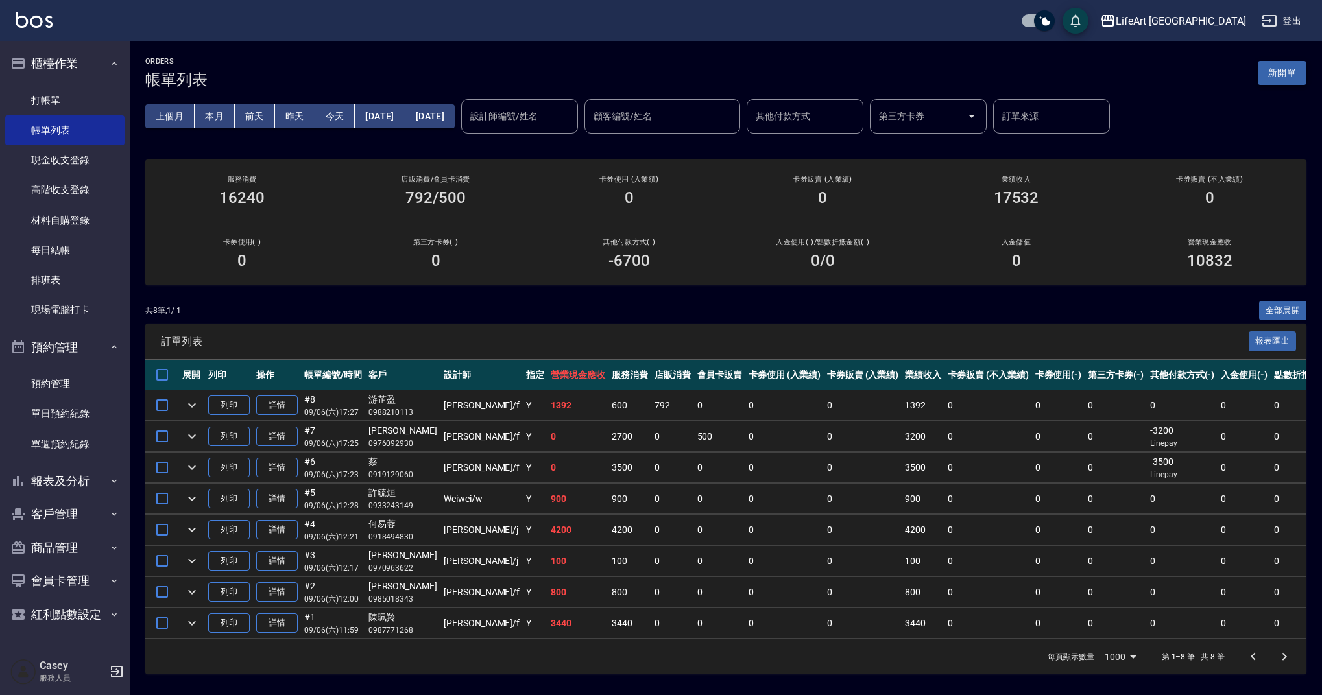
click at [1280, 67] on button "新開單" at bounding box center [1282, 73] width 49 height 24
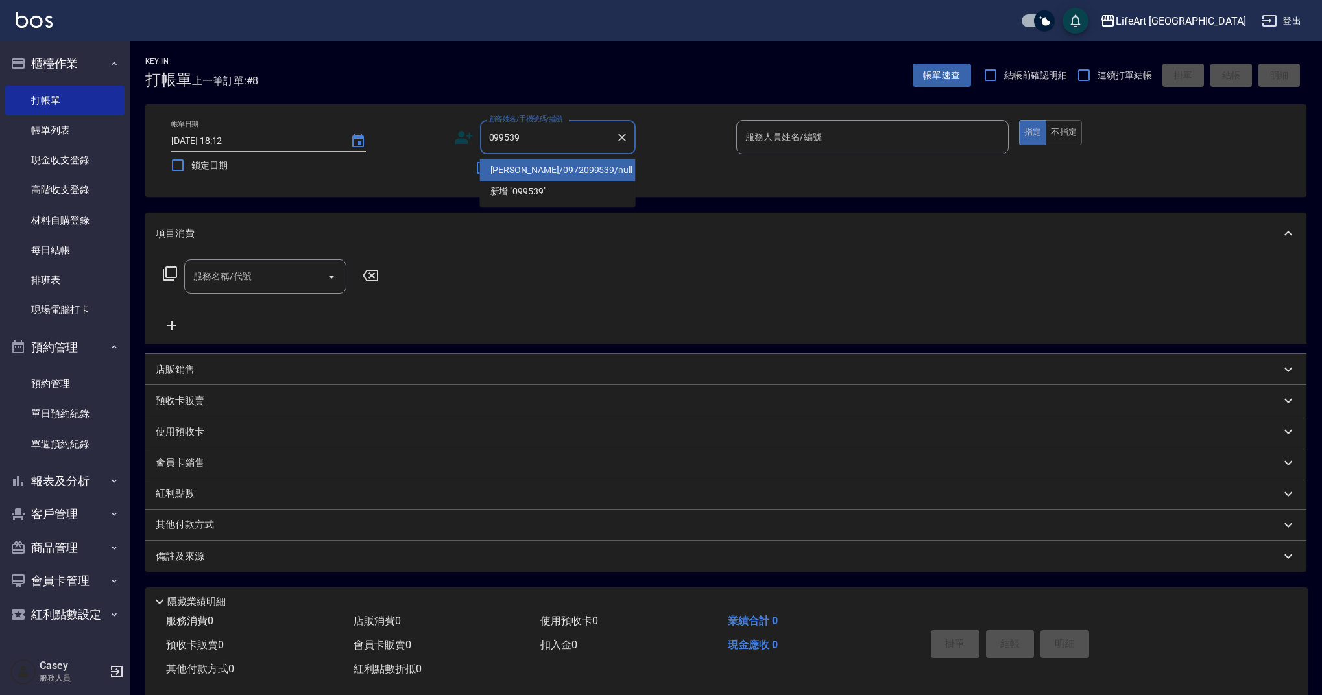
click at [560, 168] on li "[PERSON_NAME]/0972099539/null" at bounding box center [558, 170] width 156 height 21
type input "[PERSON_NAME]/0972099539/null"
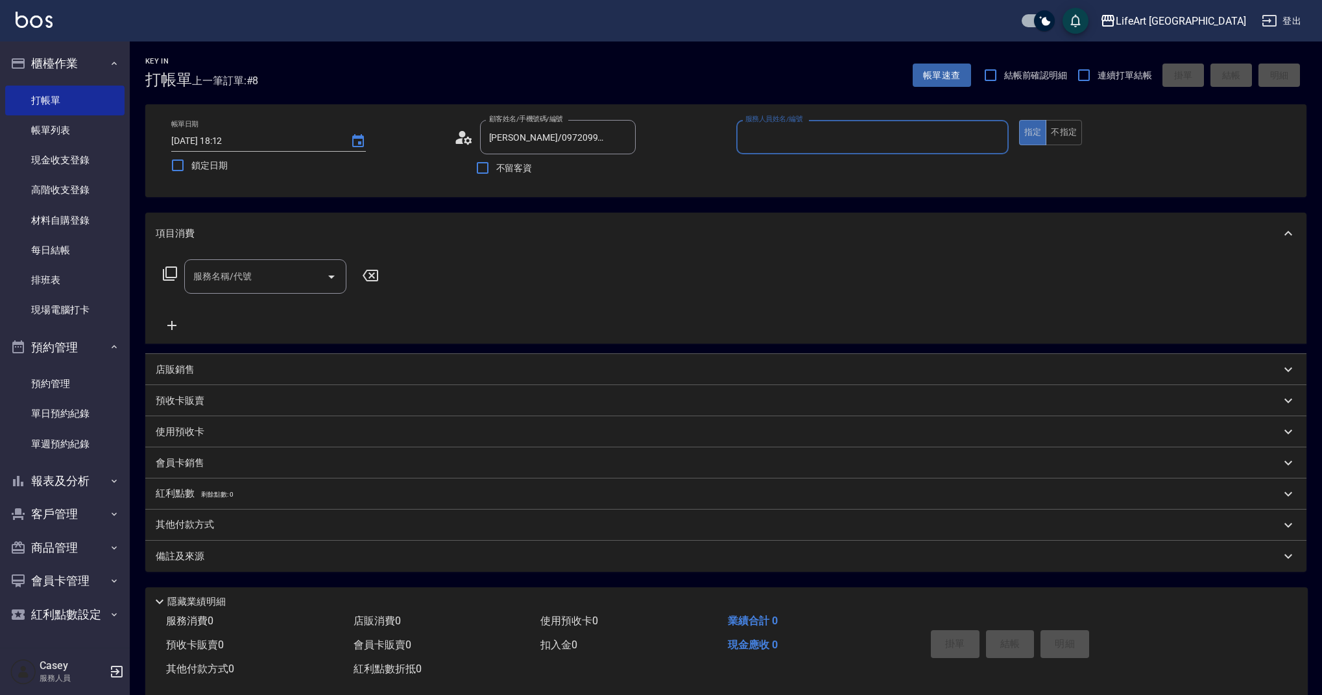
type input "Weiwei-w"
click at [625, 172] on icon "button" at bounding box center [620, 170] width 13 height 10
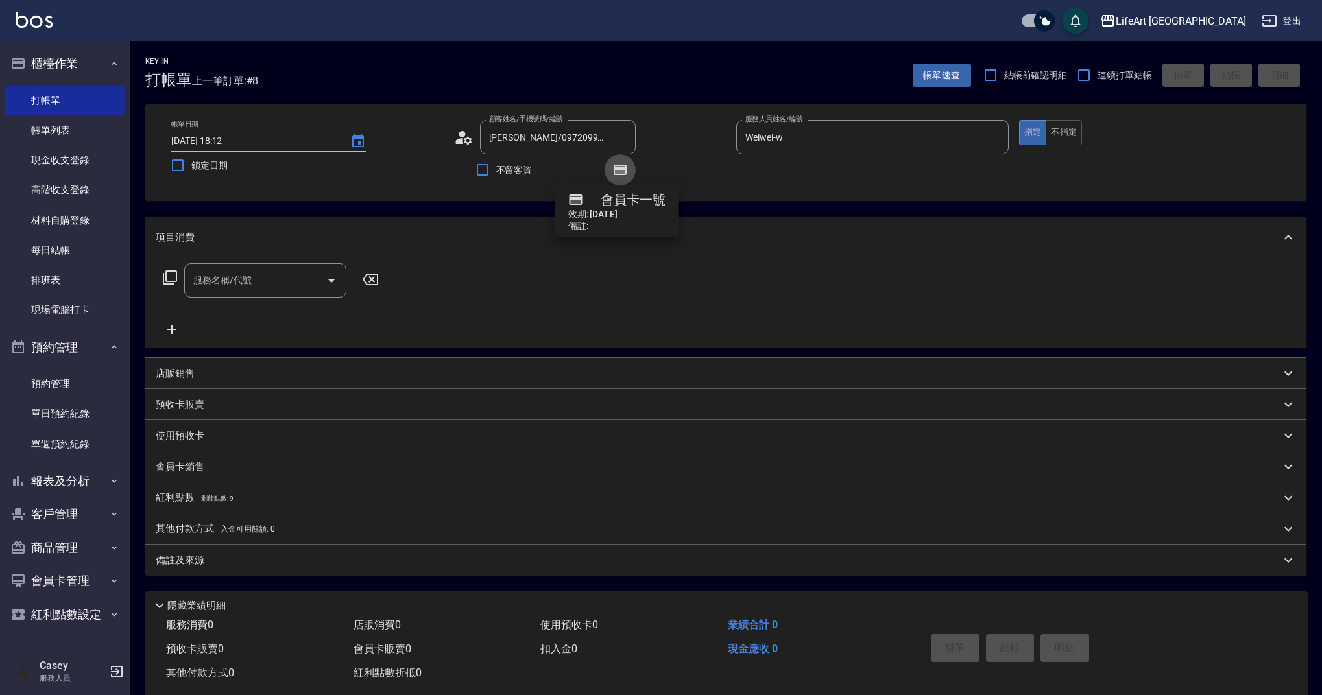
click at [625, 172] on icon "button" at bounding box center [620, 170] width 10 height 8
drag, startPoint x: 281, startPoint y: 285, endPoint x: 281, endPoint y: 294, distance: 8.4
click at [281, 285] on input "服務名稱/代號" at bounding box center [255, 280] width 131 height 23
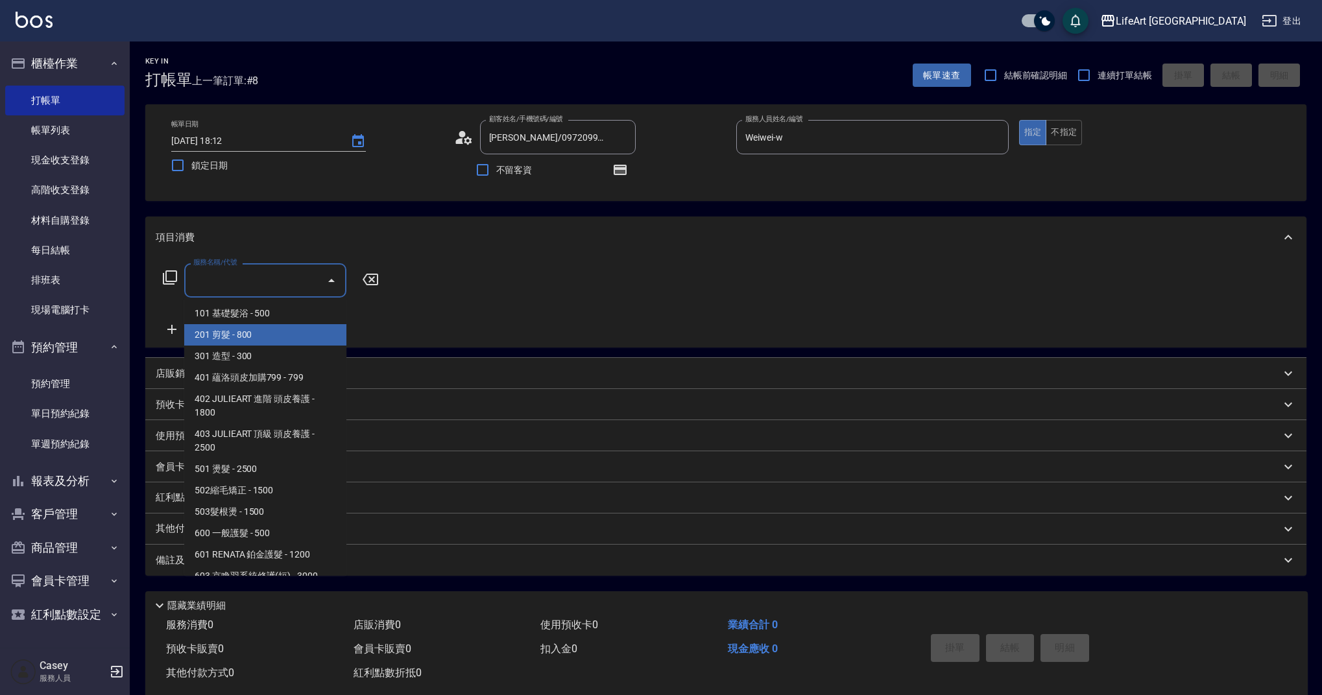
click at [281, 337] on span "201 剪髮 - 800" at bounding box center [265, 334] width 162 height 21
type input "201 剪髮(201)"
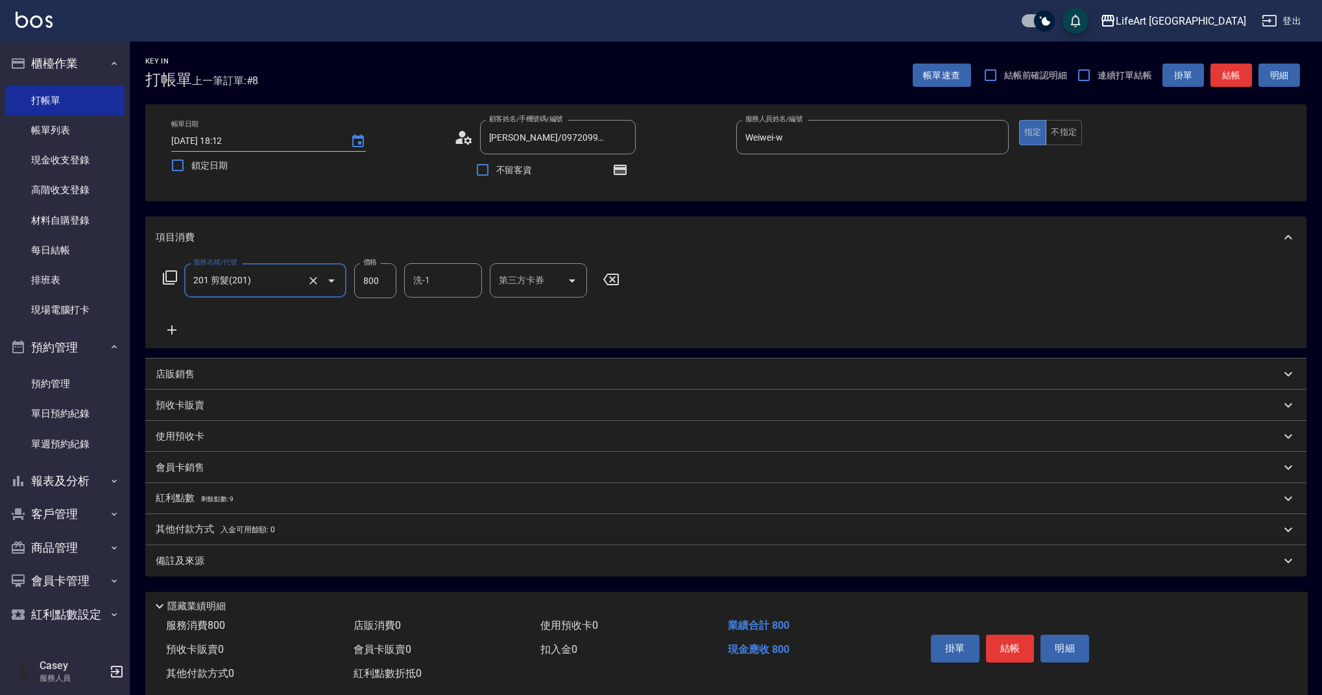
click at [176, 328] on icon at bounding box center [172, 330] width 32 height 16
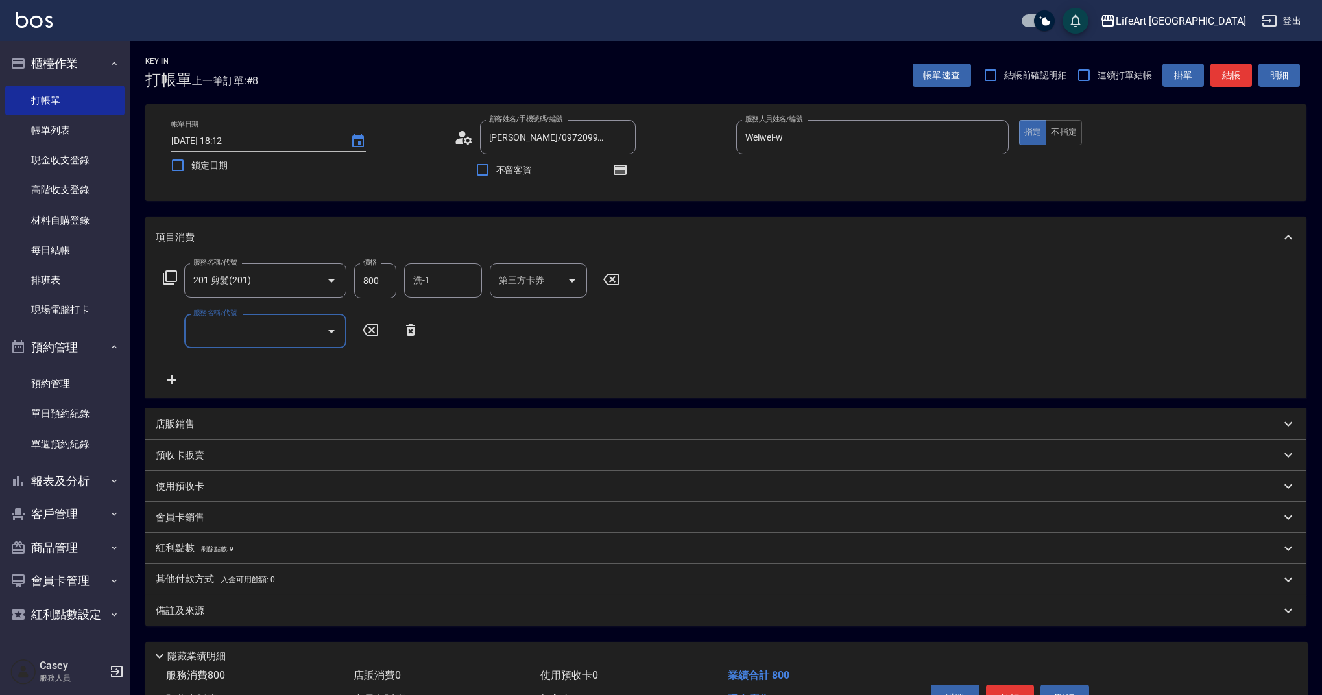
click at [213, 329] on input "服務名稱/代號" at bounding box center [255, 331] width 131 height 23
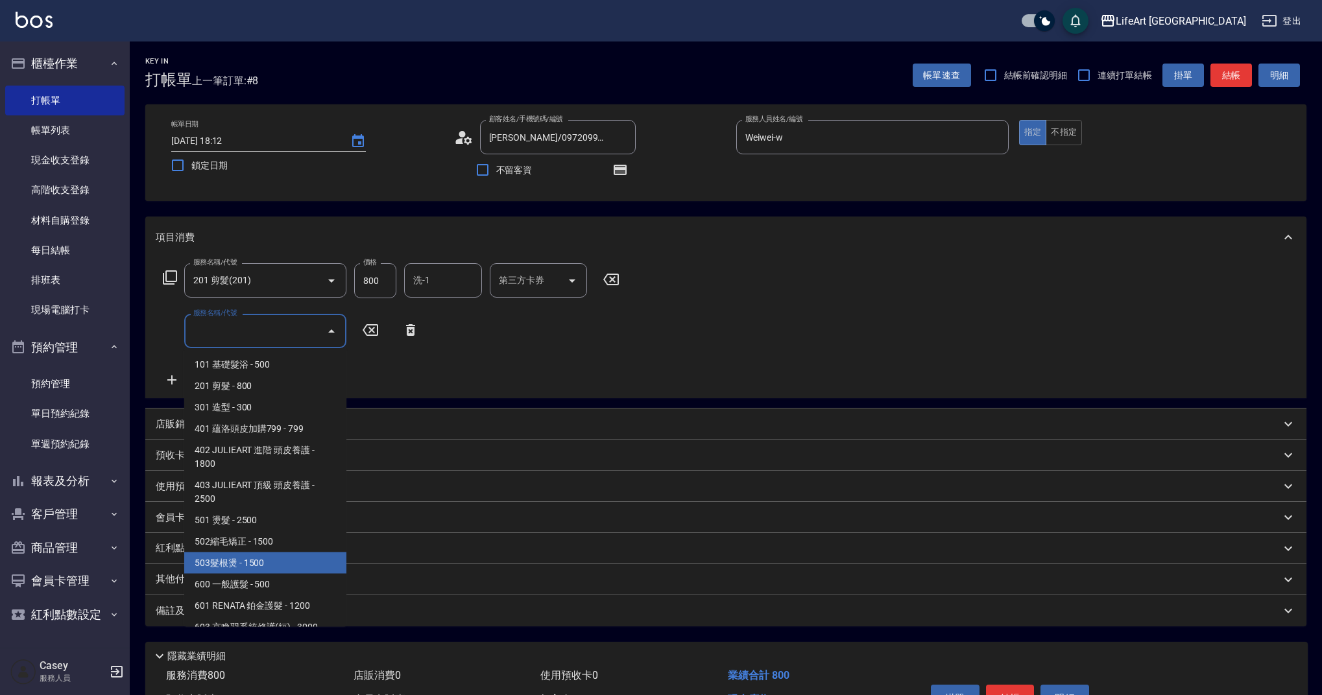
scroll to position [166, 0]
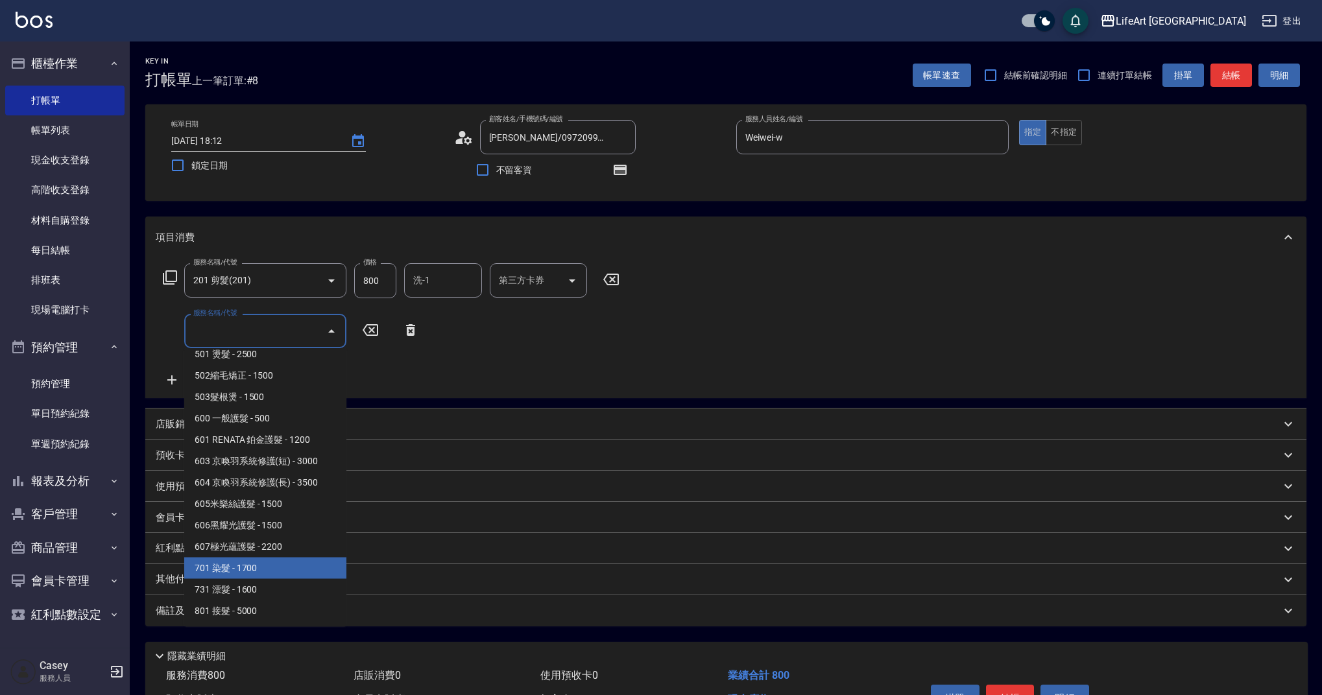
click at [314, 568] on span "701 染髮 - 1700" at bounding box center [265, 568] width 162 height 21
type input "701 染髮(701)"
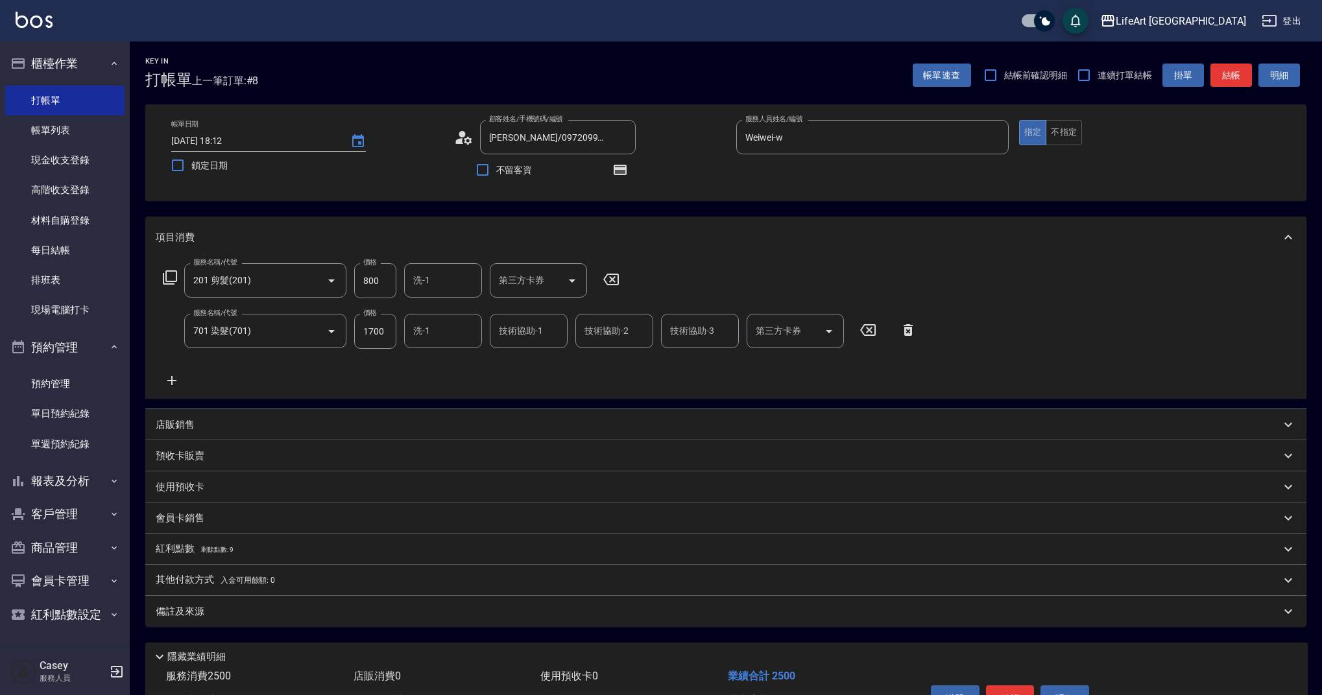
click at [175, 383] on icon at bounding box center [172, 381] width 32 height 16
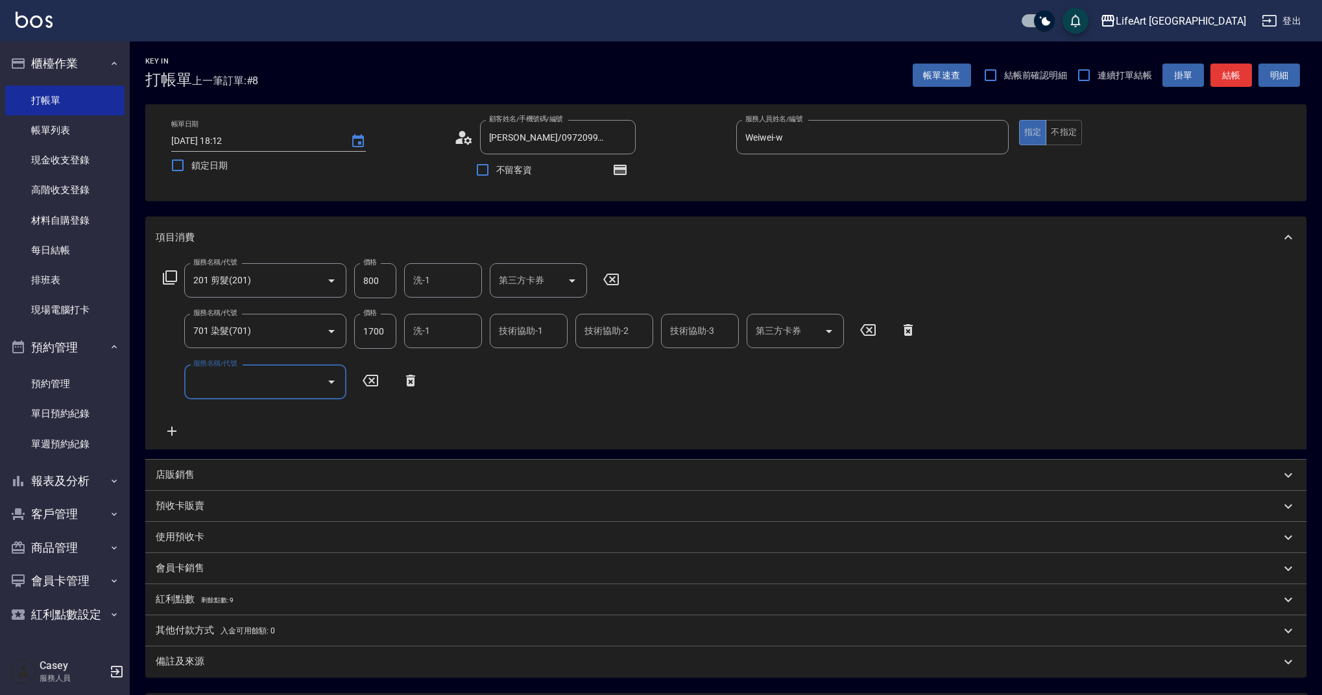
click at [230, 393] on input "服務名稱/代號" at bounding box center [255, 381] width 131 height 23
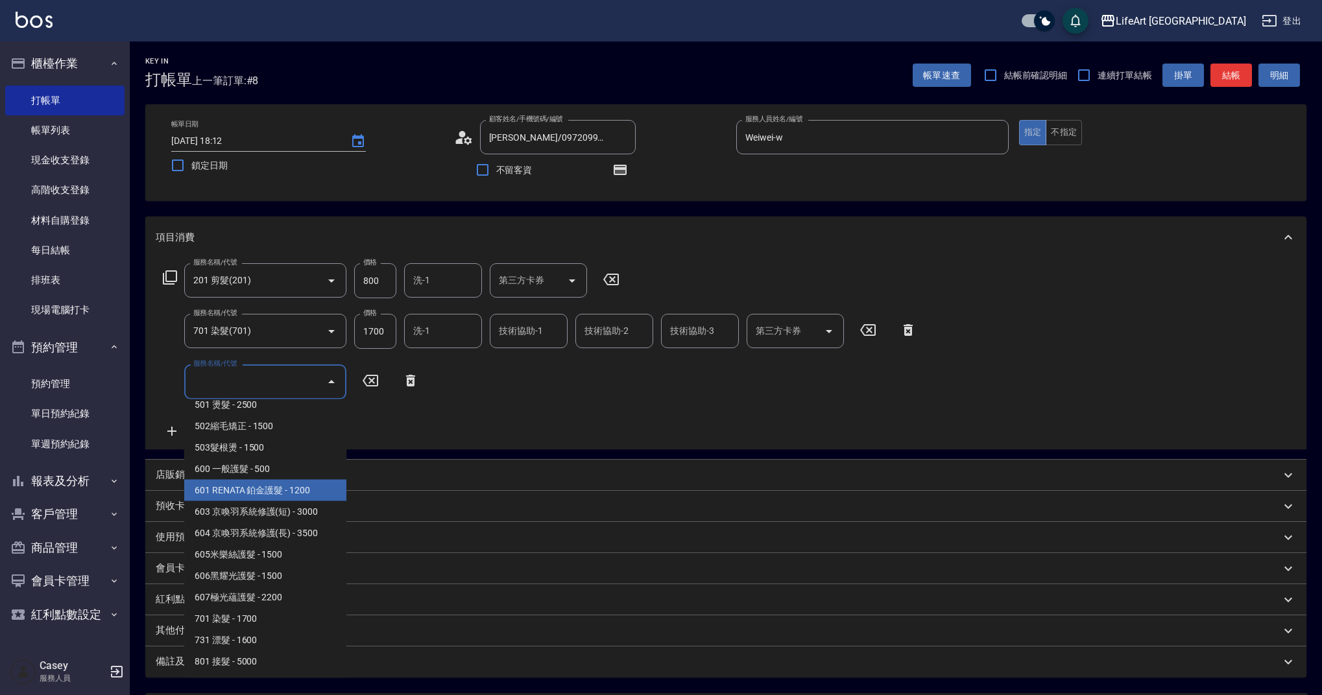
click at [312, 486] on span "601 RENATA 鉑金護髮 - 1200" at bounding box center [265, 490] width 162 height 21
type input "601 RENATA 鉑金護髮(601)"
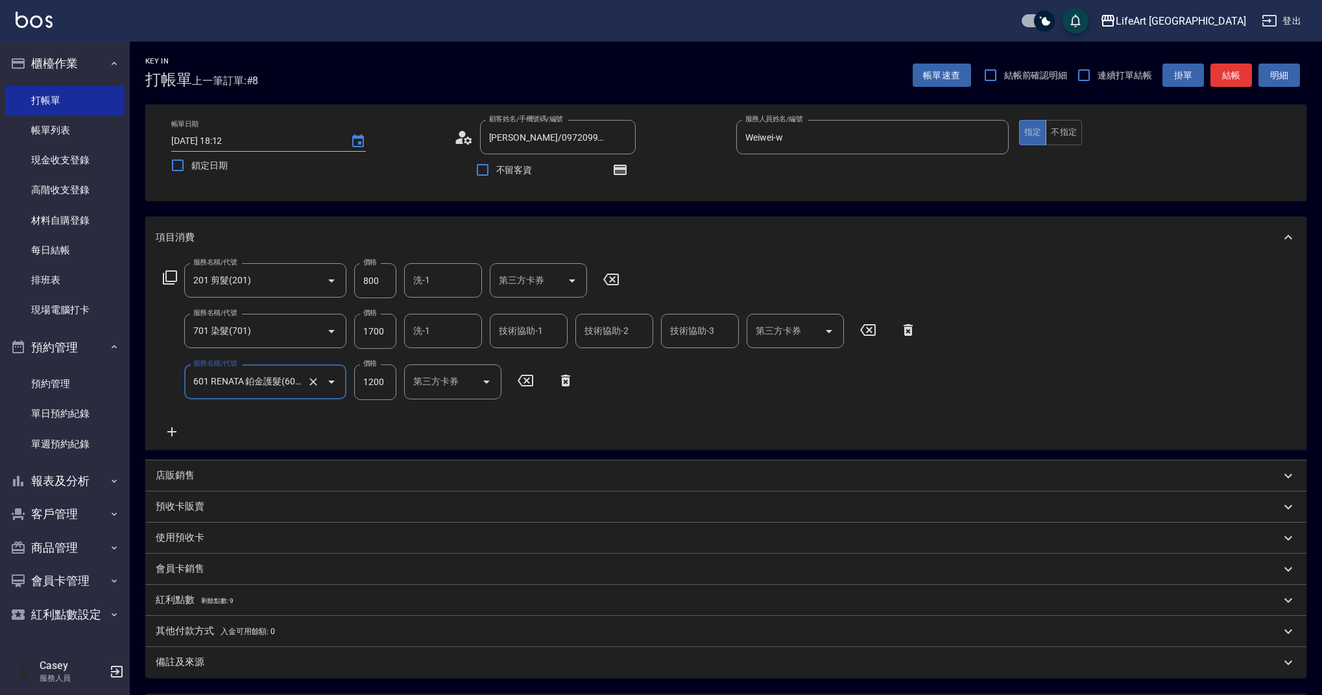
click at [376, 333] on input "1700" at bounding box center [375, 331] width 42 height 35
type input "2450"
click at [378, 283] on input "800" at bounding box center [375, 280] width 42 height 35
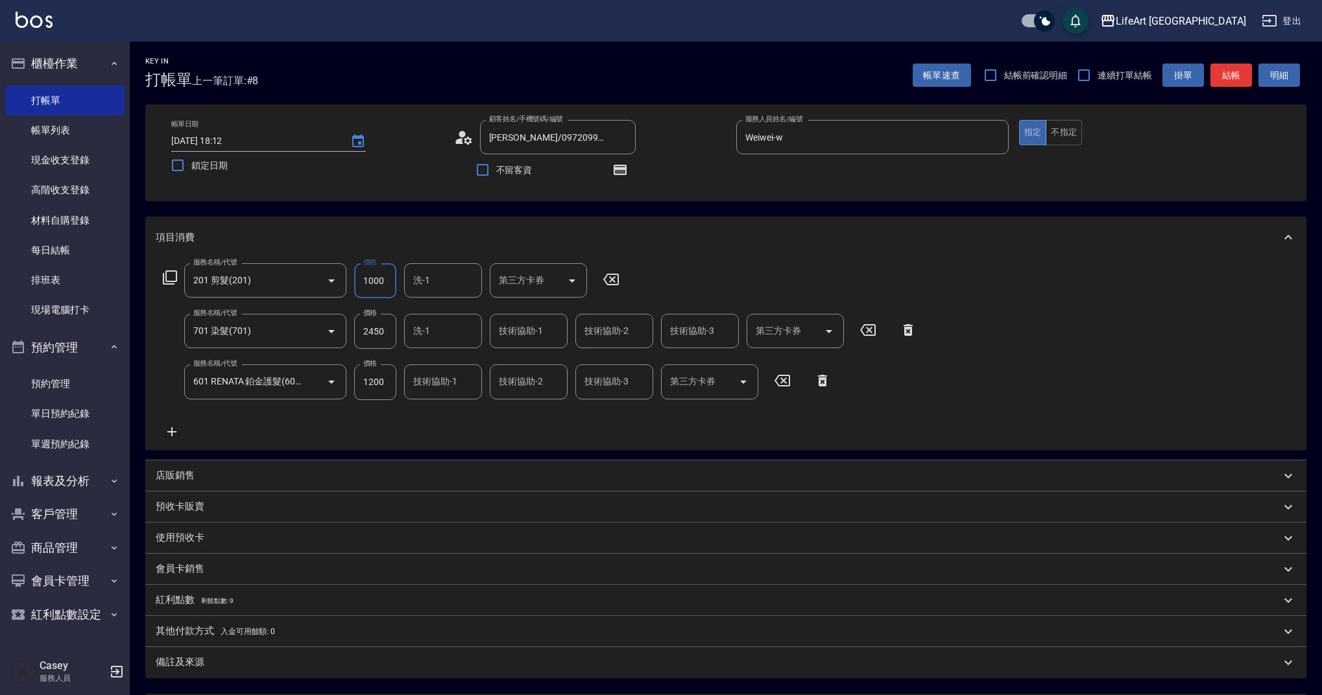
type input "1000"
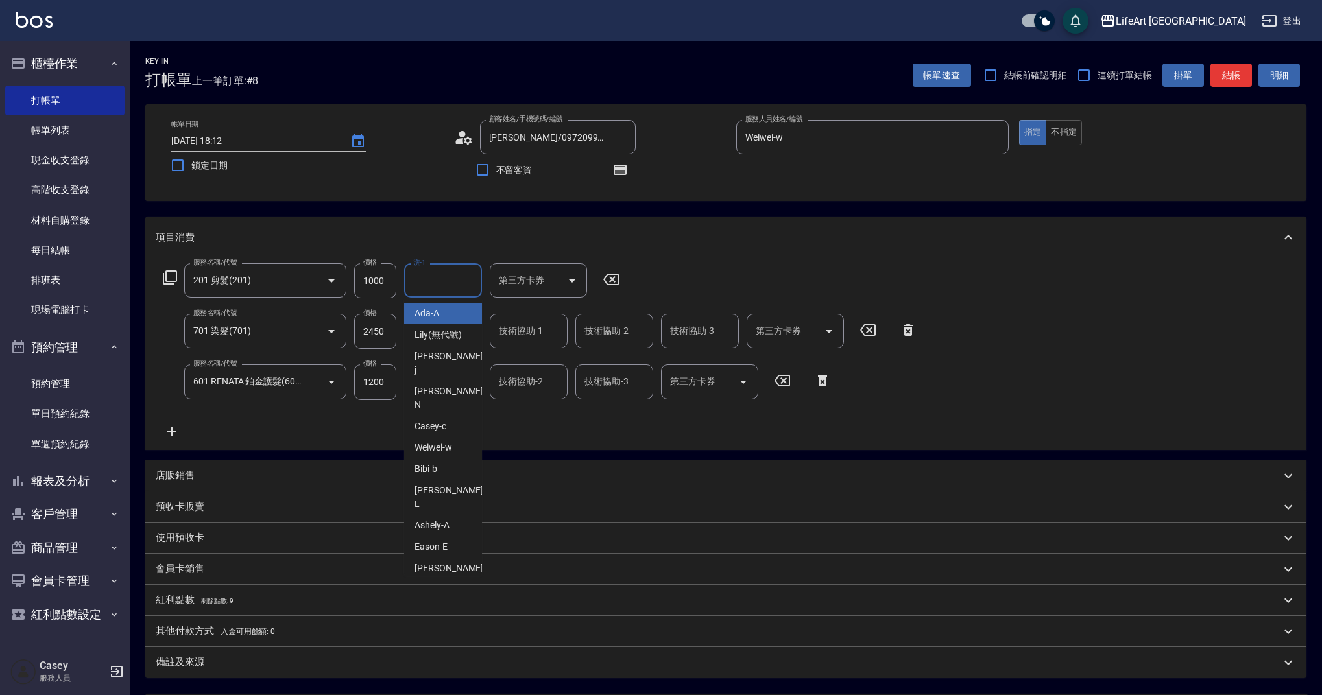
click at [448, 283] on input "洗-1" at bounding box center [443, 280] width 66 height 23
click at [447, 311] on div "Casey -c" at bounding box center [443, 313] width 78 height 21
type input "Casey-c"
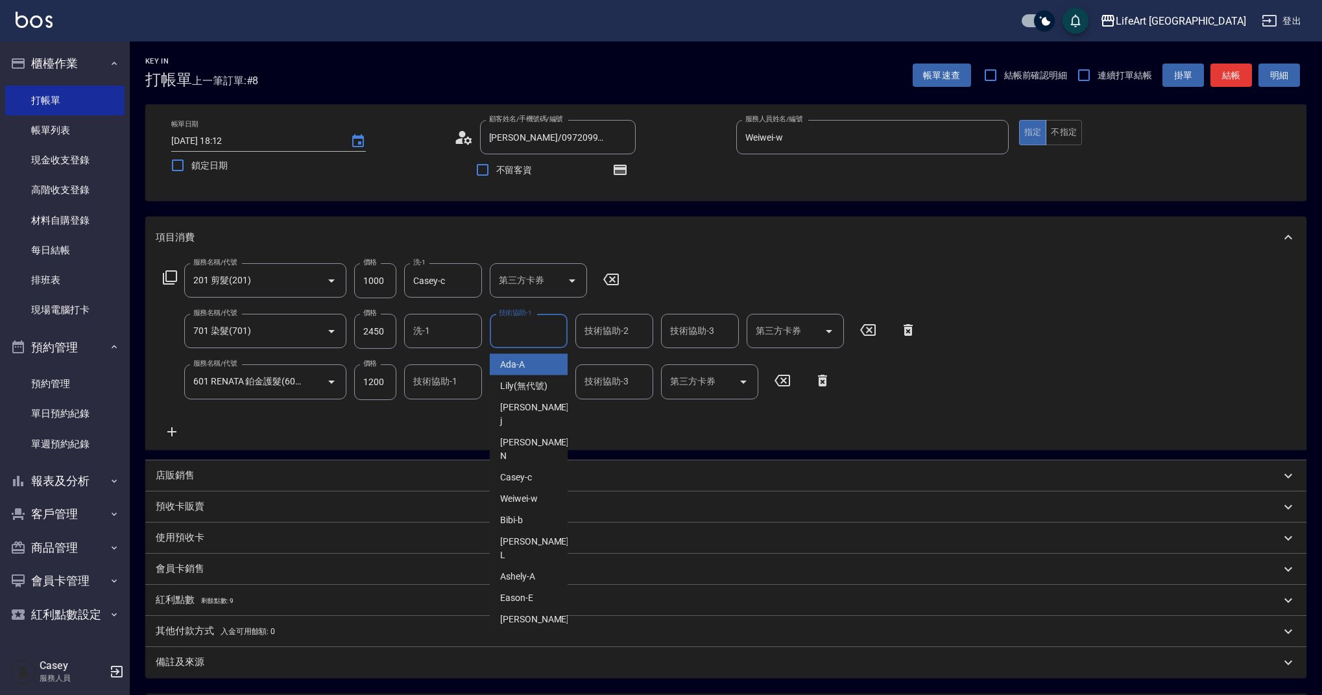
click at [529, 326] on div "技術協助-1 技術協助-1" at bounding box center [529, 331] width 78 height 34
click at [529, 368] on span "Casey -c" at bounding box center [516, 365] width 32 height 14
type input "Casey-c"
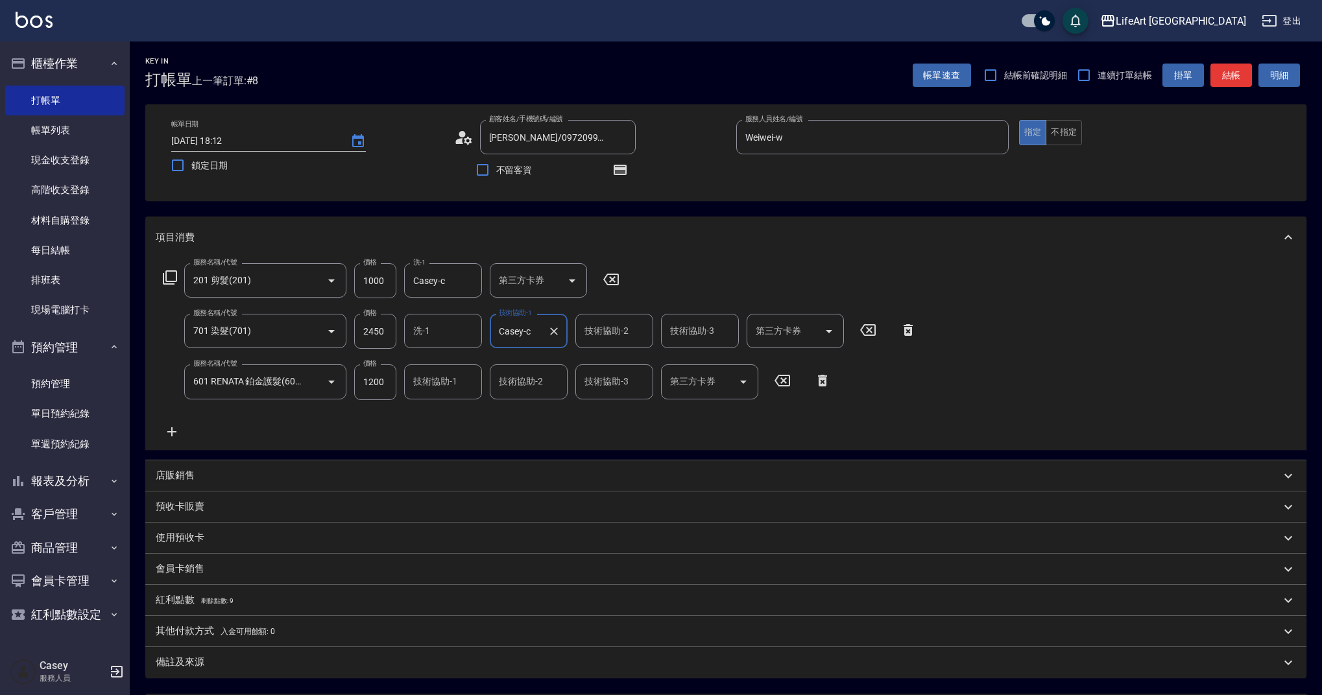
click at [452, 379] on div "技術協助-1 技術協助-1" at bounding box center [443, 381] width 78 height 34
click at [451, 414] on div "Casey -c" at bounding box center [443, 415] width 78 height 21
type input "Casey-c"
click at [472, 281] on icon "Clear" at bounding box center [468, 280] width 13 height 13
click at [506, 414] on div "服務名稱/代號 201 剪髮(201) 服務名稱/代號 價格 1000 價格 洗-1 洗-1 第三方卡券 第三方卡券 服務名稱/代號 701 染髮(701) …" at bounding box center [540, 351] width 769 height 176
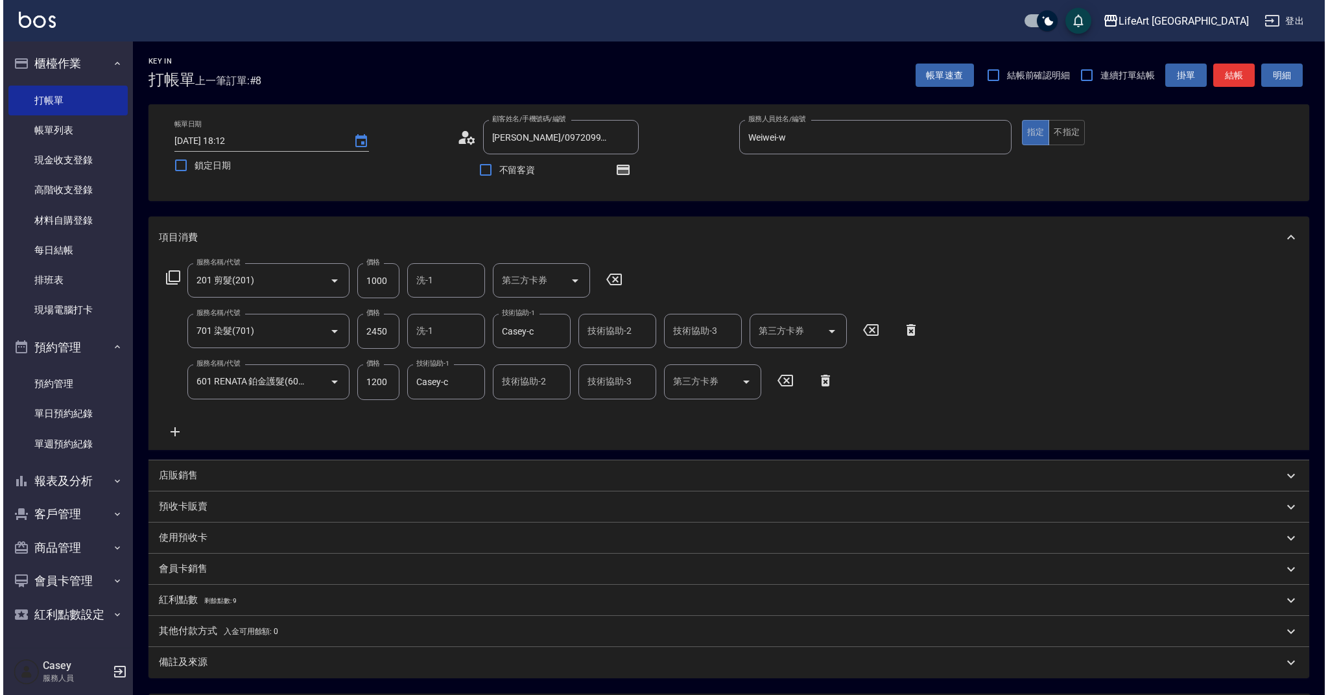
scroll to position [129, 0]
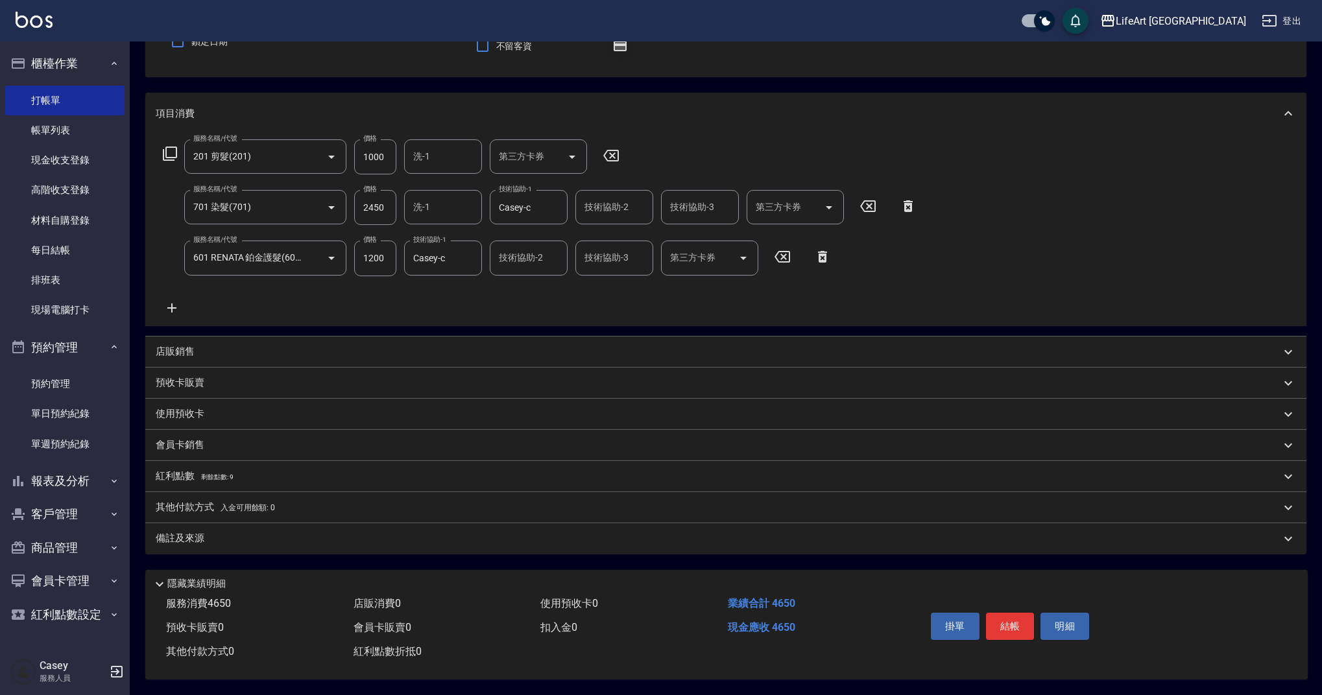
click at [612, 44] on icon "button" at bounding box center [620, 46] width 16 height 16
click at [619, 45] on icon "button" at bounding box center [620, 46] width 13 height 10
click at [217, 473] on span "剩餘點數: 9" at bounding box center [217, 476] width 32 height 7
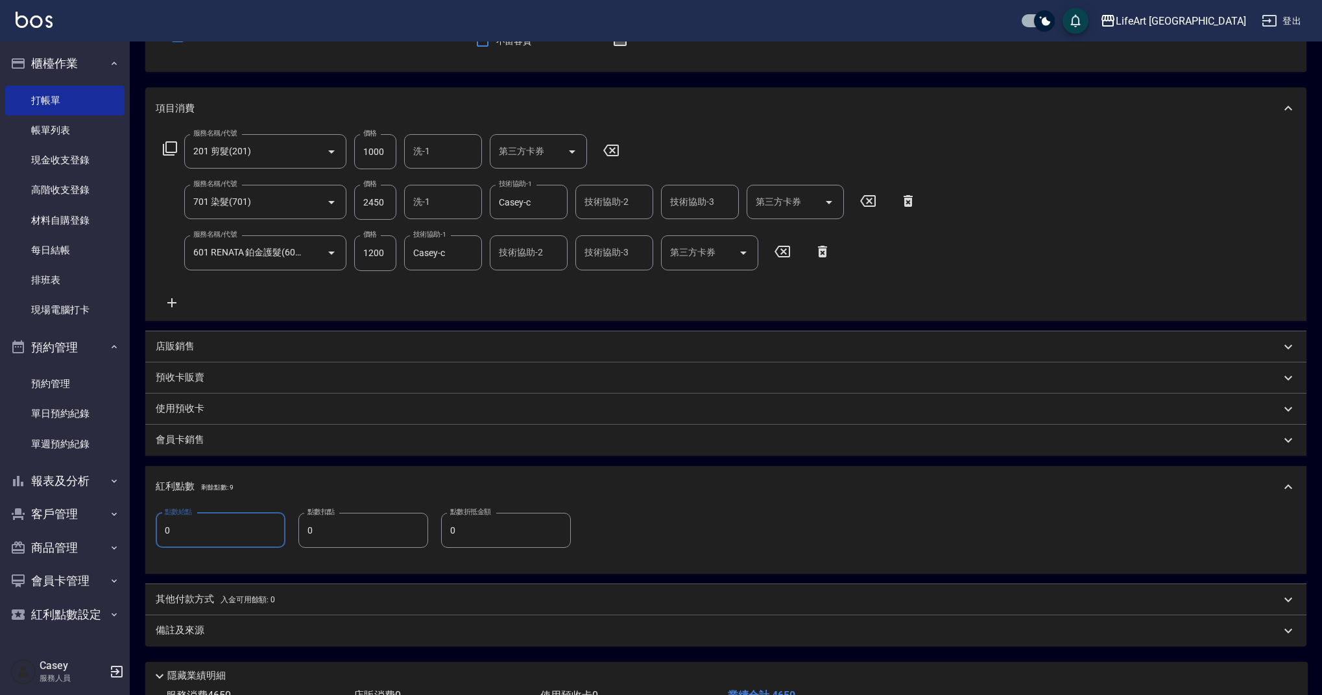
click at [229, 539] on input "0" at bounding box center [221, 530] width 130 height 35
type input "9"
click at [241, 627] on div "備註及來源" at bounding box center [718, 631] width 1125 height 14
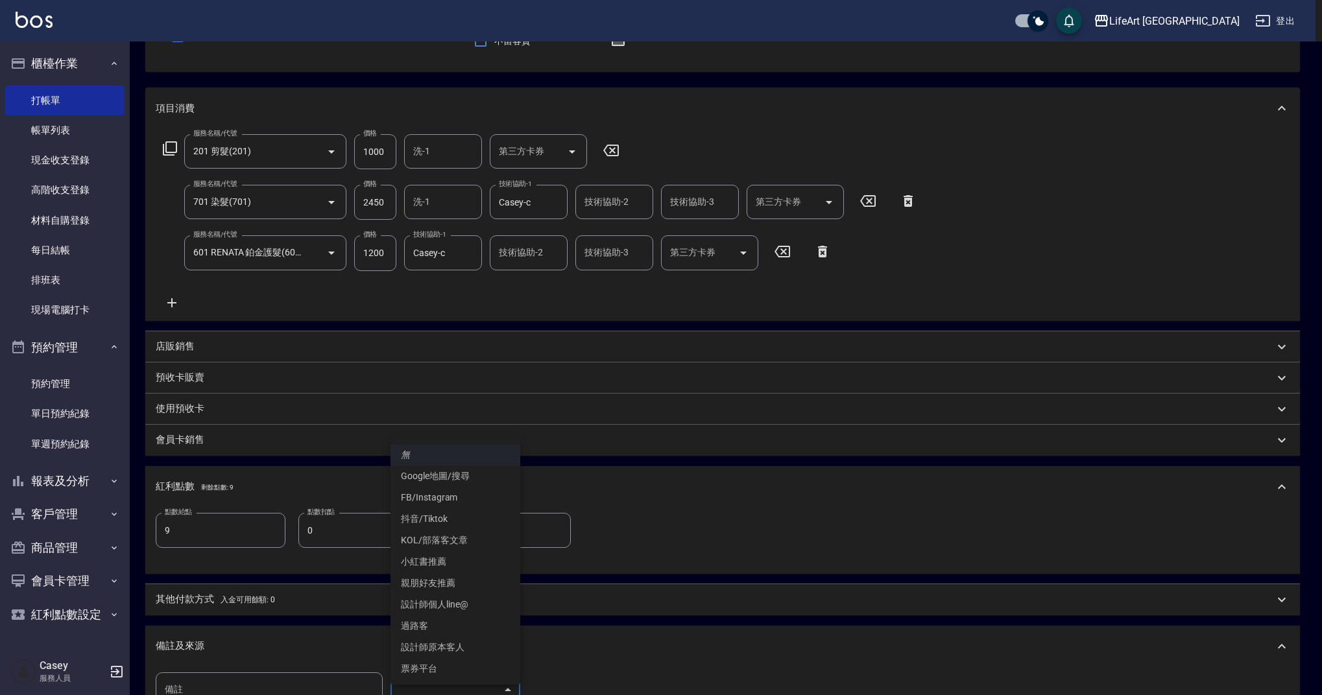
click at [461, 693] on body "LifeArt 蘆洲 登出 櫃檯作業 打帳單 帳單列表 現金收支登錄 高階收支登錄 材料自購登錄 每日結帳 排班表 現場電腦打卡 預約管理 預約管理 單日預約…" at bounding box center [661, 372] width 1322 height 1003
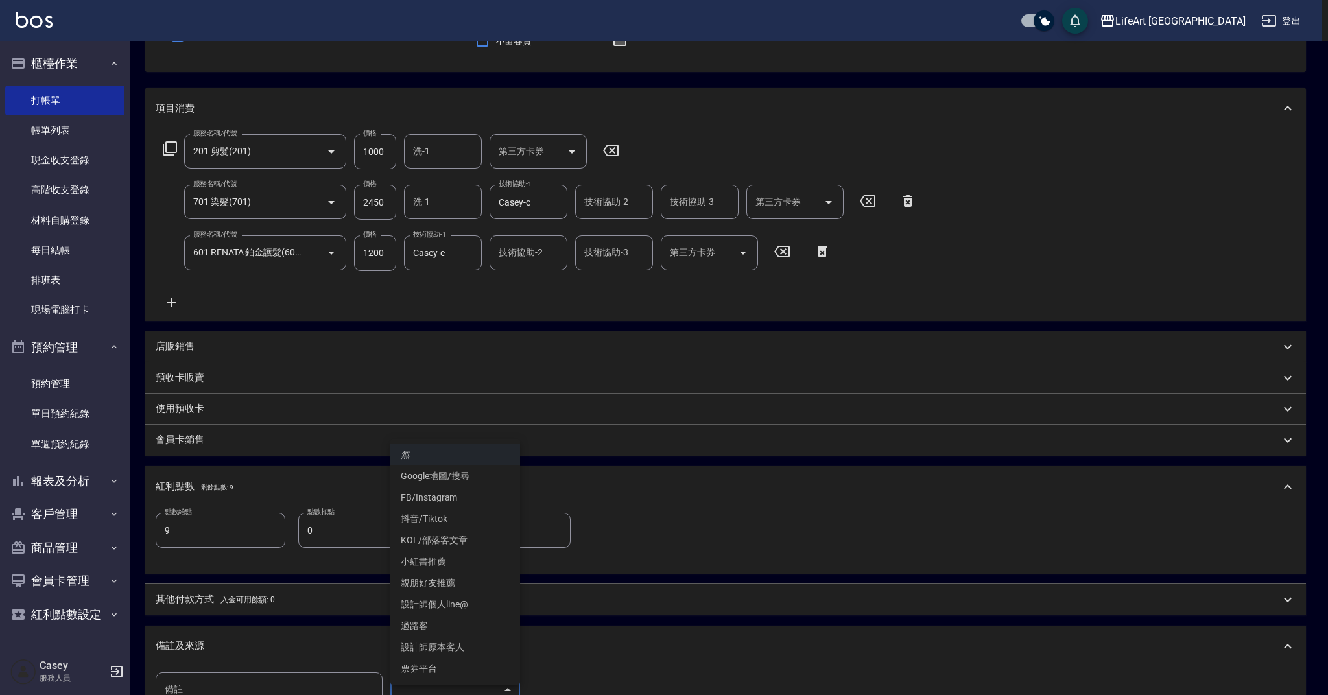
click at [459, 641] on li "設計師原本客人" at bounding box center [455, 647] width 130 height 21
type input "設計師原本客人"
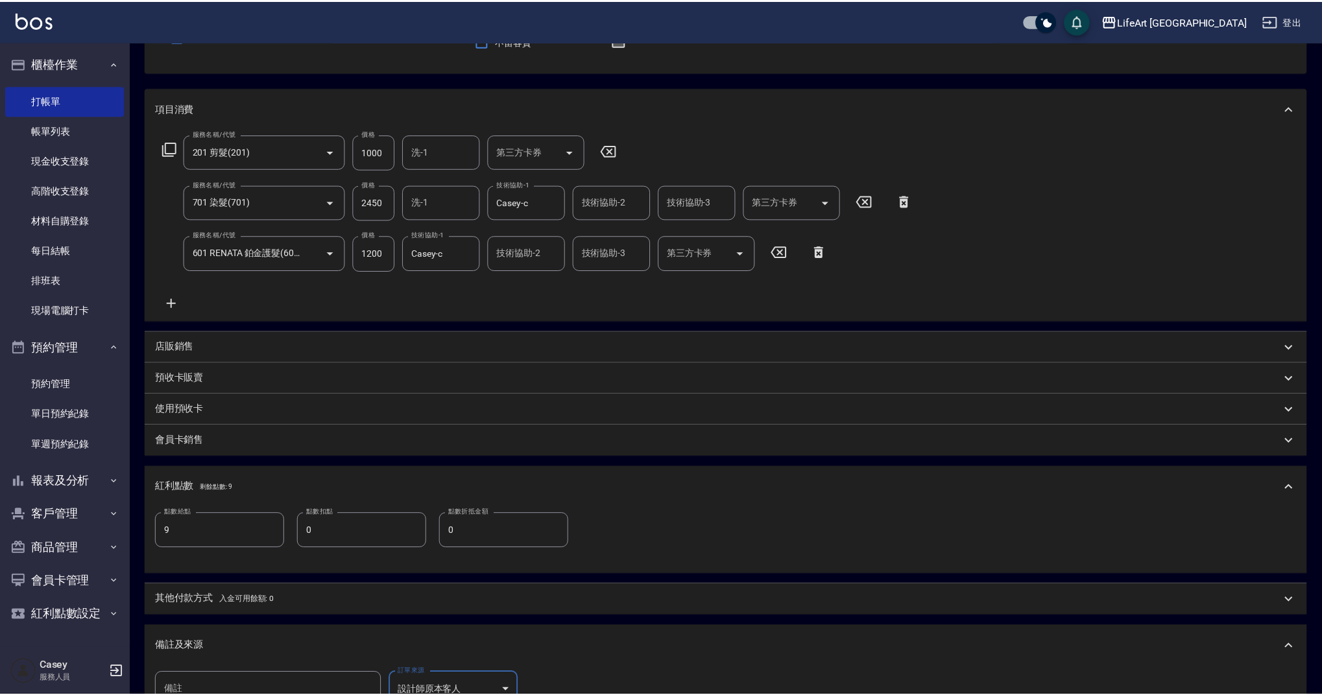
scroll to position [141, 0]
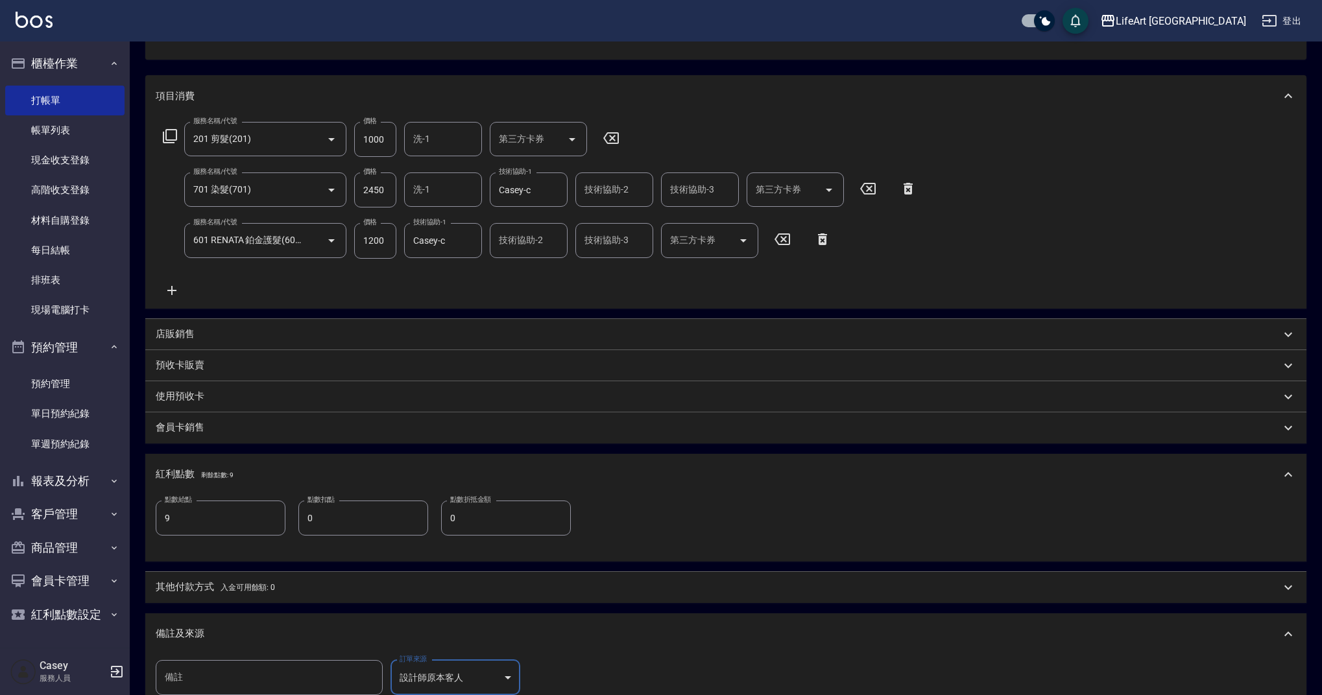
click at [230, 578] on div "其他付款方式 入金可用餘額: 0" at bounding box center [725, 587] width 1161 height 31
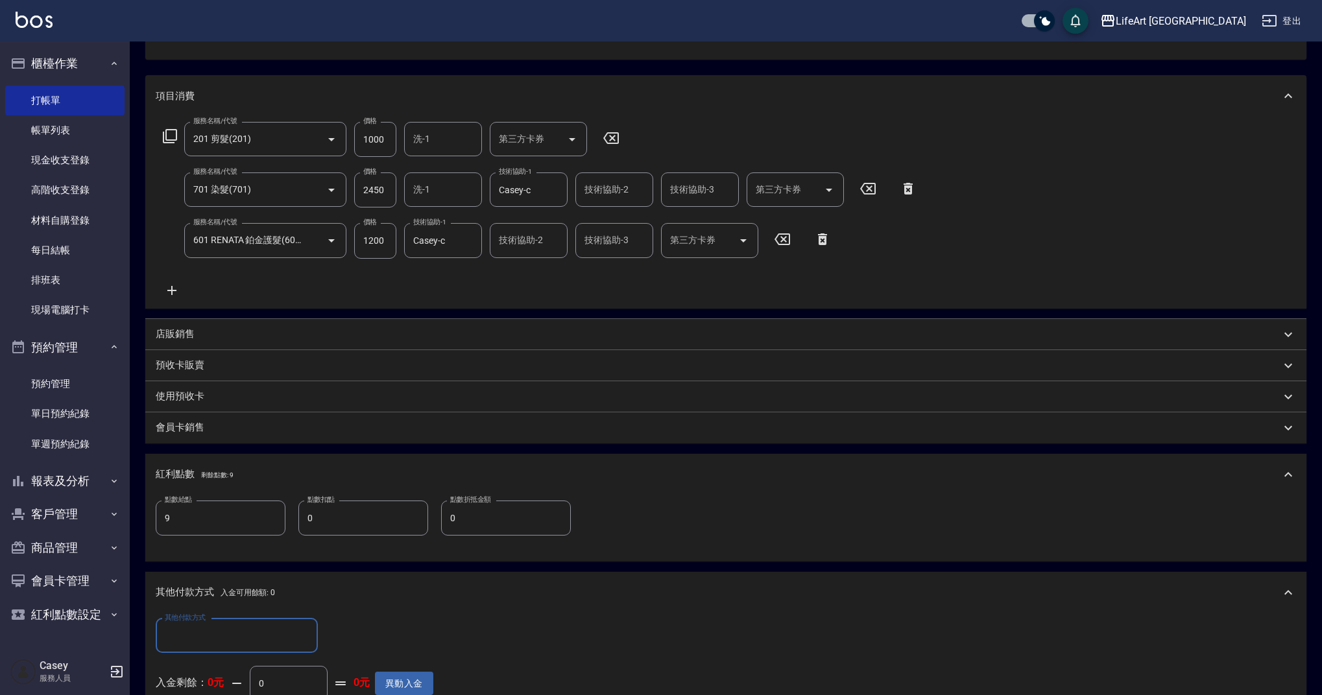
click at [225, 630] on input "其他付款方式" at bounding box center [236, 636] width 150 height 23
click at [225, 568] on span "Linepay" at bounding box center [237, 559] width 162 height 21
type input "Linepay"
click at [362, 632] on input "0" at bounding box center [374, 636] width 97 height 35
click at [363, 632] on input "0" at bounding box center [374, 636] width 97 height 35
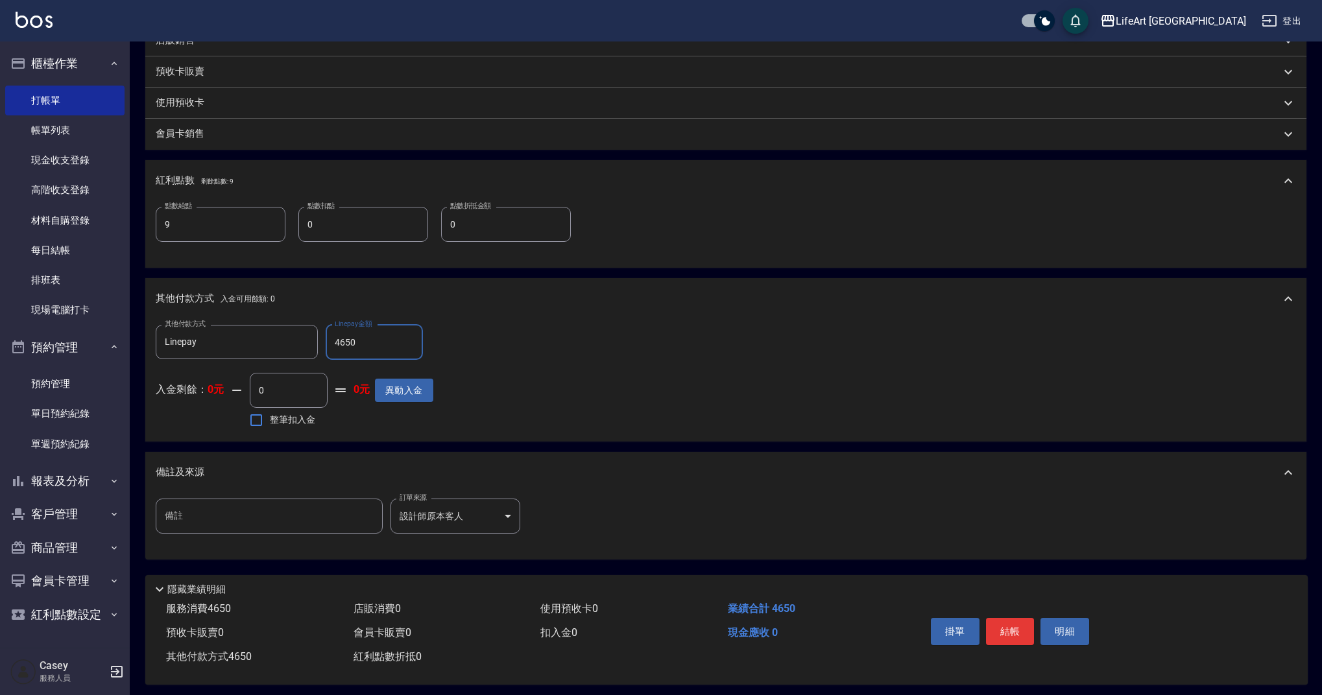
scroll to position [446, 0]
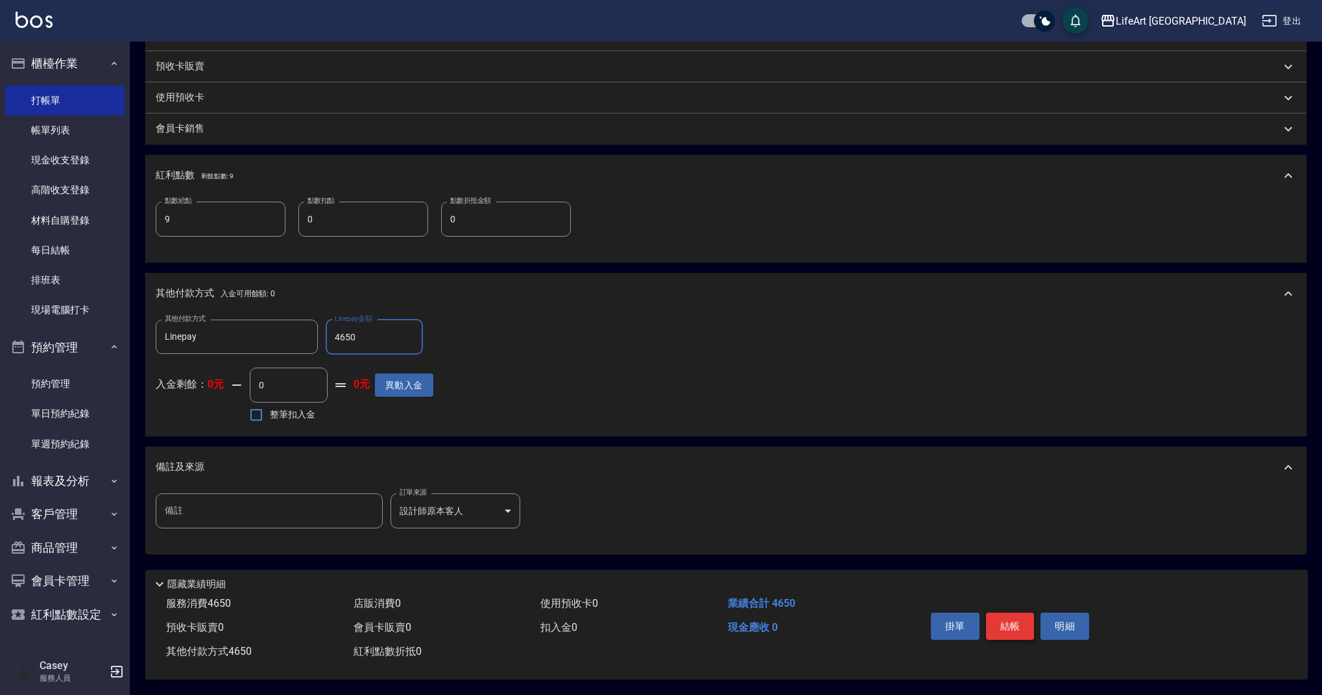
type input "4650"
click at [1012, 620] on button "結帳" at bounding box center [1010, 626] width 49 height 27
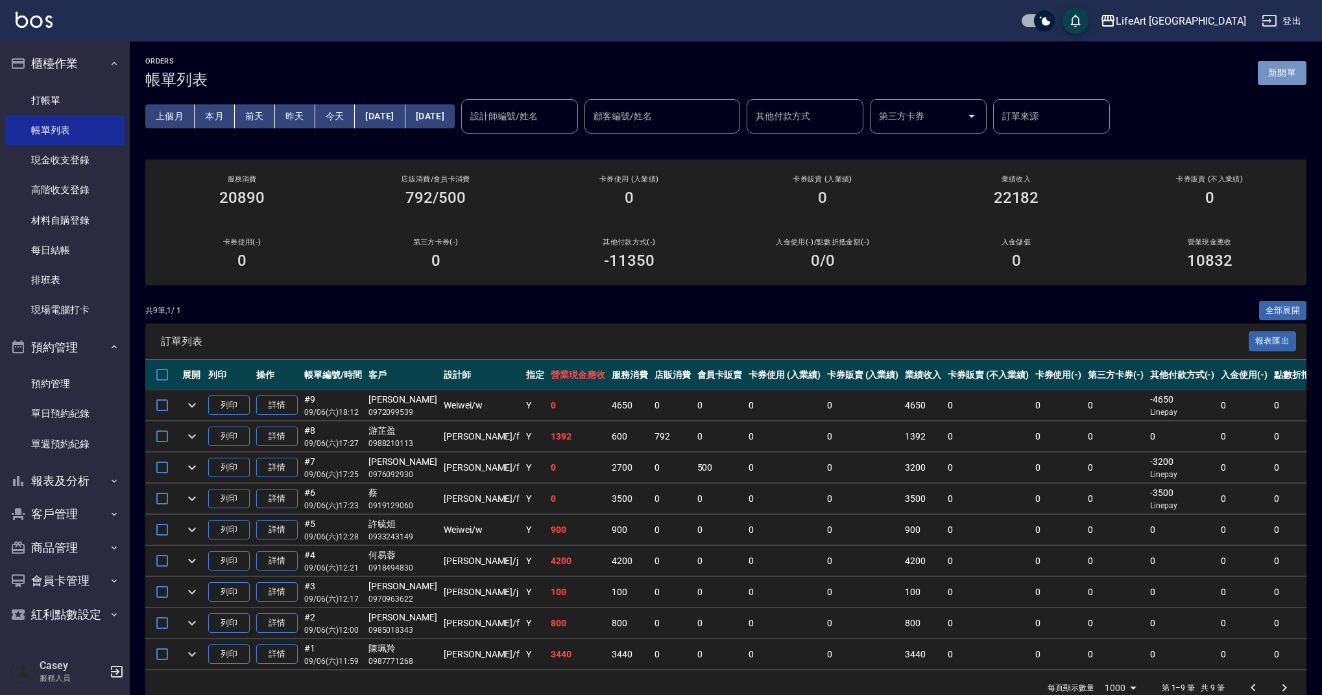
click at [1287, 83] on button "新開單" at bounding box center [1282, 73] width 49 height 24
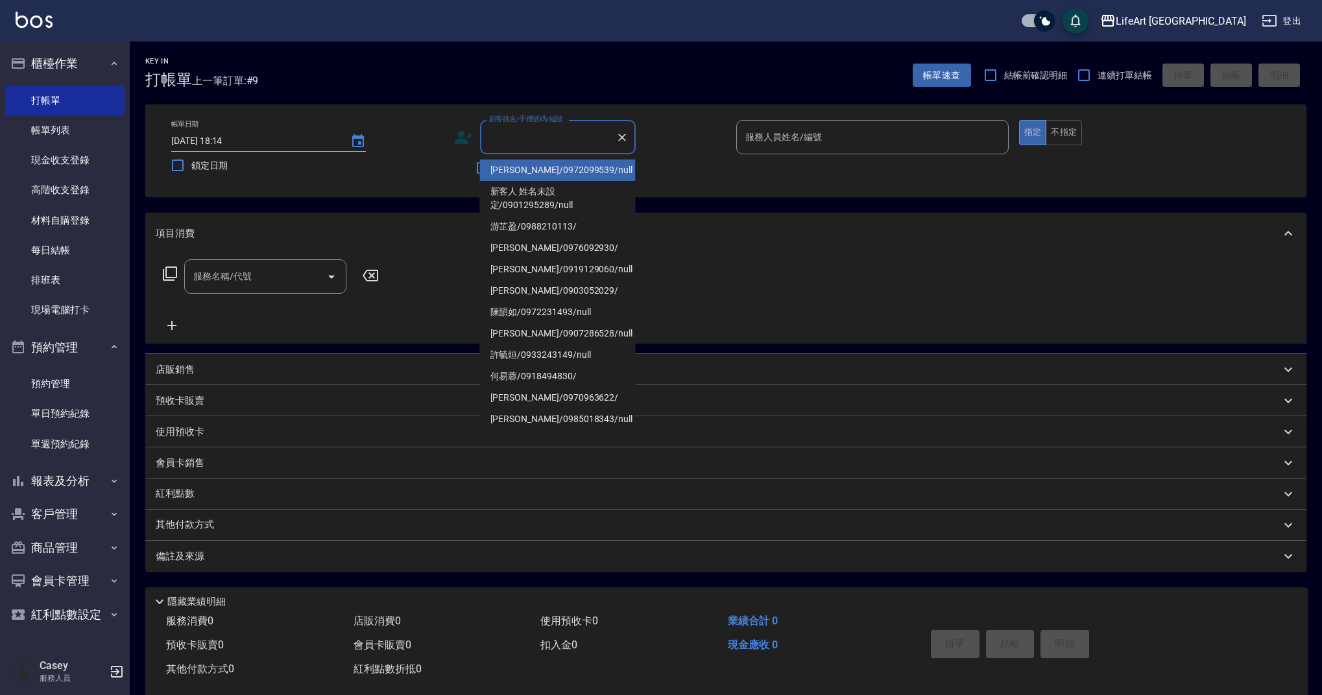
click at [548, 143] on input "顧客姓名/手機號碼/編號" at bounding box center [548, 137] width 125 height 23
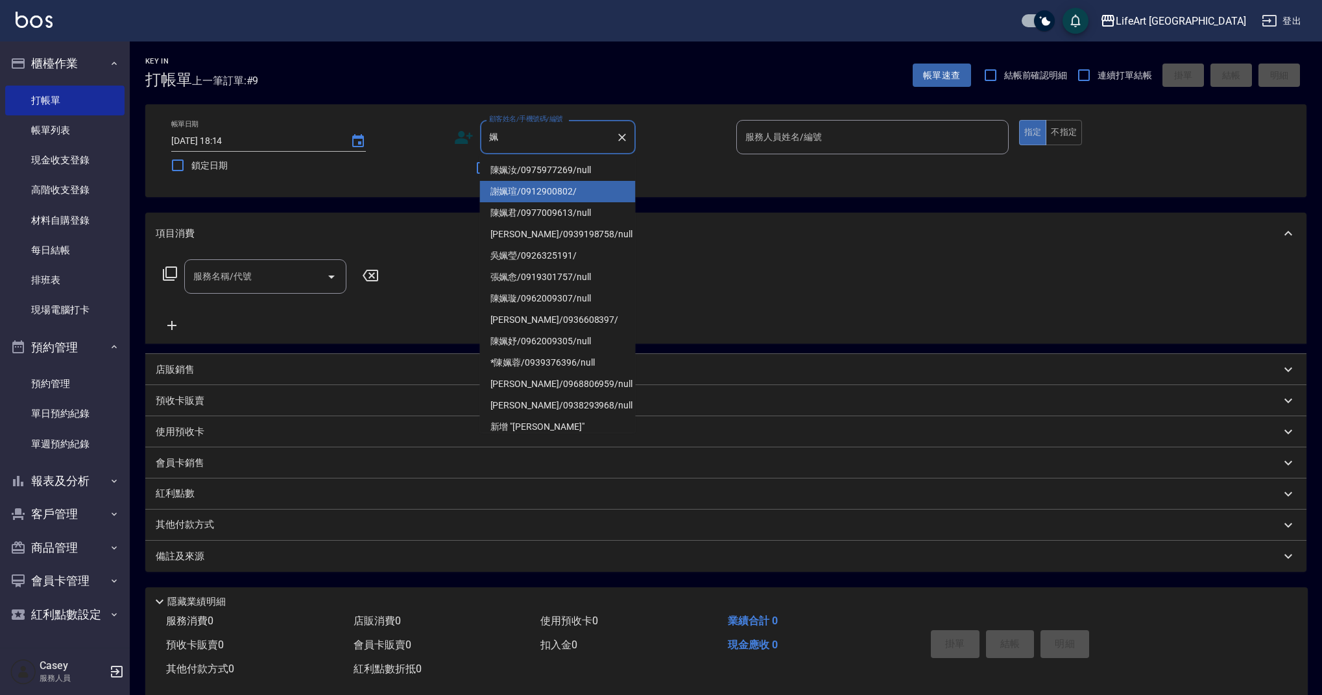
click at [541, 190] on li "謝姵瑄/0912900802/" at bounding box center [558, 191] width 156 height 21
type input "謝姵瑄/0912900802/"
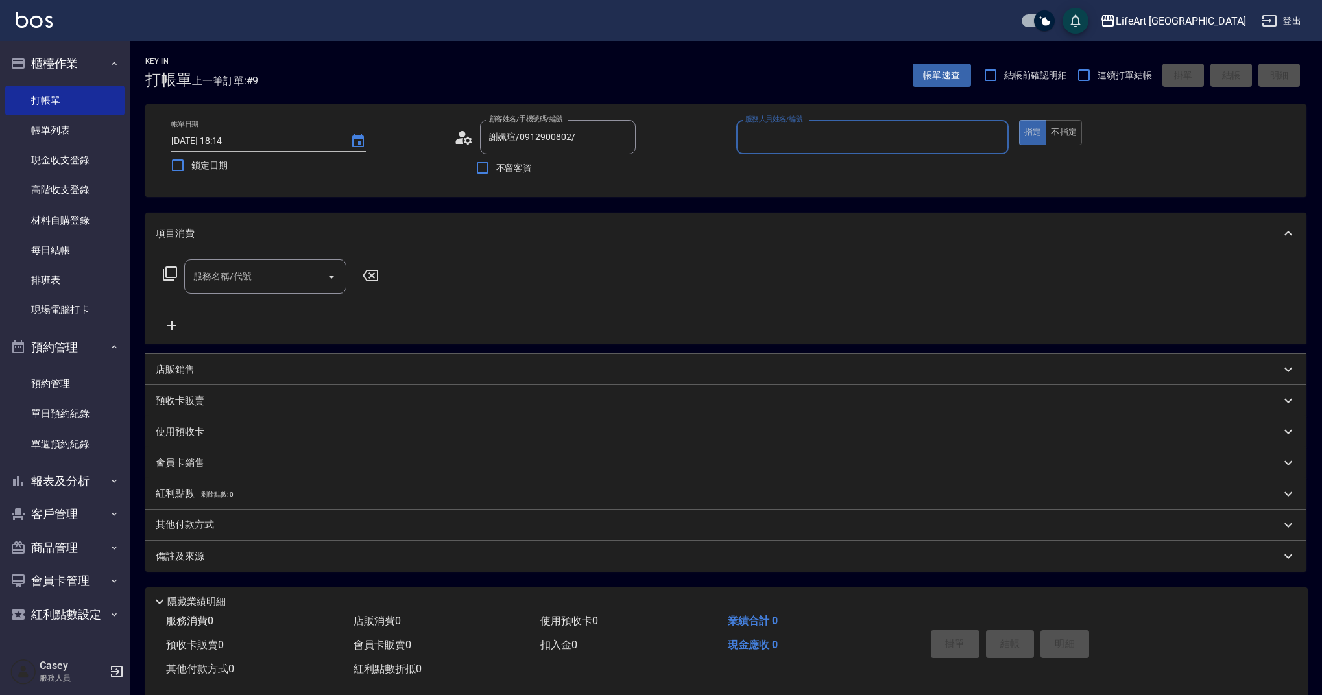
type input "[PERSON_NAME]"
click at [623, 169] on icon "button" at bounding box center [620, 170] width 13 height 10
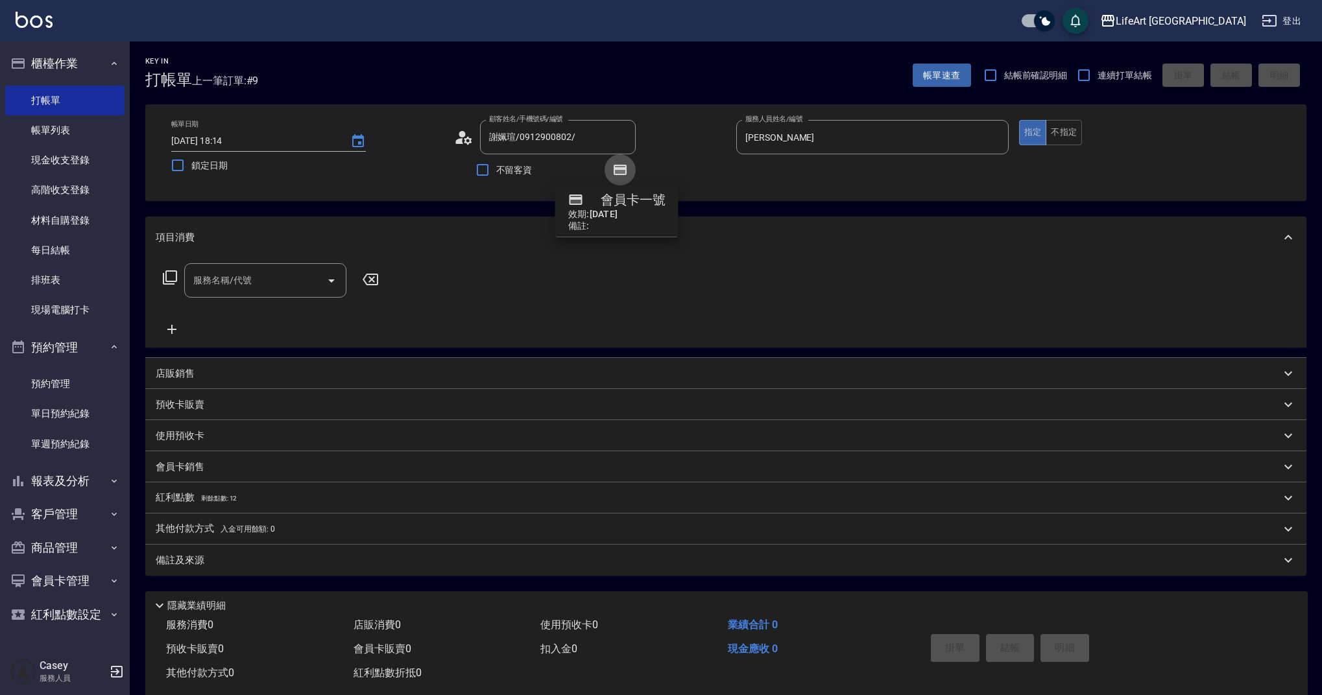
click at [623, 169] on icon "button" at bounding box center [620, 170] width 13 height 10
click at [244, 286] on input "服務名稱/代號" at bounding box center [255, 280] width 131 height 23
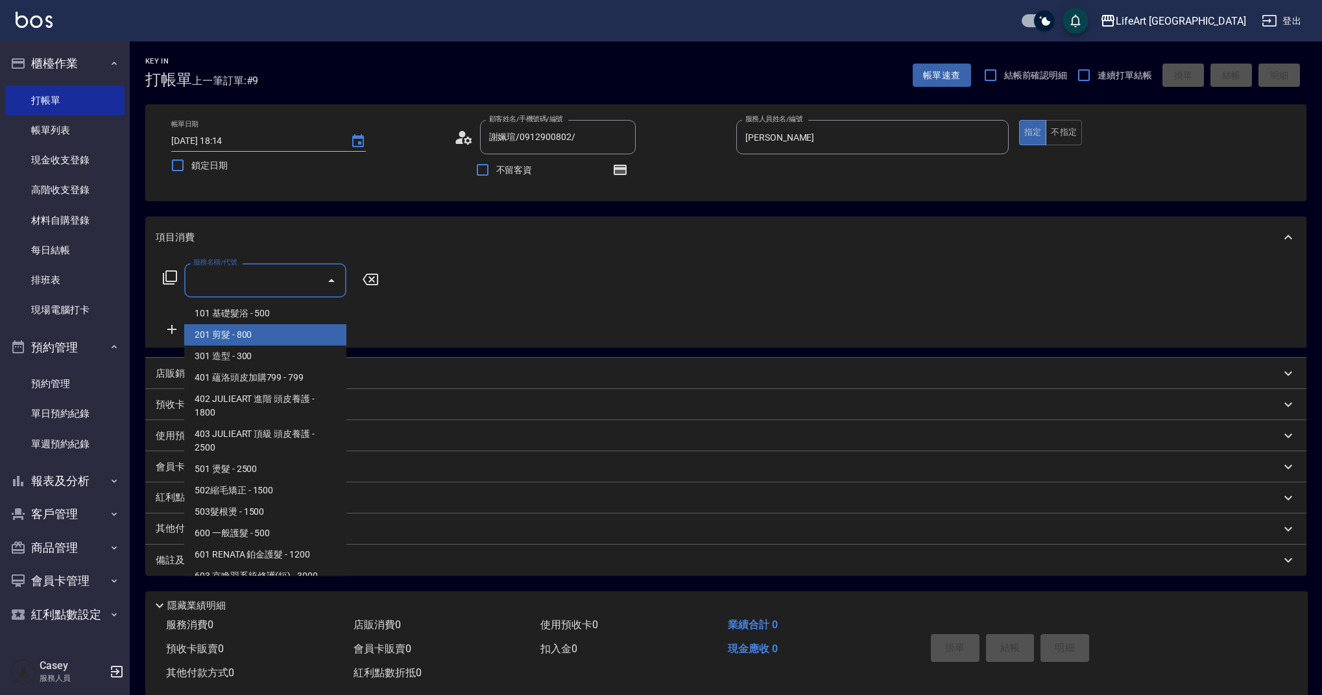
click at [245, 329] on span "201 剪髮 - 800" at bounding box center [265, 334] width 162 height 21
type input "201 剪髮(201)"
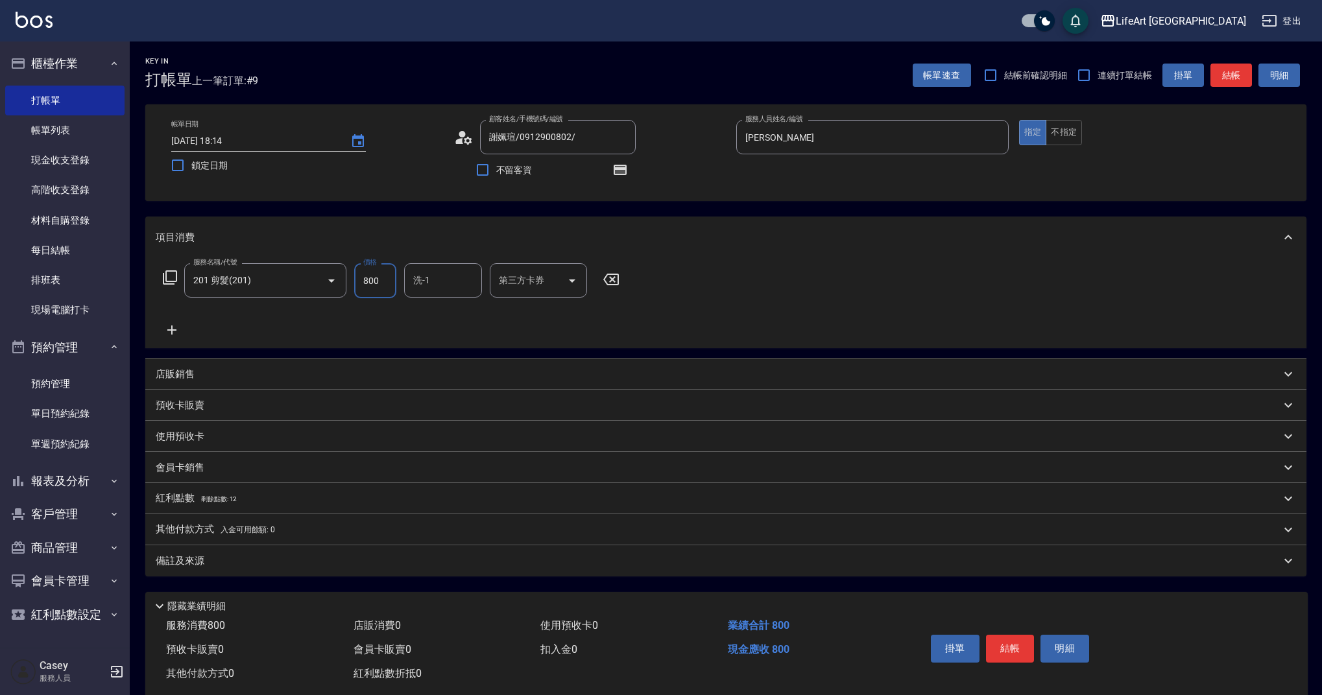
click at [377, 288] on input "800" at bounding box center [375, 280] width 42 height 35
type input "1000"
click at [268, 499] on div "紅利點數 剩餘點數: 12" at bounding box center [718, 499] width 1125 height 14
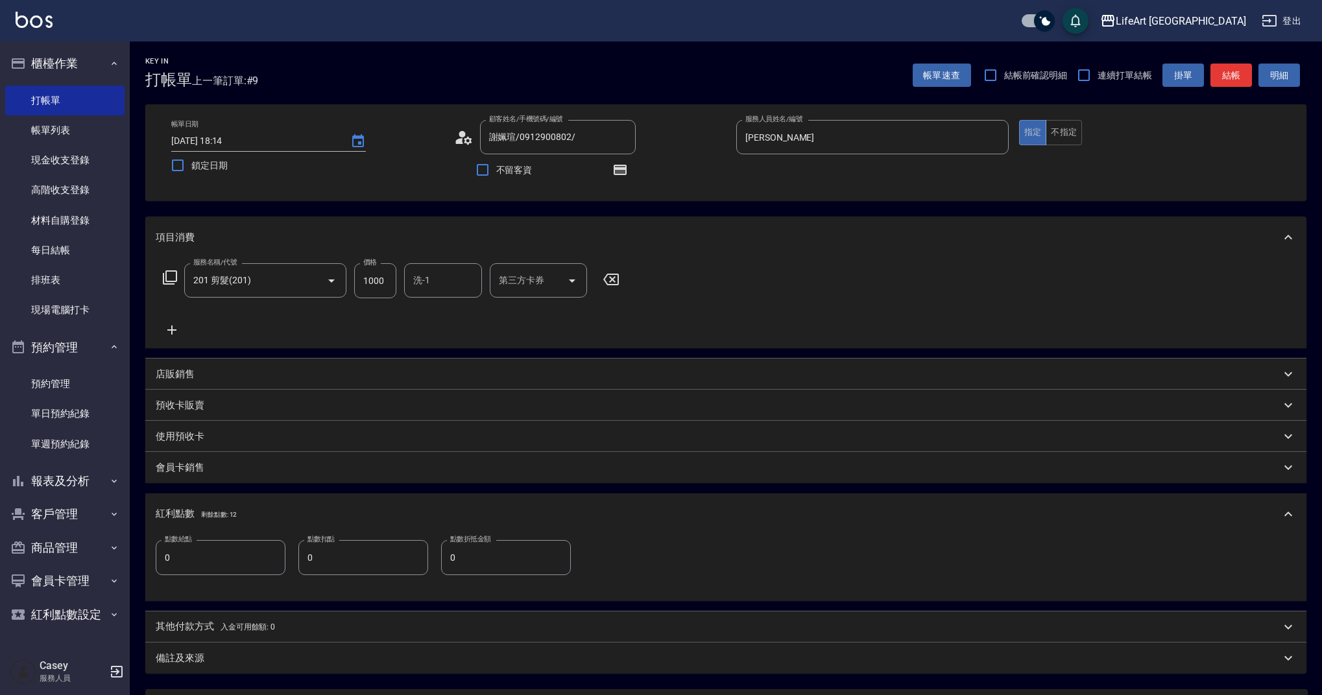
click at [247, 566] on input "0" at bounding box center [221, 557] width 130 height 35
type input "2"
click at [616, 164] on icon "button" at bounding box center [620, 170] width 16 height 16
click at [617, 165] on icon "button" at bounding box center [620, 170] width 13 height 10
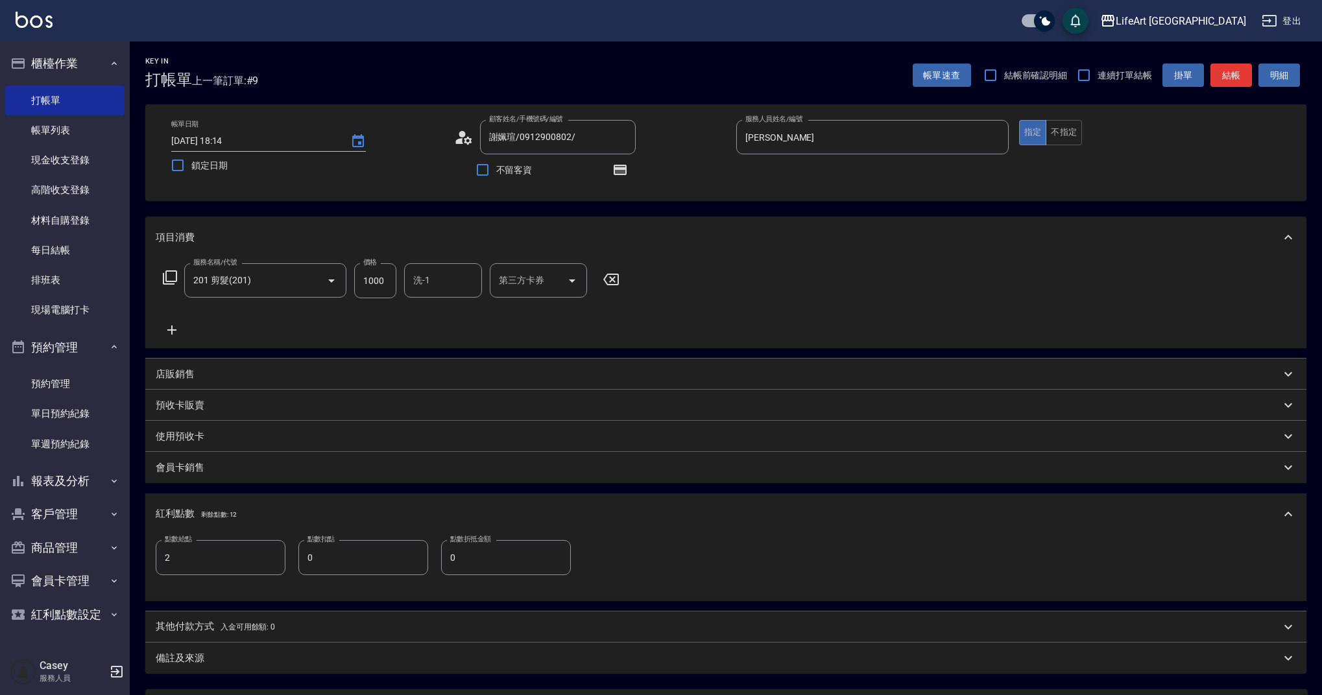
scroll to position [125, 0]
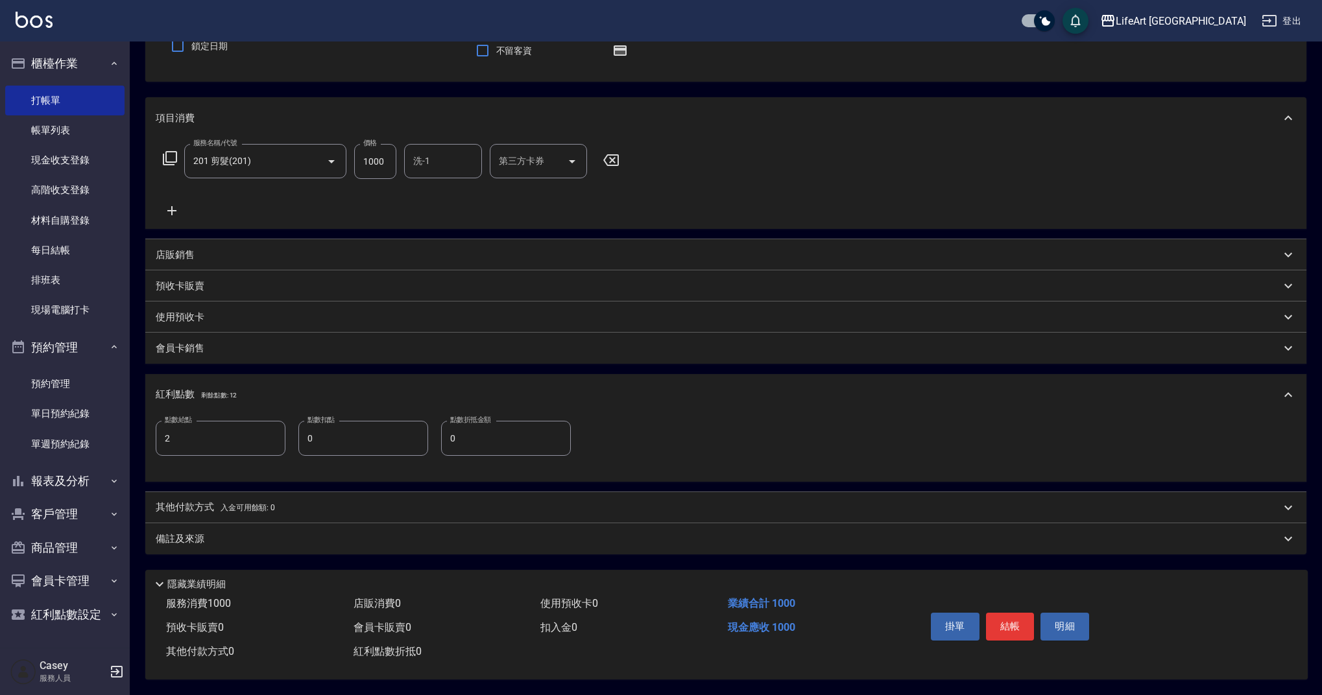
click at [347, 542] on div "備註及來源" at bounding box center [725, 538] width 1161 height 31
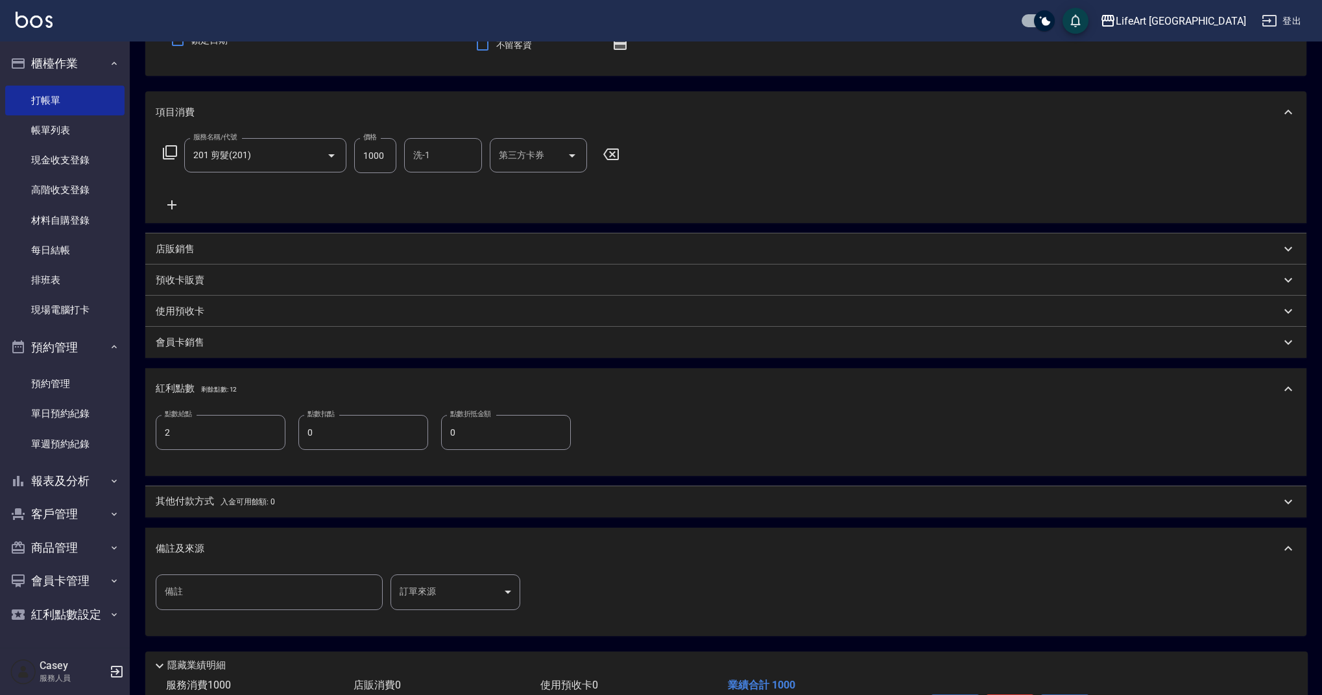
click at [435, 591] on body "LifeArt 蘆洲 登出 櫃檯作業 打帳單 帳單列表 現金收支登錄 高階收支登錄 材料自購登錄 每日結帳 排班表 現場電腦打卡 預約管理 預約管理 單日預約…" at bounding box center [661, 326] width 1322 height 902
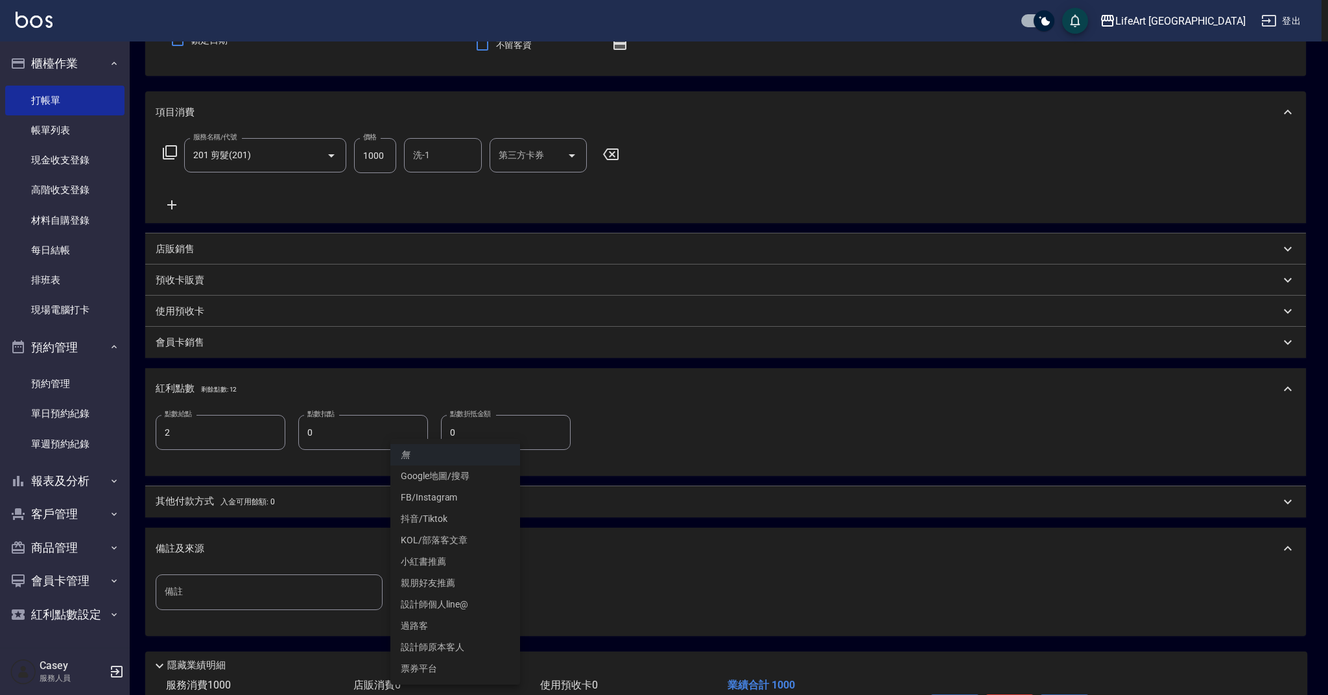
click at [483, 652] on li "設計師原本客人" at bounding box center [455, 647] width 130 height 21
type input "設計師原本客人"
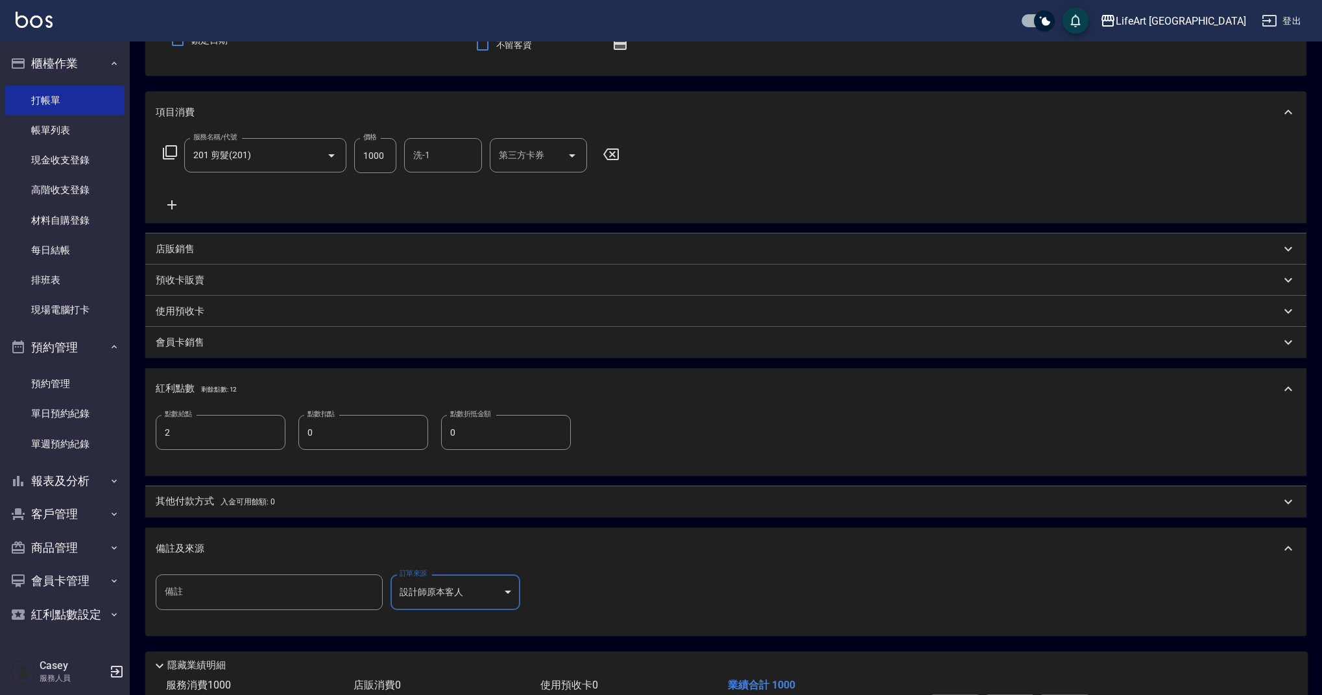
scroll to position [212, 0]
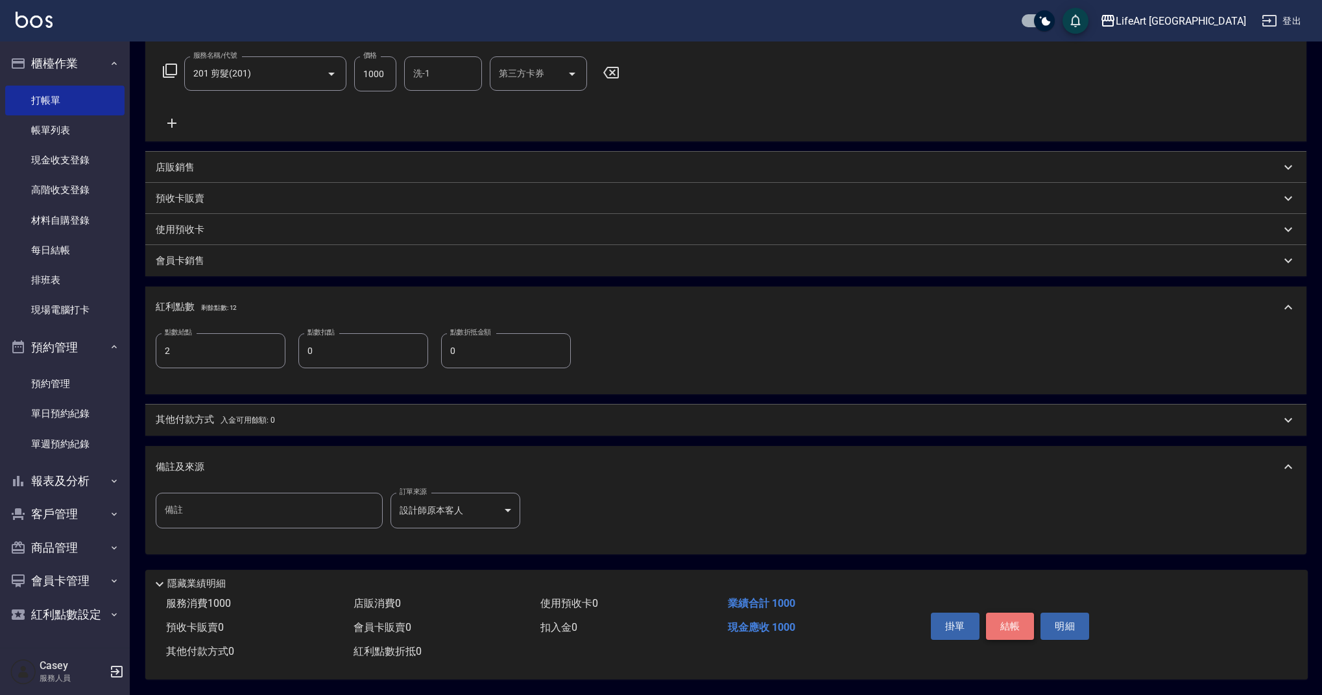
click at [1015, 619] on button "結帳" at bounding box center [1010, 626] width 49 height 27
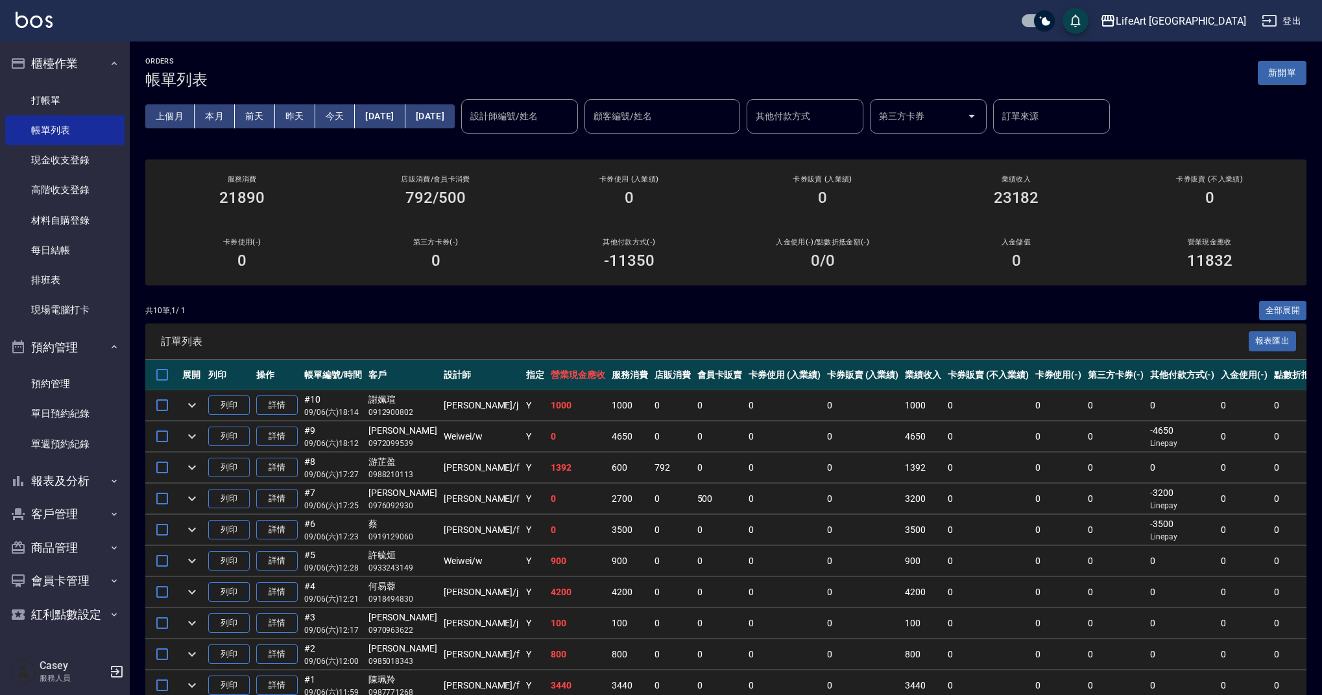
click at [1283, 81] on button "新開單" at bounding box center [1282, 73] width 49 height 24
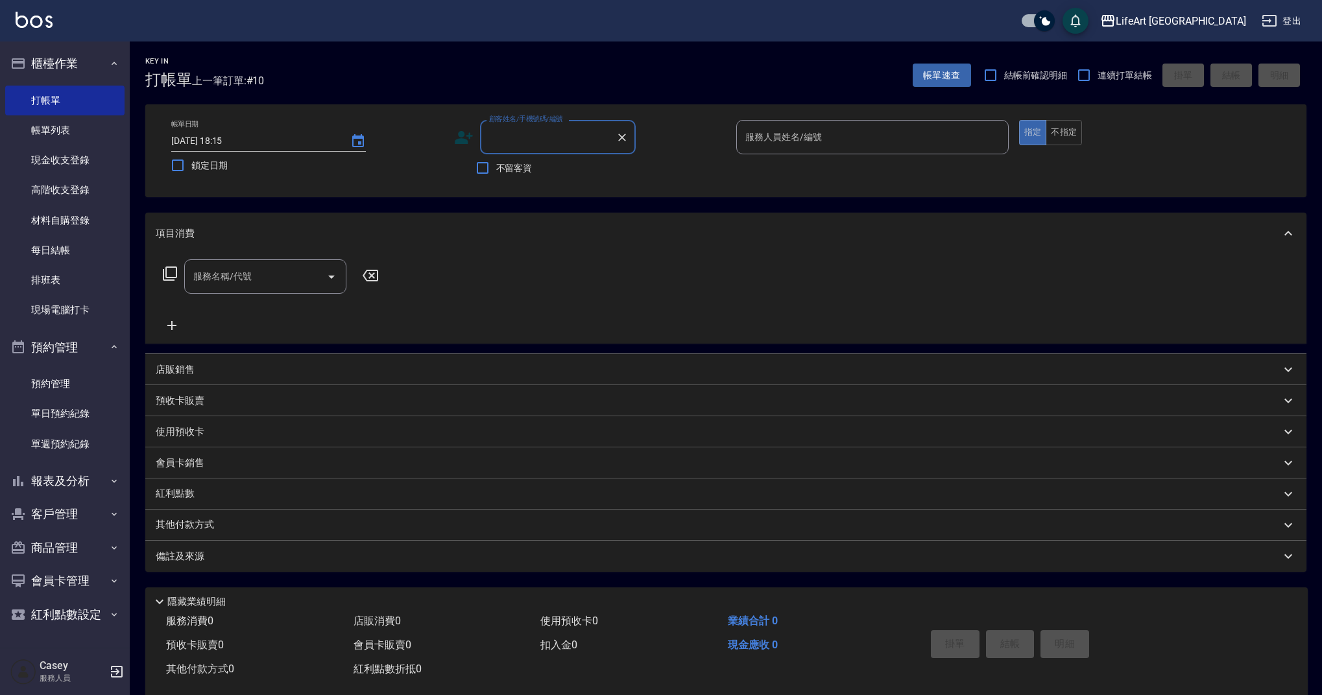
click at [542, 139] on input "顧客姓名/手機號碼/編號" at bounding box center [548, 137] width 125 height 23
click at [587, 168] on li "新增 "0903052"" at bounding box center [558, 170] width 156 height 21
click at [577, 141] on input "0903052" at bounding box center [548, 137] width 125 height 23
click at [577, 165] on li "章郁笛/0903052029/" at bounding box center [558, 170] width 156 height 21
type input "章郁笛/0903052029/"
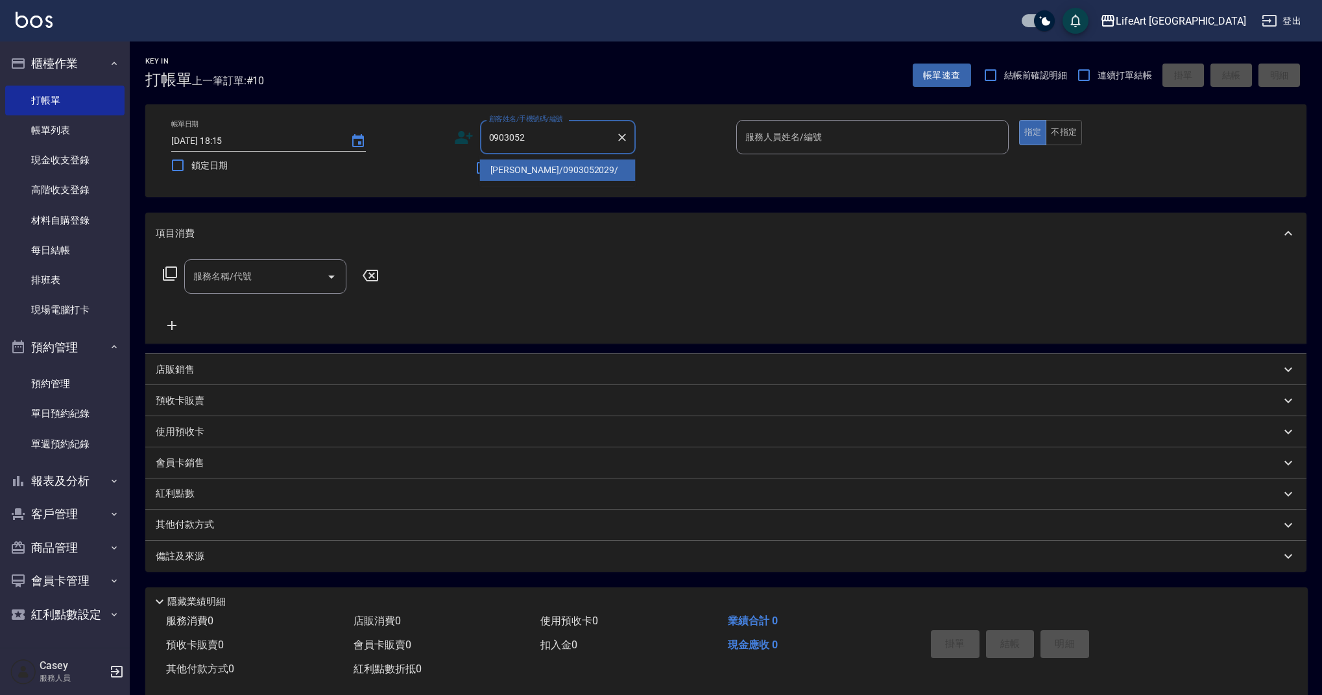
type input "Jessica-j"
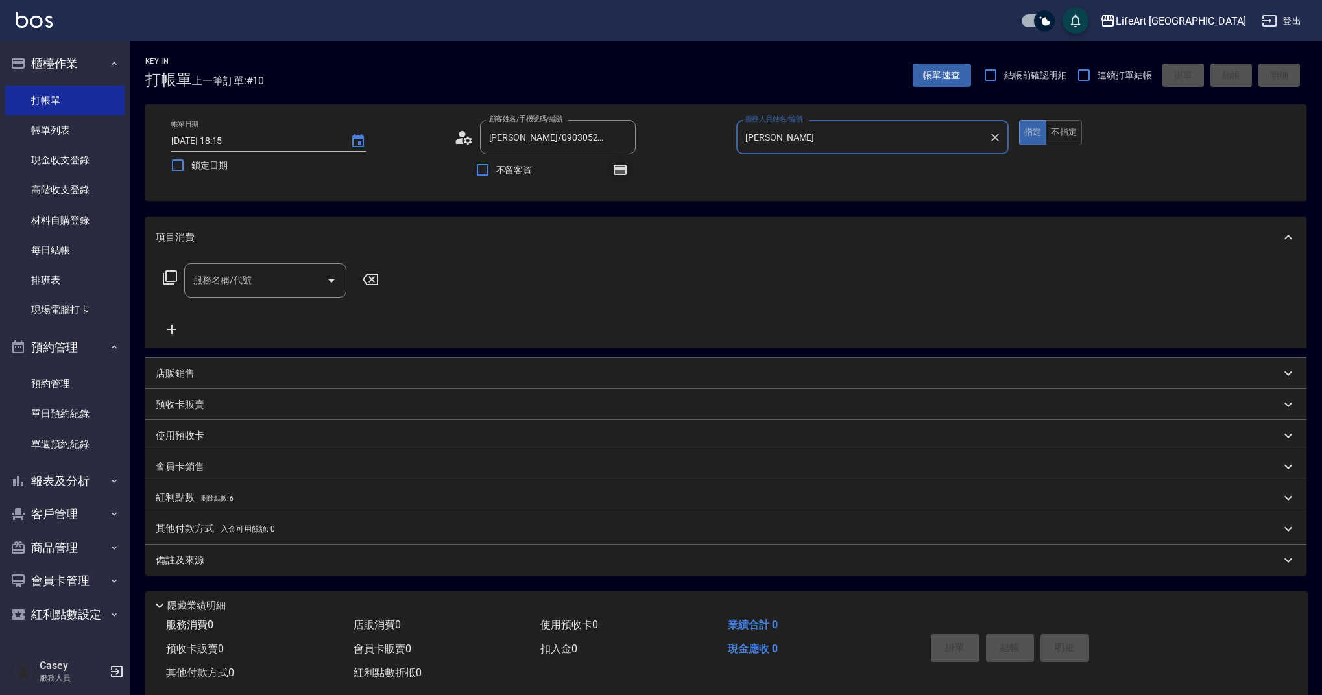
click at [626, 172] on icon "button" at bounding box center [620, 170] width 16 height 16
click at [622, 174] on icon "button" at bounding box center [620, 170] width 13 height 10
click at [281, 278] on input "服務名稱/代號" at bounding box center [255, 280] width 131 height 23
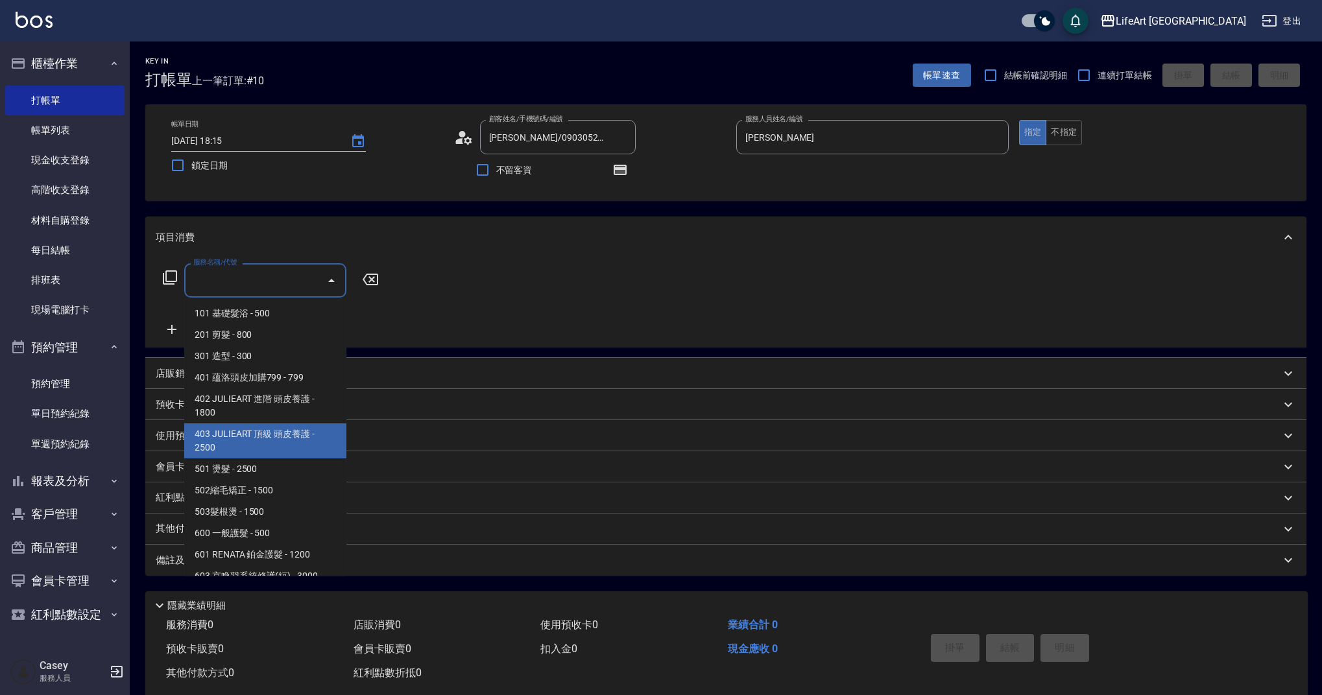
scroll to position [166, 0]
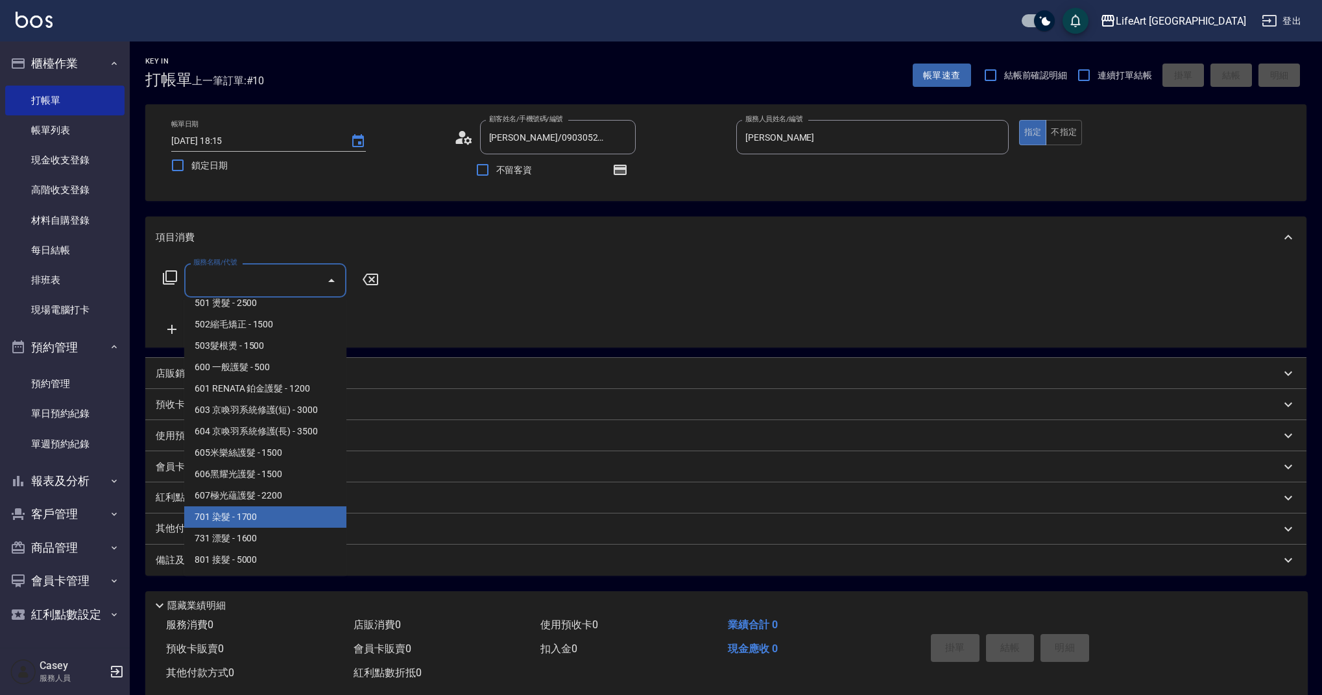
click at [295, 525] on span "701 染髮 - 1700" at bounding box center [265, 517] width 162 height 21
type input "701 染髮(701)"
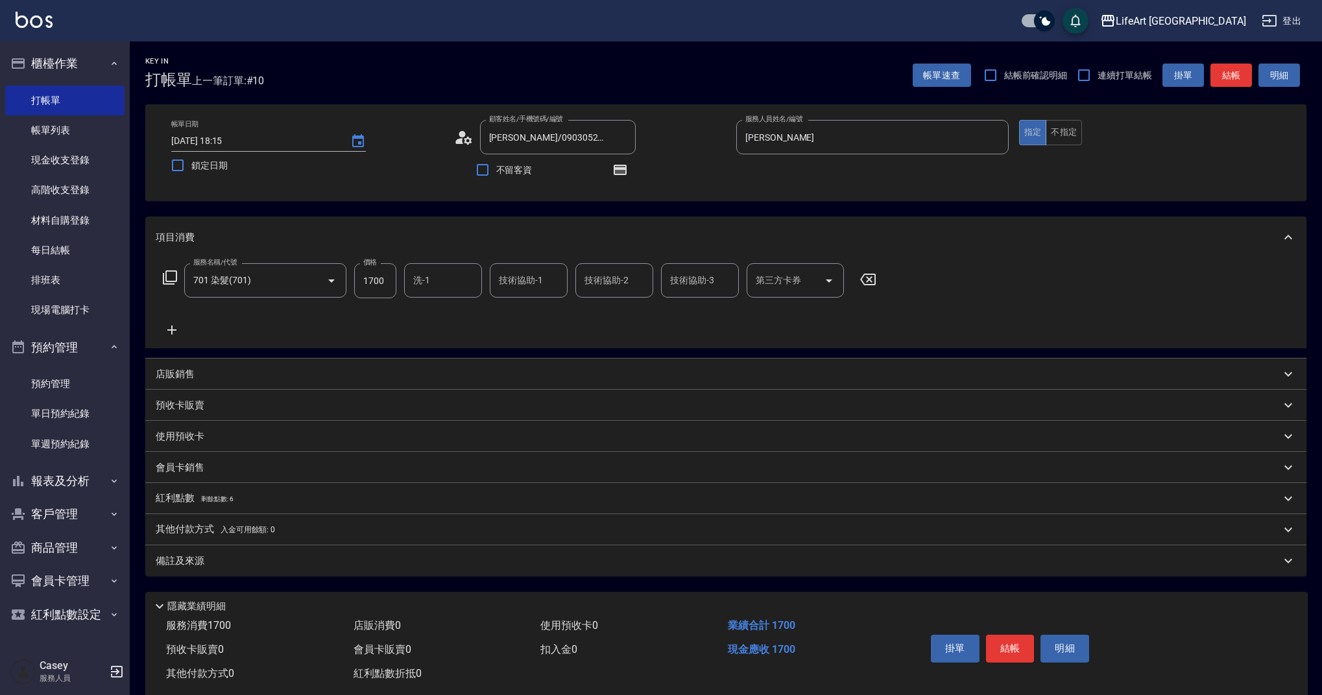
click at [174, 333] on icon at bounding box center [172, 330] width 32 height 16
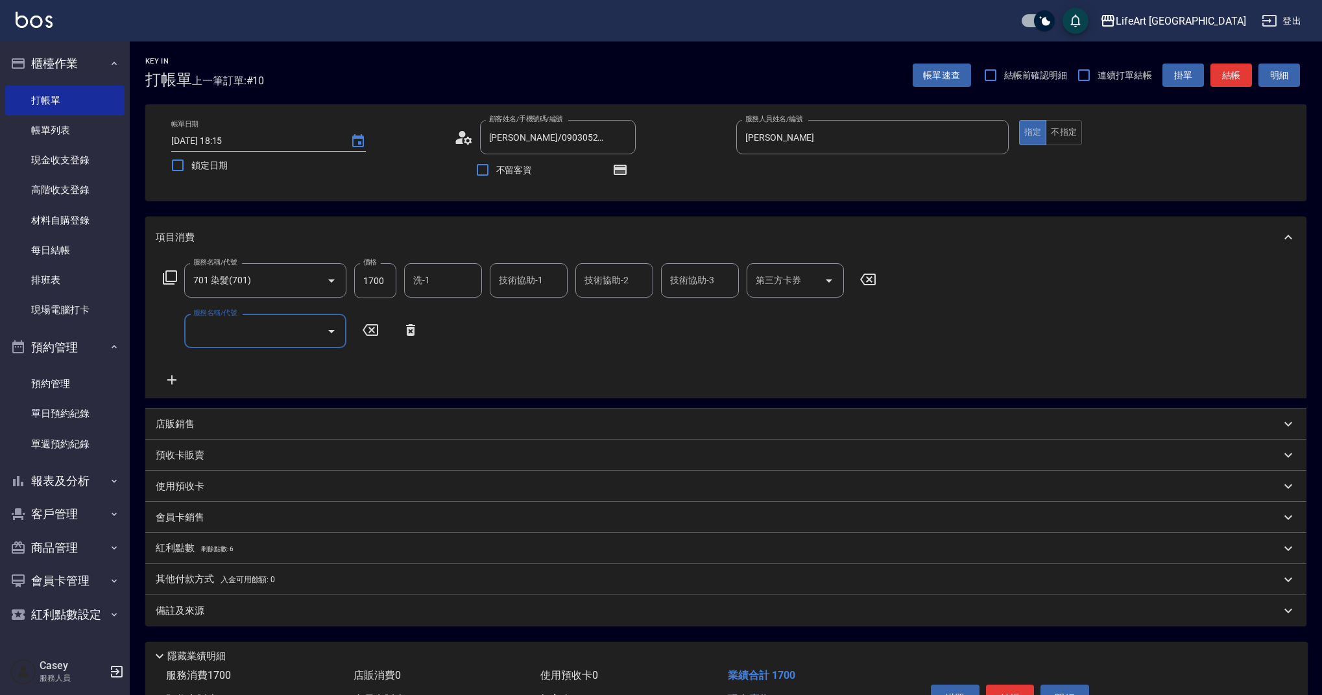
click at [223, 348] on div "服務名稱/代號" at bounding box center [265, 331] width 162 height 34
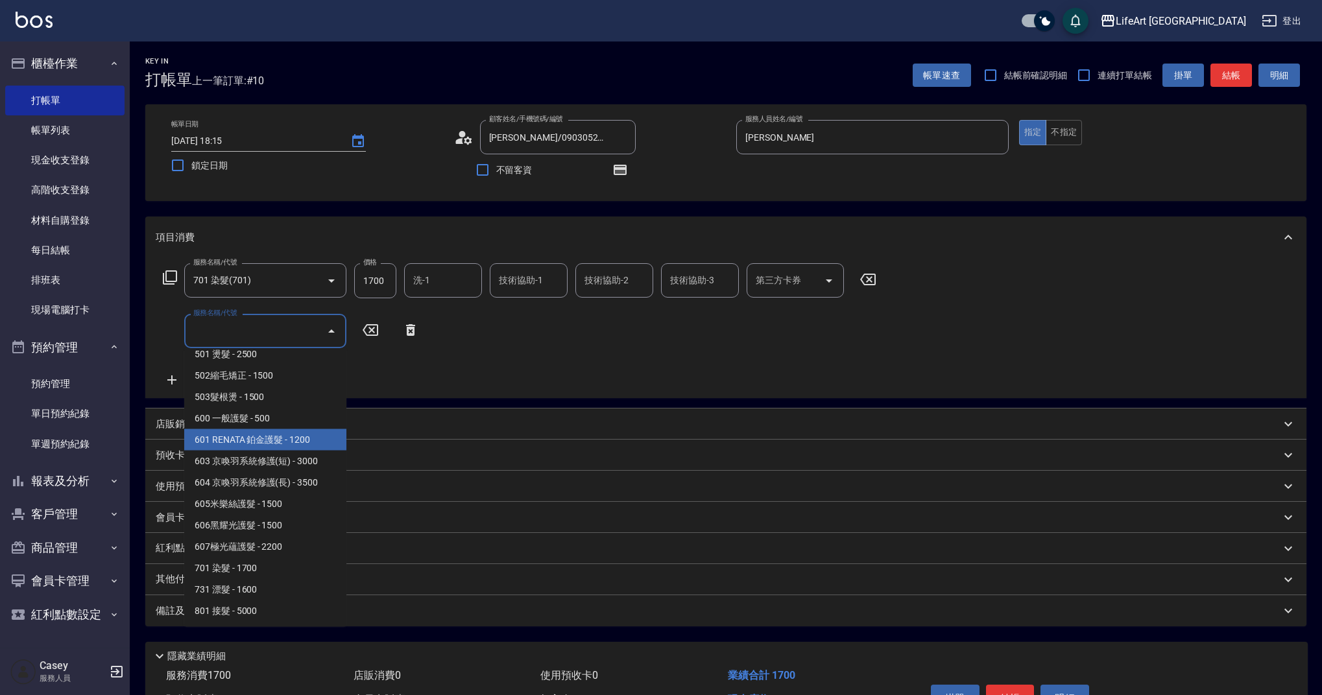
scroll to position [0, 0]
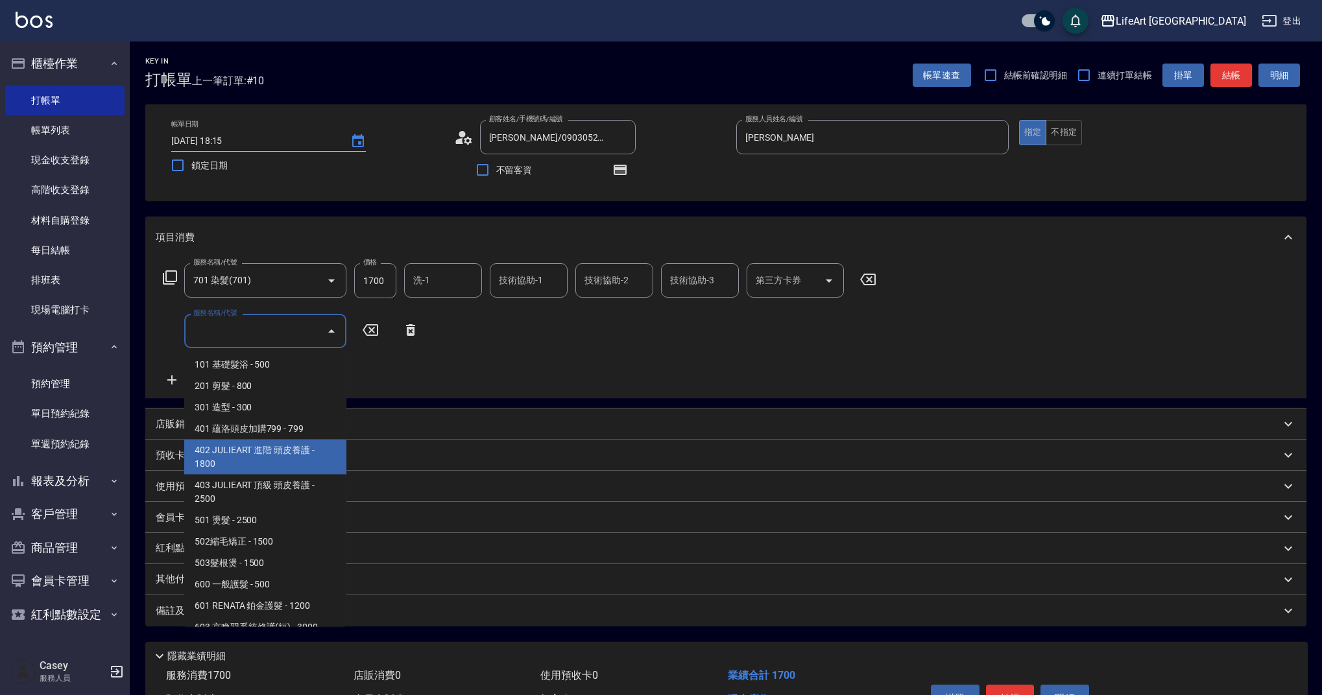
click at [300, 457] on span "402 JULIEART 進階 頭皮養護 - 1800" at bounding box center [265, 457] width 162 height 35
type input "402 JULIEART 進階 頭皮養護(402)"
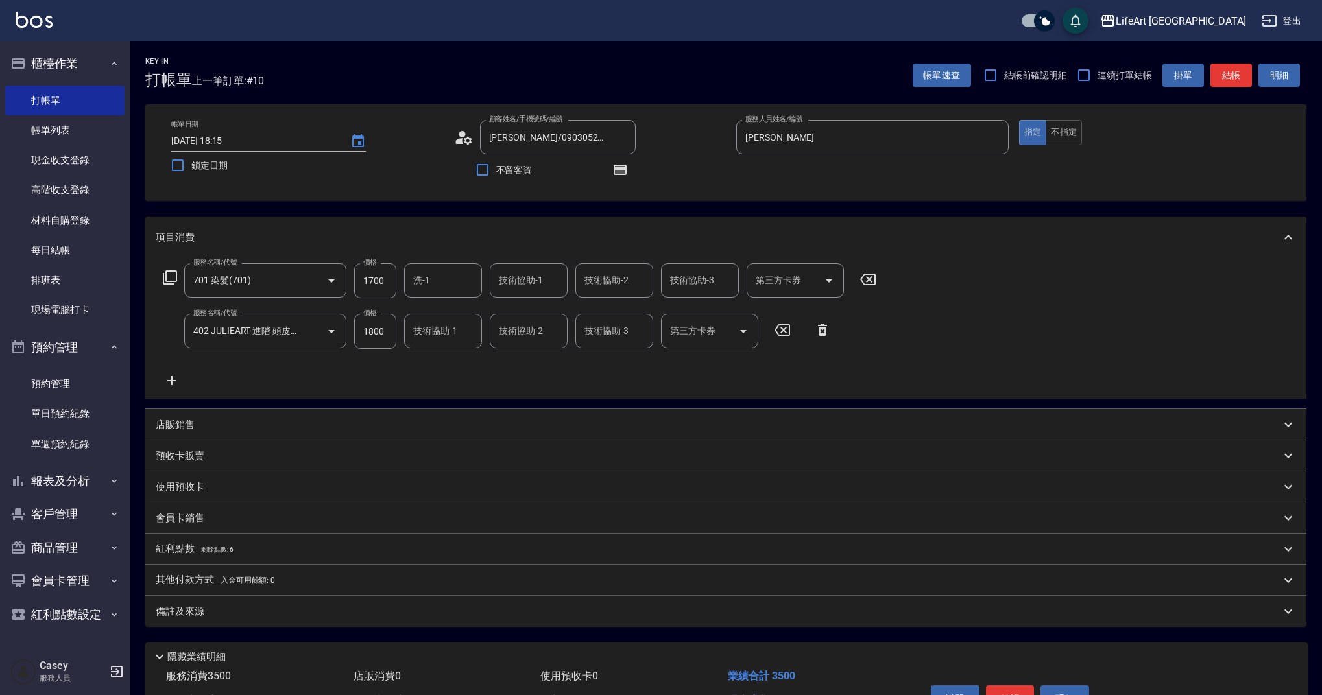
click at [169, 381] on icon at bounding box center [171, 380] width 9 height 9
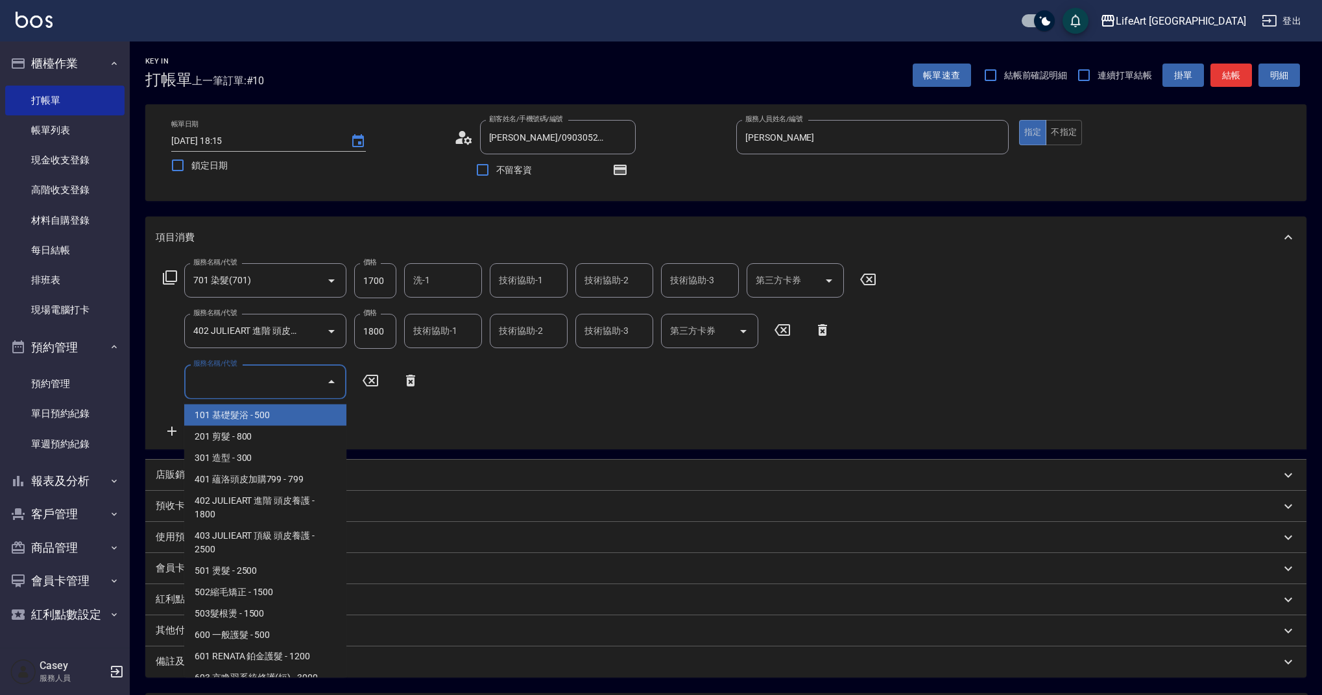
click at [229, 383] on input "服務名稱/代號" at bounding box center [255, 381] width 131 height 23
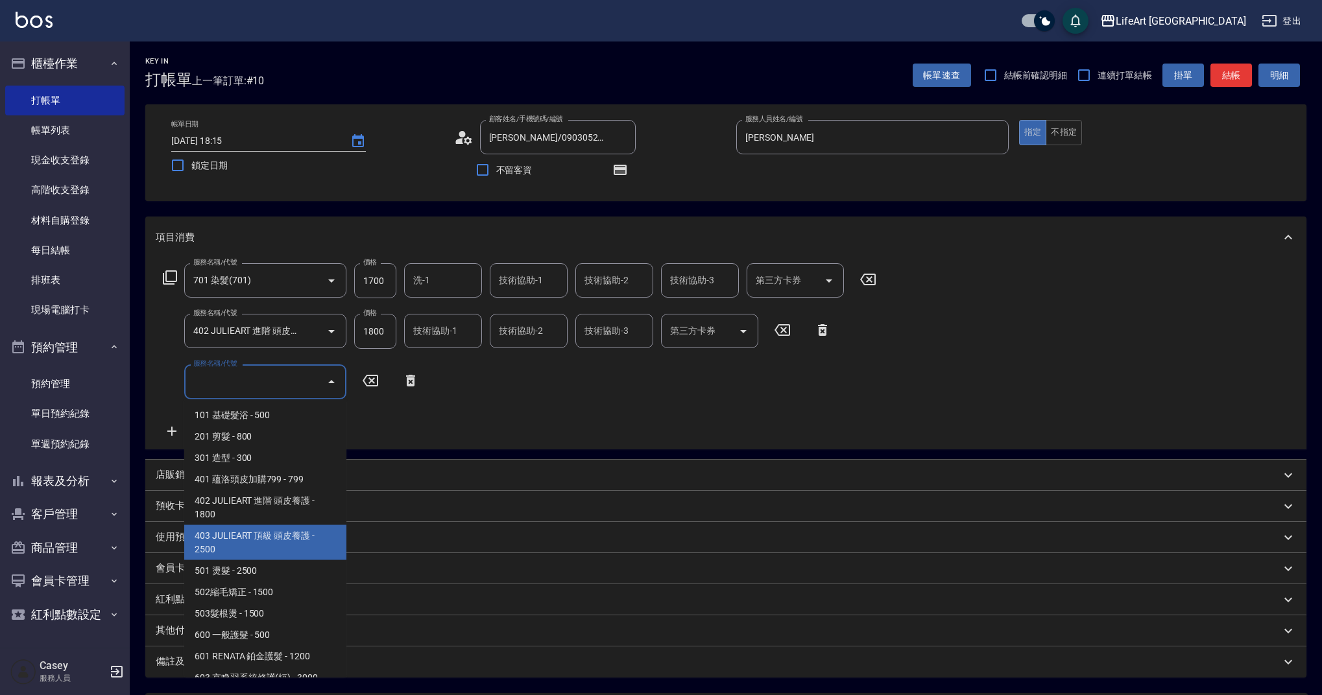
click at [378, 280] on input "1700" at bounding box center [375, 280] width 42 height 35
click at [377, 280] on input "1700" at bounding box center [375, 280] width 42 height 35
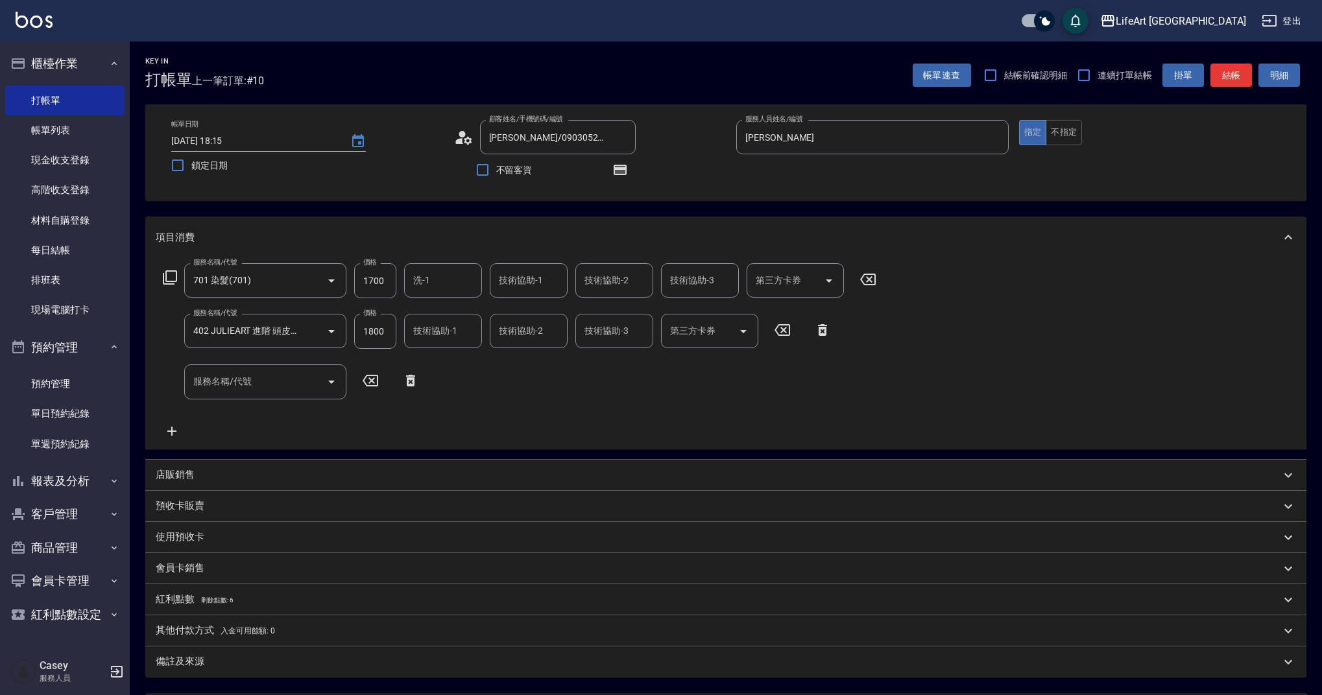
click at [171, 479] on p "店販銷售" at bounding box center [175, 475] width 39 height 14
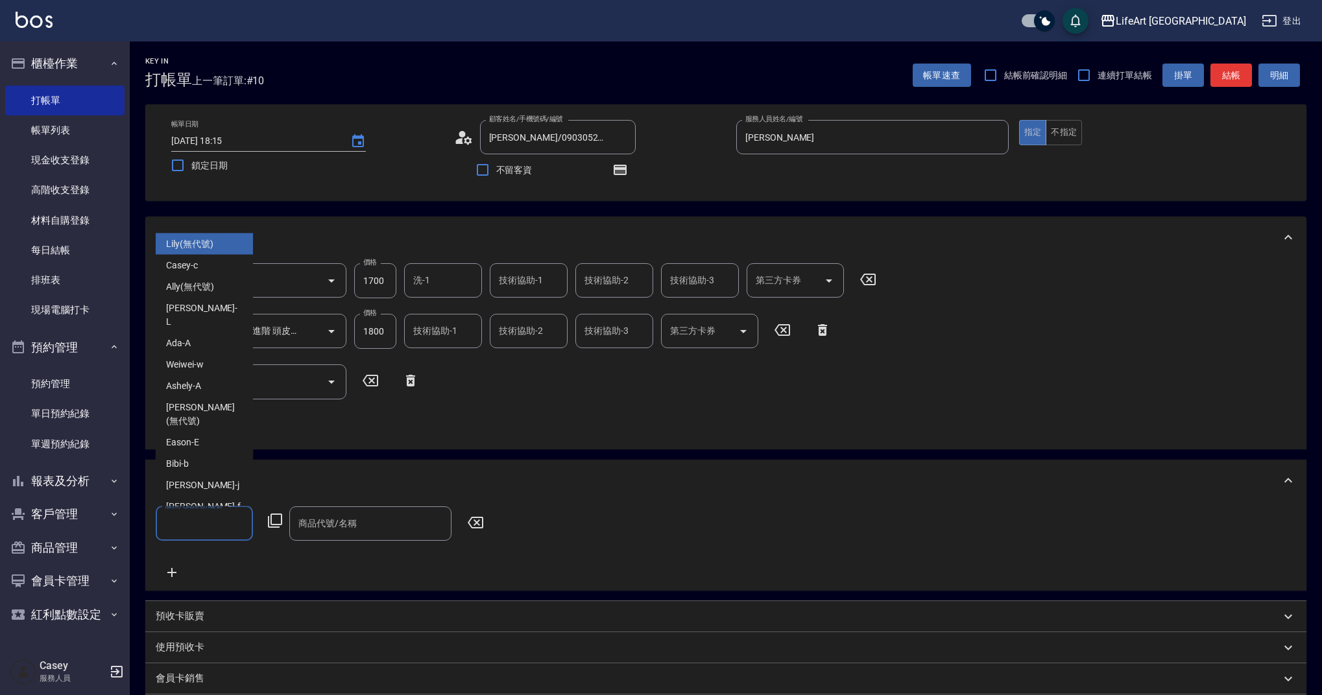
click at [192, 526] on input "服務人員姓名/編號" at bounding box center [204, 523] width 86 height 23
click at [204, 475] on div "Jessica -j" at bounding box center [204, 485] width 97 height 21
type input "Jessica-j"
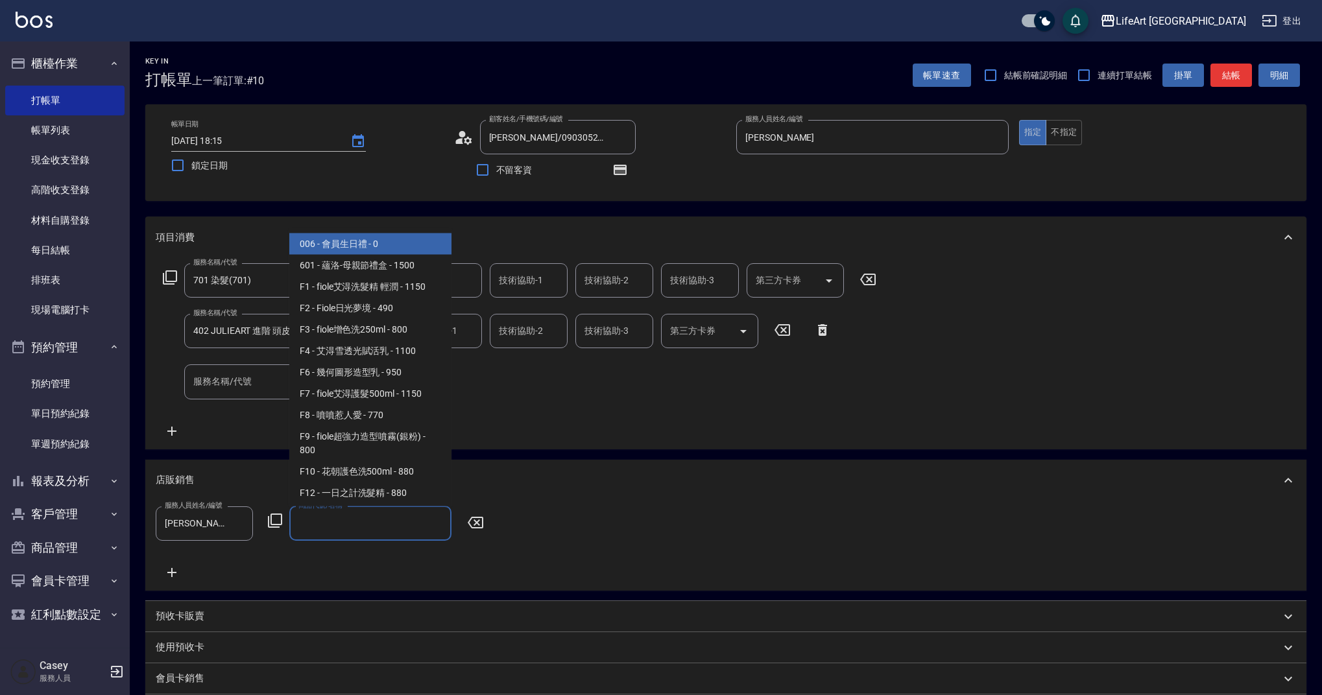
click at [338, 515] on div "商品代號/名稱 商品代號/名稱" at bounding box center [370, 524] width 162 height 34
click at [387, 235] on span "006 - 會員生日禮 - 0" at bounding box center [370, 243] width 162 height 21
type input "會員生日禮"
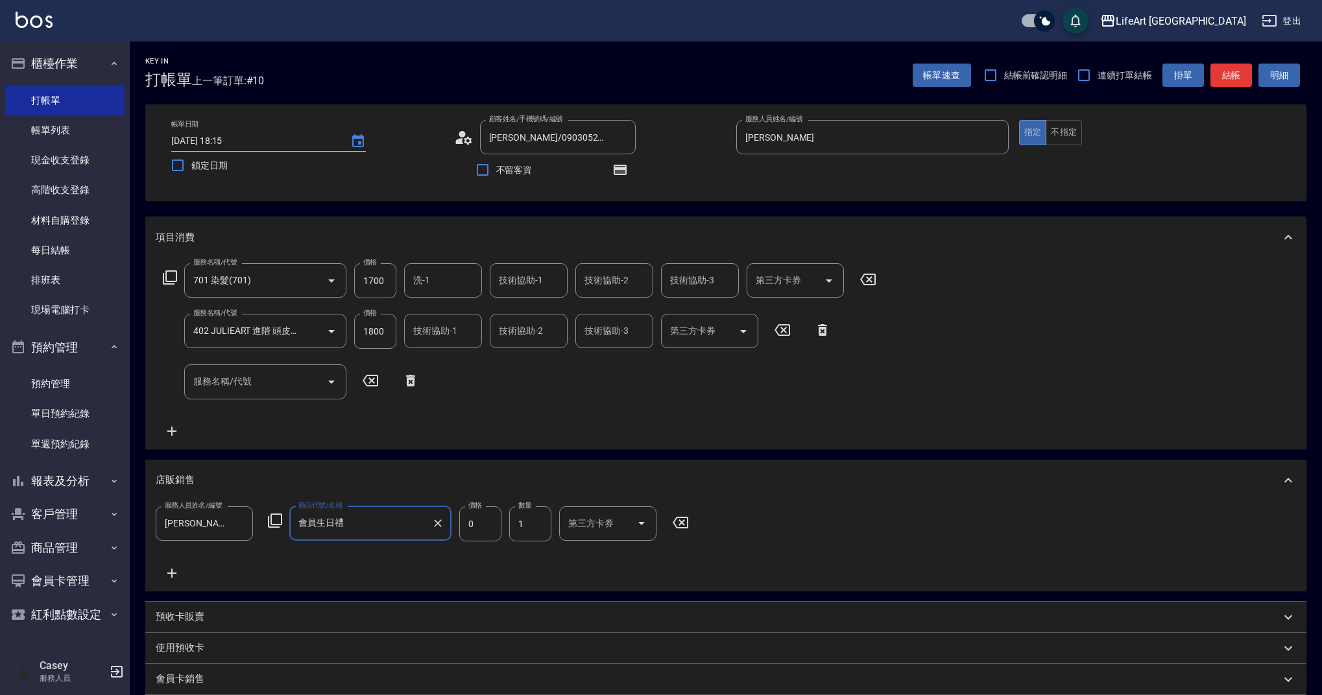
click at [463, 407] on div "服務名稱/代號 701 染髮(701) 服務名稱/代號 價格 1700 價格 洗-1 洗-1 技術協助-1 技術協助-1 技術協助-2 技術協助-2 技術協助…" at bounding box center [520, 350] width 728 height 175
click at [380, 277] on input "1700" at bounding box center [375, 280] width 42 height 35
click at [383, 283] on input "2660" at bounding box center [375, 280] width 42 height 35
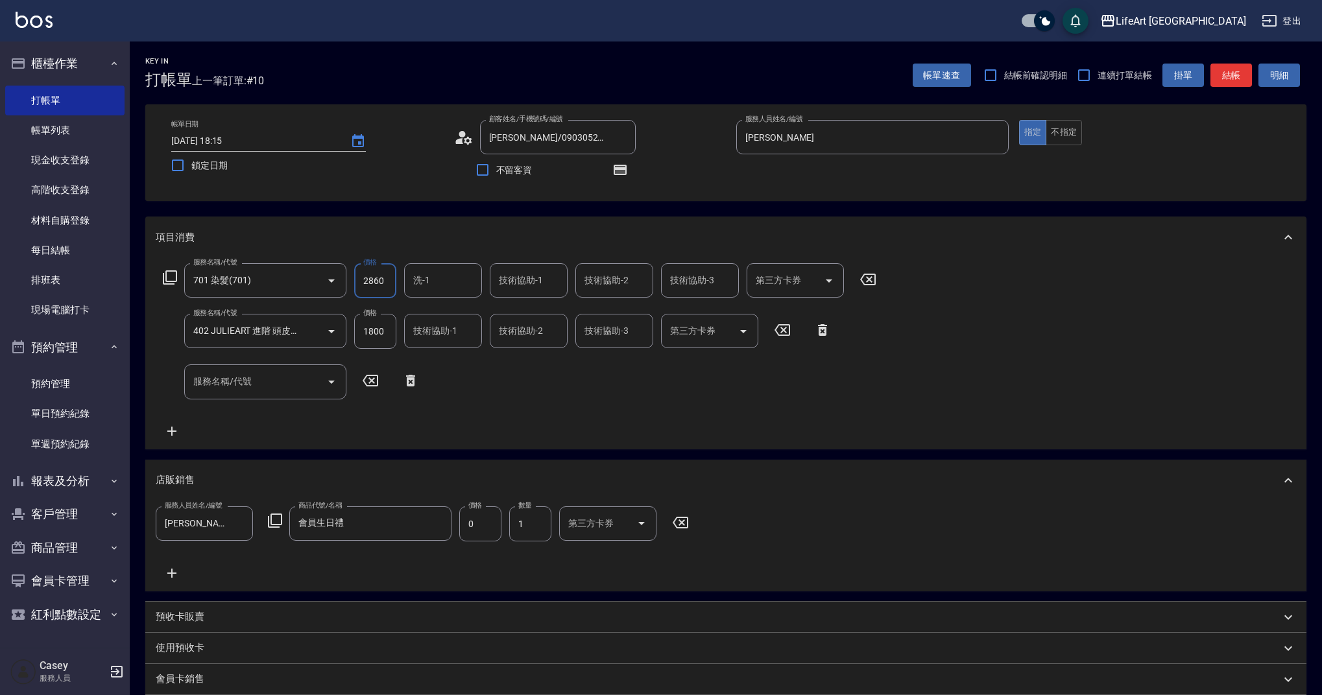
type input "2860"
click at [523, 385] on div "服務名稱/代號 701 染髮(701) 服務名稱/代號 價格 2860 價格 洗-1 洗-1 技術協助-1 技術協助-1 技術協助-2 技術協助-2 技術協助…" at bounding box center [520, 350] width 728 height 175
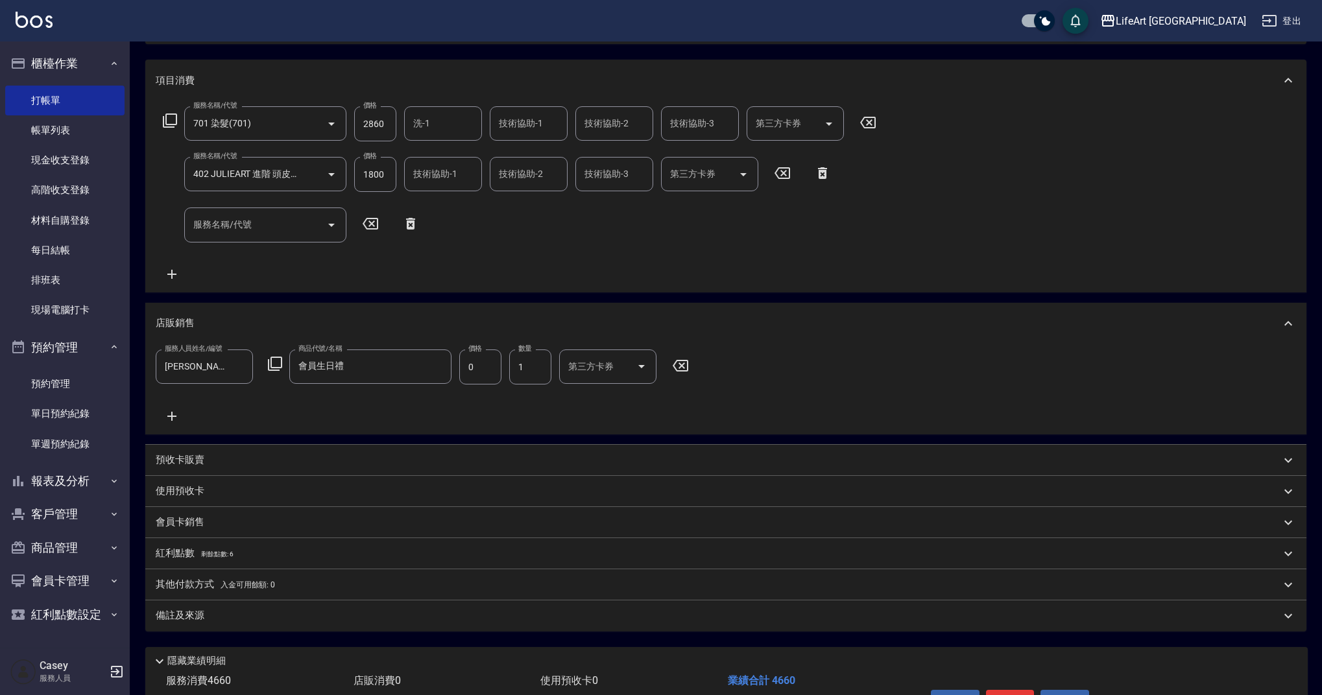
scroll to position [240, 0]
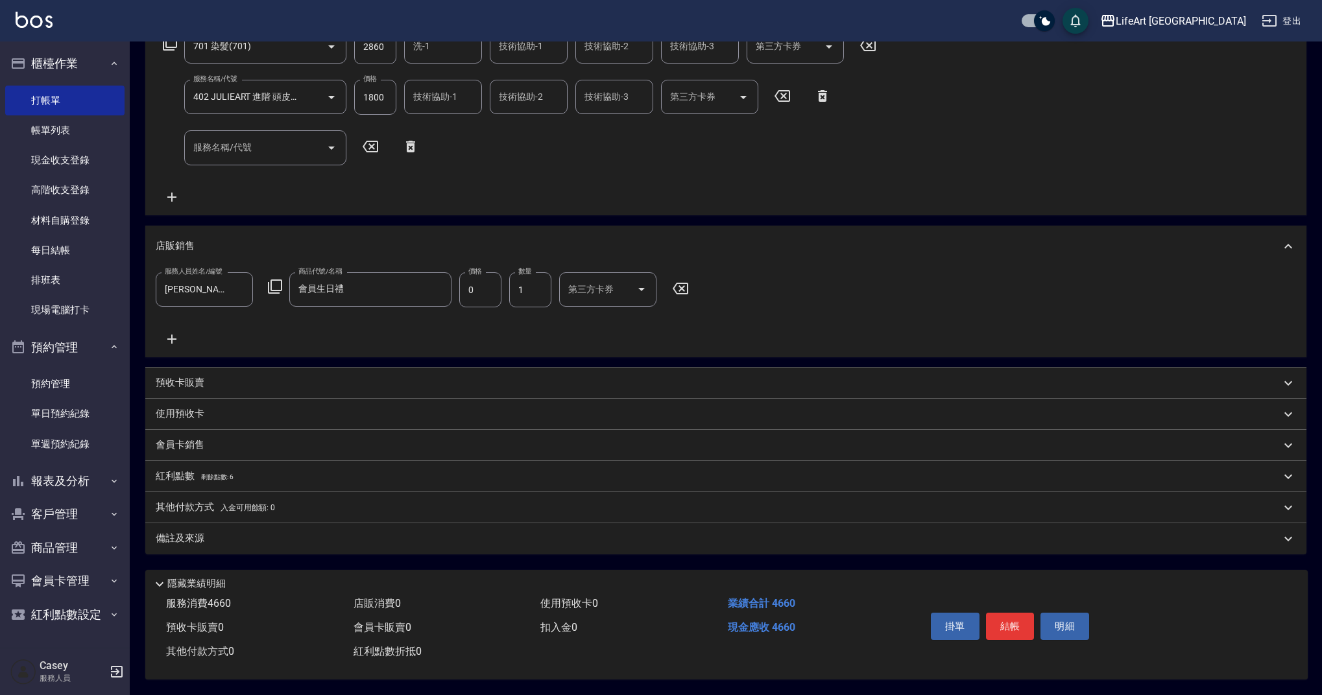
click at [277, 538] on div "備註及來源" at bounding box center [718, 539] width 1125 height 14
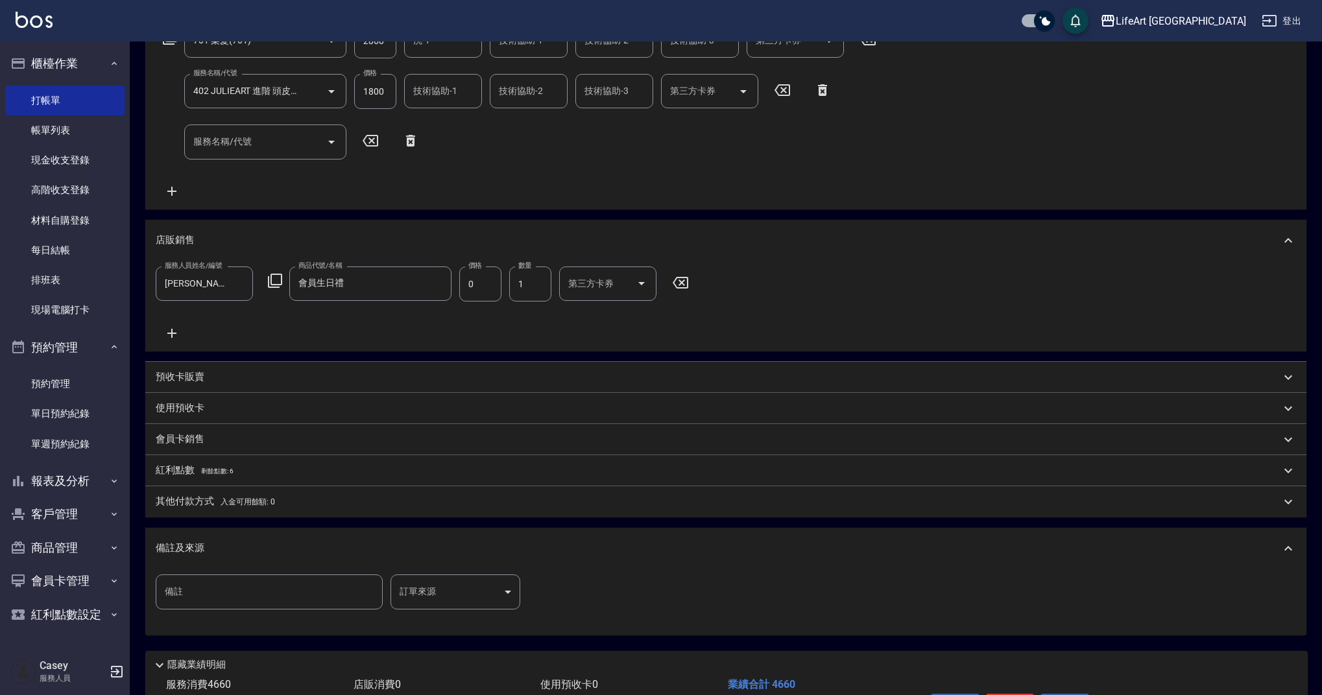
click at [442, 585] on body "LifeArt 蘆洲 登出 櫃檯作業 打帳單 帳單列表 現金收支登錄 高階收支登錄 材料自購登錄 每日結帳 排班表 現場電腦打卡 預約管理 預約管理 單日預約…" at bounding box center [661, 268] width 1322 height 1016
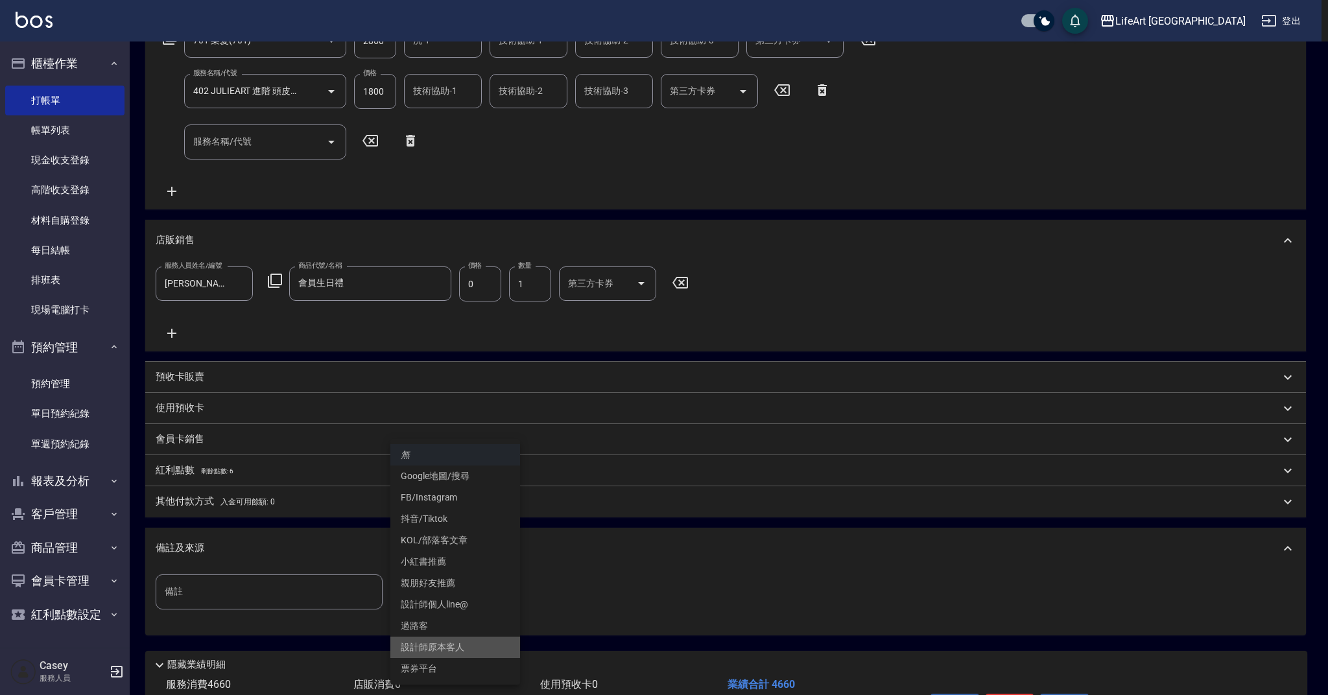
click at [451, 645] on li "設計師原本客人" at bounding box center [455, 647] width 130 height 21
type input "設計師原本客人"
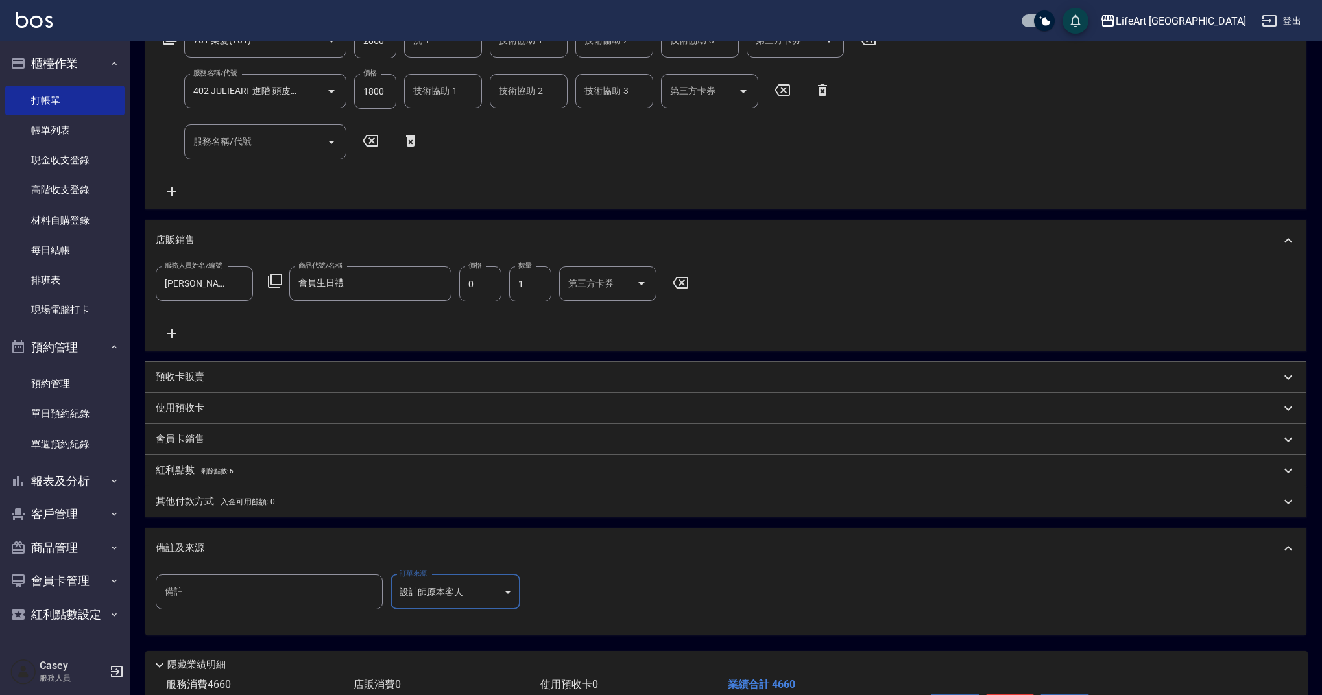
click at [225, 468] on span "剩餘點數: 6" at bounding box center [217, 471] width 32 height 7
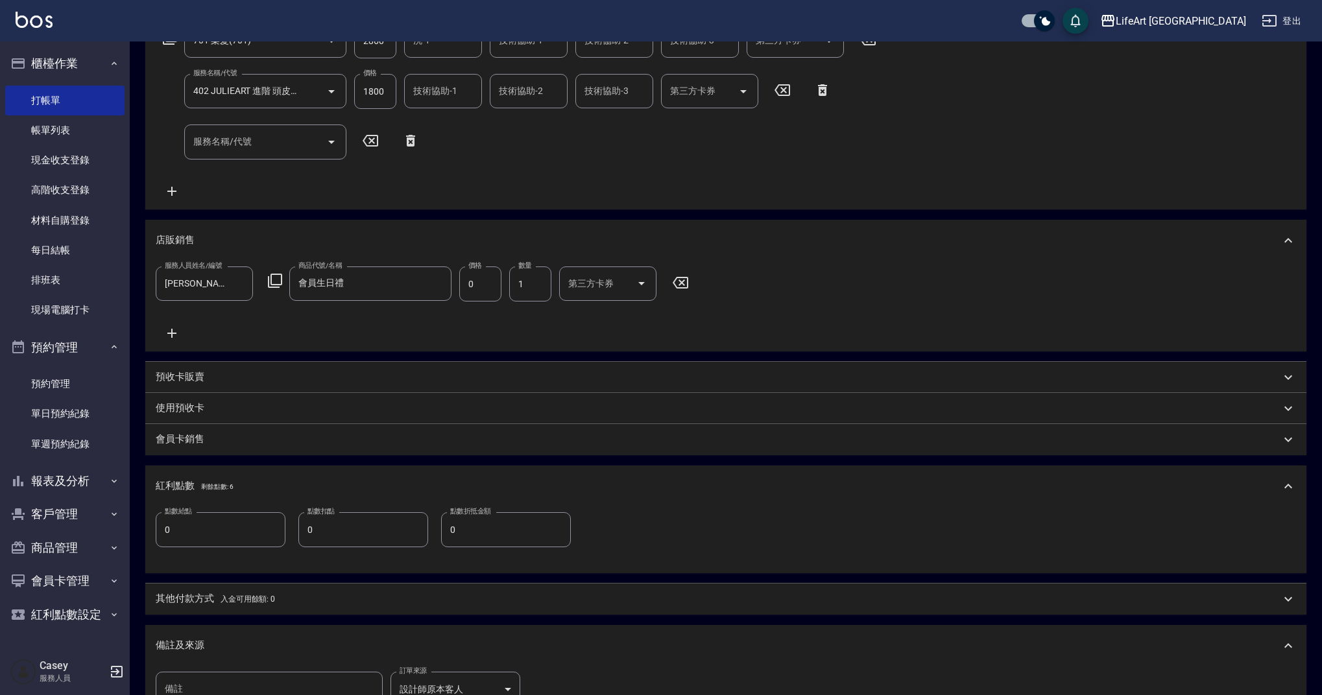
click at [233, 529] on input "0" at bounding box center [221, 529] width 130 height 35
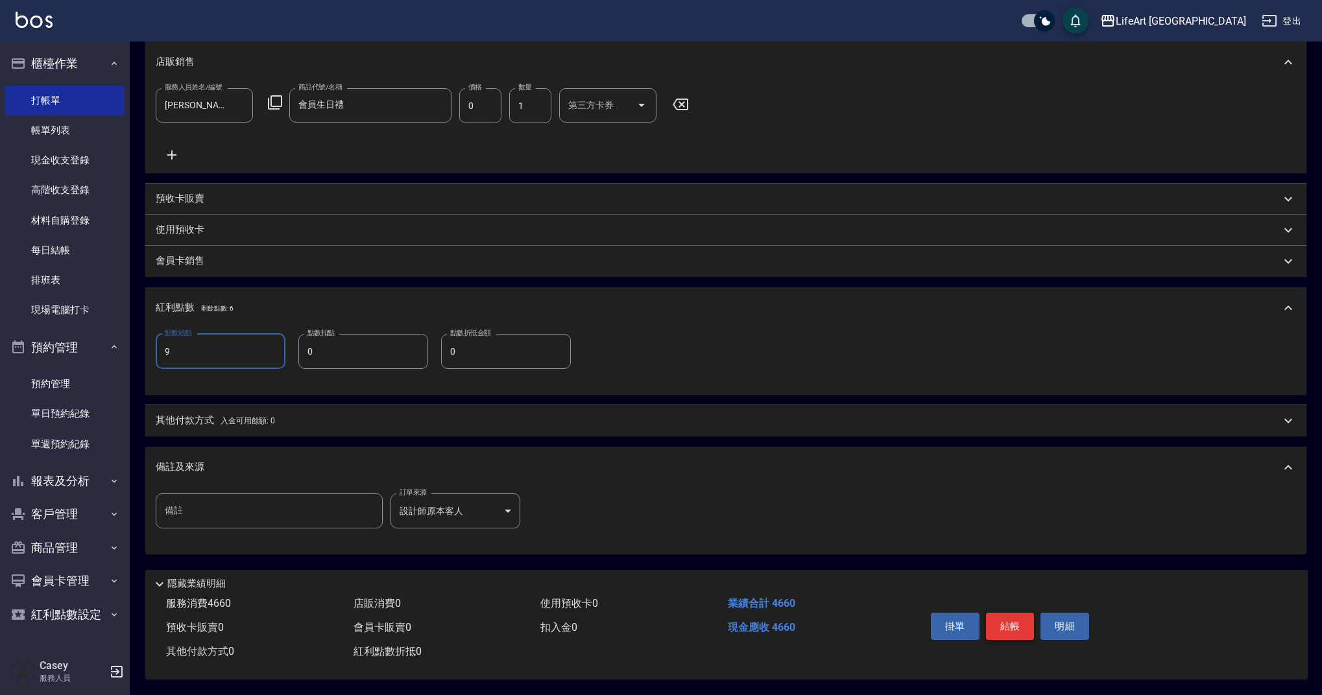
type input "9"
click at [1026, 623] on button "結帳" at bounding box center [1010, 626] width 49 height 27
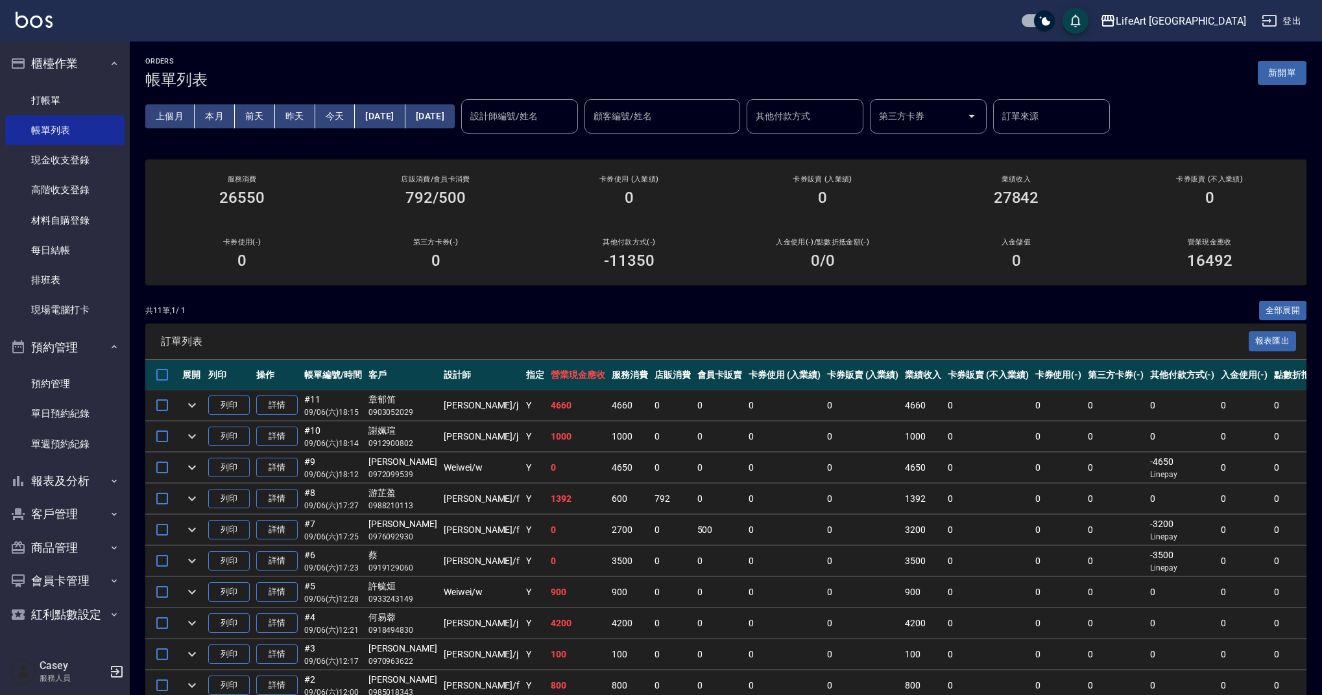
click at [1274, 80] on button "新開單" at bounding box center [1282, 73] width 49 height 24
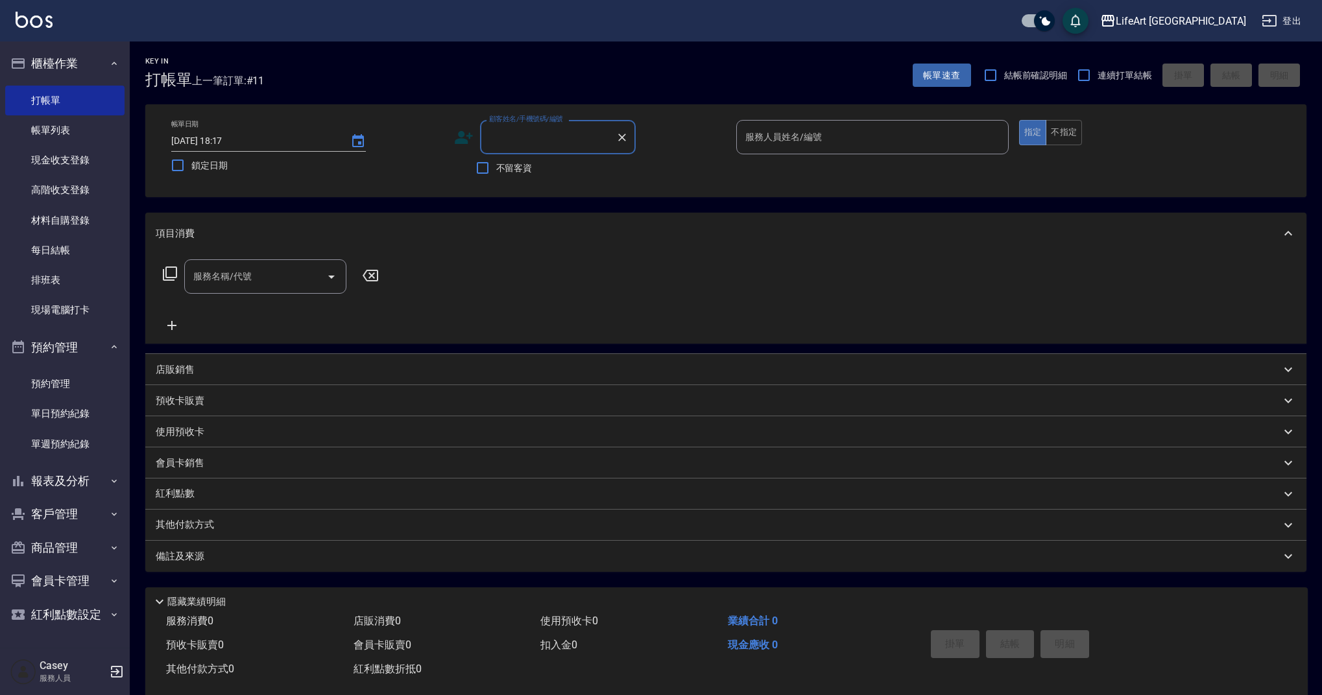
click at [529, 137] on input "顧客姓名/手機號碼/編號" at bounding box center [548, 137] width 125 height 23
click at [573, 173] on li "蔡季珊/0932192478/null" at bounding box center [558, 170] width 156 height 21
type input "蔡季珊/0932192478/null"
click at [856, 132] on input "服務人員姓名/編號" at bounding box center [872, 137] width 261 height 23
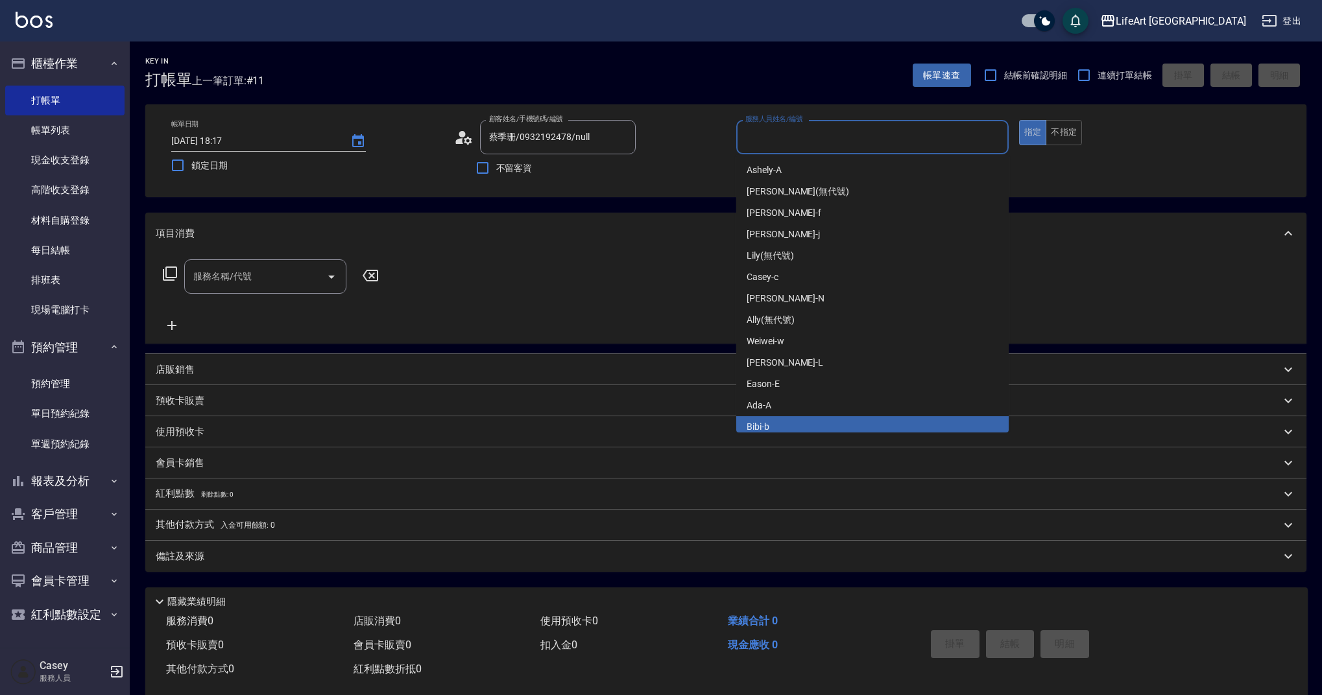
click at [800, 425] on div "Bibi -b" at bounding box center [872, 426] width 272 height 21
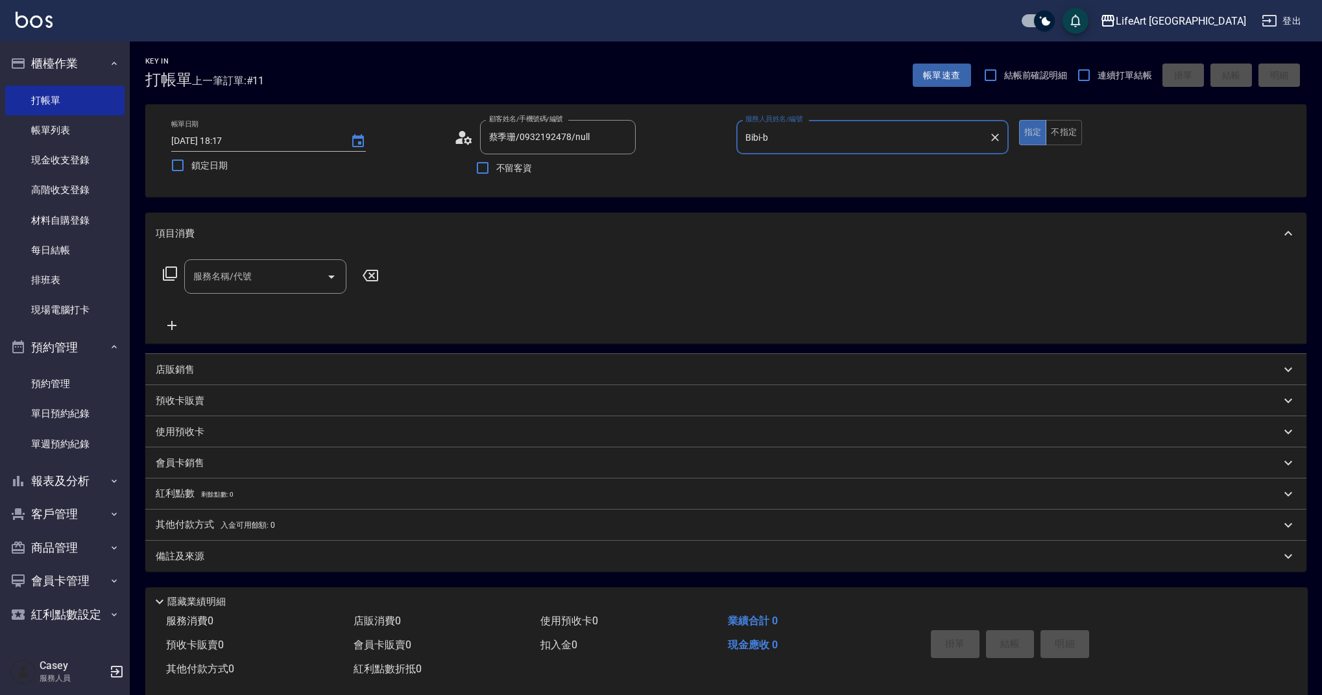
click at [798, 125] on div "Bibi-b 服務人員姓名/編號" at bounding box center [872, 137] width 272 height 34
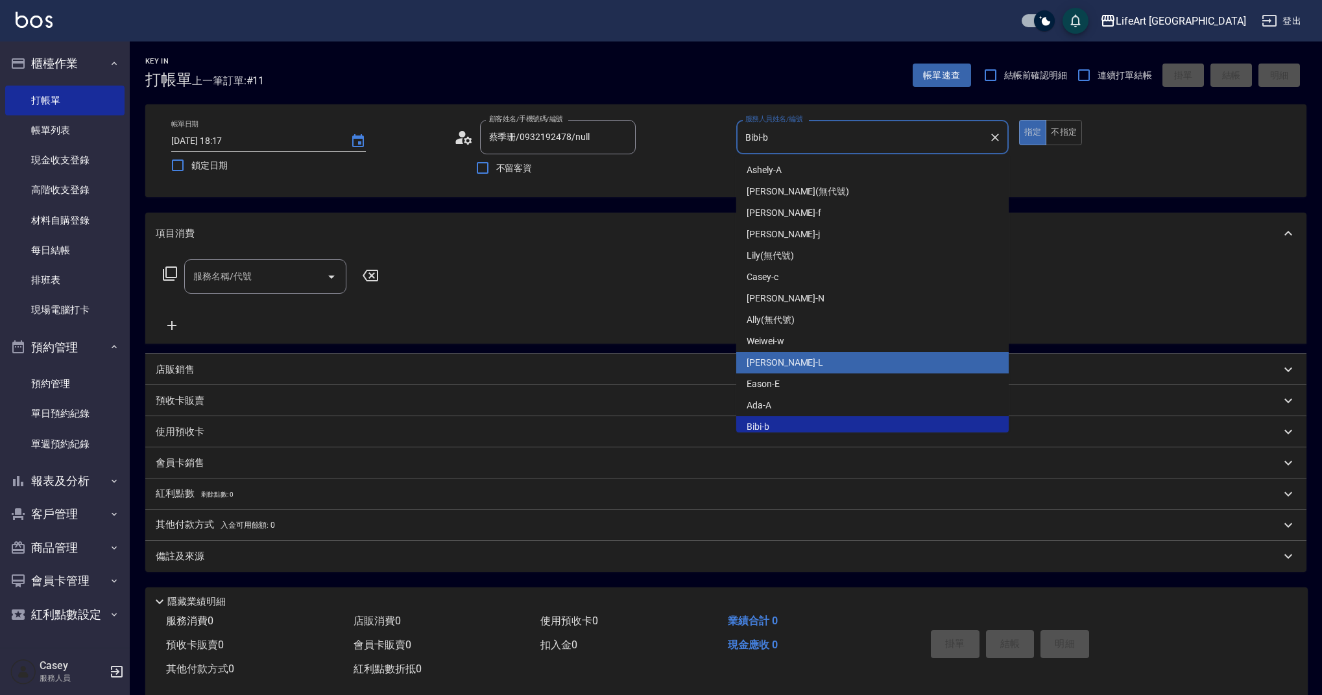
scroll to position [5, 0]
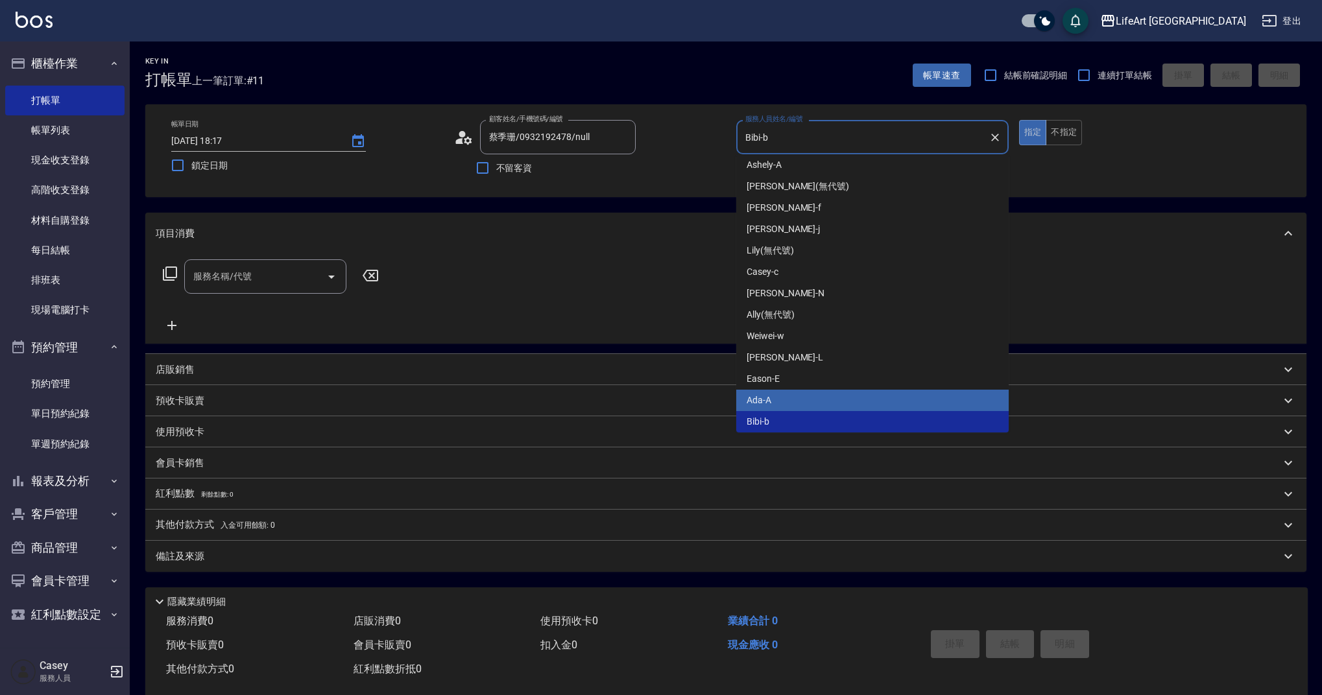
click at [805, 401] on div "Ada -A" at bounding box center [872, 400] width 272 height 21
type input "Ada-A"
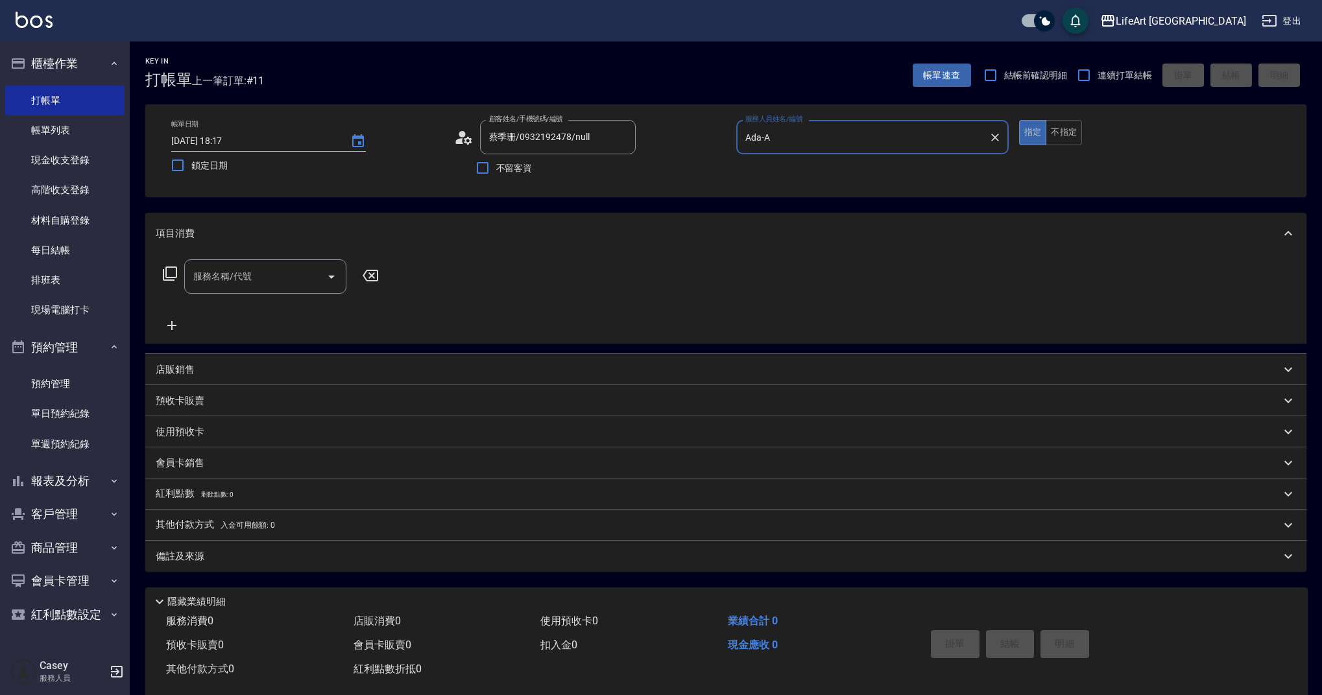
click at [472, 139] on icon at bounding box center [463, 137] width 19 height 19
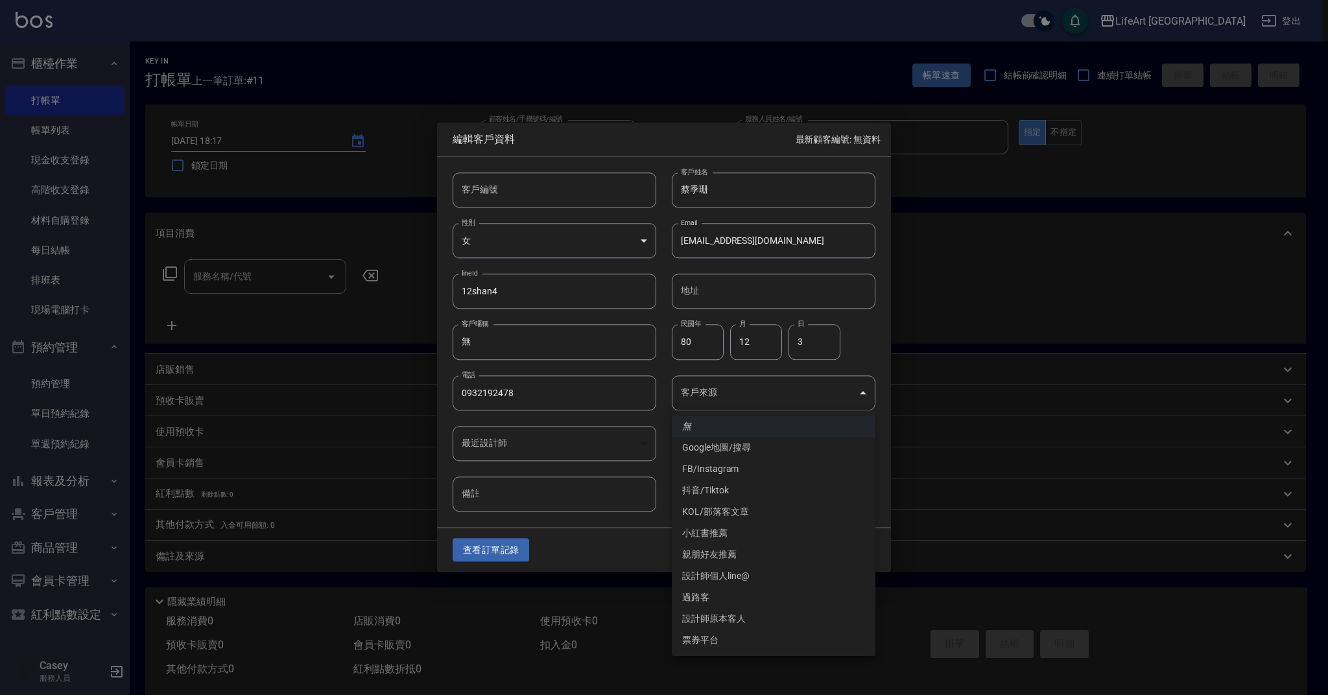
click at [730, 387] on body "LifeArt 蘆洲 登出 櫃檯作業 打帳單 帳單列表 現金收支登錄 高階收支登錄 材料自購登錄 每日結帳 排班表 現場電腦打卡 預約管理 預約管理 單日預約…" at bounding box center [664, 356] width 1328 height 713
click at [747, 574] on li "設計師個人line@" at bounding box center [774, 576] width 204 height 21
type input "設計師個人line@"
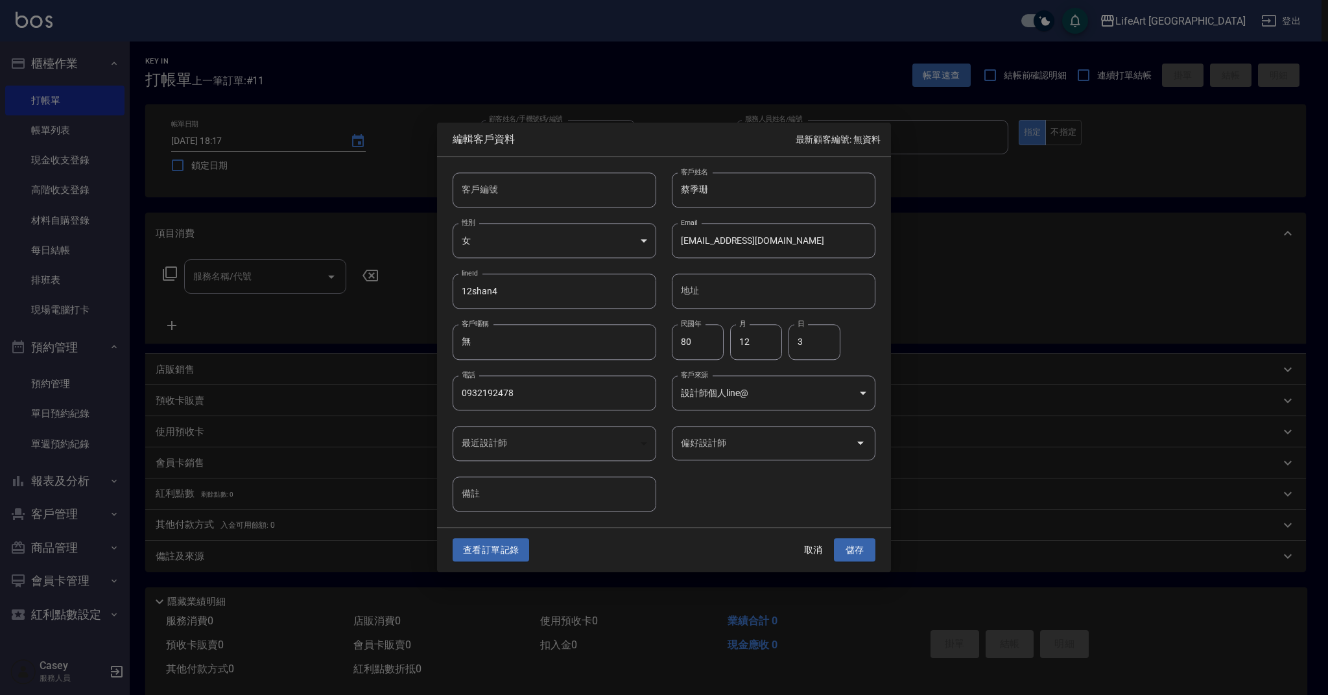
click at [763, 449] on input "偏好設計師" at bounding box center [764, 443] width 173 height 23
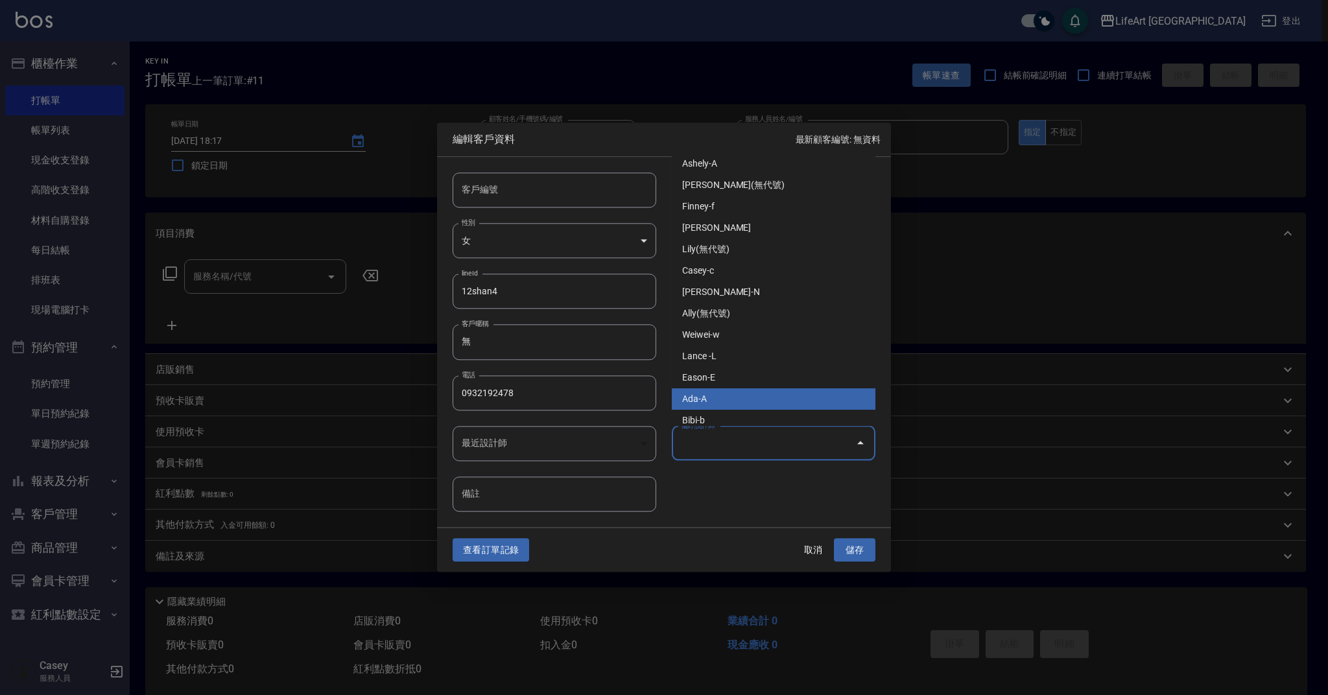
click at [739, 403] on li "Ada-A" at bounding box center [774, 398] width 204 height 21
type input "Ada"
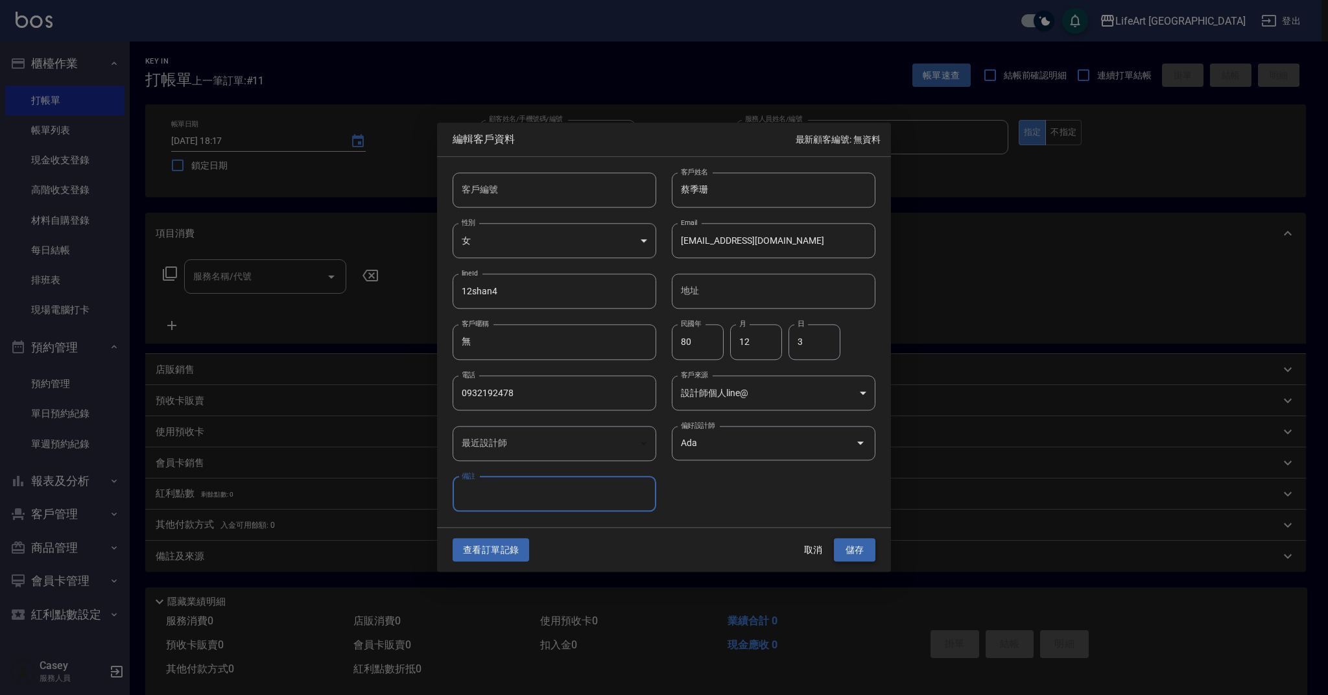
click at [859, 553] on button "儲存" at bounding box center [855, 550] width 42 height 24
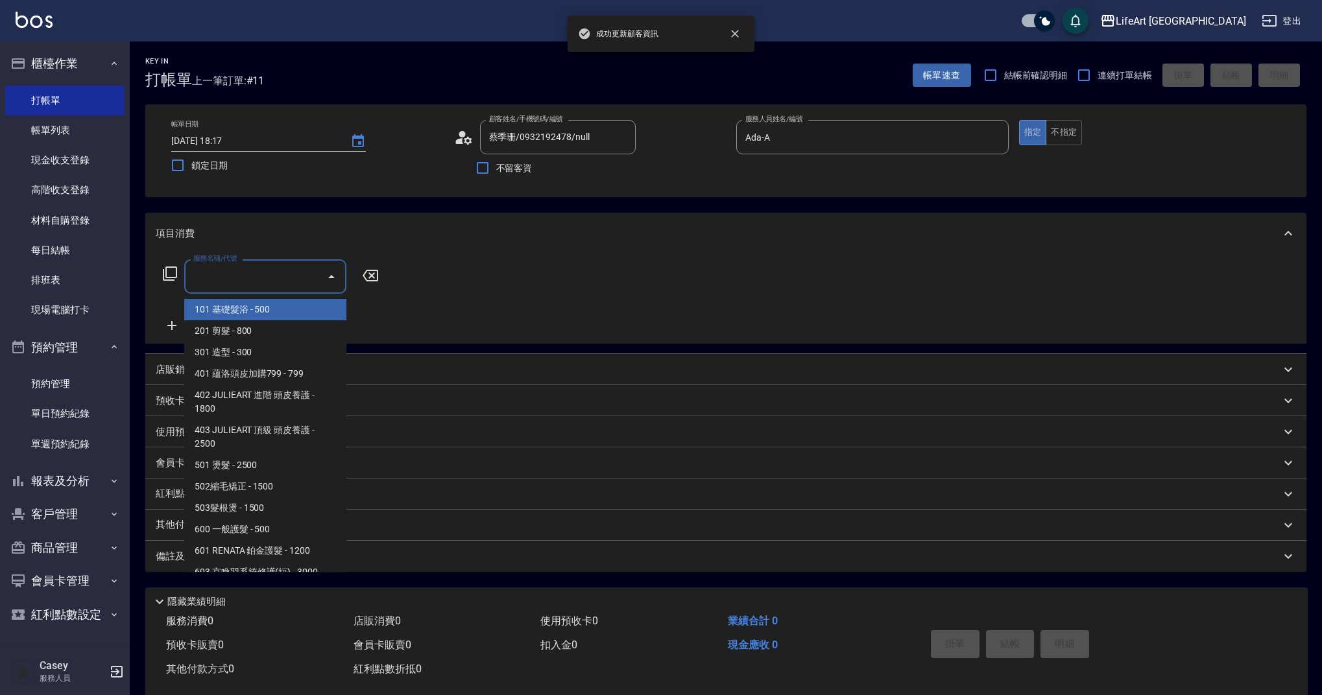
click at [232, 281] on input "服務名稱/代號" at bounding box center [255, 276] width 131 height 23
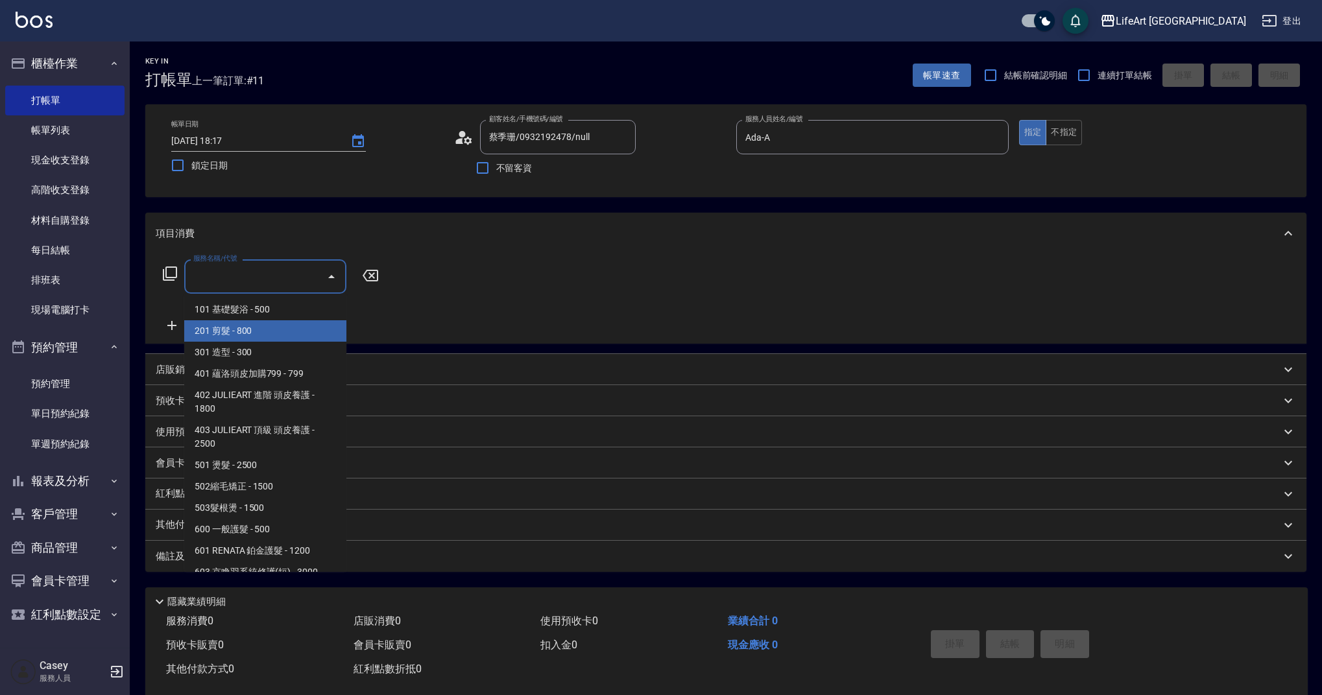
click at [241, 328] on span "201 剪髮 - 800" at bounding box center [265, 330] width 162 height 21
type input "201 剪髮(201)"
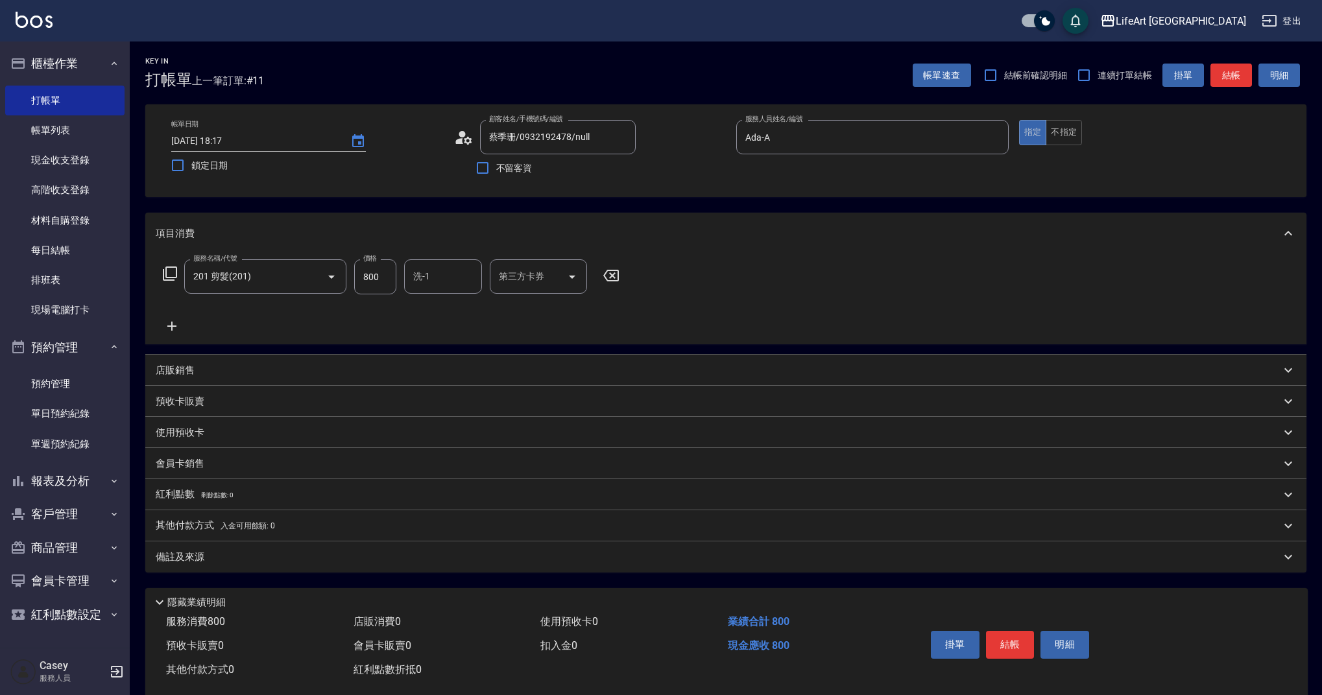
click at [170, 322] on icon at bounding box center [172, 326] width 32 height 16
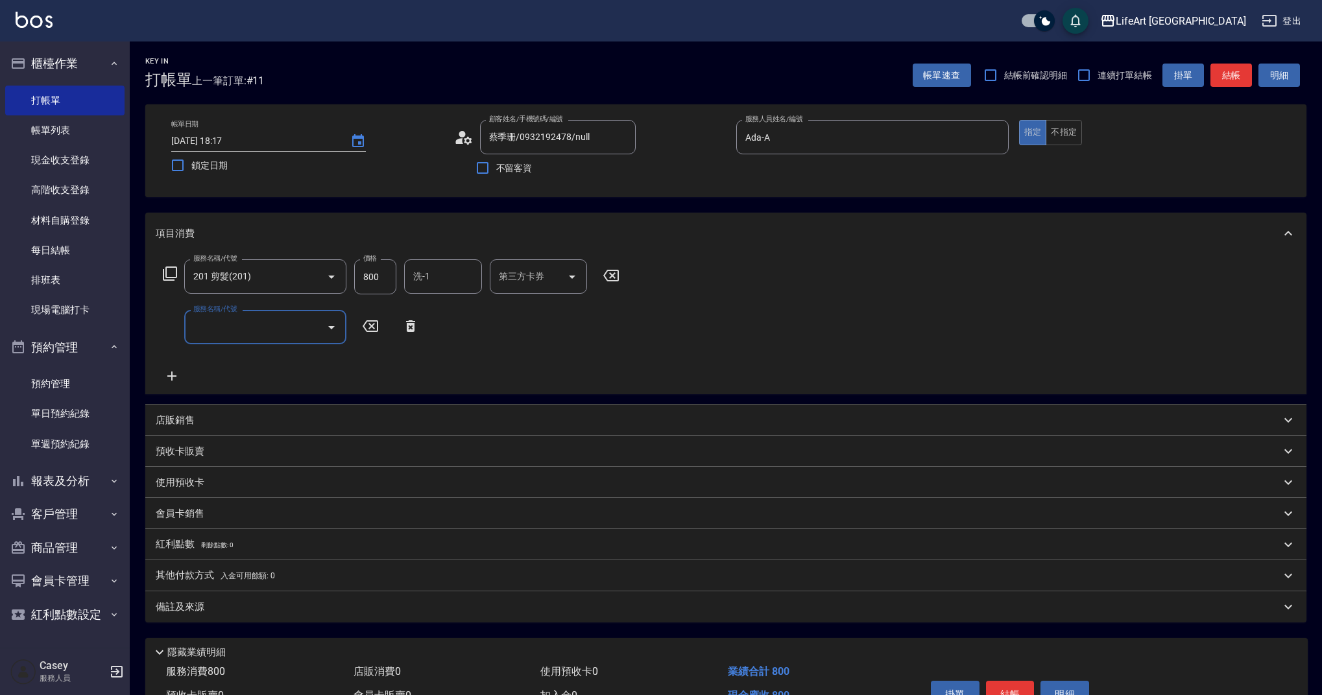
click at [242, 334] on input "服務名稱/代號" at bounding box center [255, 327] width 131 height 23
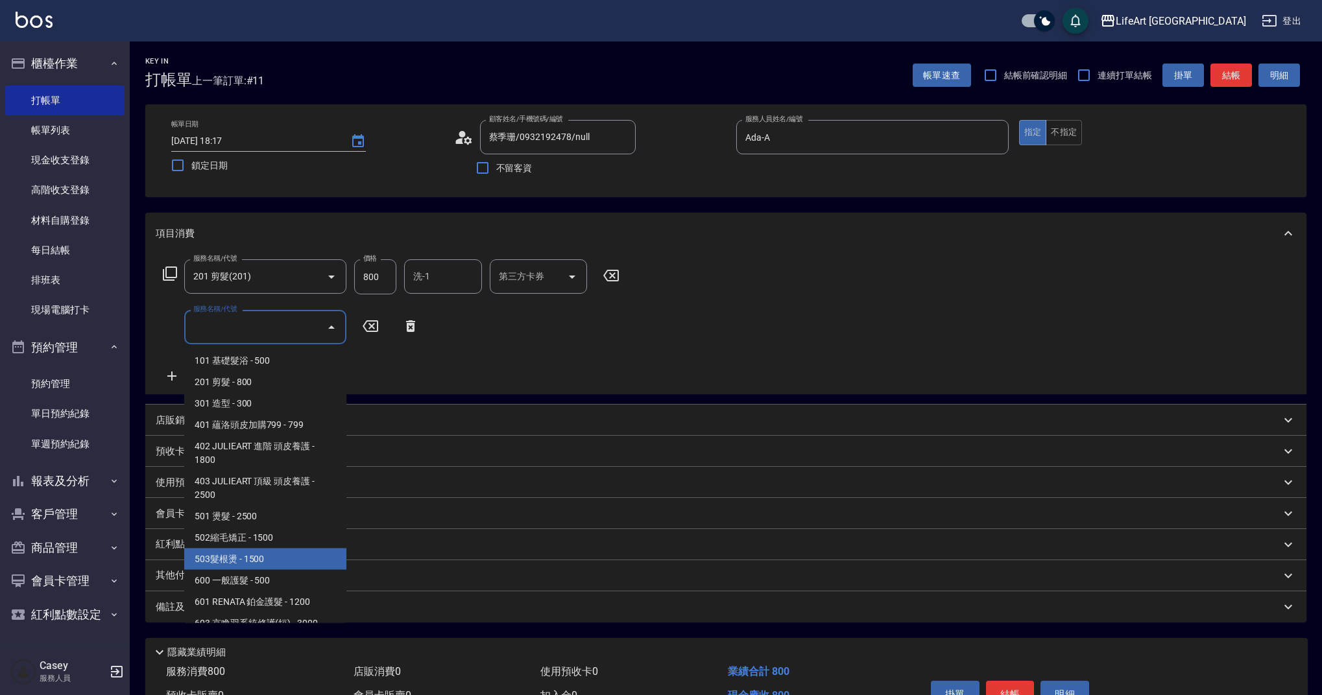
scroll to position [166, 0]
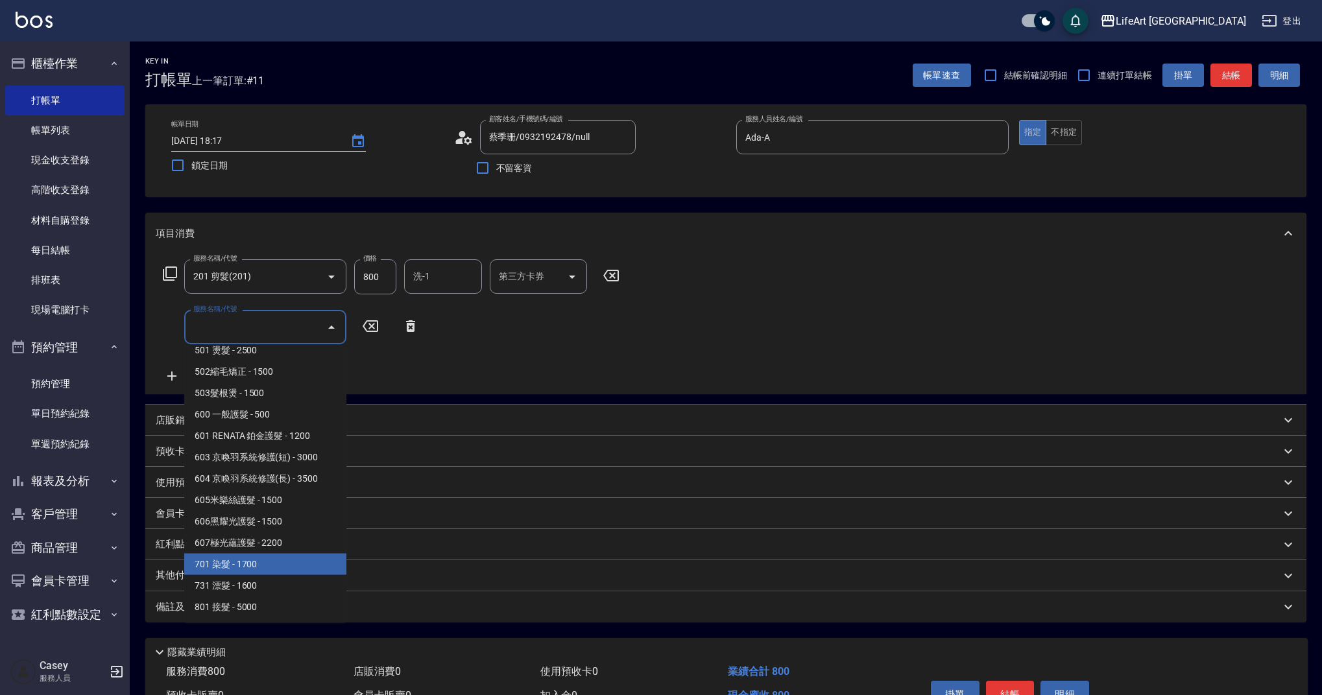
click at [306, 564] on span "701 染髮 - 1700" at bounding box center [265, 564] width 162 height 21
type input "701 染髮(701)"
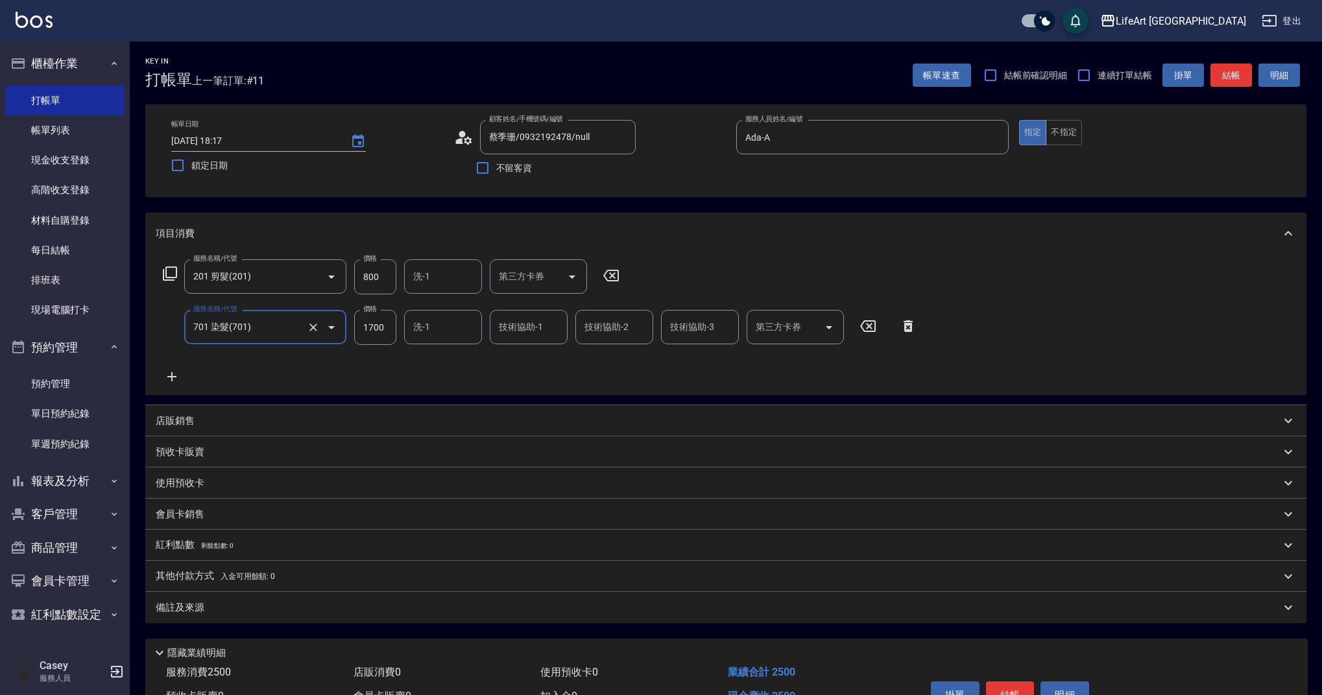
click at [172, 379] on icon at bounding box center [171, 376] width 9 height 9
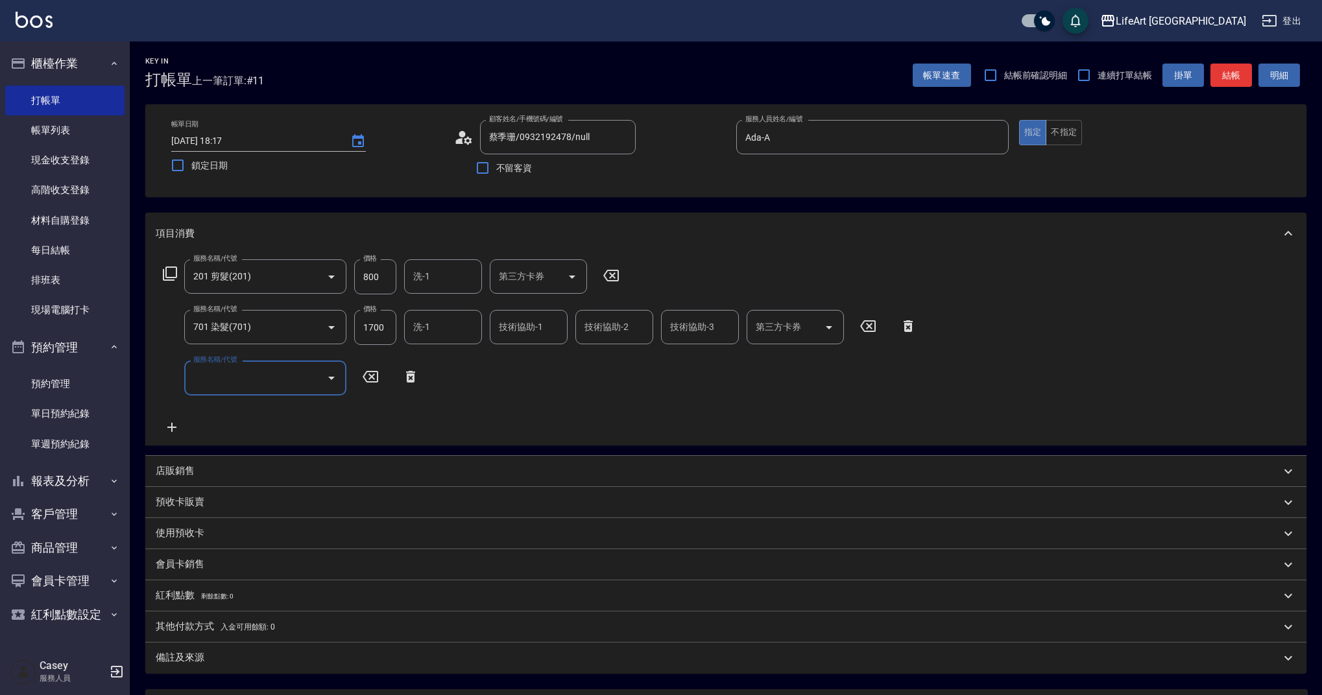
click at [222, 382] on input "服務名稱/代號" at bounding box center [255, 377] width 131 height 23
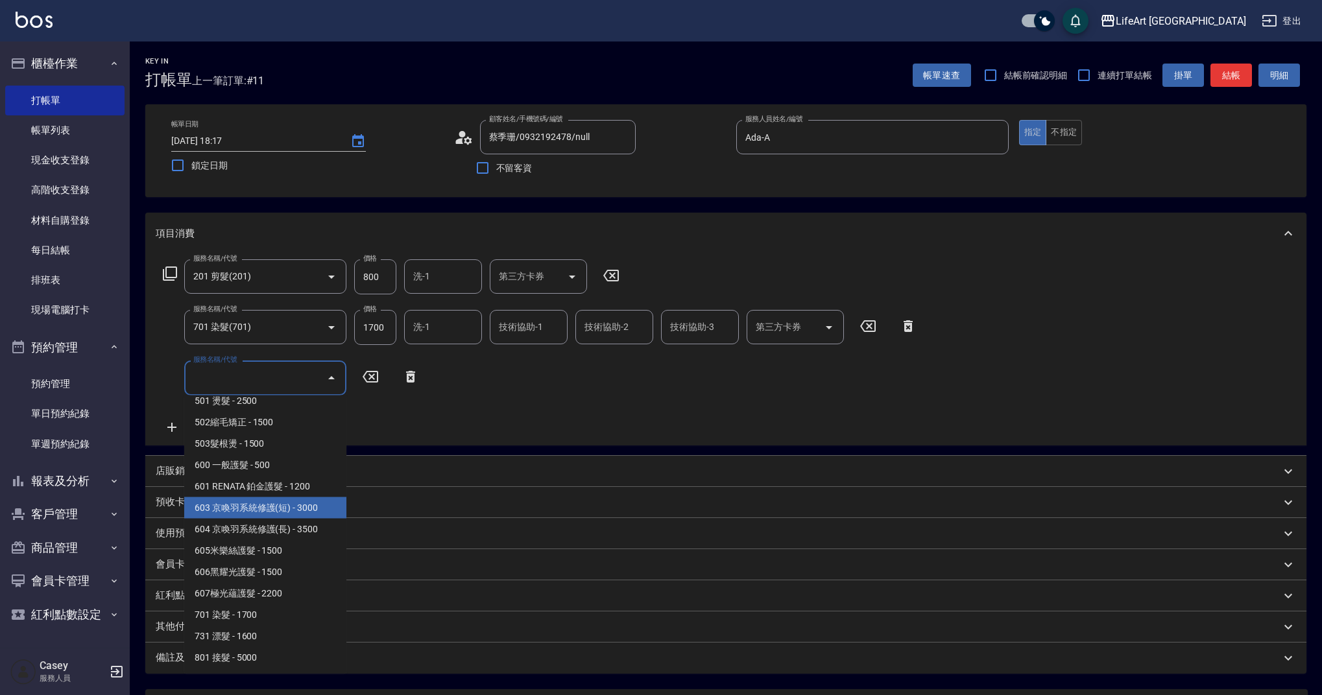
click at [311, 511] on span "603 京喚羽系統修護(短) - 3000" at bounding box center [265, 507] width 162 height 21
type input "603 京喚羽系統修護(短)(603)"
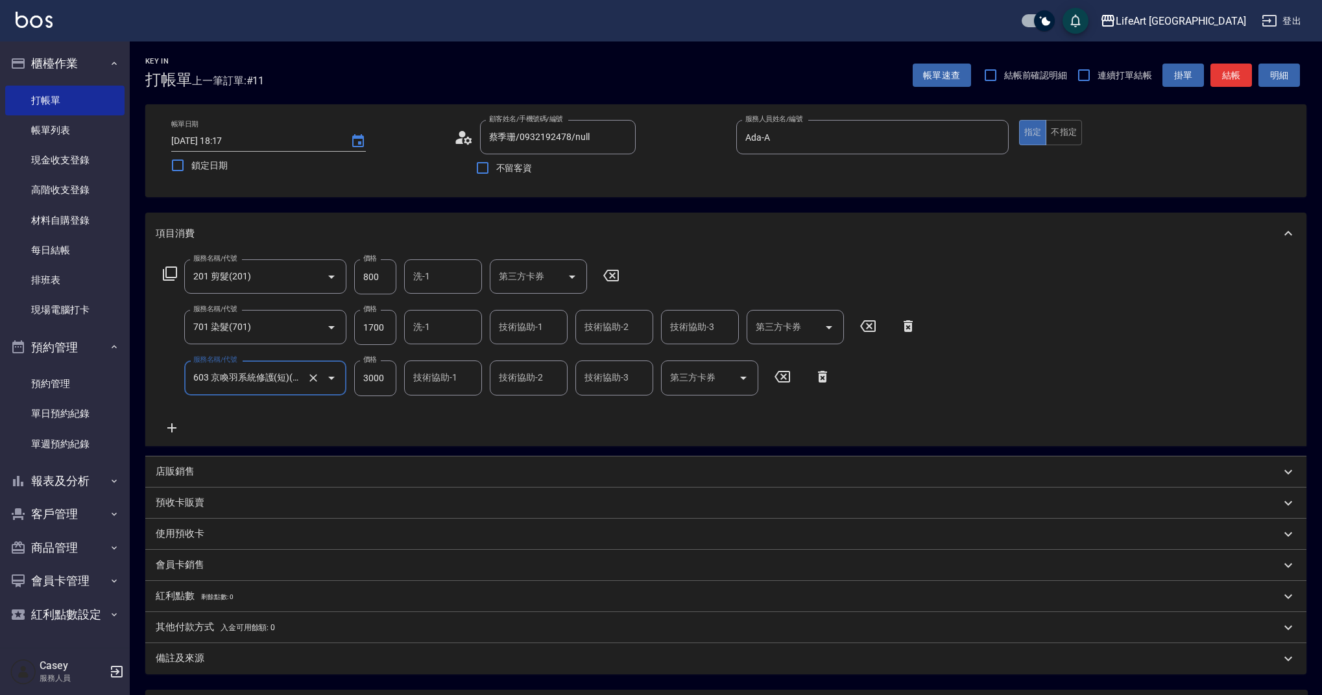
click at [383, 383] on input "3000" at bounding box center [375, 378] width 42 height 35
type input "2500"
click at [381, 329] on input "1700" at bounding box center [375, 327] width 42 height 35
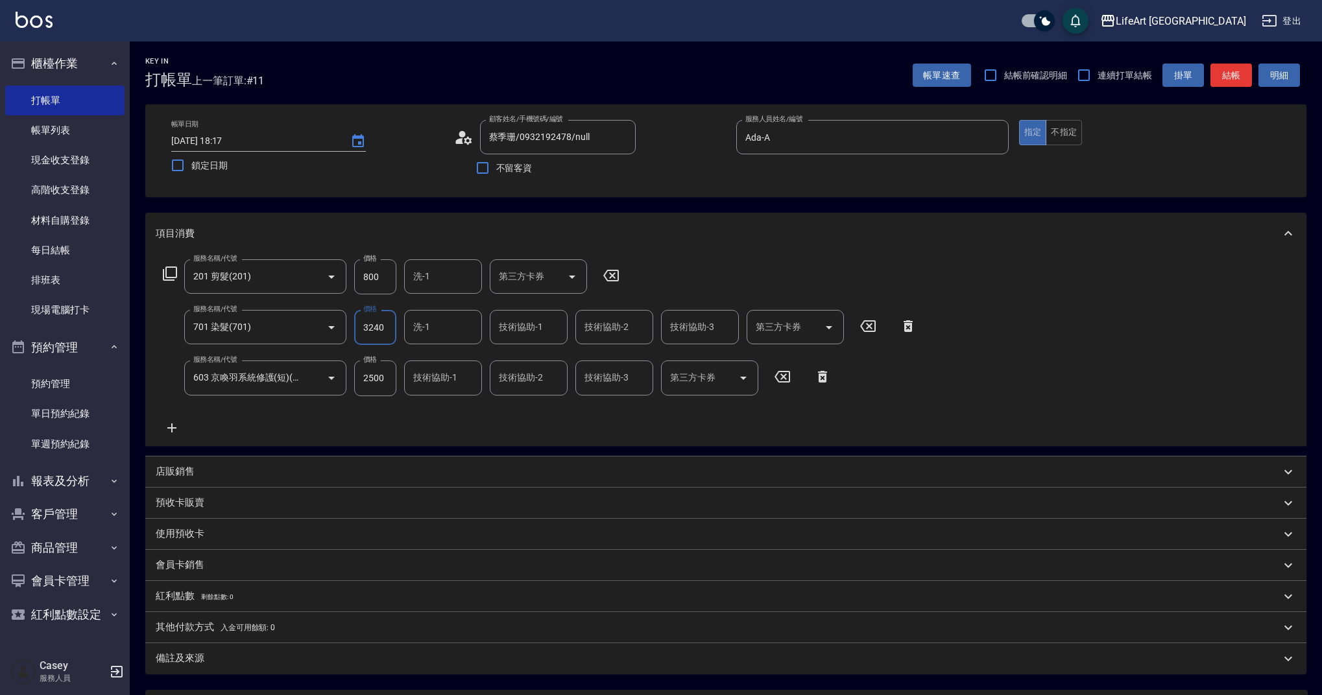
type input "3240"
drag, startPoint x: 392, startPoint y: 279, endPoint x: 386, endPoint y: 281, distance: 7.0
click at [386, 281] on input "800" at bounding box center [375, 276] width 42 height 35
click at [386, 282] on input "800" at bounding box center [375, 276] width 42 height 35
click at [374, 273] on input "800" at bounding box center [375, 276] width 42 height 35
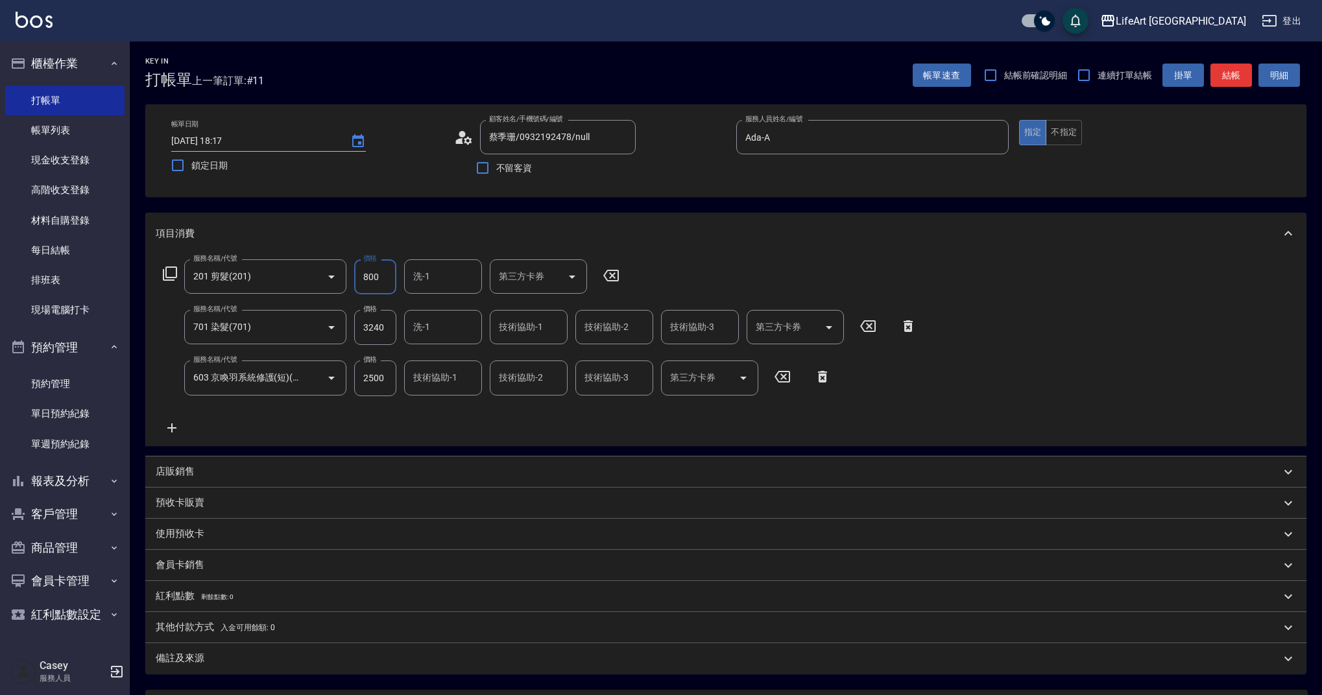
click at [374, 273] on input "800" at bounding box center [375, 276] width 42 height 35
type input "1000"
click at [216, 566] on div "會員卡銷售" at bounding box center [718, 565] width 1125 height 14
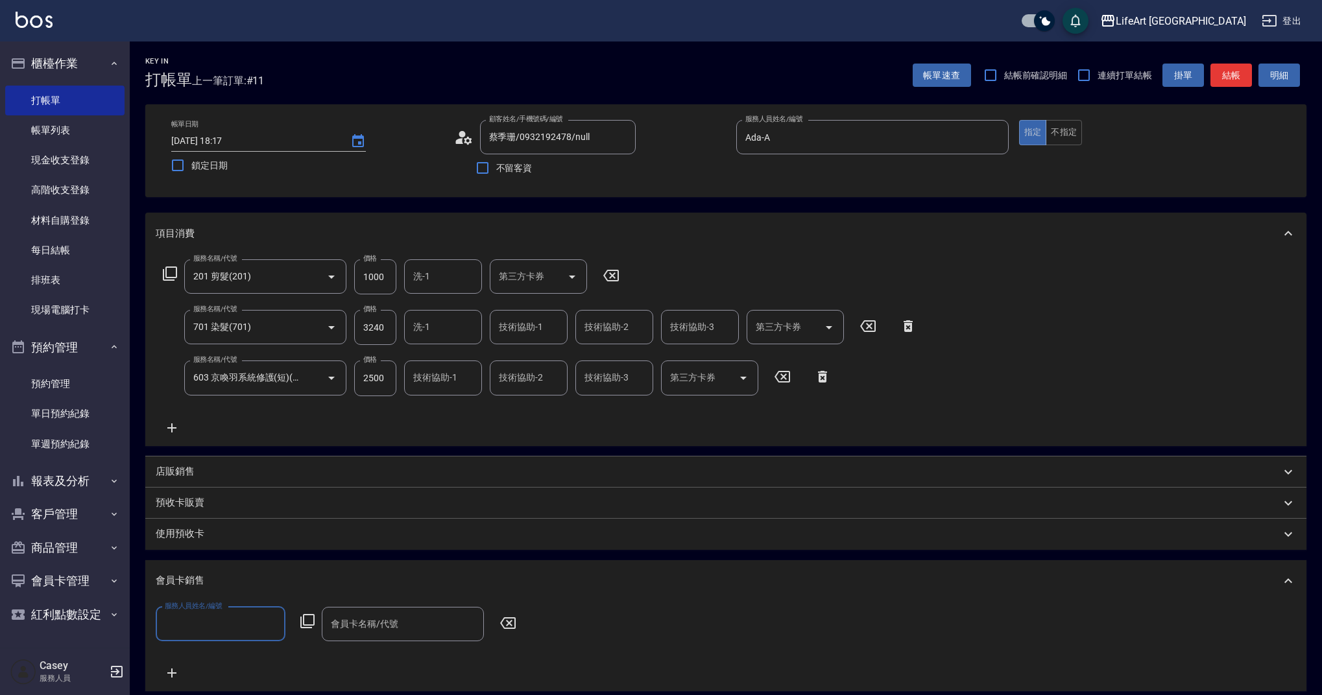
click at [243, 626] on input "服務人員姓名/編號" at bounding box center [220, 624] width 118 height 23
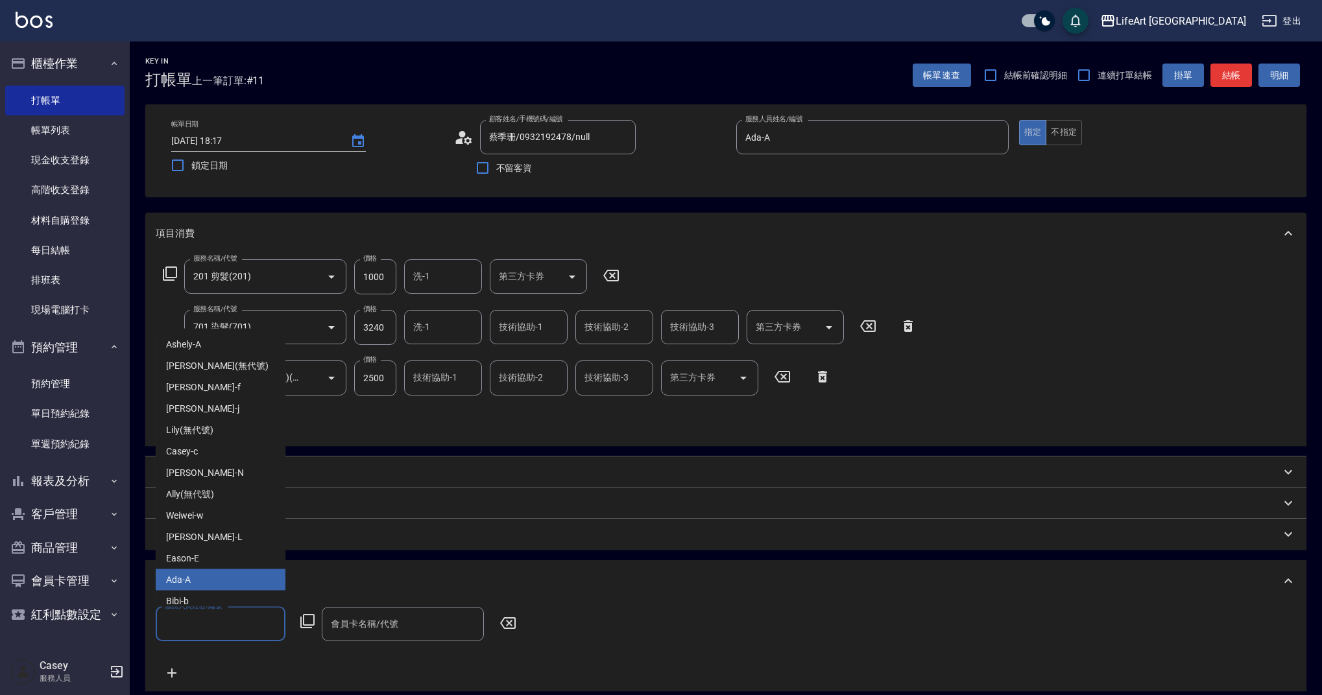
click at [224, 578] on div "Ada -A" at bounding box center [221, 579] width 130 height 21
type input "Ada-A"
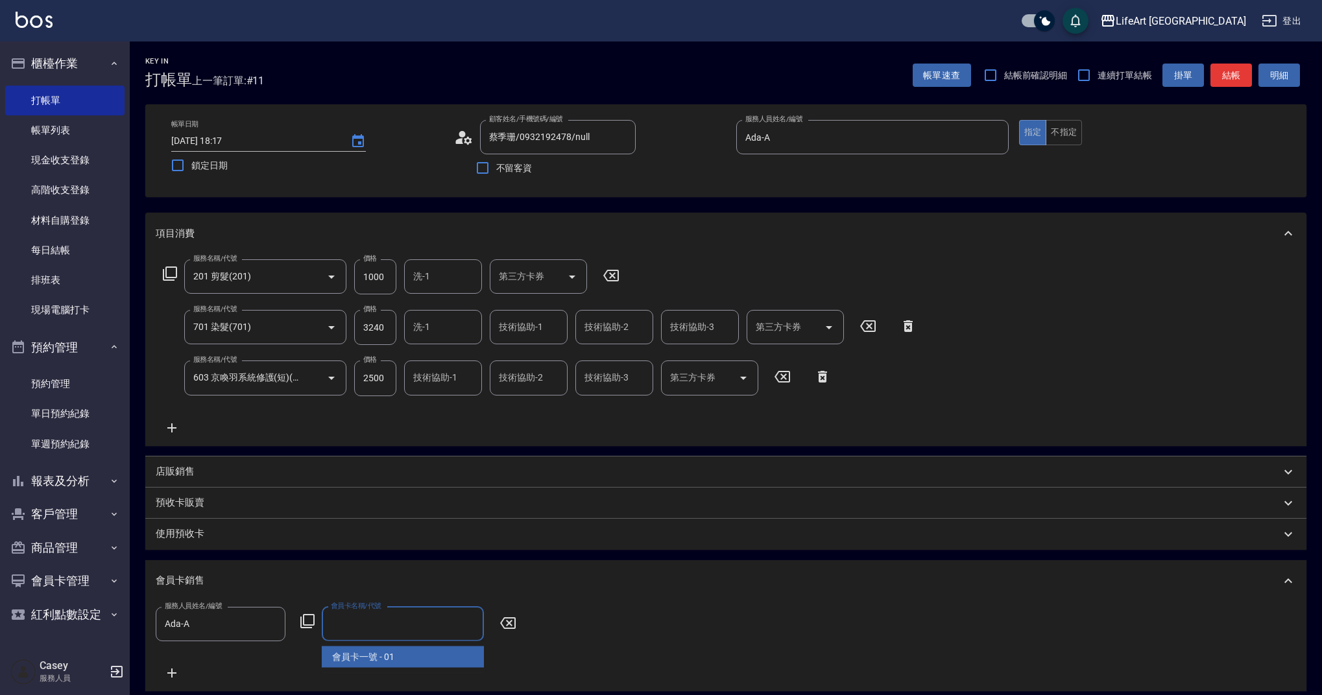
click at [351, 631] on input "會員卡名稱/代號" at bounding box center [403, 624] width 150 height 23
click at [392, 660] on span "會員卡一號 - 01" at bounding box center [403, 657] width 162 height 21
type input "會員卡一號-365天"
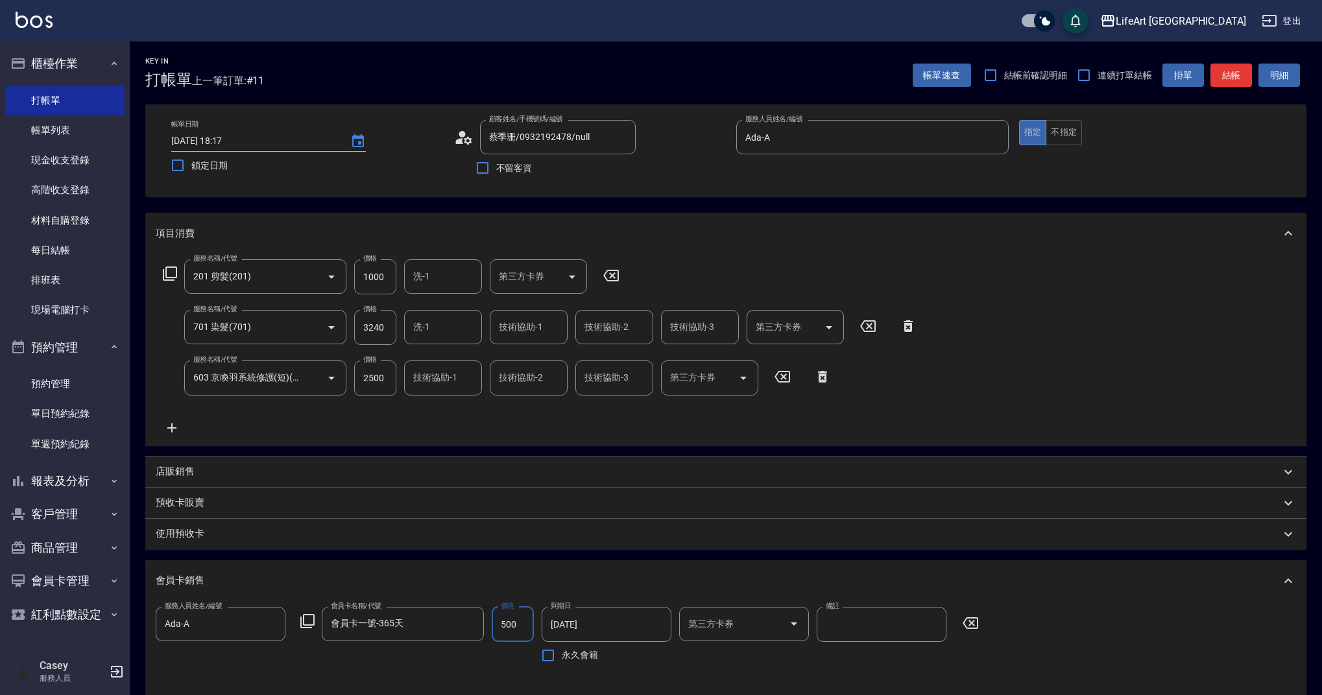
scroll to position [274, 0]
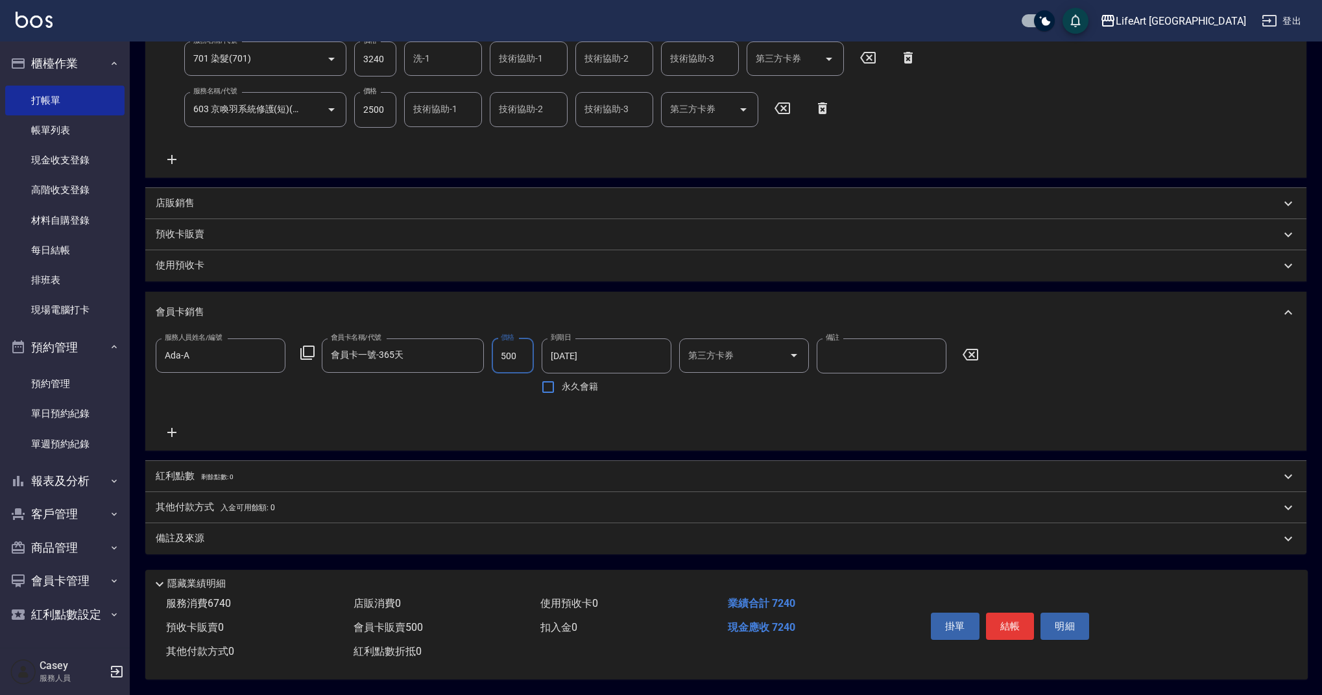
type input "500"
click at [206, 540] on div "備註及來源" at bounding box center [725, 538] width 1161 height 31
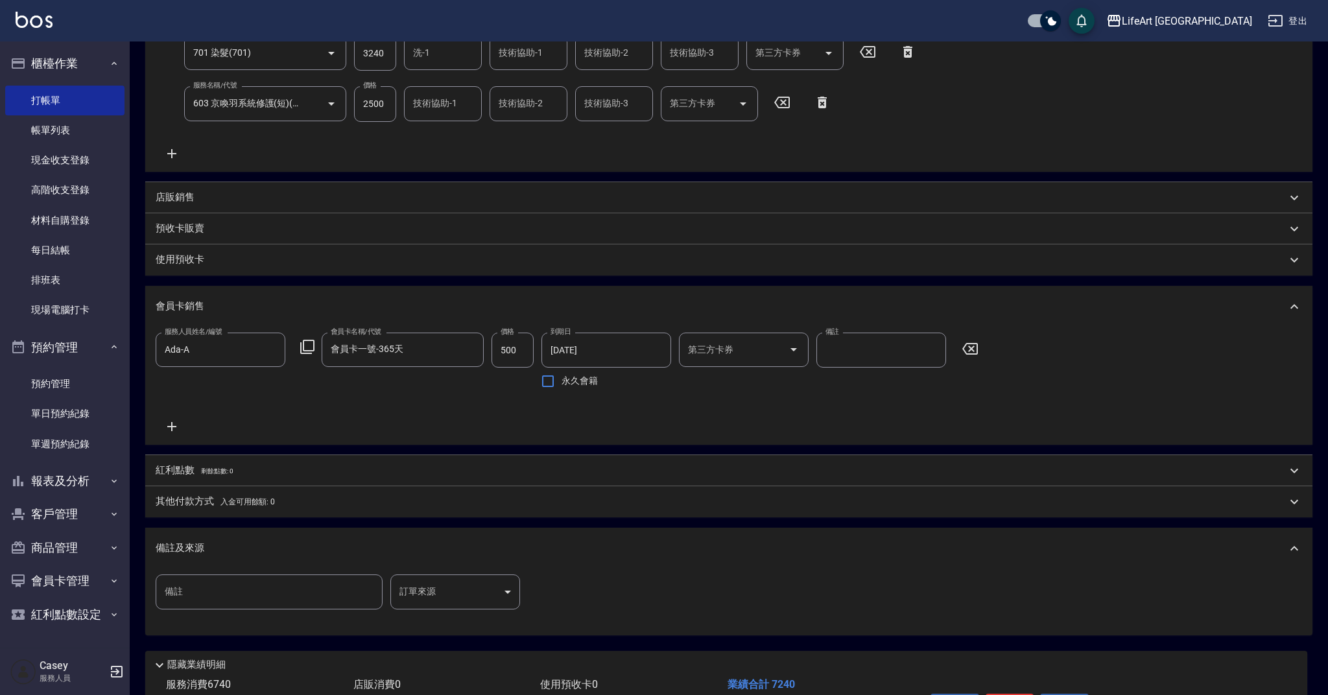
click at [428, 601] on body "LifeArt 蘆洲 登出 櫃檯作業 打帳單 帳單列表 現金收支登錄 高階收支登錄 材料自購登錄 每日結帳 排班表 現場電腦打卡 預約管理 預約管理 單日預約…" at bounding box center [664, 251] width 1328 height 1051
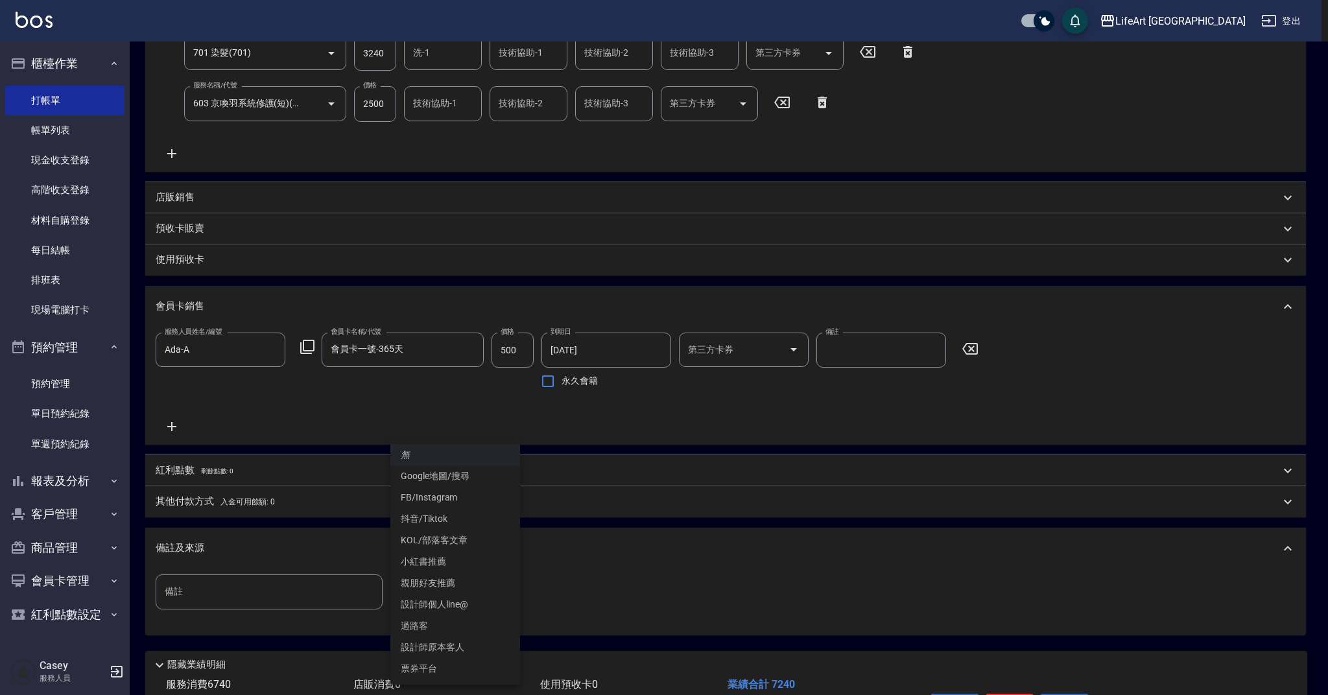
click at [483, 609] on li "設計師個人line@" at bounding box center [455, 604] width 130 height 21
type input "設計師個人line@"
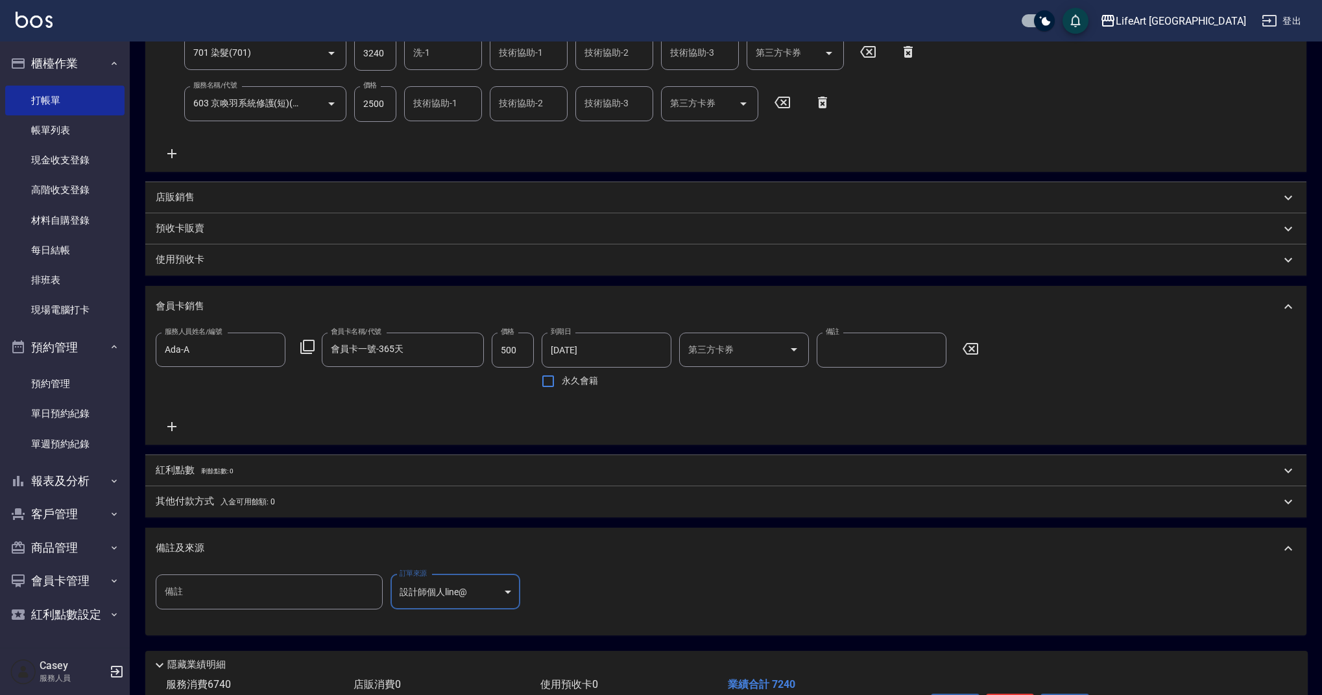
click at [231, 503] on span "入金可用餘額: 0" at bounding box center [248, 501] width 55 height 9
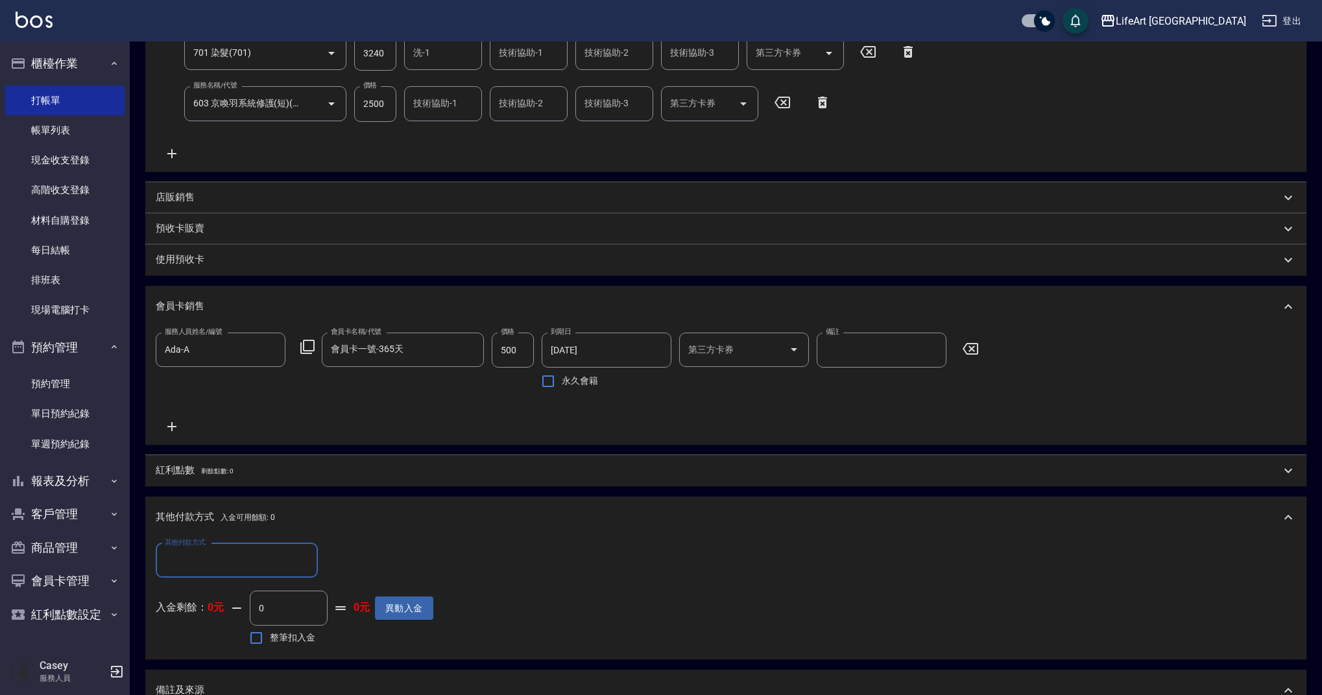
click at [233, 564] on input "其他付款方式" at bounding box center [236, 560] width 150 height 23
click at [233, 599] on span "轉帳" at bounding box center [237, 593] width 162 height 21
type input "轉帳"
click at [347, 556] on input "0" at bounding box center [374, 560] width 97 height 35
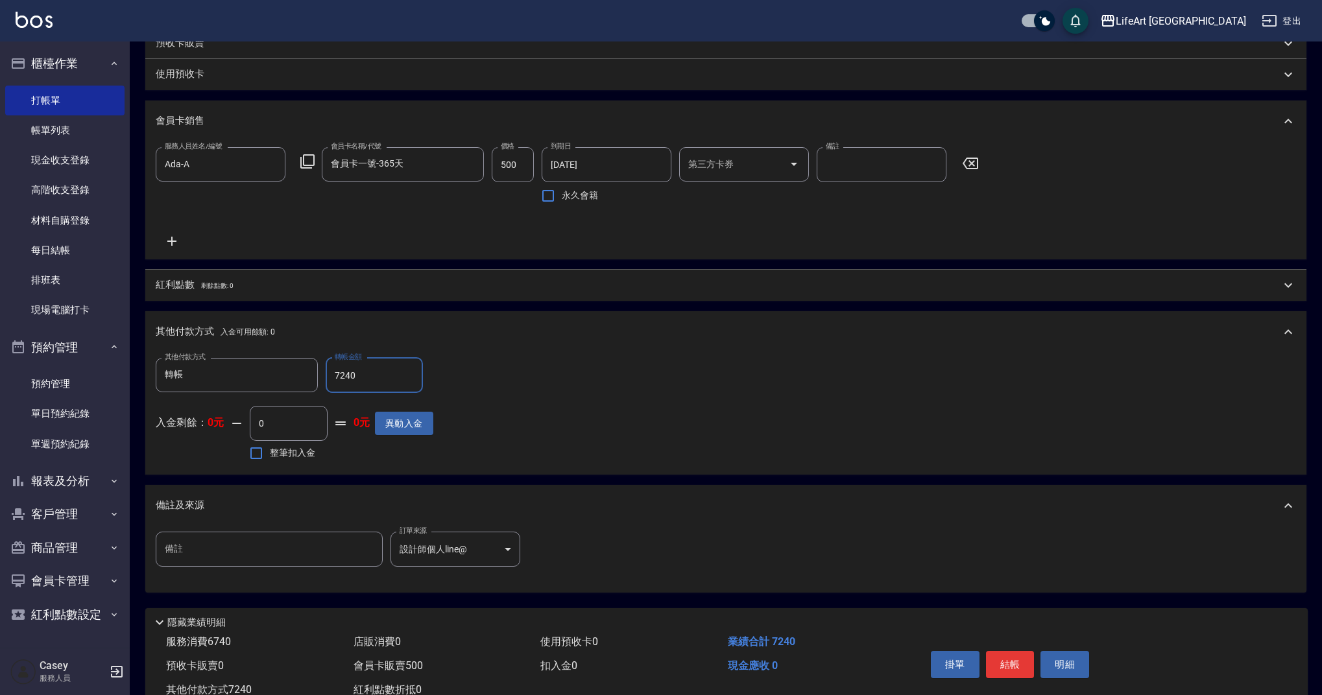
scroll to position [504, 0]
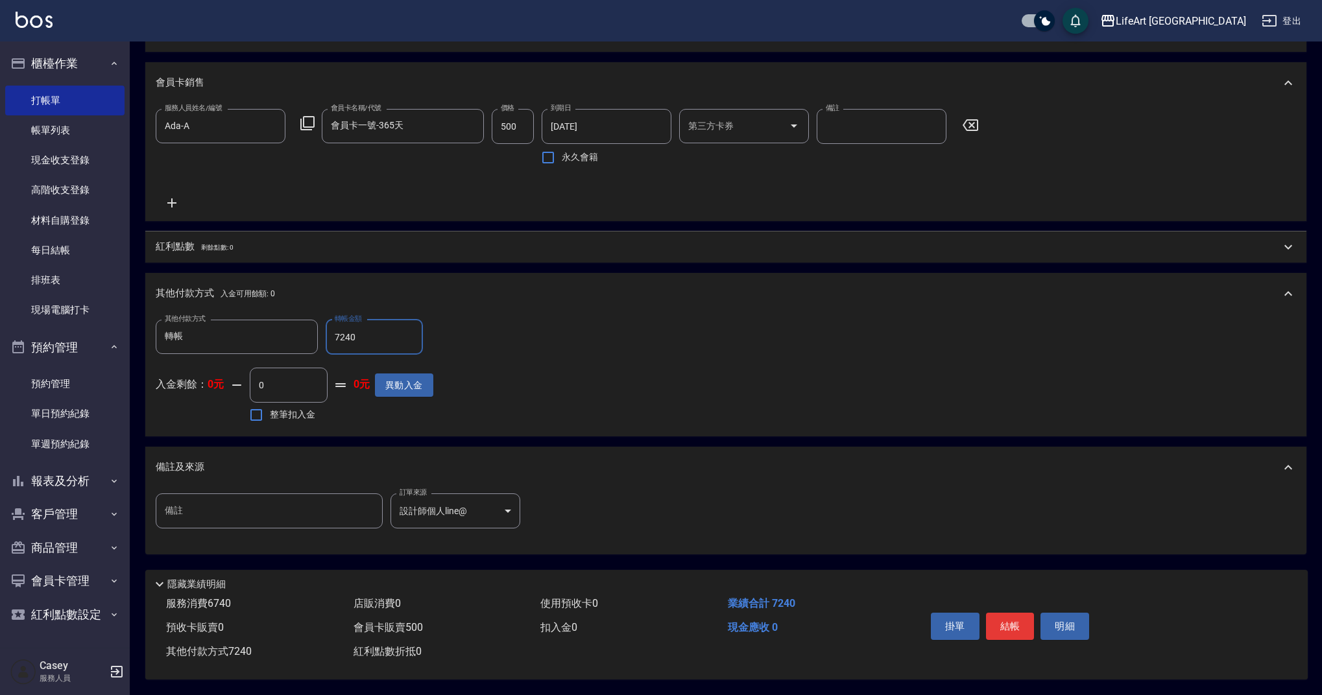
type input "7240"
click at [228, 244] on span "剩餘點數: 0" at bounding box center [217, 247] width 32 height 7
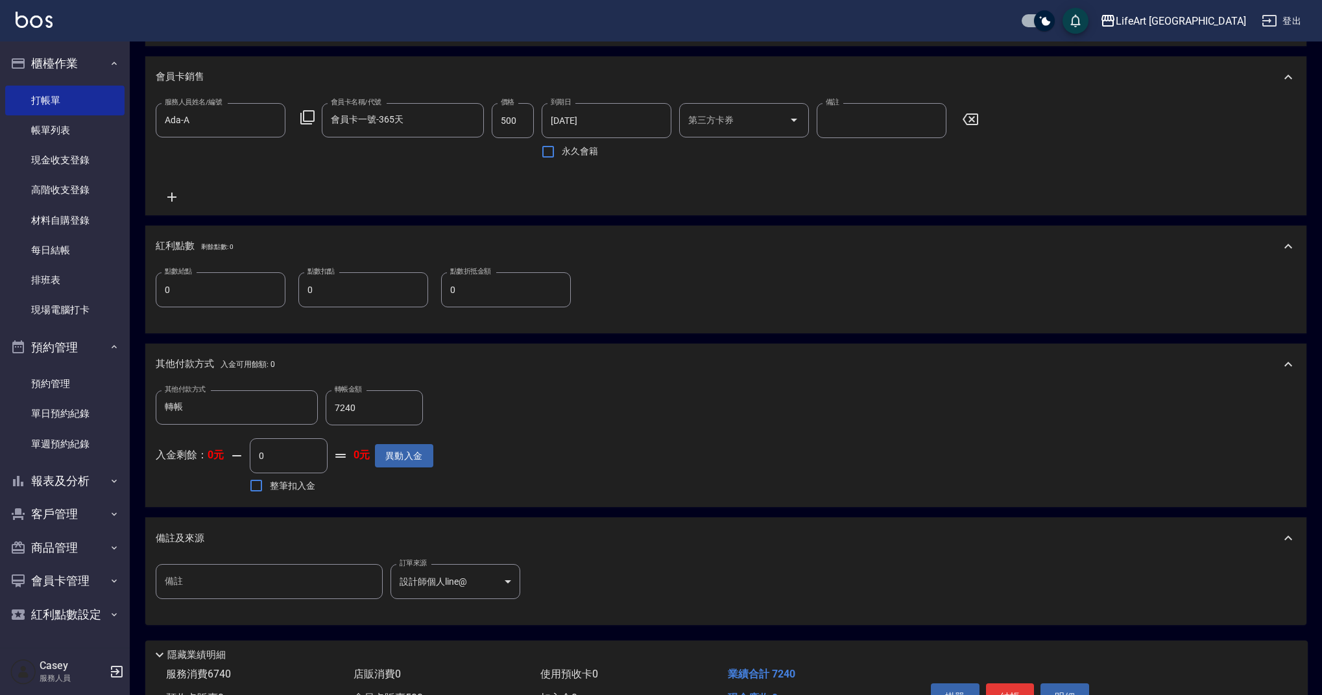
click at [202, 303] on input "0" at bounding box center [221, 289] width 130 height 35
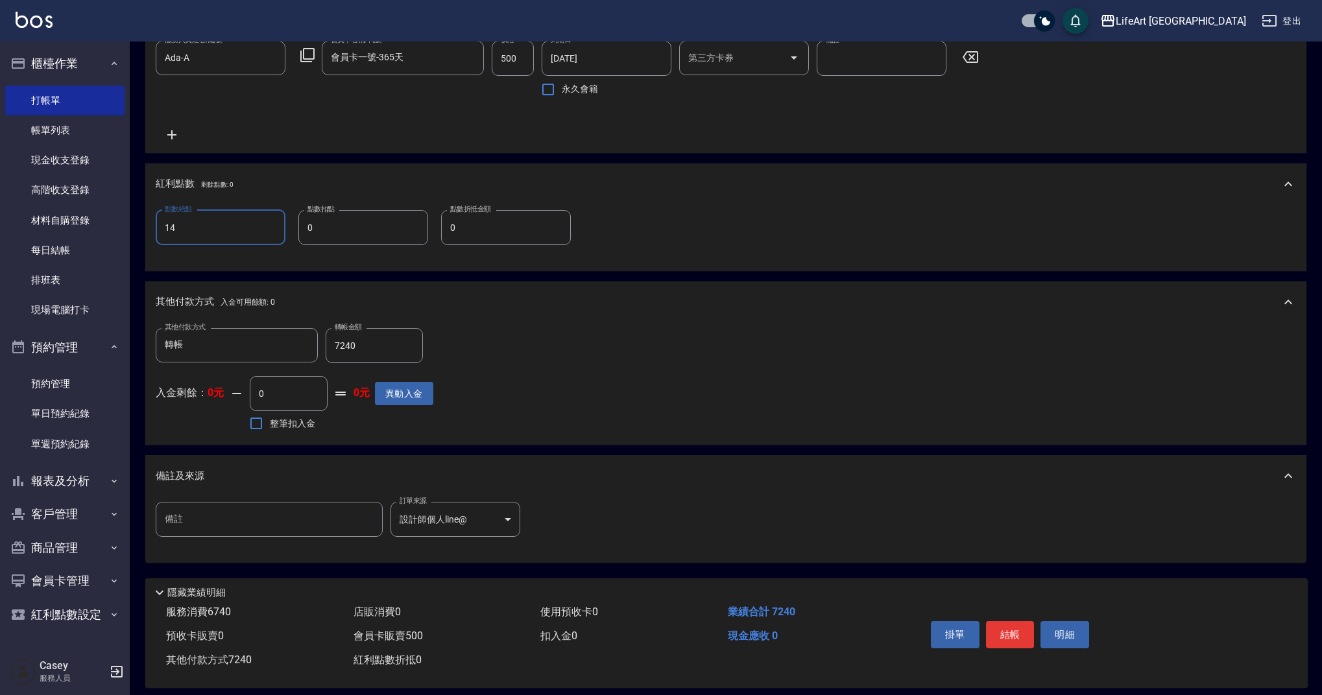
scroll to position [580, 0]
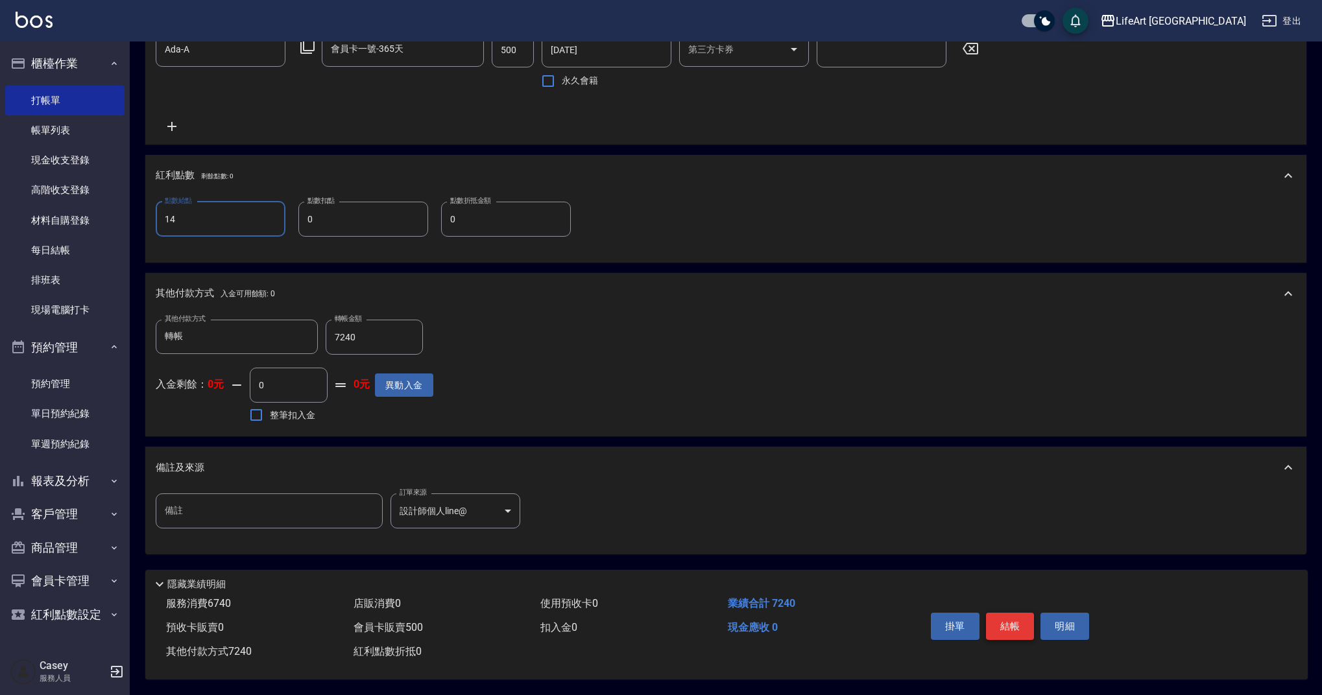
type input "14"
click at [1026, 617] on button "結帳" at bounding box center [1010, 626] width 49 height 27
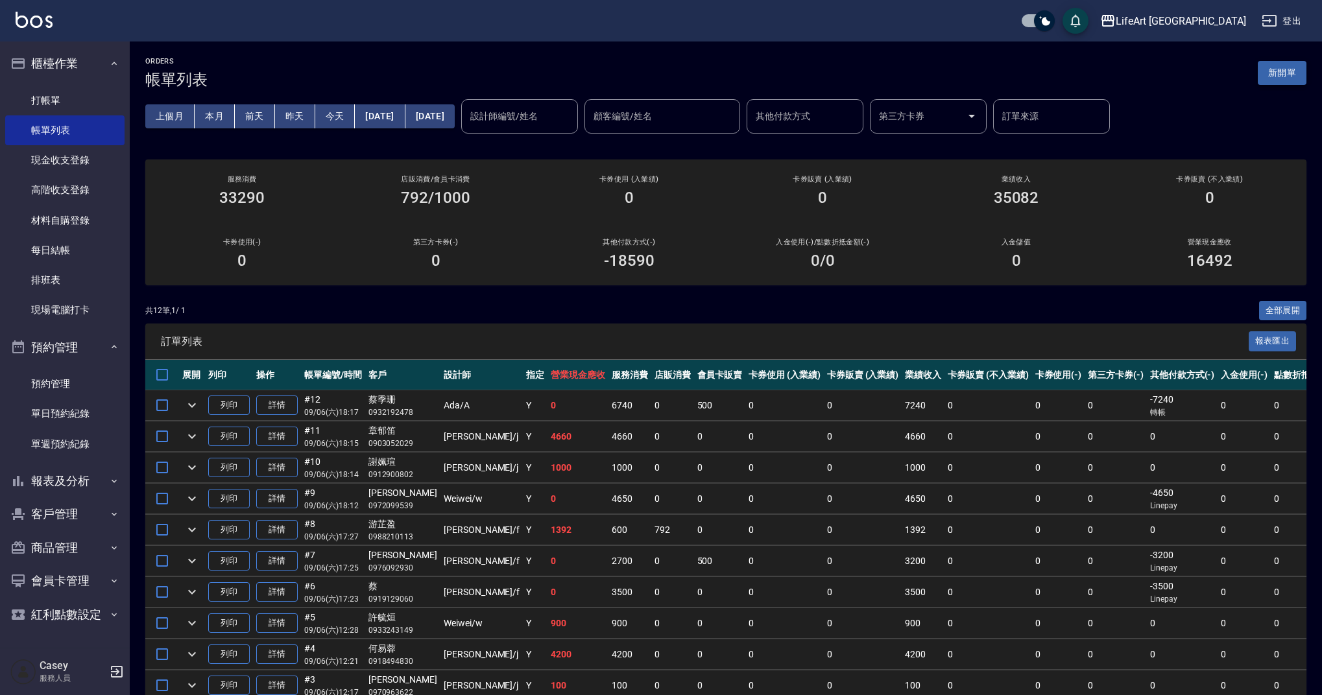
click at [1291, 79] on button "新開單" at bounding box center [1282, 73] width 49 height 24
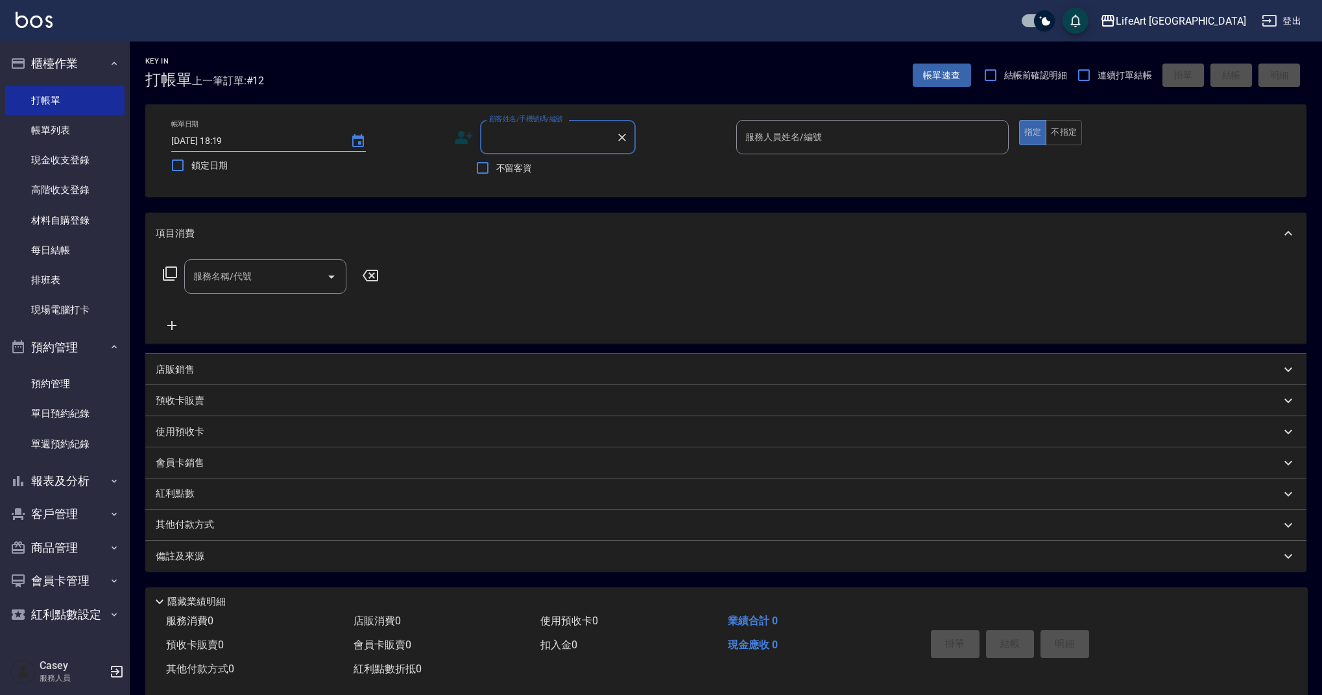
click at [558, 144] on input "顧客姓名/手機號碼/編號" at bounding box center [548, 137] width 125 height 23
click at [562, 166] on li "吳庭華/0905563572/" at bounding box center [558, 170] width 156 height 21
type input "吳庭華/0905563572/"
type input "Ada-A"
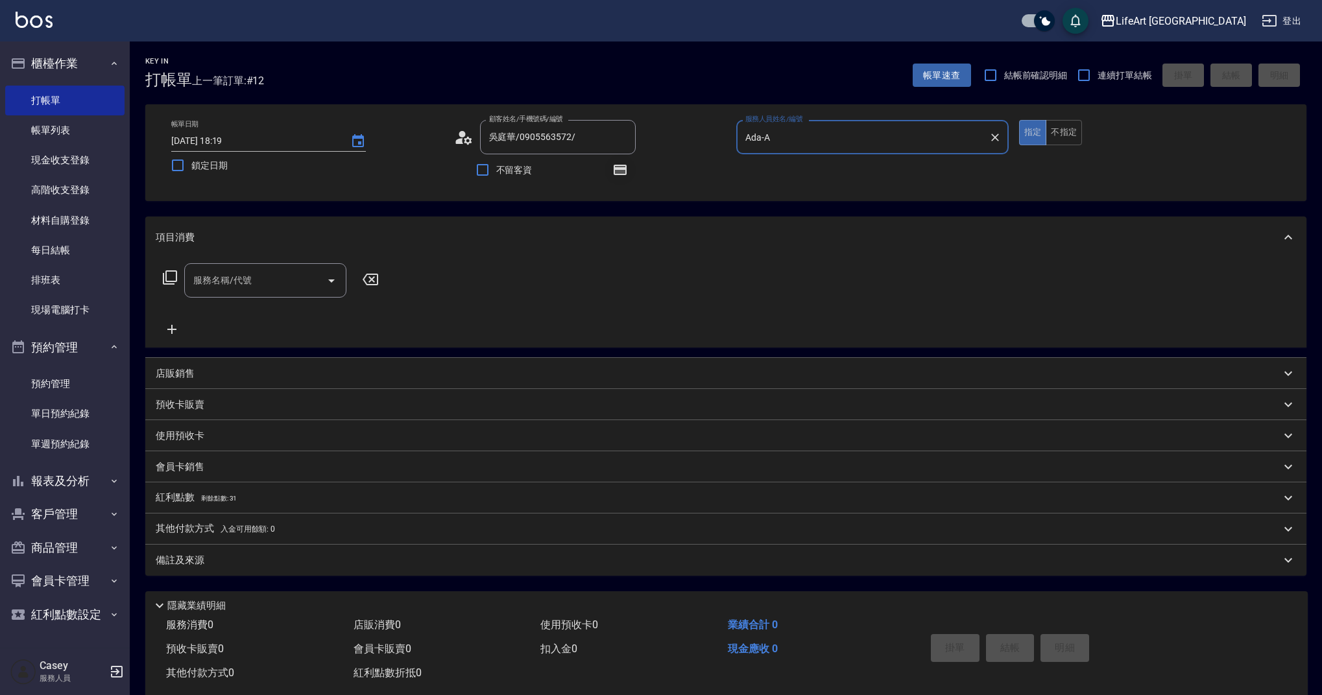
click at [630, 171] on button "button" at bounding box center [619, 169] width 31 height 31
click at [624, 172] on icon "button" at bounding box center [620, 170] width 10 height 8
drag, startPoint x: 283, startPoint y: 276, endPoint x: 282, endPoint y: 291, distance: 15.6
click at [283, 276] on input "服務名稱/代號" at bounding box center [255, 280] width 131 height 23
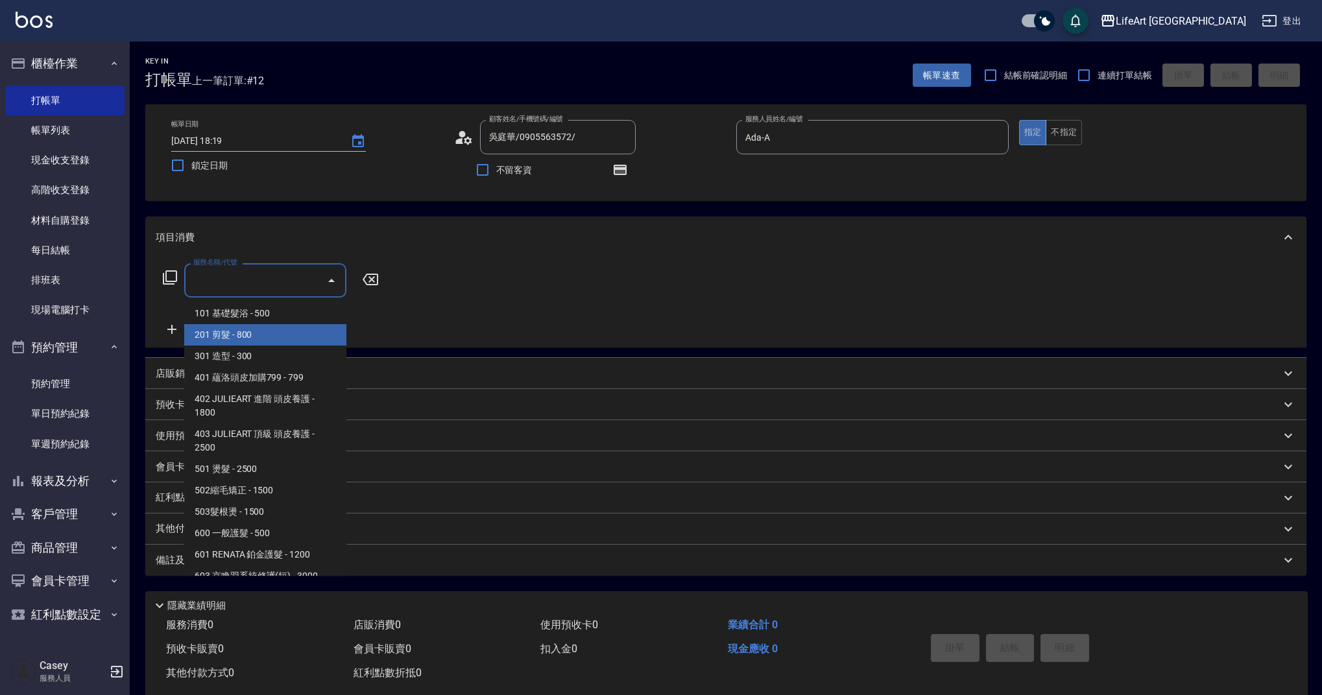
click at [280, 333] on span "201 剪髮 - 800" at bounding box center [265, 334] width 162 height 21
type input "201 剪髮(201)"
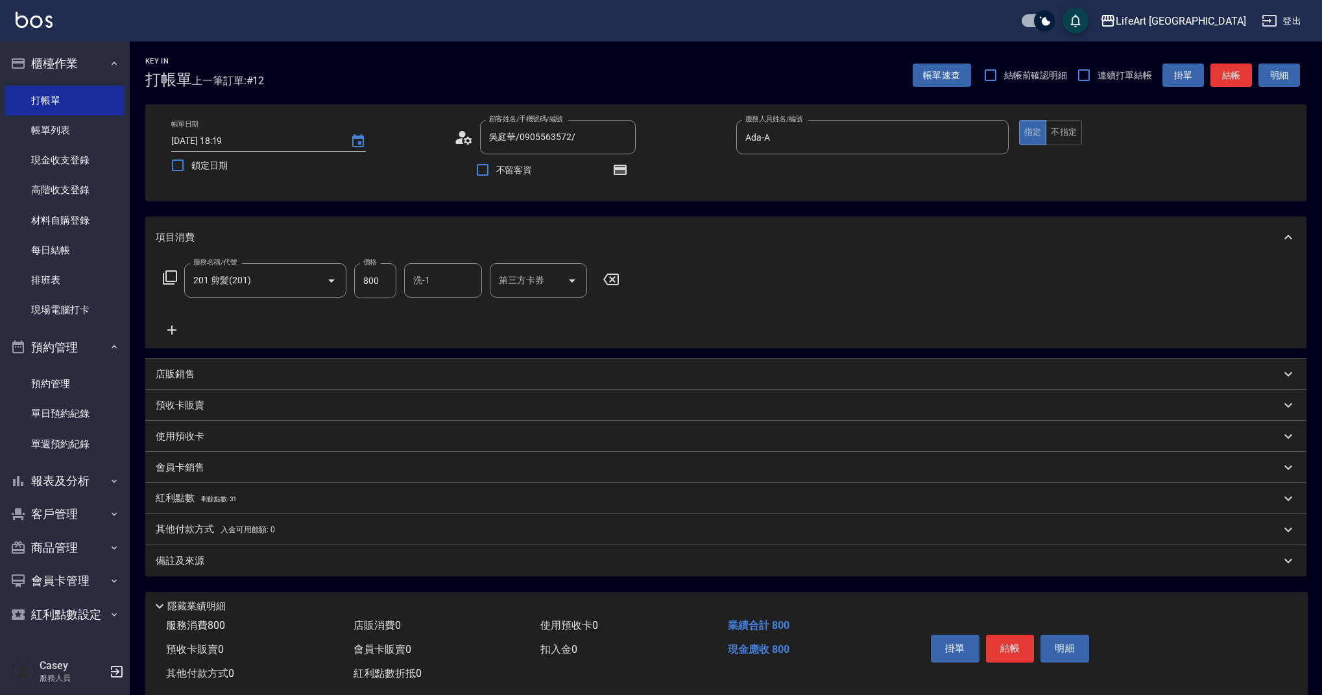
click at [173, 328] on icon at bounding box center [172, 330] width 32 height 16
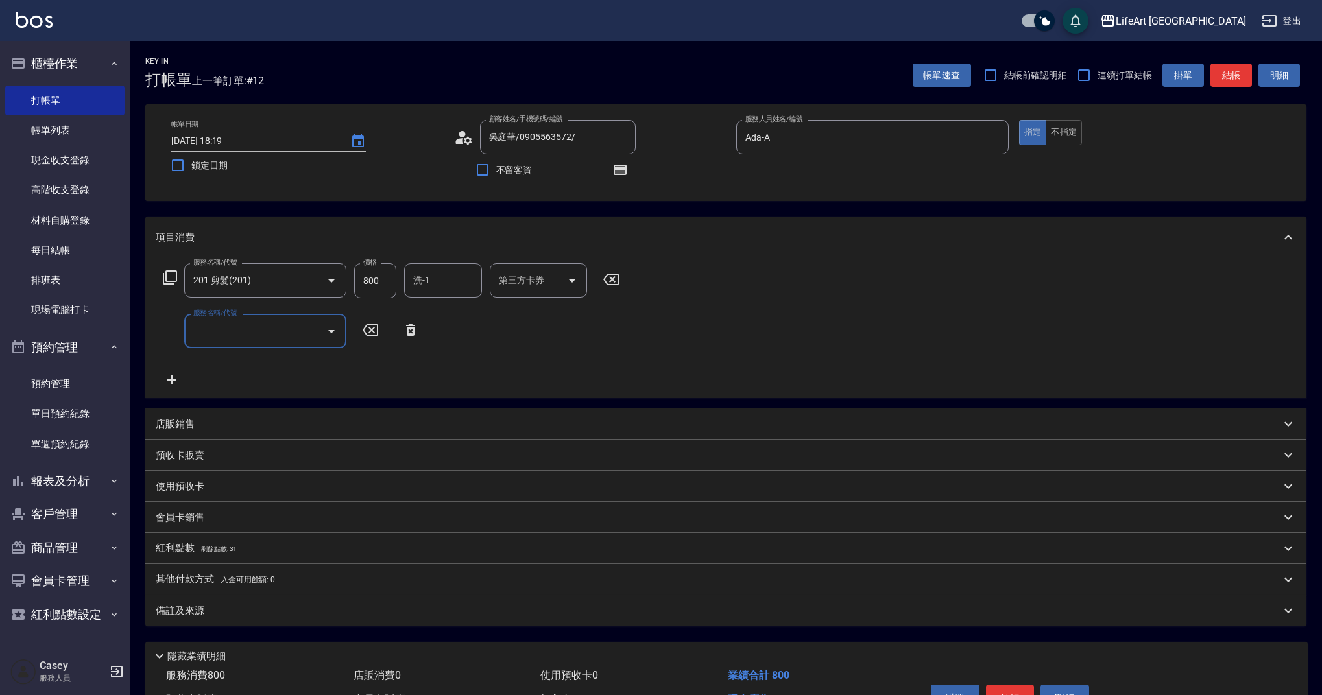
click at [231, 324] on input "服務名稱/代號" at bounding box center [255, 331] width 131 height 23
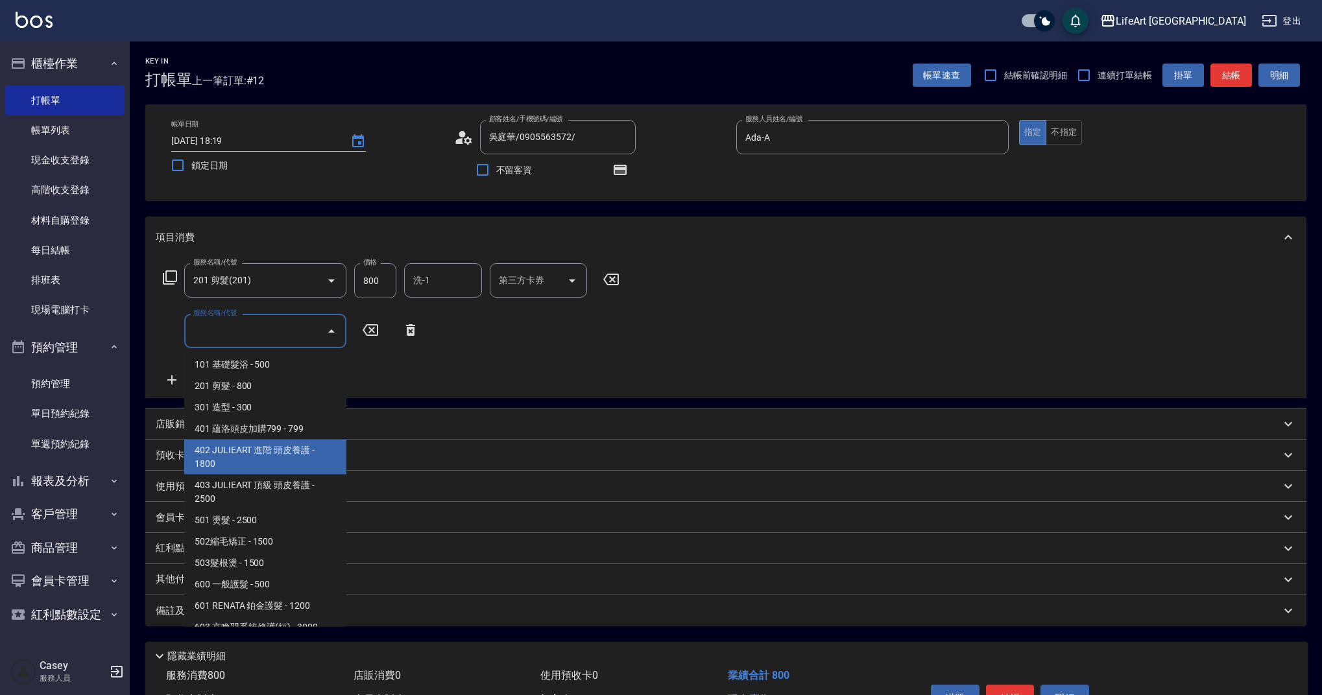
click at [294, 456] on span "402 JULIEART 進階 頭皮養護 - 1800" at bounding box center [265, 457] width 162 height 35
type input "402 JULIEART 進階 頭皮養護(402)"
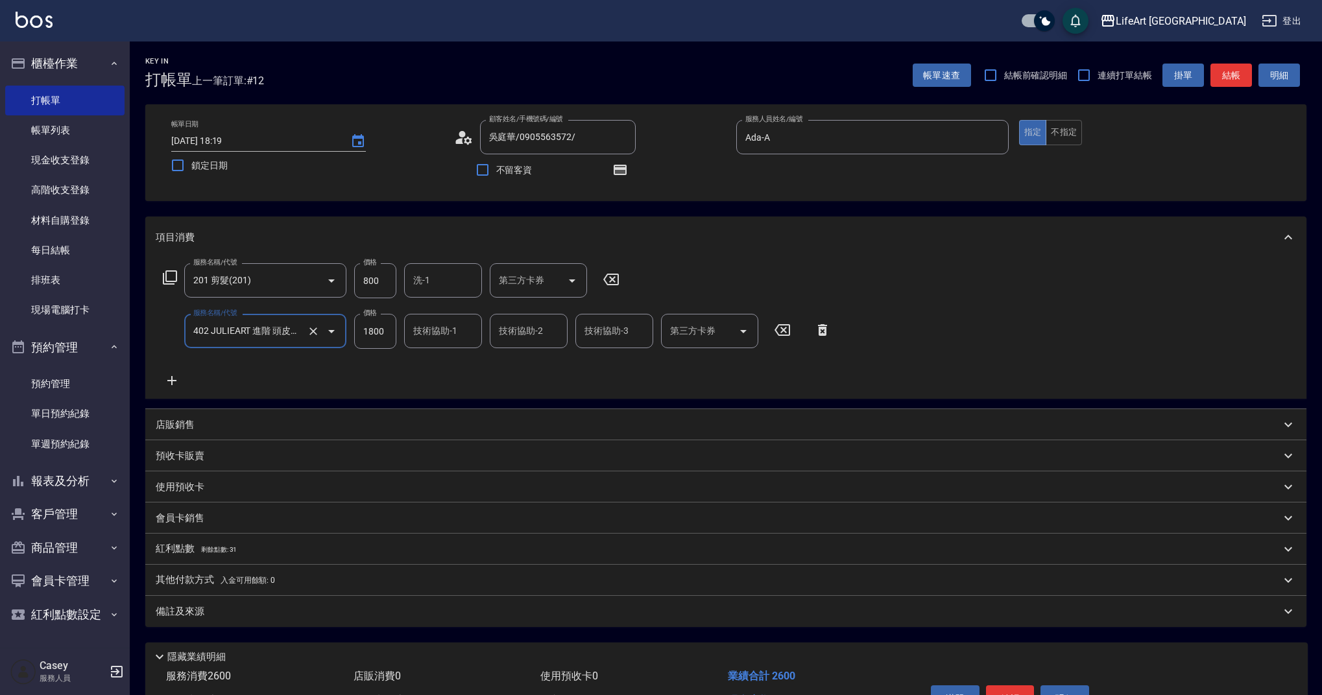
click at [381, 335] on input "1800" at bounding box center [375, 331] width 42 height 35
click at [384, 286] on input "800" at bounding box center [375, 280] width 42 height 35
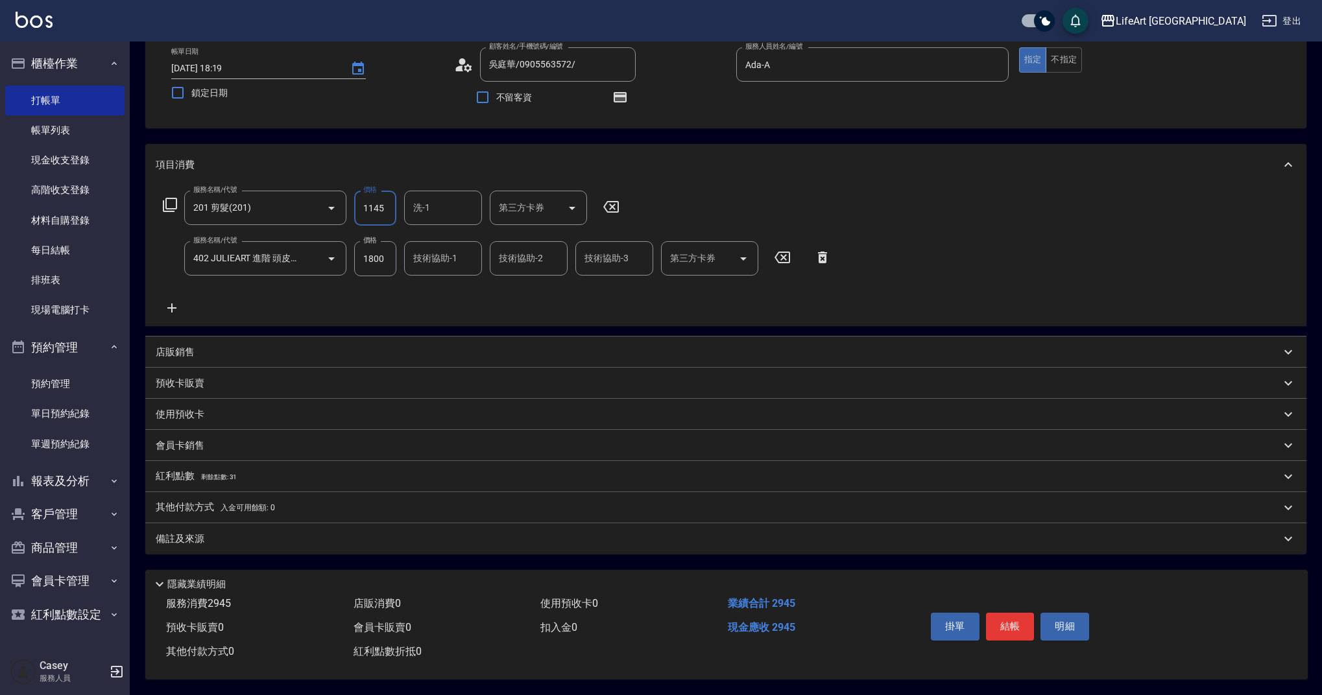
type input "1145"
click at [240, 523] on div "備註及來源" at bounding box center [725, 538] width 1161 height 31
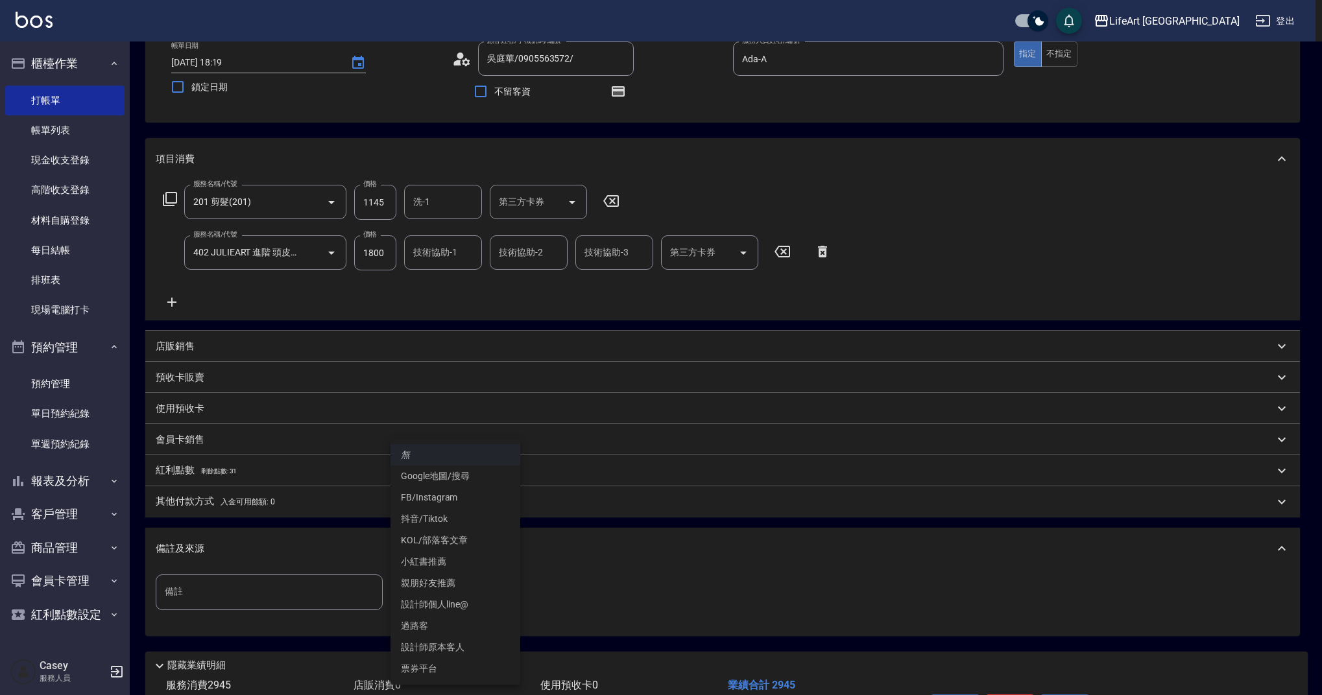
click at [434, 596] on body "LifeArt 蘆洲 登出 櫃檯作業 打帳單 帳單列表 現金收支登錄 高階收支登錄 材料自購登錄 每日結帳 排班表 現場電腦打卡 預約管理 預約管理 單日預約…" at bounding box center [661, 349] width 1322 height 855
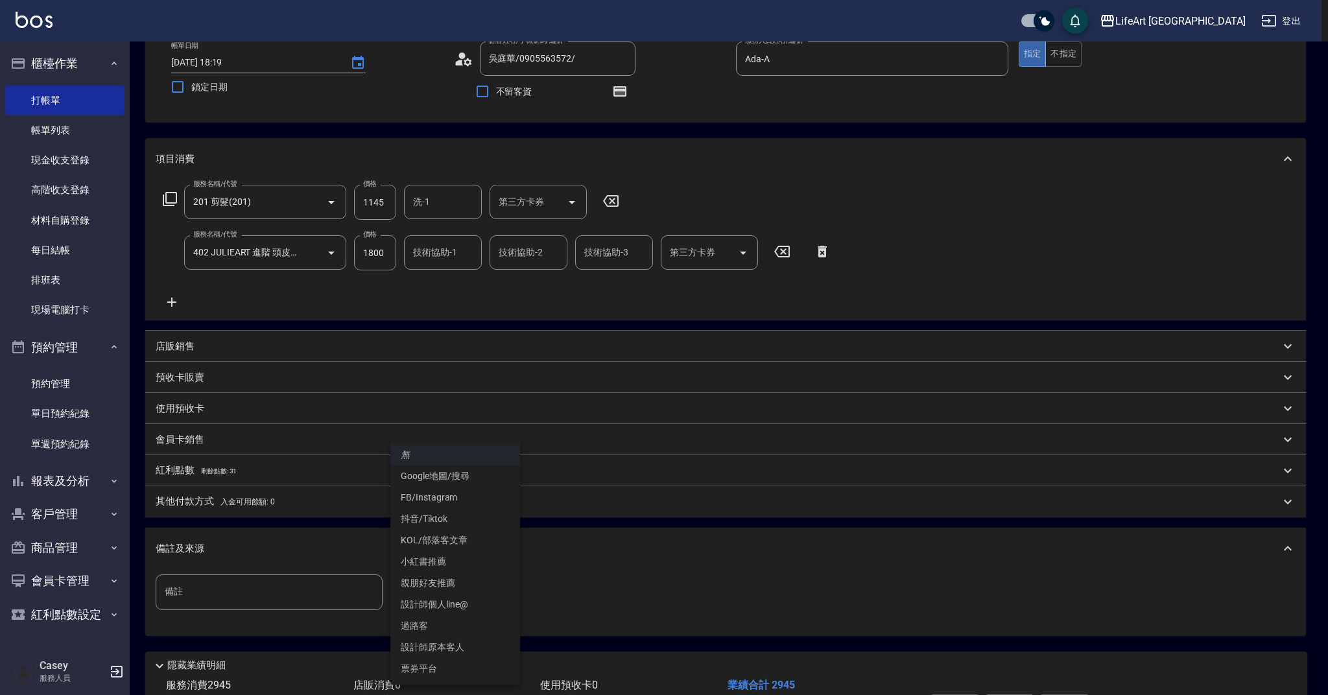
click at [446, 645] on li "設計師原本客人" at bounding box center [455, 647] width 130 height 21
type input "設計師原本客人"
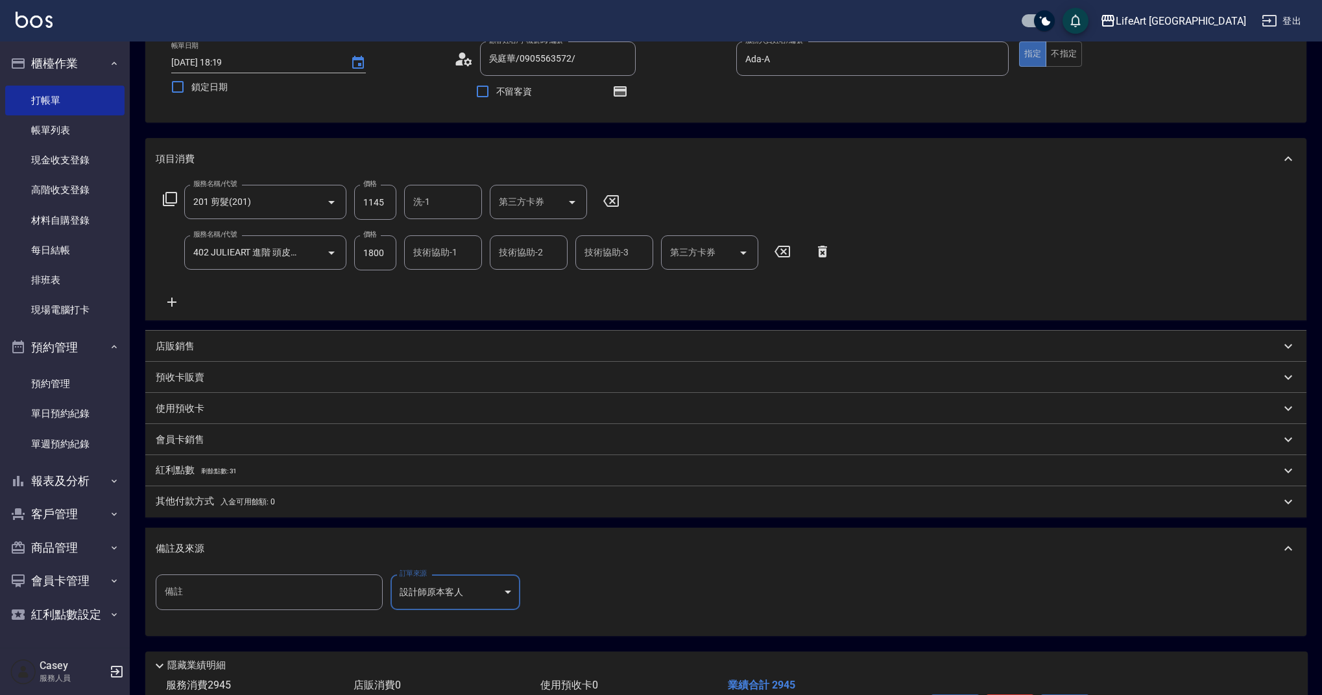
click at [233, 470] on span "剩餘點數: 31" at bounding box center [219, 471] width 36 height 7
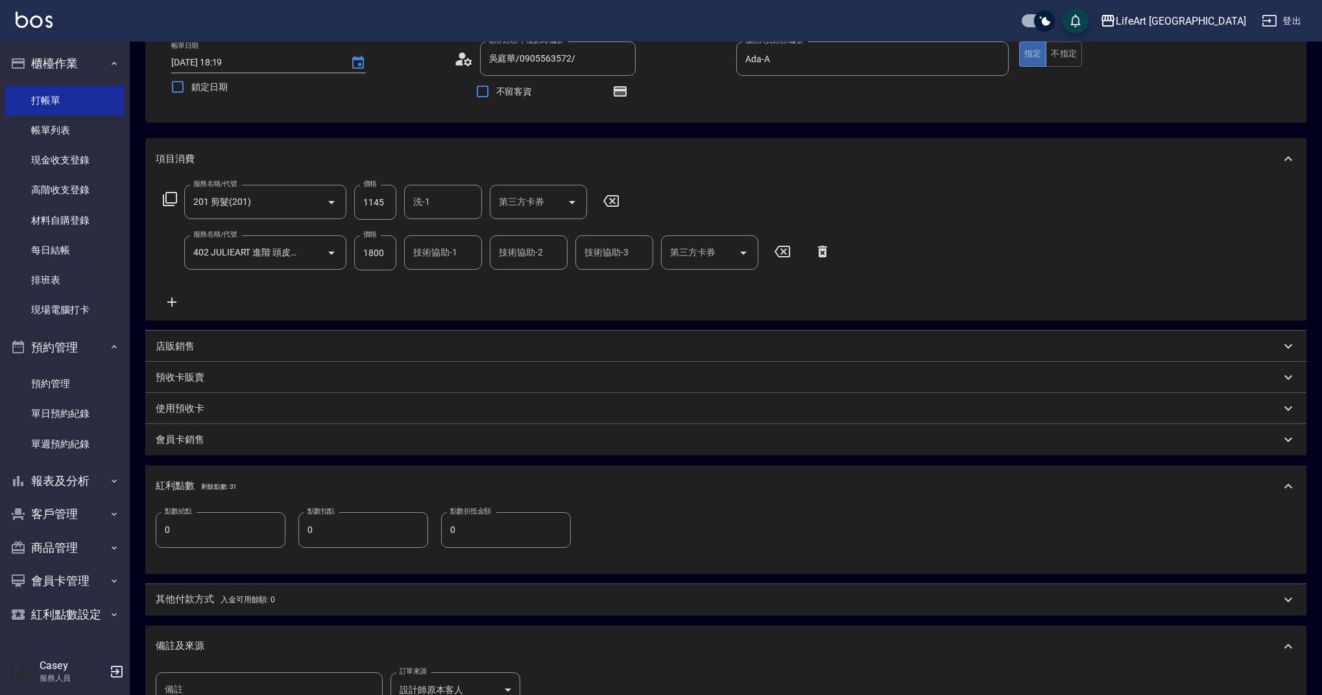
click at [228, 521] on input "0" at bounding box center [221, 529] width 130 height 35
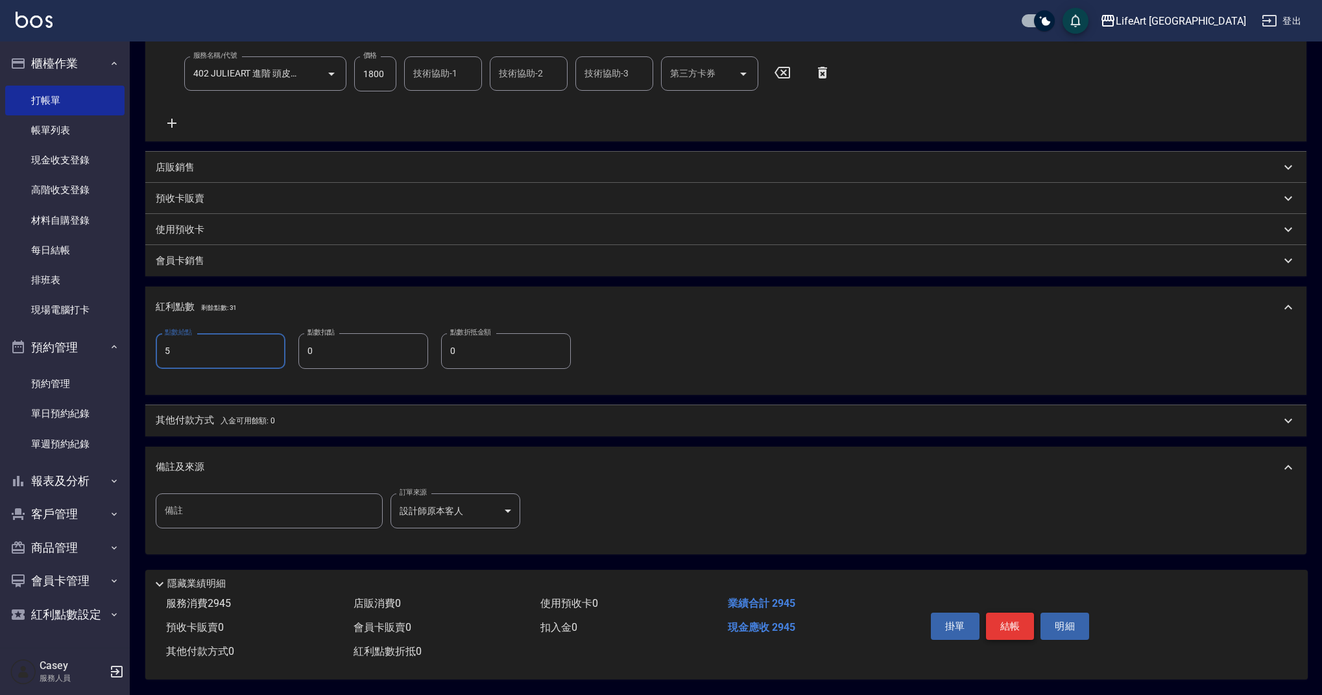
type input "5"
click at [997, 618] on button "結帳" at bounding box center [1010, 626] width 49 height 27
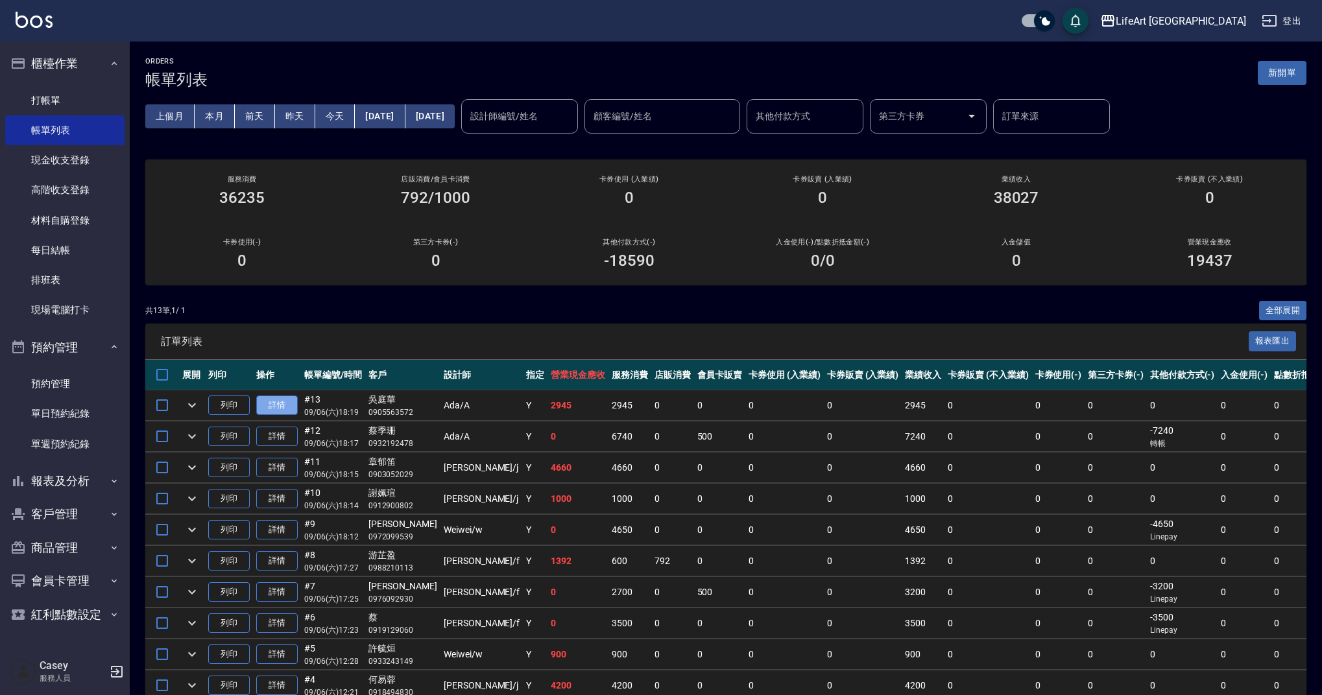
click at [285, 397] on link "詳情" at bounding box center [277, 406] width 42 height 20
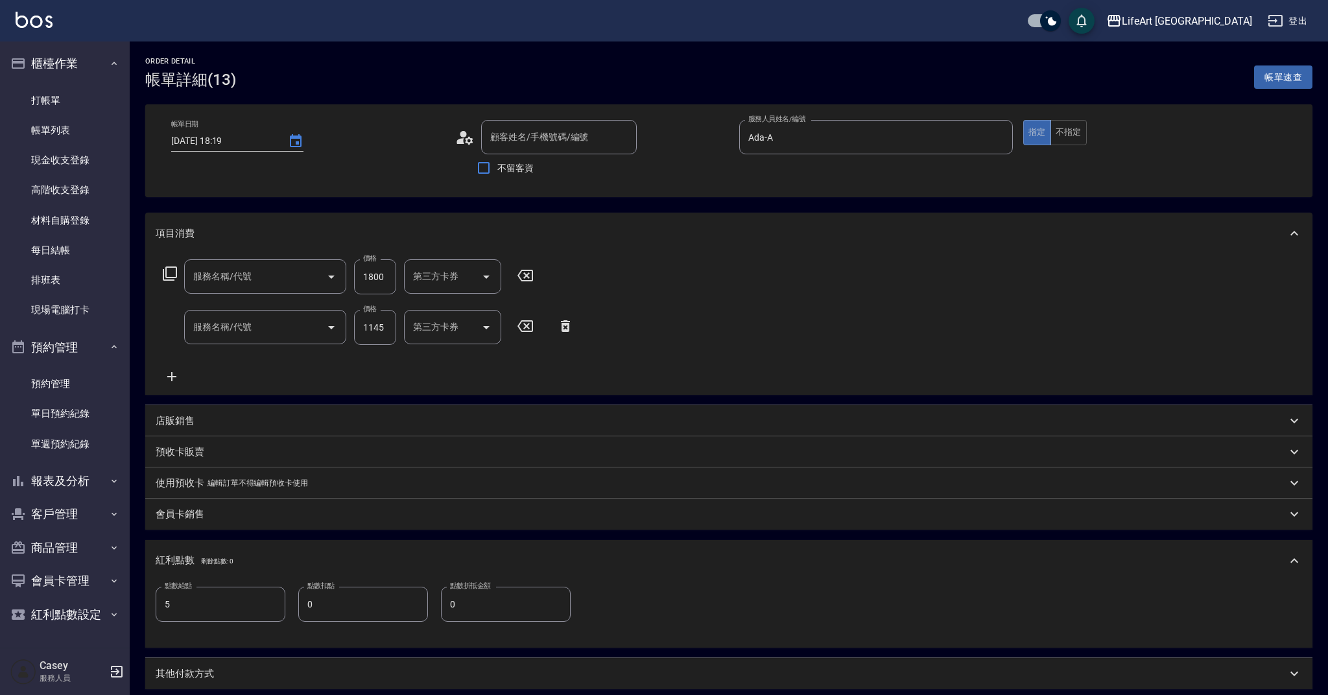
type input "吳庭華/0905563572/"
type input "Ada-A"
type input "5"
type input "402 JULIEART 進階 頭皮養護(402)"
type input "201 剪髮(201)"
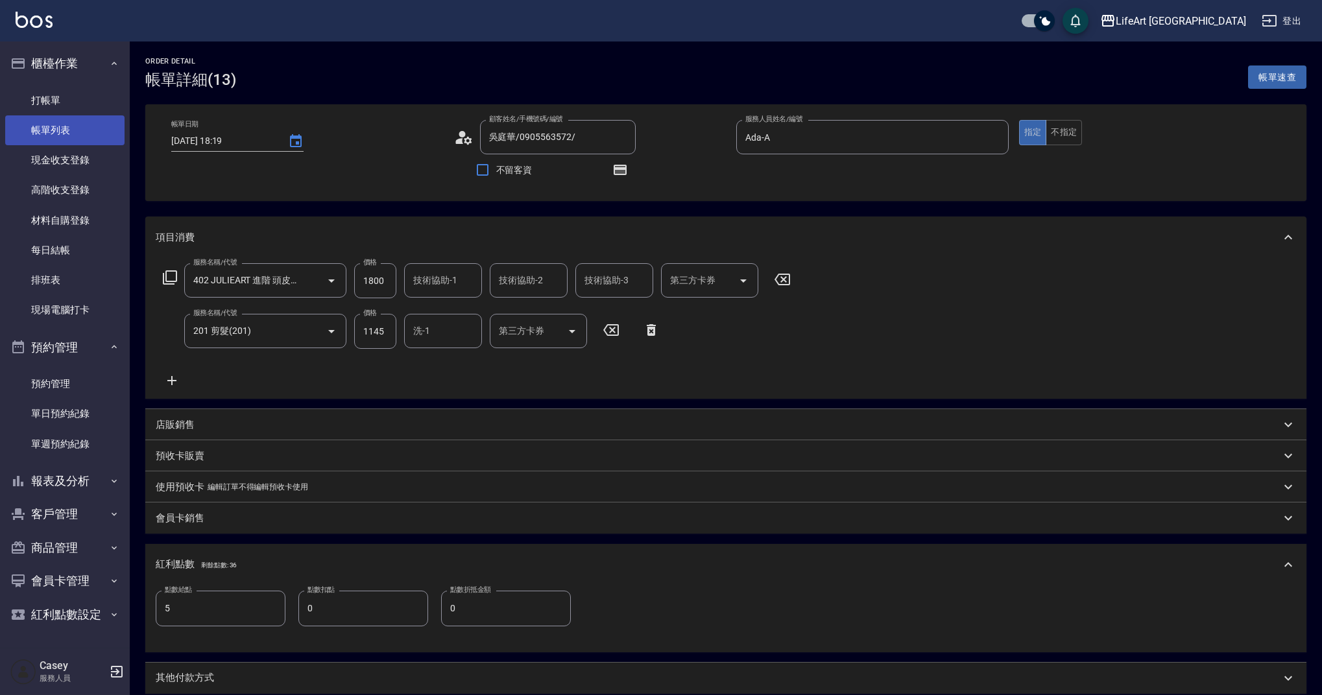
click at [72, 139] on link "帳單列表" at bounding box center [64, 130] width 119 height 30
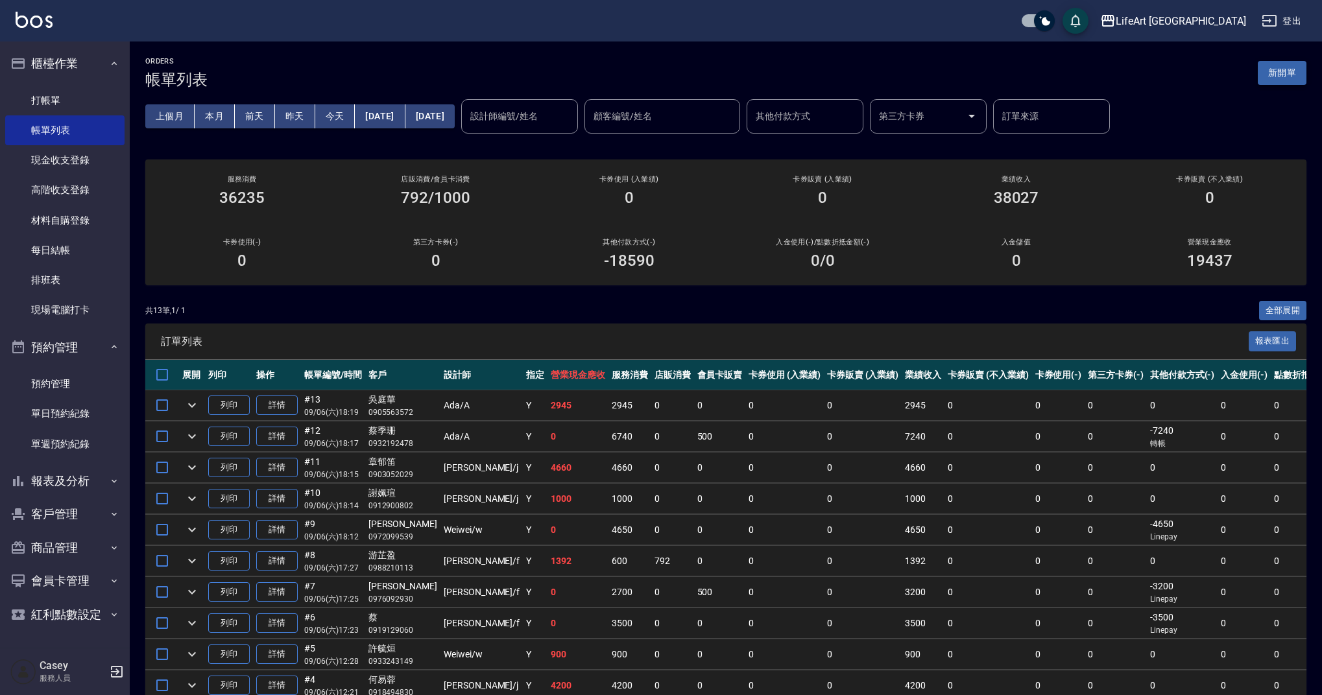
click at [1293, 74] on button "新開單" at bounding box center [1282, 73] width 49 height 24
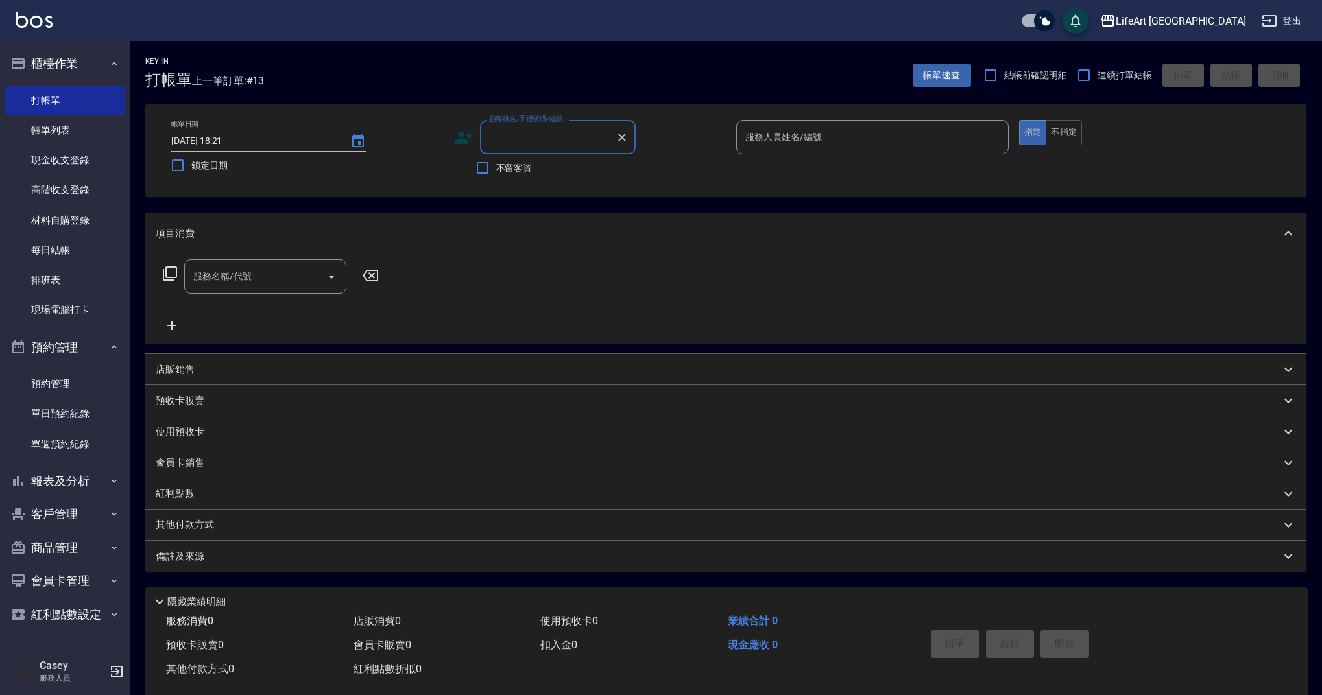
click at [536, 149] on div "顧客姓名/手機號碼/編號" at bounding box center [558, 137] width 156 height 34
click at [588, 169] on li "黃詩蓓/0975716183/null" at bounding box center [558, 170] width 156 height 21
type input "黃詩蓓/0975716183/null"
type input "Ashely-A"
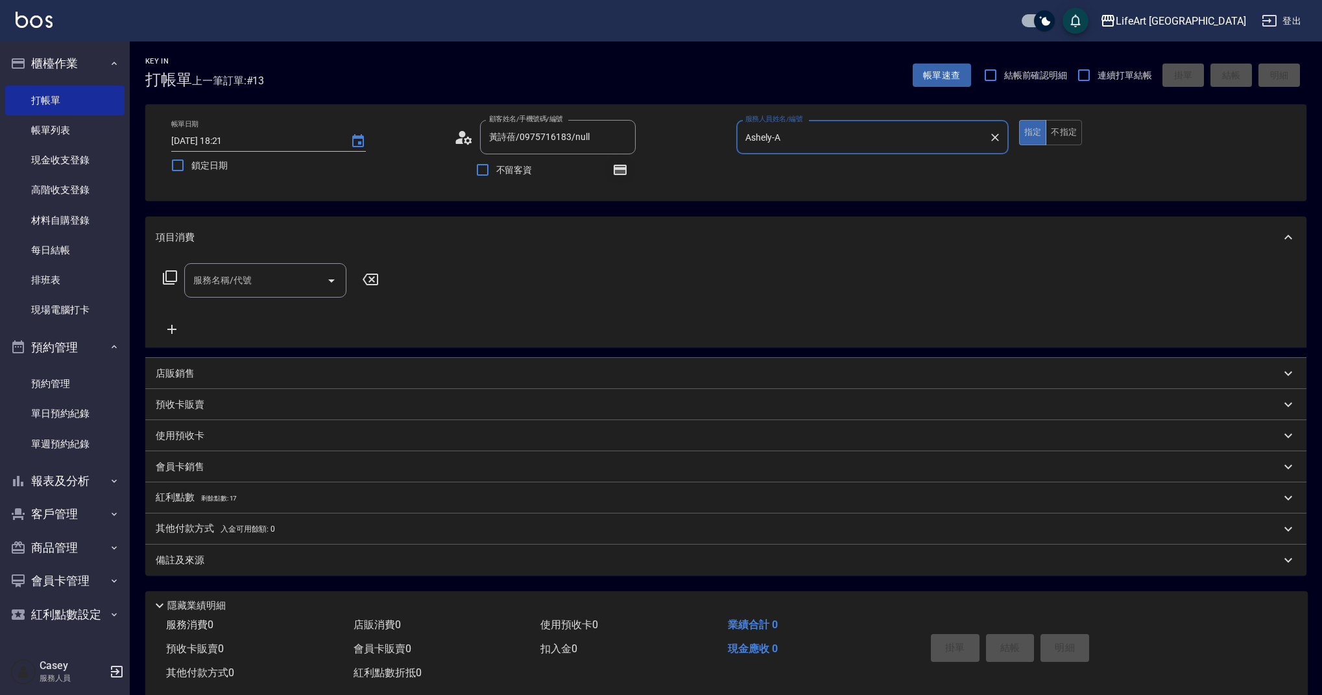
click at [612, 174] on icon "button" at bounding box center [620, 170] width 16 height 16
click at [619, 173] on icon "button" at bounding box center [620, 170] width 10 height 8
click at [254, 276] on input "服務名稱/代號" at bounding box center [255, 280] width 131 height 23
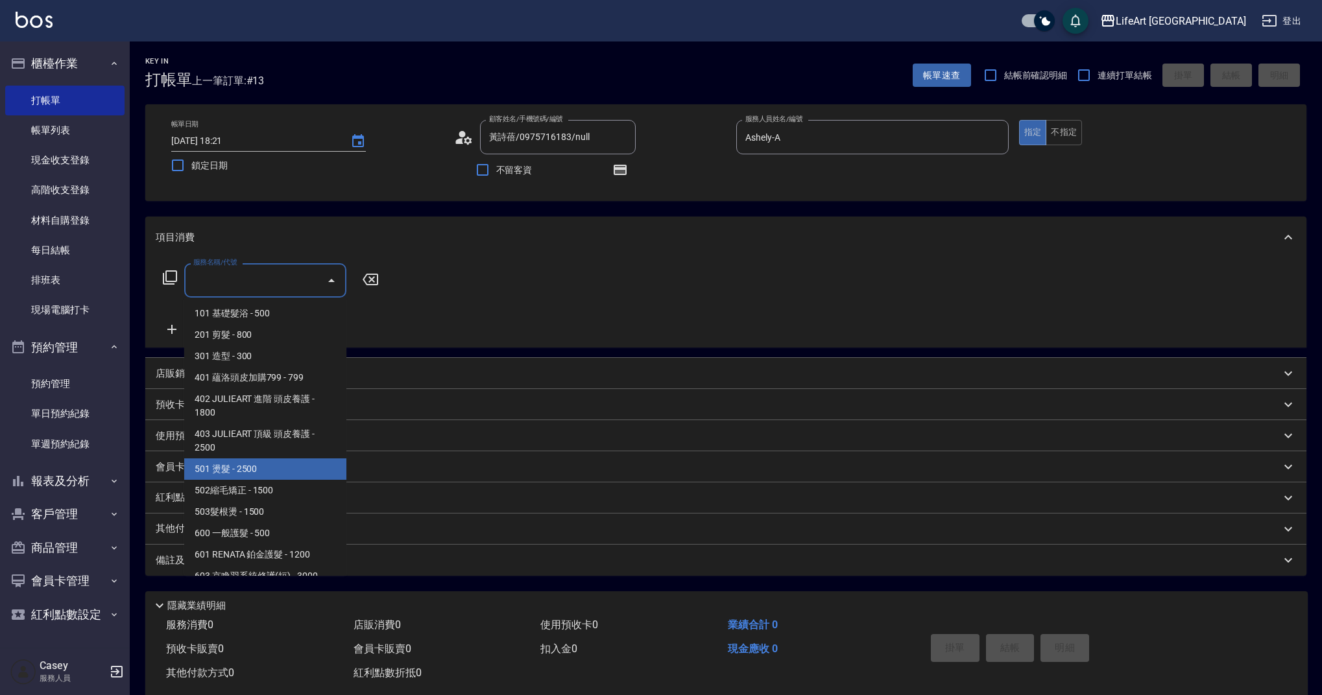
click at [277, 470] on span "501 燙髮 - 2500" at bounding box center [265, 469] width 162 height 21
type input "501 燙髮(501)"
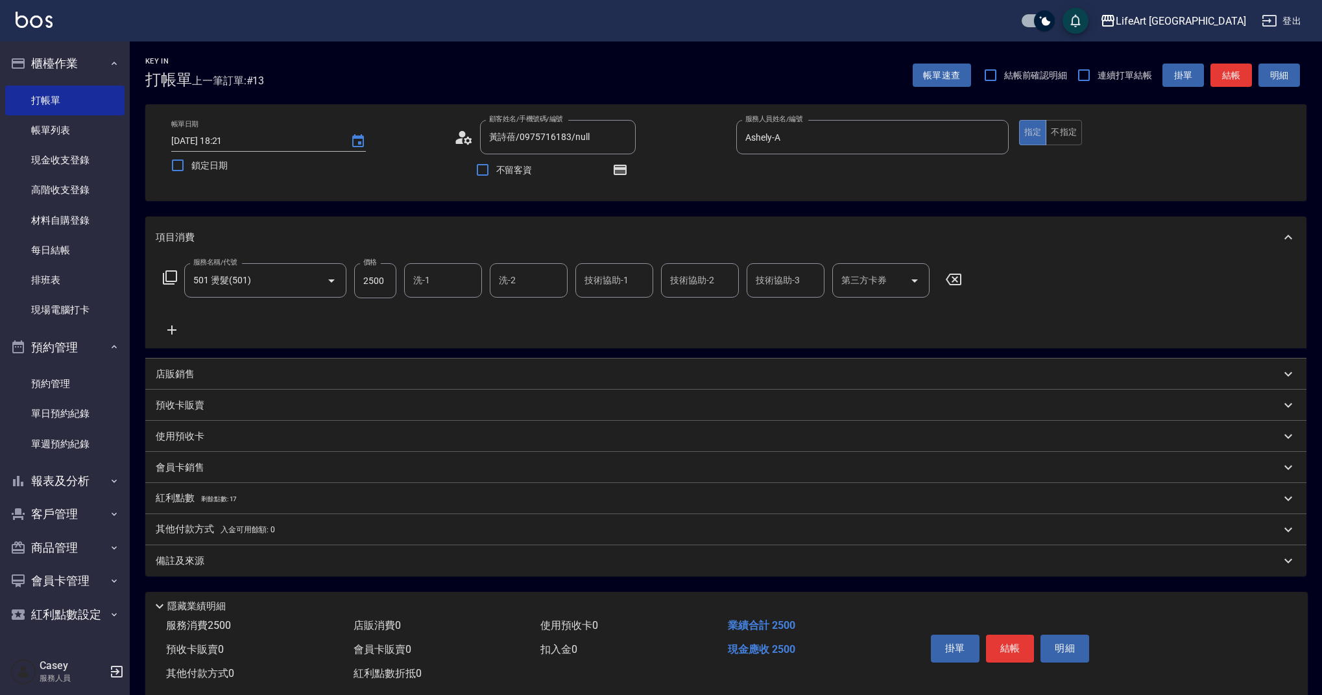
click at [169, 333] on icon at bounding box center [172, 330] width 32 height 16
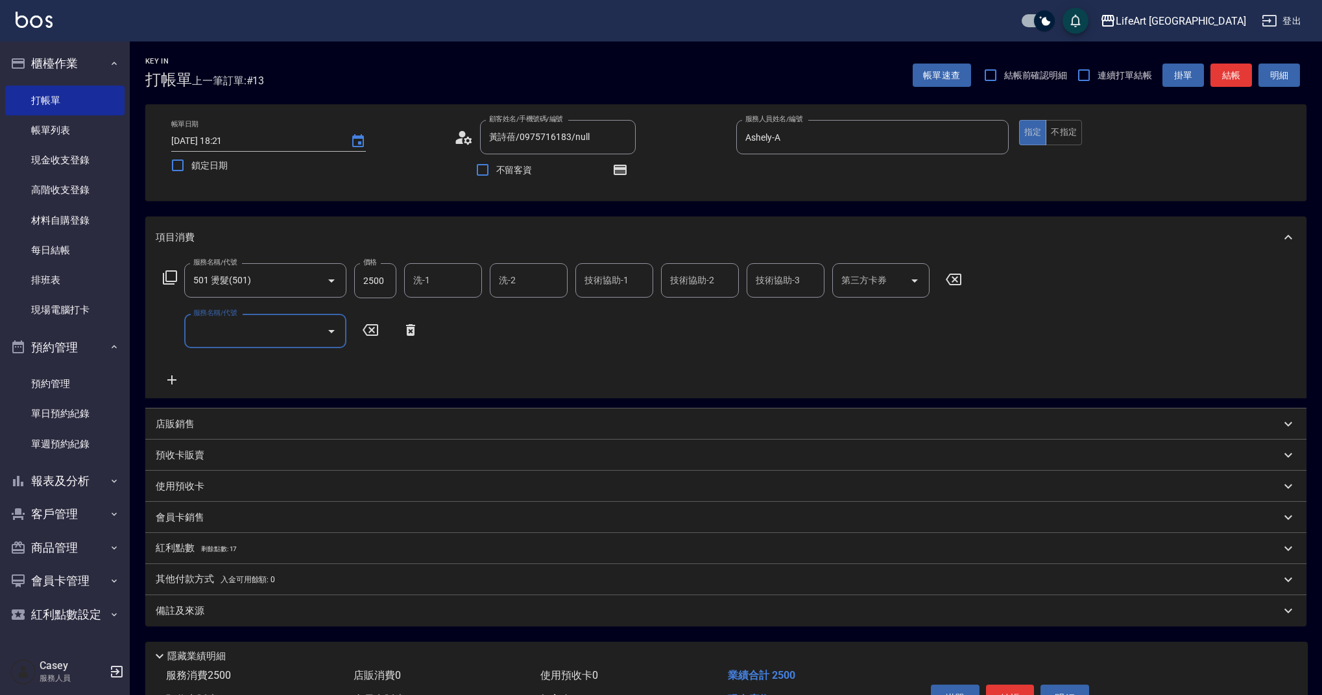
click at [229, 335] on input "服務名稱/代號" at bounding box center [255, 331] width 131 height 23
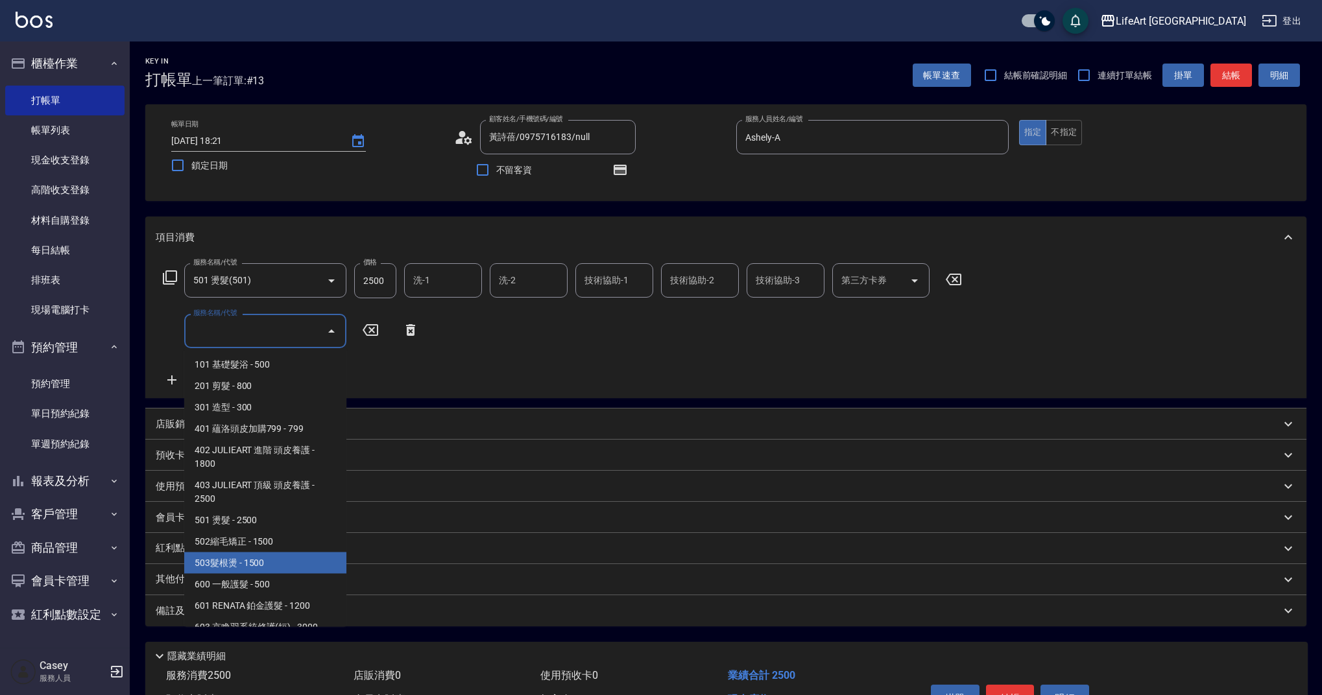
scroll to position [166, 0]
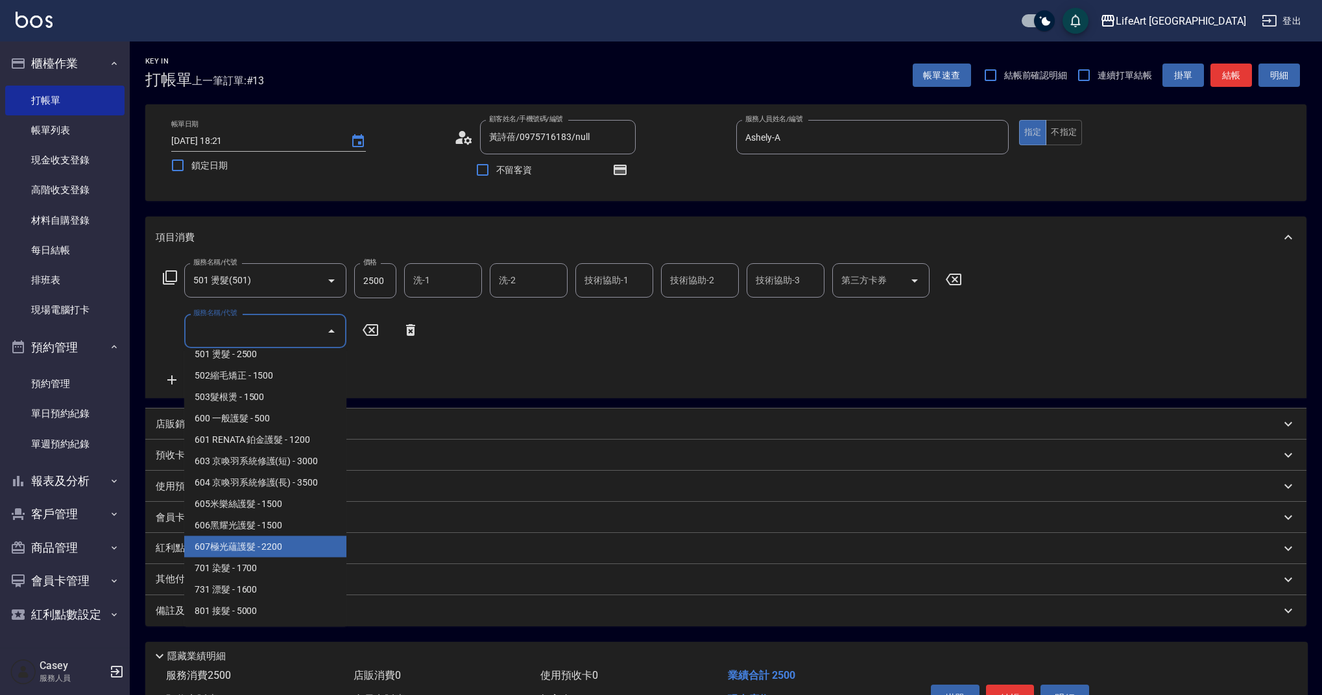
click at [297, 553] on span "607極光蘊護髮 - 2200" at bounding box center [265, 546] width 162 height 21
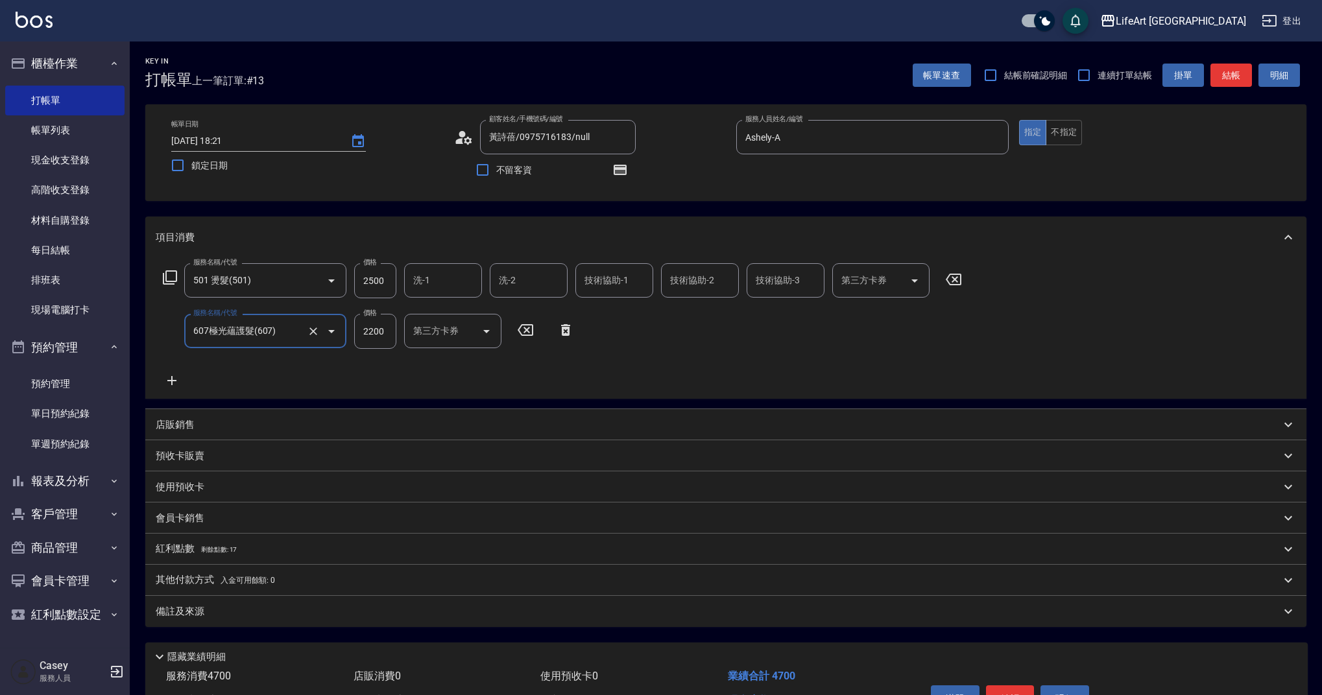
type input "607極光蘊護髮(607)"
click at [388, 278] on input "2500" at bounding box center [375, 280] width 42 height 35
type input "6800"
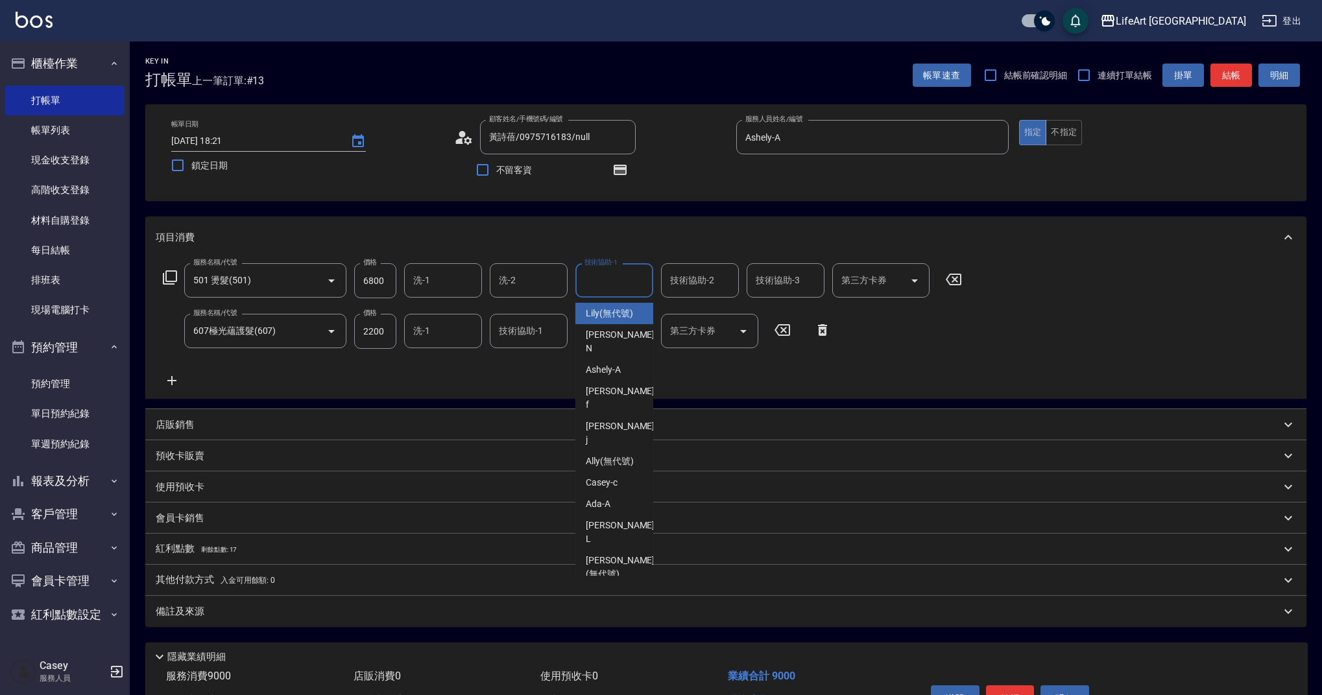
click at [597, 284] on input "技術協助-1" at bounding box center [614, 280] width 66 height 23
click at [591, 311] on span "Lily (無代號)" at bounding box center [609, 314] width 47 height 14
type input "Lily(無代號)"
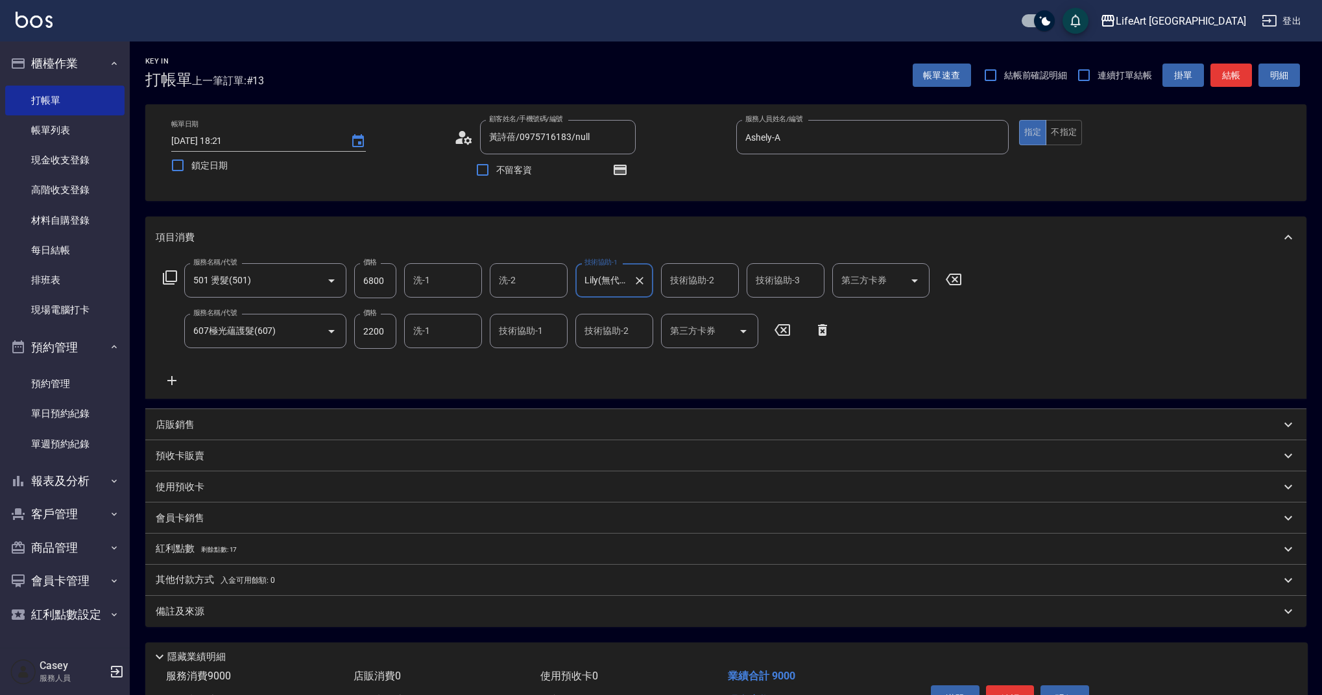
click at [702, 276] on div "技術協助-2 技術協助-2" at bounding box center [700, 280] width 78 height 34
click at [704, 308] on span "Lily (無代號)" at bounding box center [694, 314] width 47 height 14
type input "Lily(無代號)"
click at [444, 280] on input "洗-1" at bounding box center [443, 280] width 66 height 23
click at [453, 311] on span "Lily (無代號)" at bounding box center [437, 314] width 47 height 14
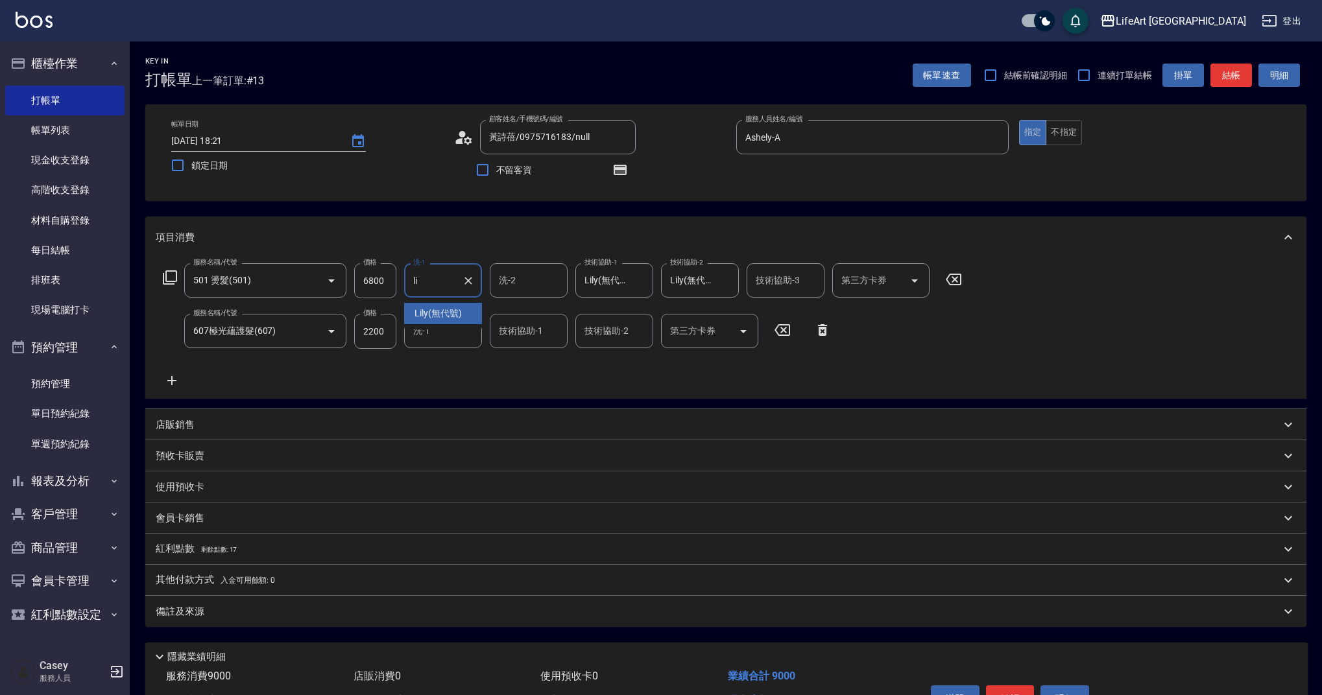
type input "Lily(無代號)"
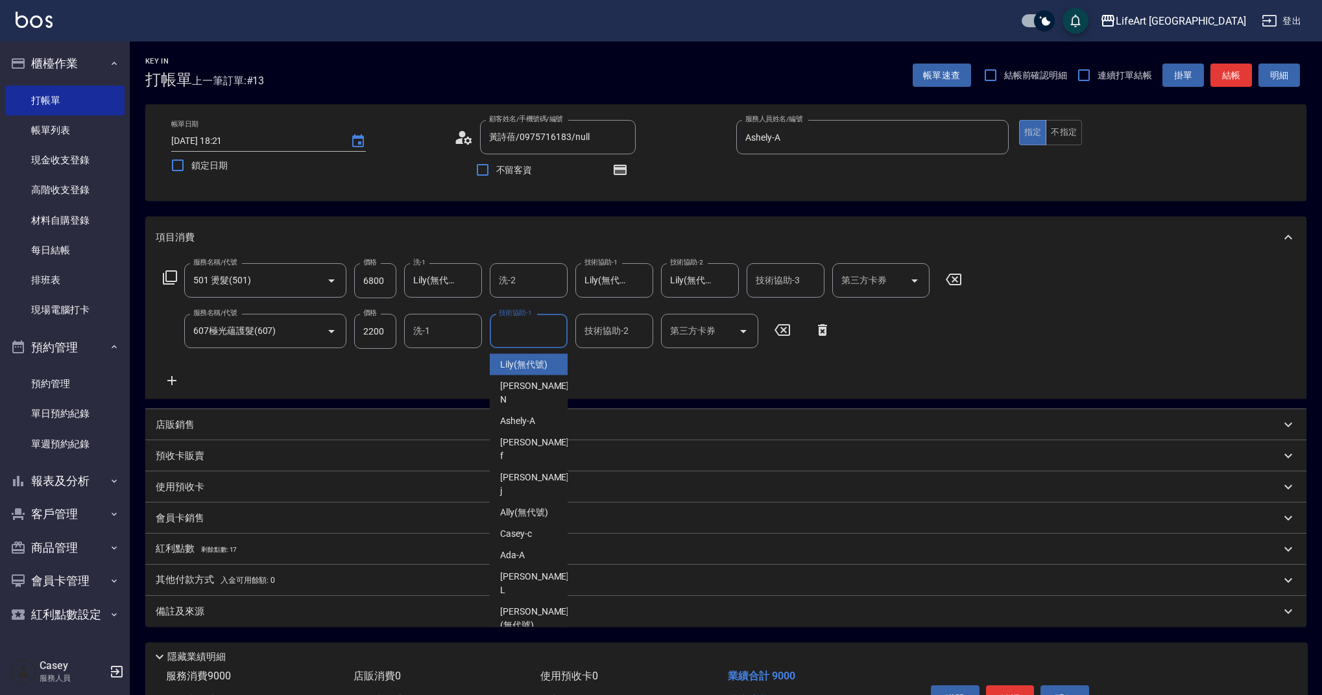
click at [532, 335] on input "技術協助-1" at bounding box center [528, 331] width 66 height 23
click at [536, 362] on span "Lily (無代號)" at bounding box center [523, 365] width 47 height 14
type input "Lily(無代號)"
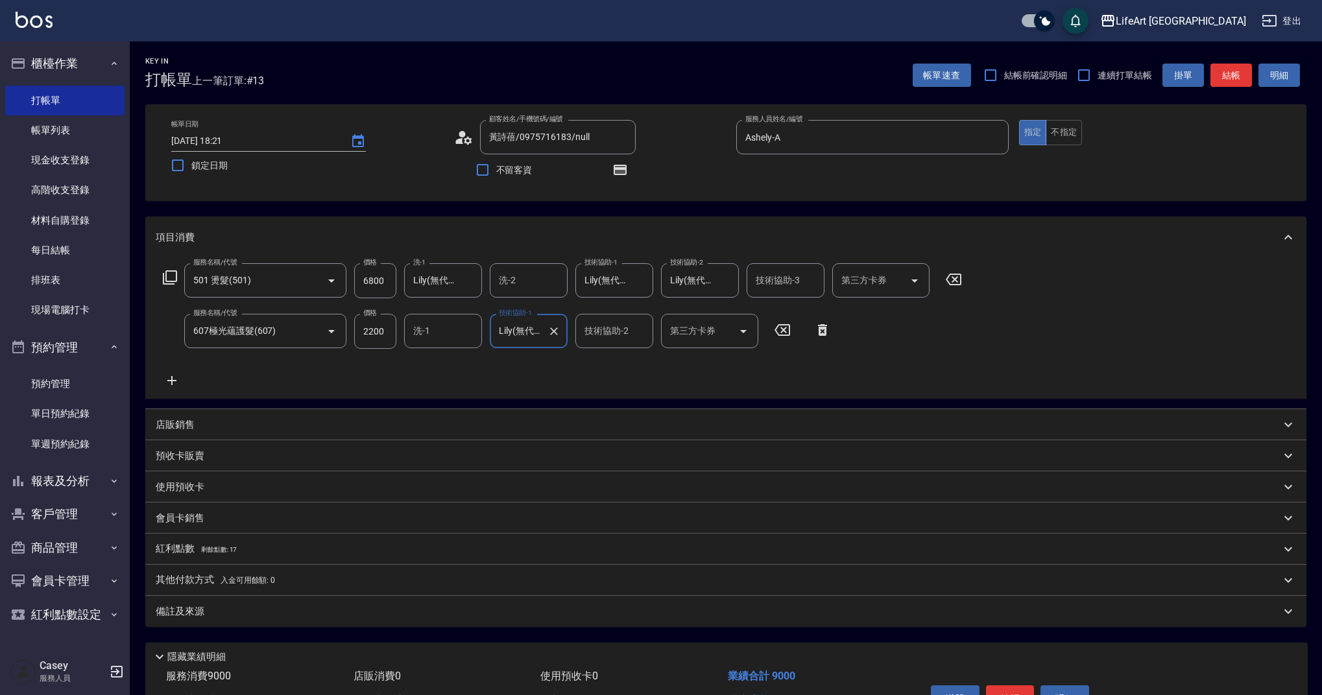
click at [536, 370] on div "服務名稱/代號 501 燙髮(501) 服務名稱/代號 價格 6800 價格 洗-1 Lily(無代號) 洗-1 洗-2 洗-2 技術協助-1 Lily(無代…" at bounding box center [563, 325] width 814 height 125
click at [227, 551] on span "剩餘點數: 17" at bounding box center [219, 549] width 36 height 7
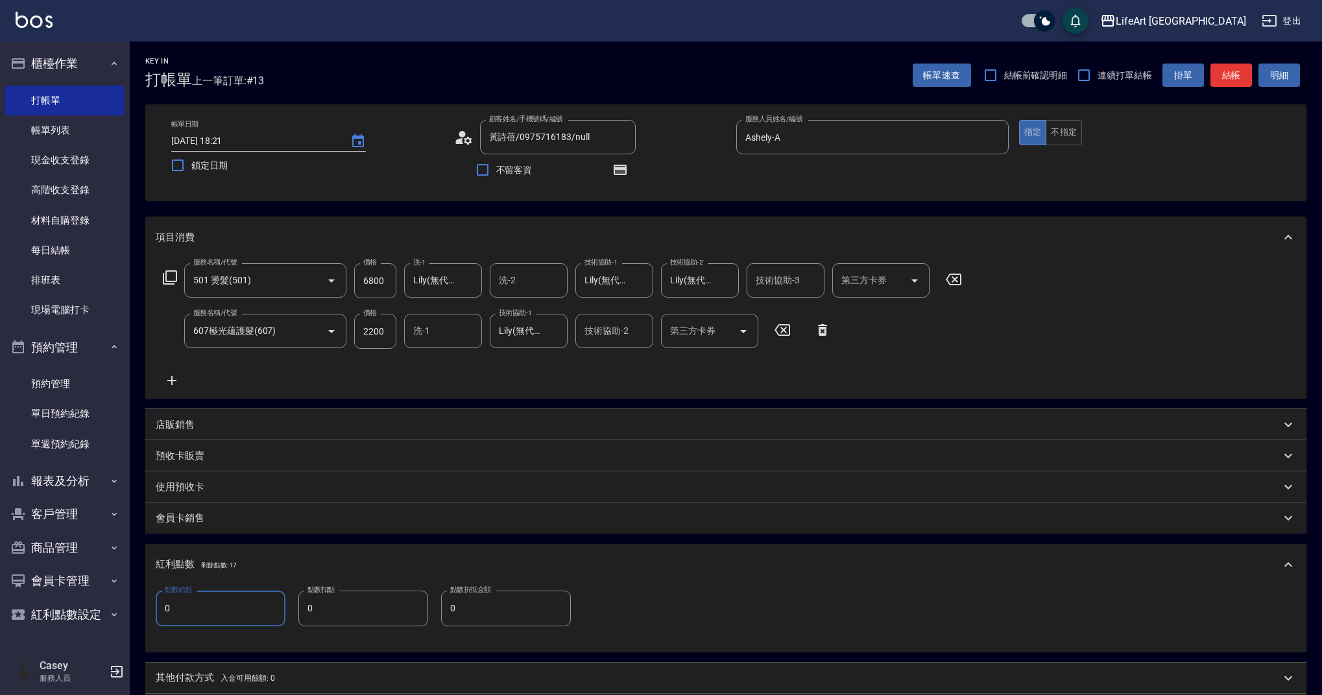
click at [214, 601] on input "0" at bounding box center [221, 608] width 130 height 35
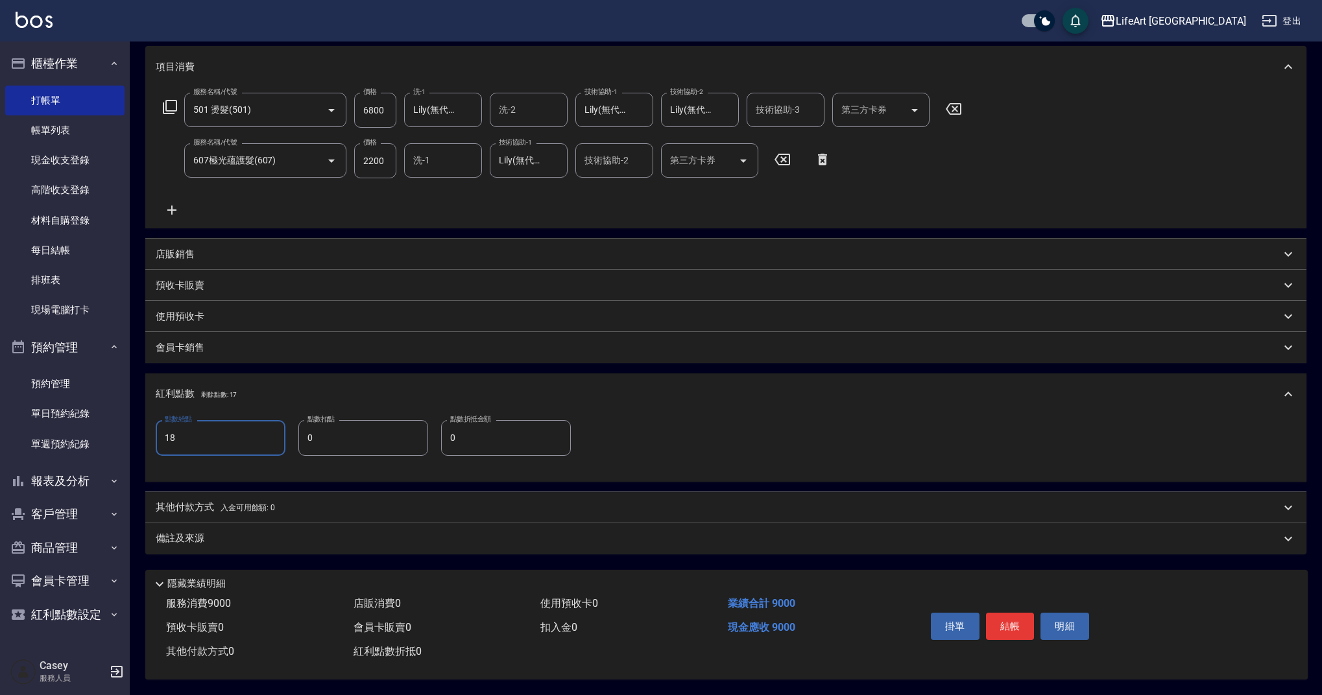
type input "18"
click at [245, 508] on p "其他付款方式 入金可用餘額: 0" at bounding box center [215, 508] width 119 height 14
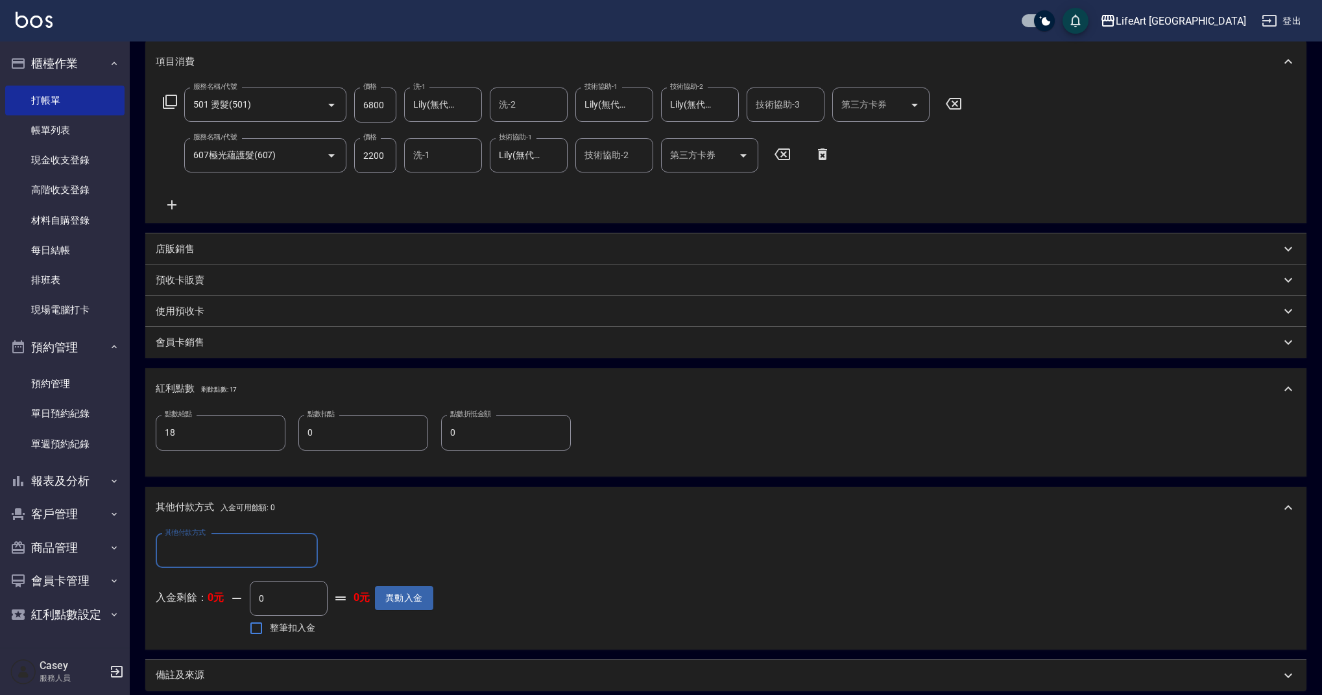
click at [246, 550] on input "其他付款方式" at bounding box center [236, 551] width 150 height 23
click at [256, 601] on span "Linepay" at bounding box center [237, 605] width 162 height 21
type input "Linepay"
click at [379, 534] on input "0" at bounding box center [374, 551] width 97 height 35
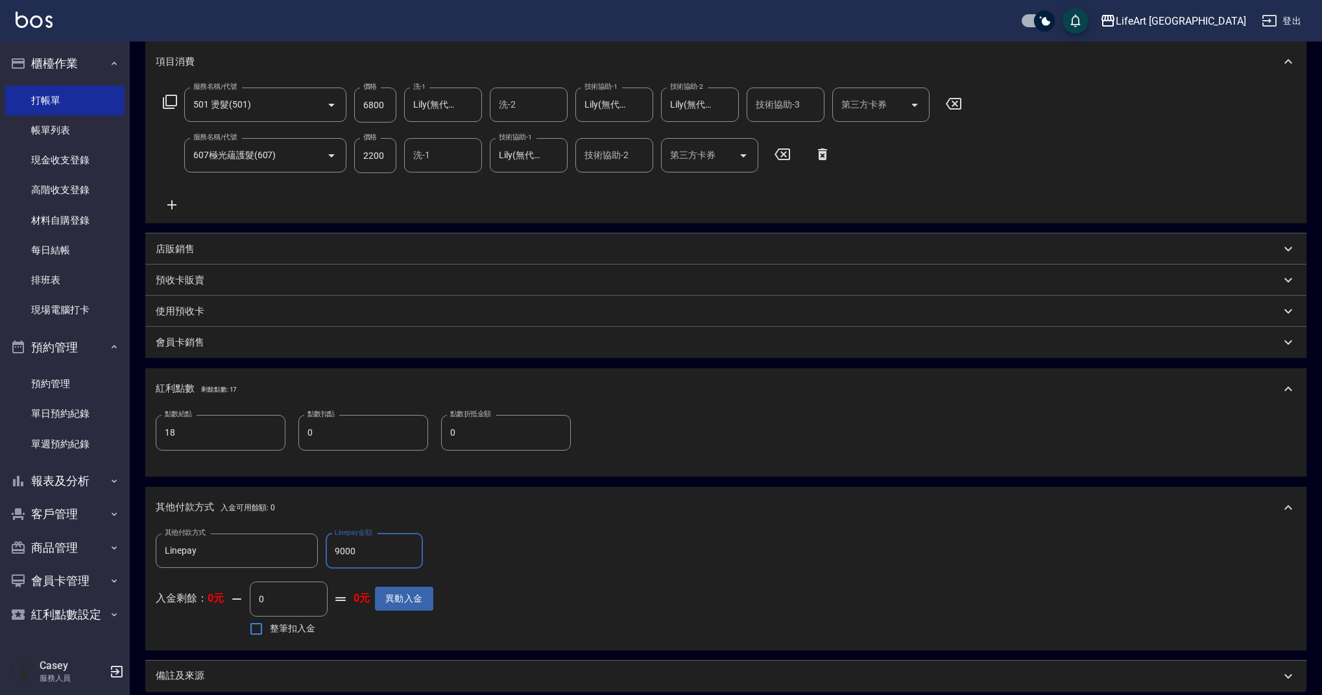
scroll to position [319, 0]
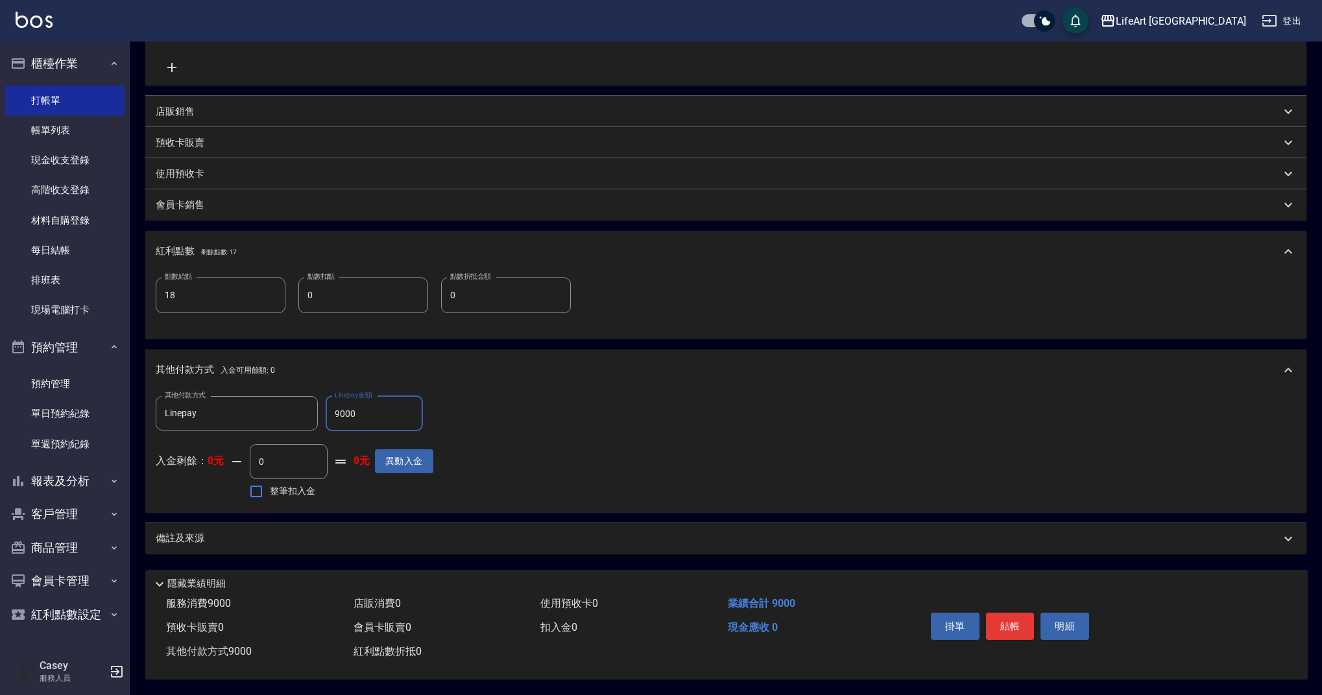
type input "9000"
click at [206, 523] on div "備註及來源" at bounding box center [725, 538] width 1161 height 31
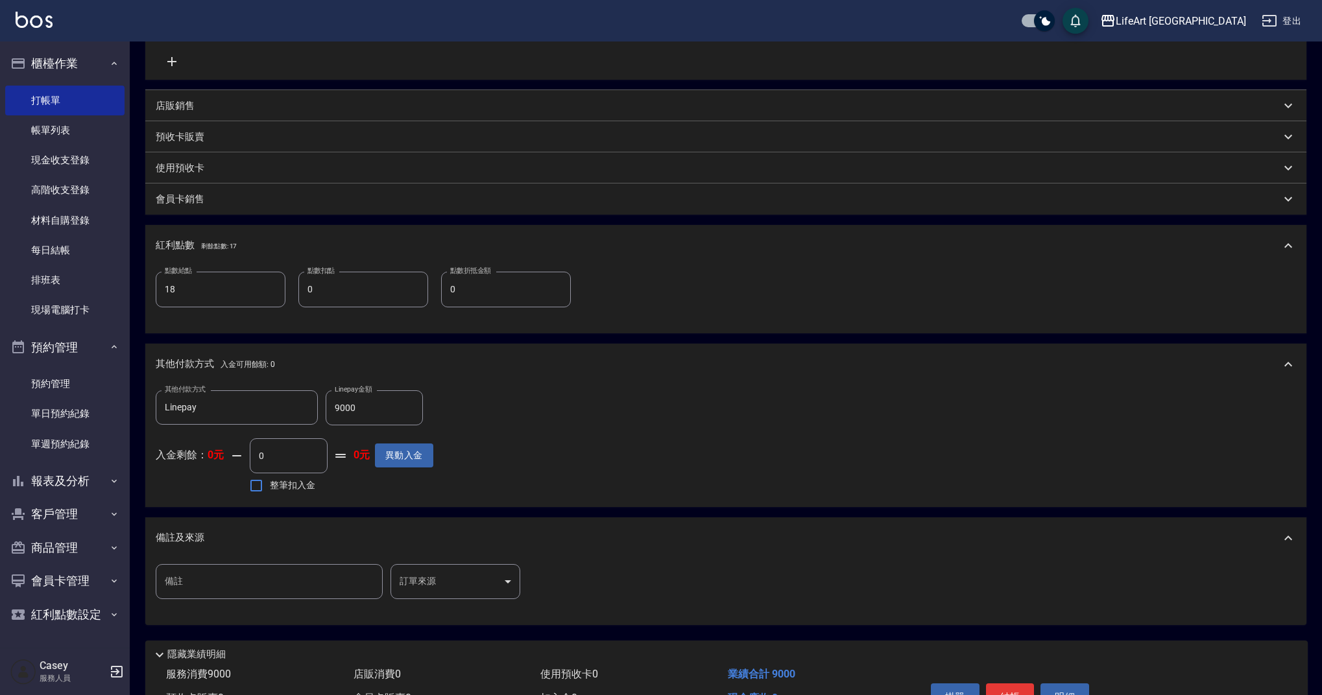
click at [444, 580] on body "LifeArt 蘆洲 登出 櫃檯作業 打帳單 帳單列表 現金收支登錄 高階收支登錄 材料自購登錄 每日結帳 排班表 現場電腦打卡 預約管理 預約管理 單日預約…" at bounding box center [661, 223] width 1322 height 1085
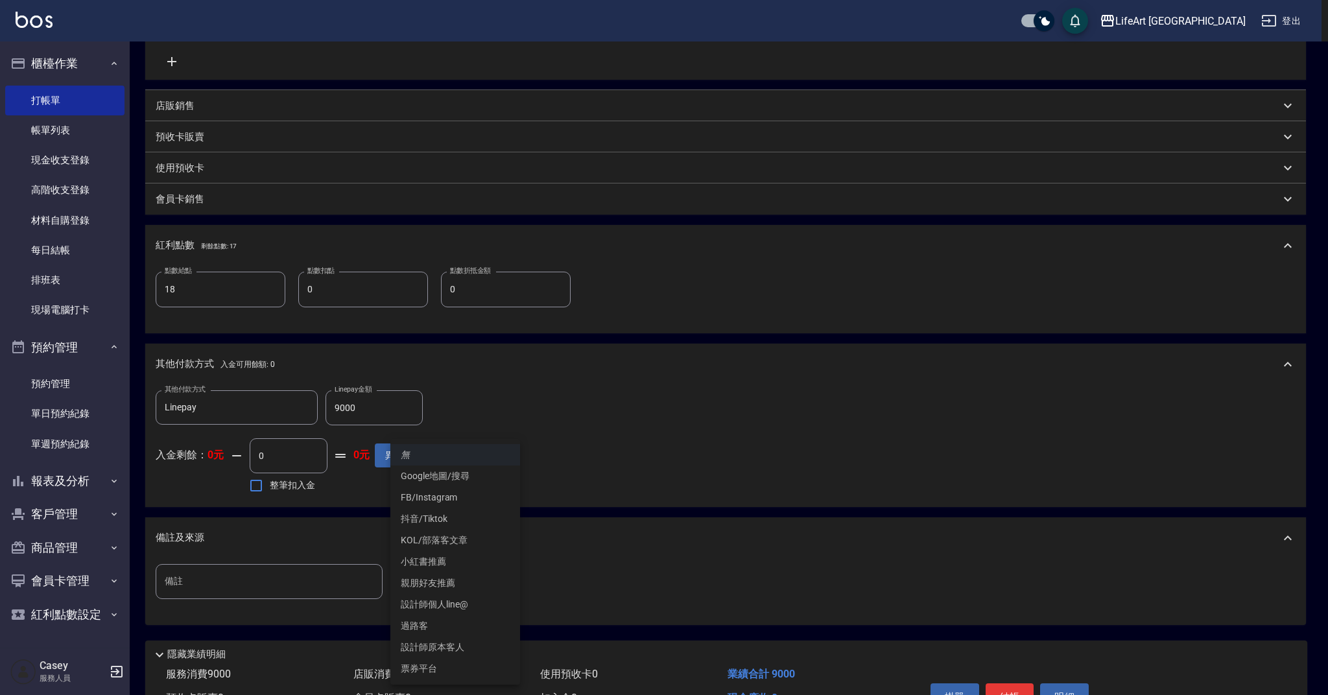
click at [469, 645] on li "設計師原本客人" at bounding box center [455, 647] width 130 height 21
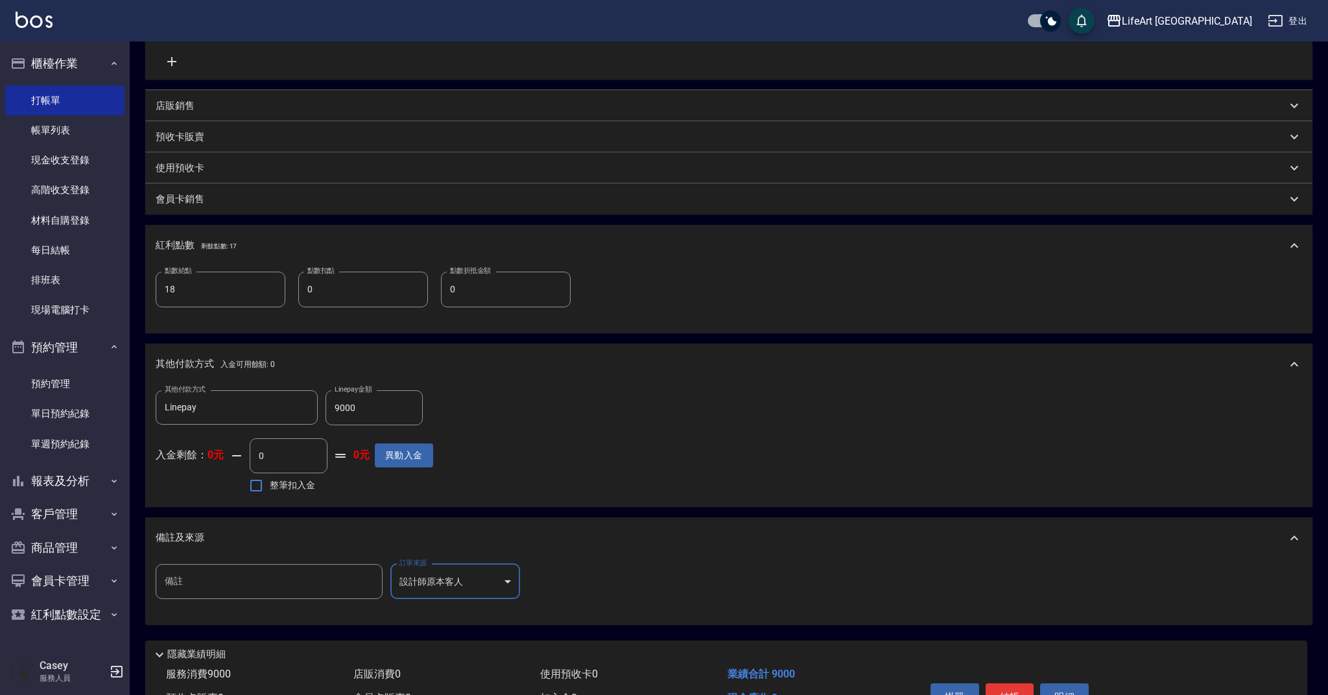
type input "設計師原本客人"
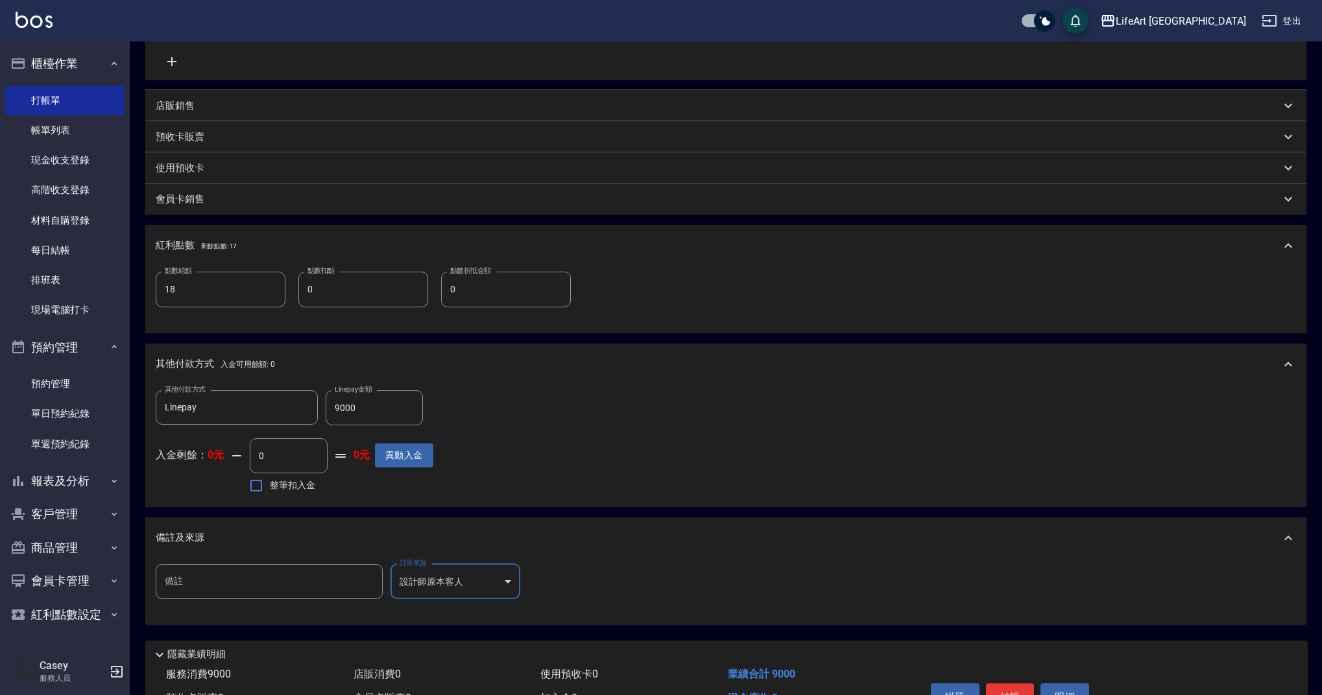
click at [1015, 691] on button "結帳" at bounding box center [1010, 697] width 49 height 27
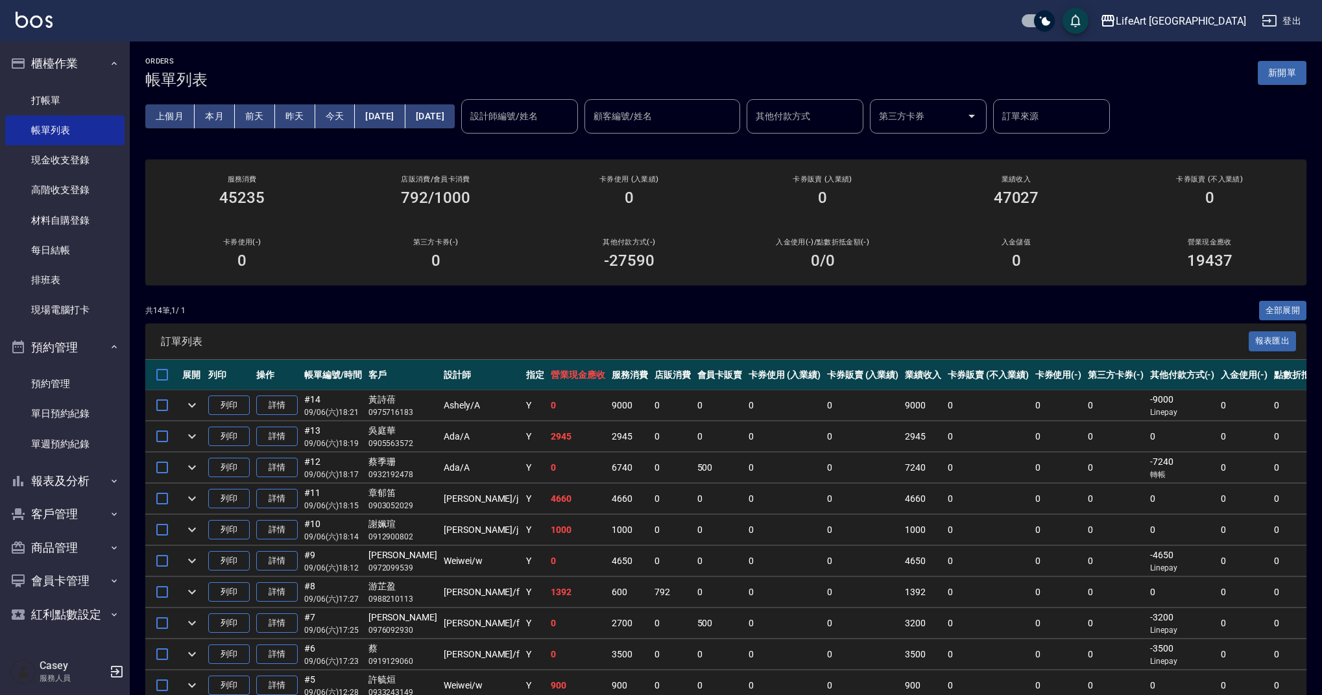
click at [1288, 76] on button "新開單" at bounding box center [1282, 73] width 49 height 24
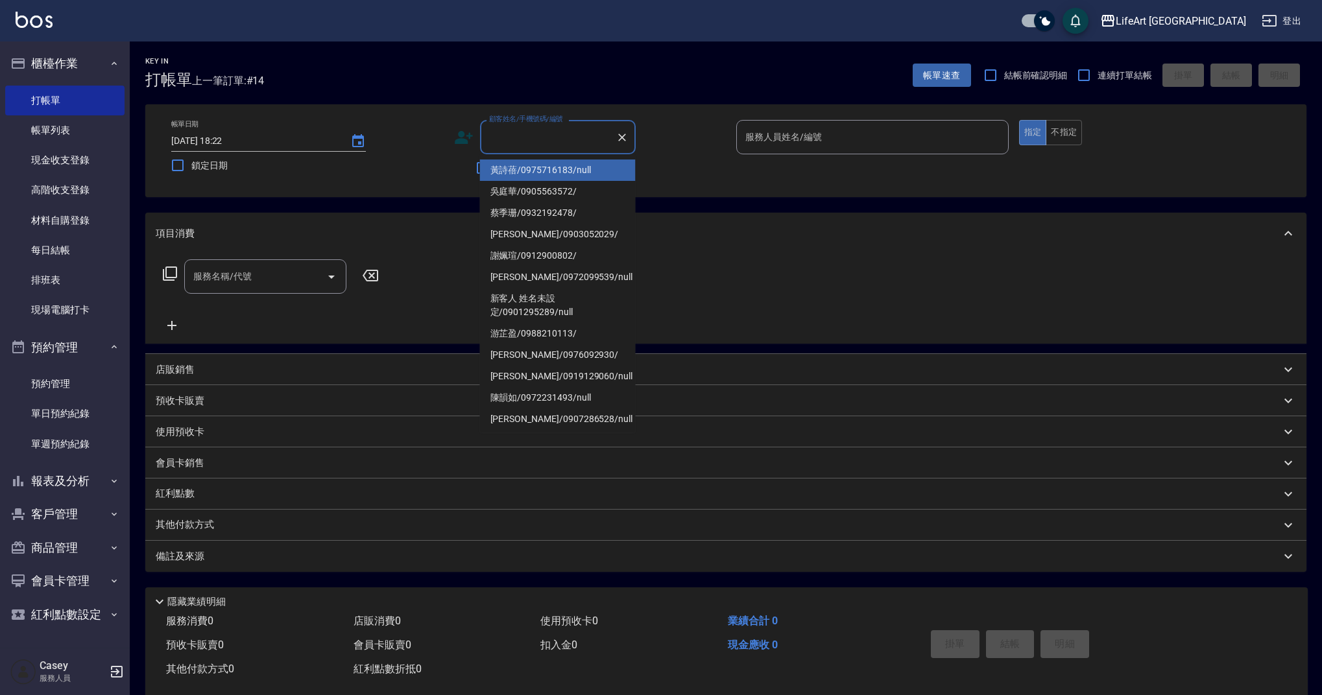
click at [542, 136] on input "顧客姓名/手機號碼/編號" at bounding box center [548, 137] width 125 height 23
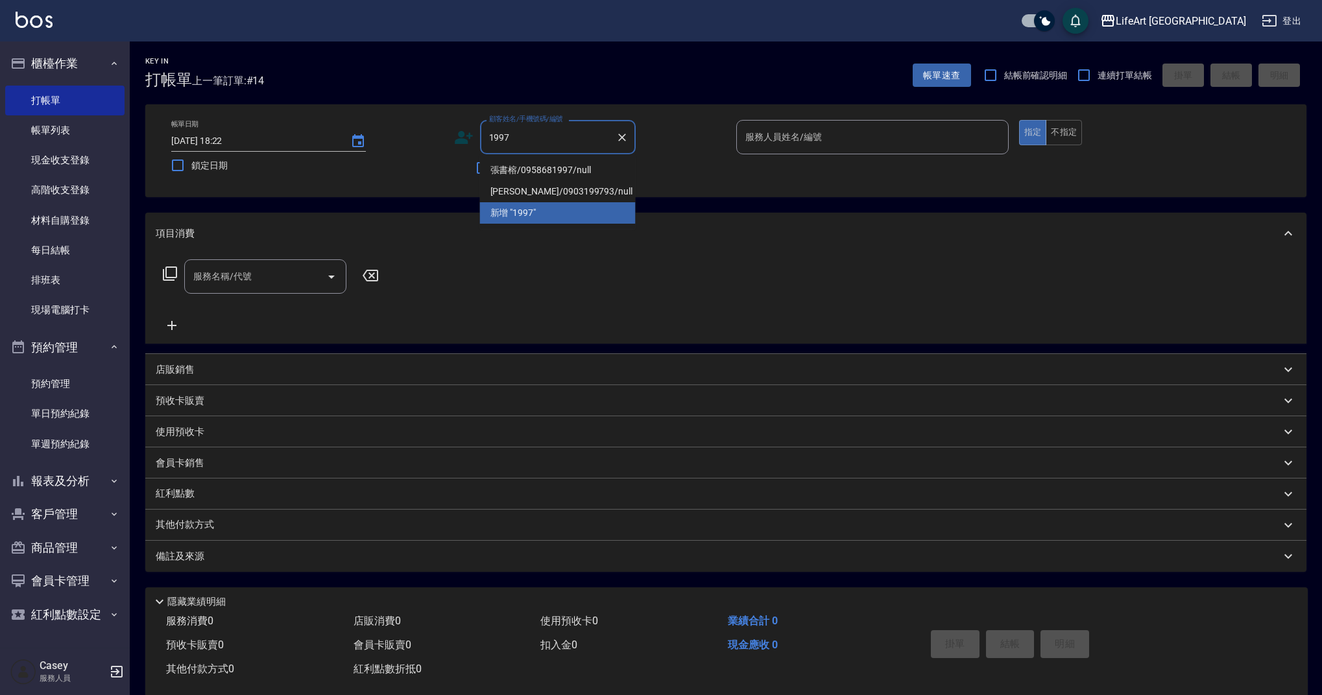
click at [604, 167] on li "張書榕/0958681997/null" at bounding box center [558, 170] width 156 height 21
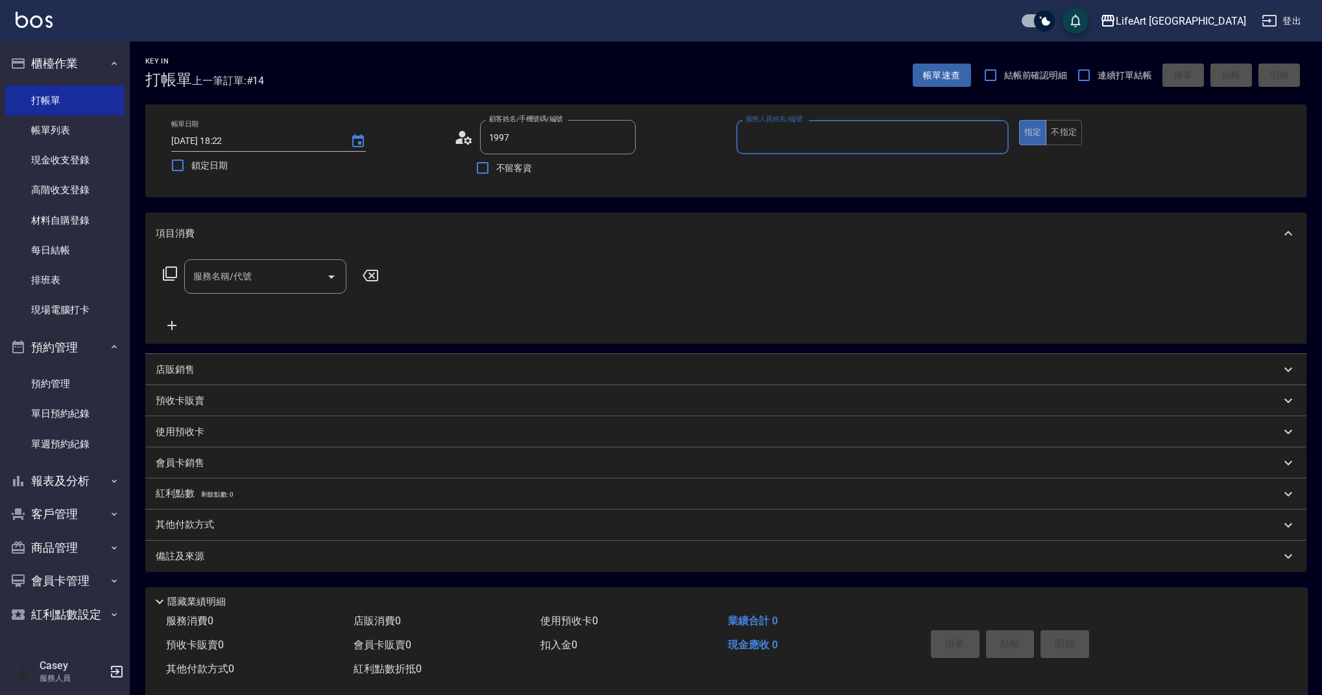
type input "張書榕/0958681997/null"
type input "Ashely-A"
click at [622, 171] on icon "button" at bounding box center [620, 170] width 10 height 8
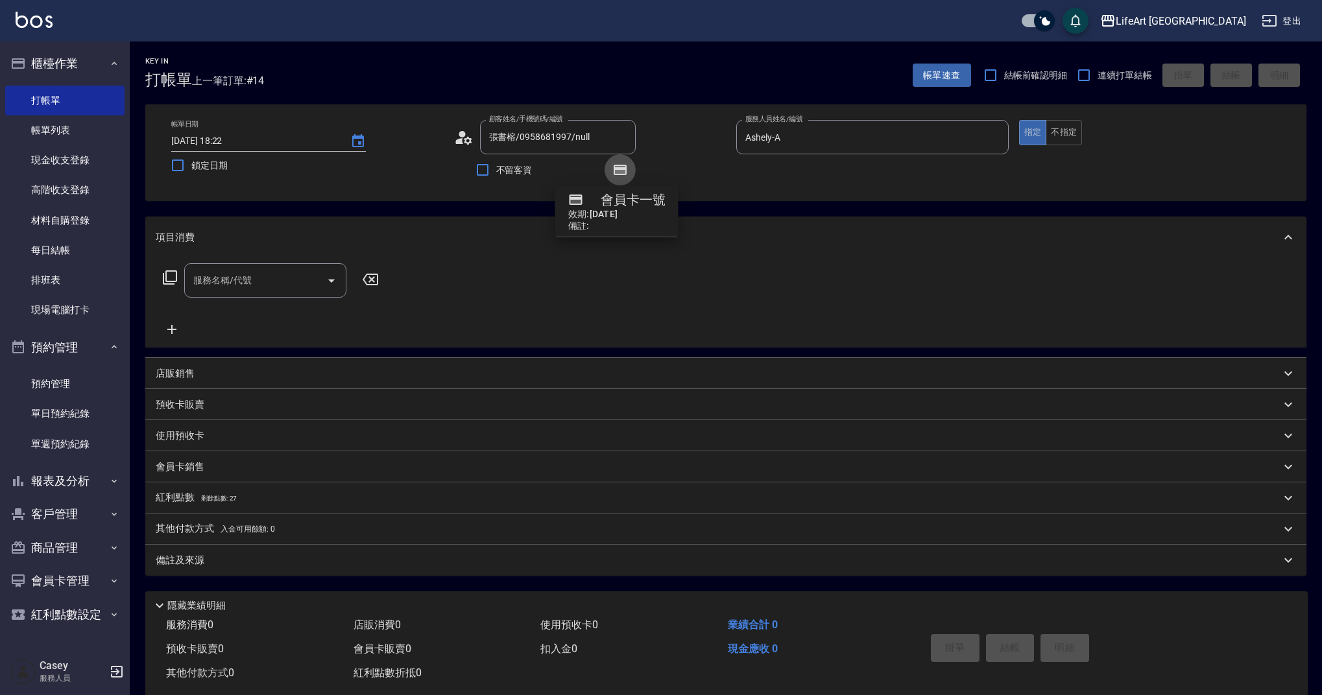
click at [622, 171] on icon "button" at bounding box center [620, 170] width 10 height 8
click at [270, 287] on input "服務名稱/代號" at bounding box center [255, 280] width 131 height 23
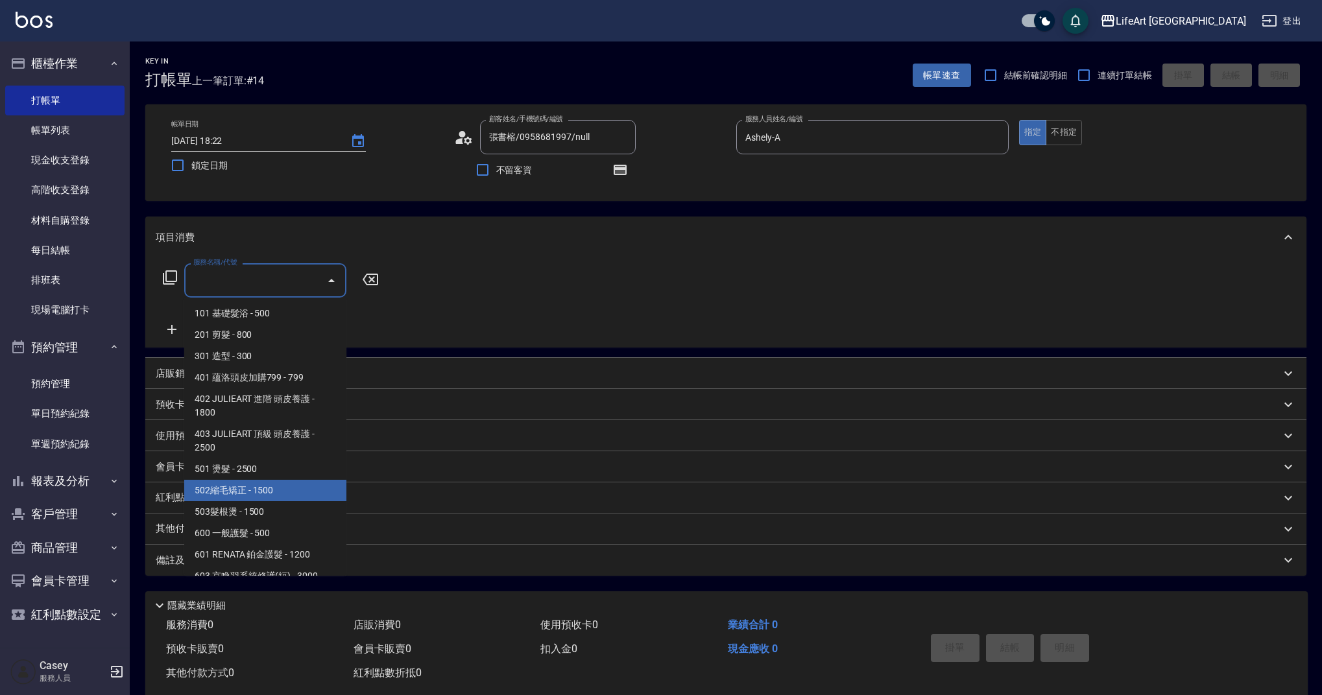
scroll to position [166, 0]
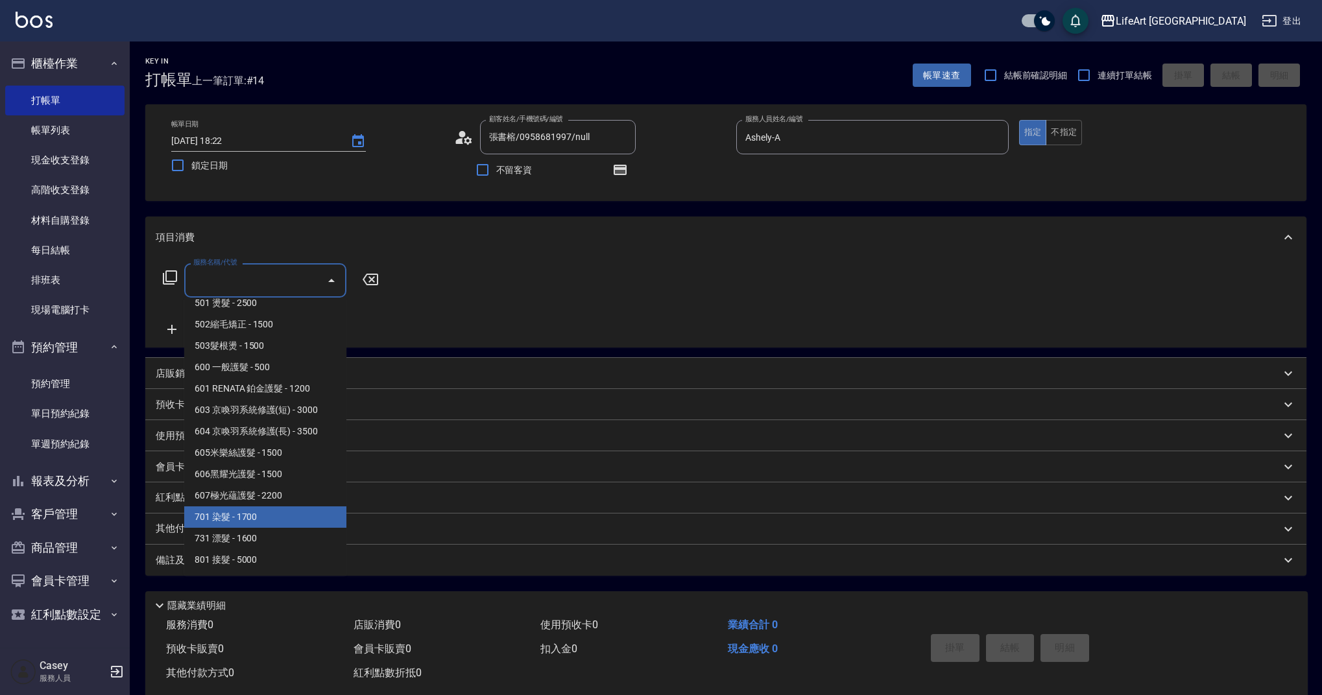
click at [324, 515] on span "701 染髮 - 1700" at bounding box center [265, 517] width 162 height 21
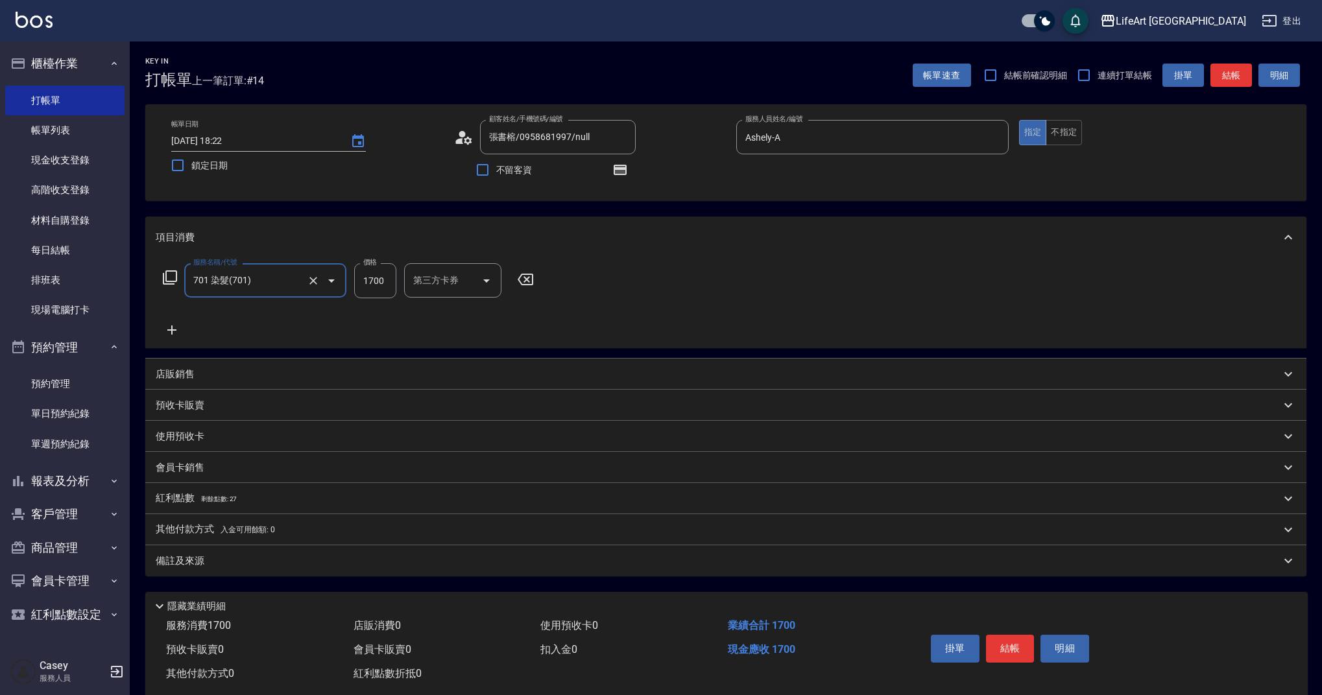
type input "701 染髮(701)"
click at [176, 329] on icon at bounding box center [171, 330] width 9 height 9
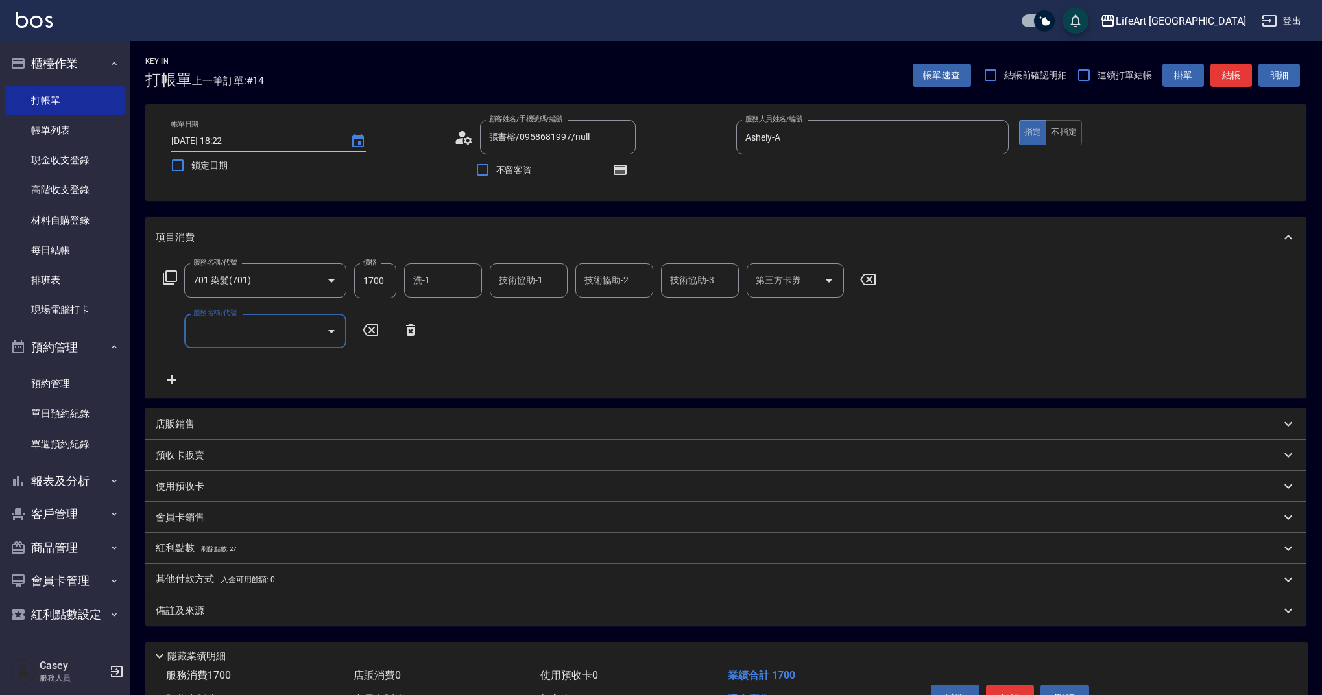
click at [224, 333] on input "服務名稱/代號" at bounding box center [255, 331] width 131 height 23
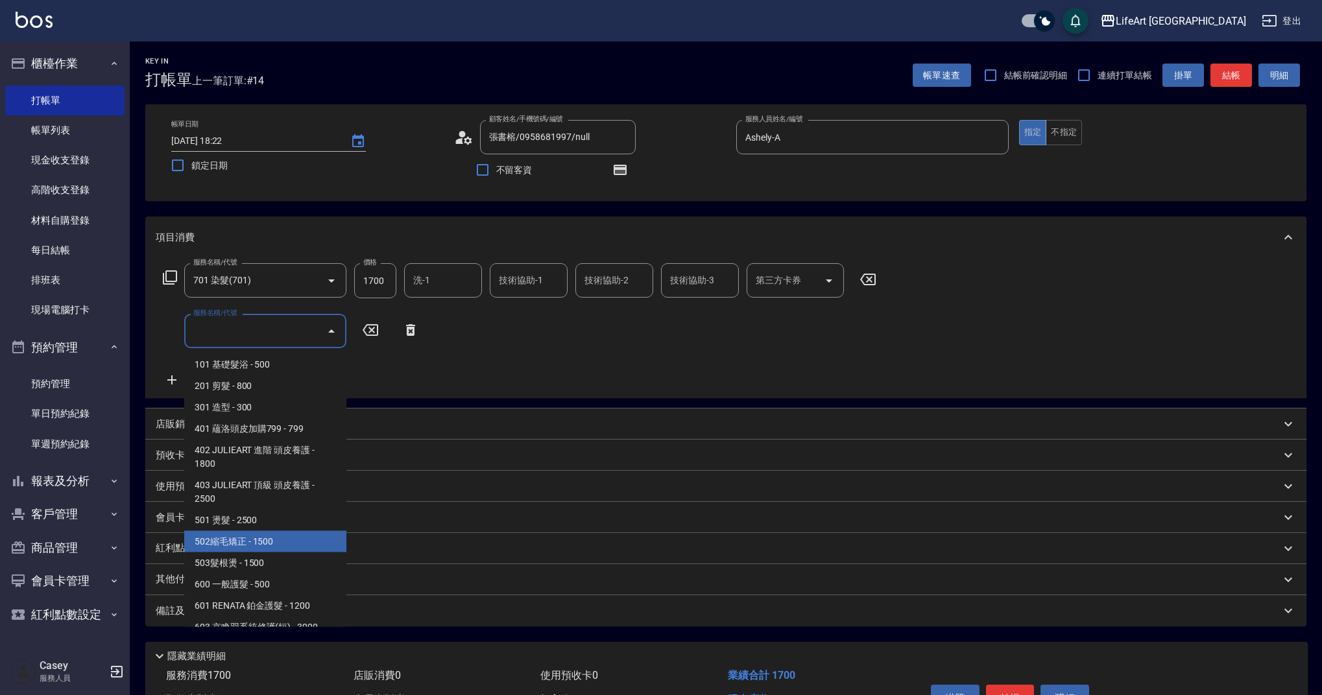
click at [339, 541] on span "502縮毛矯正 - 1500" at bounding box center [265, 541] width 162 height 21
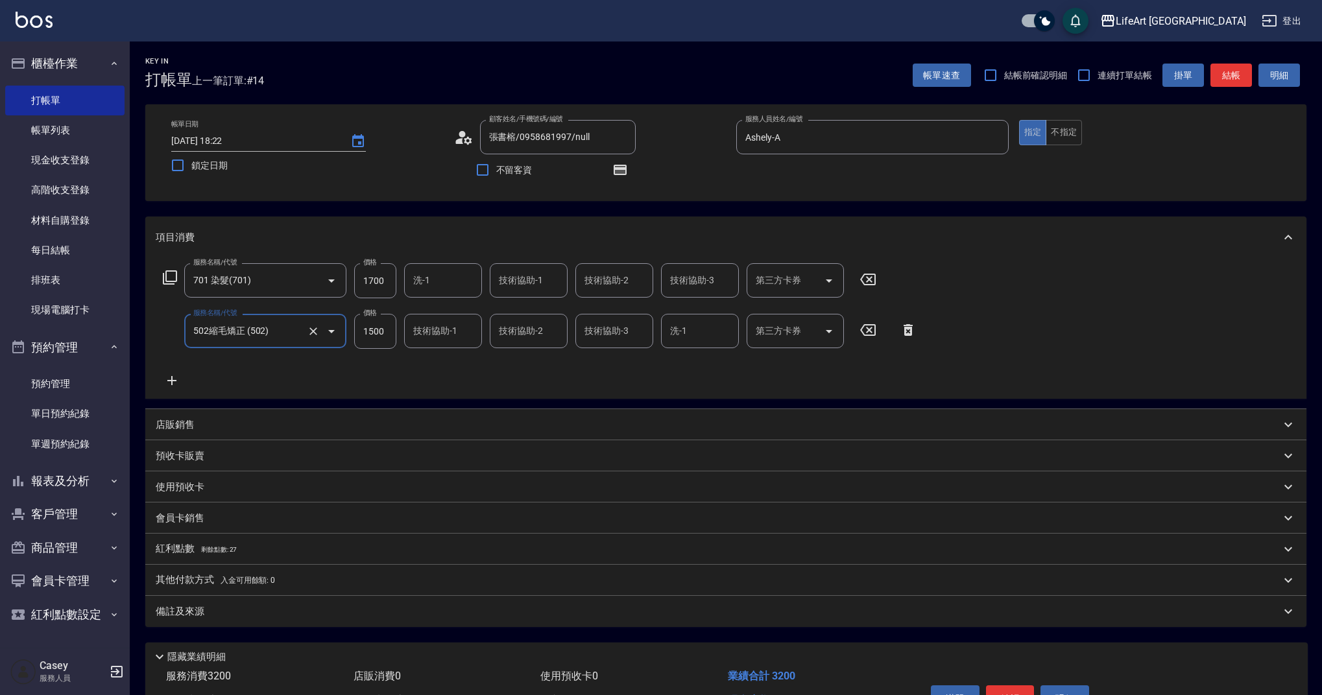
click at [289, 314] on div "502縮毛矯正 (502) 服務名稱/代號" at bounding box center [265, 331] width 162 height 34
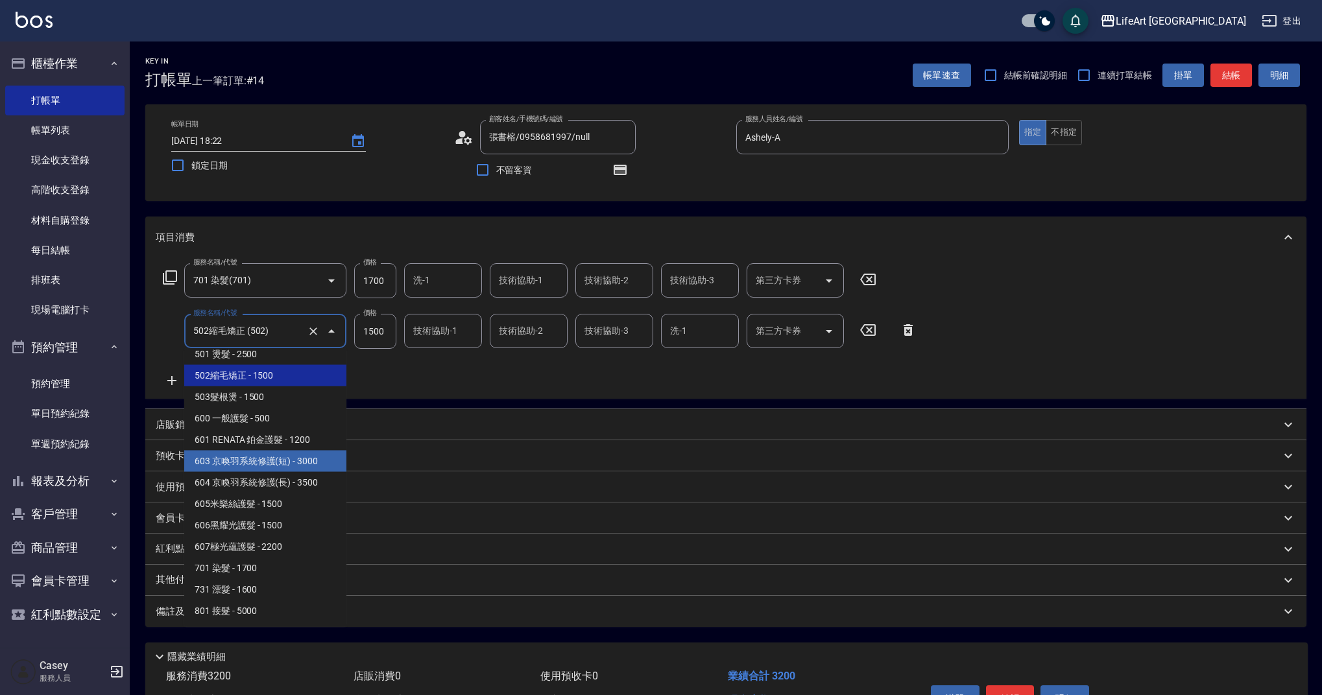
click at [311, 464] on span "603 京喚羽系統修護(短) - 3000" at bounding box center [265, 461] width 162 height 21
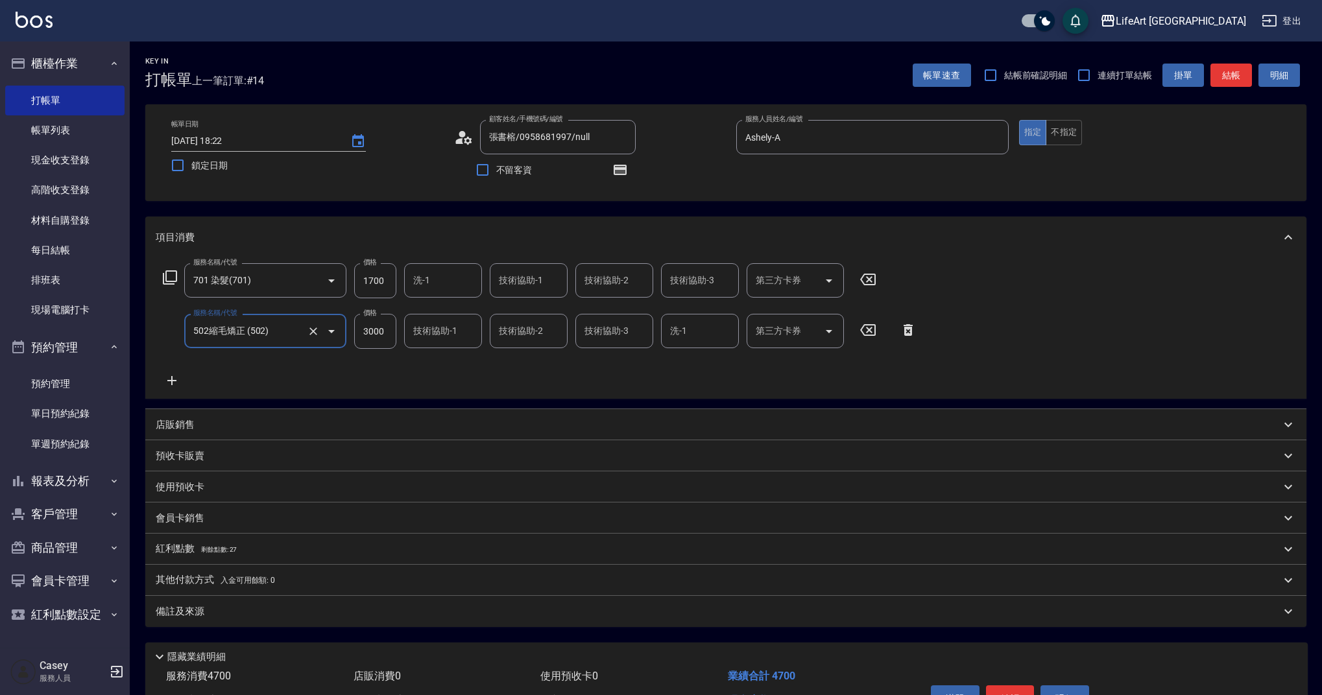
type input "603 京喚羽系統修護(短)(603)"
type input "3000"
click at [377, 283] on input "1700" at bounding box center [375, 280] width 42 height 35
type input "3940"
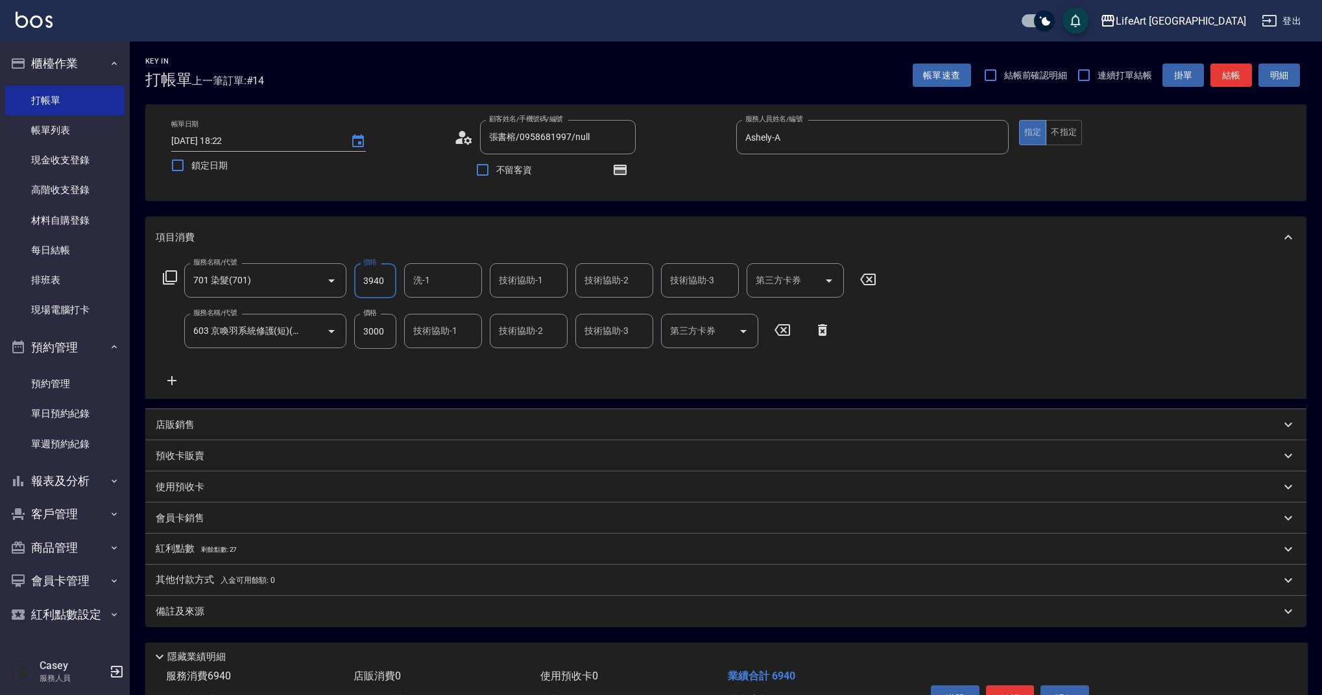
click at [379, 316] on input "3000" at bounding box center [375, 331] width 42 height 35
type input "2500"
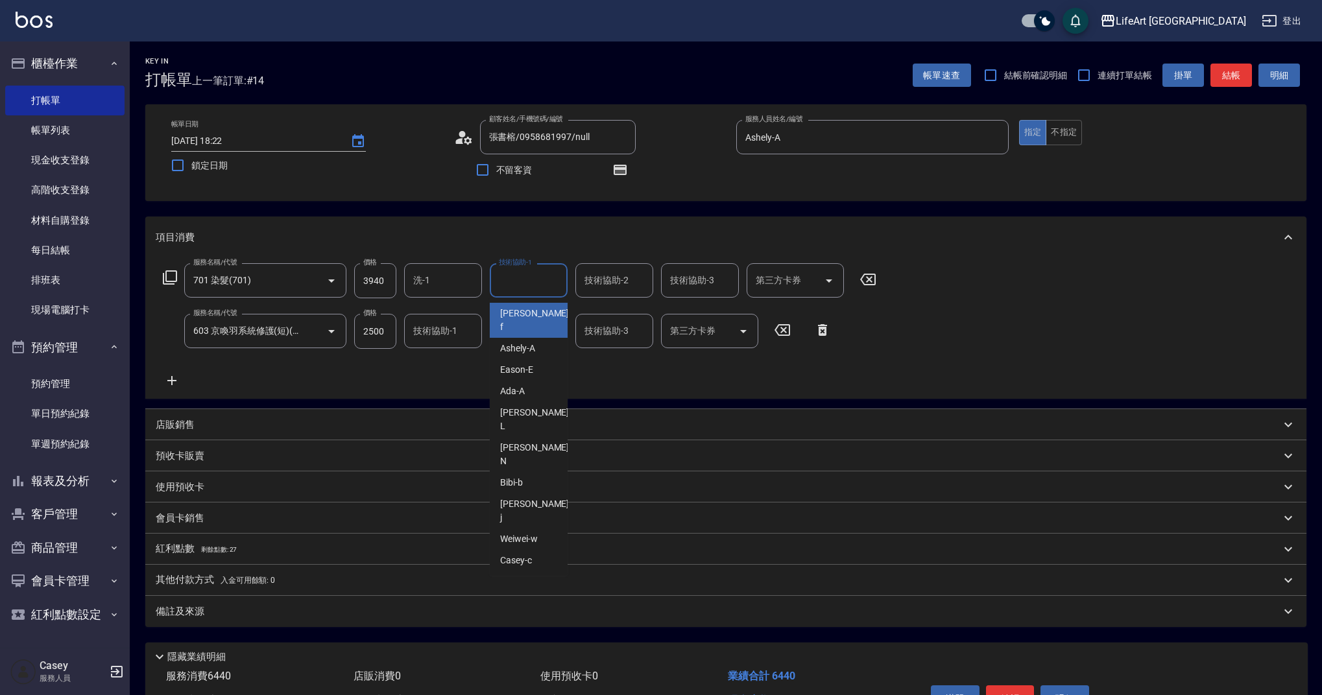
click at [531, 279] on div "技術協助-1 技術協助-1" at bounding box center [529, 280] width 78 height 34
click at [532, 313] on span "Lily (無代號)" at bounding box center [523, 314] width 47 height 14
type input "Lily(無代號)"
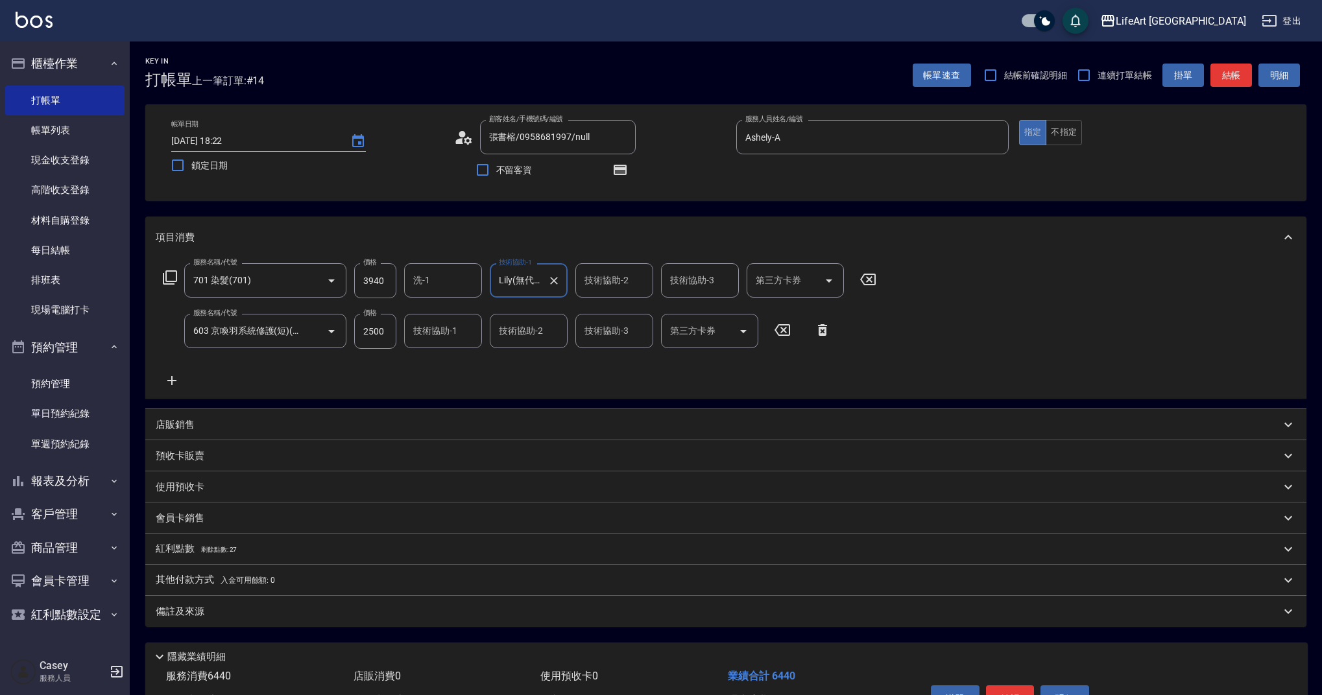
click at [599, 287] on input "技術協助-2" at bounding box center [614, 280] width 66 height 23
click at [609, 316] on span "Lily (無代號)" at bounding box center [609, 314] width 47 height 14
type input "Lily(無代號)"
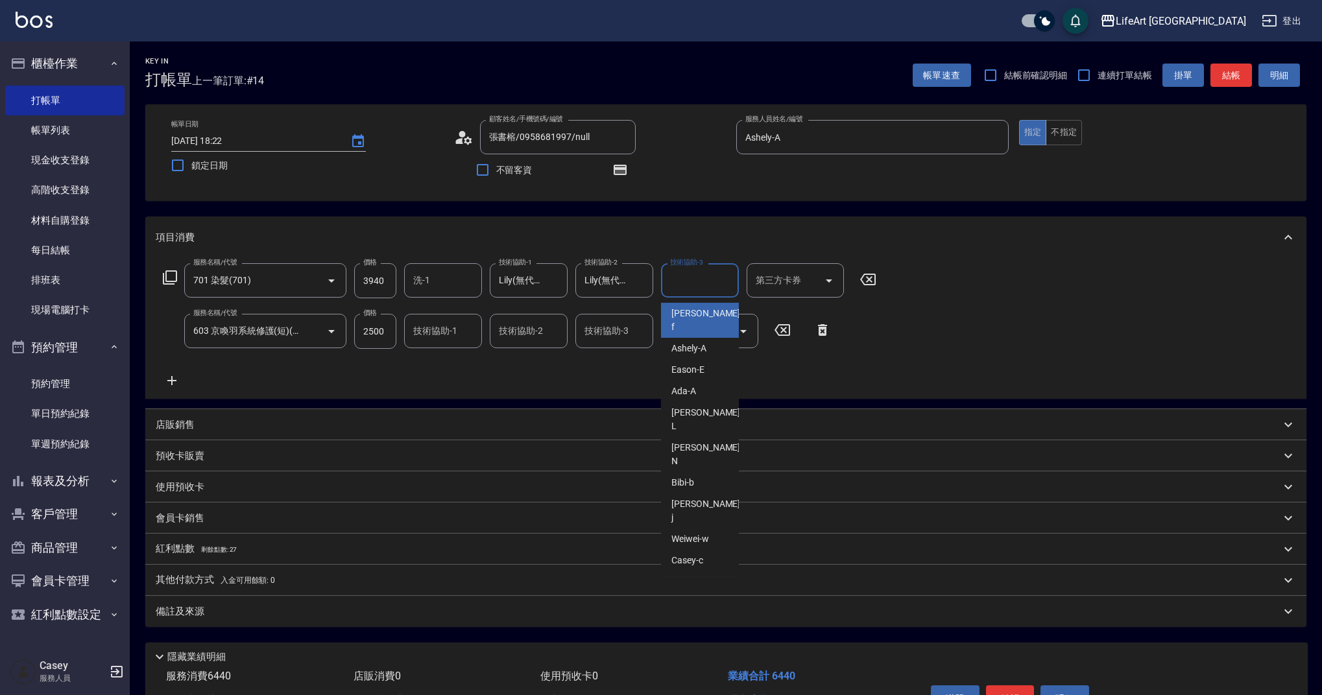
click at [695, 286] on input "技術協助-3" at bounding box center [700, 280] width 66 height 23
click at [690, 285] on input "技術協助-3" at bounding box center [700, 280] width 66 height 23
click at [680, 309] on span "Lily (無代號)" at bounding box center [694, 314] width 47 height 14
type input "Lily(無代號)"
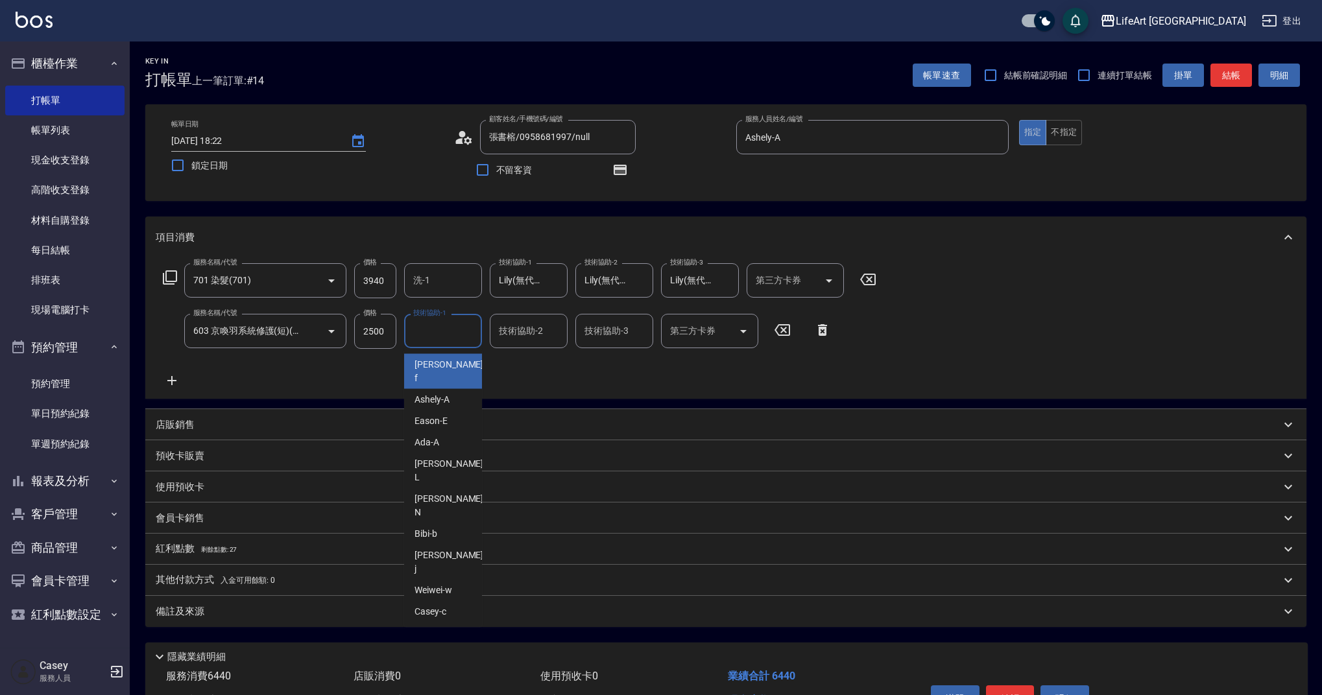
click at [473, 336] on input "技術協助-1" at bounding box center [443, 331] width 66 height 23
drag, startPoint x: 471, startPoint y: 361, endPoint x: 394, endPoint y: 481, distance: 142.1
click at [471, 361] on div "Lily (無代號)" at bounding box center [443, 364] width 78 height 21
type input "Lily(無代號)"
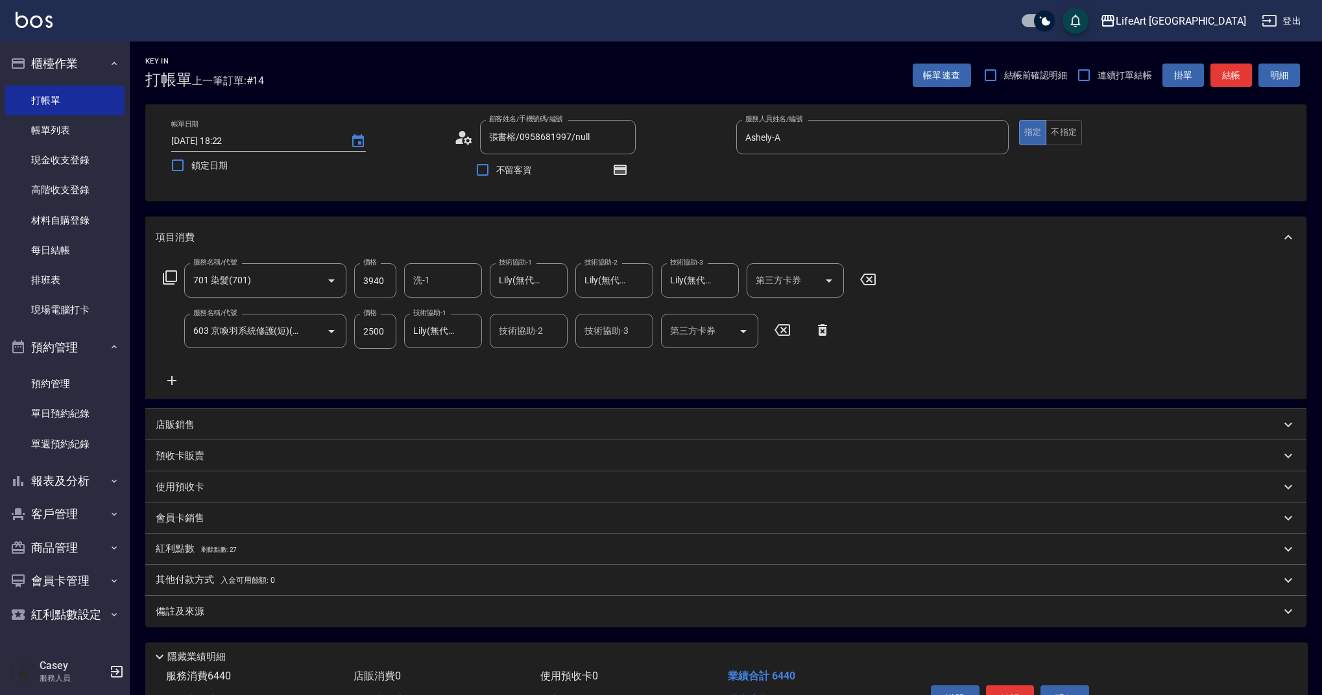
click at [248, 545] on div "紅利點數 剩餘點數: 27" at bounding box center [718, 549] width 1125 height 14
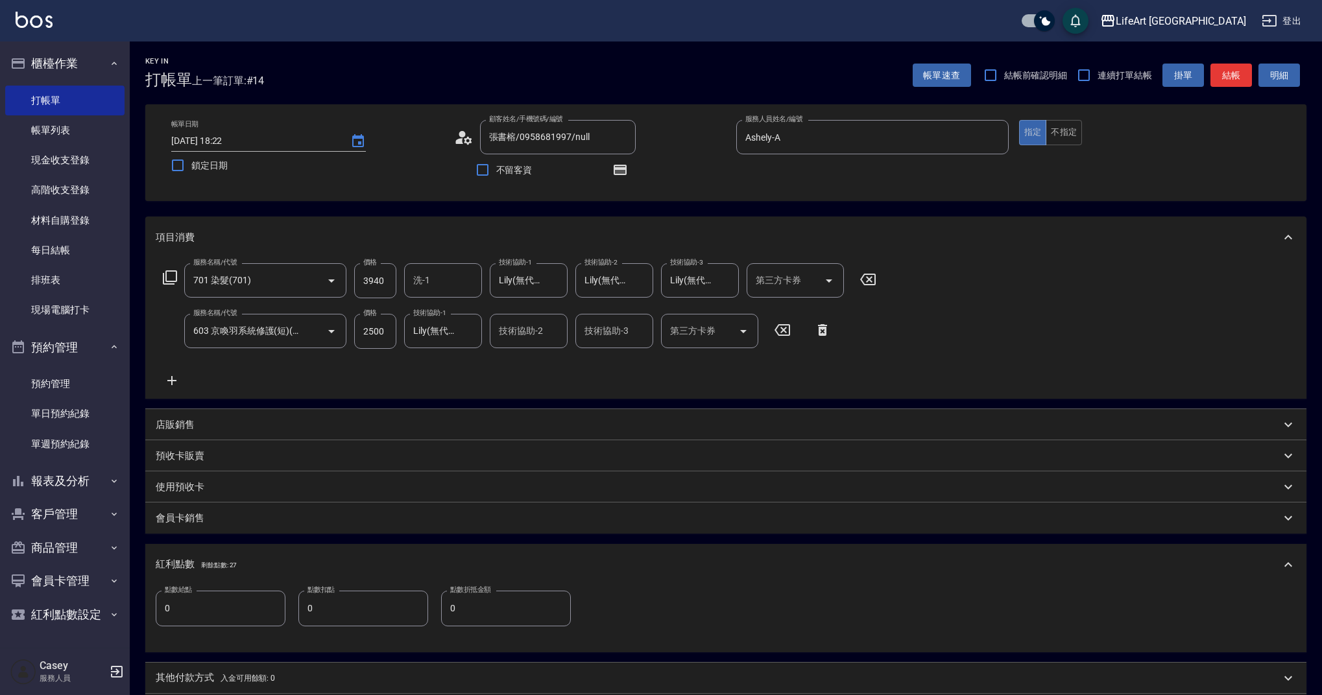
click at [223, 623] on input "0" at bounding box center [221, 608] width 130 height 35
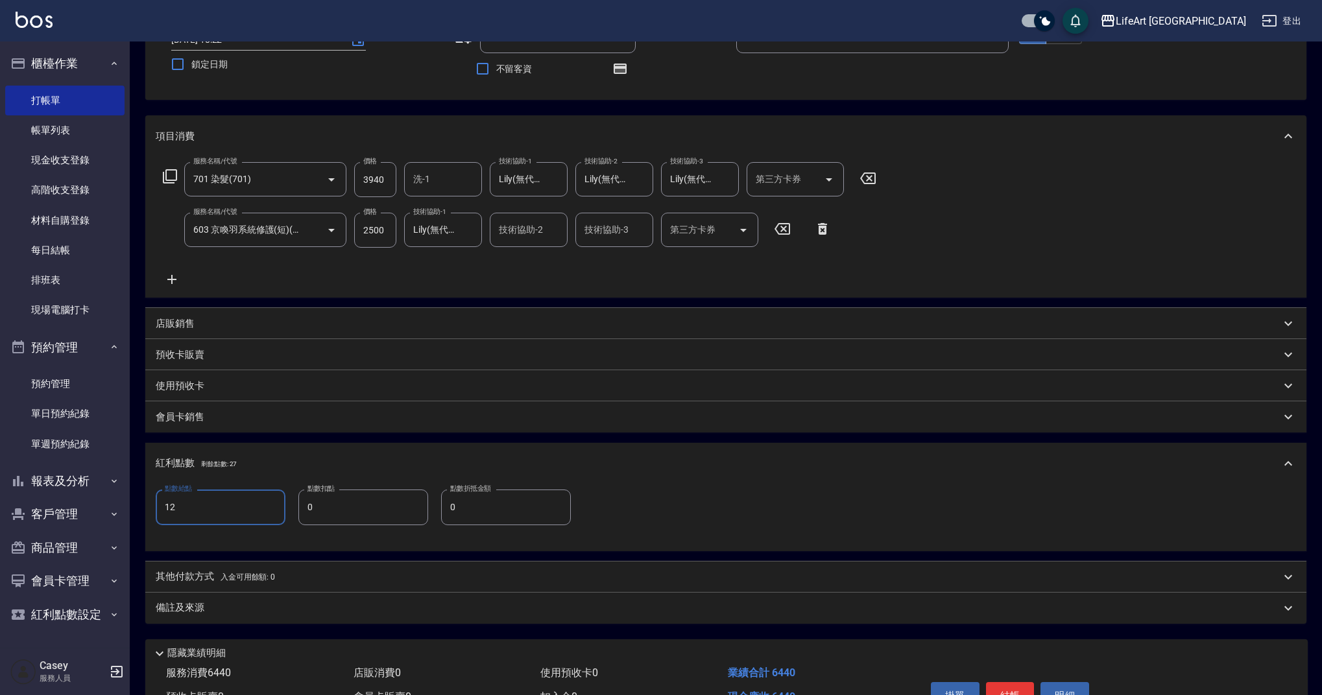
scroll to position [176, 0]
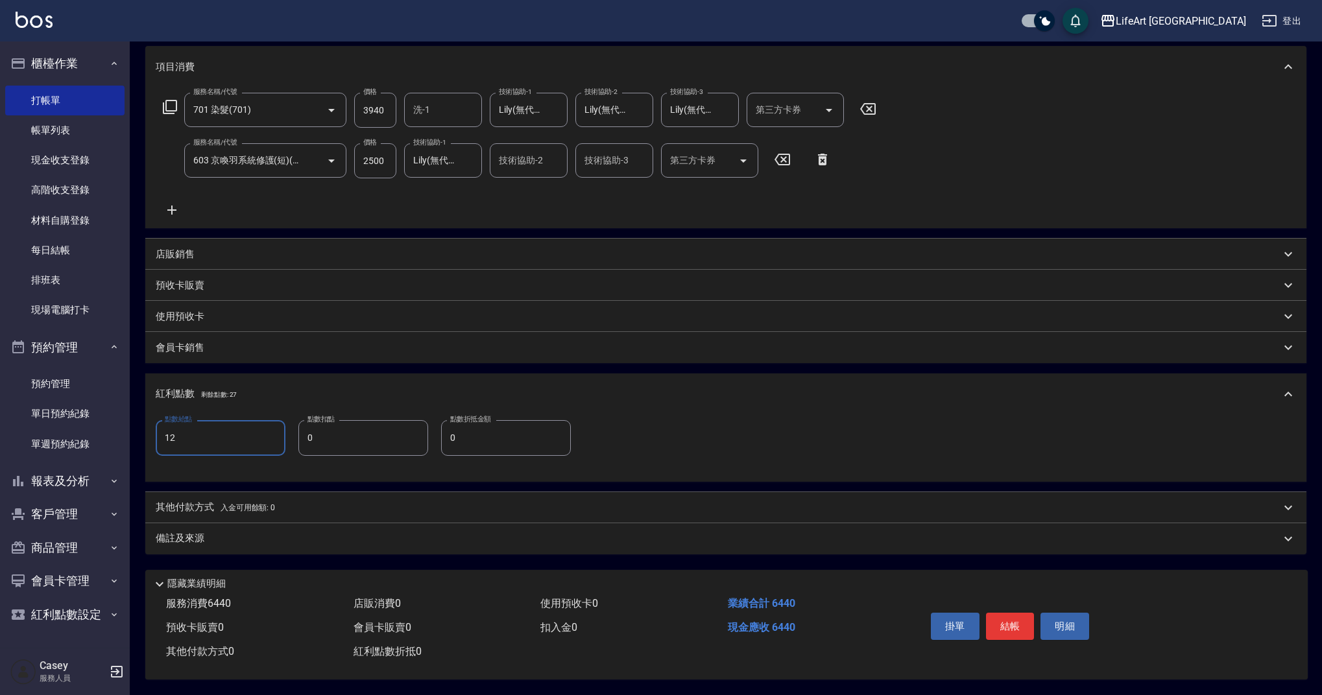
type input "12"
click at [305, 553] on div "Key In 打帳單 上一筆訂單:#14 帳單速查 結帳前確認明細 連續打單結帳 掛單 結帳 明細 帳單日期 2025/09/06 18:22 鎖定日期 顧客…" at bounding box center [726, 283] width 1192 height 824
click at [287, 538] on div "備註及來源" at bounding box center [718, 539] width 1125 height 14
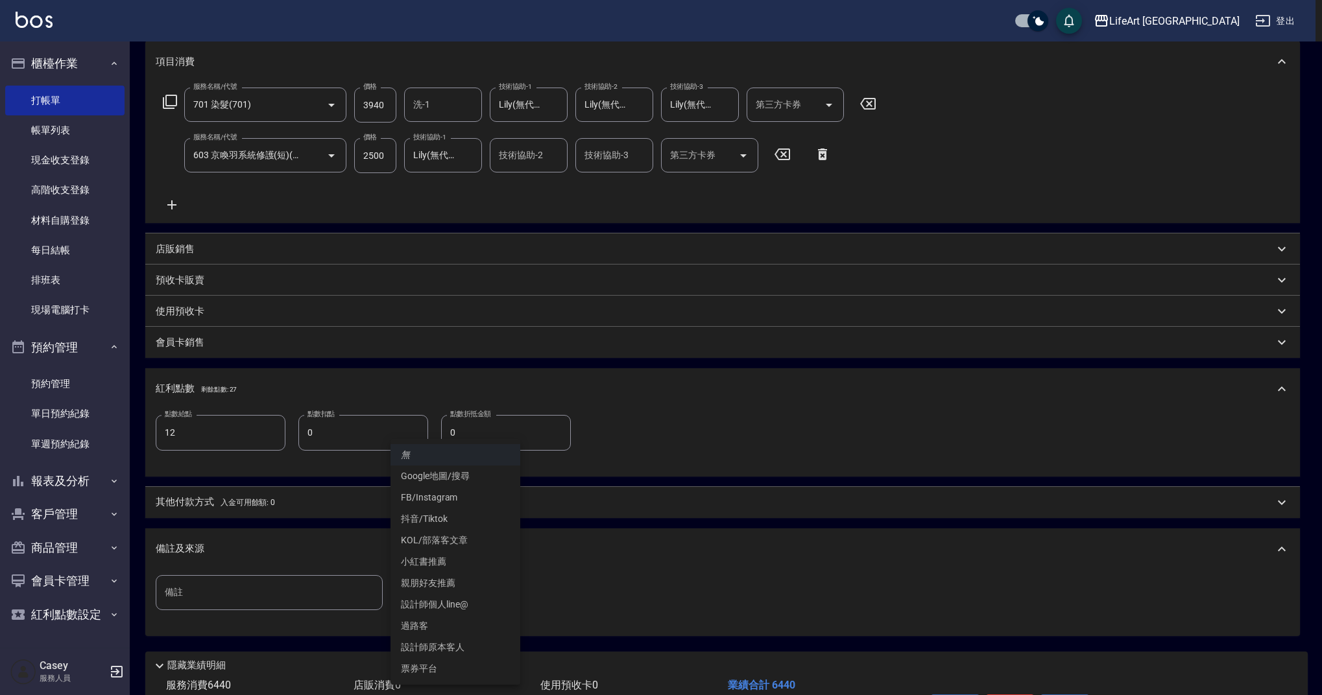
click at [488, 577] on body "LifeArt 蘆洲 登出 櫃檯作業 打帳單 帳單列表 現金收支登錄 高階收支登錄 材料自購登錄 每日結帳 排班表 現場電腦打卡 預約管理 預約管理 單日預約…" at bounding box center [661, 300] width 1322 height 953
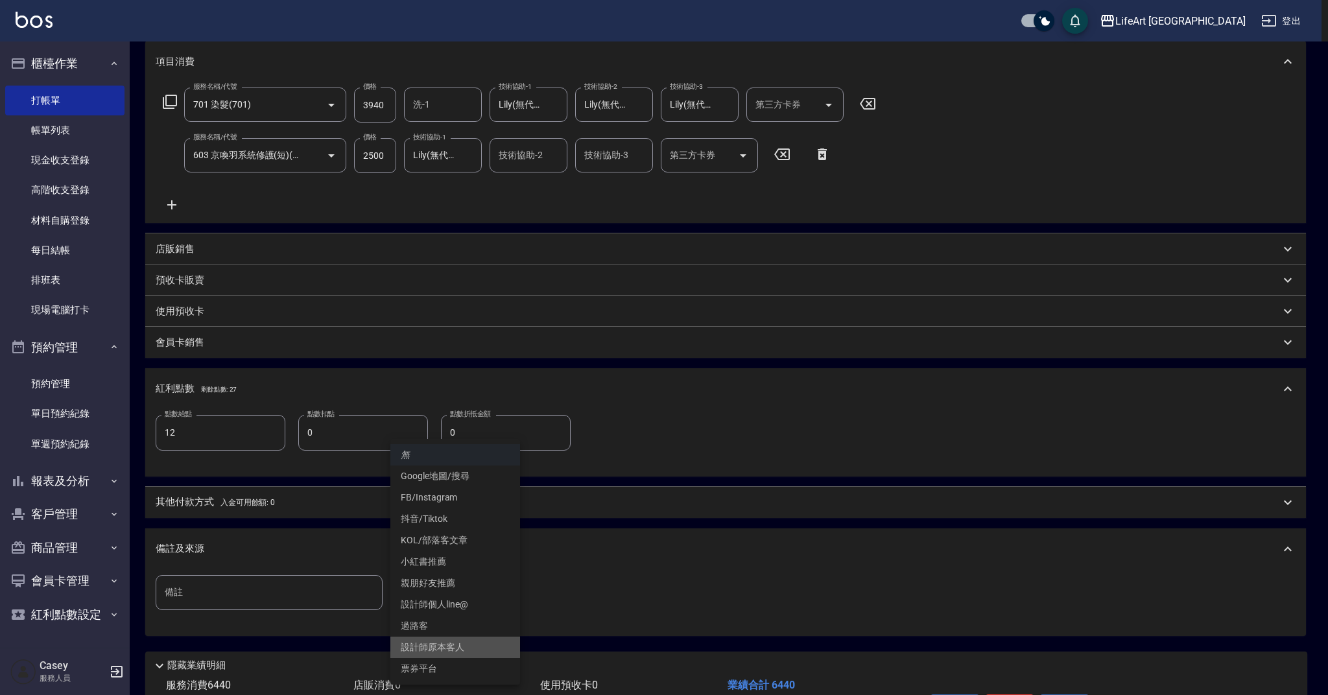
click at [492, 639] on li "設計師原本客人" at bounding box center [455, 647] width 130 height 21
type input "設計師原本客人"
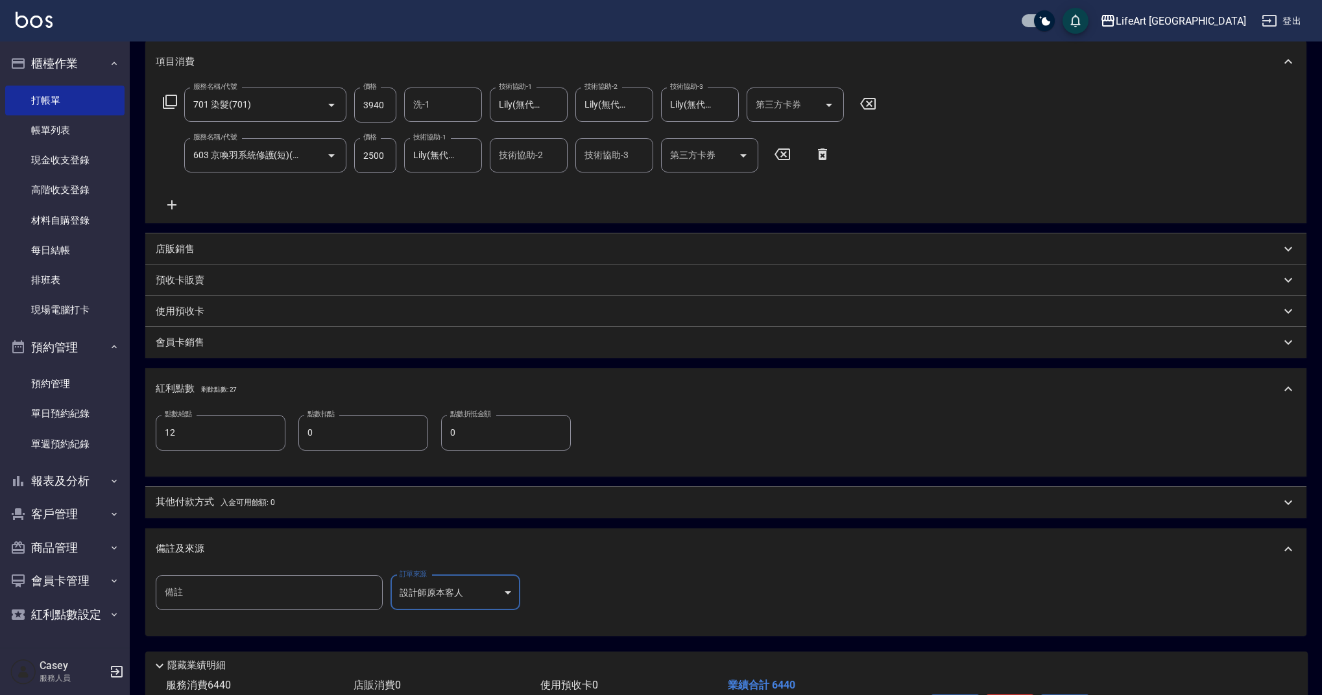
scroll to position [263, 0]
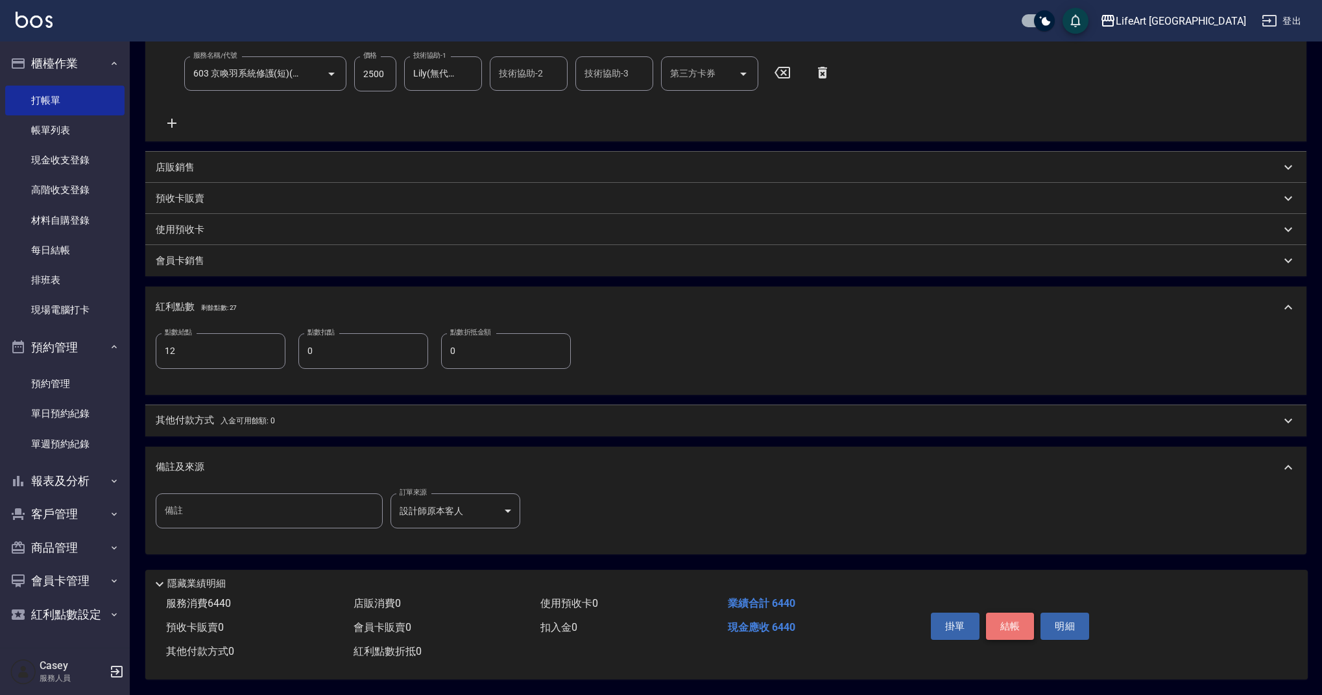
click at [1026, 620] on button "結帳" at bounding box center [1010, 626] width 49 height 27
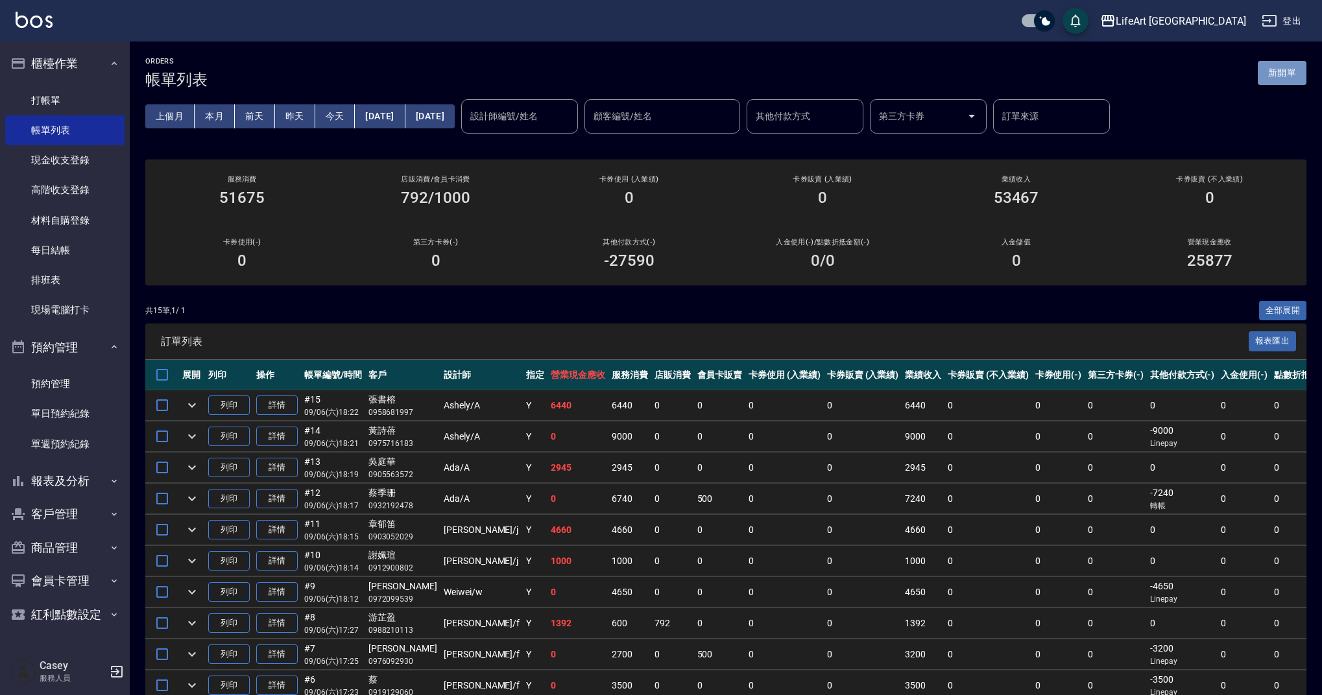
click at [1286, 71] on button "新開單" at bounding box center [1282, 73] width 49 height 24
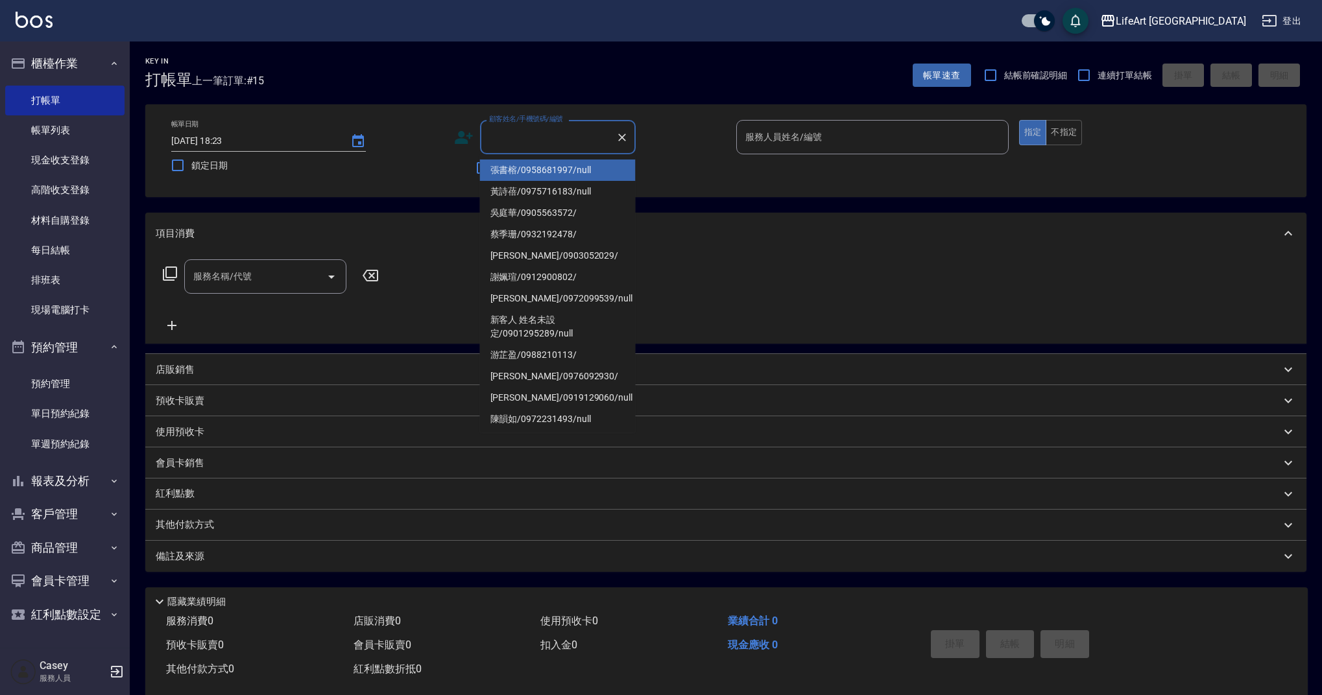
click at [542, 139] on input "顧客姓名/手機號碼/編號" at bounding box center [548, 137] width 125 height 23
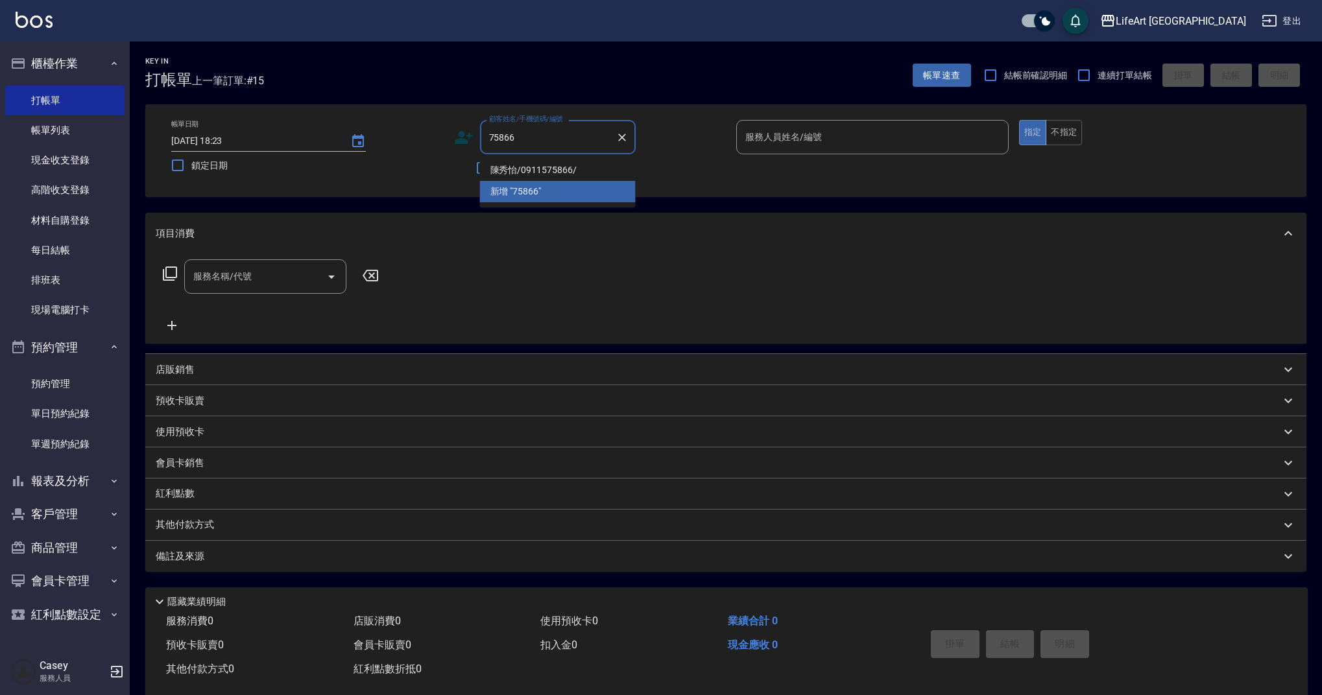
click at [558, 173] on li "陳秀怡/0911575866/" at bounding box center [558, 170] width 156 height 21
type input "陳秀怡/0911575866/"
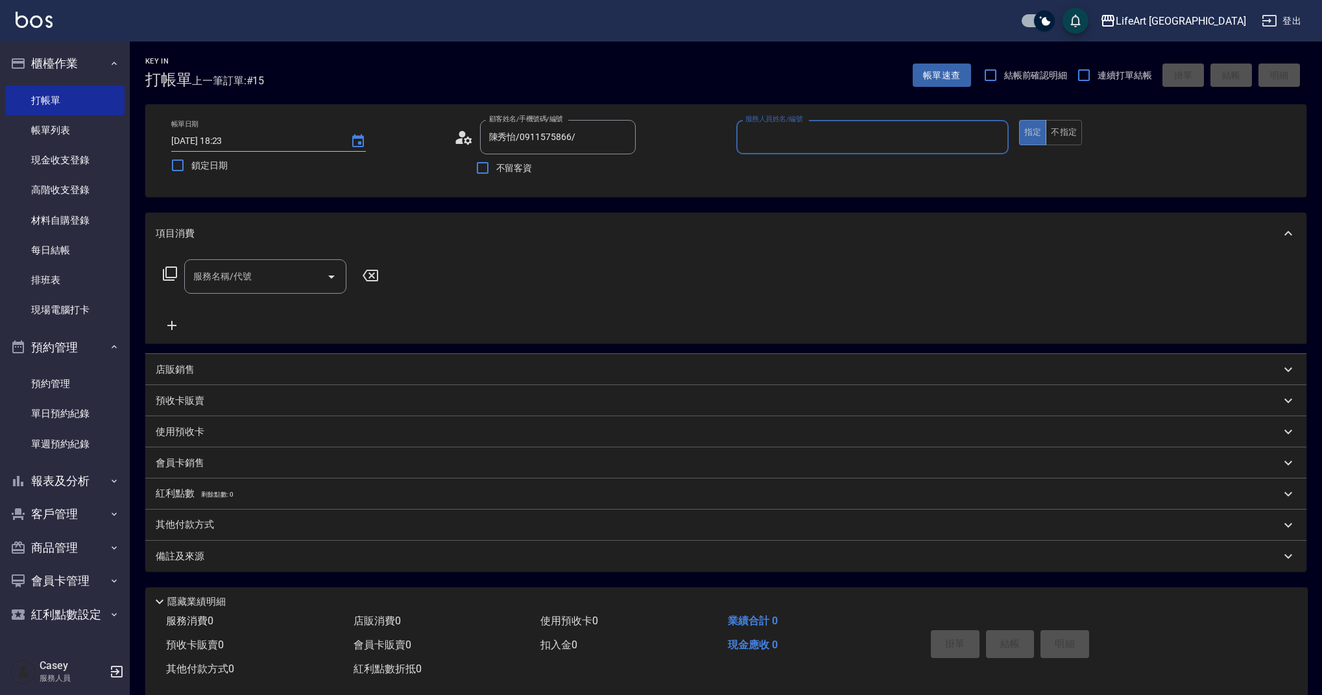
type input "Ashely-A"
click at [626, 167] on icon "button" at bounding box center [620, 170] width 16 height 16
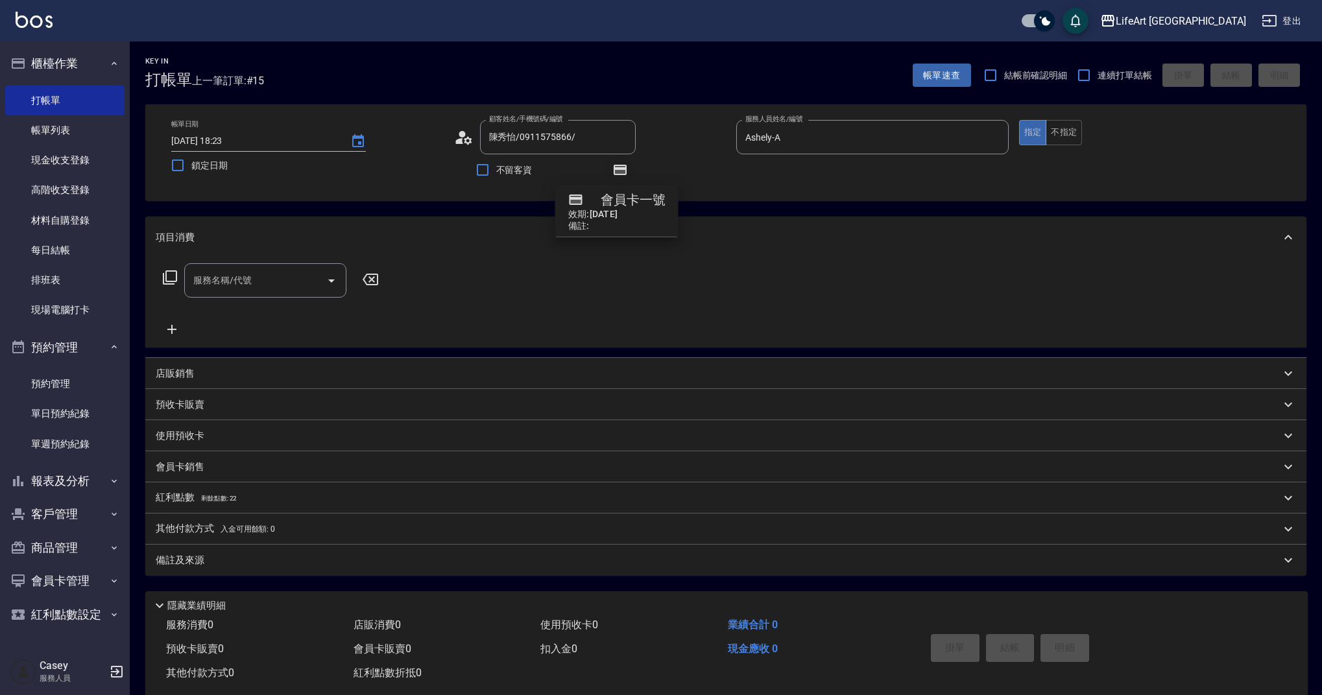
click at [625, 167] on icon "button" at bounding box center [620, 170] width 13 height 10
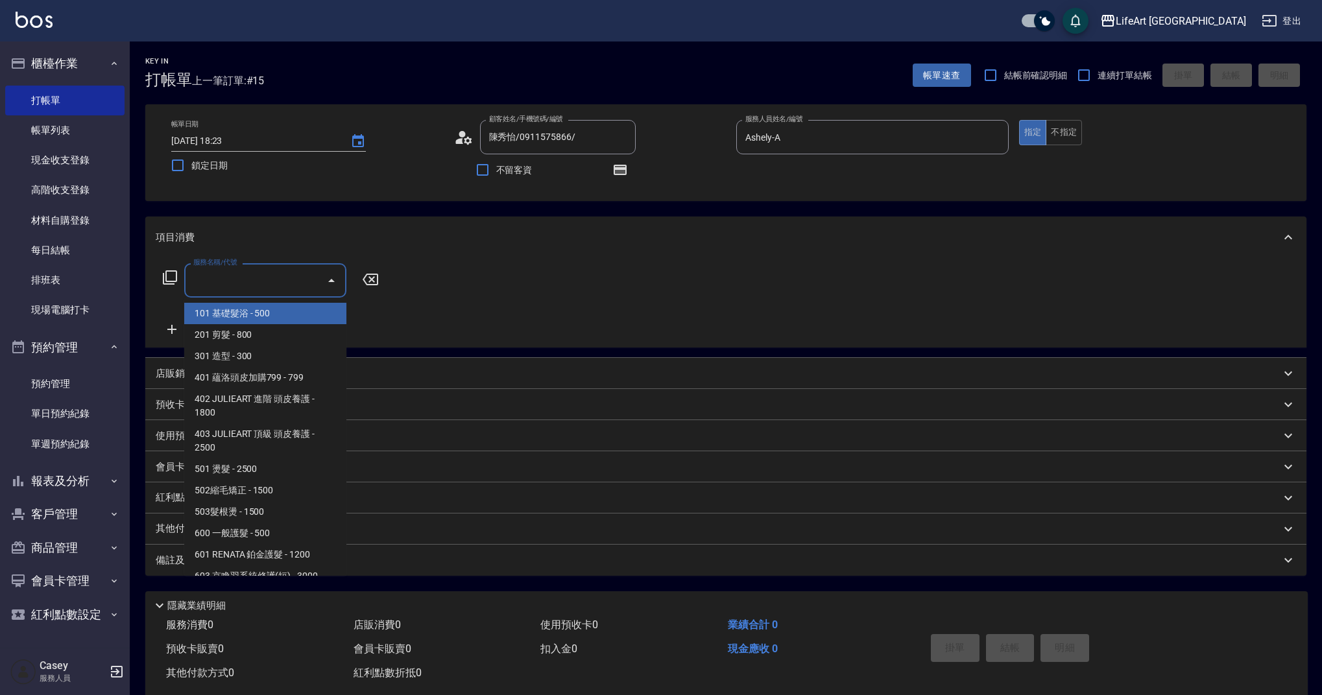
click at [276, 282] on input "服務名稱/代號" at bounding box center [255, 280] width 131 height 23
click at [299, 337] on span "201 剪髮 - 800" at bounding box center [265, 334] width 162 height 21
type input "201 剪髮(201)"
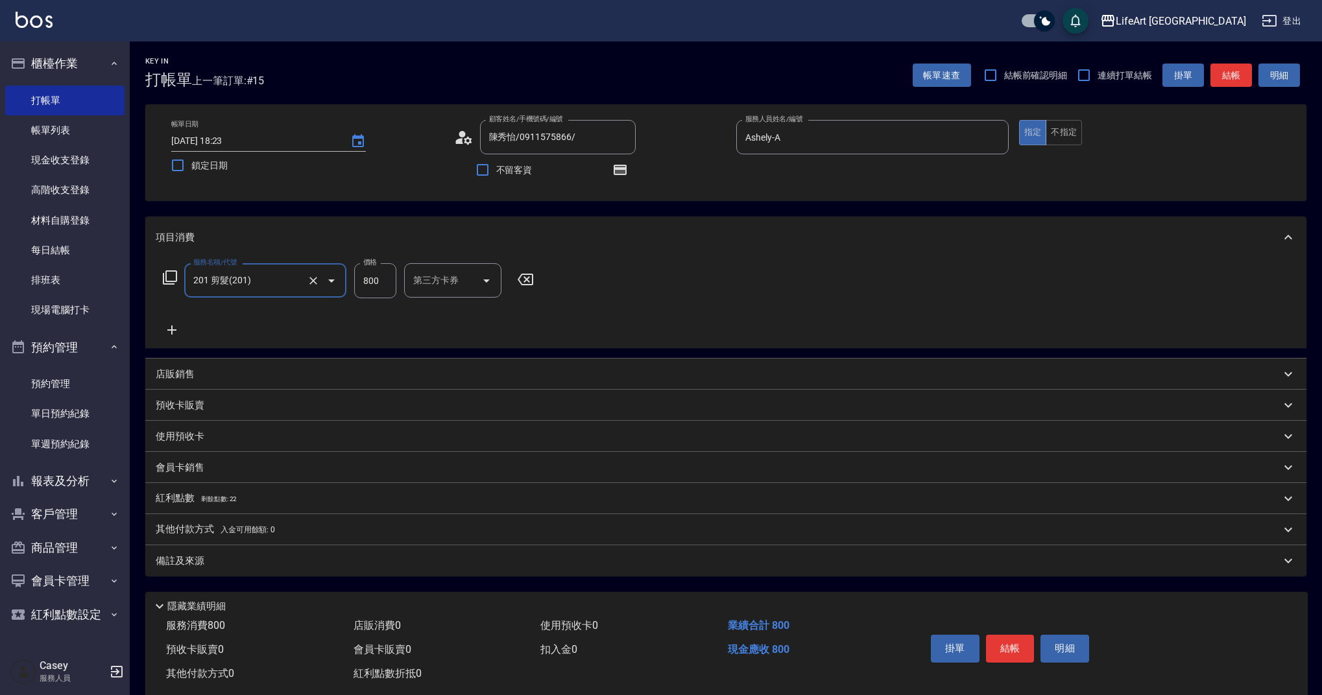
click at [382, 283] on input "800" at bounding box center [375, 280] width 42 height 35
click at [381, 283] on input "800" at bounding box center [375, 280] width 42 height 35
type input "945"
click at [438, 281] on input "洗-1" at bounding box center [443, 280] width 66 height 23
click at [429, 311] on span "Lily (無代號)" at bounding box center [437, 314] width 47 height 14
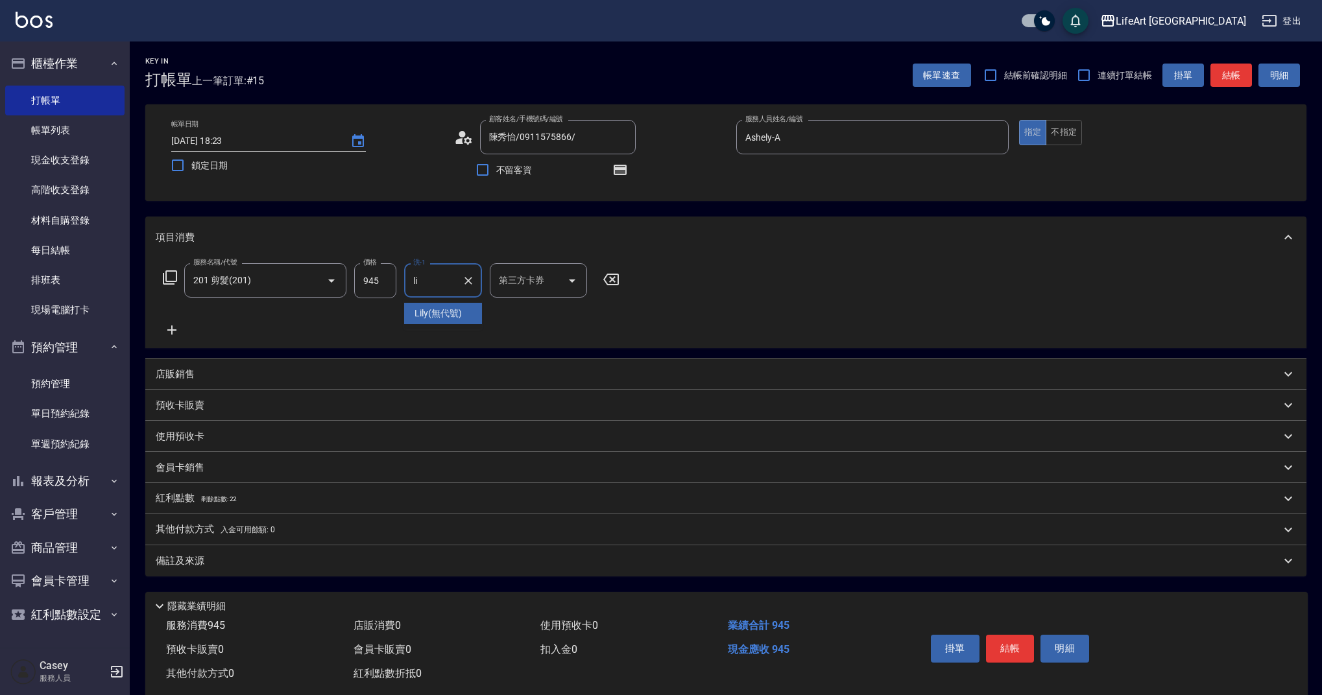
type input "Lily(無代號)"
click at [280, 555] on div "備註及來源" at bounding box center [718, 562] width 1125 height 14
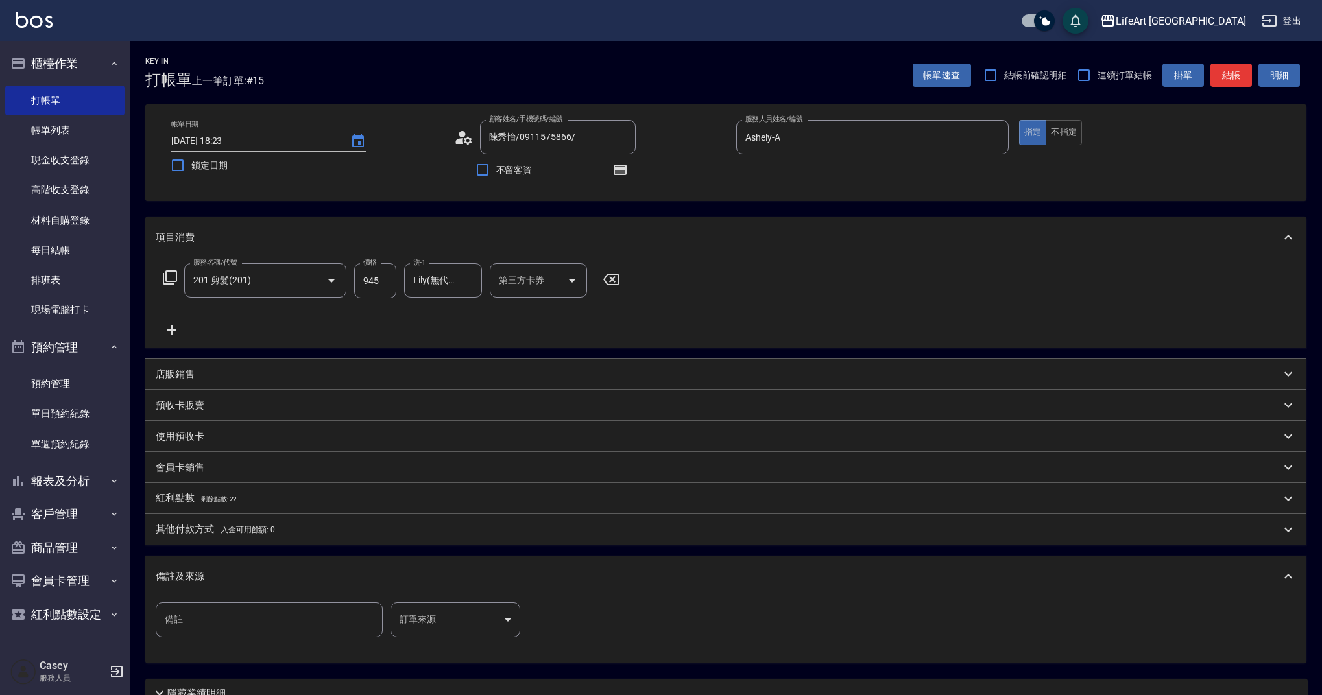
click at [450, 612] on body "LifeArt 蘆洲 登出 櫃檯作業 打帳單 帳單列表 現金收支登錄 高階收支登錄 材料自購登錄 每日結帳 排班表 現場電腦打卡 預約管理 預約管理 單日預約…" at bounding box center [661, 402] width 1322 height 804
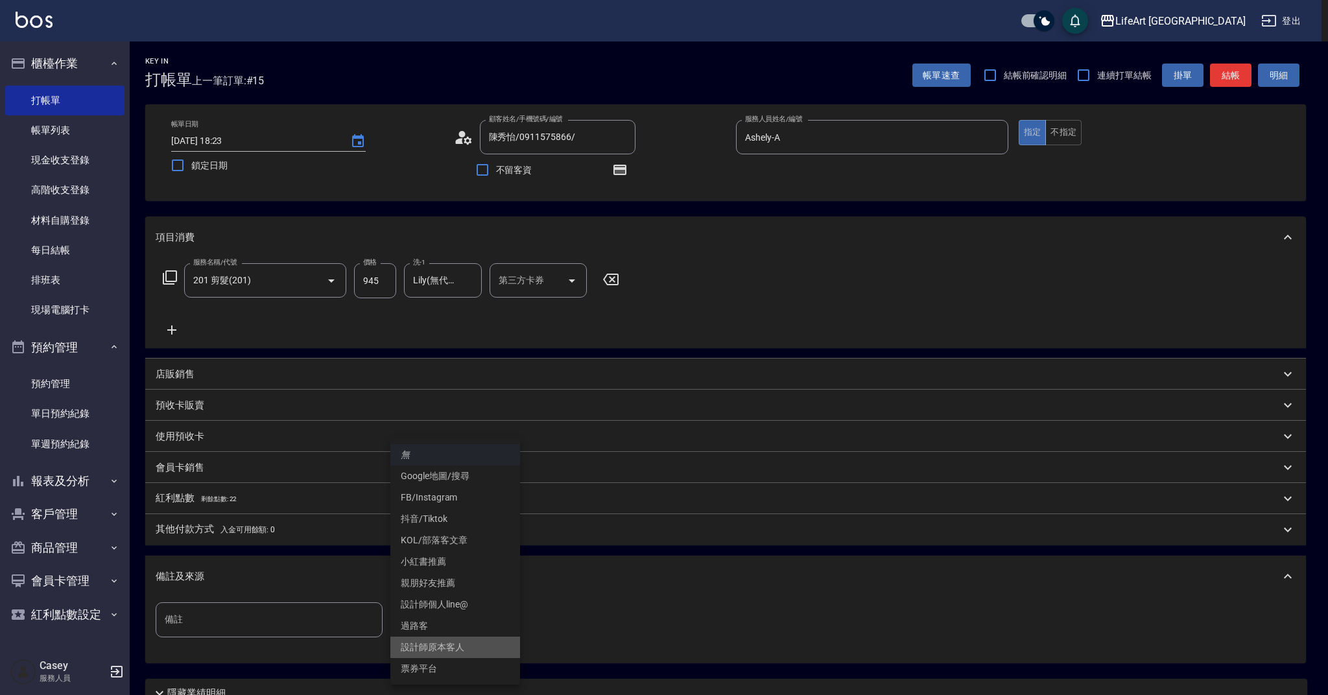
click at [452, 649] on li "設計師原本客人" at bounding box center [455, 647] width 130 height 21
type input "設計師原本客人"
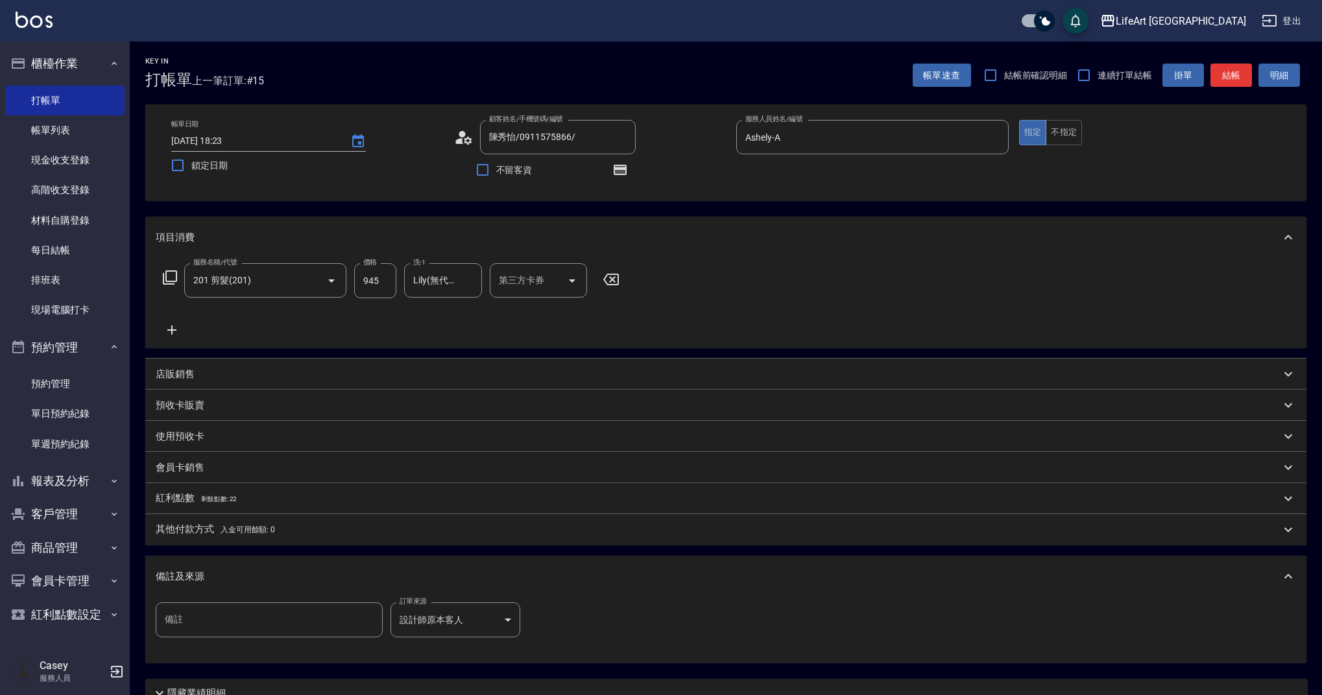
click at [212, 498] on span "剩餘點數: 22" at bounding box center [219, 498] width 36 height 7
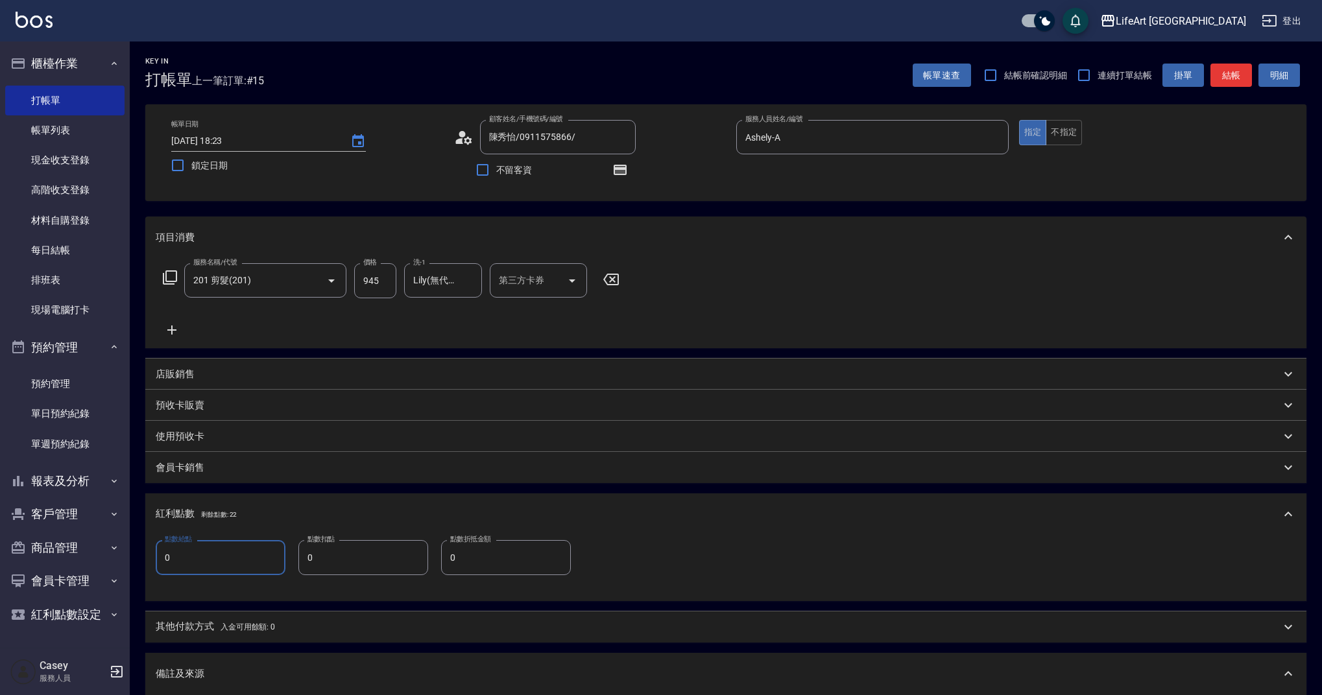
click at [222, 561] on input "0" at bounding box center [221, 557] width 130 height 35
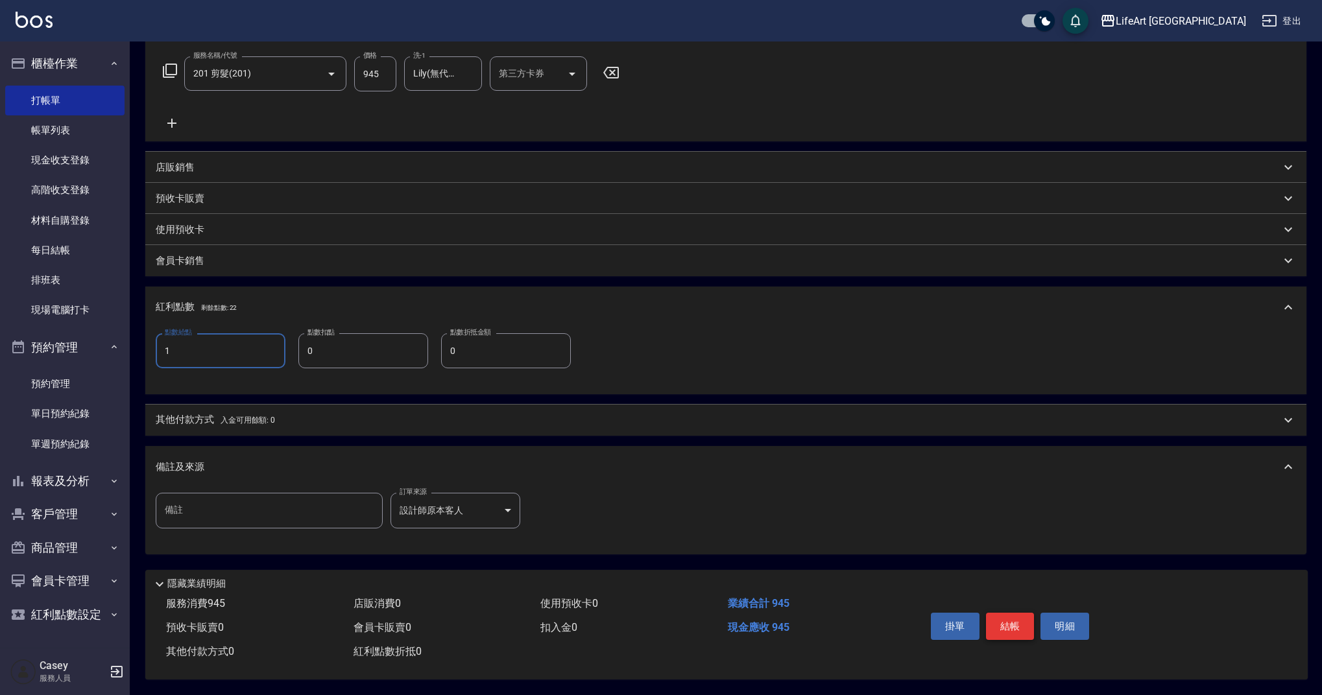
type input "1"
click at [1007, 618] on button "結帳" at bounding box center [1010, 626] width 49 height 27
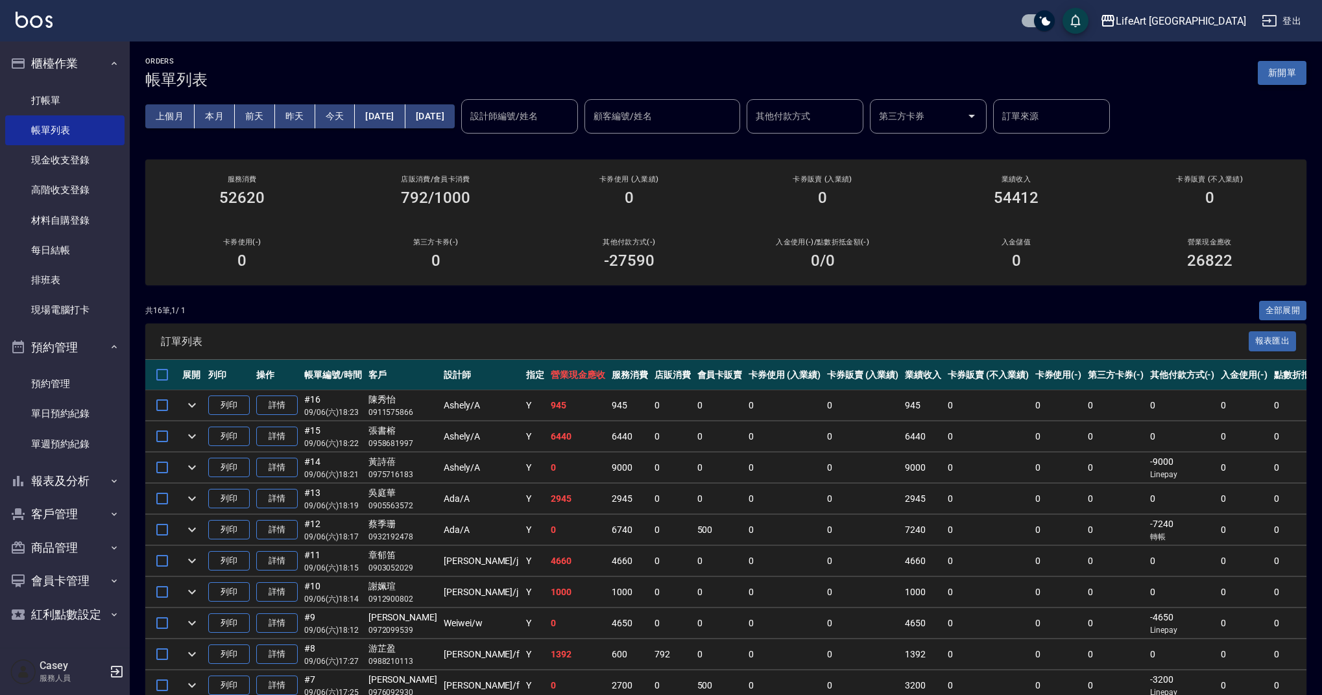
click at [1291, 71] on button "新開單" at bounding box center [1282, 73] width 49 height 24
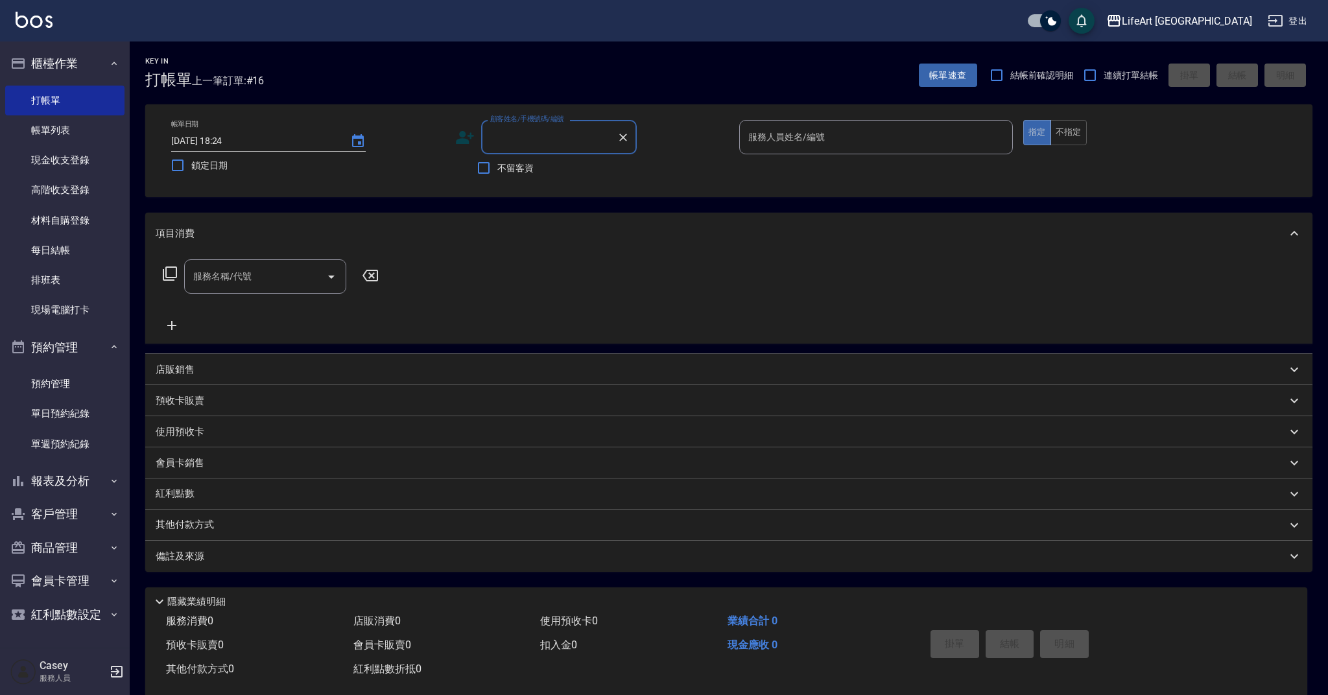
click at [567, 139] on input "顧客姓名/手機號碼/編號" at bounding box center [549, 137] width 125 height 23
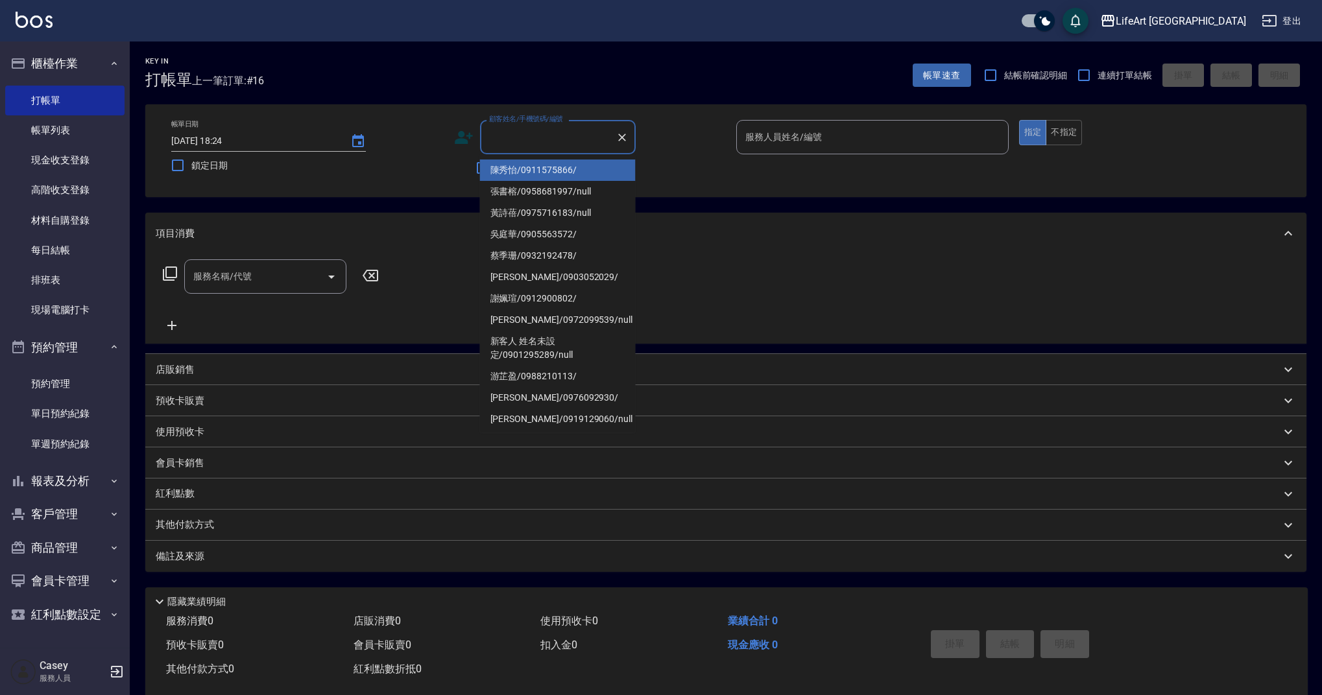
type input "1"
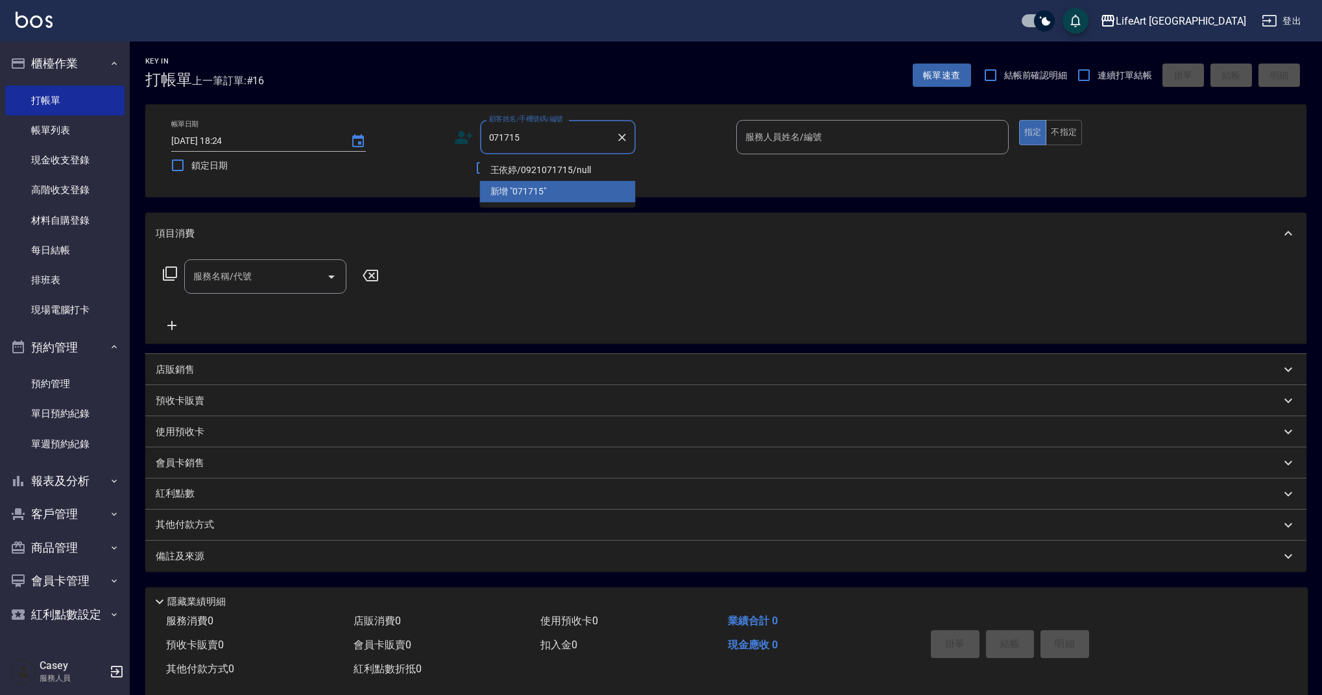
click at [609, 168] on li "王依婷/0921071715/null" at bounding box center [558, 170] width 156 height 21
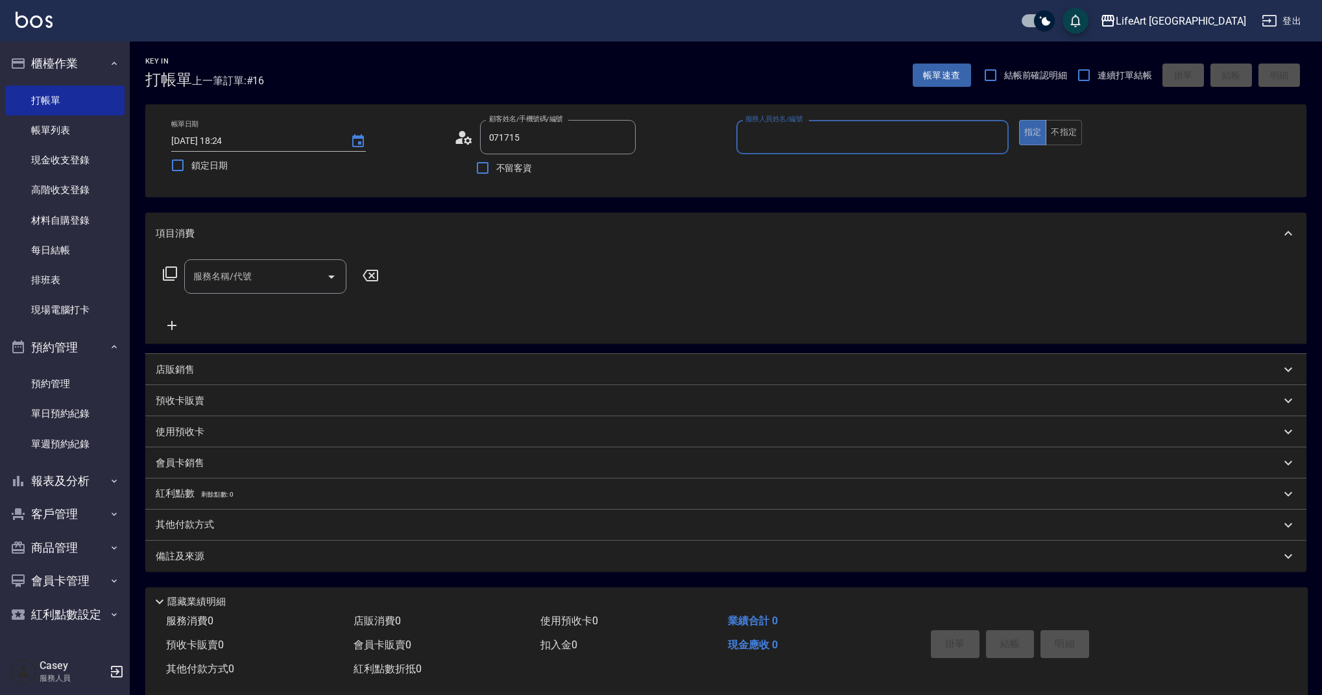
type input "王依婷/0921071715/null"
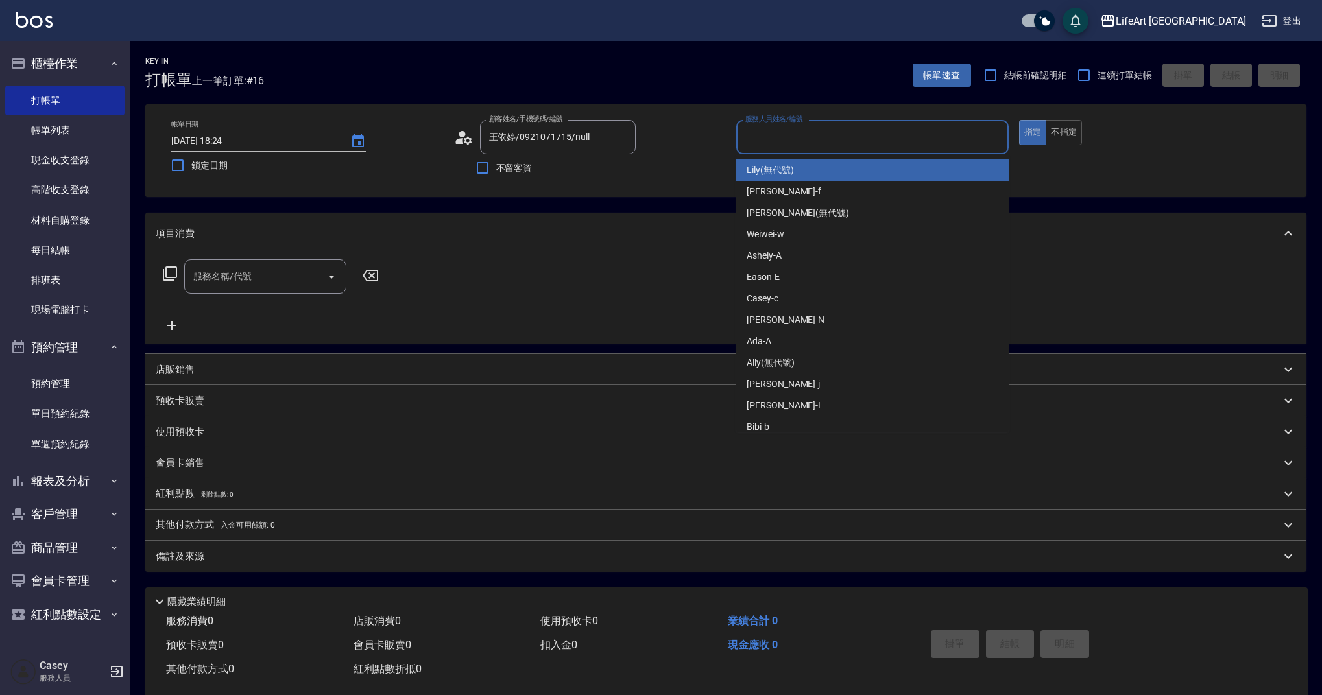
click at [763, 142] on input "服務人員姓名/編號" at bounding box center [872, 137] width 261 height 23
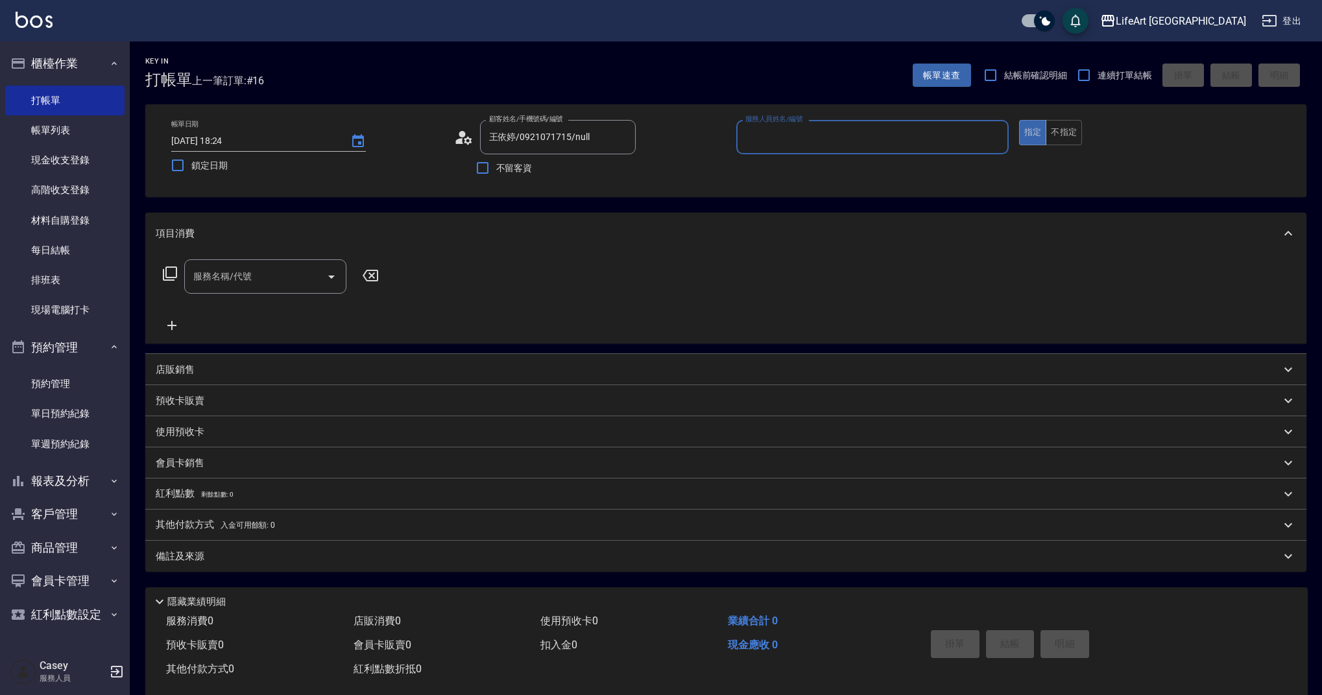
click at [763, 141] on input "服務人員姓名/編號" at bounding box center [872, 137] width 261 height 23
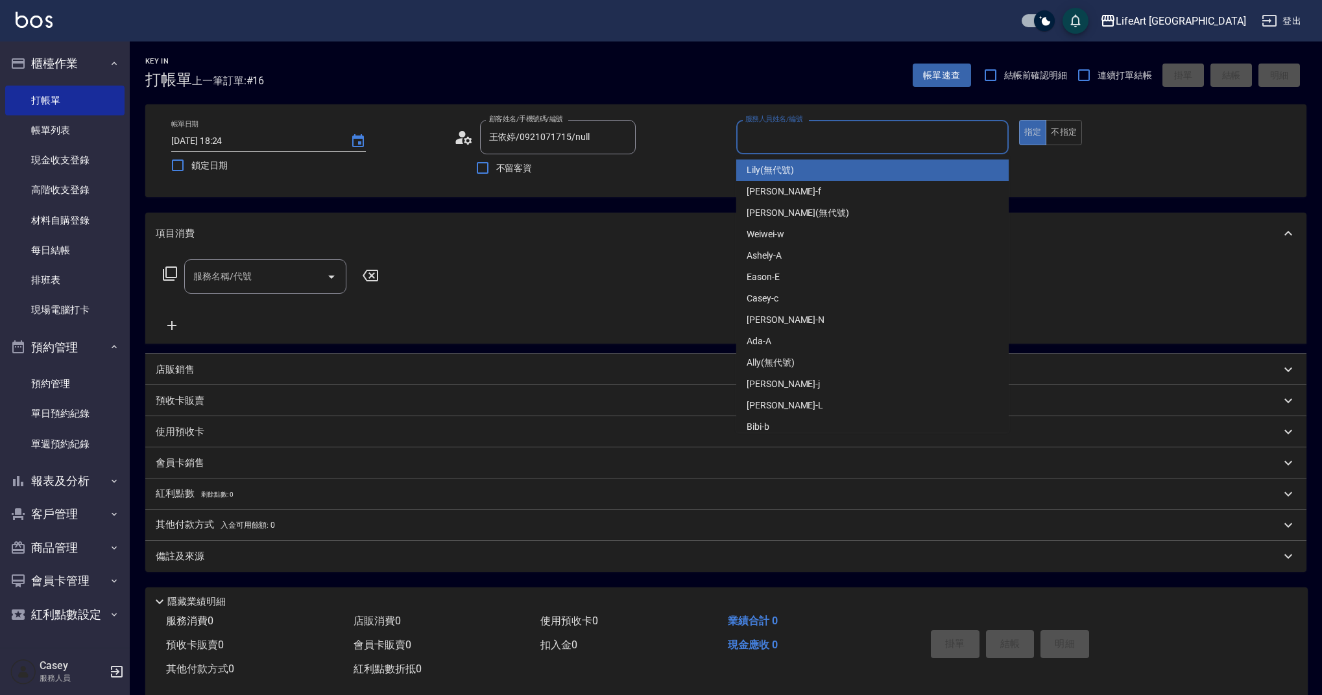
click at [767, 128] on input "服務人員姓名/編號" at bounding box center [872, 137] width 261 height 23
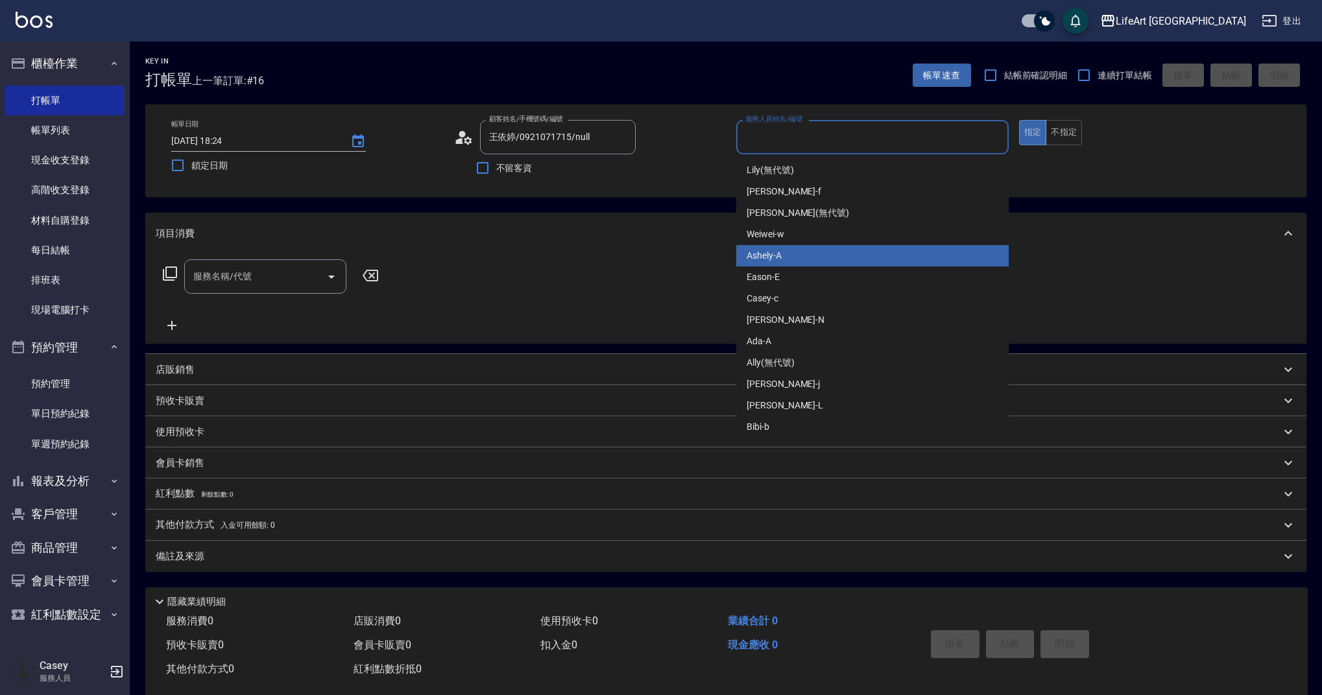
click at [805, 260] on div "Ashely -A" at bounding box center [872, 255] width 272 height 21
type input "Ashely-A"
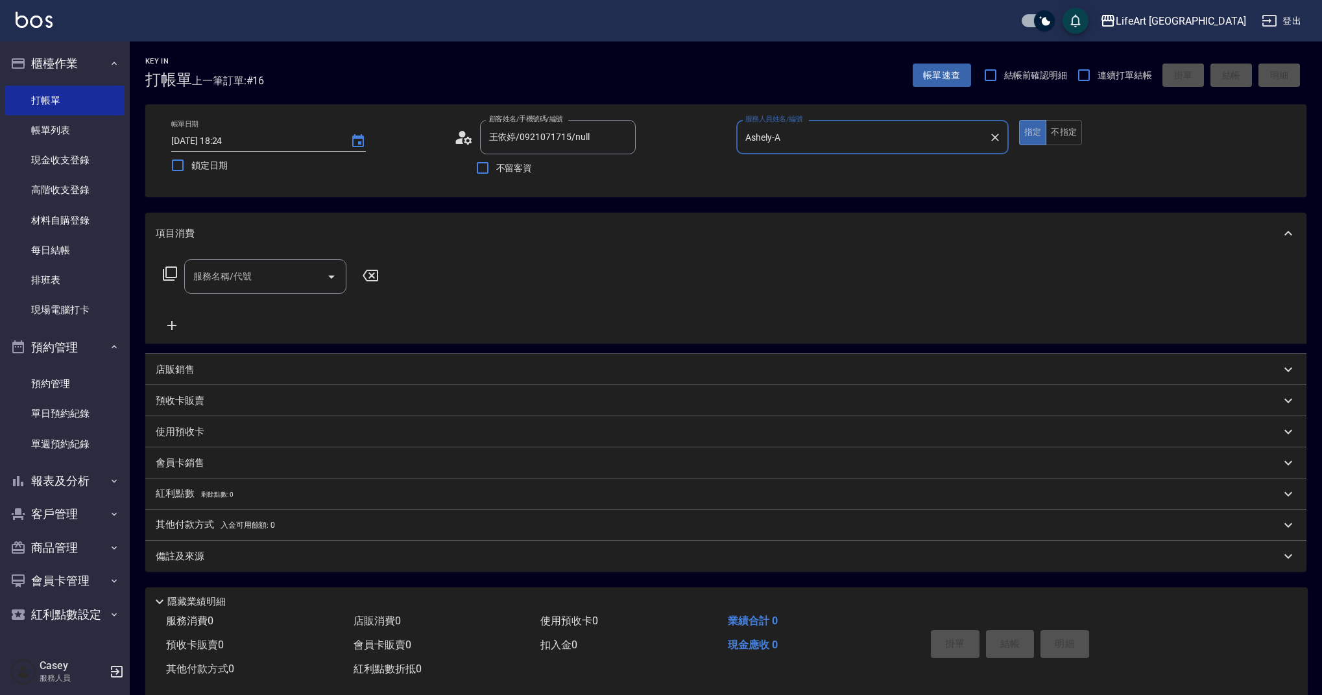
click at [458, 143] on icon at bounding box center [459, 141] width 8 height 6
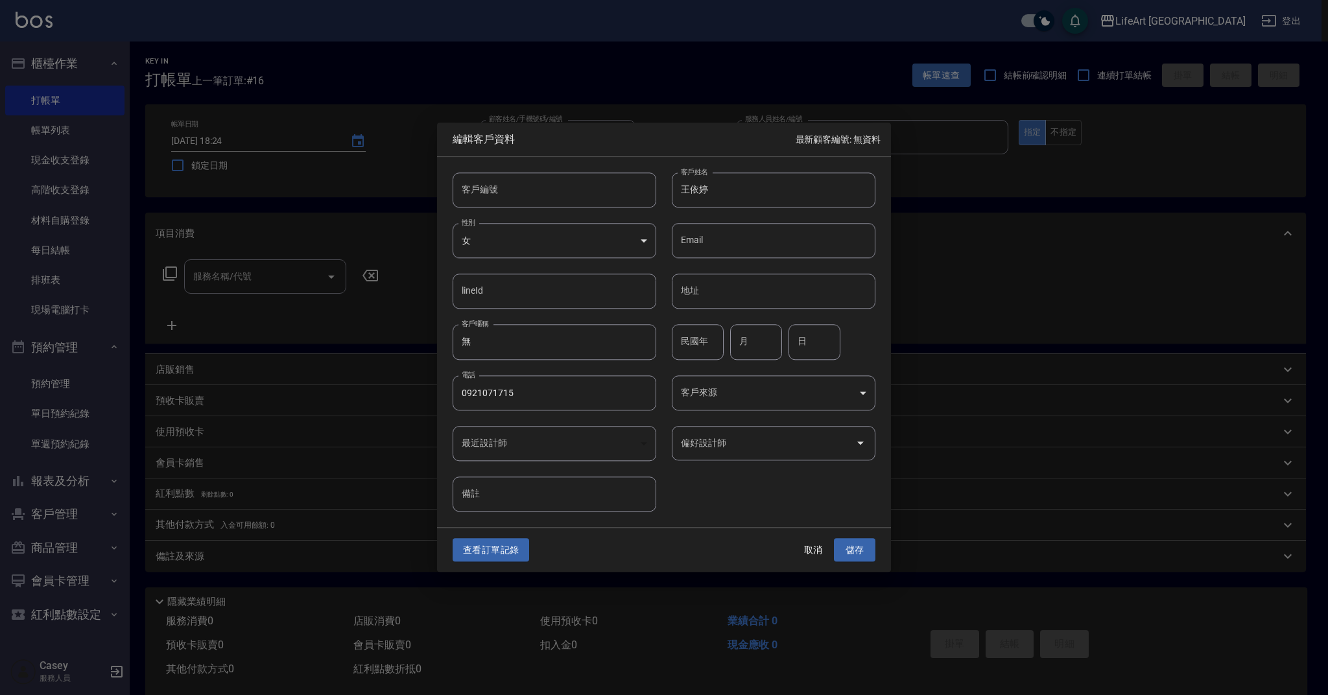
click at [729, 386] on body "LifeArt 蘆洲 登出 櫃檯作業 打帳單 帳單列表 現金收支登錄 高階收支登錄 材料自購登錄 每日結帳 排班表 現場電腦打卡 預約管理 預約管理 單日預約…" at bounding box center [664, 356] width 1328 height 713
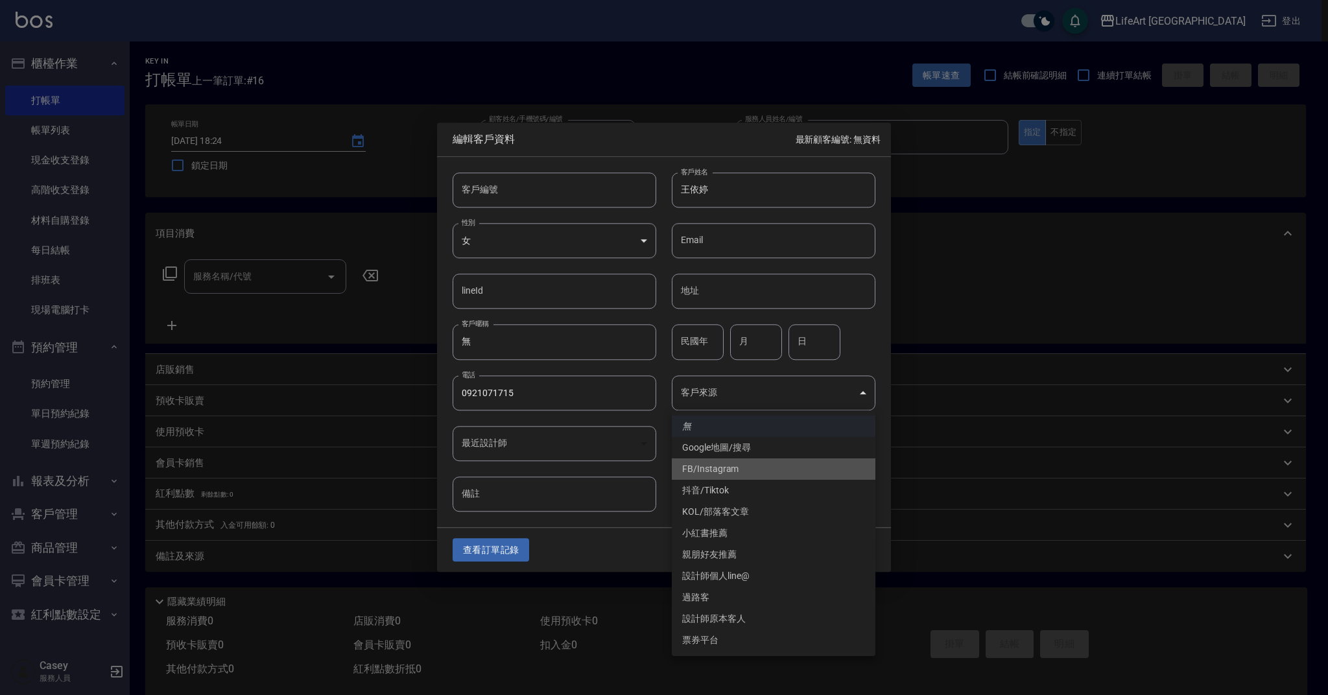
click at [765, 468] on li "FB/Instagram" at bounding box center [774, 469] width 204 height 21
type input "FB/Instagram"
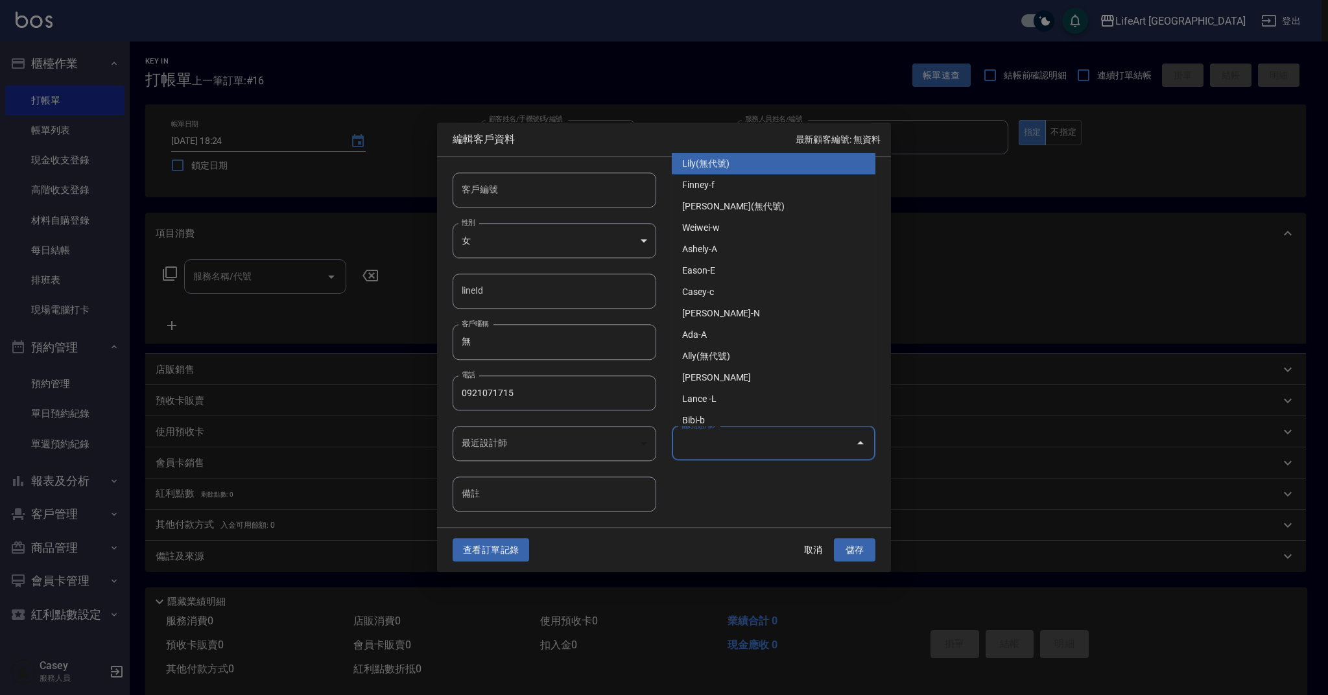
click at [730, 439] on input "偏好設計師" at bounding box center [764, 443] width 173 height 23
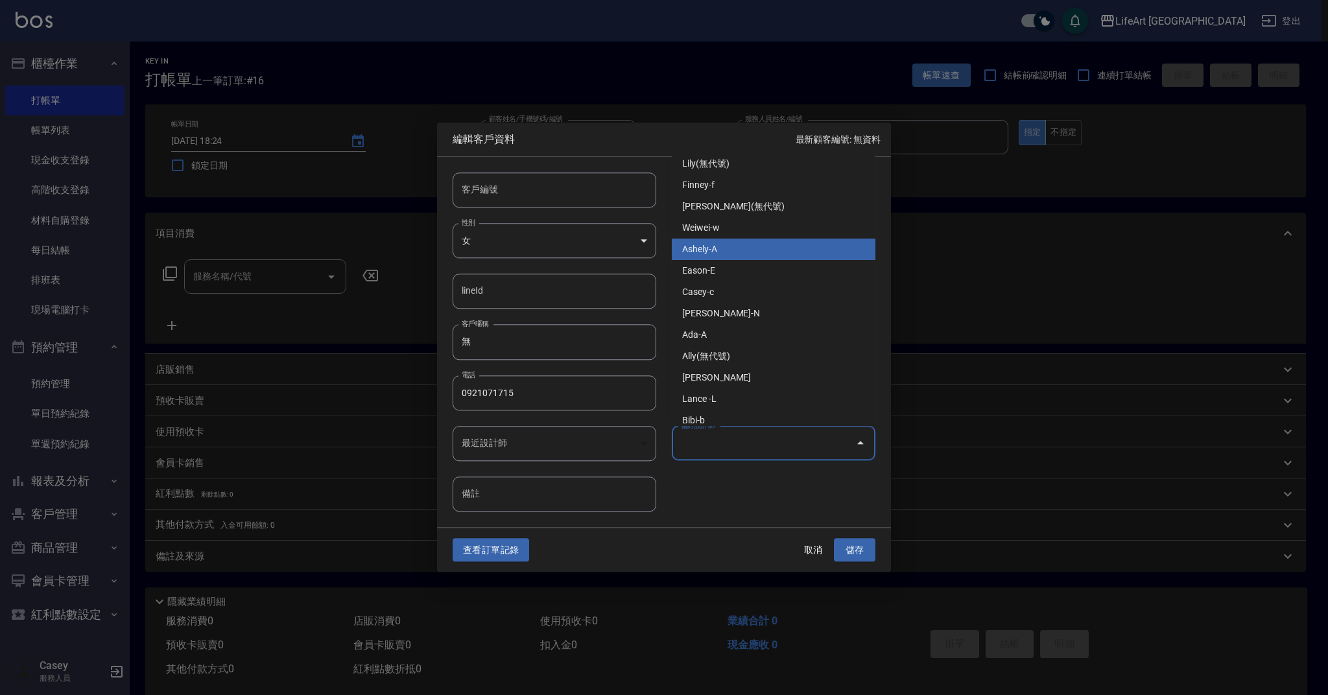
click at [737, 251] on li "Ashely-A" at bounding box center [774, 249] width 204 height 21
type input "Ashely"
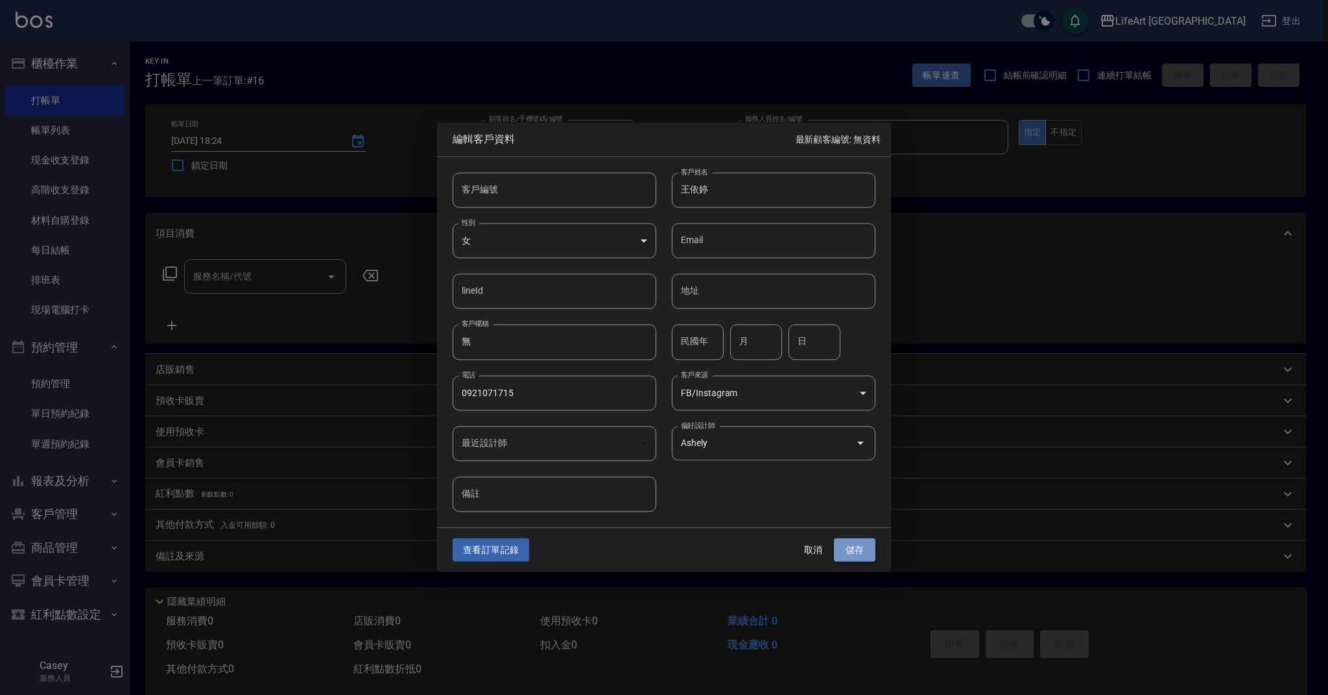
click at [848, 547] on button "儲存" at bounding box center [855, 550] width 42 height 24
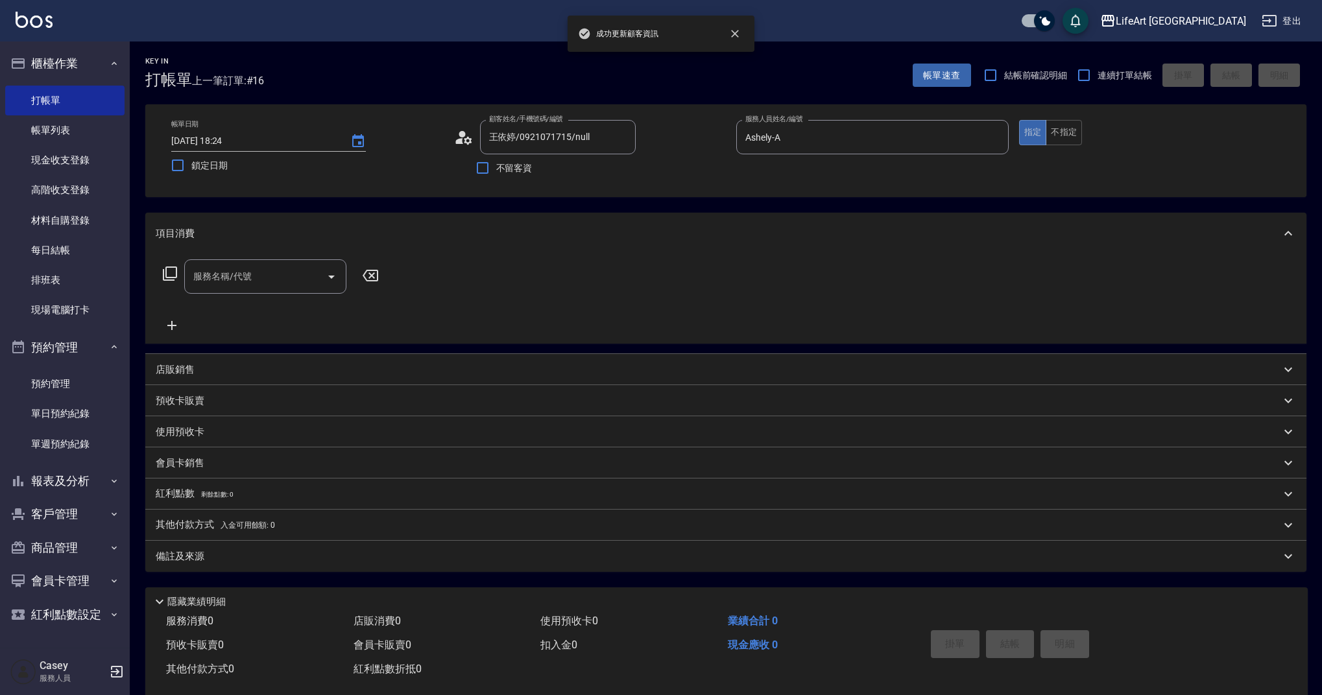
click at [272, 274] on input "服務名稱/代號" at bounding box center [255, 276] width 131 height 23
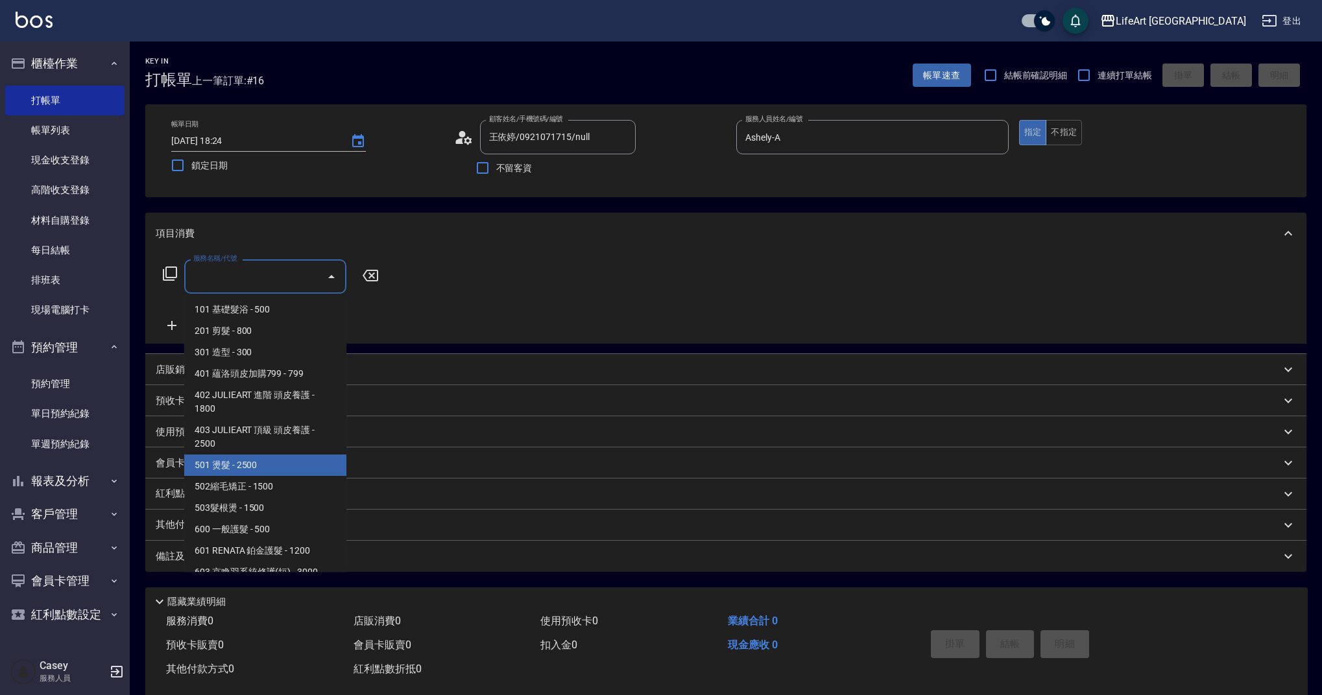
click at [292, 467] on span "501 燙髮 - 2500" at bounding box center [265, 465] width 162 height 21
type input "501 燙髮(501)"
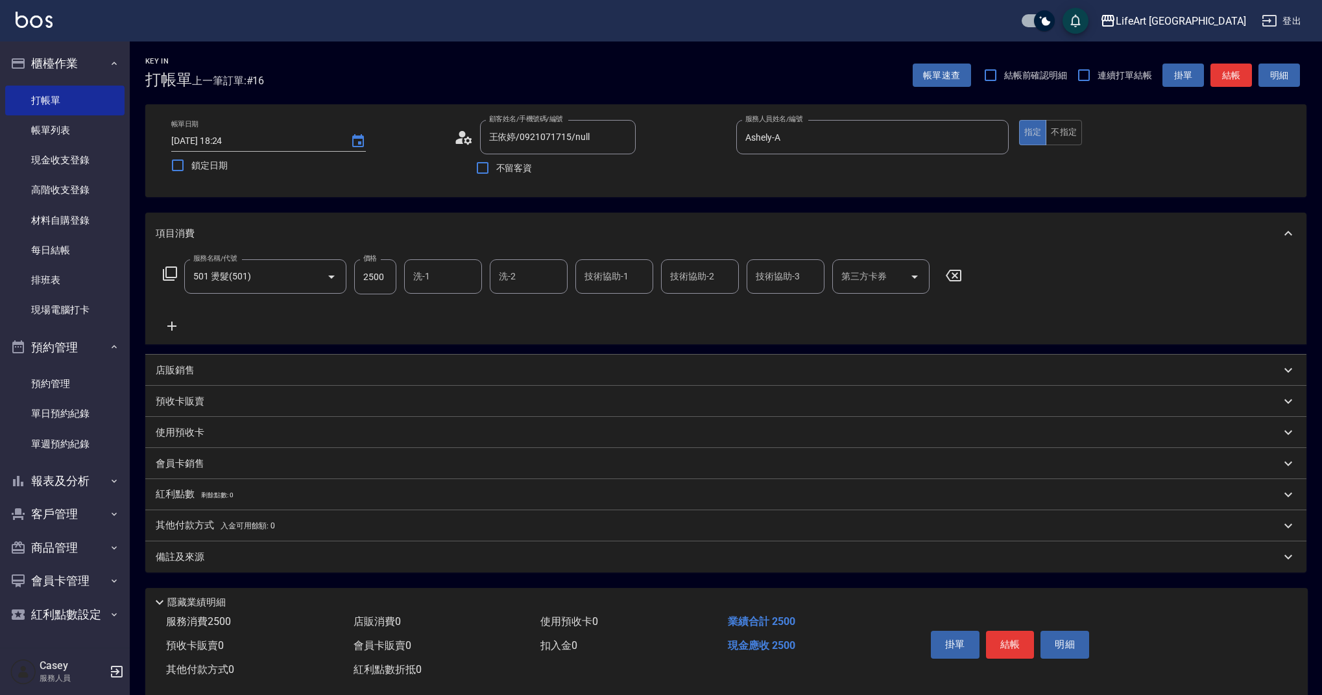
click at [178, 327] on icon at bounding box center [172, 326] width 32 height 16
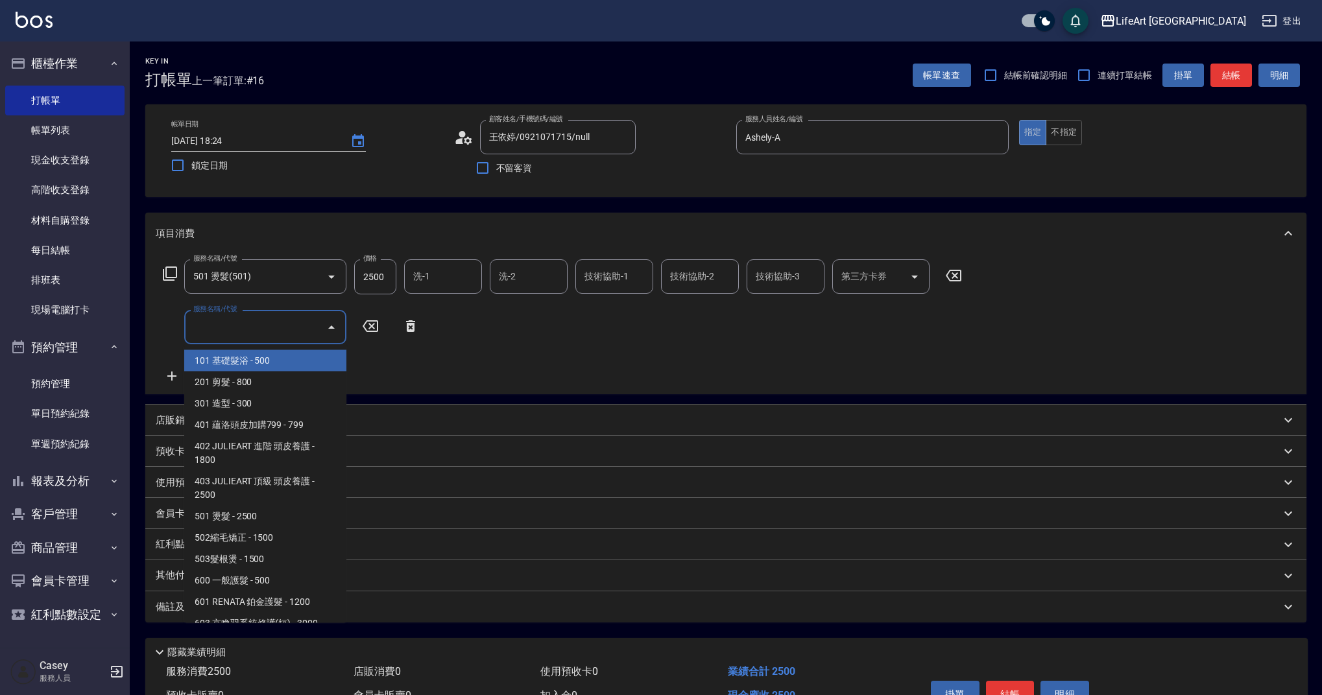
click at [234, 333] on input "服務名稱/代號" at bounding box center [255, 327] width 131 height 23
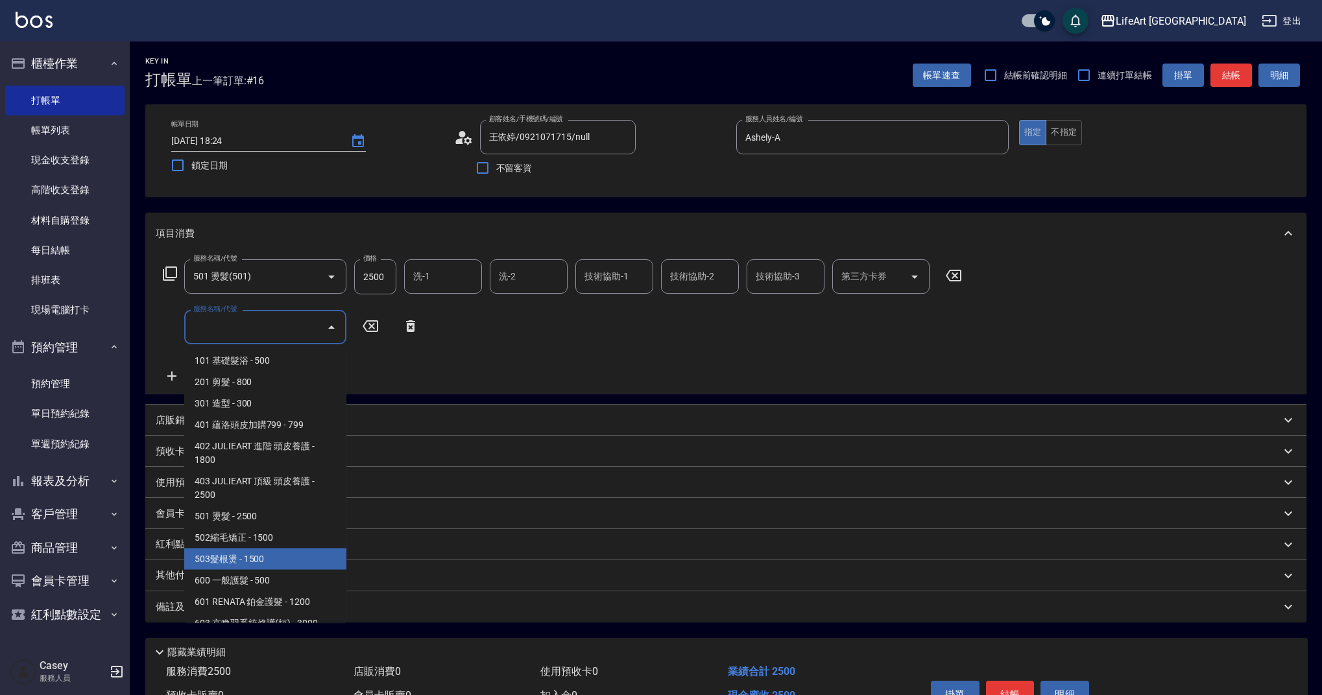
scroll to position [166, 0]
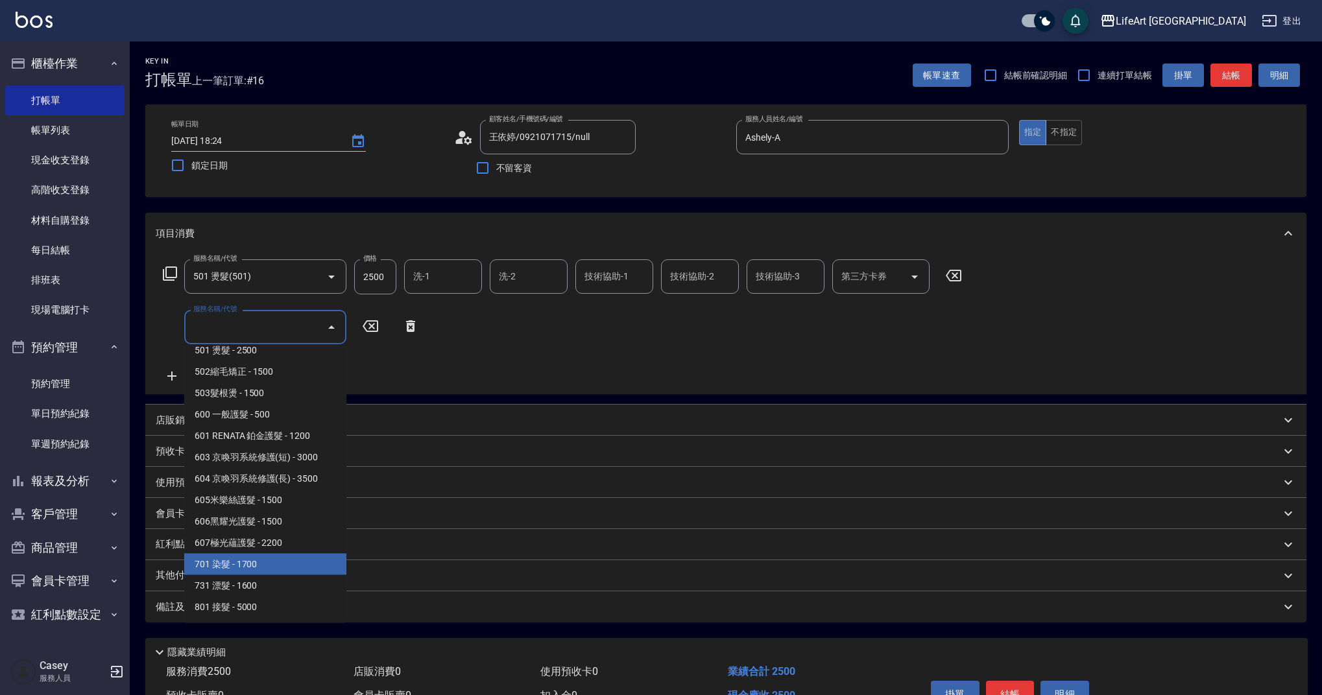
click at [334, 569] on span "701 染髮 - 1700" at bounding box center [265, 564] width 162 height 21
type input "701 染髮(701)"
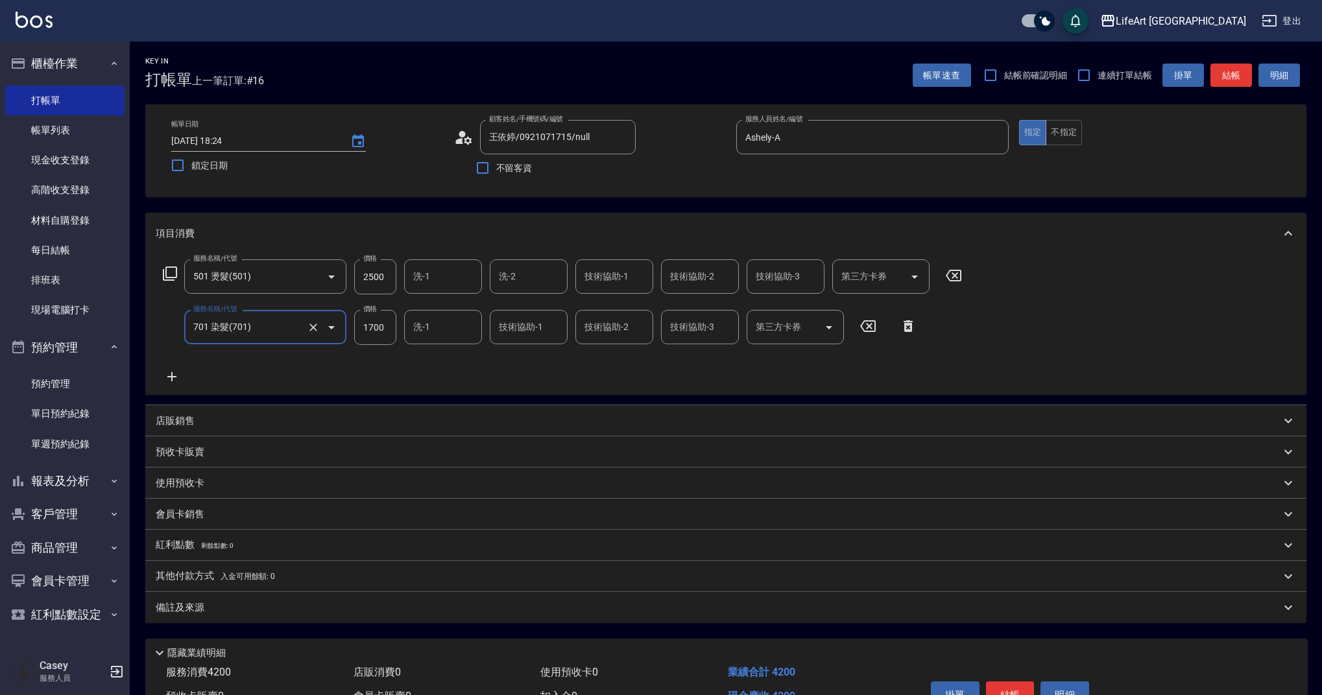
click at [173, 376] on icon at bounding box center [172, 377] width 32 height 16
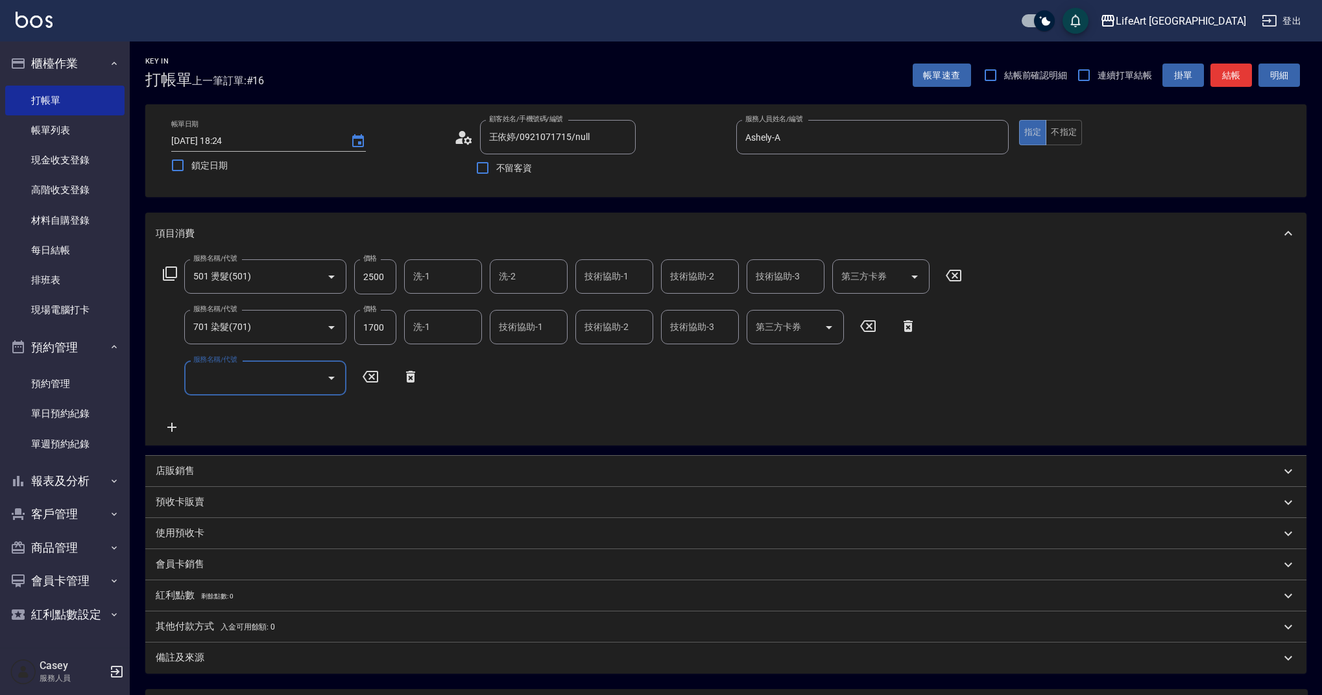
click at [256, 389] on input "服務名稱/代號" at bounding box center [255, 377] width 131 height 23
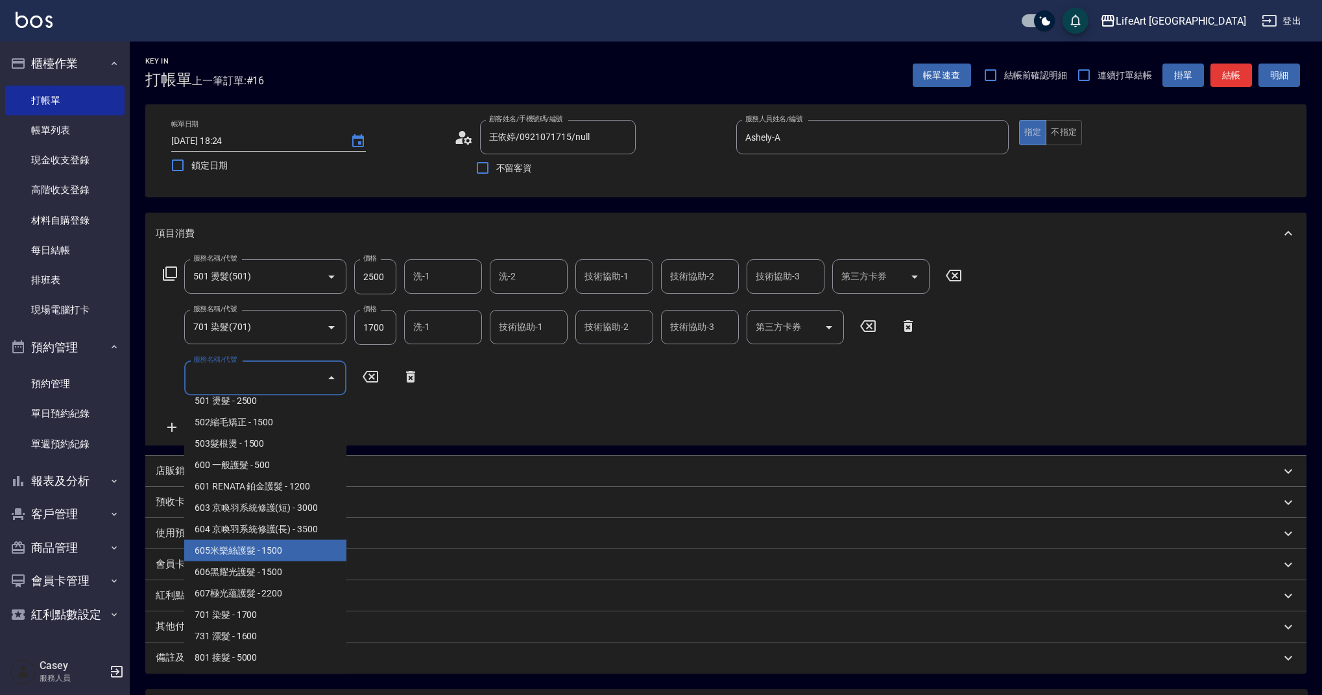
click at [318, 550] on span "605米樂絲護髮 - 1500" at bounding box center [265, 550] width 162 height 21
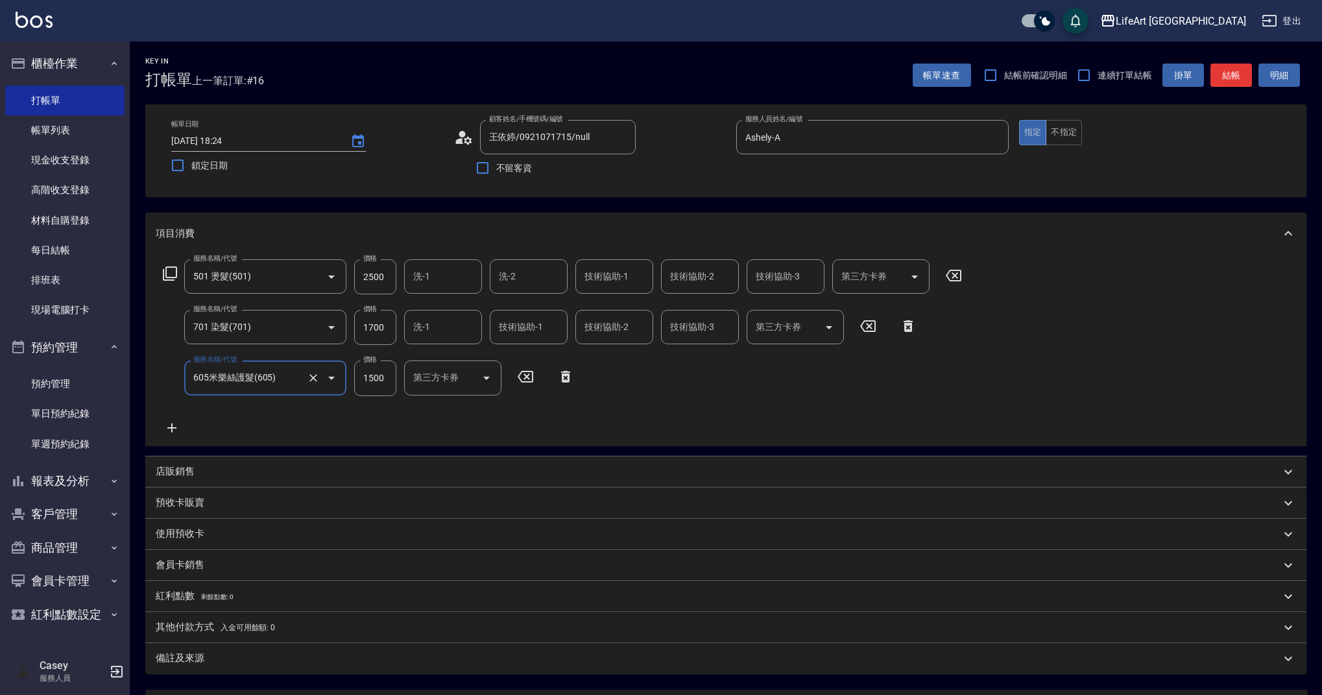
type input "605米樂絲護髮(605)"
click at [374, 285] on input "2500" at bounding box center [375, 276] width 42 height 35
type input "1500"
click at [383, 331] on input "1700" at bounding box center [375, 327] width 42 height 35
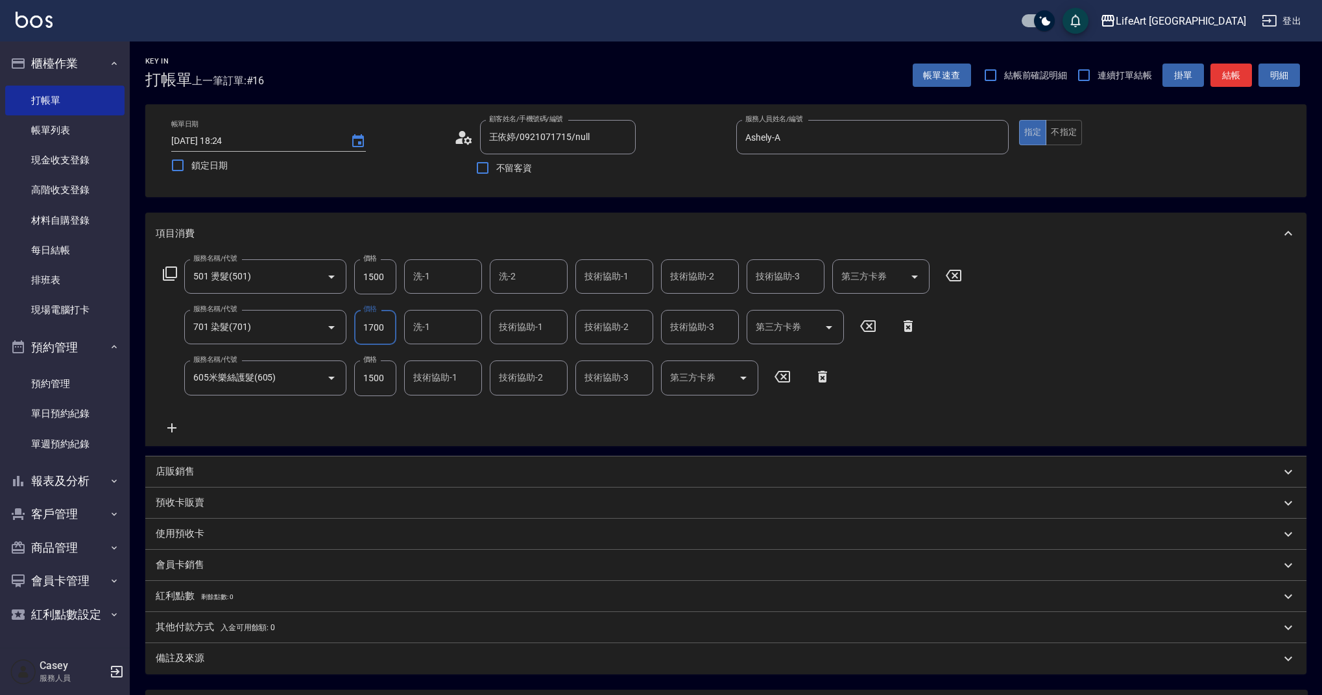
click at [383, 331] on input "1700" at bounding box center [375, 327] width 42 height 35
type input "2100"
click at [436, 409] on div "服務名稱/代號 501 燙髮(501) 服務名稱/代號 價格 1500 價格 洗-1 洗-1 洗-2 洗-2 技術協助-1 技術協助-1 技術協助-2 技術協…" at bounding box center [563, 347] width 814 height 176
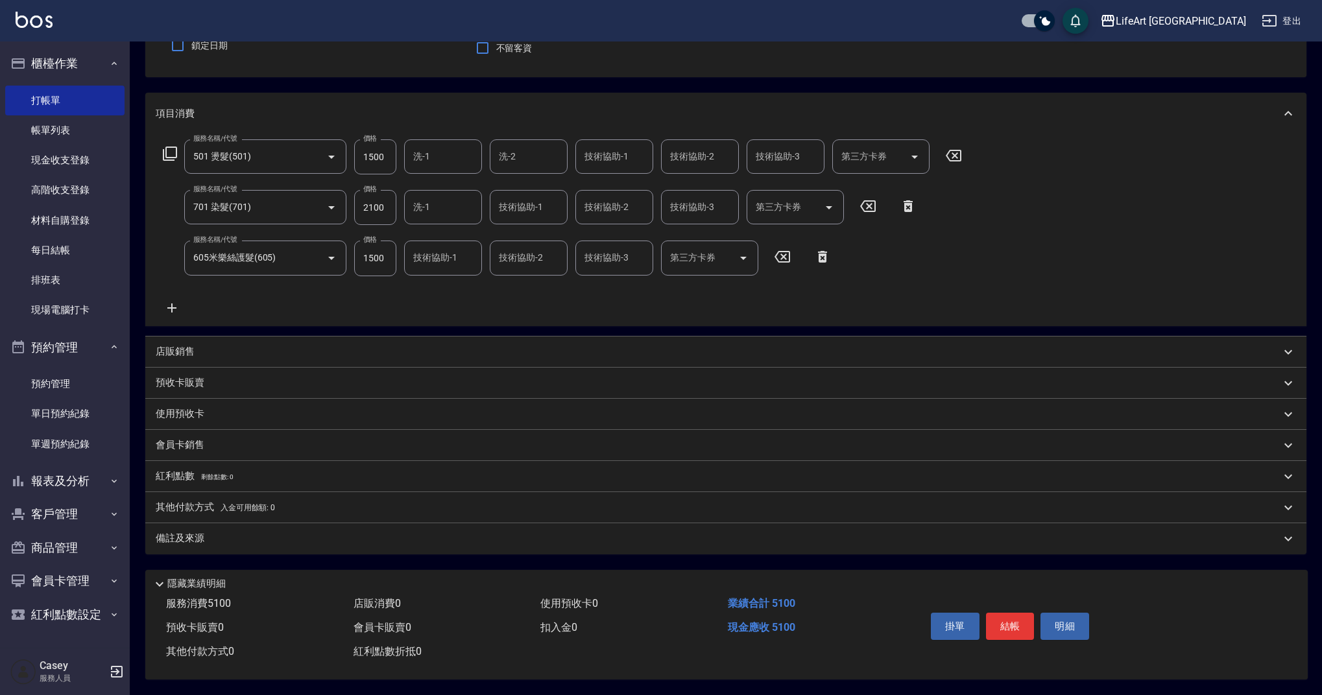
scroll to position [104, 0]
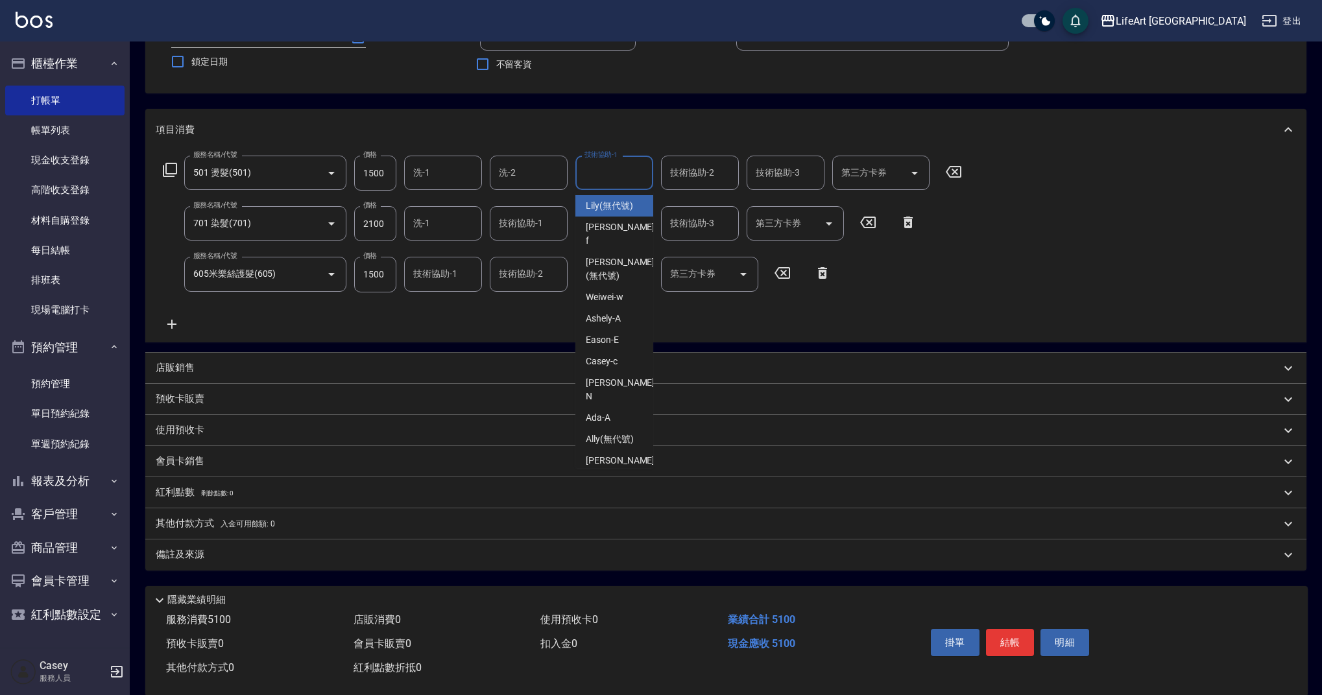
click at [612, 173] on input "技術協助-1" at bounding box center [614, 172] width 66 height 23
click at [609, 203] on span "Lily (無代號)" at bounding box center [609, 206] width 47 height 14
type input "Lily(無代號)"
click at [706, 183] on input "技術協助-2" at bounding box center [700, 172] width 66 height 23
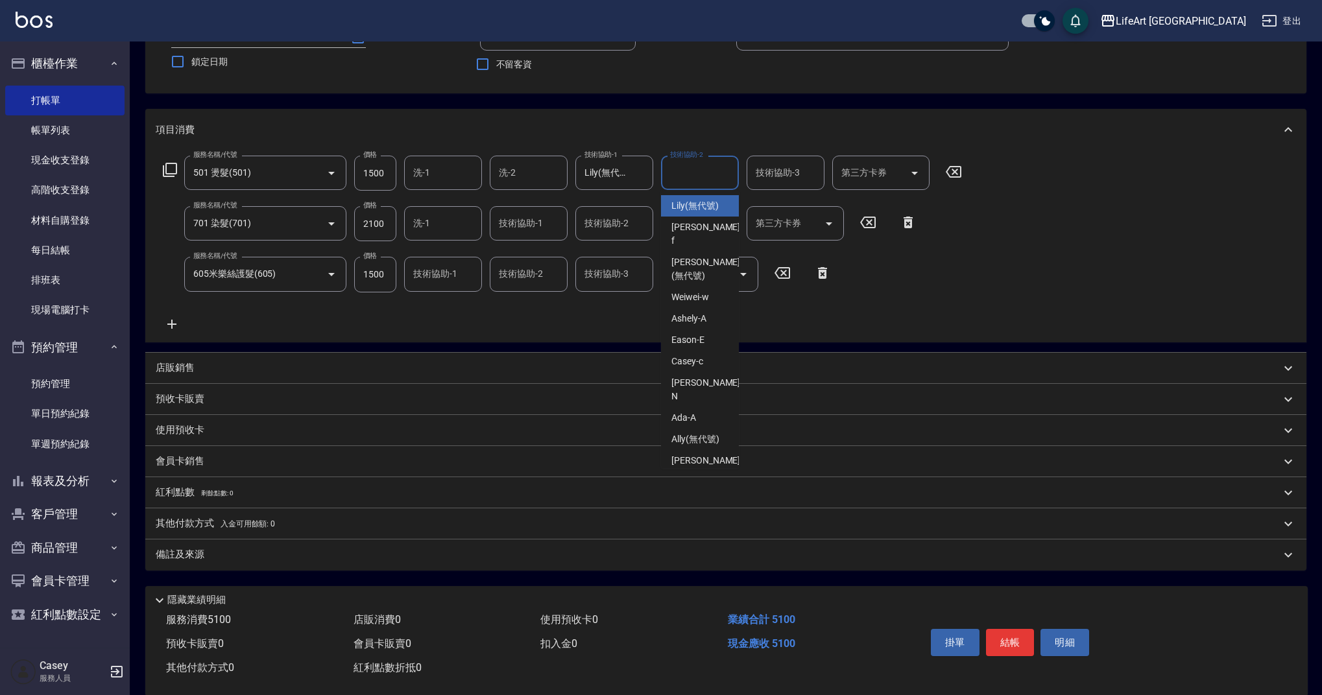
click at [512, 229] on input "技術協助-1" at bounding box center [528, 223] width 66 height 23
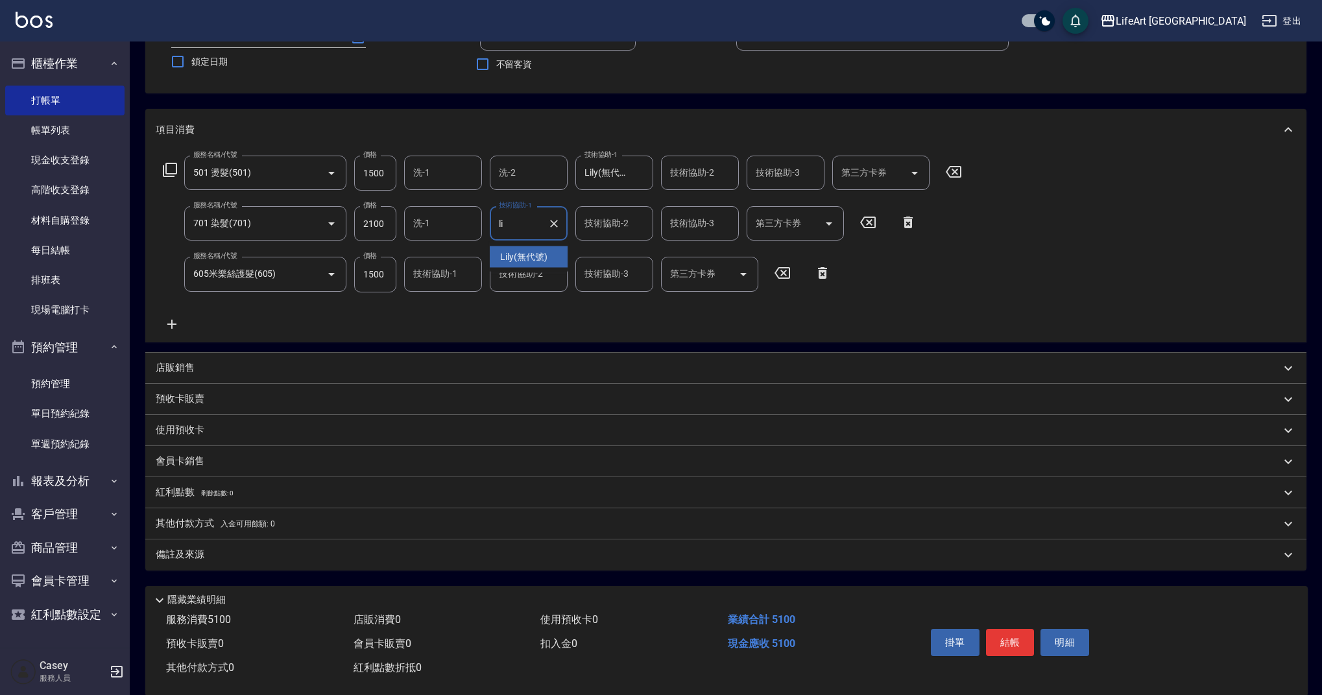
click at [512, 250] on div "Lily (無代號)" at bounding box center [529, 256] width 78 height 21
type input "Lily(無代號)"
click at [457, 272] on input "技術協助-1" at bounding box center [443, 274] width 66 height 23
click at [464, 308] on div "Lily (無代號)" at bounding box center [443, 307] width 78 height 21
type input "Lily(無代號)"
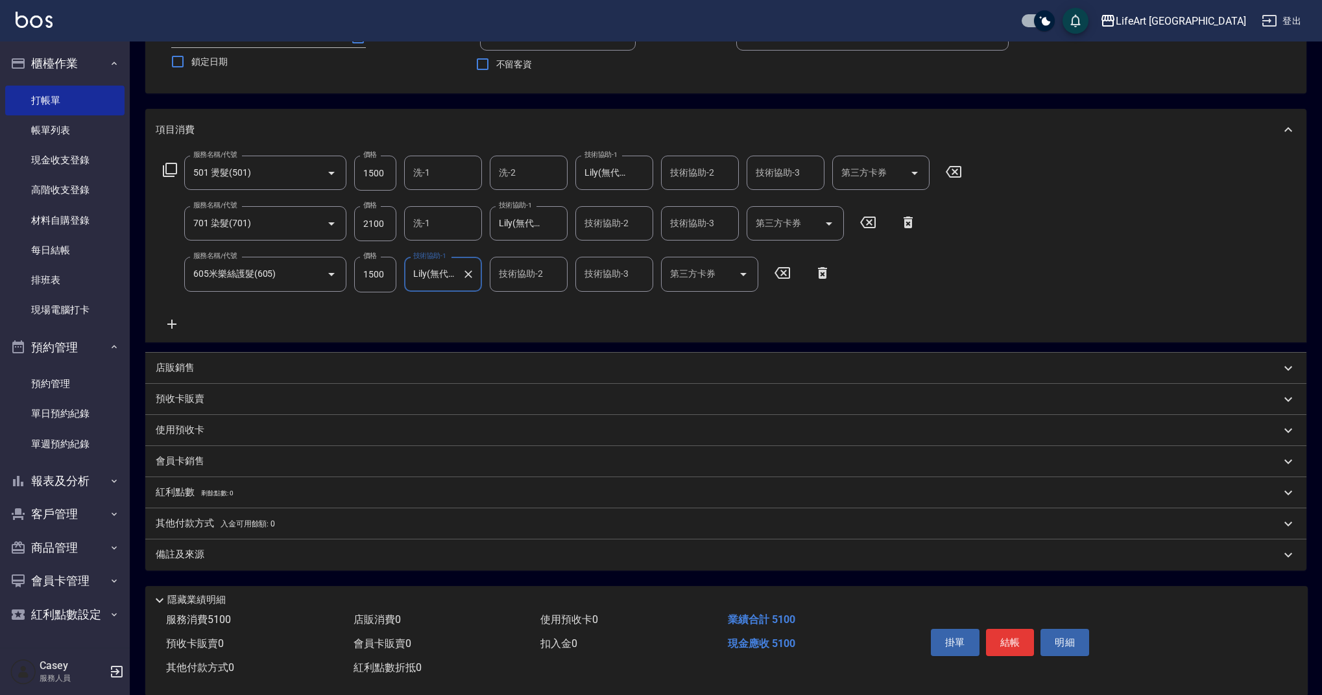
click at [230, 525] on span "入金可用餘額: 0" at bounding box center [248, 523] width 55 height 9
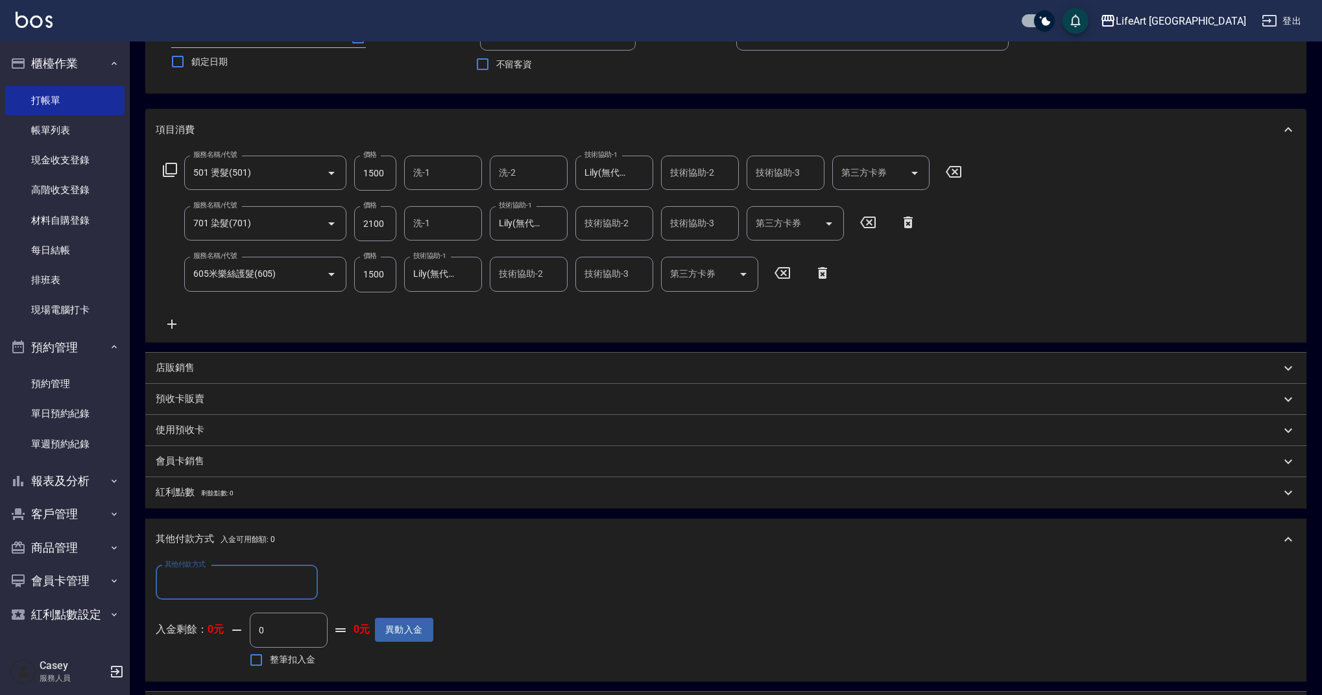
click at [229, 593] on input "其他付款方式" at bounding box center [236, 582] width 150 height 23
click at [224, 555] on span "信用卡" at bounding box center [237, 549] width 162 height 21
type input "信用卡"
click at [358, 583] on input "0" at bounding box center [374, 583] width 97 height 35
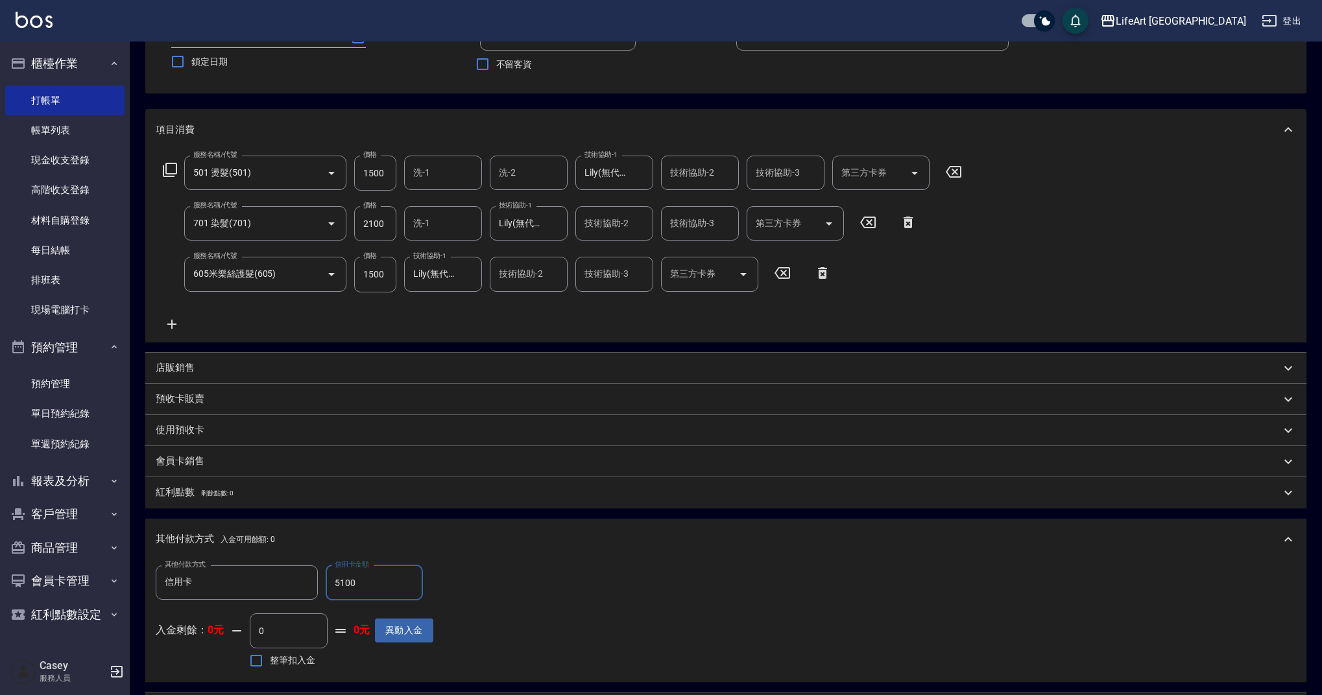
scroll to position [279, 0]
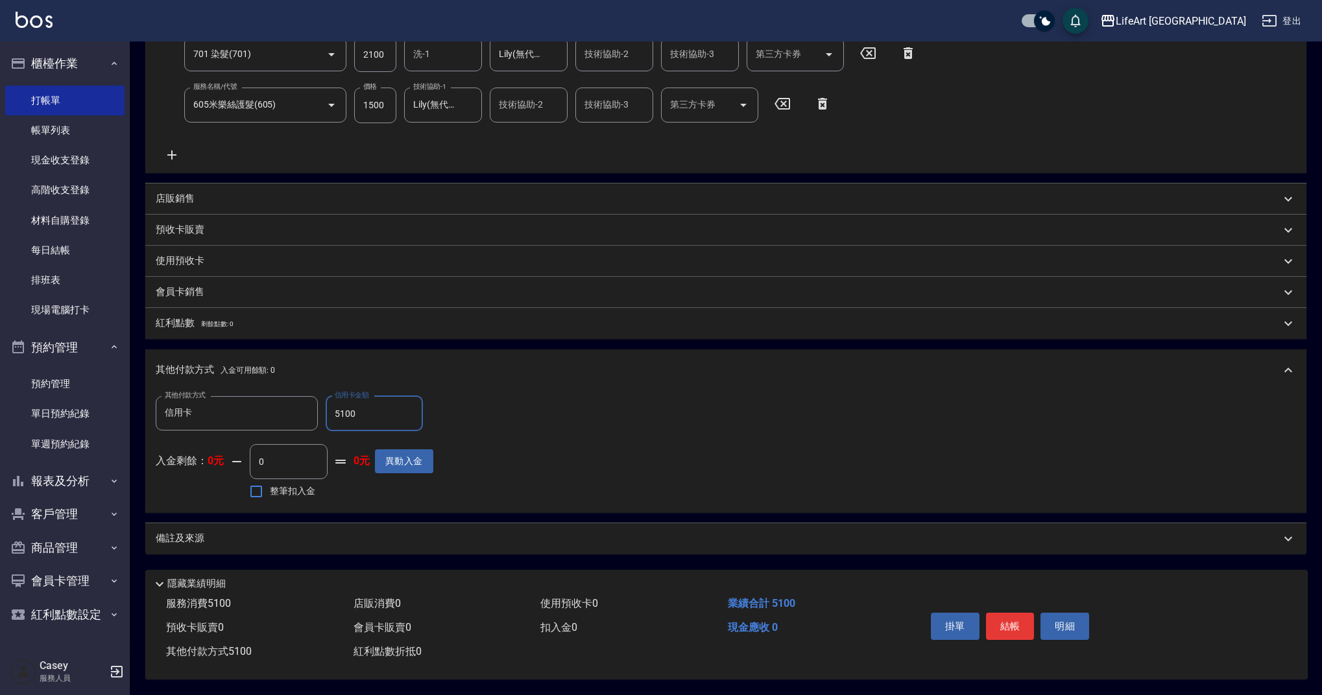
type input "5100"
click at [259, 532] on div "備註及來源" at bounding box center [718, 539] width 1125 height 14
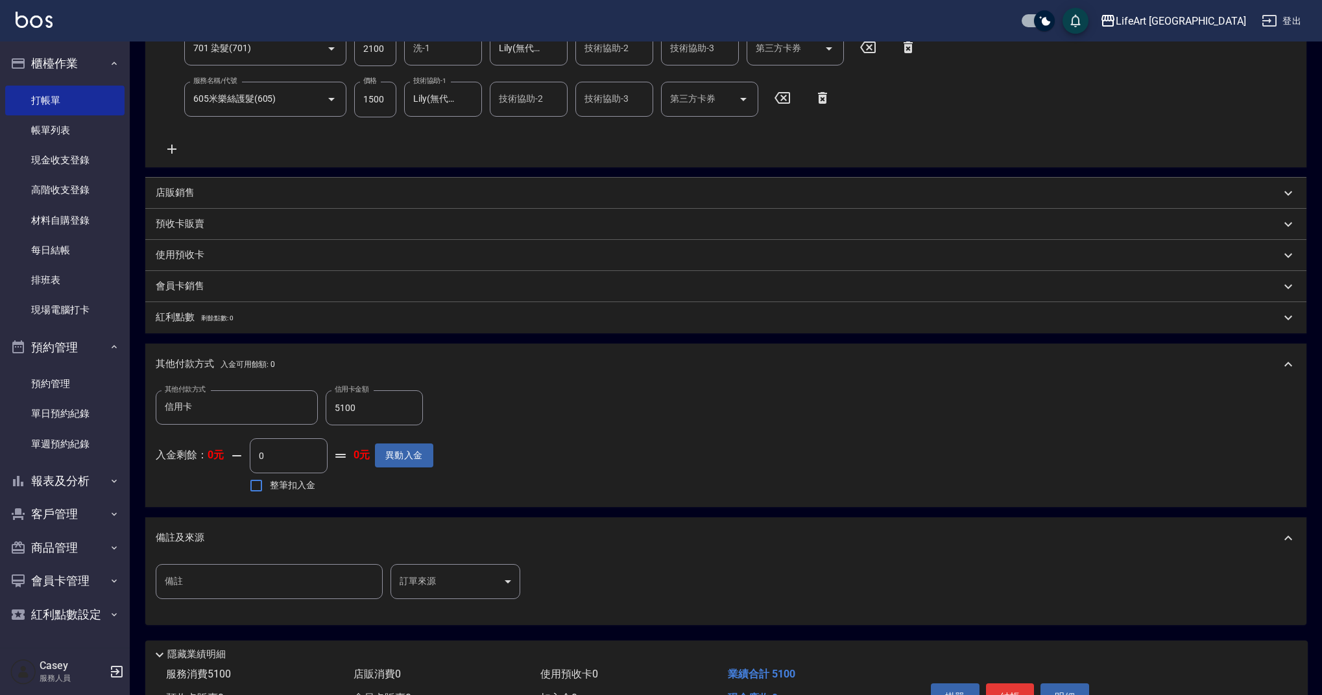
click at [389, 577] on div "備註 備註 訂單來源 ​ 訂單來源" at bounding box center [342, 581] width 372 height 35
click at [405, 578] on body "LifeArt 蘆洲 登出 櫃檯作業 打帳單 帳單列表 現金收支登錄 高階收支登錄 材料自購登錄 每日結帳 排班表 現場電腦打卡 預約管理 預約管理 單日預約…" at bounding box center [661, 243] width 1322 height 1045
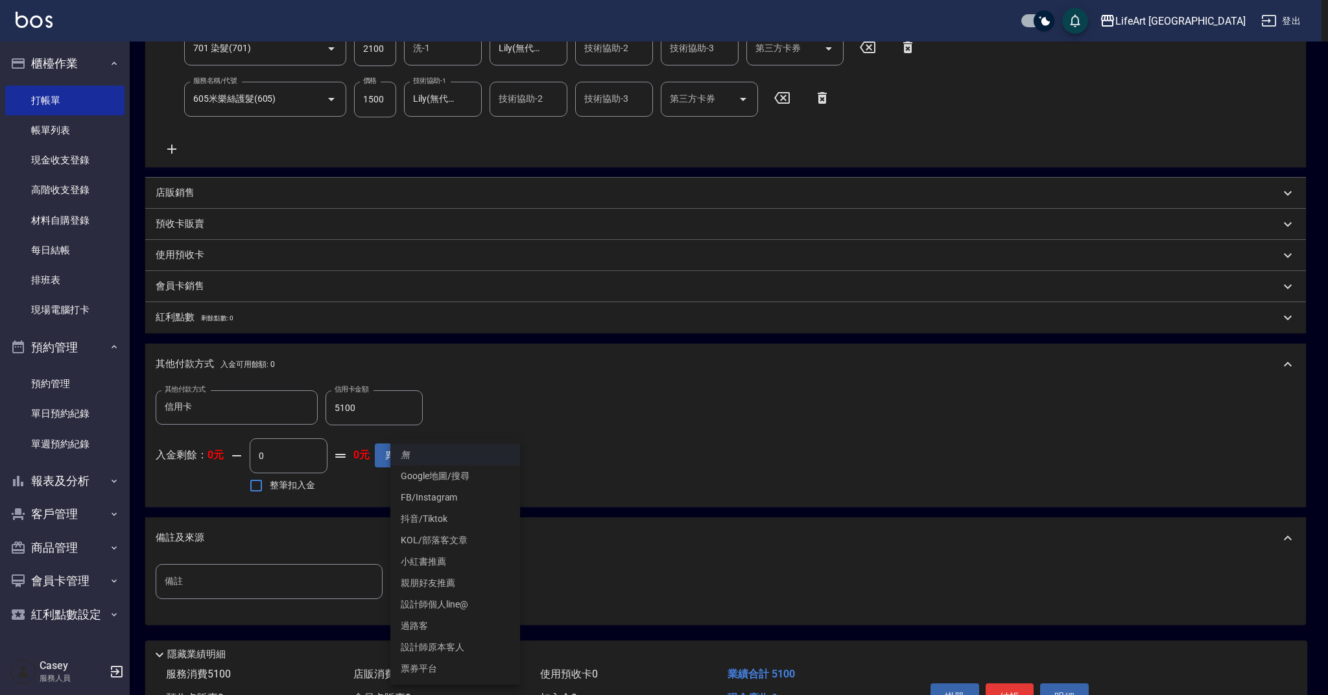
click at [462, 490] on li "FB/Instagram" at bounding box center [455, 497] width 130 height 21
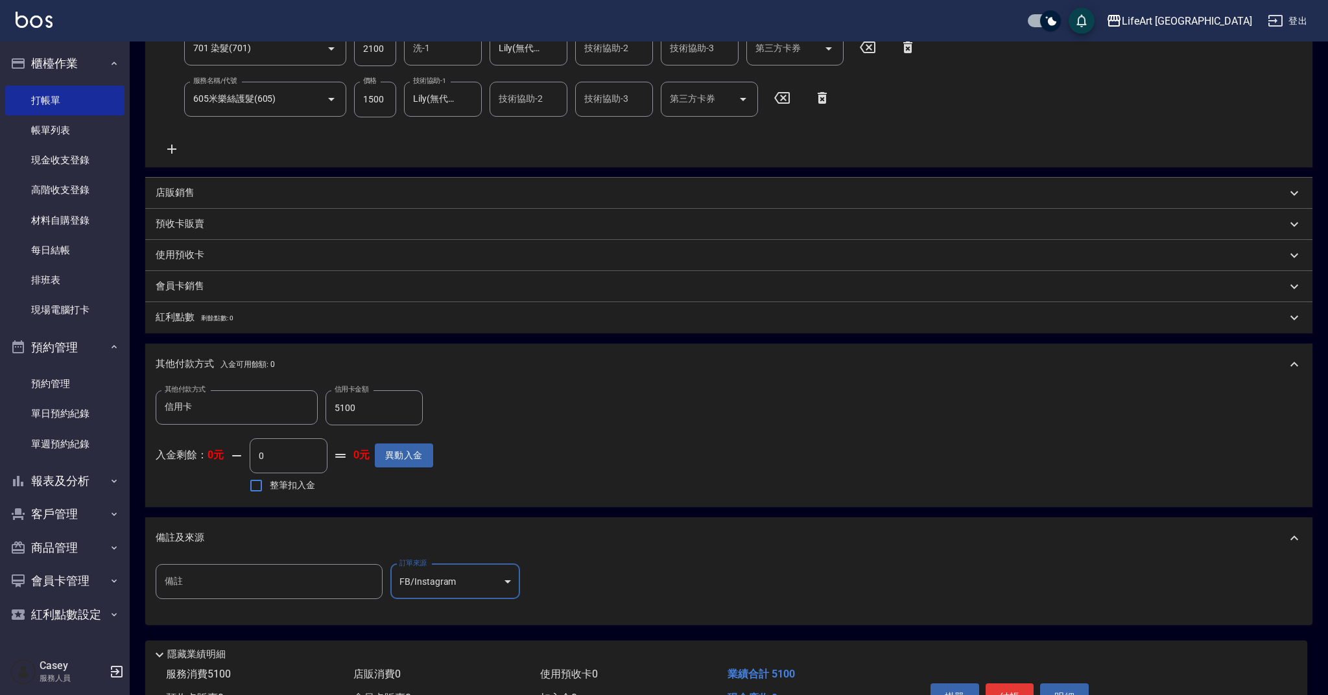
type input "FB/Instagram"
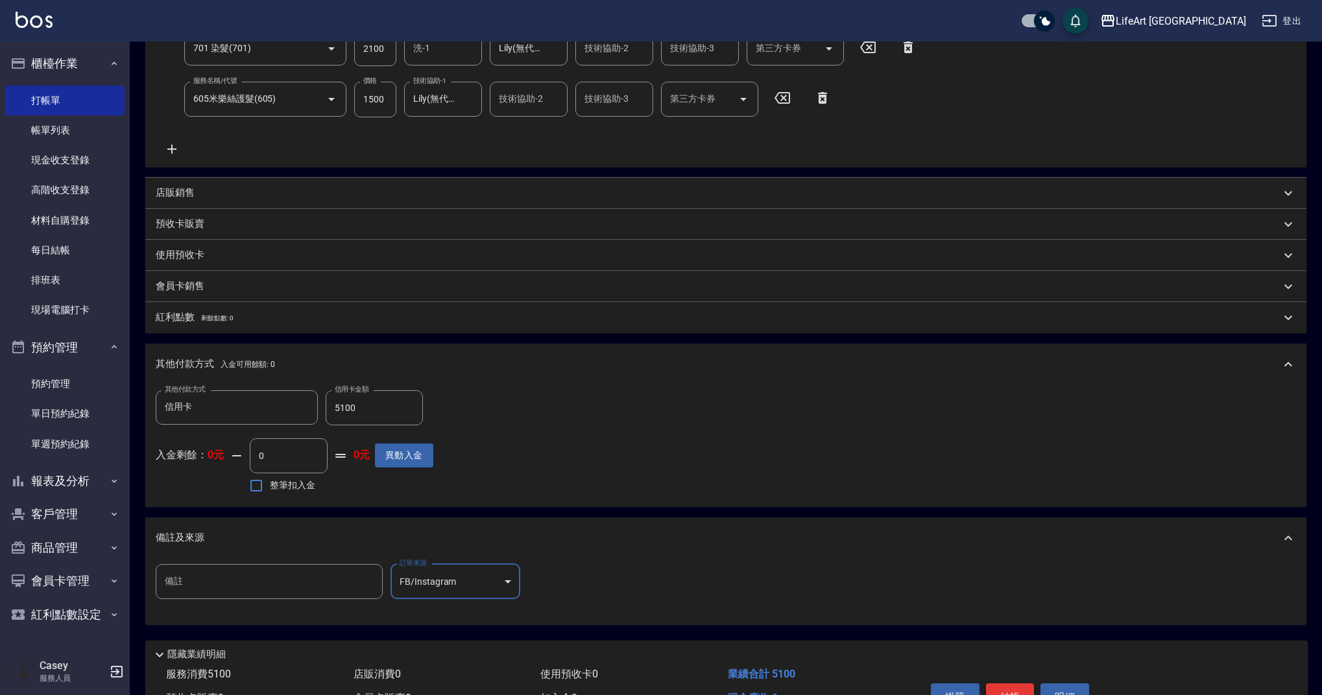
click at [1001, 693] on button "結帳" at bounding box center [1010, 697] width 49 height 27
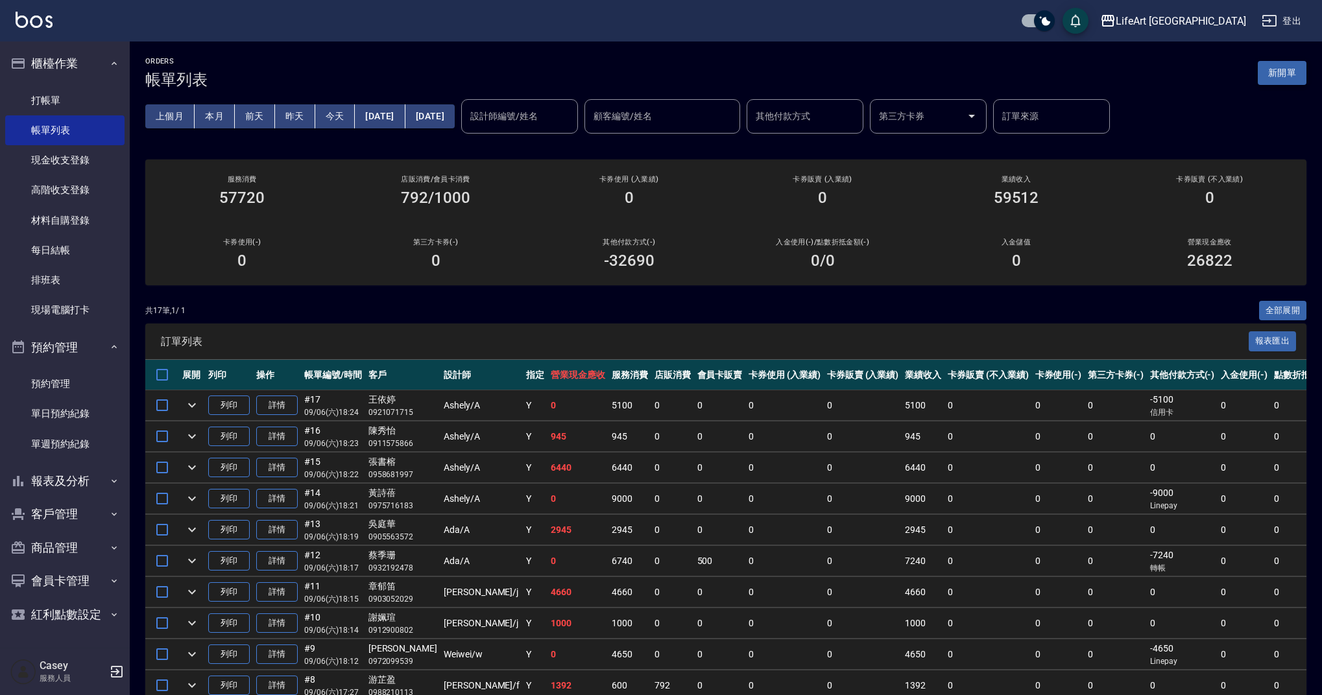
click at [1282, 78] on button "新開單" at bounding box center [1282, 73] width 49 height 24
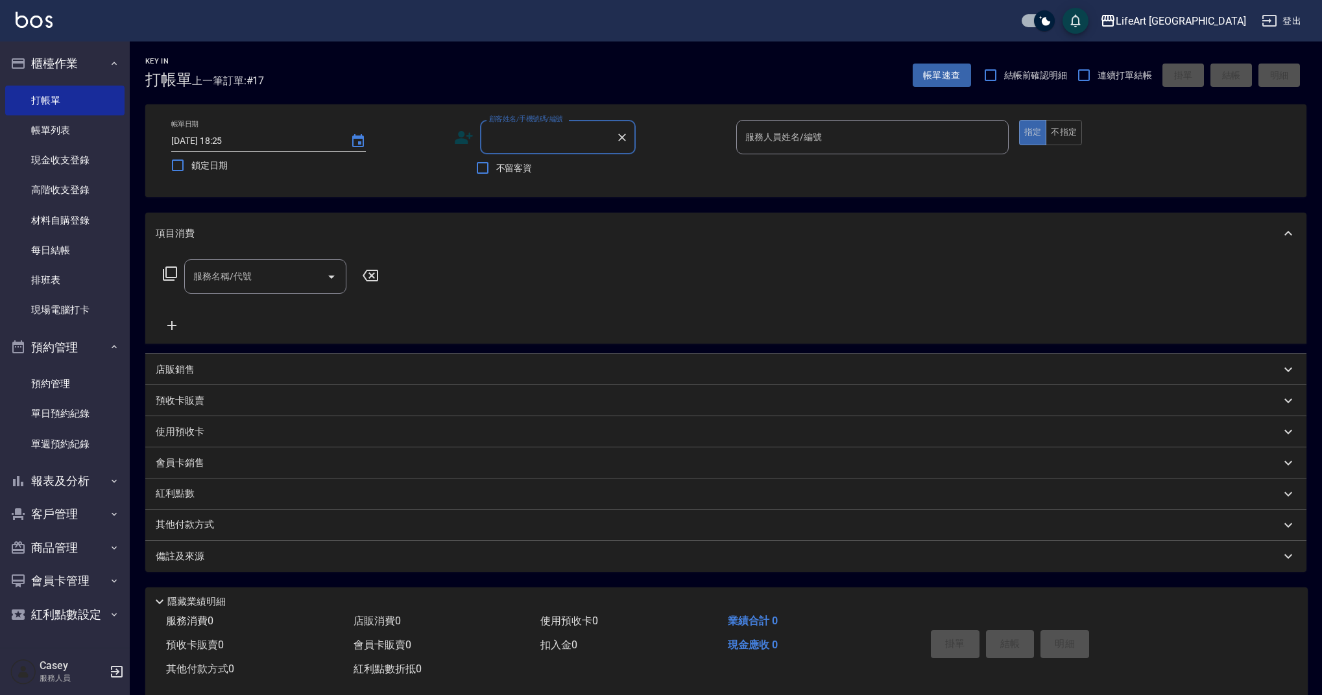
click at [547, 141] on input "顧客姓名/手機號碼/編號" at bounding box center [548, 137] width 125 height 23
click at [553, 173] on li "蘇琬庭/0978986721/null" at bounding box center [558, 170] width 156 height 21
type input "蘇琬庭/0978986721/null"
type input "Ashely-A"
click at [248, 281] on input "服務名稱/代號" at bounding box center [255, 276] width 131 height 23
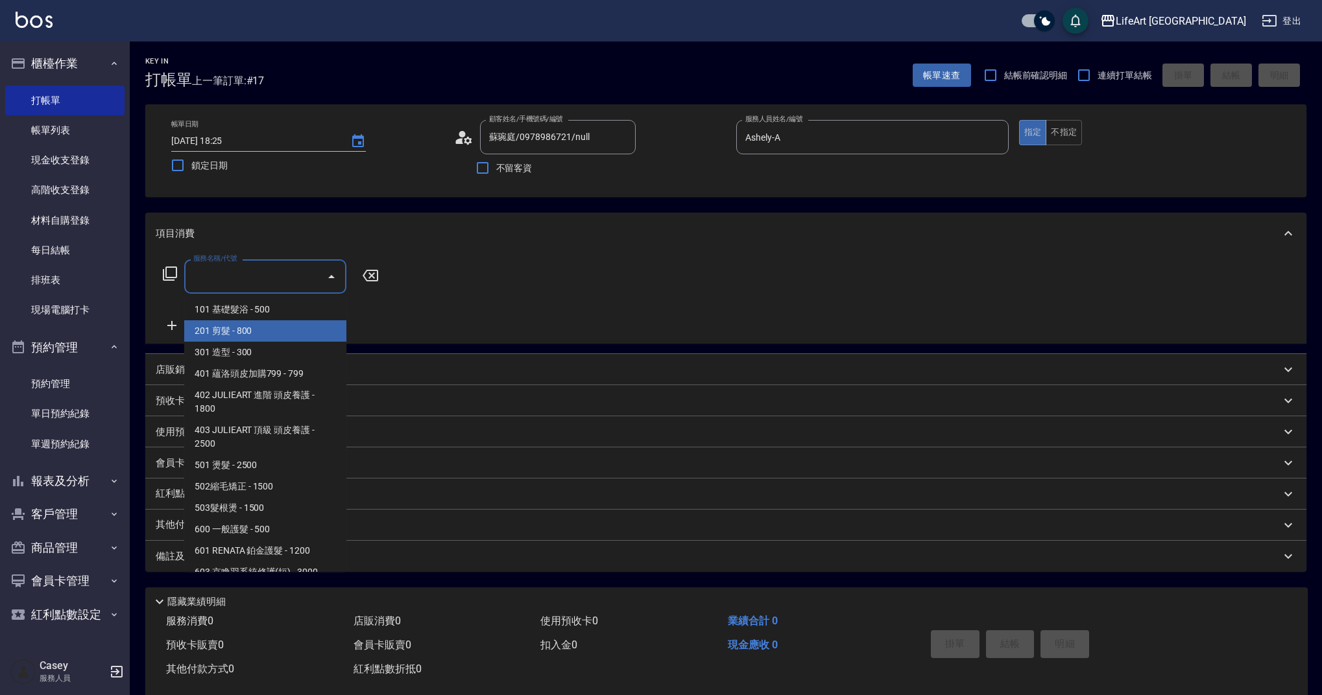
click at [265, 325] on span "201 剪髮 - 800" at bounding box center [265, 330] width 162 height 21
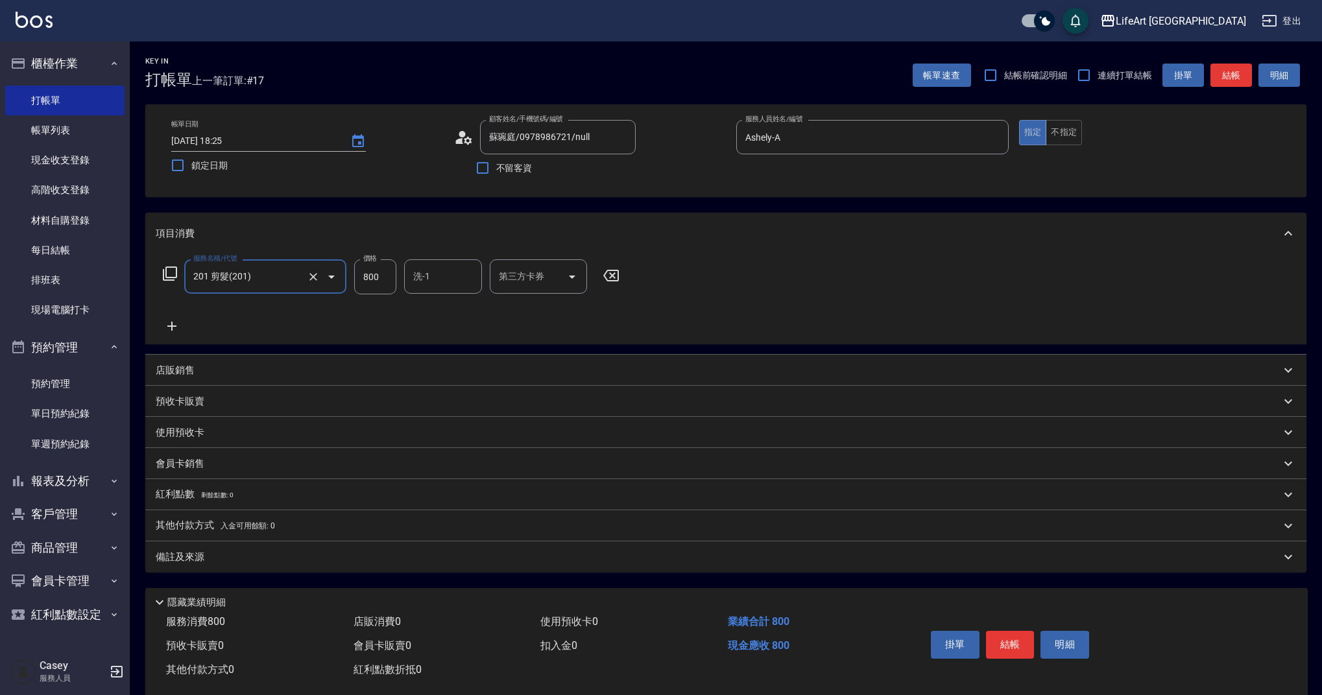
type input "201 剪髮(201)"
click at [174, 323] on icon at bounding box center [172, 326] width 32 height 16
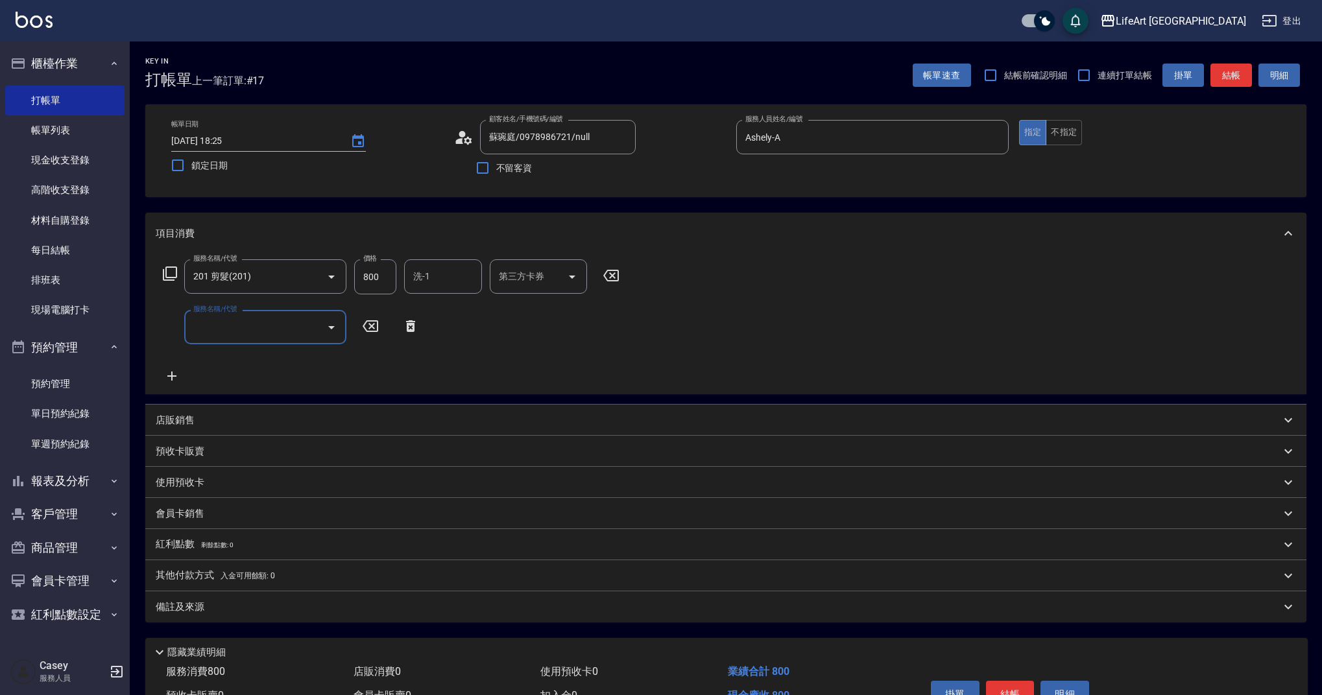
click at [239, 324] on div "服務名稱/代號 服務名稱/代號" at bounding box center [265, 327] width 162 height 34
click at [239, 322] on input "服務名稱/代號" at bounding box center [255, 327] width 131 height 23
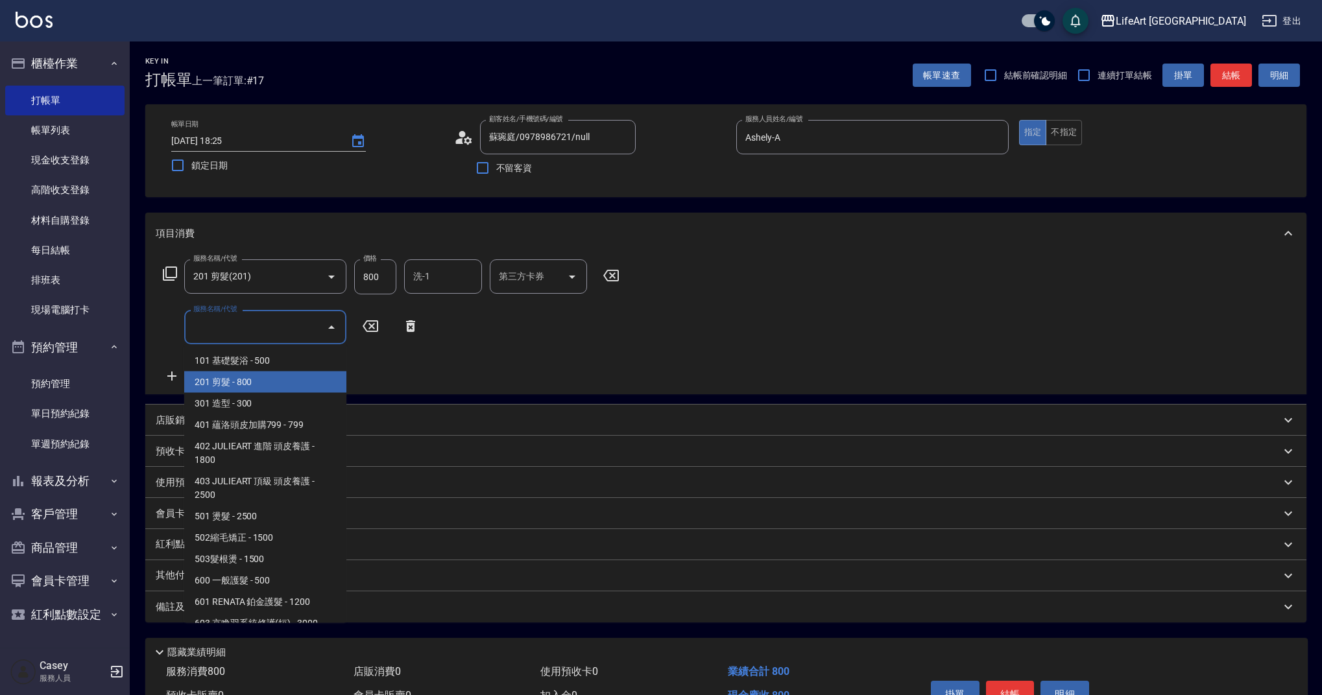
click at [248, 392] on span "201 剪髮 - 800" at bounding box center [265, 382] width 162 height 21
type input "201 剪髮(201)"
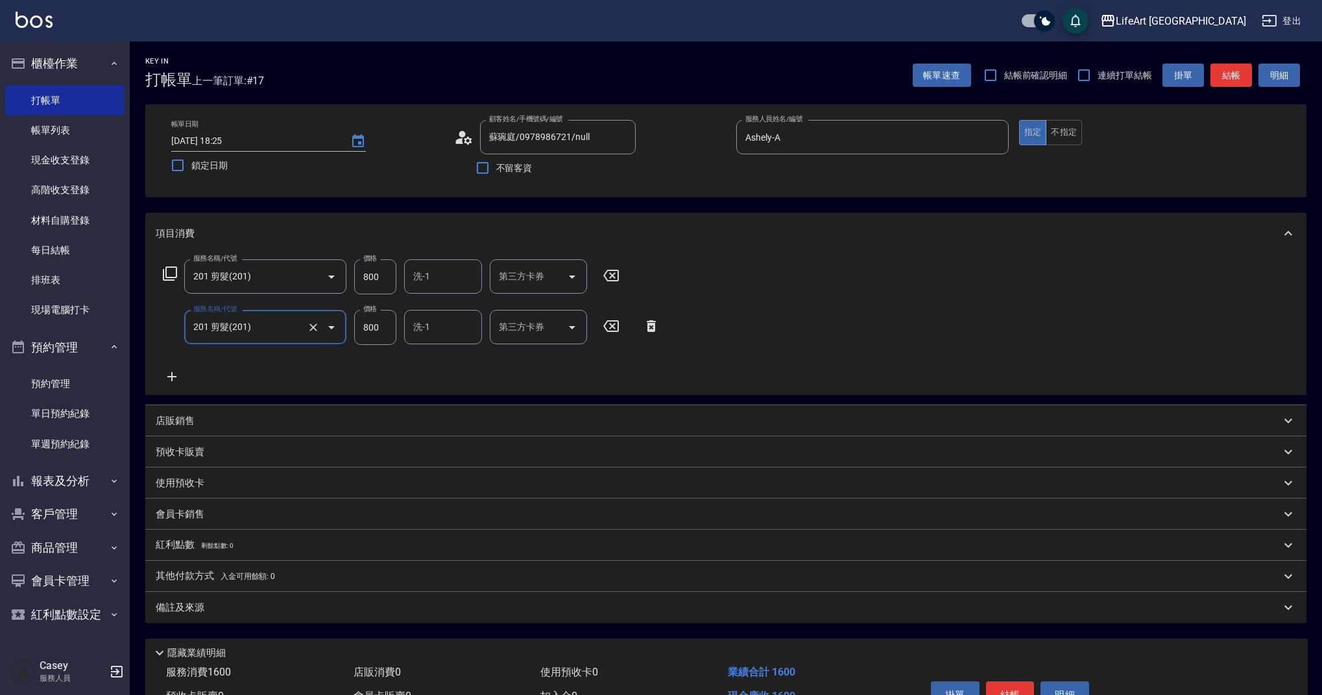
click at [171, 379] on icon at bounding box center [172, 377] width 32 height 16
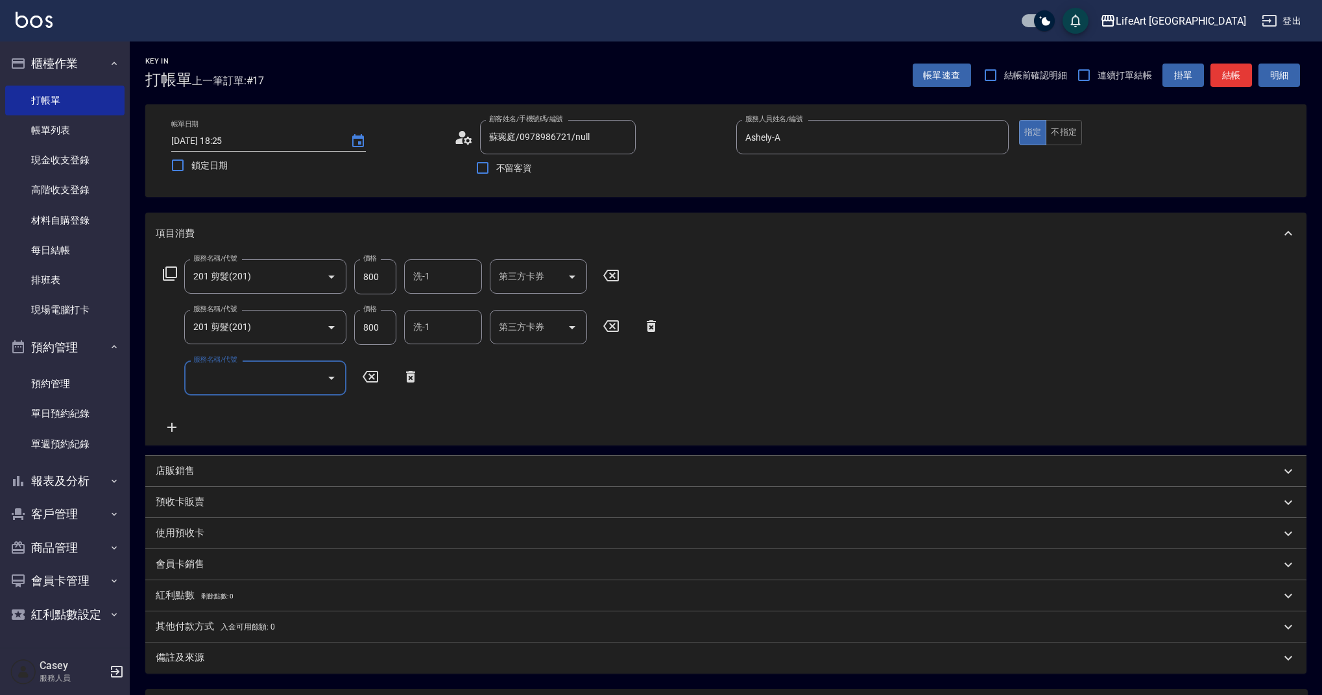
click at [228, 386] on input "服務名稱/代號" at bounding box center [255, 377] width 131 height 23
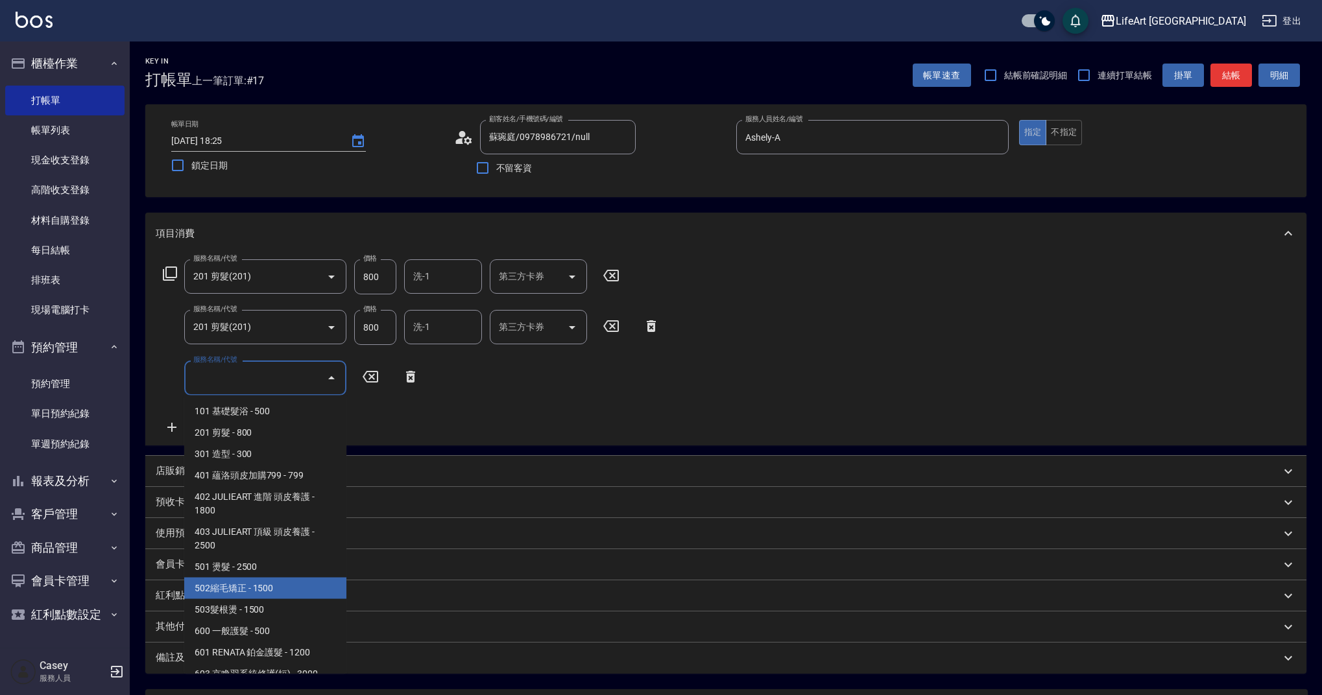
scroll to position [166, 0]
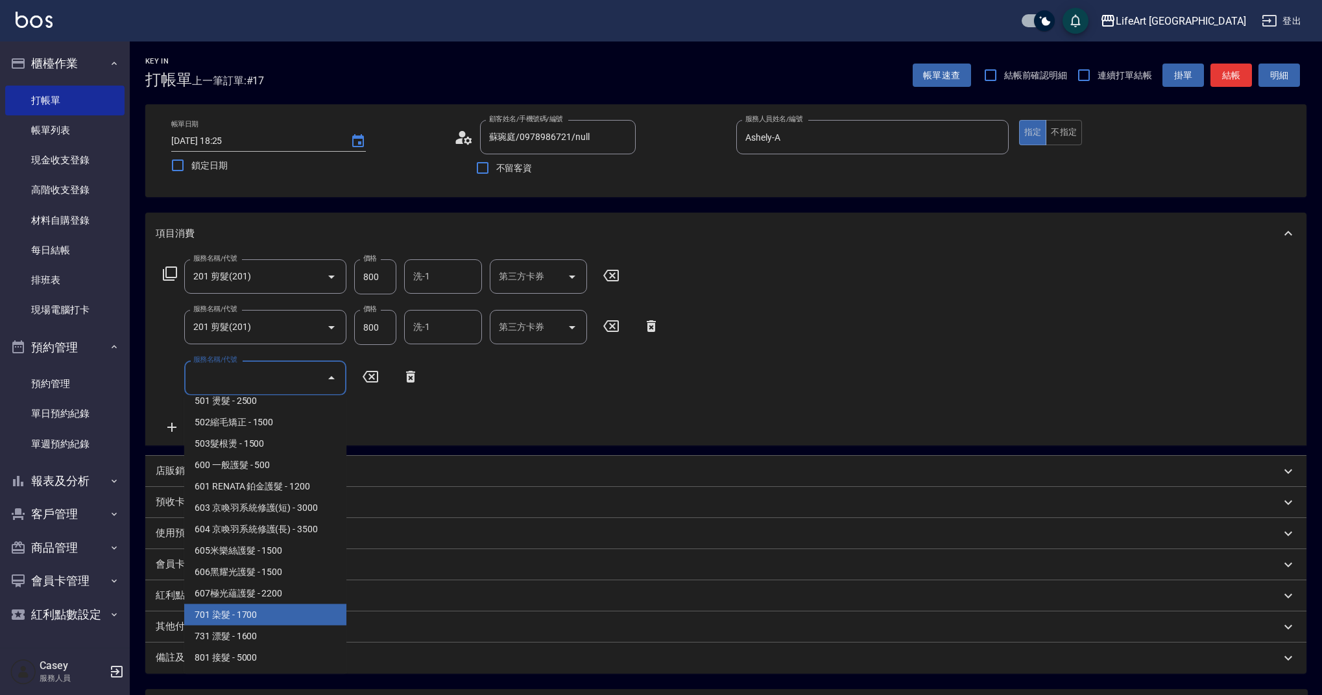
click at [315, 610] on span "701 染髮 - 1700" at bounding box center [265, 614] width 162 height 21
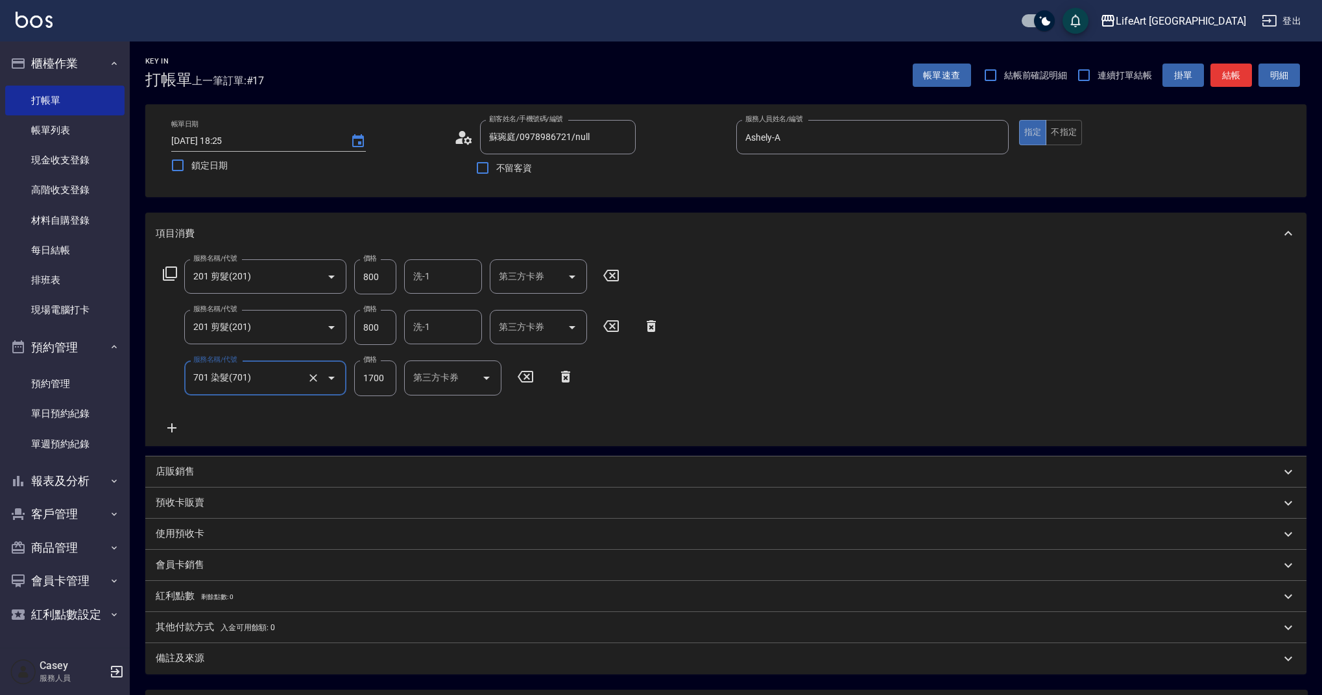
type input "701 染髮(701)"
click at [361, 267] on input "800" at bounding box center [375, 276] width 42 height 35
click at [381, 276] on input "800" at bounding box center [375, 276] width 42 height 35
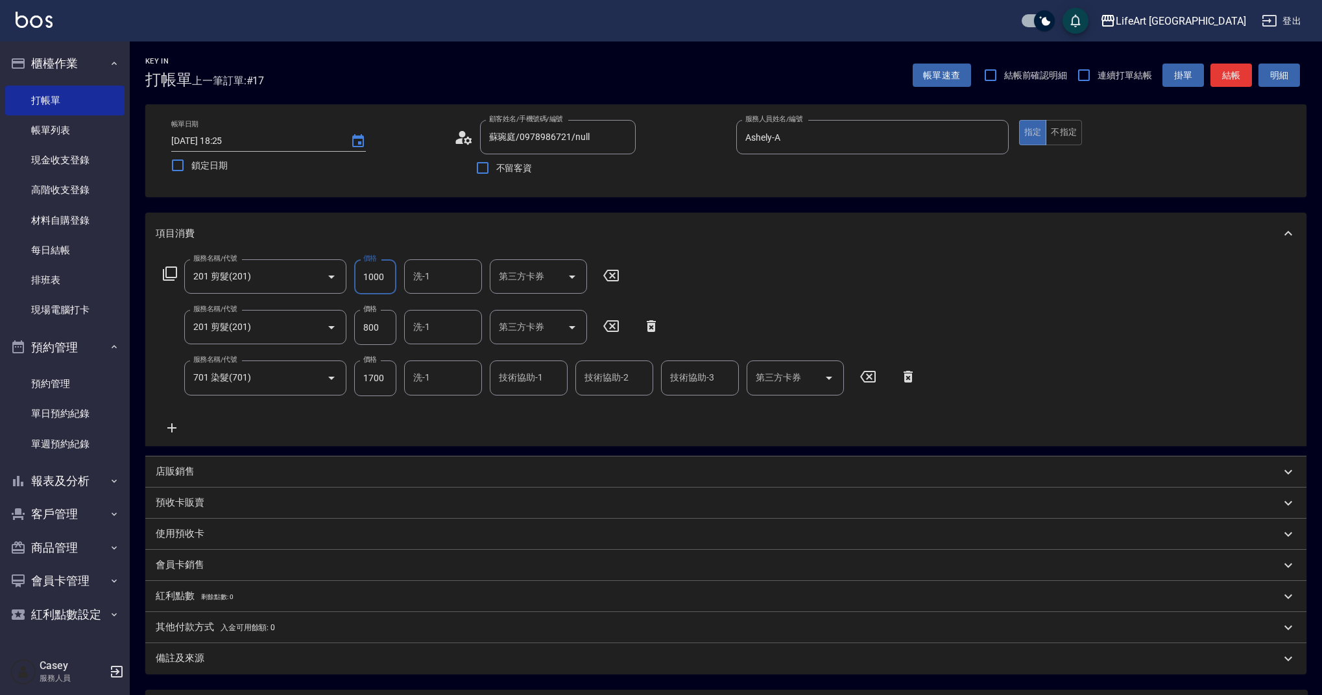
type input "1000"
click at [382, 320] on input "800" at bounding box center [375, 327] width 42 height 35
type input "1000"
click at [381, 375] on input "1700" at bounding box center [375, 378] width 42 height 35
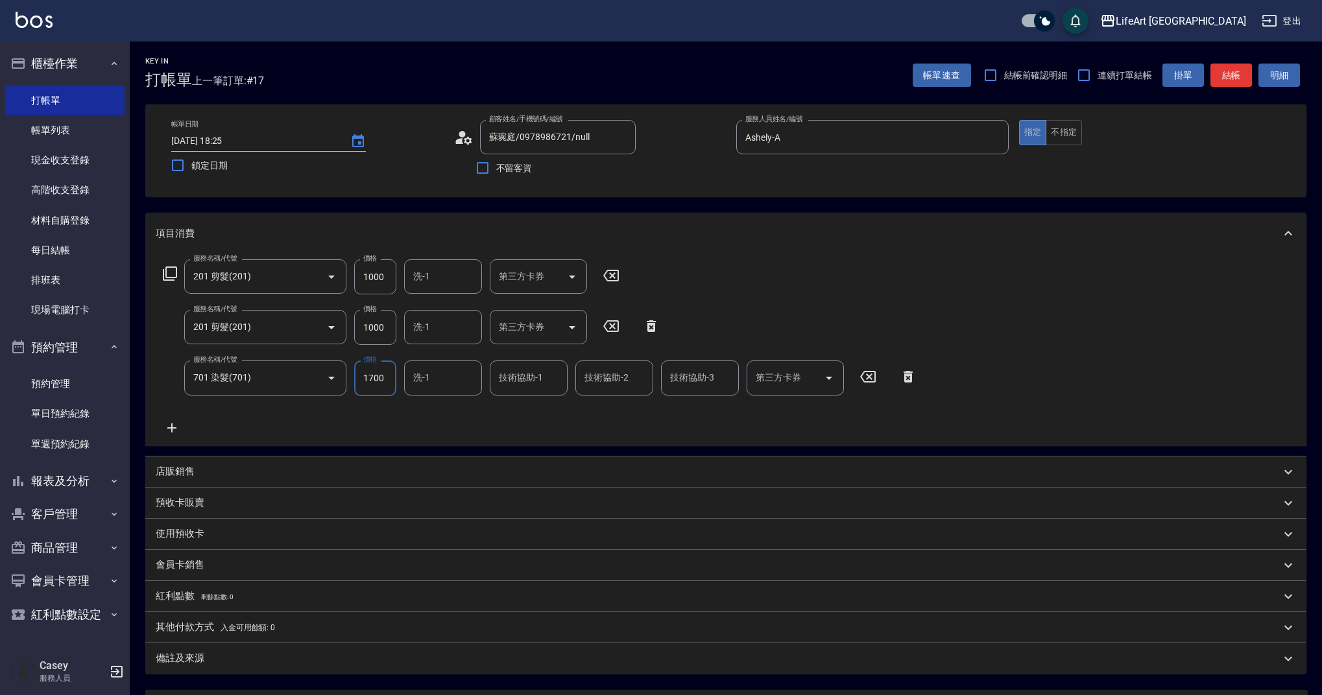
click at [381, 375] on input "1700" at bounding box center [375, 378] width 42 height 35
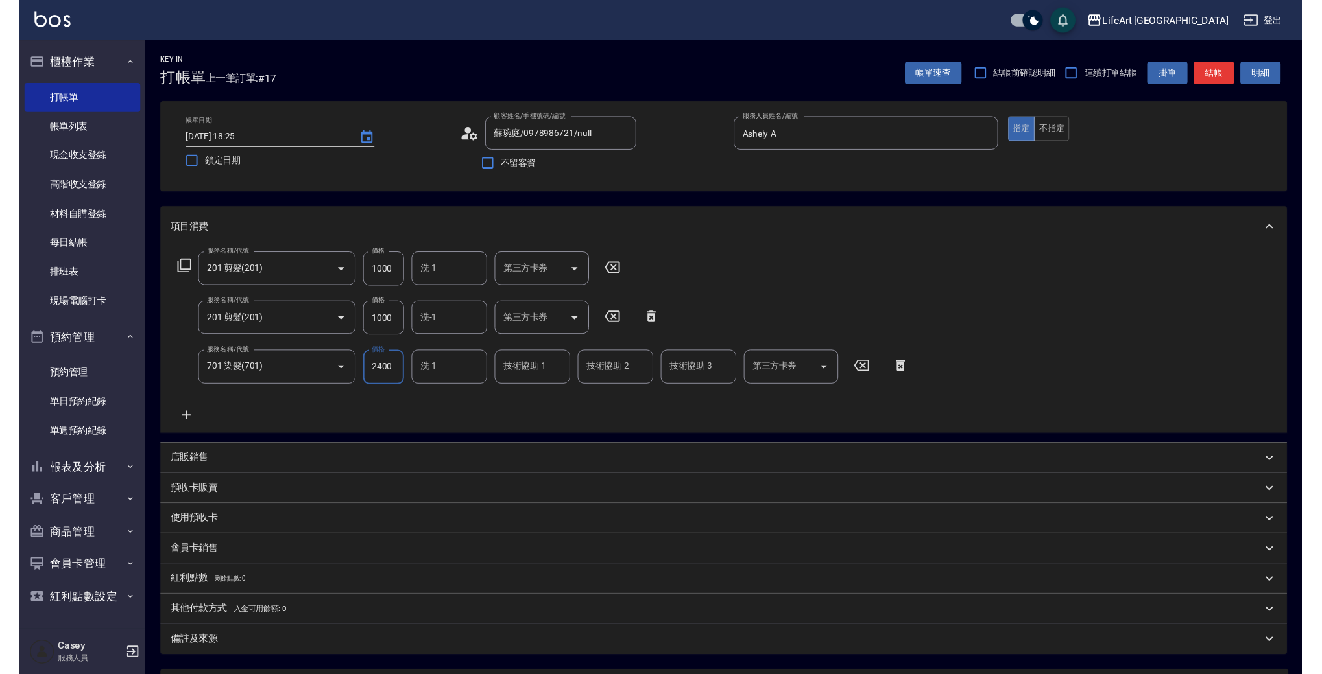
scroll to position [125, 0]
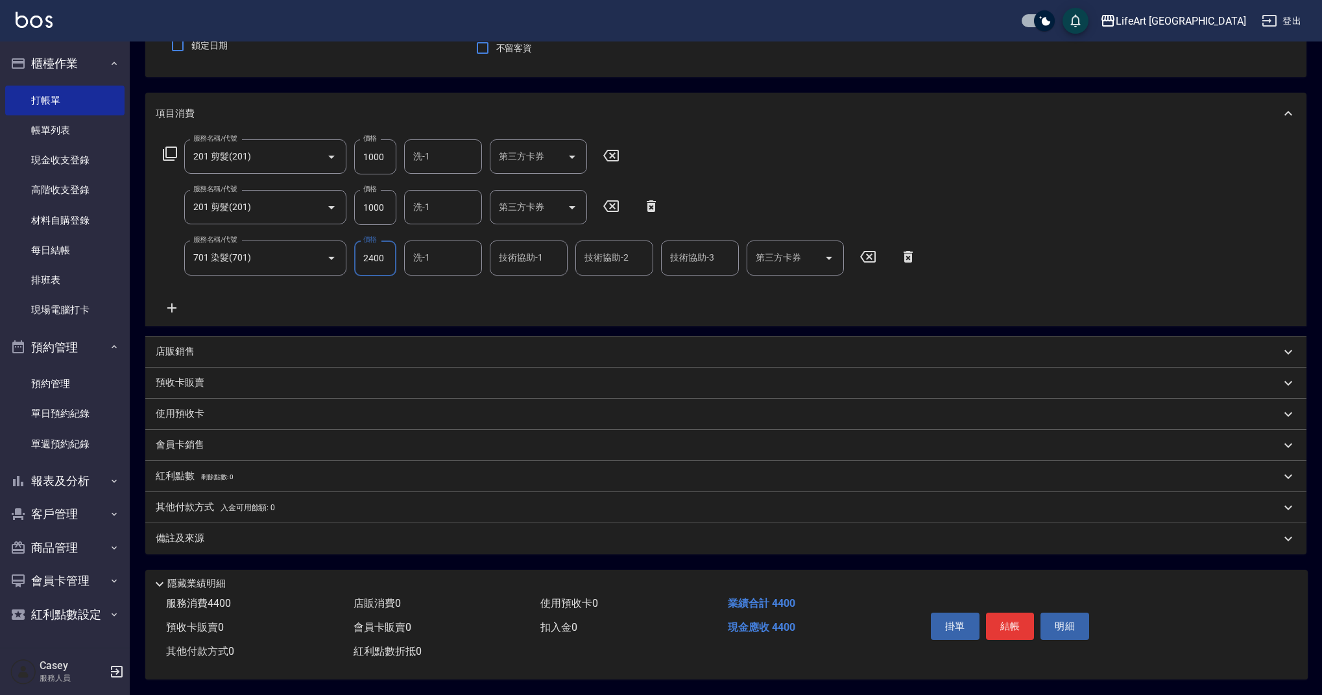
type input "2400"
click at [198, 440] on p "會員卡銷售" at bounding box center [180, 445] width 49 height 14
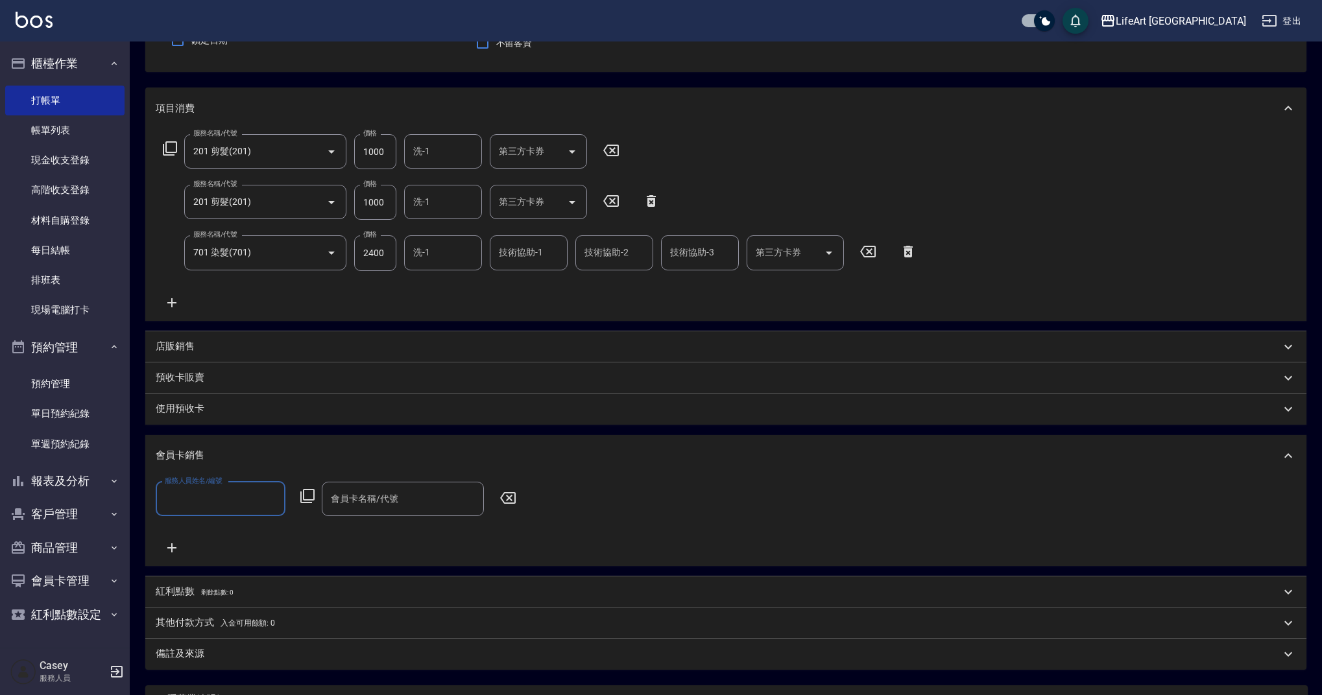
click at [217, 513] on div "服務人員姓名/編號" at bounding box center [221, 499] width 130 height 34
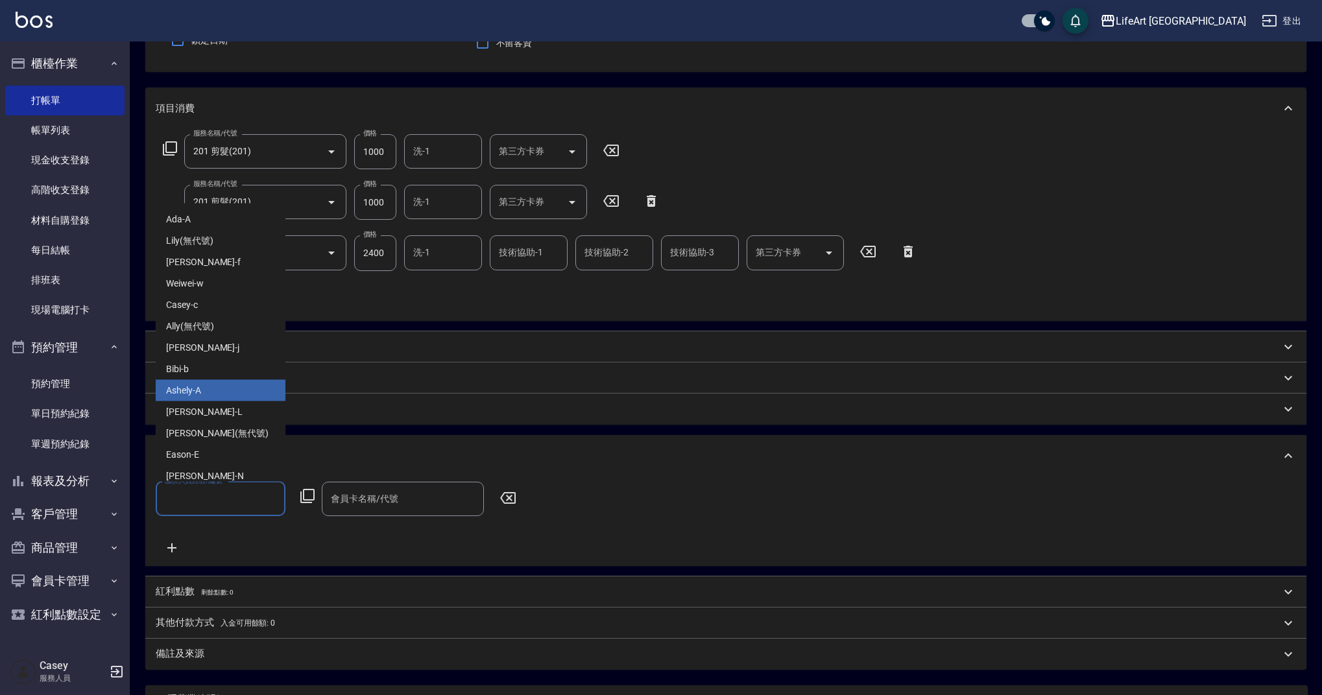
click at [217, 398] on div "Ashely -A" at bounding box center [221, 390] width 130 height 21
type input "Ashely-A"
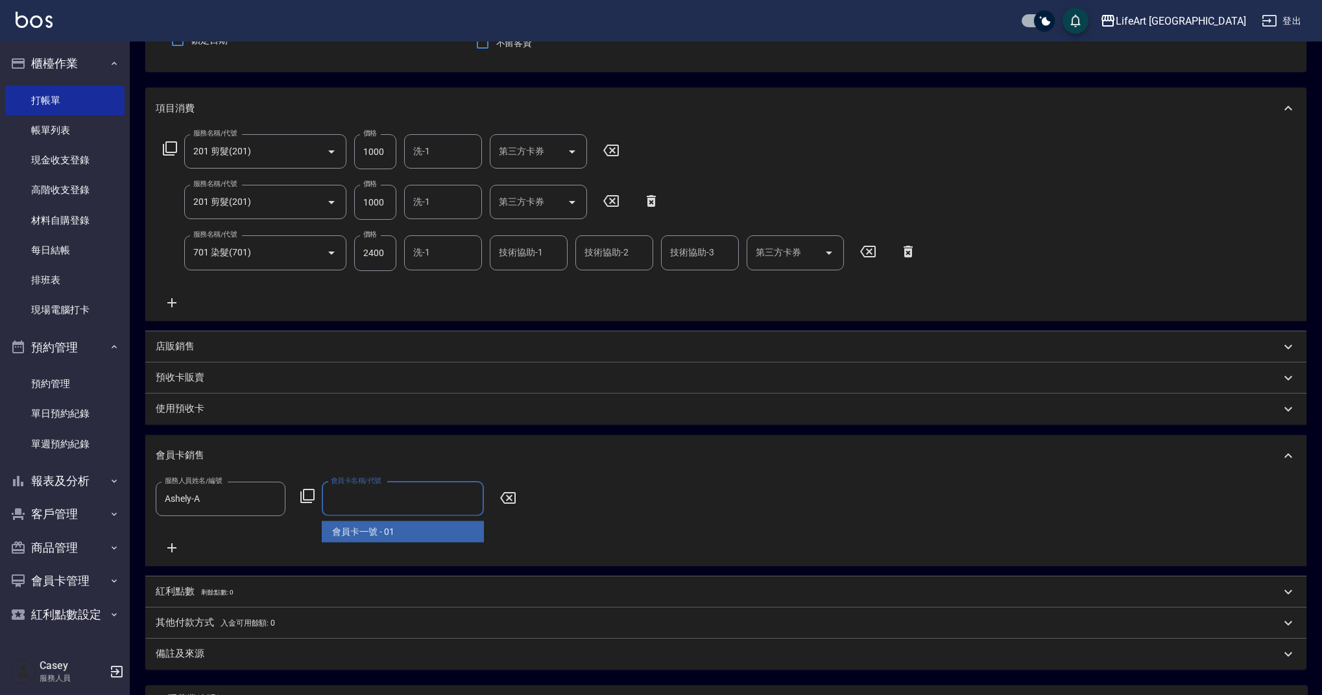
click at [394, 497] on input "會員卡名稱/代號" at bounding box center [403, 499] width 150 height 23
click at [408, 538] on span "會員卡一號 - 01" at bounding box center [403, 531] width 162 height 21
type input "會員卡一號-365天"
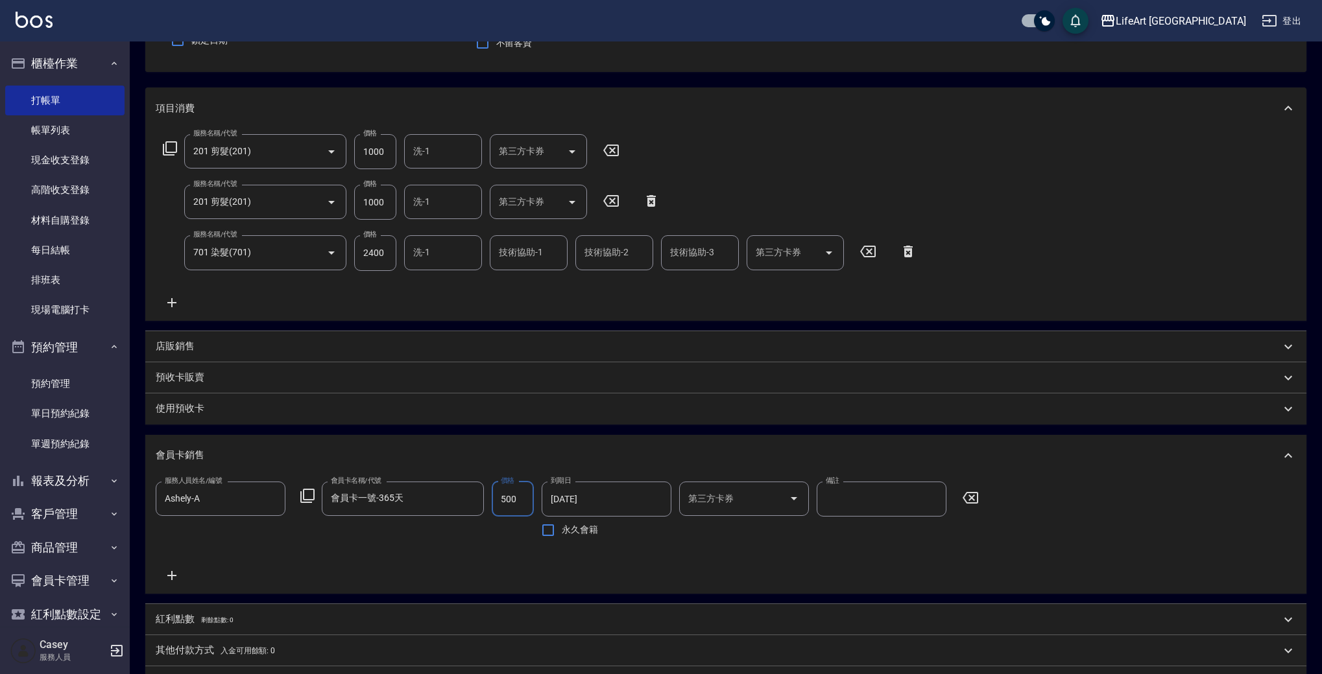
type input "500"
click at [455, 132] on div "服務名稱/代號 201 剪髮(201) 服務名稱/代號 價格 1000 價格 洗-1 洗-1 第三方卡券 第三方卡券 服務名稱/代號 201 剪髮(201) …" at bounding box center [725, 224] width 1161 height 191
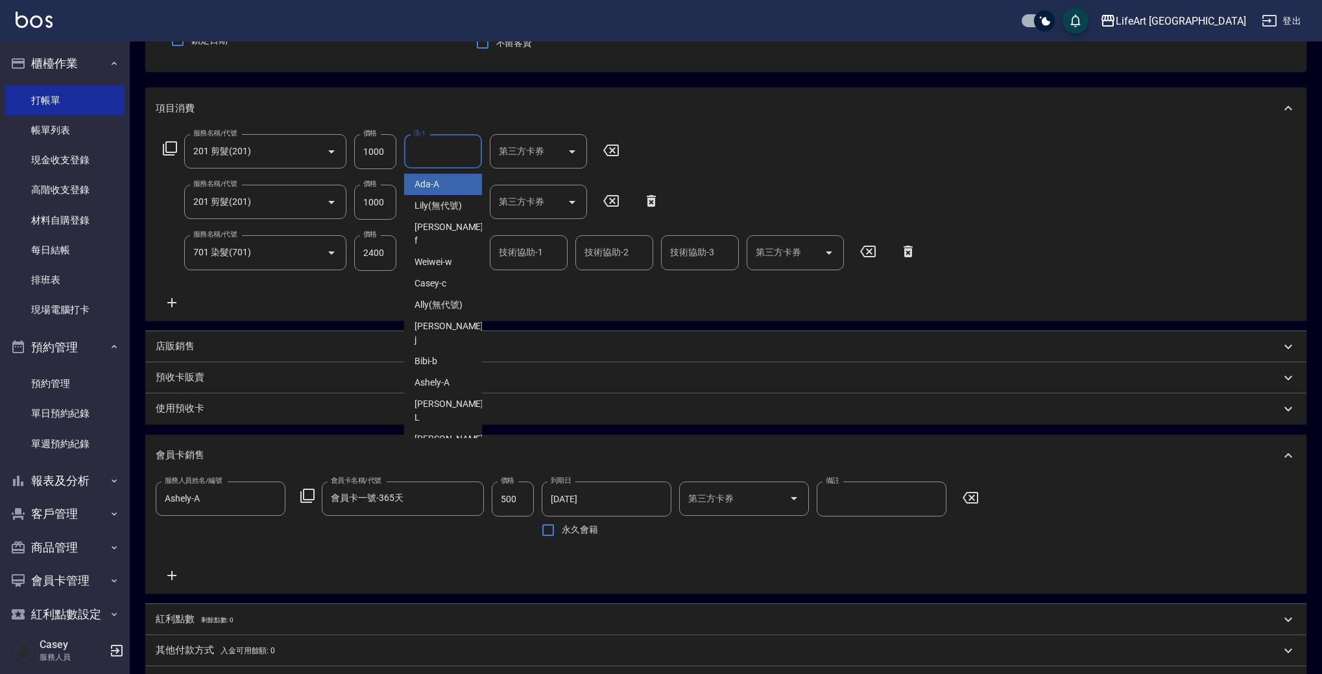
click at [454, 152] on input "洗-1" at bounding box center [443, 151] width 66 height 23
click at [446, 180] on span "Lily (無代號)" at bounding box center [437, 185] width 47 height 14
type input "Lily(無代號)"
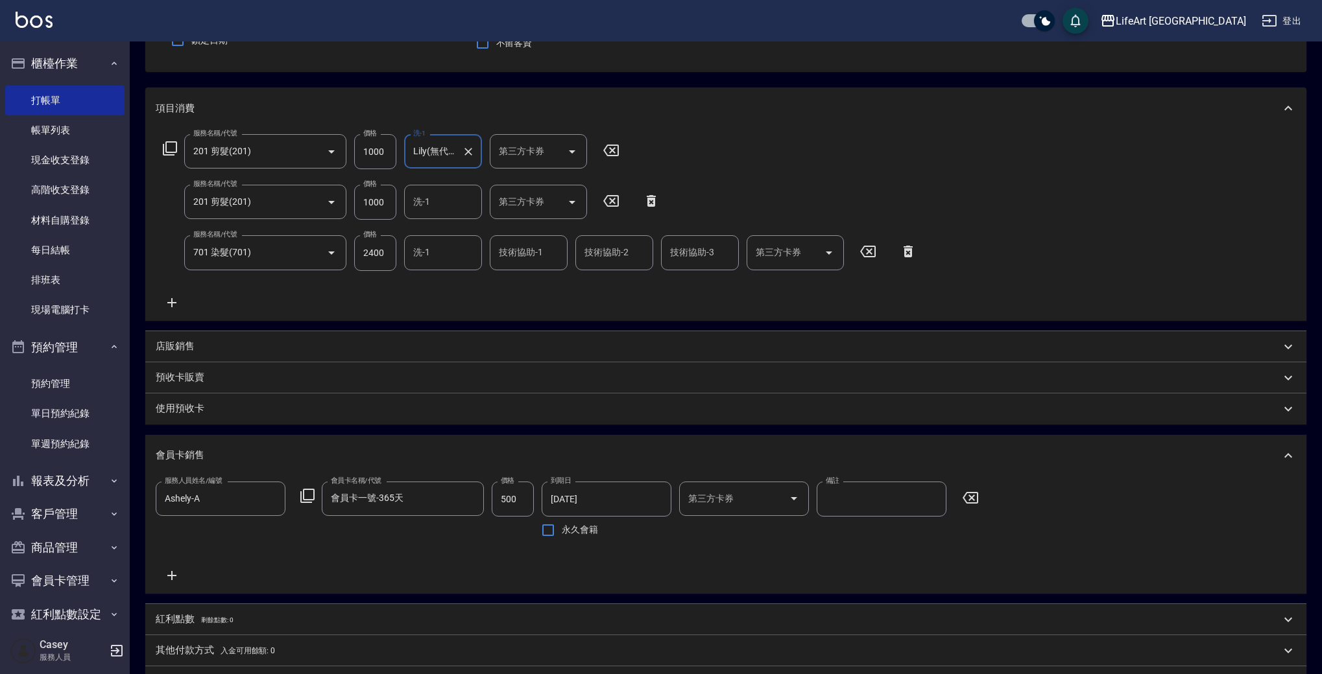
click at [453, 199] on input "洗-1" at bounding box center [443, 202] width 66 height 23
click at [465, 237] on div "Lily (無代號)" at bounding box center [443, 235] width 78 height 21
type input "Lily(無代號)"
click at [540, 252] on input "技術協助-1" at bounding box center [528, 252] width 66 height 23
click at [545, 282] on span "Lily (無代號)" at bounding box center [523, 287] width 47 height 14
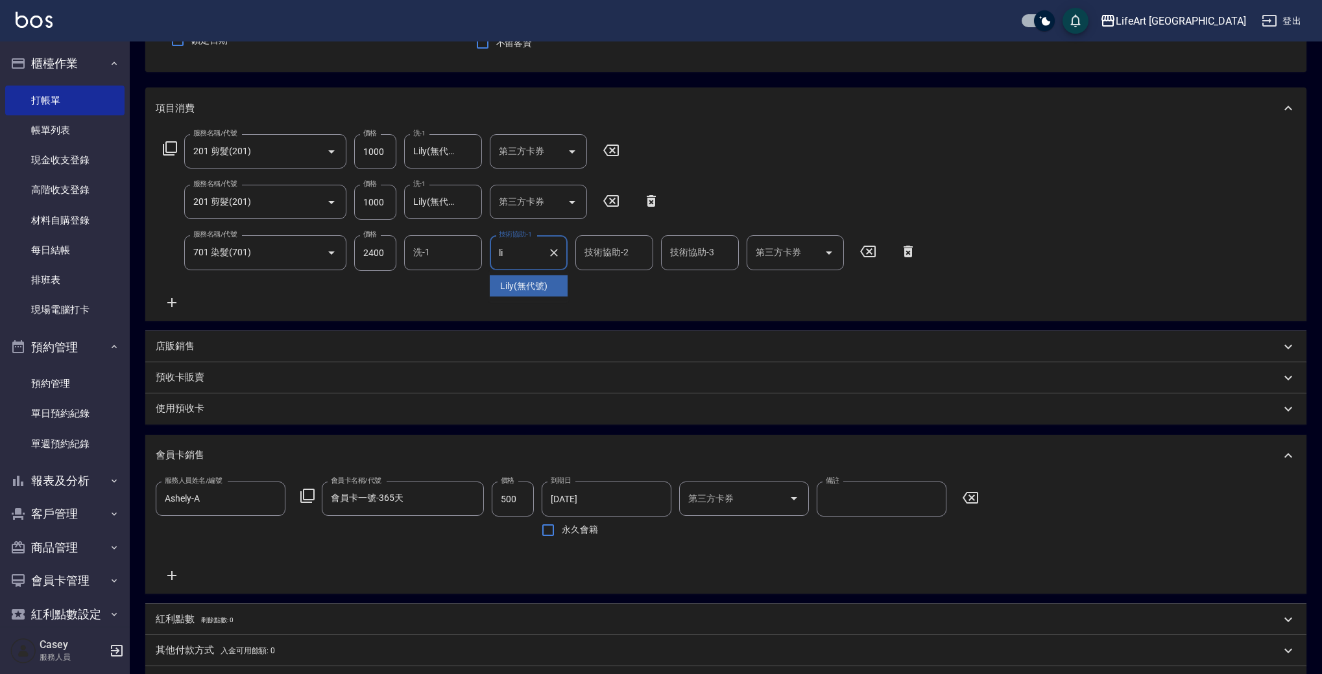
type input "Lily(無代號)"
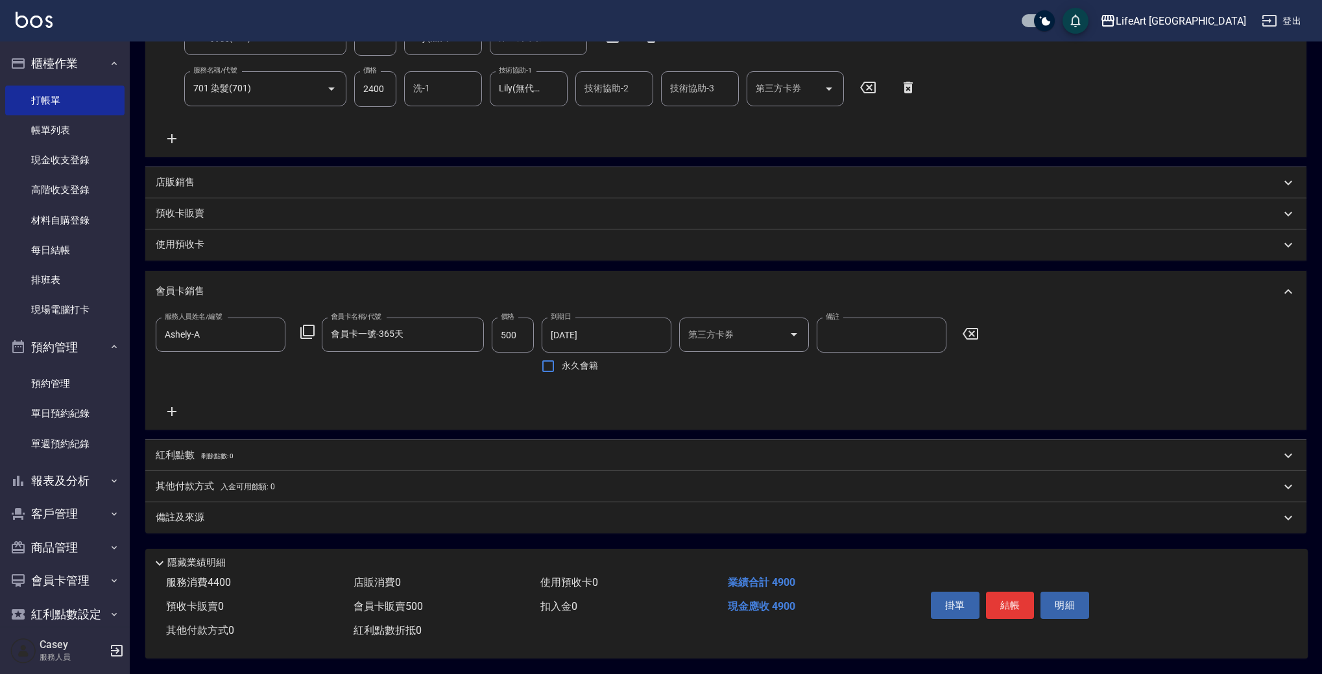
click at [259, 503] on div "備註及來源" at bounding box center [725, 518] width 1161 height 31
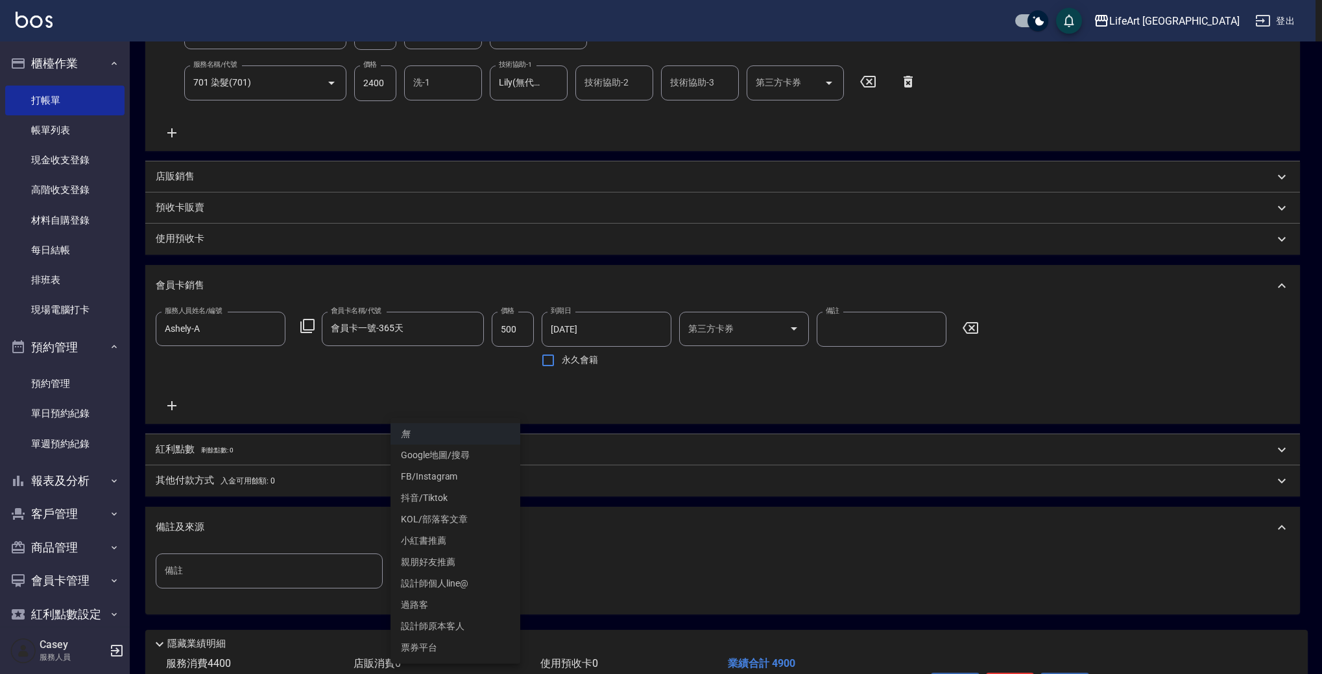
click at [447, 567] on body "LifeArt 蘆洲 登出 櫃檯作業 打帳單 帳單列表 現金收支登錄 高階收支登錄 材料自購登錄 每日結帳 排班表 現場電腦打卡 預約管理 預約管理 單日預約…" at bounding box center [661, 230] width 1322 height 1051
click at [467, 625] on li "設計師原本客人" at bounding box center [455, 626] width 130 height 21
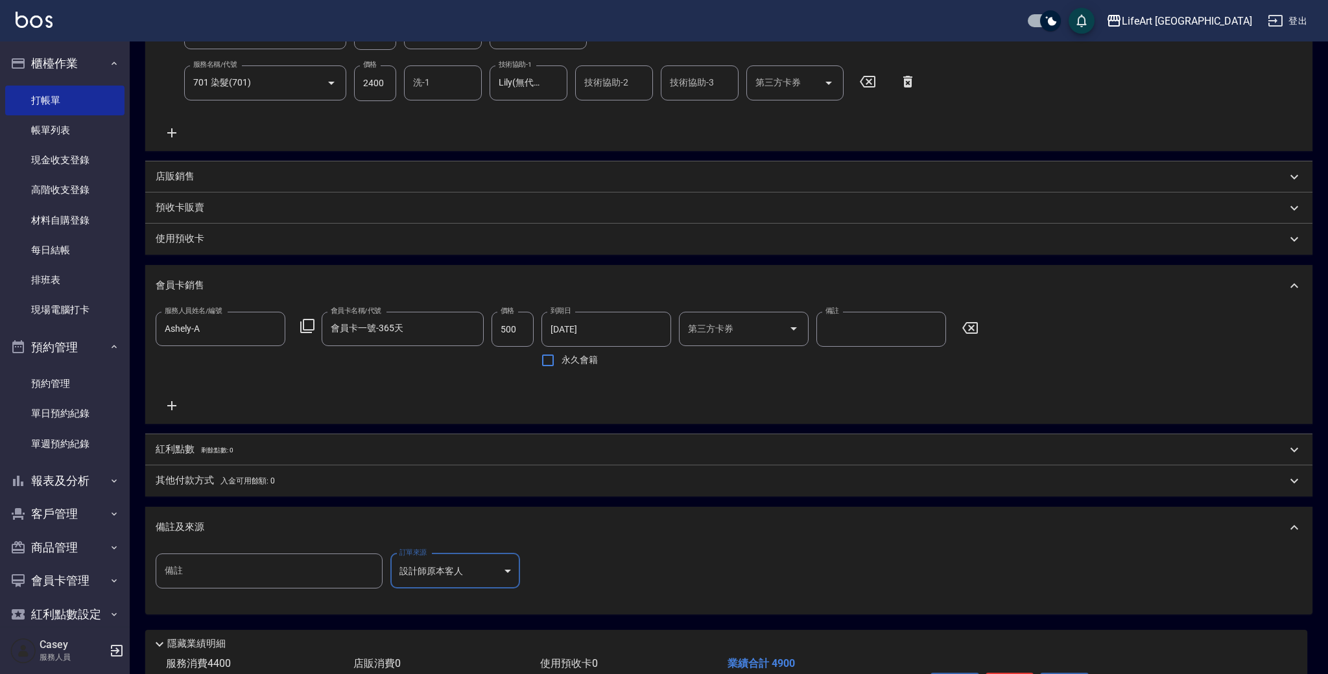
type input "設計師原本客人"
click at [262, 475] on p "其他付款方式 入金可用餘額: 0" at bounding box center [215, 481] width 119 height 14
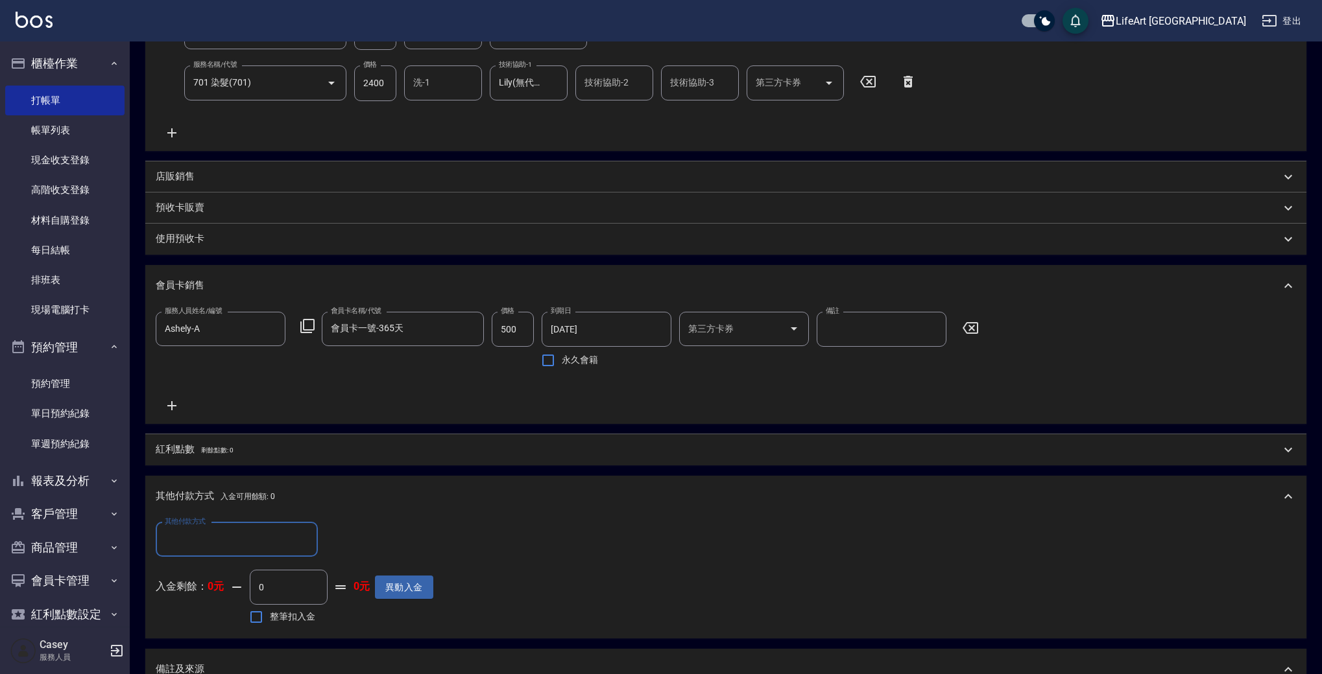
click at [243, 527] on div "其他付款方式" at bounding box center [237, 540] width 162 height 34
click at [263, 568] on span "轉帳" at bounding box center [237, 572] width 162 height 21
type input "轉帳"
click at [386, 543] on input "0" at bounding box center [374, 540] width 97 height 35
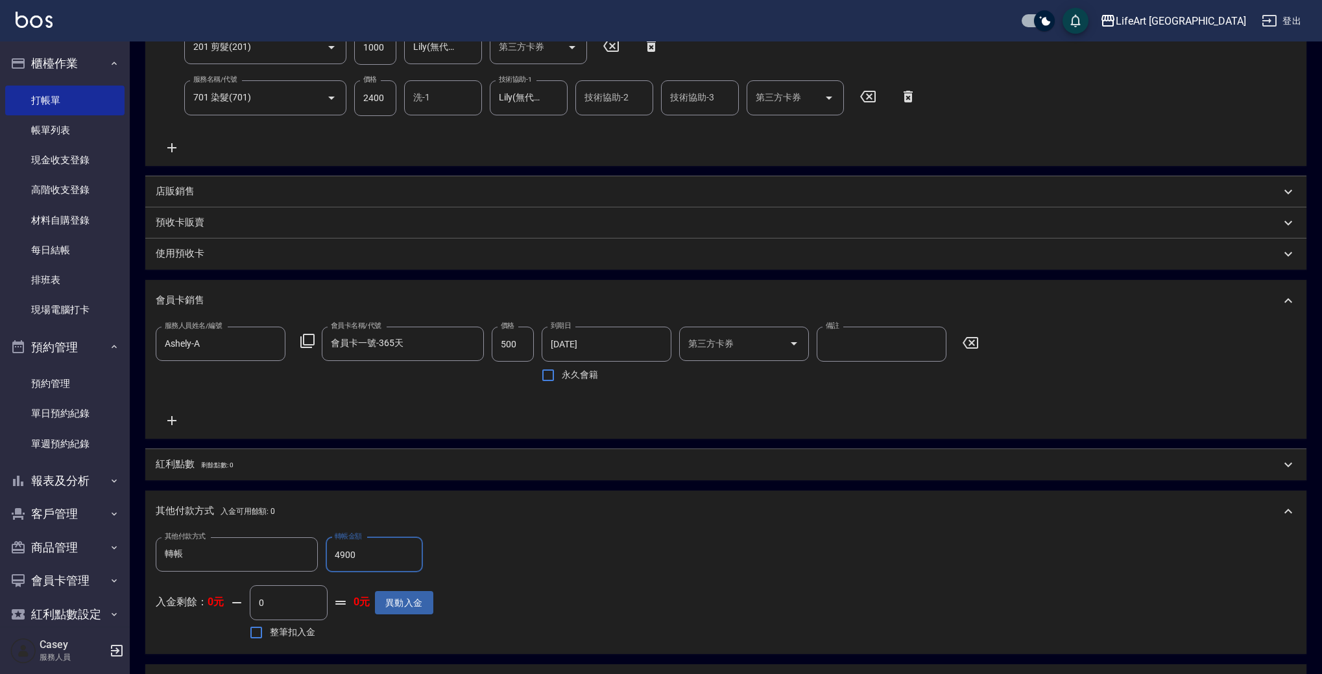
scroll to position [525, 0]
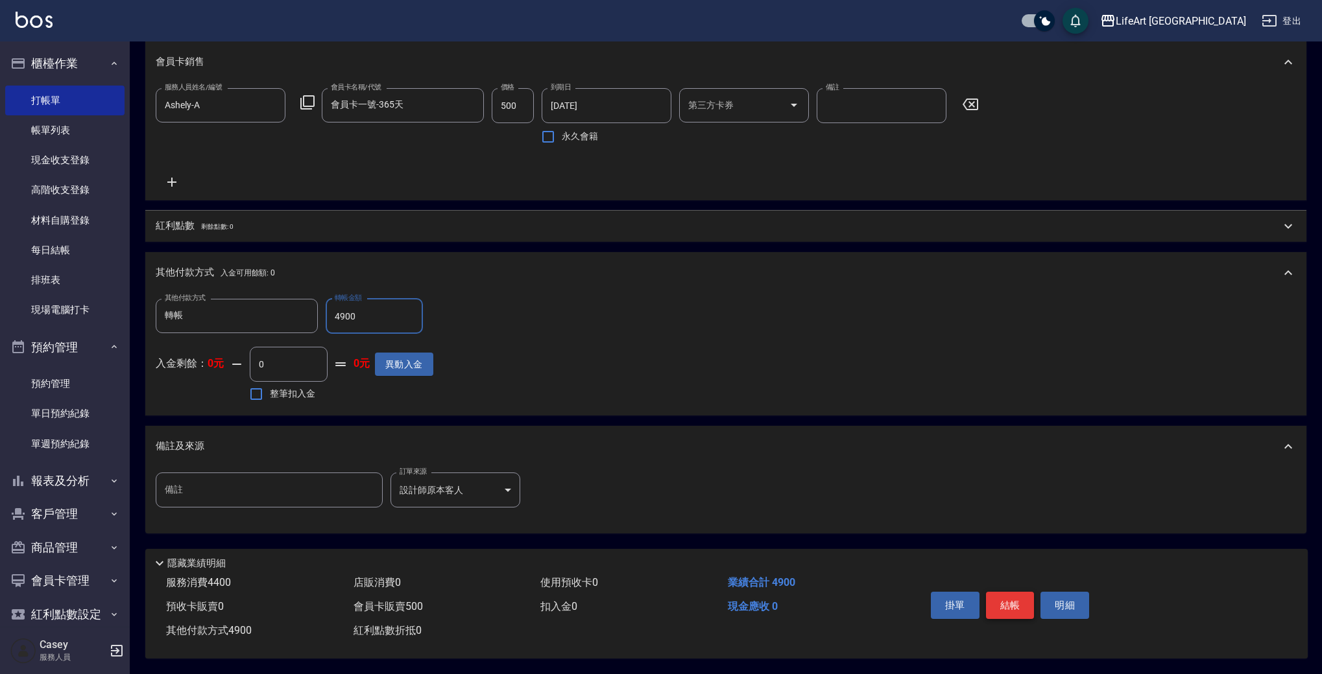
type input "4900"
click at [1020, 602] on button "結帳" at bounding box center [1010, 605] width 49 height 27
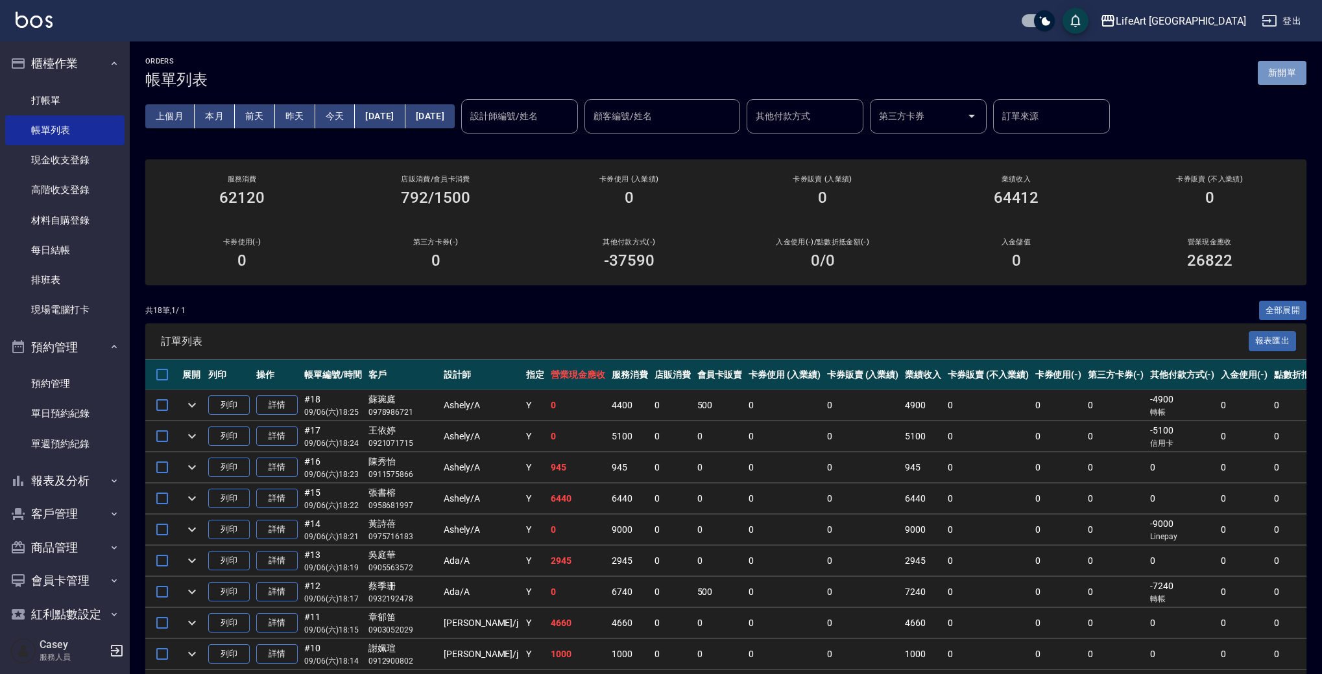
click at [1285, 67] on button "新開單" at bounding box center [1282, 73] width 49 height 24
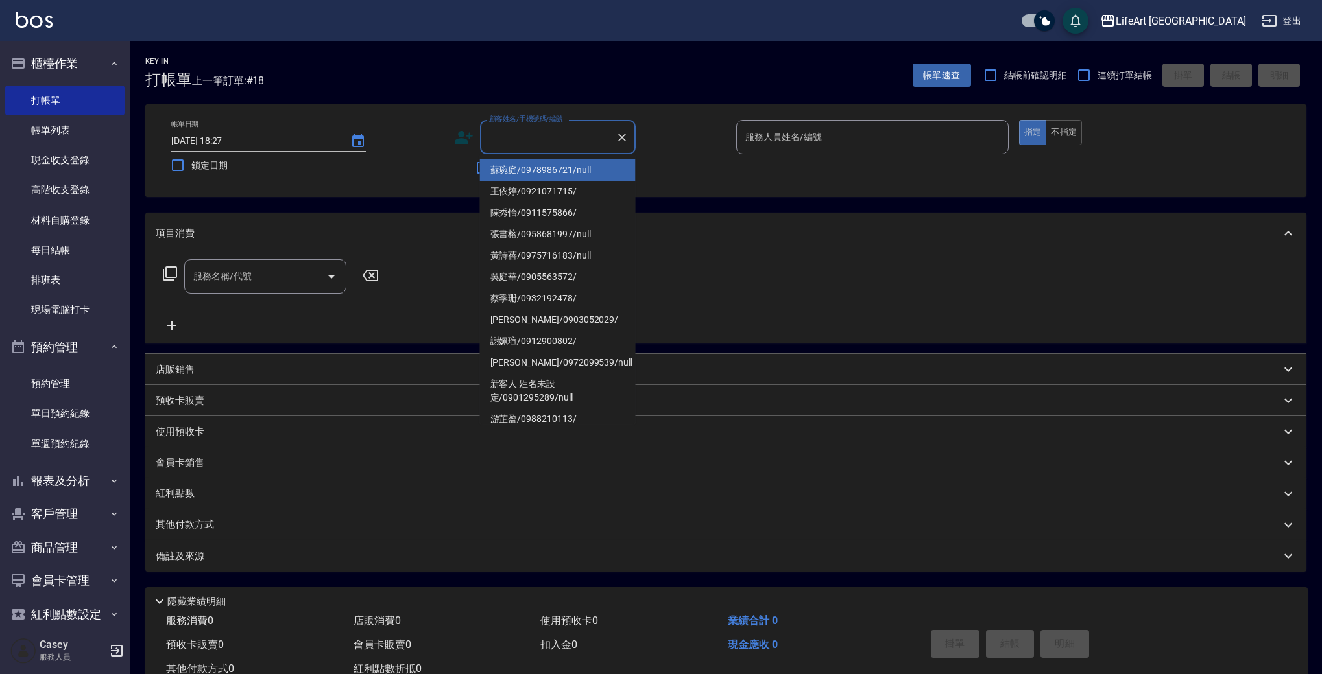
click at [565, 133] on input "顧客姓名/手機號碼/編號" at bounding box center [548, 137] width 125 height 23
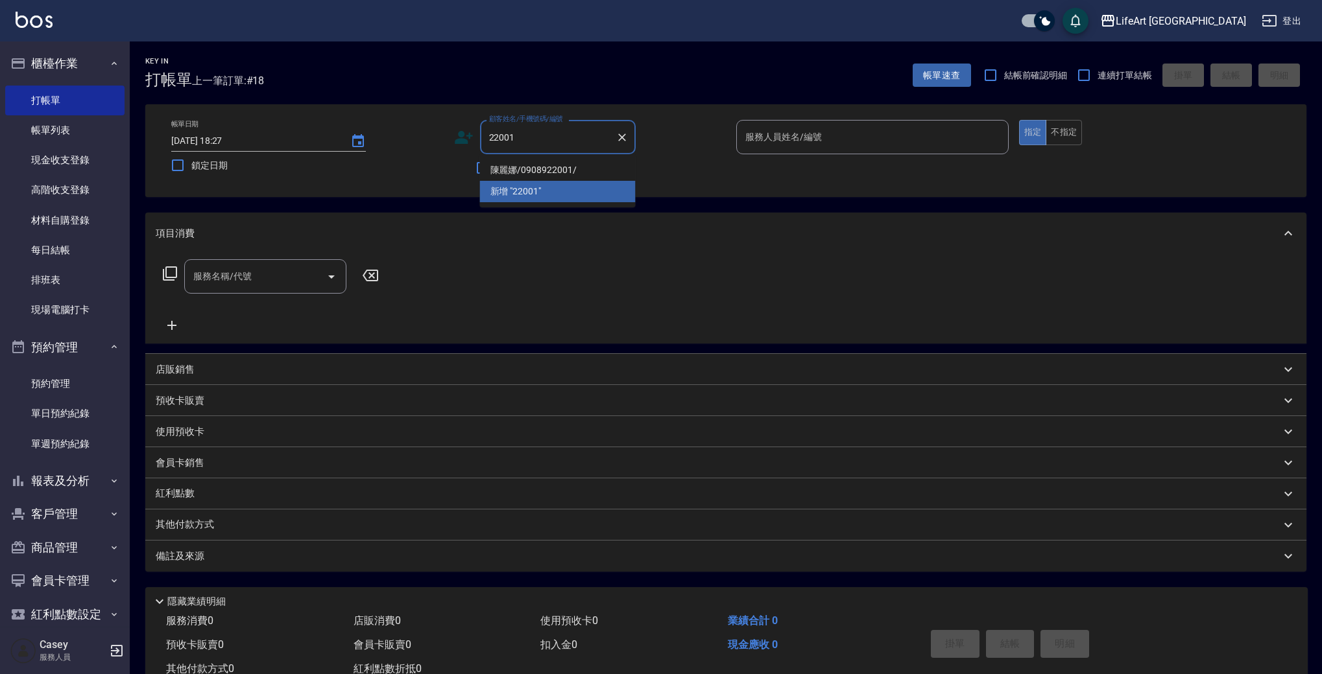
click at [554, 169] on li "陳麗娜/0908922001/" at bounding box center [558, 170] width 156 height 21
type input "陳麗娜/0908922001/"
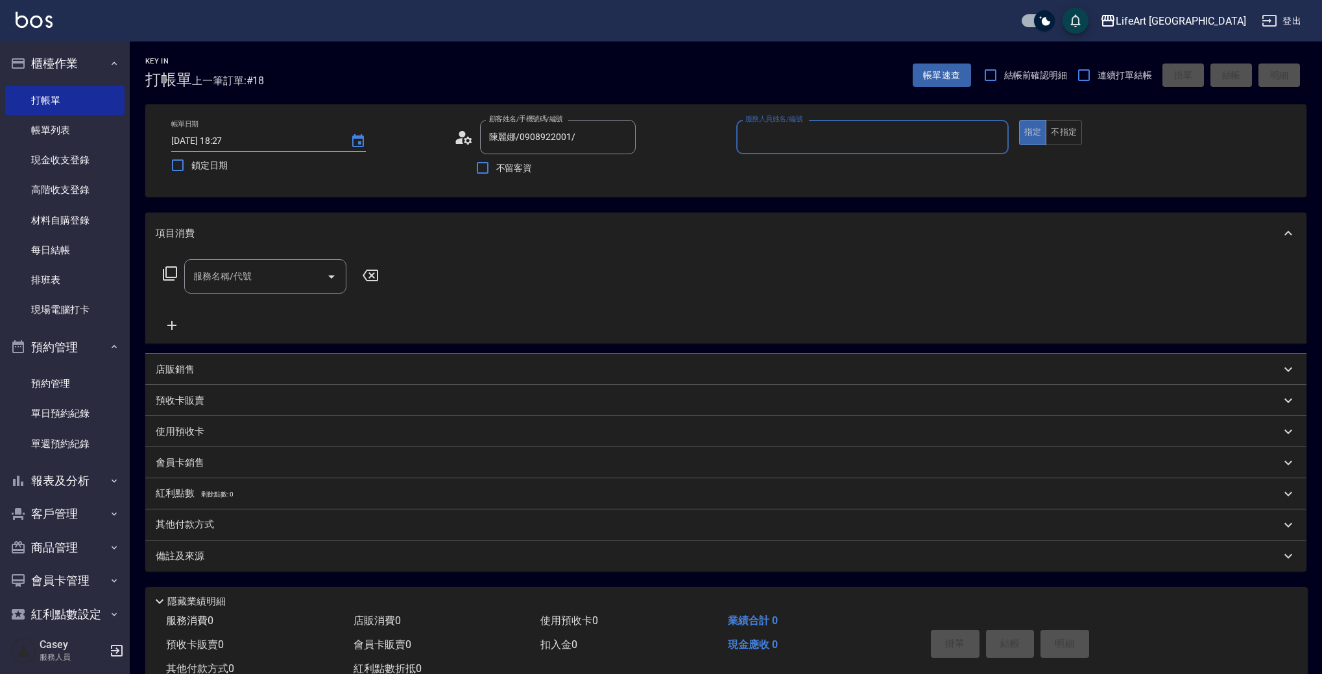
type input "Ashely-A"
click at [623, 171] on icon "button" at bounding box center [620, 170] width 10 height 8
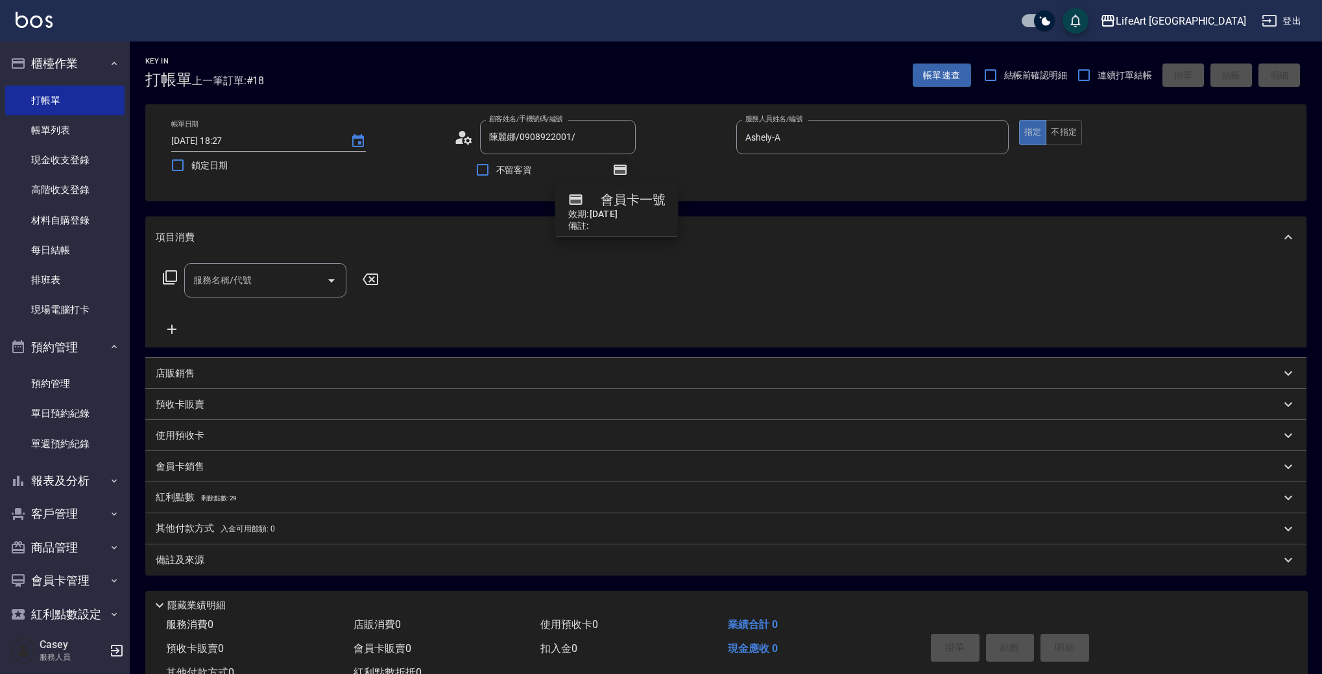
click at [623, 171] on icon "button" at bounding box center [620, 170] width 10 height 8
click at [243, 292] on input "服務名稱/代號" at bounding box center [255, 280] width 131 height 23
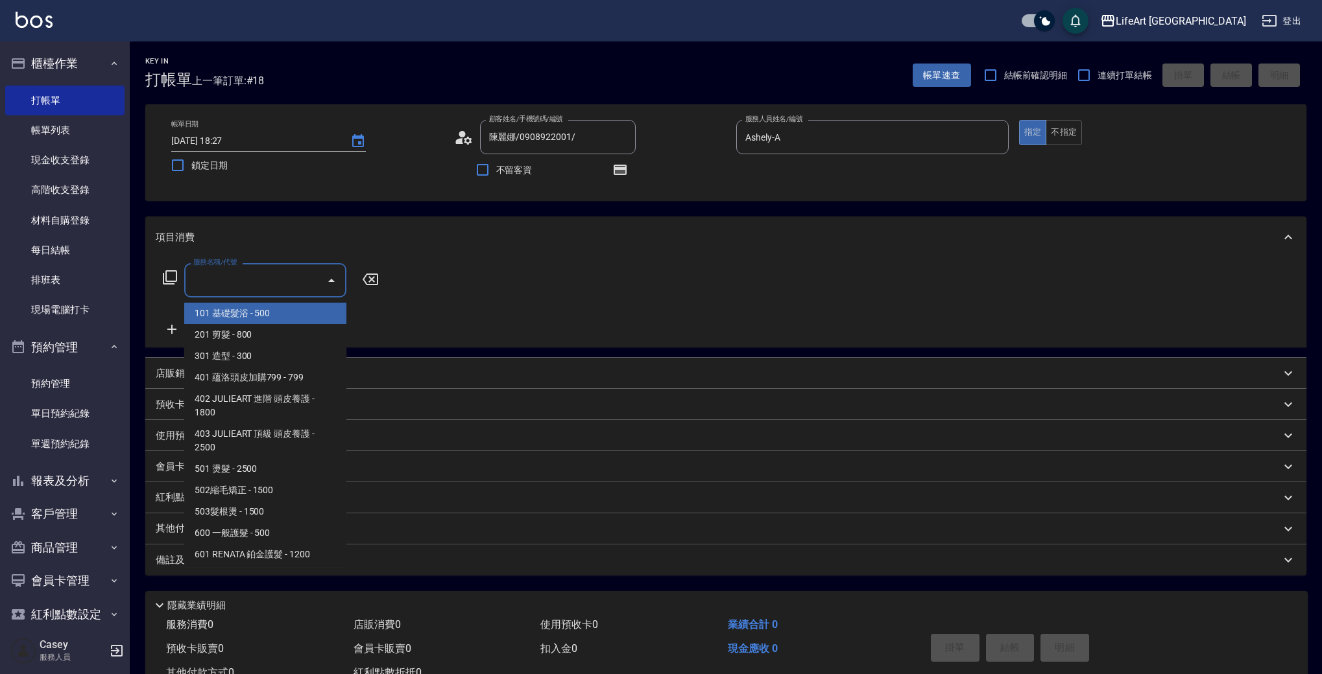
click at [256, 320] on span "101 基礎髮浴 - 500" at bounding box center [265, 313] width 162 height 21
type input "101 基礎髮浴 (101)"
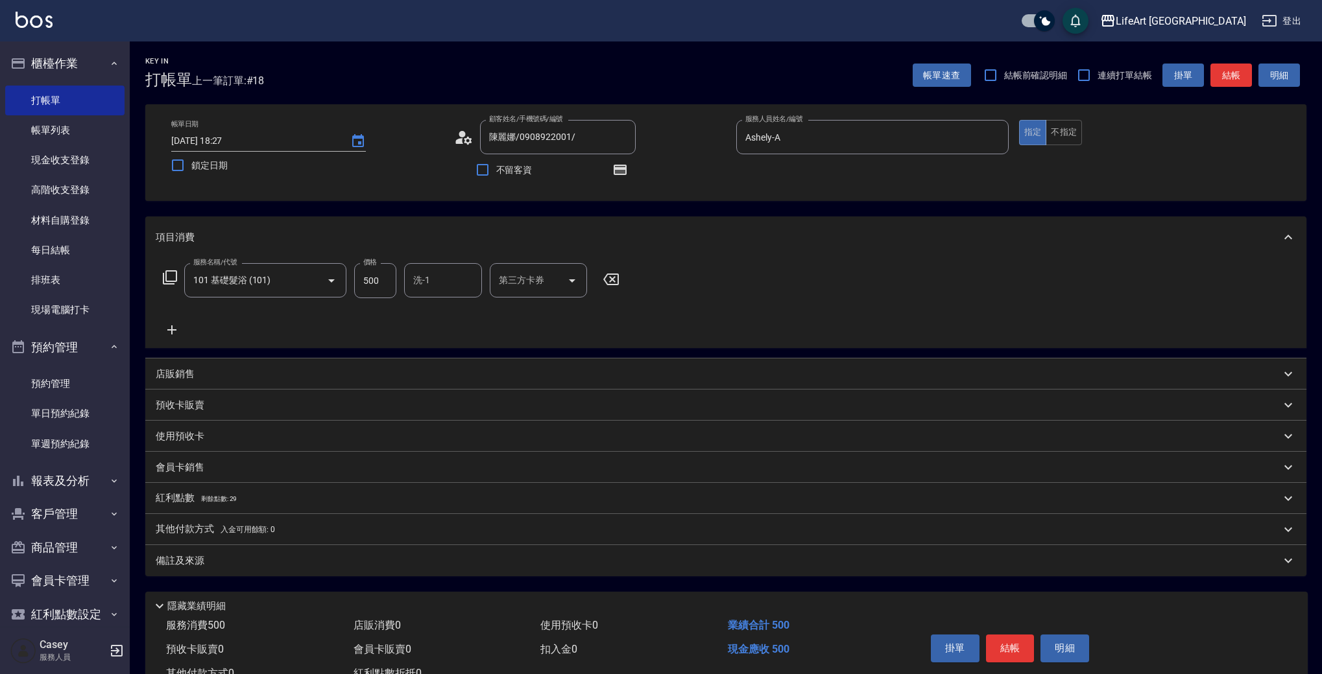
click at [174, 329] on icon at bounding box center [171, 330] width 9 height 9
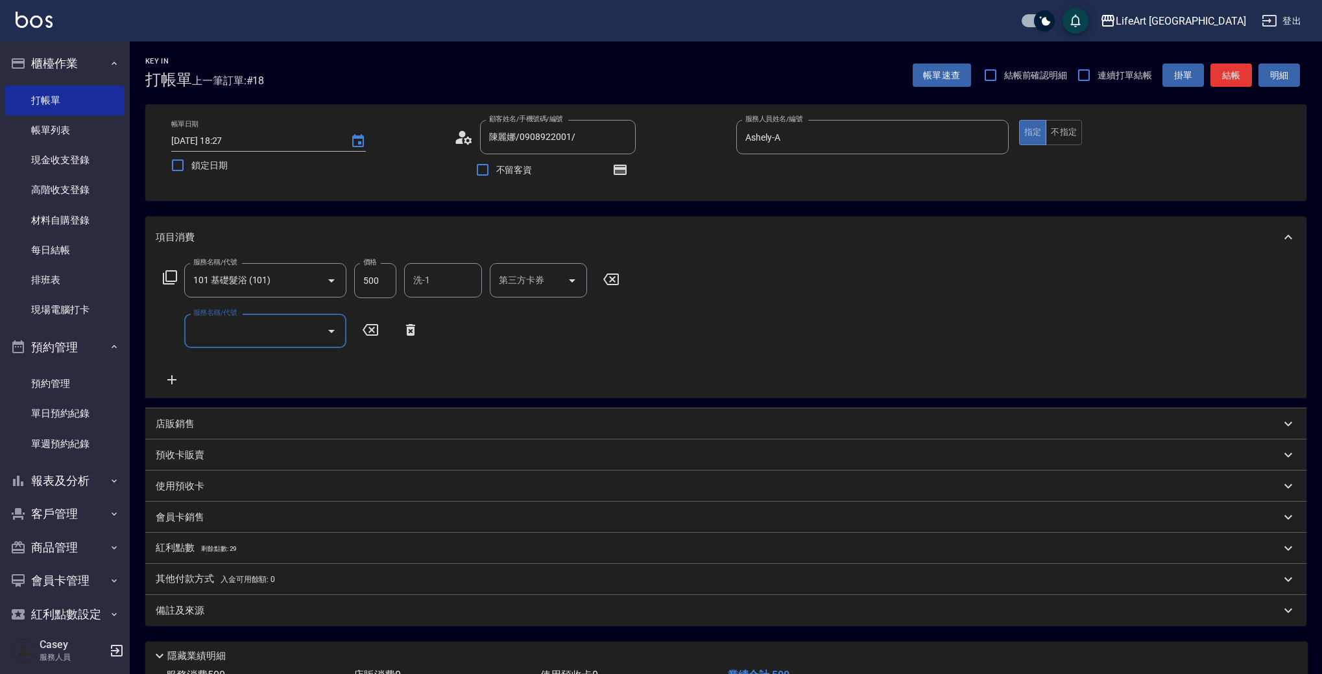
click at [233, 329] on input "服務名稱/代號" at bounding box center [255, 331] width 131 height 23
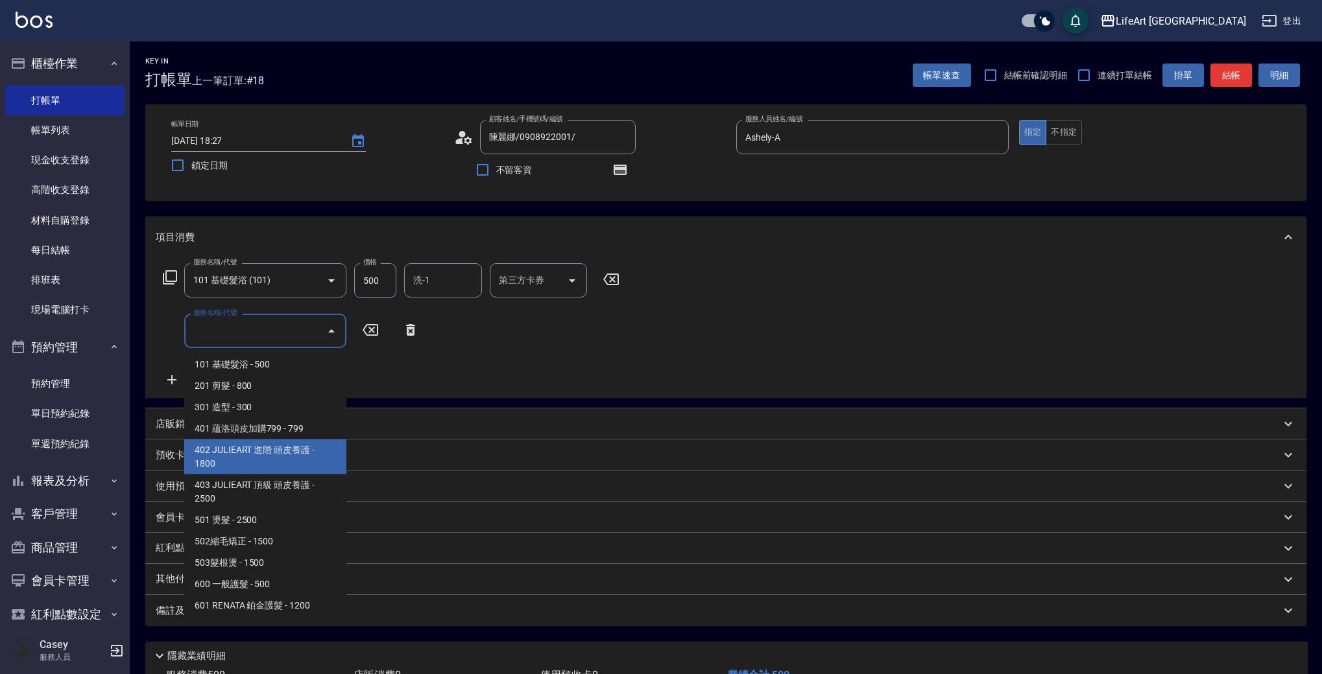
click at [318, 449] on span "402 JULIEART 進階 頭皮養護 - 1800" at bounding box center [265, 457] width 162 height 35
type input "402 JULIEART 進階 頭皮養護(402)"
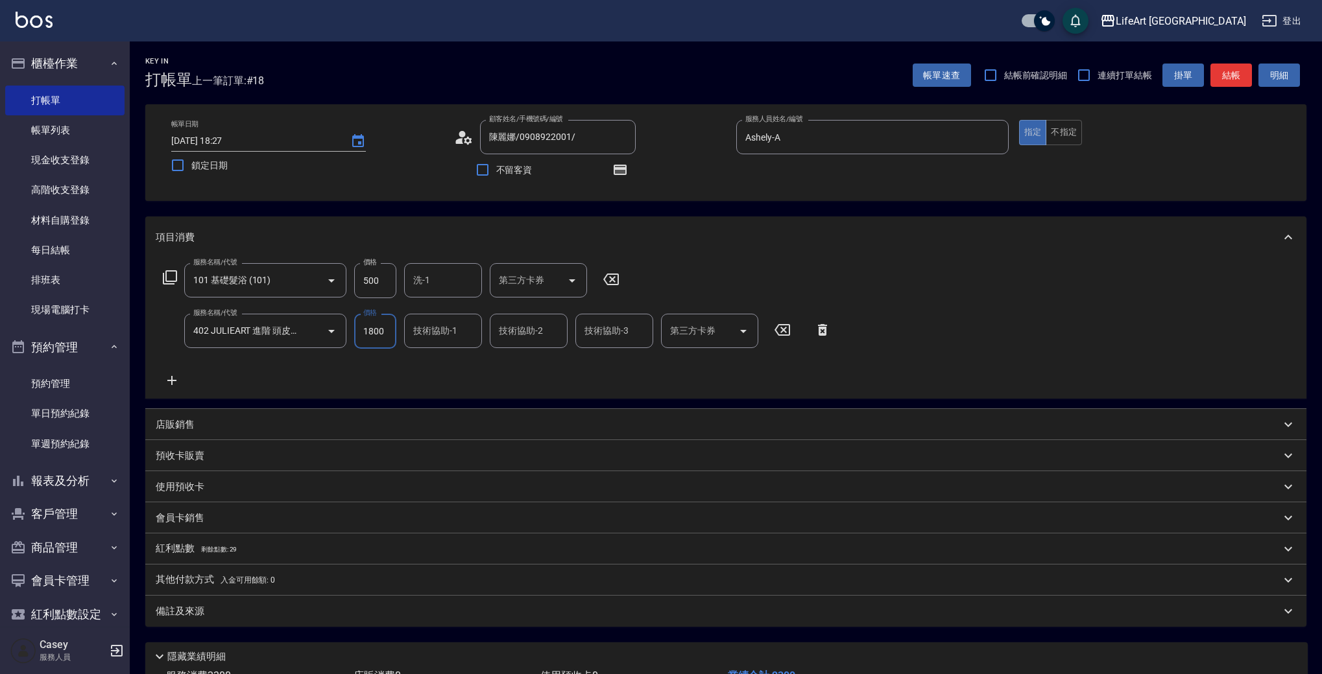
click at [387, 285] on input "500" at bounding box center [375, 280] width 42 height 35
type input "850"
click at [390, 327] on input "1800" at bounding box center [375, 331] width 42 height 35
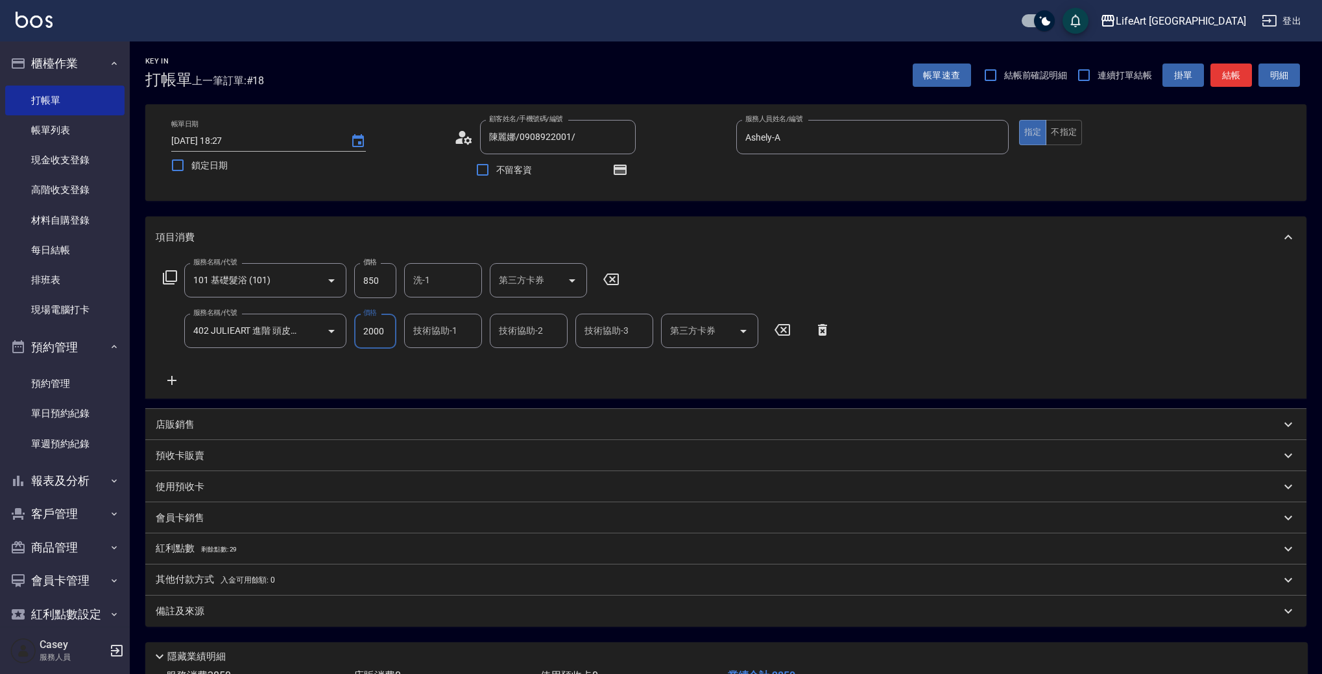
type input "2000"
click at [434, 275] on input "洗-1" at bounding box center [443, 280] width 66 height 23
click at [449, 314] on span "Lily (無代號)" at bounding box center [437, 314] width 47 height 14
type input "Lily(無代號)"
click at [451, 327] on div "技術協助-1 技術協助-1" at bounding box center [443, 331] width 78 height 34
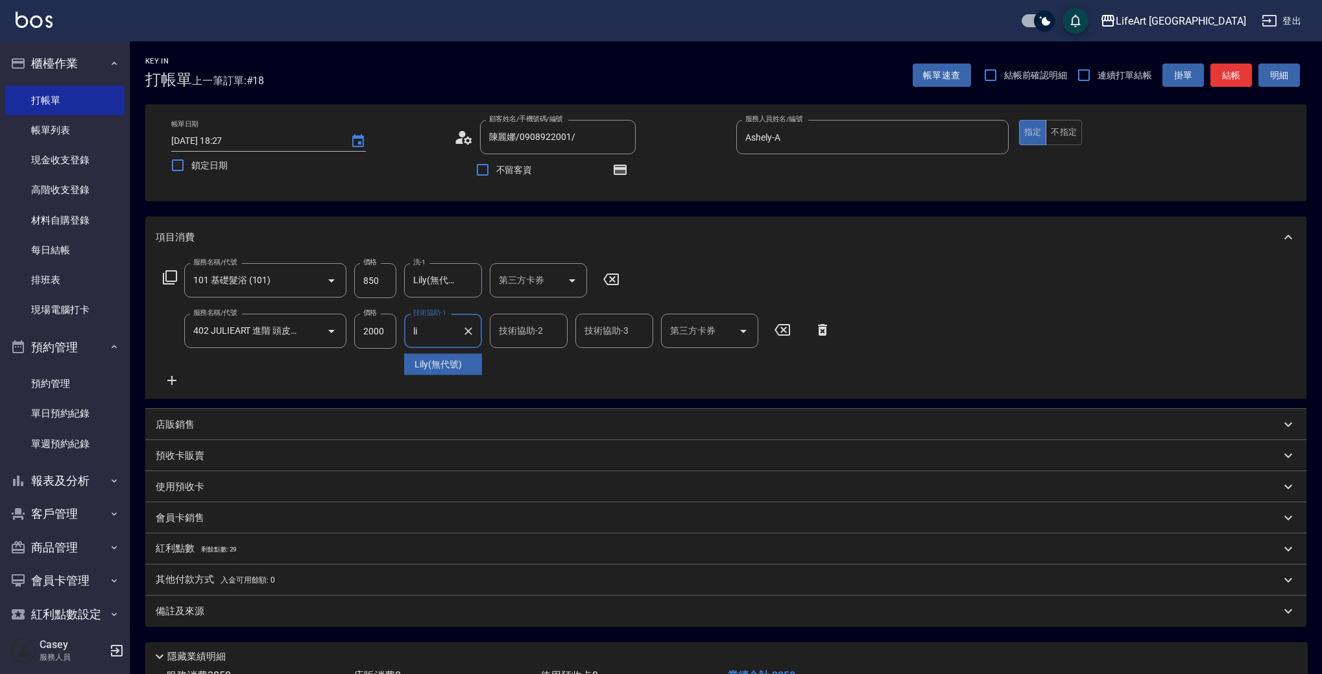
click at [456, 362] on span "Lily (無代號)" at bounding box center [437, 365] width 47 height 14
type input "Lily(無代號)"
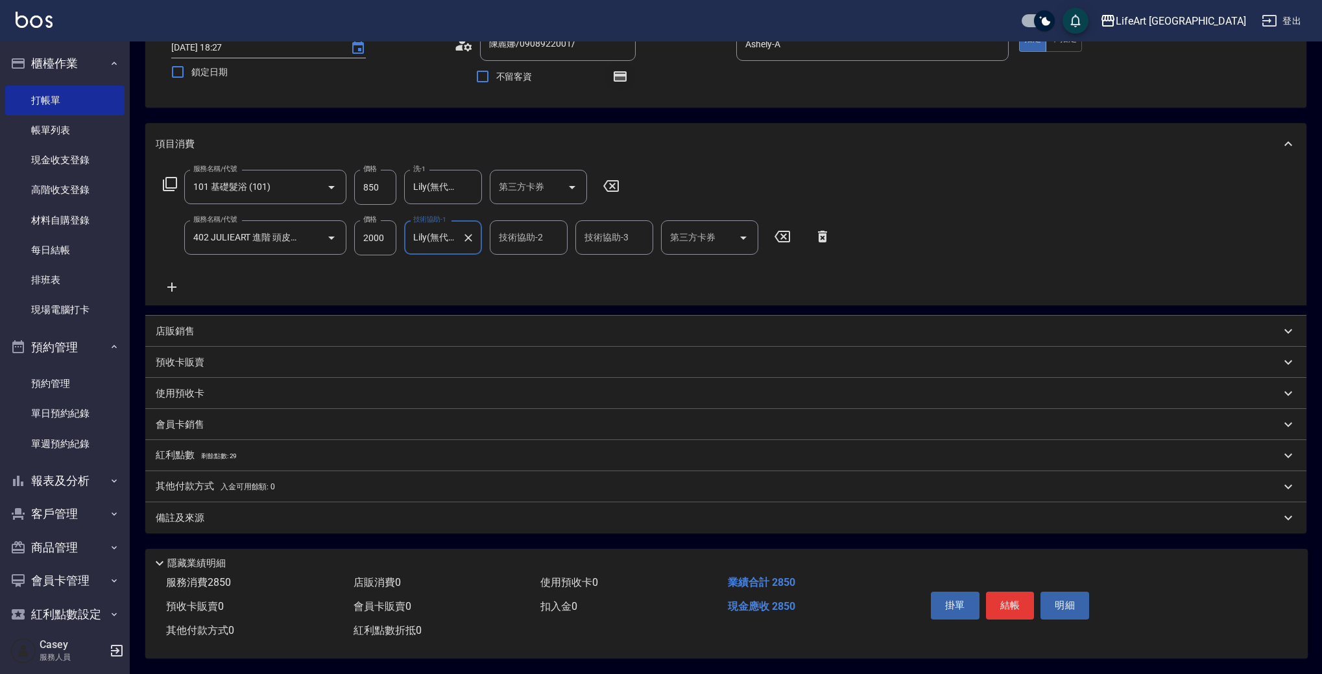
click at [621, 73] on icon "button" at bounding box center [620, 77] width 10 height 8
click at [185, 453] on p "紅利點數 剩餘點數: 29" at bounding box center [196, 456] width 81 height 14
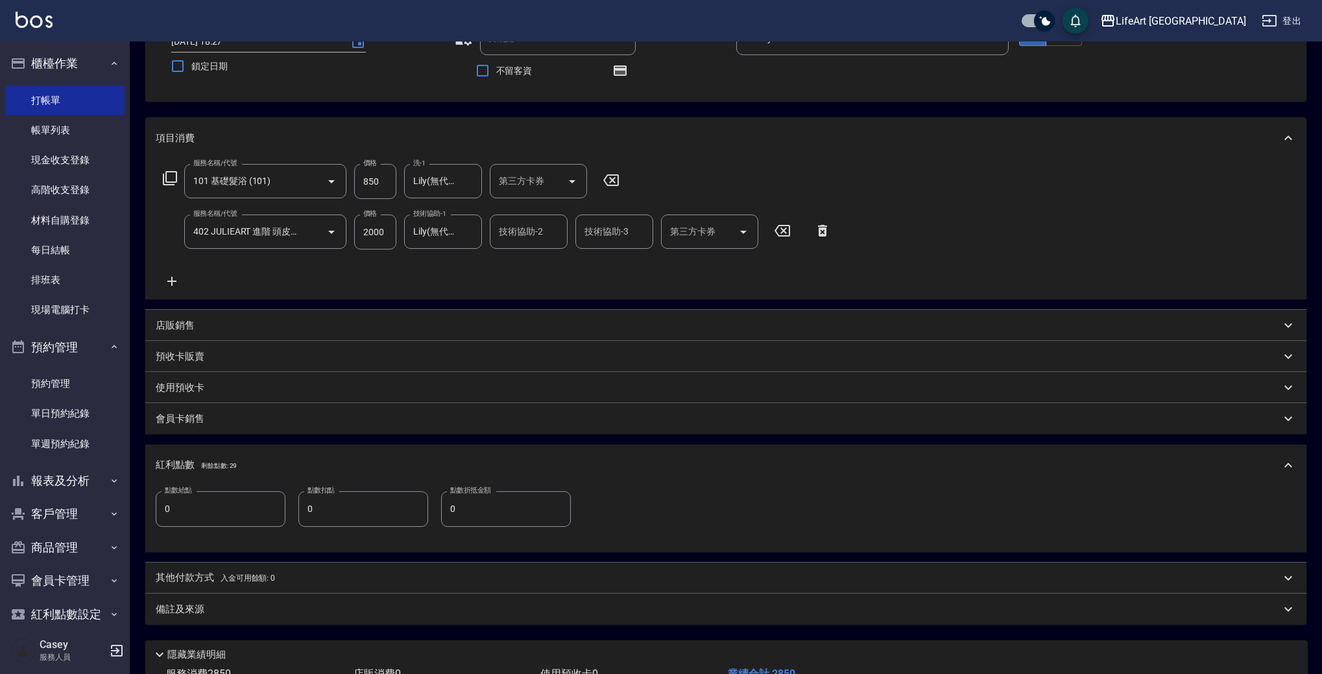
click at [204, 504] on input "0" at bounding box center [221, 509] width 130 height 35
click at [204, 503] on input "0" at bounding box center [221, 509] width 130 height 35
type input "5"
click at [236, 578] on span "入金可用餘額: 0" at bounding box center [248, 579] width 55 height 9
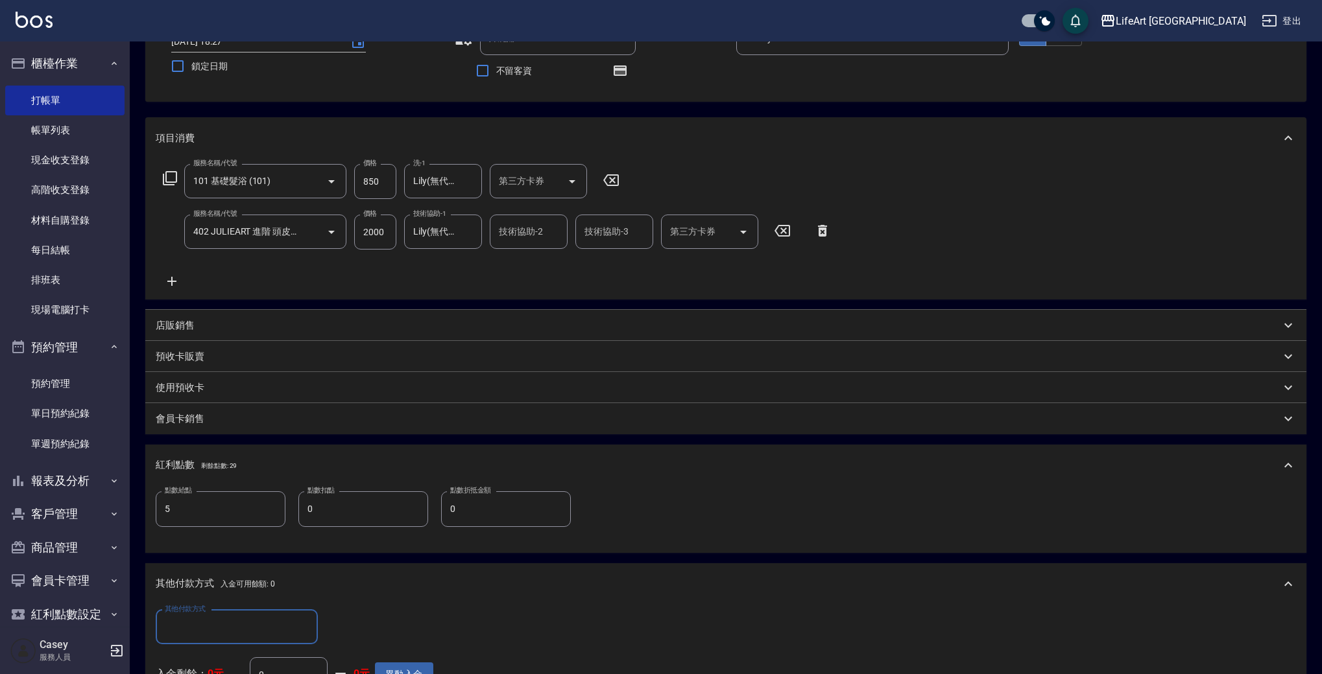
click at [262, 633] on input "其他付款方式" at bounding box center [236, 627] width 150 height 23
click at [228, 532] on span "轉帳" at bounding box center [237, 529] width 162 height 21
type input "轉帳"
click at [355, 615] on input "0" at bounding box center [374, 627] width 97 height 35
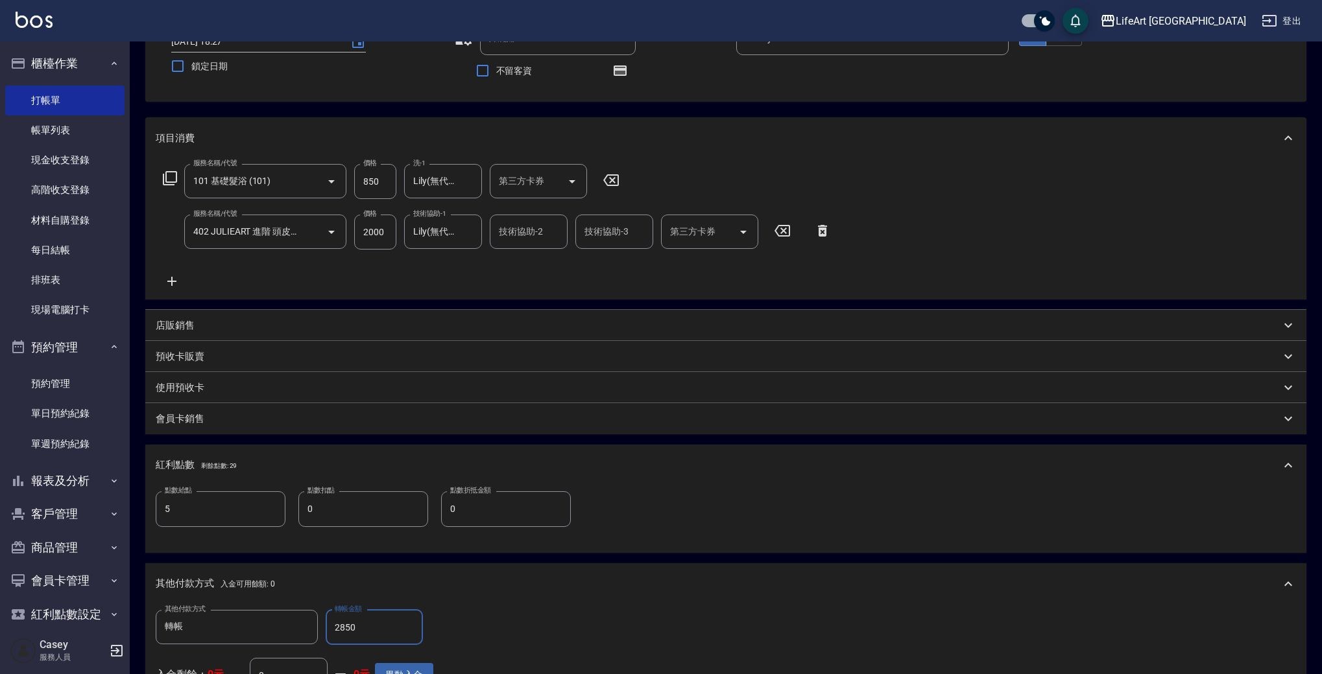
type input "2850"
drag, startPoint x: 1300, startPoint y: 410, endPoint x: 1328, endPoint y: 585, distance: 177.2
click at [1321, 585] on html "LifeArt 蘆洲 登出 櫃檯作業 打帳單 帳單列表 現金收支登錄 高階收支登錄 材料自購登錄 每日結帳 排班表 現場電腦打卡 預約管理 預約管理 單日預約…" at bounding box center [661, 405] width 1322 height 1008
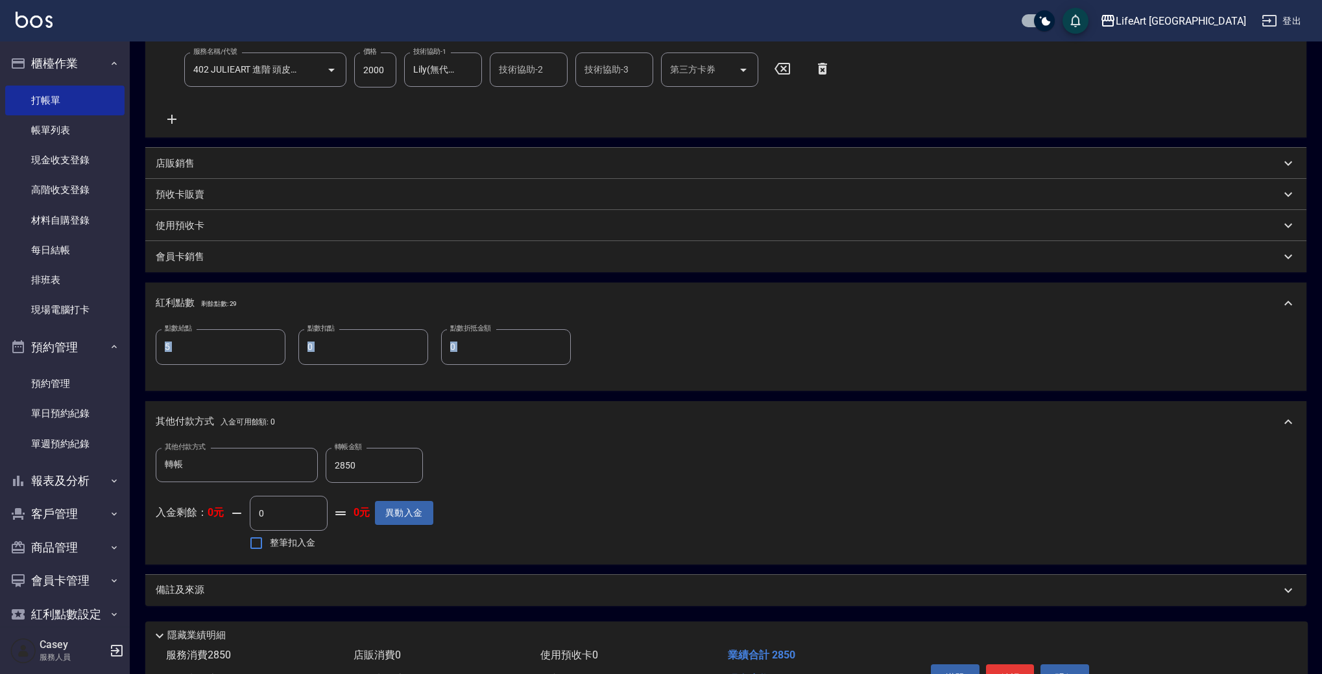
scroll to position [340, 0]
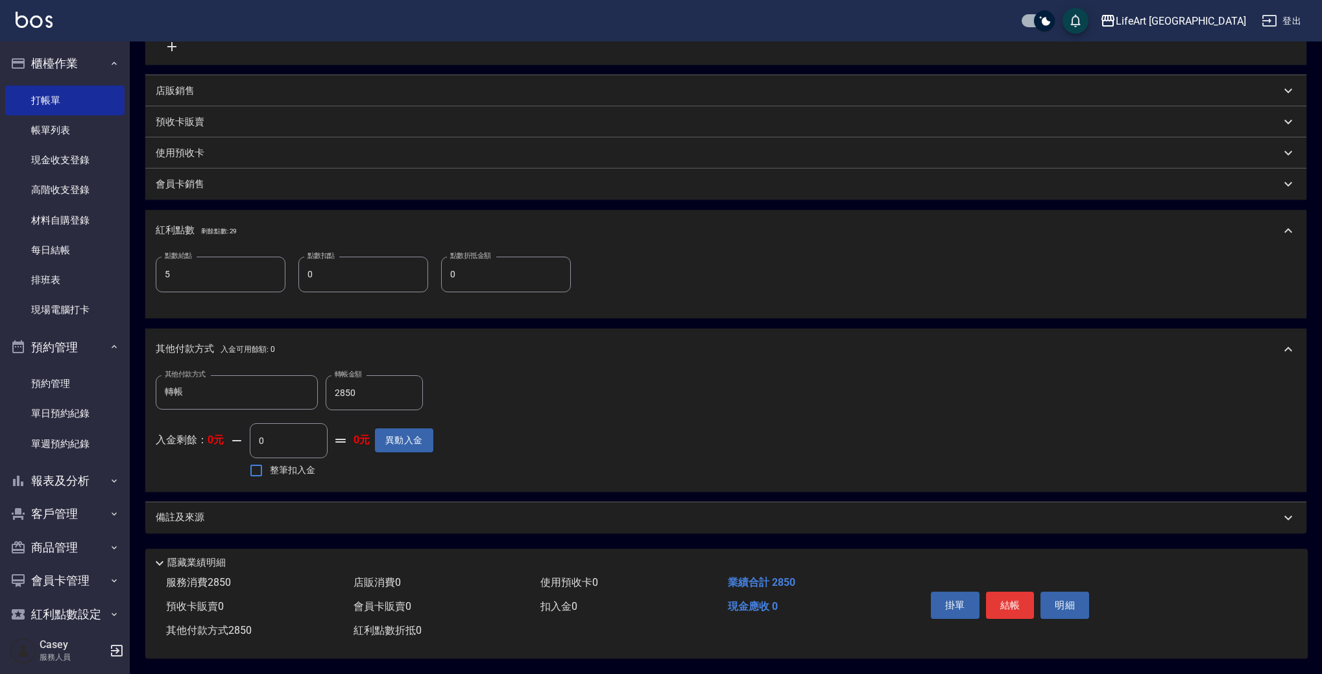
click at [253, 513] on div "備註及來源" at bounding box center [718, 518] width 1125 height 14
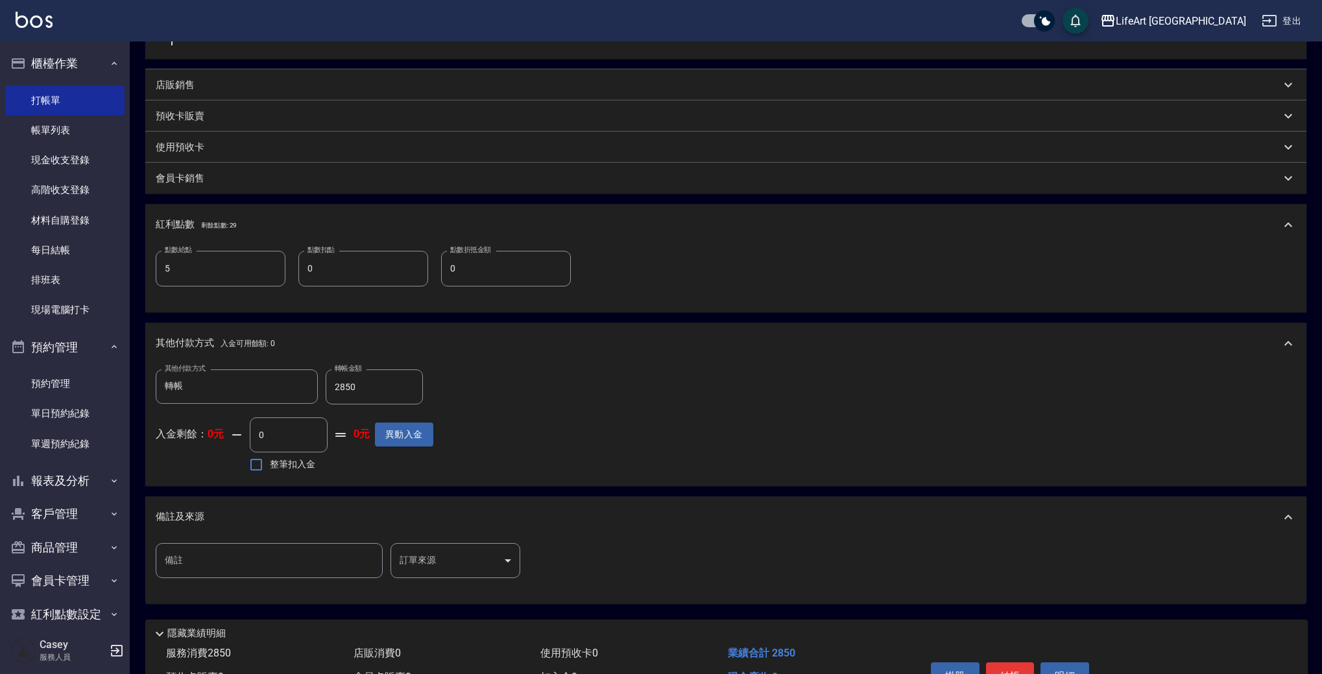
click at [492, 564] on body "LifeArt 蘆洲 登出 櫃檯作業 打帳單 帳單列表 現金收支登錄 高階收支登錄 材料自購登錄 每日結帳 排班表 現場電腦打卡 預約管理 預約管理 單日預約…" at bounding box center [661, 202] width 1322 height 1085
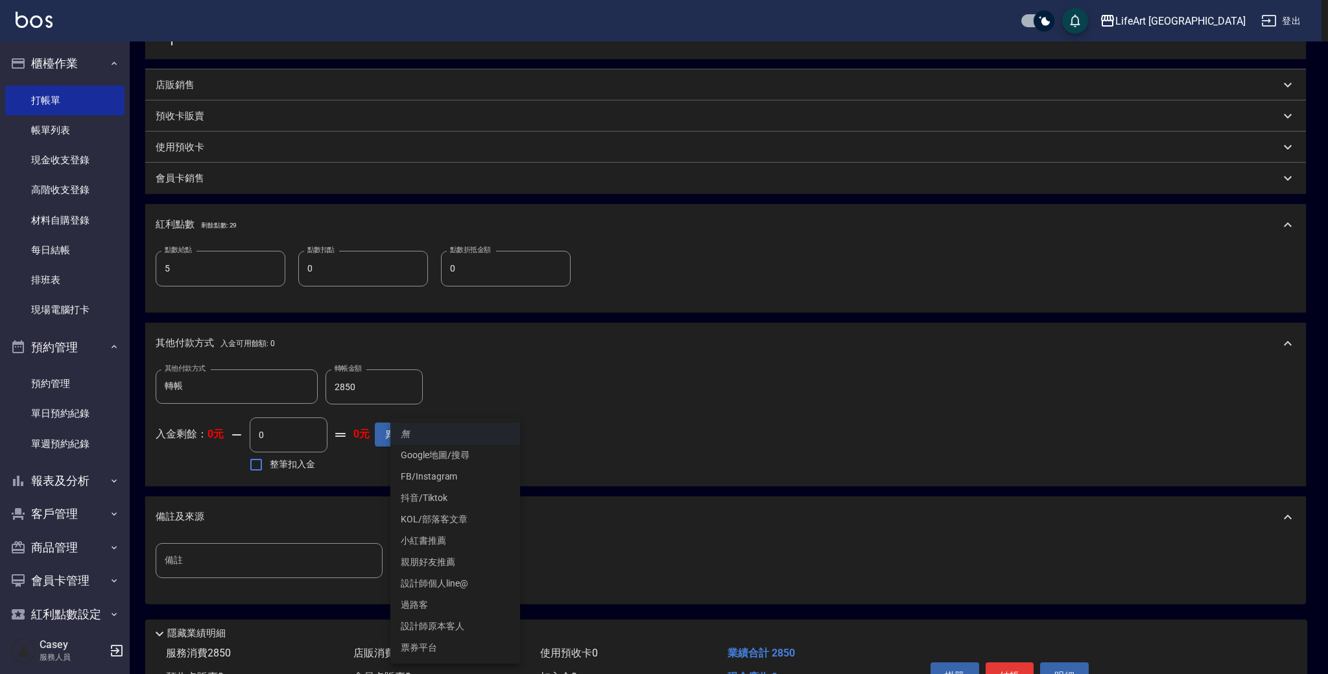
click at [460, 622] on li "設計師原本客人" at bounding box center [455, 626] width 130 height 21
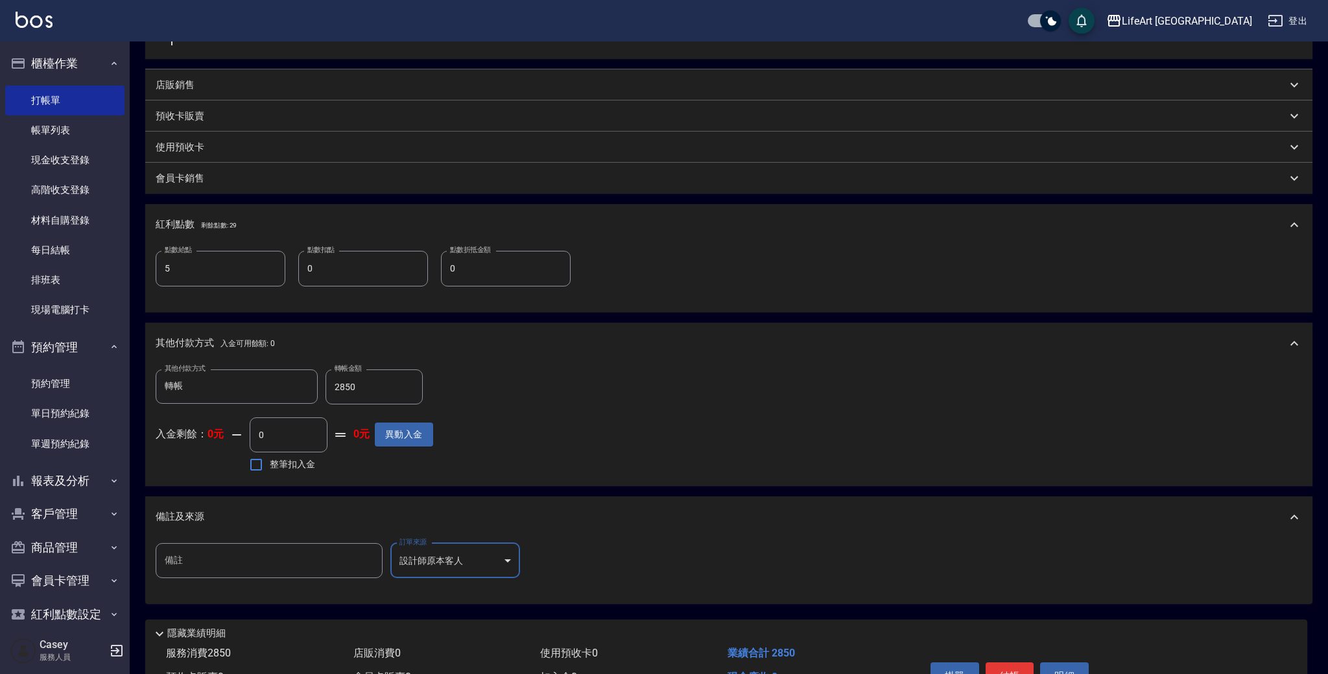
type input "設計師原本客人"
click at [1033, 674] on button "結帳" at bounding box center [1010, 676] width 49 height 27
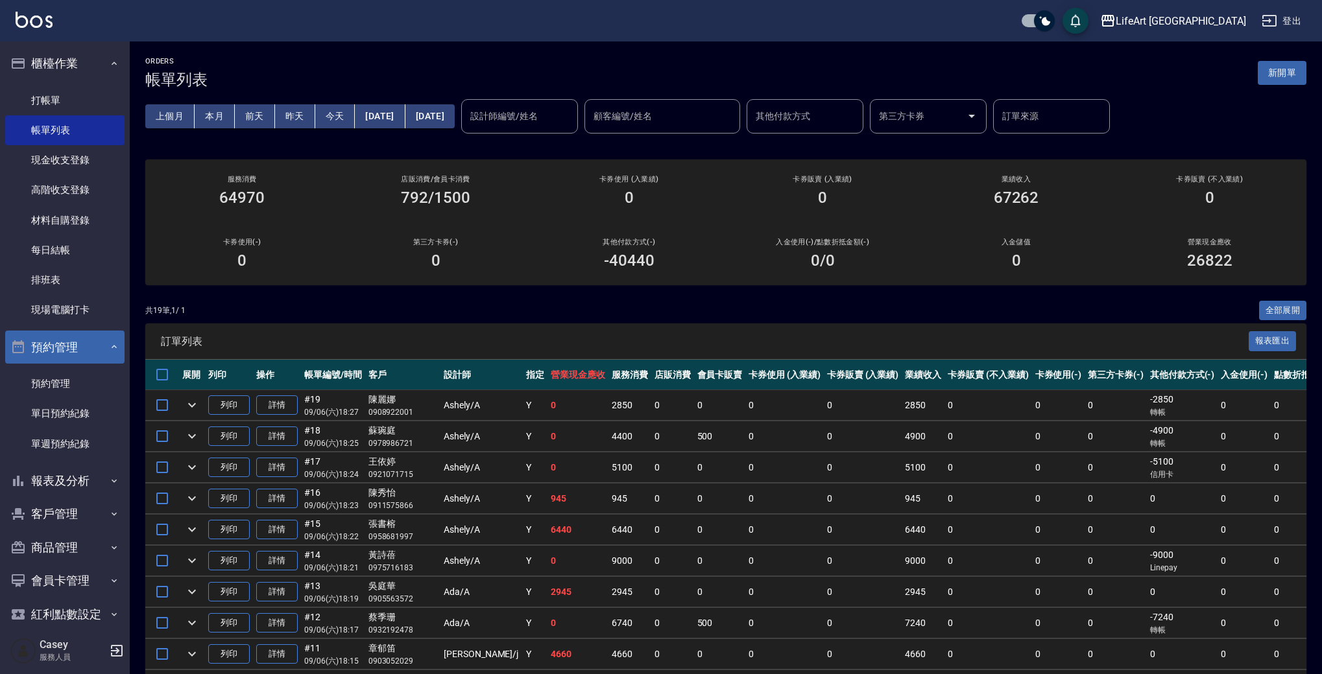
click at [109, 342] on icon "button" at bounding box center [114, 347] width 10 height 10
click at [114, 662] on div "Casey 服務人員" at bounding box center [65, 651] width 130 height 47
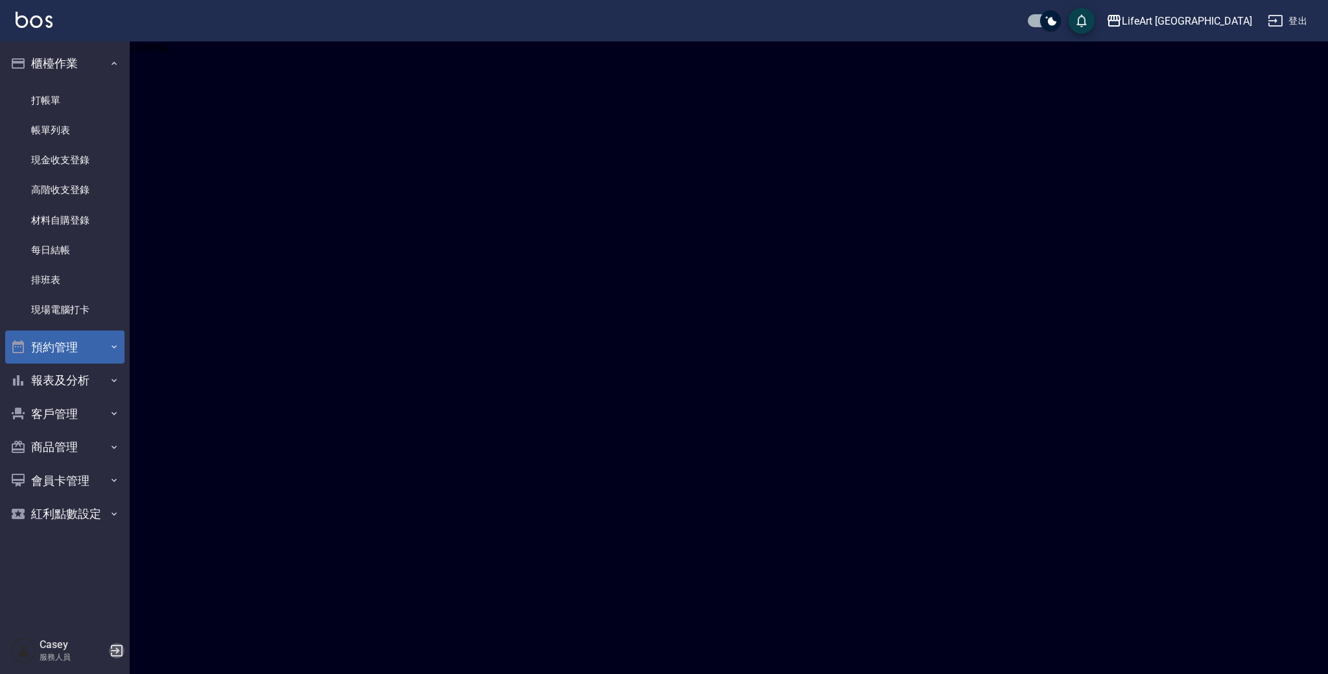
click at [117, 650] on icon "button" at bounding box center [117, 651] width 12 height 12
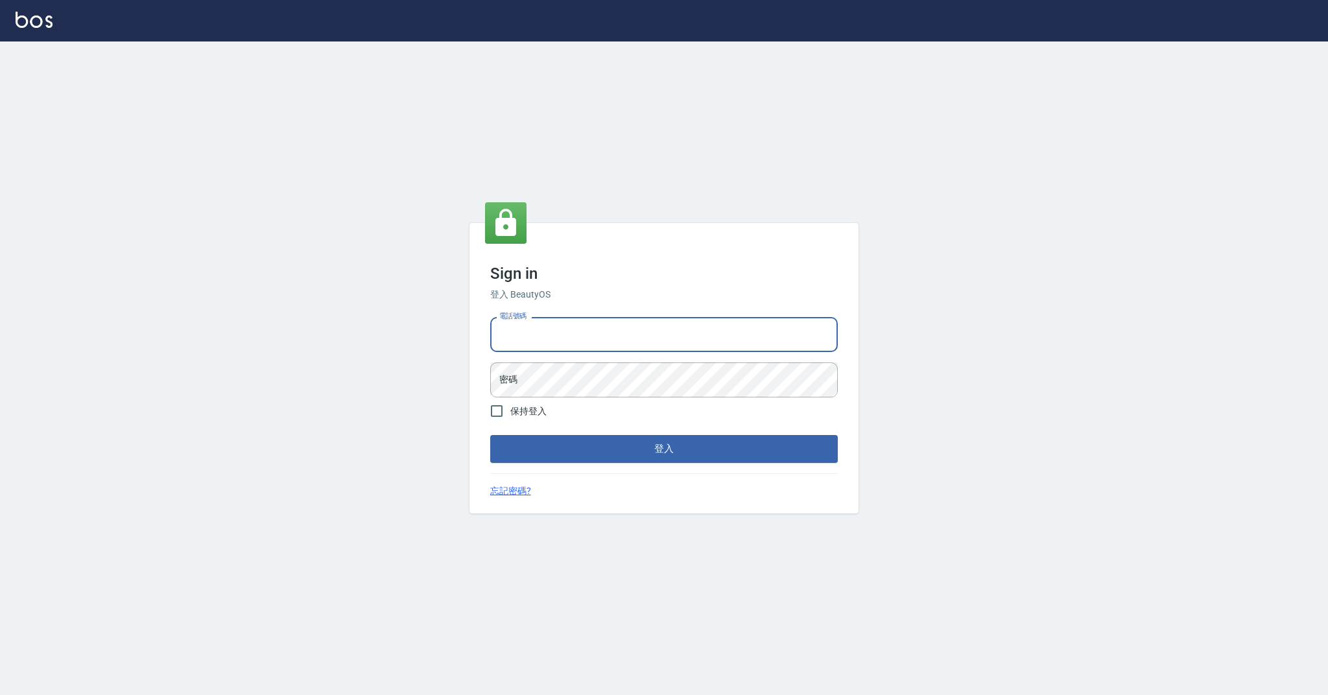
type input "0958051258"
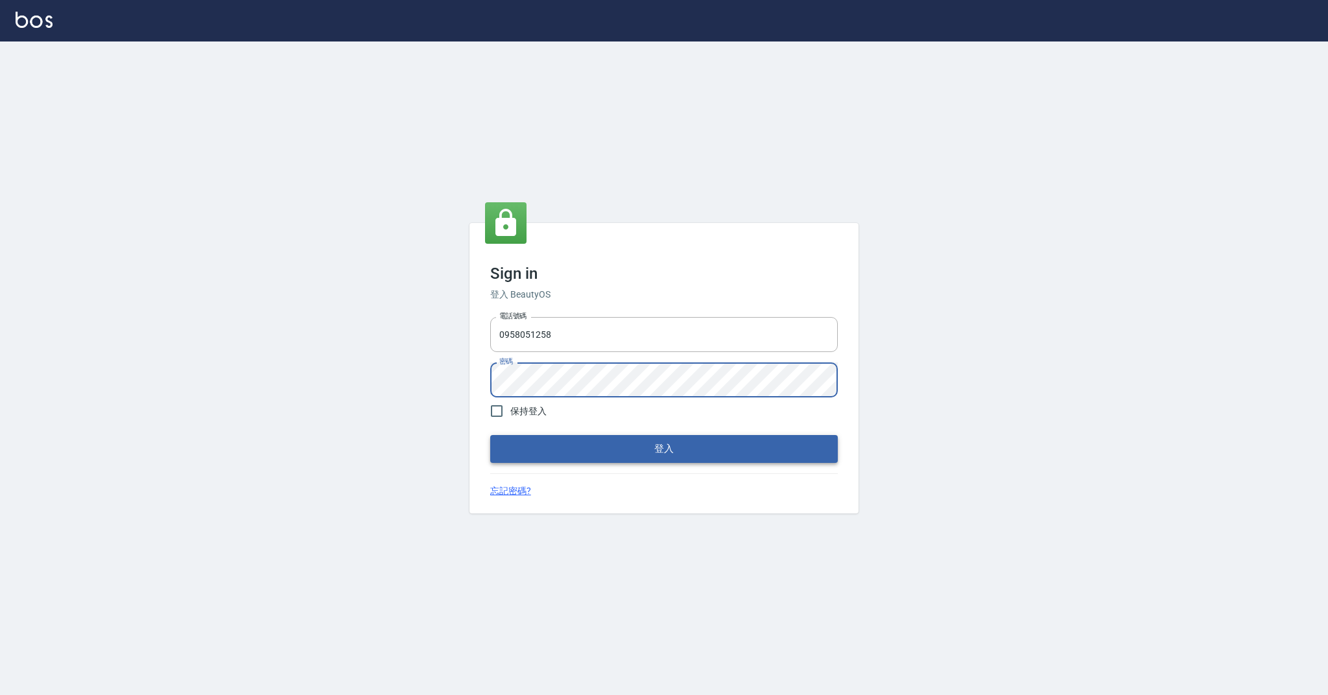
click at [687, 438] on button "登入" at bounding box center [664, 448] width 348 height 27
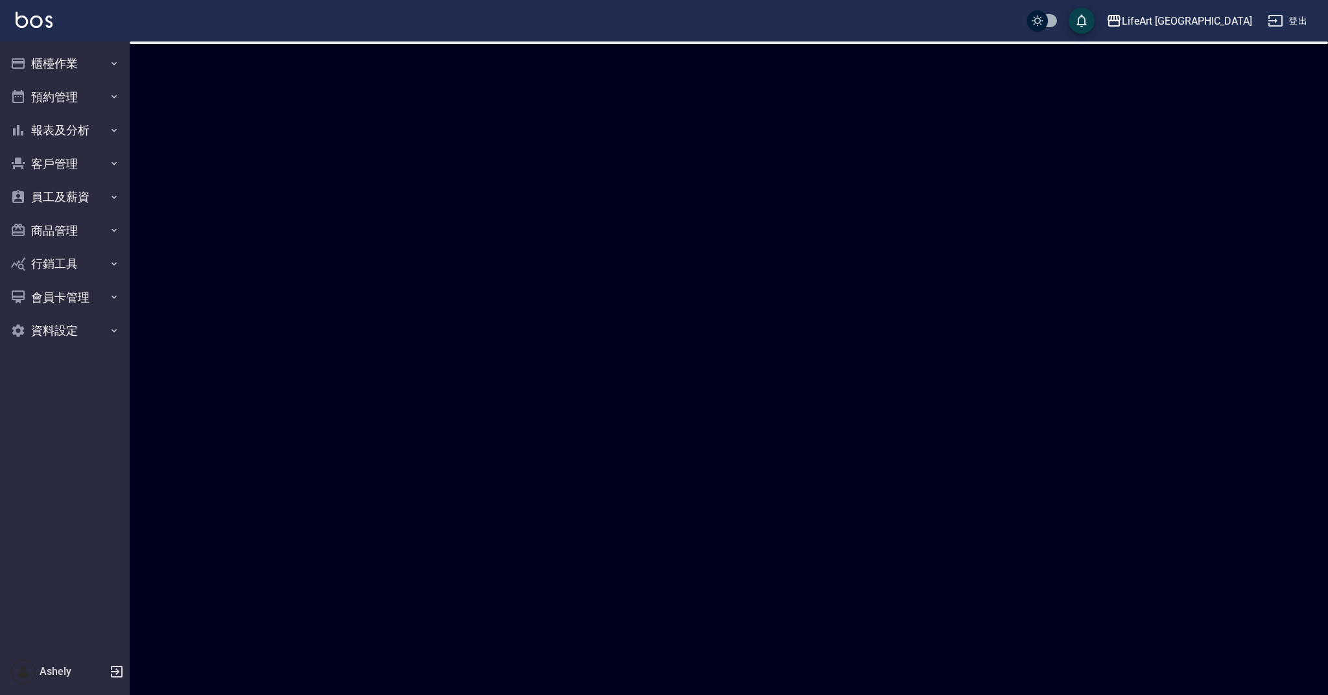
checkbox input "true"
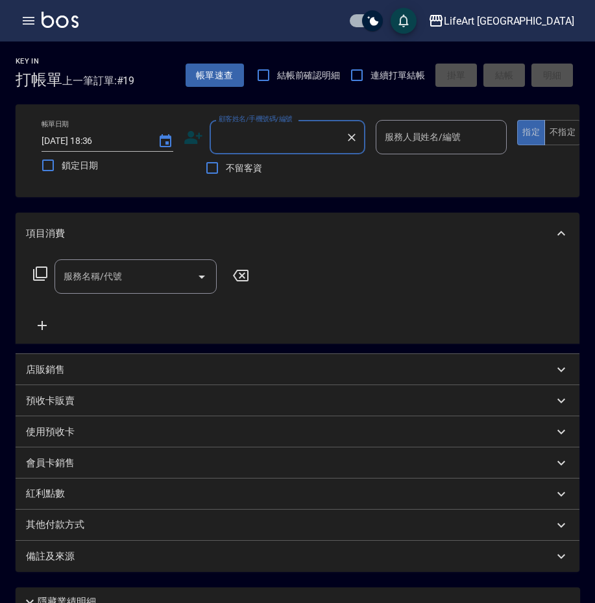
click at [299, 136] on input "顧客姓名/手機號碼/編號" at bounding box center [277, 137] width 125 height 23
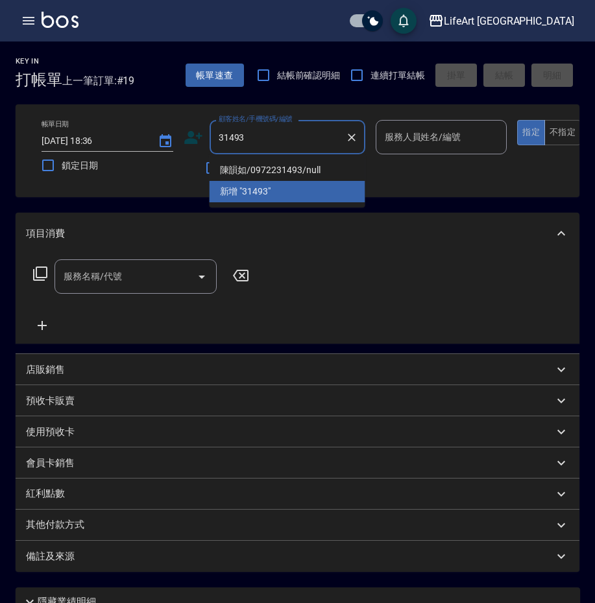
click at [309, 176] on li "陳韻如/0972231493/null" at bounding box center [287, 170] width 156 height 21
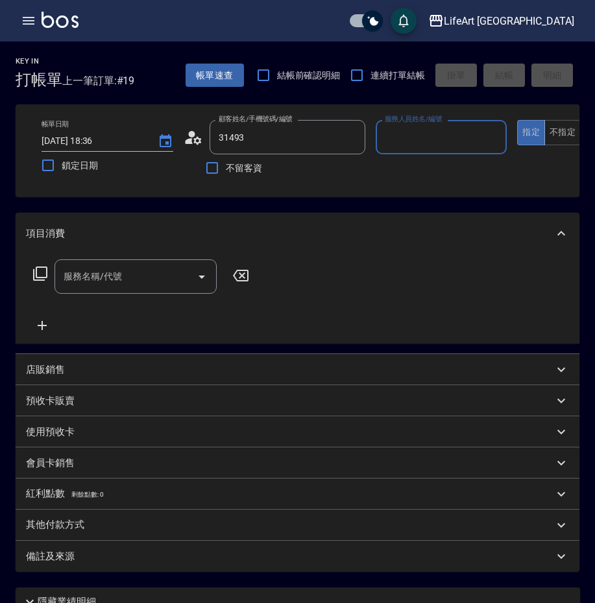
type input "陳韻如/0972231493/null"
click at [404, 135] on input "服務人員姓名/編號" at bounding box center [441, 137] width 120 height 23
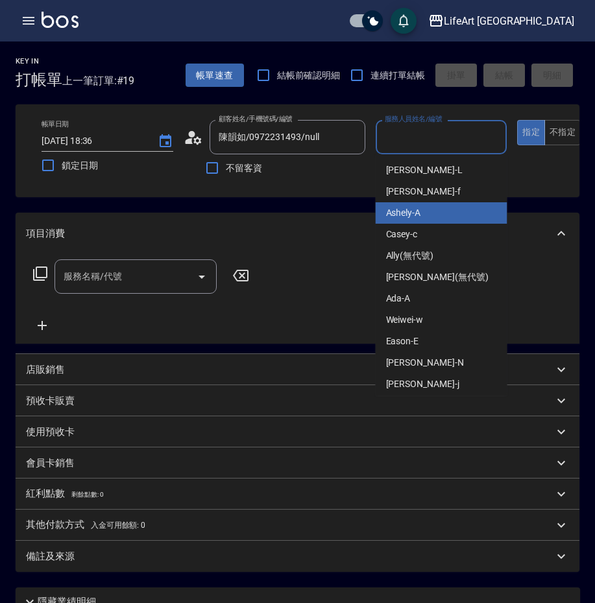
click at [417, 208] on span "Ashely -A" at bounding box center [403, 213] width 35 height 14
type input "Ashely-A"
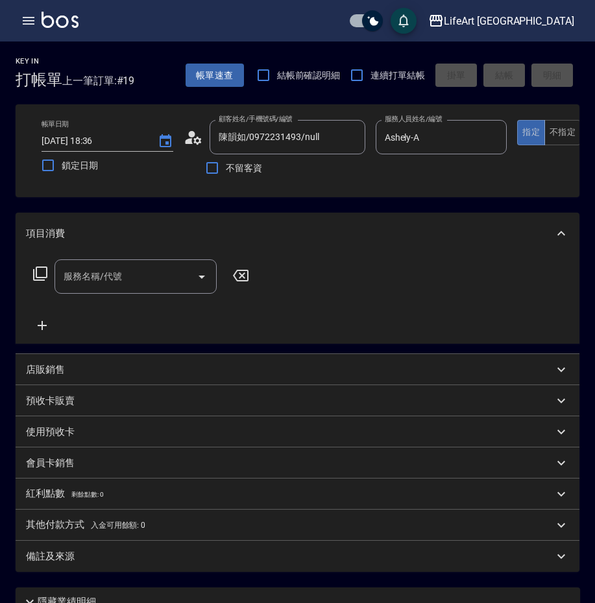
click at [191, 138] on icon at bounding box center [193, 137] width 19 height 19
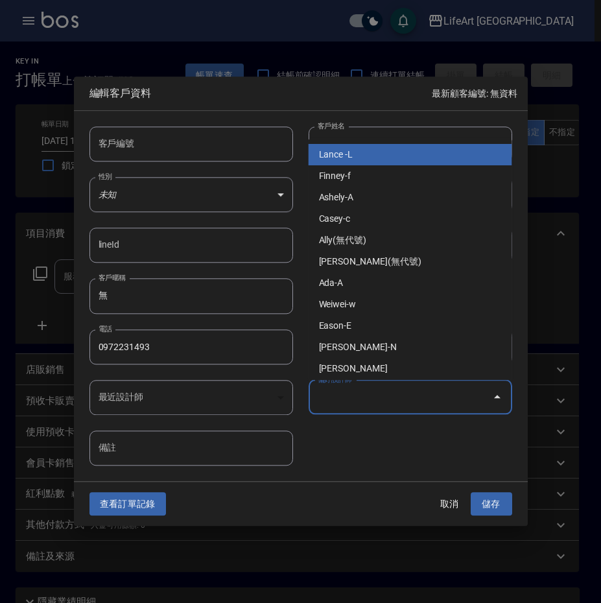
click at [387, 401] on input "偏好設計師" at bounding box center [401, 397] width 173 height 23
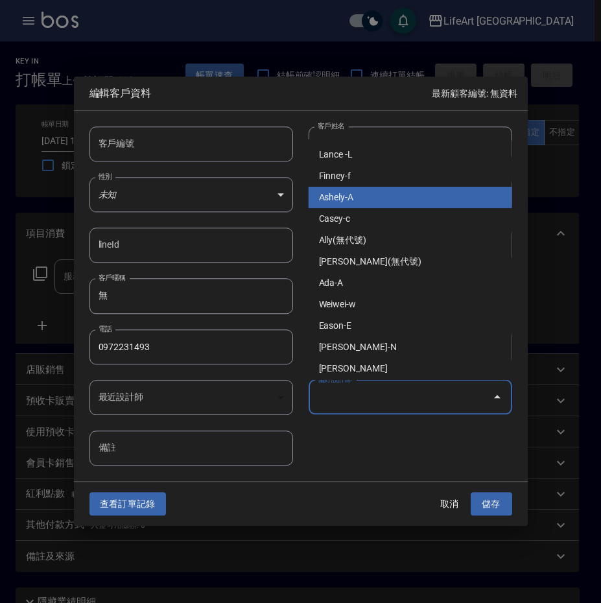
click at [381, 201] on li "Ashely-A" at bounding box center [411, 197] width 204 height 21
type input "Ashely"
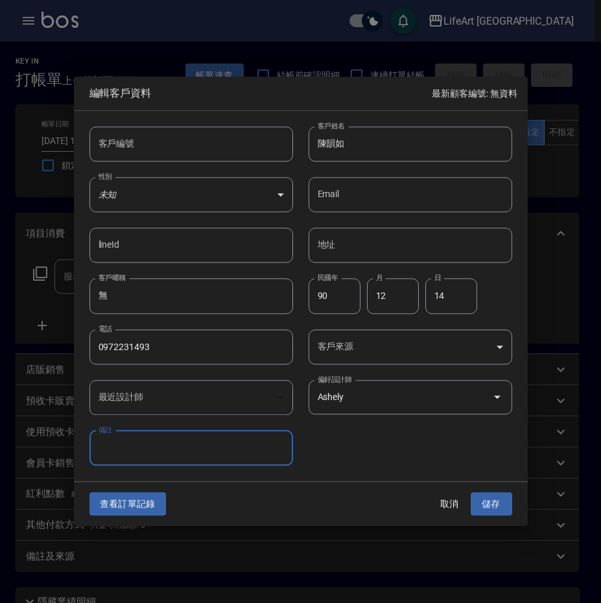
click at [390, 344] on body "LifeArt 蘆洲 登出 櫃檯作業 打帳單 帳單列表 現金收支登錄 高階收支登錄 材料自購登錄 每日結帳 排班表 現場電腦打卡 預約管理 預約管理 單日預約…" at bounding box center [300, 391] width 601 height 782
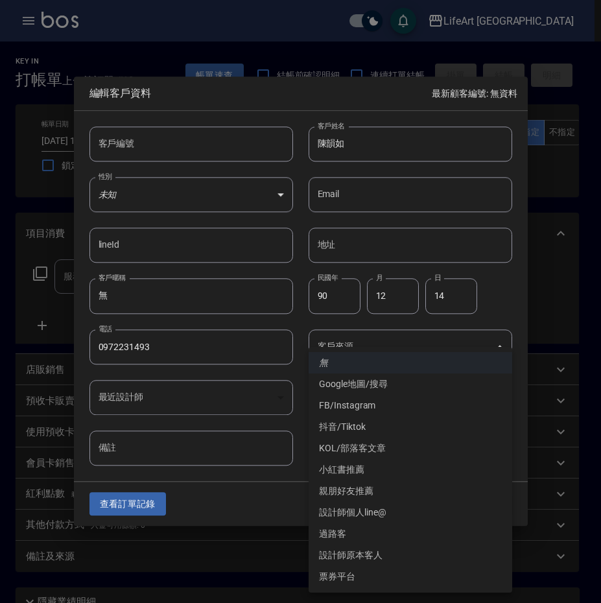
drag, startPoint x: 390, startPoint y: 510, endPoint x: 407, endPoint y: 511, distance: 16.9
click at [390, 511] on li "設計師個人line@" at bounding box center [411, 512] width 204 height 21
type input "設計師個人line@"
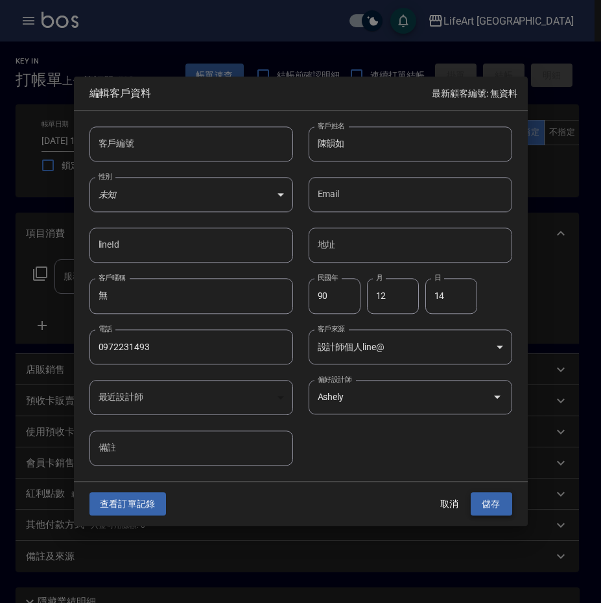
click at [486, 495] on button "儲存" at bounding box center [492, 504] width 42 height 24
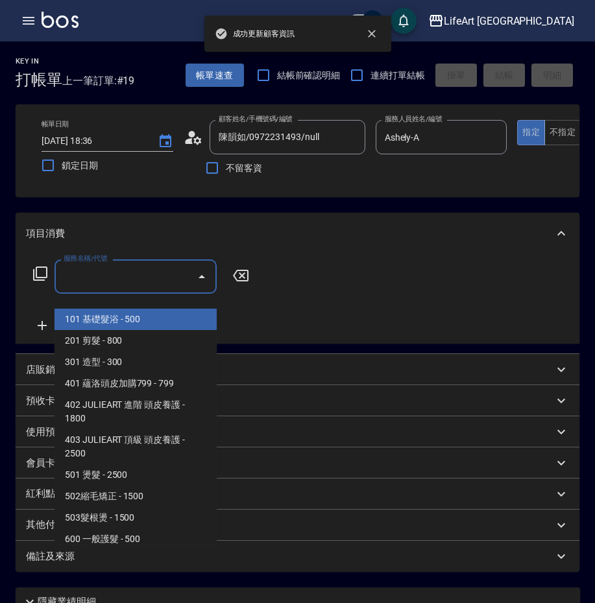
click at [115, 285] on div "服務名稱/代號 服務名稱/代號" at bounding box center [135, 276] width 162 height 34
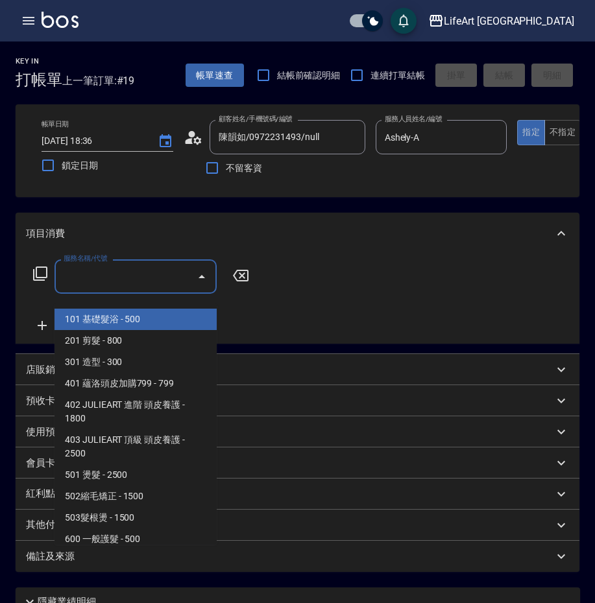
click at [123, 327] on span "101 基礎髮浴 - 500" at bounding box center [135, 319] width 162 height 21
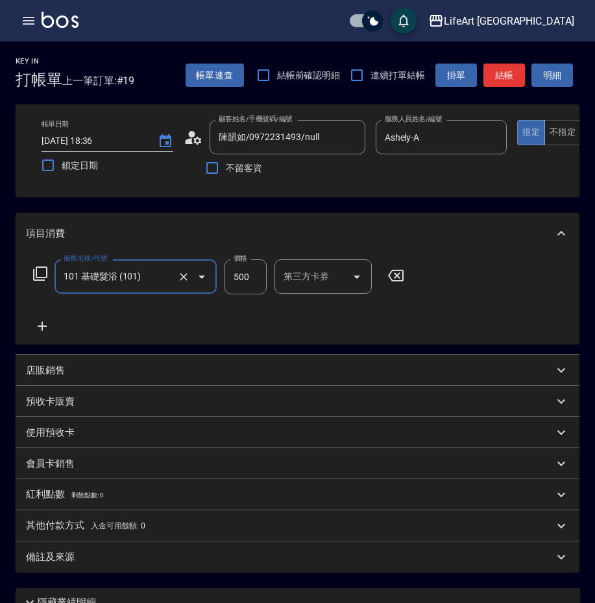
type input "101 基礎髮浴 (101)"
click at [43, 331] on icon at bounding box center [42, 326] width 9 height 9
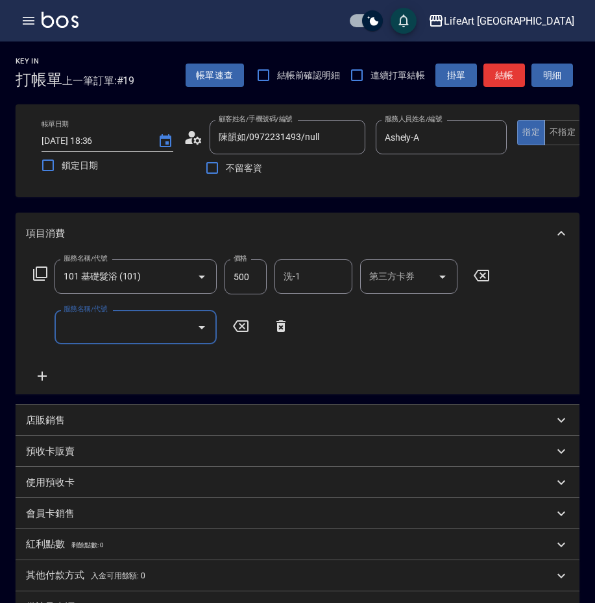
click at [109, 339] on input "服務名稱/代號" at bounding box center [125, 327] width 131 height 23
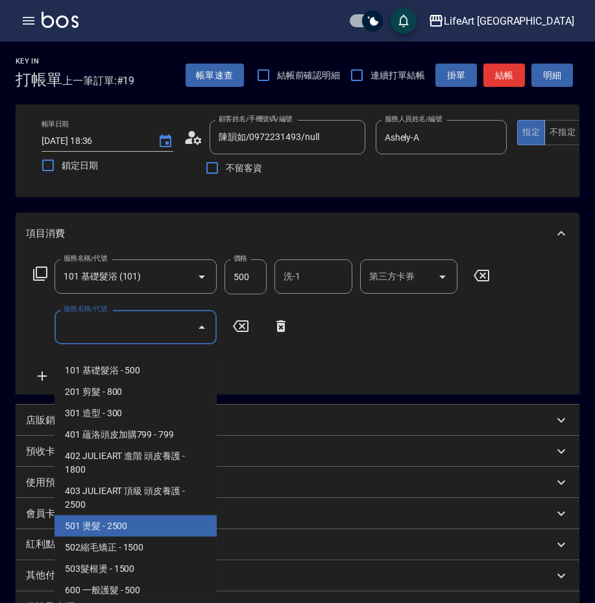
click at [208, 519] on span "501 燙髮 - 2500" at bounding box center [135, 526] width 162 height 21
type input "501 燙髮(501)"
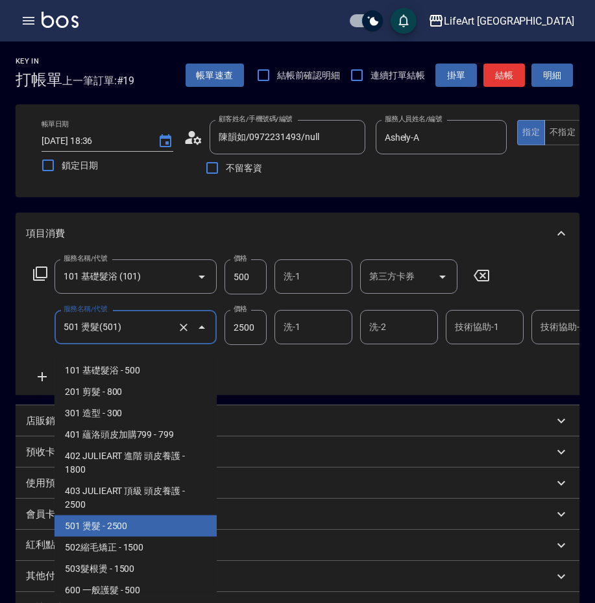
click at [153, 339] on input "501 燙髮(501)" at bounding box center [117, 327] width 114 height 23
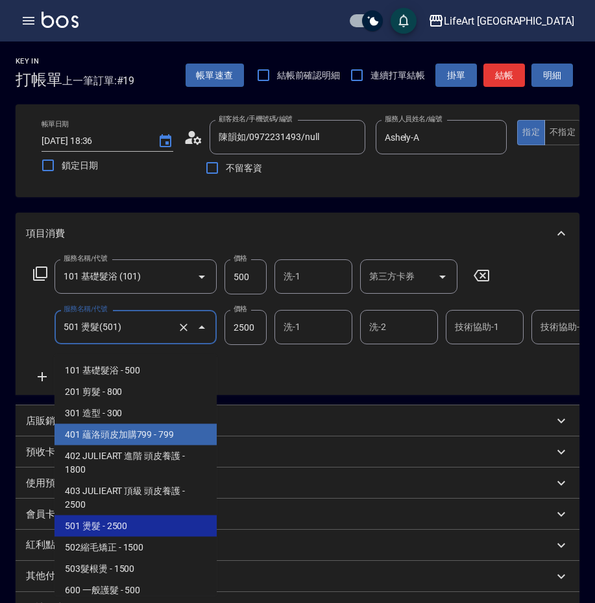
click at [282, 377] on div "服務名稱/代號 101 基礎髮浴 (101) 服務名稱/代號 價格 500 價格 洗-1 洗-1 第三方卡券 第三方卡券 服務名稱/代號 501 燙髮(501…" at bounding box center [453, 321] width 854 height 125
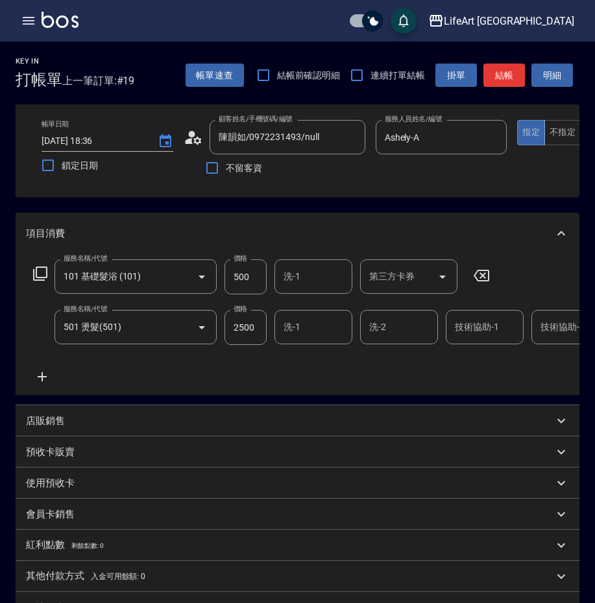
click at [34, 385] on icon at bounding box center [42, 377] width 32 height 16
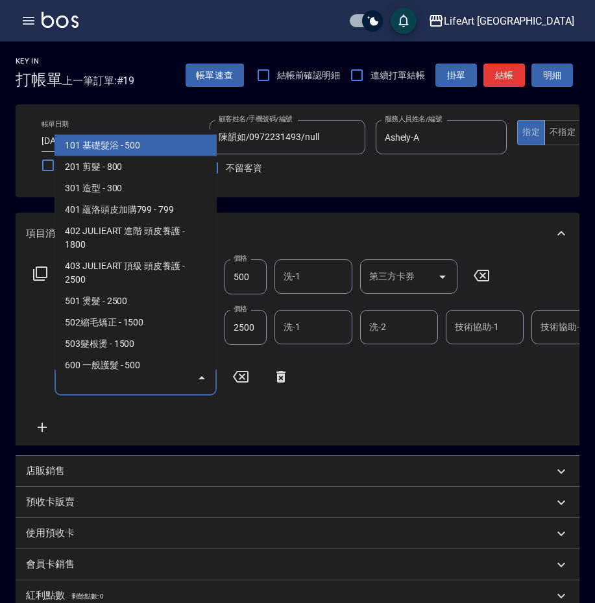
click at [107, 387] on input "服務名稱/代號" at bounding box center [125, 377] width 131 height 23
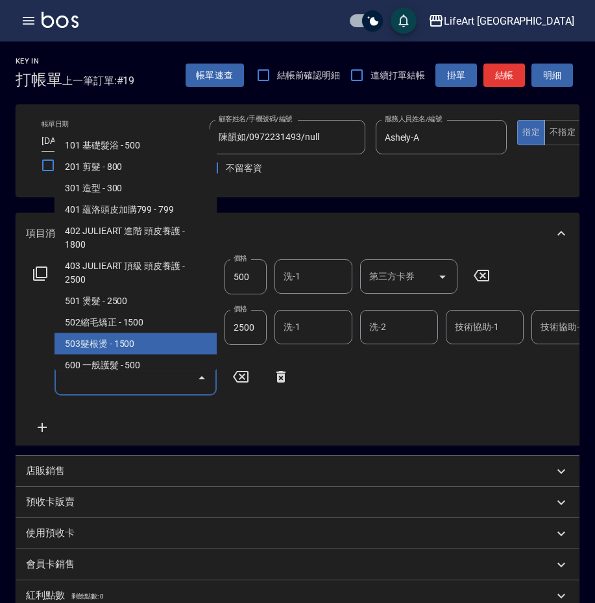
scroll to position [203, 0]
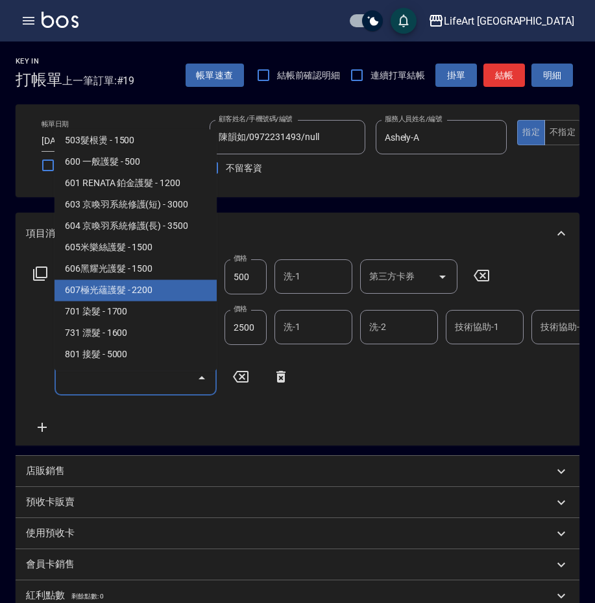
click at [164, 292] on span "607極光蘊護髮 - 2200" at bounding box center [135, 290] width 162 height 21
type input "607極光蘊護髮(607)"
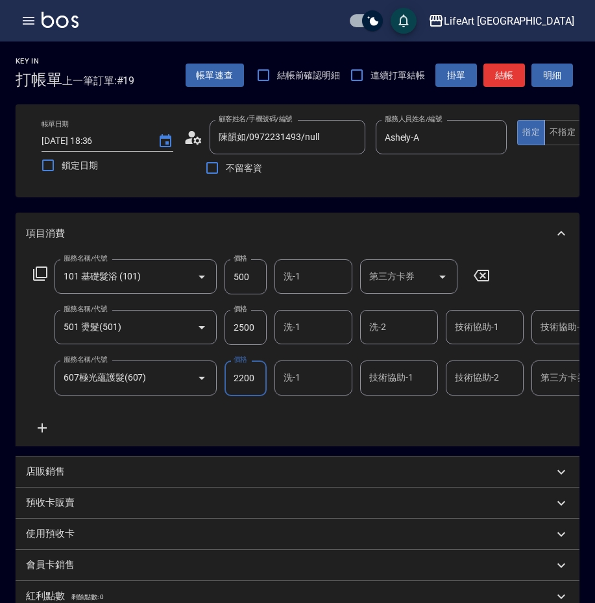
click at [247, 335] on input "2500" at bounding box center [245, 327] width 42 height 35
click at [247, 336] on input "2500" at bounding box center [245, 327] width 42 height 35
type input "1500"
click at [248, 284] on input "500" at bounding box center [245, 276] width 42 height 35
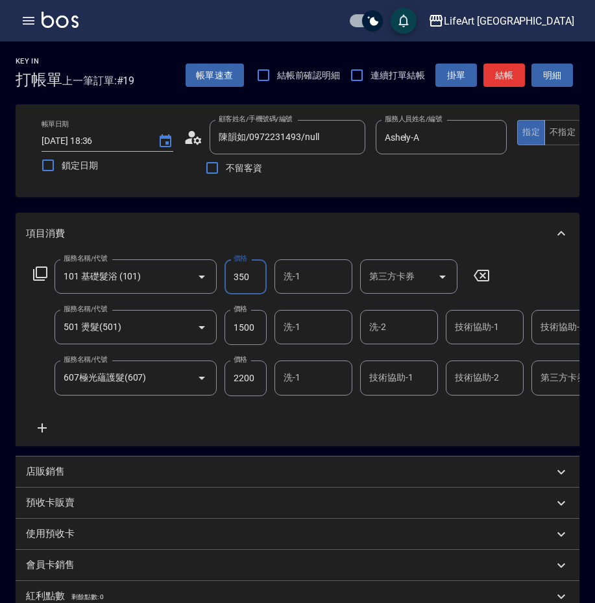
type input "350"
click at [477, 336] on div "技術協助-1 技術協助-1" at bounding box center [485, 327] width 78 height 34
click at [475, 364] on span "Lily (無代號)" at bounding box center [479, 371] width 47 height 14
type input "Lily(無代號)"
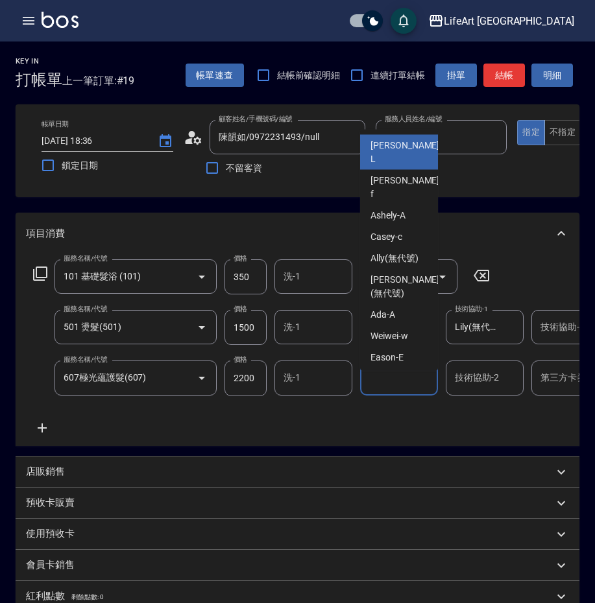
click at [392, 389] on input "技術協助-1" at bounding box center [399, 377] width 66 height 23
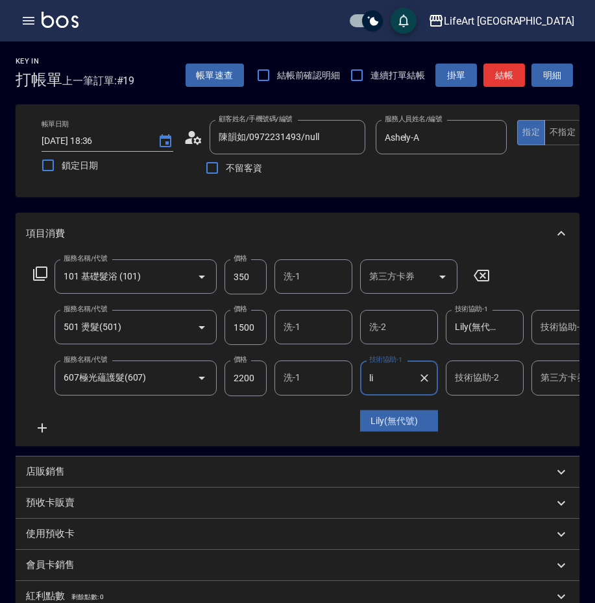
click at [395, 425] on span "Lily (無代號)" at bounding box center [393, 421] width 47 height 14
type input "Lily(無代號)"
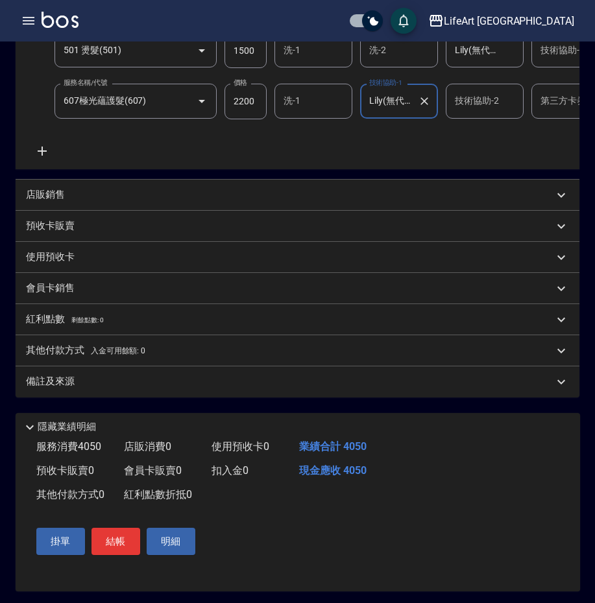
scroll to position [305, 0]
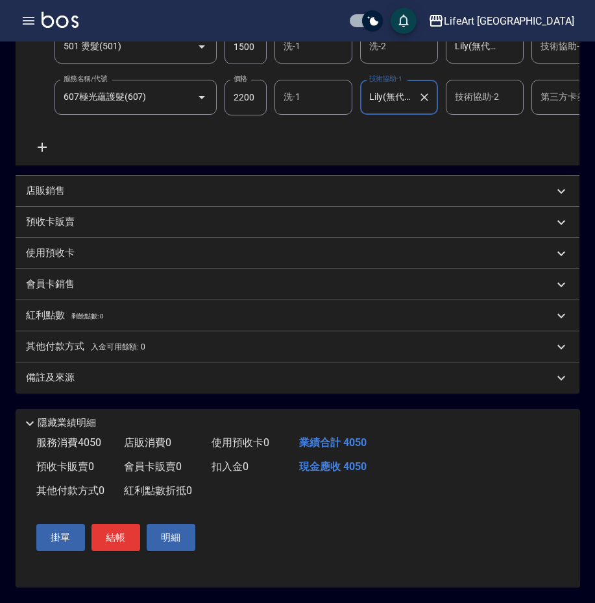
click at [81, 376] on div "備註及來源" at bounding box center [289, 378] width 527 height 14
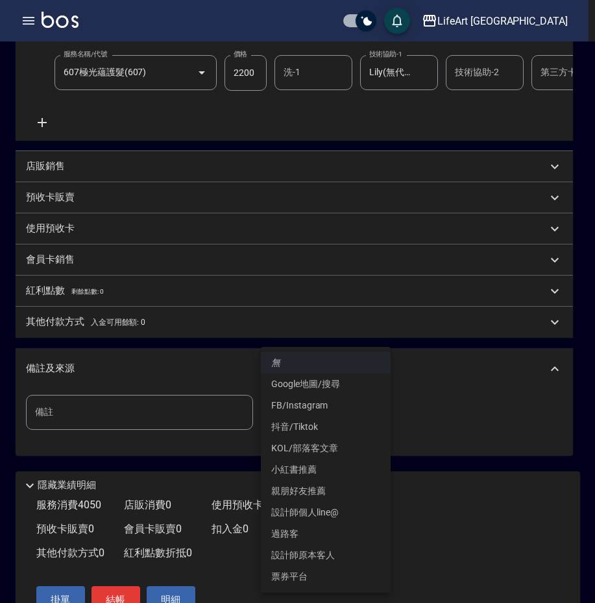
click at [327, 433] on body "LifeArt 蘆洲 登出 櫃檯作業 打帳單 帳單列表 現金收支登錄 高階收支登錄 材料自購登錄 每日結帳 排班表 現場電腦打卡 預約管理 預約管理 單日預約…" at bounding box center [297, 180] width 595 height 971
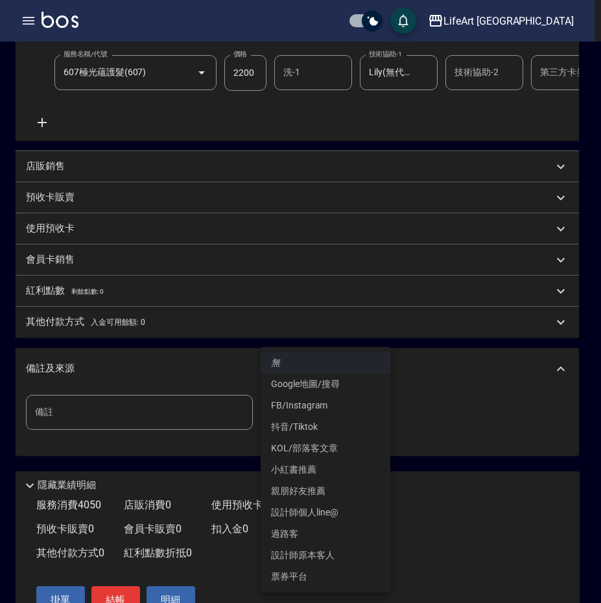
click at [339, 558] on li "設計師原本客人" at bounding box center [326, 555] width 130 height 21
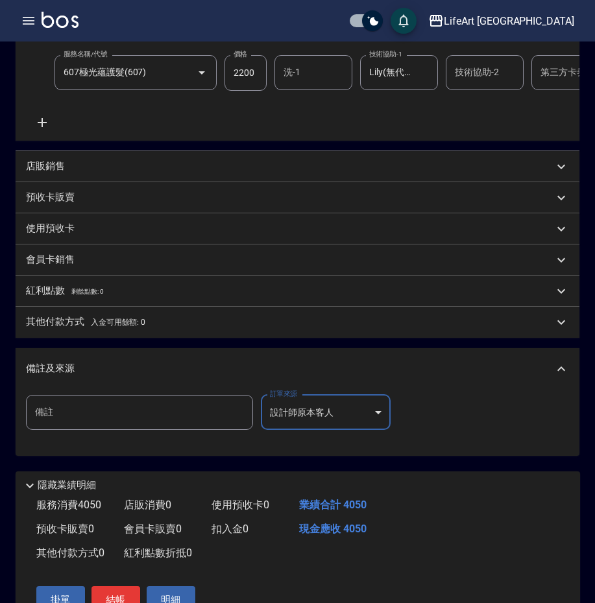
click at [309, 429] on body "LifeArt 蘆洲 登出 櫃檯作業 打帳單 帳單列表 現金收支登錄 高階收支登錄 材料自購登錄 每日結帳 排班表 現場電腦打卡 預約管理 預約管理 單日預約…" at bounding box center [297, 180] width 595 height 971
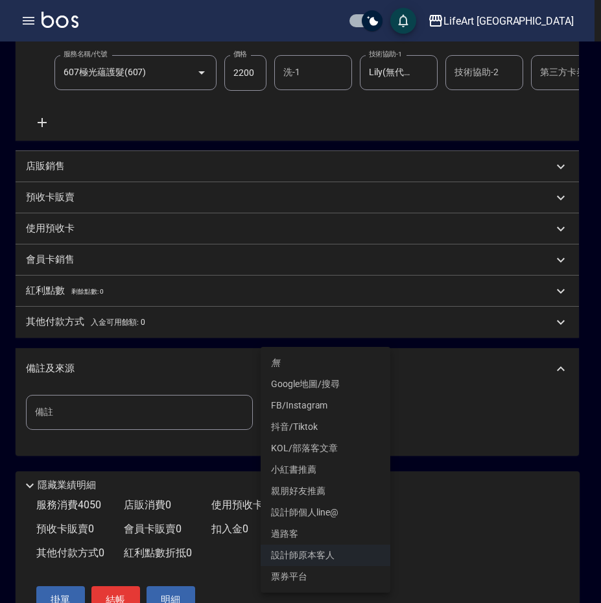
click at [338, 513] on li "設計師個人line@" at bounding box center [326, 512] width 130 height 21
type input "設計師個人line@"
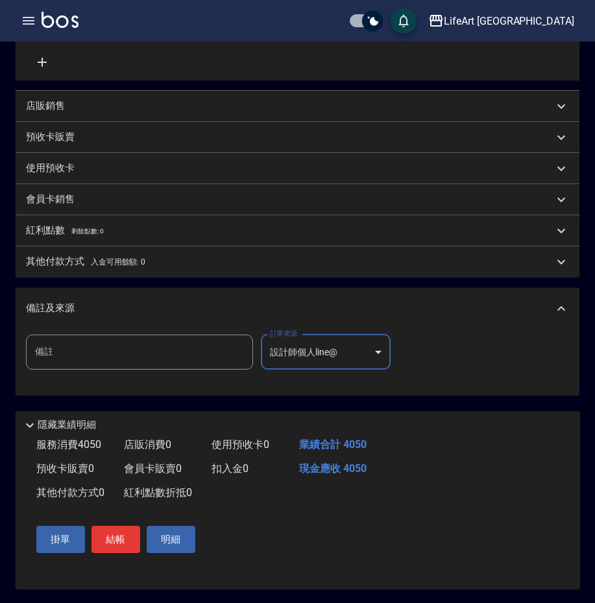
scroll to position [393, 0]
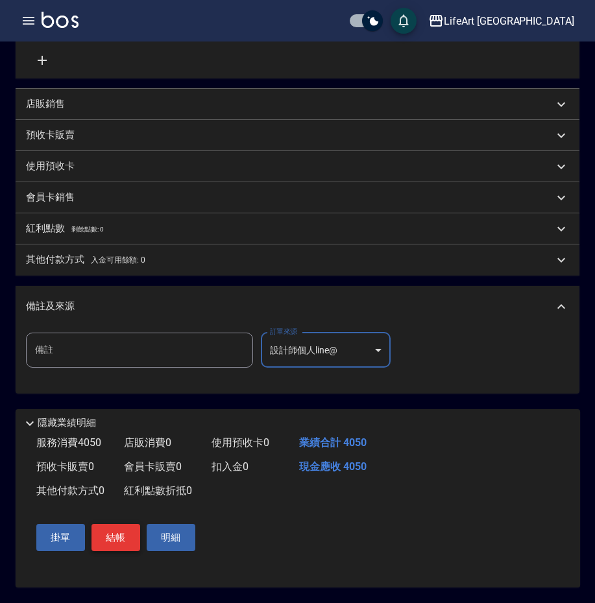
click at [122, 545] on button "結帳" at bounding box center [115, 537] width 49 height 27
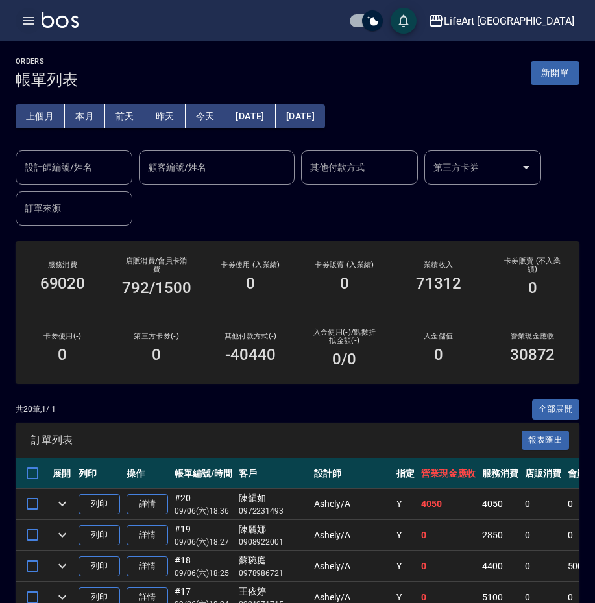
click at [20, 22] on button "button" at bounding box center [29, 21] width 26 height 26
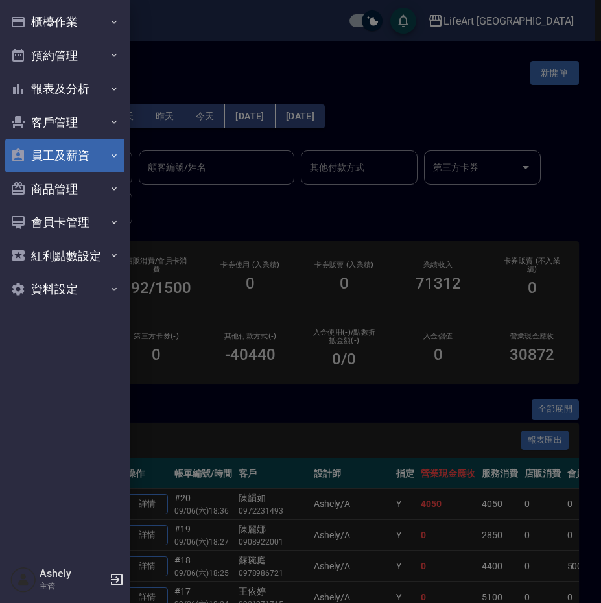
click at [58, 150] on button "員工及薪資" at bounding box center [64, 156] width 119 height 34
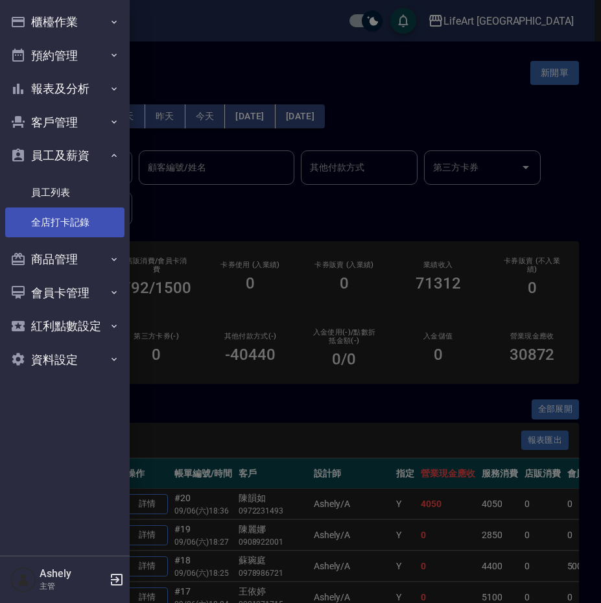
click at [69, 213] on link "全店打卡記錄" at bounding box center [64, 223] width 119 height 30
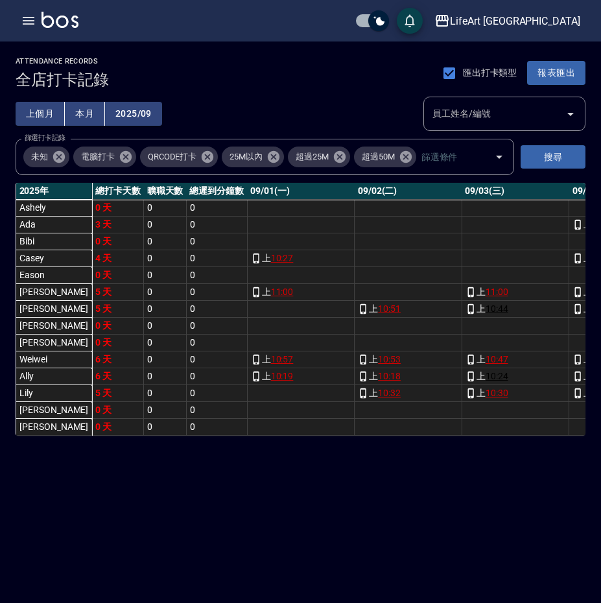
click at [40, 110] on button "上個月" at bounding box center [40, 114] width 49 height 24
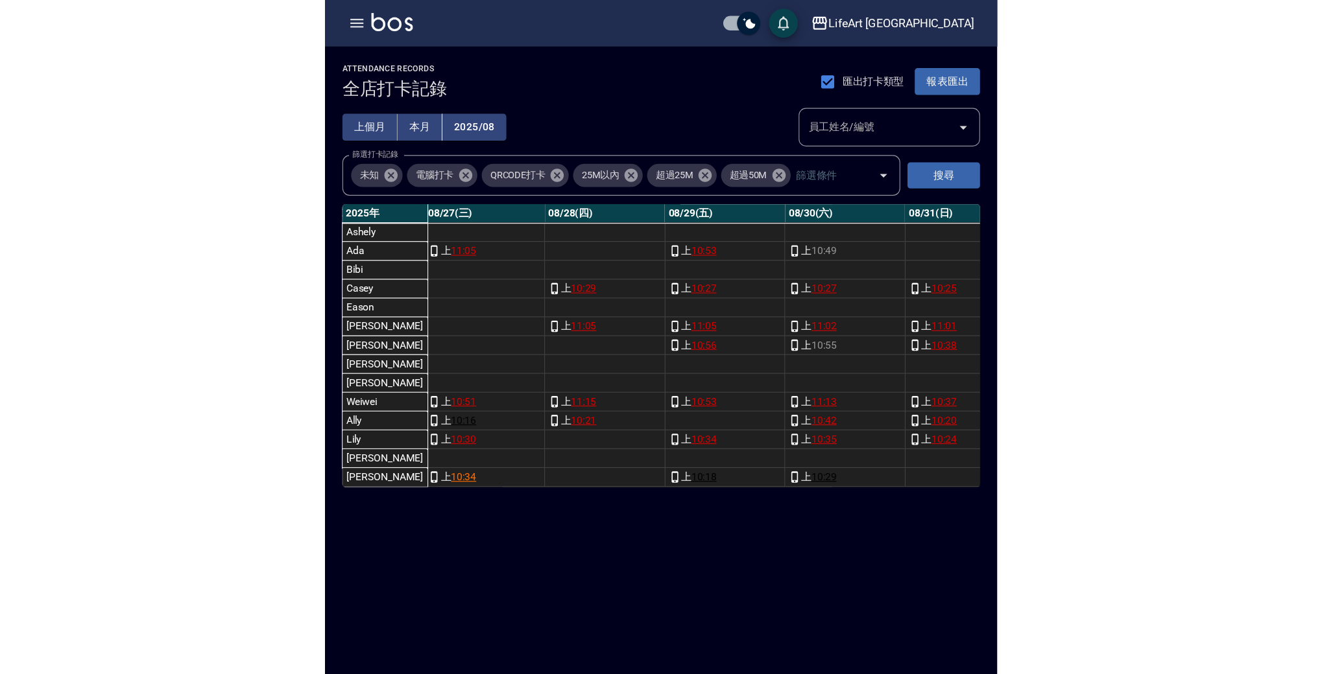
scroll to position [0, 2955]
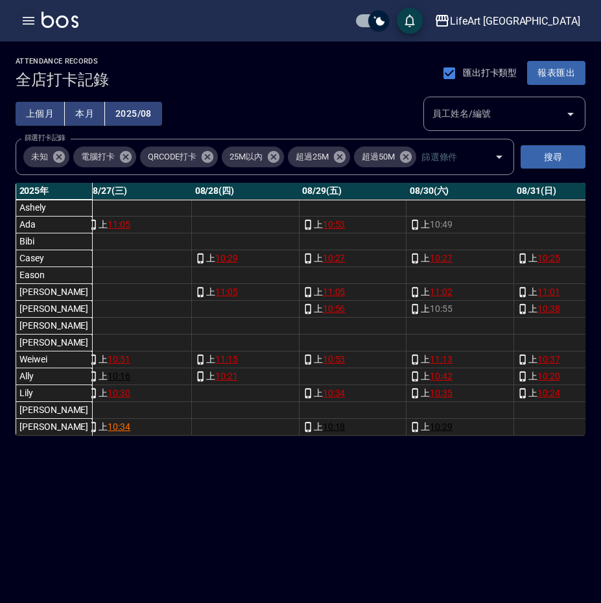
click at [30, 20] on icon "button" at bounding box center [29, 21] width 12 height 8
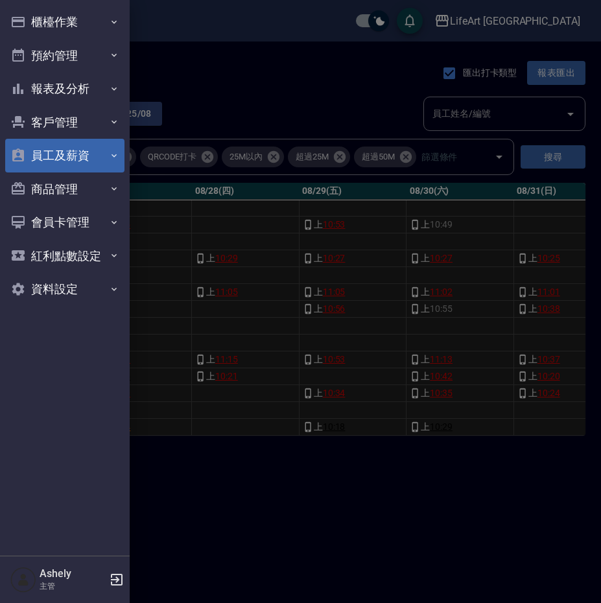
click at [71, 160] on button "員工及薪資" at bounding box center [64, 156] width 119 height 34
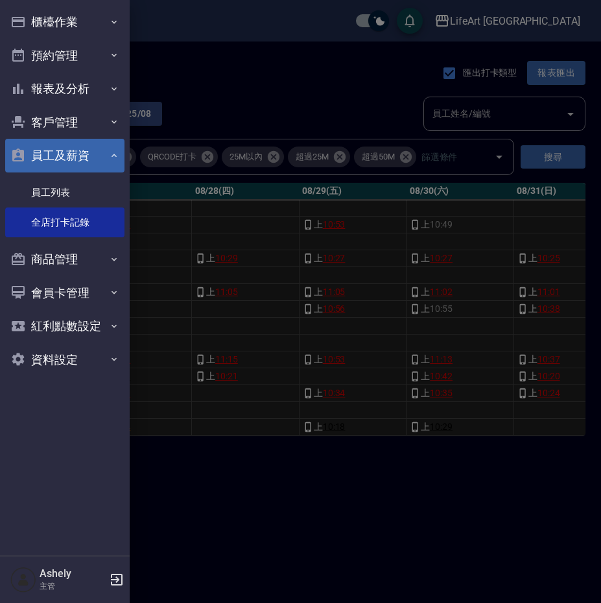
click at [71, 161] on button "員工及薪資" at bounding box center [64, 156] width 119 height 34
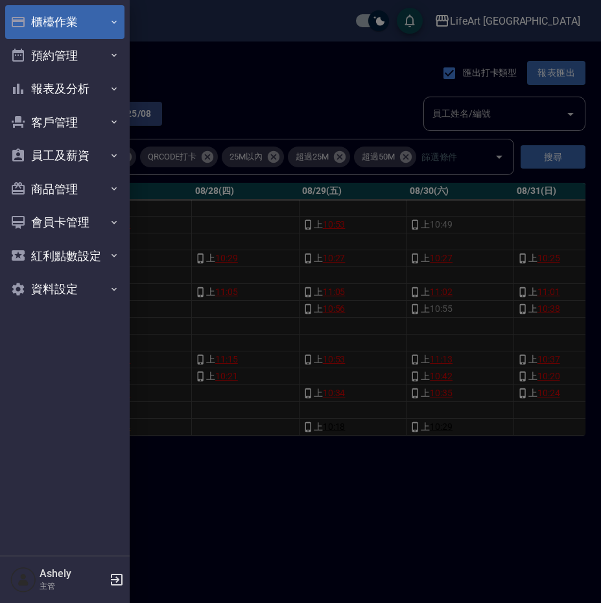
click at [88, 23] on button "櫃檯作業" at bounding box center [64, 22] width 119 height 34
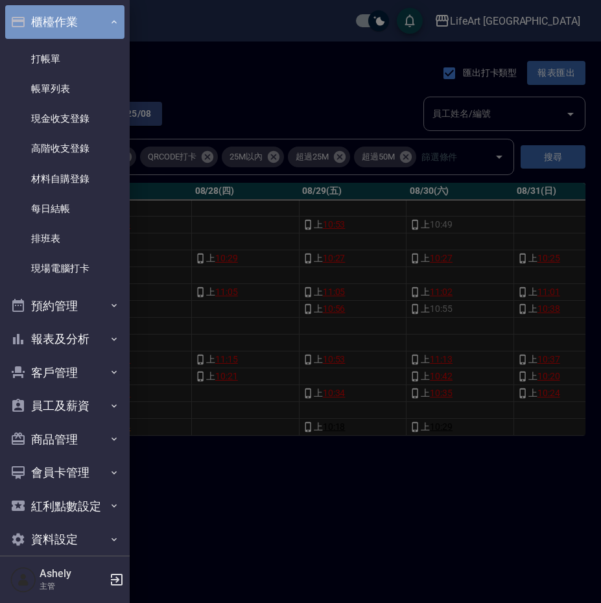
click at [84, 16] on button "櫃檯作業" at bounding box center [64, 22] width 119 height 34
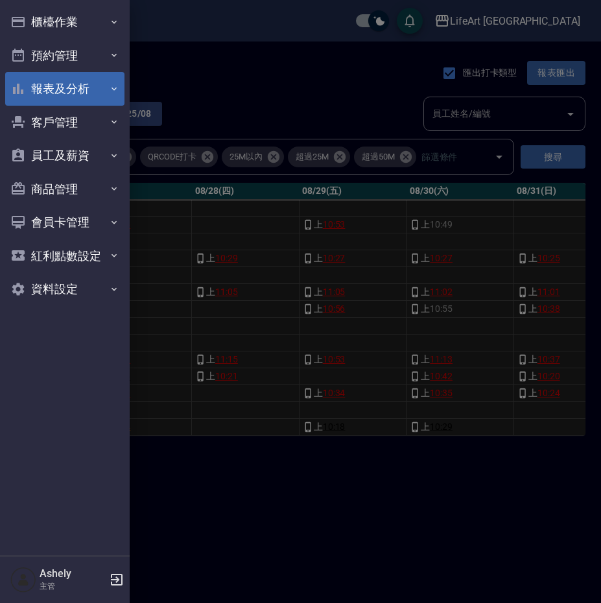
click at [77, 94] on button "報表及分析" at bounding box center [64, 89] width 119 height 34
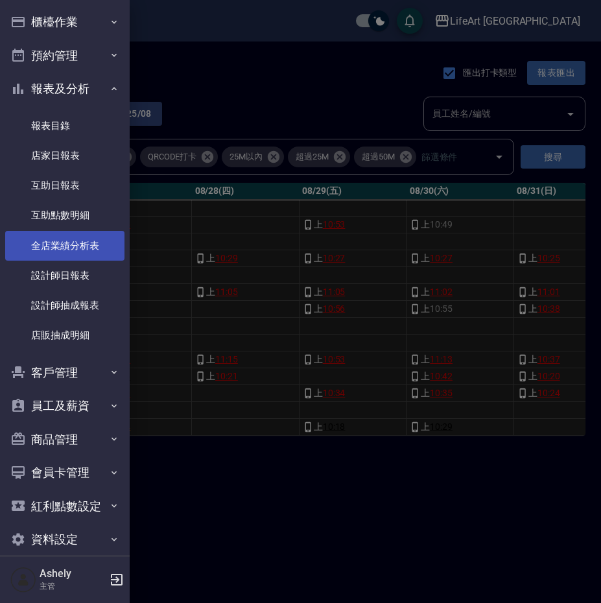
click at [84, 248] on link "全店業績分析表" at bounding box center [64, 246] width 119 height 30
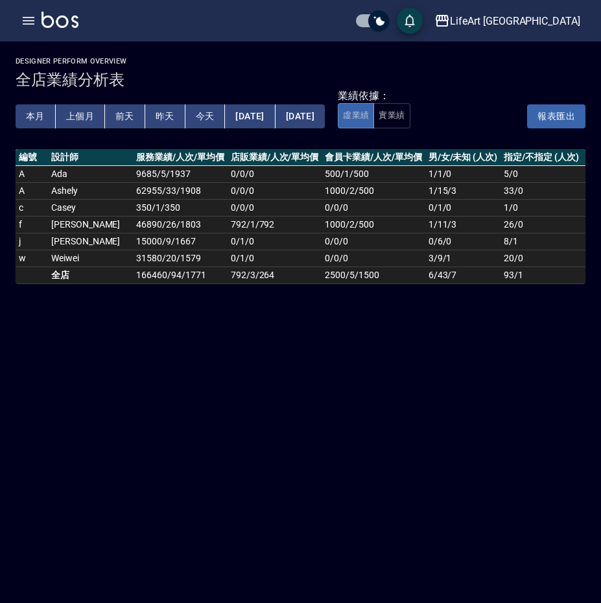
click at [324, 111] on button "[DATE]" at bounding box center [300, 116] width 49 height 24
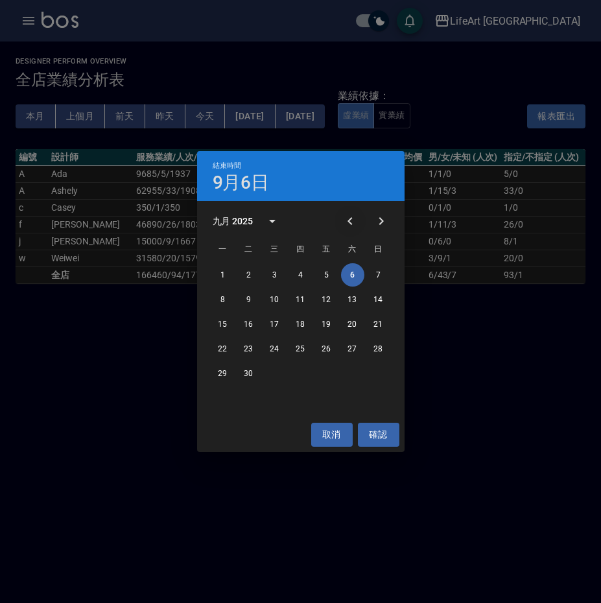
click at [356, 222] on icon "Previous month" at bounding box center [350, 221] width 16 height 16
click at [326, 274] on button "1" at bounding box center [326, 274] width 23 height 23
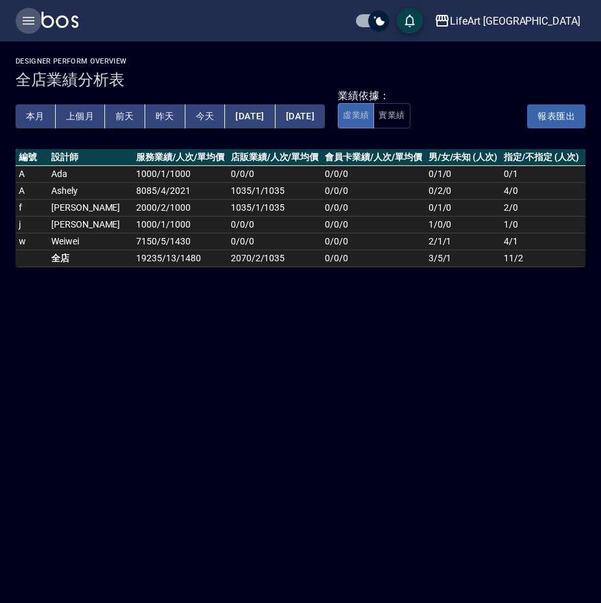
click at [30, 19] on icon "button" at bounding box center [29, 21] width 16 height 16
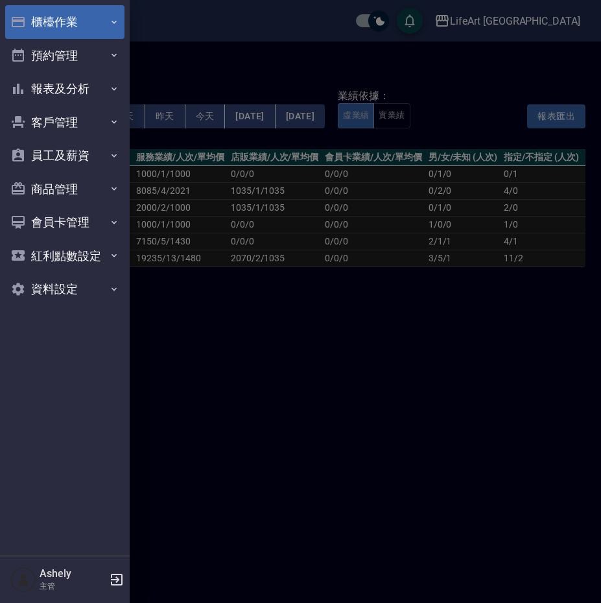
click at [80, 27] on button "櫃檯作業" at bounding box center [64, 22] width 119 height 34
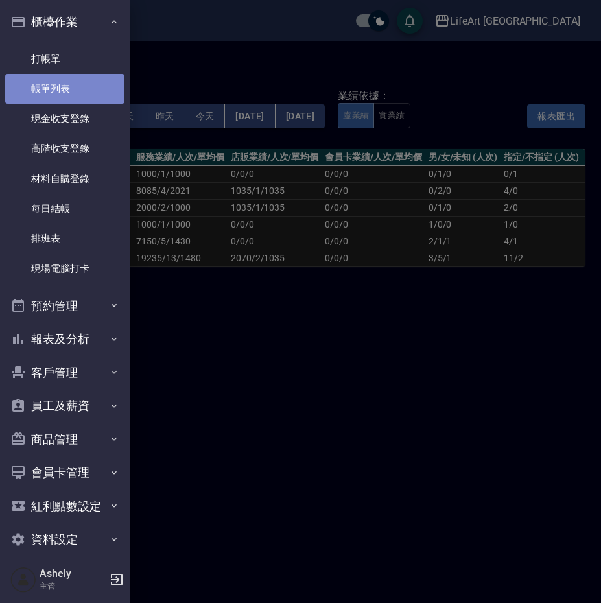
click at [75, 85] on link "帳單列表" at bounding box center [64, 89] width 119 height 30
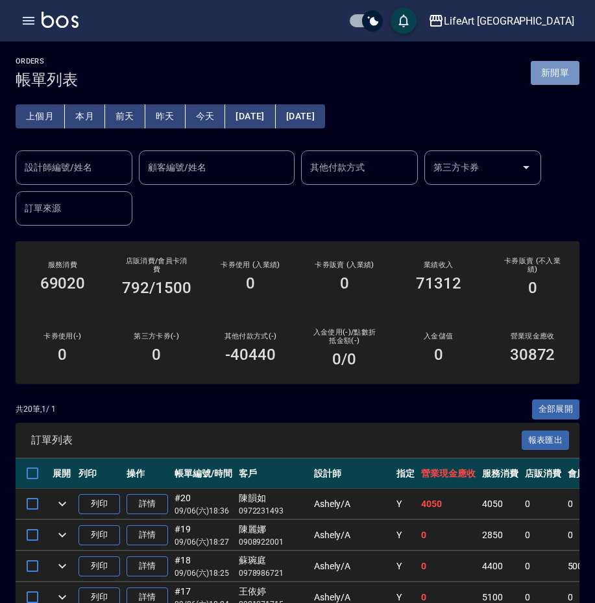
click at [561, 75] on button "新開單" at bounding box center [555, 73] width 49 height 24
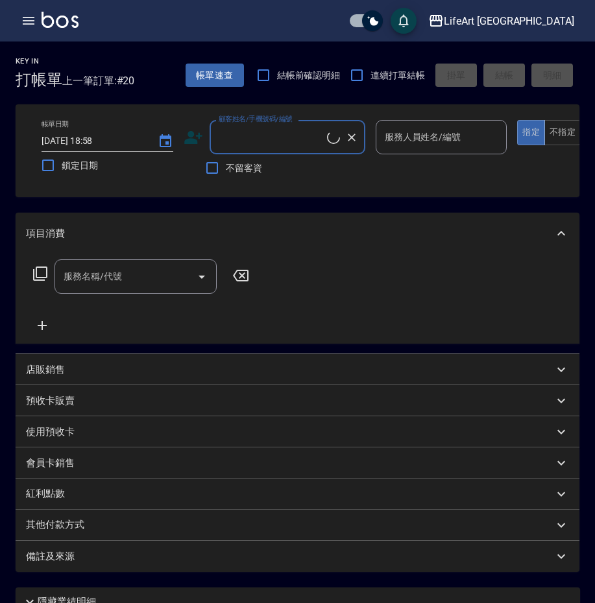
click at [265, 135] on input "顧客姓名/手機號碼/編號" at bounding box center [271, 137] width 112 height 23
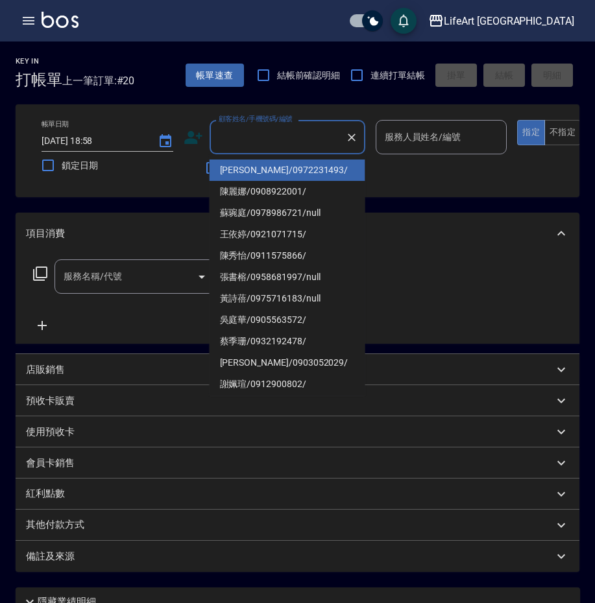
type input "０"
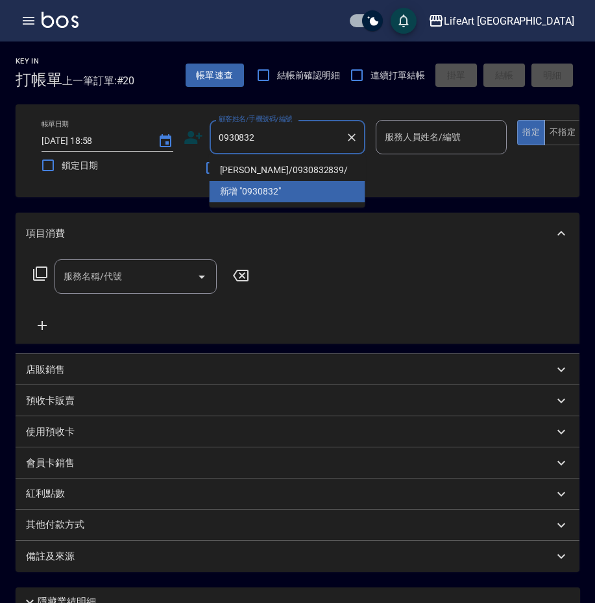
click at [284, 172] on li "李孟諠/0930832839/" at bounding box center [287, 170] width 156 height 21
type input "李孟諠/0930832839/"
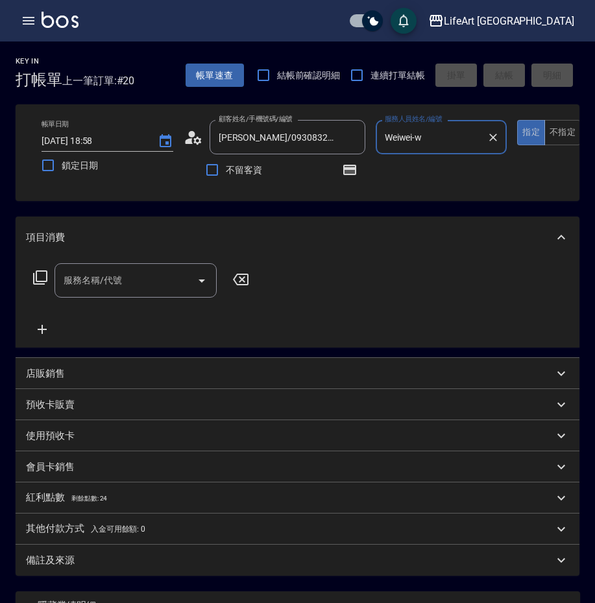
type input "Weiwei-w"
click at [351, 172] on icon "button" at bounding box center [349, 170] width 10 height 8
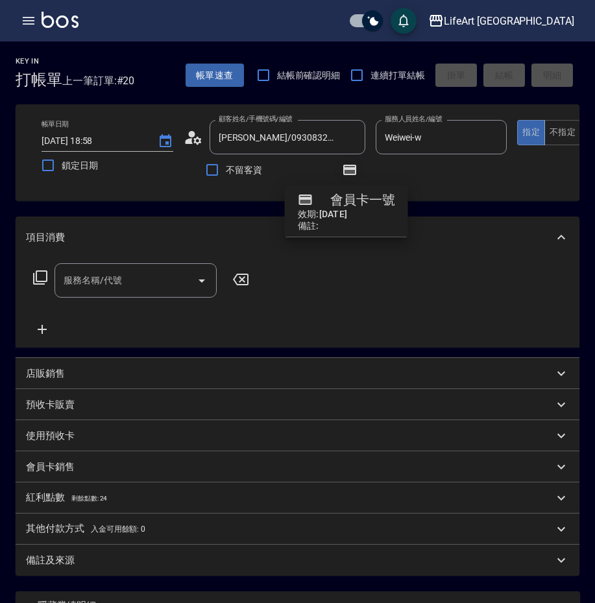
click at [353, 171] on icon "button" at bounding box center [349, 170] width 10 height 8
click at [192, 137] on icon at bounding box center [193, 137] width 19 height 19
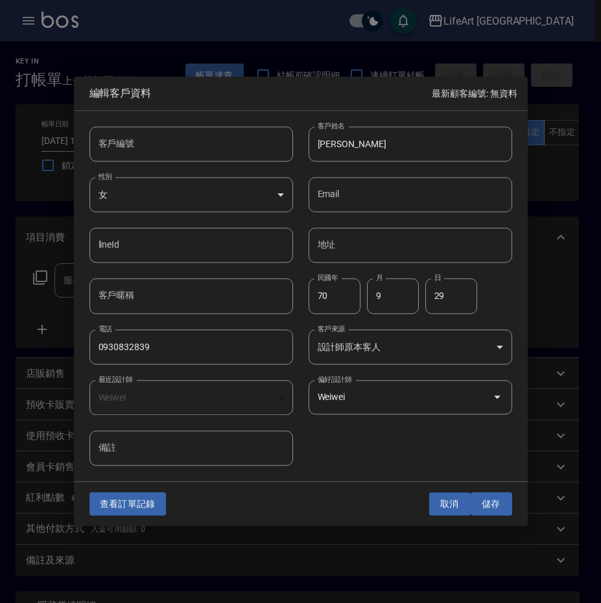
click at [453, 504] on button "取消" at bounding box center [450, 504] width 42 height 24
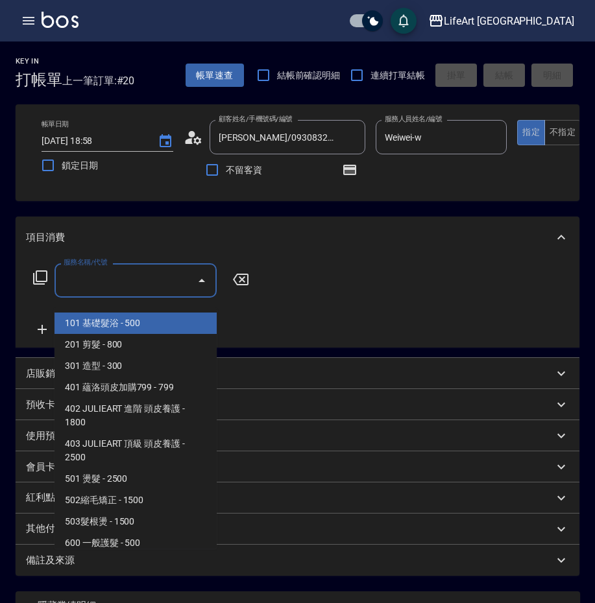
click at [143, 288] on input "服務名稱/代號" at bounding box center [125, 280] width 131 height 23
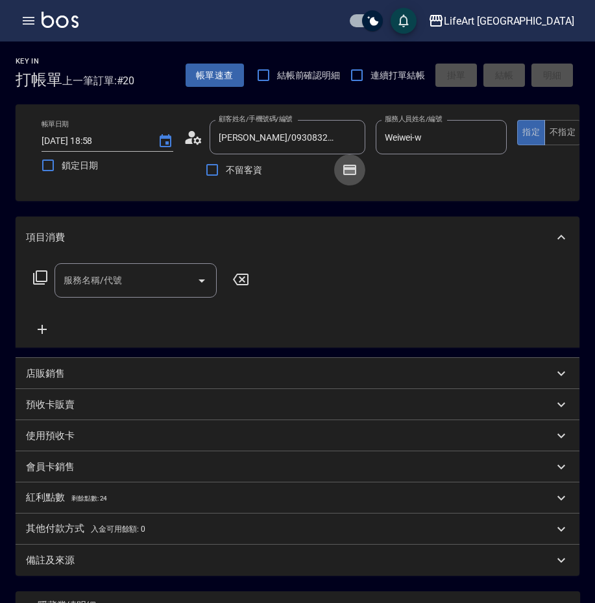
click at [352, 173] on icon "button" at bounding box center [349, 170] width 10 height 8
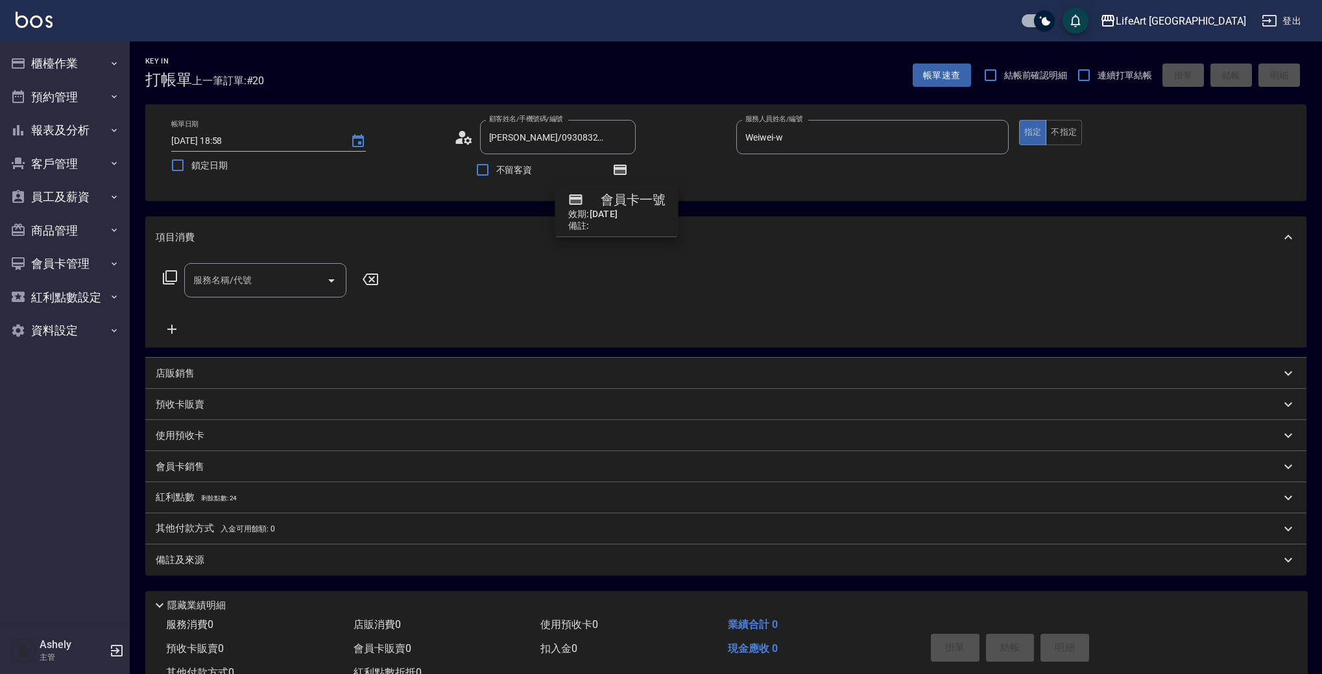
click at [251, 279] on input "服務名稱/代號" at bounding box center [255, 280] width 131 height 23
click at [560, 139] on input "李孟諠/0930832839/" at bounding box center [548, 137] width 125 height 23
click at [553, 169] on li "陳玨妏/0958217326/null" at bounding box center [558, 170] width 156 height 21
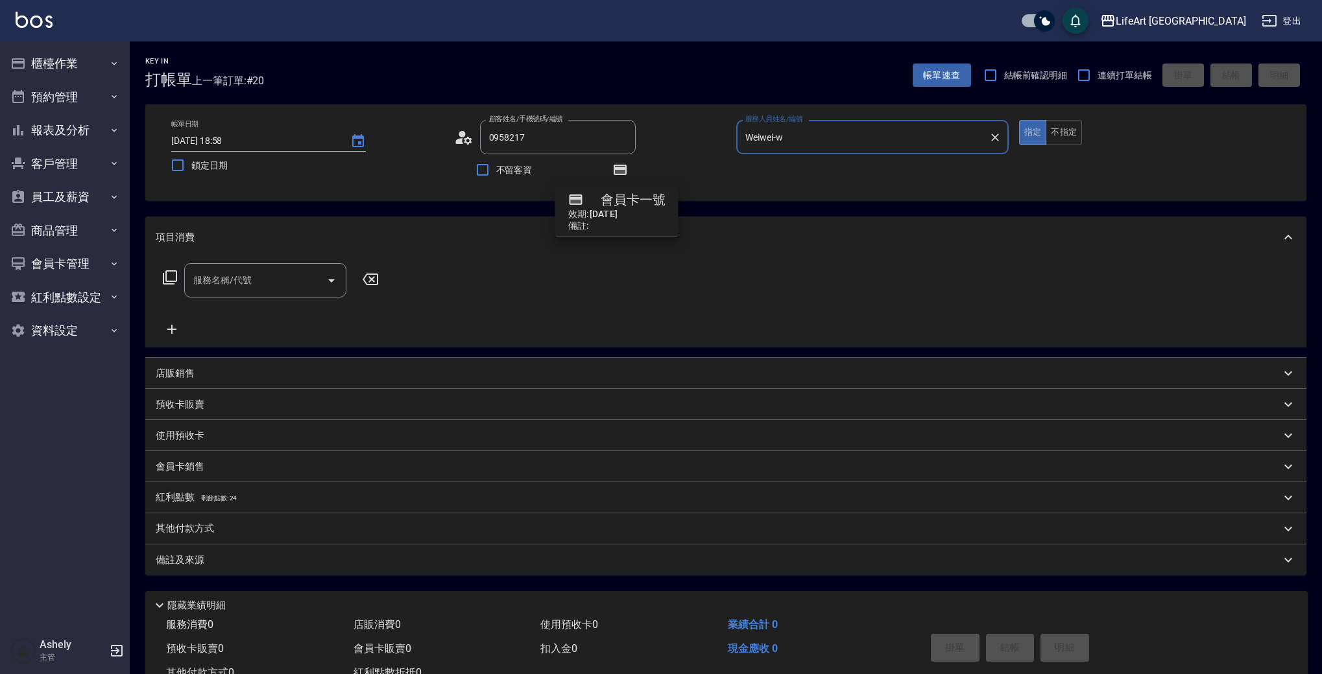
type input "陳玨妏/0958217326/null"
click at [544, 262] on div "服務名稱/代號 服務名稱/代號" at bounding box center [725, 302] width 1161 height 89
click at [619, 172] on icon "button" at bounding box center [620, 170] width 10 height 8
click at [626, 170] on icon "button" at bounding box center [620, 170] width 16 height 16
click at [462, 141] on icon at bounding box center [463, 137] width 19 height 19
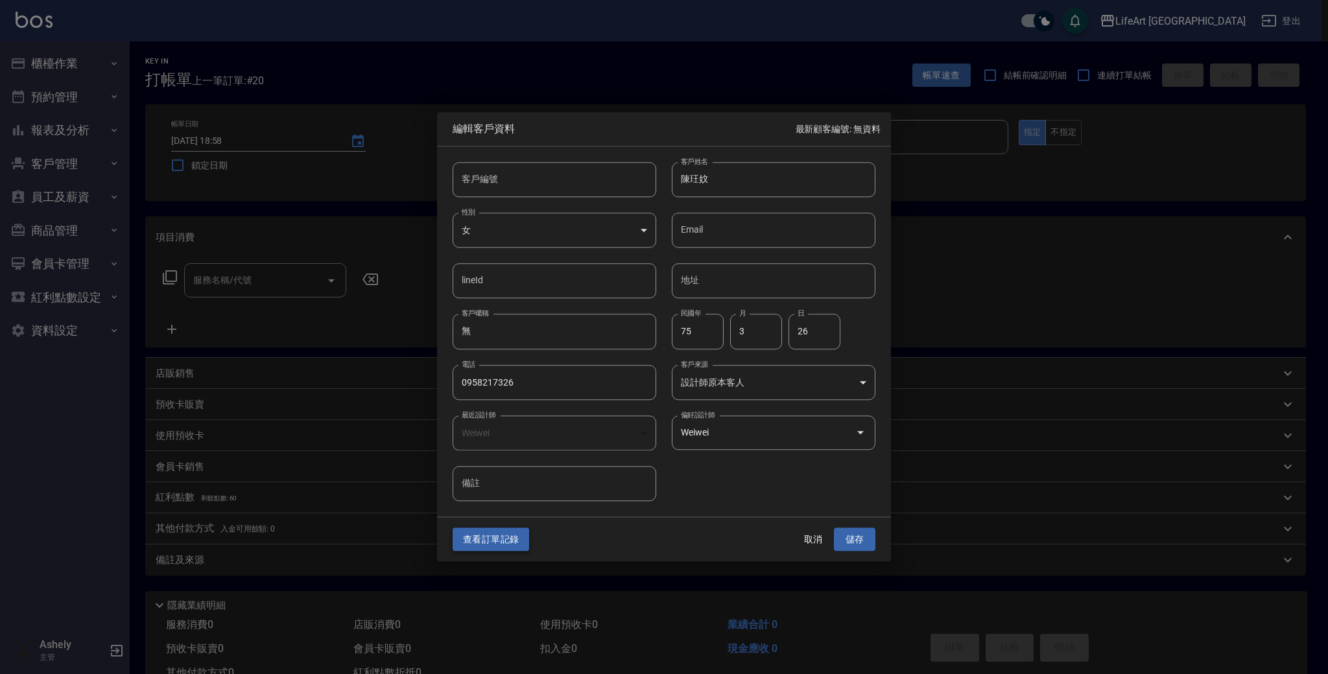
click at [499, 540] on button "查看訂單記錄" at bounding box center [491, 540] width 77 height 24
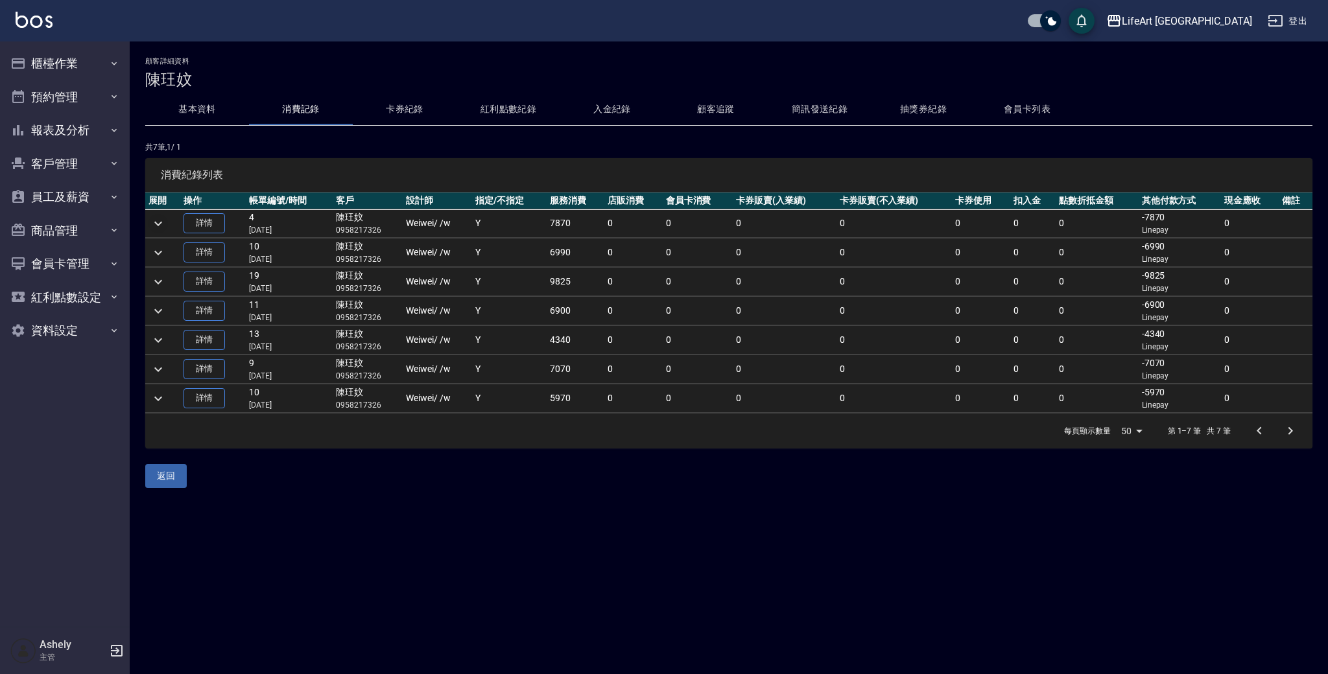
click at [160, 223] on icon "expand row" at bounding box center [158, 223] width 8 height 5
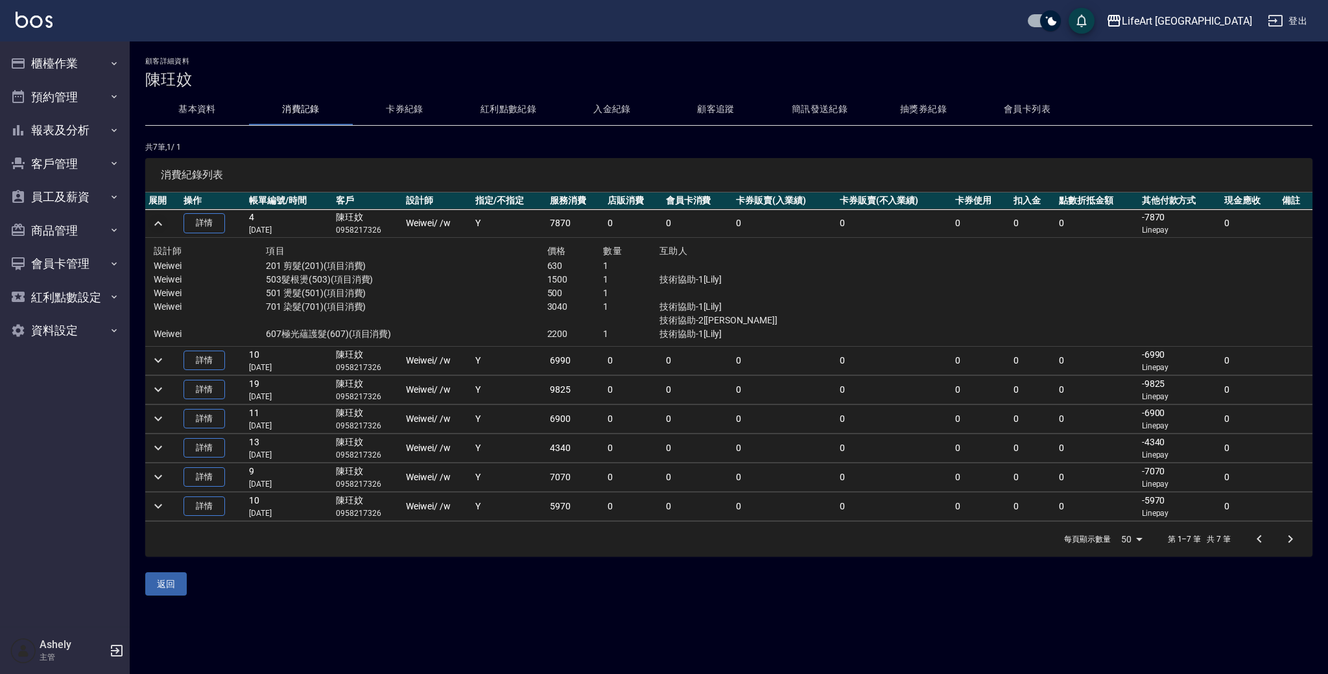
click at [161, 222] on icon "expand row" at bounding box center [158, 224] width 16 height 16
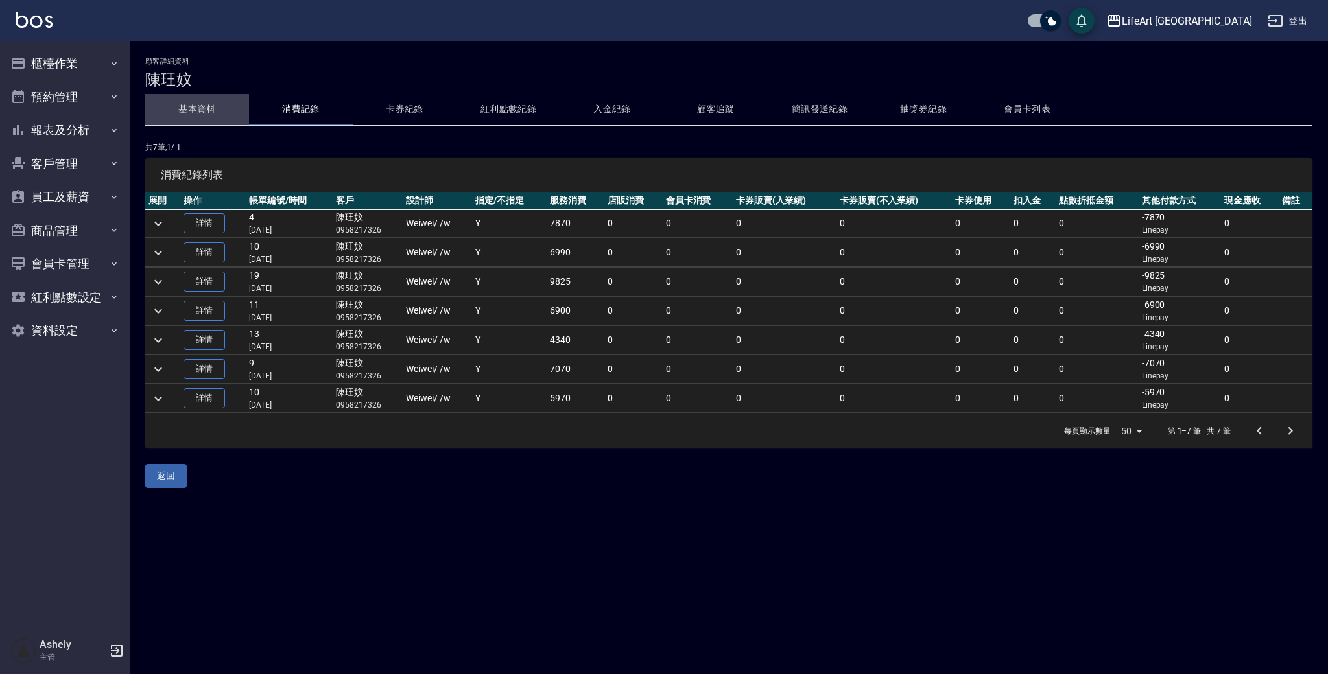
click at [210, 106] on button "基本資料" at bounding box center [197, 109] width 104 height 31
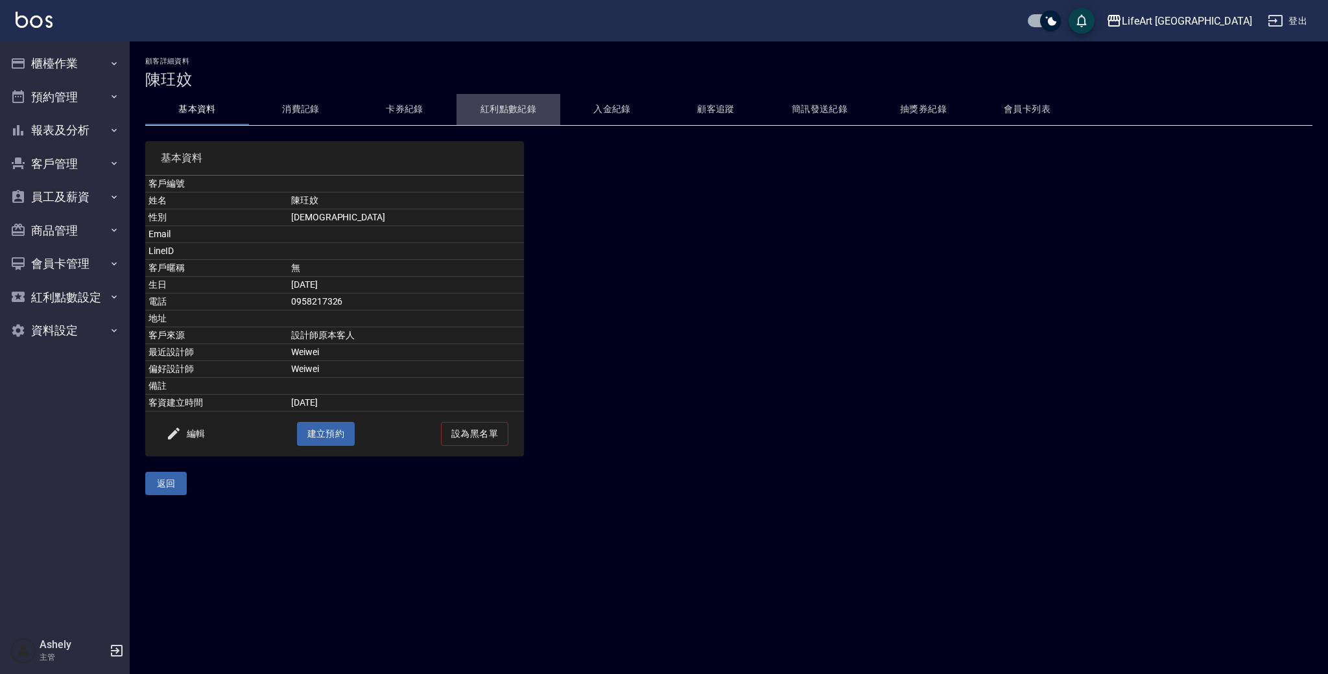
click at [515, 104] on button "紅利點數紀錄" at bounding box center [509, 109] width 104 height 31
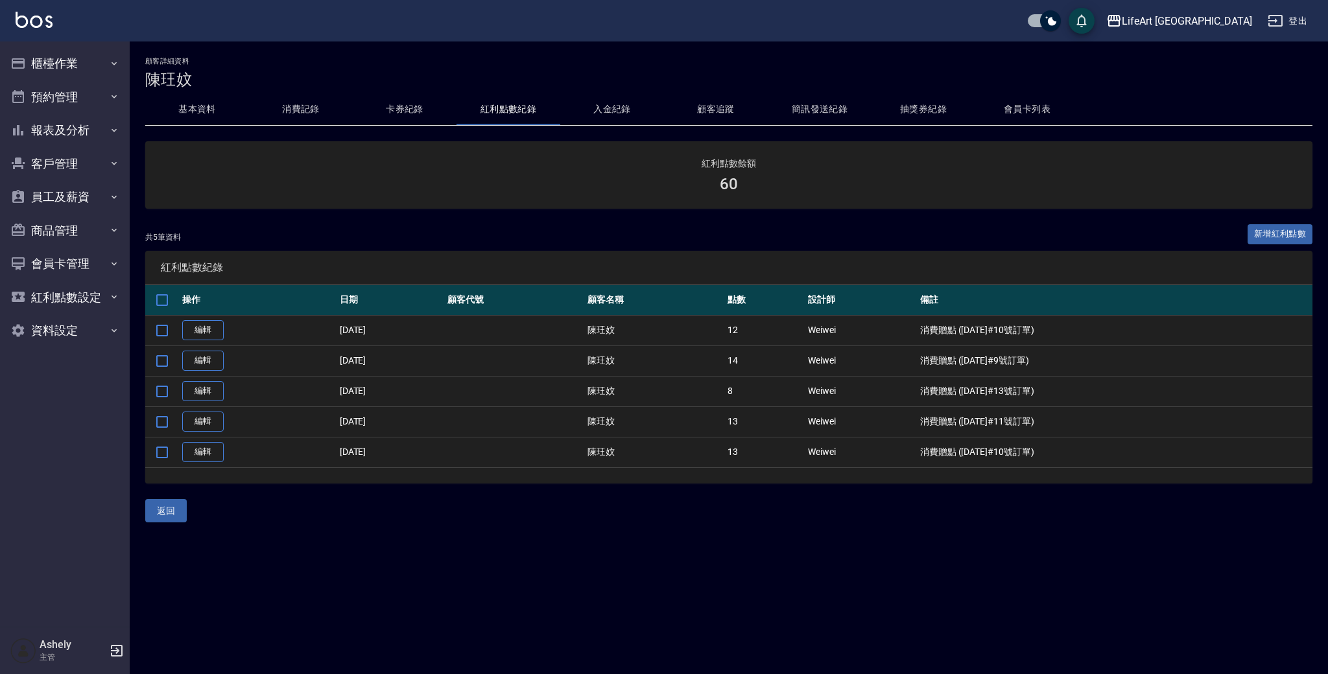
click at [208, 108] on button "基本資料" at bounding box center [197, 109] width 104 height 31
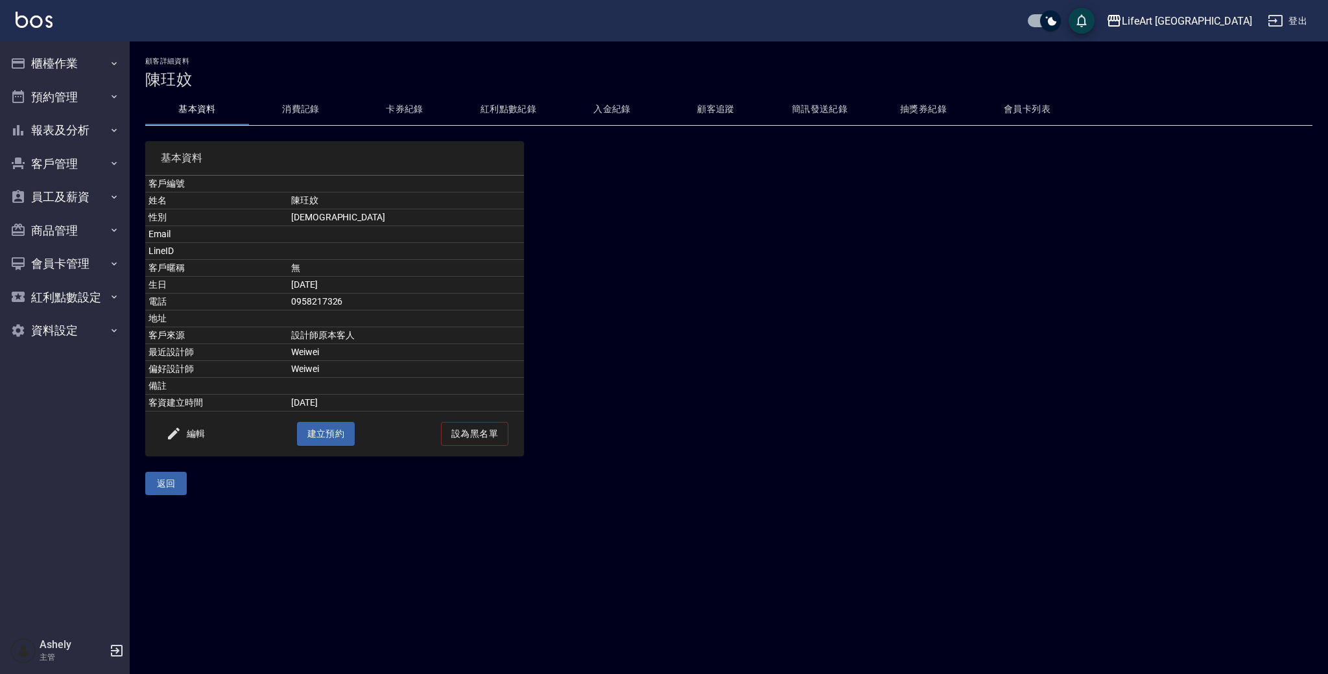
click at [360, 298] on td "0958217326" at bounding box center [406, 302] width 236 height 17
copy td "0958217326"
click at [90, 63] on button "櫃檯作業" at bounding box center [64, 64] width 119 height 34
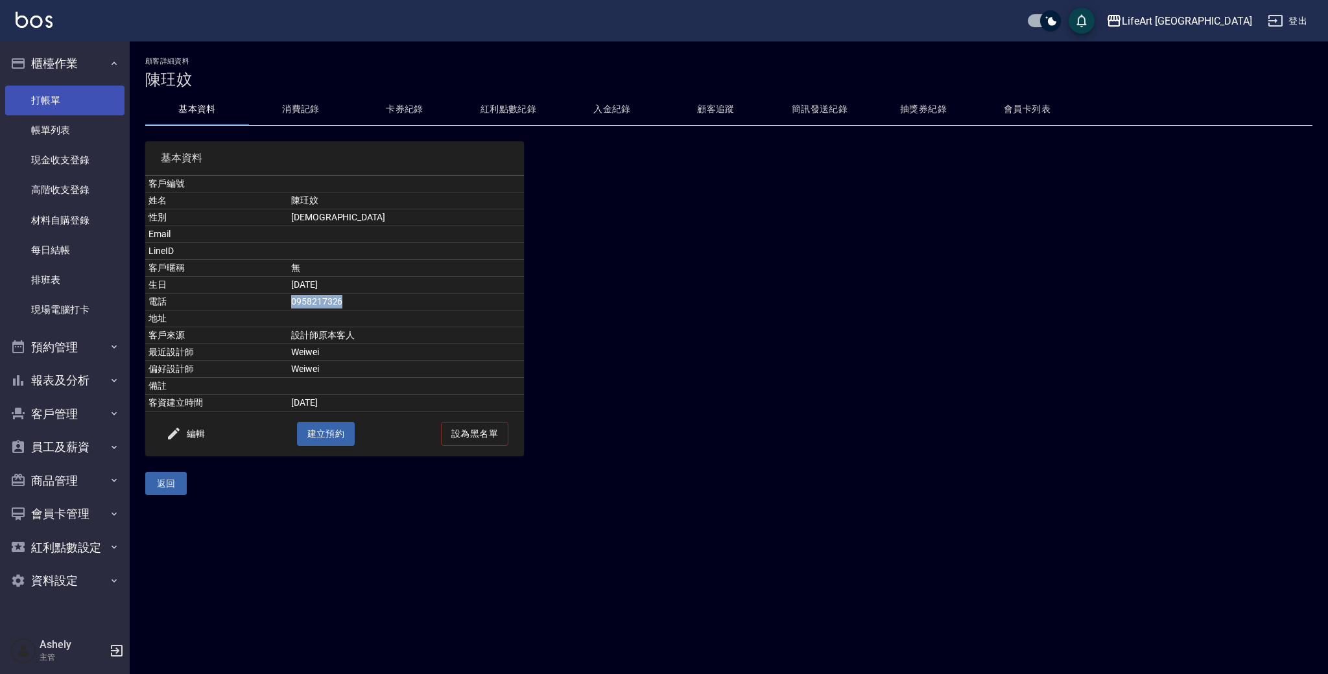
click at [93, 98] on link "打帳單" at bounding box center [64, 101] width 119 height 30
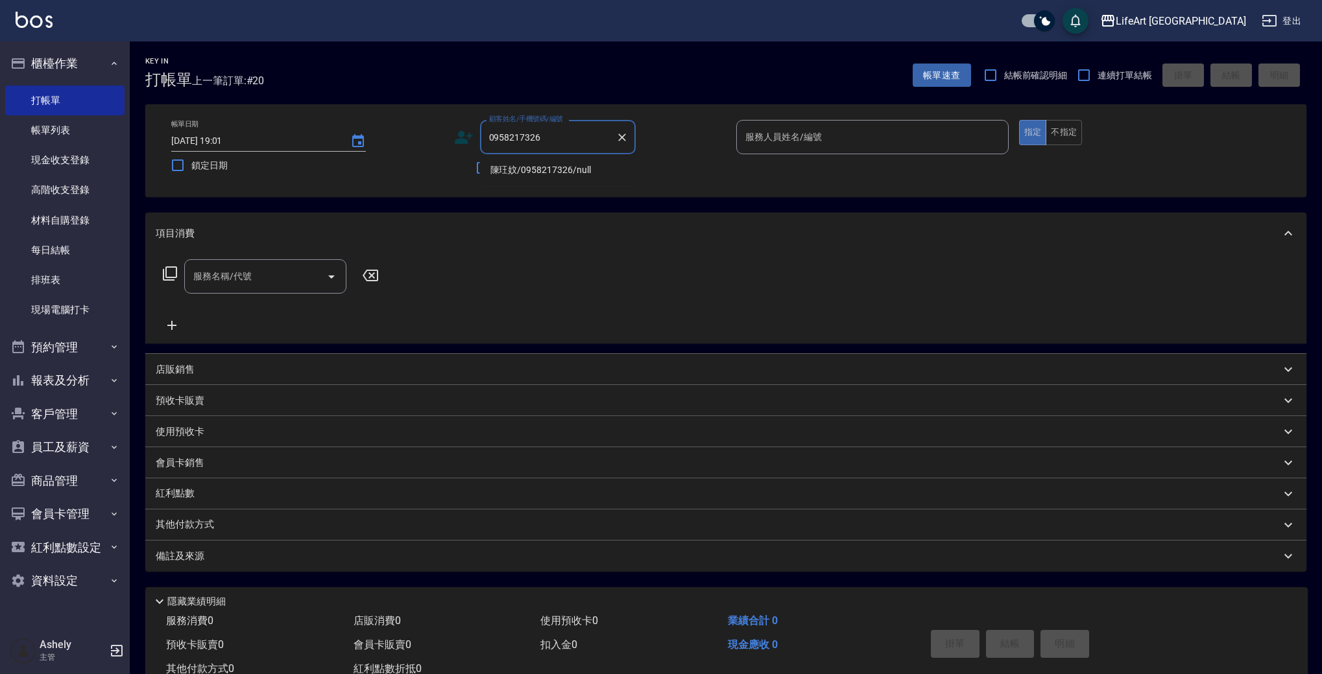
click at [530, 171] on li "陳玨妏/0958217326/null" at bounding box center [558, 170] width 156 height 21
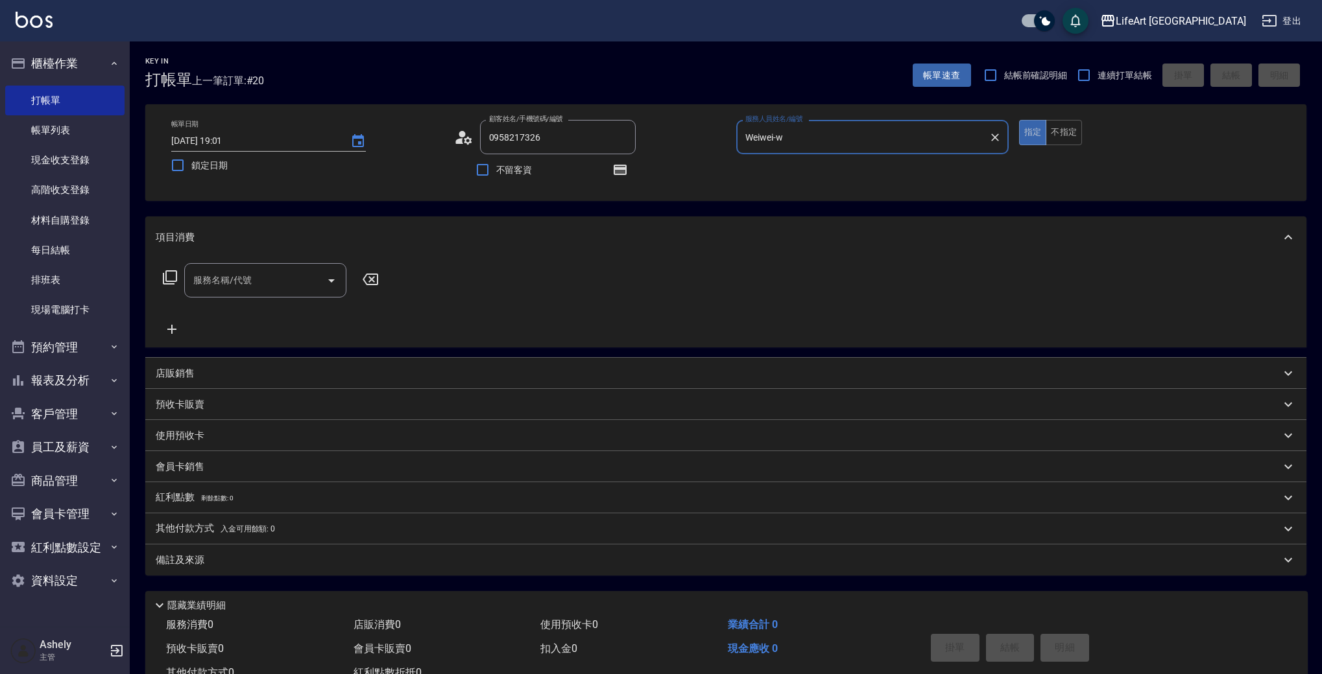
type input "陳玨妏/0958217326/null"
type input "Weiwei-w"
click at [623, 168] on icon "button" at bounding box center [620, 170] width 13 height 10
click at [222, 280] on input "服務名稱/代號" at bounding box center [255, 280] width 131 height 23
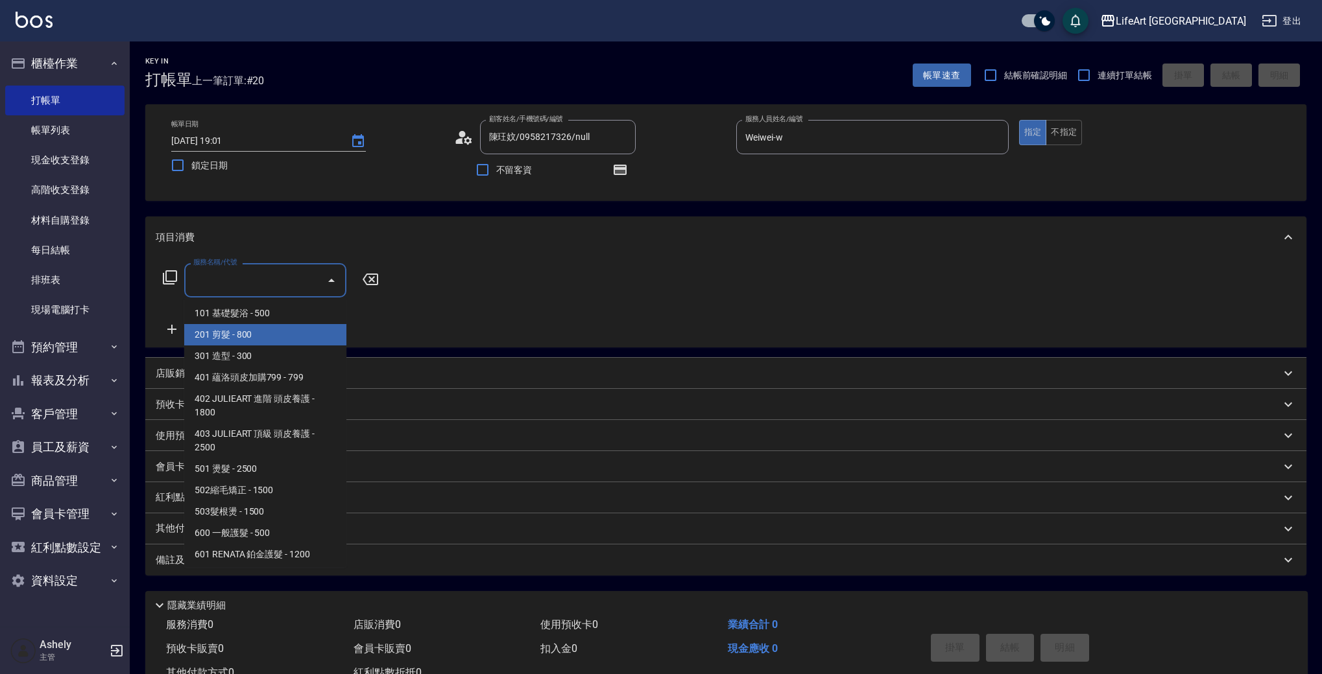
click at [256, 334] on span "201 剪髮 - 800" at bounding box center [265, 334] width 162 height 21
type input "201 剪髮(201)"
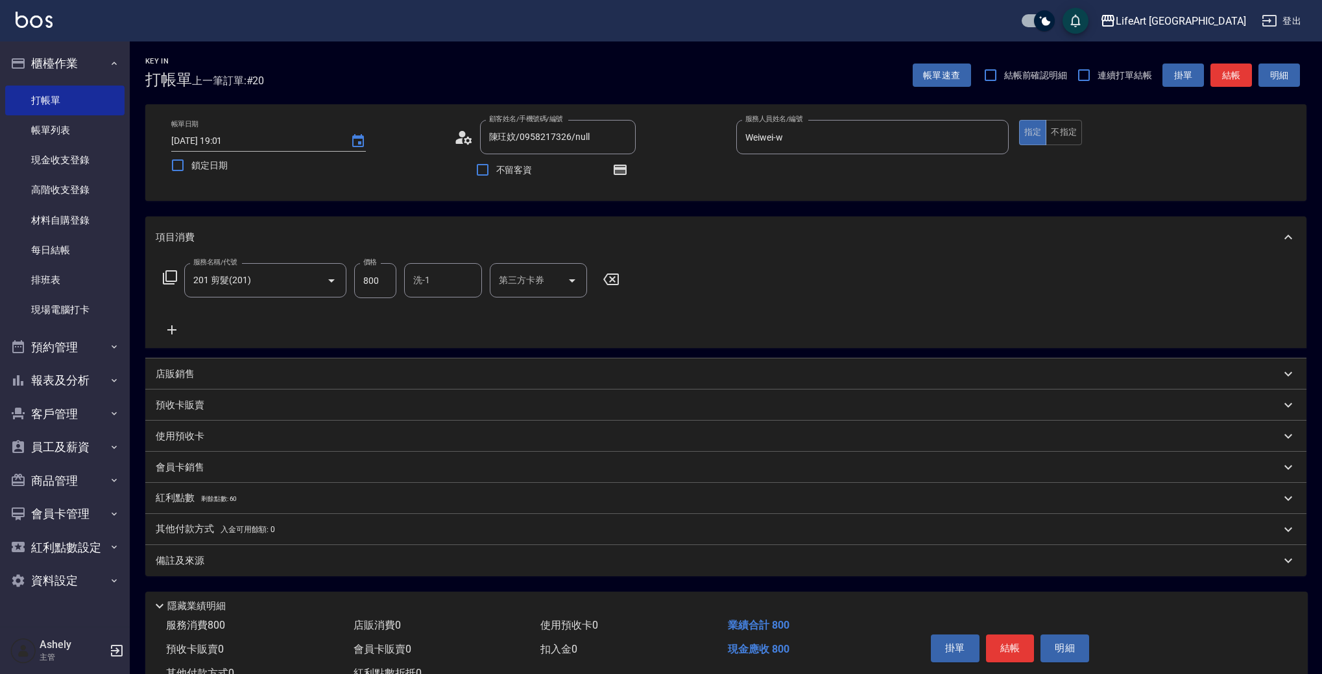
click at [165, 330] on icon at bounding box center [172, 330] width 32 height 16
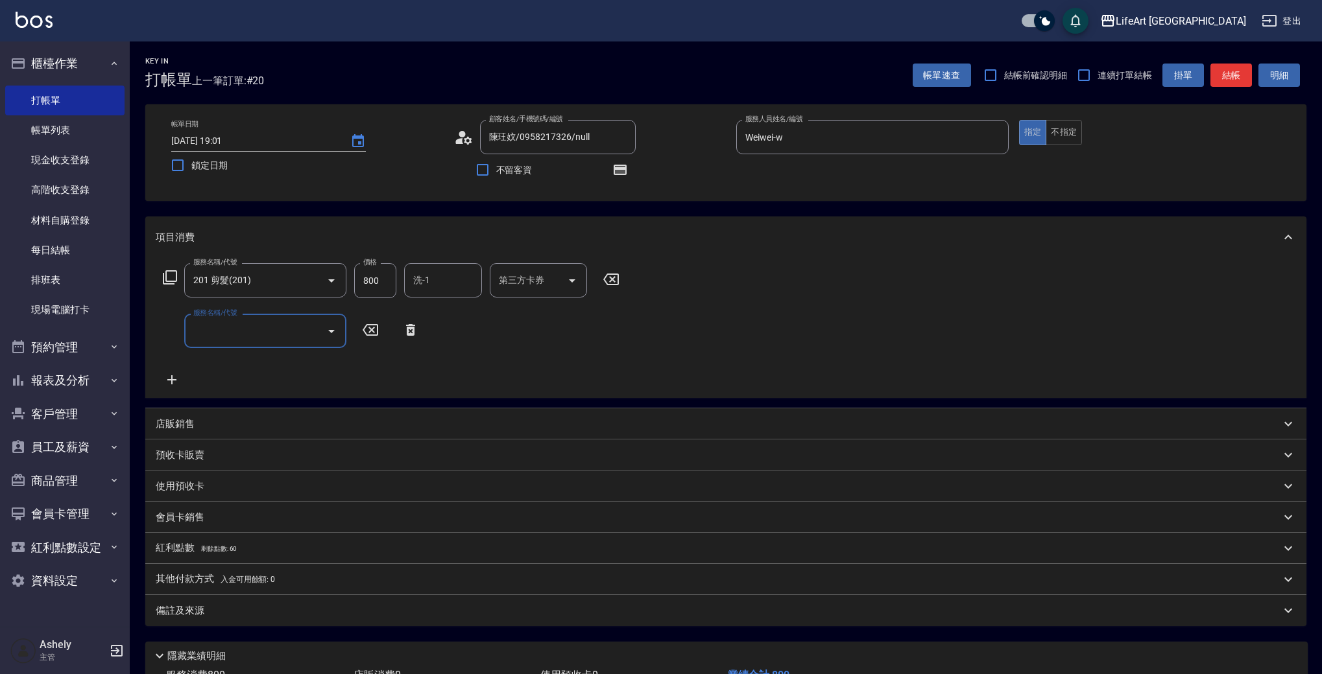
click at [227, 335] on input "服務名稱/代號" at bounding box center [255, 331] width 131 height 23
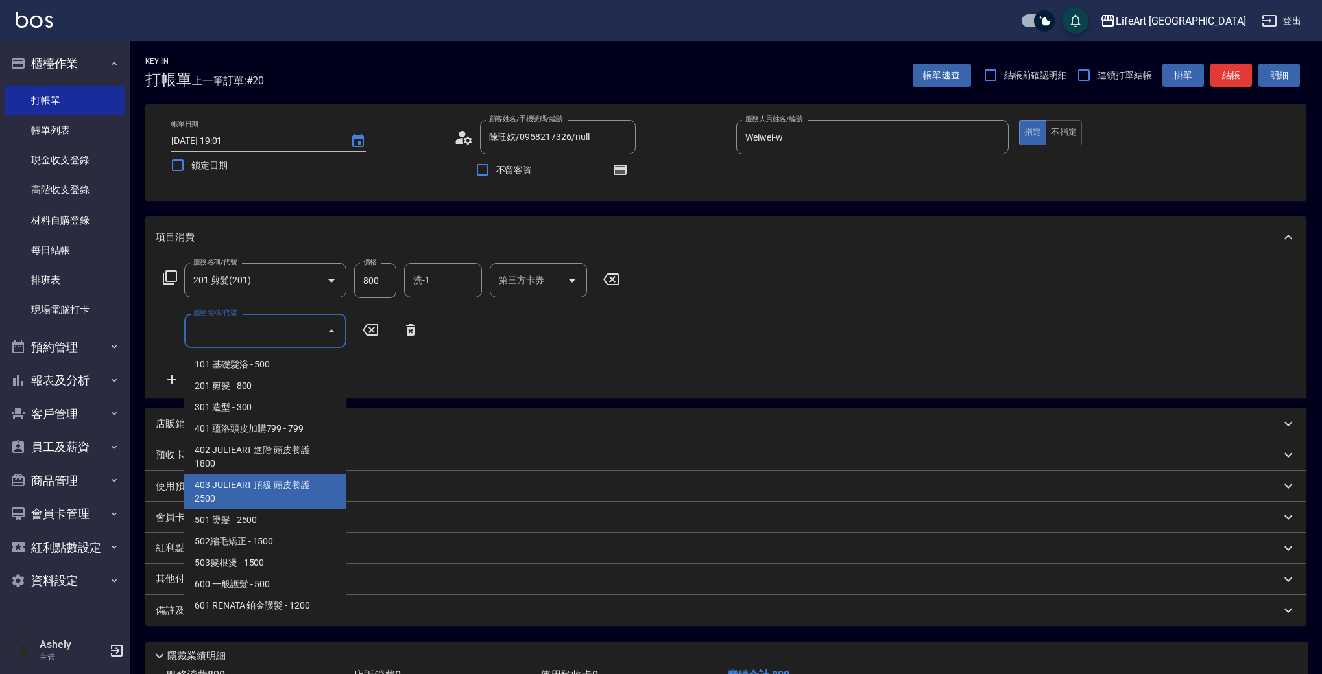
scroll to position [174, 0]
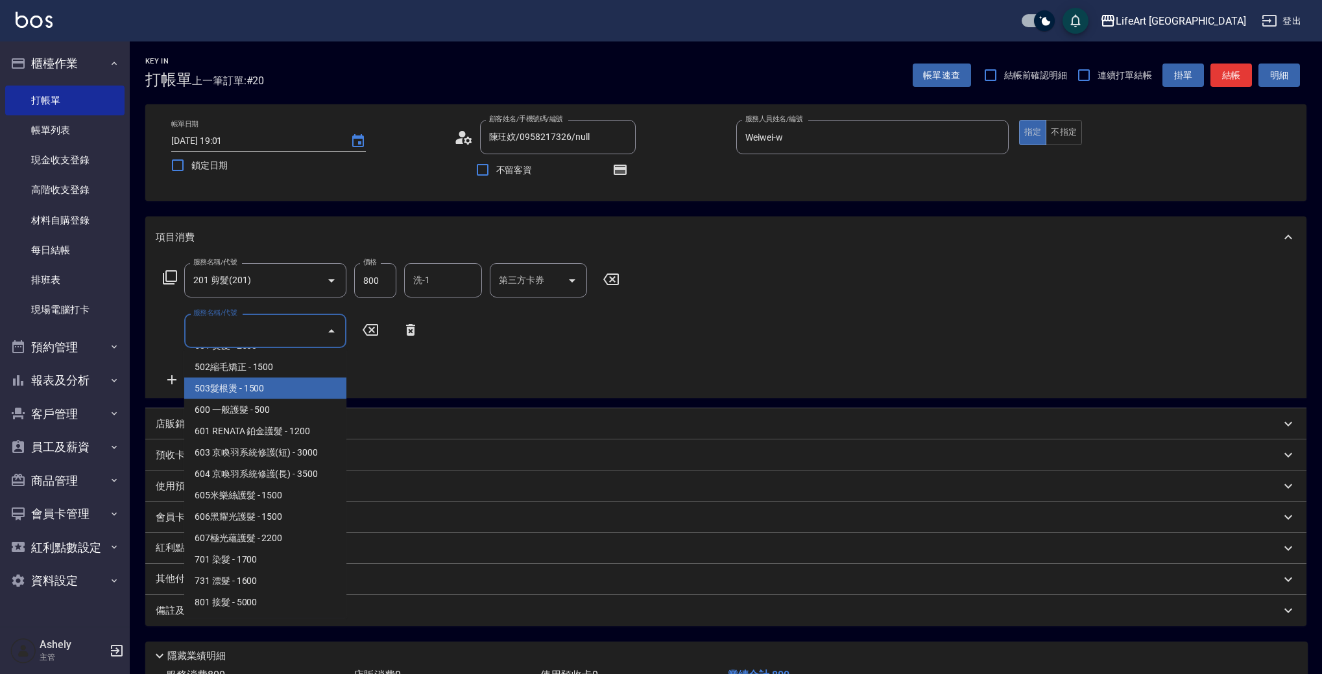
click at [276, 386] on span "503髮根燙 - 1500" at bounding box center [265, 388] width 162 height 21
type input "503髮根燙(503)"
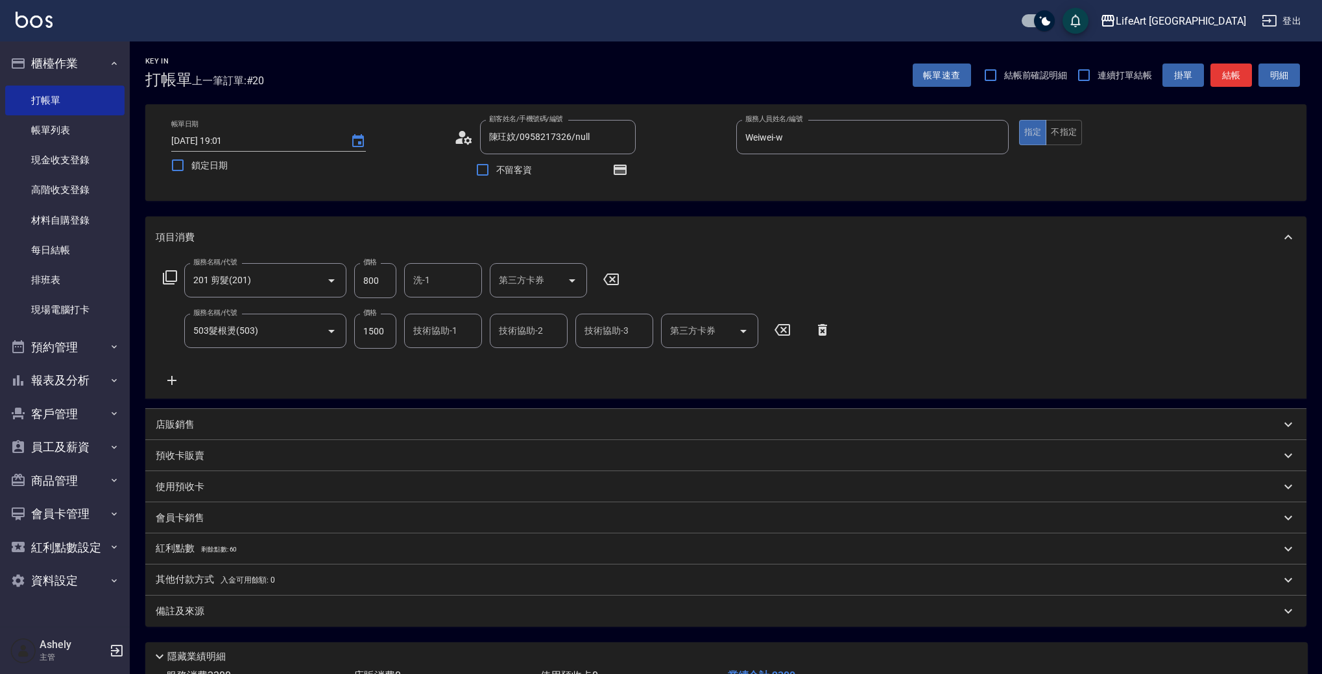
click at [171, 382] on icon at bounding box center [171, 380] width 9 height 9
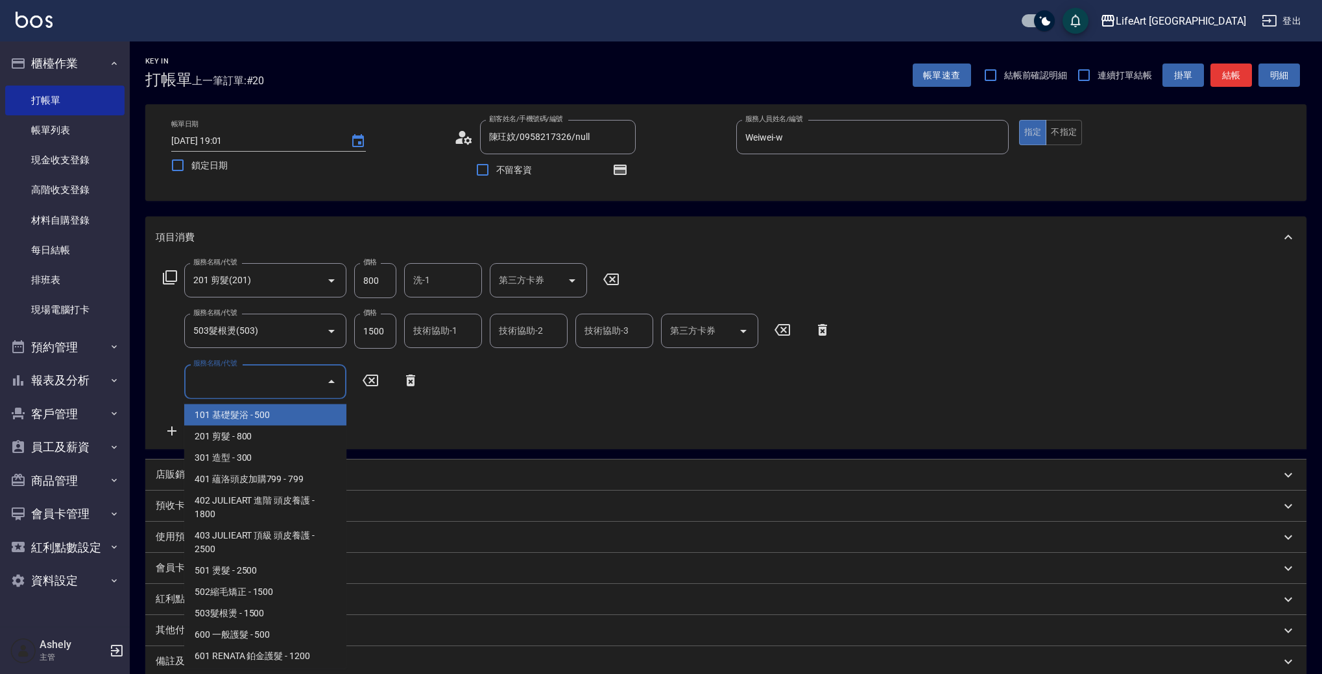
click at [222, 386] on input "服務名稱/代號" at bounding box center [255, 381] width 131 height 23
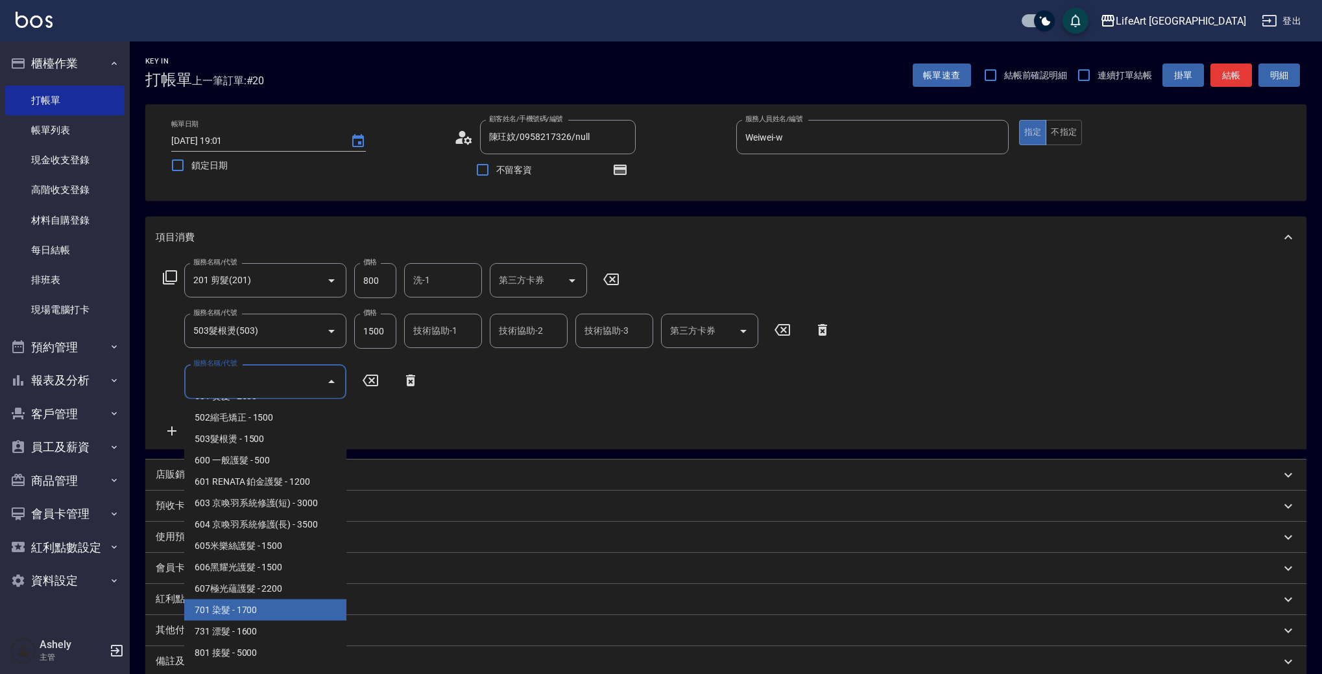
click at [317, 601] on span "701 染髮 - 1700" at bounding box center [265, 610] width 162 height 21
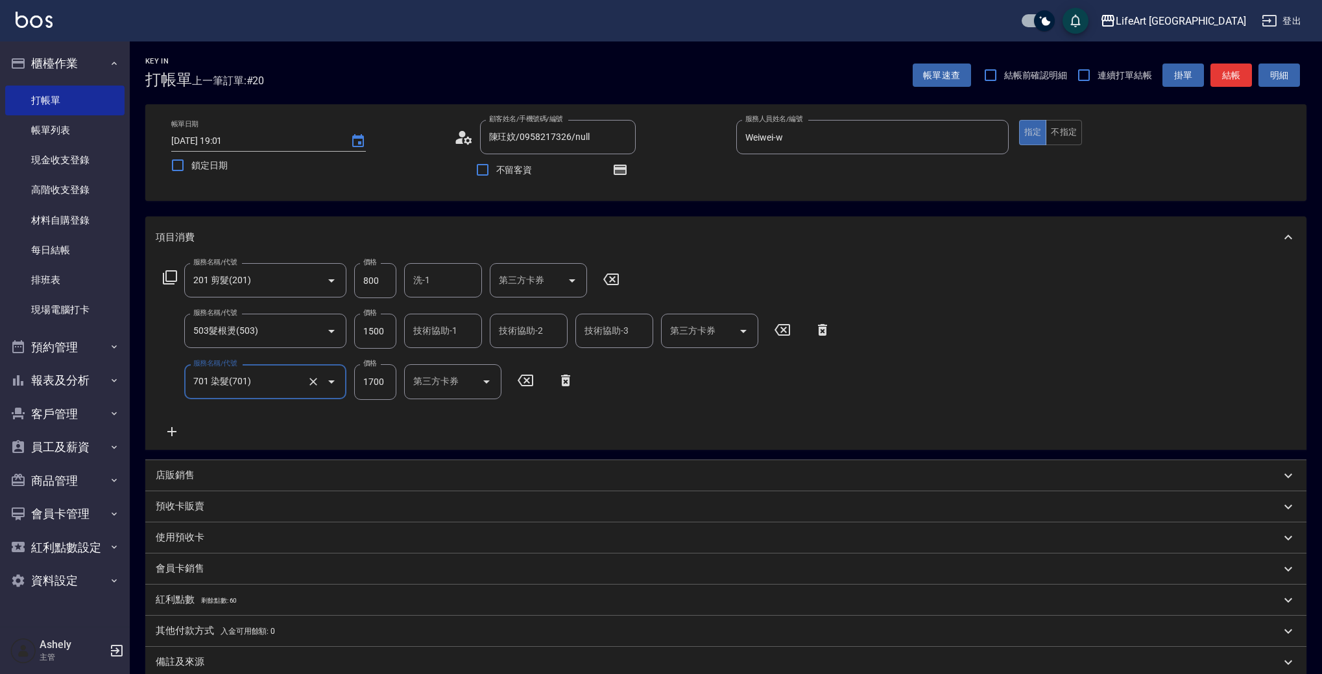
type input "701 染髮(701)"
click at [171, 428] on icon at bounding box center [171, 431] width 9 height 9
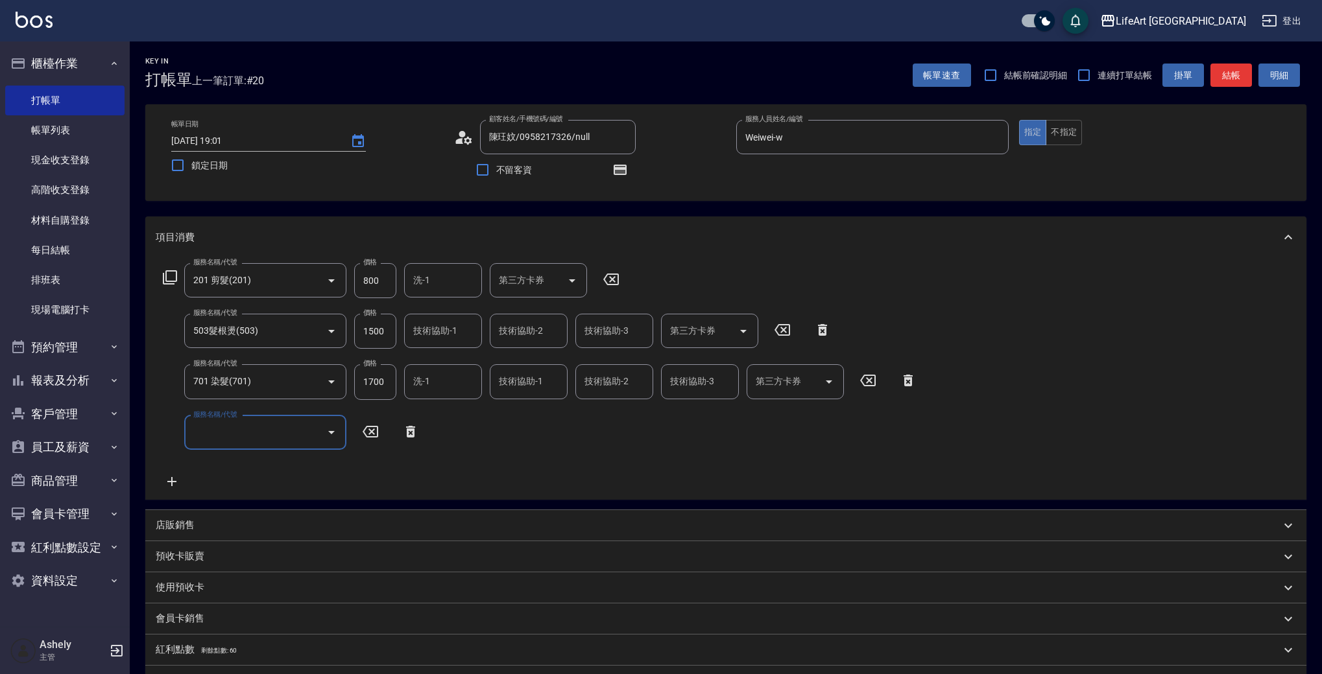
click at [240, 436] on input "服務名稱/代號" at bounding box center [255, 433] width 131 height 23
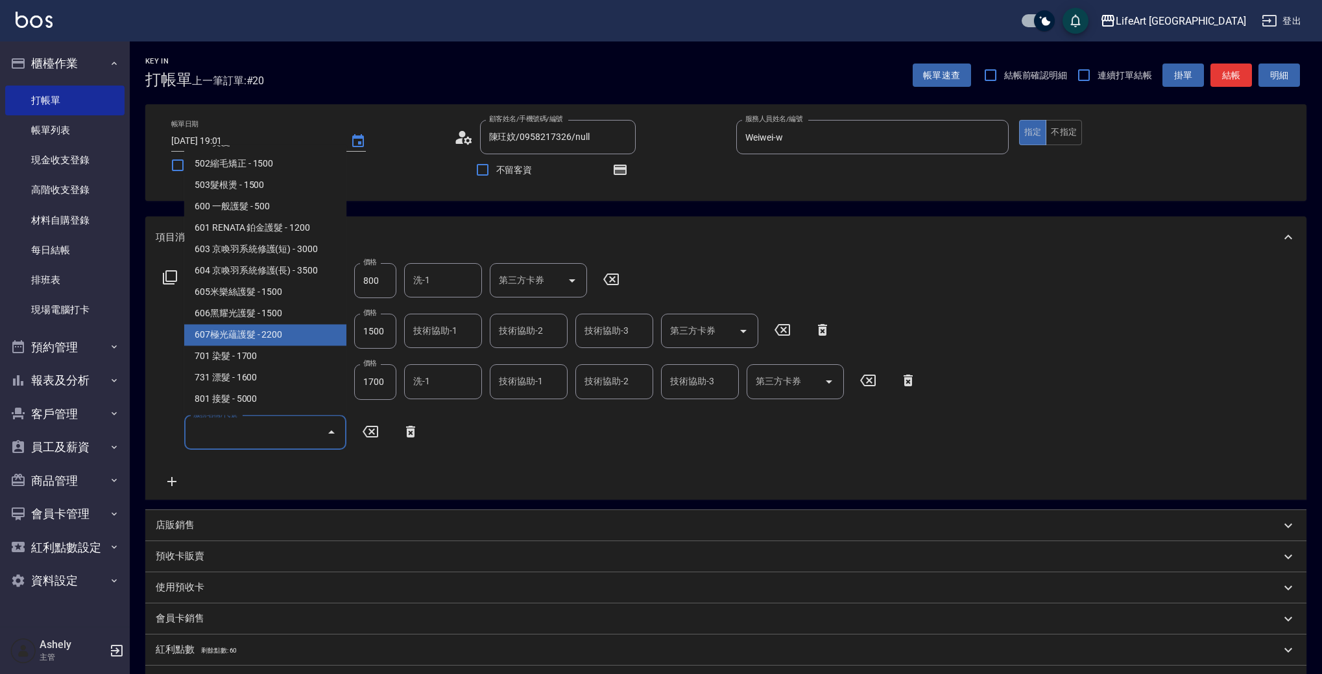
click at [298, 333] on span "607極光蘊護髮 - 2200" at bounding box center [265, 335] width 162 height 21
type input "607極光蘊護髮(607)"
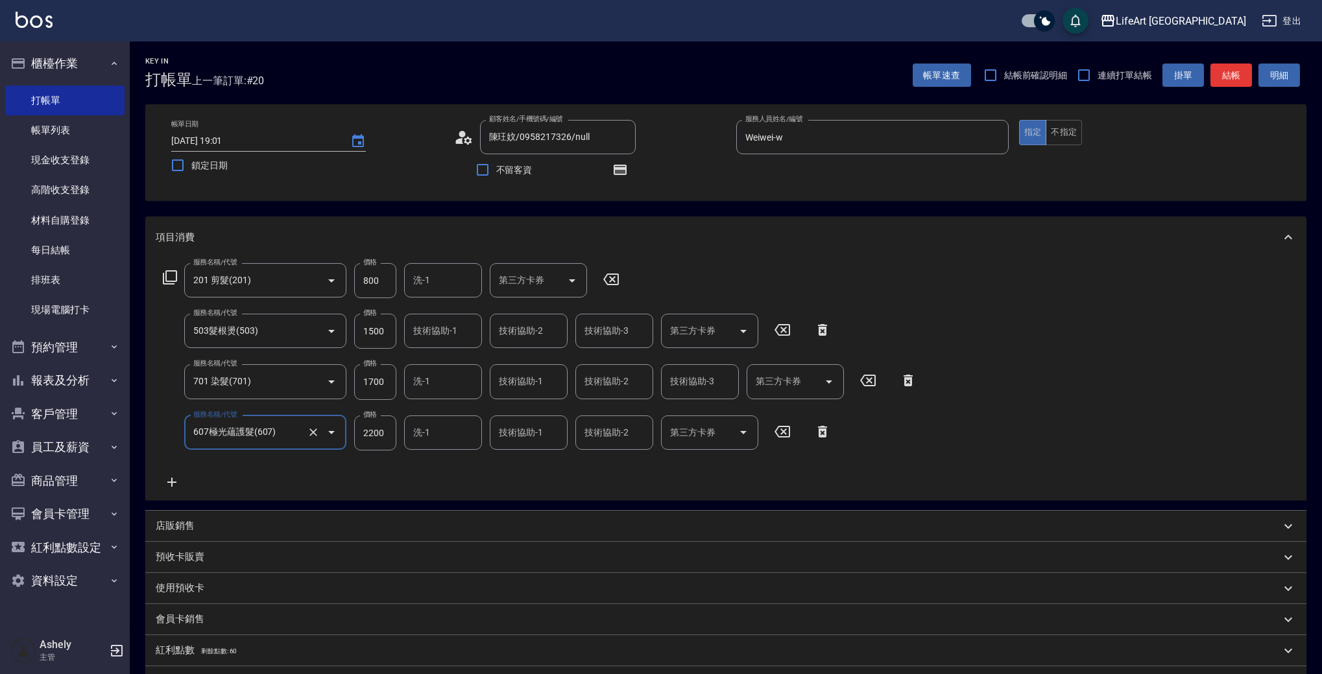
click at [383, 281] on input "800" at bounding box center [375, 280] width 42 height 35
type input "630"
click at [383, 387] on input "1700" at bounding box center [375, 381] width 42 height 35
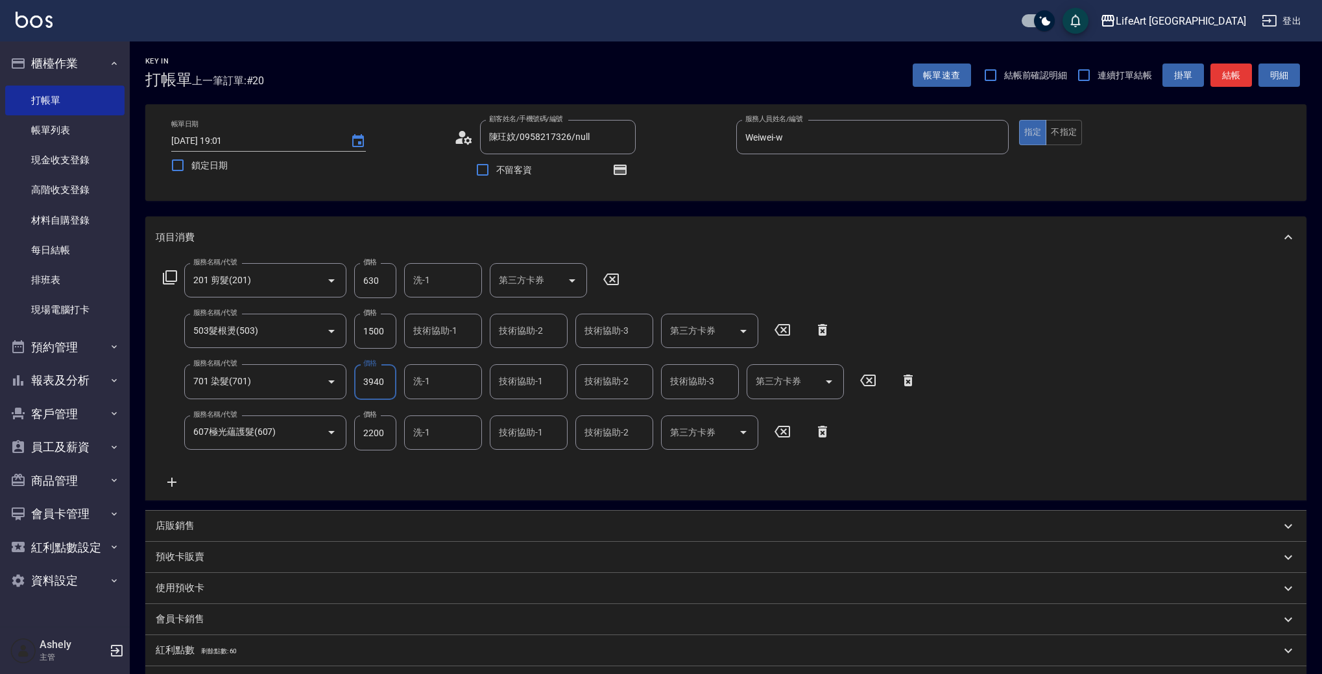
type input "3940"
click at [436, 470] on div "服務名稱/代號 201 剪髮(201) 服務名稱/代號 價格 630 價格 洗-1 洗-1 第三方卡券 第三方卡券 服務名稱/代號 503髮根燙(503) 服…" at bounding box center [540, 376] width 769 height 227
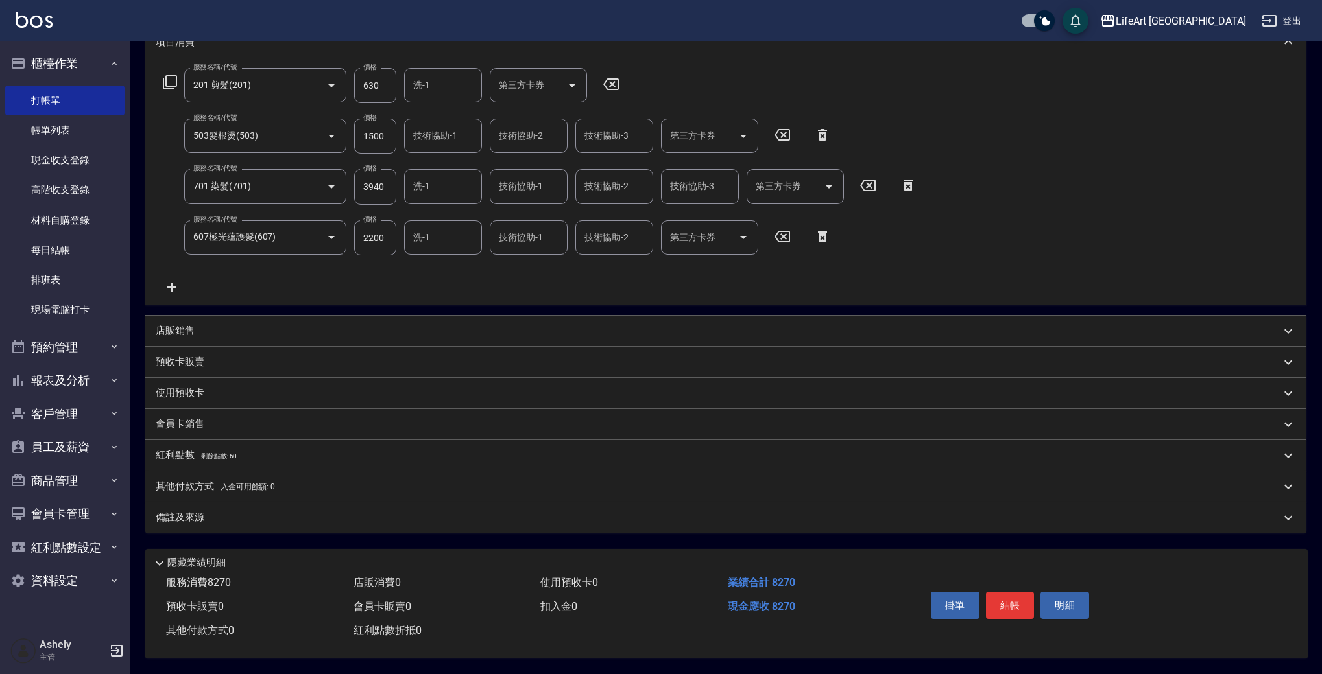
click at [187, 418] on p "會員卡銷售" at bounding box center [180, 425] width 49 height 14
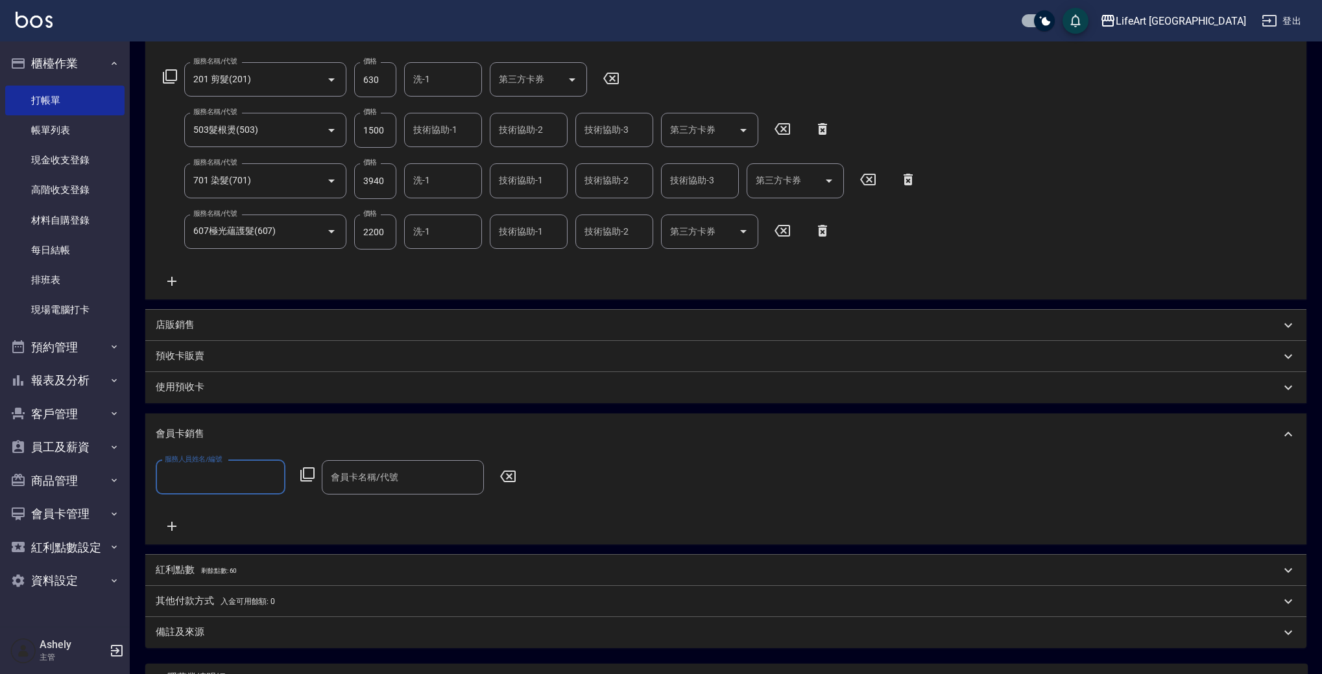
click at [218, 473] on input "服務人員姓名/編號" at bounding box center [220, 477] width 118 height 23
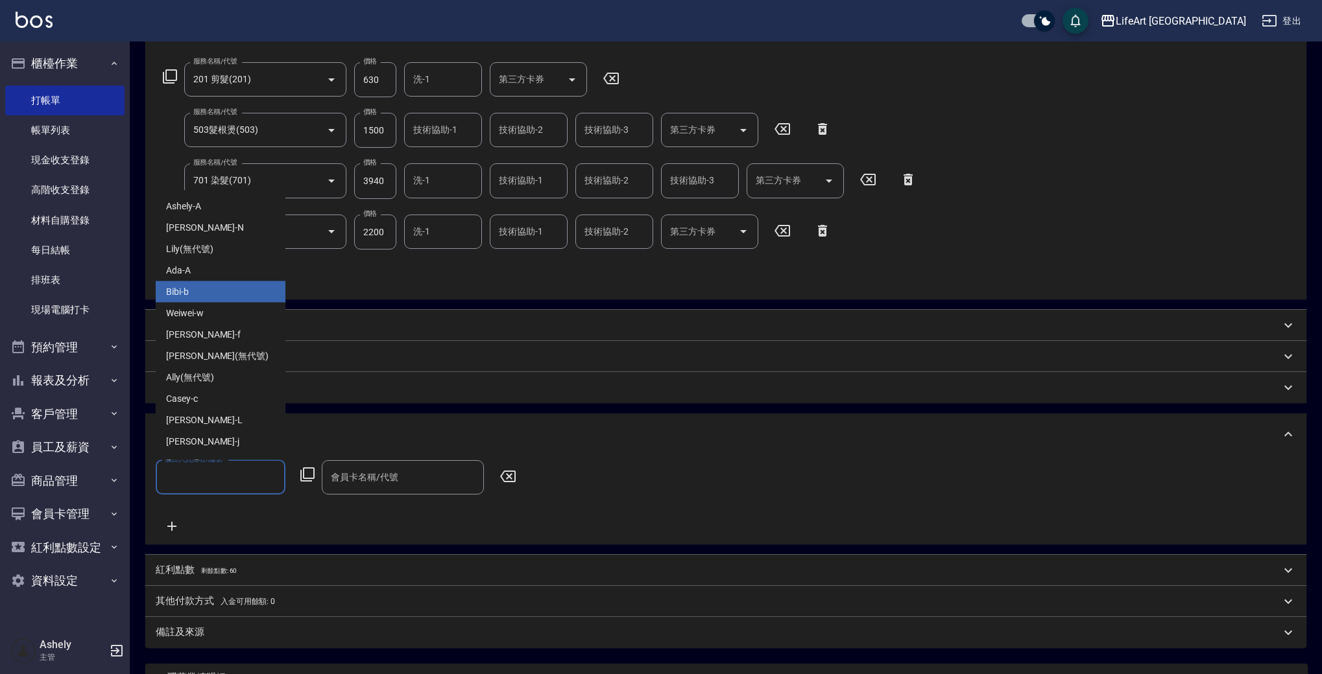
click at [226, 298] on div "Bibi -b" at bounding box center [221, 291] width 130 height 21
click at [234, 478] on input "Bibi-b" at bounding box center [210, 477] width 99 height 23
click at [215, 316] on div "Weiwei -w" at bounding box center [221, 313] width 130 height 21
type input "Weiwei-w"
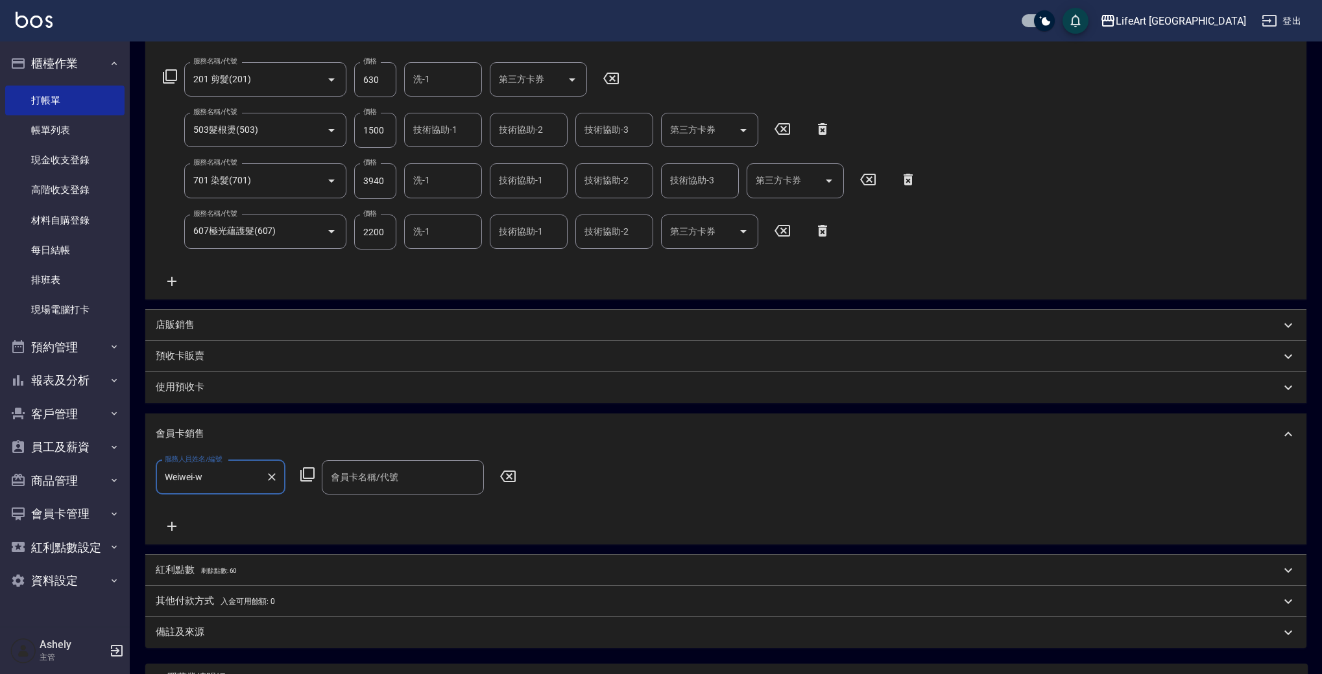
click at [410, 484] on input "會員卡名稱/代號" at bounding box center [403, 477] width 150 height 23
type input "5"
click at [435, 503] on span "會員卡一號 - 01" at bounding box center [403, 510] width 162 height 21
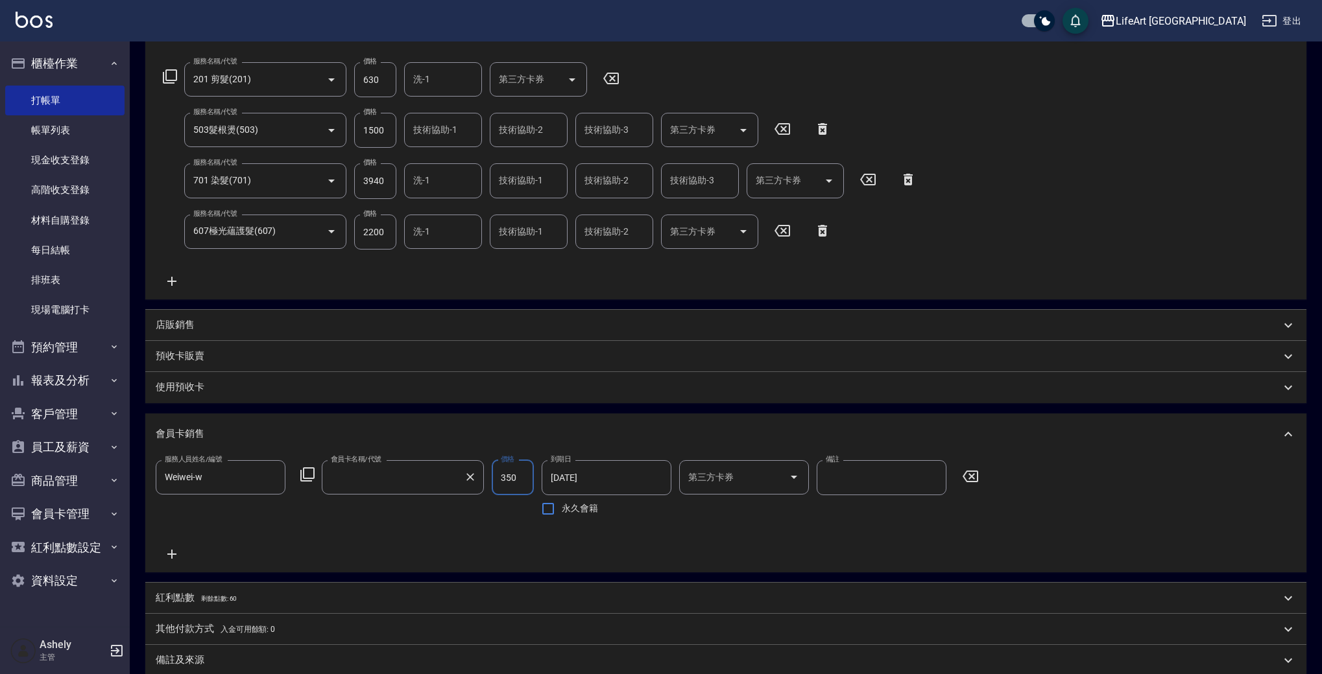
type input "會員卡一號-365天"
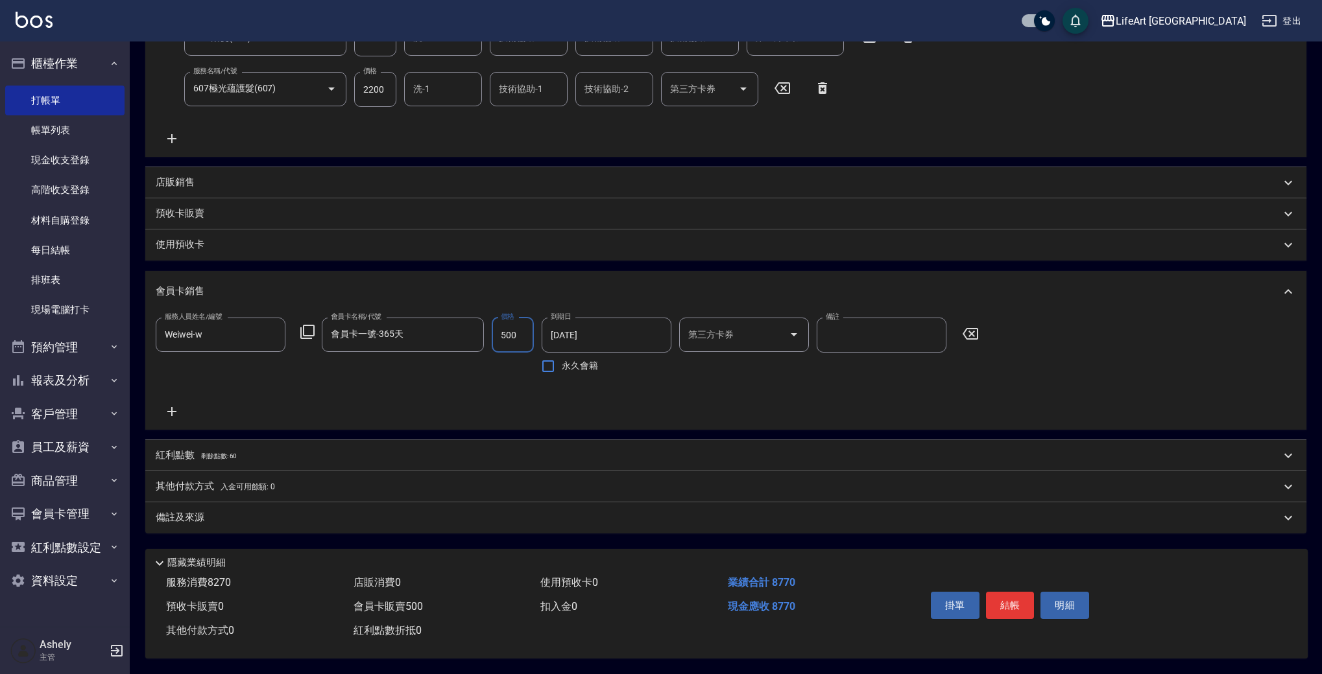
type input "500"
click at [183, 454] on p "紅利點數 剩餘點數: 60" at bounding box center [196, 456] width 81 height 14
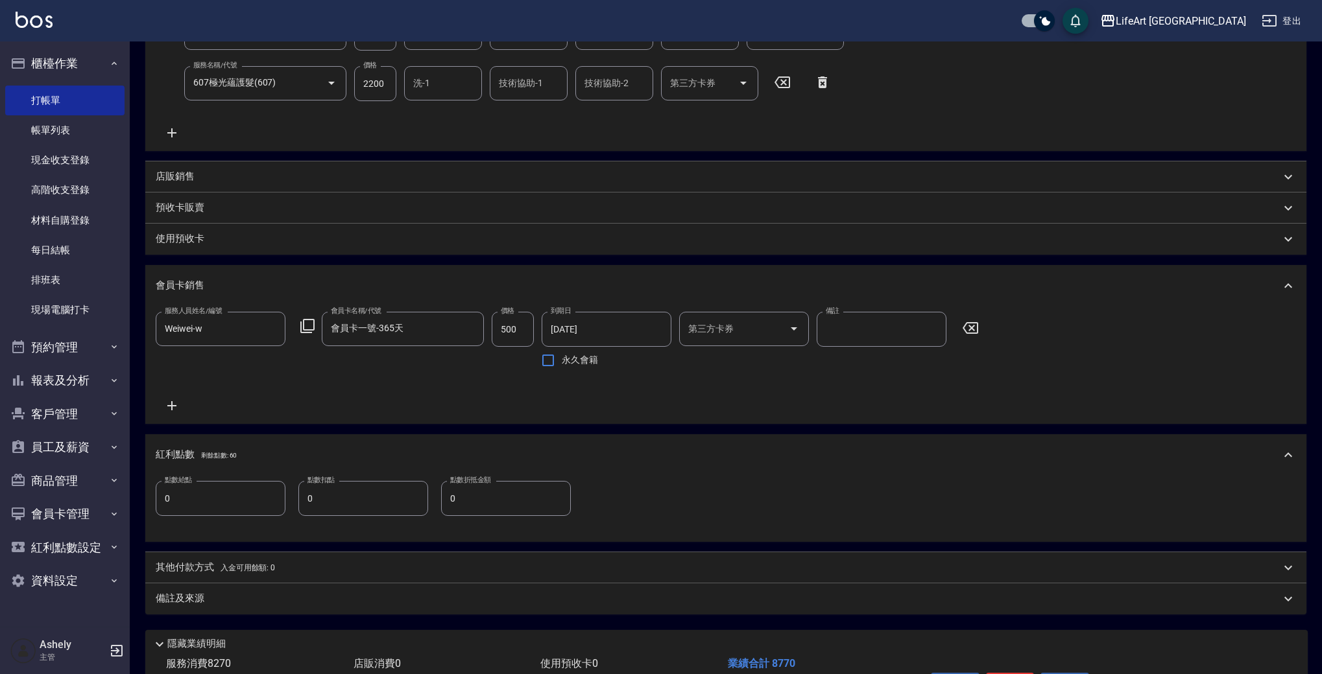
click at [206, 503] on input "0" at bounding box center [221, 498] width 130 height 35
type input "17"
click at [368, 499] on input "0" at bounding box center [363, 498] width 130 height 35
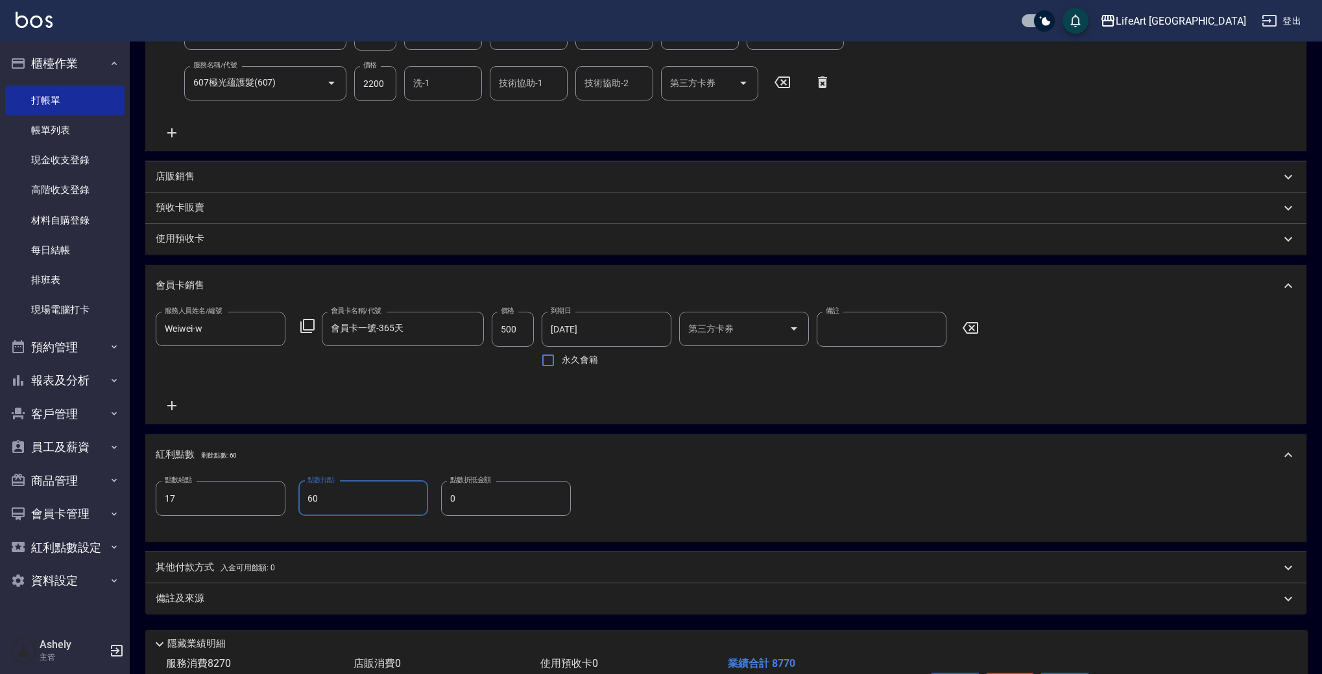
type input "60"
click at [494, 494] on input "0" at bounding box center [506, 498] width 130 height 35
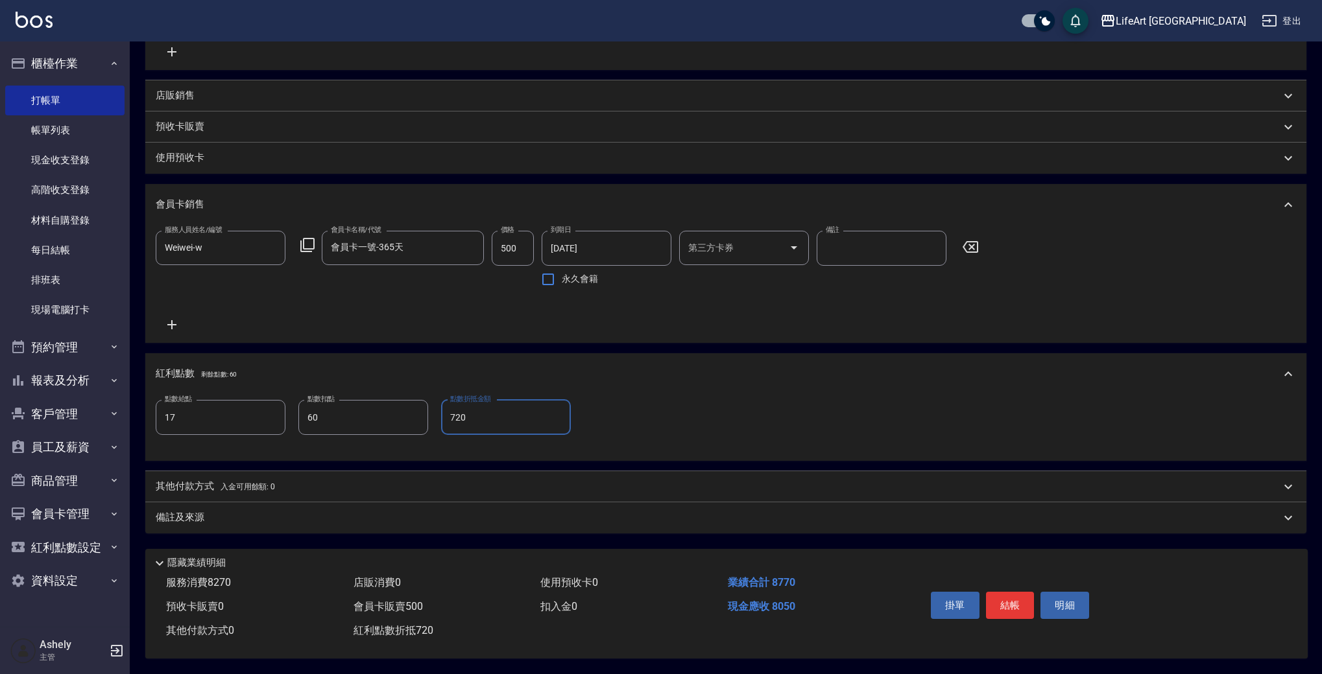
type input "720"
click at [230, 511] on div "備註及來源" at bounding box center [718, 518] width 1125 height 14
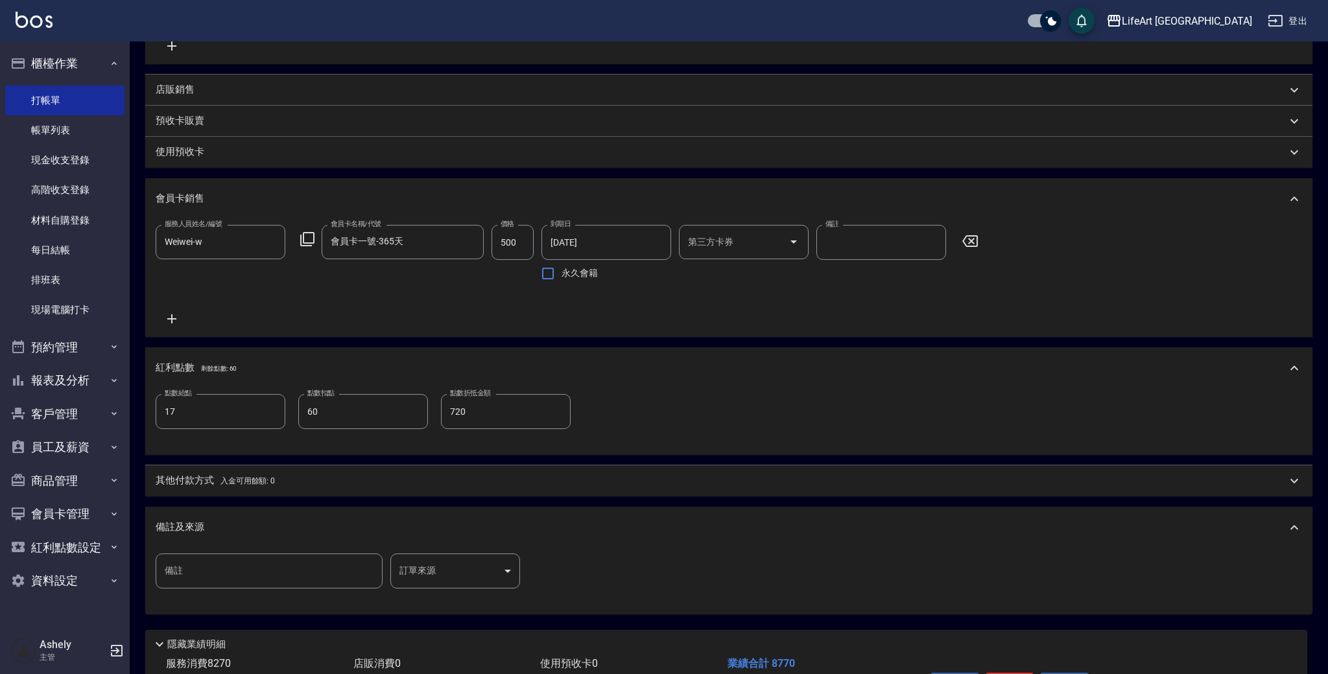
click at [463, 572] on body "LifeArt 蘆洲 登出 櫃檯作業 打帳單 帳單列表 現金收支登錄 高階收支登錄 材料自購登錄 每日結帳 排班表 現場電腦打卡 預約管理 預約管理 單日預約…" at bounding box center [664, 160] width 1328 height 1192
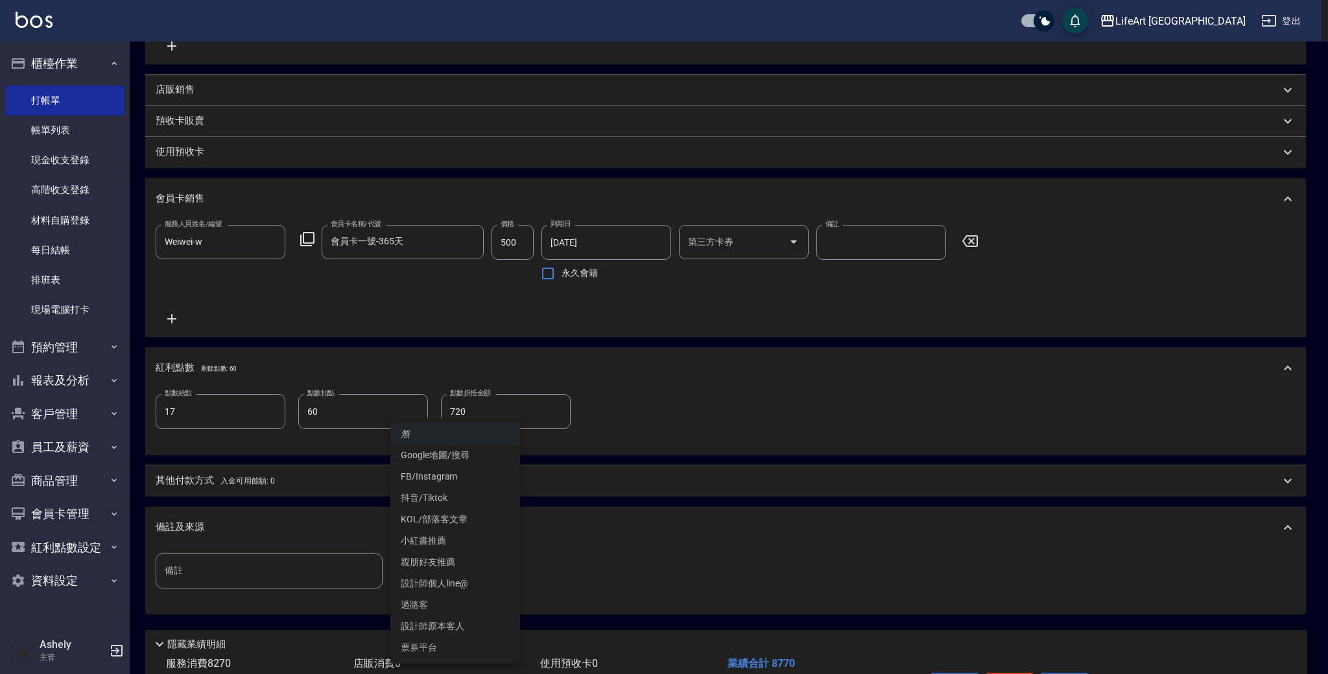
click at [474, 624] on li "設計師原本客人" at bounding box center [455, 626] width 130 height 21
type input "設計師原本客人"
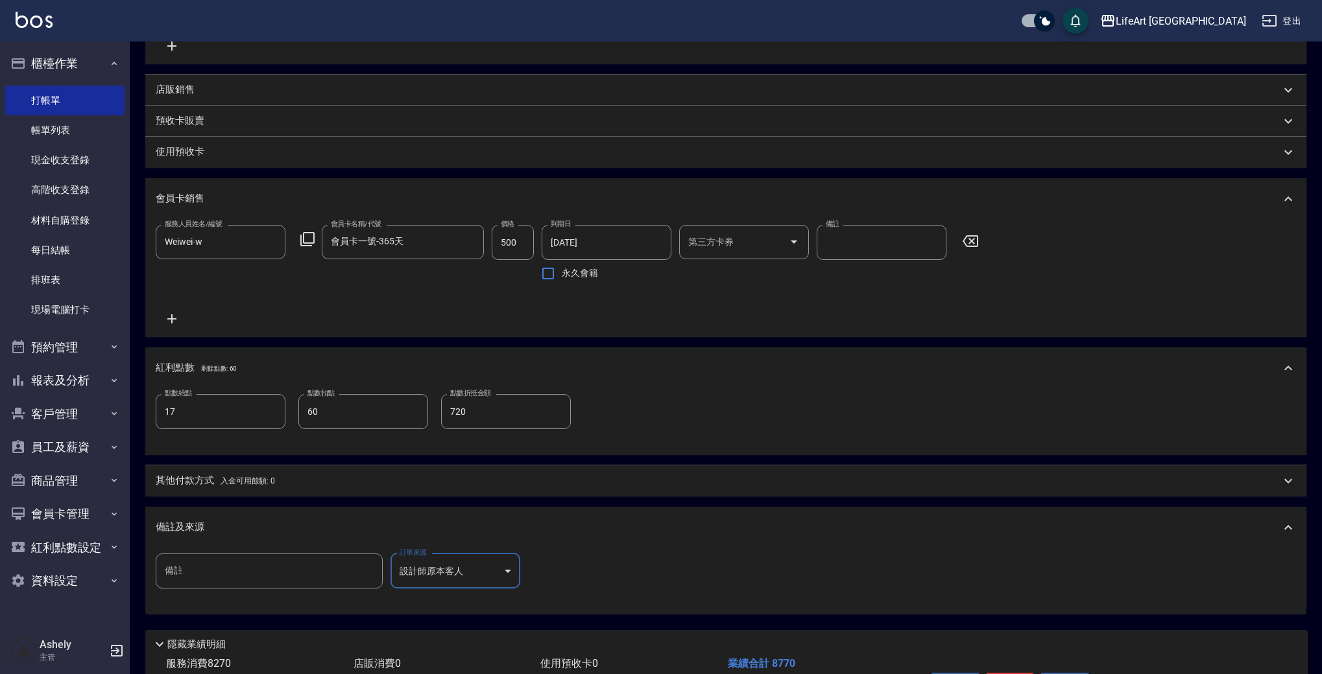
scroll to position [523, 0]
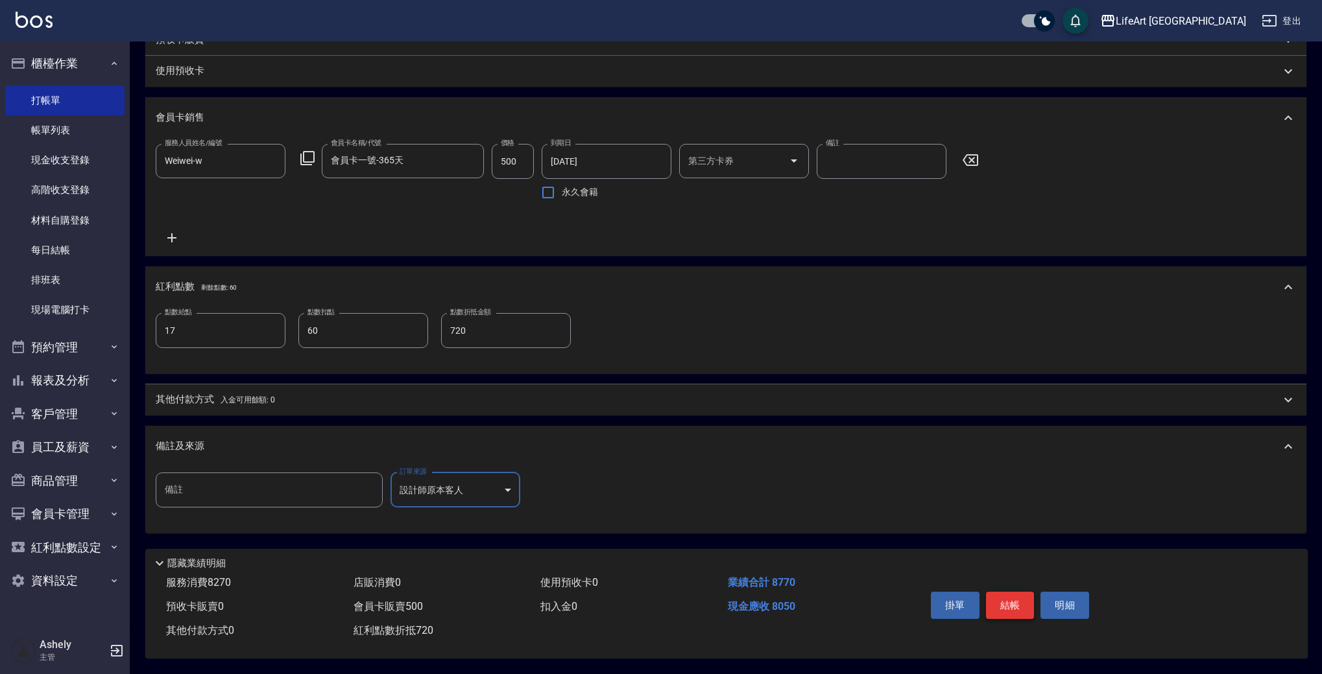
click at [1012, 597] on button "結帳" at bounding box center [1010, 605] width 49 height 27
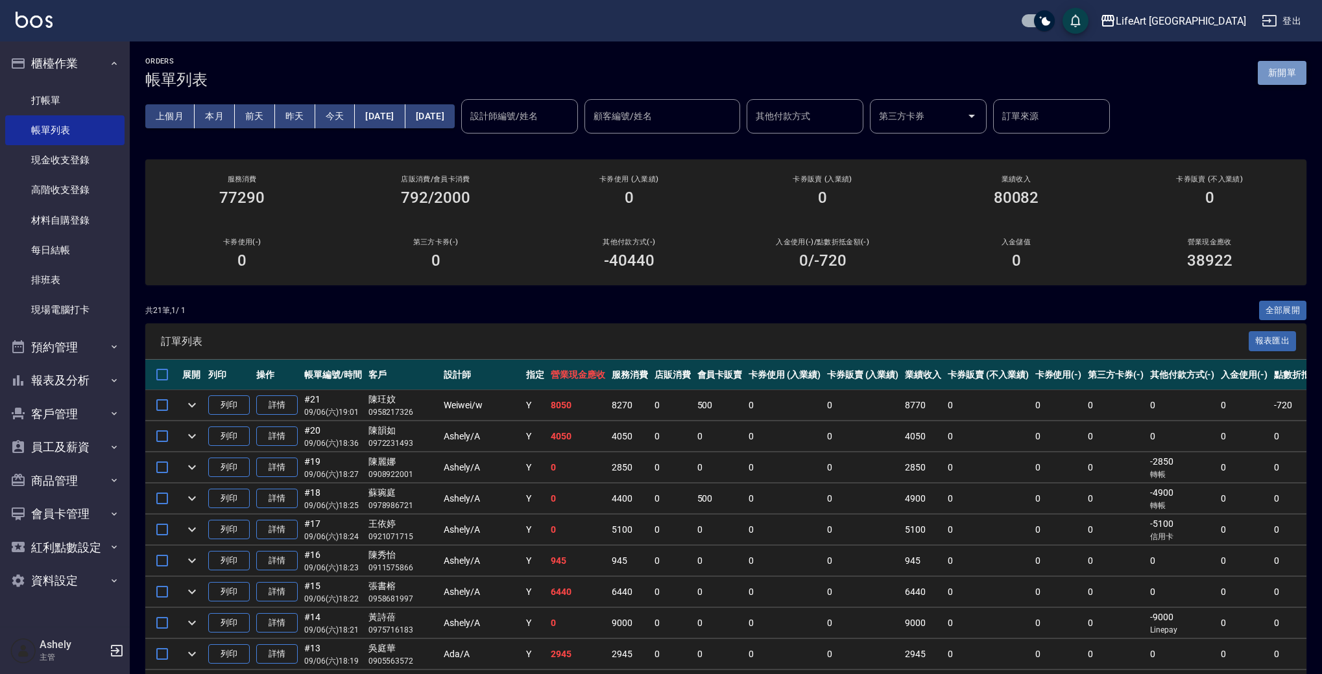
click at [1300, 73] on button "新開單" at bounding box center [1282, 73] width 49 height 24
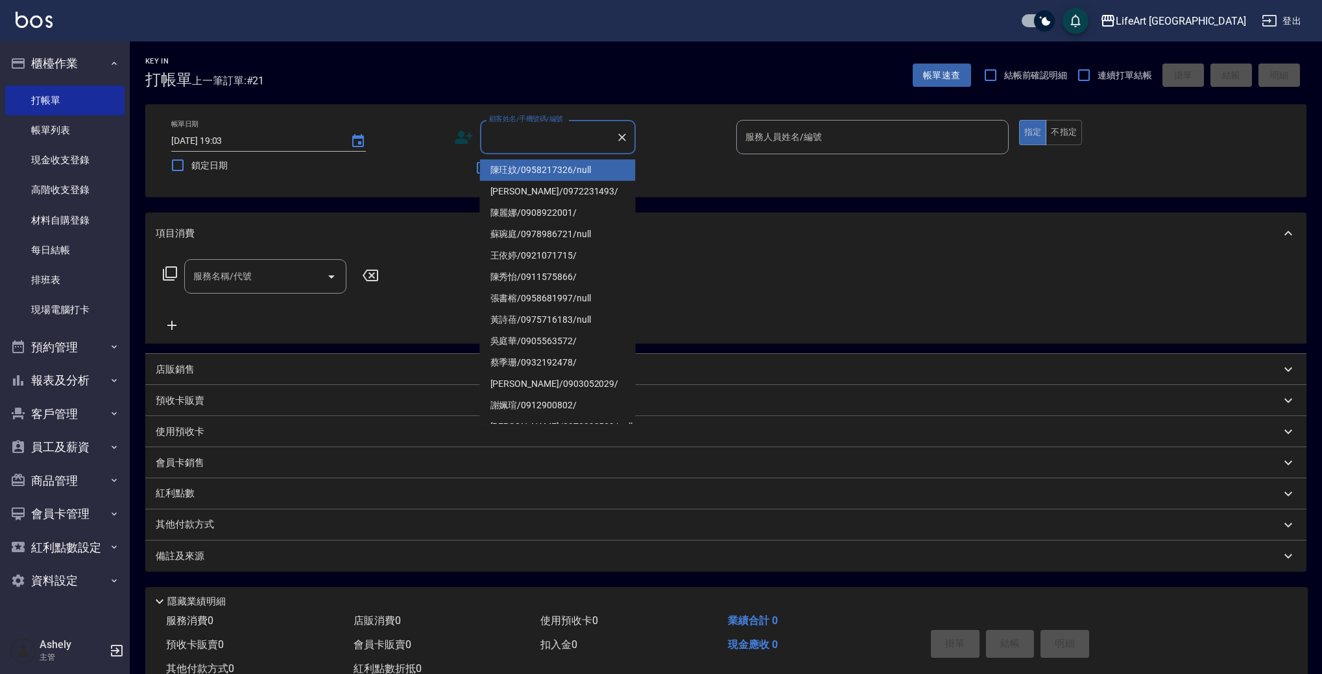
click at [529, 141] on input "顧客姓名/手機號碼/編號" at bounding box center [548, 137] width 125 height 23
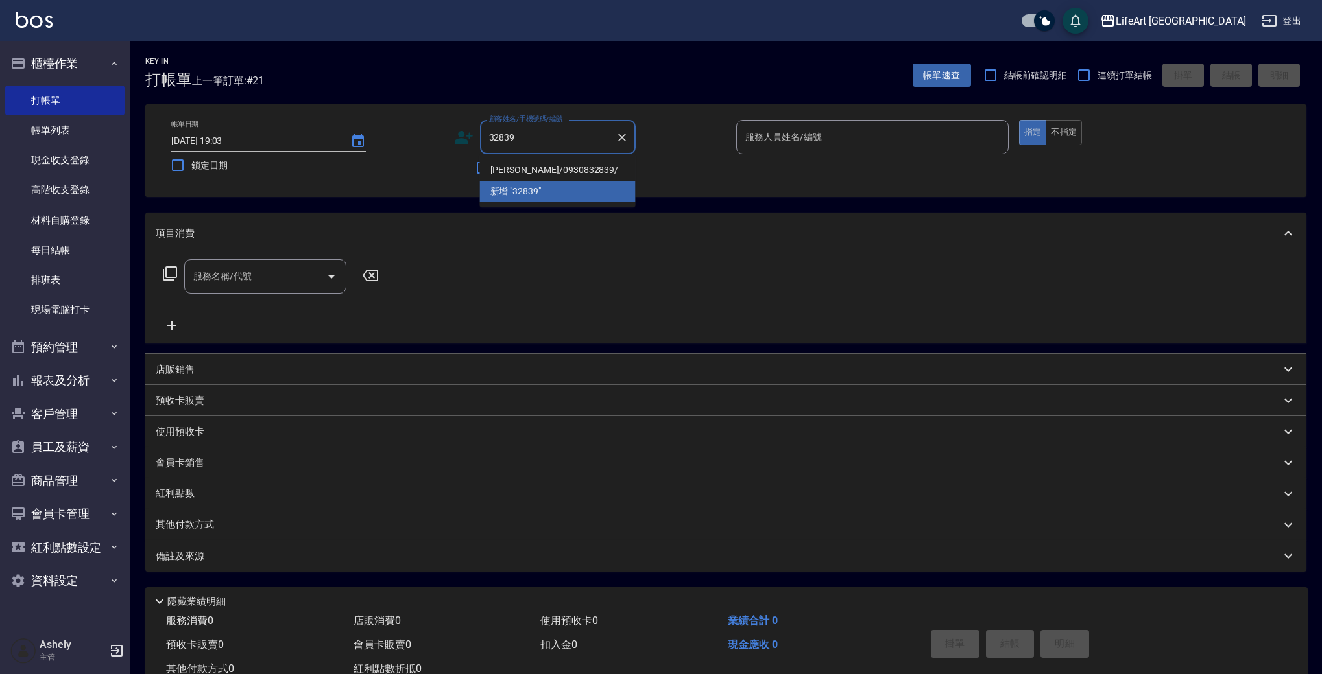
click at [590, 168] on li "李孟諠/0930832839/" at bounding box center [558, 170] width 156 height 21
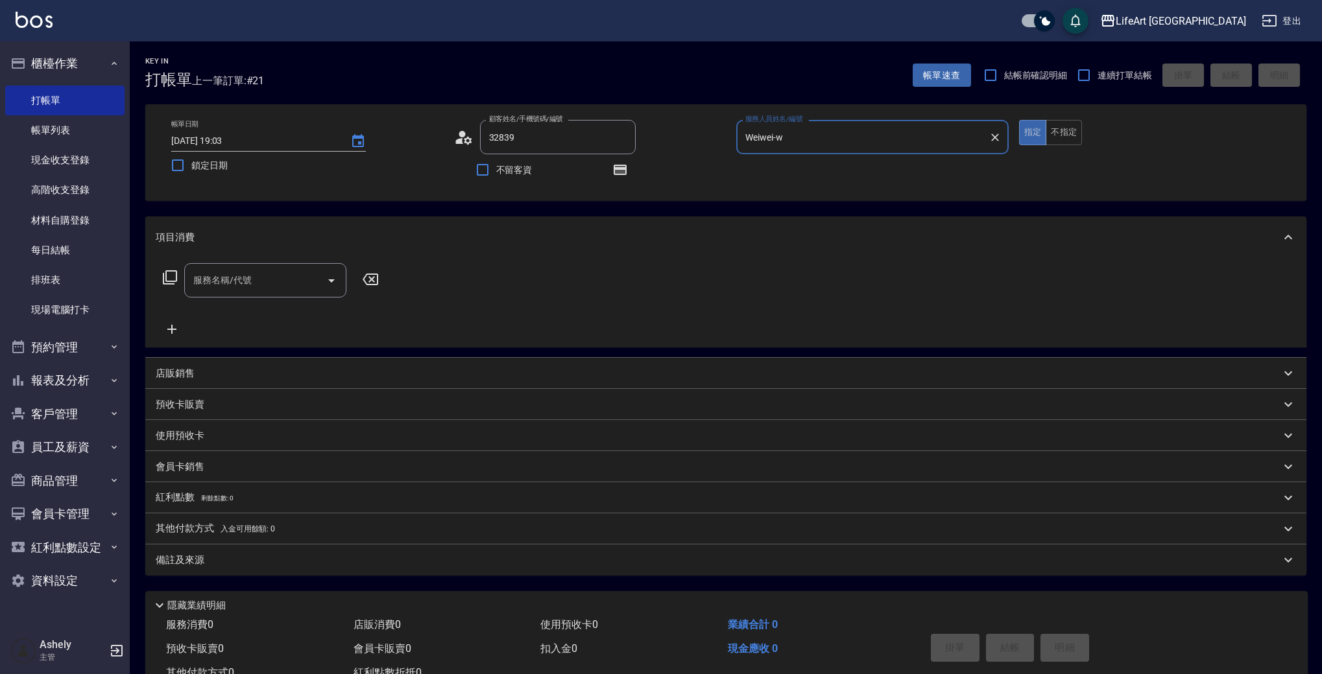
type input "李孟諠/0930832839/"
type input "Weiwei-w"
click at [228, 293] on div "服務名稱/代號" at bounding box center [265, 280] width 162 height 34
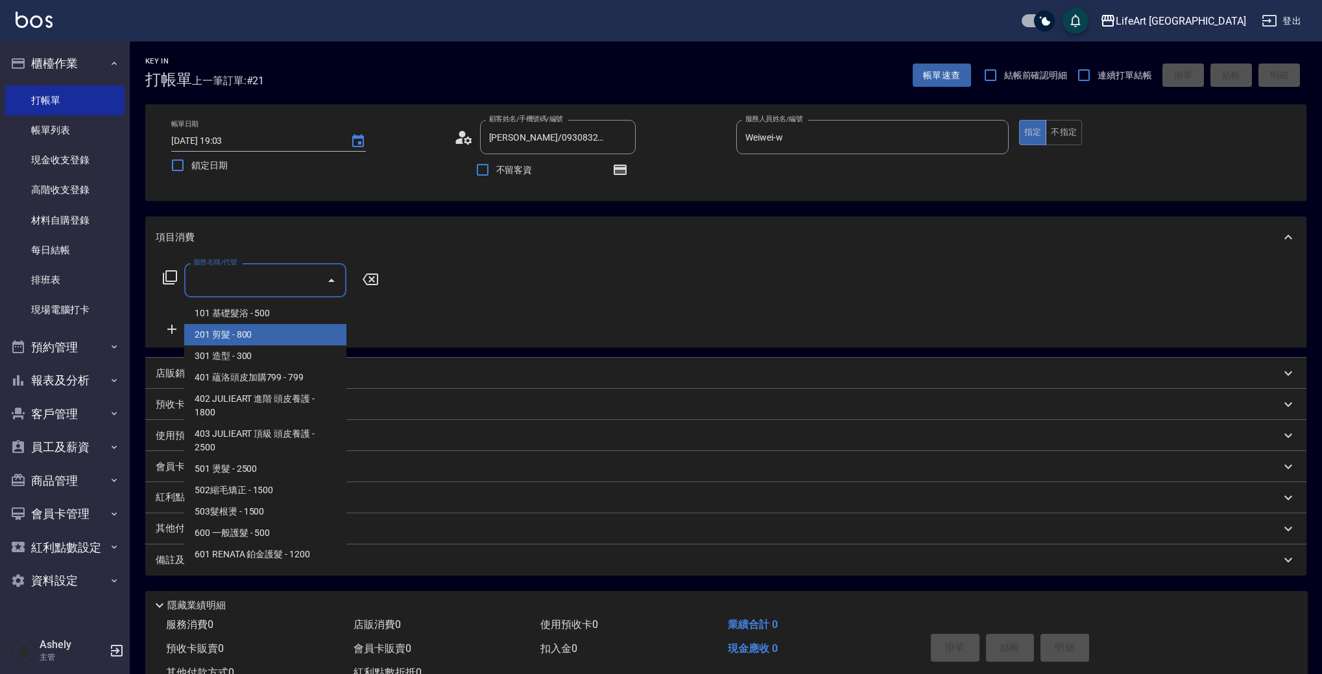
click at [253, 342] on span "201 剪髮 - 800" at bounding box center [265, 334] width 162 height 21
type input "201 剪髮(201)"
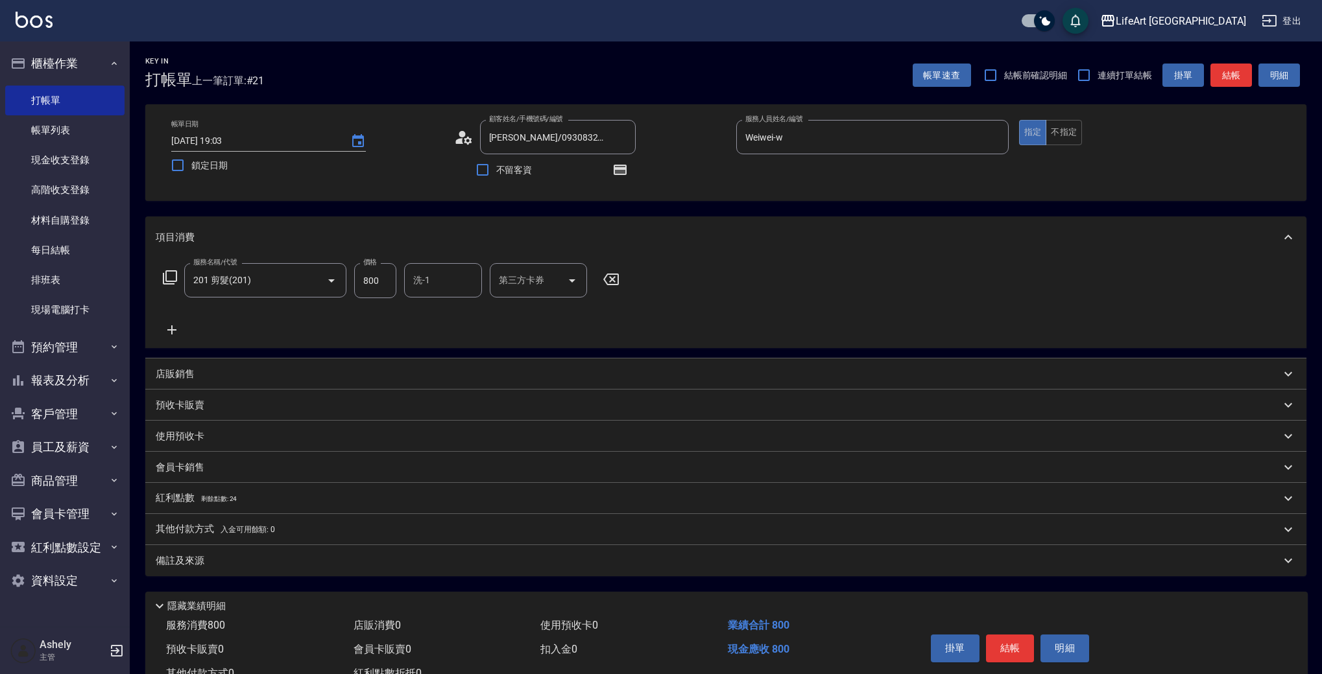
click at [174, 326] on icon at bounding box center [172, 330] width 32 height 16
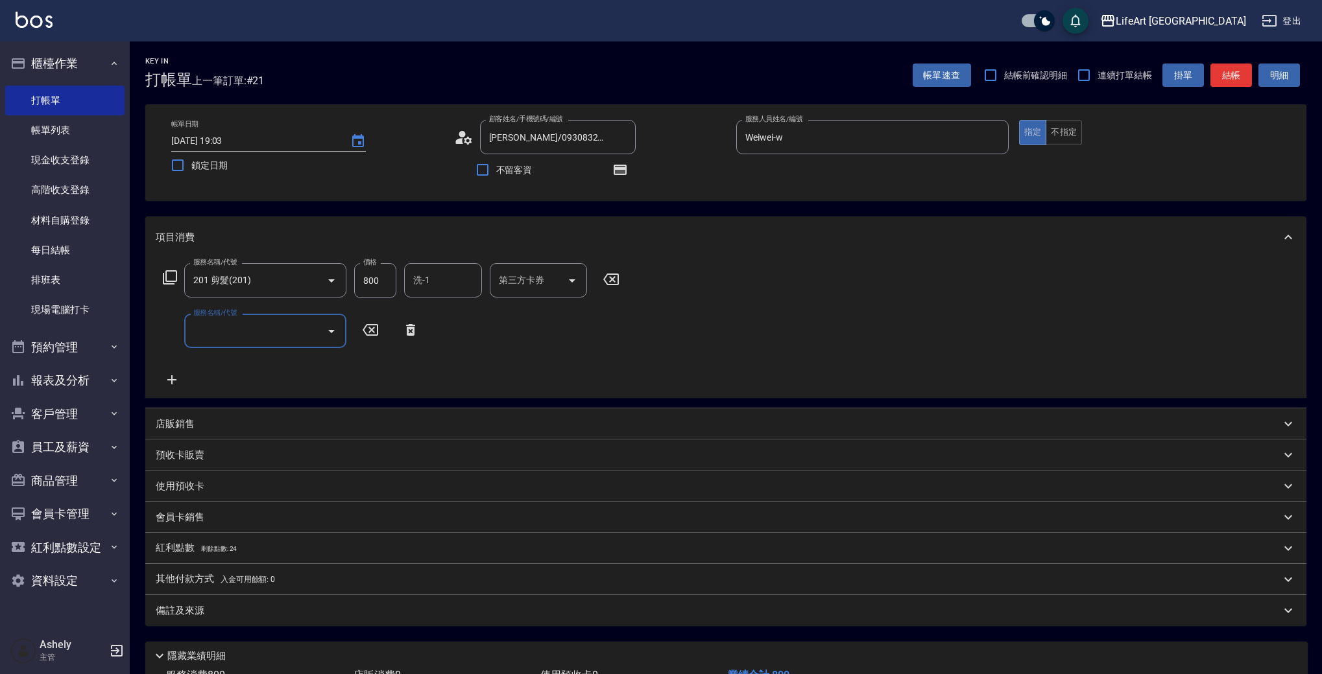
click at [217, 328] on input "服務名稱/代號" at bounding box center [255, 331] width 131 height 23
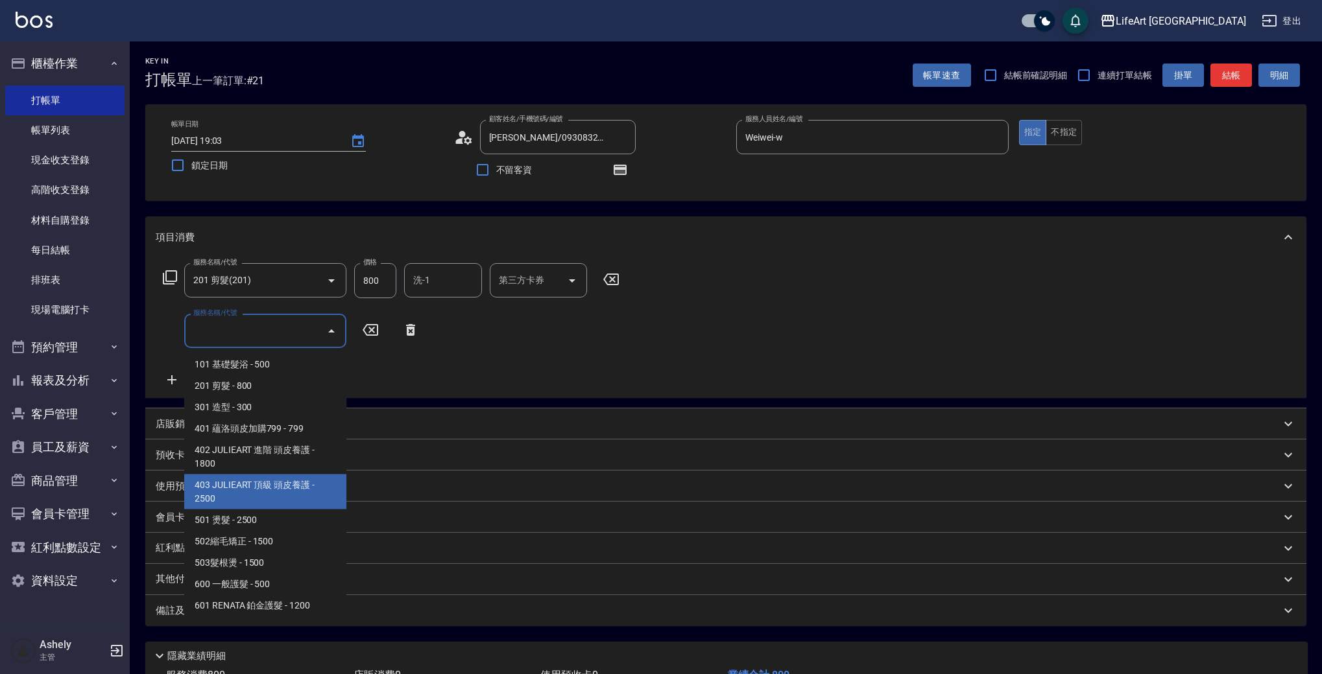
scroll to position [174, 0]
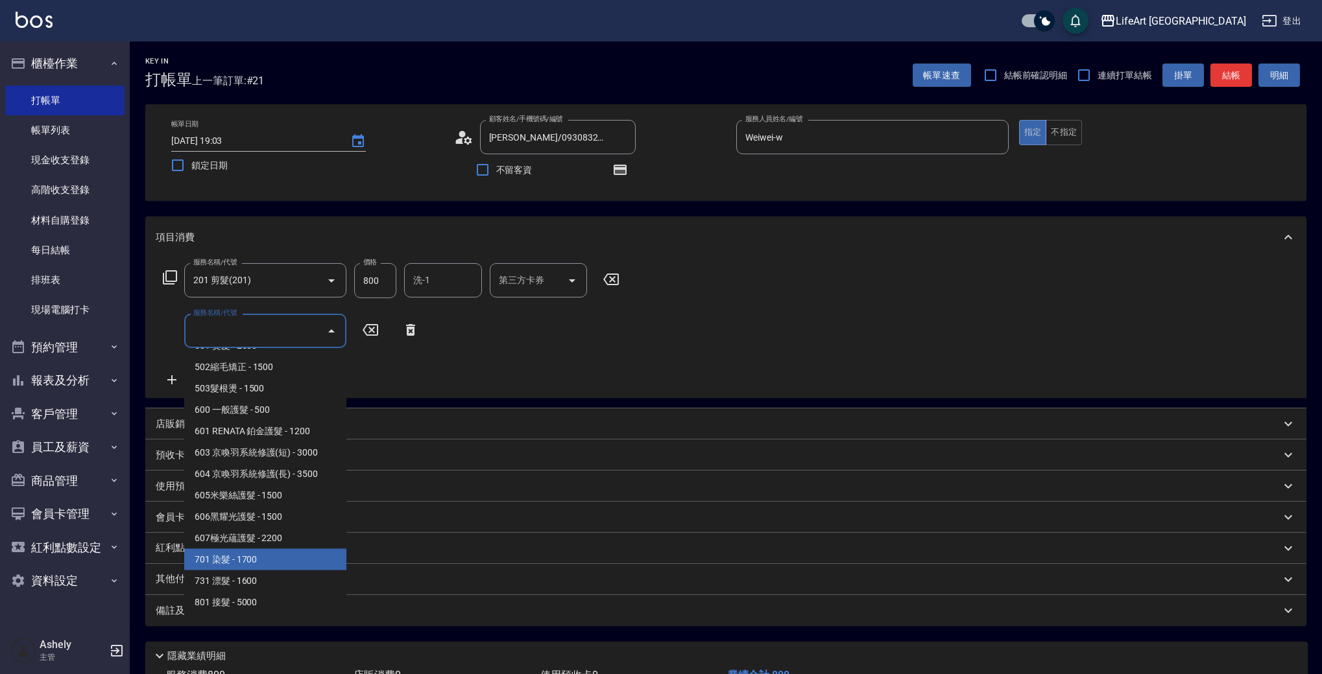
click at [292, 560] on span "701 染髮 - 1700" at bounding box center [265, 559] width 162 height 21
type input "701 染髮(701)"
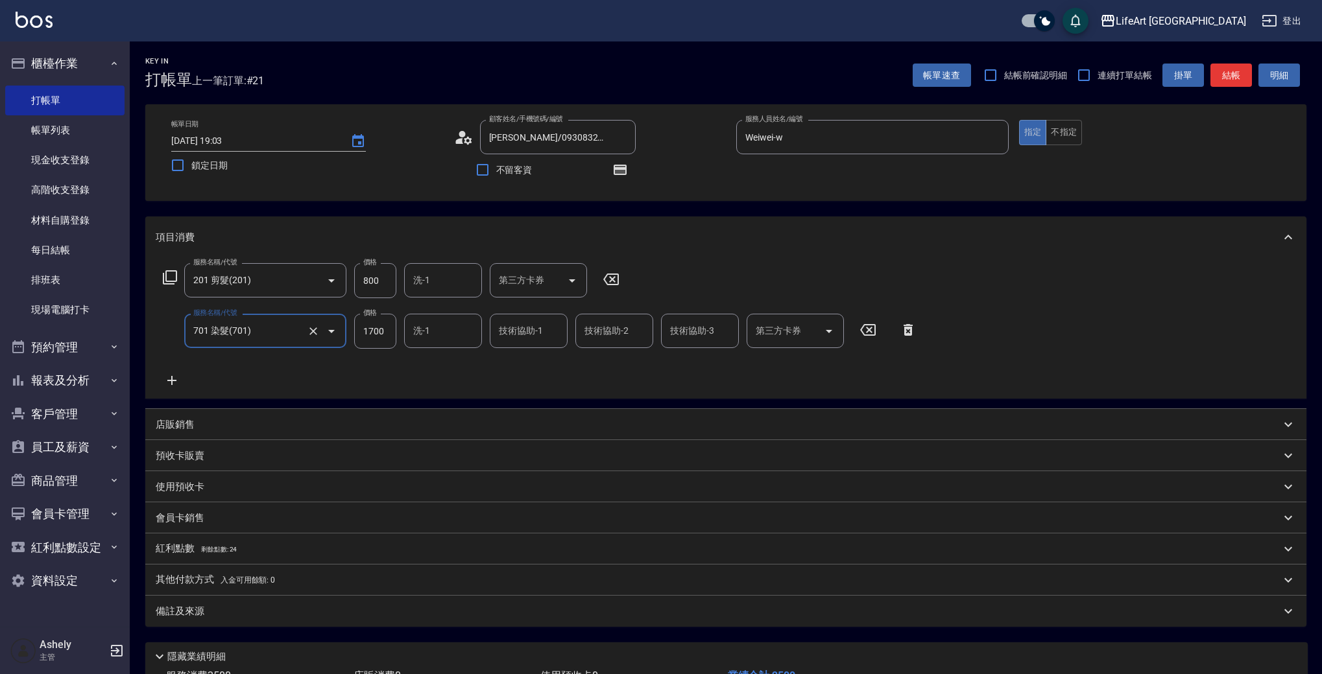
click at [374, 337] on input "1700" at bounding box center [375, 331] width 42 height 35
click at [374, 336] on input "1700" at bounding box center [375, 331] width 42 height 35
type input "2310"
click at [391, 285] on input "800" at bounding box center [375, 280] width 42 height 35
click at [390, 285] on input "800" at bounding box center [375, 280] width 42 height 35
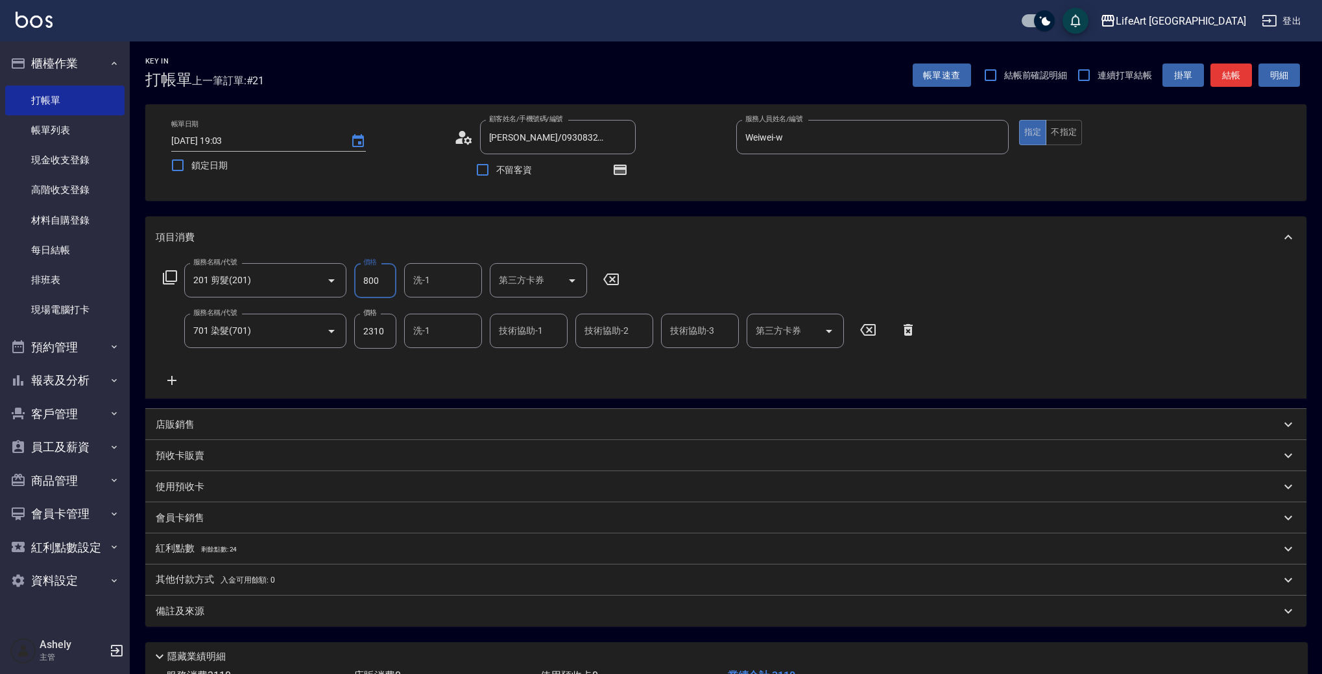
click at [387, 278] on input "800" at bounding box center [375, 280] width 42 height 35
type input "630"
click at [228, 521] on div "會員卡銷售" at bounding box center [718, 519] width 1125 height 14
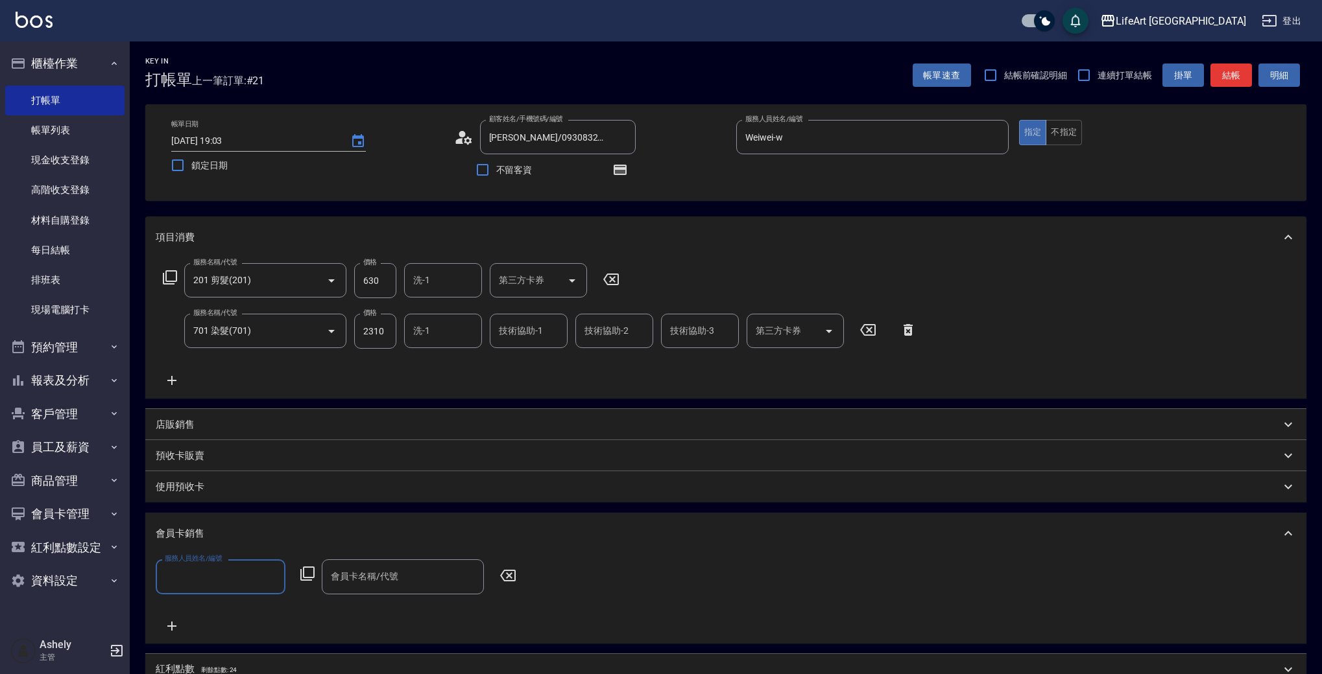
drag, startPoint x: 235, startPoint y: 551, endPoint x: 237, endPoint y: 566, distance: 15.0
click at [235, 551] on div "會員卡銷售" at bounding box center [725, 534] width 1161 height 42
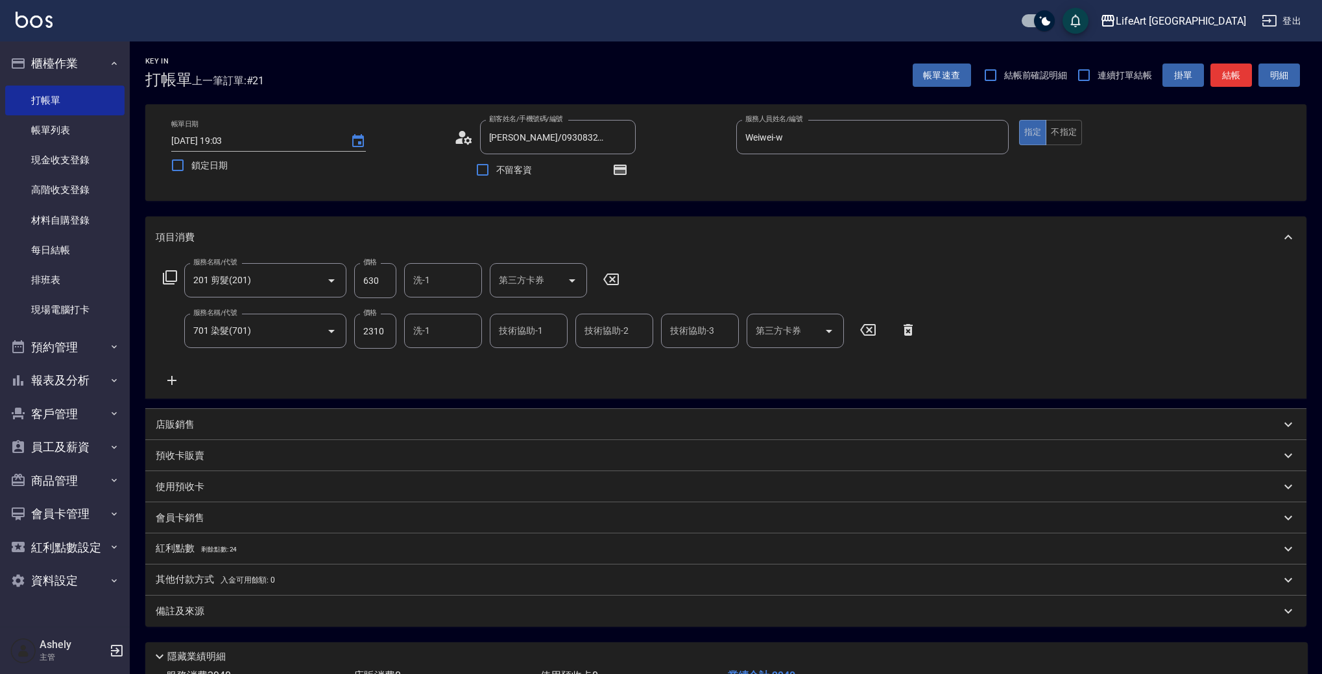
click at [238, 577] on div "其他付款方式 入金可用餘額: 0" at bounding box center [725, 580] width 1161 height 31
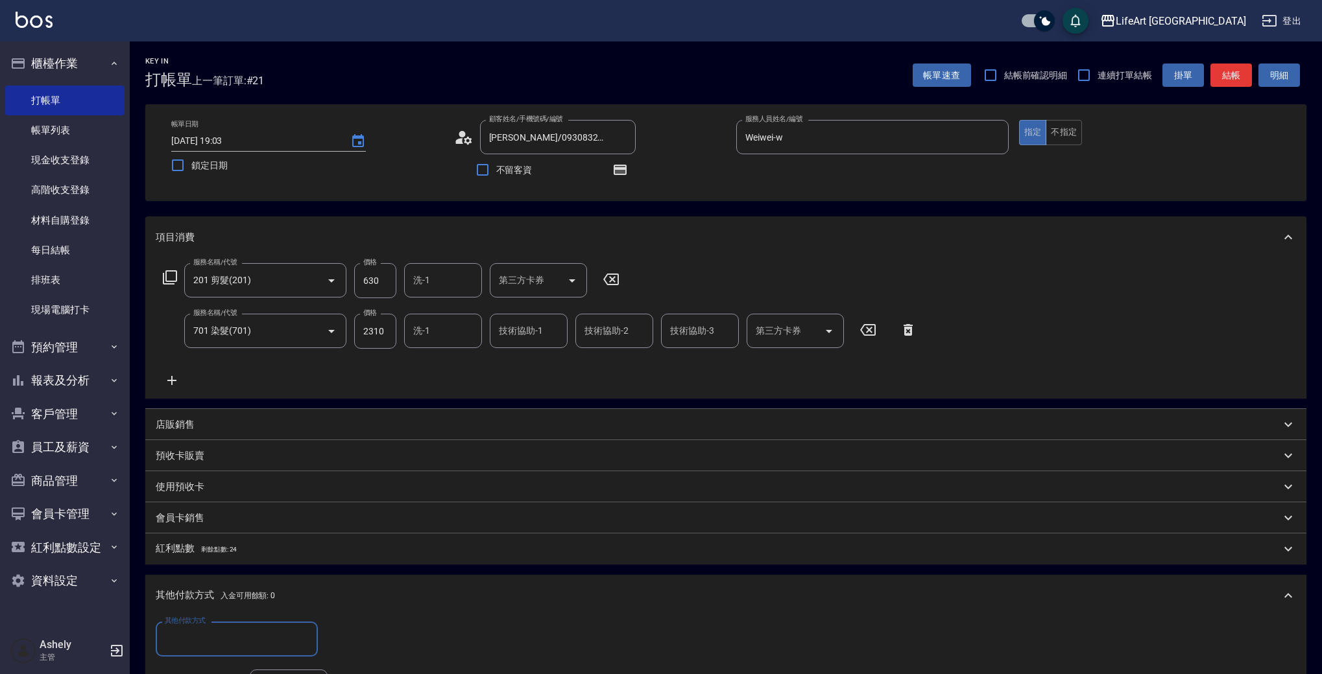
click at [212, 521] on div "會員卡銷售" at bounding box center [718, 519] width 1125 height 14
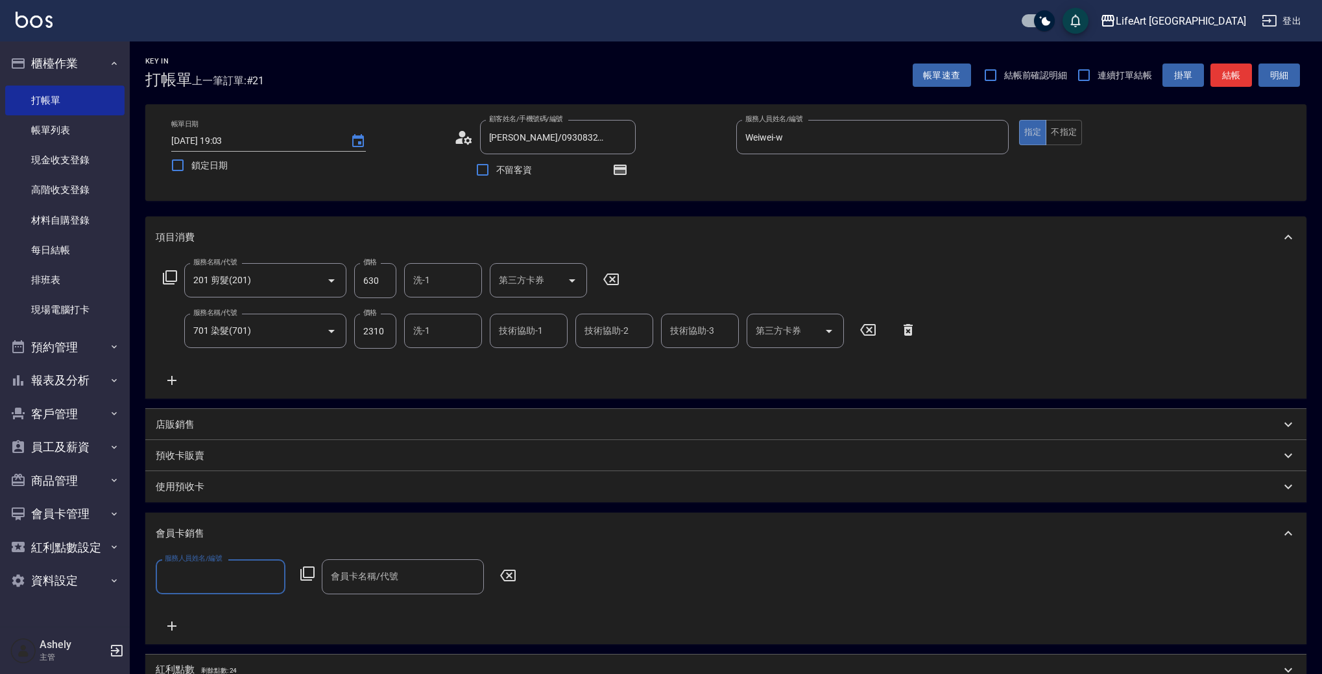
click at [222, 572] on input "服務人員姓名/編號" at bounding box center [220, 577] width 118 height 23
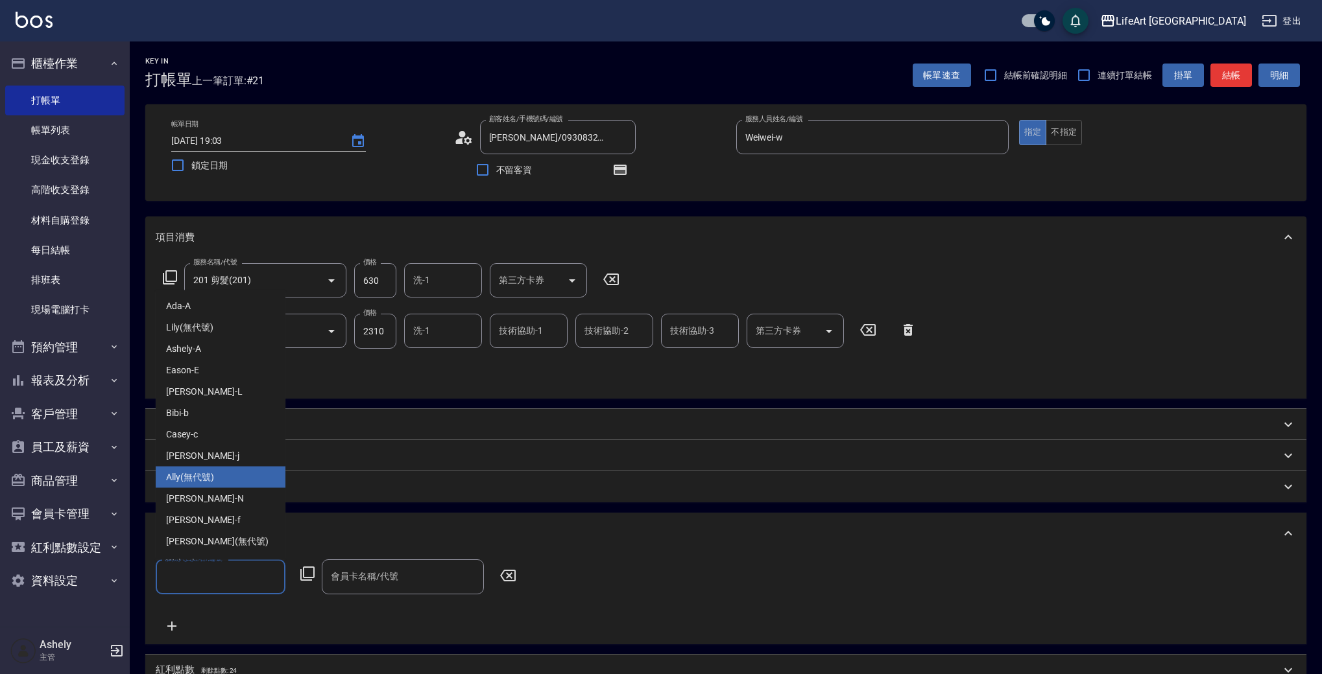
scroll to position [19, 0]
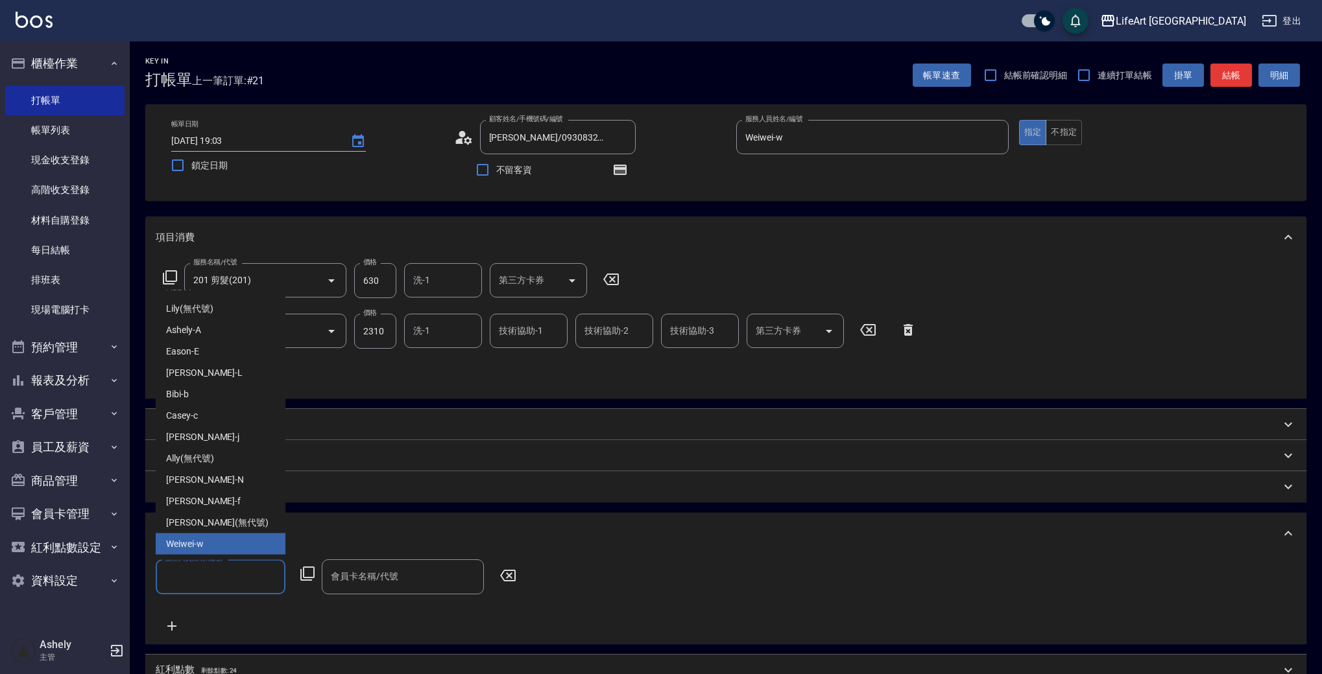
click at [246, 542] on div "Weiwei -w" at bounding box center [221, 544] width 130 height 21
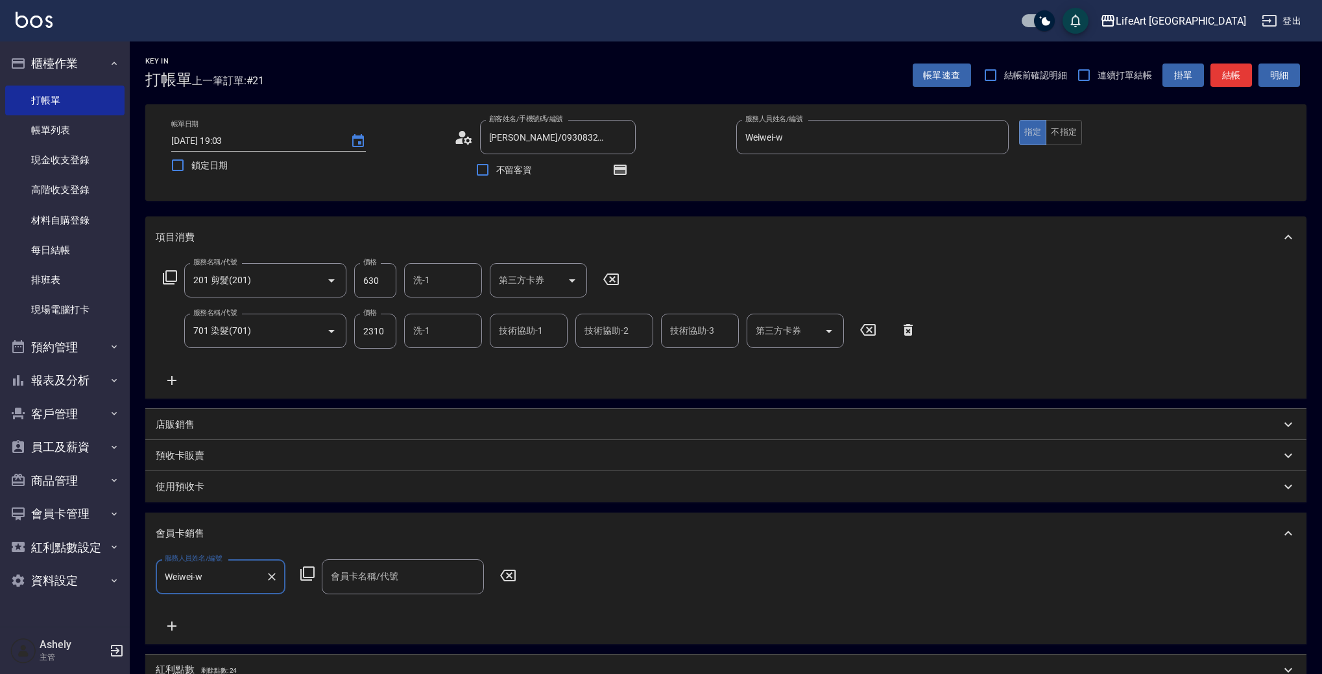
type input "Weiwei-w"
click at [398, 580] on input "會員卡名稱/代號" at bounding box center [403, 577] width 150 height 23
click at [395, 609] on span "會員卡一號 - 01" at bounding box center [403, 610] width 162 height 21
type input "會員卡一號-365天"
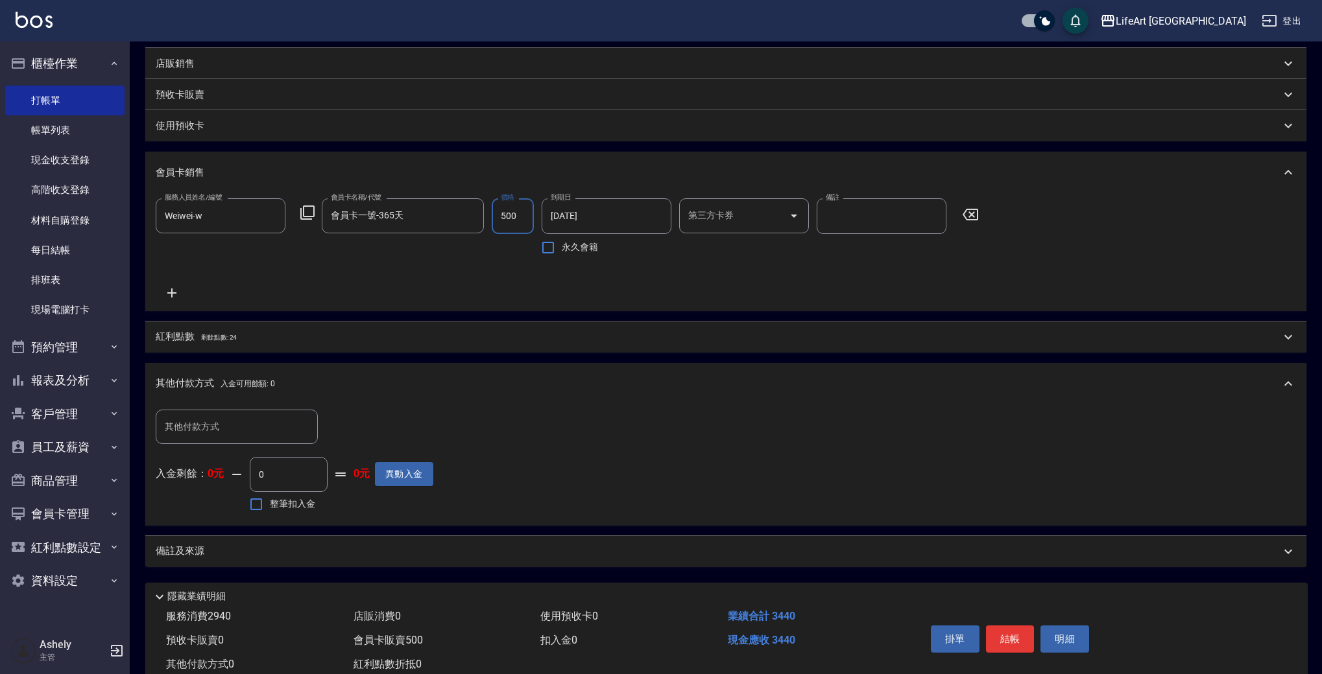
scroll to position [401, 0]
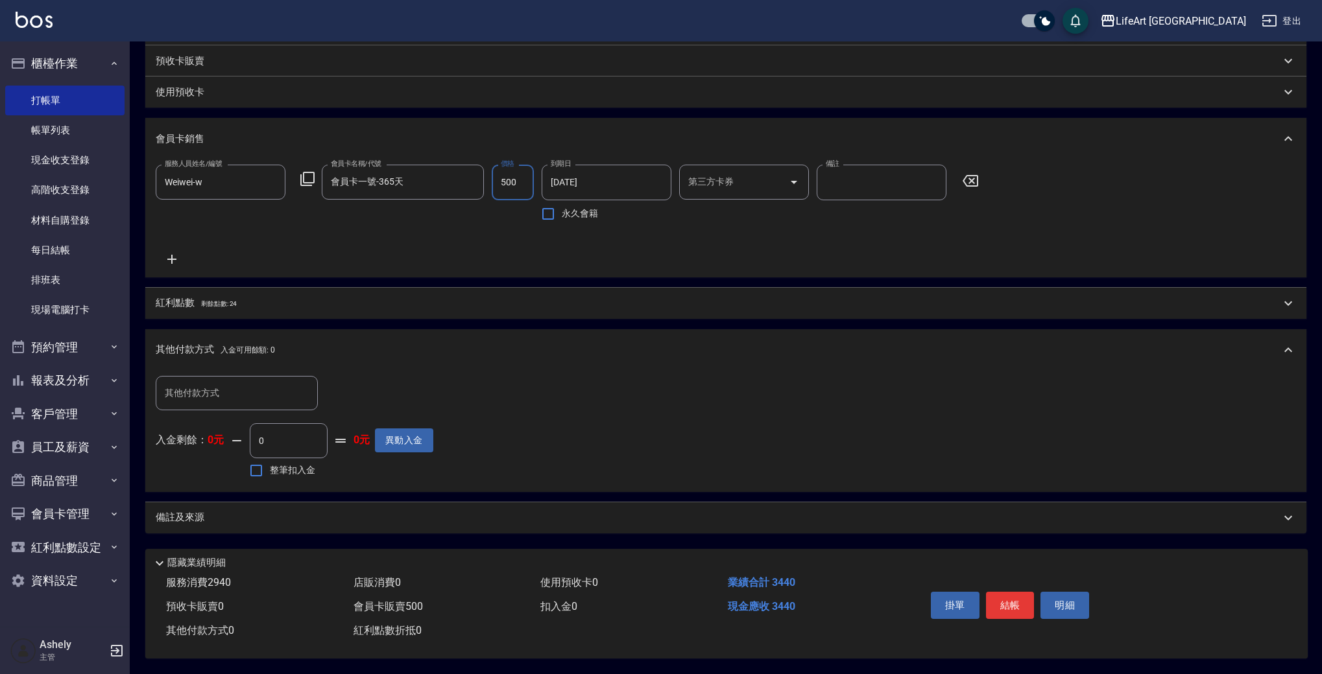
type input "500"
click at [242, 382] on input "其他付款方式" at bounding box center [236, 393] width 150 height 23
click at [241, 382] on input "其他付款方式" at bounding box center [236, 393] width 150 height 23
click at [275, 346] on div "其他付款方式 入金可用餘額: 0" at bounding box center [718, 350] width 1125 height 14
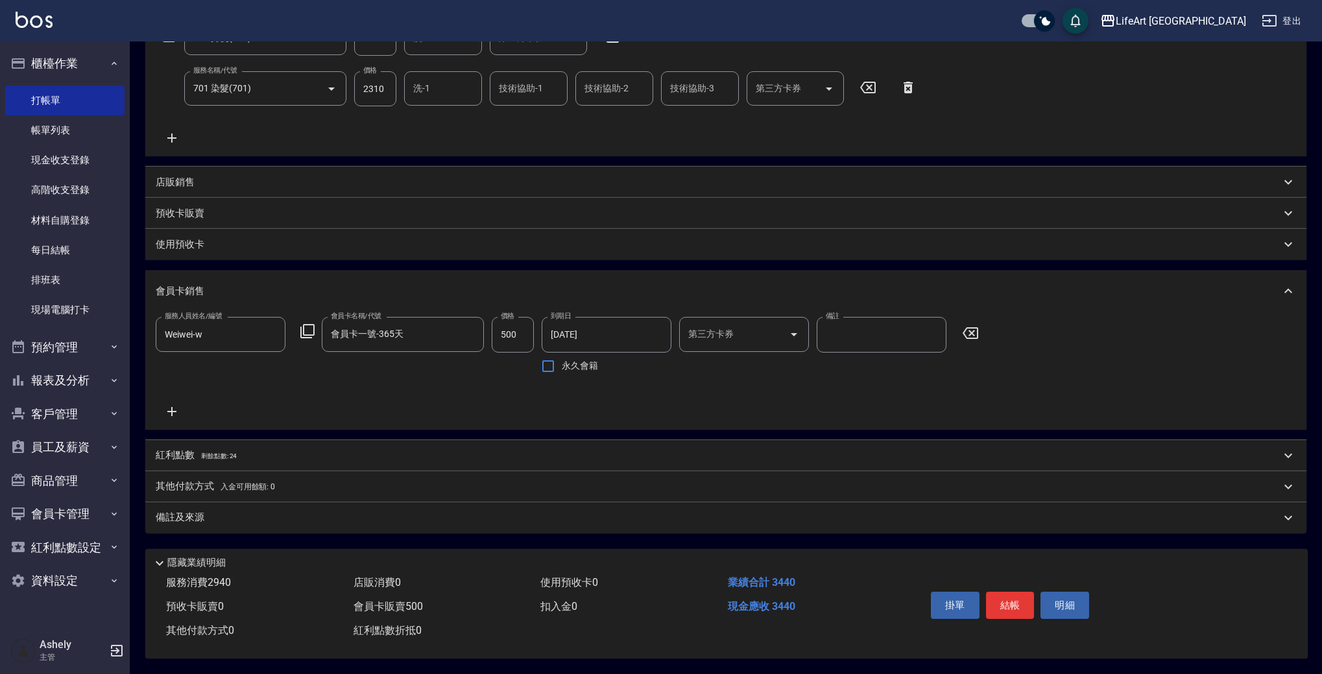
scroll to position [248, 0]
click at [278, 520] on div "備註及來源" at bounding box center [725, 518] width 1161 height 31
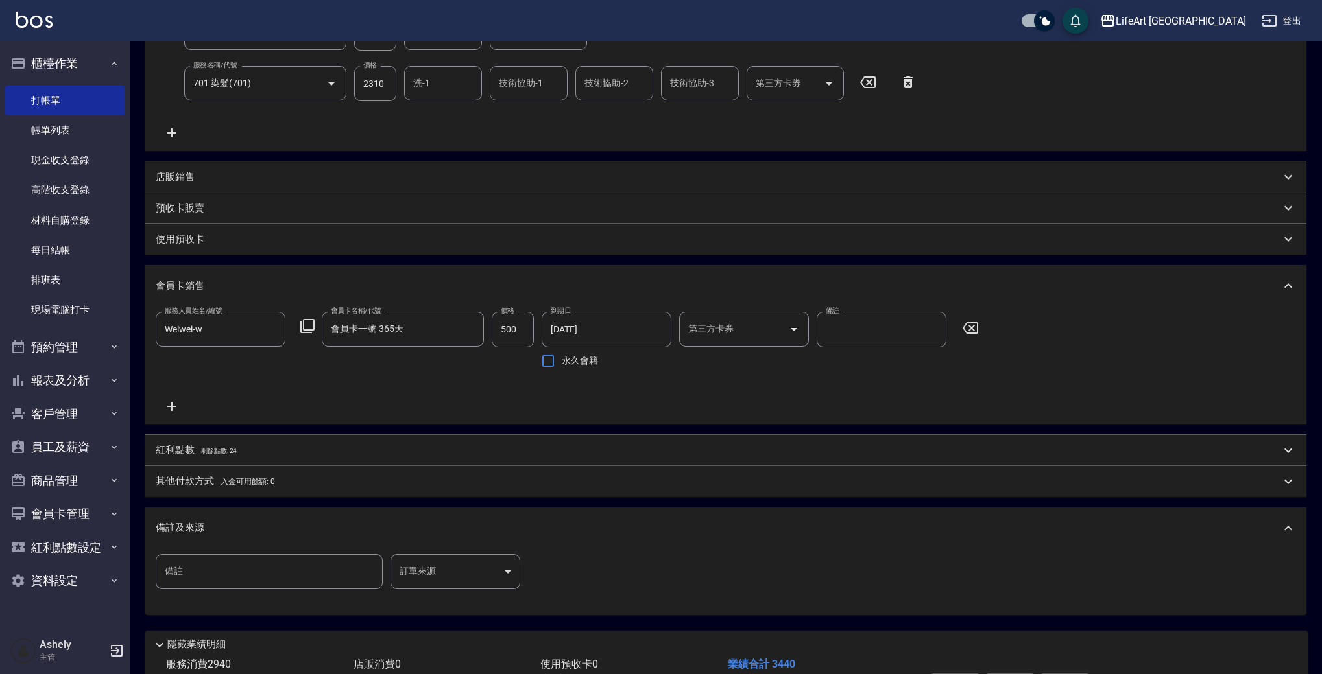
click at [201, 449] on span "剩餘點數: 24" at bounding box center [219, 450] width 36 height 7
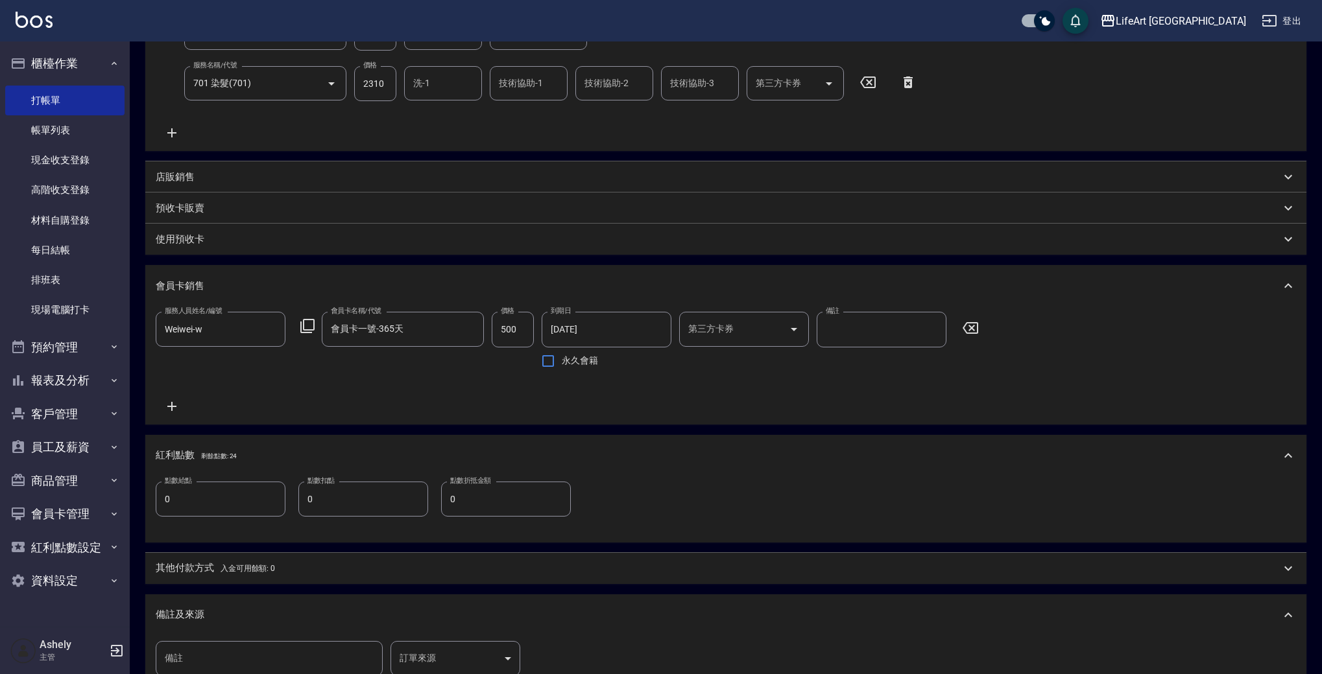
click at [229, 503] on input "0" at bounding box center [221, 499] width 130 height 35
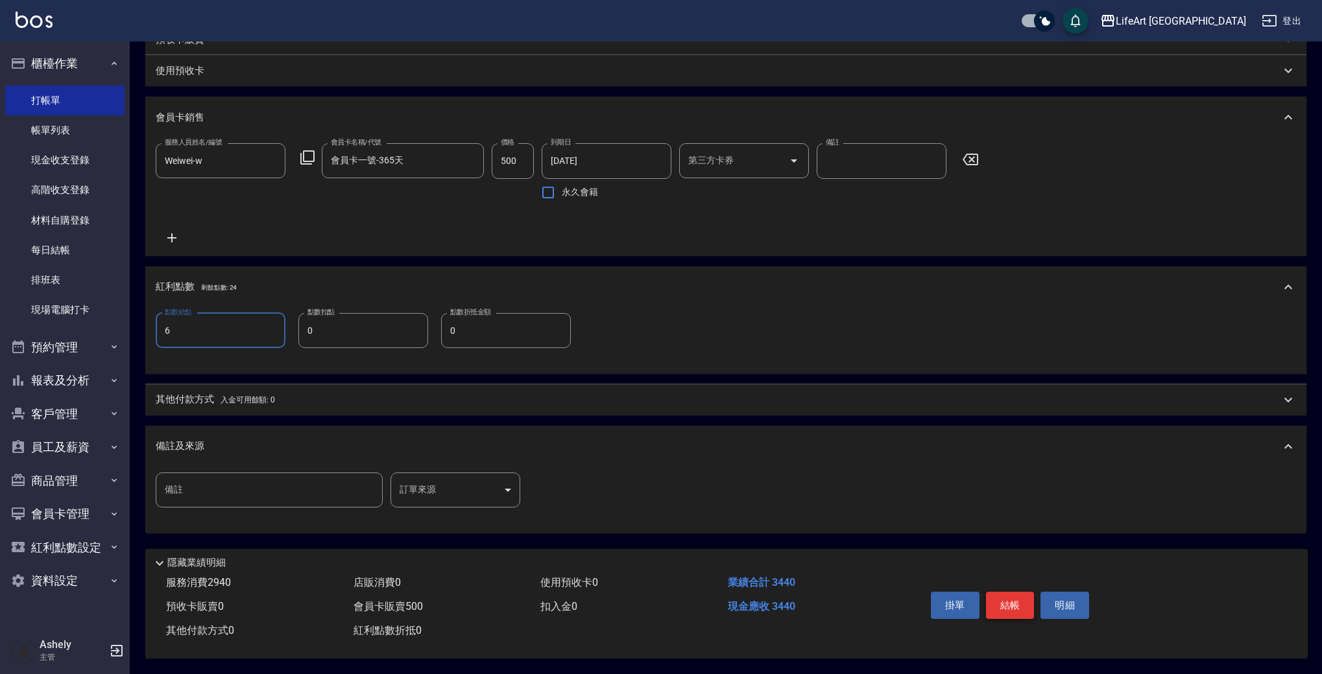
type input "6"
click at [1009, 599] on button "結帳" at bounding box center [1010, 605] width 49 height 27
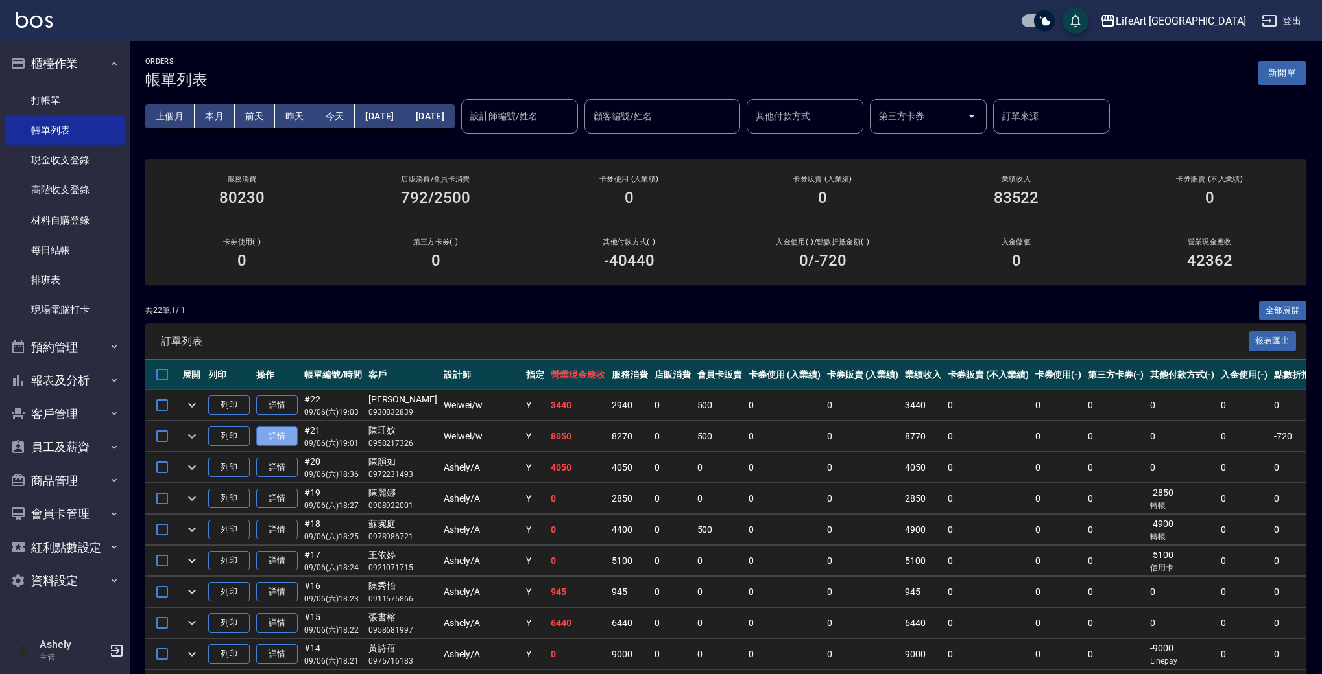
click at [289, 433] on link "詳情" at bounding box center [277, 437] width 42 height 20
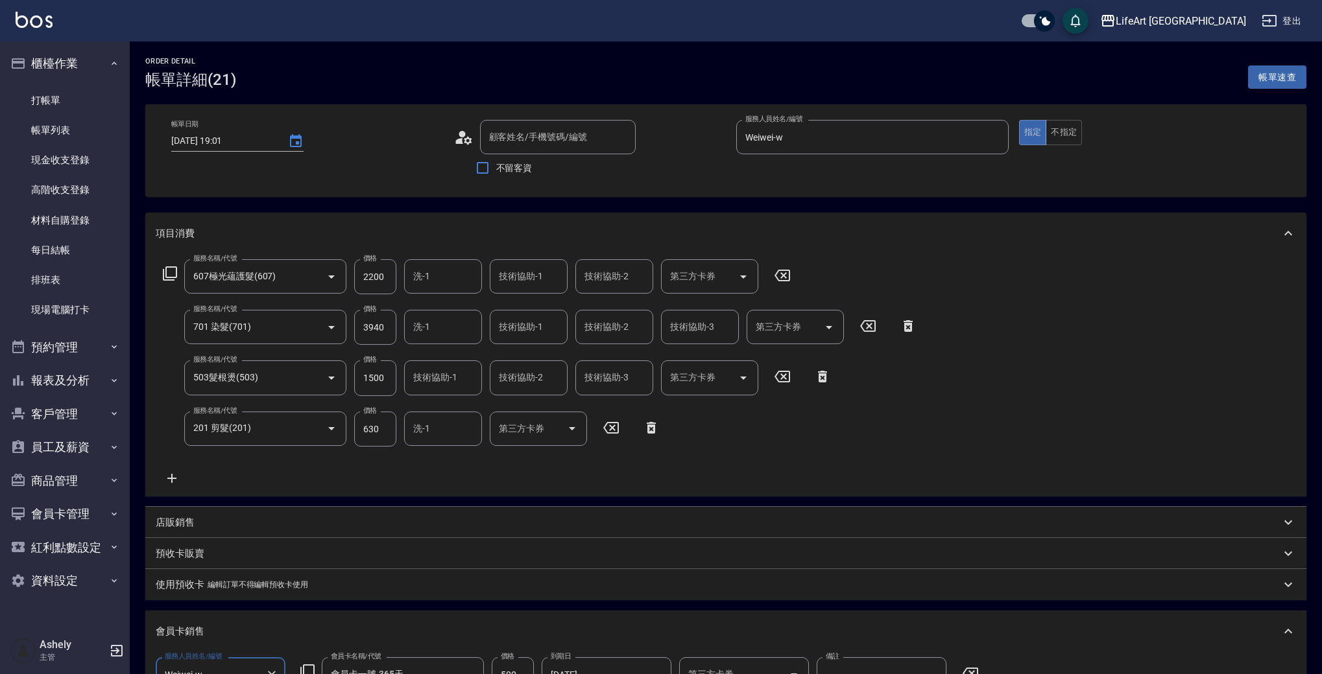
type input "2025/09/06 19:01"
type input "陳玨妏/0958217326/null"
type input "Weiwei-w"
type input "607極光蘊護髮(607)"
type input "701 染髮(701)"
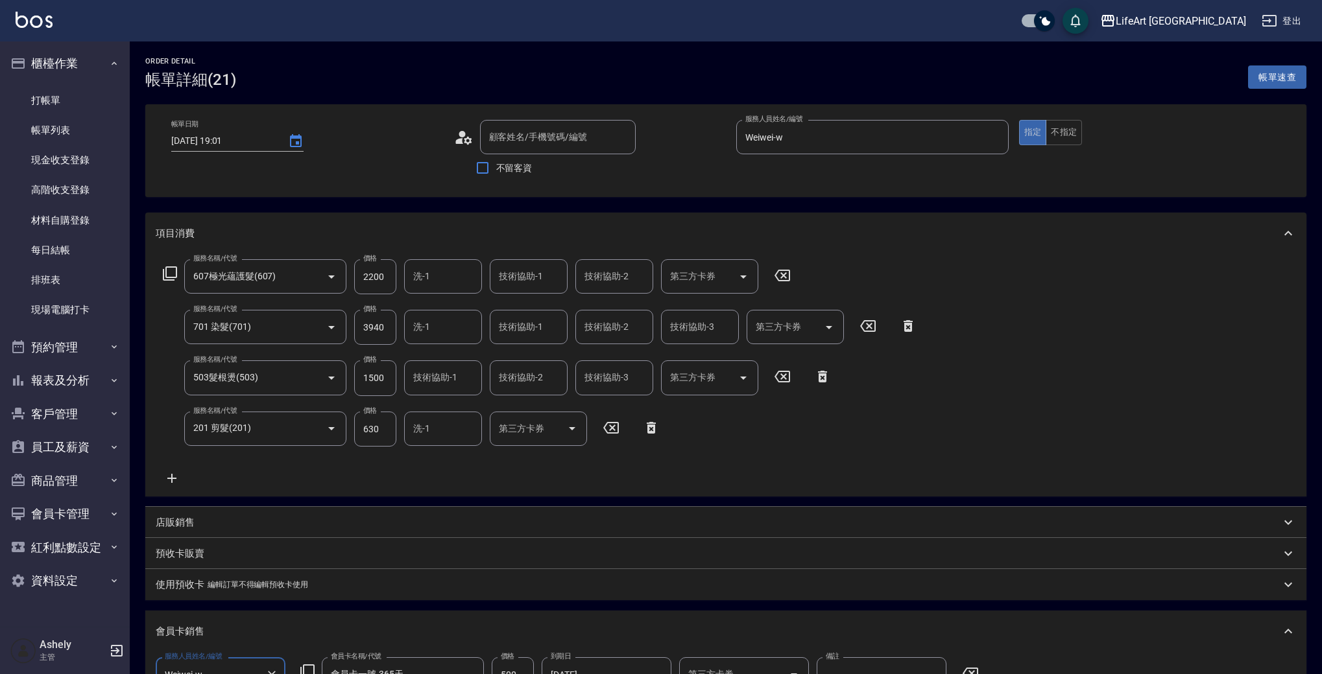
type input "503髮根燙(503)"
type input "201 剪髮(201)"
type input "17"
type input "60"
type input "720"
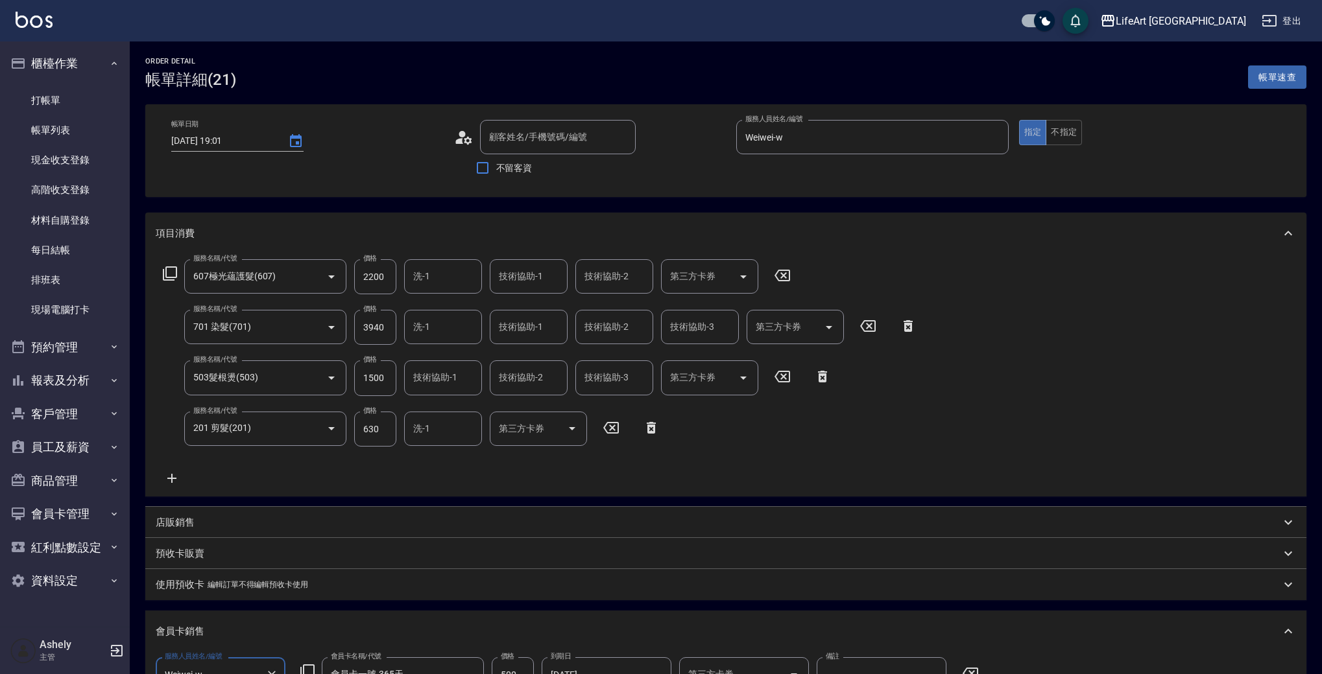
type input "設計師原本客人"
click at [518, 280] on div "技術協助-1 技術協助-1" at bounding box center [529, 280] width 78 height 34
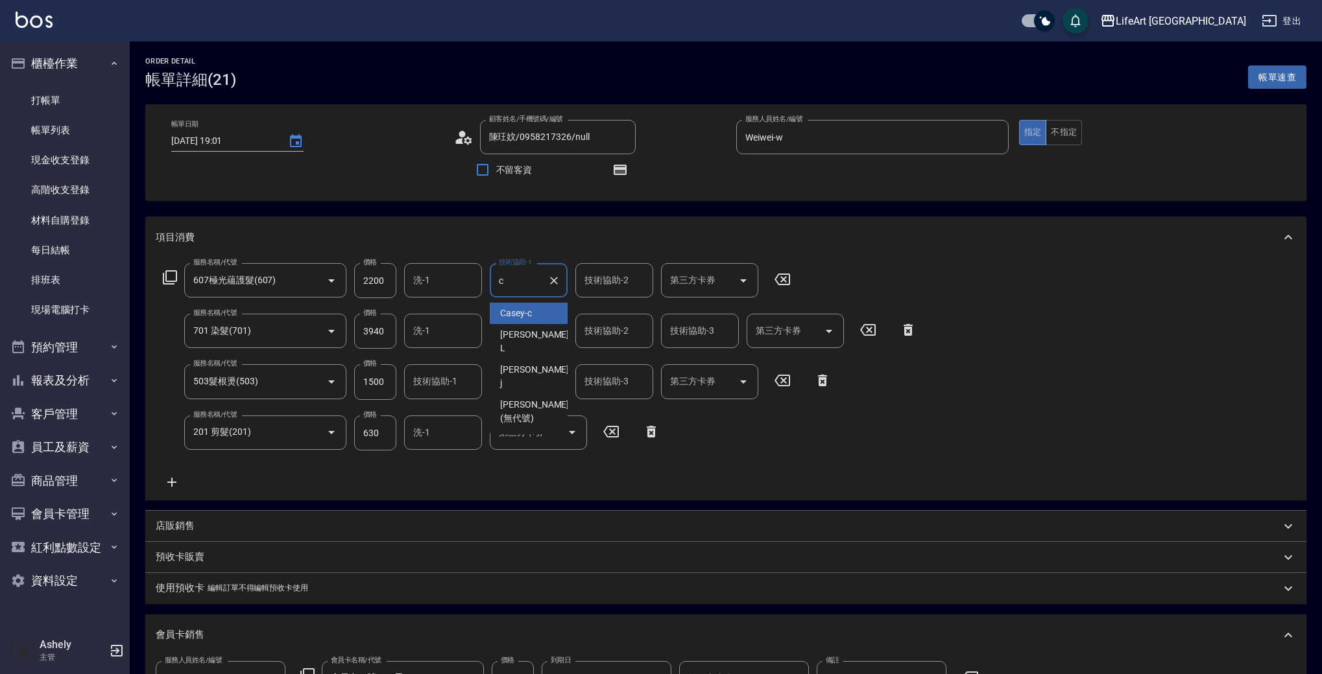
click at [520, 311] on span "Casey -c" at bounding box center [516, 314] width 32 height 14
type input "Casey-c"
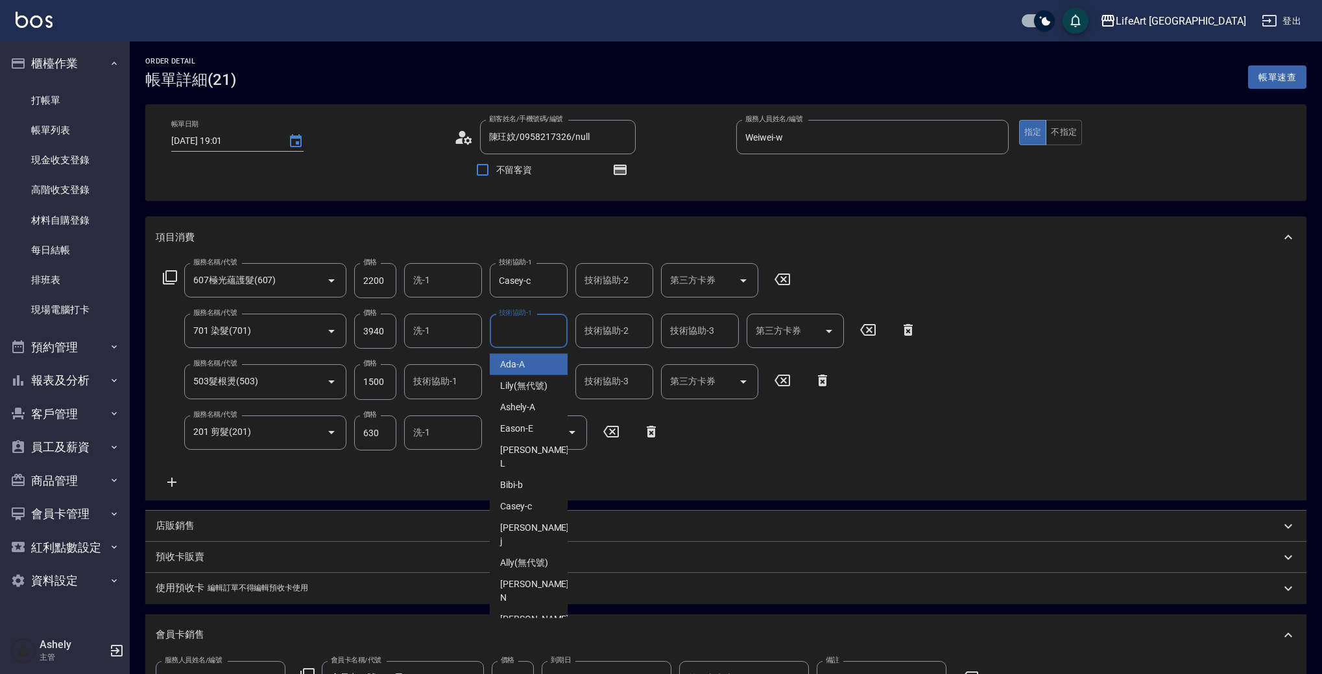
click at [510, 331] on div "技術協助-1 技術協助-1" at bounding box center [529, 331] width 78 height 34
click at [512, 368] on span "Casey -c" at bounding box center [516, 365] width 32 height 14
type input "Casey-c"
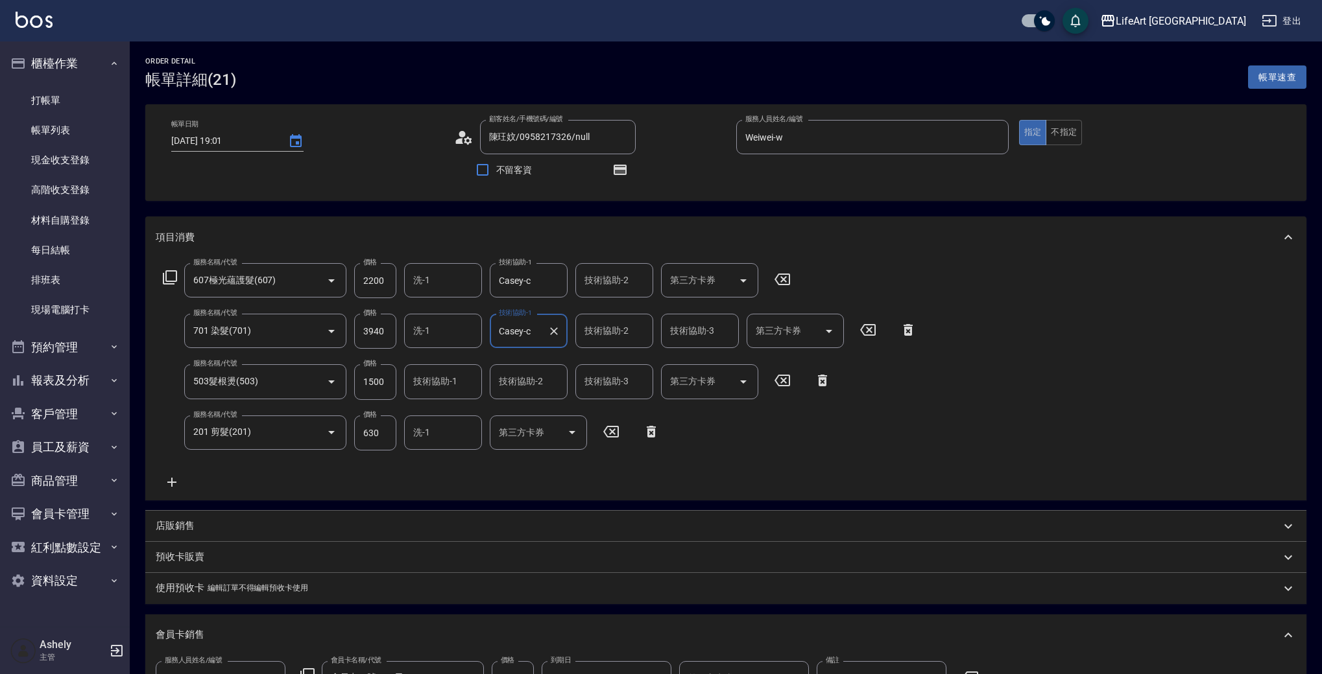
click at [600, 333] on div "技術協助-2 技術協助-2" at bounding box center [614, 331] width 78 height 34
click at [610, 372] on div "Casey -c" at bounding box center [614, 364] width 78 height 21
type input "Casey-c"
click at [687, 333] on div "技術協助-3 技術協助-3" at bounding box center [700, 331] width 78 height 34
click at [694, 366] on span "Casey -c" at bounding box center [687, 365] width 32 height 14
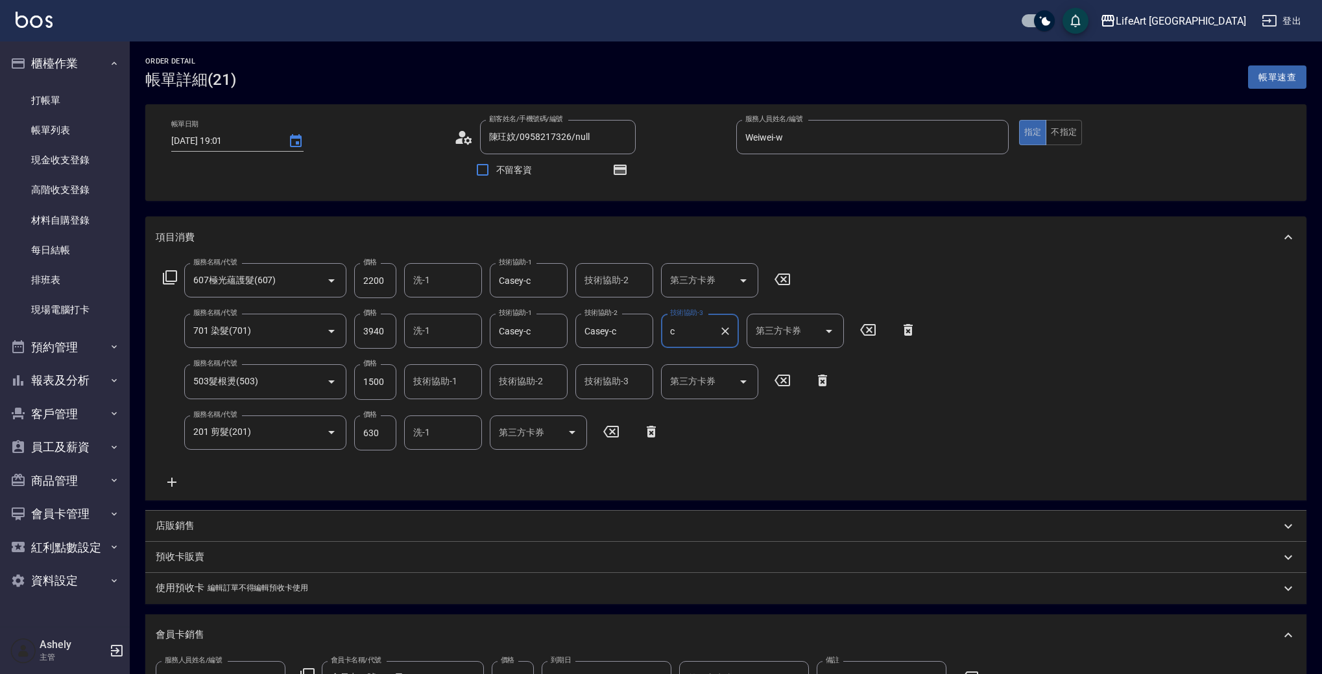
type input "Casey-c"
click at [455, 383] on input "技術協助-1" at bounding box center [443, 381] width 66 height 23
click at [455, 406] on div "Casey -c" at bounding box center [443, 415] width 78 height 21
type input "Casey-c"
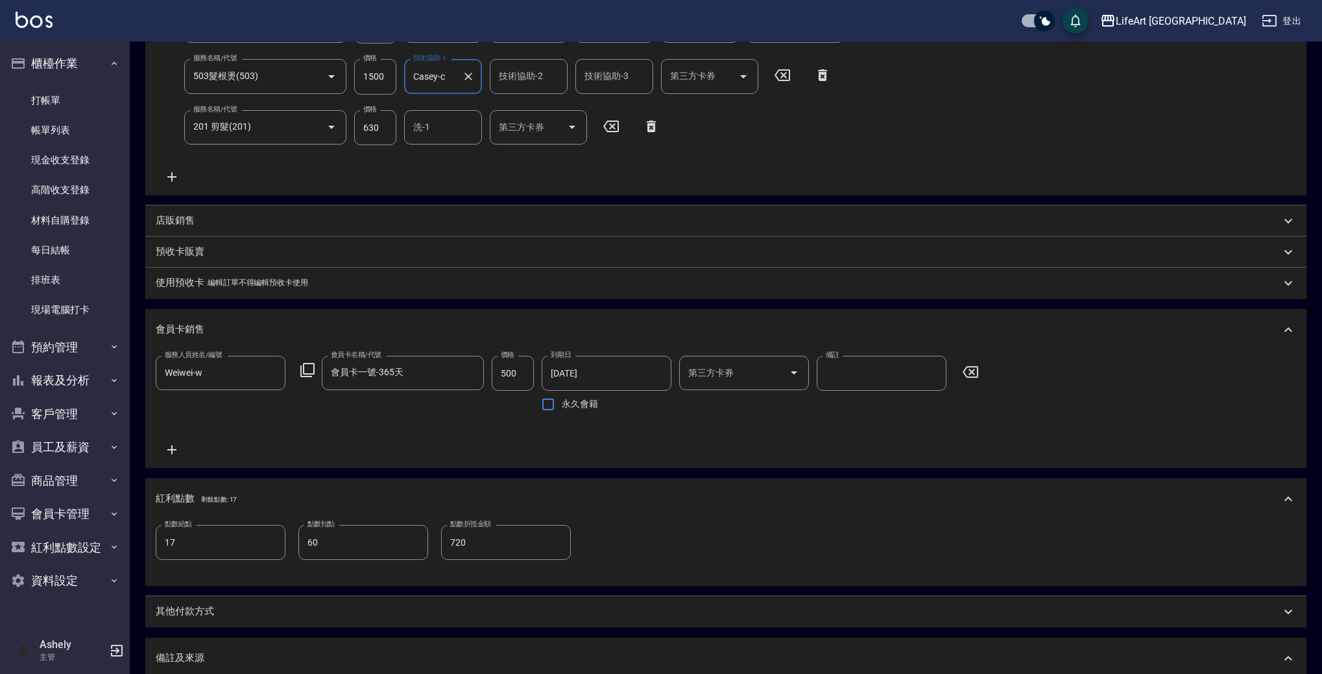
scroll to position [527, 0]
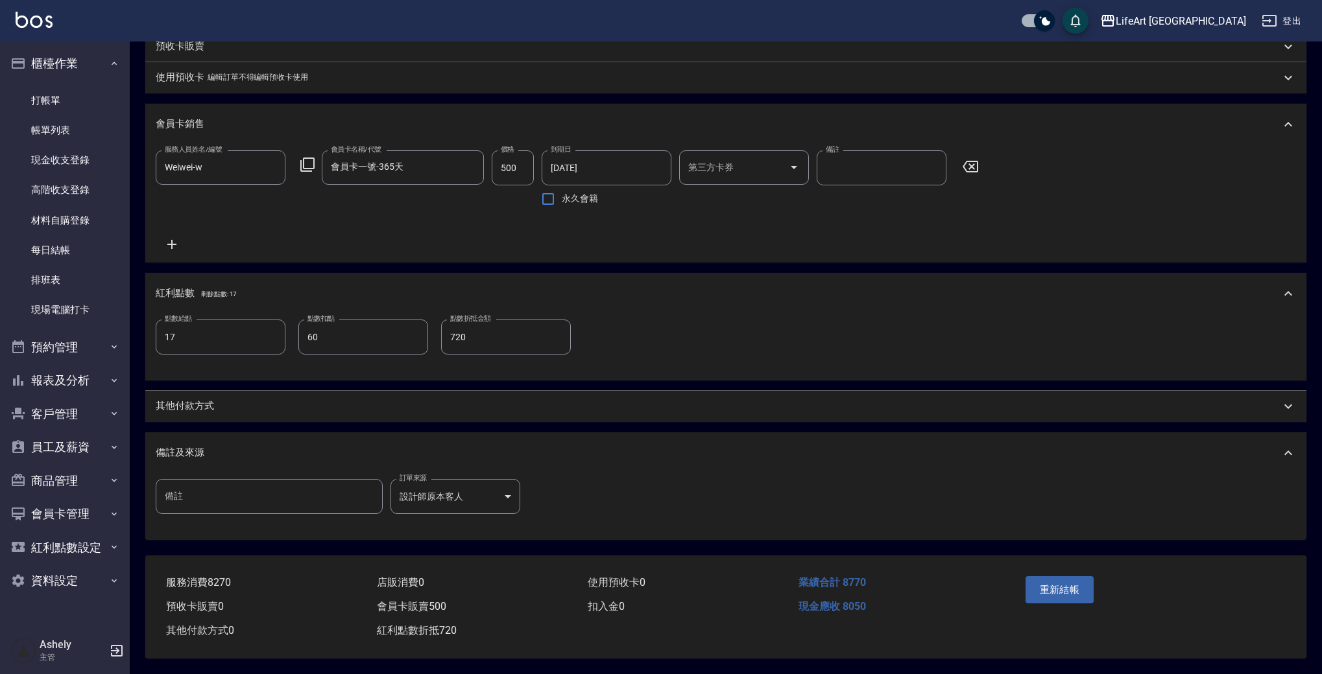
click at [257, 404] on div "其他付款方式" at bounding box center [718, 407] width 1125 height 14
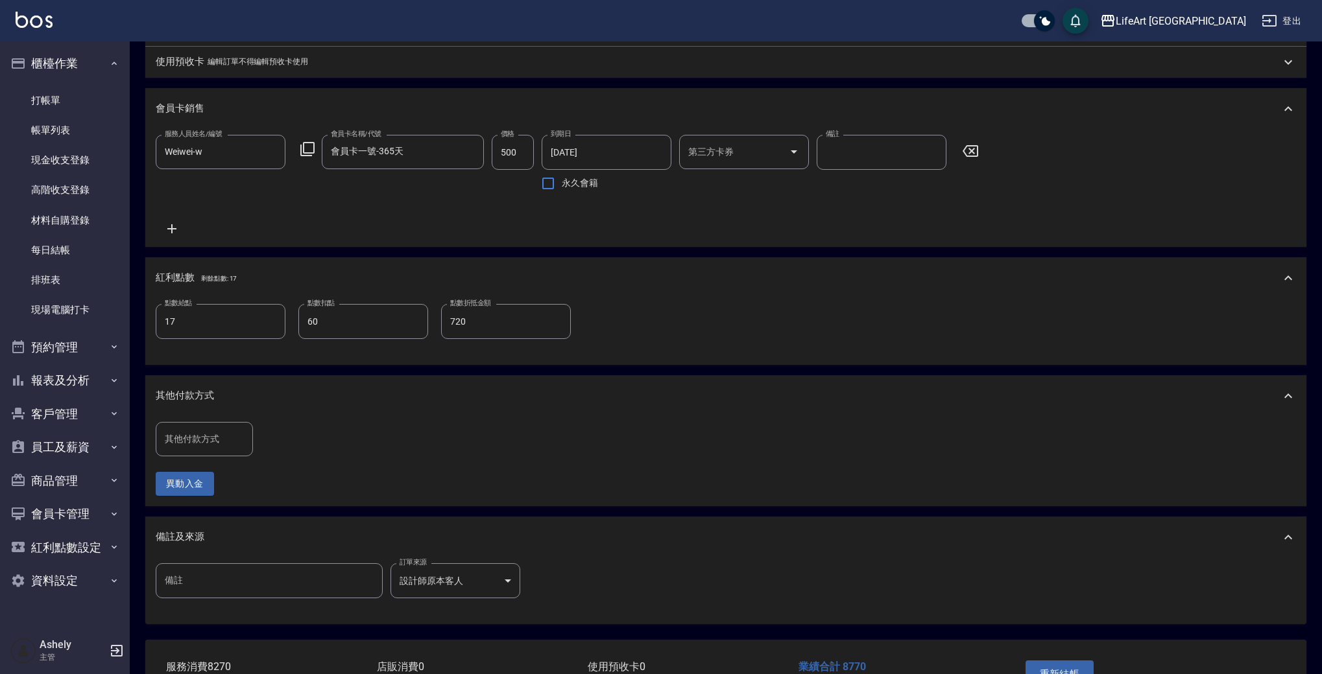
click at [259, 455] on div "其他付款方式 其他付款方式" at bounding box center [208, 439] width 105 height 34
click at [228, 447] on input "其他付款方式" at bounding box center [204, 439] width 86 height 23
click at [217, 506] on span "Linepay" at bounding box center [204, 503] width 97 height 21
type input "Linepay"
click at [302, 451] on input "0" at bounding box center [309, 439] width 97 height 35
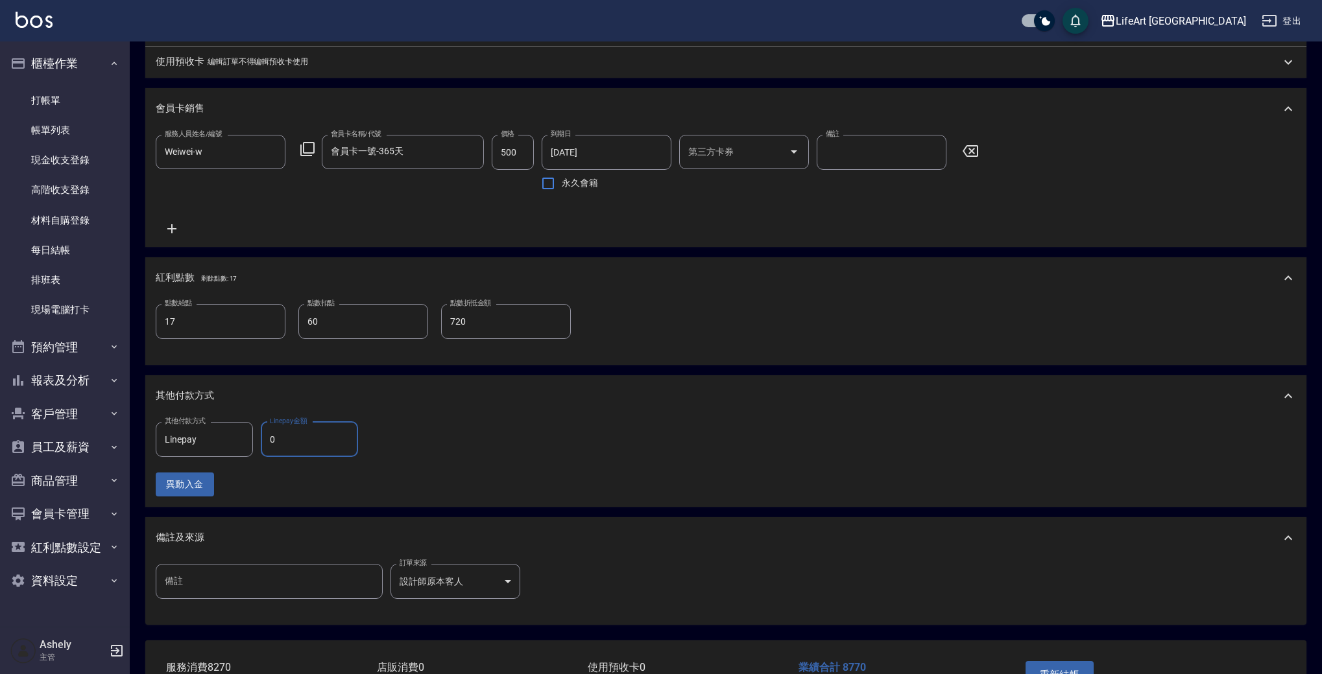
click at [302, 451] on input "0" at bounding box center [309, 439] width 97 height 35
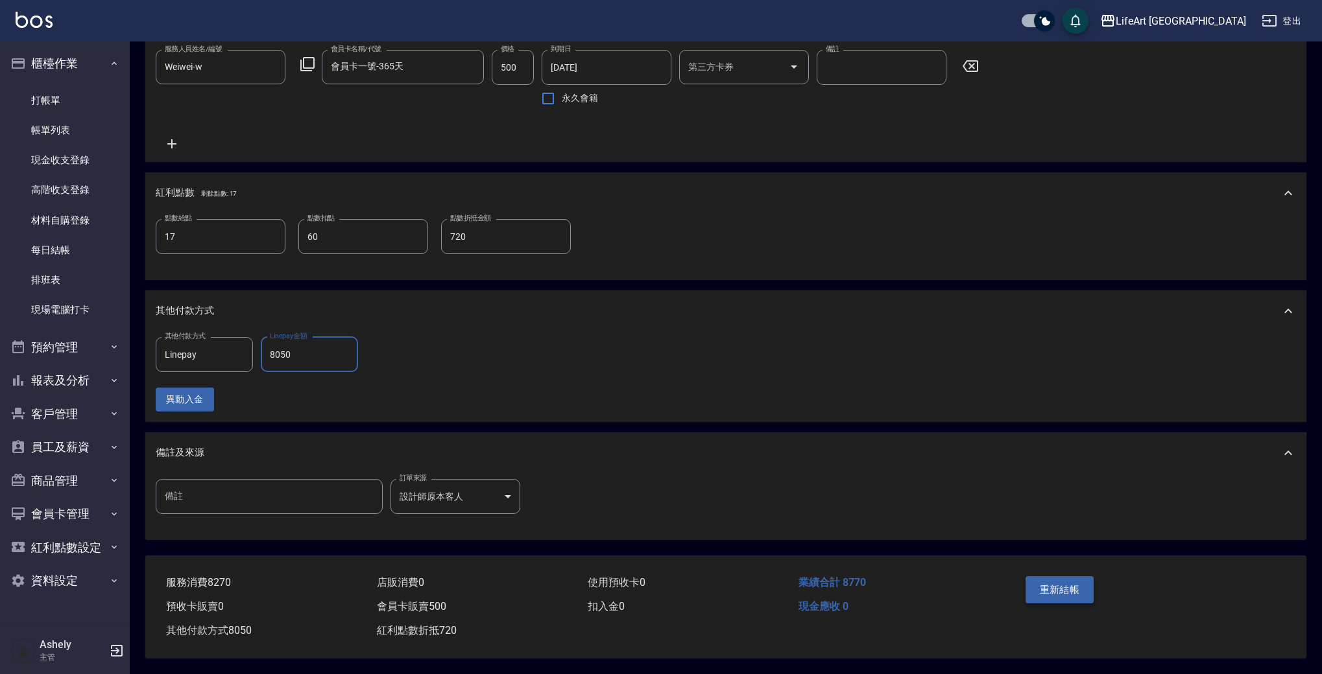
type input "8050"
click at [1053, 583] on button "重新結帳" at bounding box center [1059, 590] width 69 height 27
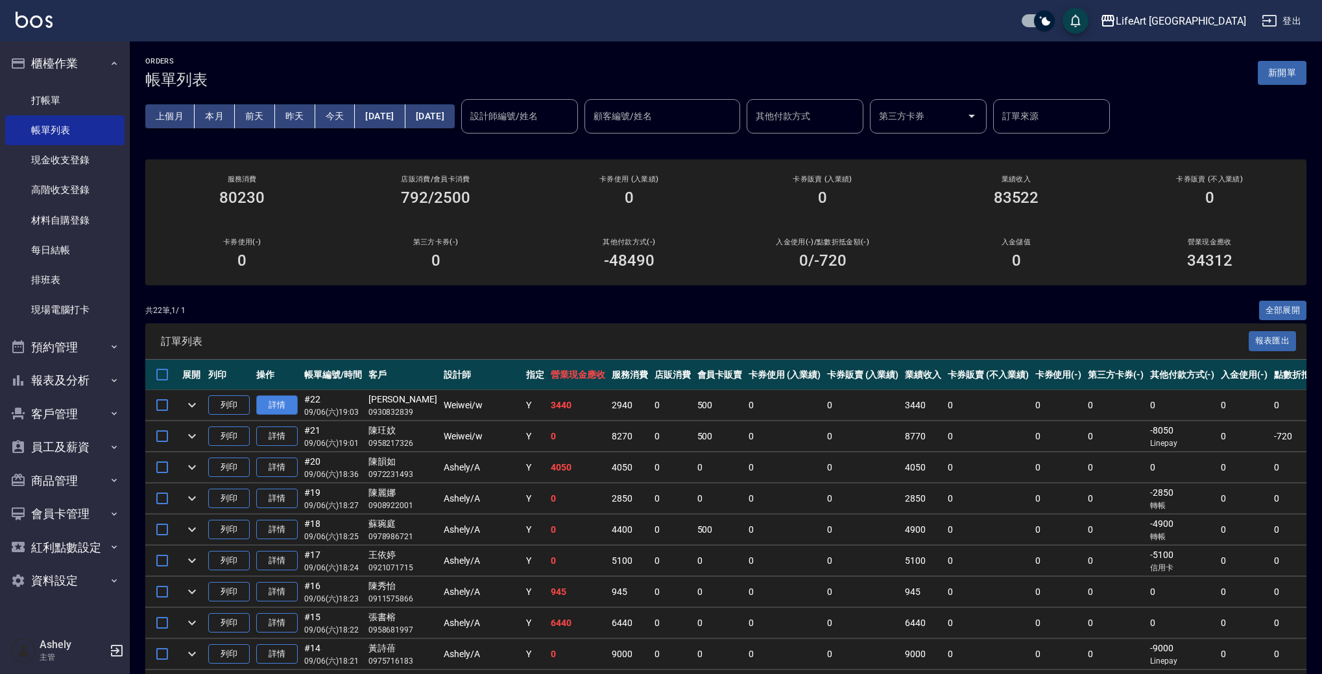
click at [273, 402] on link "詳情" at bounding box center [277, 406] width 42 height 20
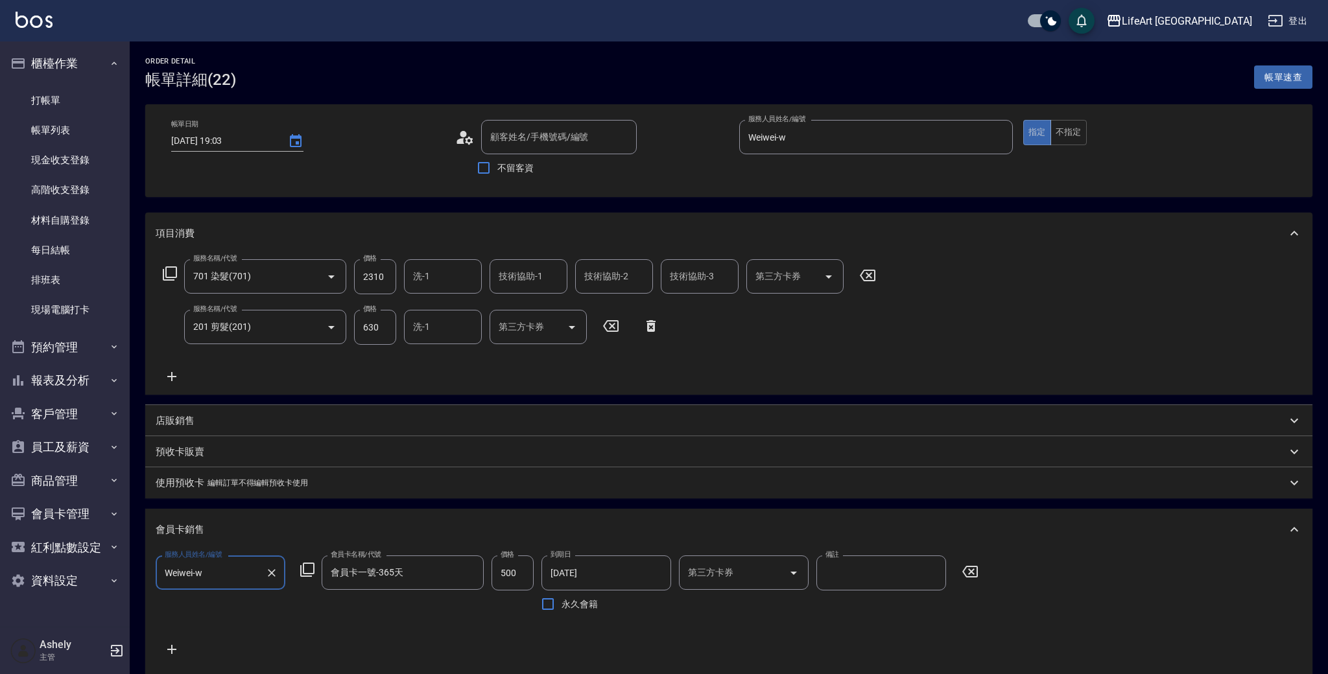
type input "2025/09/06 19:03"
type input "Weiwei-w"
type input "6"
type input "701 染髮(701)"
type input "201 剪髮(201)"
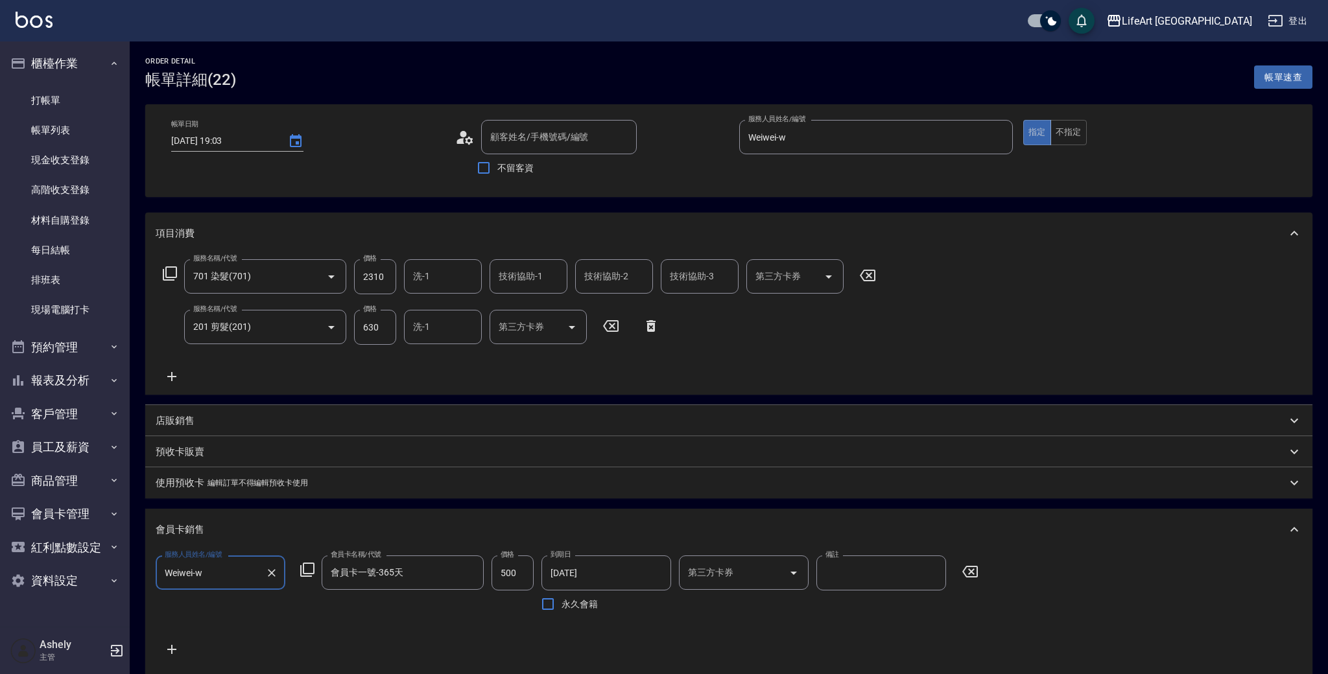
type input "李孟諠/0930832839/"
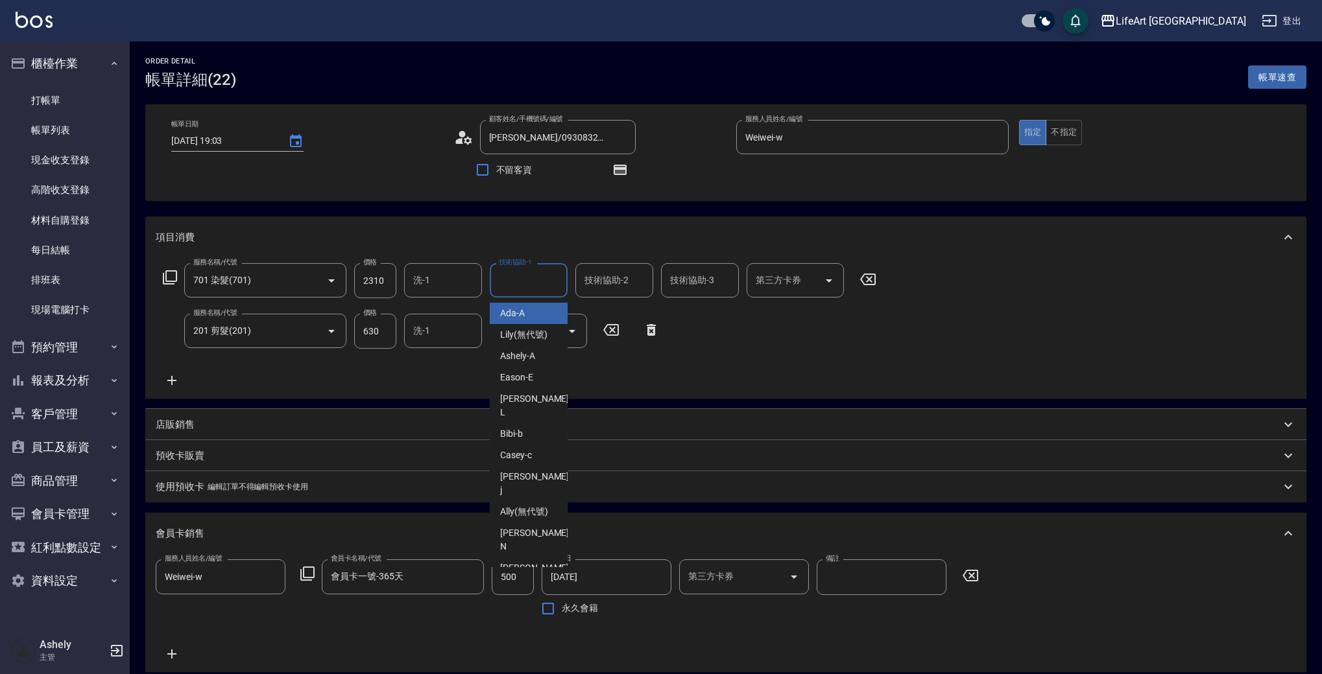
click at [531, 278] on div "技術協助-1 技術協助-1" at bounding box center [529, 280] width 78 height 34
type input "li"
click at [558, 279] on icon "Clear" at bounding box center [553, 280] width 13 height 13
click at [534, 317] on div "Casey -c" at bounding box center [529, 313] width 78 height 21
type input "Casey-c"
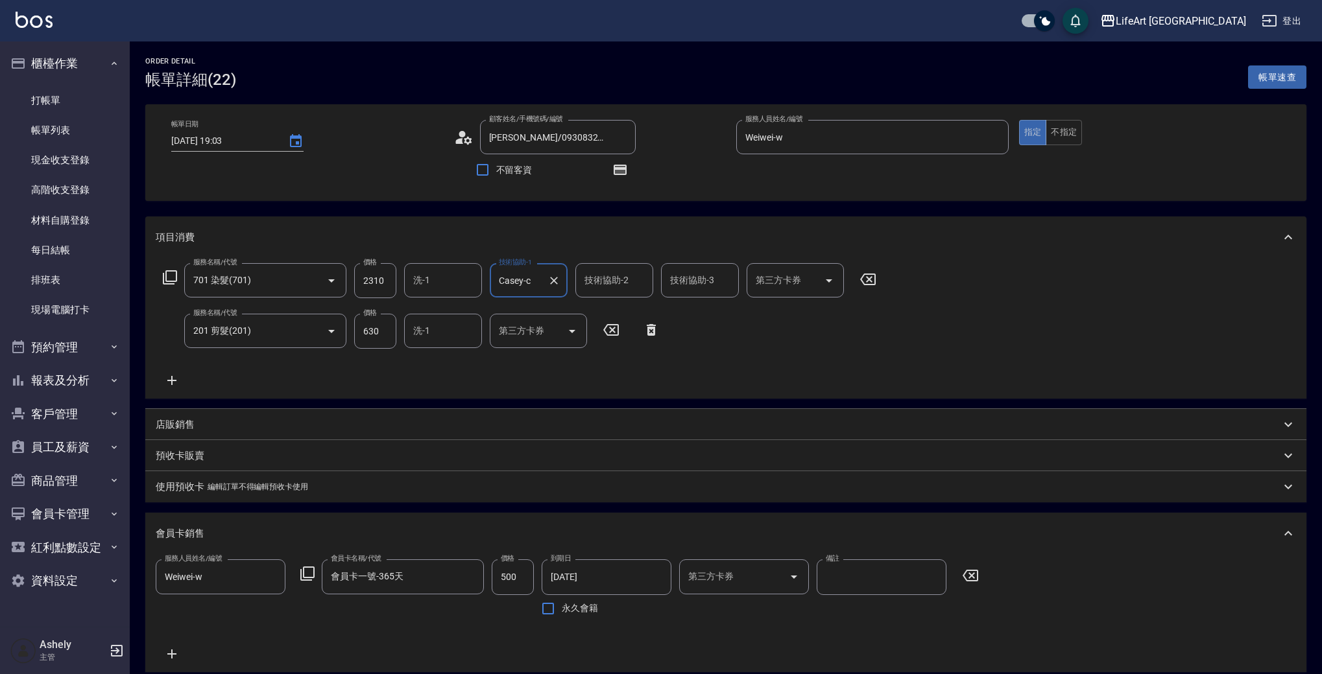
click at [615, 277] on div "技術協助-2 技術協助-2" at bounding box center [614, 280] width 78 height 34
click at [609, 313] on span "Casey -c" at bounding box center [602, 314] width 32 height 14
type input "Casey-c"
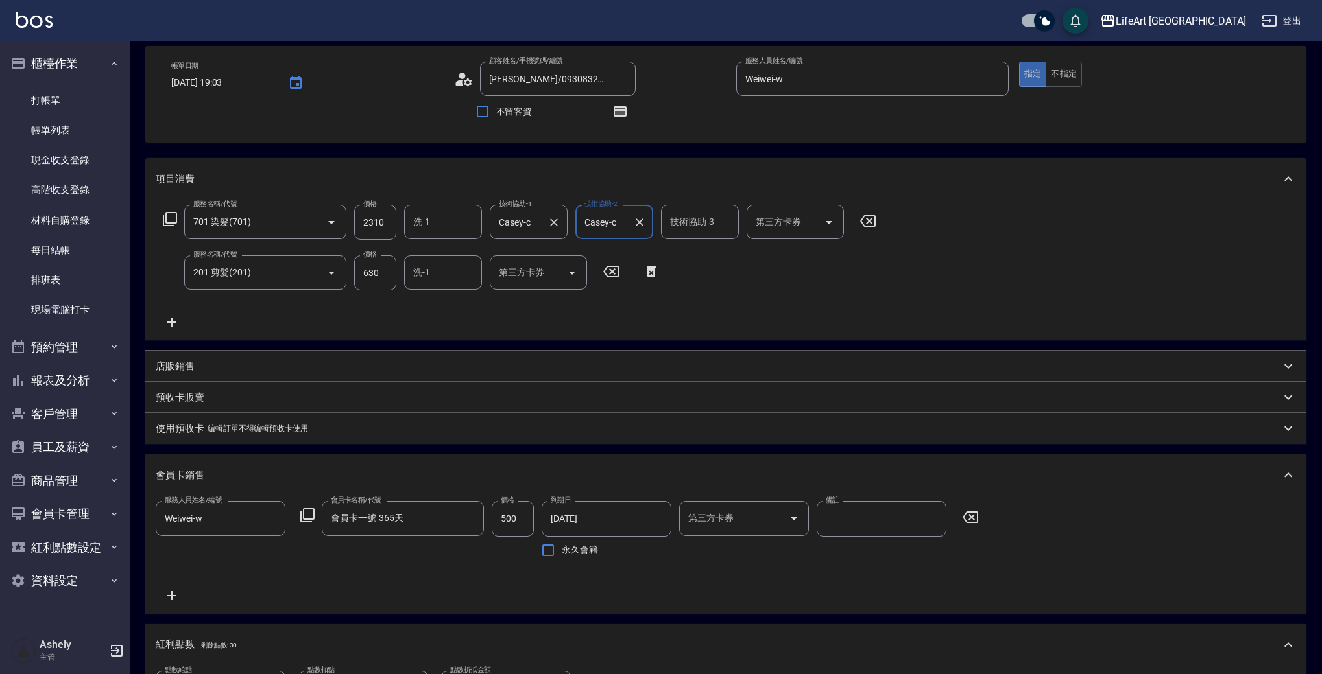
scroll to position [25, 0]
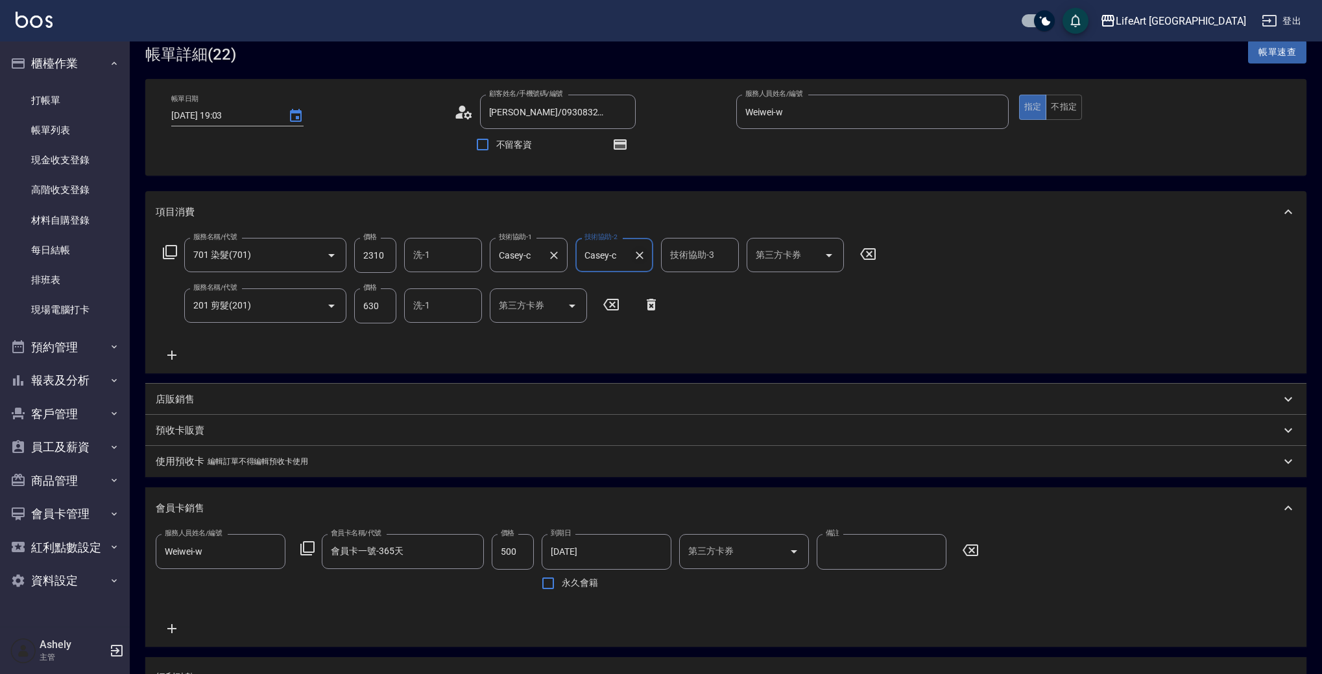
click at [645, 250] on icon "Clear" at bounding box center [639, 255] width 13 height 13
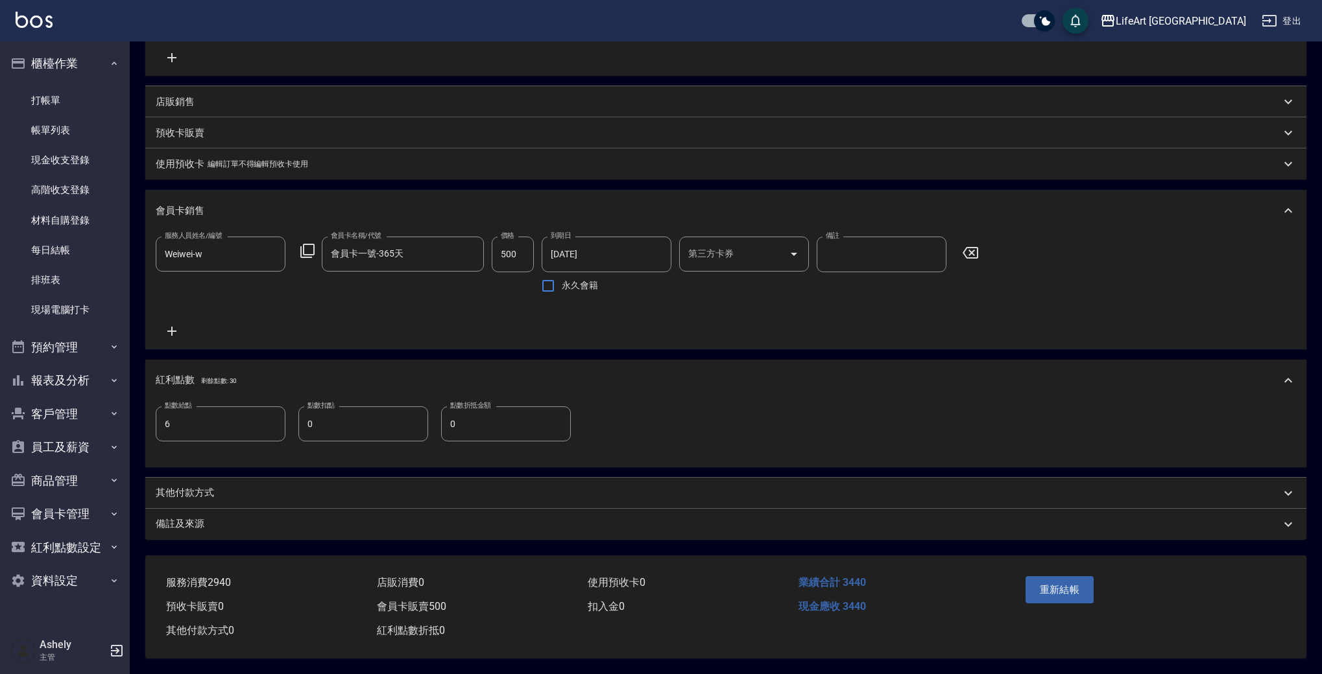
click at [231, 486] on div "其他付款方式" at bounding box center [718, 493] width 1125 height 14
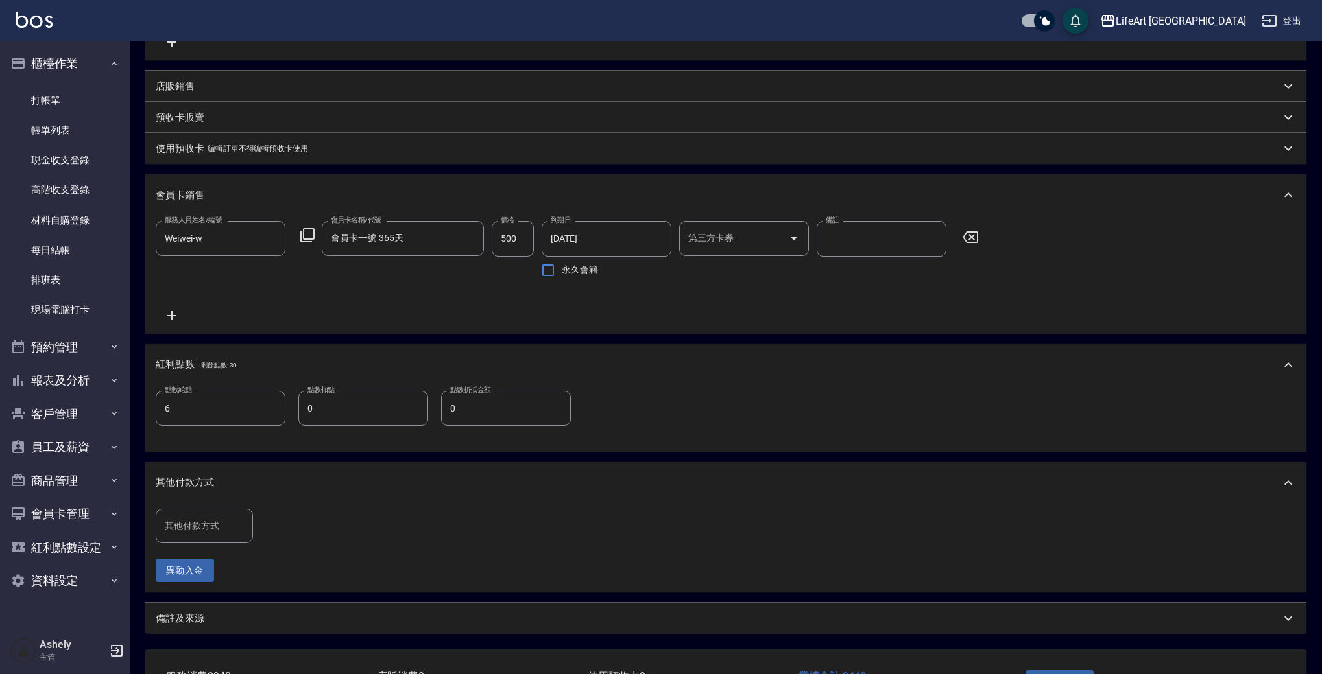
click at [217, 543] on div "其他付款方式" at bounding box center [204, 526] width 97 height 34
click at [210, 595] on span "Linepay" at bounding box center [204, 590] width 97 height 21
type input "Linepay"
click at [311, 542] on input "0" at bounding box center [309, 526] width 97 height 35
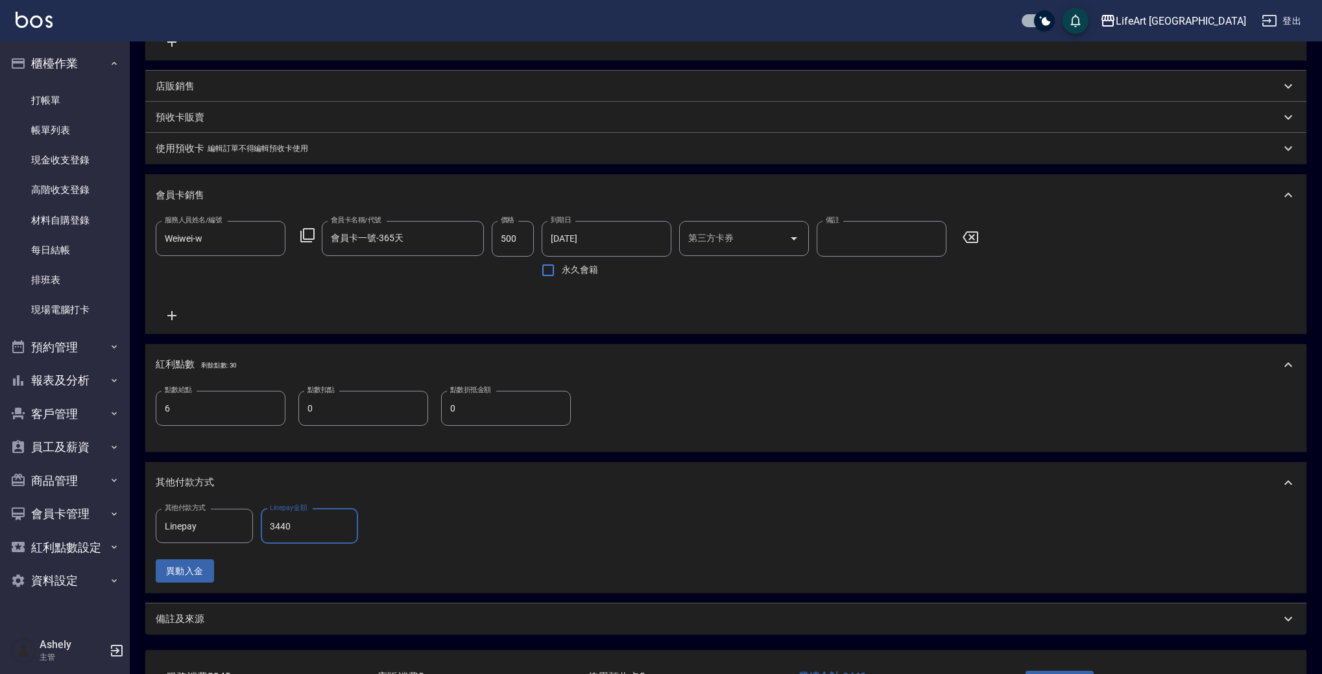
type input "3440"
click at [184, 80] on p "店販銷售" at bounding box center [175, 87] width 39 height 14
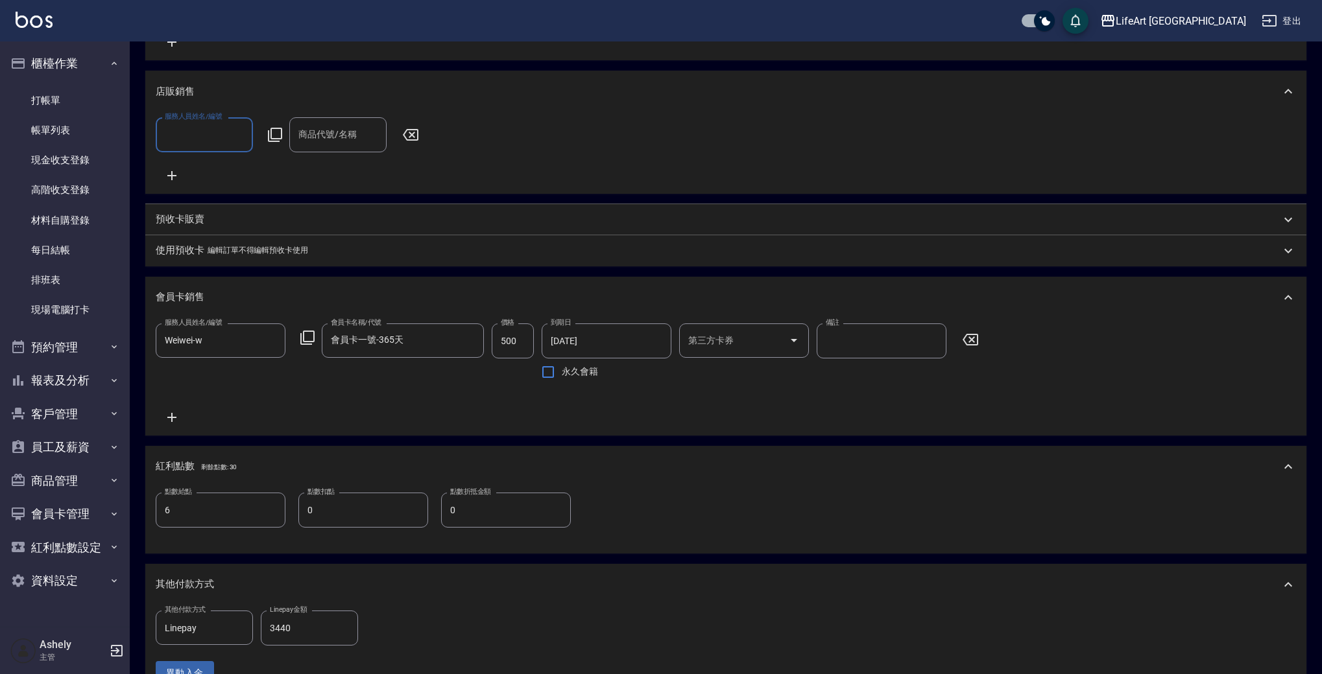
click at [191, 128] on input "服務人員姓名/編號" at bounding box center [204, 134] width 86 height 23
click at [222, 169] on div "Weiwei -w" at bounding box center [204, 168] width 97 height 21
type input "Weiwei-w"
click at [309, 137] on input "商品代號/名稱" at bounding box center [338, 134] width 86 height 23
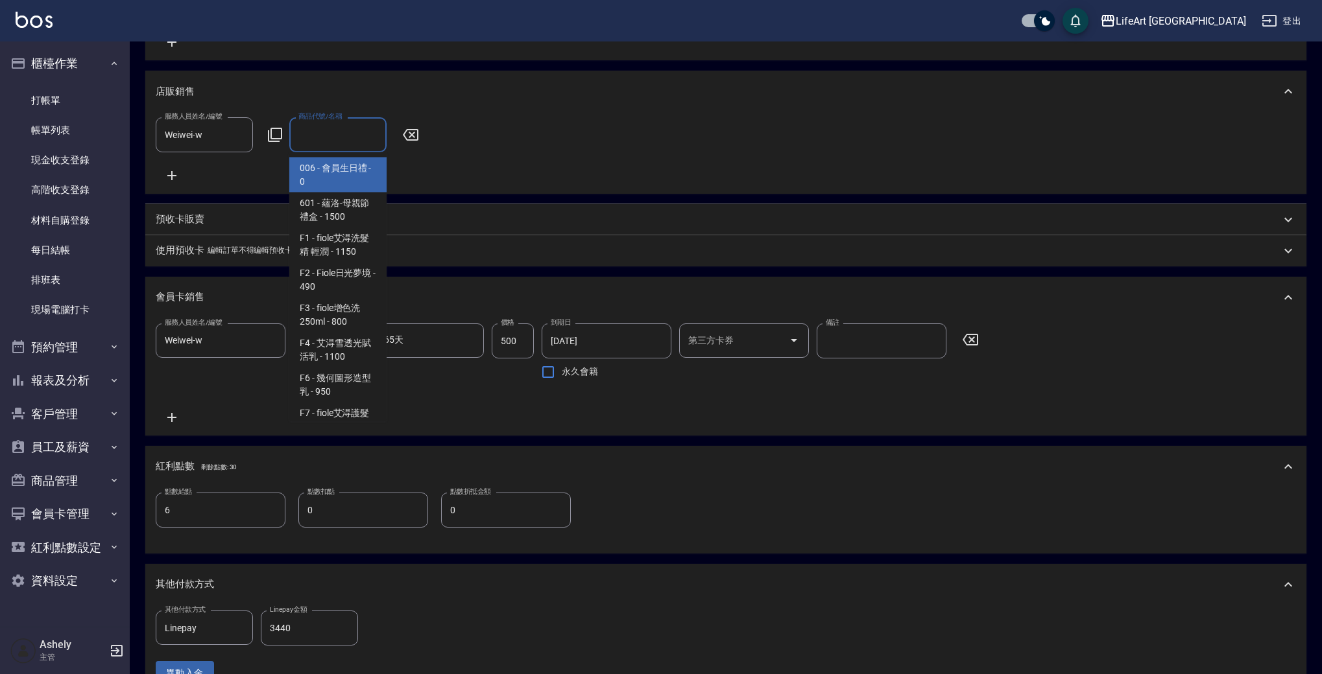
click at [335, 178] on span "006 - 會員生日禮 - 0" at bounding box center [337, 175] width 97 height 35
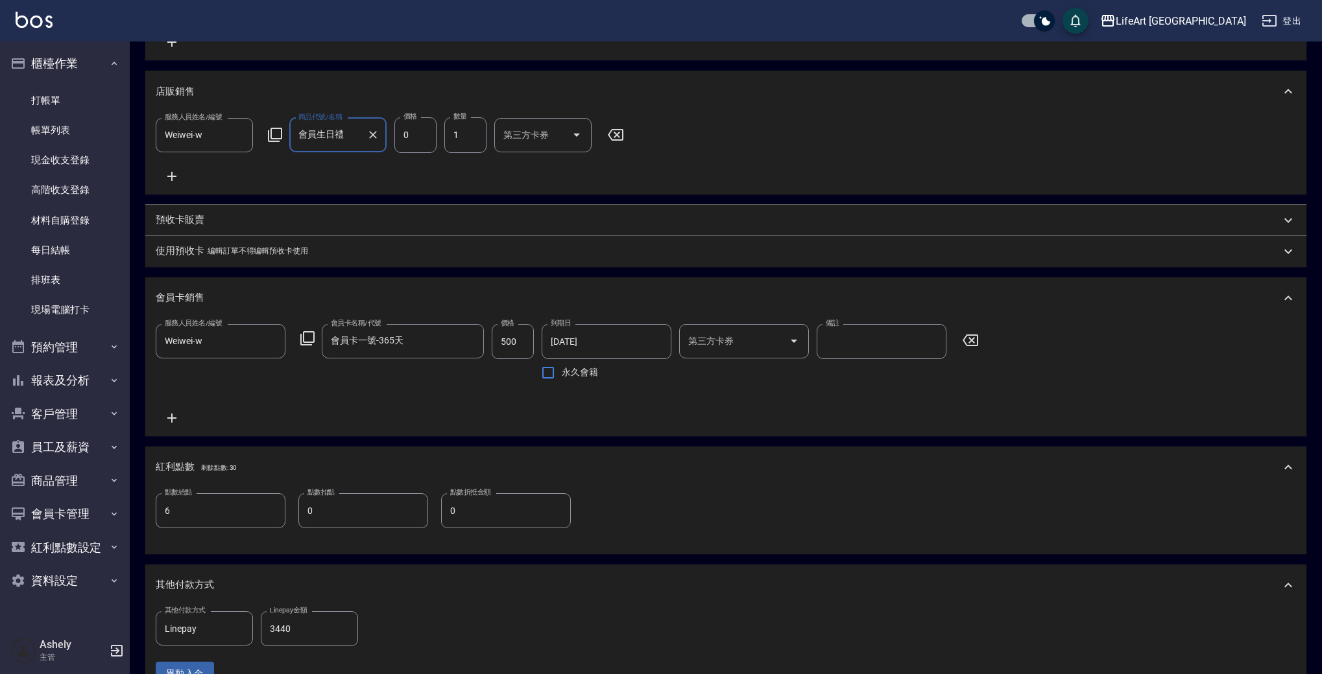
type input "會員生日禮"
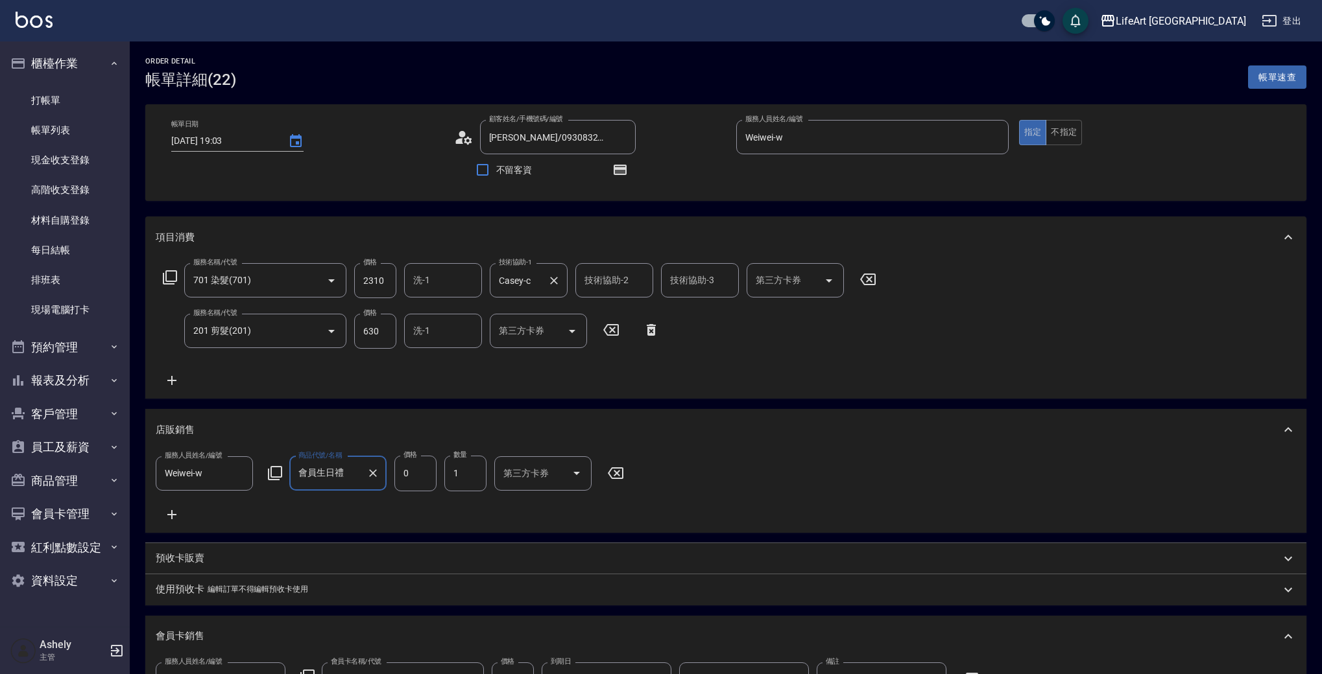
scroll to position [561, 0]
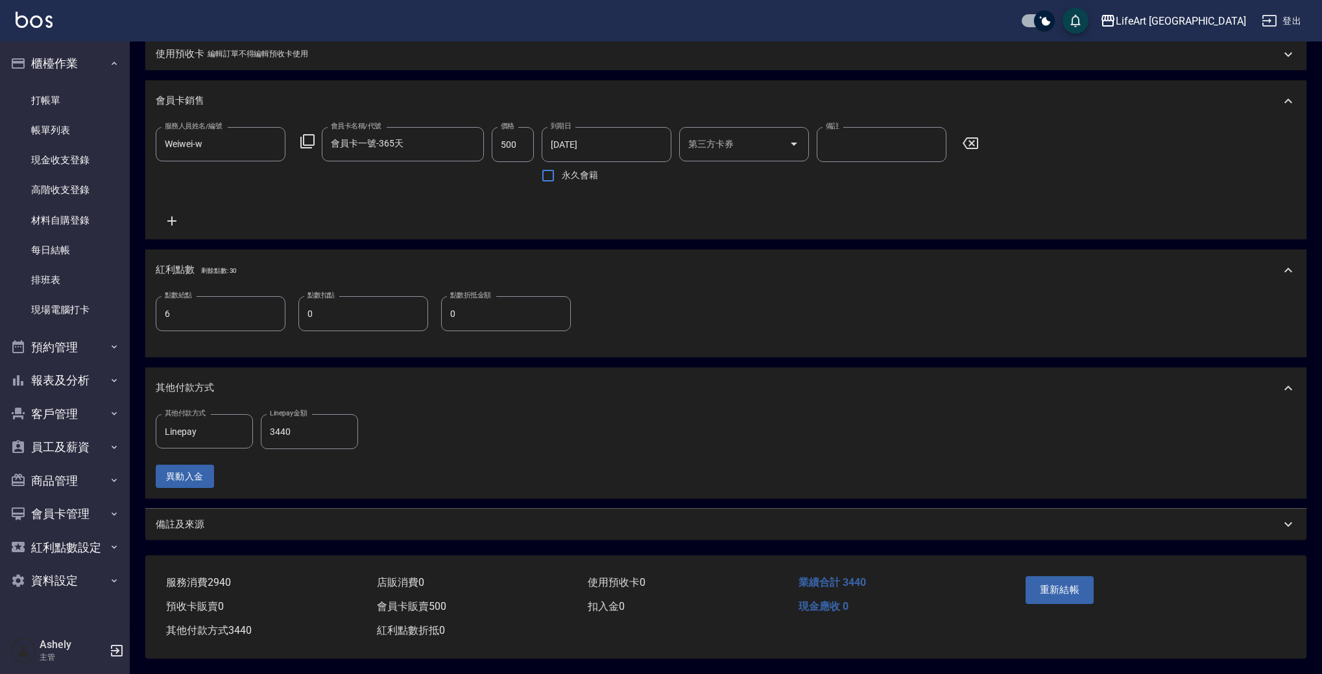
click at [305, 527] on div "備註及來源" at bounding box center [725, 524] width 1161 height 31
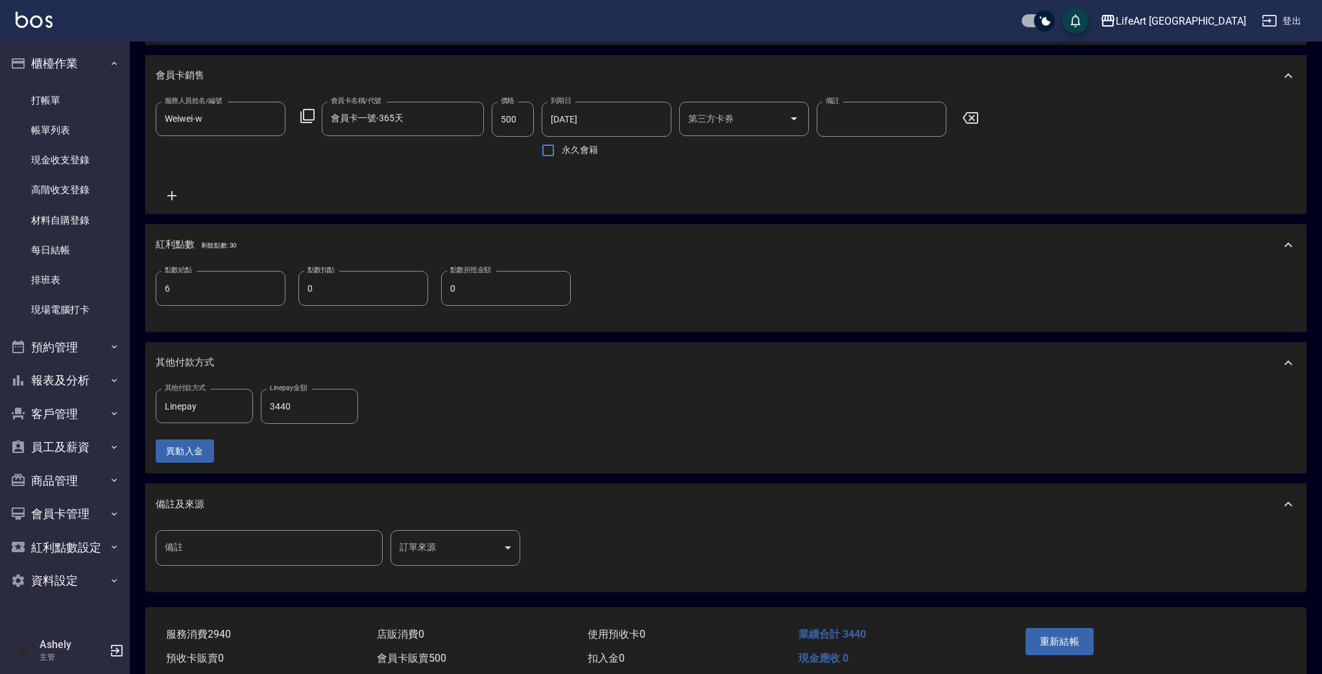
click at [471, 584] on body "LifeArt 蘆洲 登出 櫃檯作業 打帳單 帳單列表 現金收支登錄 高階收支登錄 材料自購登錄 每日結帳 排班表 現場電腦打卡 預約管理 預約管理 單日預約…" at bounding box center [661, 82] width 1322 height 1287
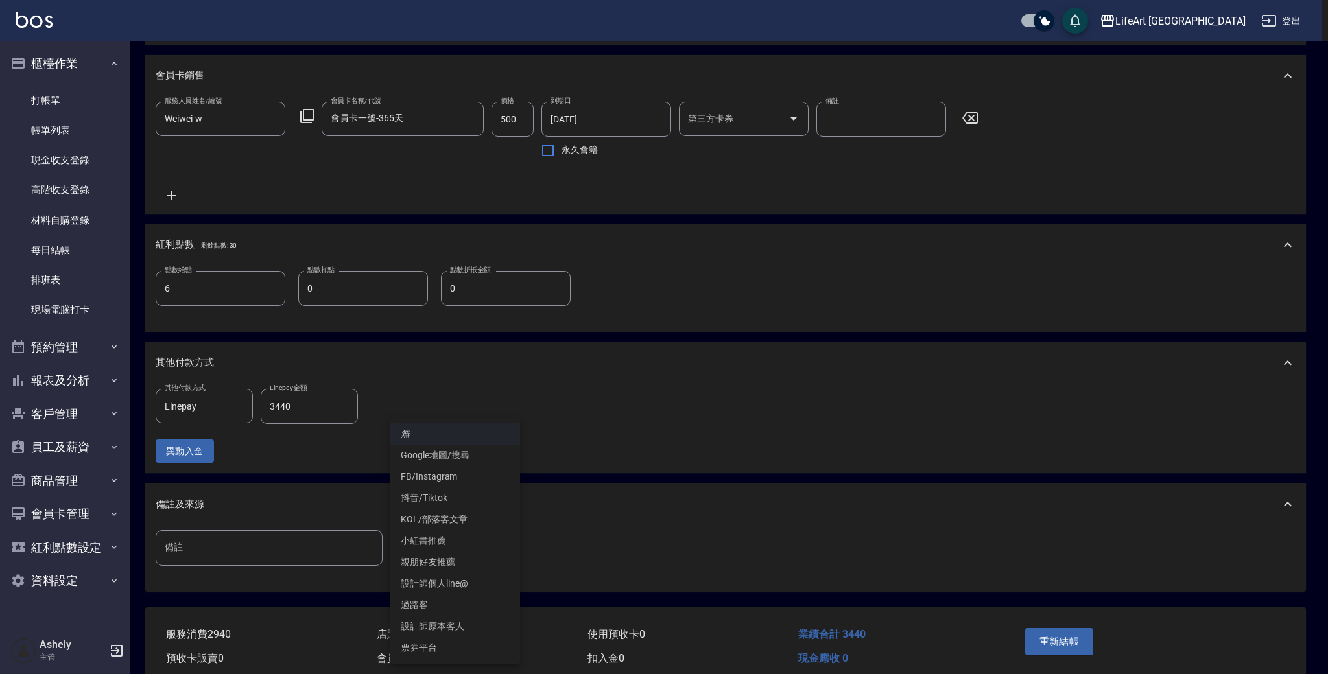
click at [478, 621] on li "設計師原本客人" at bounding box center [455, 626] width 130 height 21
type input "設計師原本客人"
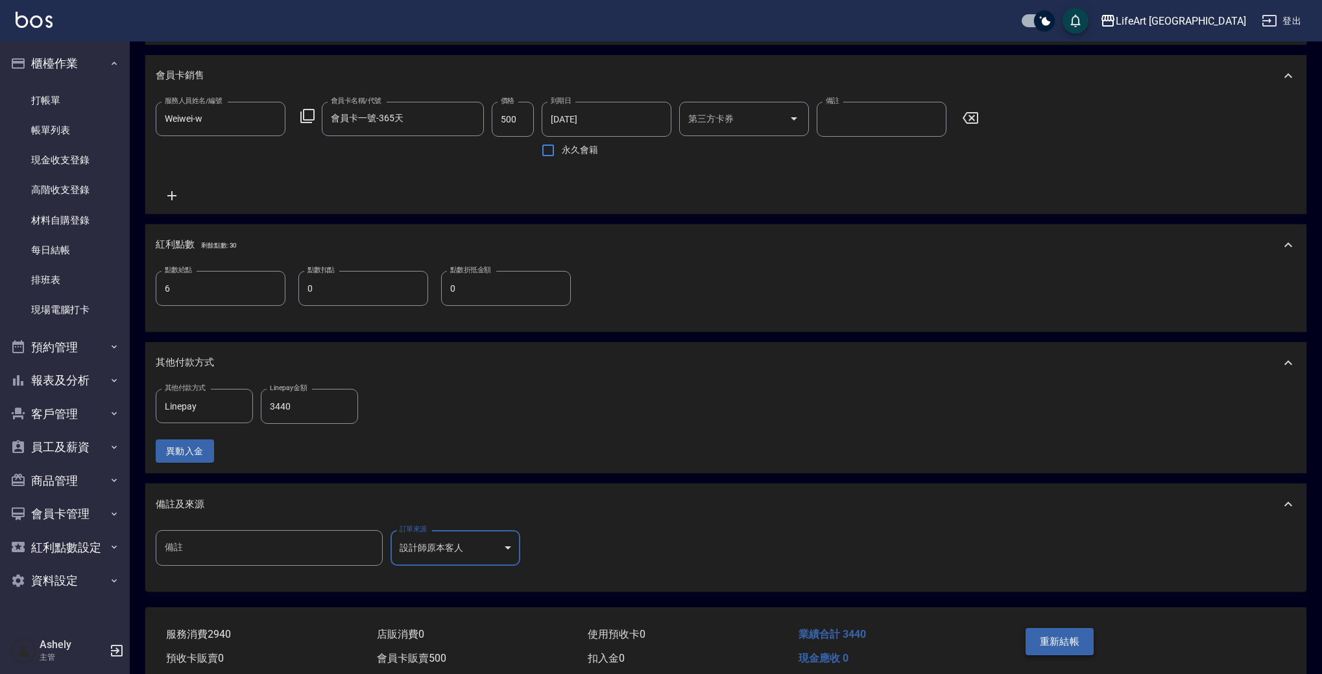
click at [1065, 656] on button "重新結帳" at bounding box center [1059, 641] width 69 height 27
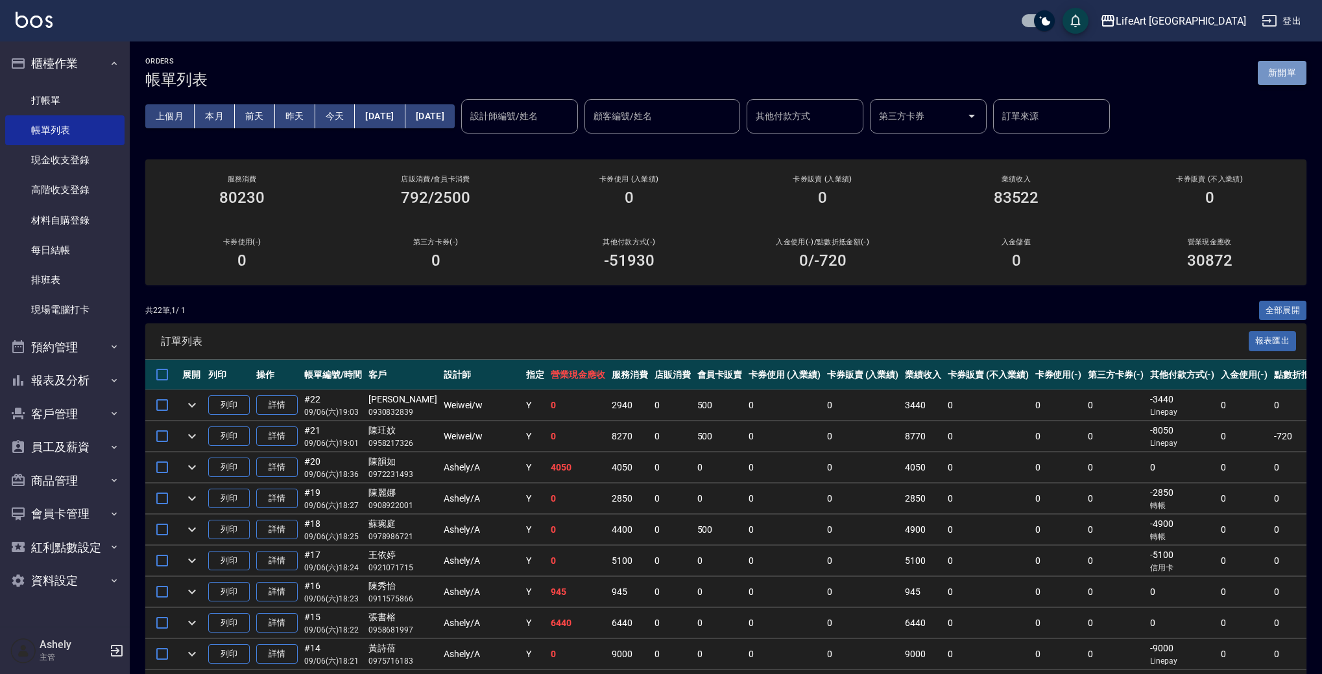
click at [1291, 78] on button "新開單" at bounding box center [1282, 73] width 49 height 24
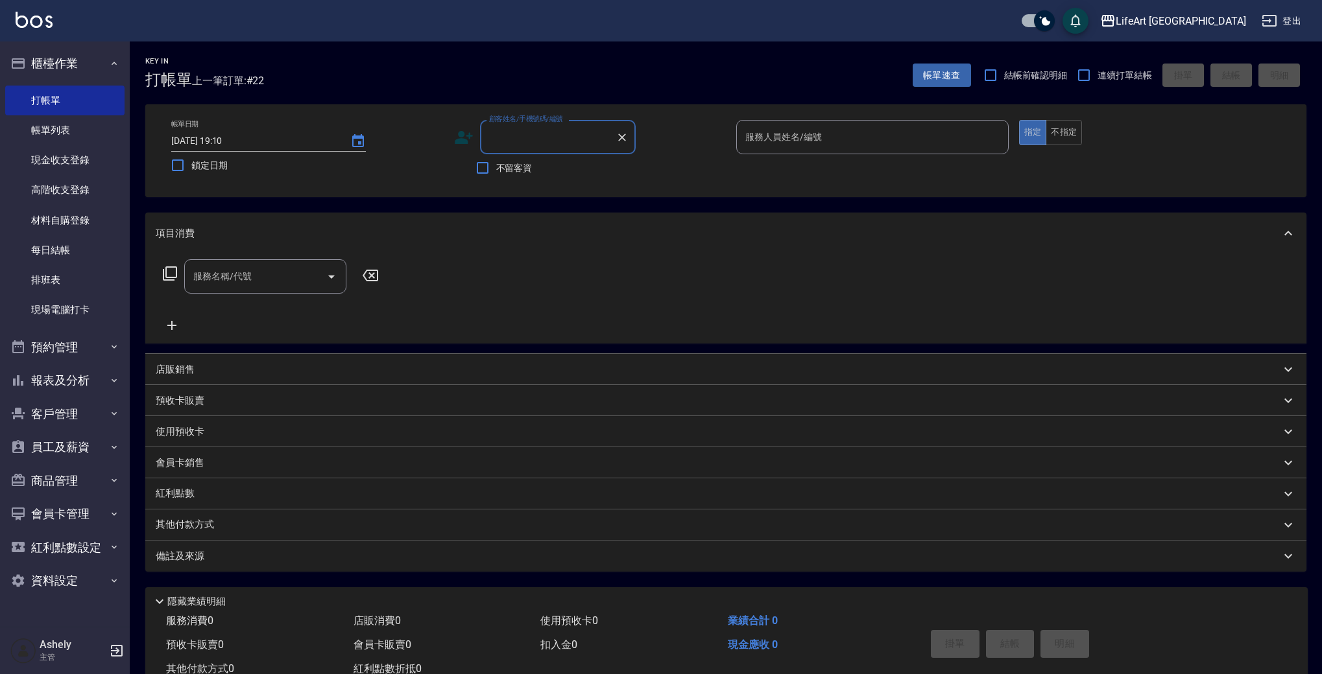
click at [527, 143] on input "顧客姓名/手機號碼/編號" at bounding box center [548, 137] width 125 height 23
click at [581, 169] on li "許芹綾/0925753353/null" at bounding box center [558, 170] width 156 height 21
type input "許芹綾/0925753353/null"
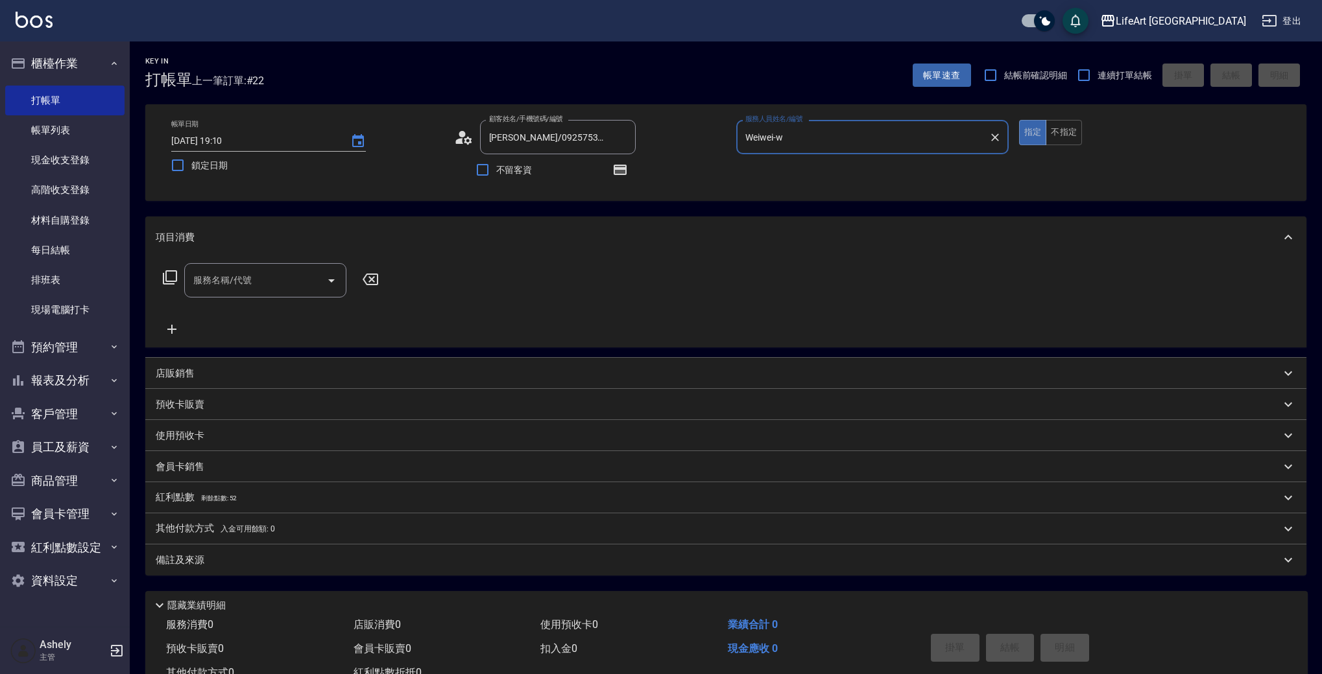
type input "Weiwei-w"
click at [623, 170] on icon "button" at bounding box center [620, 170] width 13 height 10
click at [281, 281] on input "服務名稱/代號" at bounding box center [255, 280] width 131 height 23
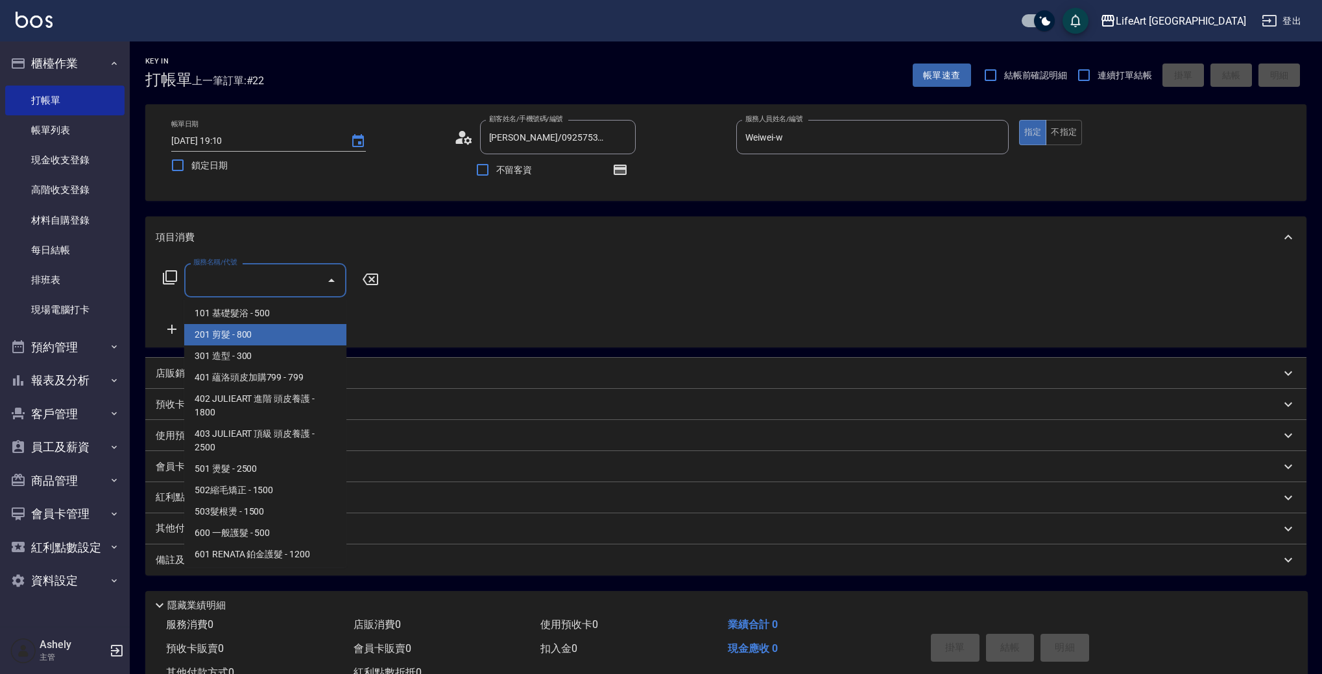
click at [283, 335] on span "201 剪髮 - 800" at bounding box center [265, 334] width 162 height 21
type input "201 剪髮(201)"
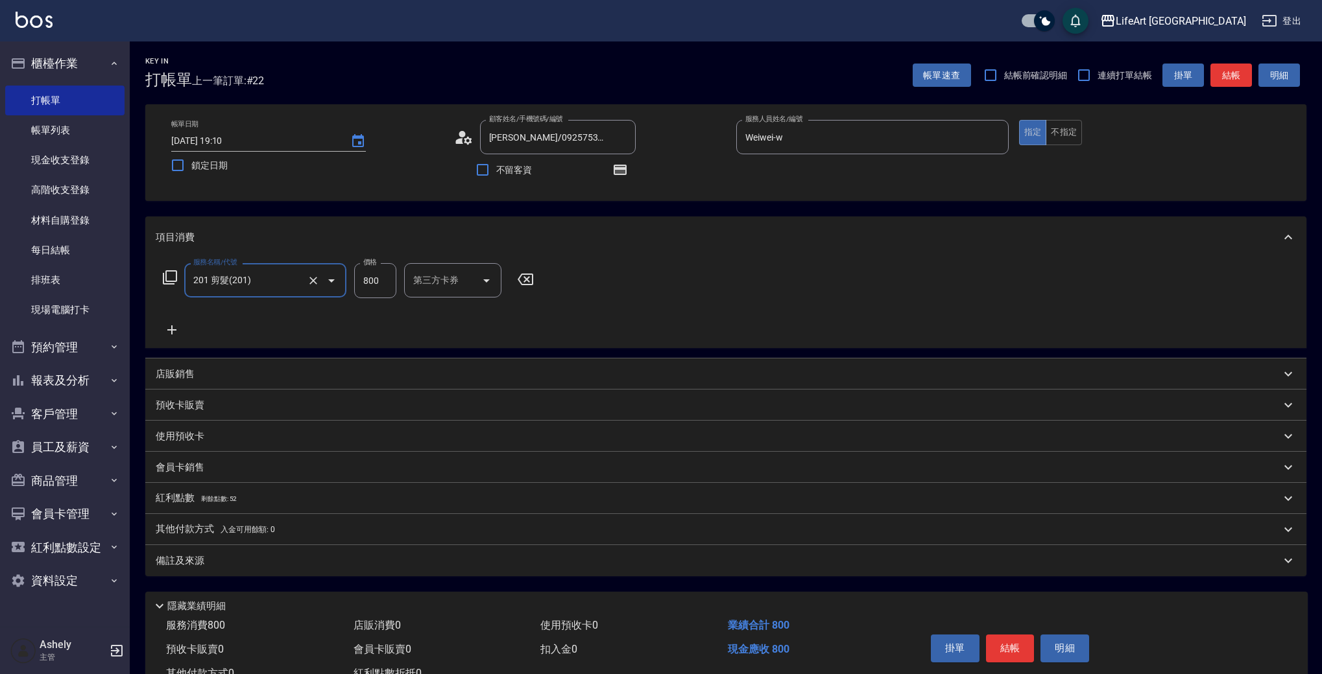
click at [172, 329] on icon at bounding box center [171, 330] width 9 height 9
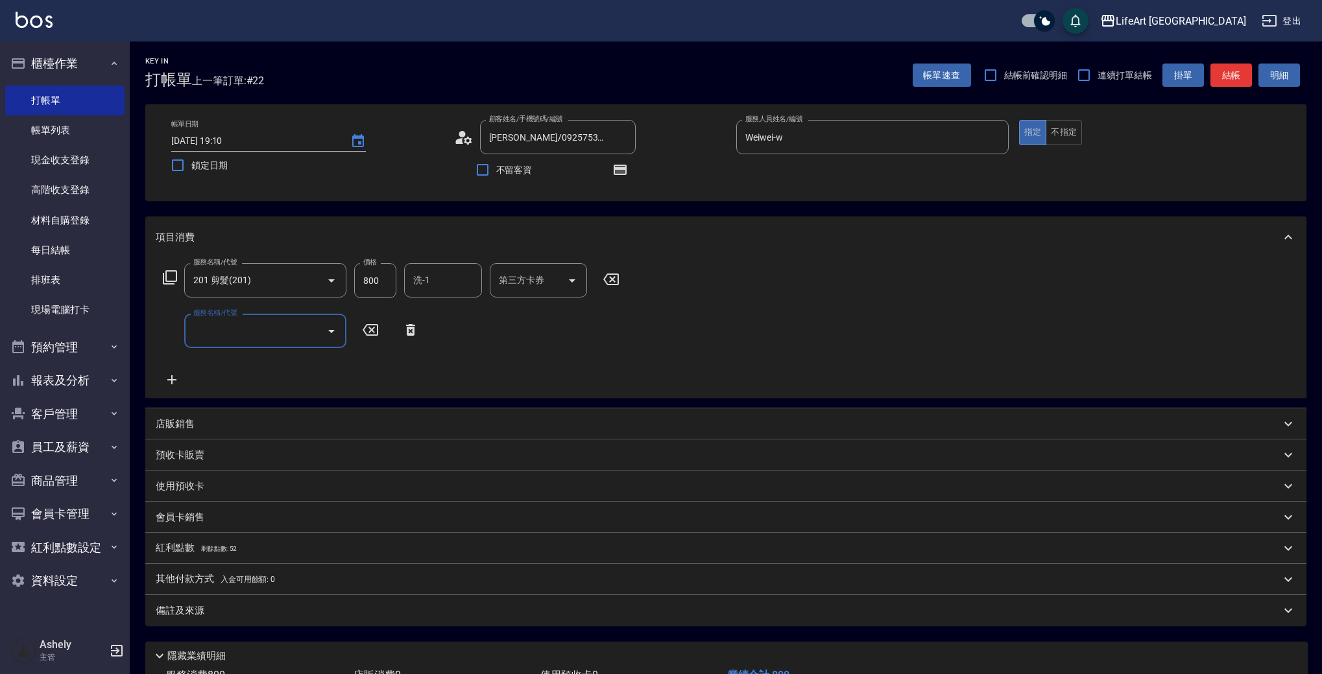
click at [241, 329] on input "服務名稱/代號" at bounding box center [255, 331] width 131 height 23
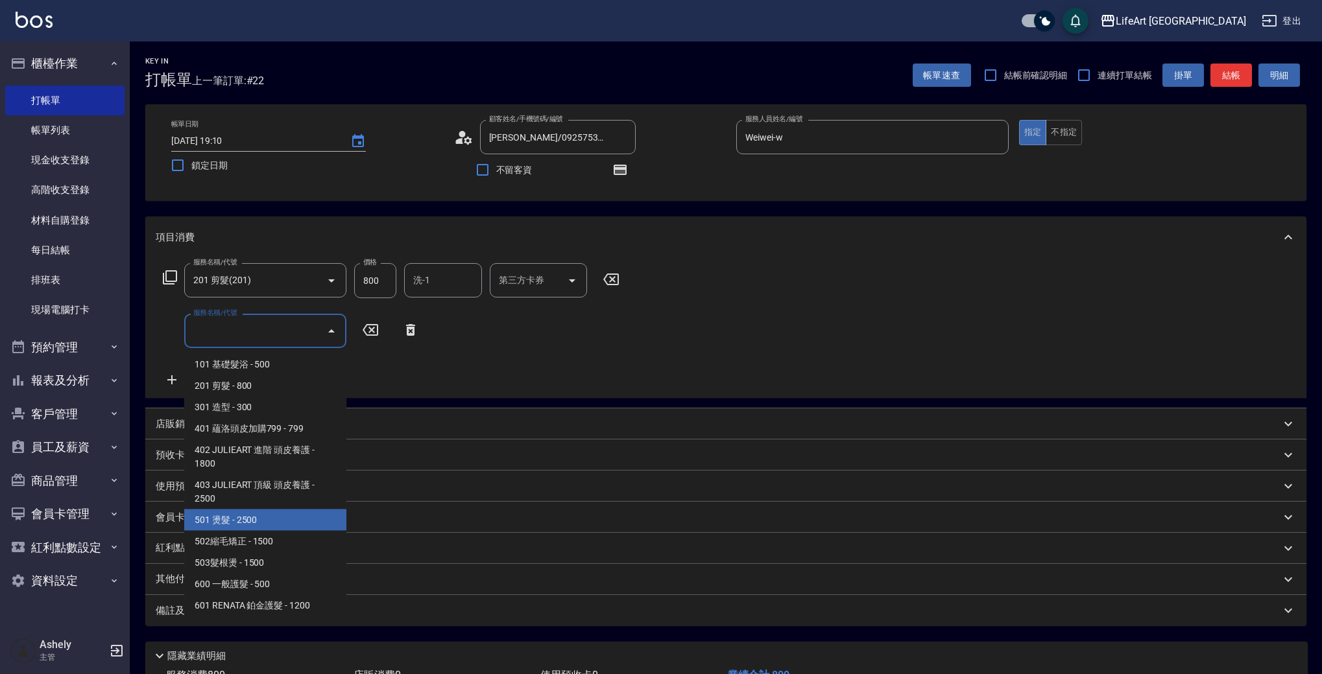
scroll to position [174, 0]
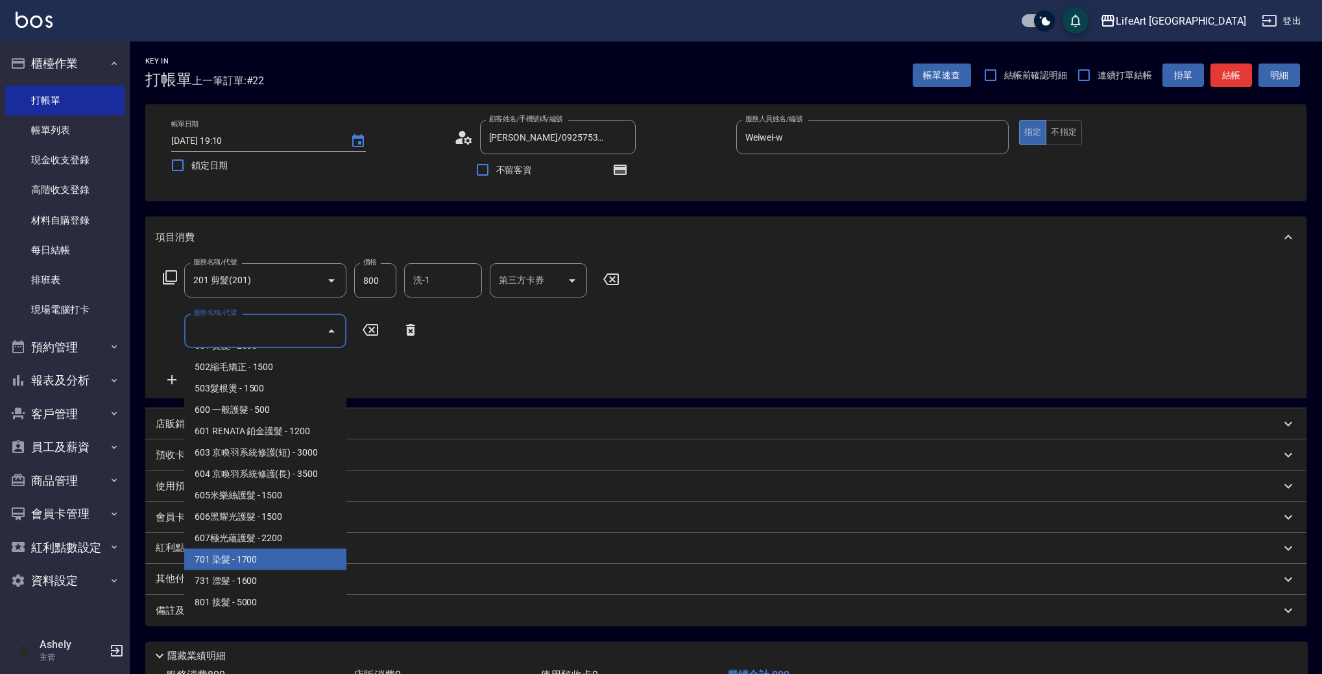
click at [300, 556] on span "701 染髮 - 1700" at bounding box center [265, 559] width 162 height 21
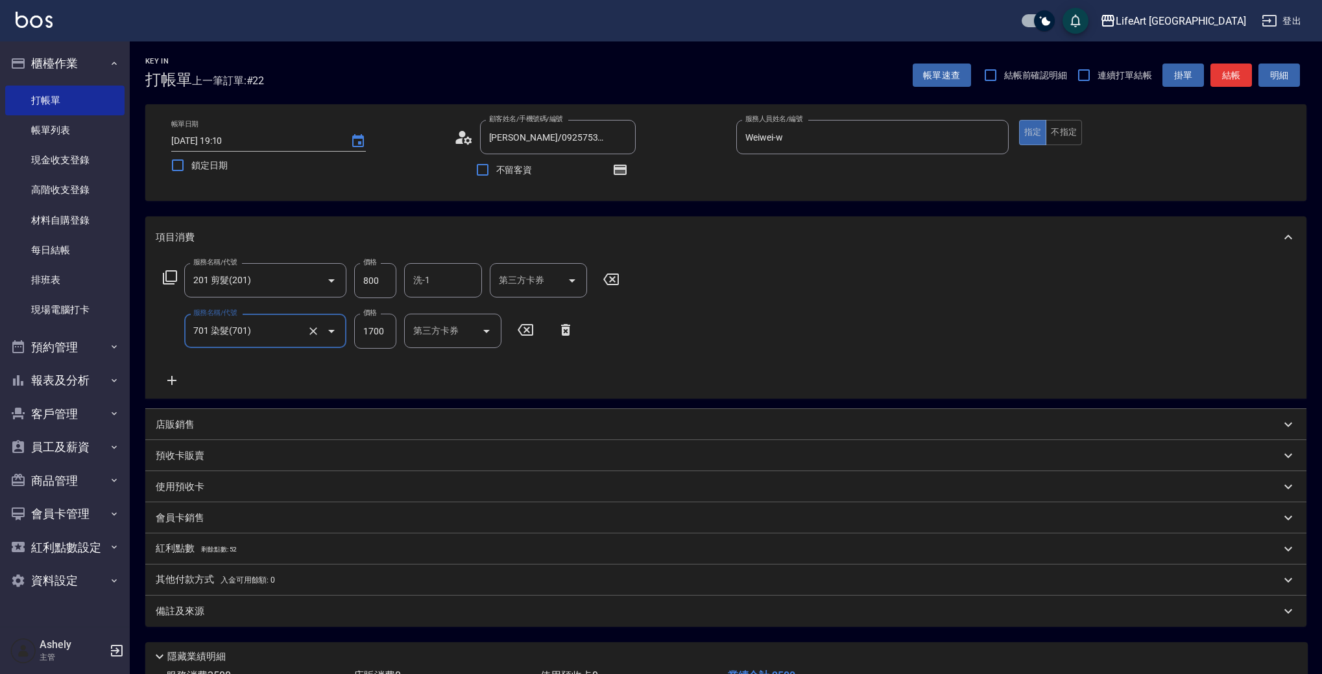
type input "701 染髮(701)"
click at [174, 380] on icon at bounding box center [171, 380] width 9 height 9
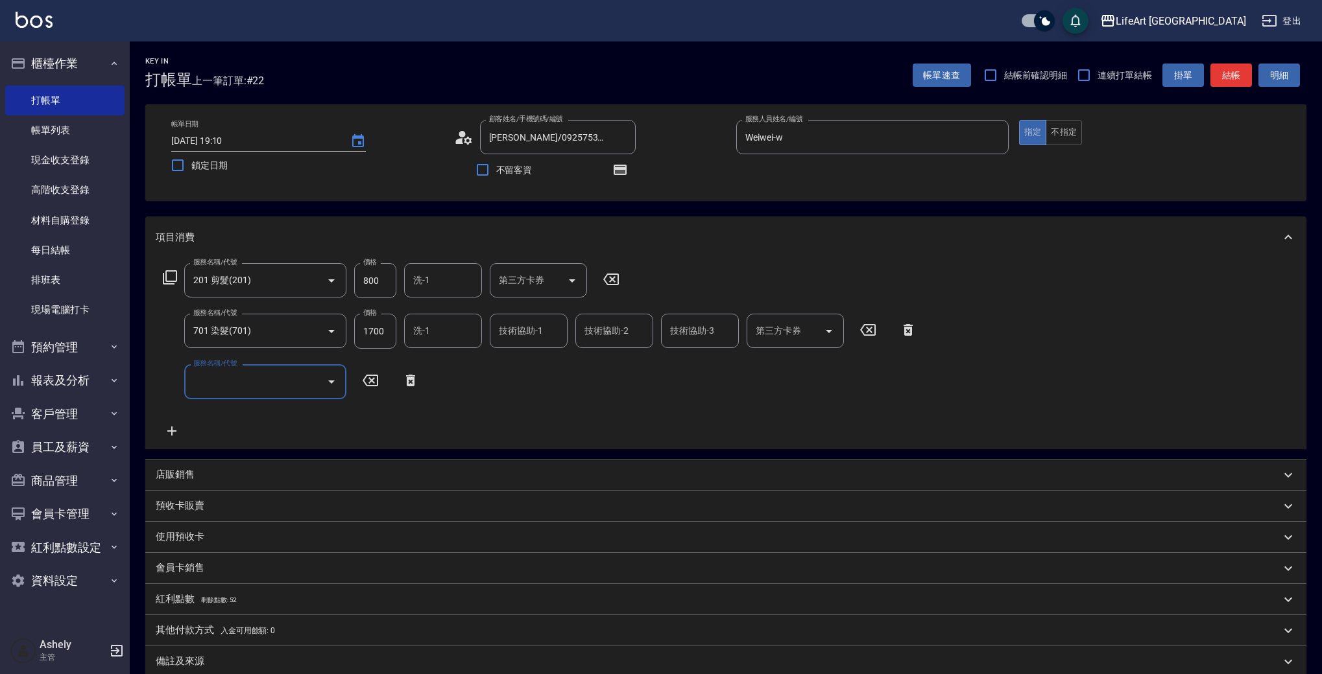
click at [226, 389] on input "服務名稱/代號" at bounding box center [255, 381] width 131 height 23
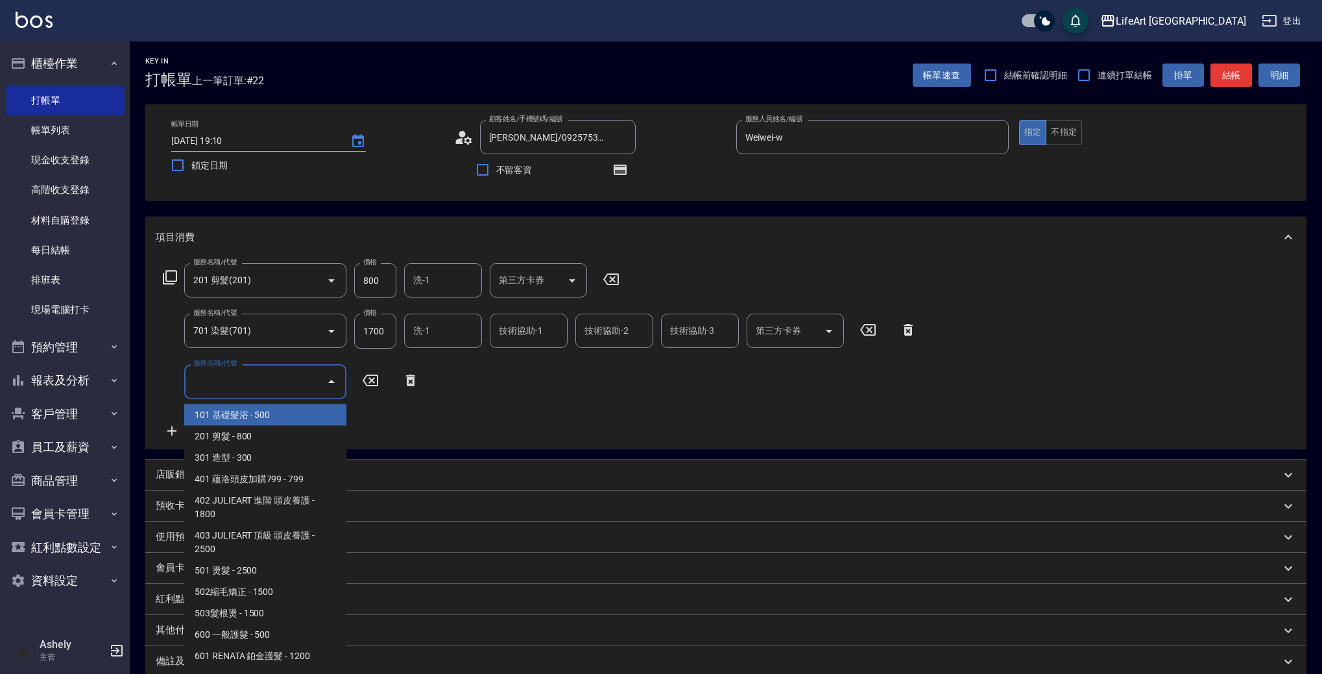
click at [304, 381] on input "服務名稱/代號" at bounding box center [255, 381] width 131 height 23
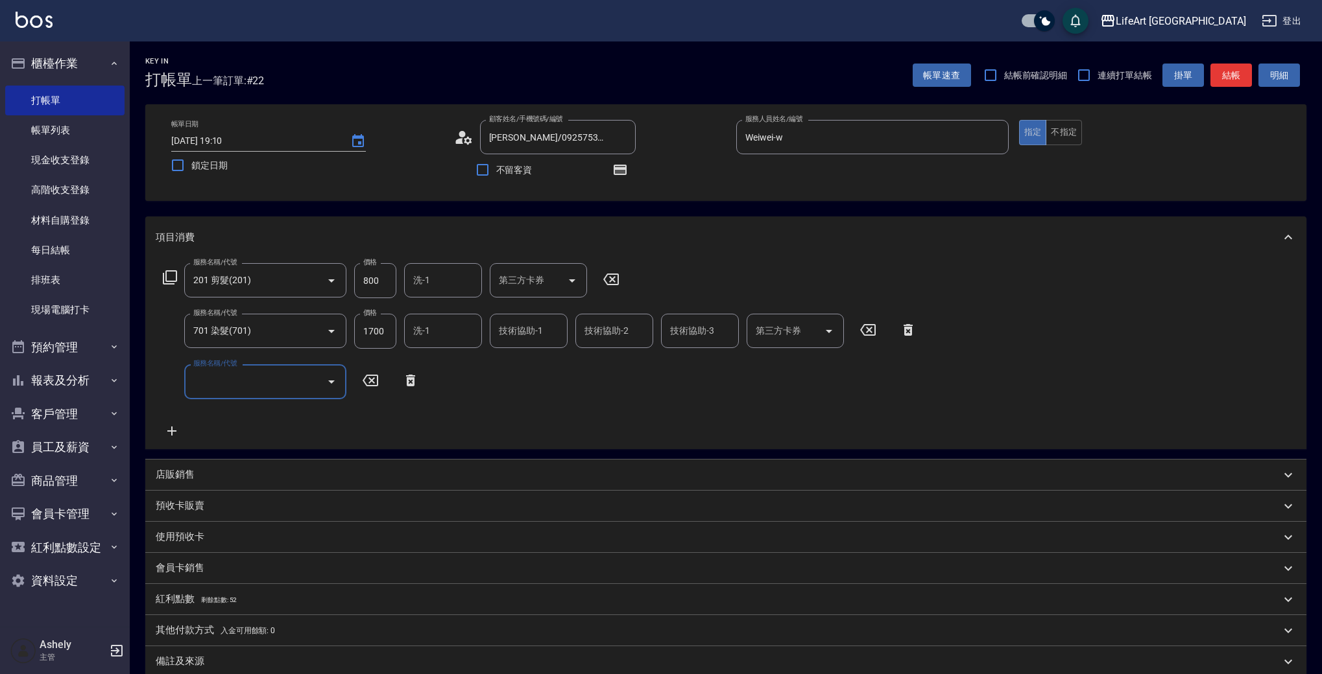
click at [374, 337] on input "1700" at bounding box center [375, 331] width 42 height 35
type input "3140"
click at [376, 285] on input "800" at bounding box center [375, 280] width 42 height 35
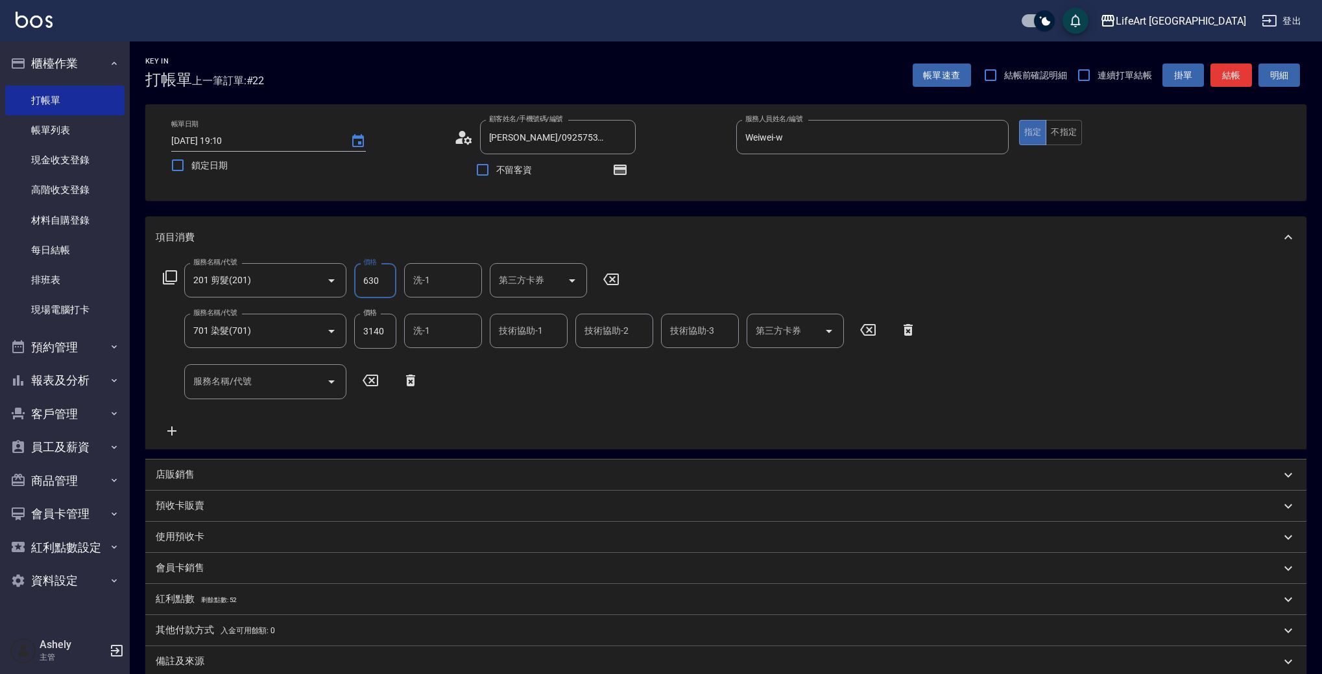
type input "630"
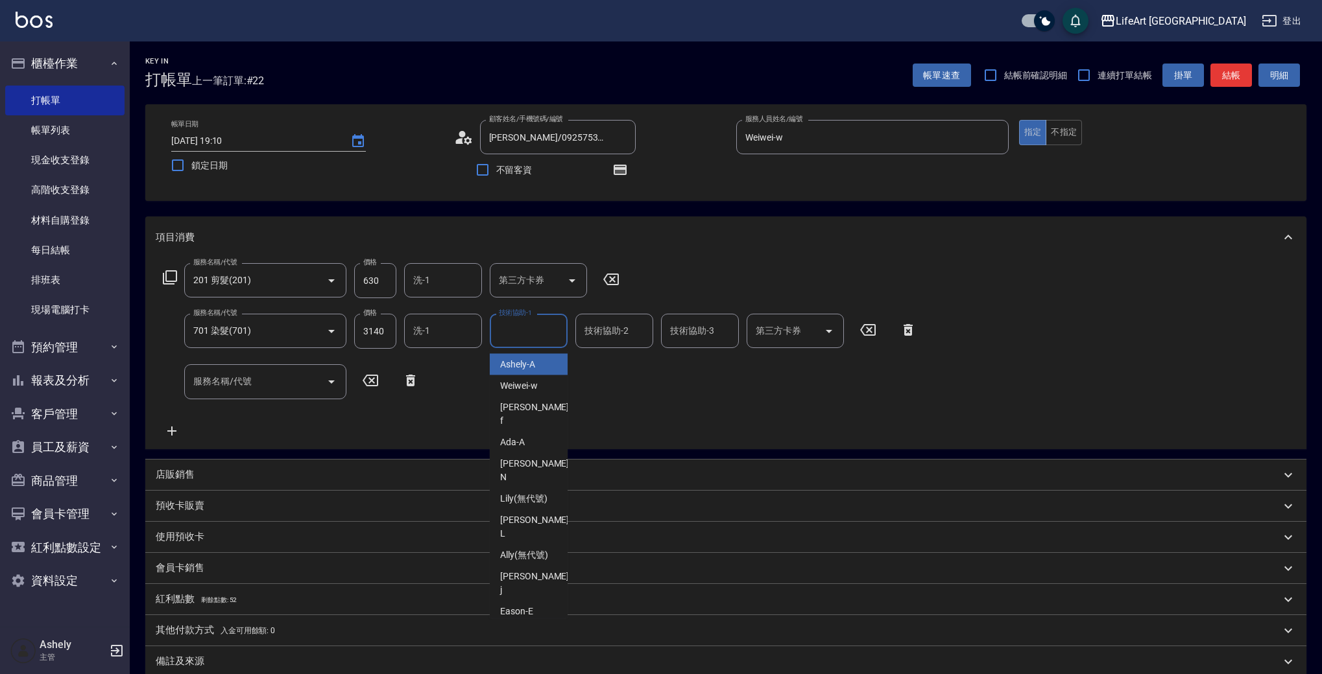
click at [539, 338] on input "技術協助-1" at bounding box center [528, 331] width 66 height 23
click at [542, 364] on div "Casey -c" at bounding box center [529, 364] width 78 height 21
type input "Casey-c"
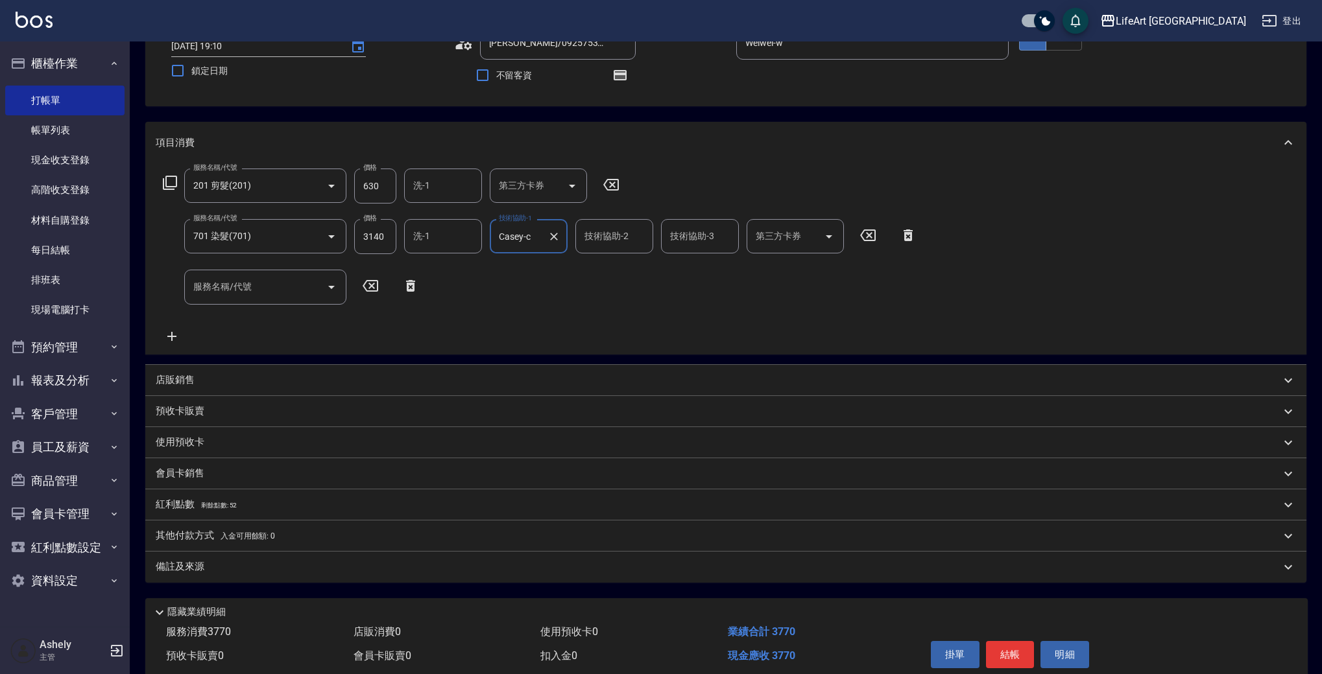
scroll to position [149, 0]
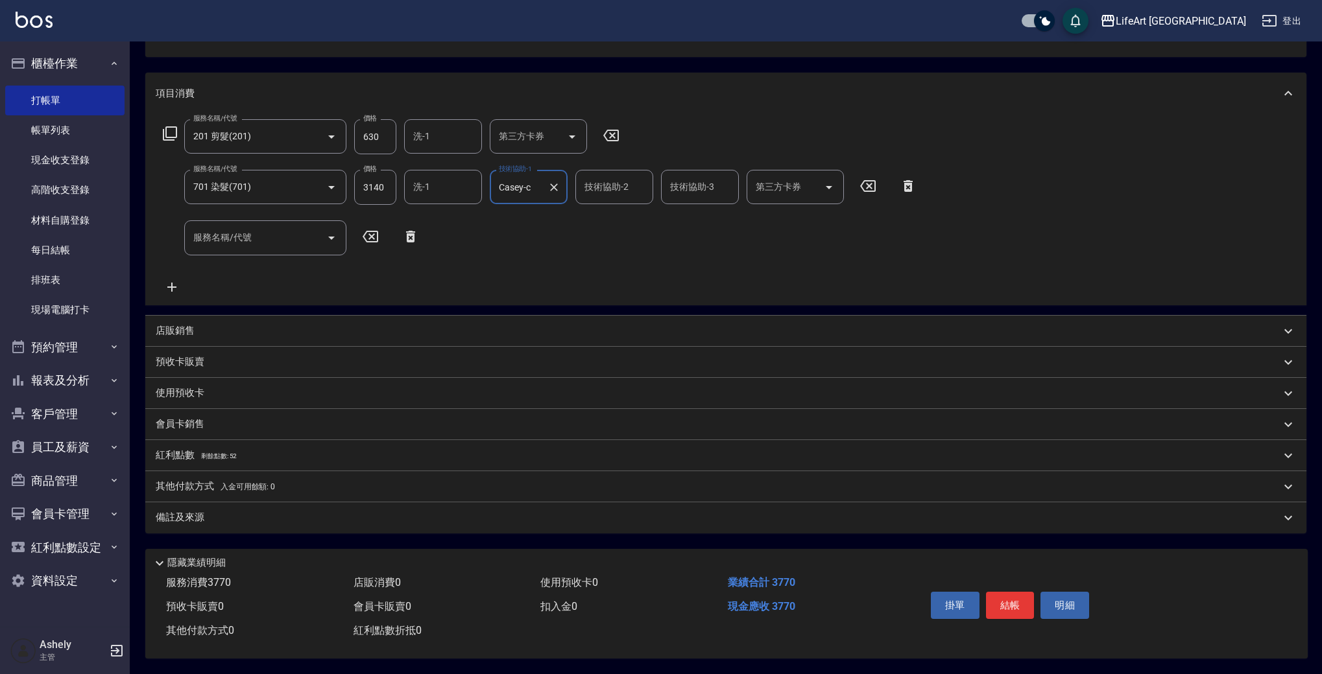
click at [323, 519] on div "備註及來源" at bounding box center [718, 518] width 1125 height 14
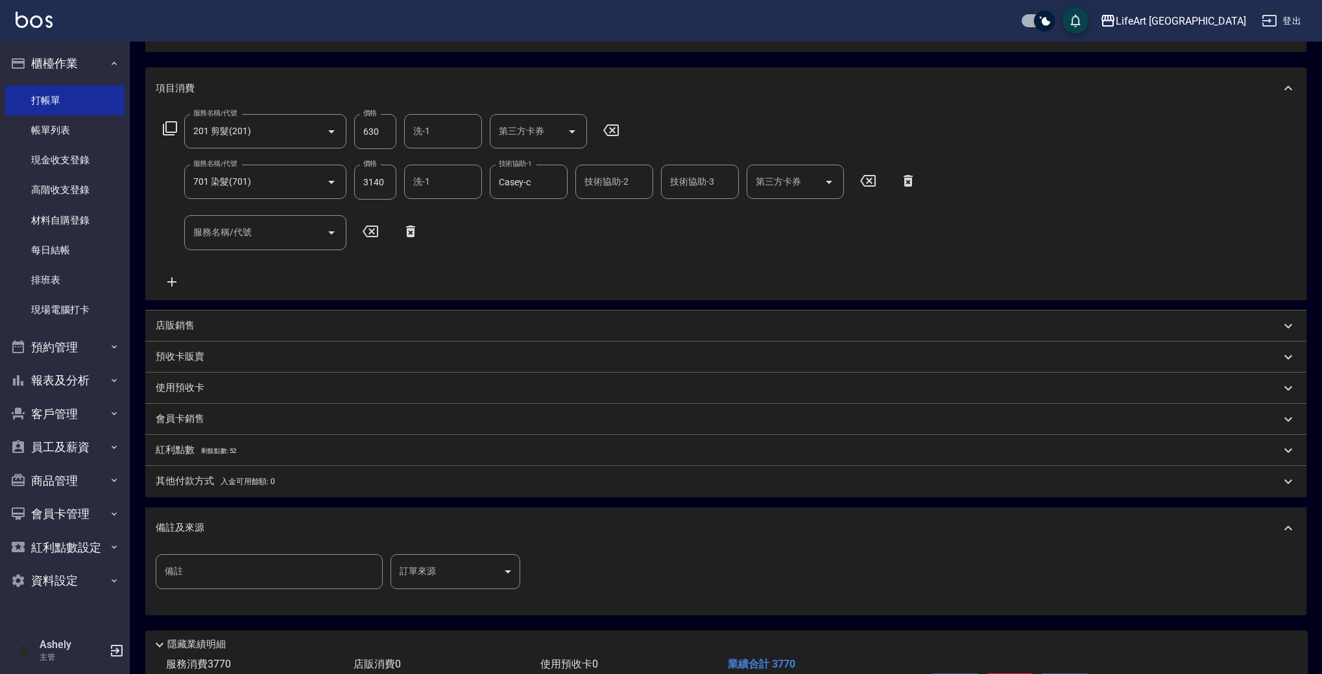
click at [424, 573] on body "LifeArt 蘆洲 登出 櫃檯作業 打帳單 帳單列表 現金收支登錄 高階收支登錄 材料自購登錄 每日結帳 排班表 現場電腦打卡 預約管理 預約管理 單日預約…" at bounding box center [661, 303] width 1322 height 905
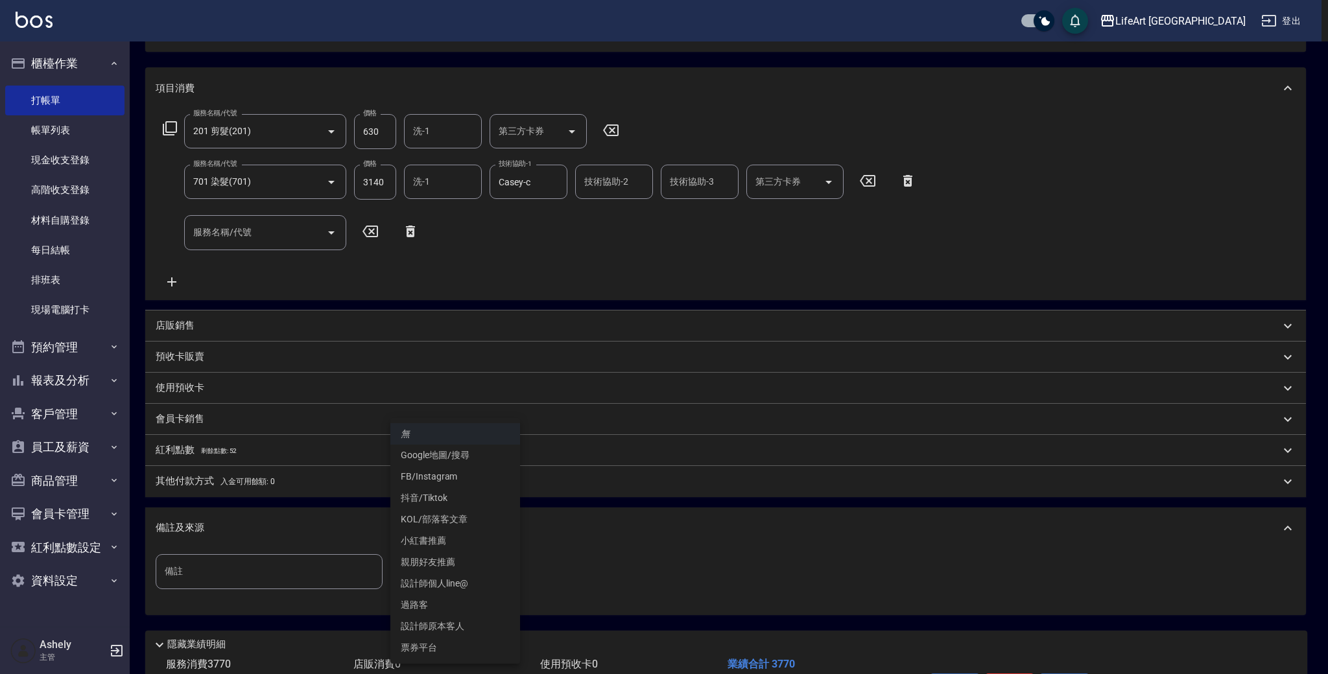
click at [440, 626] on li "設計師原本客人" at bounding box center [455, 626] width 130 height 21
type input "設計師原本客人"
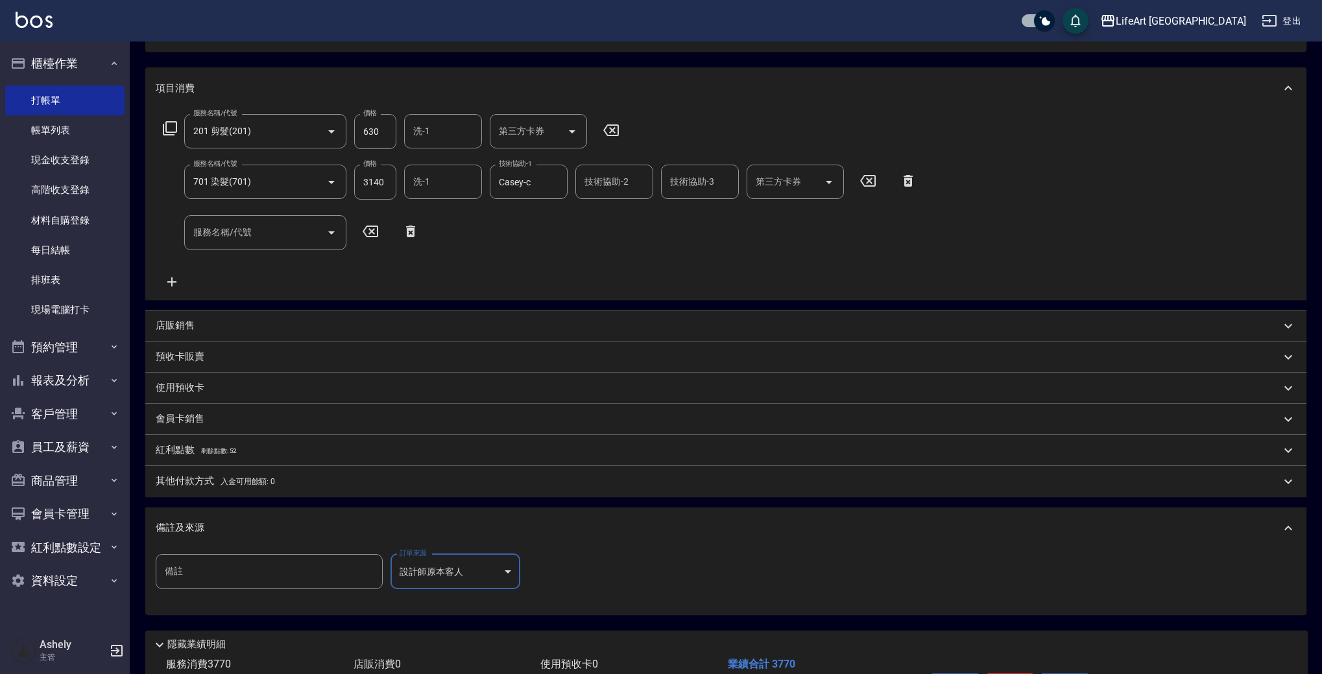
scroll to position [237, 0]
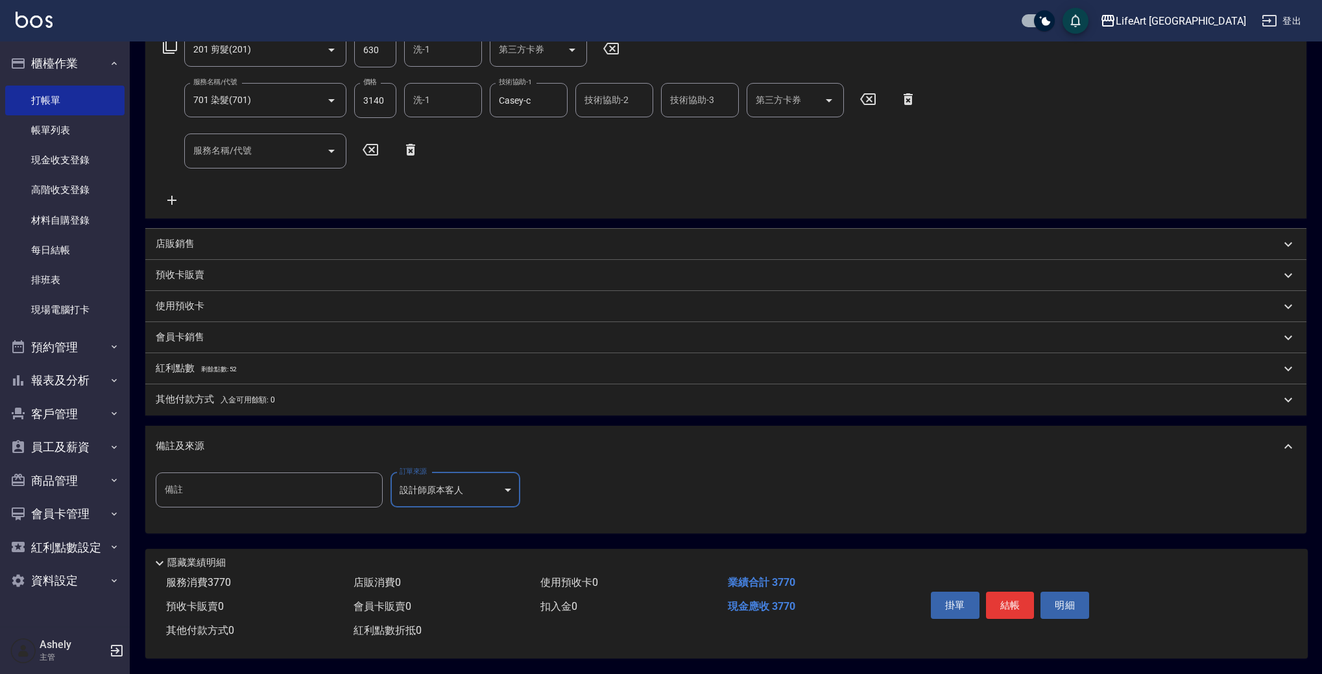
click at [193, 400] on p "其他付款方式 入金可用餘額: 0" at bounding box center [215, 400] width 119 height 14
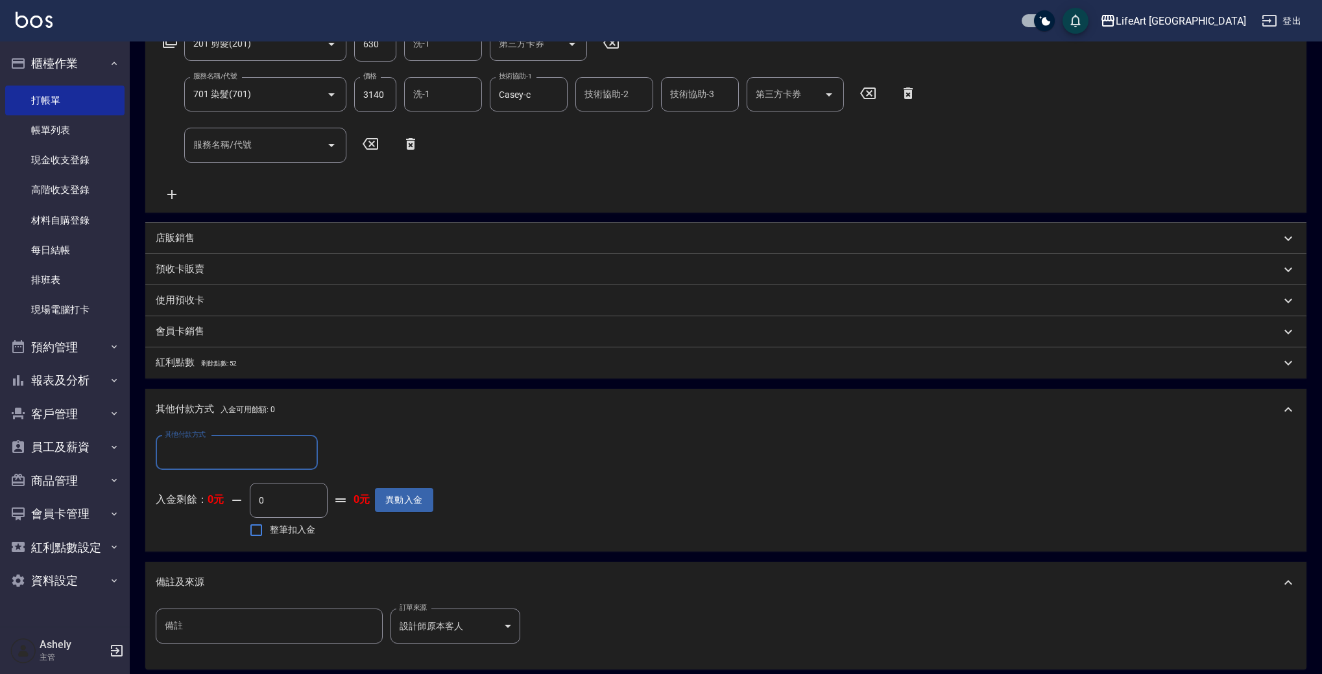
drag, startPoint x: 213, startPoint y: 444, endPoint x: 213, endPoint y: 454, distance: 9.7
click at [213, 444] on input "其他付款方式" at bounding box center [236, 453] width 150 height 23
click at [212, 486] on span "轉帳" at bounding box center [237, 485] width 162 height 21
type input "轉帳"
click at [348, 451] on input "0" at bounding box center [374, 453] width 97 height 35
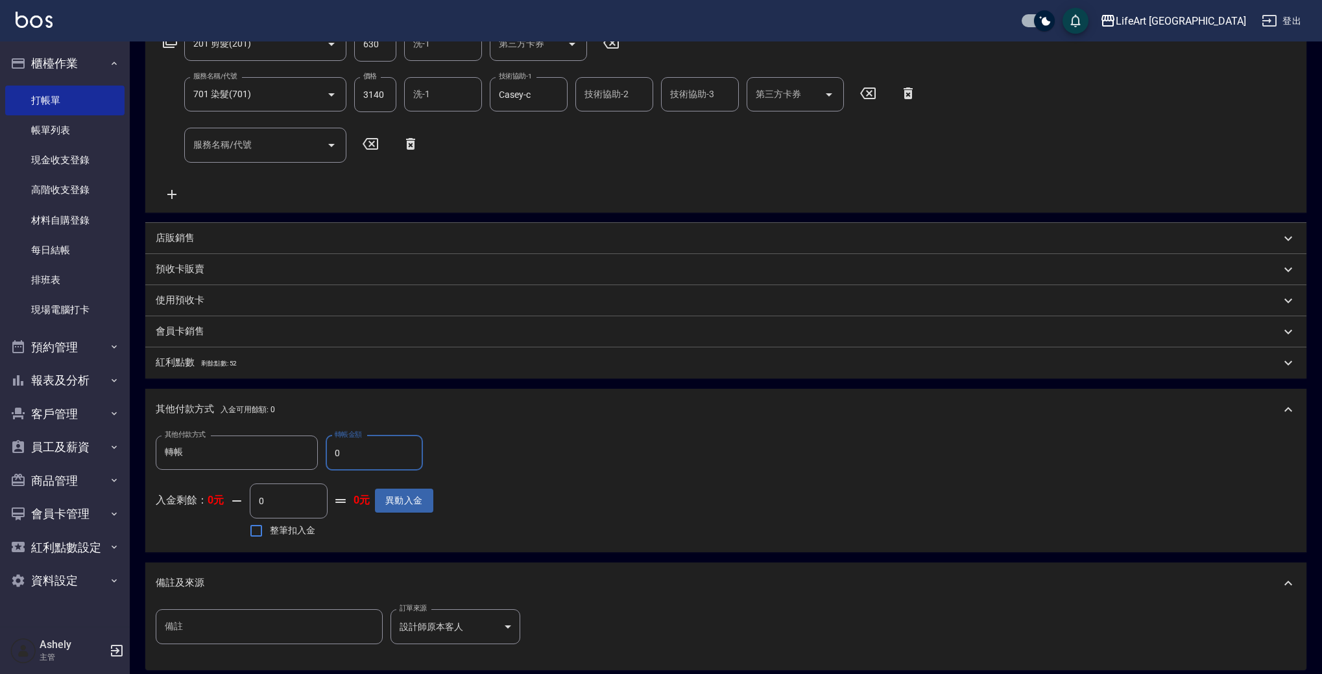
click at [348, 451] on input "0" at bounding box center [374, 453] width 97 height 35
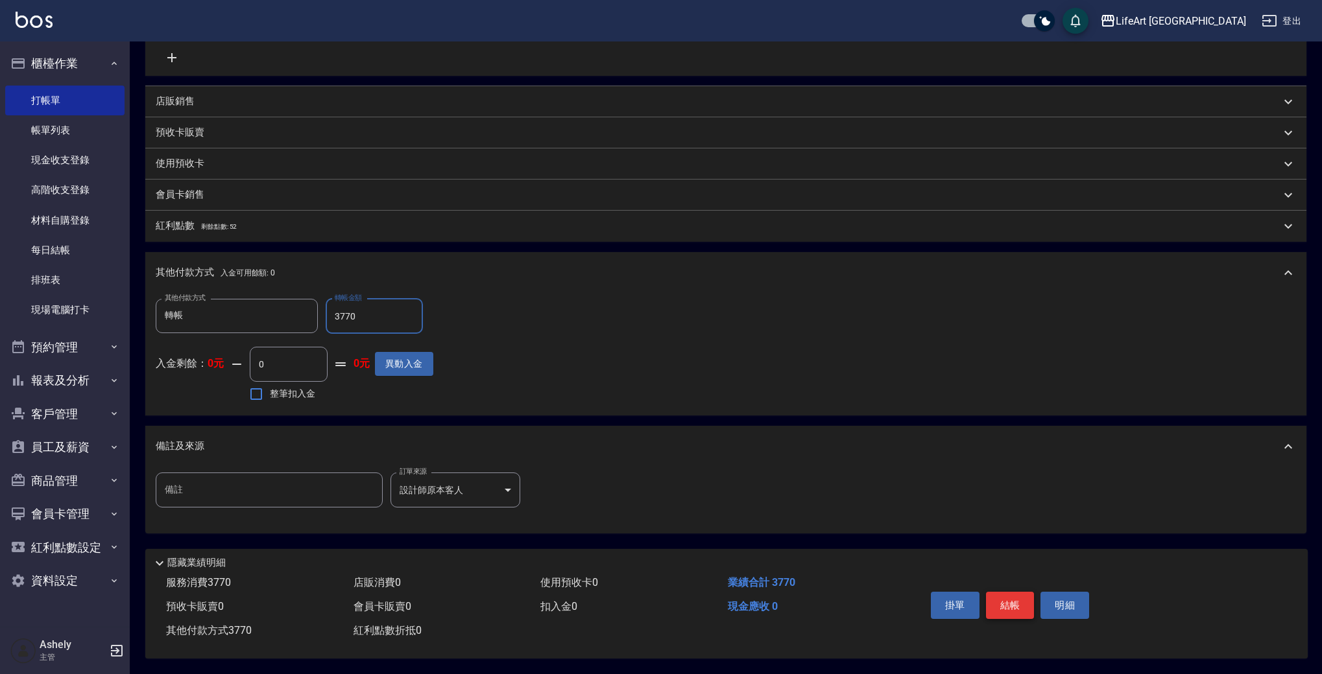
type input "3770"
click at [1011, 595] on button "結帳" at bounding box center [1010, 605] width 49 height 27
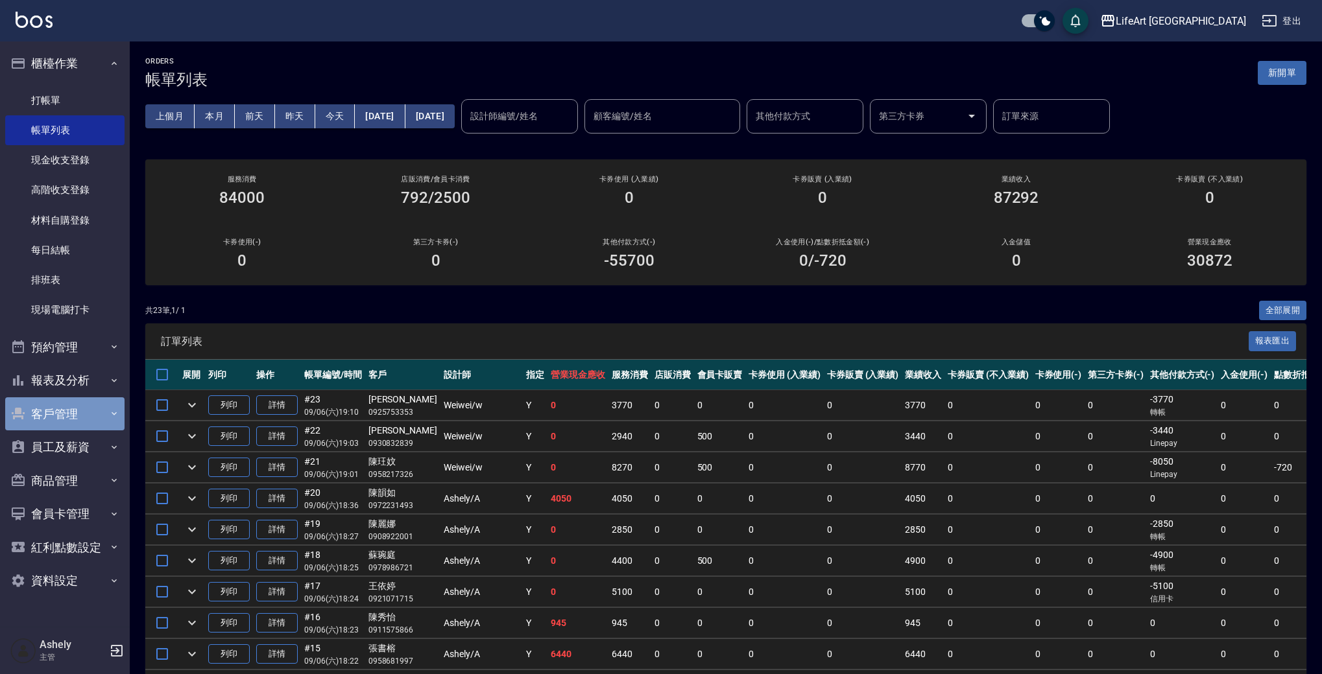
click at [73, 409] on button "客戶管理" at bounding box center [64, 415] width 119 height 34
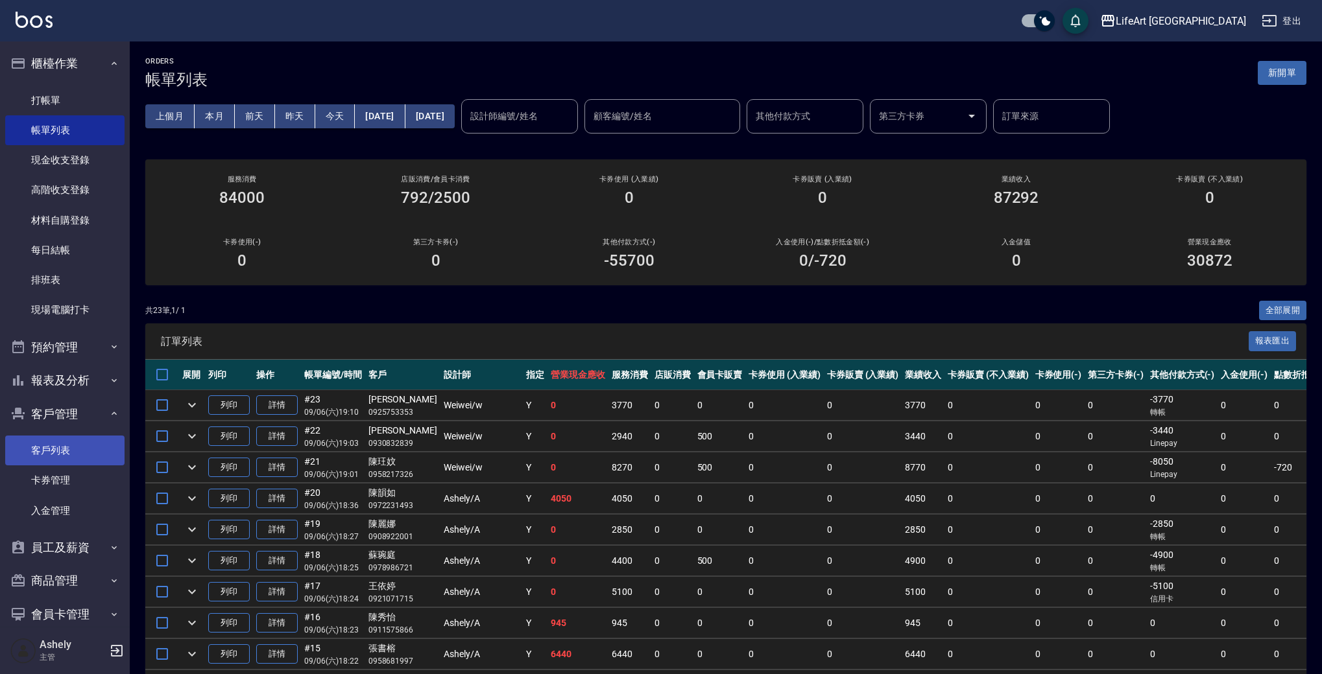
click at [80, 450] on link "客戶列表" at bounding box center [64, 451] width 119 height 30
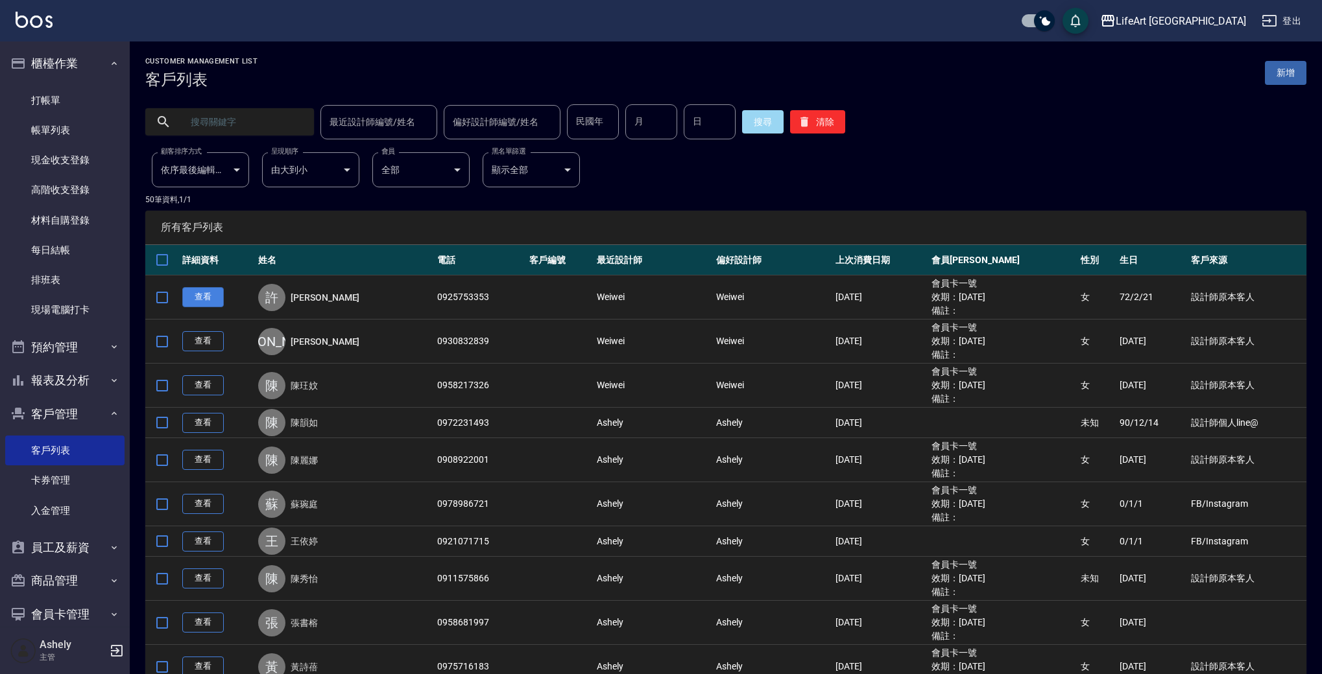
click at [199, 297] on link "查看" at bounding box center [203, 297] width 42 height 20
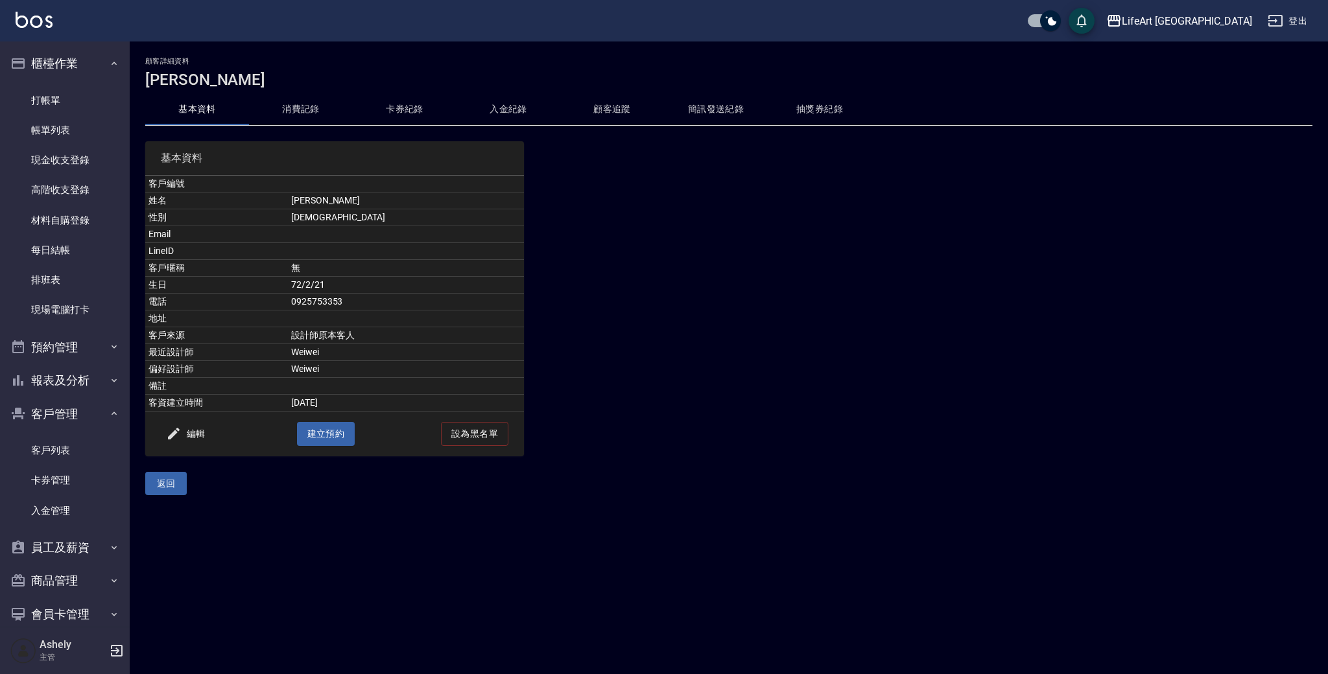
click at [305, 110] on button "消費記錄" at bounding box center [301, 109] width 104 height 31
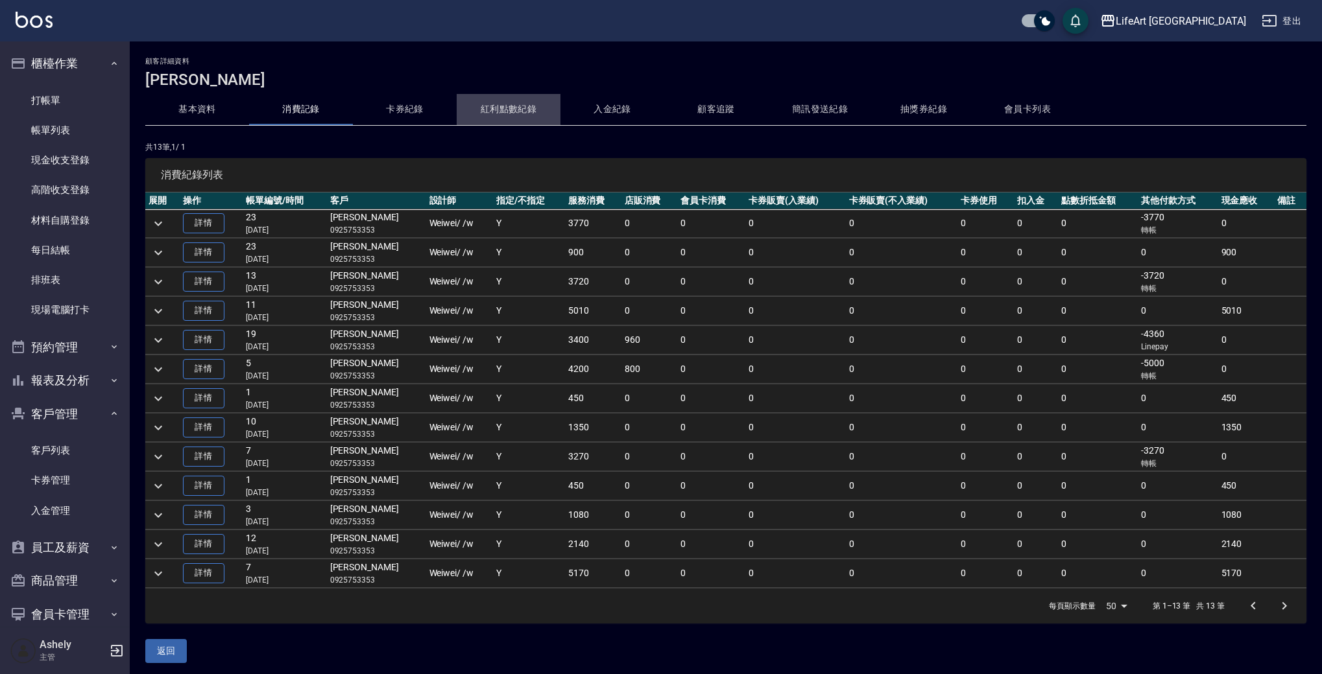
click at [525, 116] on button "紅利點數紀錄" at bounding box center [509, 109] width 104 height 31
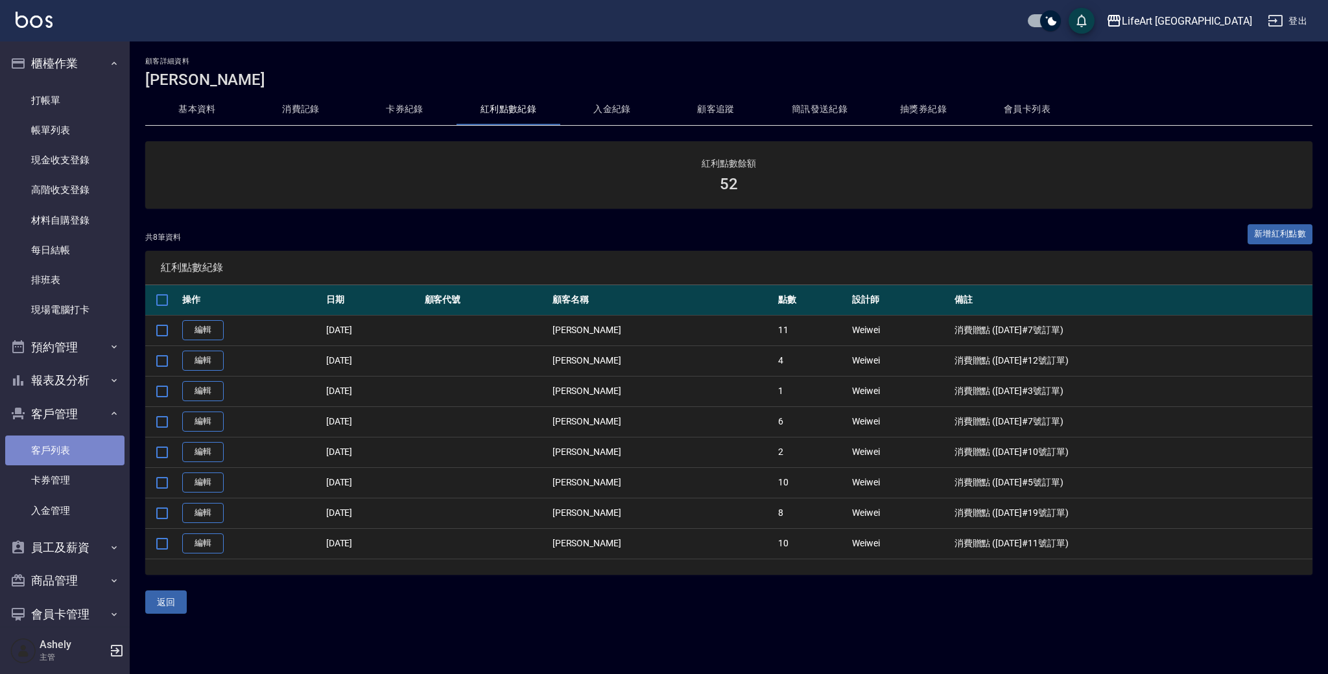
click at [69, 457] on link "客戶列表" at bounding box center [64, 451] width 119 height 30
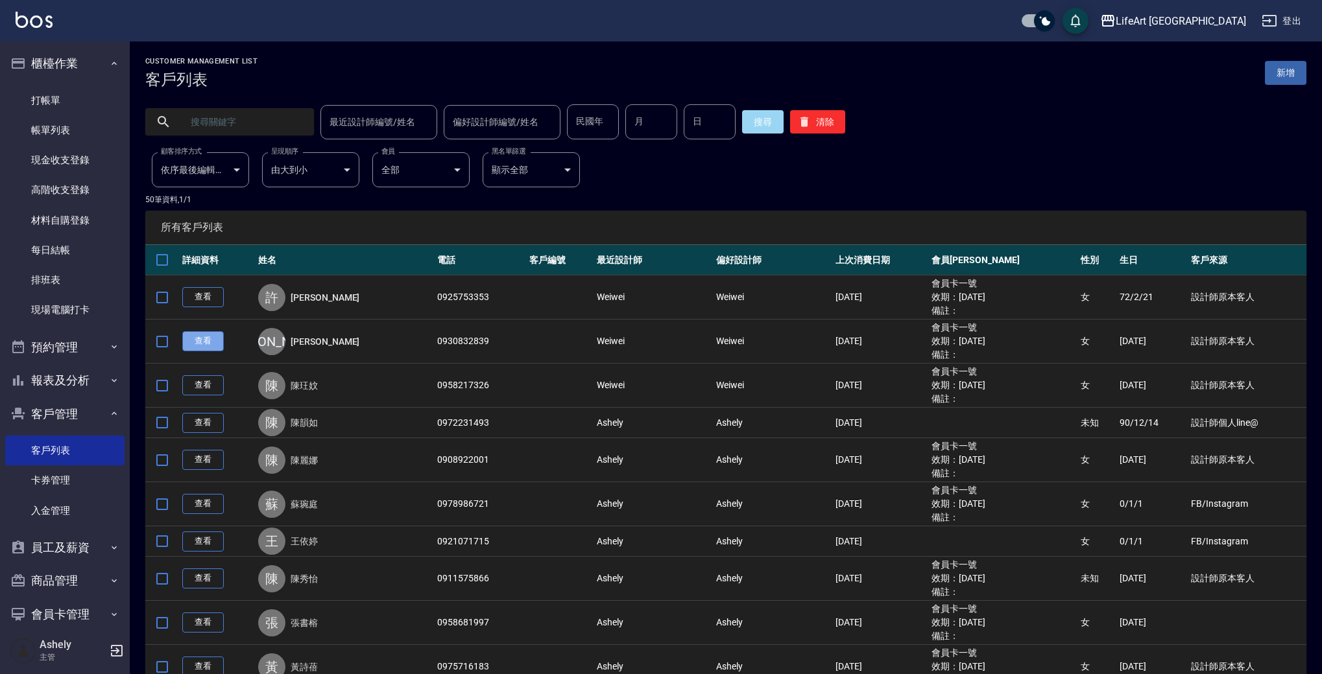
click at [192, 342] on link "查看" at bounding box center [203, 341] width 42 height 20
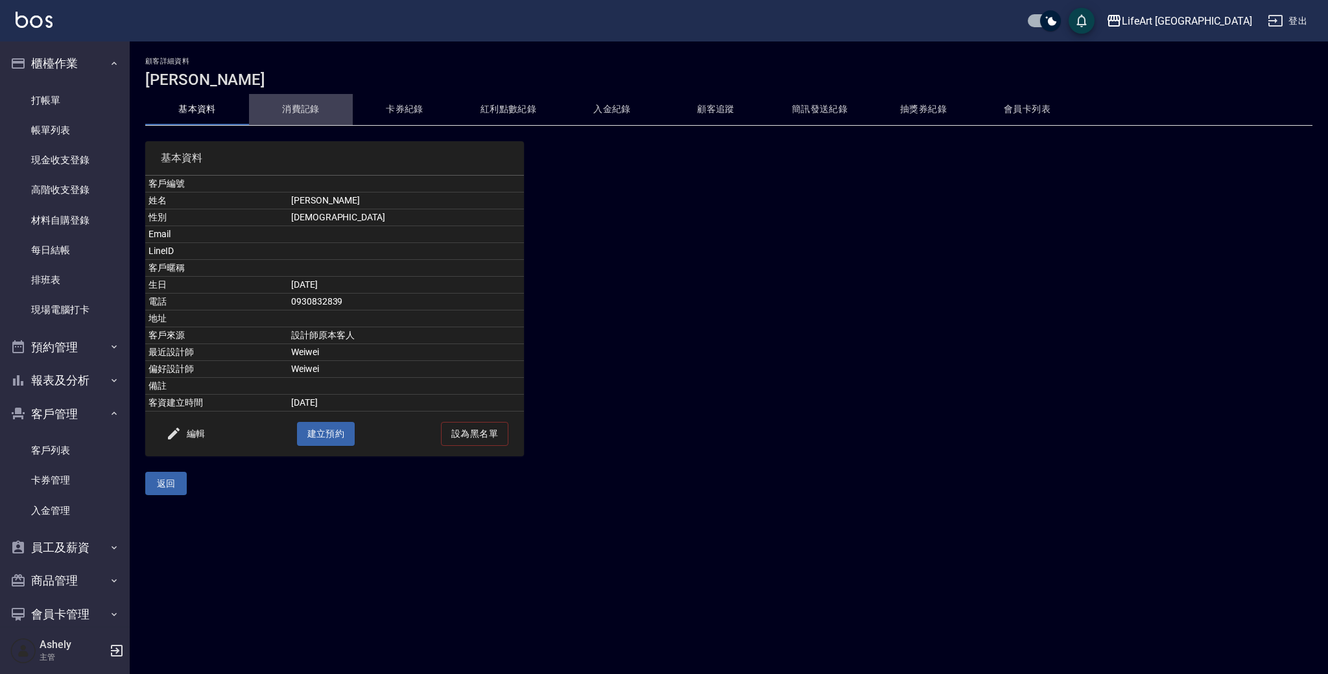
click at [290, 114] on button "消費記錄" at bounding box center [301, 109] width 104 height 31
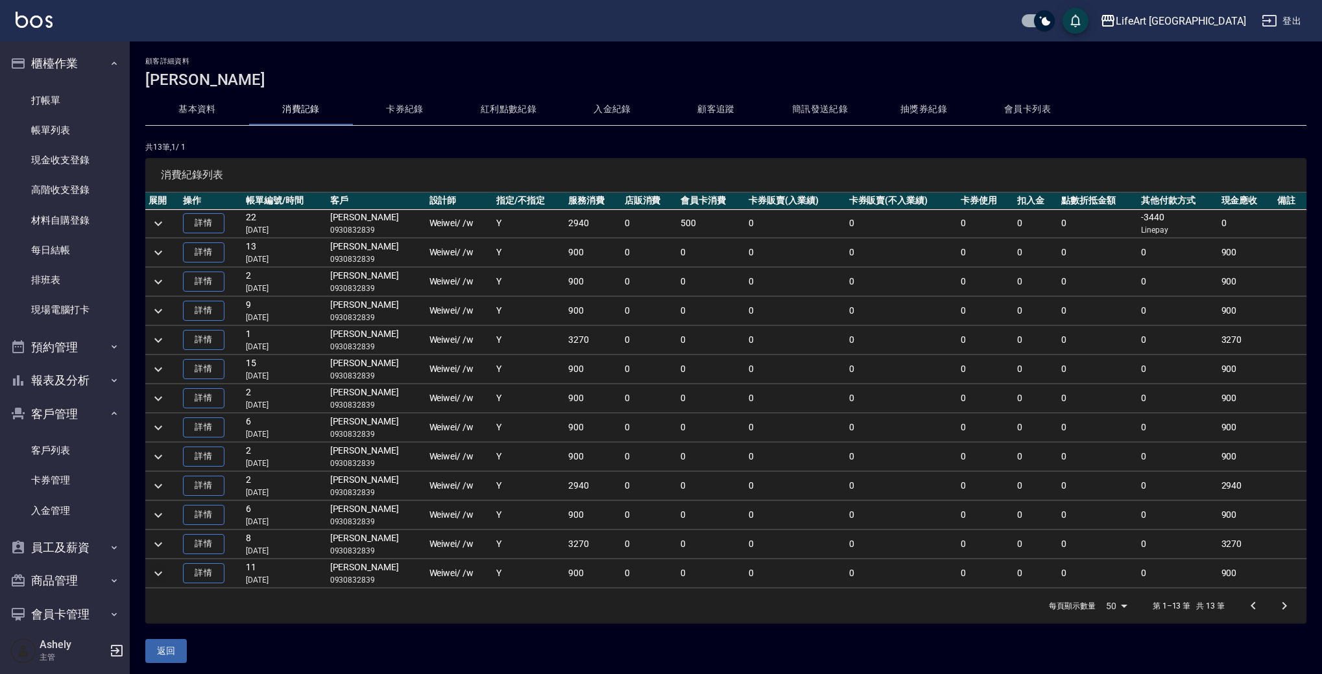
click at [165, 573] on icon "expand row" at bounding box center [158, 574] width 16 height 16
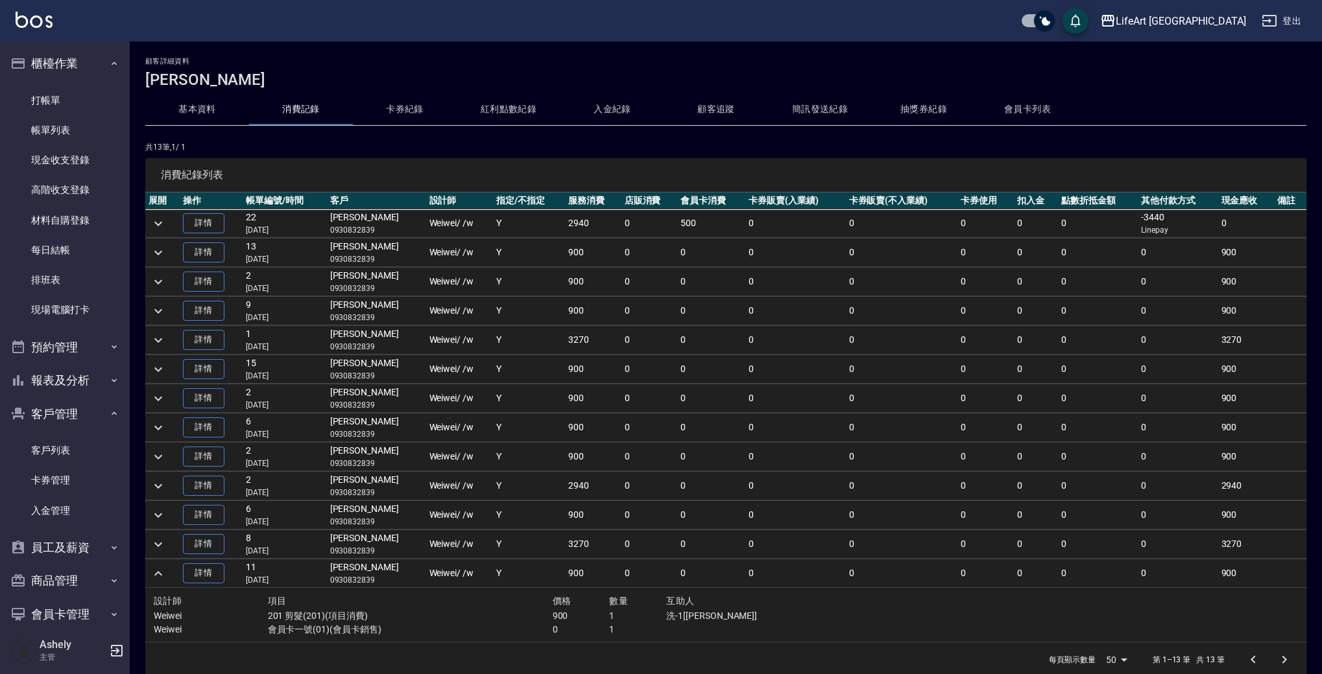
click at [165, 573] on icon "expand row" at bounding box center [158, 574] width 16 height 16
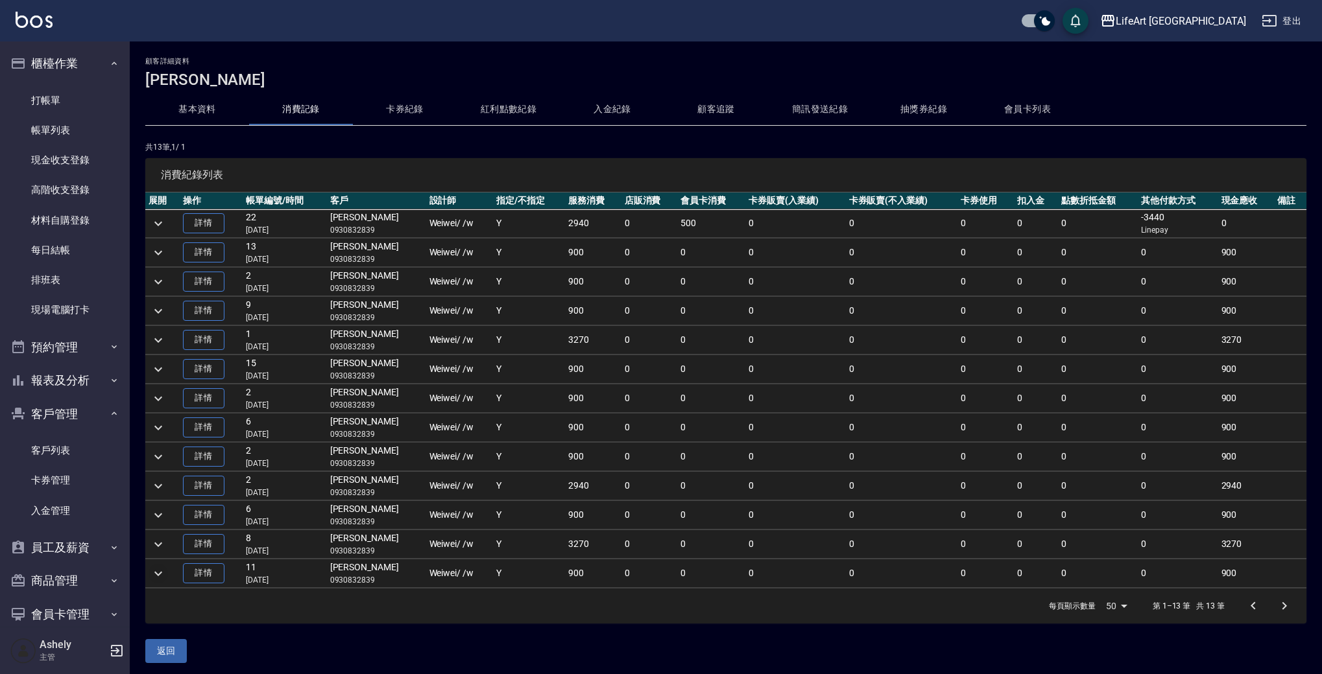
click at [165, 573] on icon "expand row" at bounding box center [158, 574] width 16 height 16
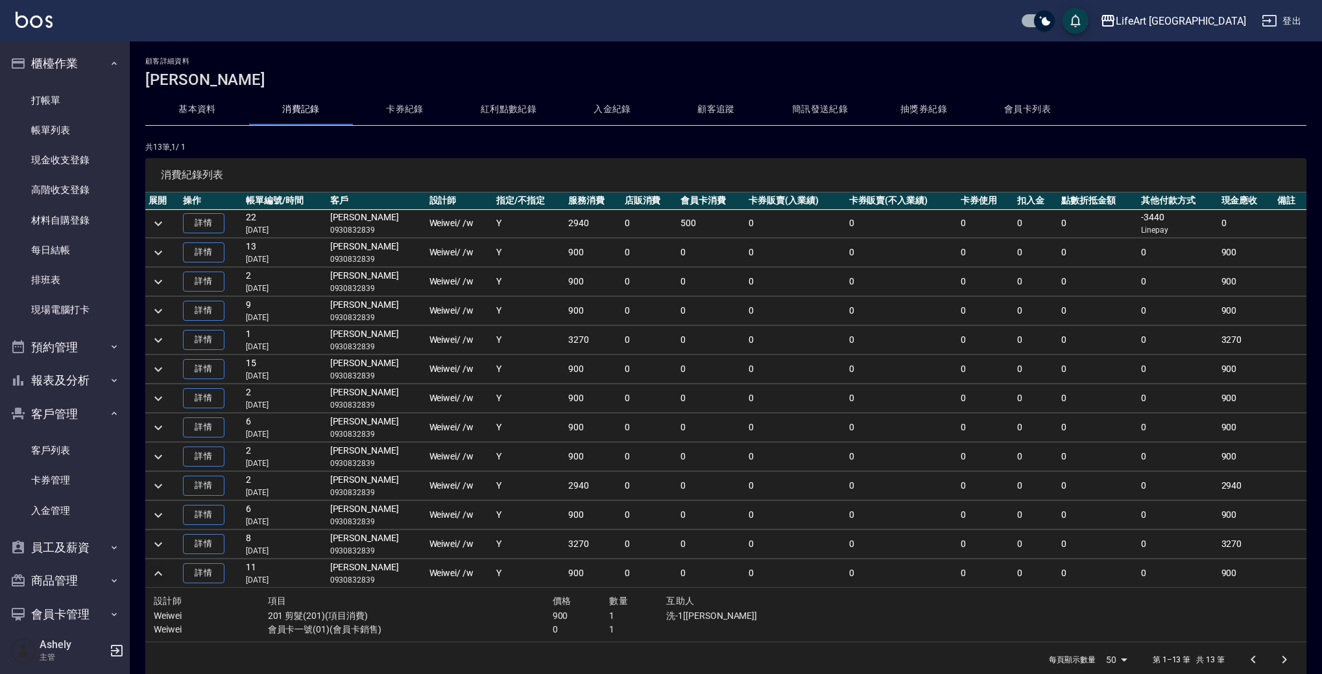
click at [165, 573] on icon "expand row" at bounding box center [158, 574] width 16 height 16
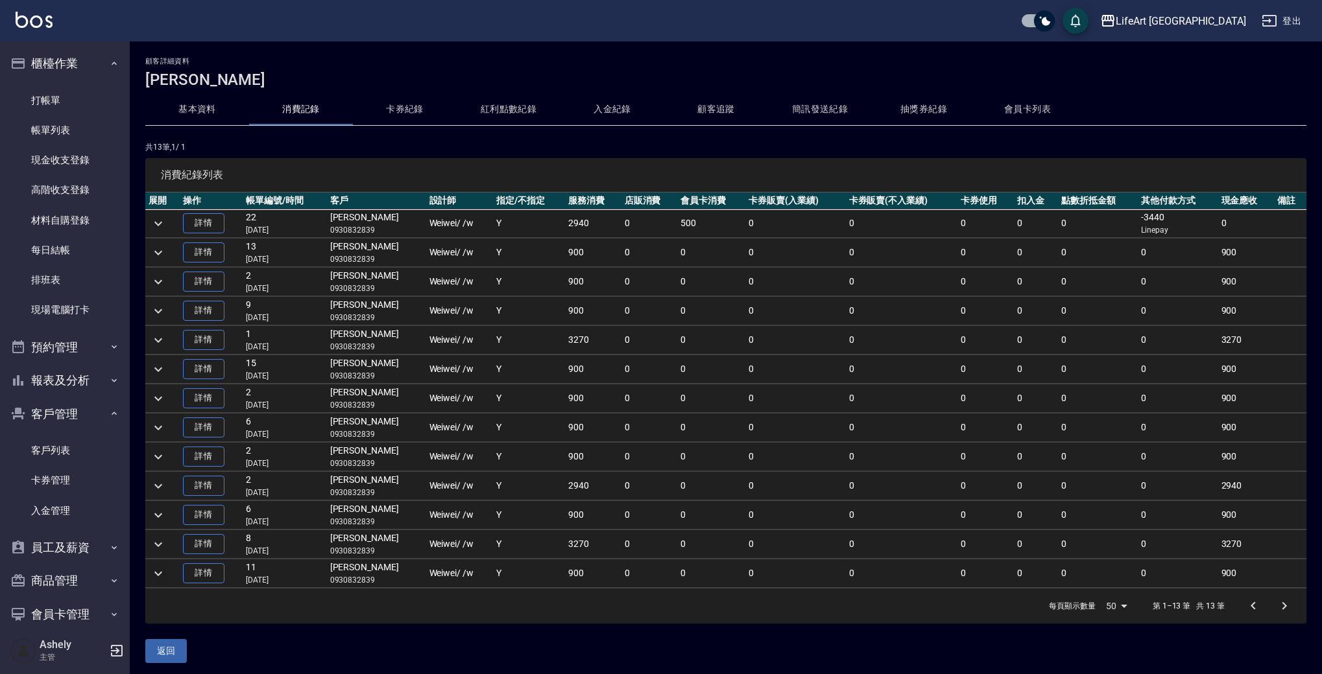
click at [511, 115] on button "紅利點數紀錄" at bounding box center [509, 109] width 104 height 31
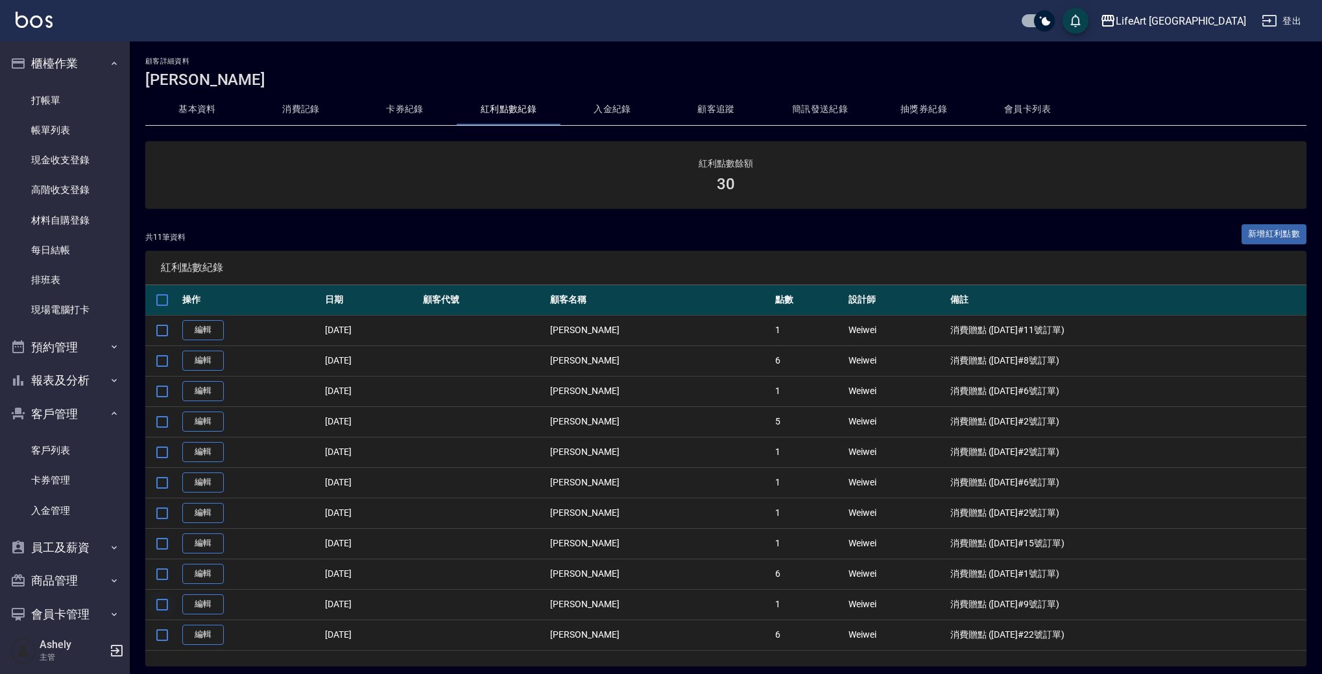
click at [161, 606] on input "checkbox" at bounding box center [162, 604] width 27 height 27
checkbox input "true"
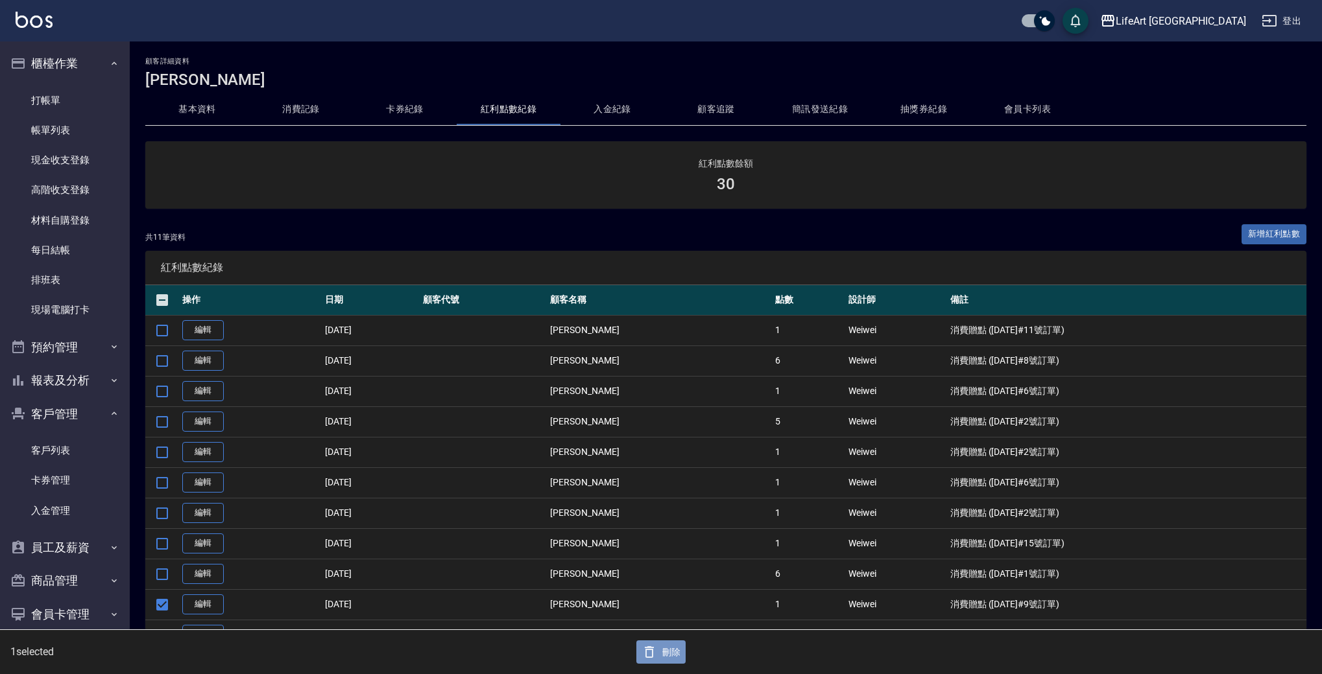
click at [669, 658] on button "刪除" at bounding box center [661, 653] width 50 height 24
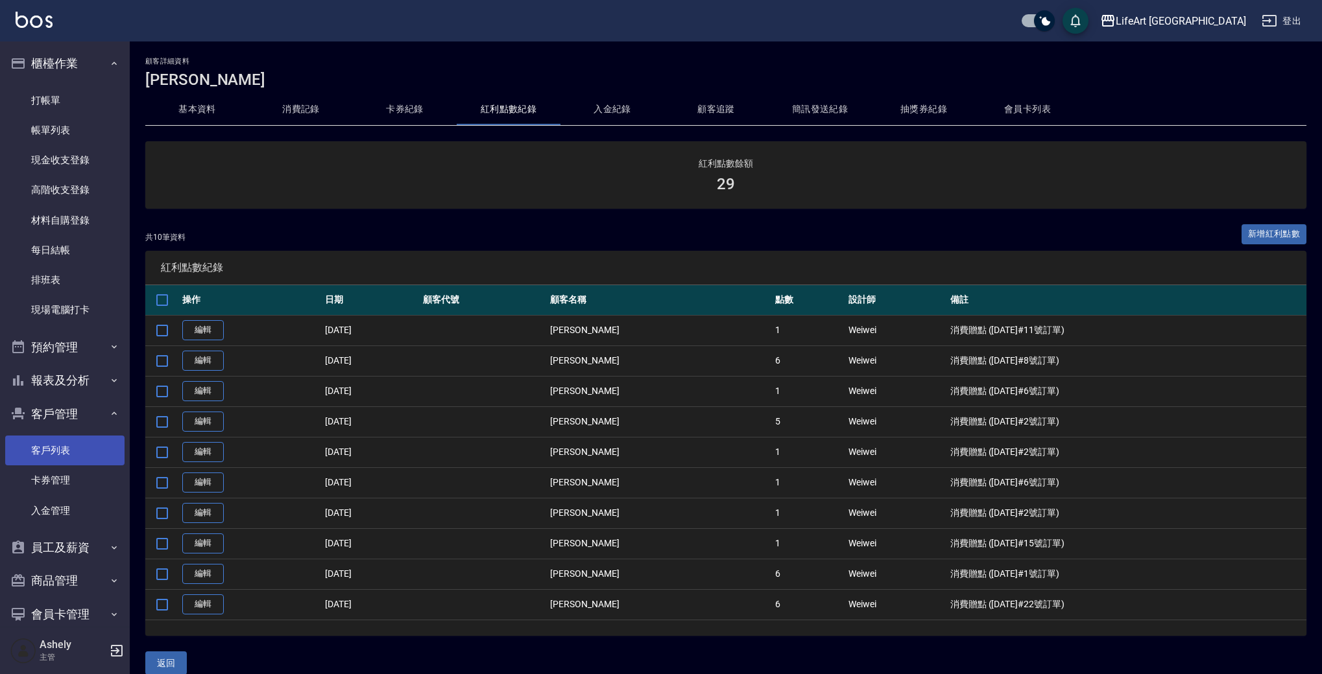
click at [67, 445] on link "客戶列表" at bounding box center [64, 451] width 119 height 30
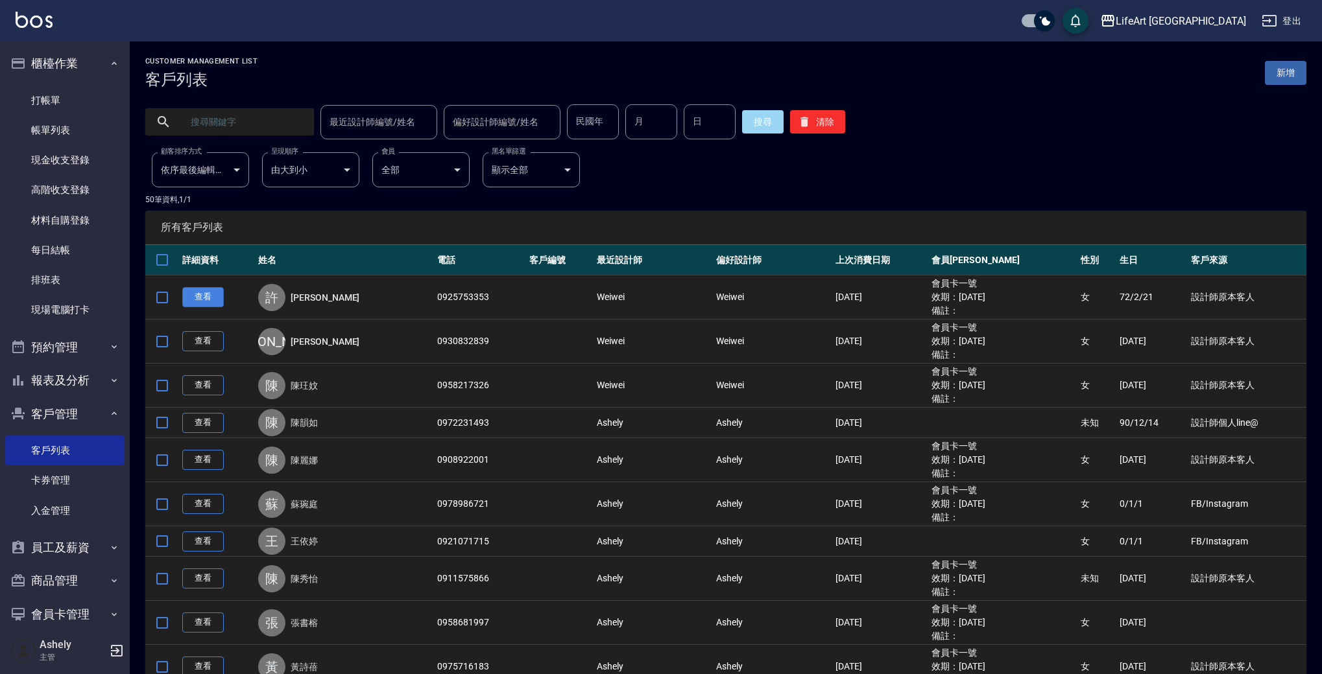
click at [191, 297] on link "查看" at bounding box center [203, 297] width 42 height 20
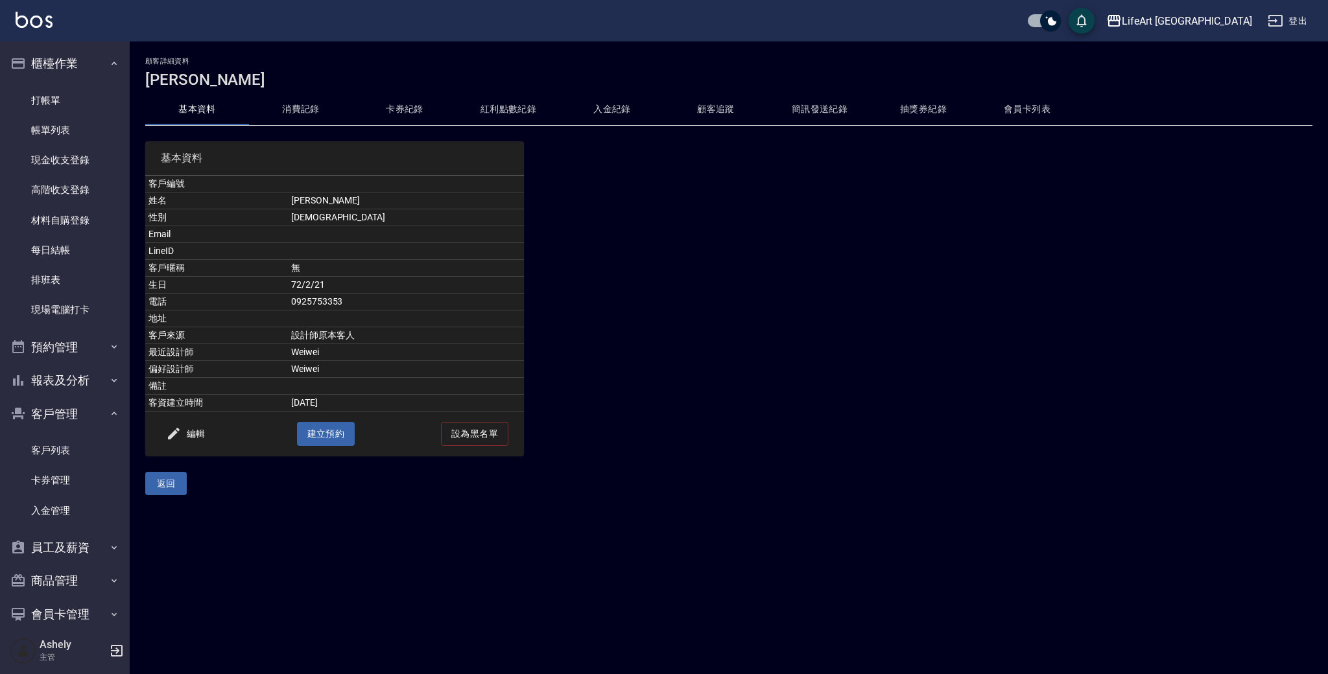
click at [204, 111] on button "基本資料" at bounding box center [197, 109] width 104 height 31
click at [1040, 106] on button "會員卡列表" at bounding box center [1027, 109] width 104 height 31
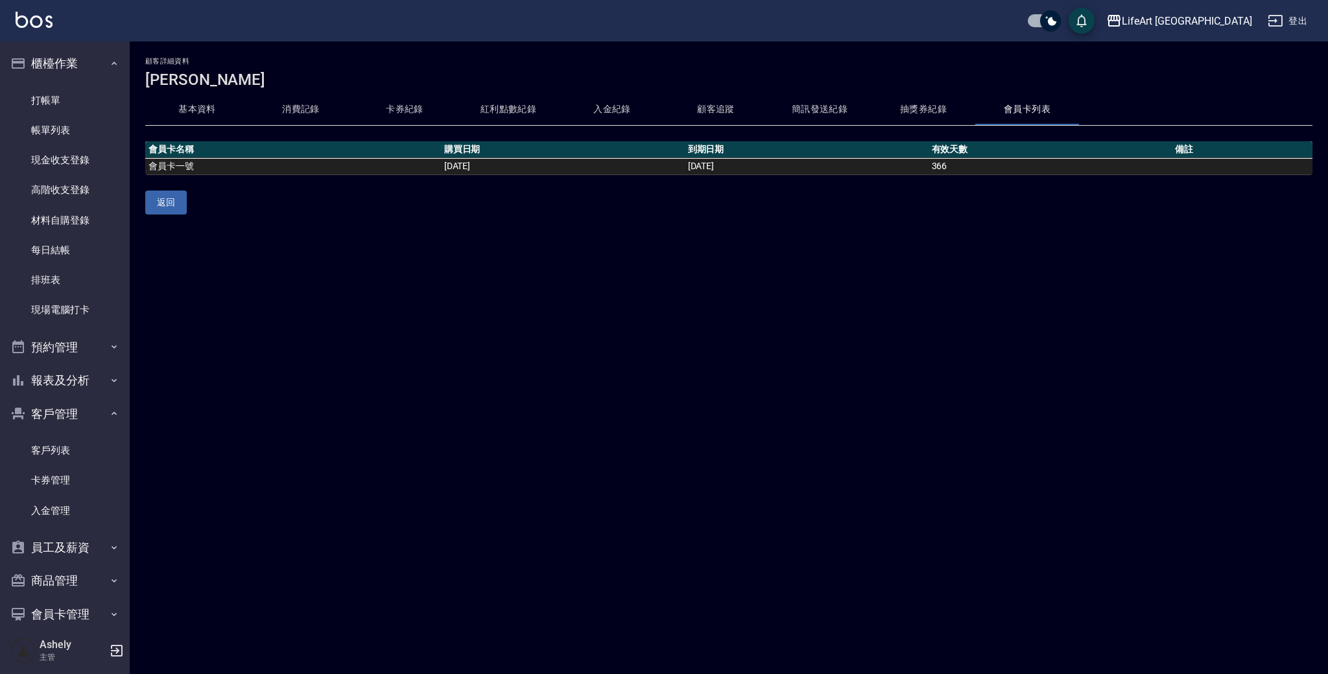
click at [529, 113] on button "紅利點數紀錄" at bounding box center [509, 109] width 104 height 31
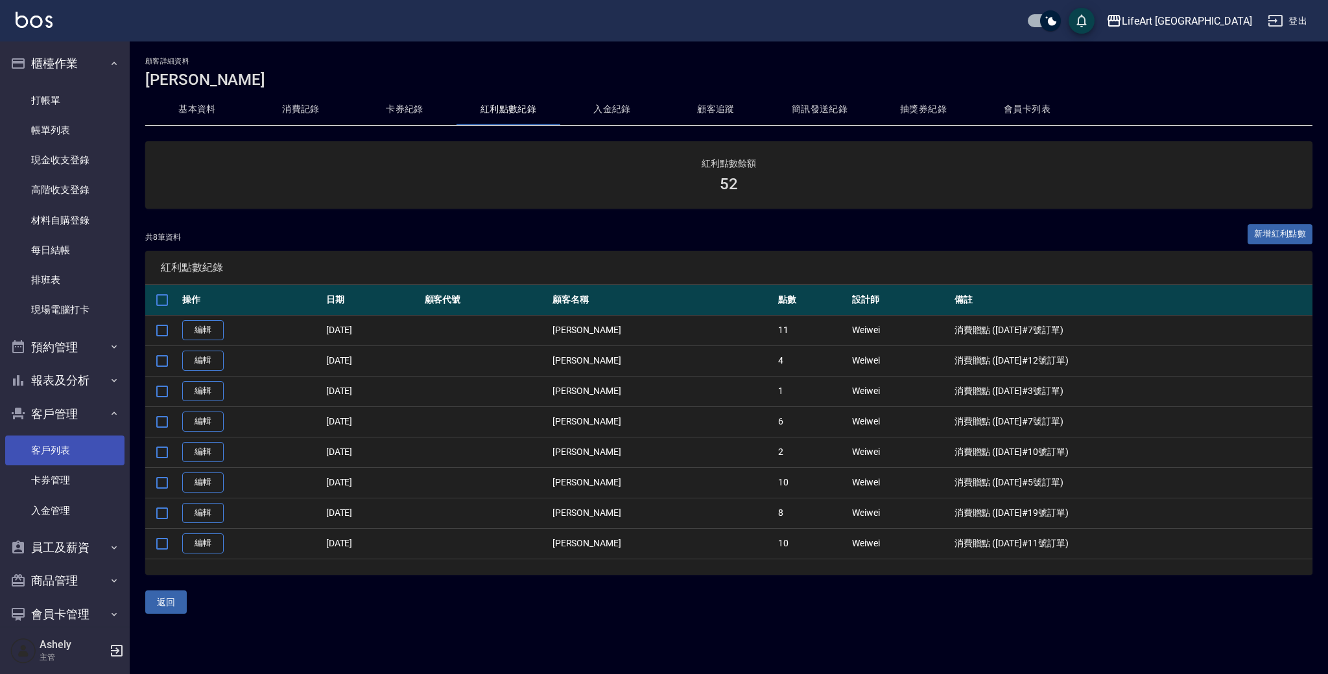
click at [68, 453] on link "客戶列表" at bounding box center [64, 451] width 119 height 30
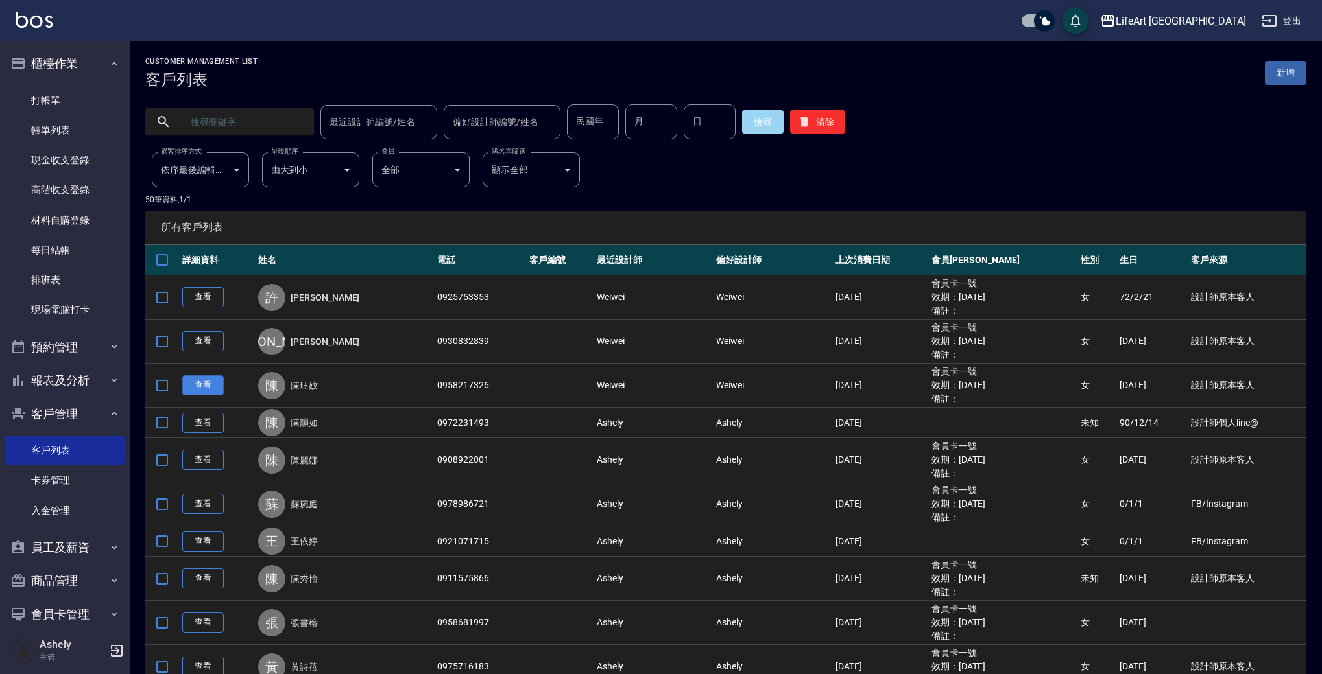
click at [204, 382] on link "查看" at bounding box center [203, 386] width 42 height 20
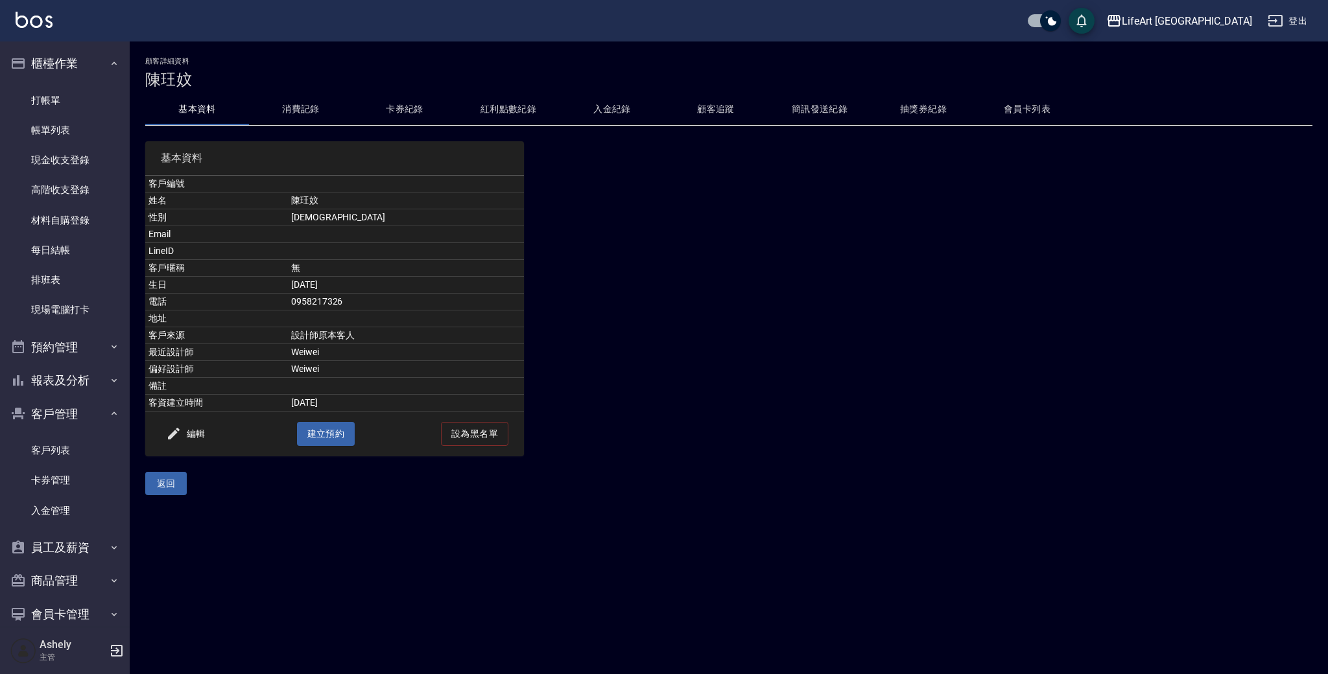
click at [503, 106] on button "紅利點數紀錄" at bounding box center [509, 109] width 104 height 31
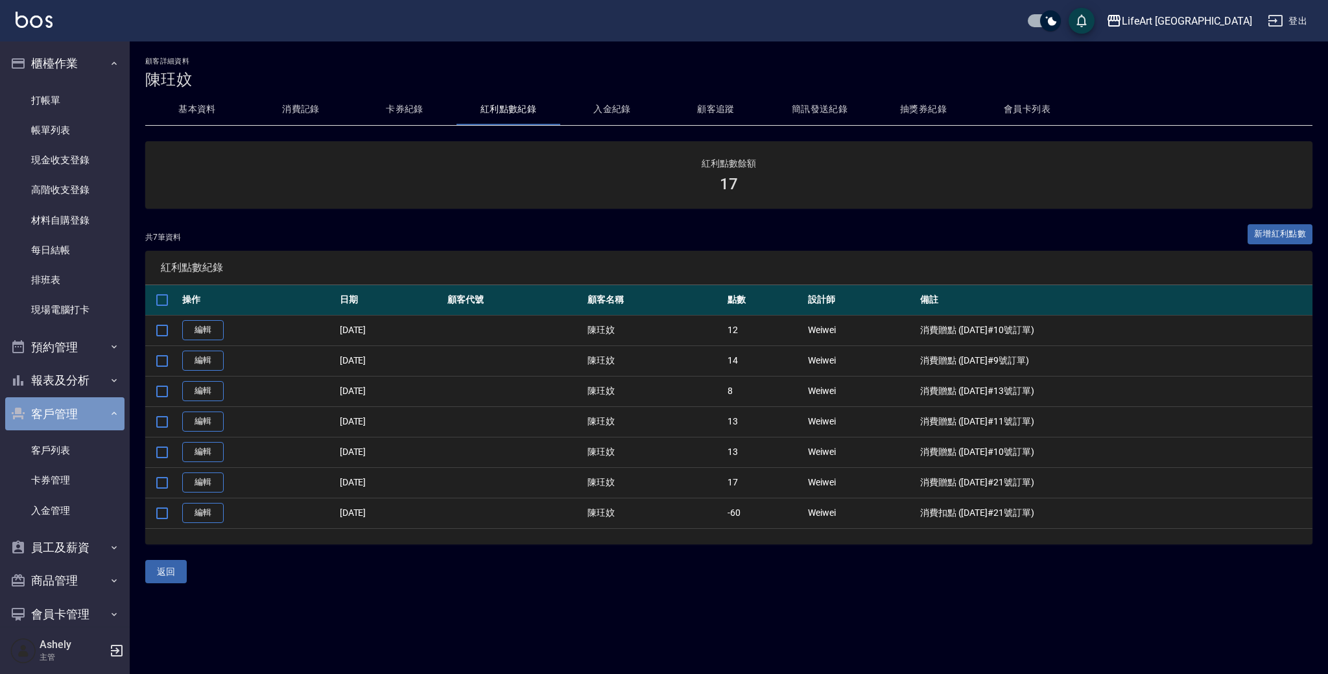
click at [95, 416] on button "客戶管理" at bounding box center [64, 415] width 119 height 34
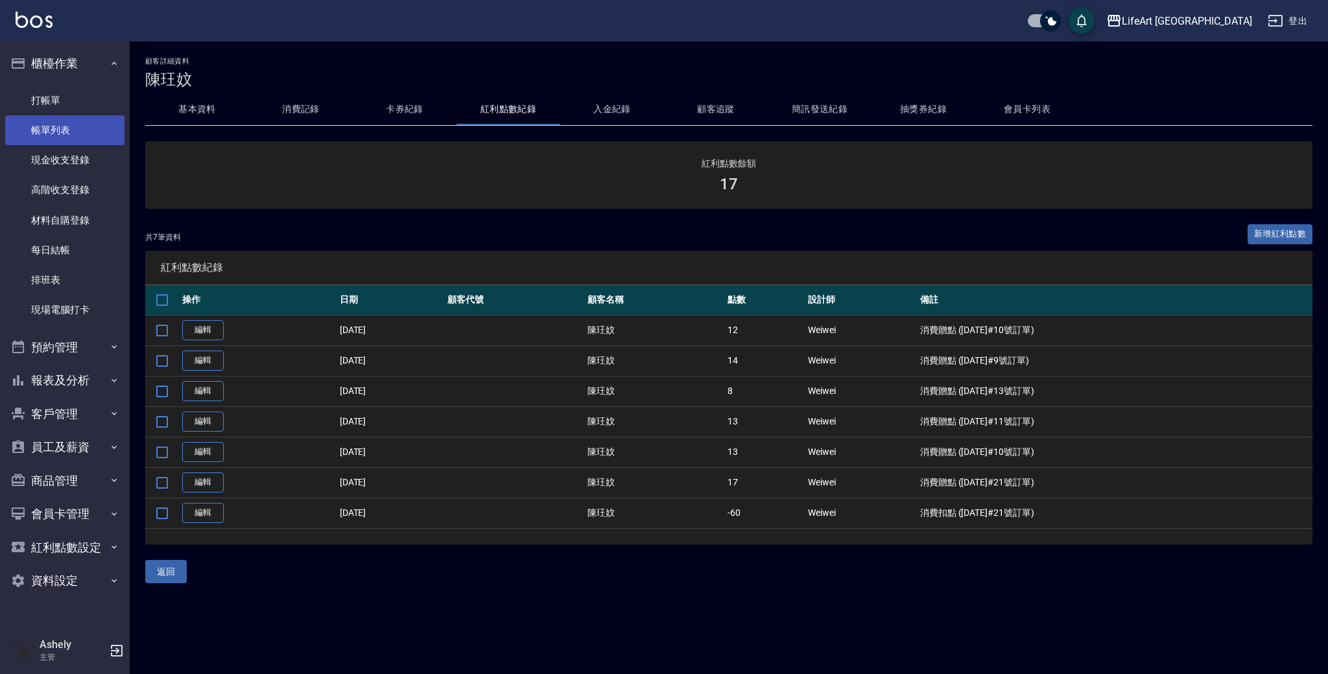
click at [95, 127] on link "帳單列表" at bounding box center [64, 130] width 119 height 30
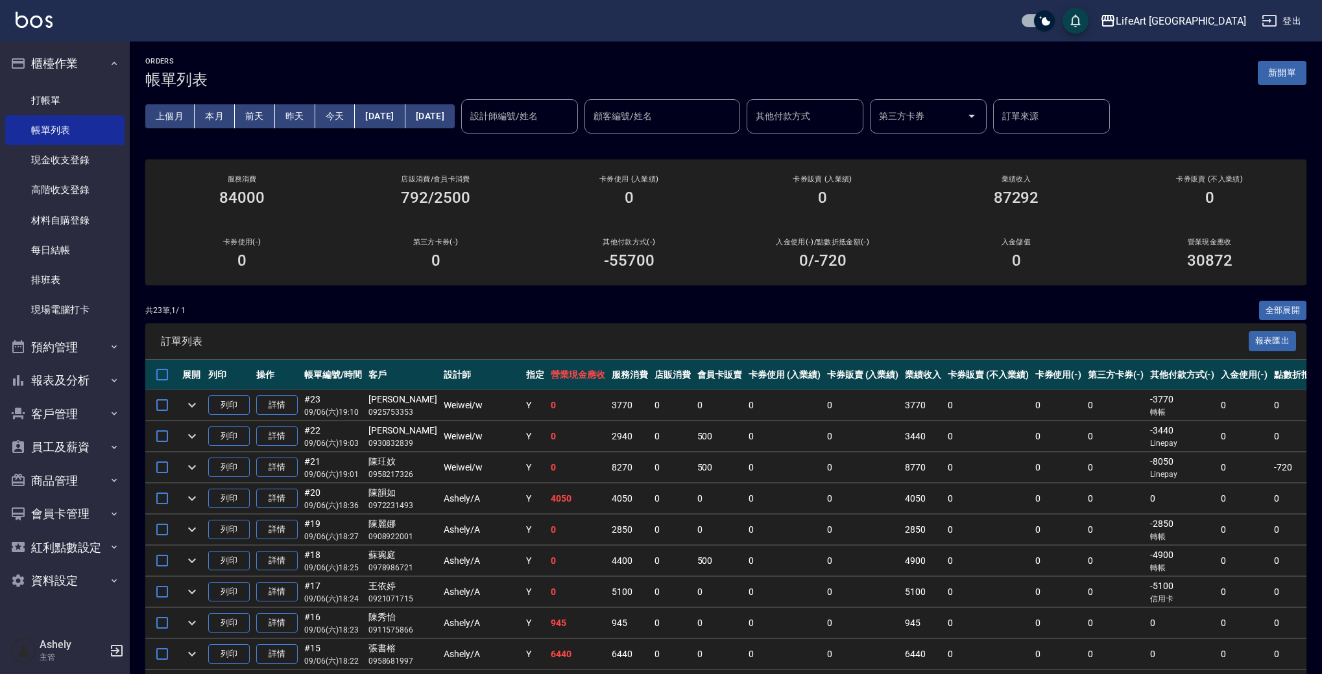
click at [1296, 75] on button "新開單" at bounding box center [1282, 73] width 49 height 24
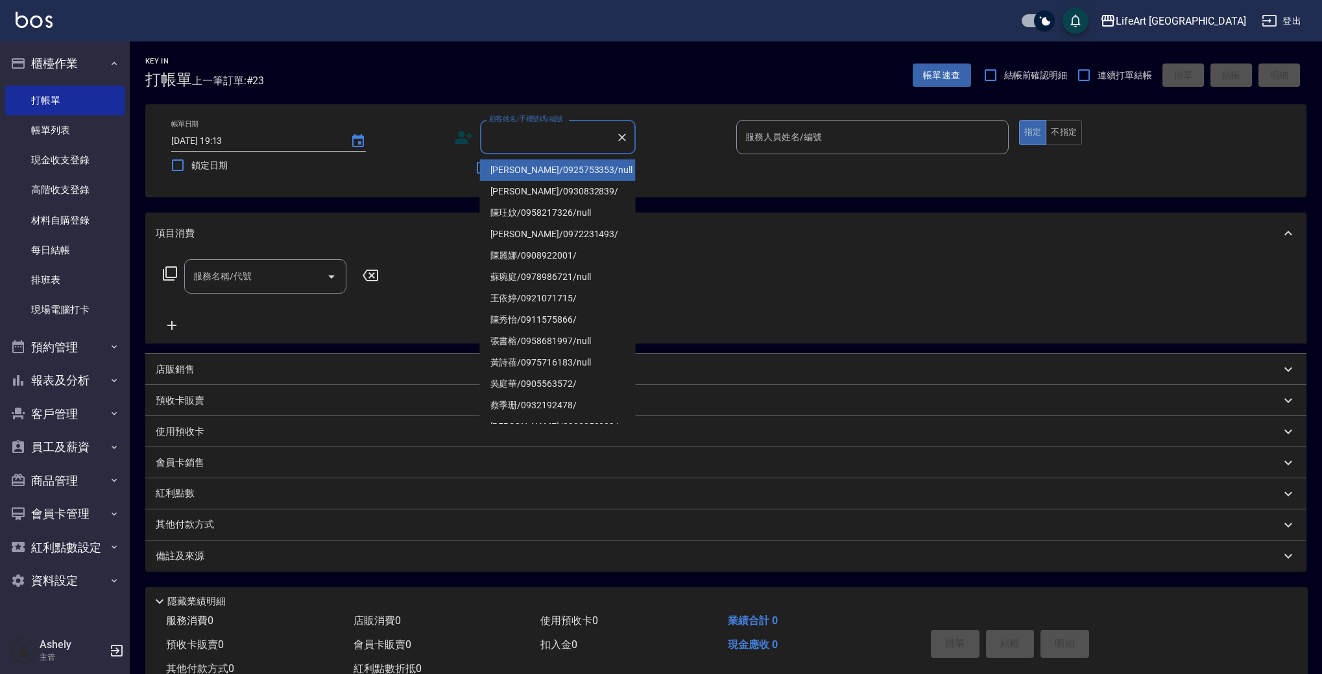
click at [560, 139] on input "顧客姓名/手機號碼/編號" at bounding box center [548, 137] width 125 height 23
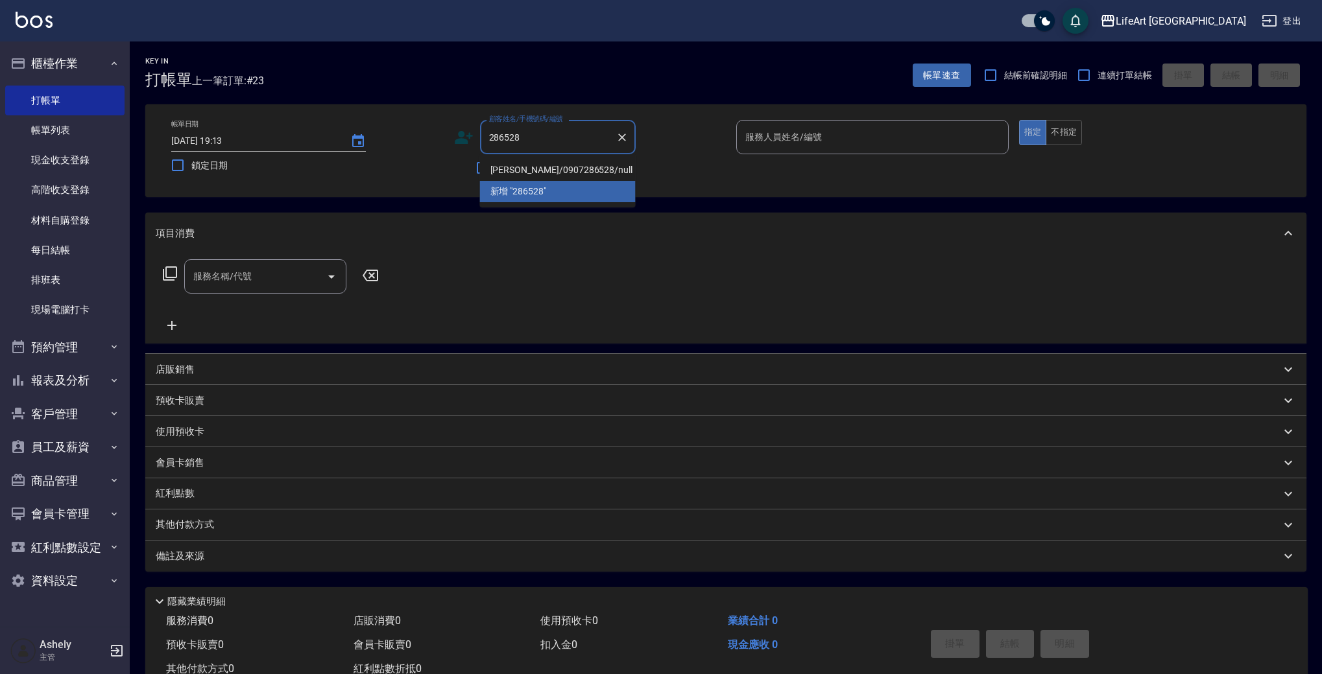
click at [574, 165] on li "林曉瑜/0907286528/null" at bounding box center [558, 170] width 156 height 21
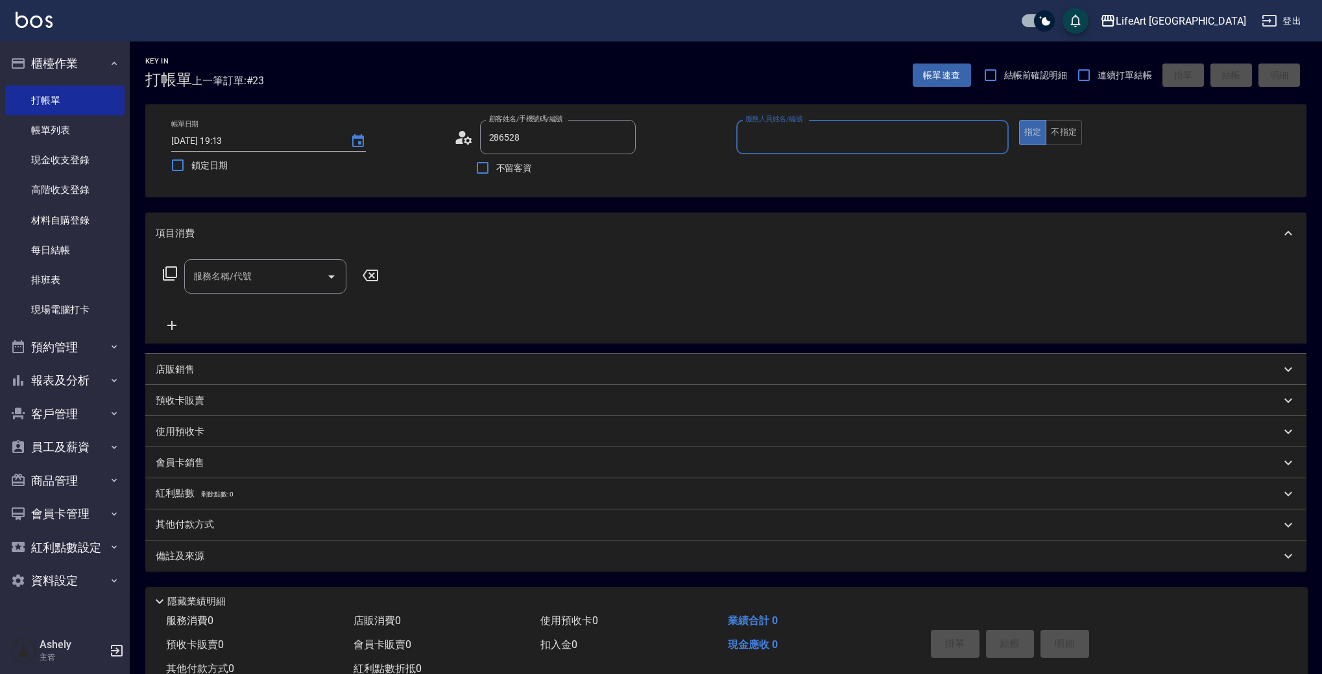
type input "林曉瑜/0907286528/null"
click at [467, 137] on icon at bounding box center [468, 140] width 8 height 8
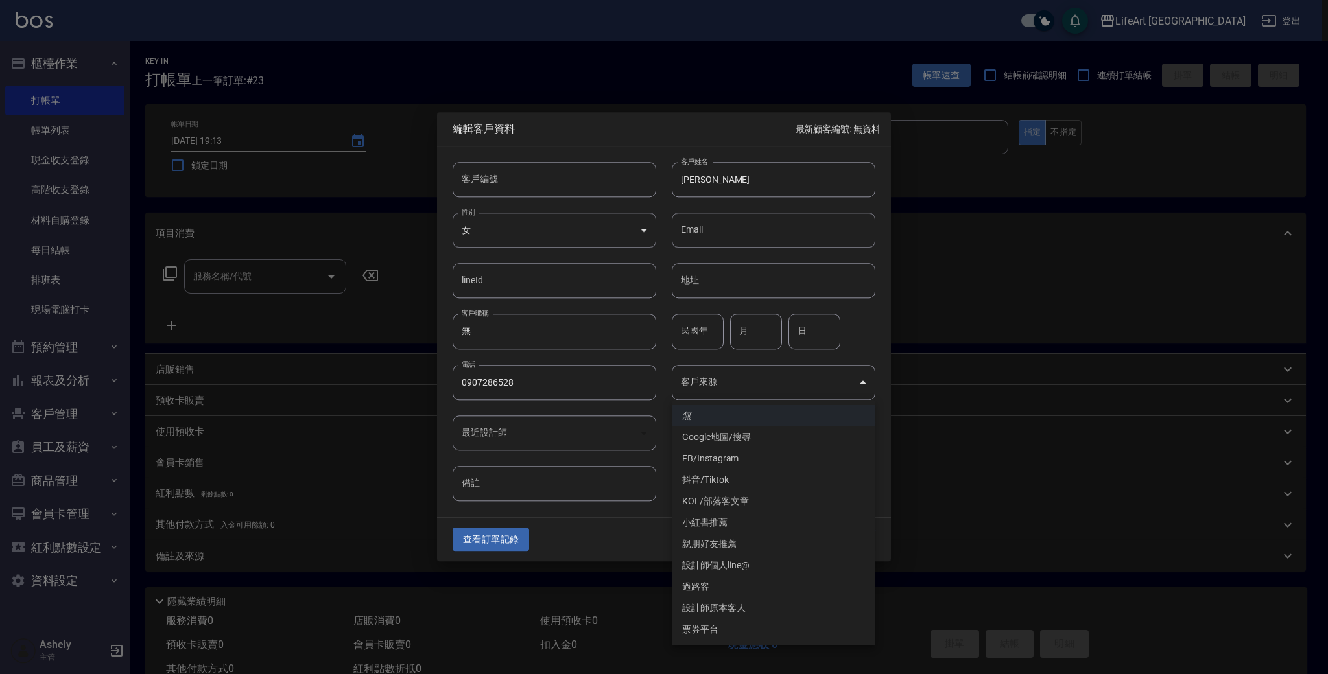
click at [723, 377] on body "LifeArt 蘆洲 登出 櫃檯作業 打帳單 帳單列表 現金收支登錄 高階收支登錄 材料自購登錄 每日結帳 排班表 現場電腦打卡 預約管理 預約管理 單日預約…" at bounding box center [664, 356] width 1328 height 713
click at [734, 465] on li "FB/Instagram" at bounding box center [774, 458] width 204 height 21
type input "FB/Instagram"
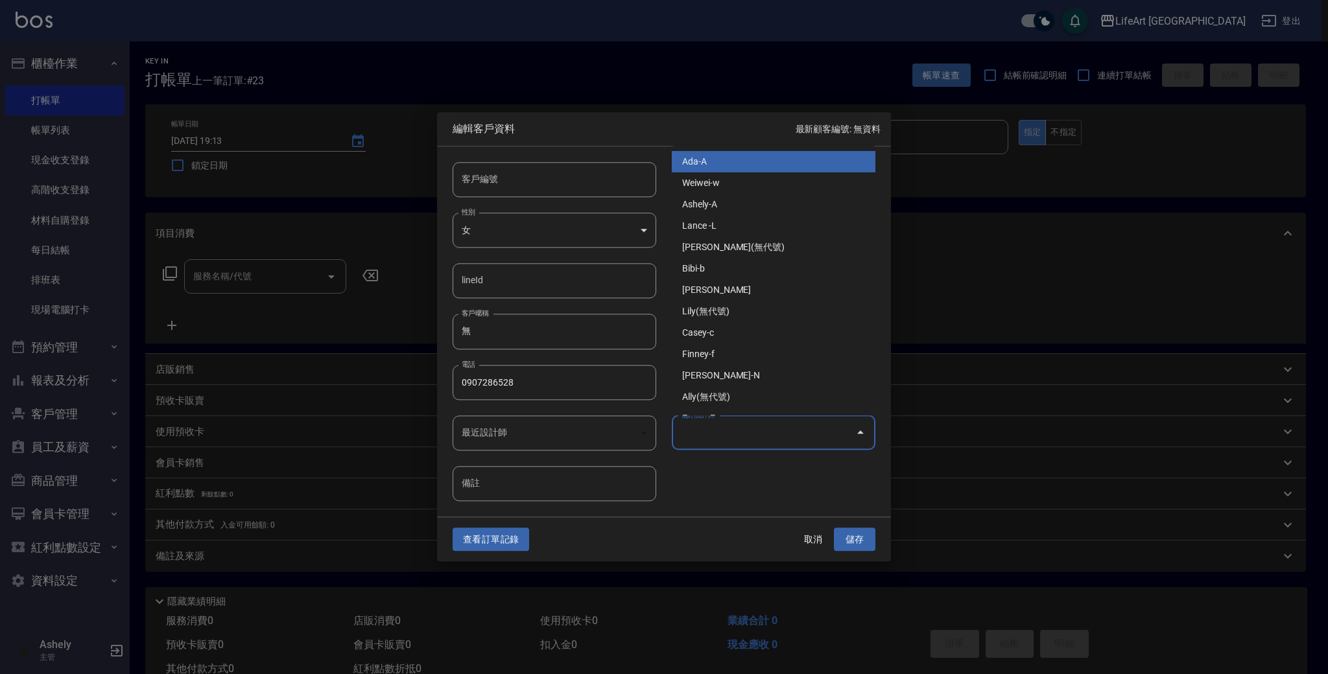
click at [732, 427] on input "偏好設計師" at bounding box center [764, 433] width 173 height 23
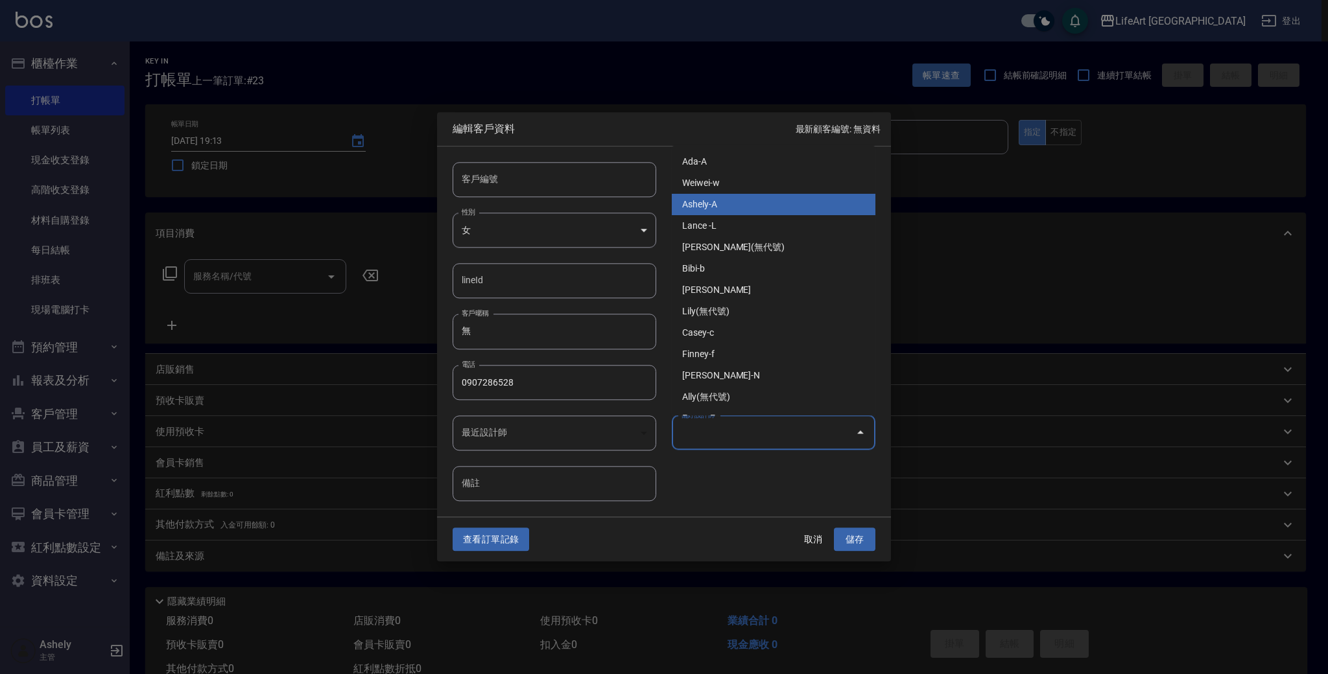
click at [732, 201] on li "Ashely-A" at bounding box center [774, 204] width 204 height 21
type input "Ashely"
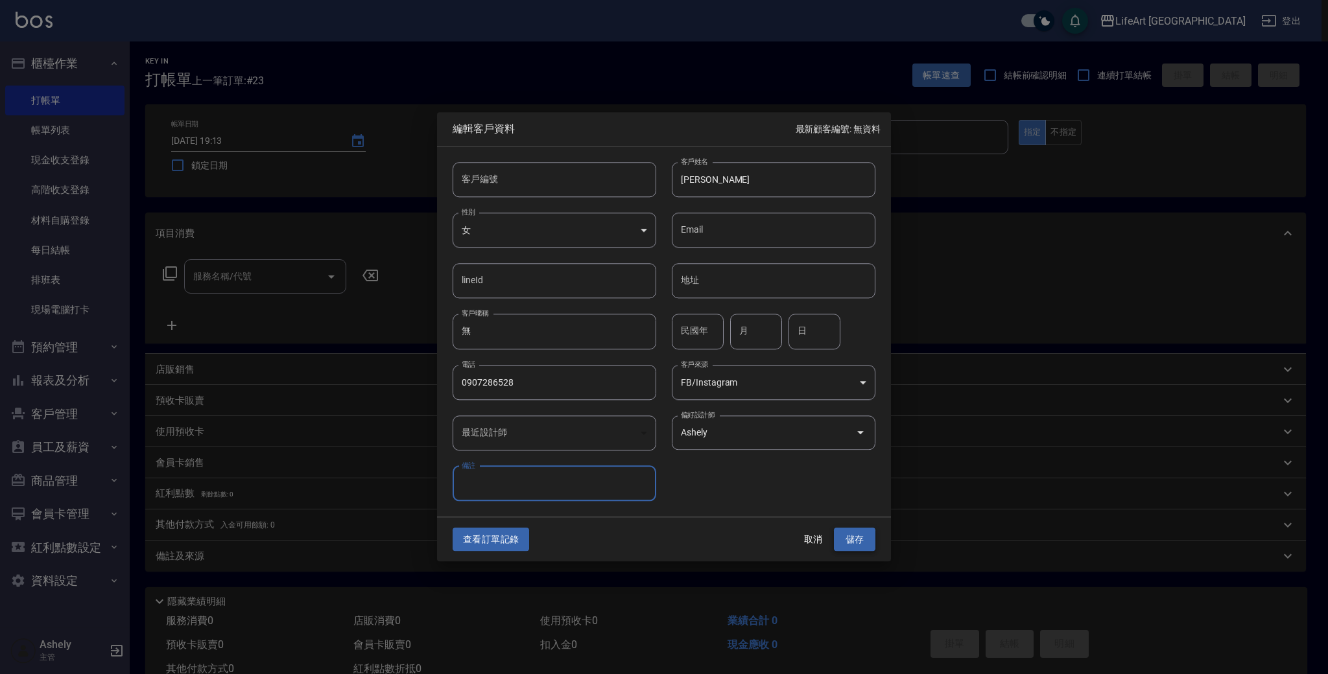
click at [848, 541] on button "儲存" at bounding box center [855, 540] width 42 height 24
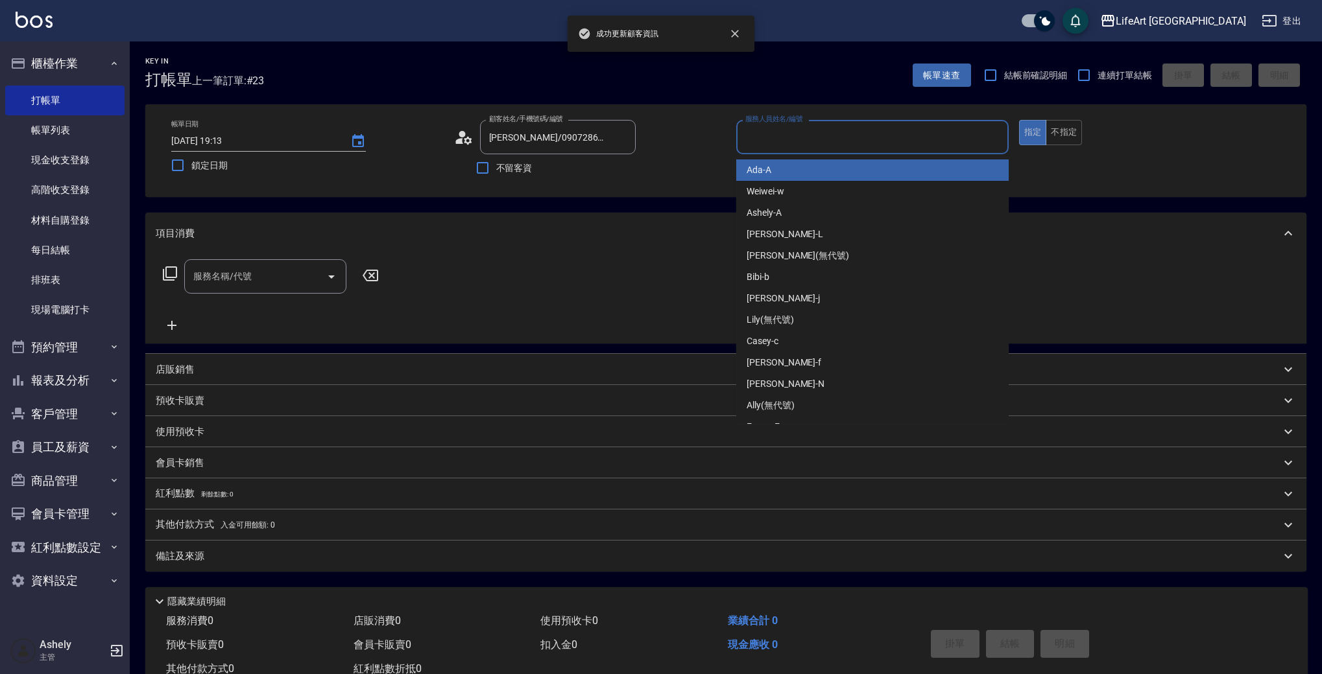
click at [880, 142] on input "服務人員姓名/編號" at bounding box center [872, 137] width 261 height 23
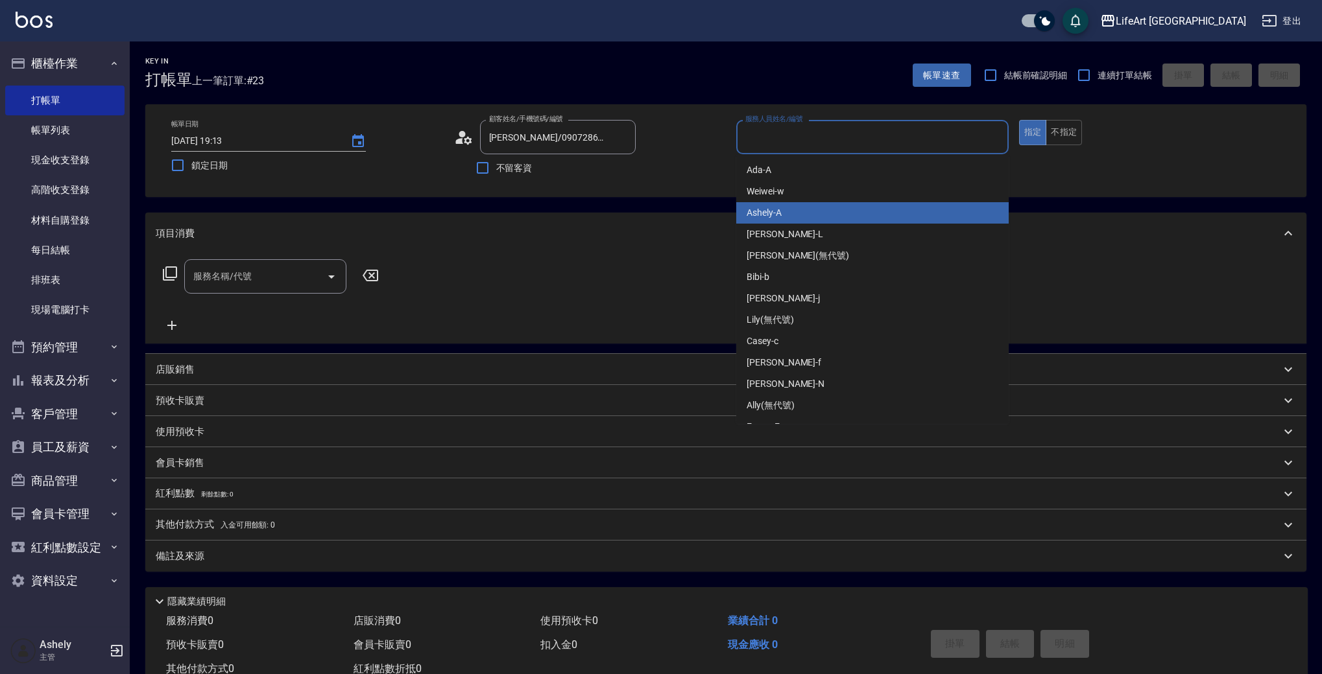
click at [800, 216] on div "Ashely -A" at bounding box center [872, 212] width 272 height 21
type input "Ashely-A"
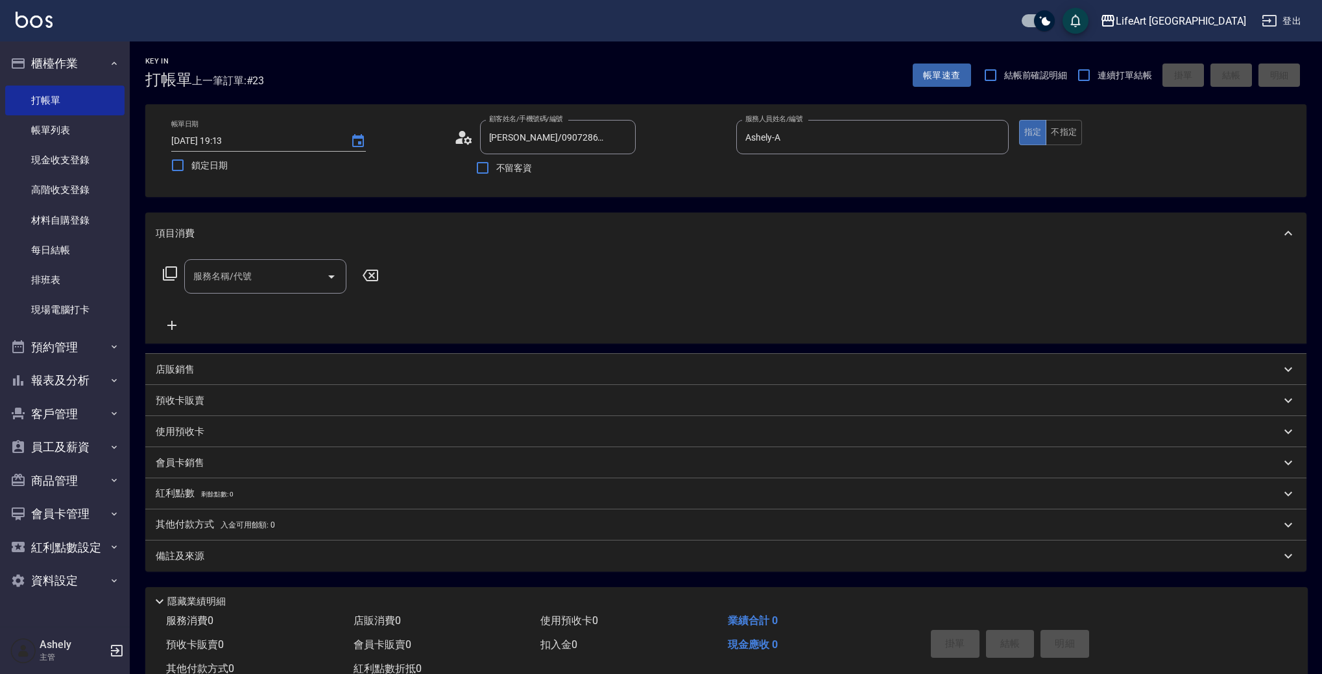
click at [261, 295] on div "服務名稱/代號 服務名稱/代號" at bounding box center [271, 296] width 231 height 74
click at [256, 277] on input "服務名稱/代號" at bounding box center [255, 276] width 131 height 23
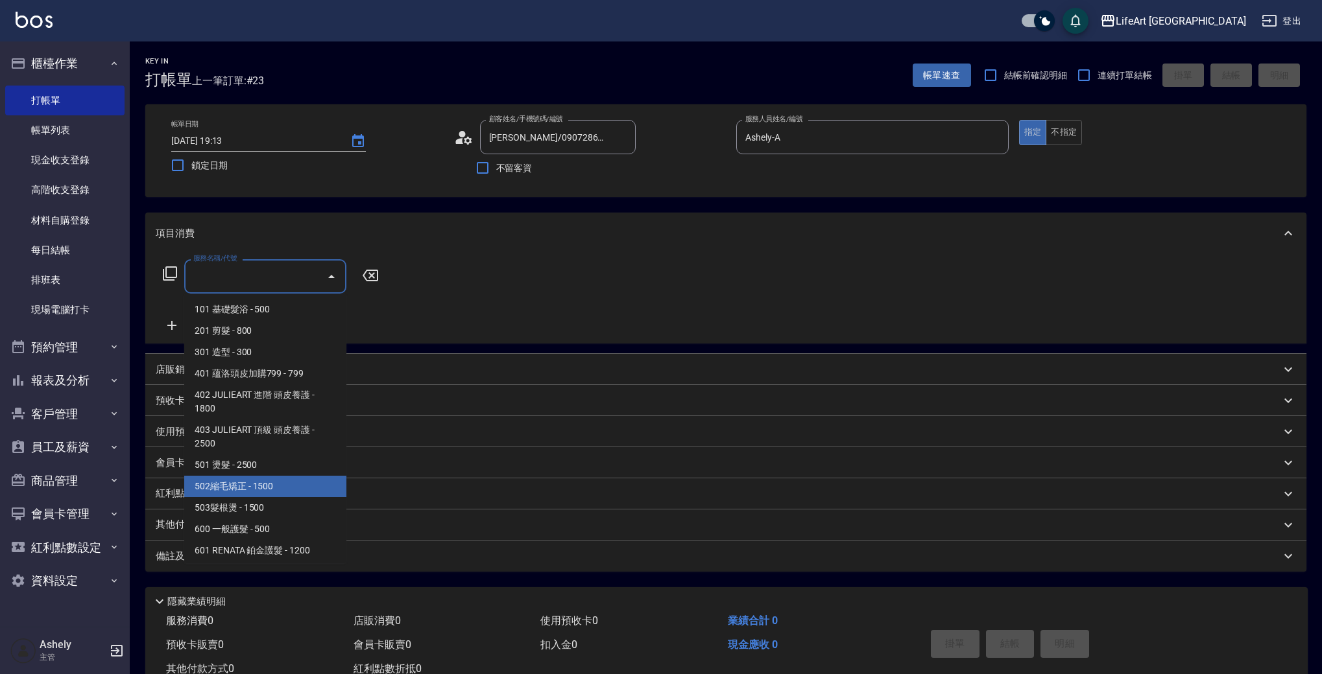
click at [270, 476] on span "502縮毛矯正 - 1500" at bounding box center [265, 486] width 162 height 21
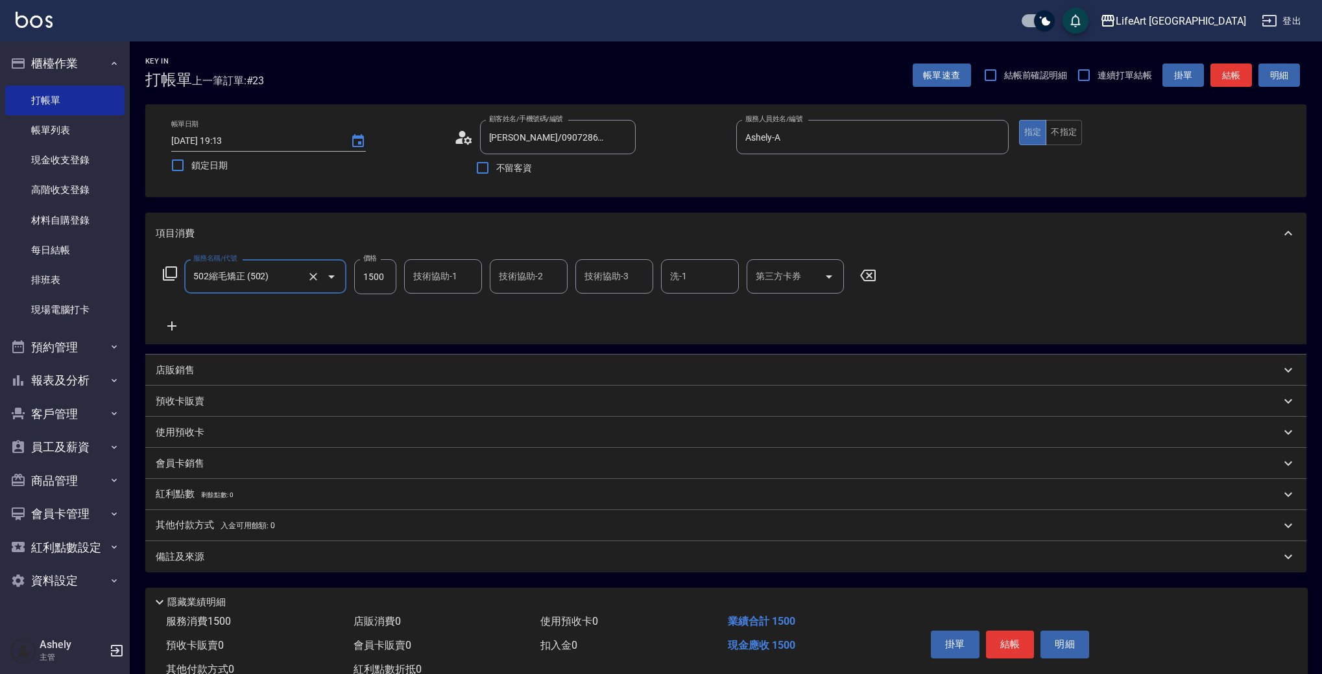
click at [255, 285] on input "502縮毛矯正 (502)" at bounding box center [247, 276] width 114 height 23
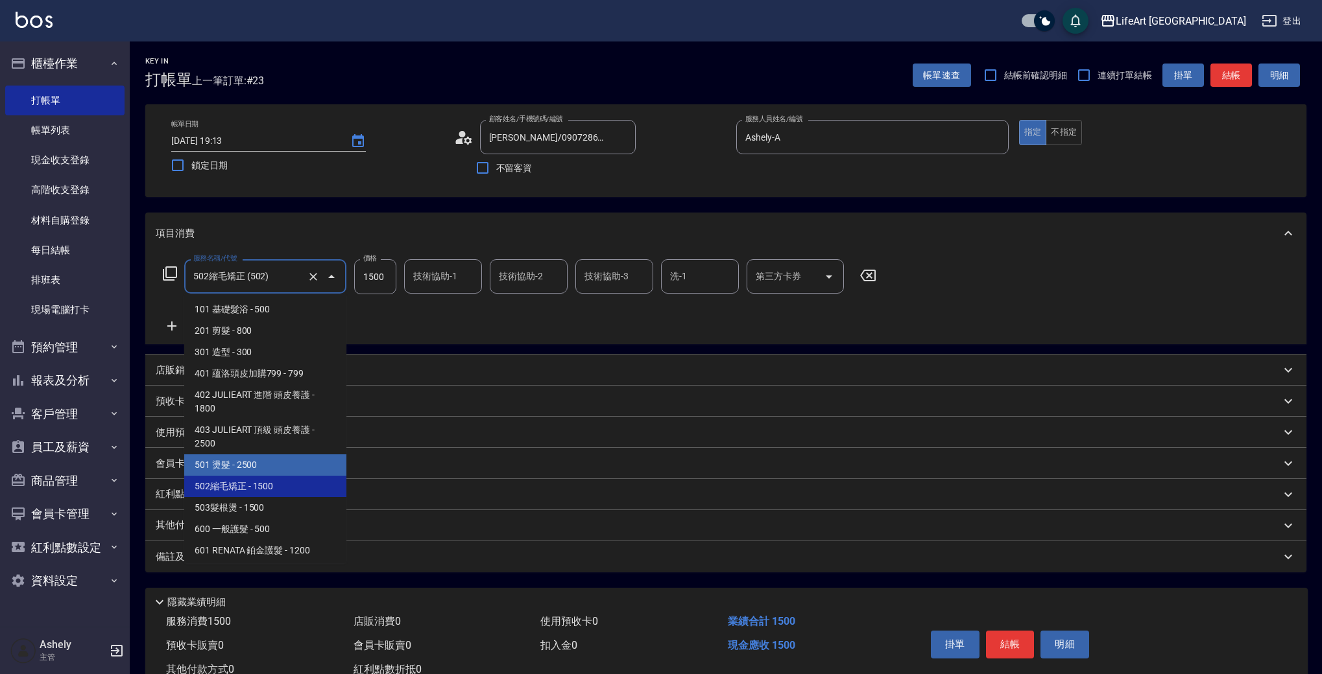
click at [274, 459] on span "501 燙髮 - 2500" at bounding box center [265, 465] width 162 height 21
type input "501 燙髮(501)"
type input "2500"
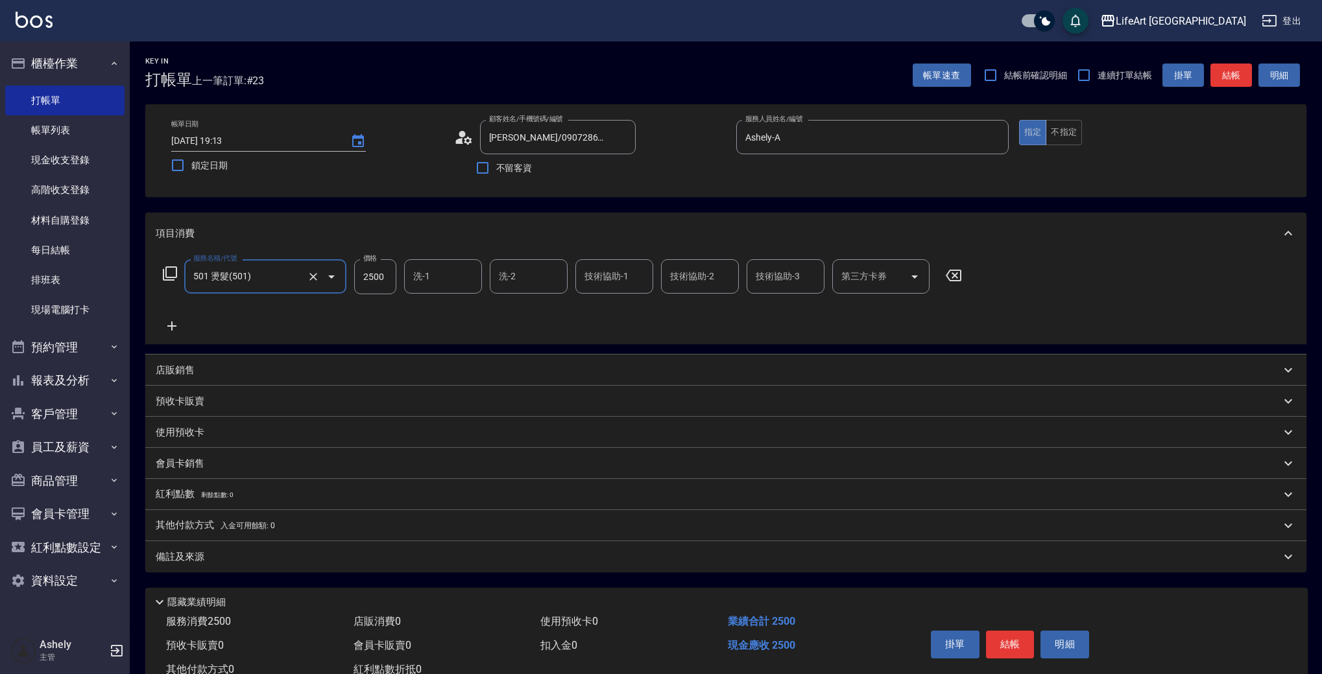
click at [174, 328] on icon at bounding box center [172, 326] width 32 height 16
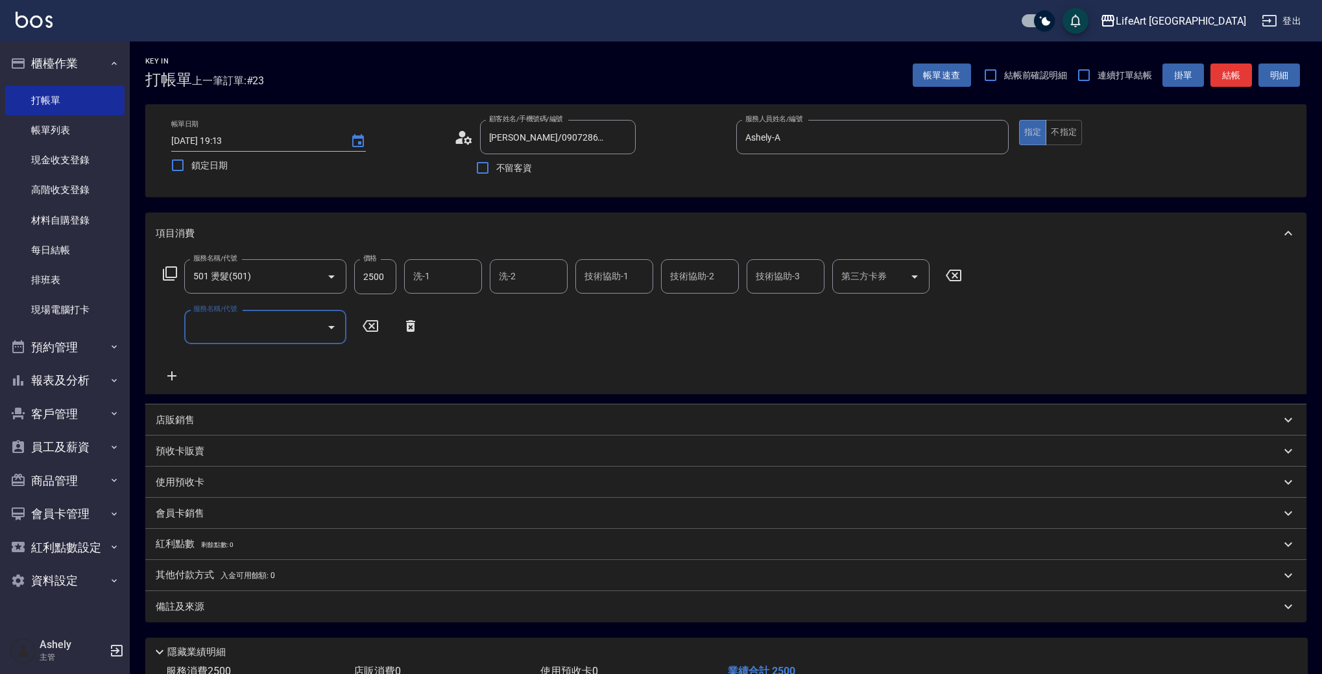
click at [205, 333] on input "服務名稱/代號" at bounding box center [255, 327] width 131 height 23
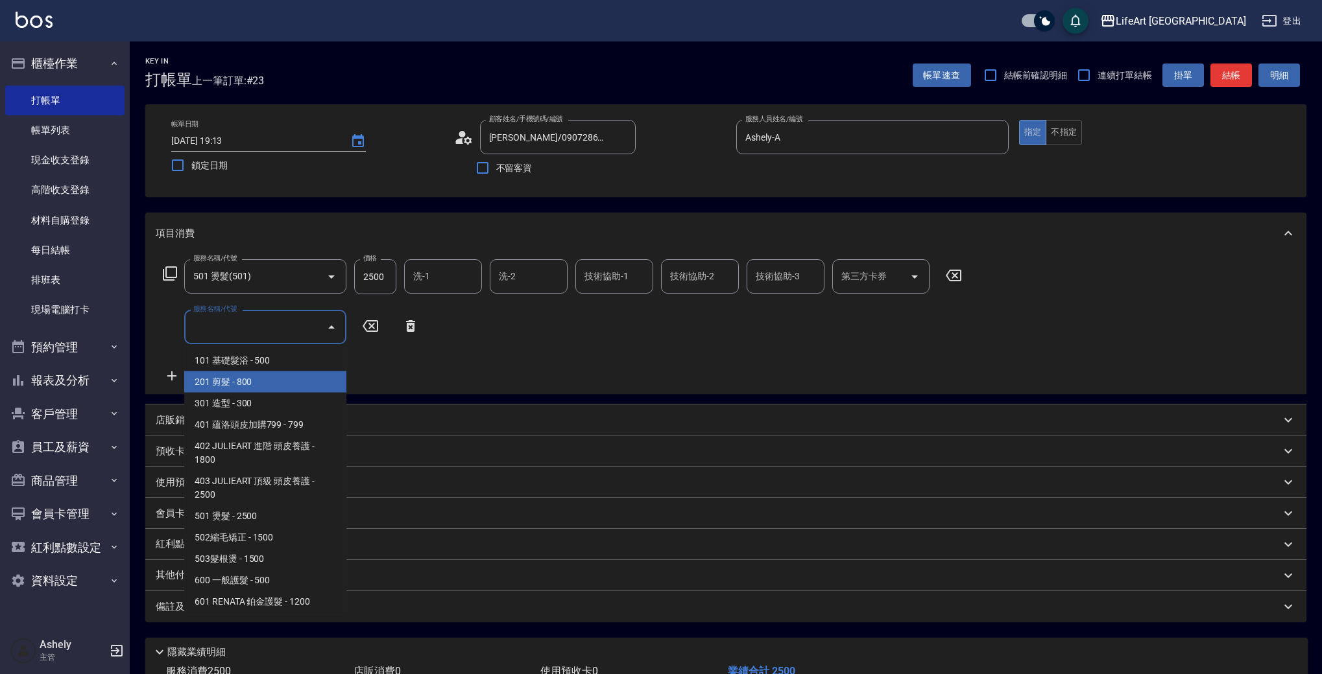
click at [232, 383] on span "201 剪髮 - 800" at bounding box center [265, 382] width 162 height 21
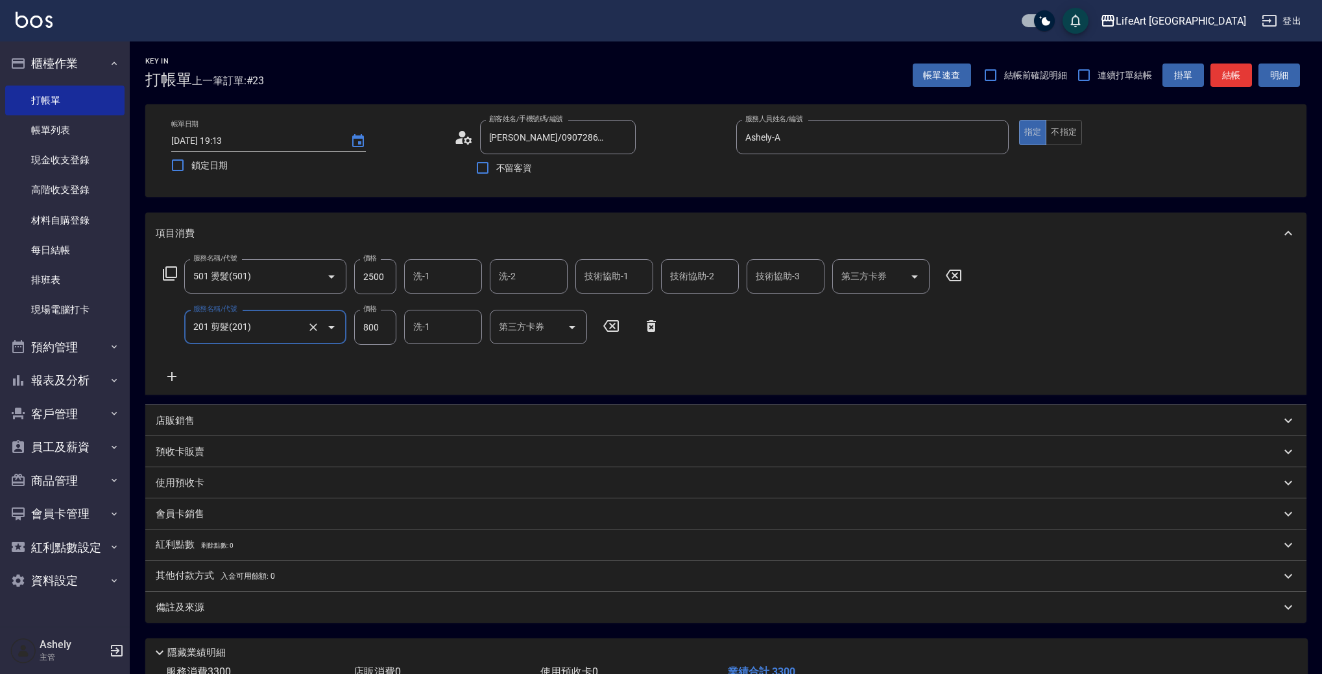
type input "201 剪髮(201)"
click at [176, 378] on icon at bounding box center [172, 377] width 32 height 16
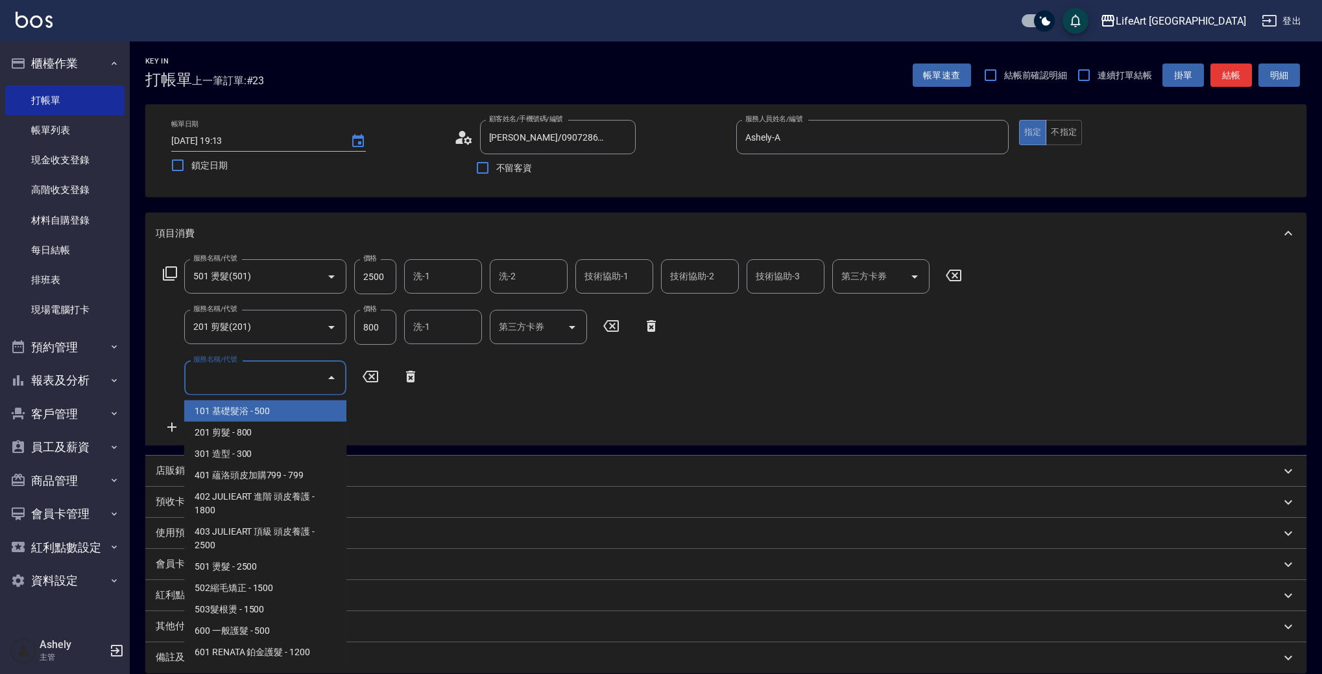
click at [265, 366] on input "服務名稱/代號" at bounding box center [255, 377] width 131 height 23
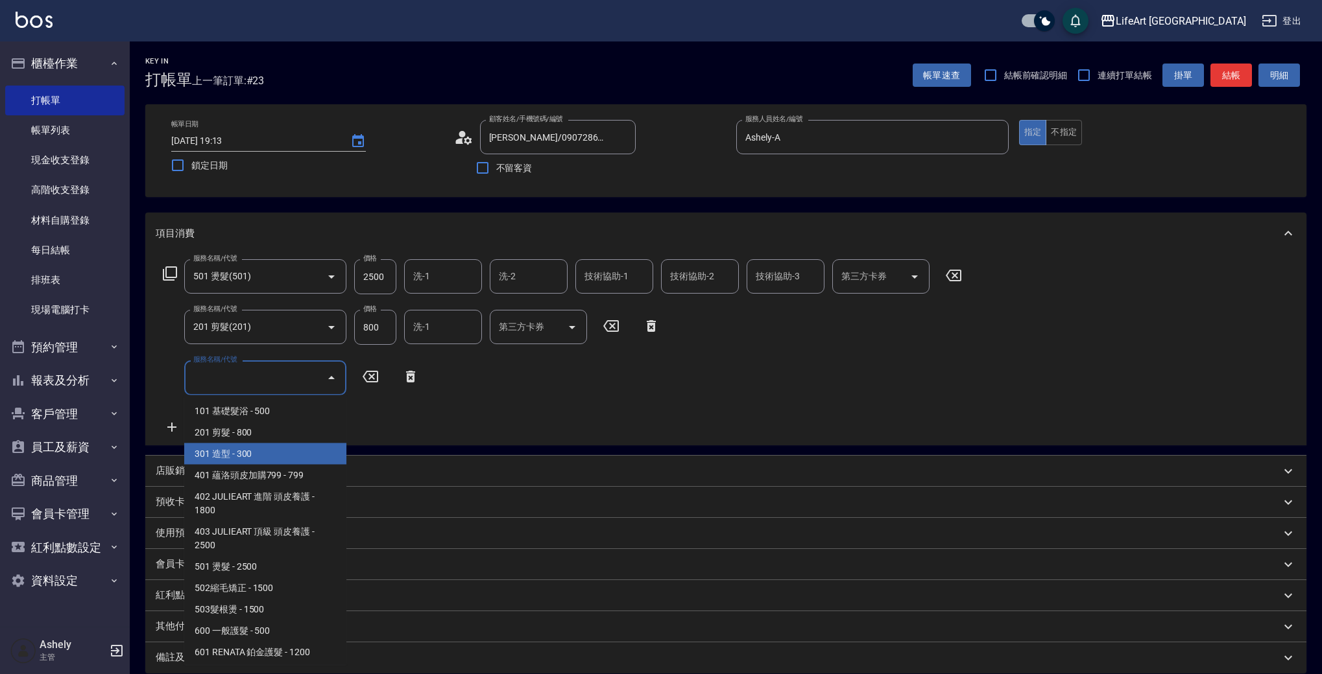
scroll to position [174, 0]
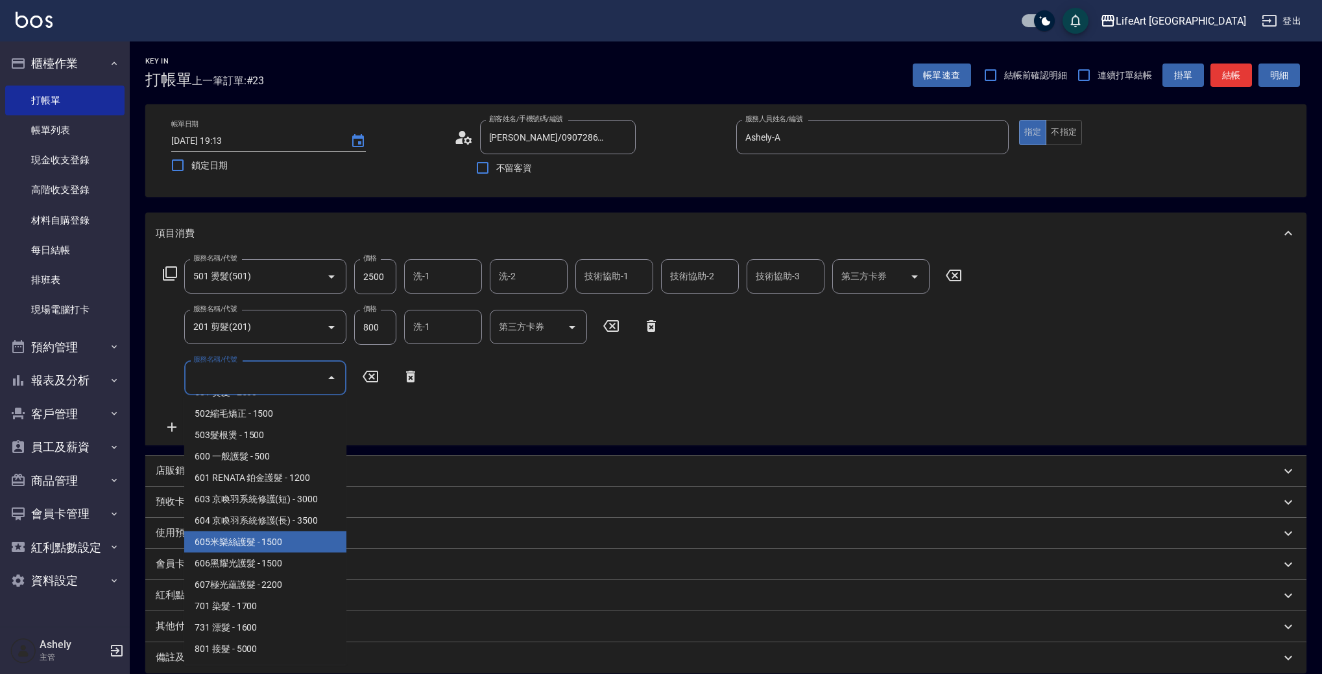
click at [292, 543] on span "605米樂絲護髮 - 1500" at bounding box center [265, 542] width 162 height 21
type input "605米樂絲護髮(605)"
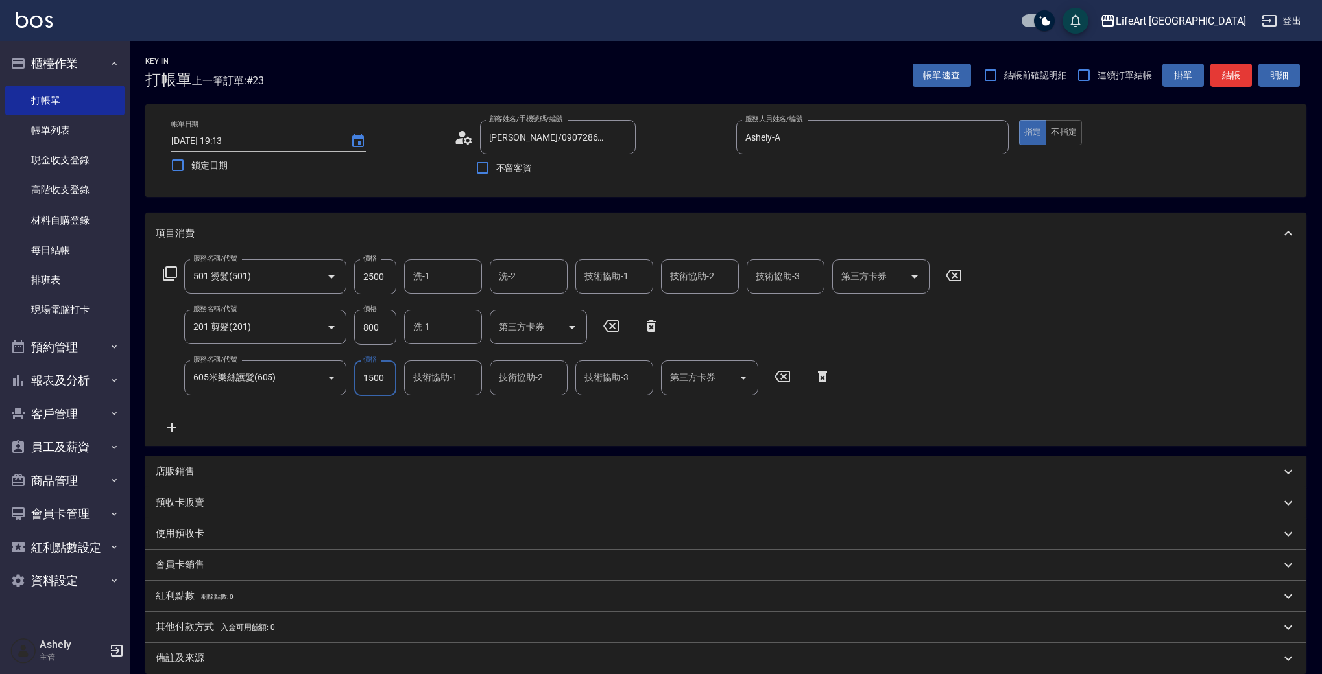
click at [381, 283] on input "2500" at bounding box center [375, 276] width 42 height 35
type input "1500"
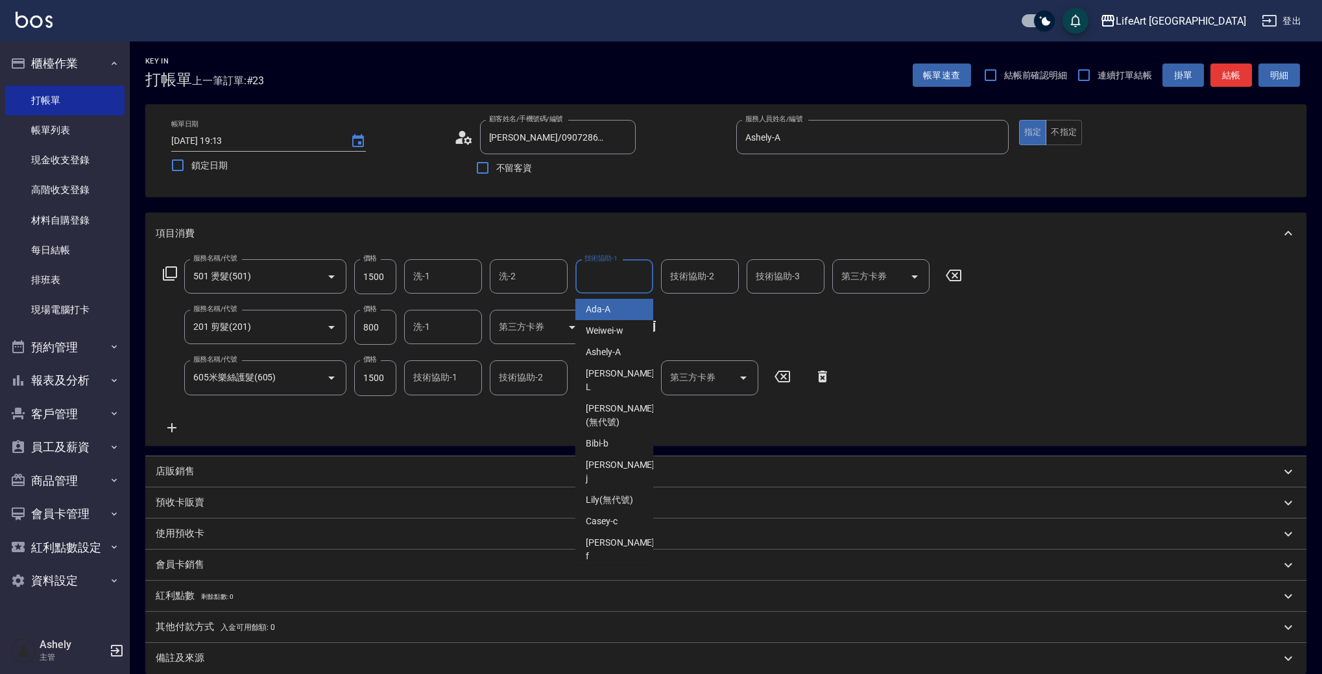
click at [624, 274] on div "技術協助-1 技術協助-1" at bounding box center [614, 276] width 78 height 34
click at [625, 301] on div "Lily (無代號)" at bounding box center [614, 309] width 78 height 21
type input "Lily(無代號)"
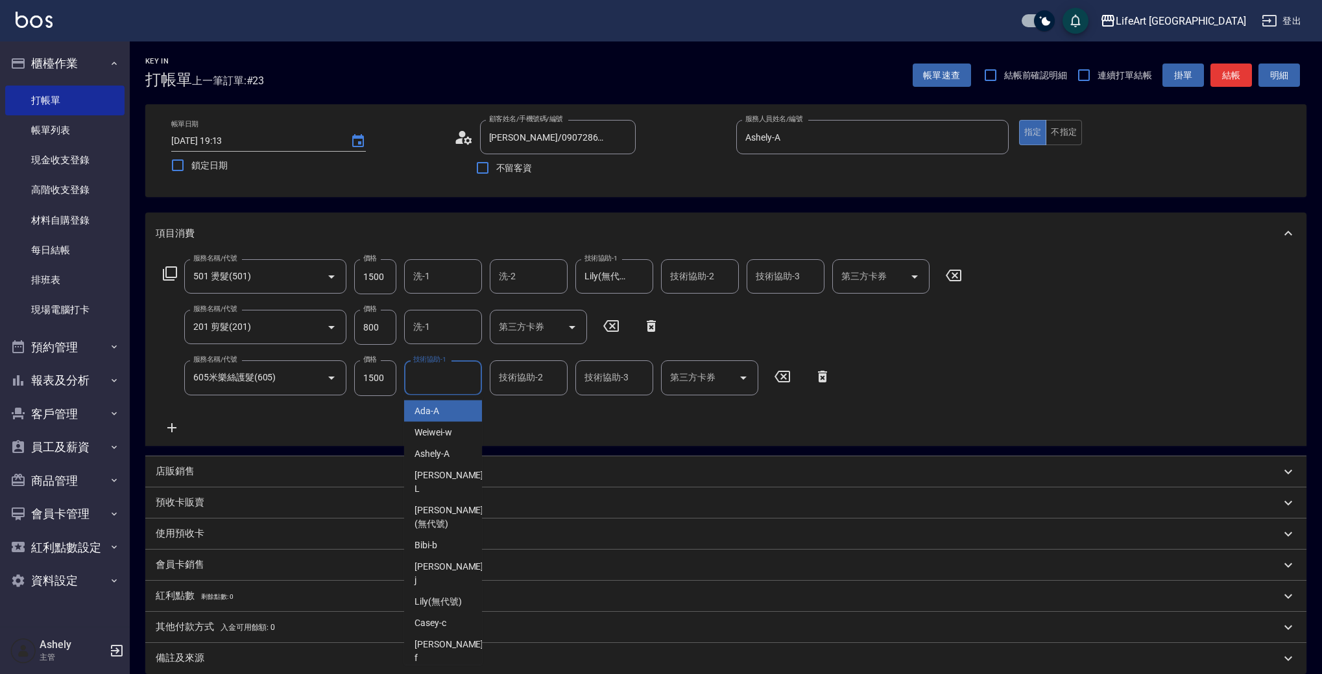
click at [455, 382] on input "技術協助-1" at bounding box center [443, 377] width 66 height 23
click at [461, 409] on span "Lily (無代號)" at bounding box center [437, 412] width 47 height 14
type input "Lily(無代號)"
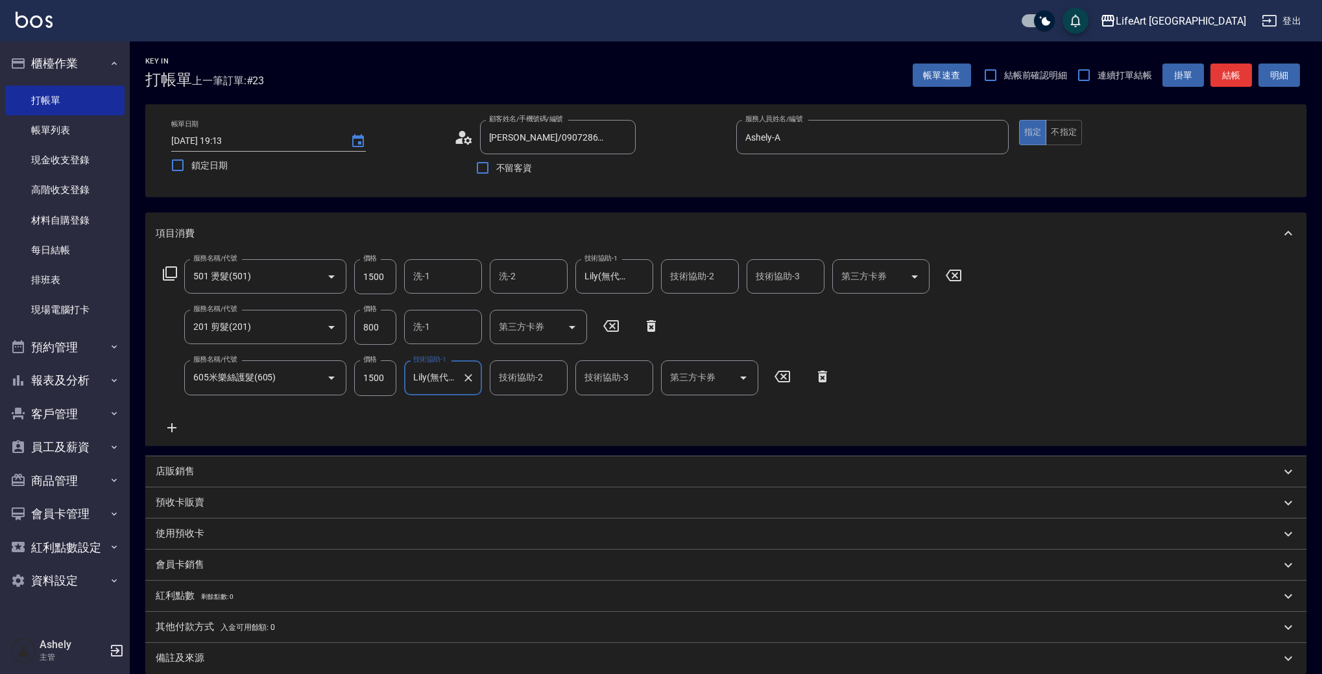
click at [299, 663] on div "備註及來源" at bounding box center [718, 659] width 1125 height 14
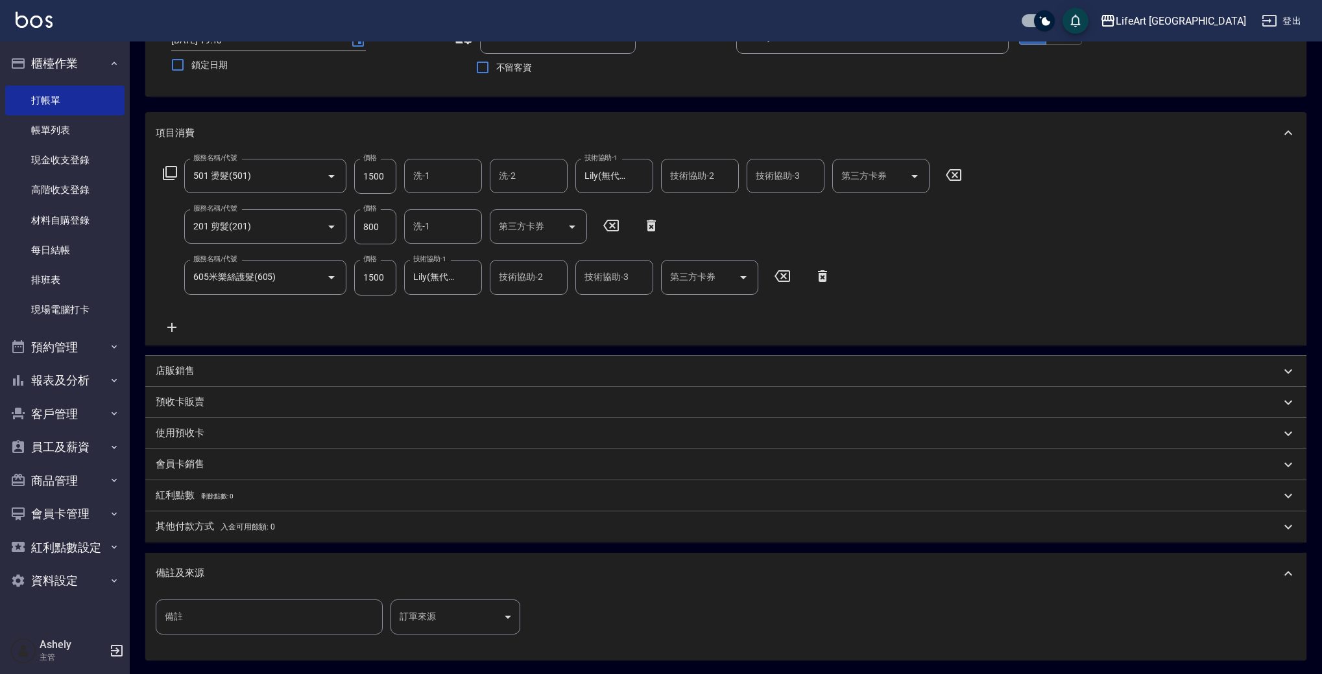
scroll to position [233, 0]
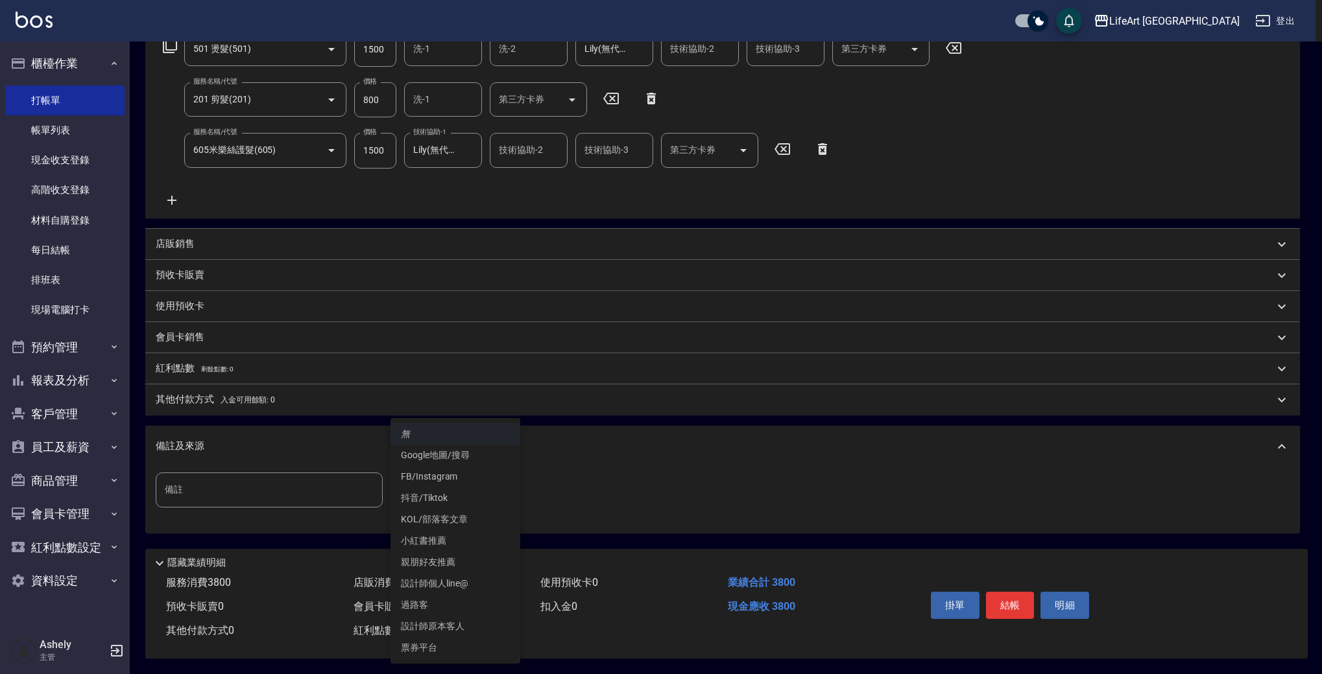
click at [454, 484] on body "LifeArt 蘆洲 登出 櫃檯作業 打帳單 帳單列表 現金收支登錄 高階收支登錄 材料自購登錄 每日結帳 排班表 現場電腦打卡 預約管理 預約管理 單日預約…" at bounding box center [661, 223] width 1322 height 902
click at [461, 475] on li "FB/Instagram" at bounding box center [455, 476] width 130 height 21
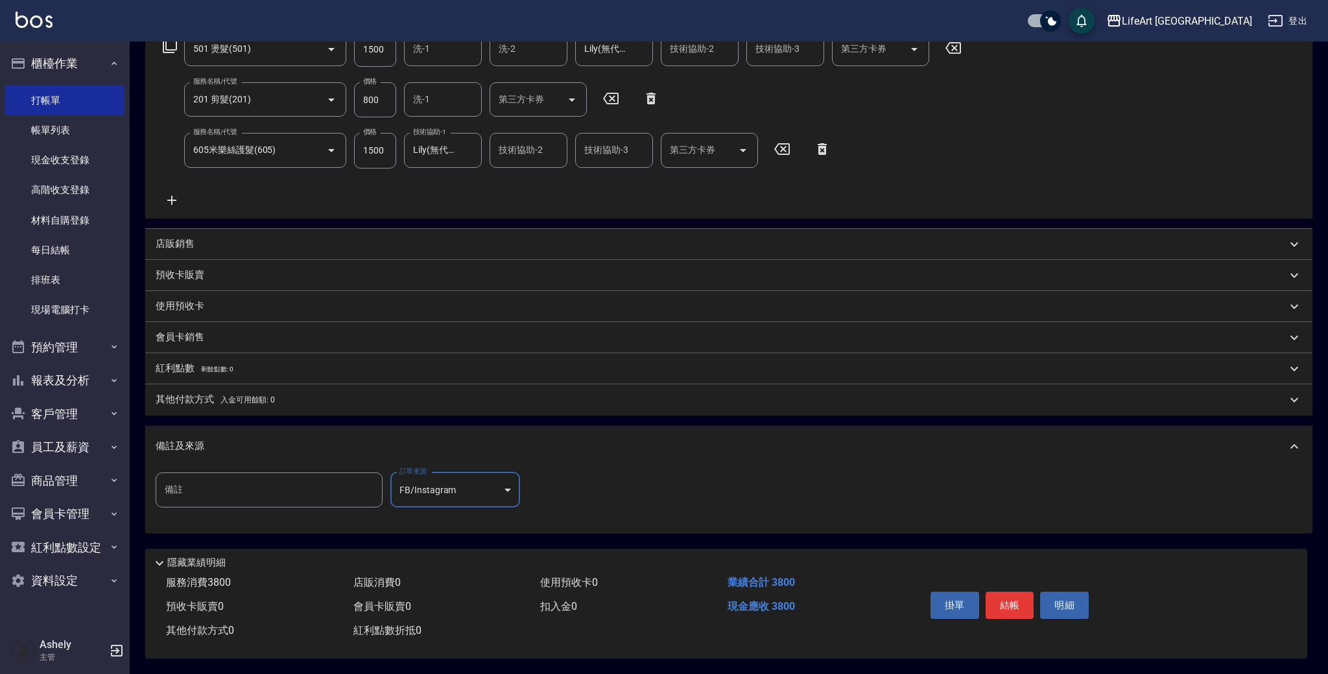
type input "FB/Instagram"
click at [1015, 592] on button "結帳" at bounding box center [1010, 605] width 49 height 27
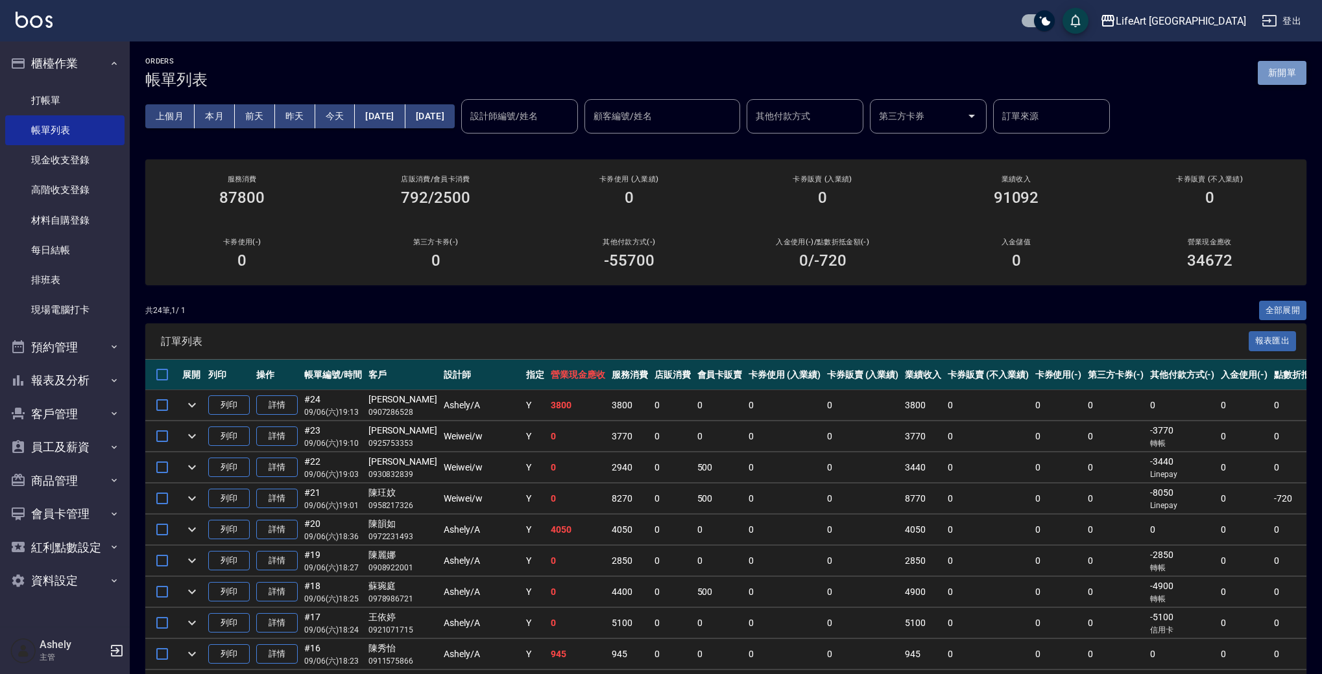
click at [1278, 72] on button "新開單" at bounding box center [1282, 73] width 49 height 24
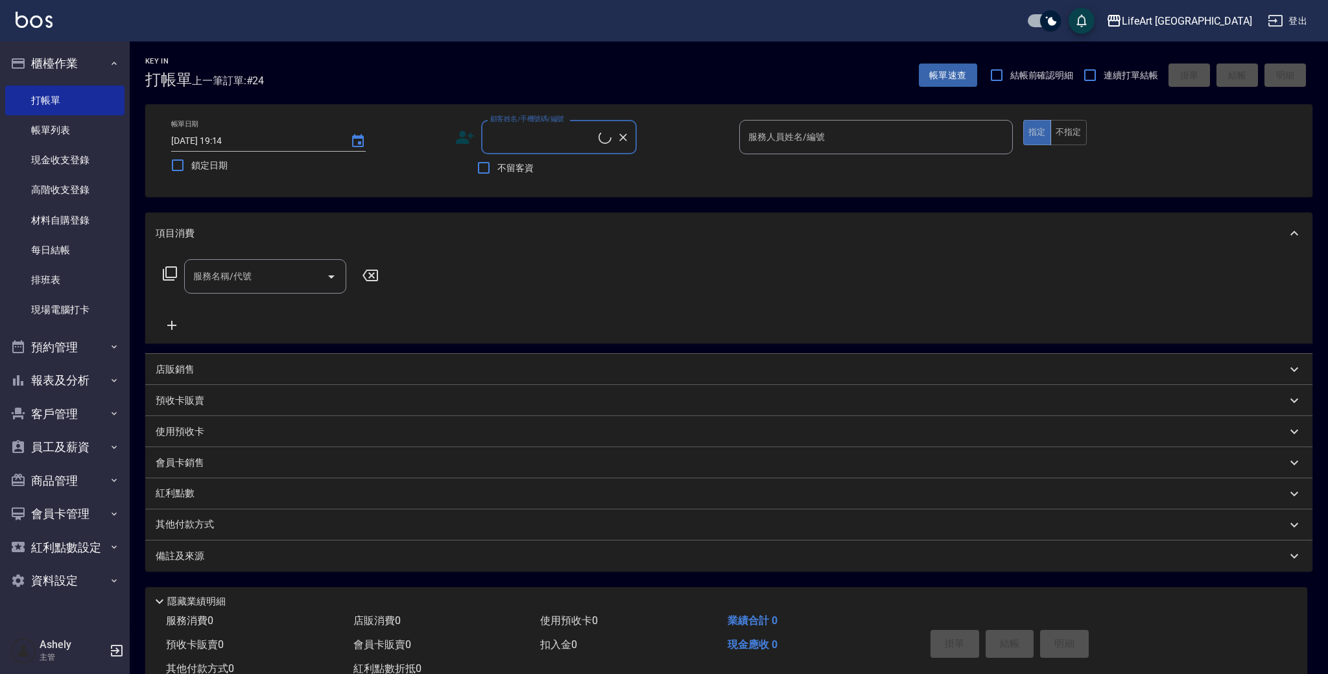
click at [555, 138] on input "顧客姓名/手機號碼/編號" at bounding box center [543, 137] width 112 height 23
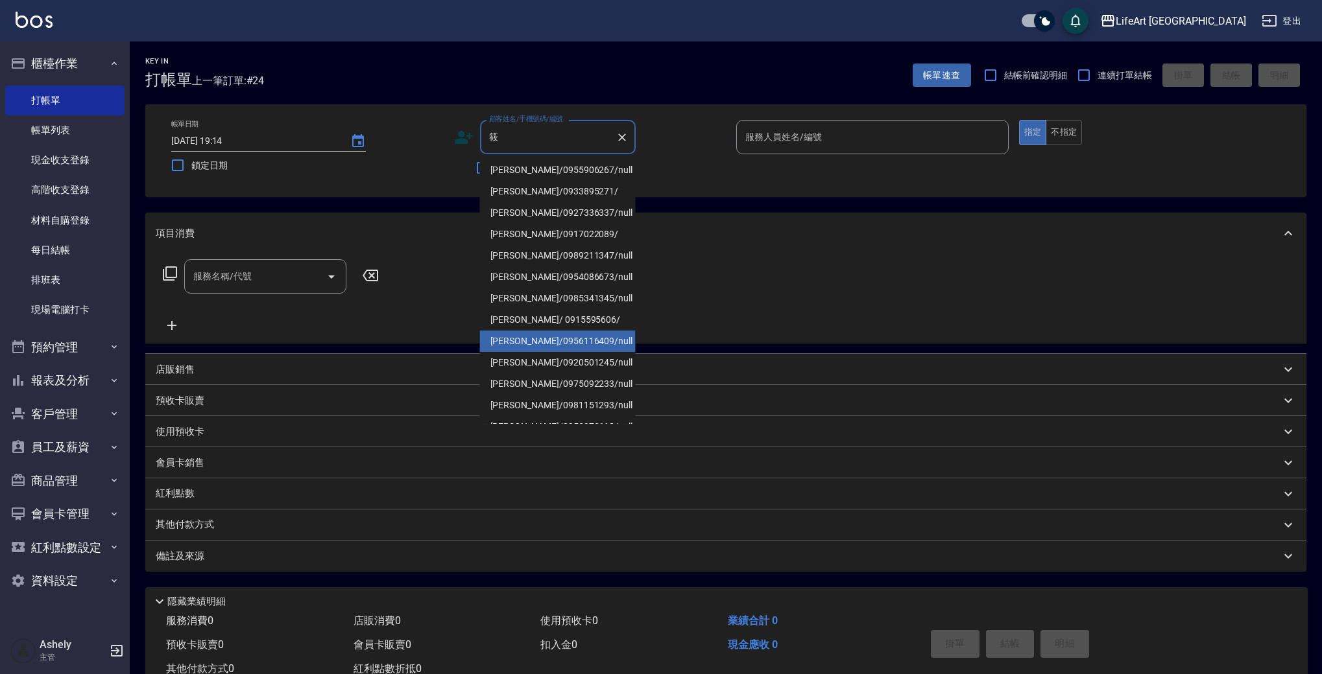
click at [530, 340] on li "張筱蘭/0956116409/null" at bounding box center [558, 341] width 156 height 21
type input "張筱蘭/0956116409/null"
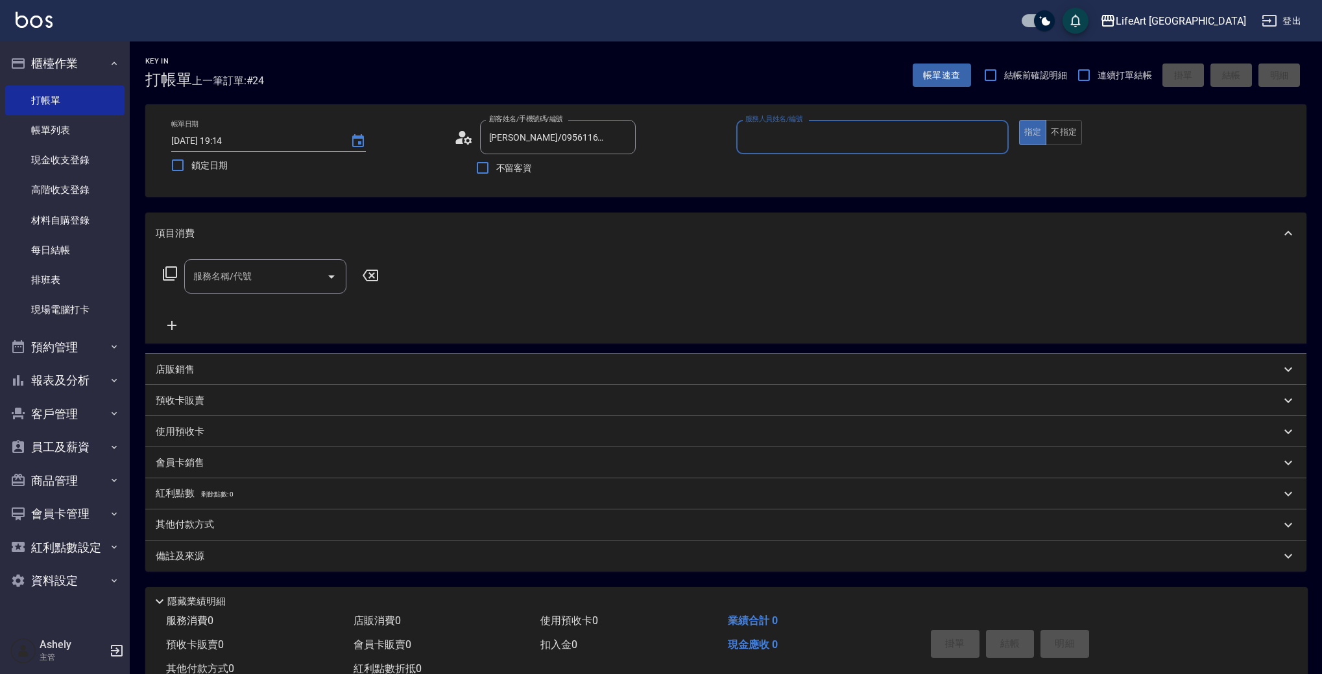
type input "Weiwei-w"
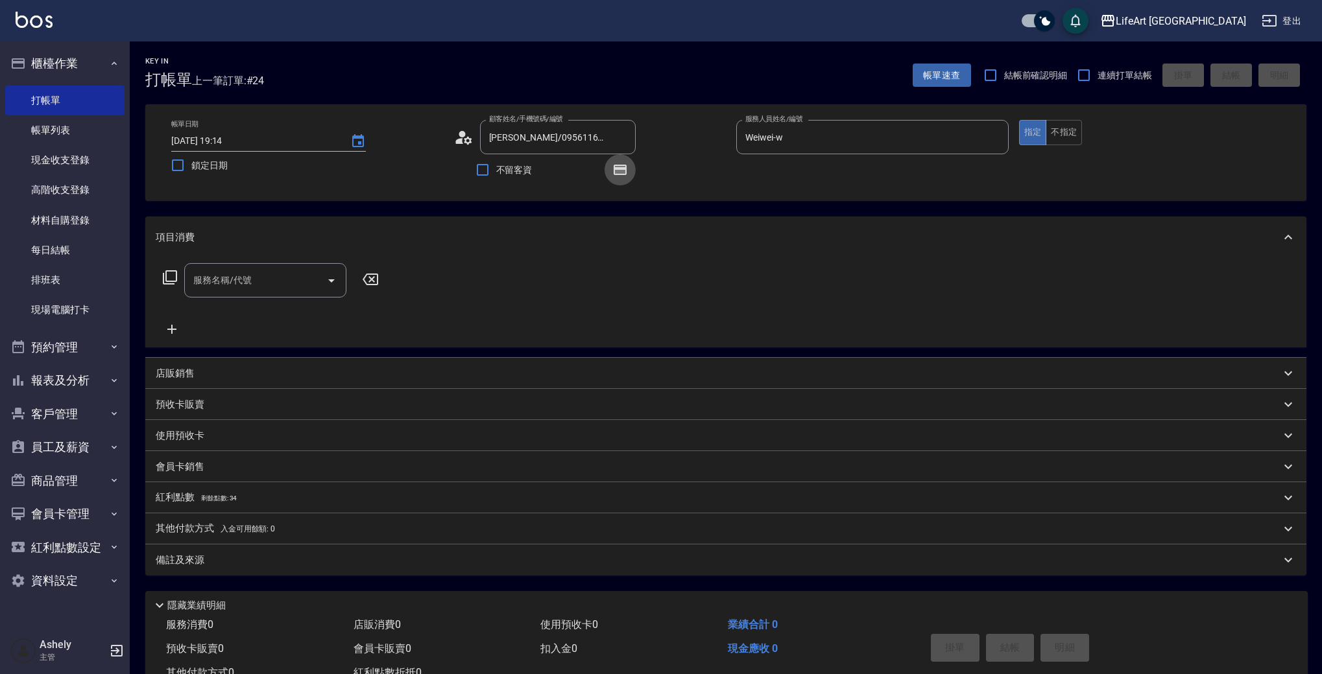
click at [614, 170] on icon "button" at bounding box center [620, 170] width 13 height 10
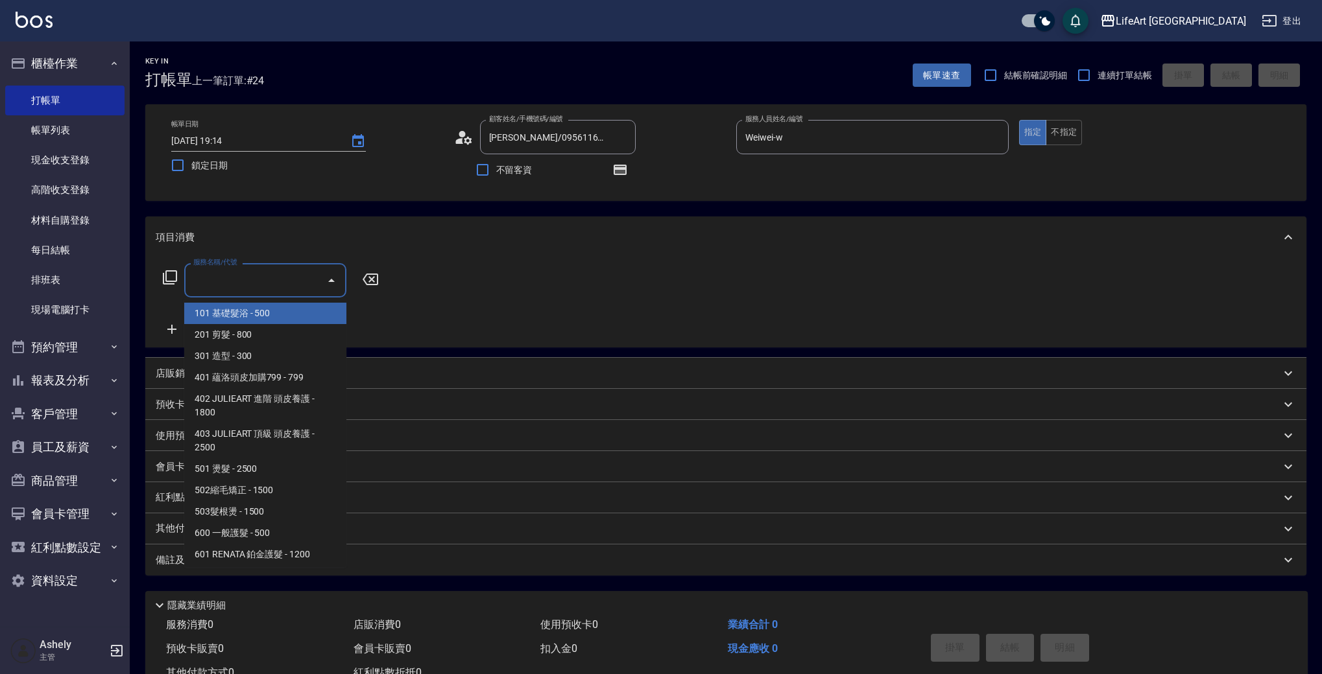
click at [235, 286] on input "服務名稱/代號" at bounding box center [255, 280] width 131 height 23
click at [248, 339] on span "201 剪髮 - 800" at bounding box center [265, 334] width 162 height 21
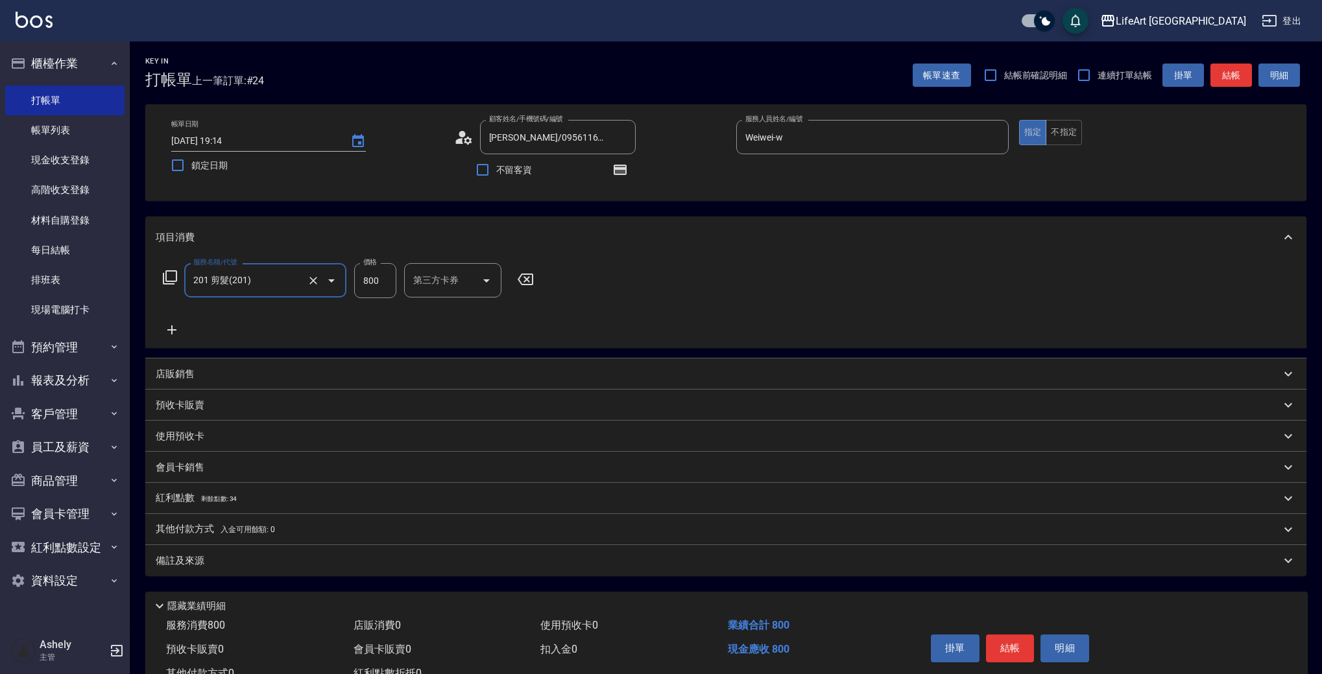
type input "201 剪髮(201)"
click at [381, 281] on input "800" at bounding box center [375, 280] width 42 height 35
type input "900"
click at [441, 285] on input "洗-1" at bounding box center [443, 280] width 66 height 23
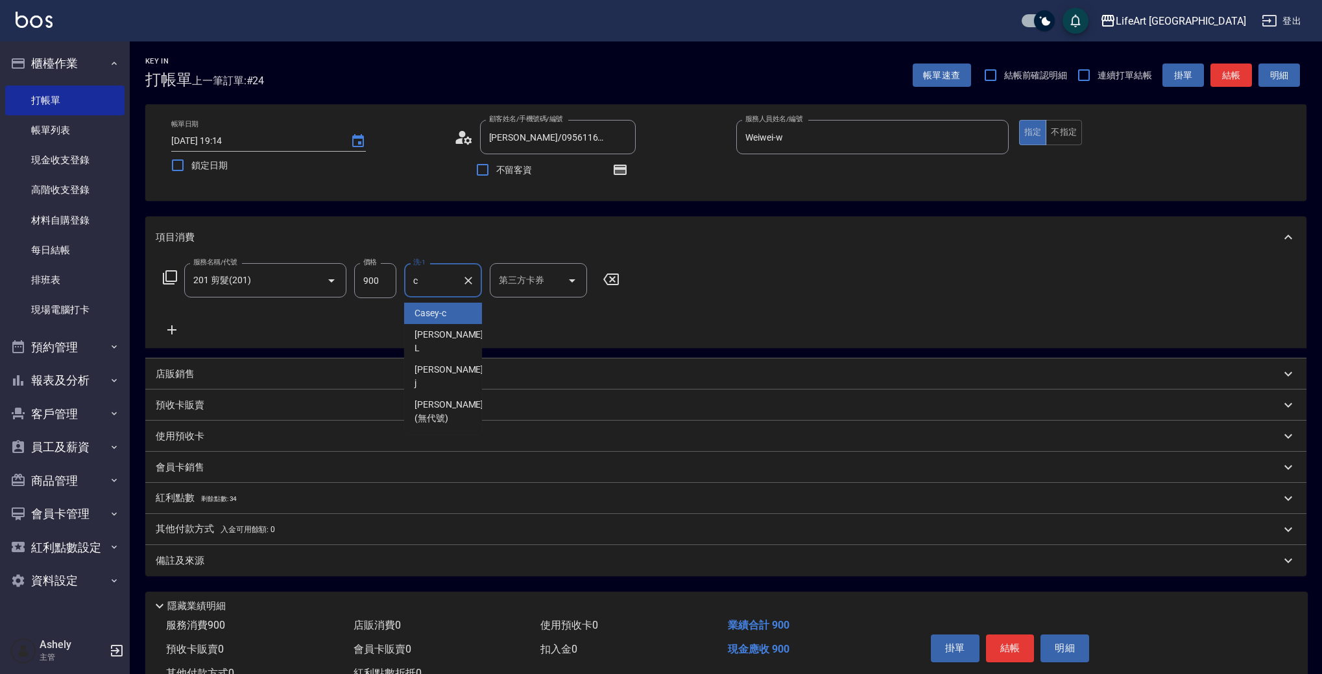
click at [436, 315] on span "Casey -c" at bounding box center [430, 314] width 32 height 14
type input "Casey-c"
click at [325, 560] on div "備註及來源" at bounding box center [718, 562] width 1125 height 14
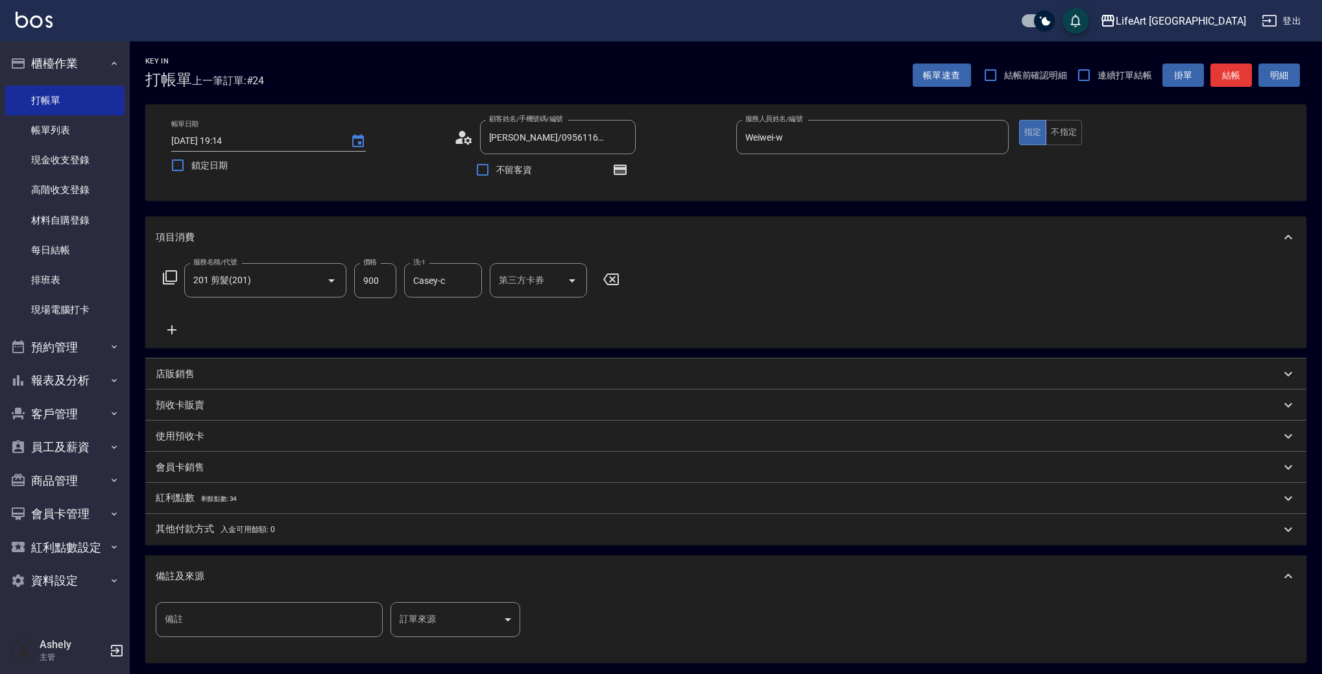
click at [447, 614] on body "LifeArt 蘆洲 登出 櫃檯作業 打帳單 帳單列表 現金收支登錄 高階收支登錄 材料自購登錄 每日結帳 排班表 現場電腦打卡 預約管理 預約管理 單日預約…" at bounding box center [661, 402] width 1322 height 804
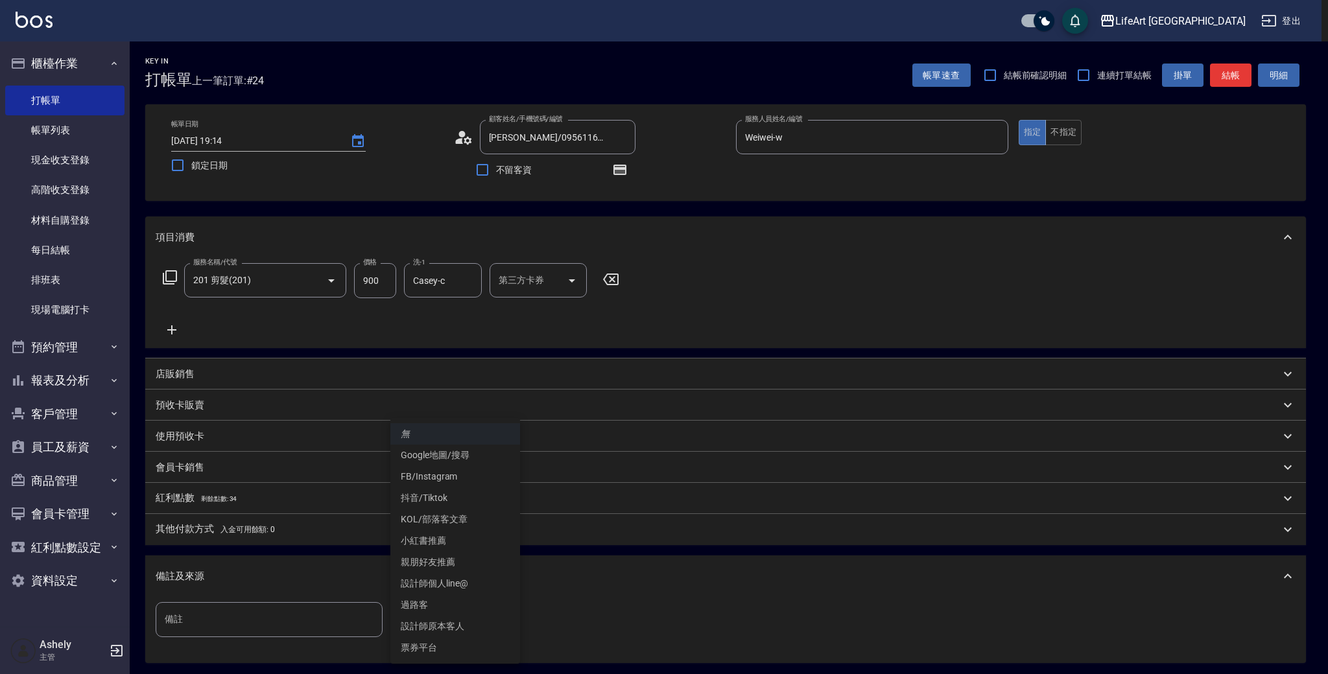
click at [468, 617] on li "設計師原本客人" at bounding box center [455, 626] width 130 height 21
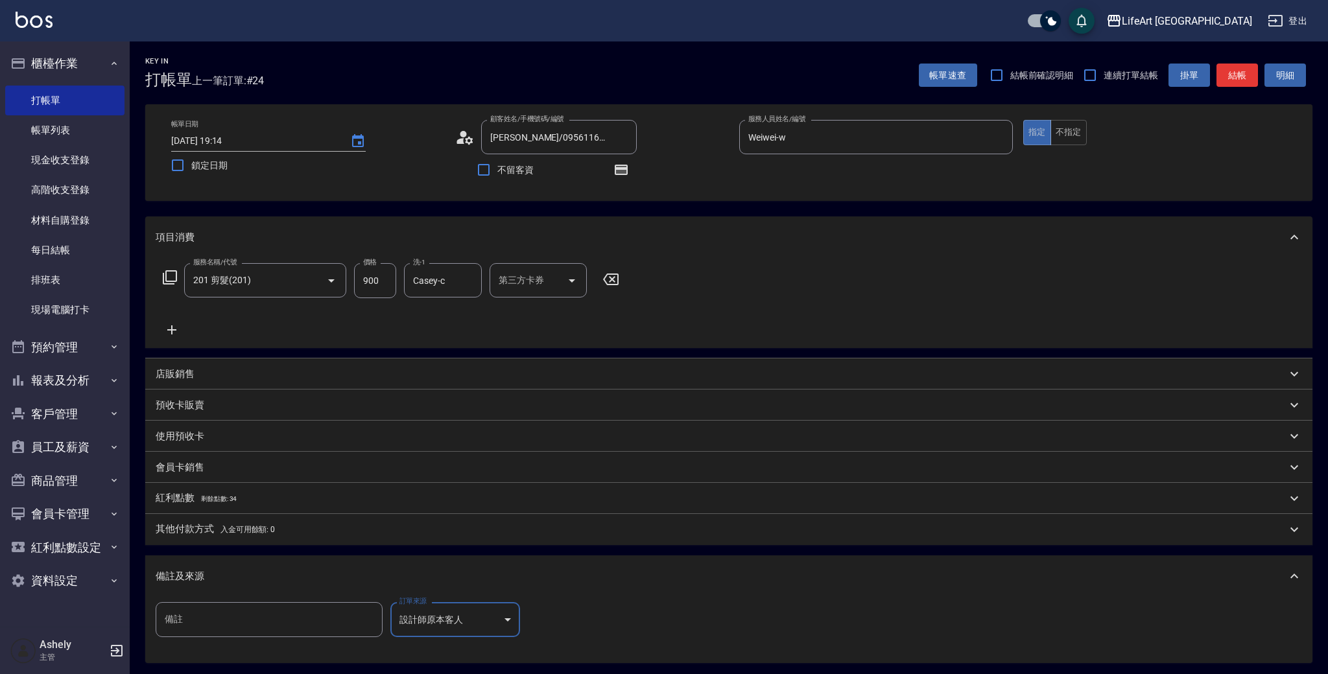
type input "設計師原本客人"
click at [464, 147] on icon at bounding box center [463, 137] width 19 height 19
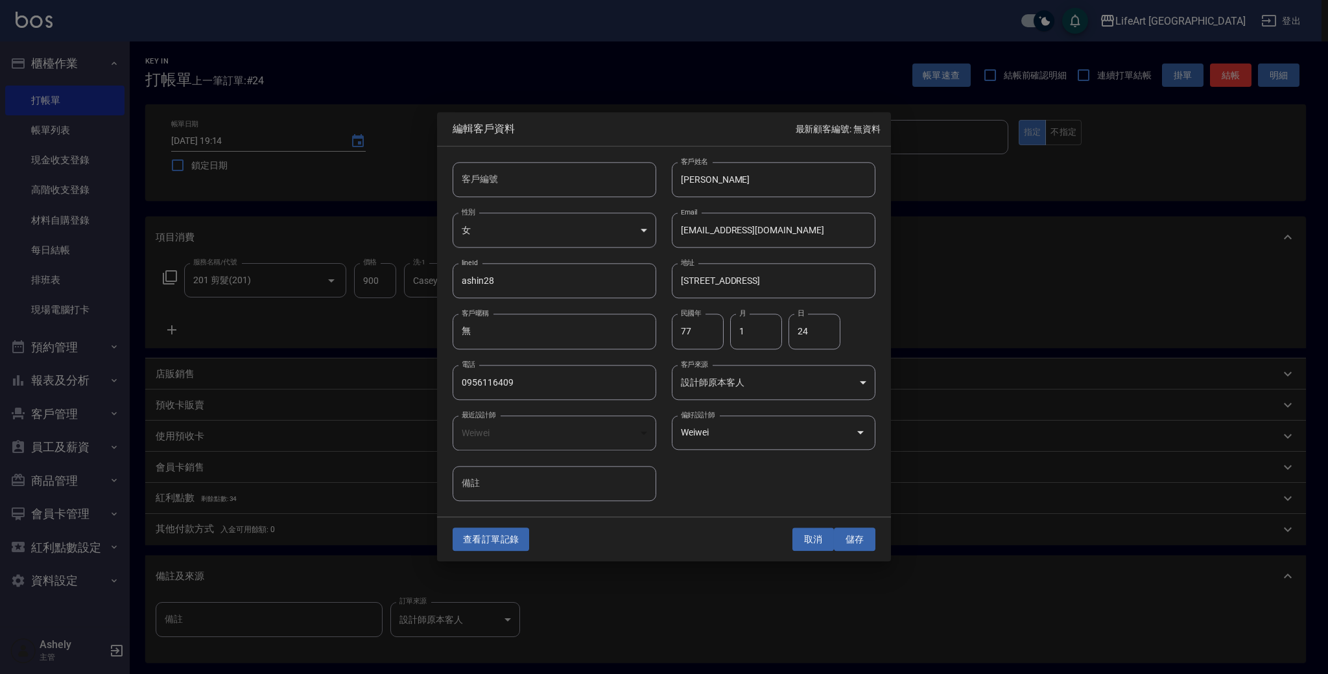
click at [814, 542] on button "取消" at bounding box center [814, 540] width 42 height 24
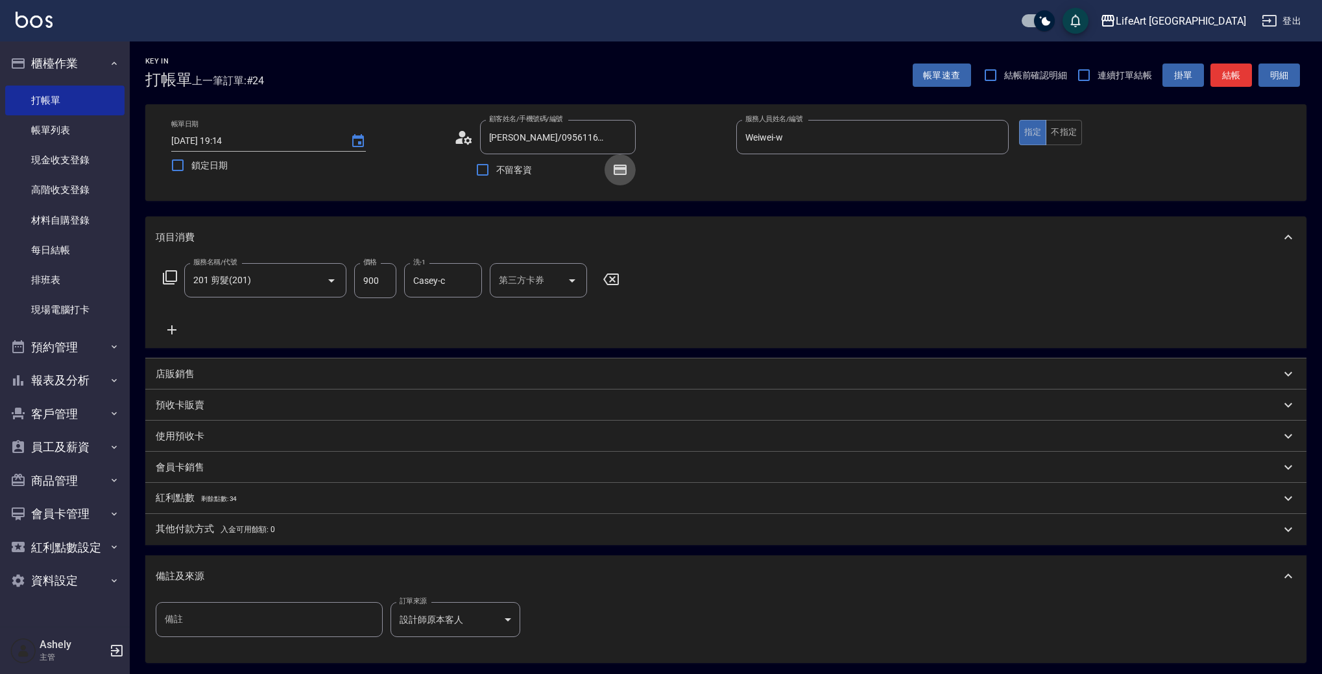
click at [616, 173] on icon "button" at bounding box center [620, 170] width 10 height 8
click at [617, 172] on icon "button" at bounding box center [620, 170] width 10 height 8
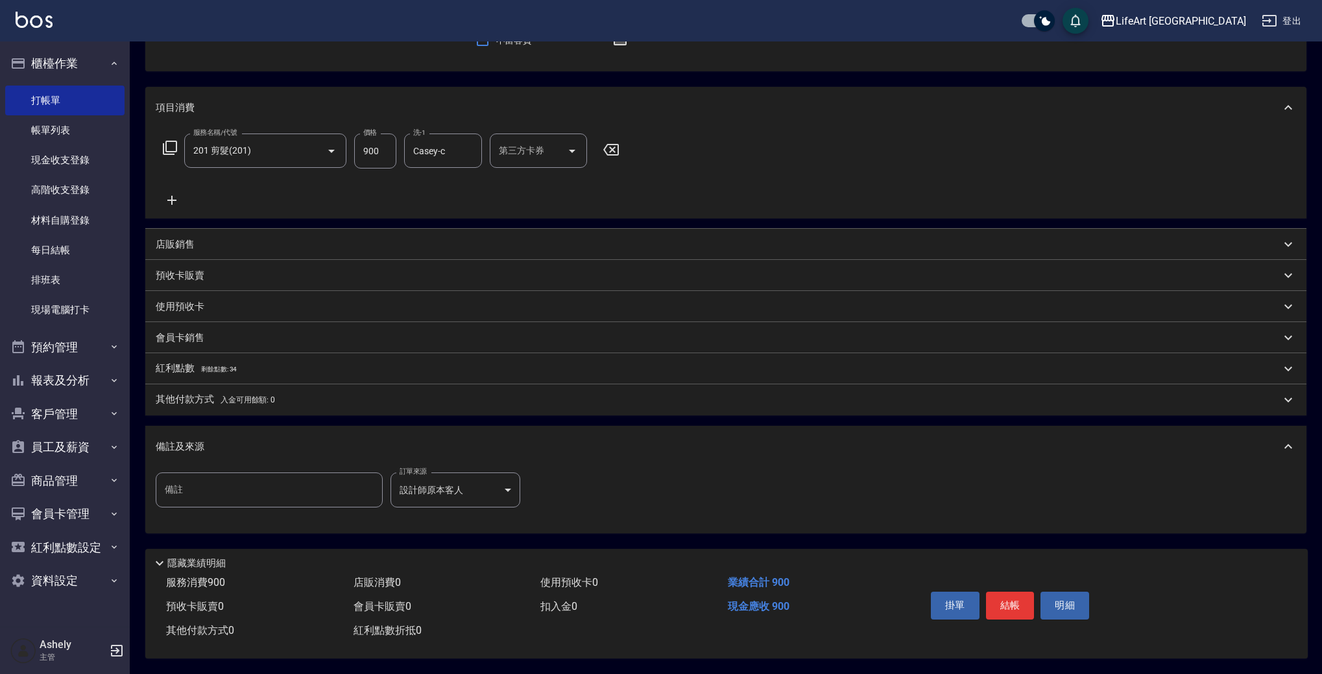
click at [210, 394] on p "其他付款方式 入金可用餘額: 0" at bounding box center [215, 400] width 119 height 14
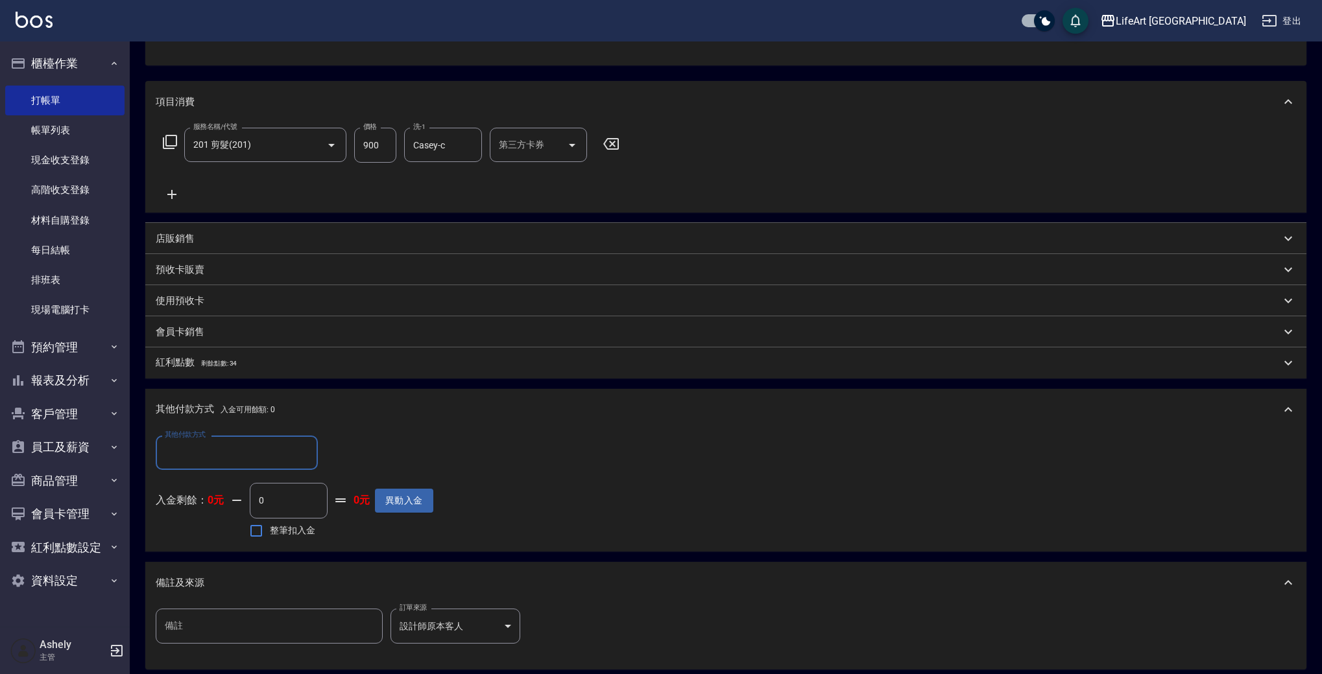
click at [204, 437] on label "其他付款方式" at bounding box center [185, 435] width 41 height 10
click at [204, 442] on input "其他付款方式" at bounding box center [236, 453] width 150 height 23
click at [202, 456] on input "其他付款方式" at bounding box center [236, 453] width 150 height 23
click at [207, 484] on span "轉帳" at bounding box center [237, 486] width 162 height 21
type input "轉帳"
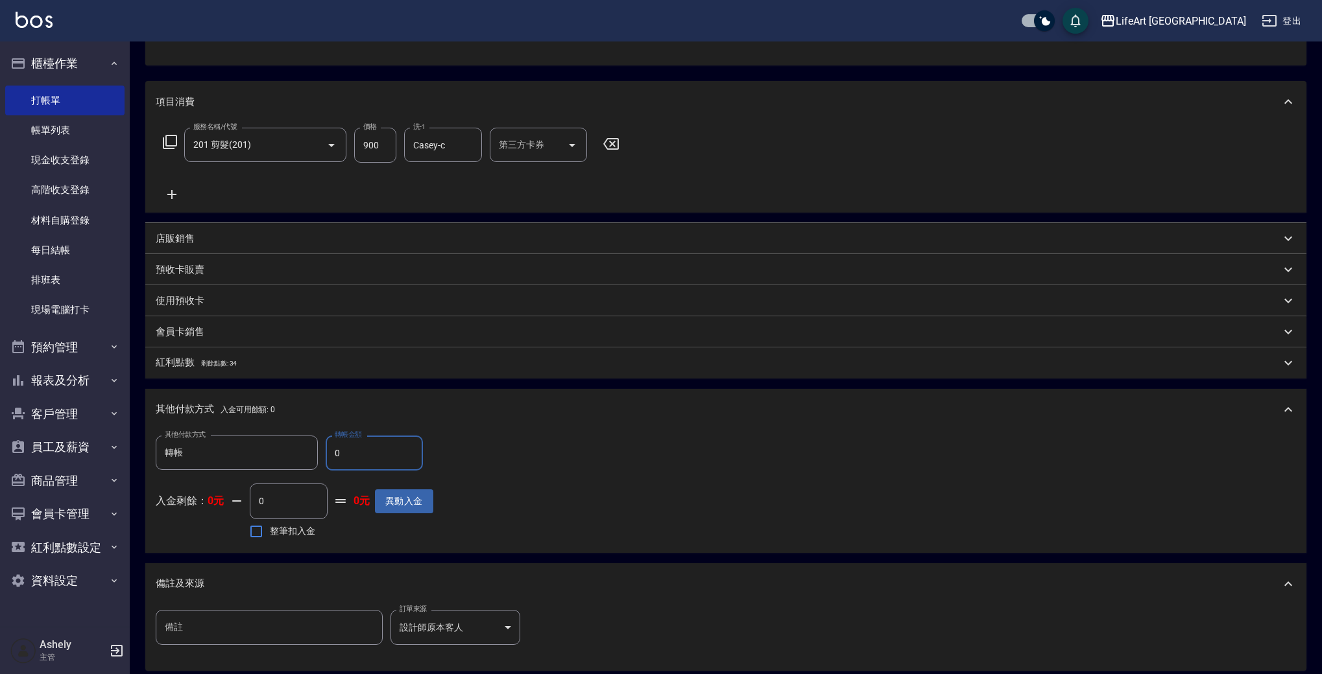
scroll to position [279, 0]
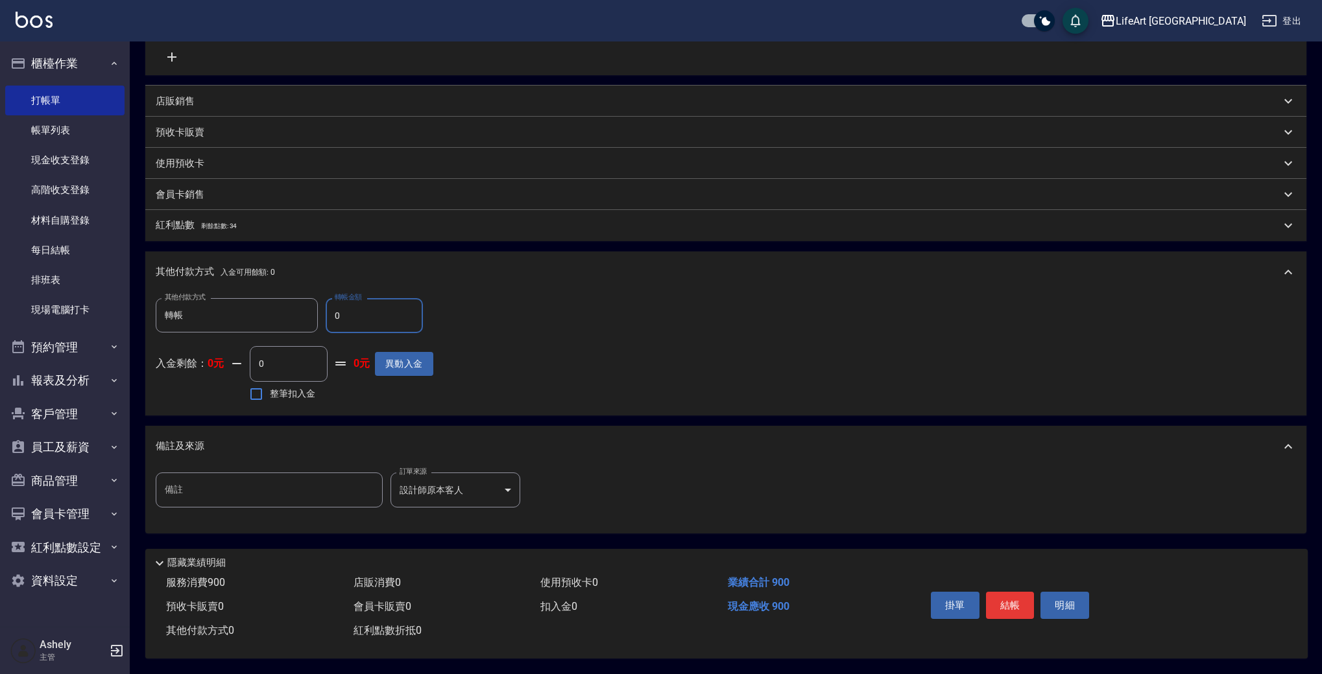
click at [372, 306] on input "0" at bounding box center [374, 315] width 97 height 35
type input "900"
click at [1022, 604] on button "結帳" at bounding box center [1010, 605] width 49 height 27
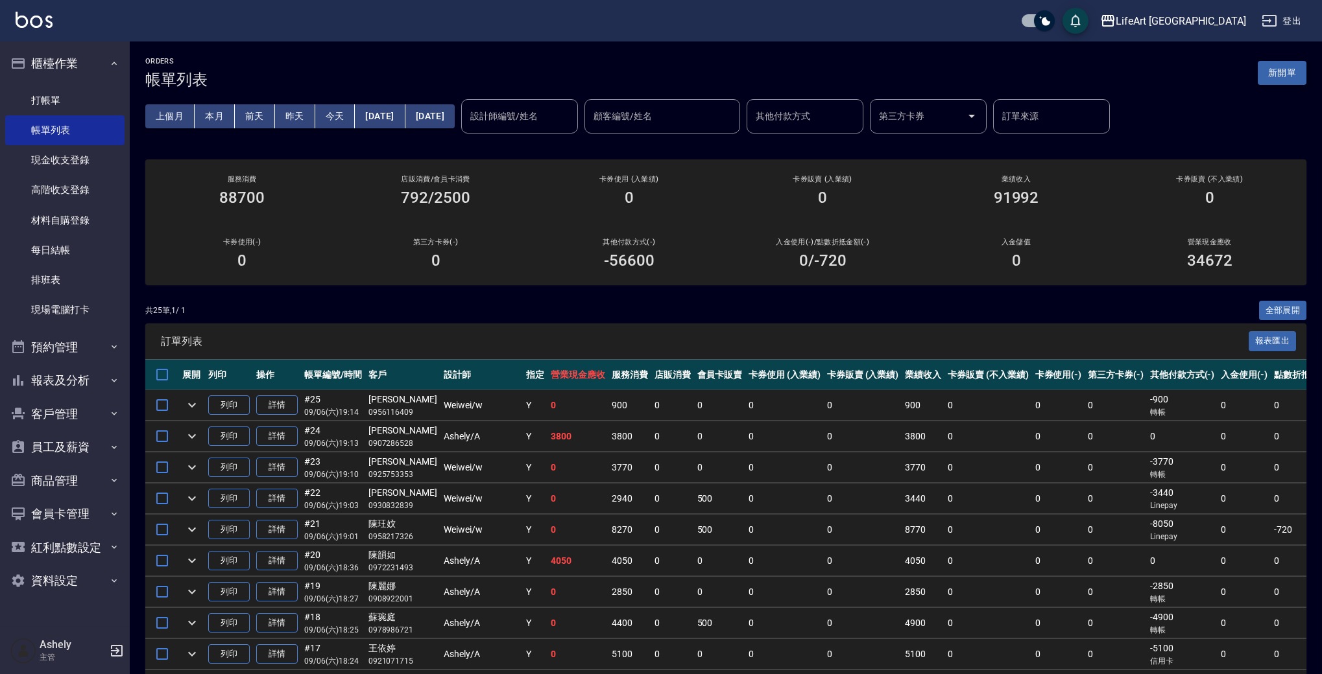
click at [1270, 78] on button "新開單" at bounding box center [1282, 73] width 49 height 24
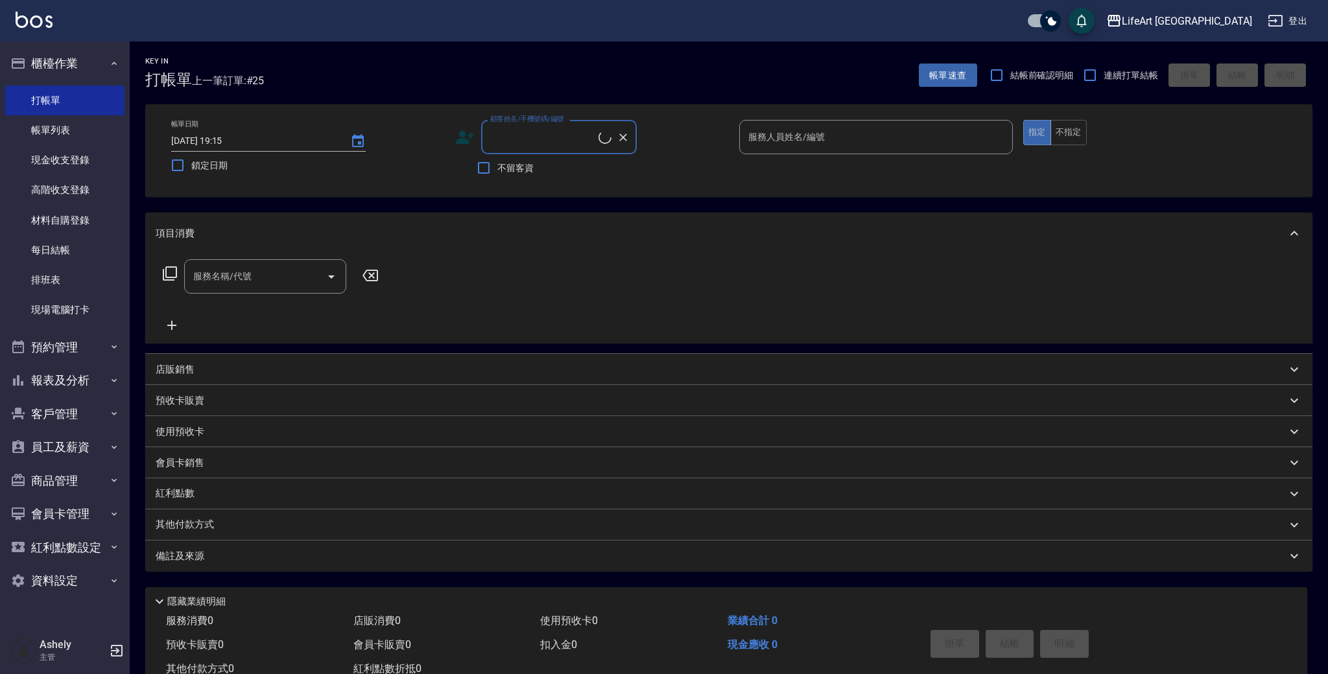
click at [538, 141] on input "顧客姓名/手機號碼/編號" at bounding box center [543, 137] width 112 height 23
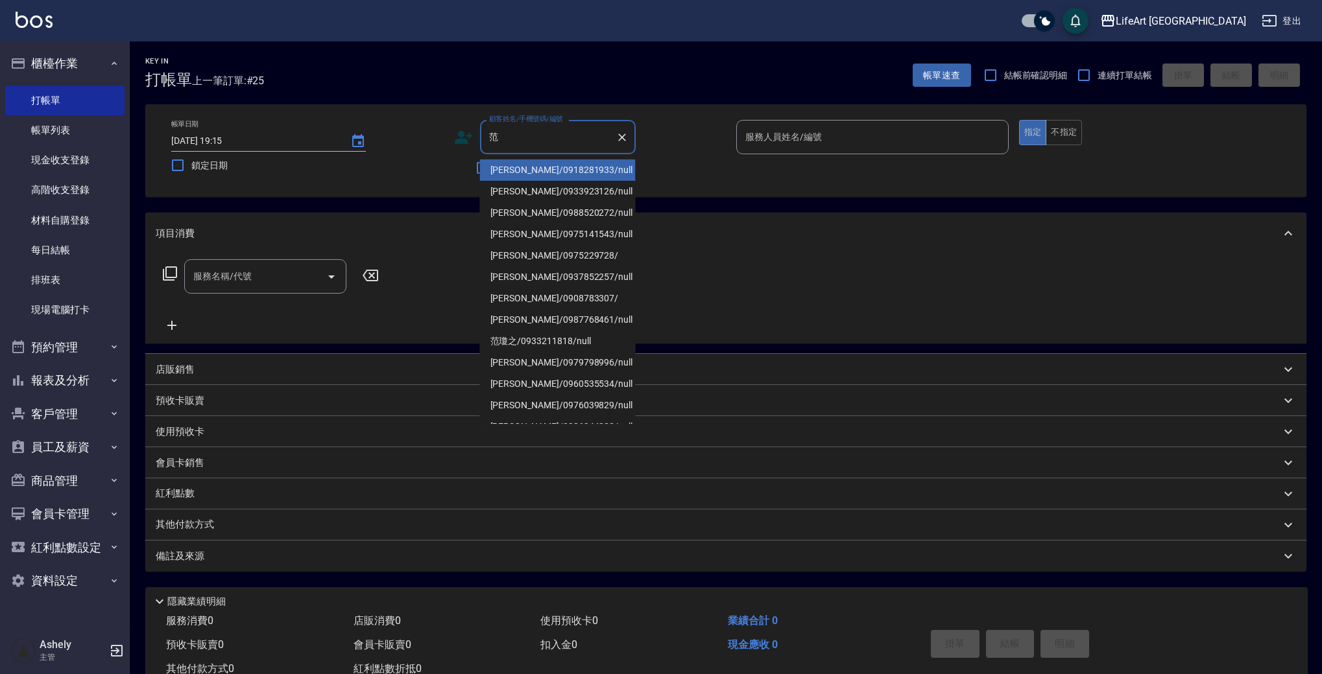
click at [529, 165] on li "范睿昀/0918281933/null" at bounding box center [558, 170] width 156 height 21
type input "范睿昀/0918281933/null"
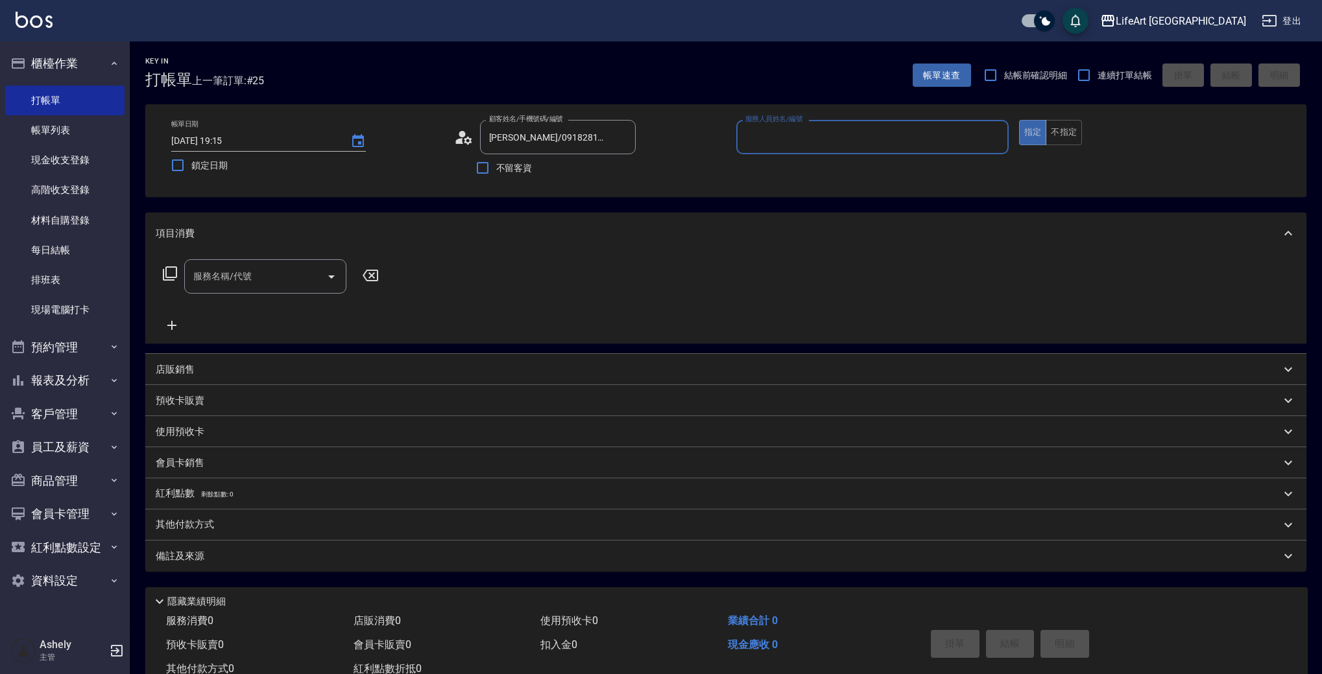
type input "Weiwei-w"
click at [256, 292] on input "服務名稱/代號" at bounding box center [255, 280] width 131 height 23
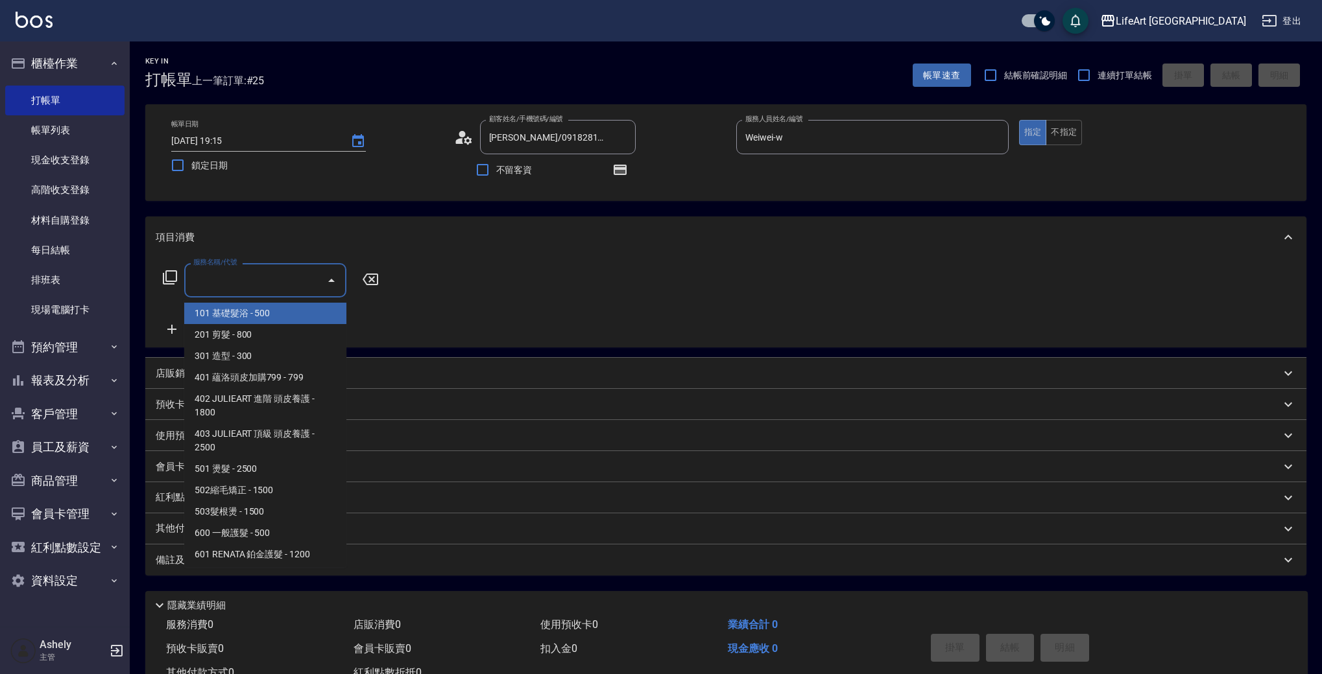
click at [263, 316] on span "101 基礎髮浴 - 500" at bounding box center [265, 313] width 162 height 21
type input "101 基礎髮浴 (101)"
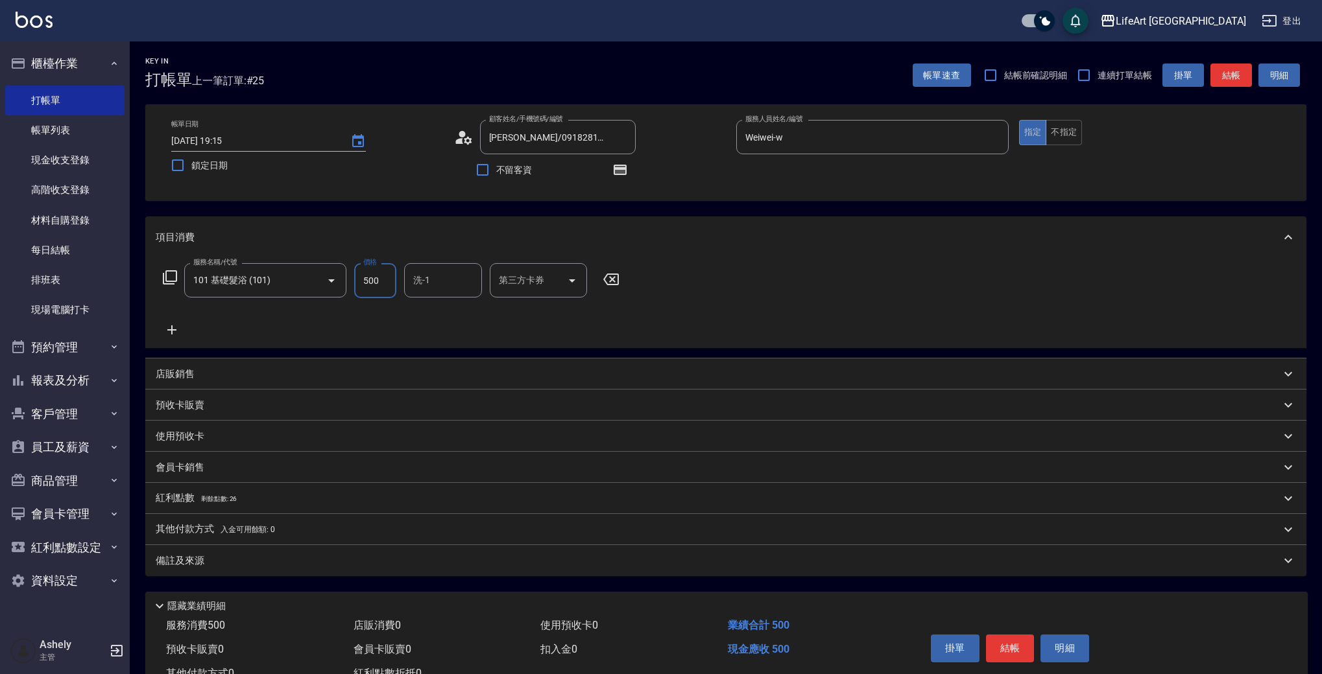
click at [372, 285] on input "500" at bounding box center [375, 280] width 42 height 35
type input "315"
click at [444, 273] on input "洗-1" at bounding box center [443, 280] width 66 height 23
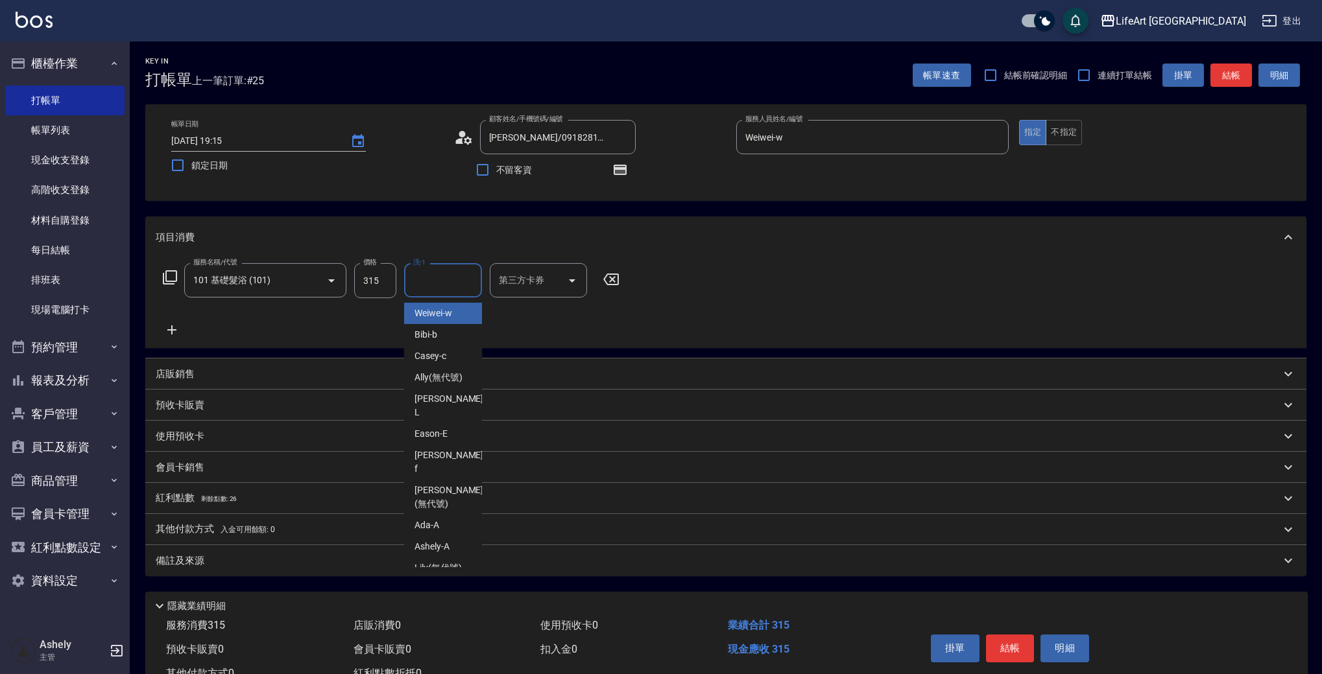
type input "x"
click at [432, 317] on span "Casey -c" at bounding box center [430, 314] width 32 height 14
type input "Casey-c"
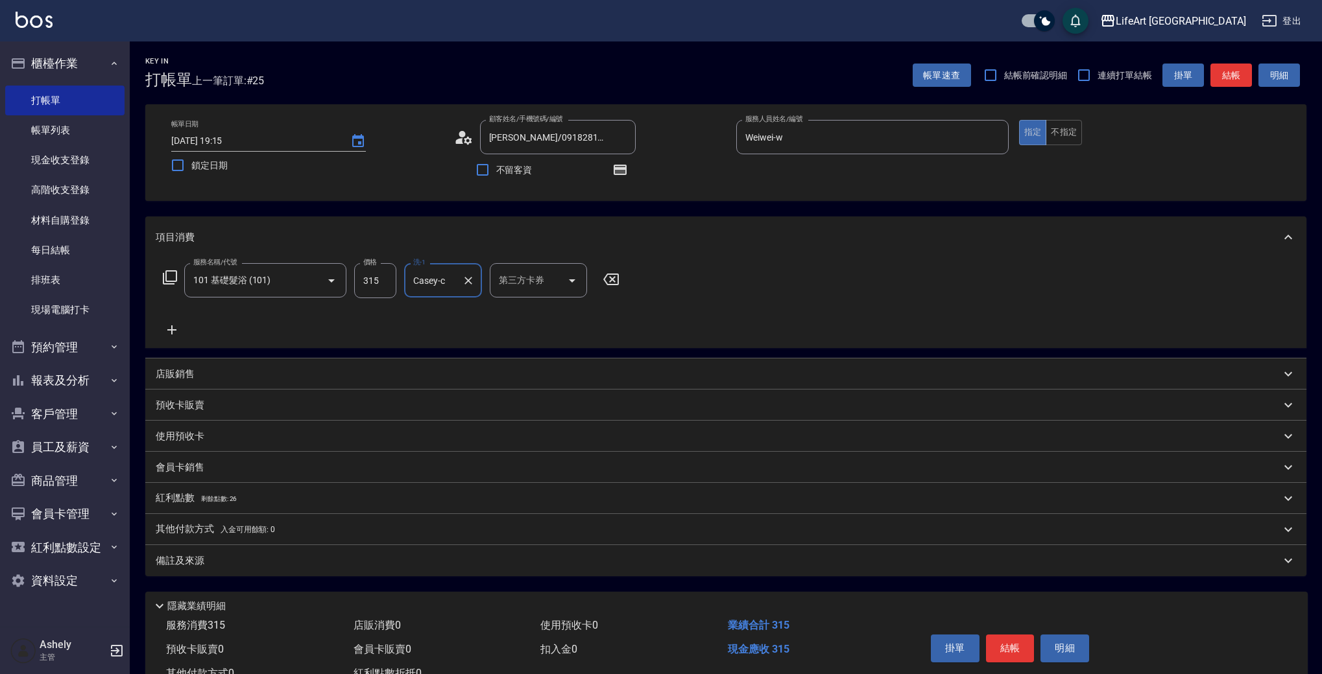
click at [298, 560] on div "備註及來源" at bounding box center [718, 562] width 1125 height 14
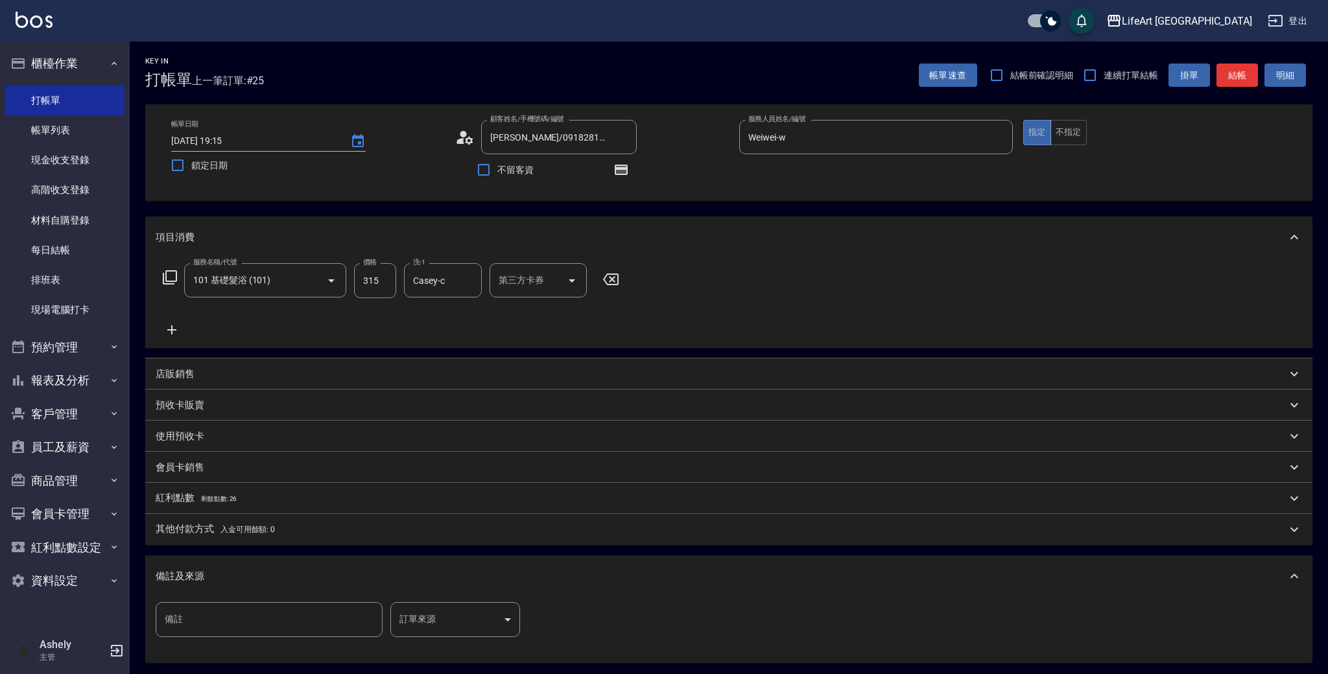
click at [433, 624] on body "LifeArt 蘆洲 登出 櫃檯作業 打帳單 帳單列表 現金收支登錄 高階收支登錄 材料自購登錄 每日結帳 排班表 現場電腦打卡 預約管理 預約管理 單日預約…" at bounding box center [664, 402] width 1328 height 804
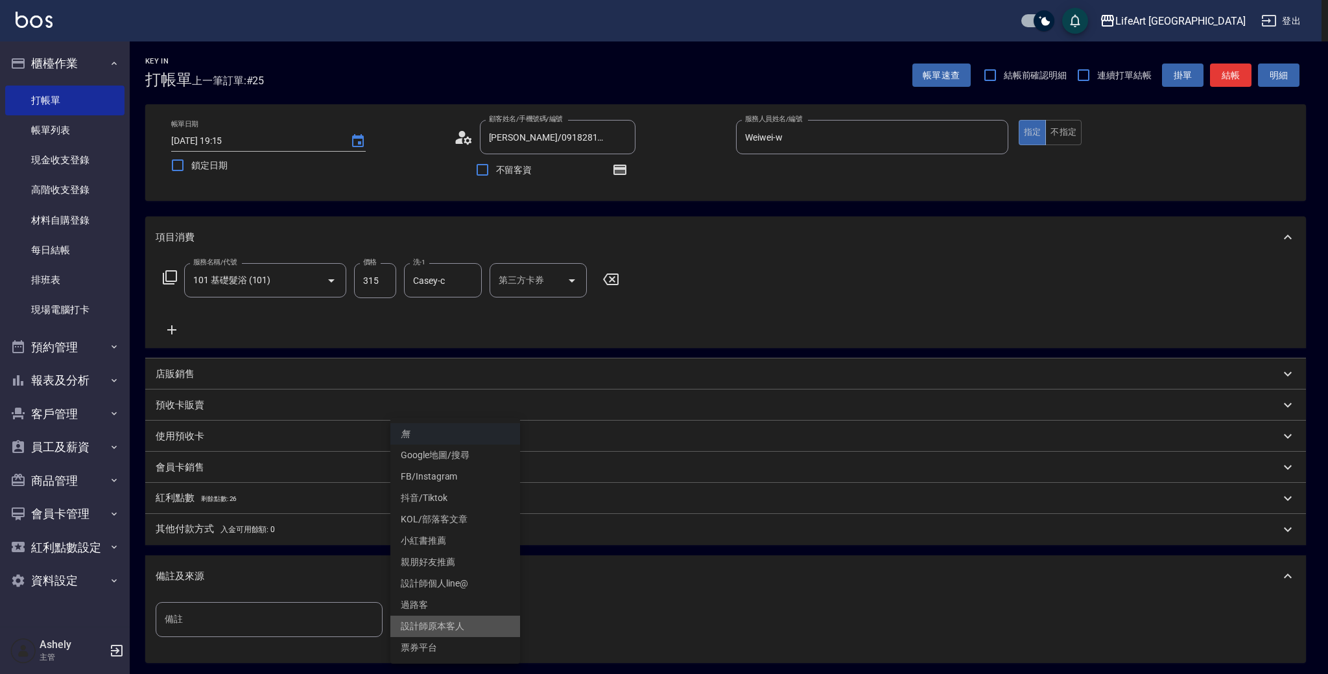
click at [447, 628] on li "設計師原本客人" at bounding box center [455, 626] width 130 height 21
type input "設計師原本客人"
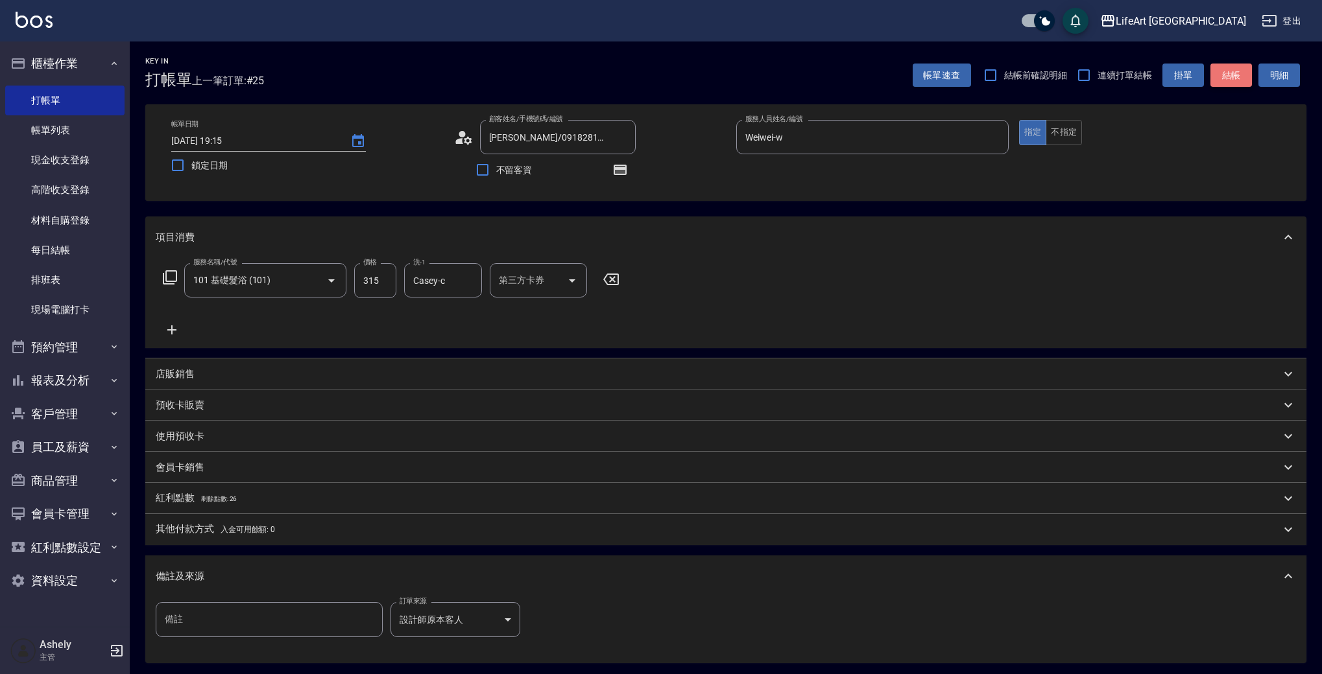
click at [1231, 70] on button "結帳" at bounding box center [1231, 76] width 42 height 24
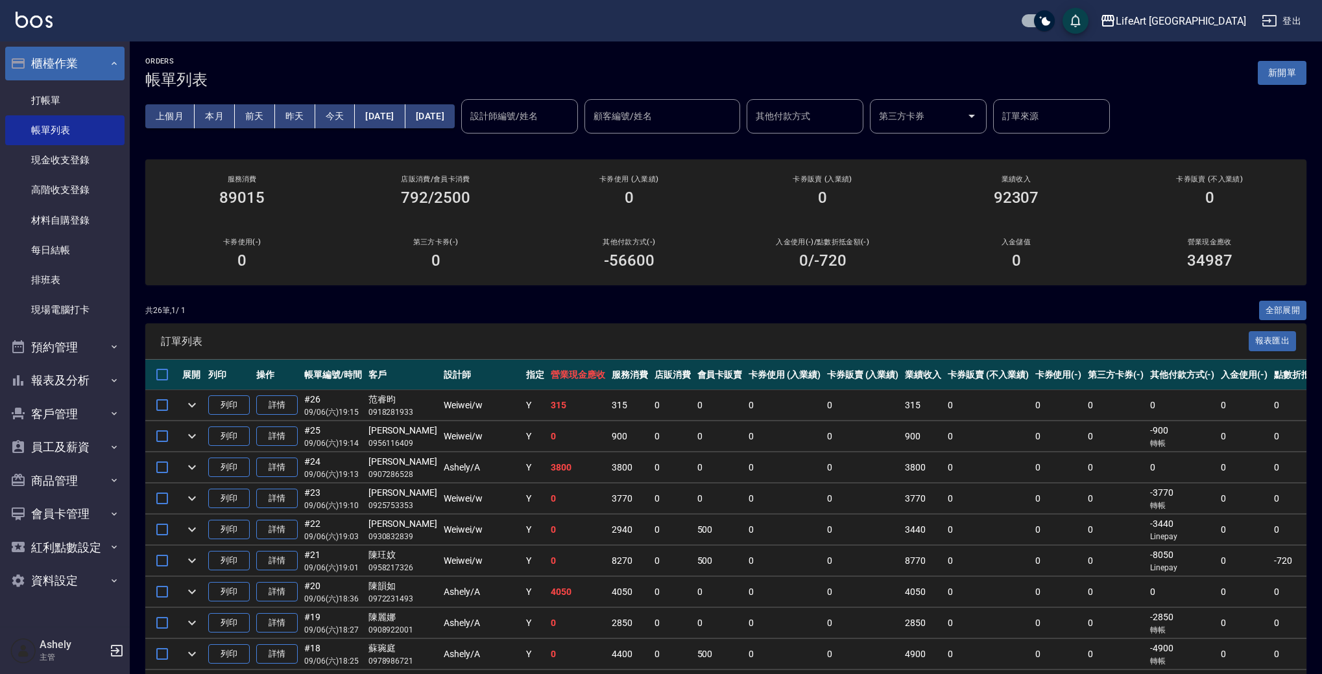
click at [83, 68] on button "櫃檯作業" at bounding box center [64, 64] width 119 height 34
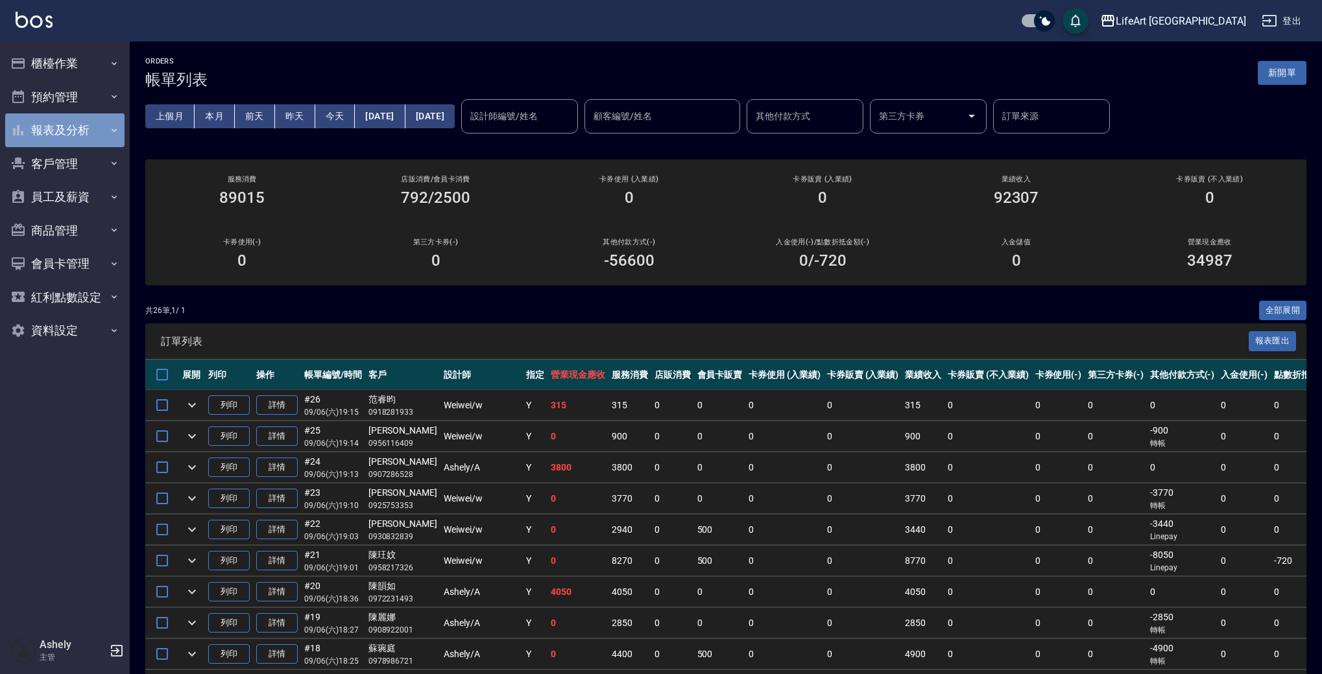
click at [84, 134] on button "報表及分析" at bounding box center [64, 130] width 119 height 34
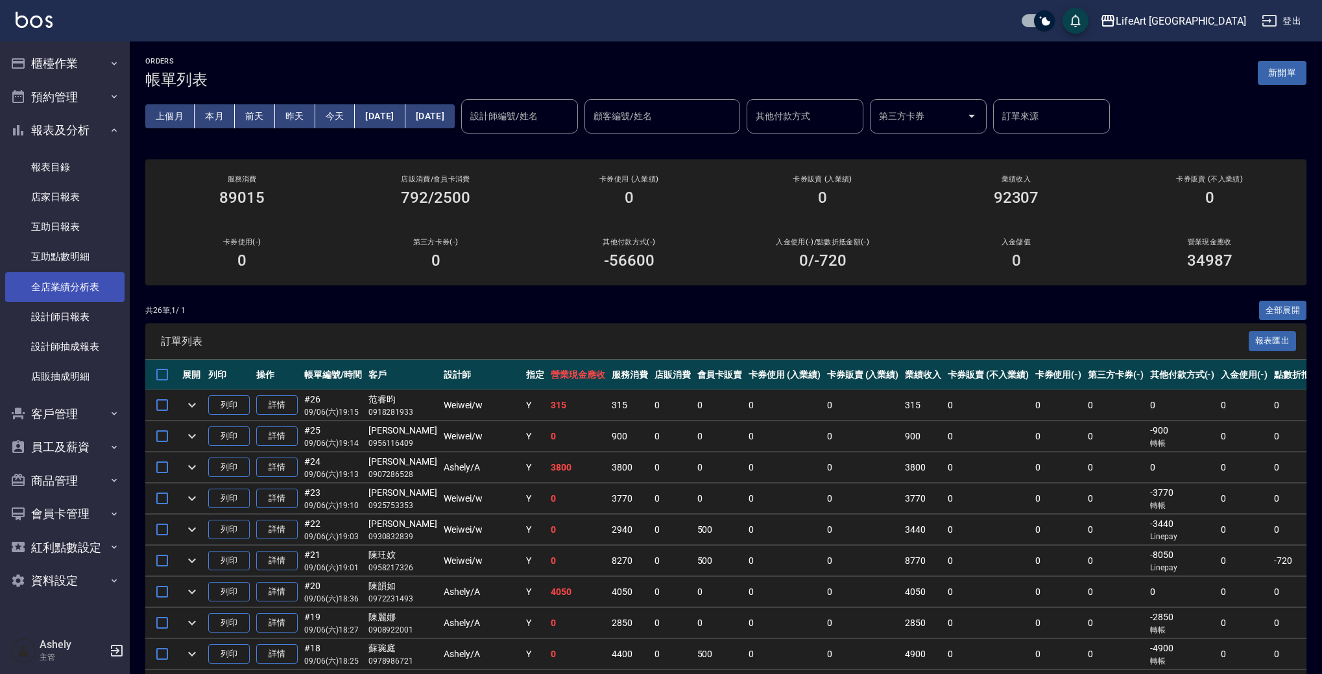
click at [97, 286] on link "全店業績分析表" at bounding box center [64, 287] width 119 height 30
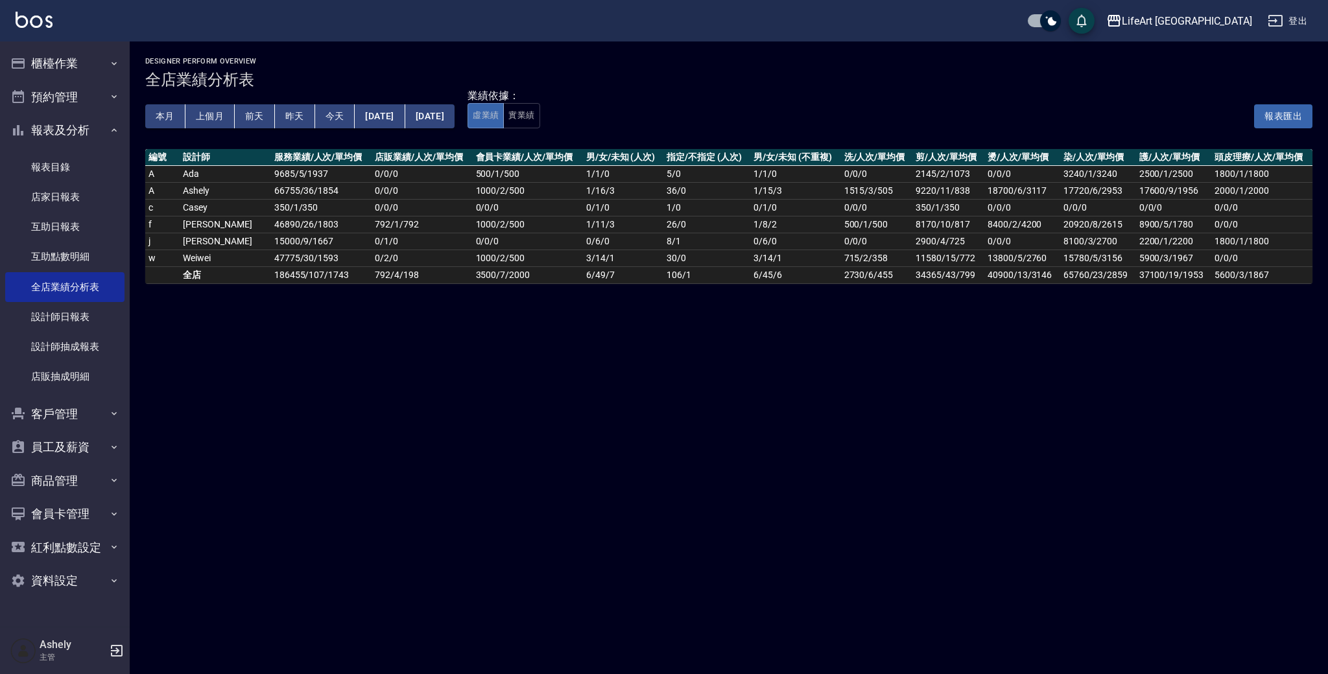
click at [201, 123] on button "上個月" at bounding box center [209, 116] width 49 height 24
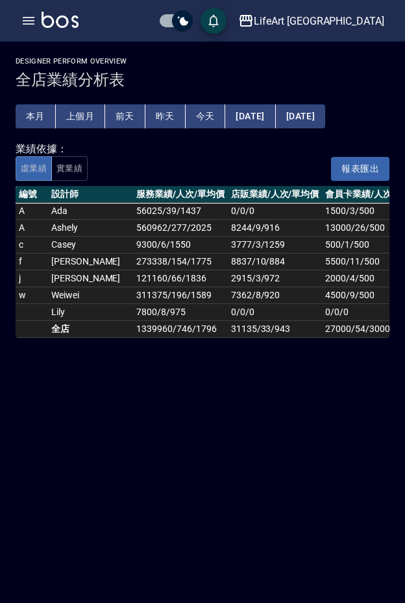
click at [325, 115] on button "[DATE]" at bounding box center [300, 116] width 49 height 24
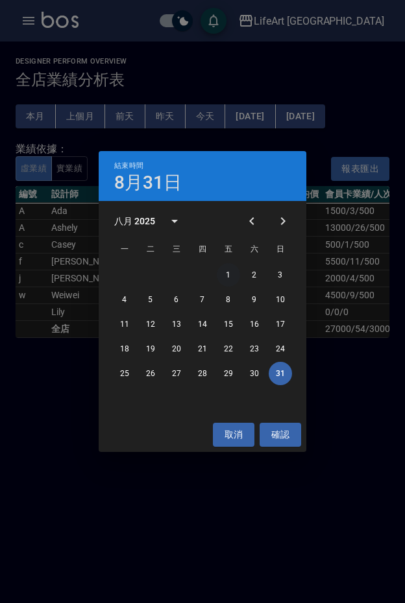
click at [228, 270] on button "1" at bounding box center [228, 274] width 23 height 23
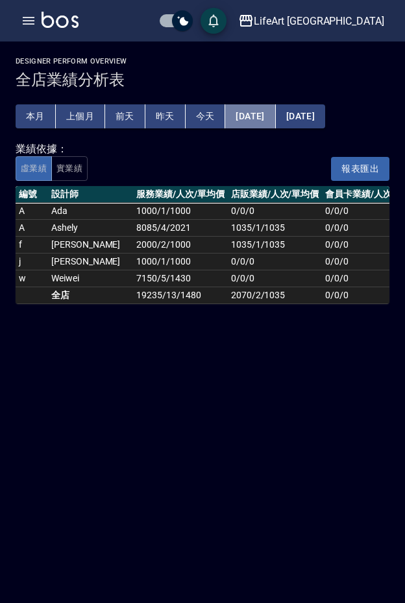
click at [264, 119] on button "2025/08/01" at bounding box center [250, 116] width 50 height 24
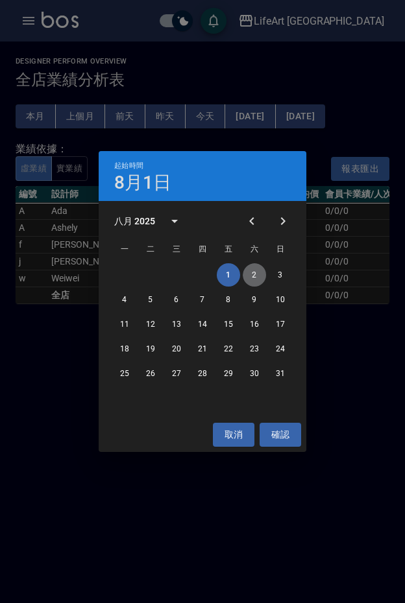
click at [252, 276] on button "2" at bounding box center [254, 274] width 23 height 23
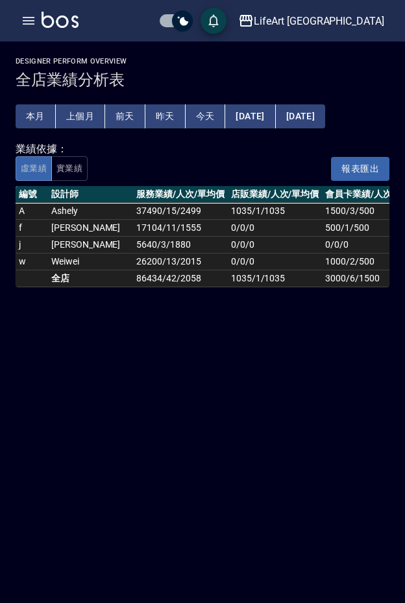
click at [275, 117] on button "2025/08/02" at bounding box center [250, 116] width 50 height 24
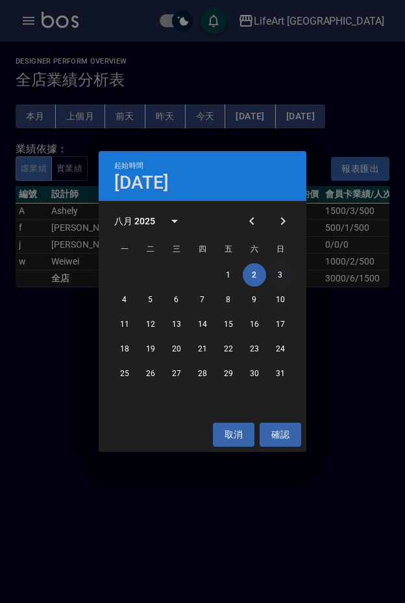
click at [281, 274] on button "3" at bounding box center [279, 274] width 23 height 23
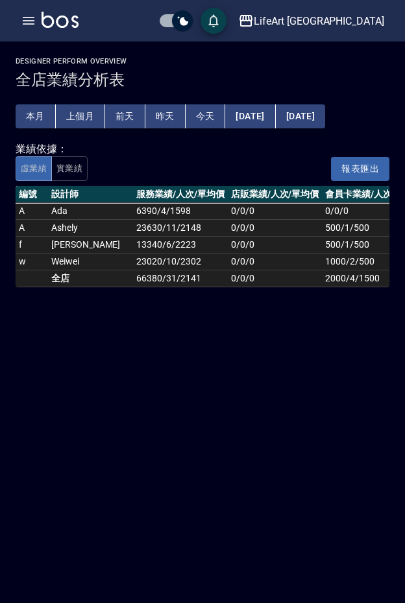
click at [272, 119] on button "2025/08/03" at bounding box center [250, 116] width 50 height 24
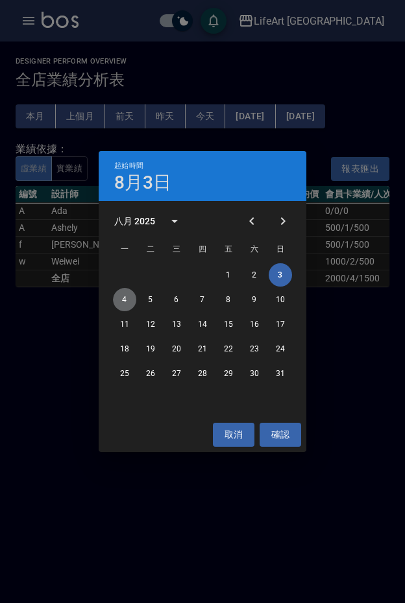
click at [120, 298] on button "4" at bounding box center [124, 299] width 23 height 23
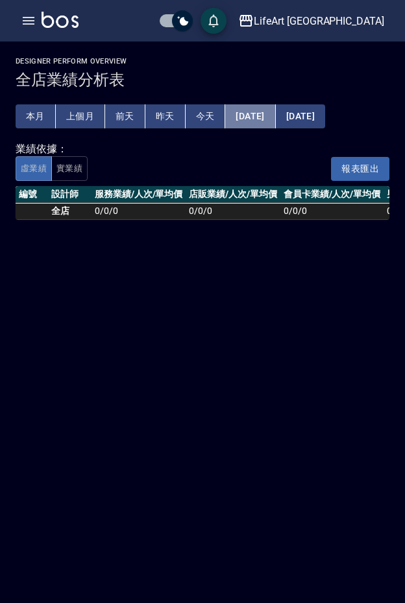
click at [256, 115] on button "2025/08/04" at bounding box center [250, 116] width 50 height 24
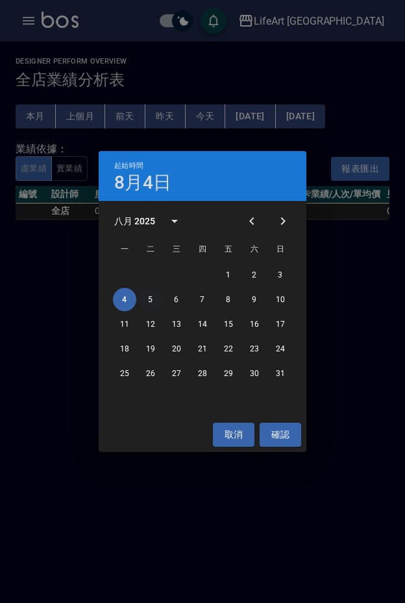
click at [147, 303] on button "5" at bounding box center [150, 299] width 23 height 23
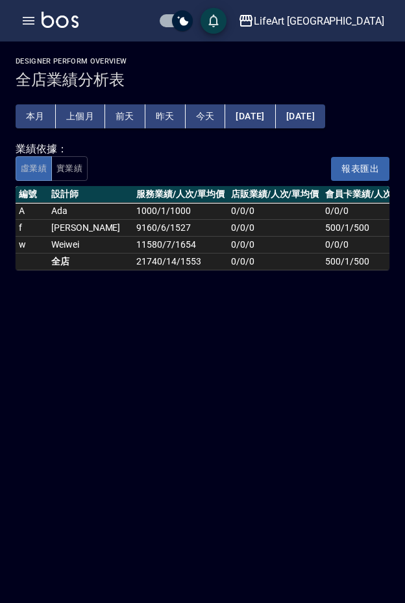
click at [261, 118] on button "2025/08/05" at bounding box center [250, 116] width 50 height 24
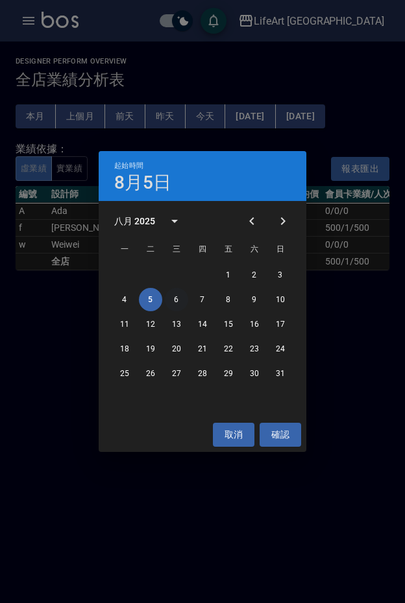
click at [175, 297] on button "6" at bounding box center [176, 299] width 23 height 23
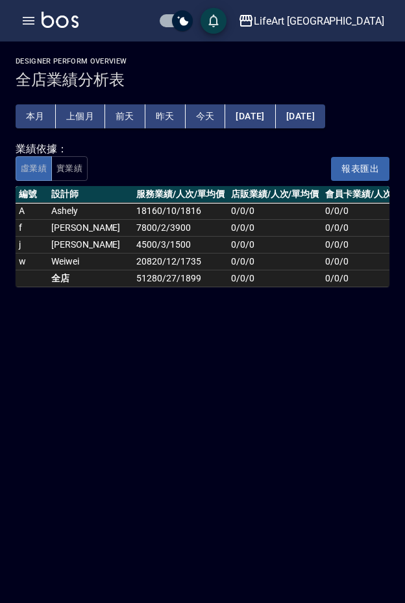
click at [252, 119] on button "[DATE]" at bounding box center [250, 116] width 50 height 24
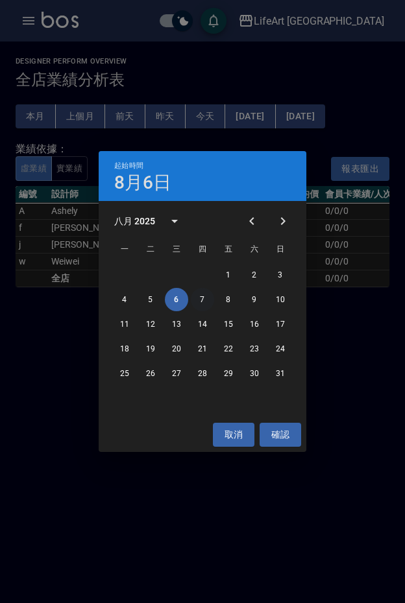
click at [200, 298] on button "7" at bounding box center [202, 299] width 23 height 23
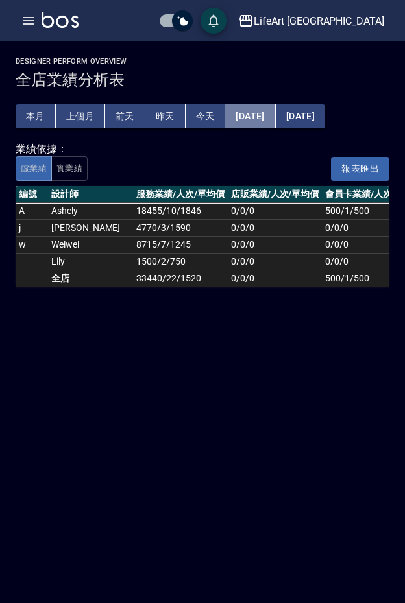
click at [261, 117] on button "[DATE]" at bounding box center [250, 116] width 50 height 24
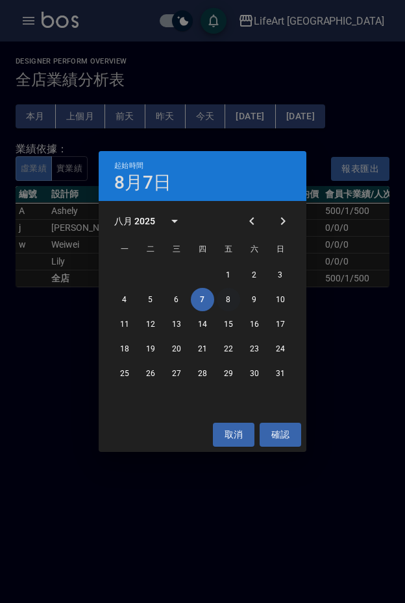
click at [226, 298] on button "8" at bounding box center [228, 299] width 23 height 23
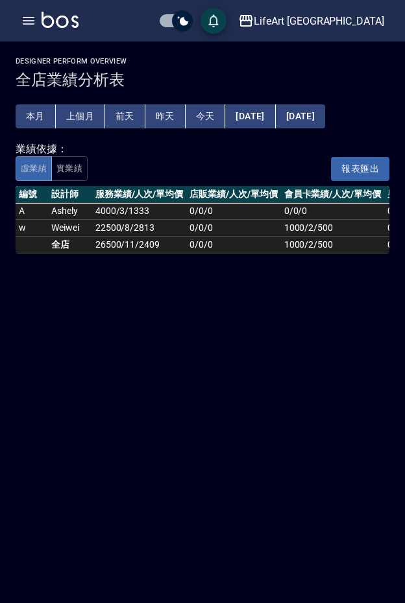
click at [268, 117] on button "[DATE]" at bounding box center [250, 116] width 50 height 24
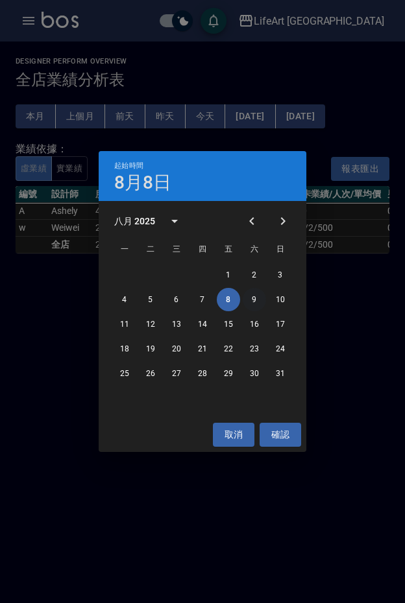
click at [250, 298] on button "9" at bounding box center [254, 299] width 23 height 23
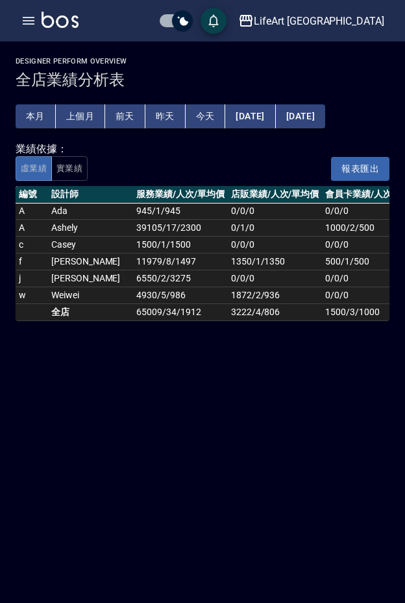
click at [252, 119] on button "[DATE]" at bounding box center [250, 116] width 50 height 24
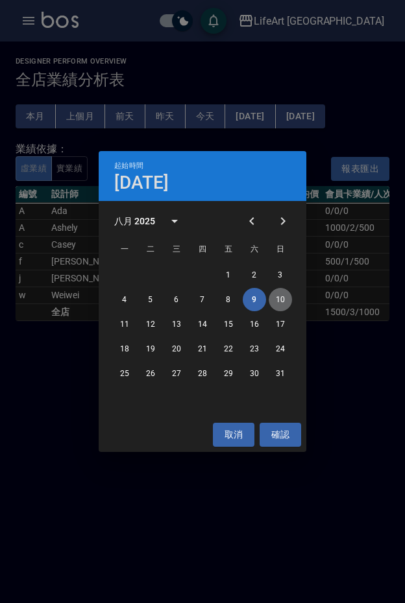
click at [280, 296] on button "10" at bounding box center [279, 299] width 23 height 23
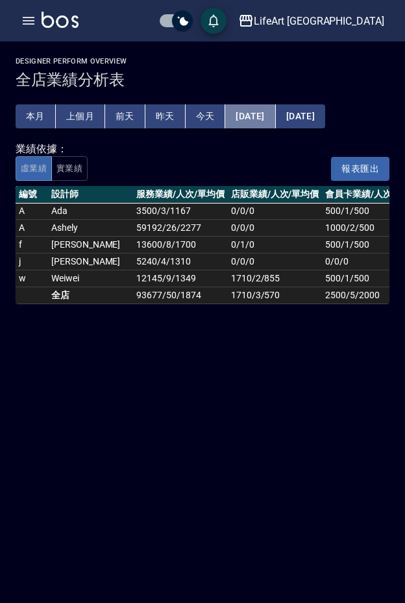
click at [247, 116] on button "[DATE]" at bounding box center [250, 116] width 50 height 24
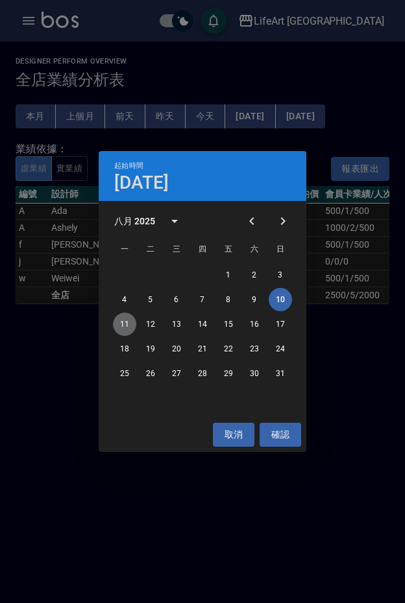
click at [124, 322] on button "11" at bounding box center [124, 324] width 23 height 23
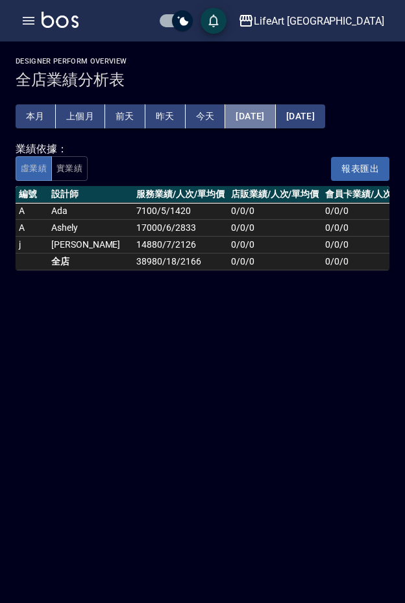
click at [266, 118] on button "[DATE]" at bounding box center [250, 116] width 50 height 24
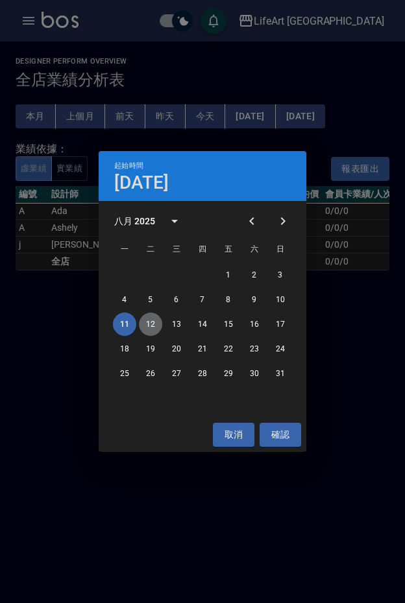
click at [150, 320] on button "12" at bounding box center [150, 324] width 23 height 23
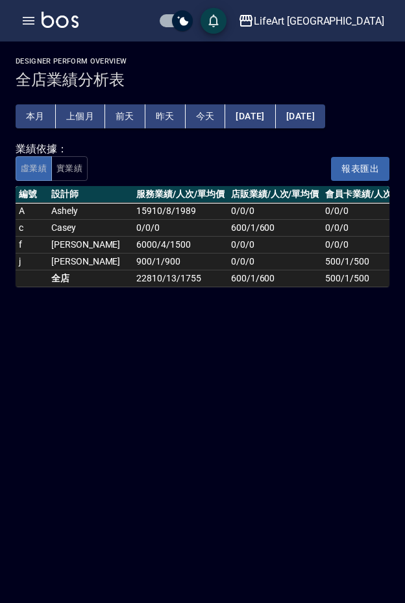
click at [269, 115] on button "[DATE]" at bounding box center [250, 116] width 50 height 24
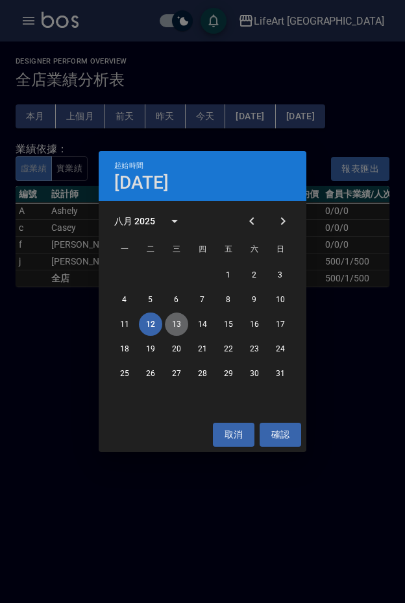
click at [180, 324] on button "13" at bounding box center [176, 324] width 23 height 23
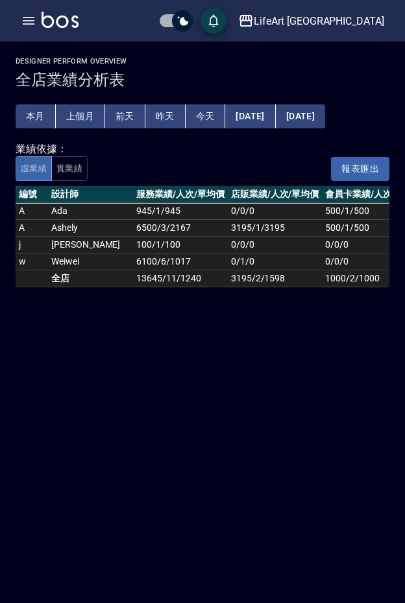
click at [258, 117] on button "[DATE]" at bounding box center [250, 116] width 50 height 24
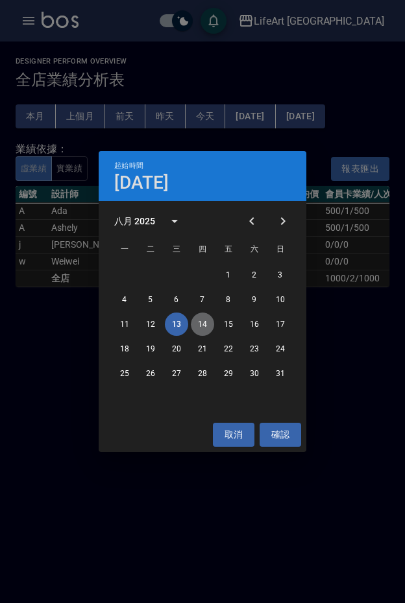
click at [203, 328] on button "14" at bounding box center [202, 324] width 23 height 23
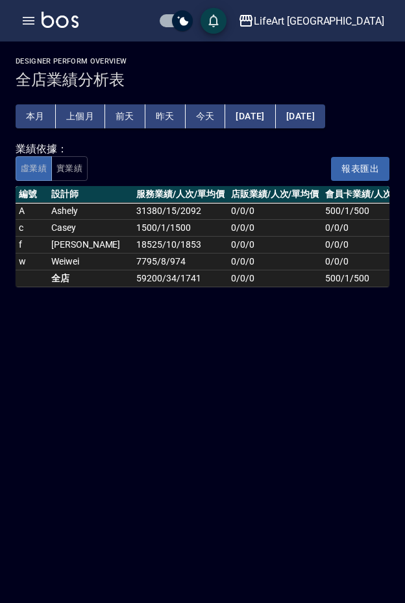
click at [256, 115] on button "[DATE]" at bounding box center [250, 116] width 50 height 24
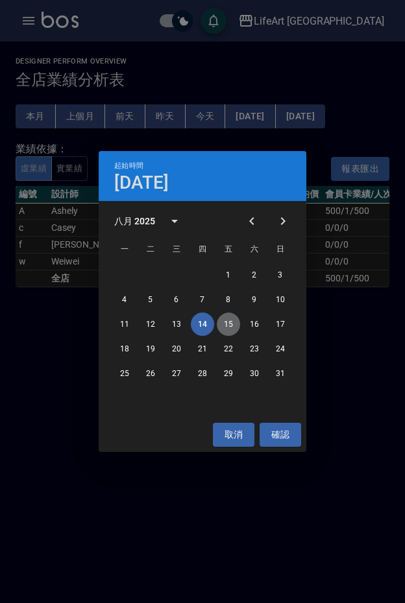
click at [222, 328] on button "15" at bounding box center [228, 324] width 23 height 23
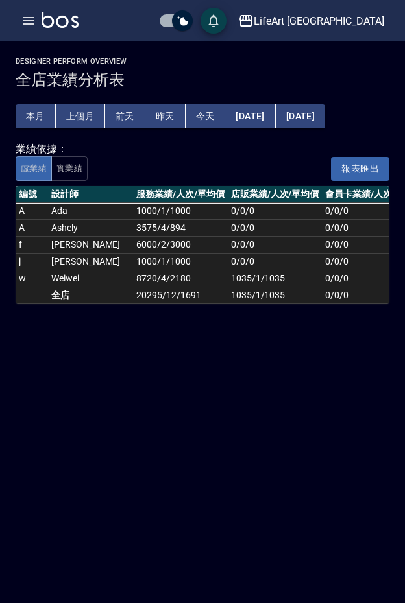
click at [249, 117] on button "[DATE]" at bounding box center [250, 116] width 50 height 24
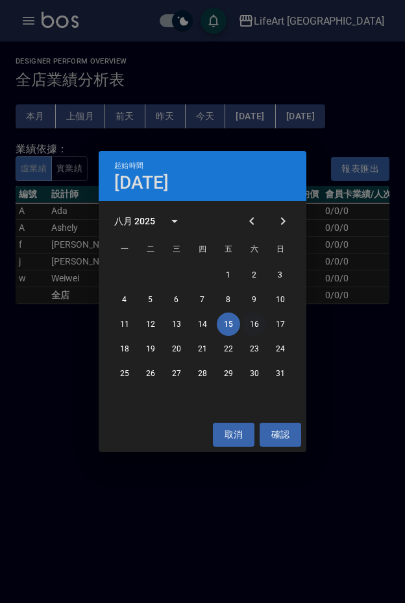
click at [256, 322] on button "16" at bounding box center [254, 324] width 23 height 23
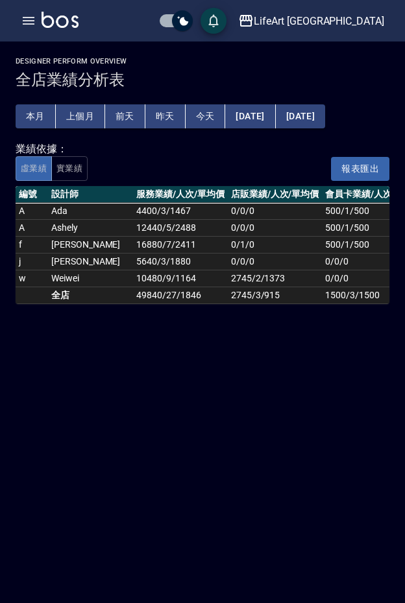
click at [246, 115] on button "[DATE]" at bounding box center [250, 116] width 50 height 24
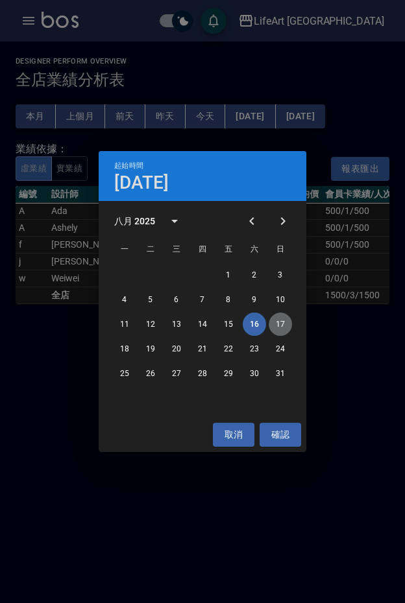
click at [285, 325] on button "17" at bounding box center [279, 324] width 23 height 23
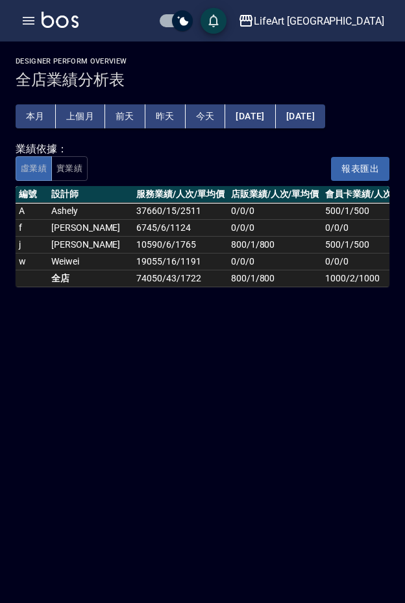
click at [275, 117] on button "[DATE]" at bounding box center [250, 116] width 50 height 24
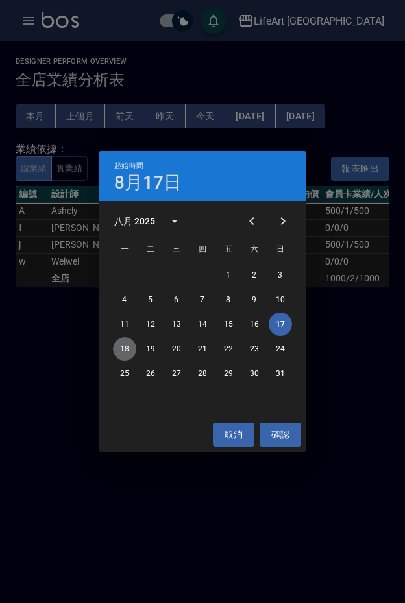
click at [121, 348] on button "18" at bounding box center [124, 348] width 23 height 23
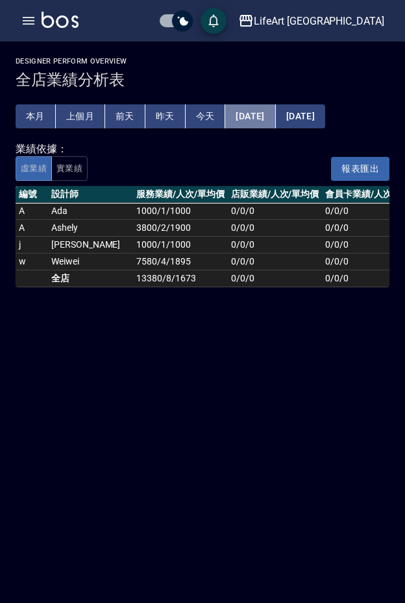
click at [259, 117] on button "[DATE]" at bounding box center [250, 116] width 50 height 24
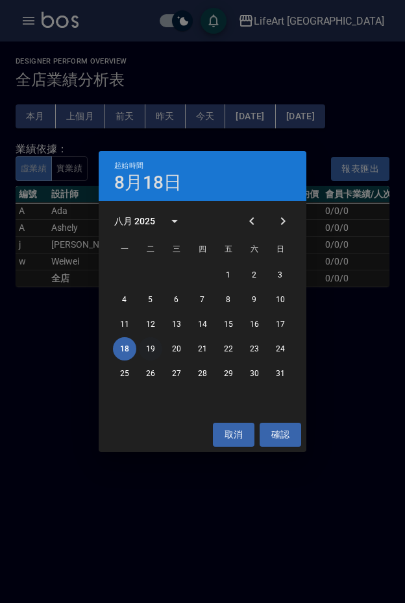
click at [145, 351] on button "19" at bounding box center [150, 348] width 23 height 23
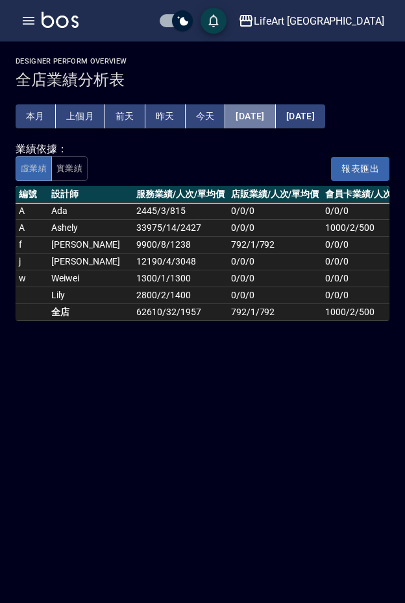
click at [262, 115] on button "[DATE]" at bounding box center [250, 116] width 50 height 24
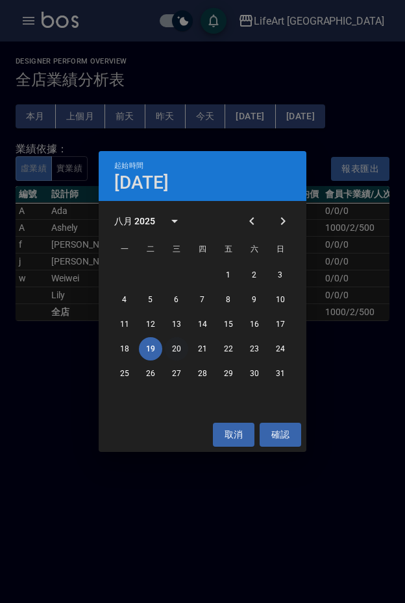
click at [180, 346] on button "20" at bounding box center [176, 348] width 23 height 23
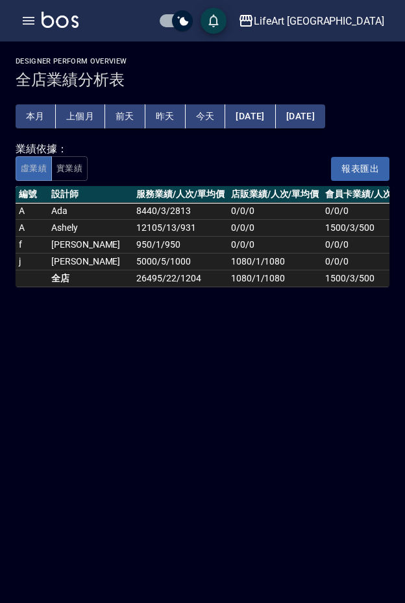
click at [267, 110] on button "[DATE]" at bounding box center [250, 116] width 50 height 24
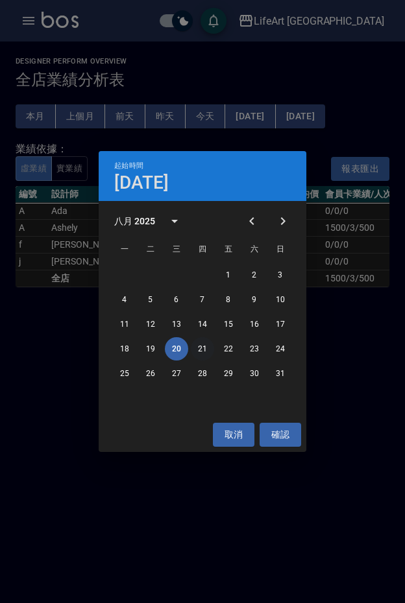
click at [209, 352] on button "21" at bounding box center [202, 348] width 23 height 23
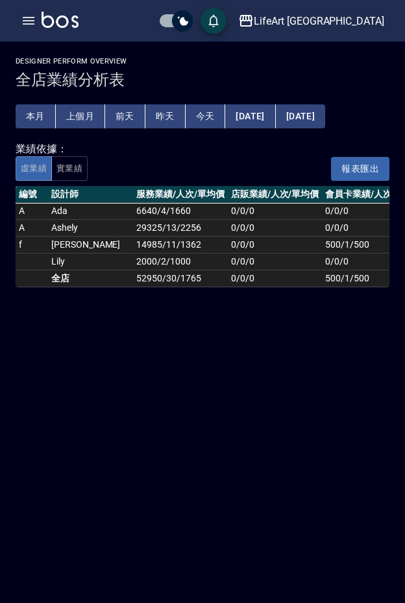
click at [247, 112] on button "[DATE]" at bounding box center [250, 116] width 50 height 24
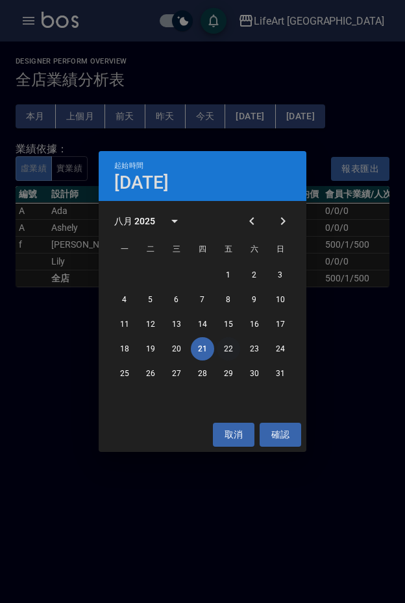
click at [229, 355] on button "22" at bounding box center [228, 348] width 23 height 23
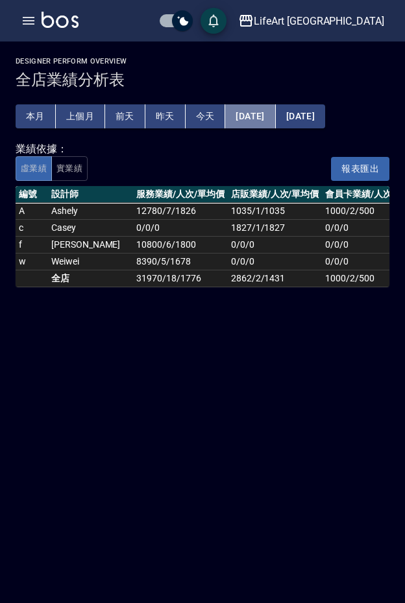
click at [259, 119] on button "[DATE]" at bounding box center [250, 116] width 50 height 24
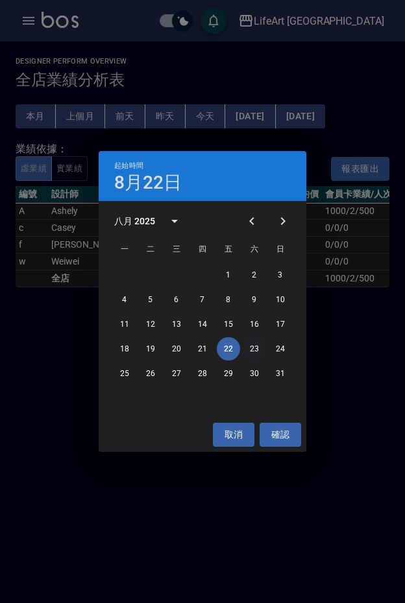
click at [249, 355] on button "23" at bounding box center [254, 348] width 23 height 23
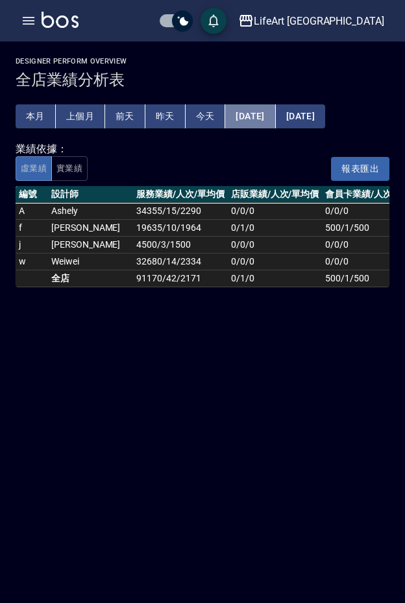
click at [275, 113] on button "[DATE]" at bounding box center [250, 116] width 50 height 24
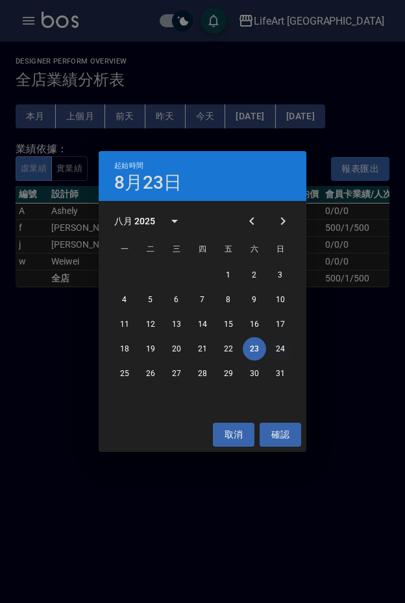
click at [278, 350] on button "24" at bounding box center [279, 348] width 23 height 23
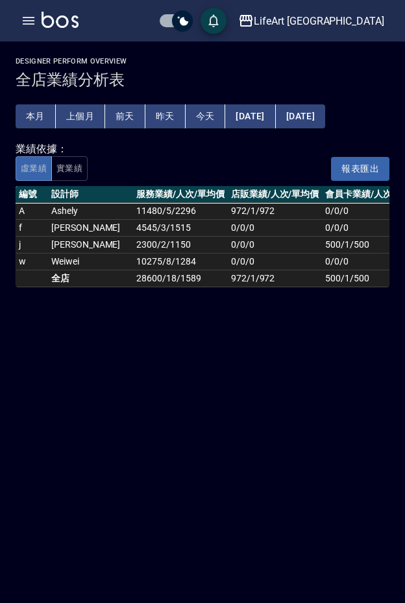
click at [248, 116] on button "[DATE]" at bounding box center [250, 116] width 50 height 24
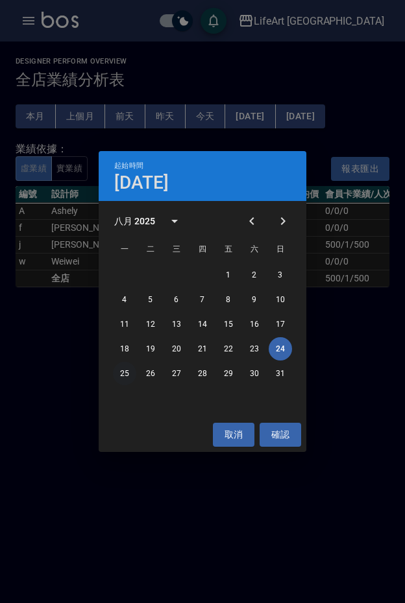
click at [122, 375] on button "25" at bounding box center [124, 373] width 23 height 23
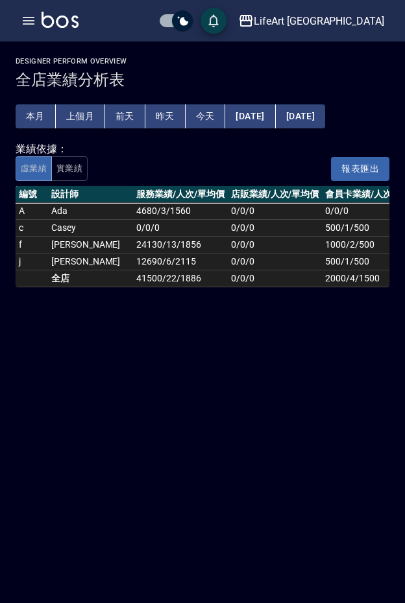
click at [254, 452] on div "Designer Perform Overview 全店業績分析表 本月 上個月 前天 昨天 今天 2025/08/25 2025/08/25 業績依據： 虛…" at bounding box center [202, 301] width 405 height 603
click at [250, 488] on div "Designer Perform Overview 全店業績分析表 本月 上個月 前天 昨天 今天 2025/08/25 2025/08/25 業績依據： 虛…" at bounding box center [202, 301] width 405 height 603
click at [19, 23] on button "button" at bounding box center [29, 21] width 26 height 26
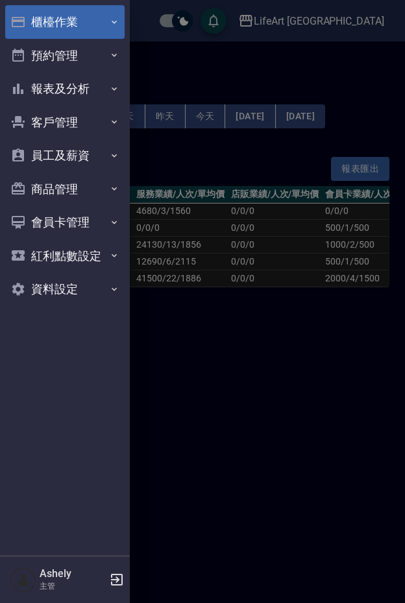
click at [64, 30] on button "櫃檯作業" at bounding box center [64, 22] width 119 height 34
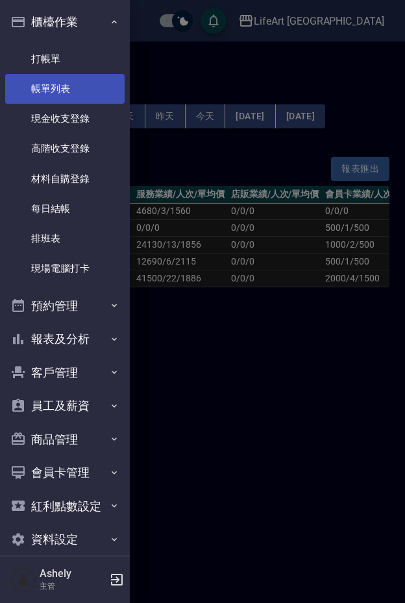
click at [64, 88] on link "帳單列表" at bounding box center [64, 89] width 119 height 30
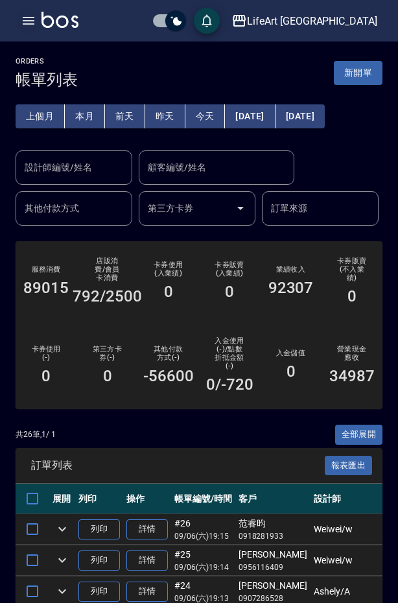
click at [29, 23] on icon "button" at bounding box center [29, 21] width 12 height 8
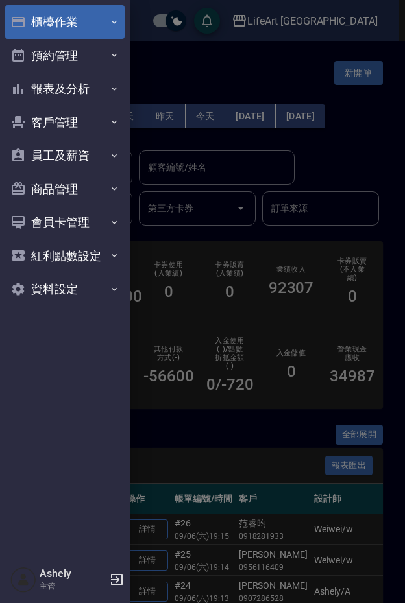
click at [66, 31] on button "櫃檯作業" at bounding box center [64, 22] width 119 height 34
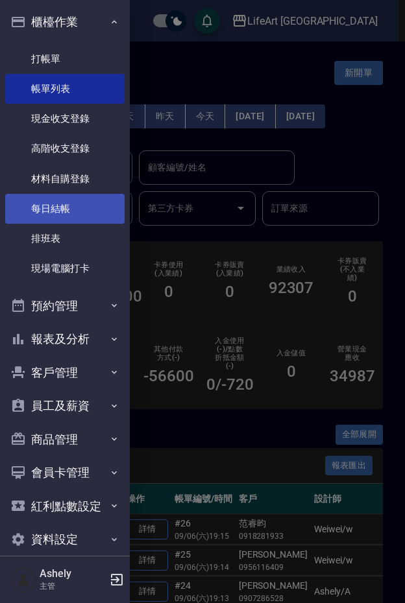
click at [75, 207] on link "每日結帳" at bounding box center [64, 209] width 119 height 30
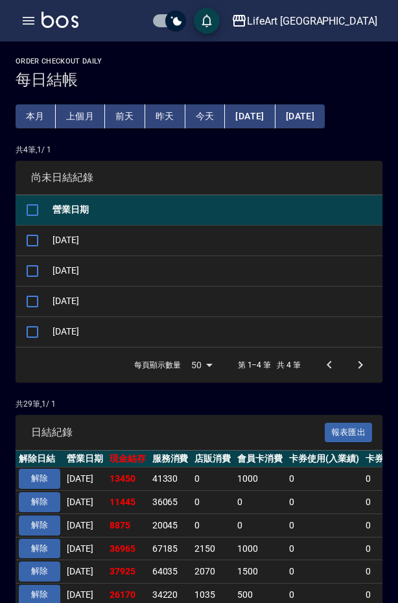
click at [80, 112] on button "上個月" at bounding box center [80, 116] width 49 height 24
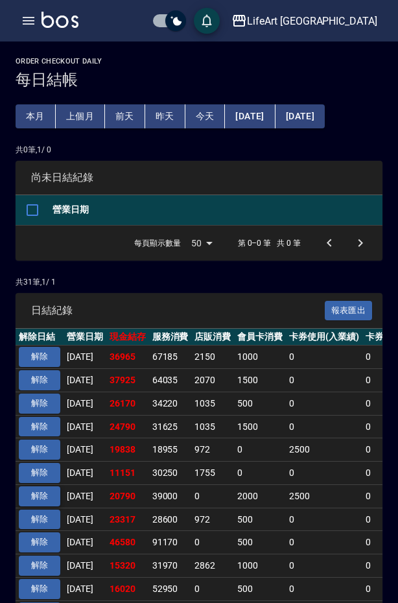
click at [44, 494] on button "解除" at bounding box center [40, 496] width 42 height 20
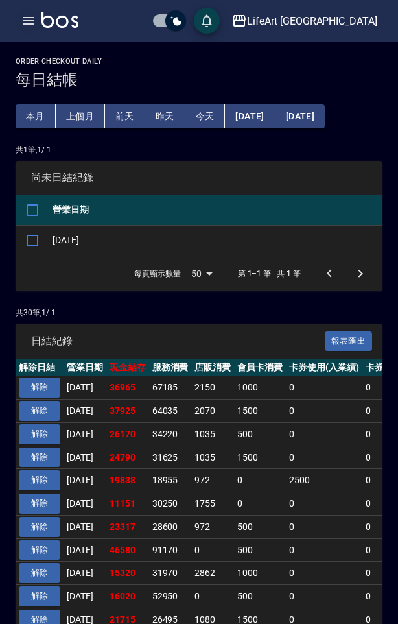
click at [35, 24] on icon "button" at bounding box center [29, 21] width 16 height 16
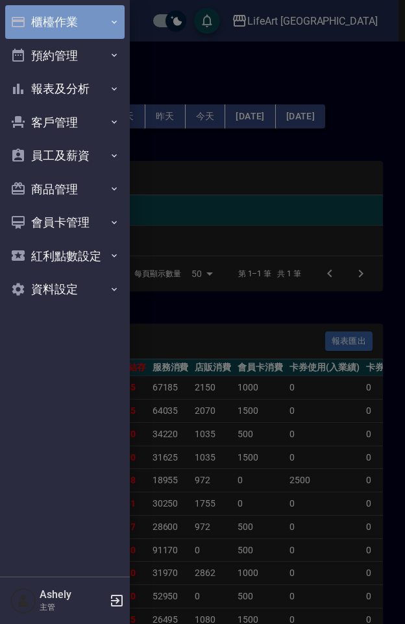
click at [58, 27] on button "櫃檯作業" at bounding box center [64, 22] width 119 height 34
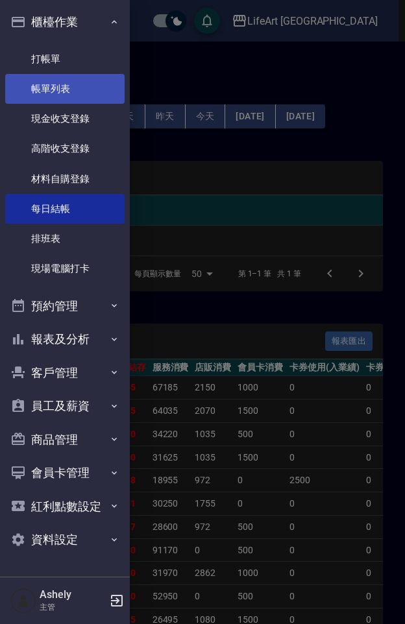
click at [69, 83] on link "帳單列表" at bounding box center [64, 89] width 119 height 30
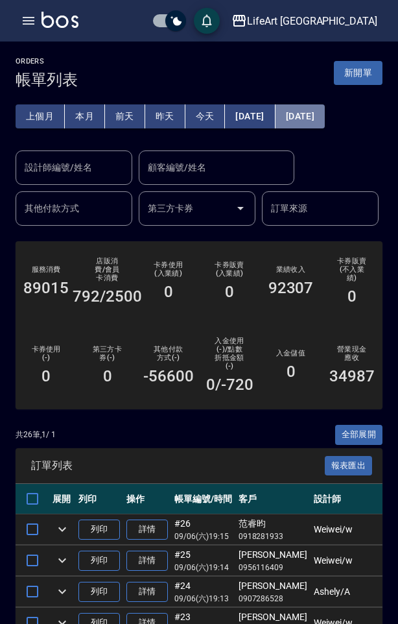
click at [325, 124] on button "[DATE]" at bounding box center [300, 116] width 49 height 24
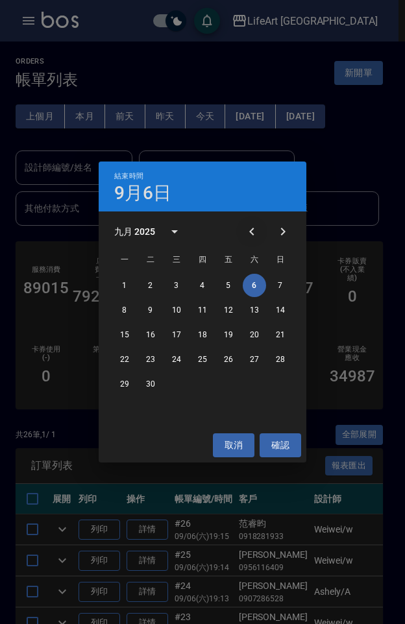
click at [250, 230] on icon "Previous month" at bounding box center [252, 232] width 16 height 16
click at [113, 385] on button "25" at bounding box center [124, 383] width 23 height 23
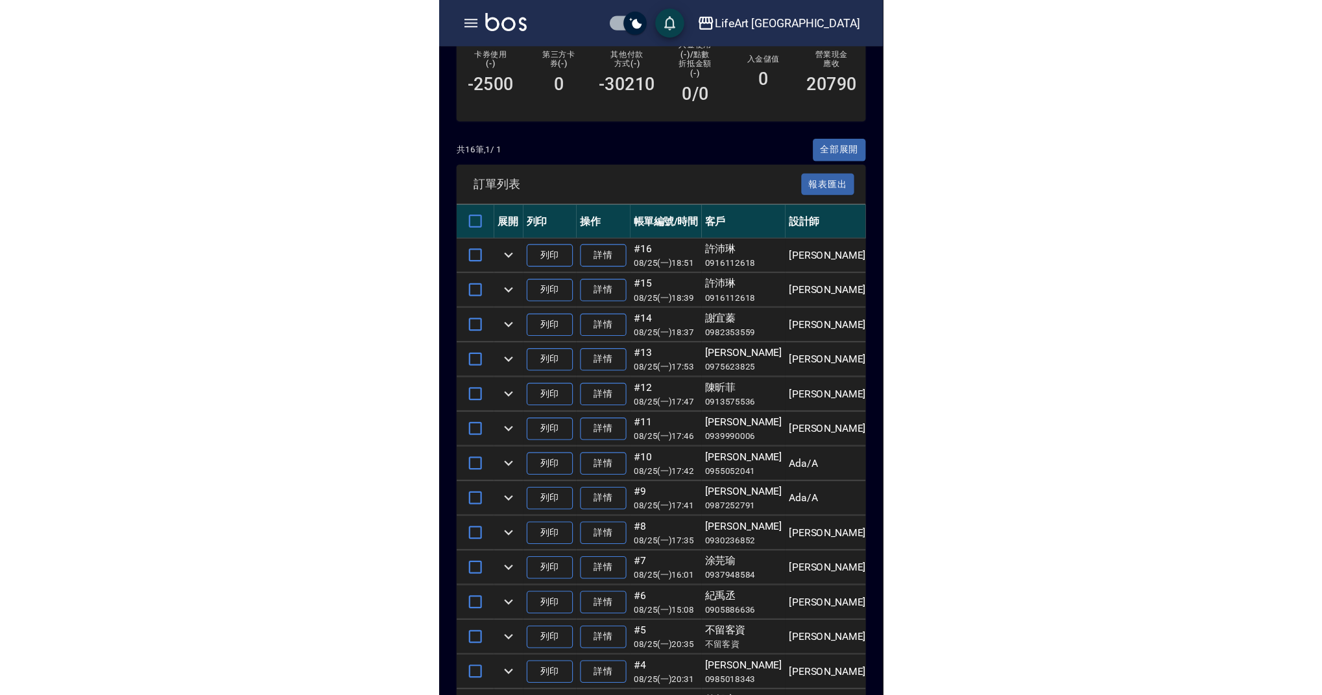
scroll to position [252, 0]
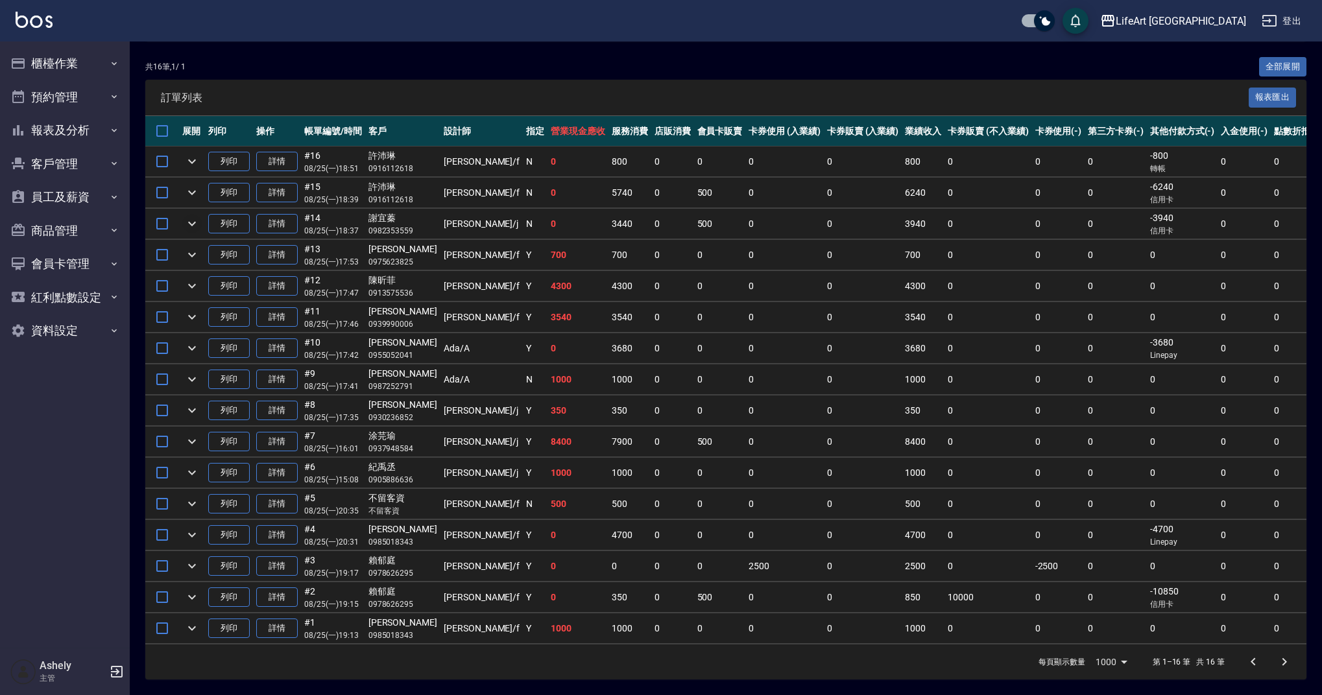
click at [195, 222] on icon "expand row" at bounding box center [192, 224] width 8 height 5
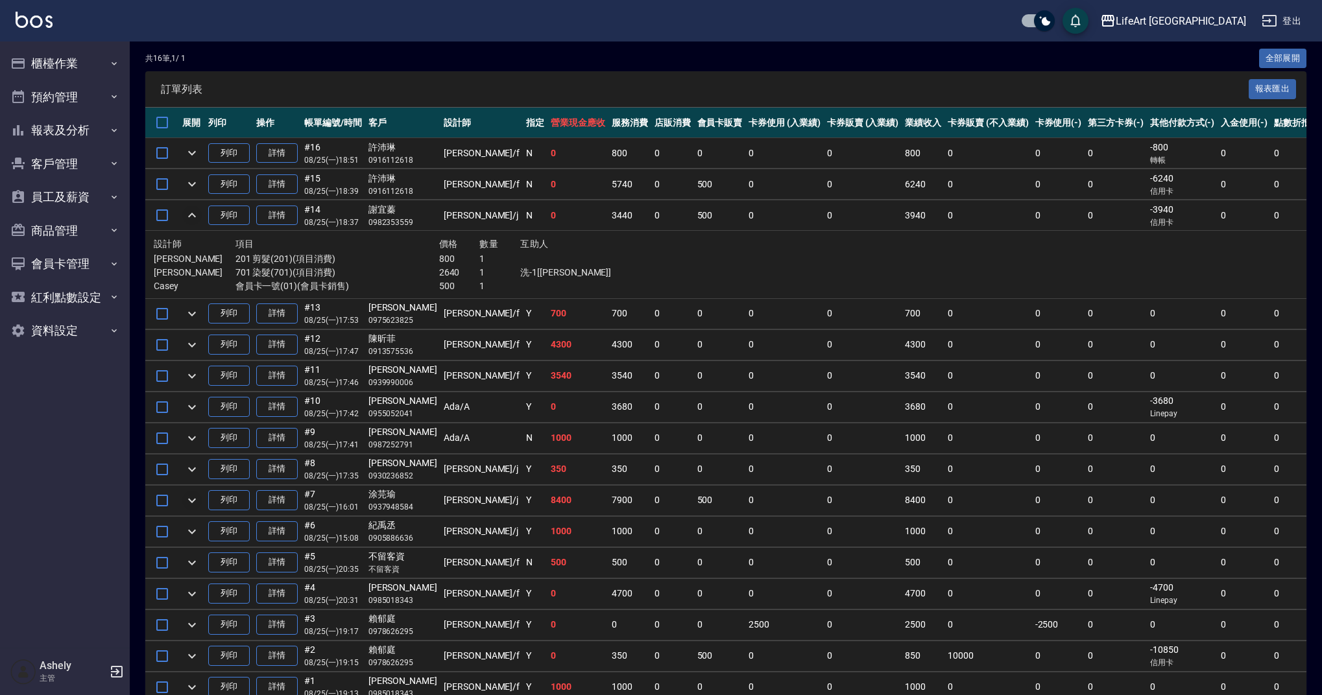
click at [187, 502] on icon "expand row" at bounding box center [192, 501] width 16 height 16
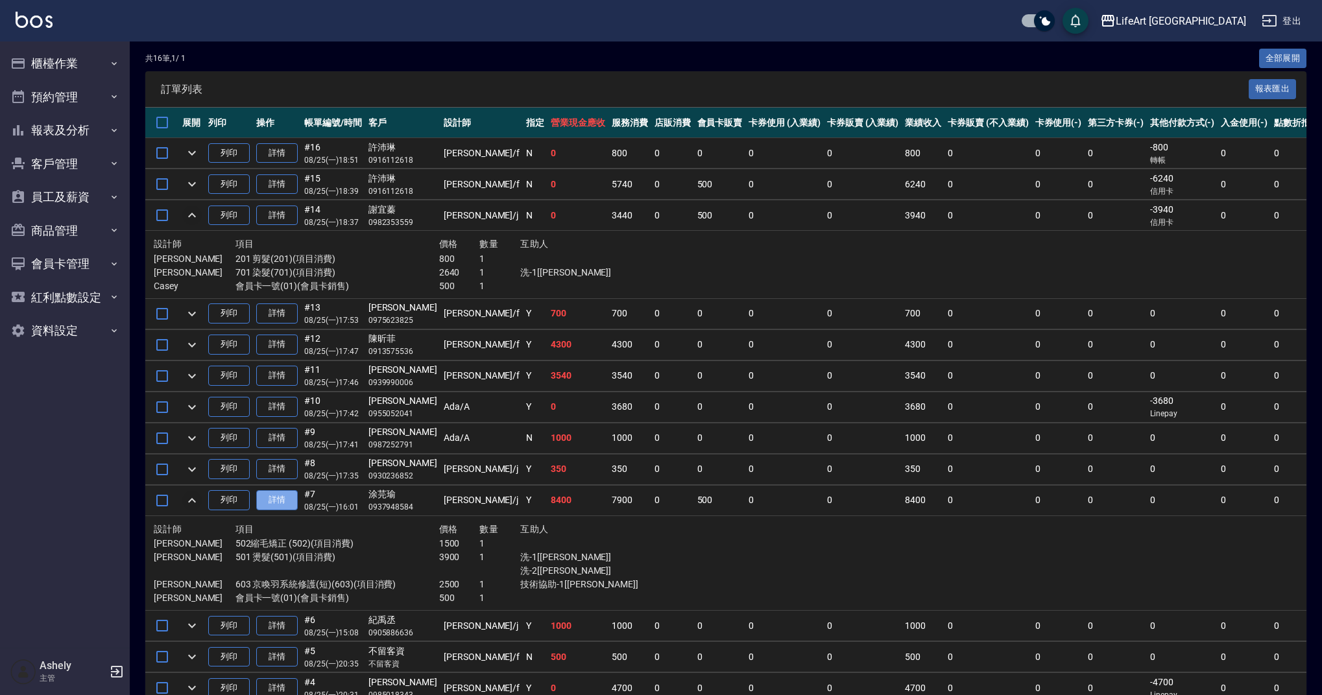
click at [281, 491] on link "詳情" at bounding box center [277, 500] width 42 height 20
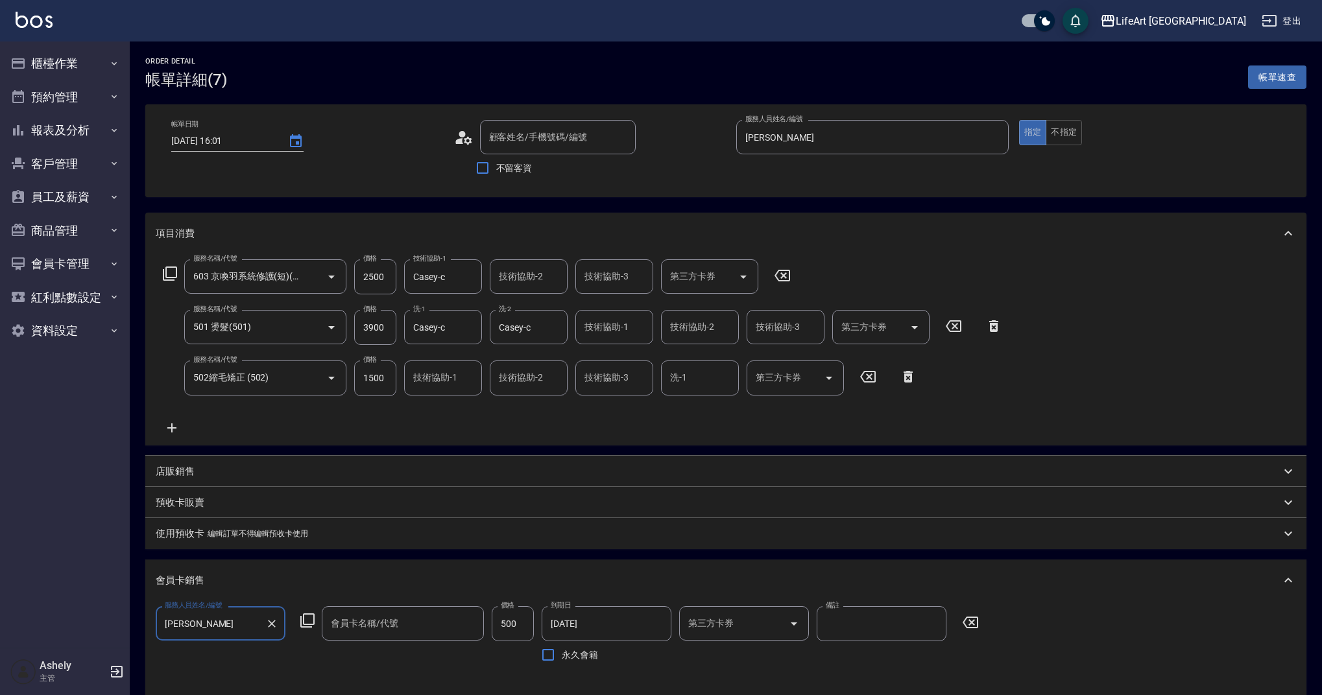
type input "2025/08/25 16:01"
type input "涂芫瑜/0937948584/"
type input "[PERSON_NAME]"
type input "17"
type input "燙髮5500打八折 扣1000剪髮"
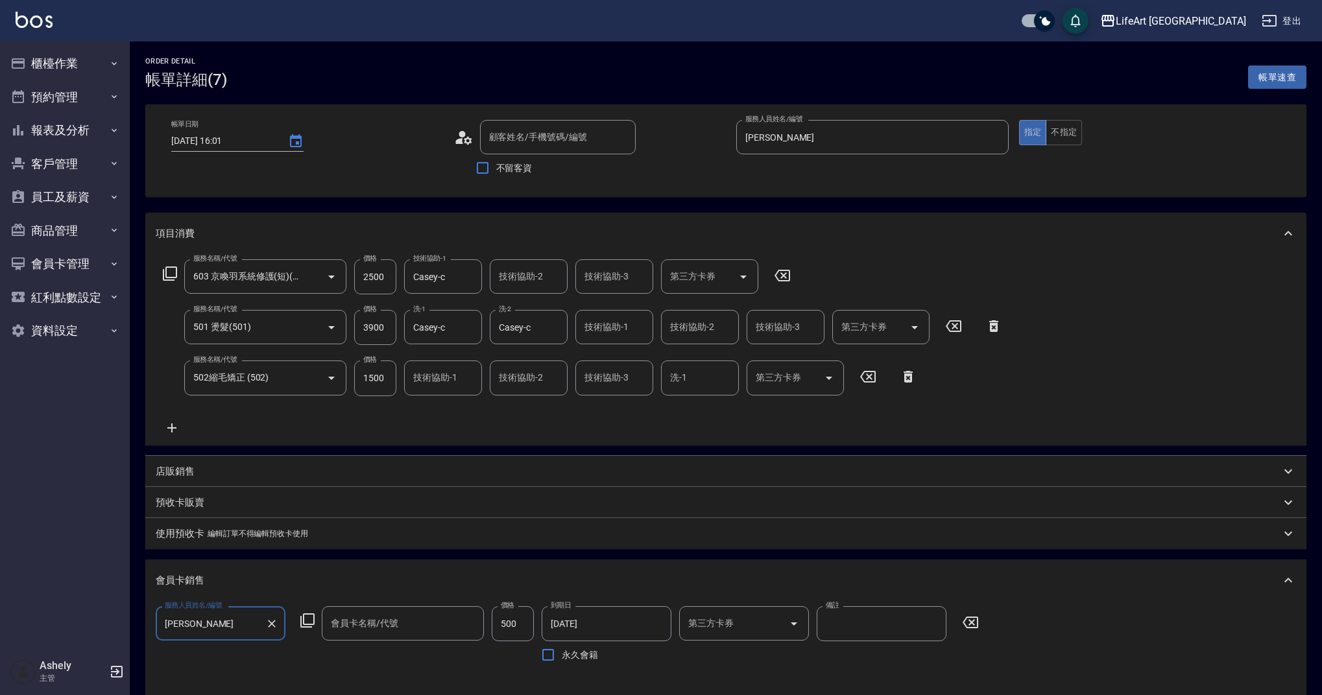
type input "會員卡一號-365天"
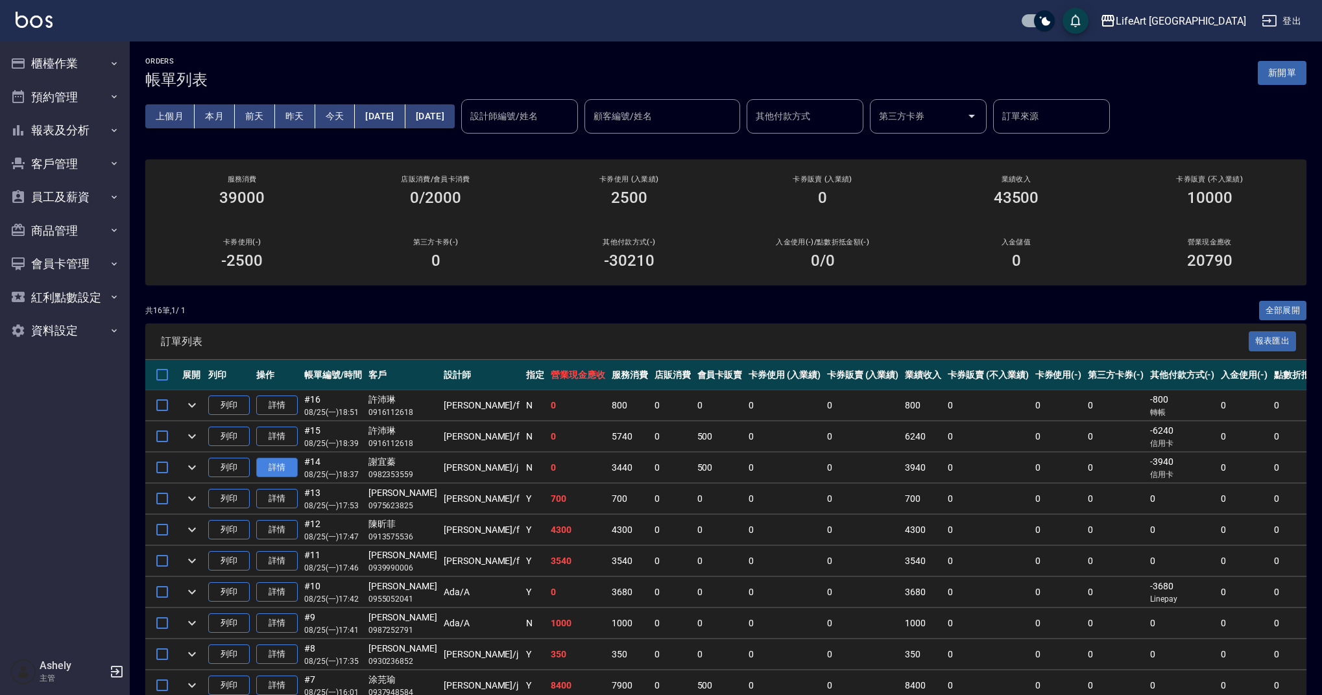
click at [283, 468] on link "詳情" at bounding box center [277, 468] width 42 height 20
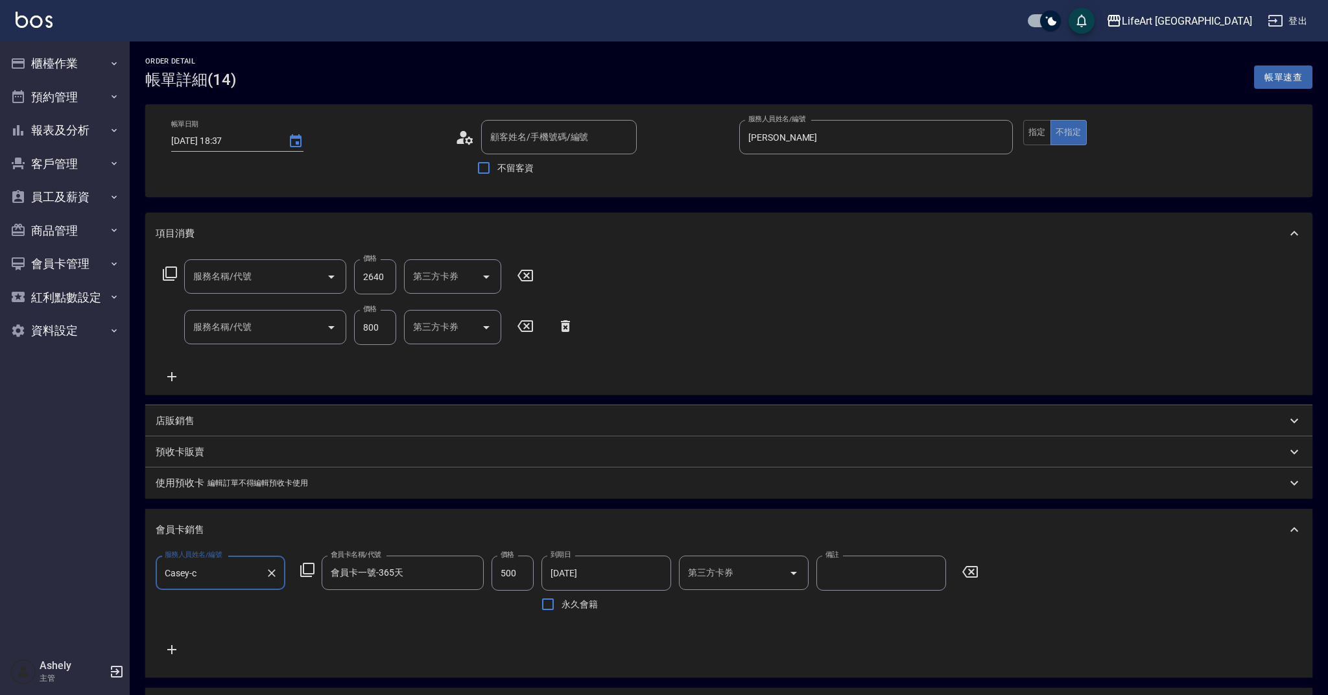
type input "2025/08/25 18:37"
type input "[PERSON_NAME]"
type input "7"
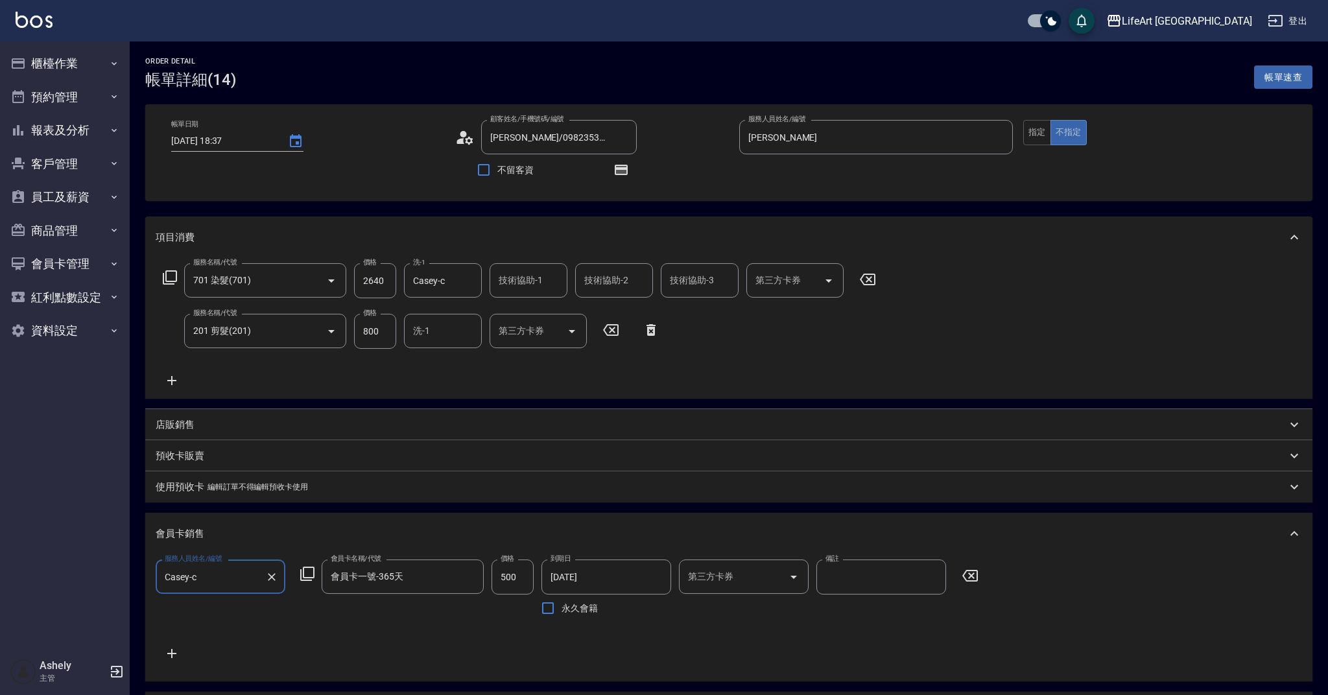
type input "謝宜蓁/0982353559/"
type input "701 染髮(701)"
type input "201 剪髮(201)"
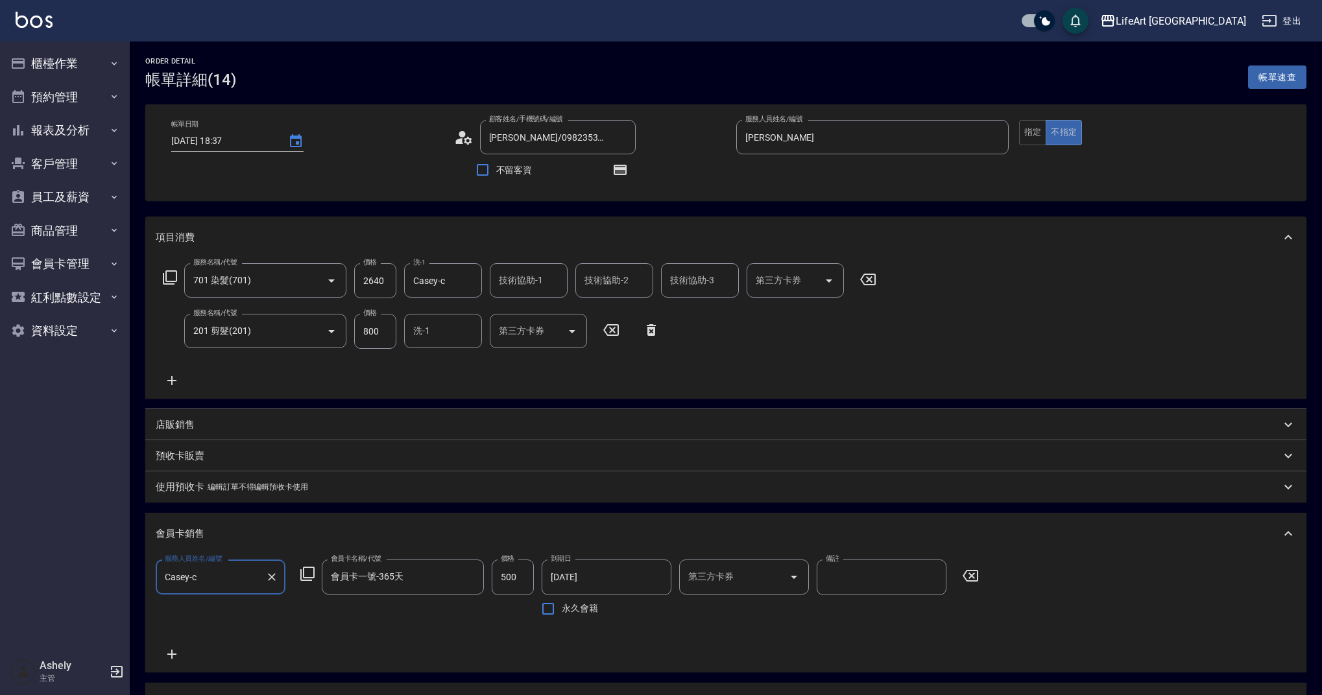
click at [214, 583] on input "Casey-c" at bounding box center [210, 577] width 99 height 23
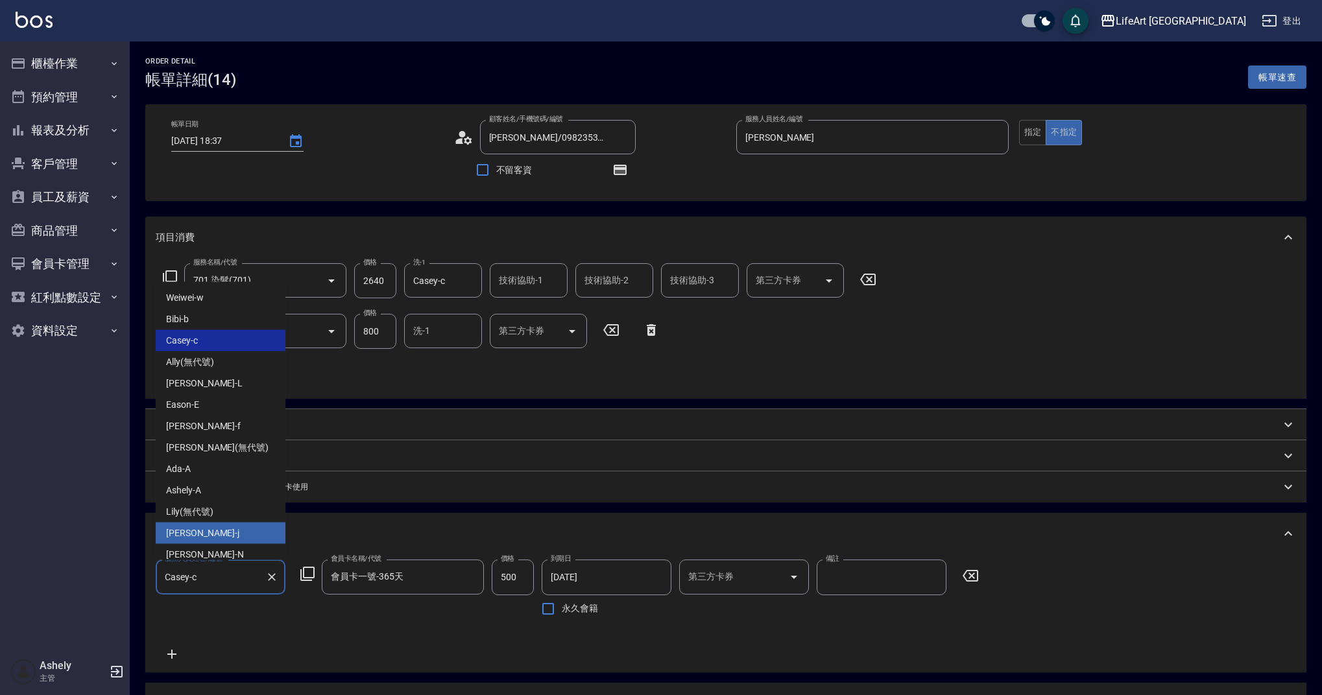
click at [203, 529] on div "Jessica -j" at bounding box center [221, 533] width 130 height 21
type input "[PERSON_NAME]"
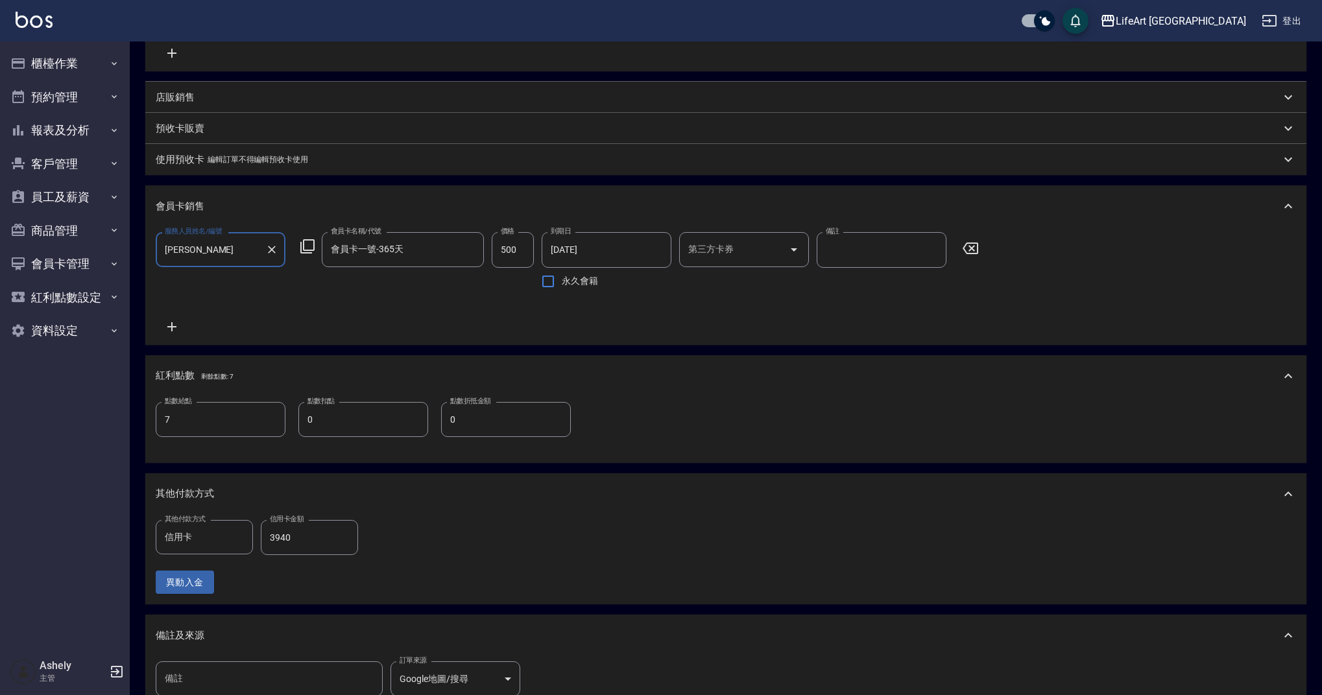
scroll to position [505, 0]
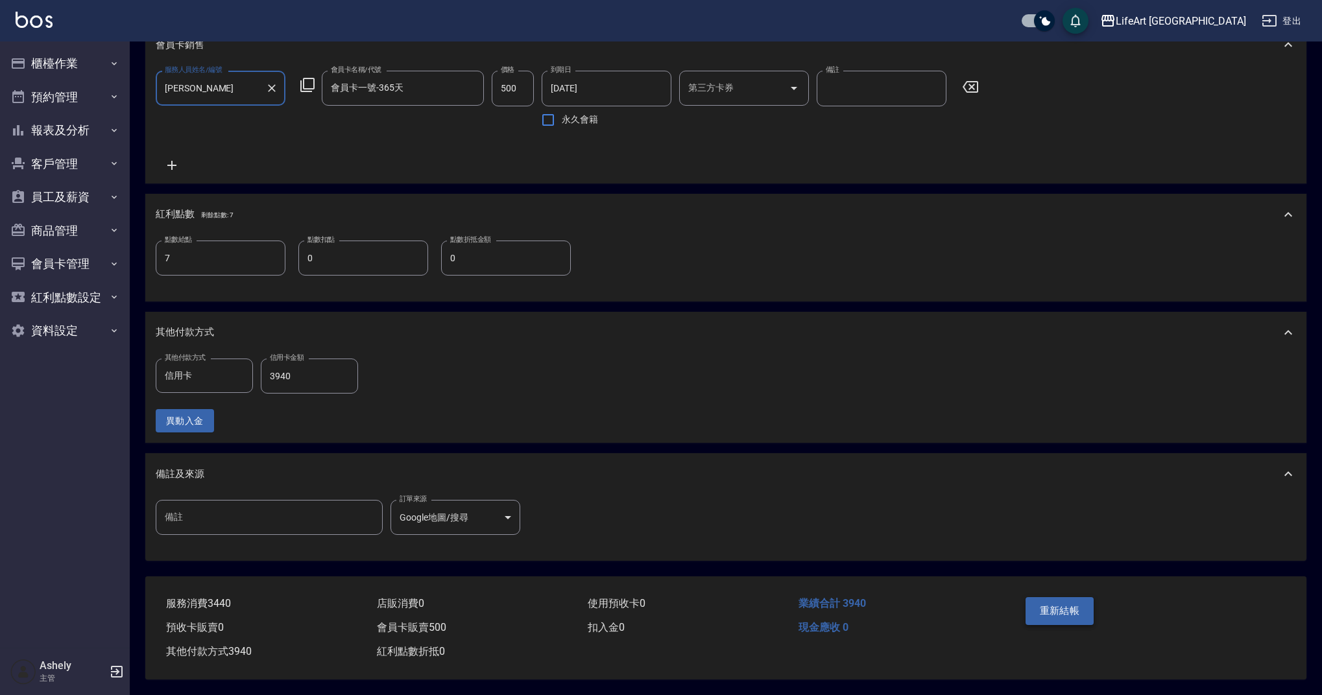
click at [398, 608] on button "重新結帳" at bounding box center [1059, 610] width 69 height 27
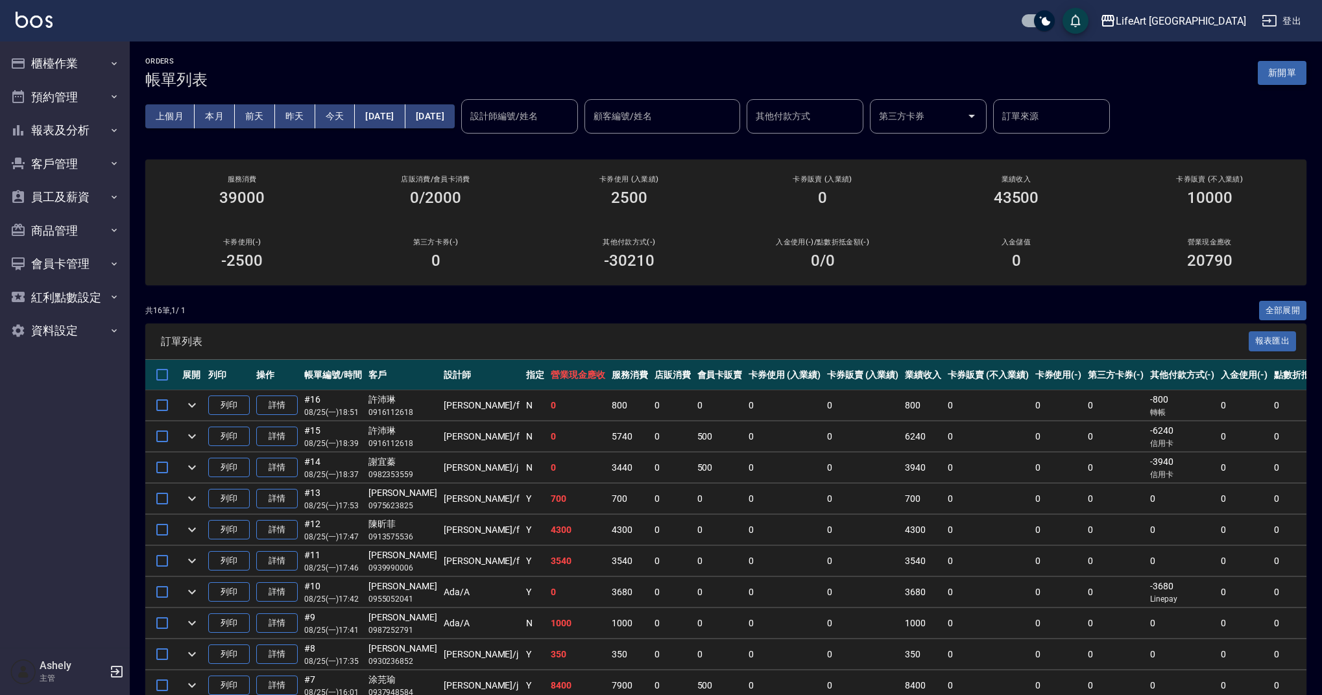
click at [398, 75] on button "新開單" at bounding box center [1282, 73] width 49 height 24
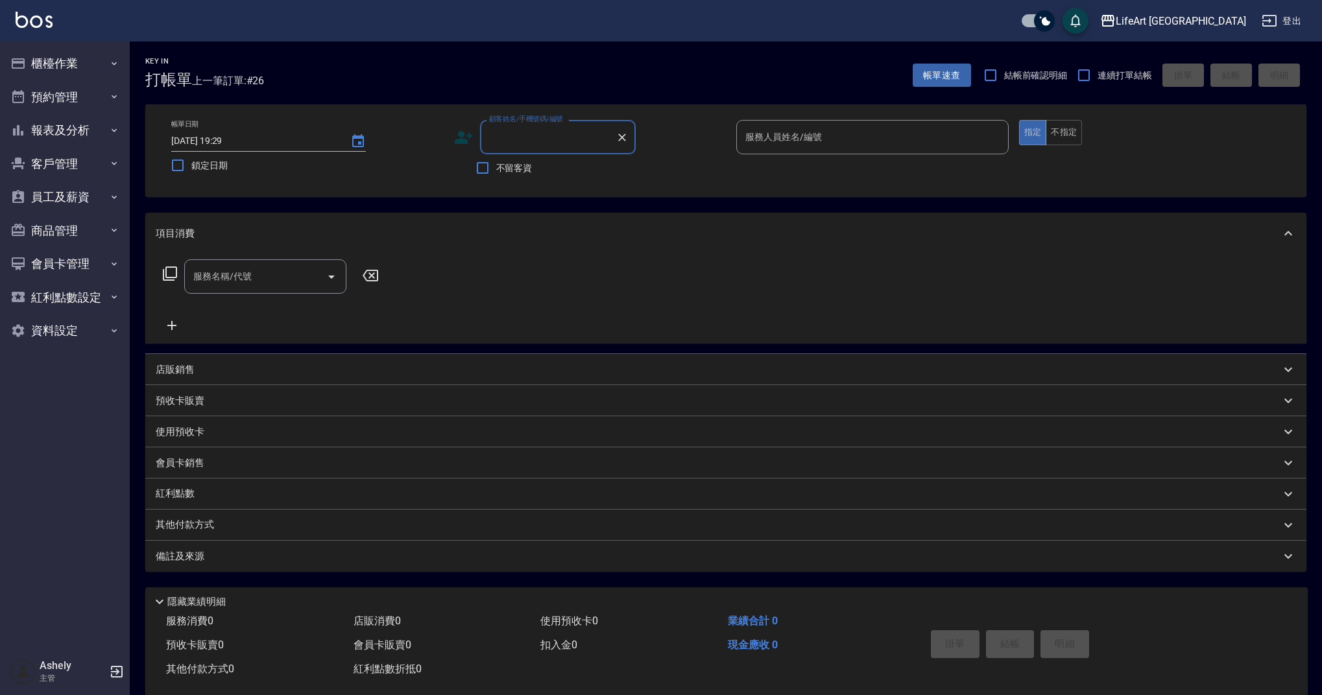
click at [398, 145] on input "顧客姓名/手機號碼/編號" at bounding box center [548, 137] width 125 height 23
drag, startPoint x: 582, startPoint y: 167, endPoint x: 757, endPoint y: 152, distance: 175.0
click at [398, 167] on li "李心彤/0985018343/null" at bounding box center [558, 170] width 156 height 21
type input "李心彤/0985018343/null"
type input "Finney-f"
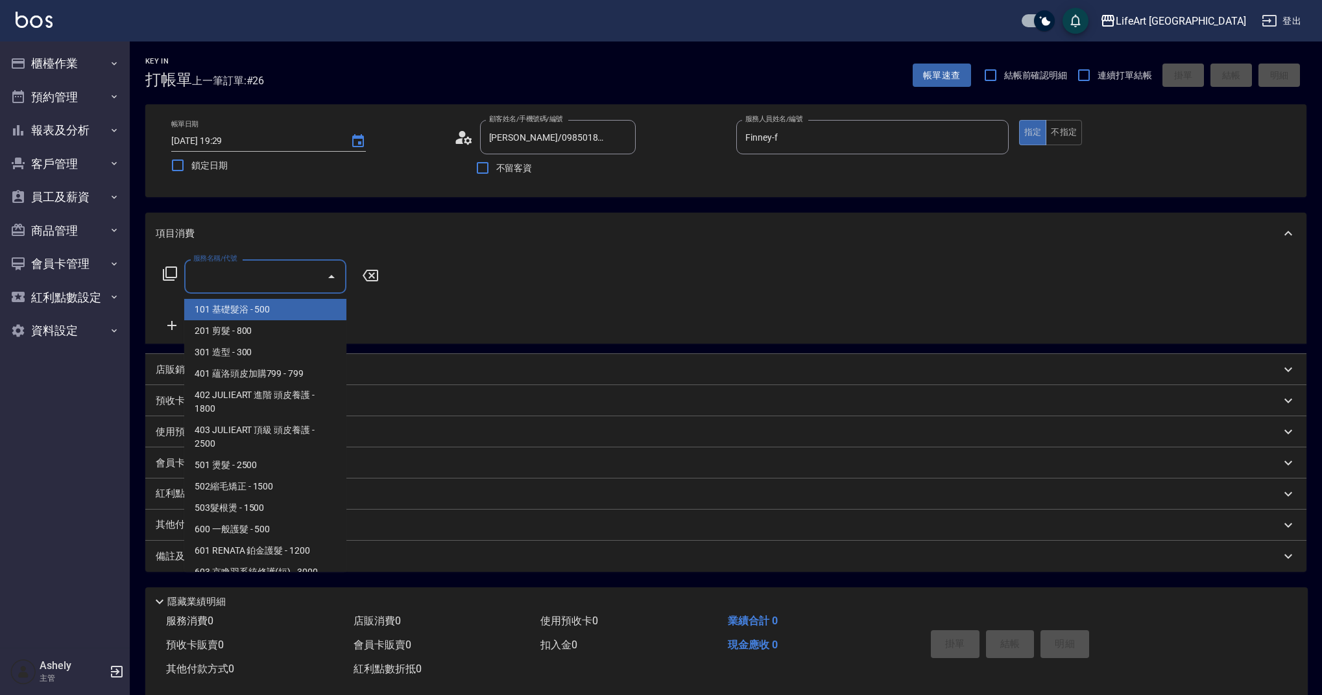
click at [304, 275] on input "服務名稱/代號" at bounding box center [255, 276] width 131 height 23
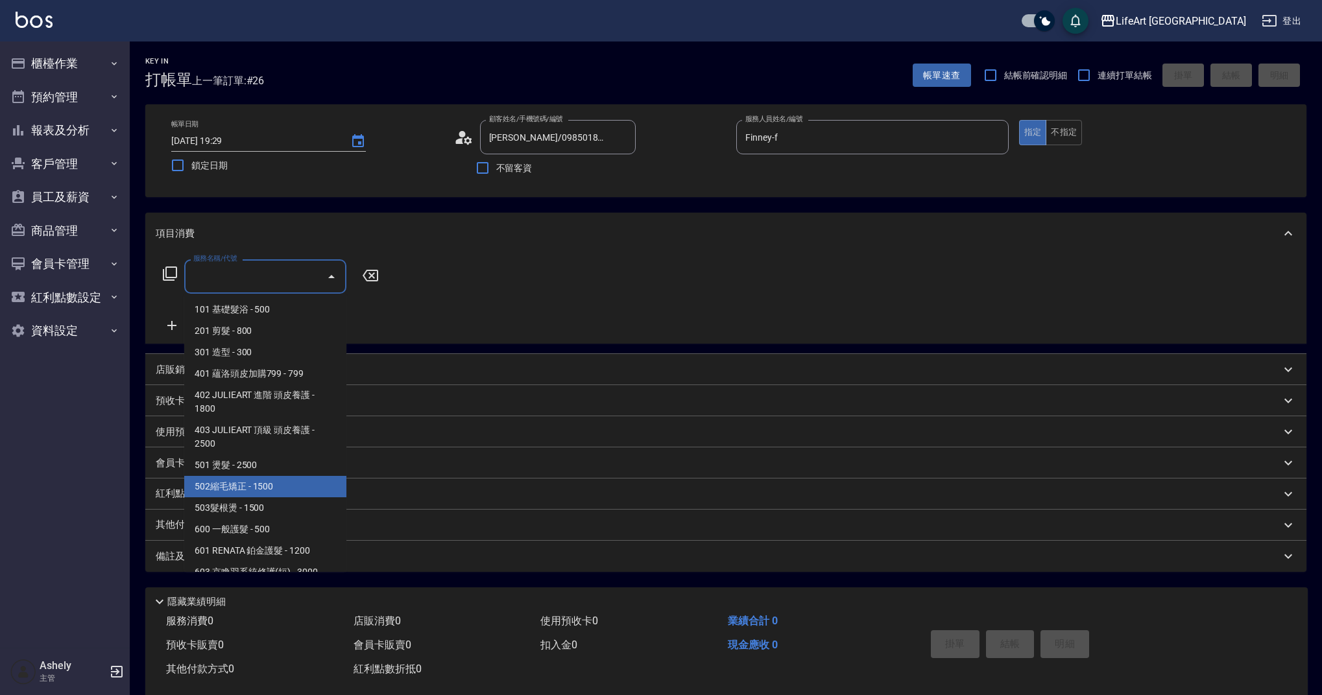
scroll to position [166, 0]
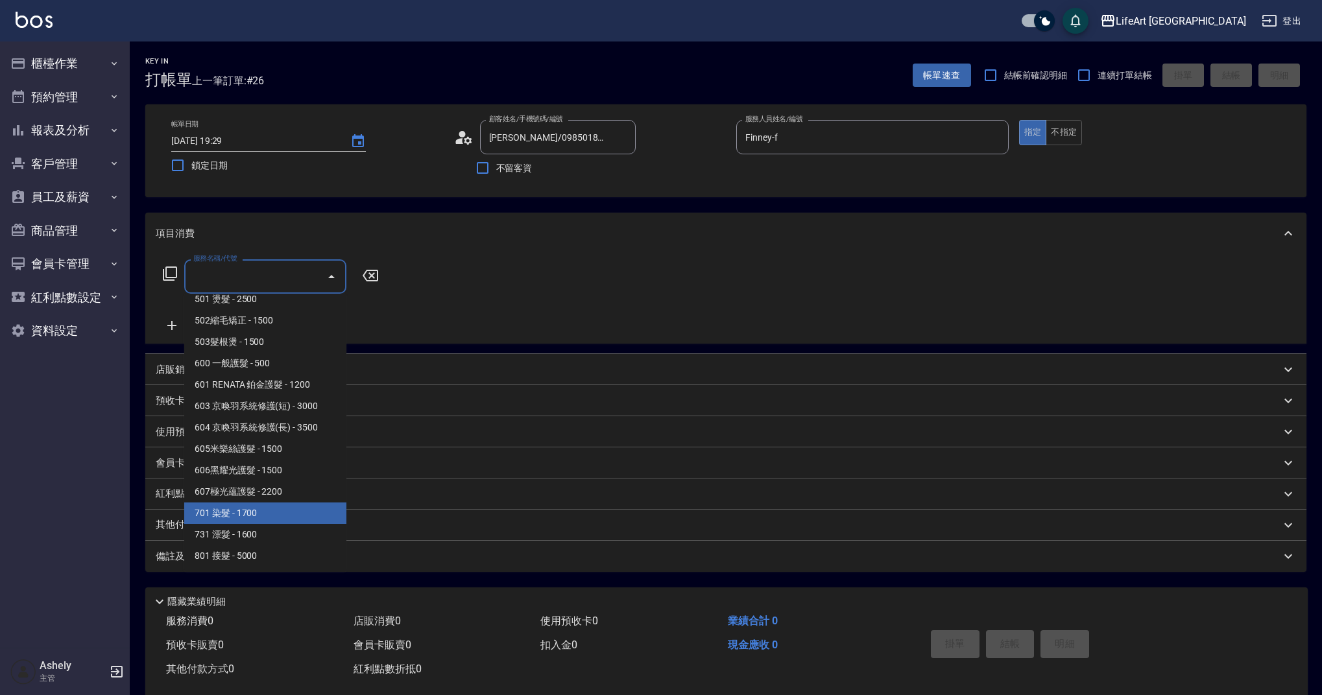
click at [278, 507] on span "701 染髮 - 1700" at bounding box center [265, 513] width 162 height 21
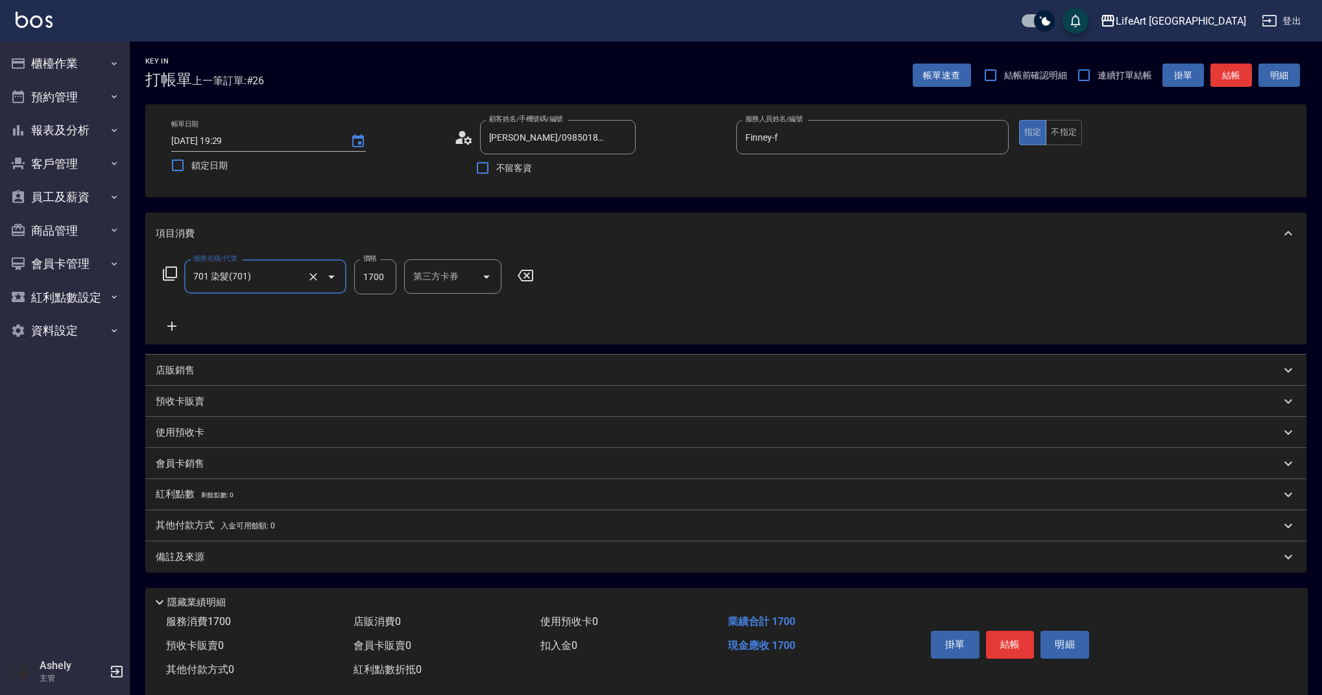
type input "701 染髮(701)"
click at [175, 323] on icon at bounding box center [172, 326] width 32 height 16
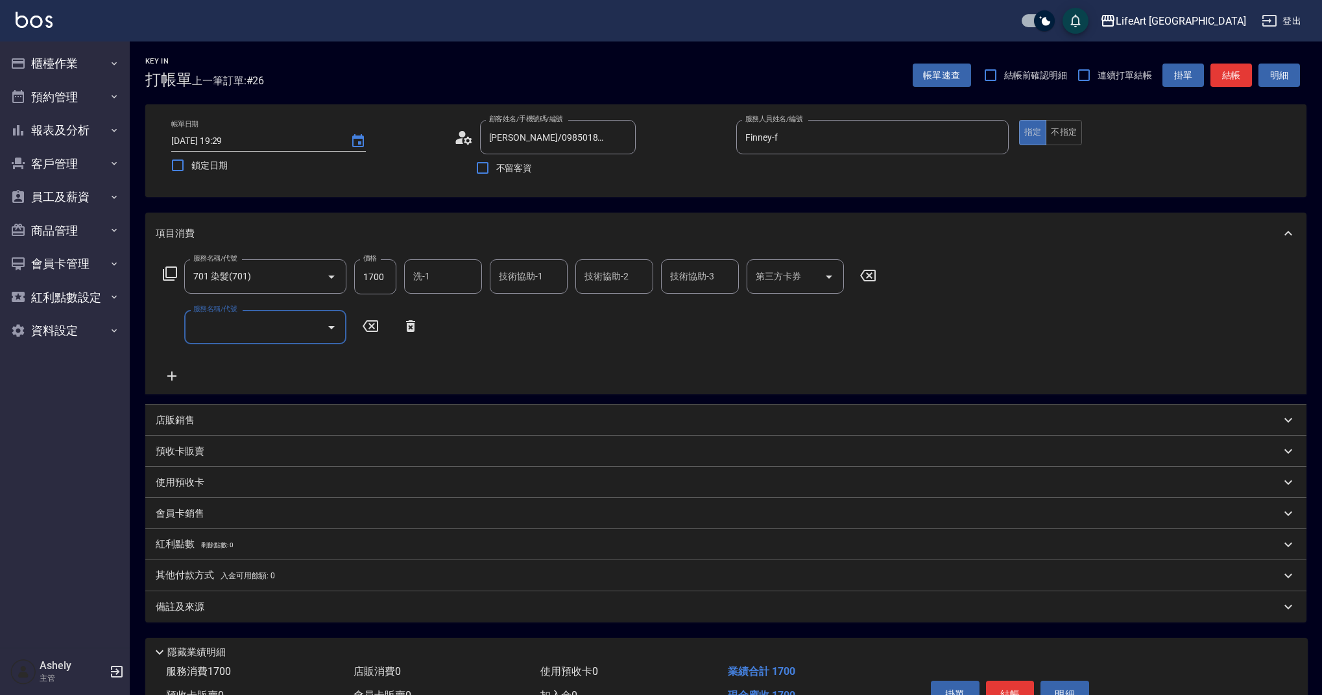
click at [217, 330] on input "服務名稱/代號" at bounding box center [255, 327] width 131 height 23
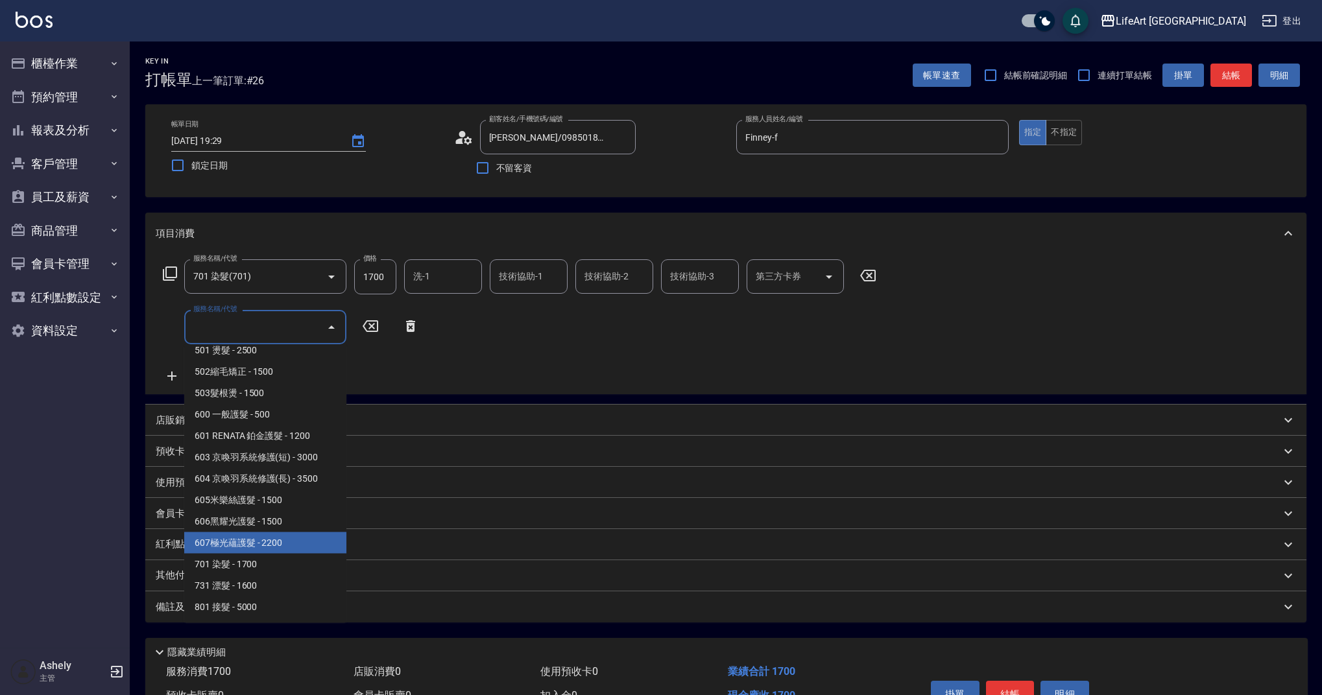
click at [280, 535] on span "607極光蘊護髮 - 2200" at bounding box center [265, 542] width 162 height 21
type input "607極光蘊護髮(607)"
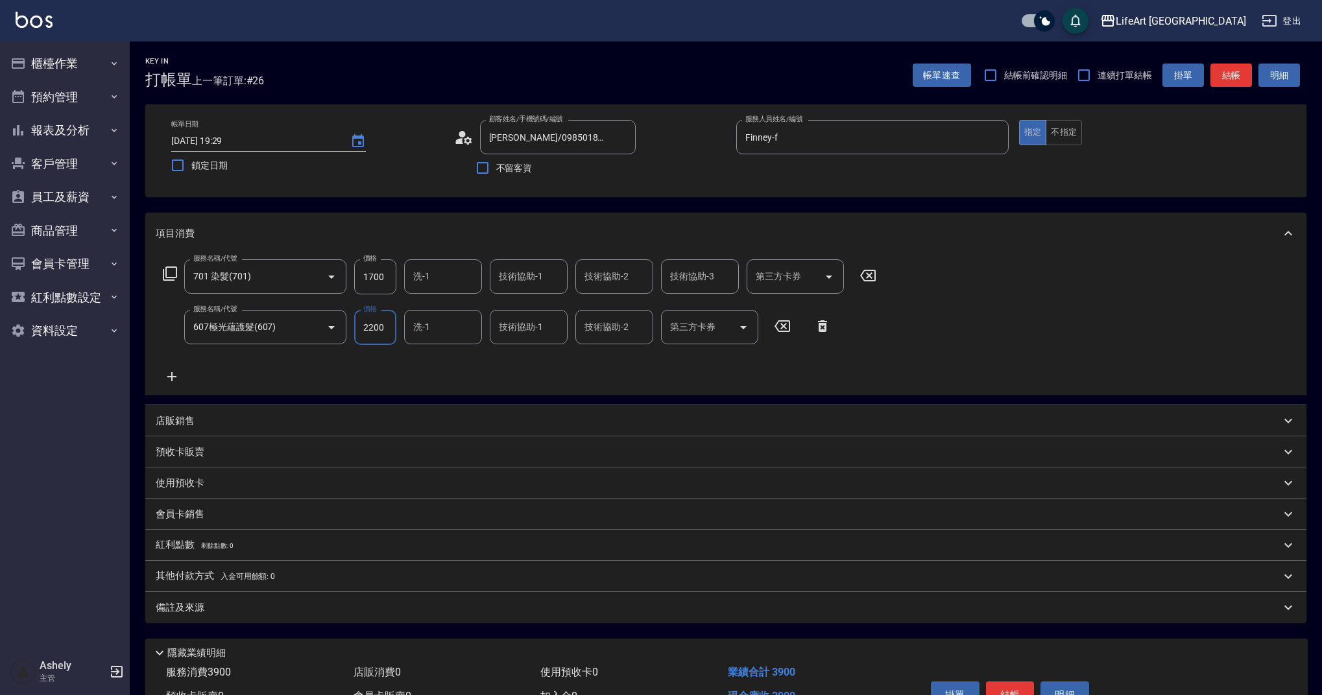
drag, startPoint x: 387, startPoint y: 287, endPoint x: 360, endPoint y: 279, distance: 27.9
click at [360, 279] on input "1700" at bounding box center [375, 276] width 42 height 35
drag, startPoint x: 384, startPoint y: 281, endPoint x: 309, endPoint y: 273, distance: 75.0
click at [308, 274] on div "服務名稱/代號 701 染髮(701) 服務名稱/代號 價格 1700 價格 洗-1 洗-1 技術協助-1 技術協助-1 技術協助-2 技術協助-2 技術協助…" at bounding box center [520, 276] width 728 height 35
type input "3000"
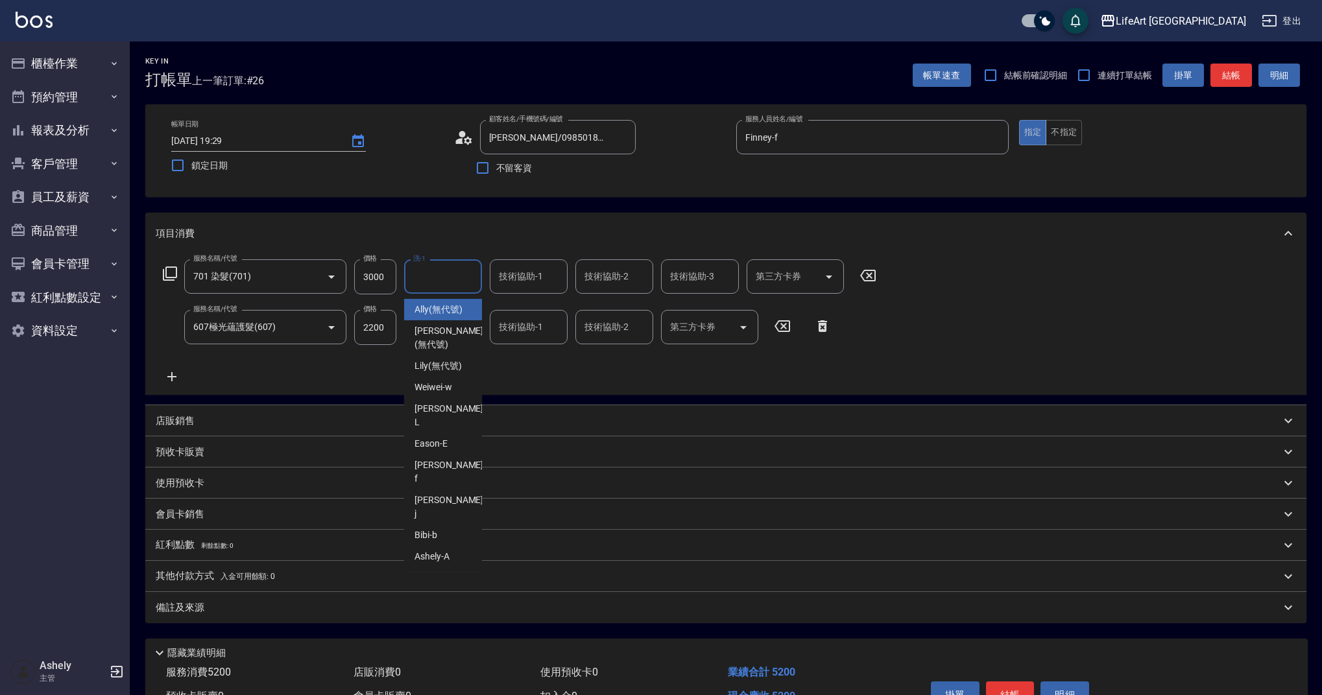
click at [398, 270] on input "洗-1" at bounding box center [443, 276] width 66 height 23
click at [398, 311] on span "Ally (無代號)" at bounding box center [438, 310] width 48 height 14
type input "Ally(無代號)"
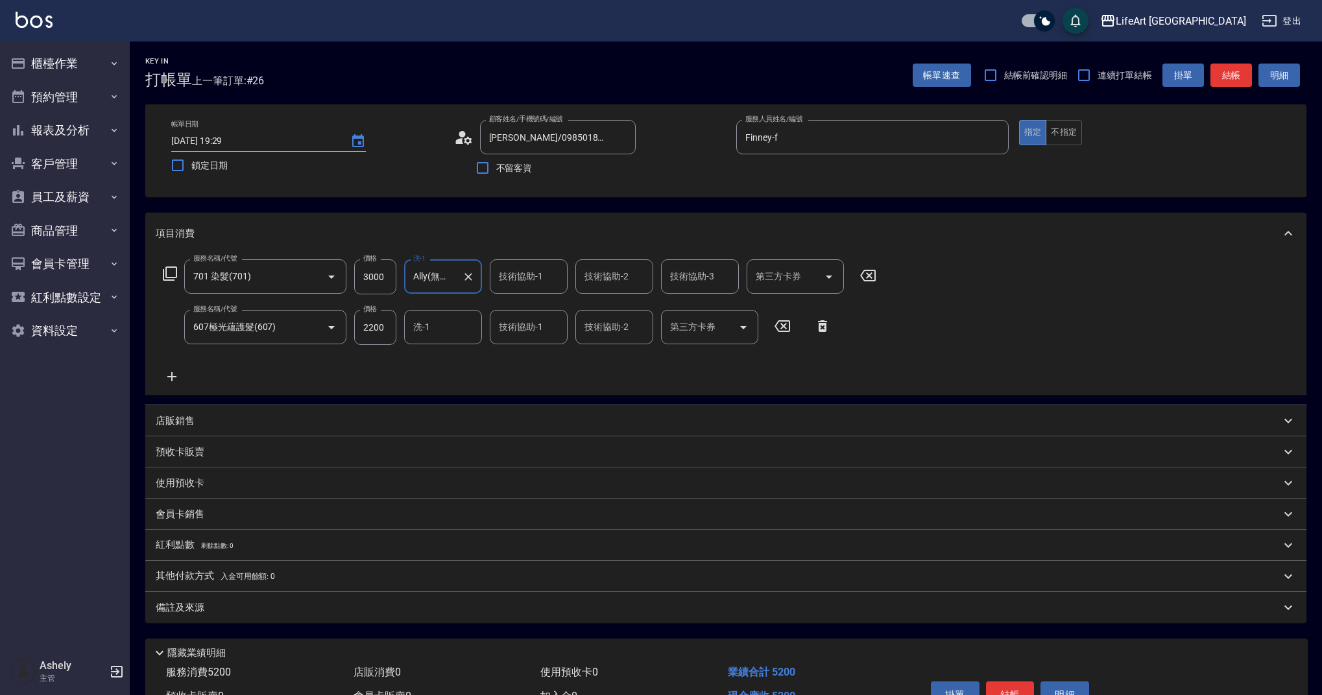
click at [398, 328] on input "洗-1" at bounding box center [443, 327] width 66 height 23
click at [398, 361] on span "Ally (無代號)" at bounding box center [438, 361] width 48 height 14
type input "Ally(無代號)"
click at [354, 608] on div "備註及來源" at bounding box center [718, 608] width 1125 height 14
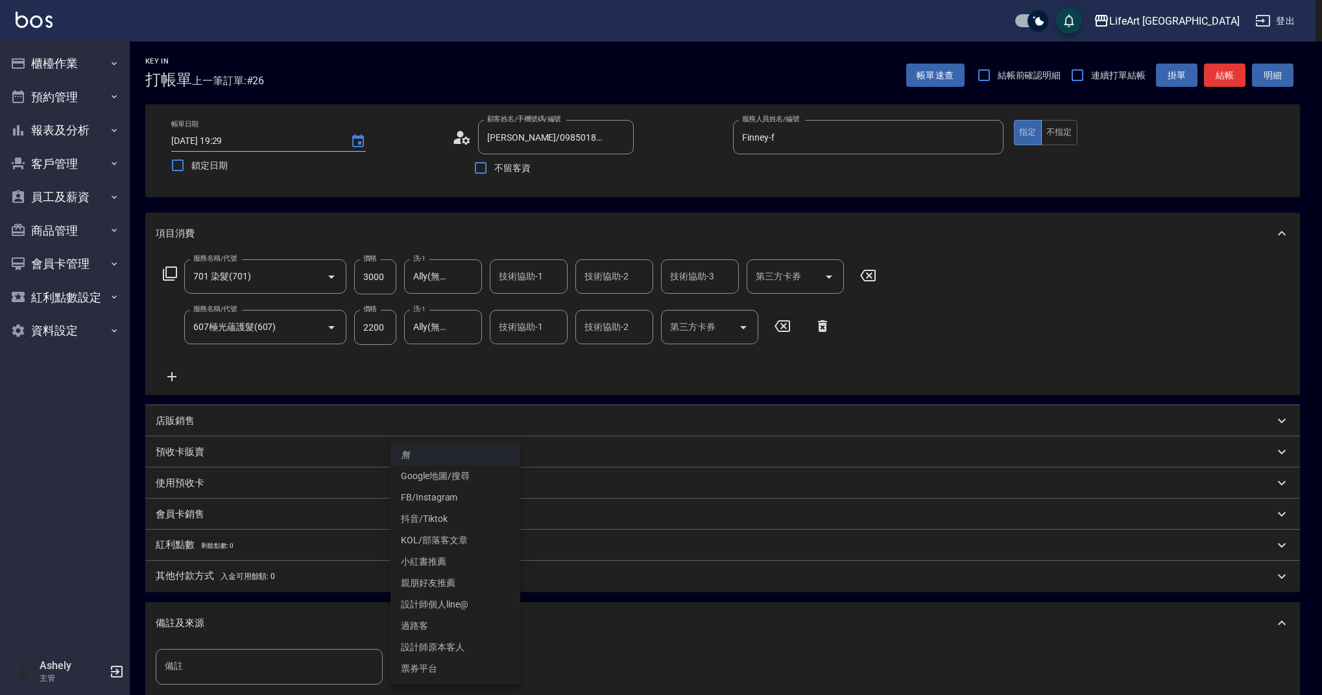
click at [398, 623] on body "LifeArt 蘆洲 登出 櫃檯作業 打帳單 帳單列表 現金收支登錄 高階收支登錄 材料自購登錄 每日結帳 排班表 現場電腦打卡 預約管理 預約管理 單日預約…" at bounding box center [661, 426] width 1322 height 852
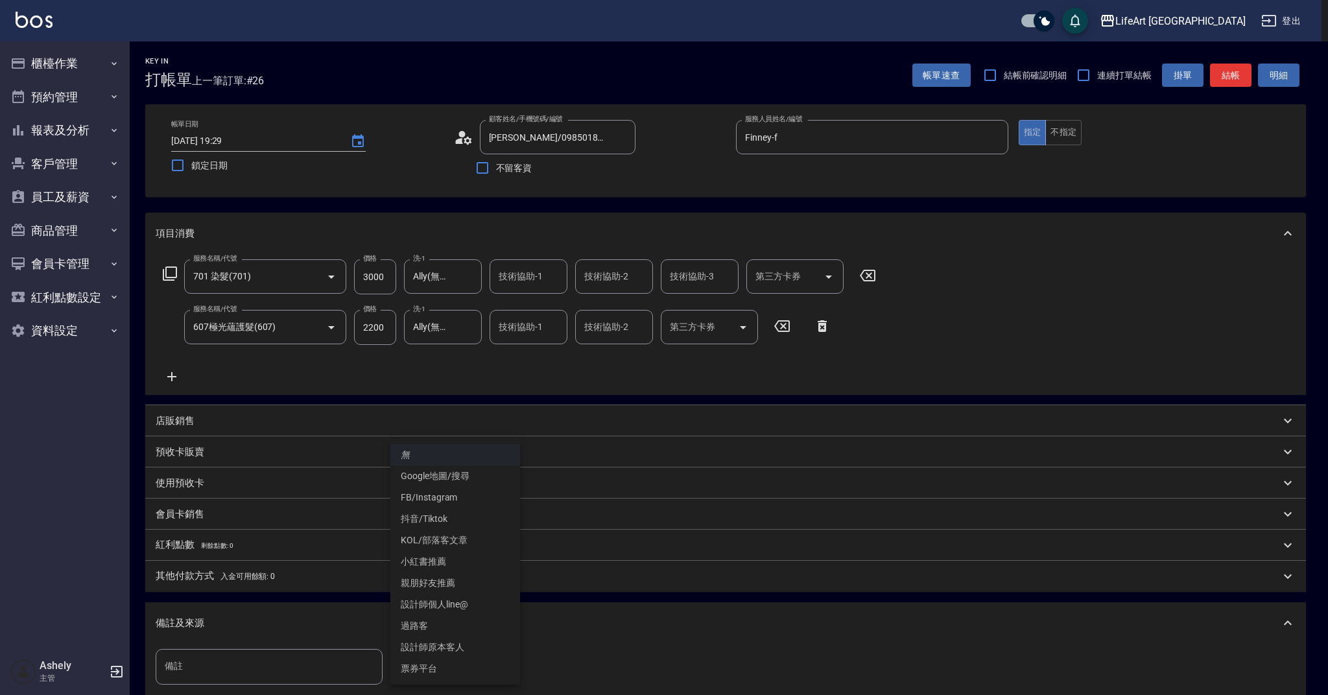
click at [398, 623] on li "設計師原本客人" at bounding box center [455, 647] width 130 height 21
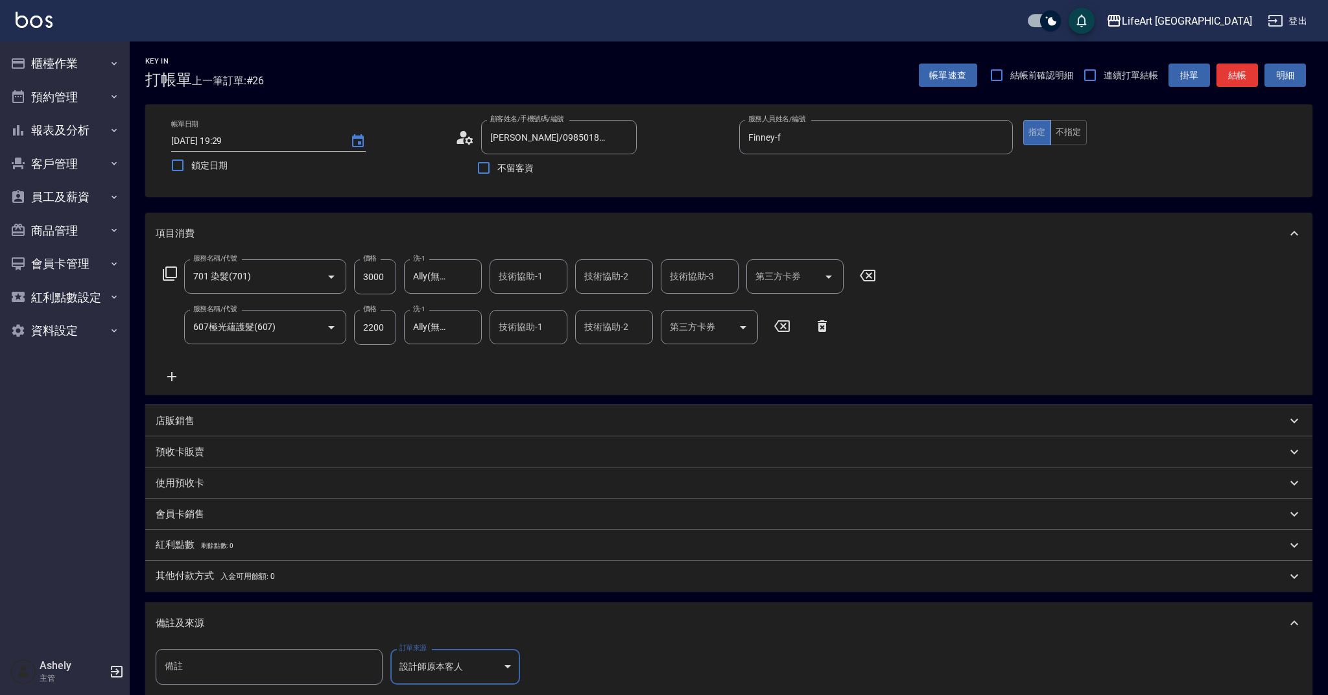
type input "設計師原本客人"
click at [335, 618] on div at bounding box center [664, 347] width 1328 height 695
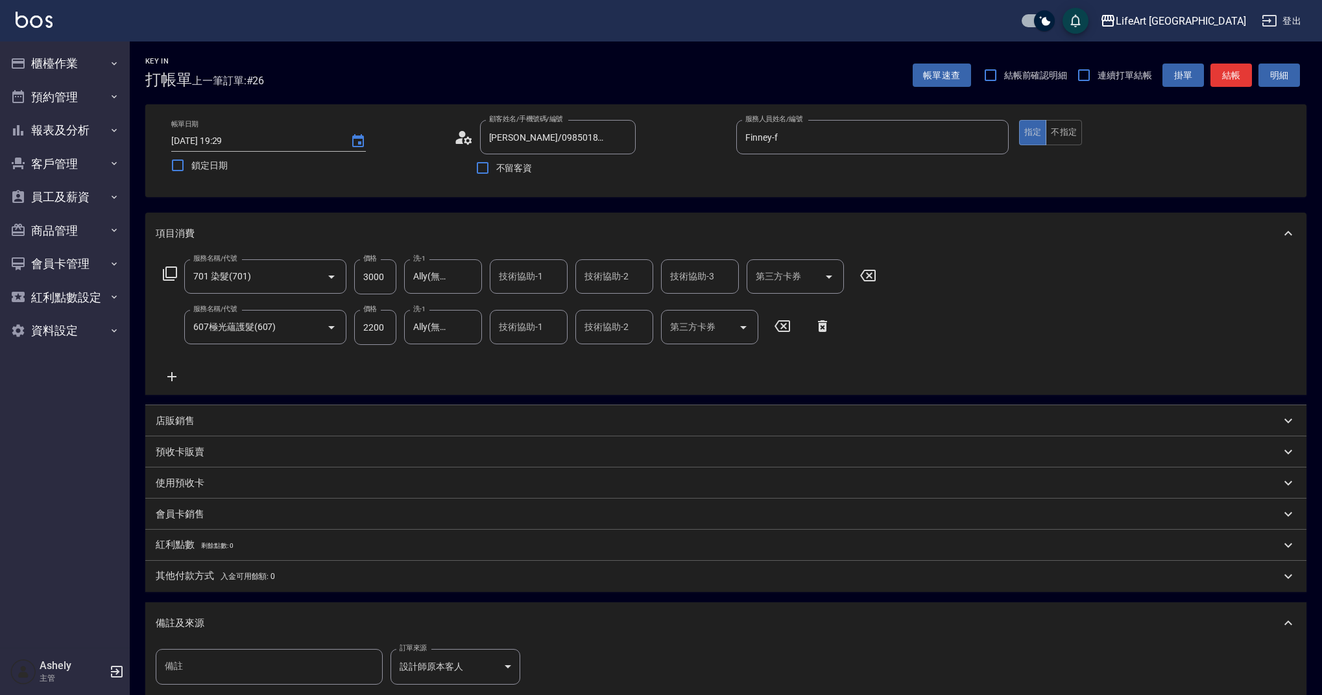
click at [341, 615] on div "備註及來源" at bounding box center [725, 623] width 1161 height 42
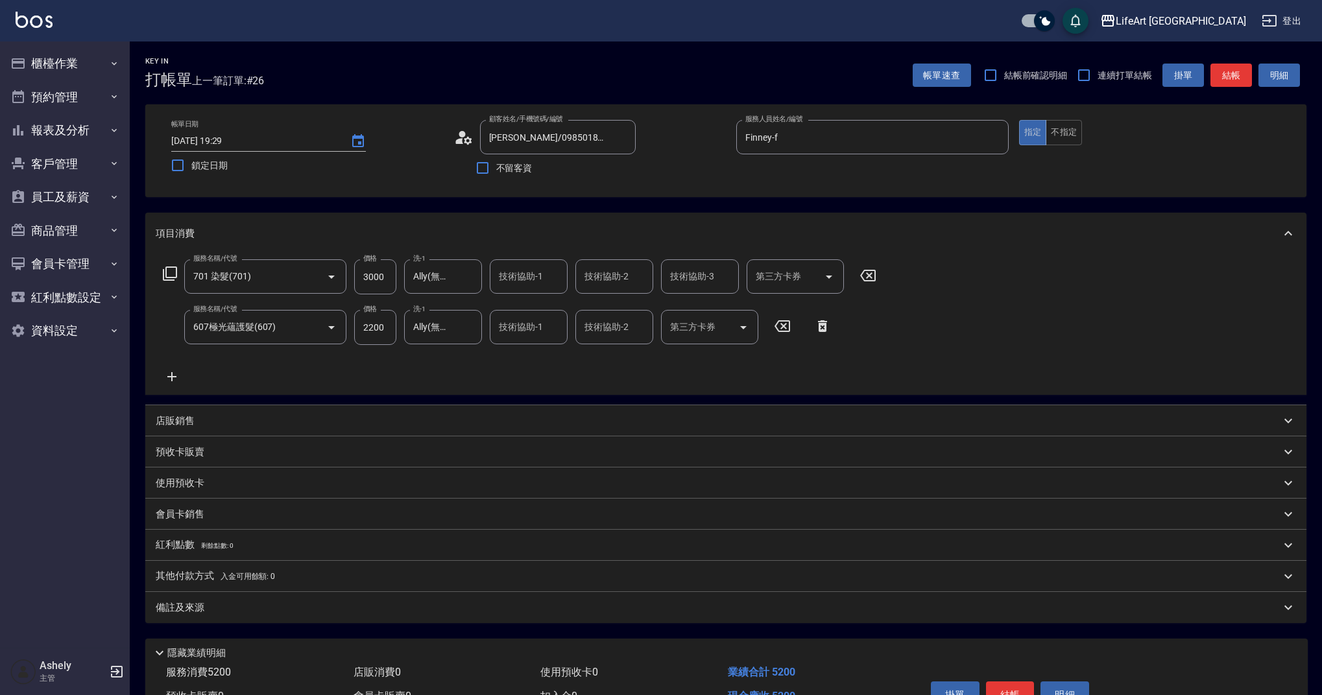
scroll to position [75, 0]
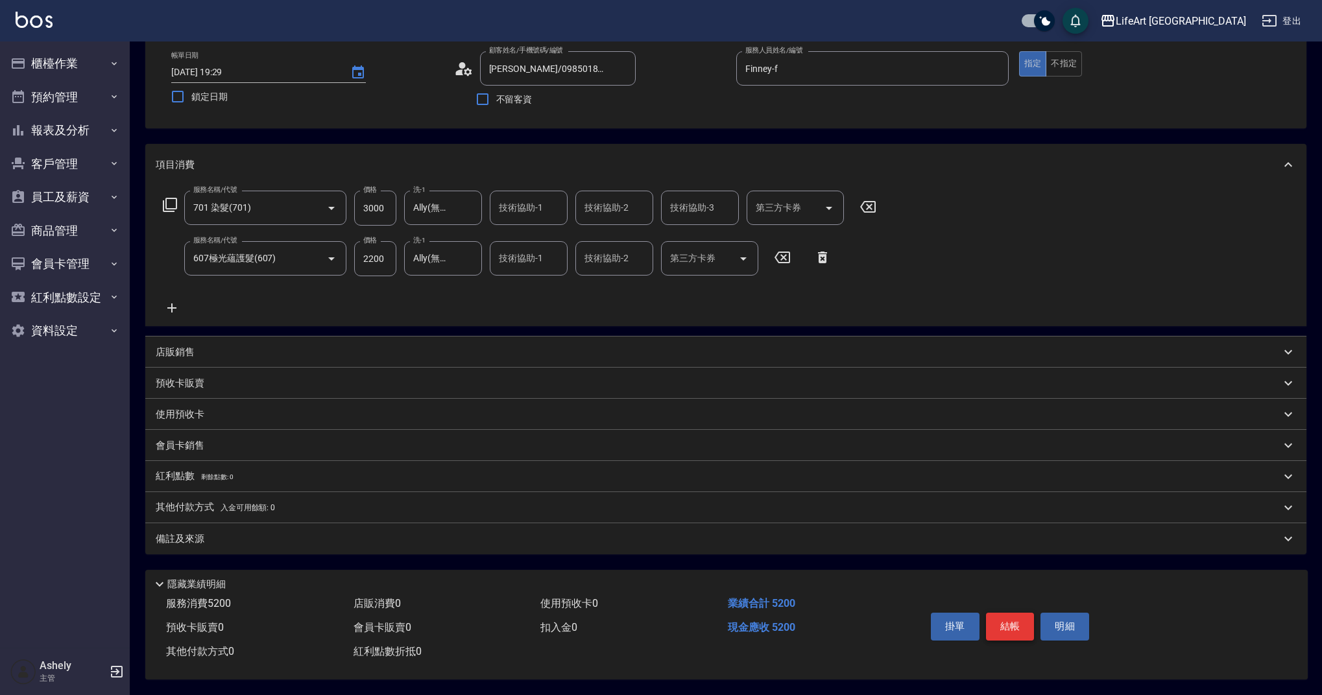
click at [398, 620] on button "結帳" at bounding box center [1010, 626] width 49 height 27
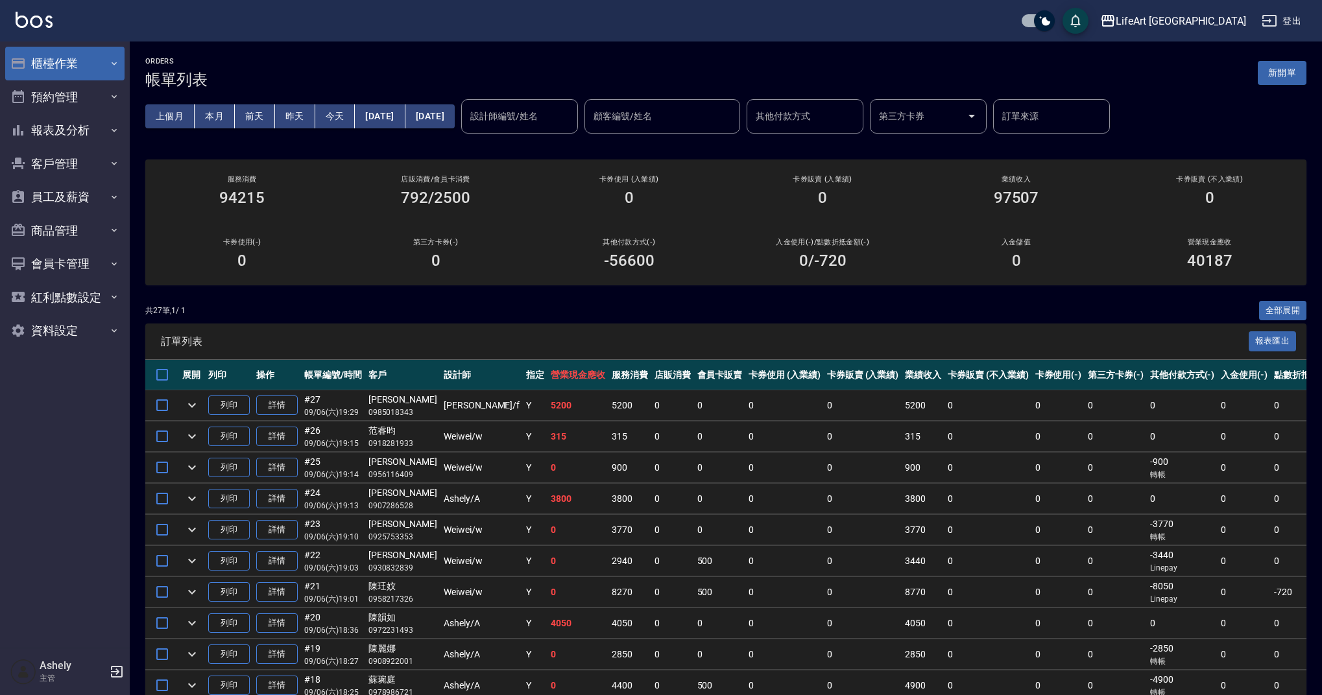
click at [69, 62] on button "櫃檯作業" at bounding box center [64, 64] width 119 height 34
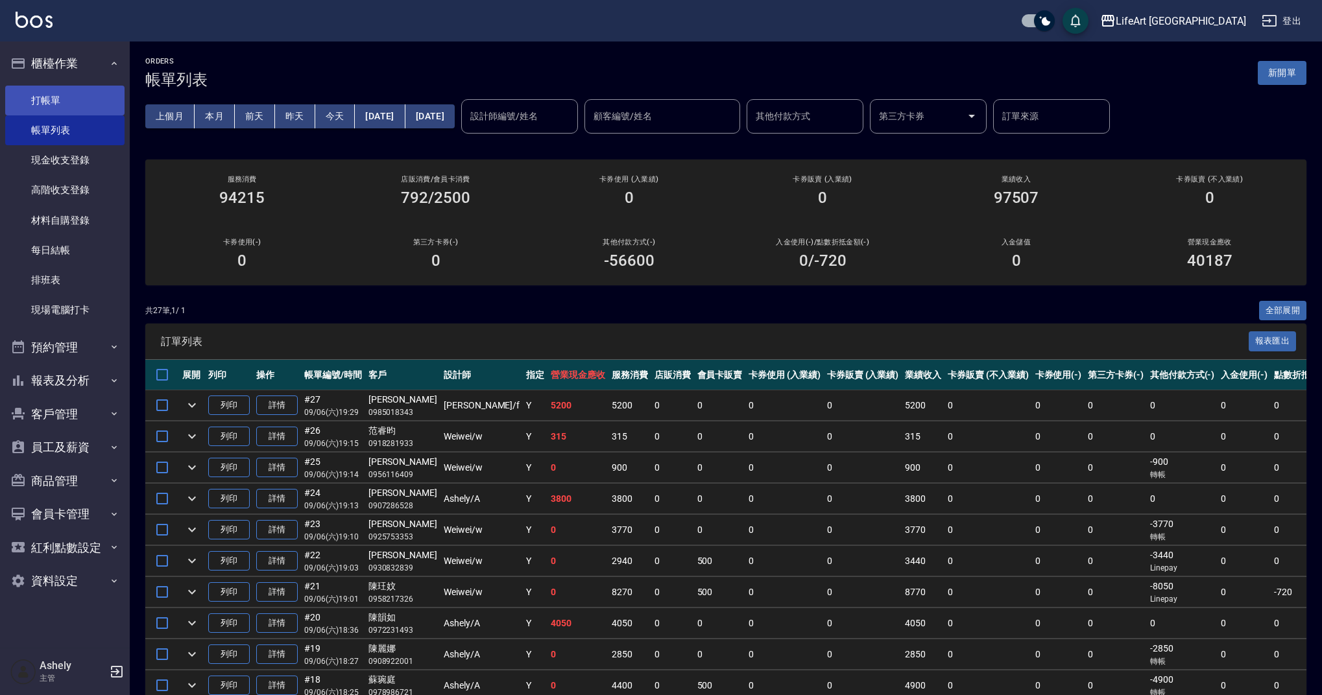
click at [62, 99] on link "打帳單" at bounding box center [64, 101] width 119 height 30
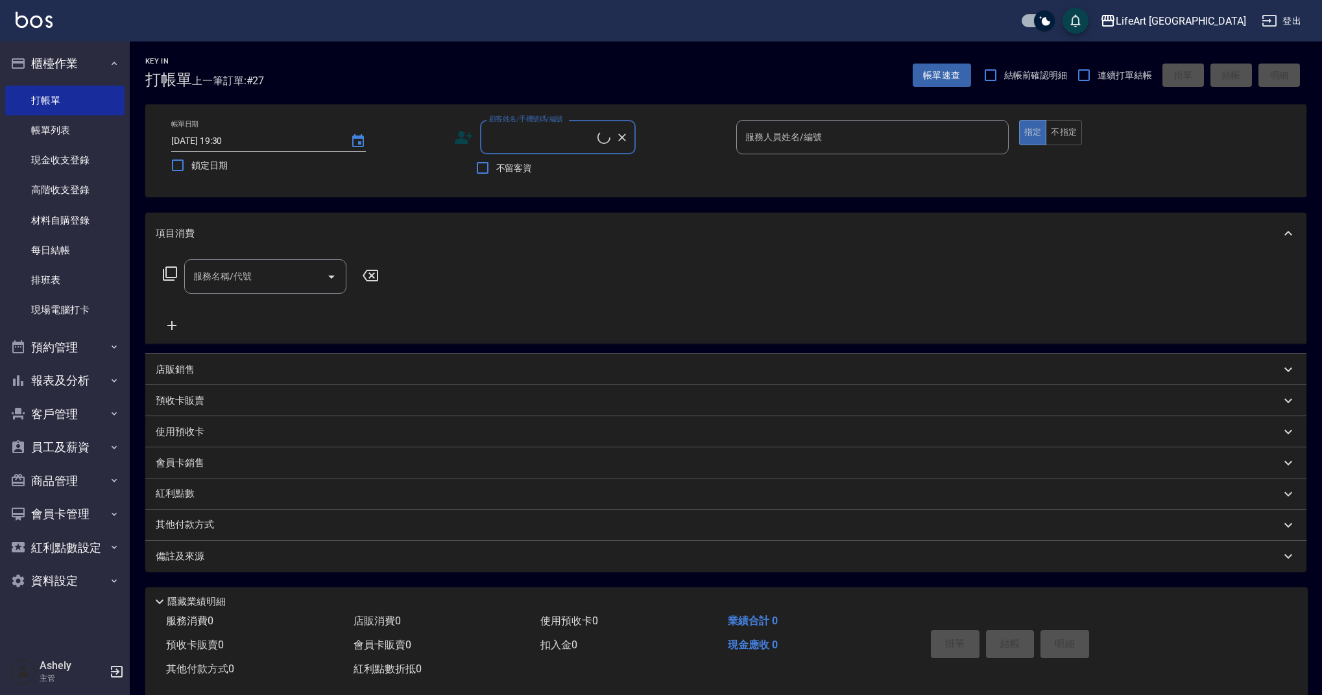
click at [398, 136] on input "顧客姓名/手機號碼/編號" at bounding box center [542, 137] width 112 height 23
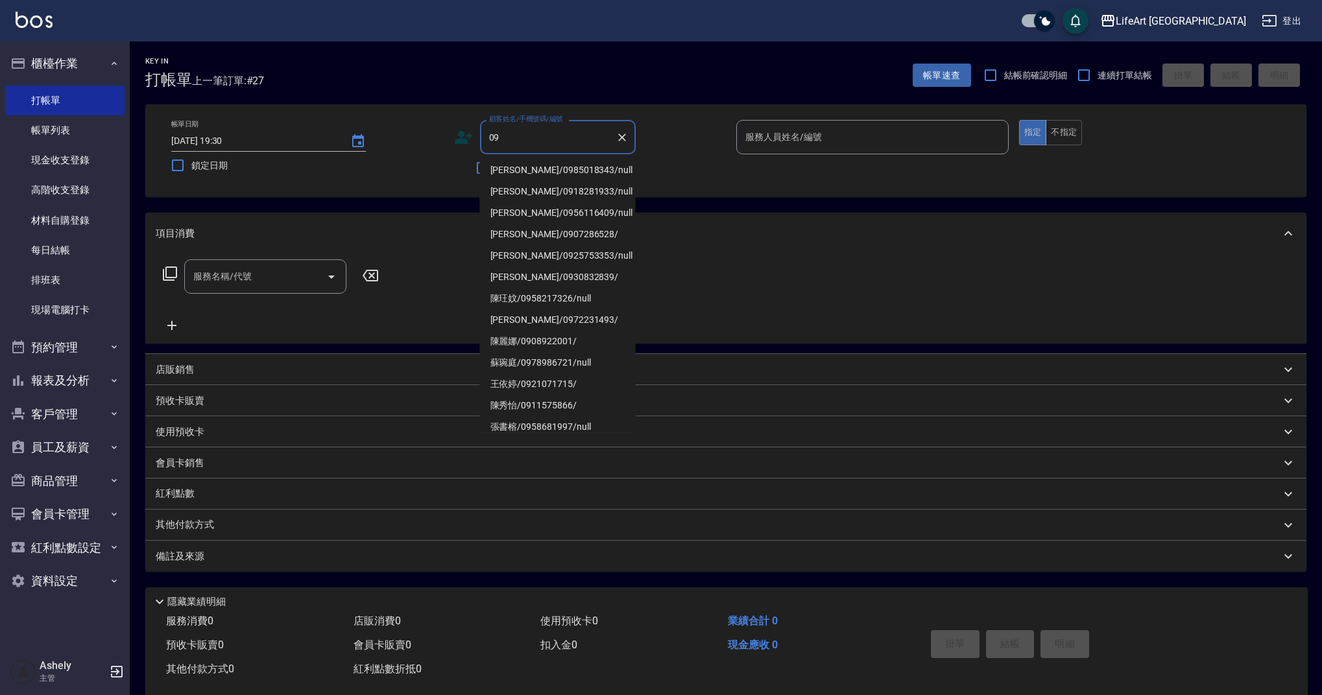
type input "0"
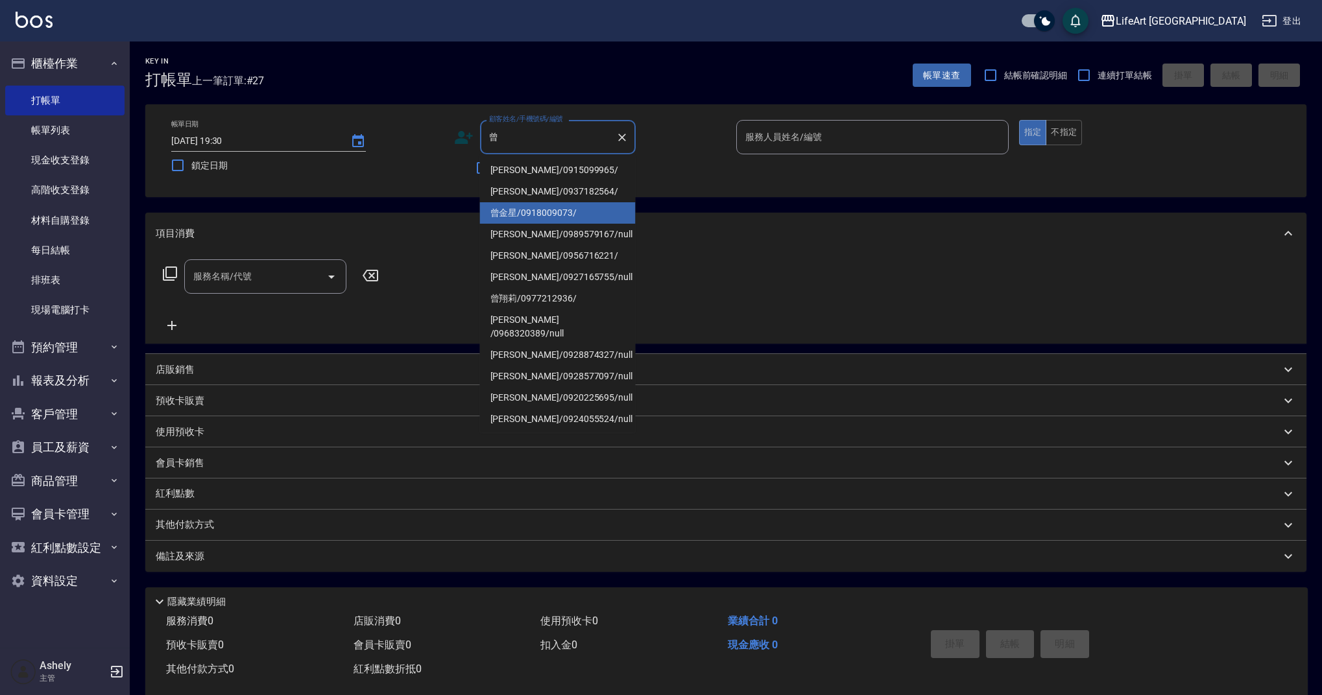
click at [398, 204] on li "曾金星/0918009073/" at bounding box center [558, 212] width 156 height 21
type input "曾金星/0918009073/"
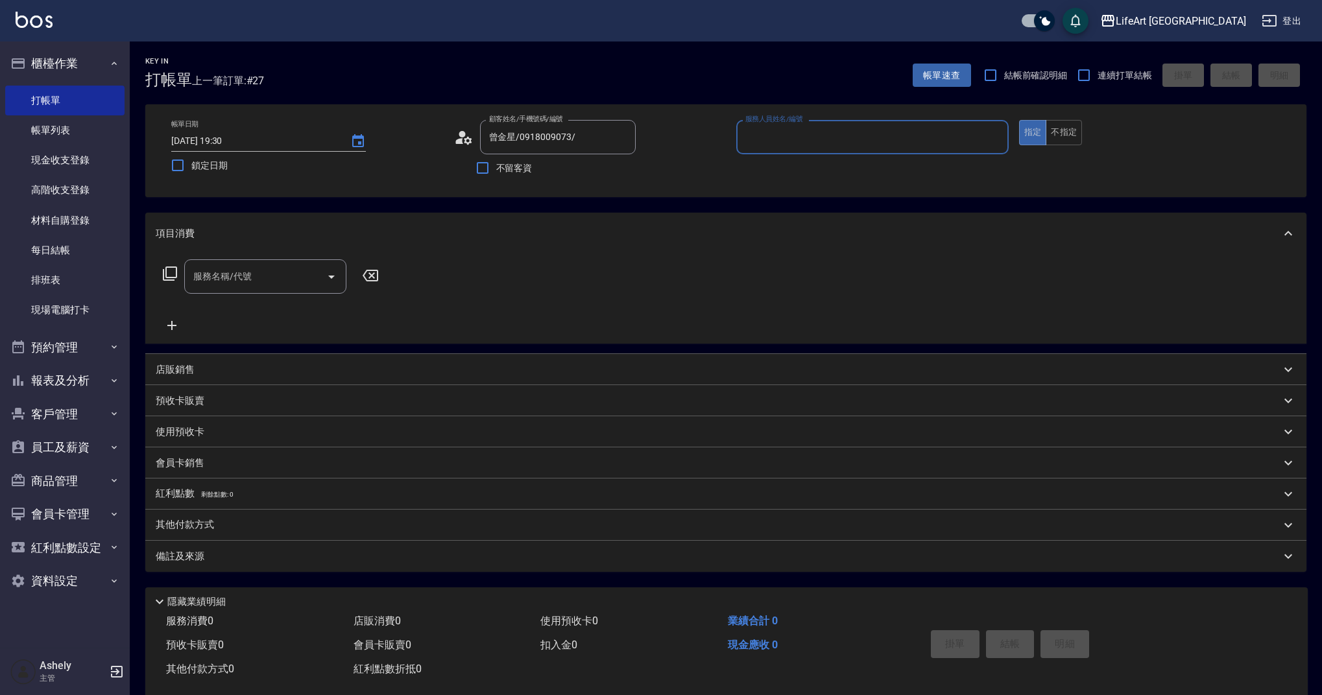
type input "Finney-f"
click at [291, 292] on div "服務名稱/代號" at bounding box center [265, 280] width 162 height 34
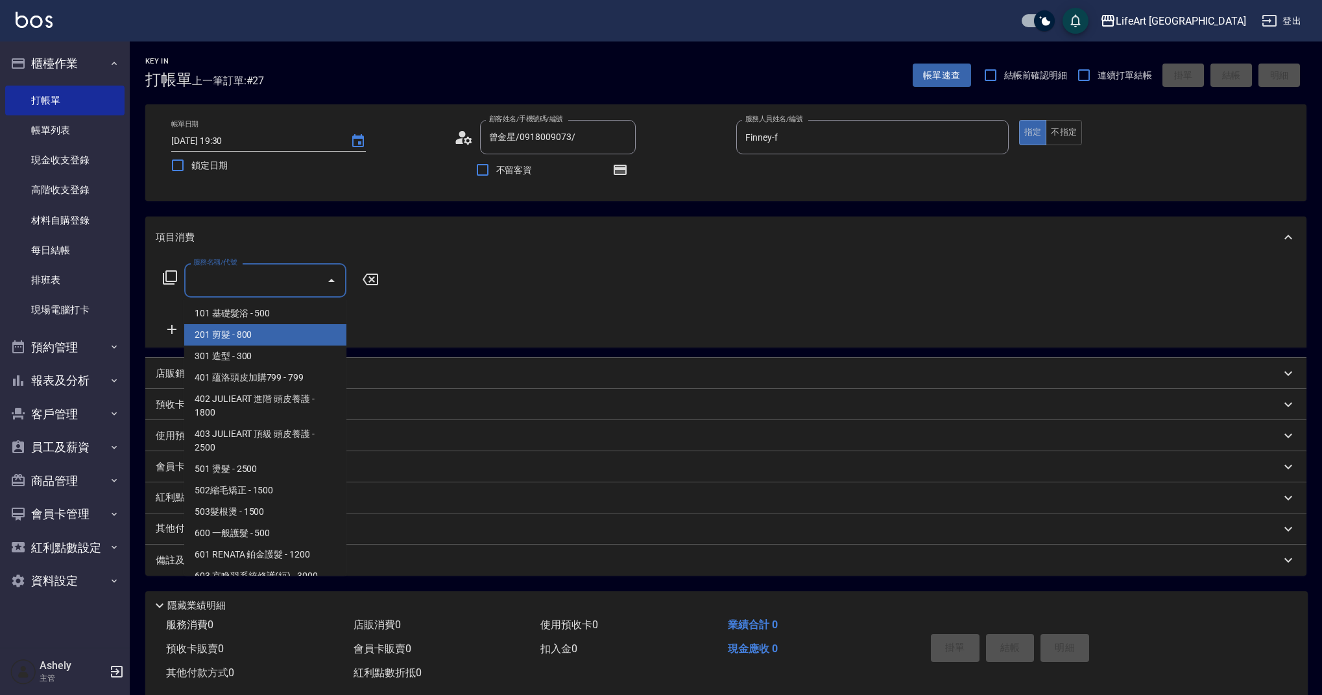
click at [301, 333] on span "201 剪髮 - 800" at bounding box center [265, 334] width 162 height 21
type input "201 剪髮(201)"
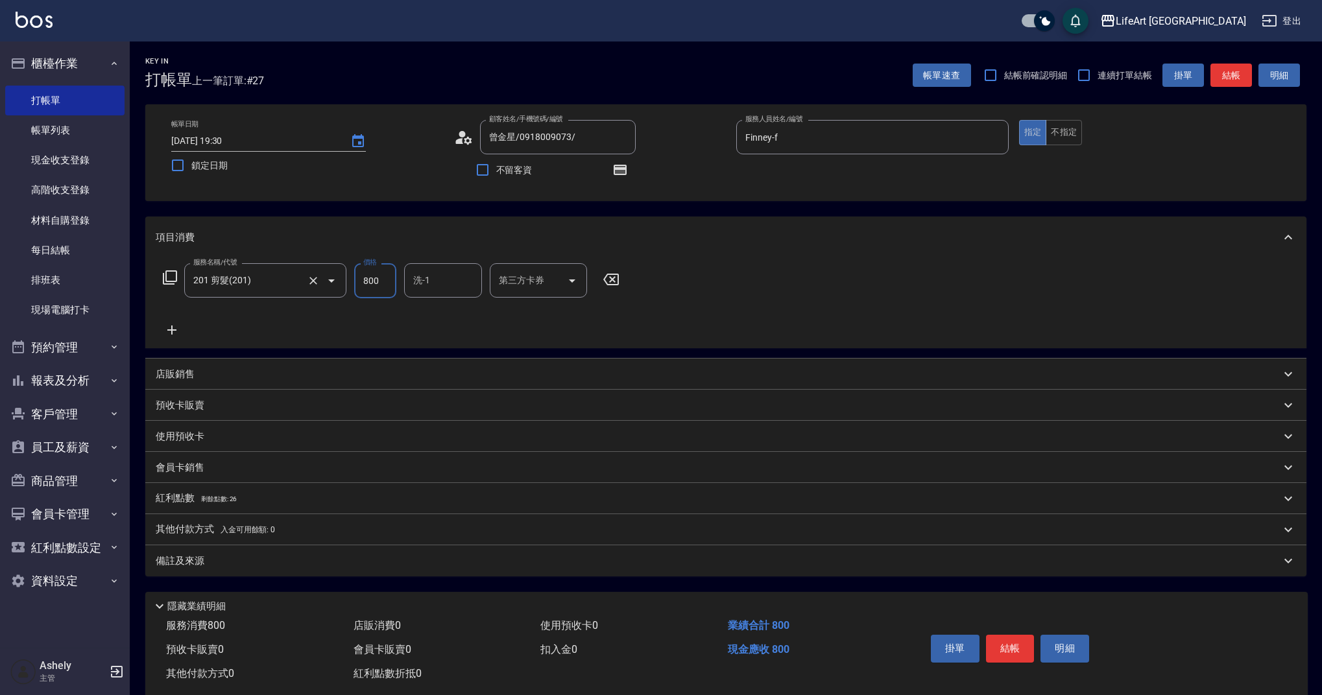
drag, startPoint x: 381, startPoint y: 283, endPoint x: 339, endPoint y: 281, distance: 42.2
click at [333, 280] on div "服務名稱/代號 201 剪髮(201) 服務名稱/代號 價格 800 價格 洗-1 洗-1 第三方卡券 第三方卡券" at bounding box center [391, 280] width 471 height 35
type input "945"
click at [398, 274] on input "洗-1" at bounding box center [443, 280] width 66 height 23
click at [398, 554] on span "Ally (無代號)" at bounding box center [438, 561] width 48 height 14
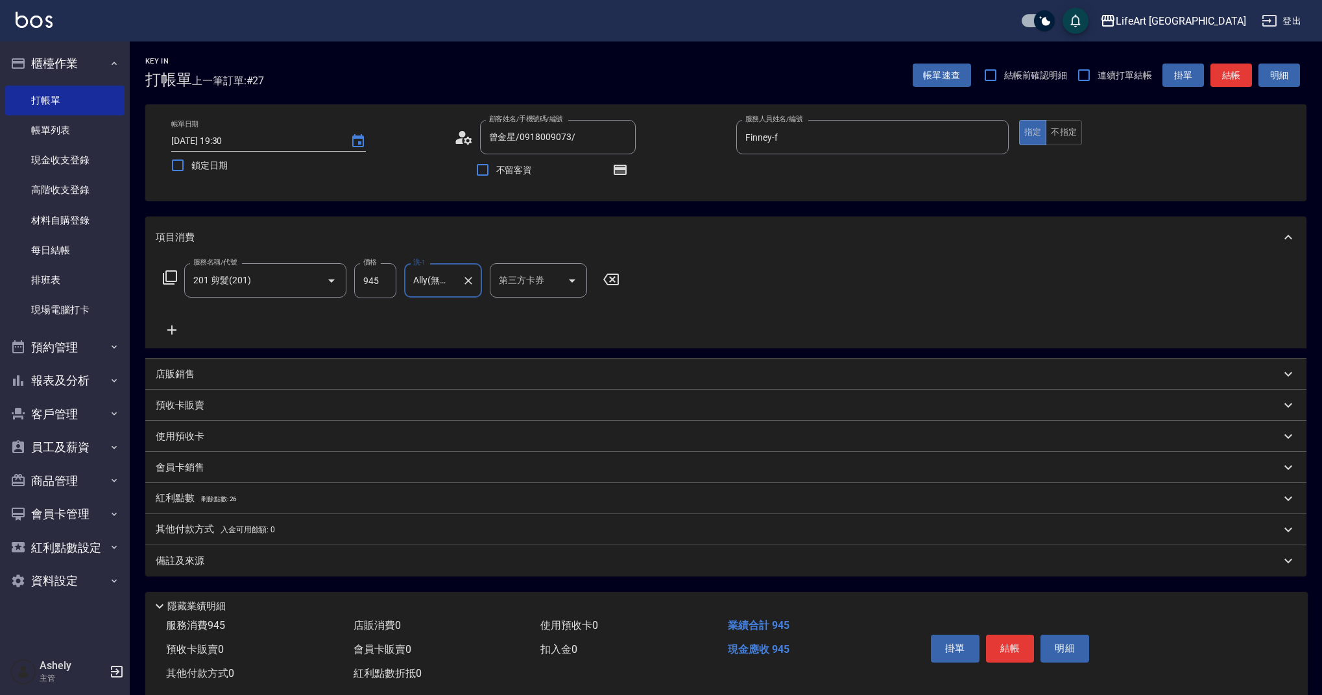
type input "Ally(無代號)"
drag, startPoint x: 339, startPoint y: 569, endPoint x: 346, endPoint y: 566, distance: 8.1
click at [339, 569] on div "備註及來源" at bounding box center [725, 560] width 1161 height 31
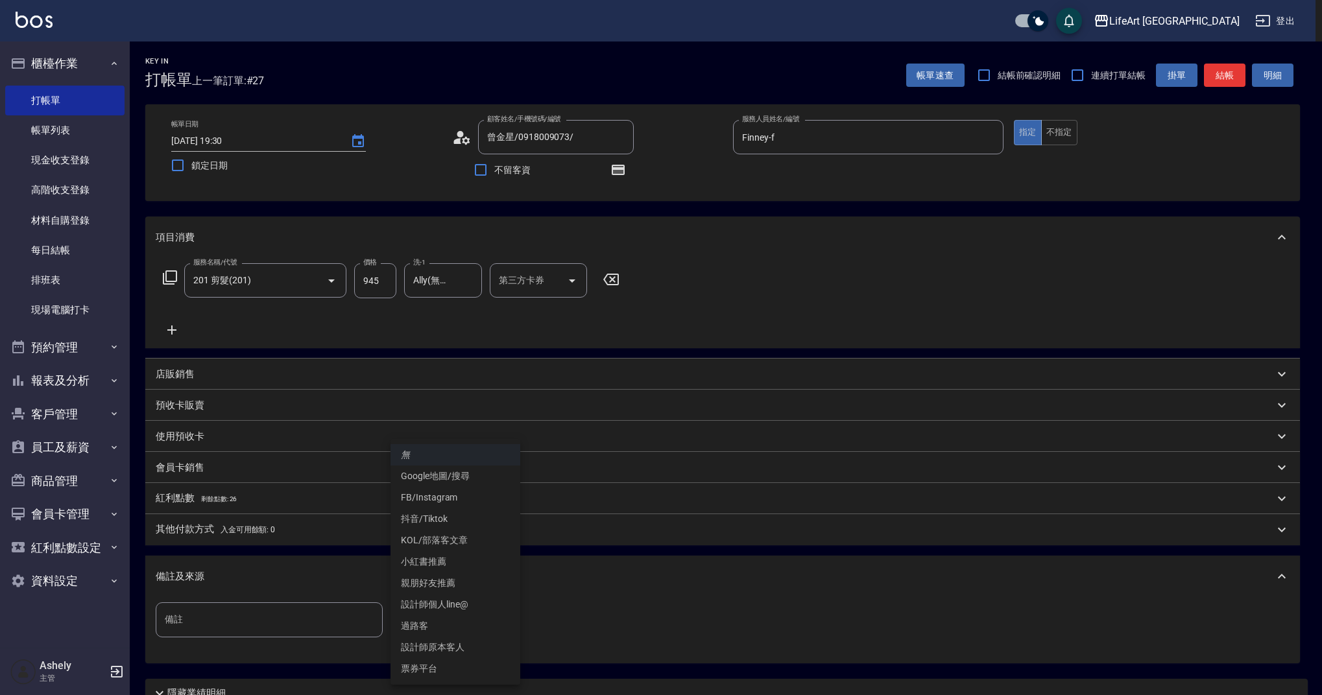
click at [398, 623] on body "LifeArt 蘆洲 登出 櫃檯作業 打帳單 帳單列表 現金收支登錄 高階收支登錄 材料自購登錄 每日結帳 排班表 現場電腦打卡 預約管理 預約管理 單日預約…" at bounding box center [661, 402] width 1322 height 804
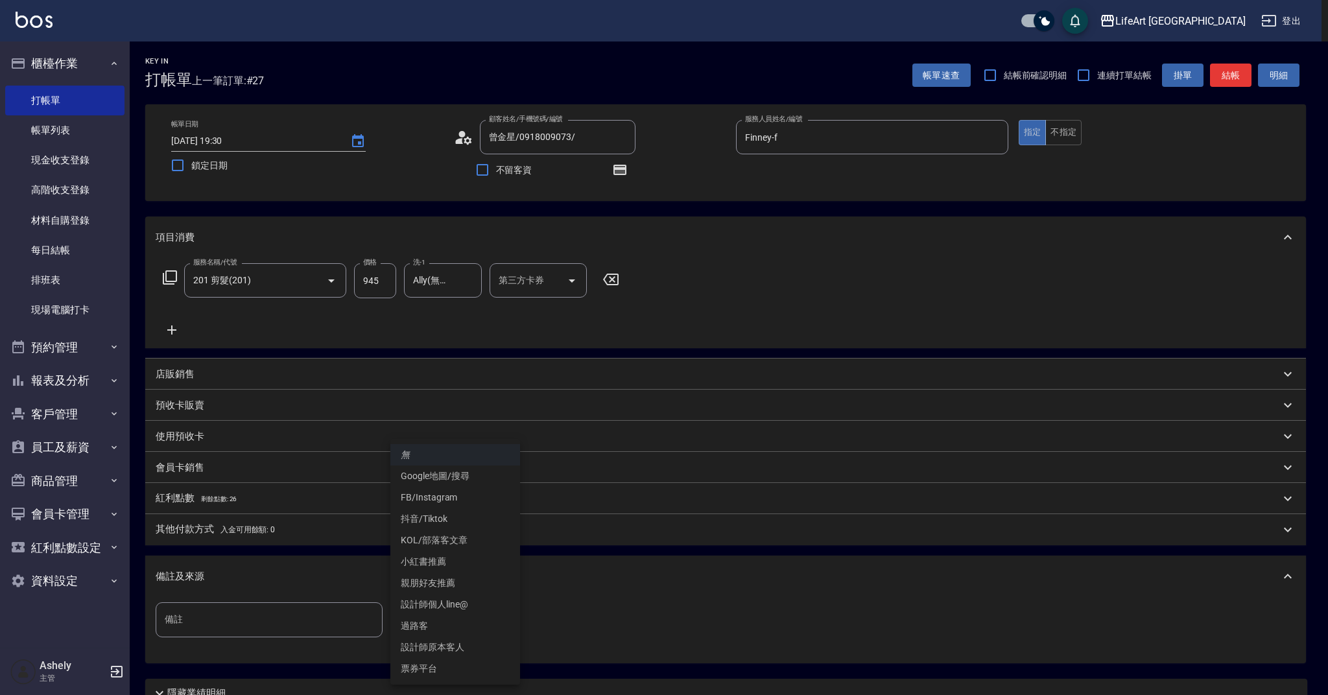
click at [398, 623] on li "設計師原本客人" at bounding box center [455, 647] width 130 height 21
type input "設計師原本客人"
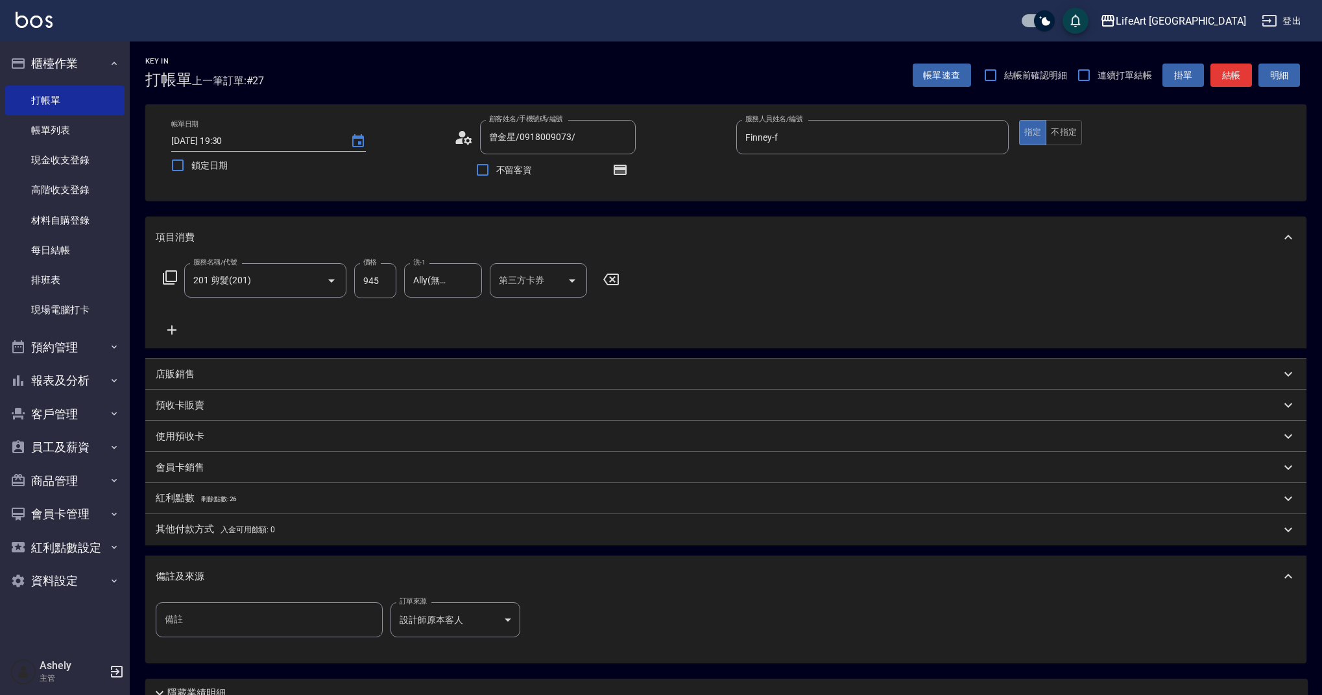
click at [385, 576] on div "備註及來源" at bounding box center [718, 577] width 1125 height 14
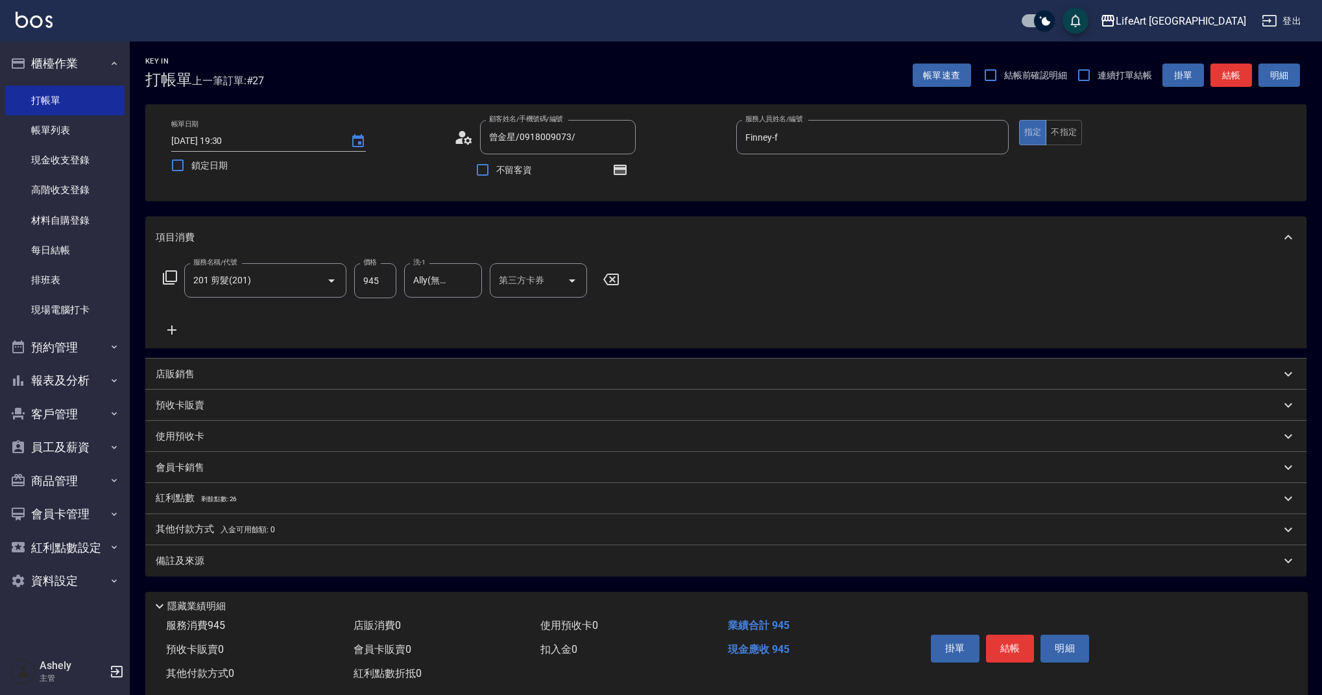
click at [398, 623] on button "結帳" at bounding box center [1010, 648] width 49 height 27
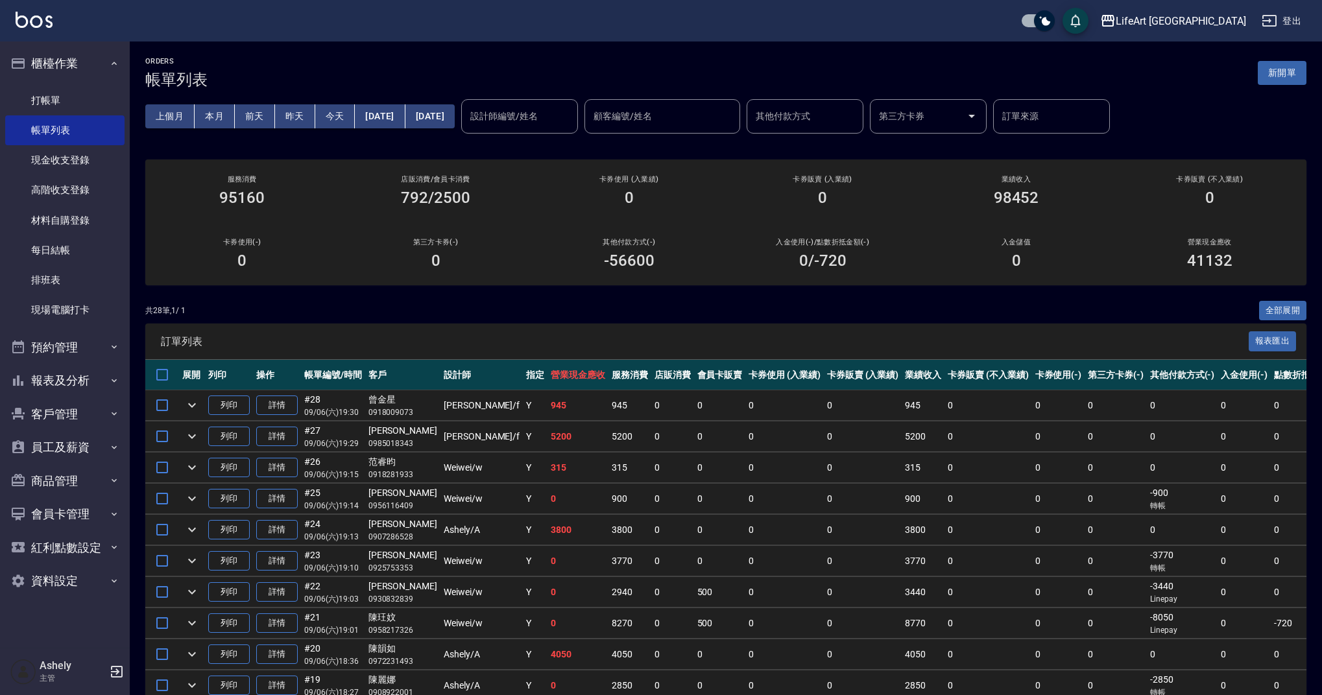
click at [398, 117] on button "[DATE]" at bounding box center [429, 116] width 49 height 24
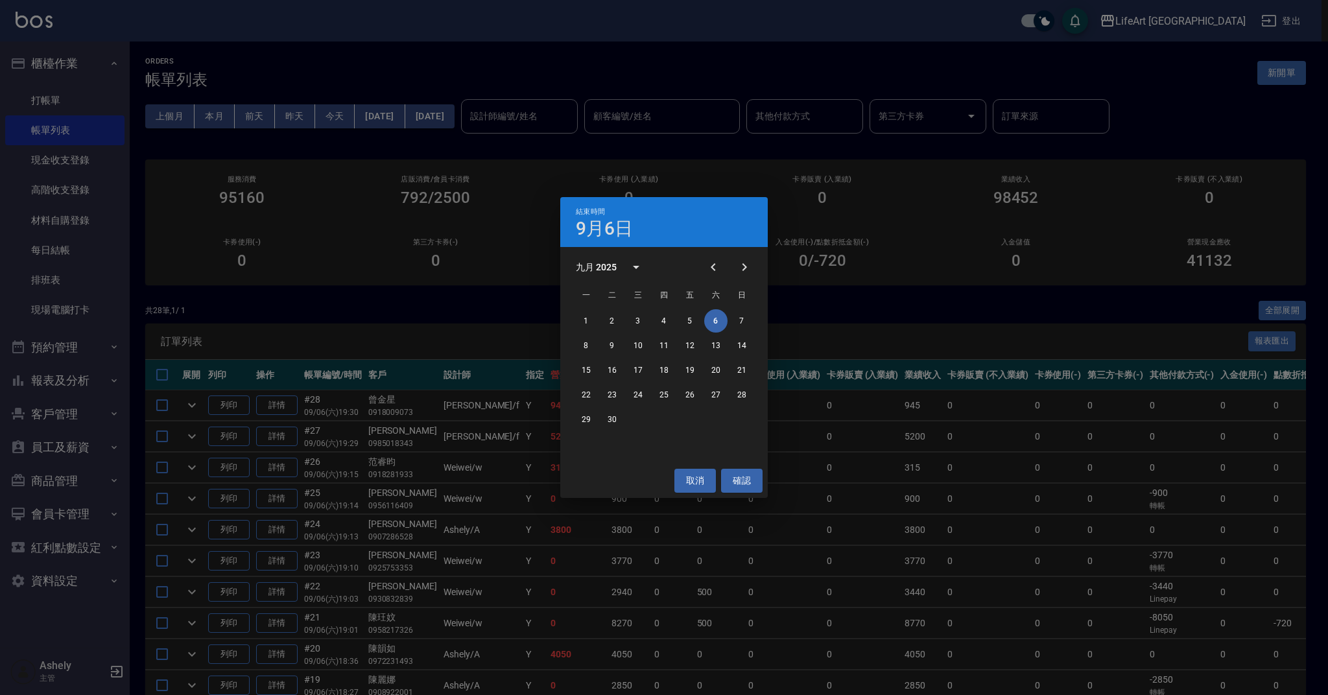
click at [398, 124] on div "結束時間 9月6日 九月 2025 一 二 三 四 五 六 日 1 2 3 4 5 6 7 8 9 10 11 12 13 14 15 16 17 18 19…" at bounding box center [664, 347] width 1328 height 695
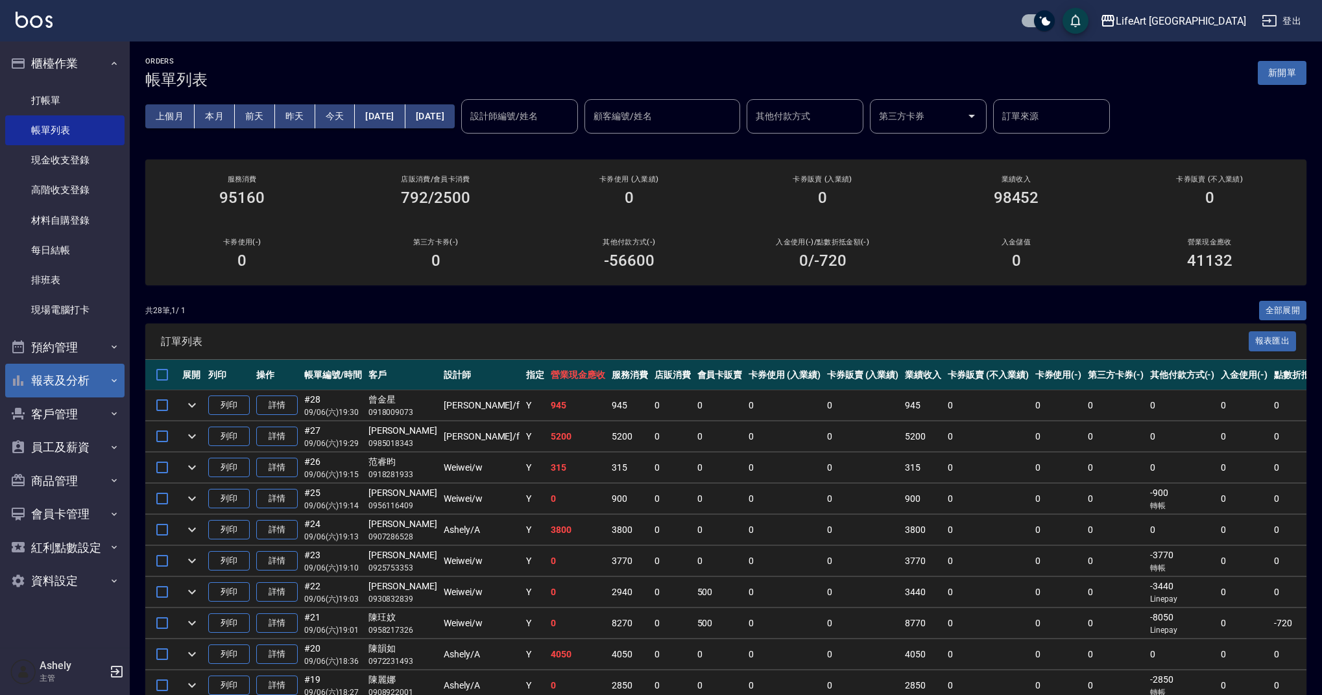
click at [94, 385] on button "報表及分析" at bounding box center [64, 381] width 119 height 34
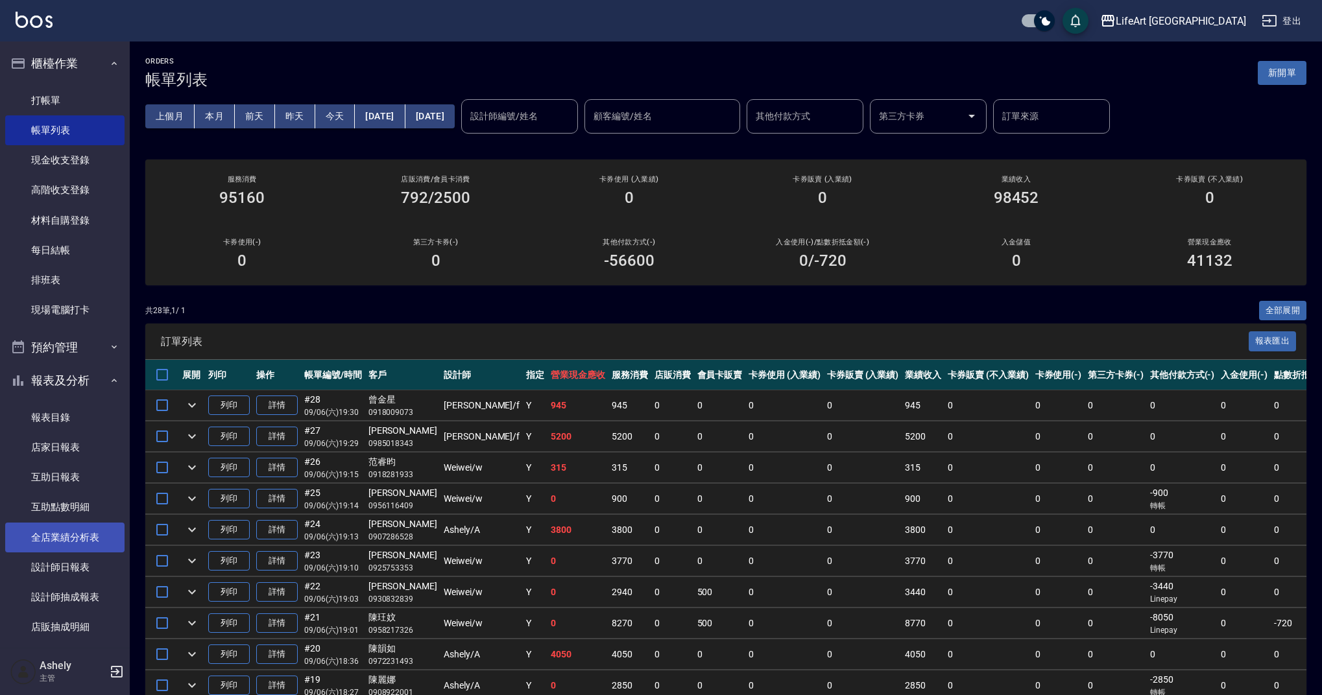
click at [89, 535] on link "全店業績分析表" at bounding box center [64, 538] width 119 height 30
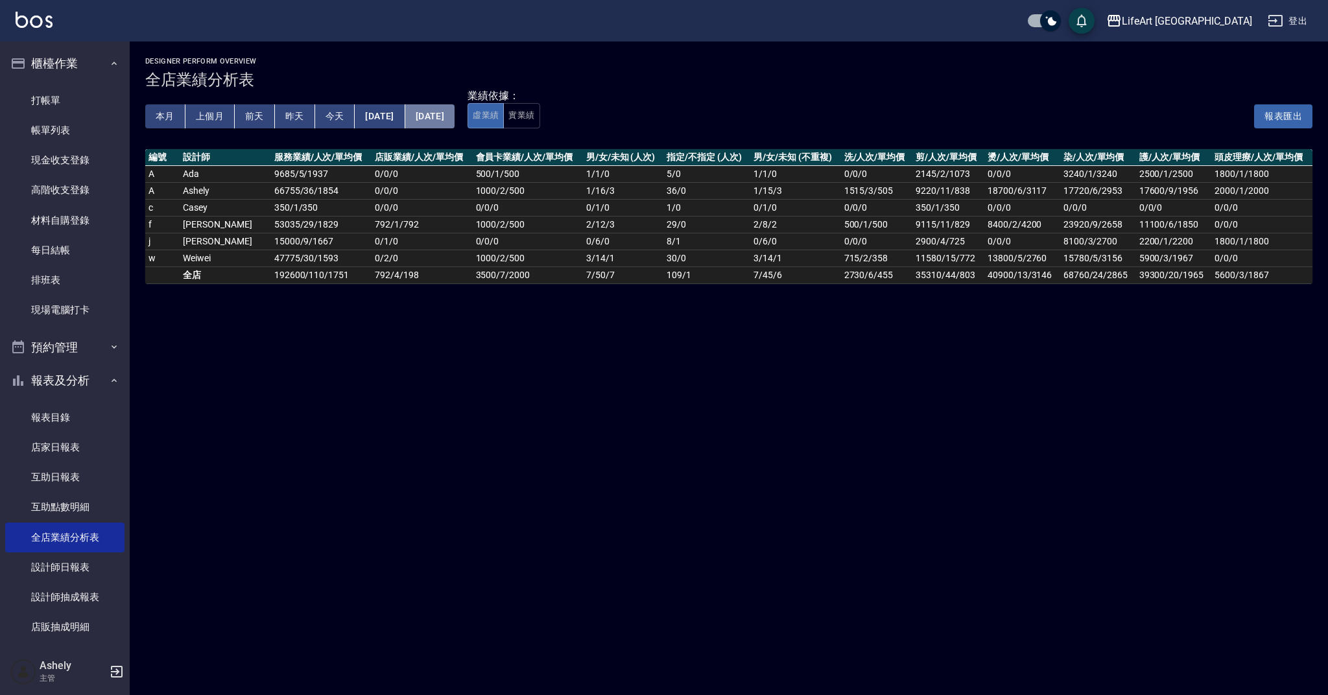
click at [398, 114] on button "[DATE]" at bounding box center [429, 116] width 49 height 24
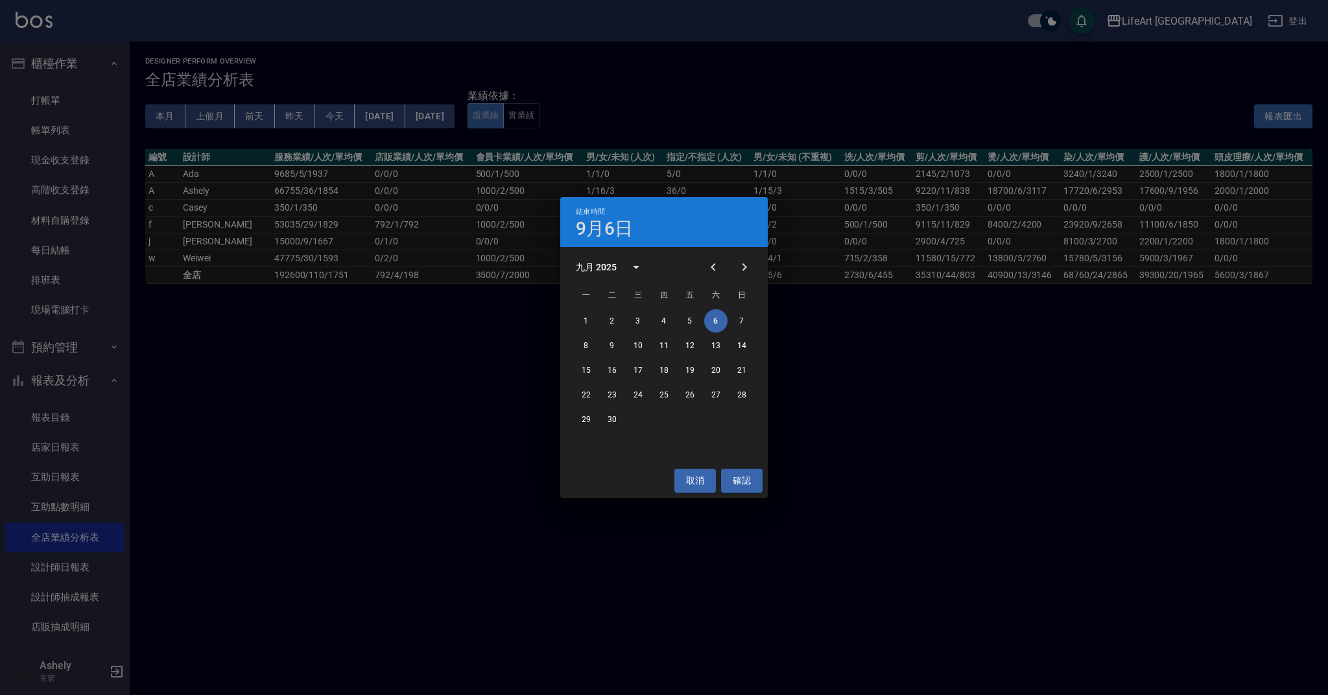
click at [398, 264] on icon "Previous month" at bounding box center [714, 267] width 16 height 16
click at [398, 419] on button "25" at bounding box center [586, 419] width 23 height 23
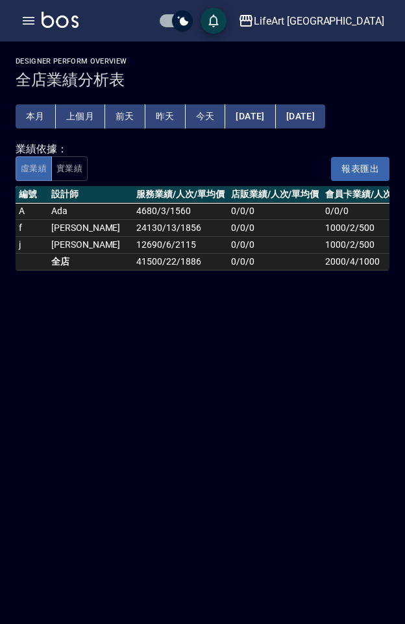
click at [254, 117] on button "[DATE]" at bounding box center [250, 116] width 50 height 24
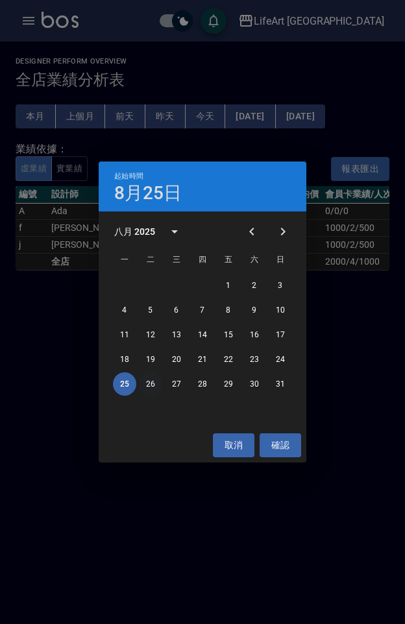
click at [151, 383] on button "26" at bounding box center [150, 383] width 23 height 23
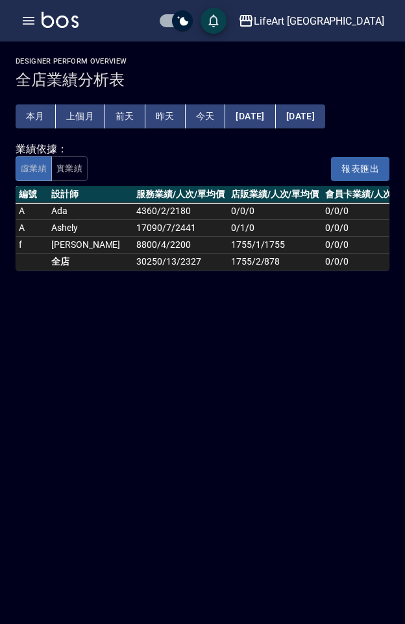
click at [268, 117] on button "[DATE]" at bounding box center [250, 116] width 50 height 24
click at [275, 113] on button "[DATE]" at bounding box center [250, 116] width 50 height 24
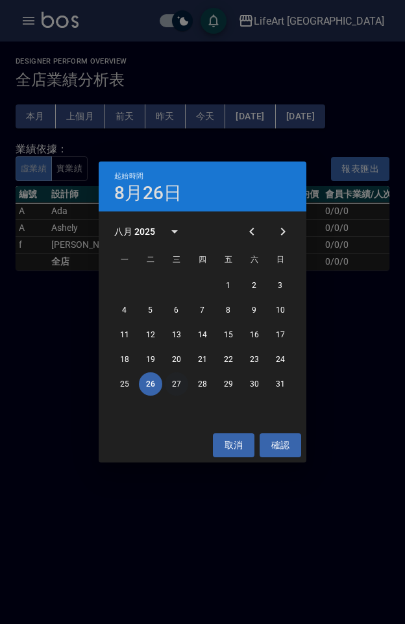
click at [178, 383] on button "27" at bounding box center [176, 383] width 23 height 23
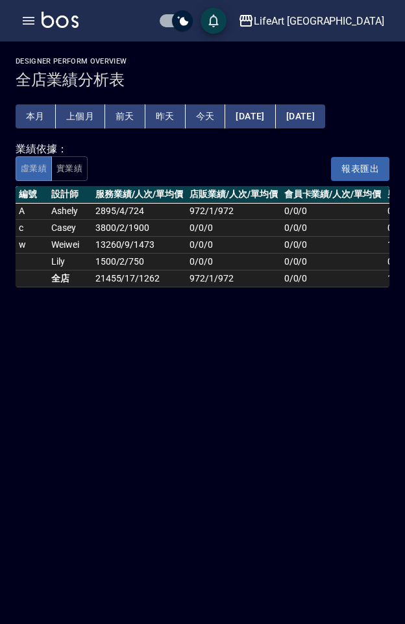
click at [259, 117] on button "[DATE]" at bounding box center [250, 116] width 50 height 24
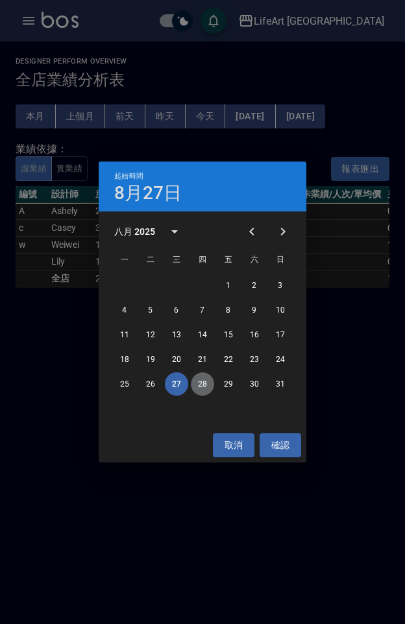
click at [207, 385] on button "28" at bounding box center [202, 383] width 23 height 23
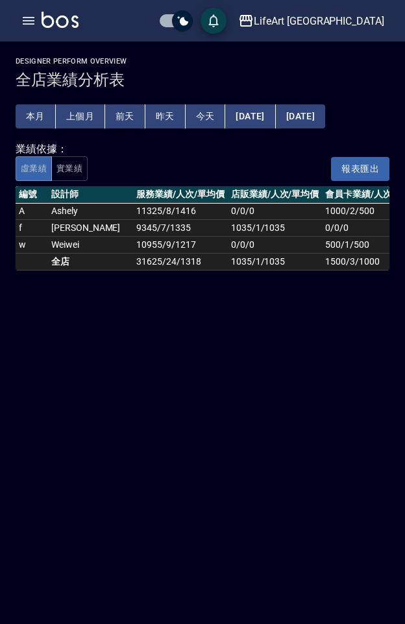
click at [261, 118] on button "[DATE]" at bounding box center [250, 116] width 50 height 24
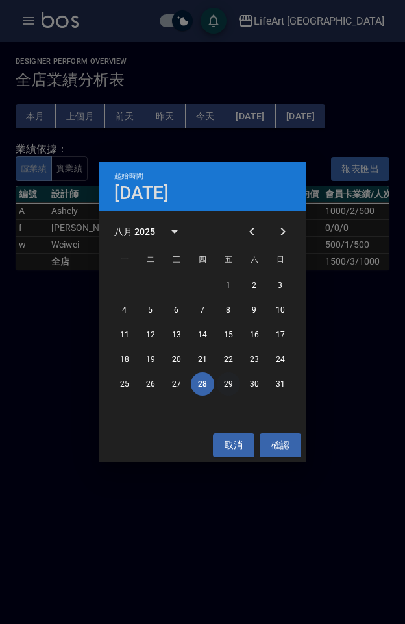
click at [228, 385] on button "29" at bounding box center [228, 383] width 23 height 23
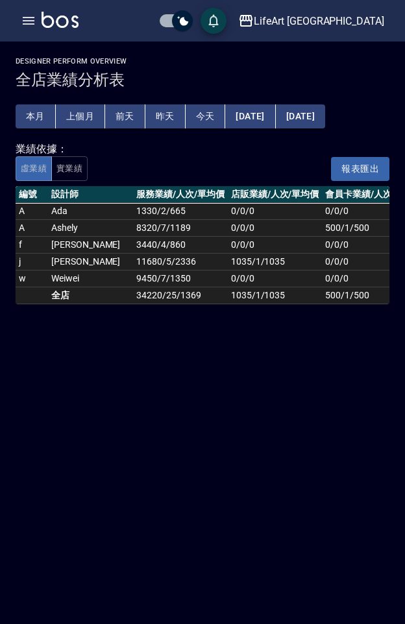
click at [263, 105] on button "[DATE]" at bounding box center [250, 116] width 50 height 24
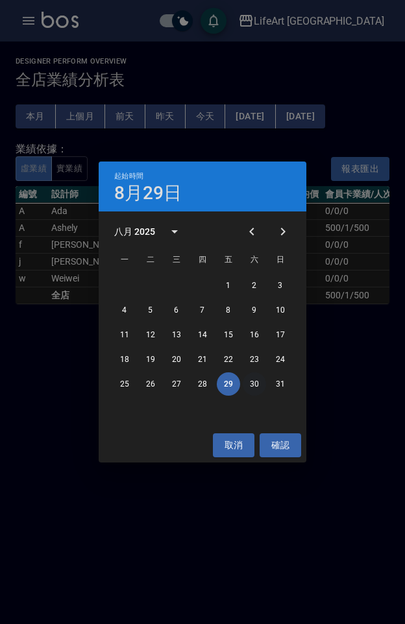
click at [250, 385] on button "30" at bounding box center [254, 383] width 23 height 23
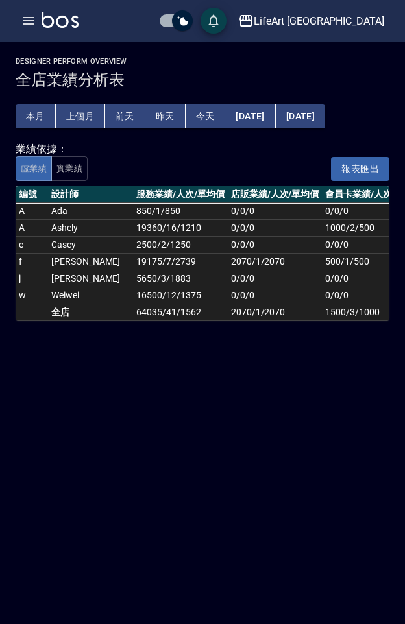
click at [275, 122] on button "[DATE]" at bounding box center [250, 116] width 50 height 24
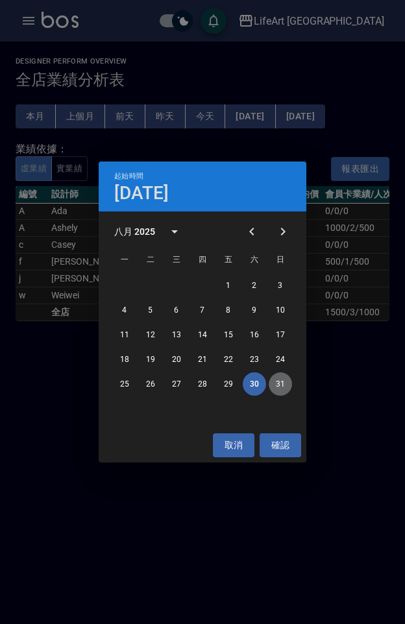
click at [278, 387] on button "31" at bounding box center [279, 383] width 23 height 23
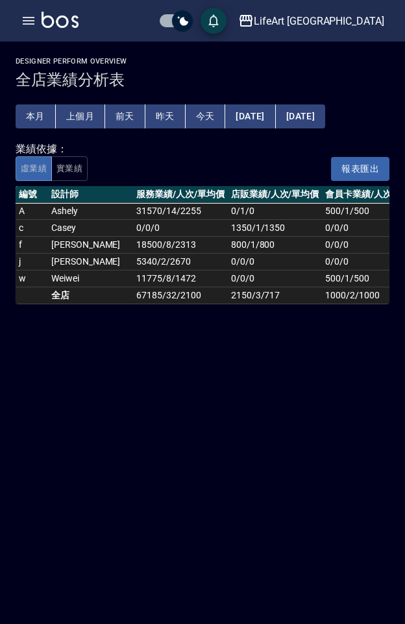
click at [84, 117] on button "上個月" at bounding box center [80, 116] width 49 height 24
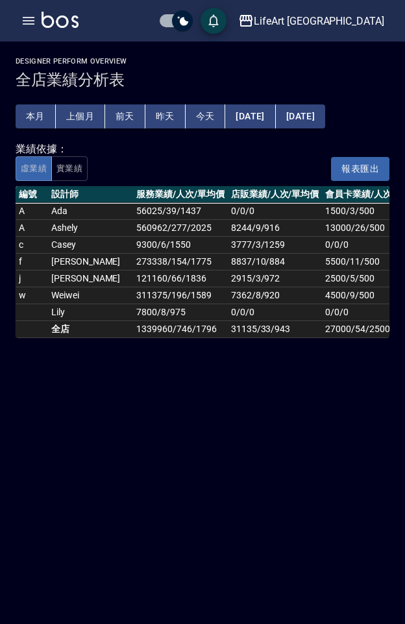
click at [325, 118] on button "[DATE]" at bounding box center [300, 116] width 49 height 24
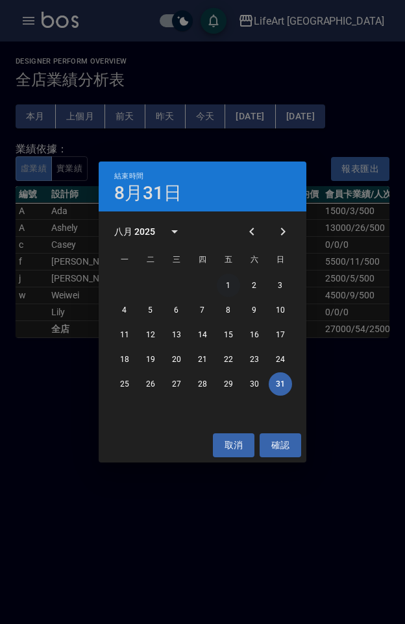
click at [234, 286] on button "1" at bounding box center [228, 285] width 23 height 23
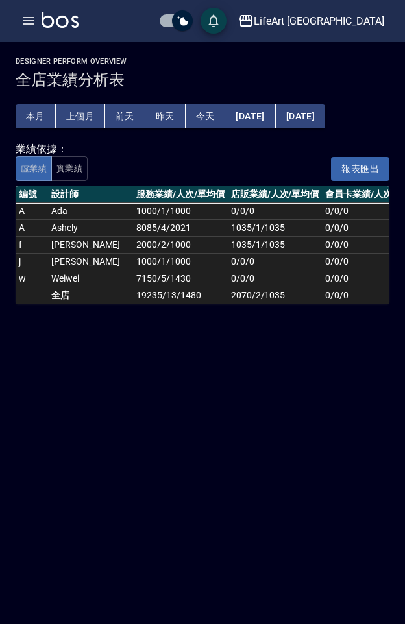
click at [266, 113] on button "2025/08/01" at bounding box center [250, 116] width 50 height 24
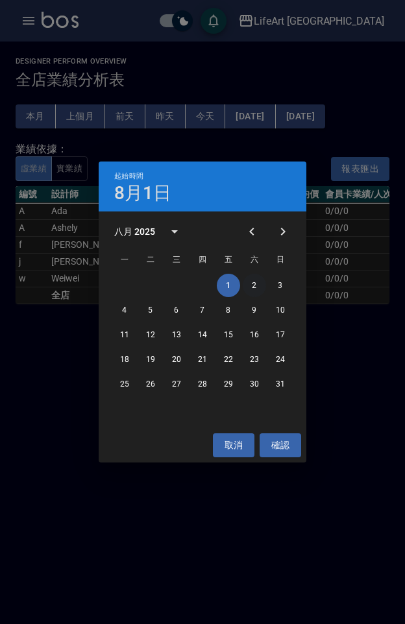
click at [252, 283] on button "2" at bounding box center [254, 285] width 23 height 23
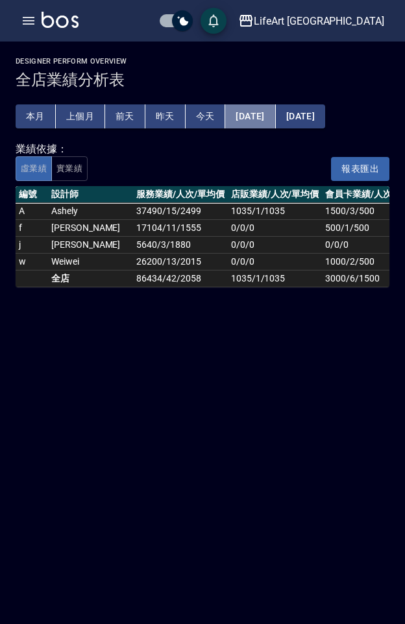
click at [266, 117] on button "2025/08/02" at bounding box center [250, 116] width 50 height 24
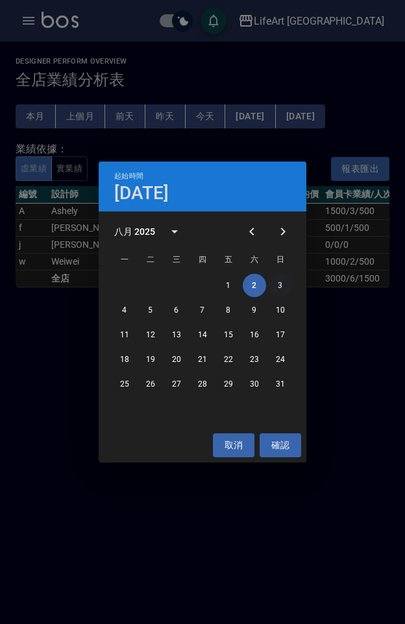
click at [280, 280] on button "3" at bounding box center [279, 285] width 23 height 23
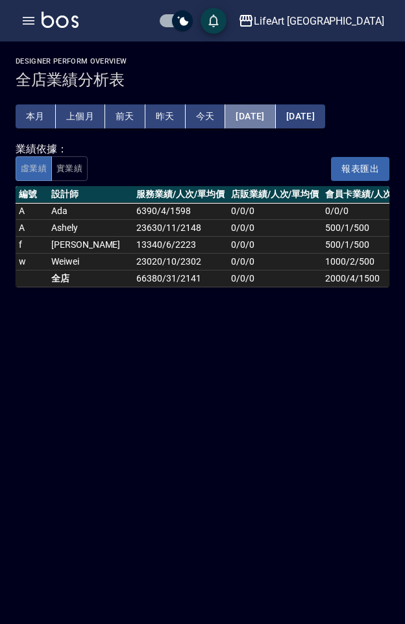
click at [257, 119] on button "2025/08/03" at bounding box center [250, 116] width 50 height 24
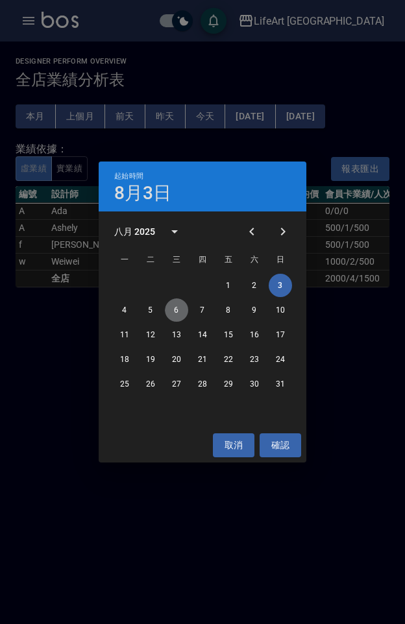
click at [175, 313] on button "6" at bounding box center [176, 309] width 23 height 23
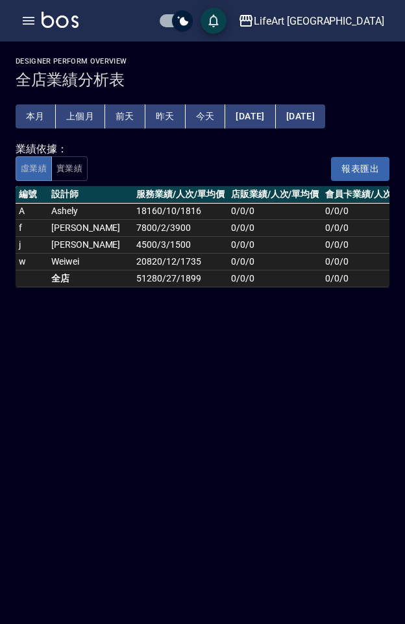
click at [255, 113] on button "[DATE]" at bounding box center [250, 116] width 50 height 24
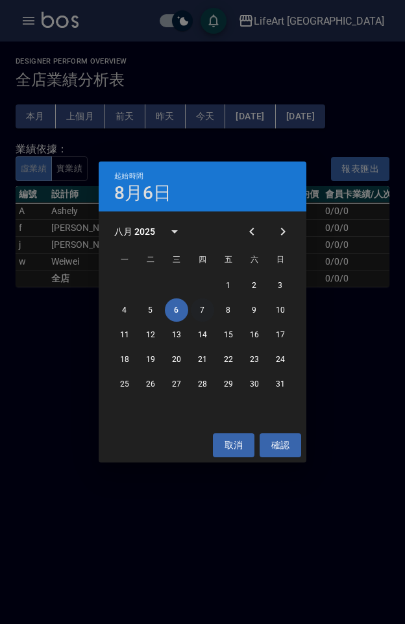
click at [205, 311] on button "7" at bounding box center [202, 309] width 23 height 23
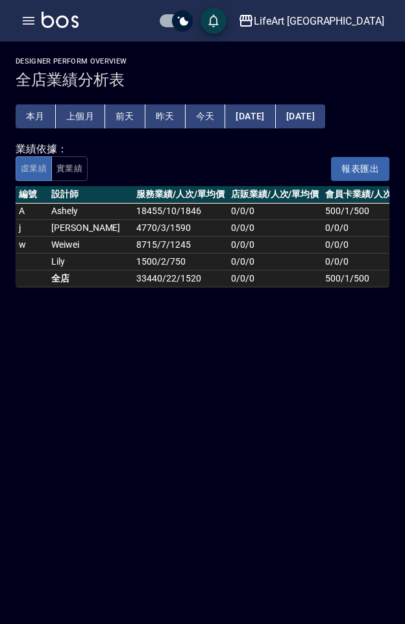
click at [270, 119] on button "[DATE]" at bounding box center [250, 116] width 50 height 24
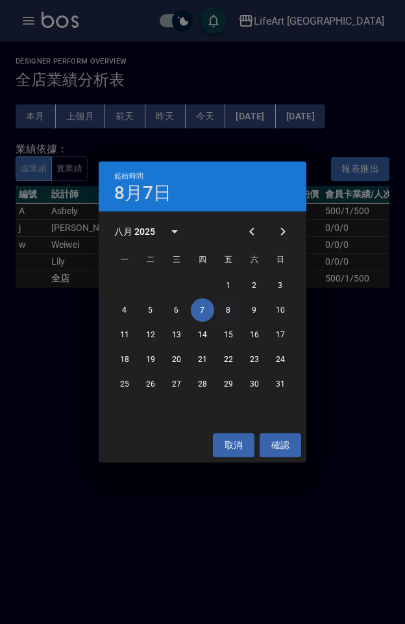
click at [233, 313] on button "8" at bounding box center [228, 309] width 23 height 23
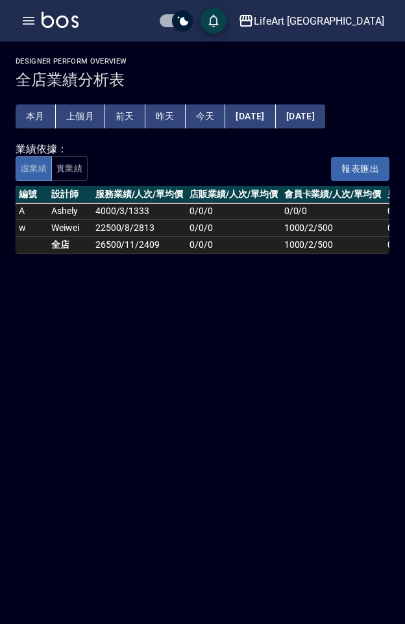
click at [269, 119] on button "[DATE]" at bounding box center [250, 116] width 50 height 24
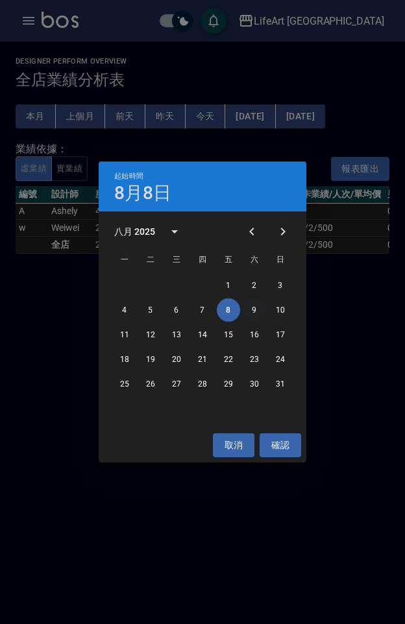
click at [259, 309] on button "9" at bounding box center [254, 309] width 23 height 23
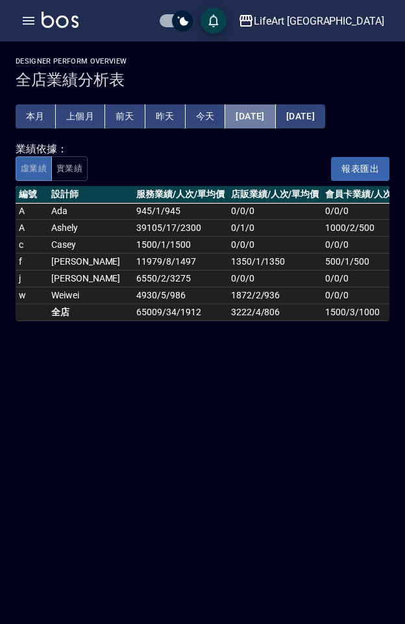
click at [275, 117] on button "[DATE]" at bounding box center [250, 116] width 50 height 24
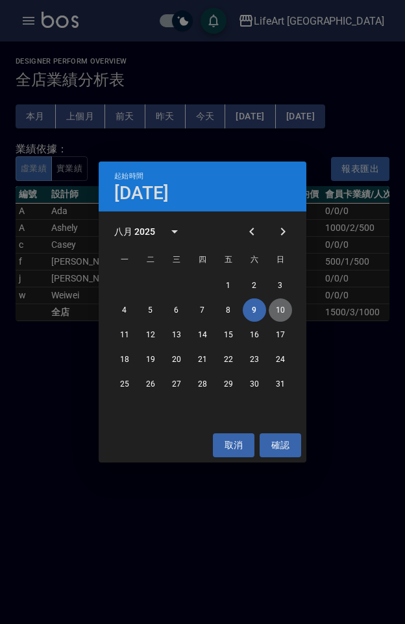
click at [276, 314] on button "10" at bounding box center [279, 309] width 23 height 23
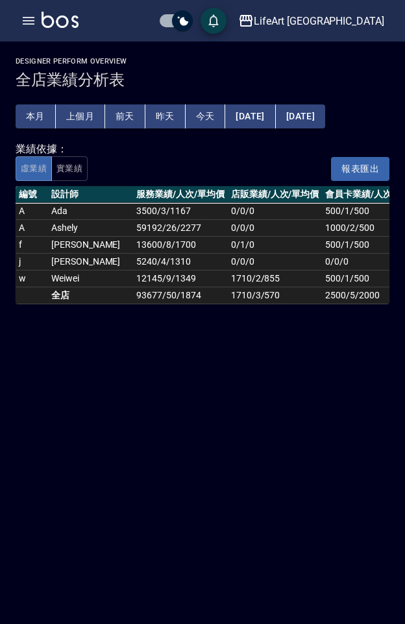
click at [275, 118] on button "[DATE]" at bounding box center [250, 116] width 50 height 24
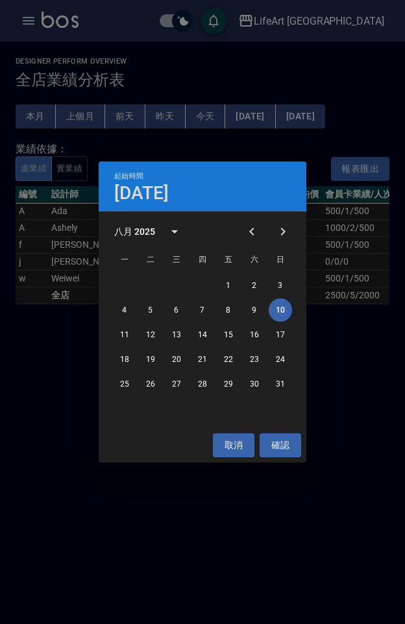
click at [99, 329] on div "11 12 13 14 15 16 17" at bounding box center [203, 334] width 208 height 23
click at [112, 332] on div "11 12 13 14 15 16 17" at bounding box center [203, 334] width 208 height 23
click at [120, 335] on button "11" at bounding box center [124, 334] width 23 height 23
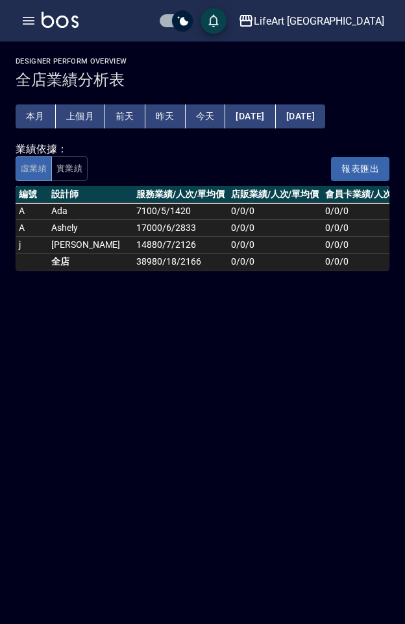
click at [268, 121] on button "[DATE]" at bounding box center [250, 116] width 50 height 24
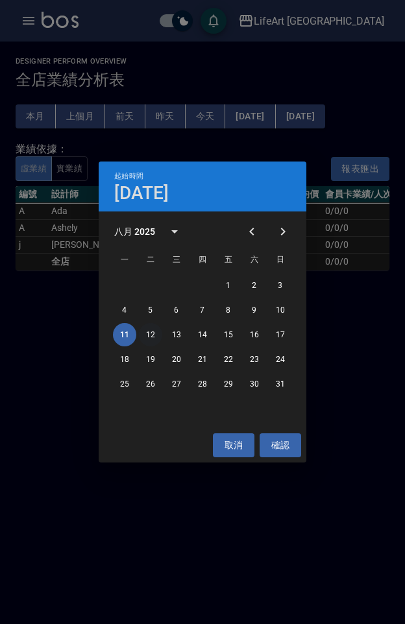
click at [154, 336] on button "12" at bounding box center [150, 334] width 23 height 23
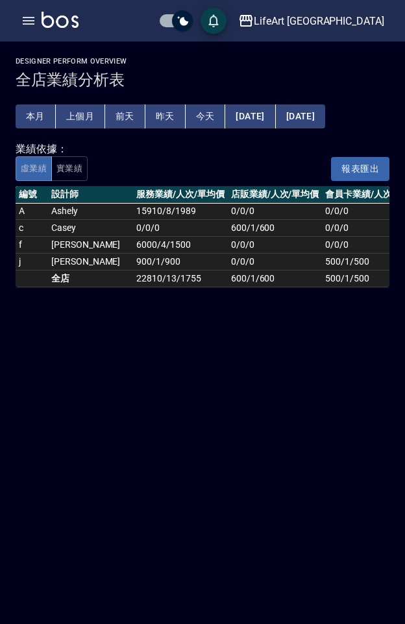
click at [275, 114] on button "[DATE]" at bounding box center [250, 116] width 50 height 24
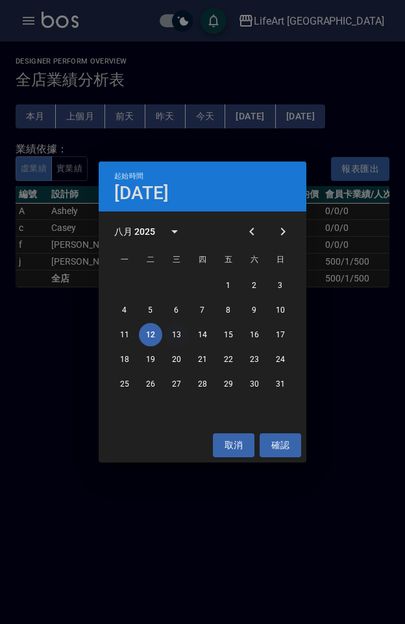
click at [175, 338] on button "13" at bounding box center [176, 334] width 23 height 23
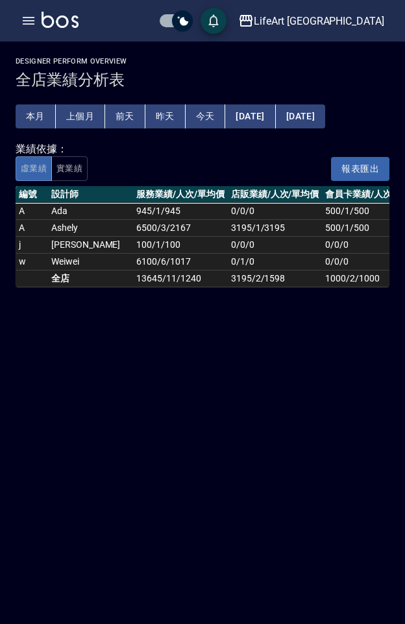
click at [263, 115] on button "[DATE]" at bounding box center [250, 116] width 50 height 24
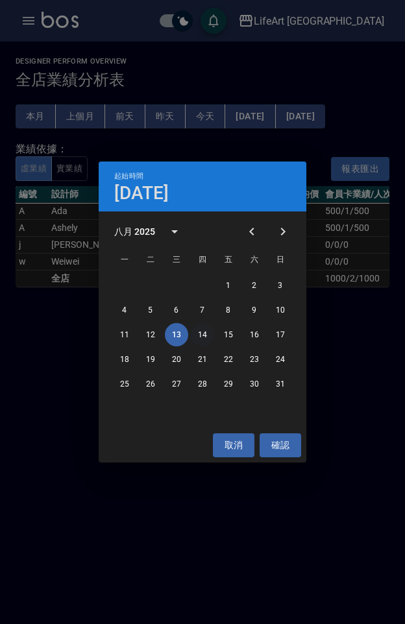
click at [204, 335] on button "14" at bounding box center [202, 334] width 23 height 23
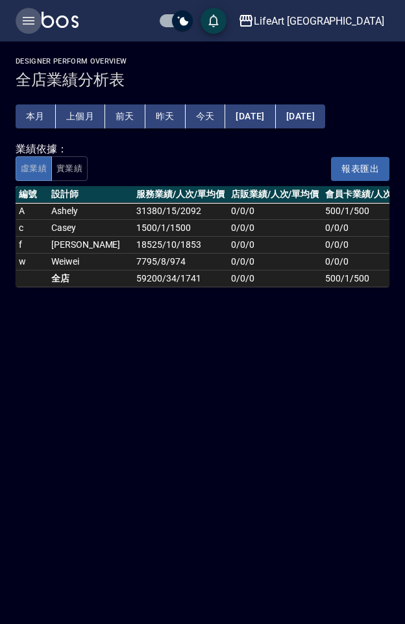
click at [27, 19] on icon "button" at bounding box center [29, 21] width 16 height 16
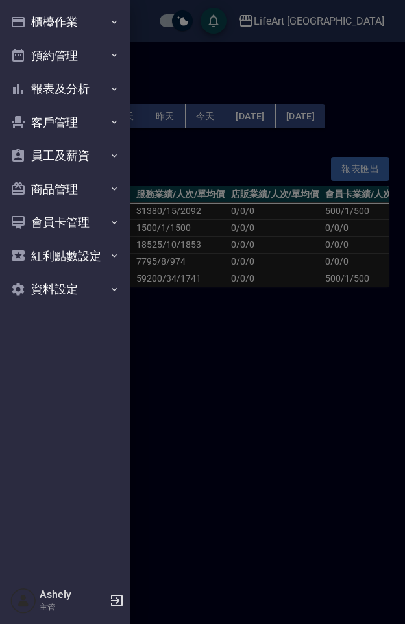
click at [199, 47] on div at bounding box center [202, 312] width 405 height 624
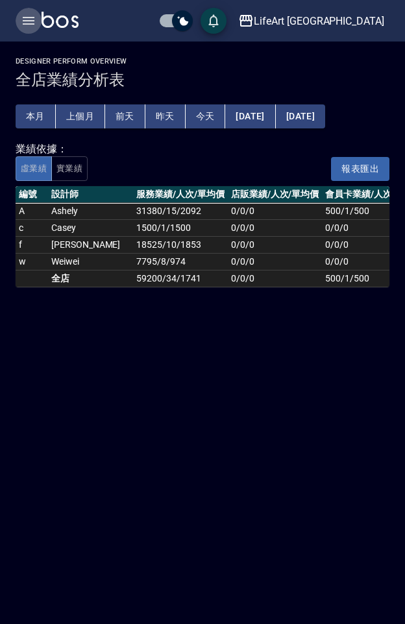
click at [30, 18] on icon "button" at bounding box center [29, 21] width 12 height 8
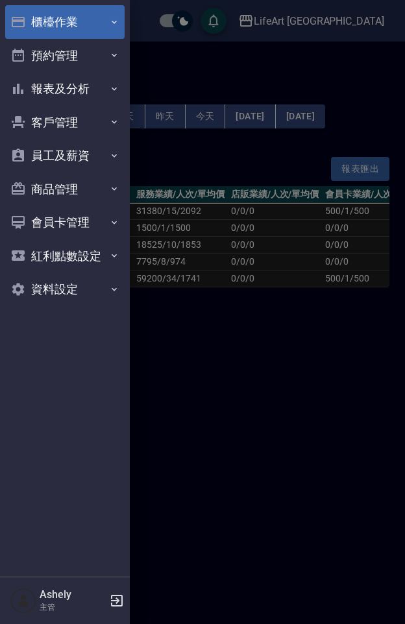
click at [87, 21] on button "櫃檯作業" at bounding box center [64, 22] width 119 height 34
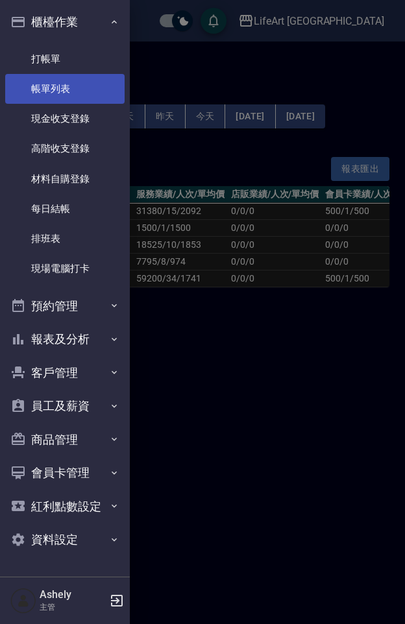
click at [93, 84] on link "帳單列表" at bounding box center [64, 89] width 119 height 30
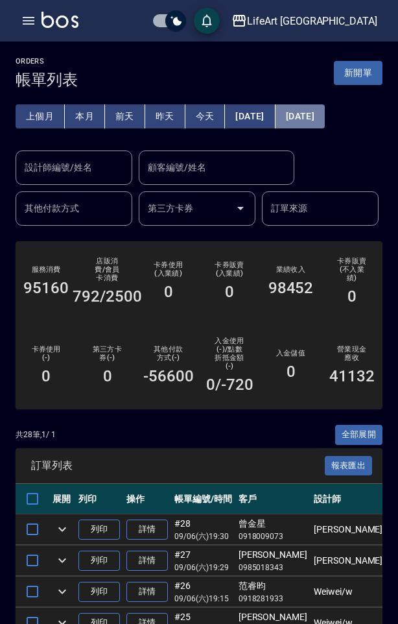
click at [325, 115] on button "[DATE]" at bounding box center [300, 116] width 49 height 24
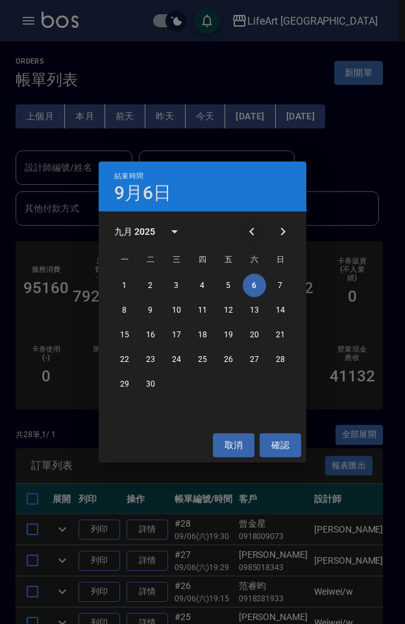
click at [247, 235] on icon "Previous month" at bounding box center [252, 232] width 16 height 16
click at [206, 333] on button "14" at bounding box center [202, 334] width 23 height 23
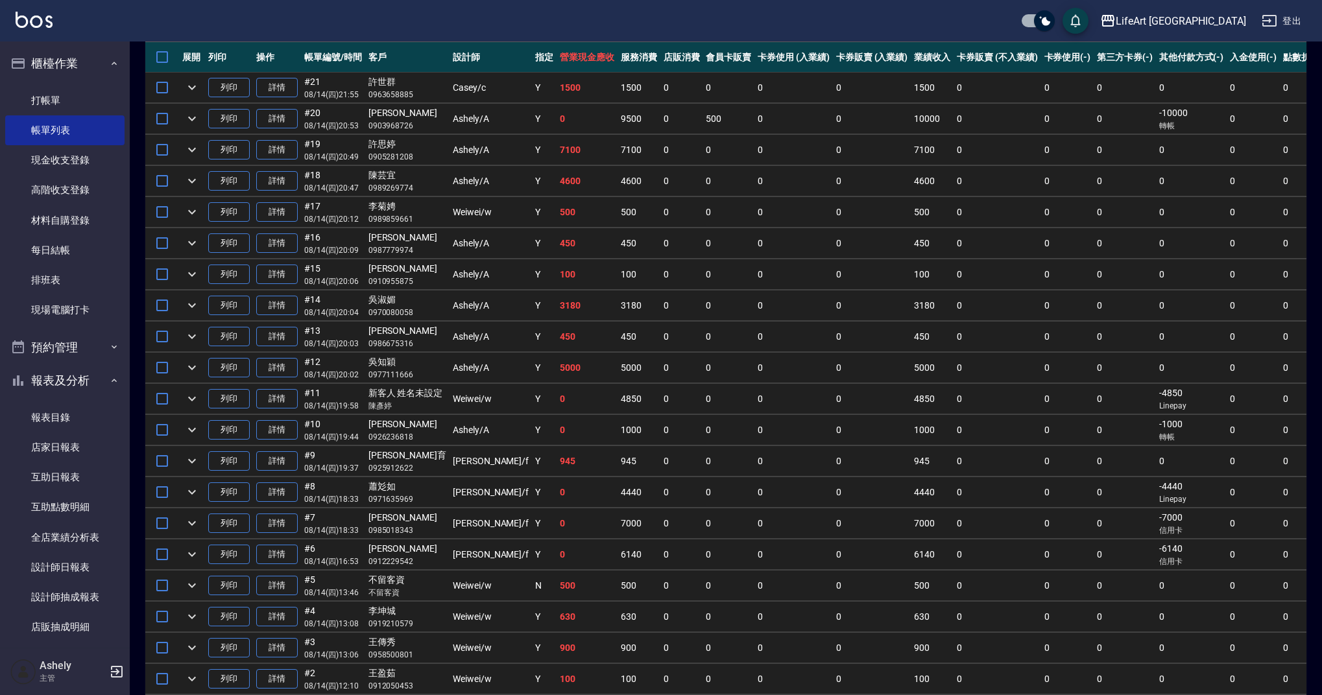
scroll to position [319, 0]
drag, startPoint x: 1311, startPoint y: 282, endPoint x: 1298, endPoint y: 415, distance: 133.6
click at [89, 530] on link "全店業績分析表" at bounding box center [64, 538] width 119 height 30
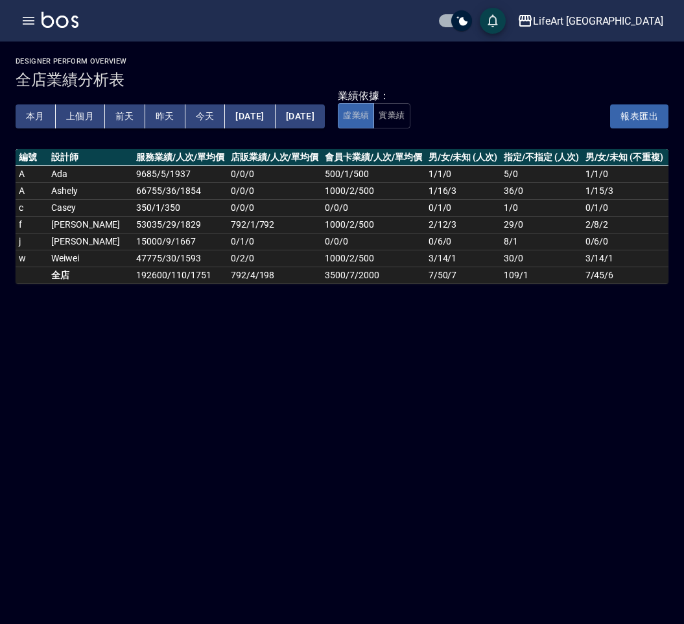
click at [40, 119] on button "本月" at bounding box center [36, 116] width 40 height 24
click at [78, 121] on button "上個月" at bounding box center [80, 116] width 49 height 24
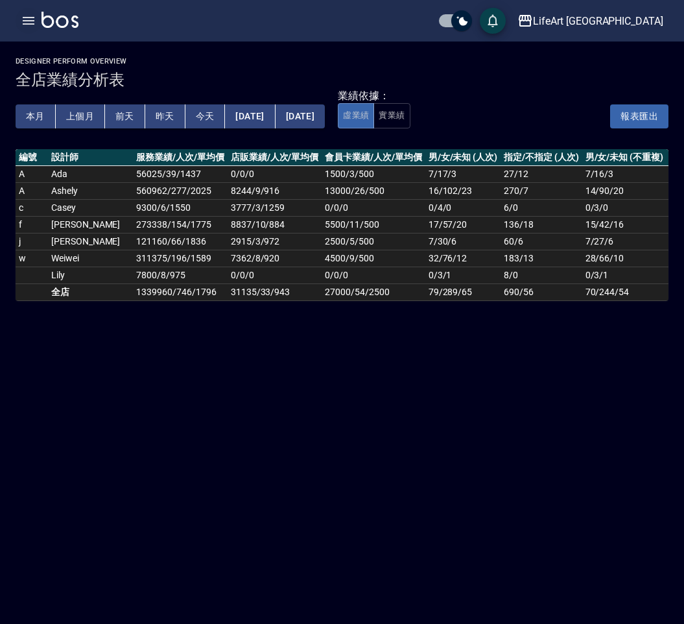
click at [27, 19] on icon "button" at bounding box center [29, 21] width 16 height 16
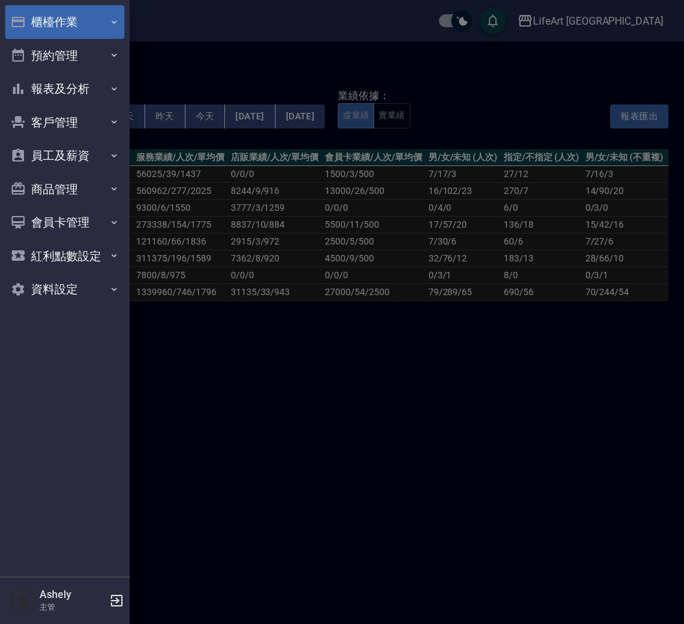
click at [52, 12] on button "櫃檯作業" at bounding box center [64, 22] width 119 height 34
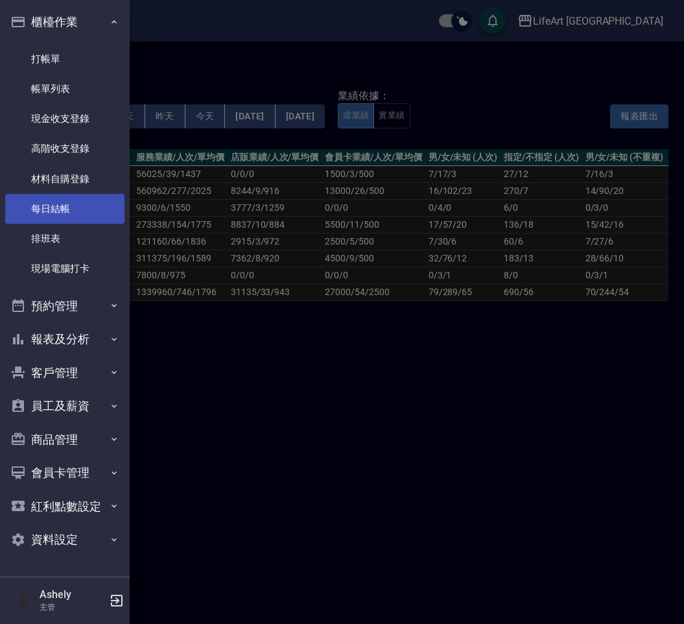
click at [72, 208] on link "每日結帳" at bounding box center [64, 209] width 119 height 30
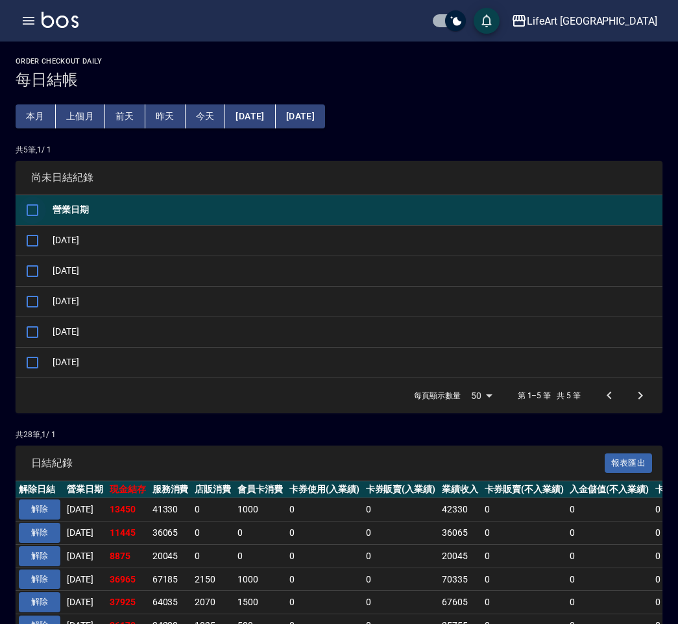
click at [32, 209] on input "checkbox" at bounding box center [32, 210] width 27 height 27
checkbox input "true"
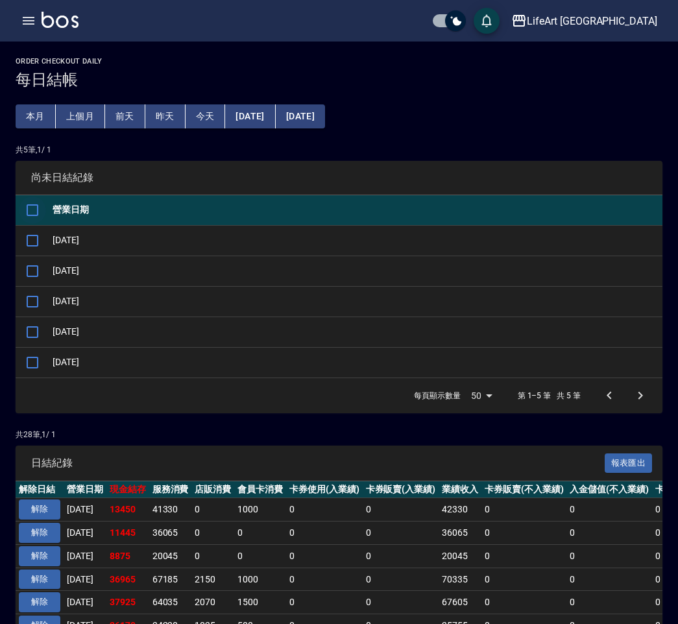
checkbox input "true"
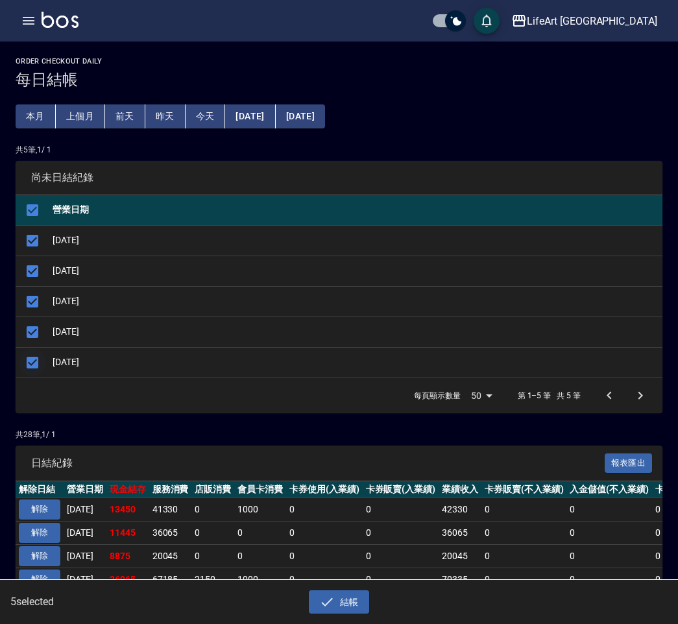
click at [44, 364] on input "checkbox" at bounding box center [32, 362] width 27 height 27
checkbox input "false"
click at [340, 602] on button "結帳" at bounding box center [339, 602] width 60 height 24
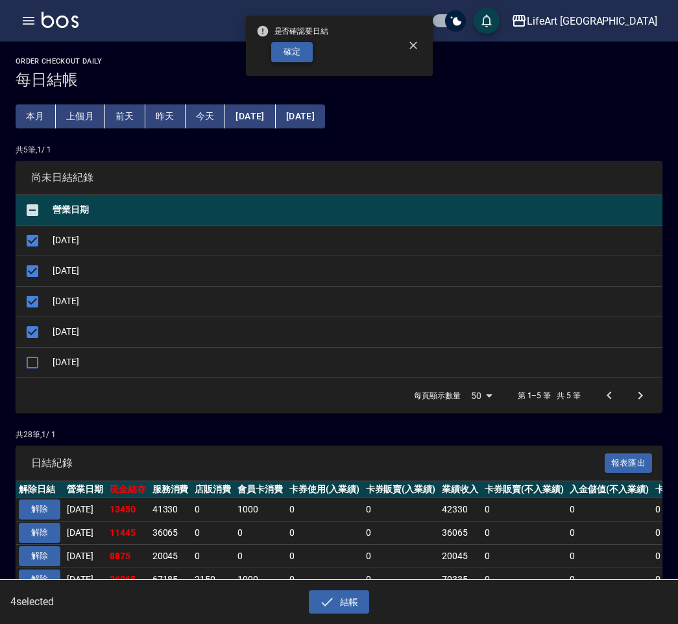
click at [303, 53] on button "確定" at bounding box center [292, 52] width 42 height 20
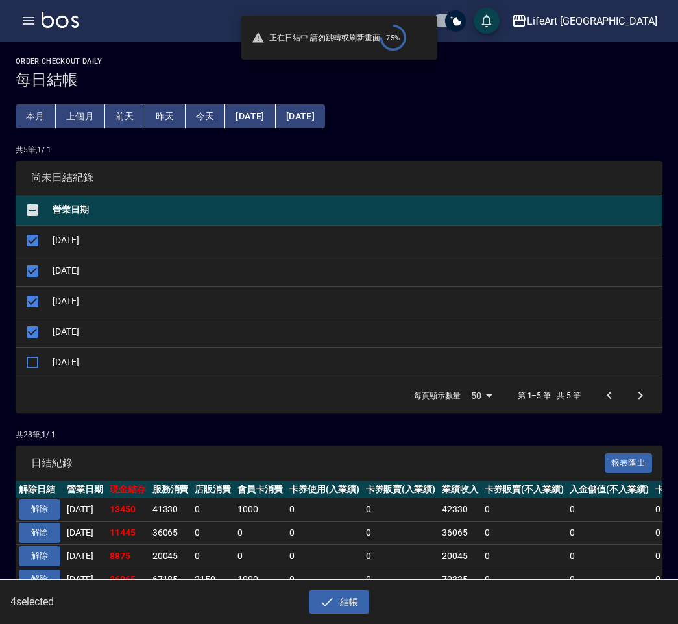
checkbox input "false"
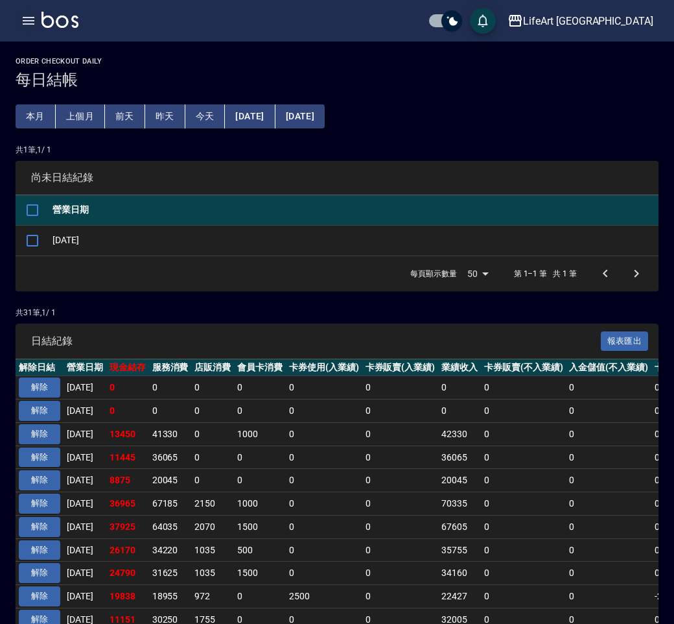
click at [18, 21] on button "button" at bounding box center [29, 21] width 26 height 26
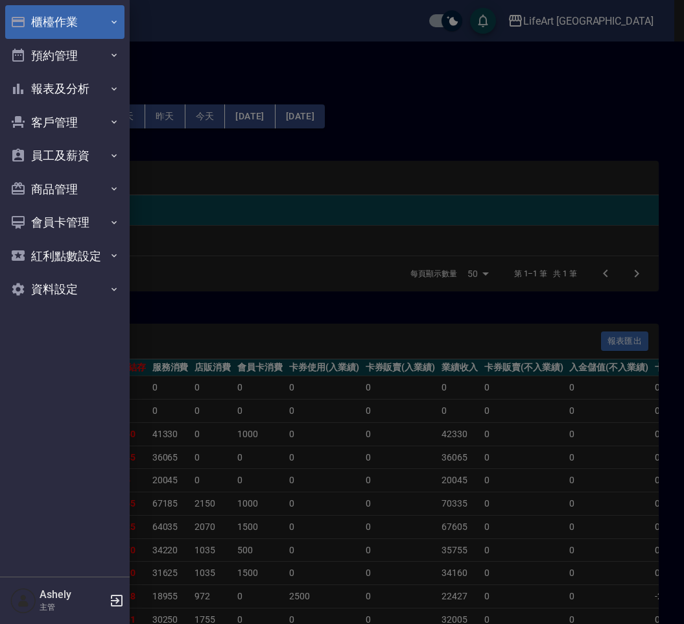
click at [82, 24] on button "櫃檯作業" at bounding box center [64, 22] width 119 height 34
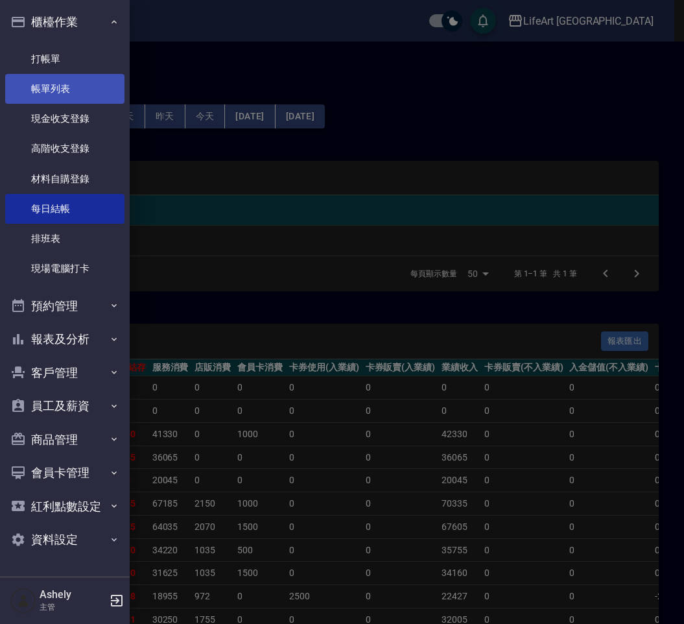
click at [85, 83] on link "帳單列表" at bounding box center [64, 89] width 119 height 30
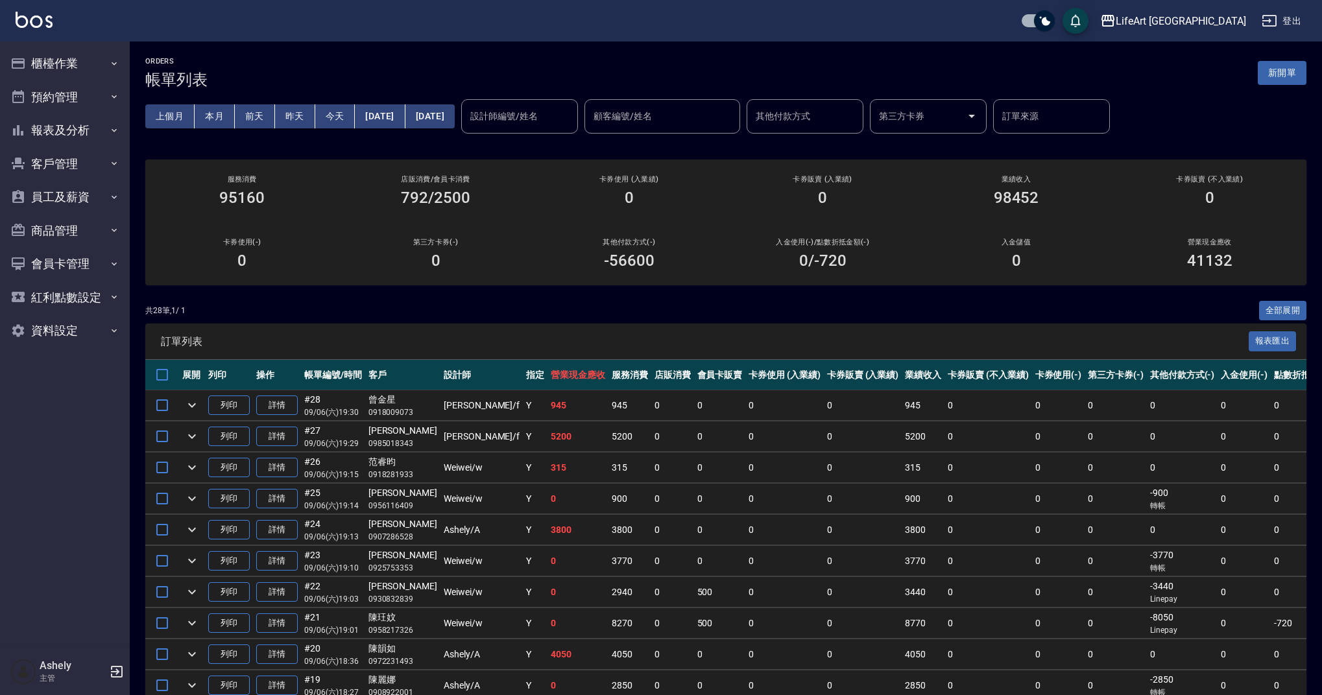
click at [674, 207] on div "卡券販賣 (不入業績) 0" at bounding box center [1209, 191] width 193 height 63
click at [282, 533] on link "詳情" at bounding box center [277, 530] width 42 height 20
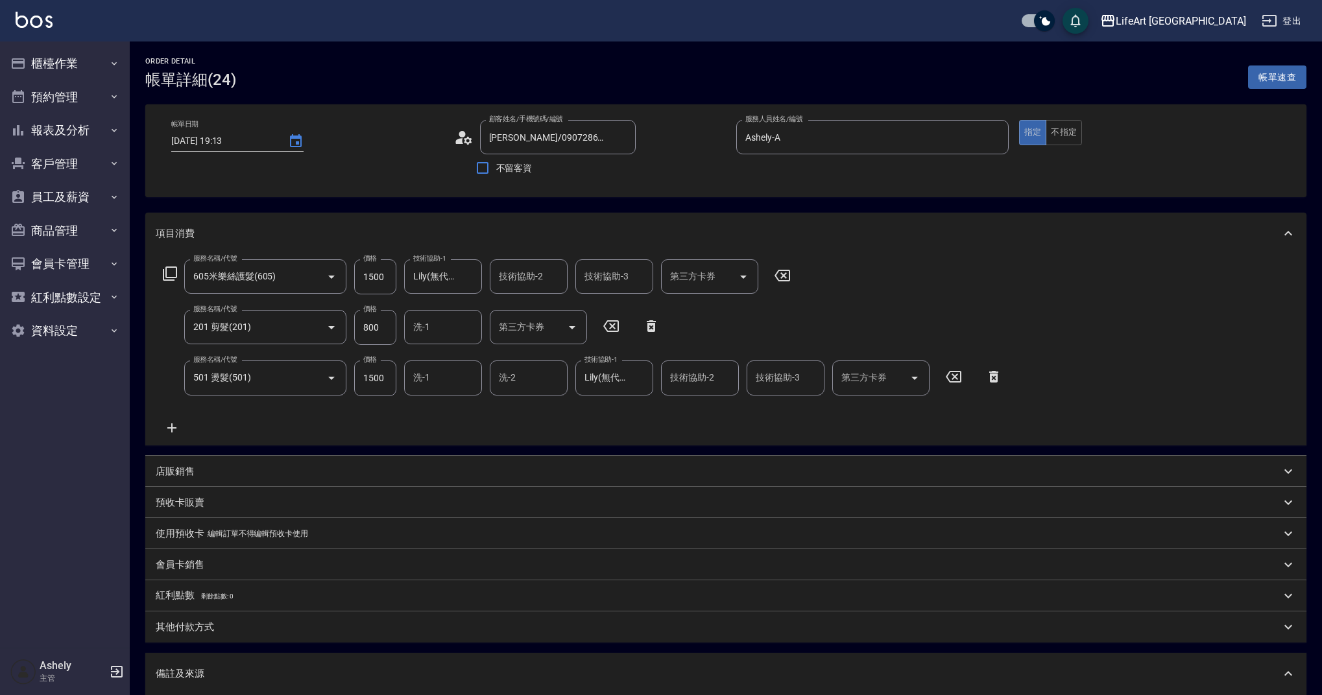
type input "[DATE] 19:13"
type input "[PERSON_NAME]/0907286528/"
type input "Ashely-A"
type input "605米樂絲護髮(605)"
type input "201 剪髮(201)"
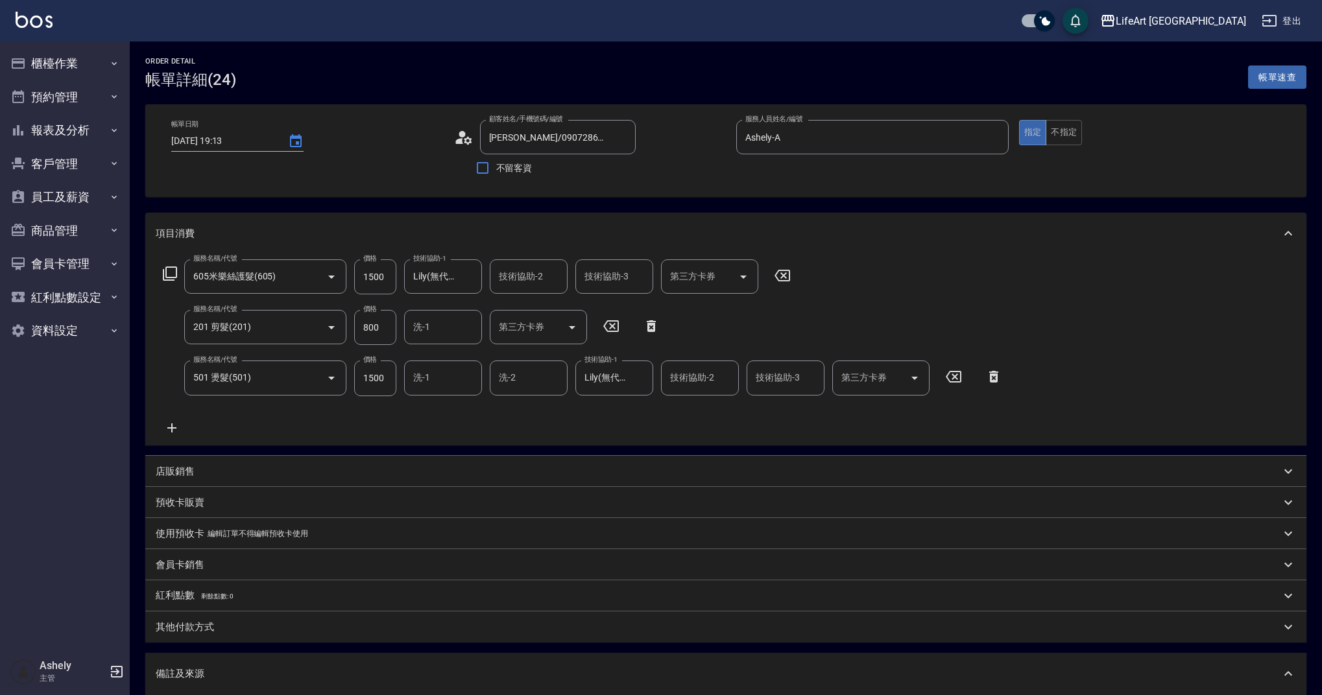
type input "501 燙髮(501)"
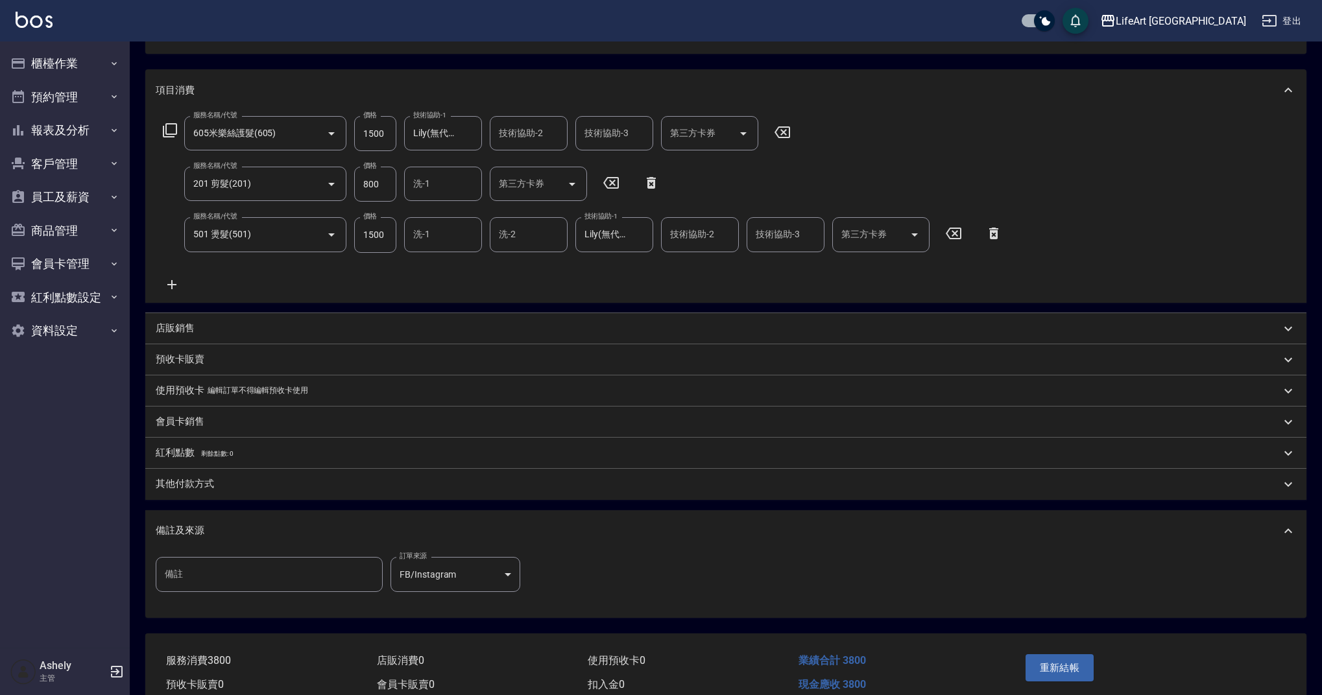
scroll to position [152, 0]
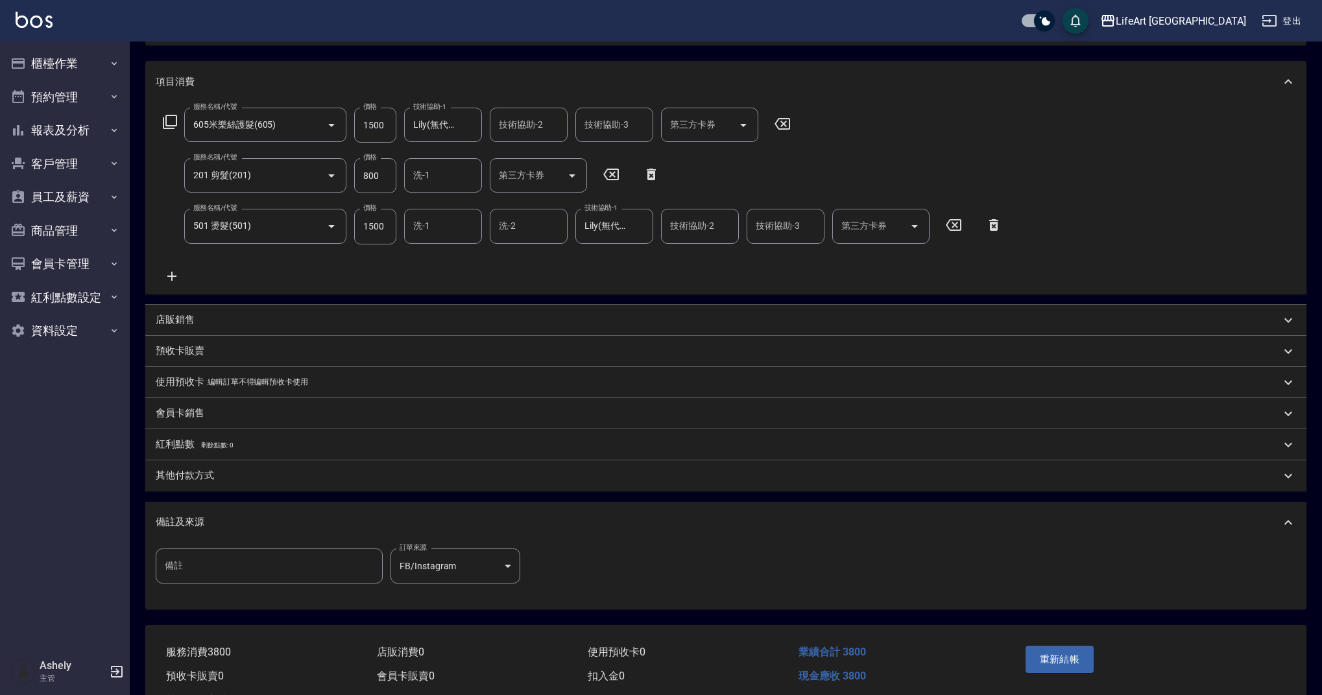
click at [211, 481] on p "其他付款方式" at bounding box center [185, 476] width 58 height 14
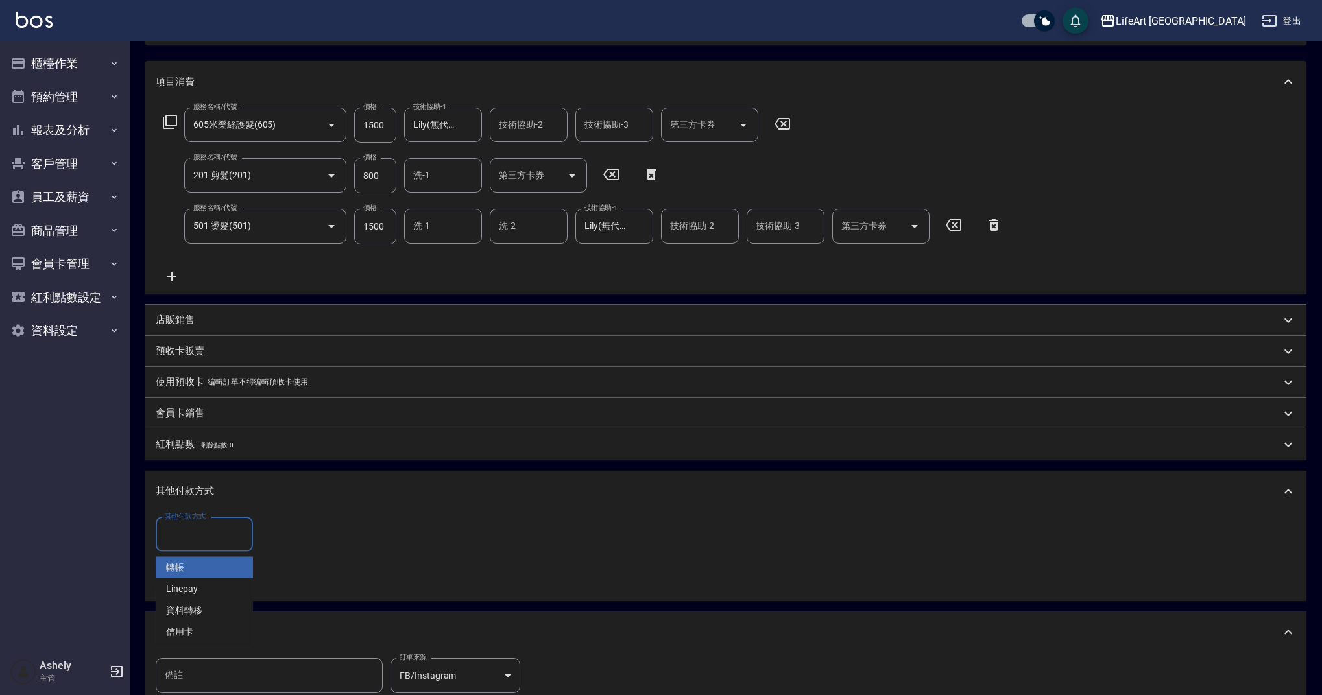
drag, startPoint x: 217, startPoint y: 529, endPoint x: 227, endPoint y: 571, distance: 43.3
click at [217, 530] on input "其他付款方式" at bounding box center [204, 534] width 86 height 23
click at [226, 573] on span "轉帳" at bounding box center [204, 567] width 97 height 21
type input "轉帳"
click at [324, 534] on input "0" at bounding box center [309, 535] width 97 height 35
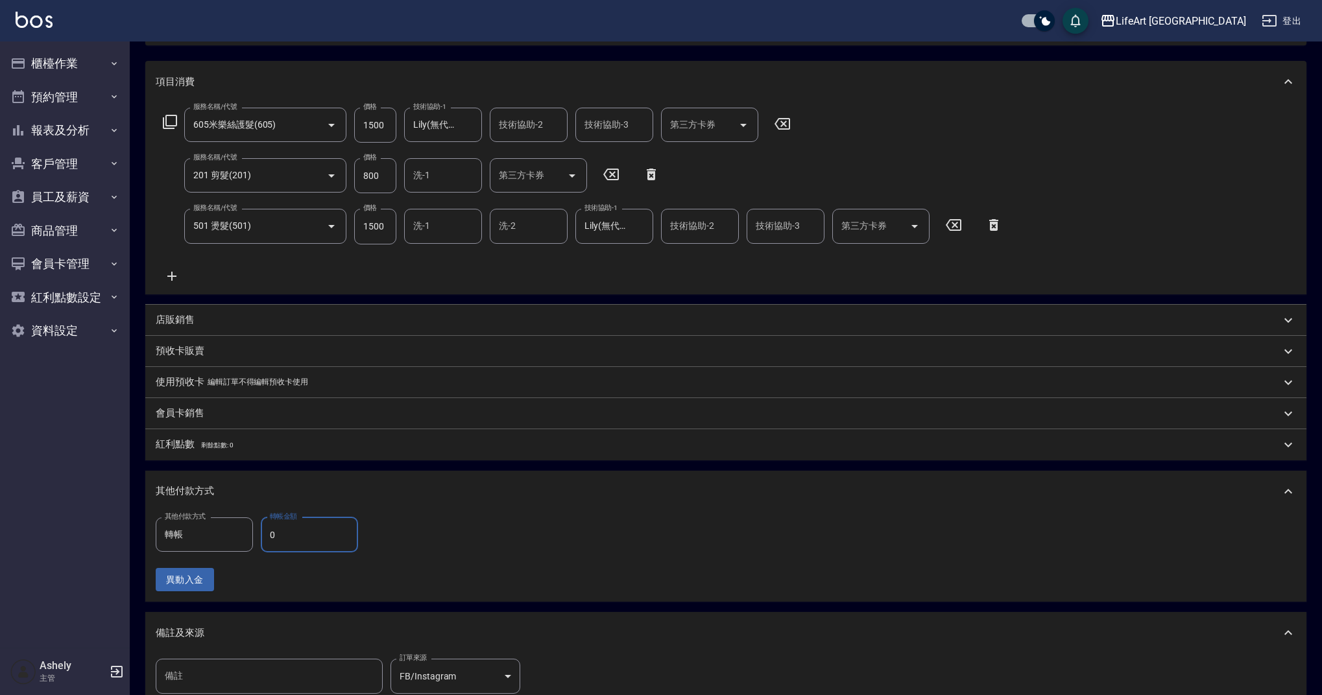
click at [324, 534] on input "0" at bounding box center [309, 535] width 97 height 35
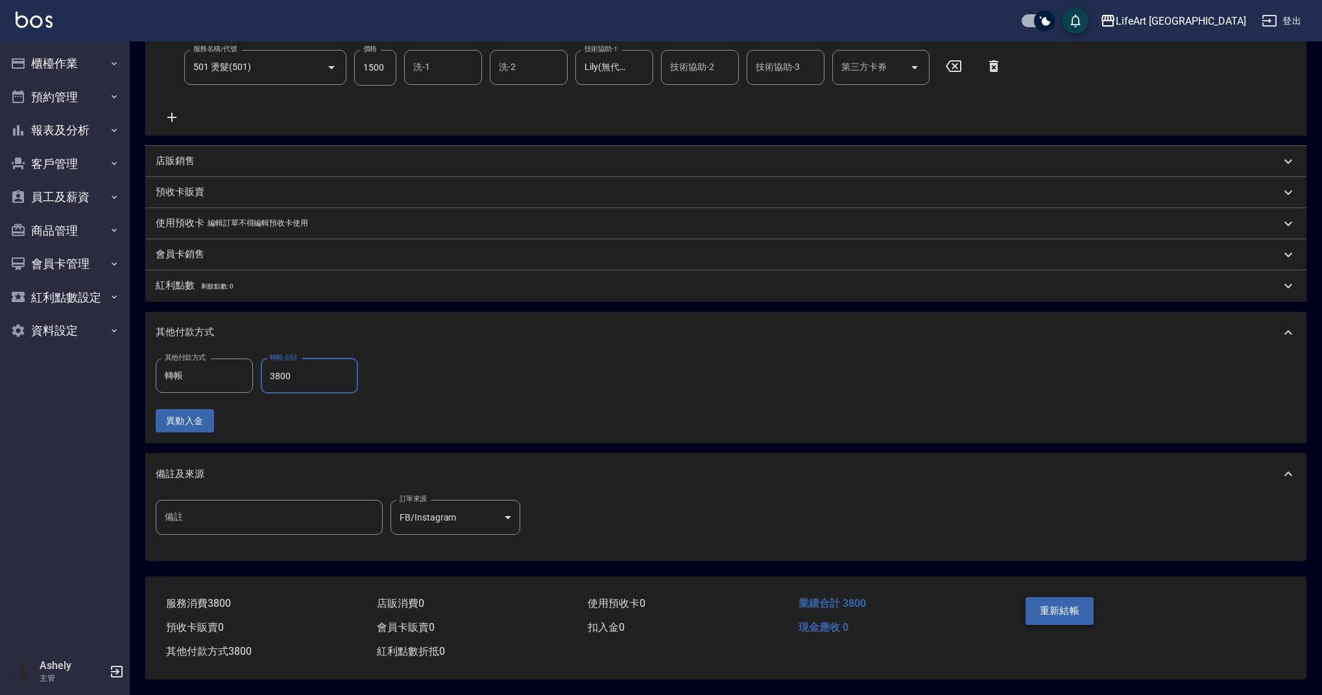
type input "3800"
click at [674, 600] on button "重新結帳" at bounding box center [1059, 610] width 69 height 27
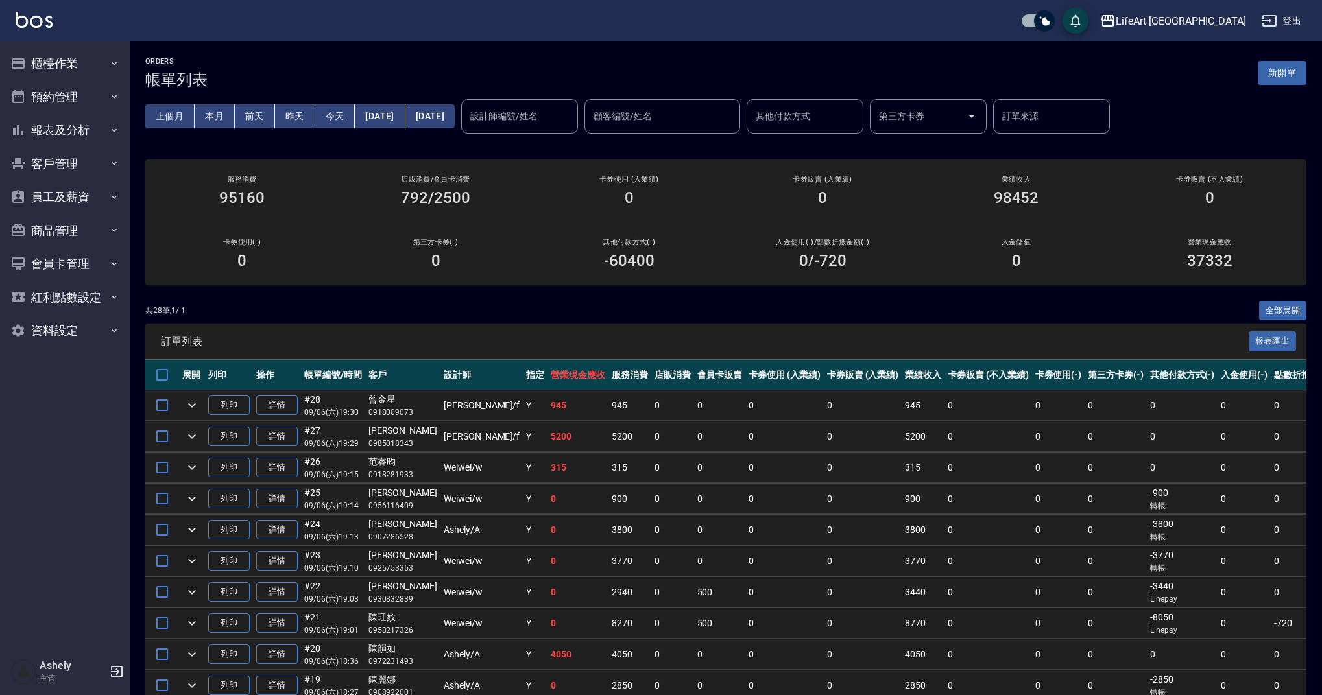
drag, startPoint x: 588, startPoint y: 125, endPoint x: 585, endPoint y: 100, distance: 25.5
click at [572, 125] on input "設計師編號/姓名" at bounding box center [519, 116] width 105 height 23
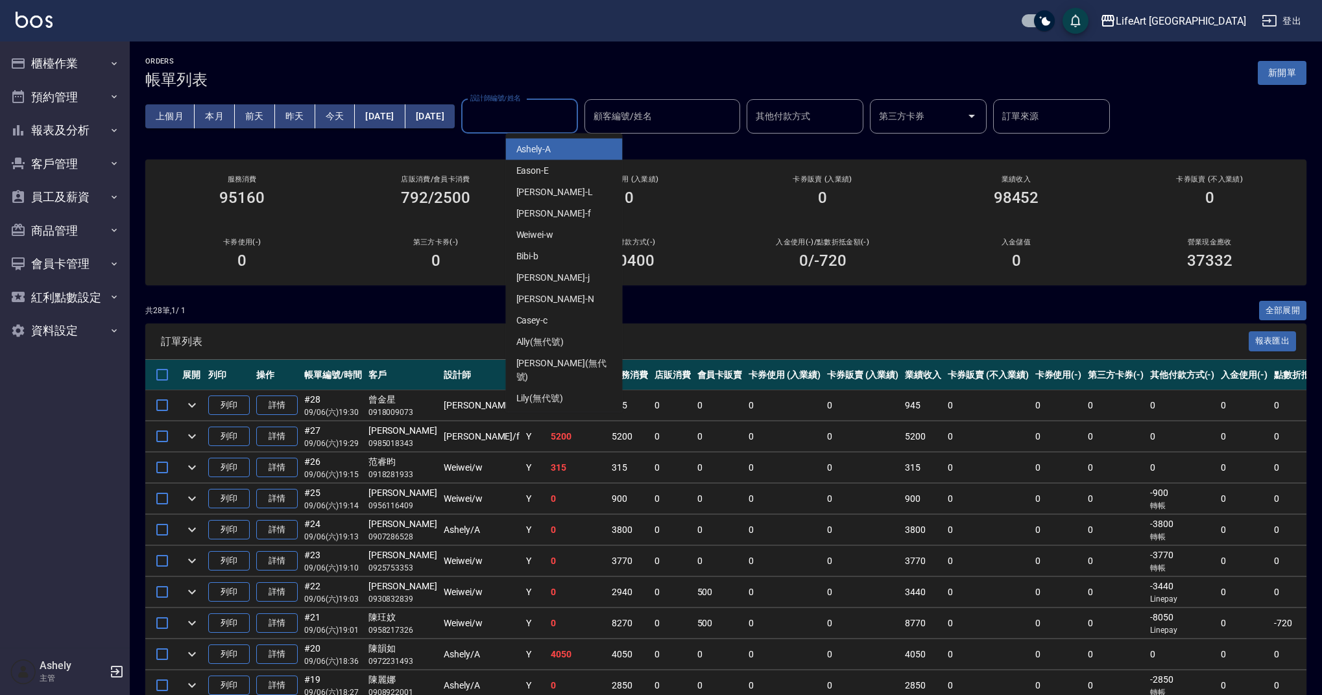
click at [583, 147] on div "Ashely -A" at bounding box center [564, 149] width 117 height 21
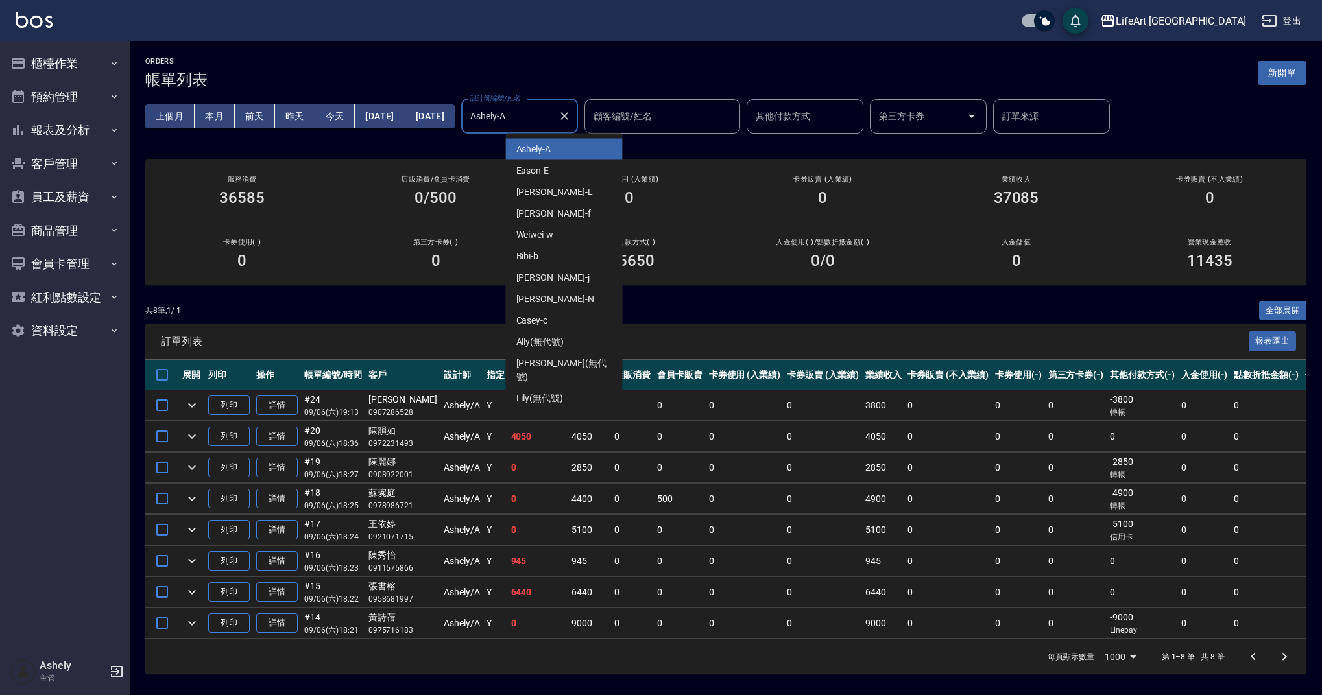
click at [553, 117] on input "Ashely-A" at bounding box center [510, 116] width 86 height 23
click at [546, 409] on div "Ada -A" at bounding box center [564, 419] width 117 height 21
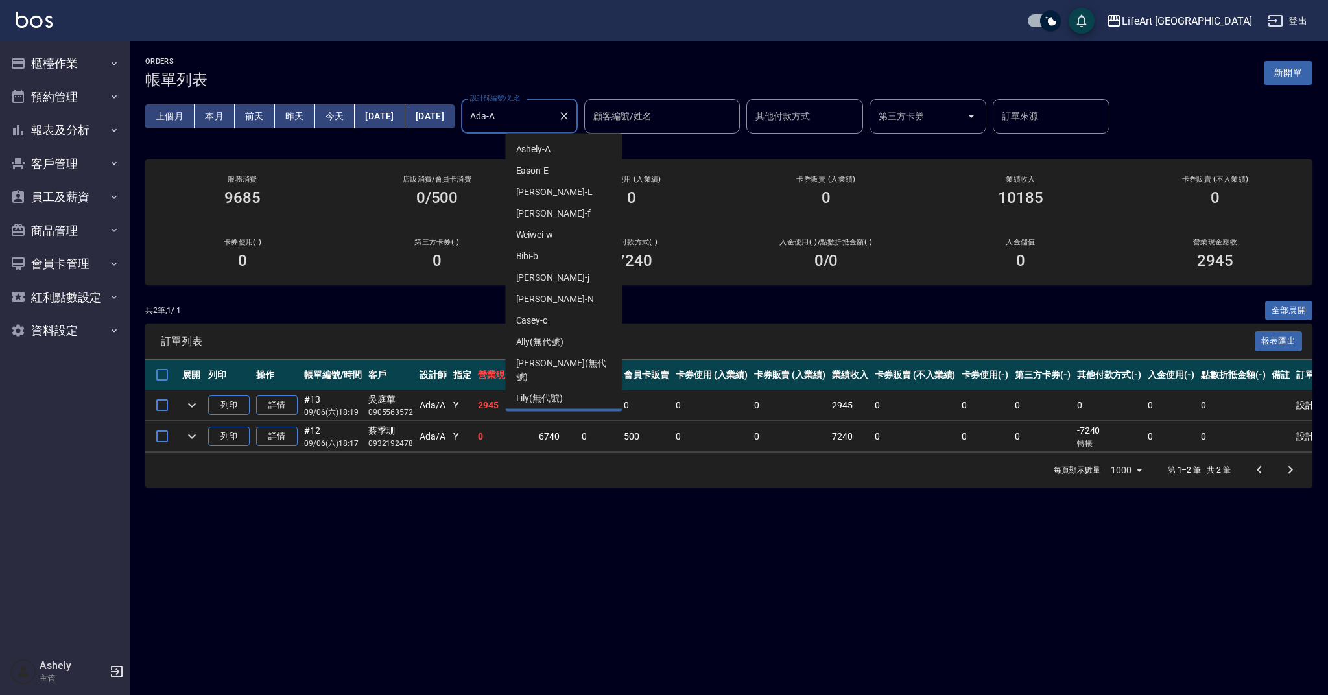
click at [553, 114] on input "Ada-A" at bounding box center [510, 116] width 86 height 23
click at [588, 208] on div "Finney -f" at bounding box center [564, 208] width 117 height 21
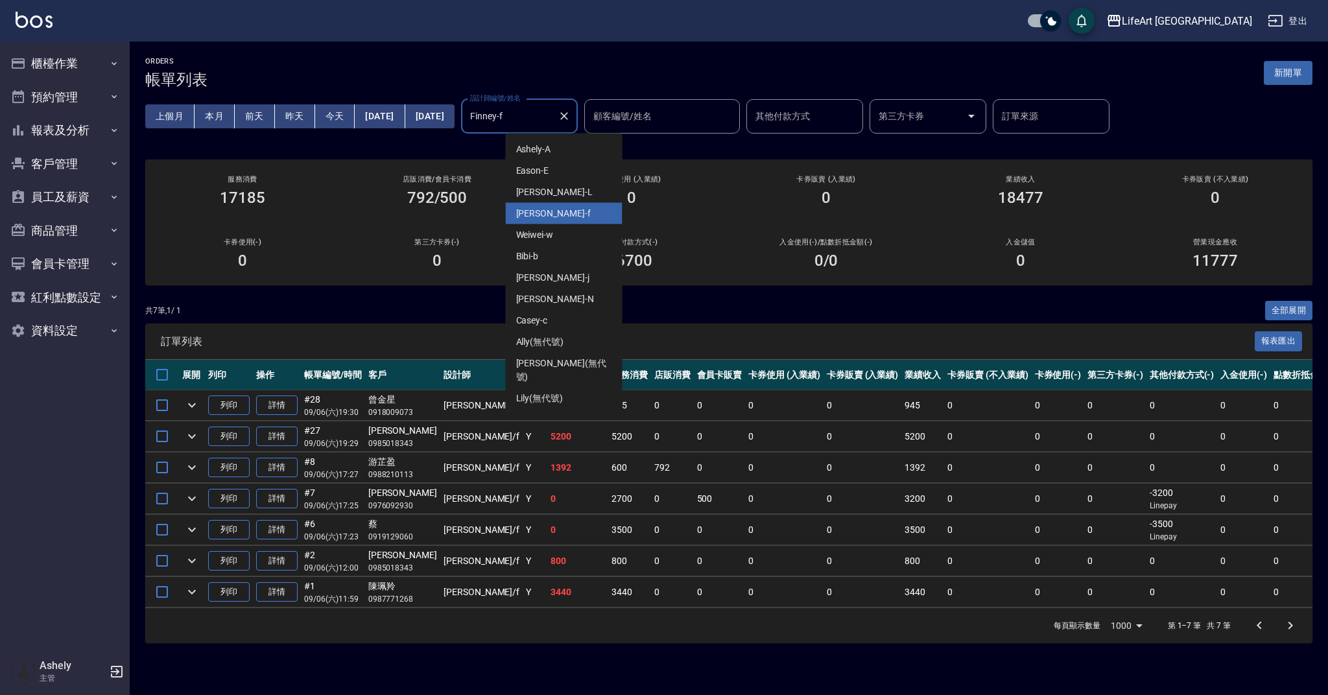
click at [553, 112] on input "Finney-f" at bounding box center [510, 116] width 86 height 23
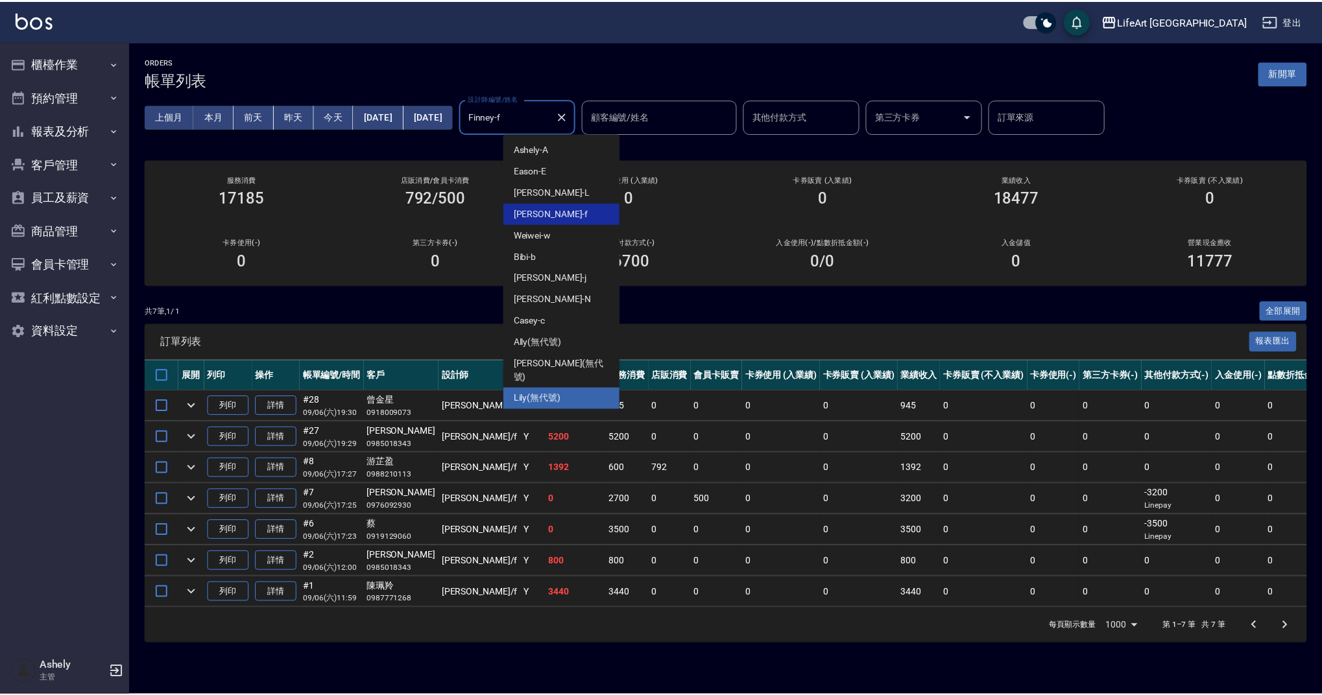
scroll to position [10, 0]
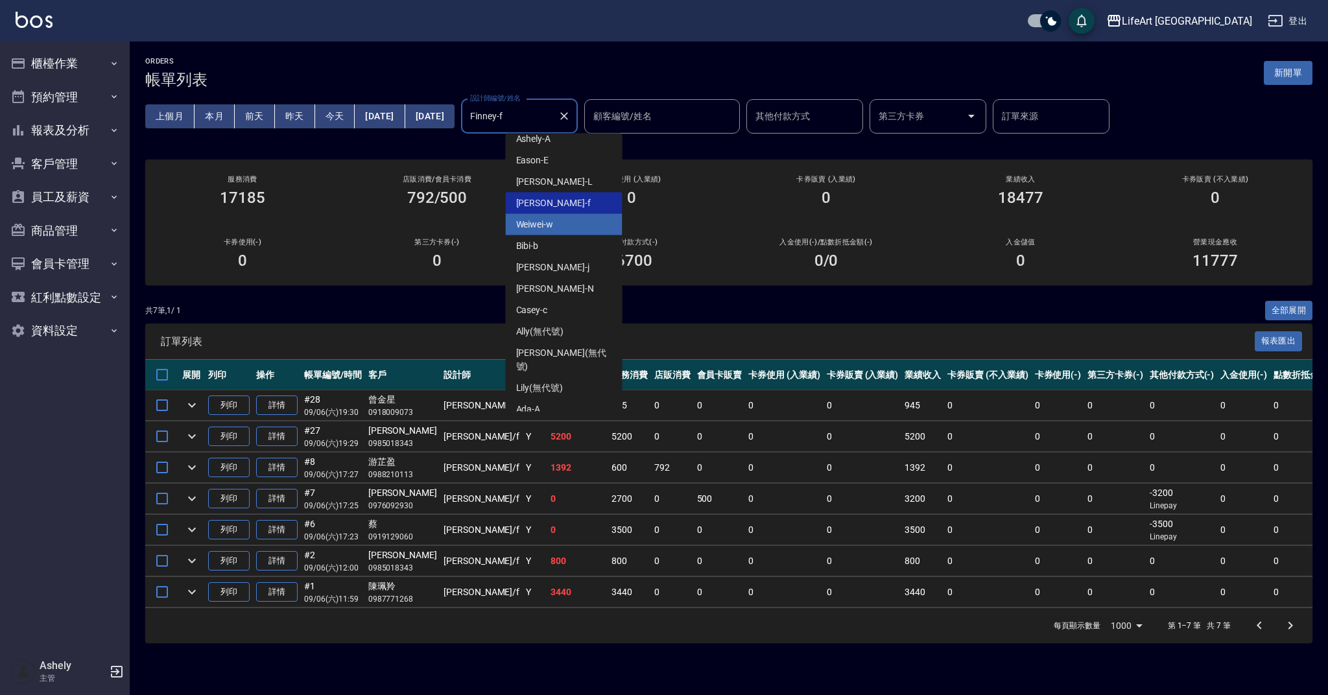
click at [558, 226] on div "Weiwei -w" at bounding box center [564, 224] width 117 height 21
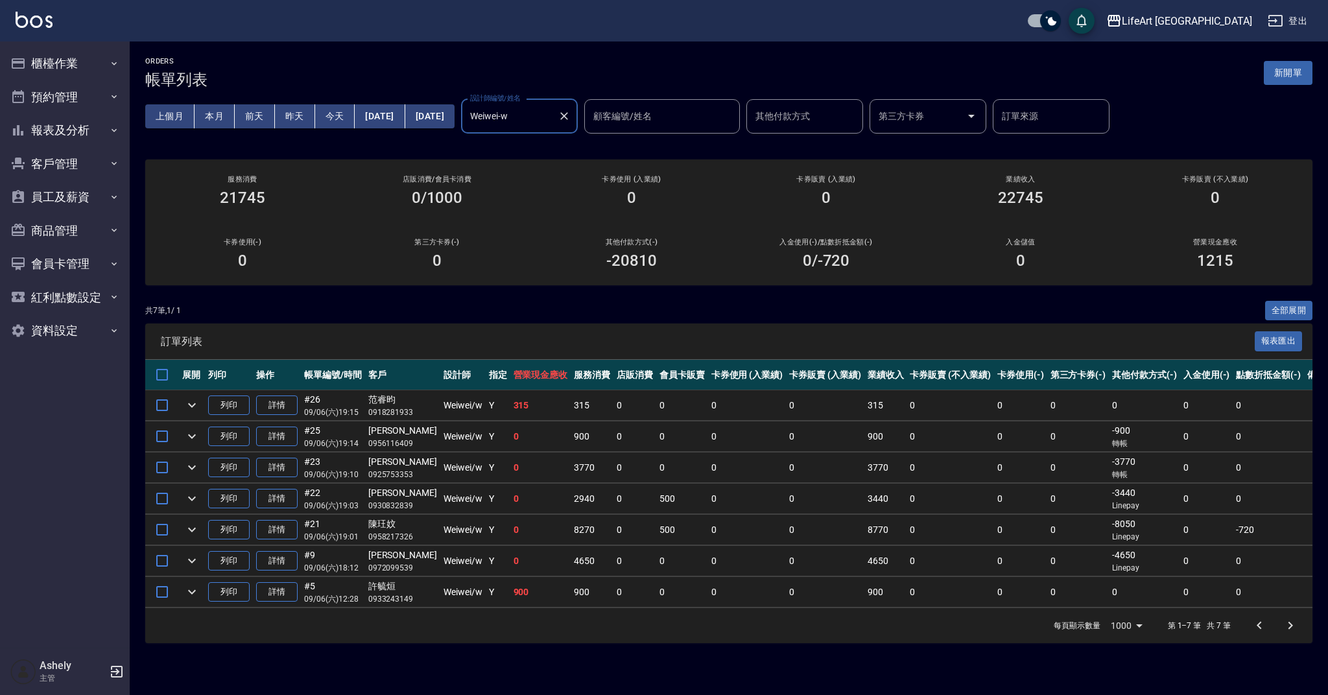
click at [553, 112] on input "Weiwei-w" at bounding box center [510, 116] width 86 height 23
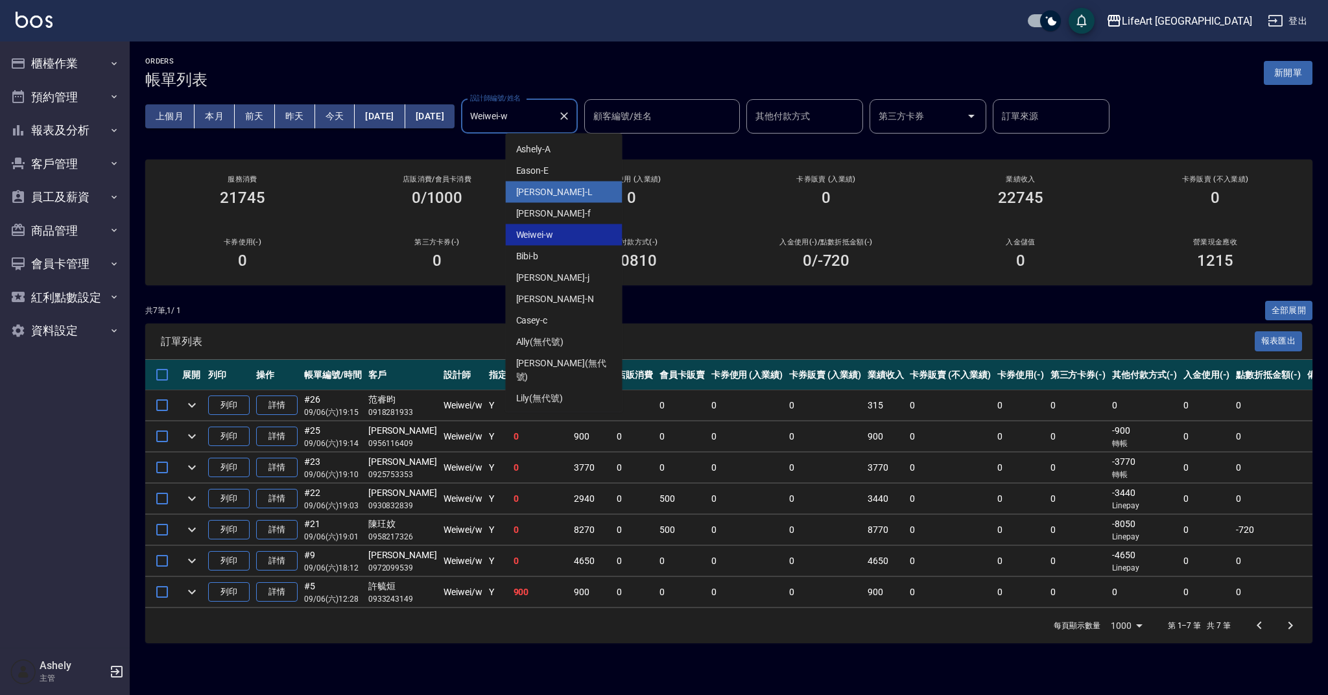
click at [674, 320] on div "共 7 筆, 1 / 1 全部展開 訂單列表 報表匯出 展開 列印 操作 帳單編號/時間 客戶 設計師 指定 營業現金應收 服務消費 店販消費 會員卡販賣 卡…" at bounding box center [728, 472] width 1167 height 343
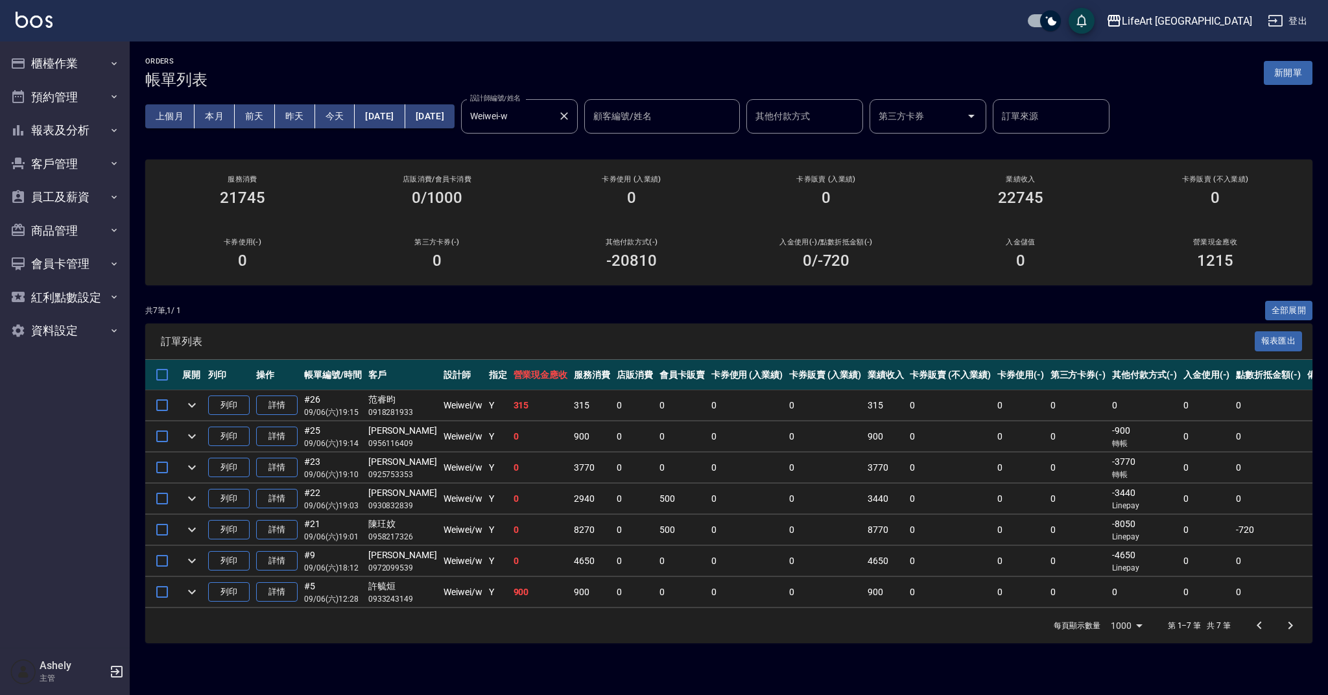
drag, startPoint x: 572, startPoint y: 111, endPoint x: 575, endPoint y: 132, distance: 21.6
click at [553, 112] on input "Weiwei-w" at bounding box center [510, 116] width 86 height 23
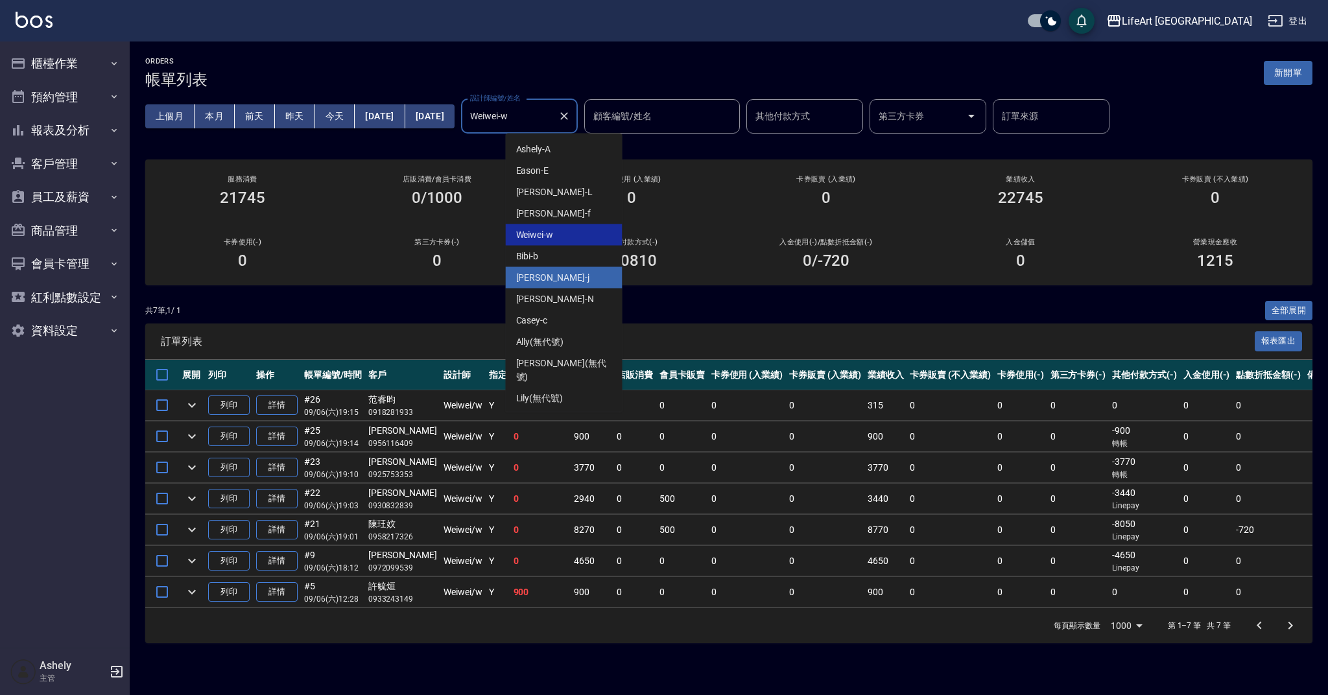
click at [572, 281] on div "Jessica -j" at bounding box center [564, 277] width 117 height 21
type input "[PERSON_NAME]"
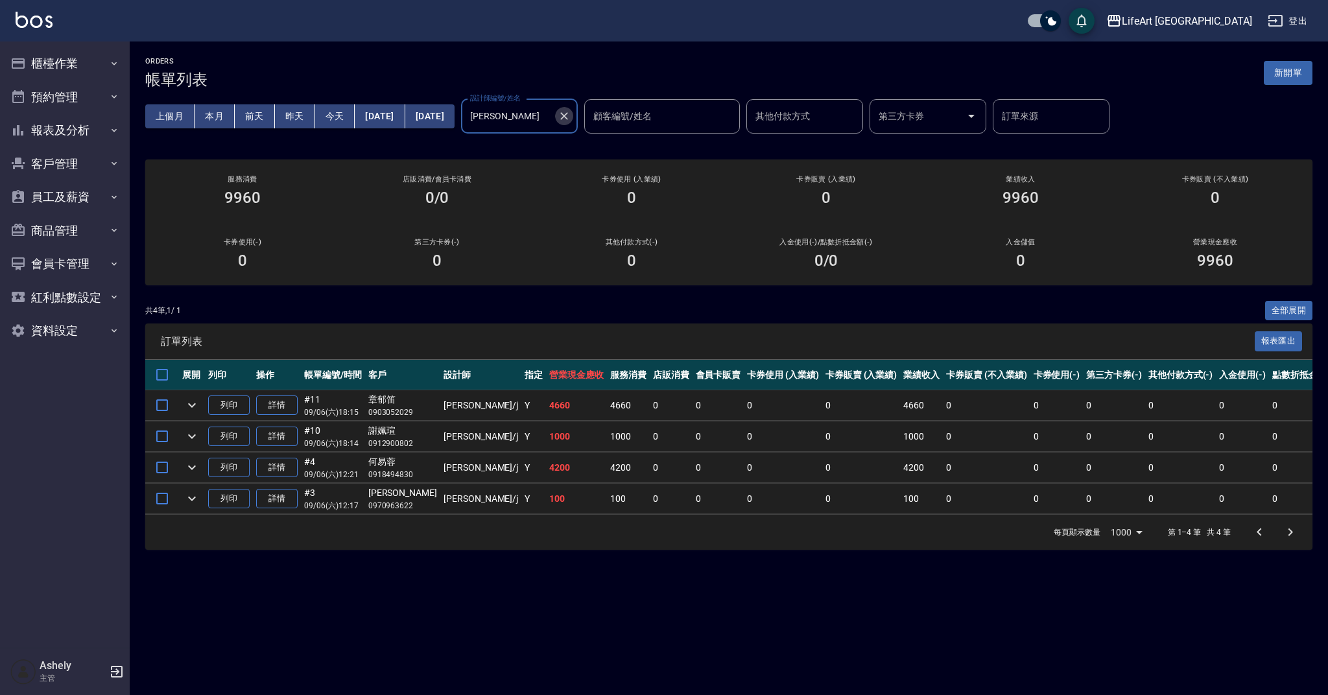
click at [571, 117] on icon "Clear" at bounding box center [564, 116] width 13 height 13
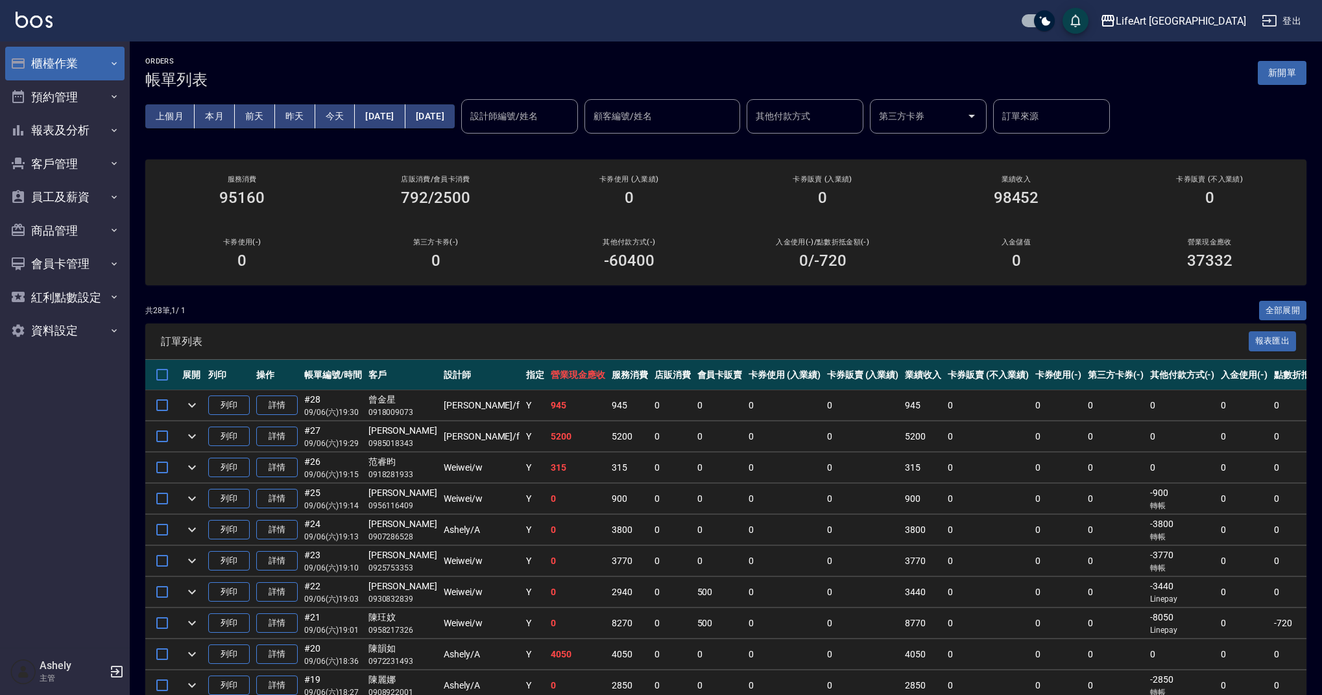
click at [88, 76] on button "櫃檯作業" at bounding box center [64, 64] width 119 height 34
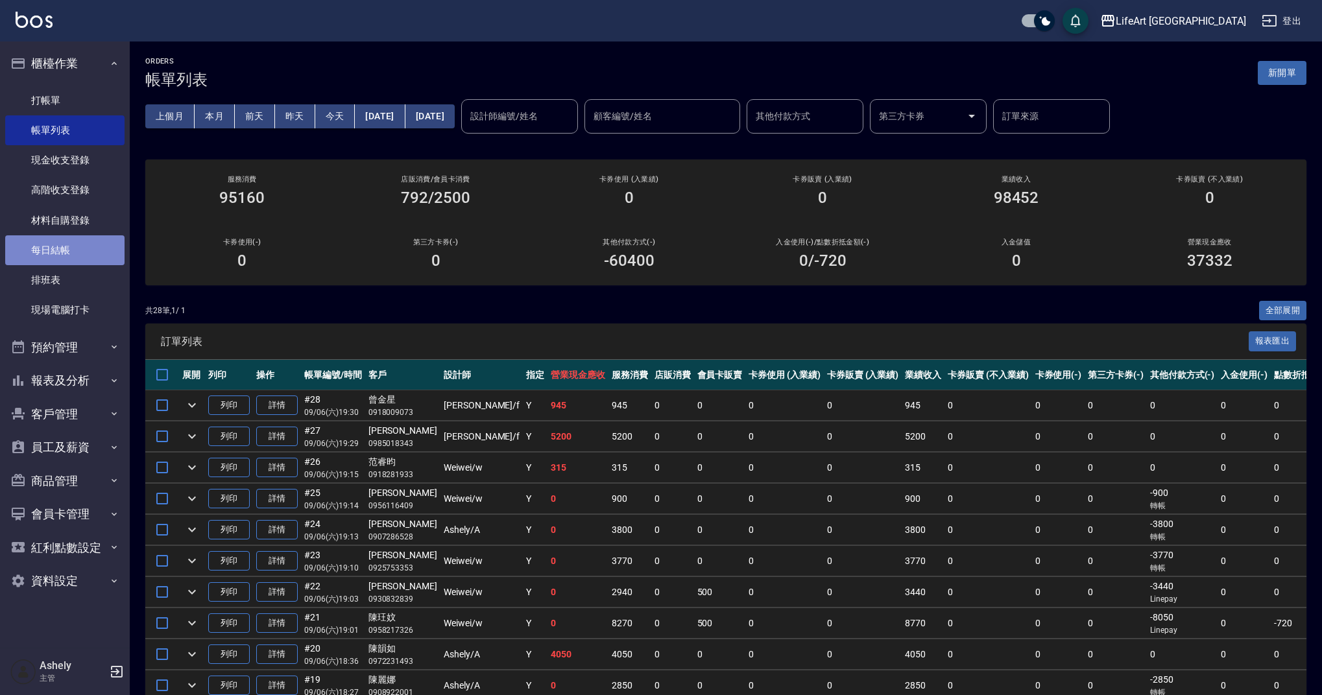
click at [83, 248] on link "每日結帳" at bounding box center [64, 250] width 119 height 30
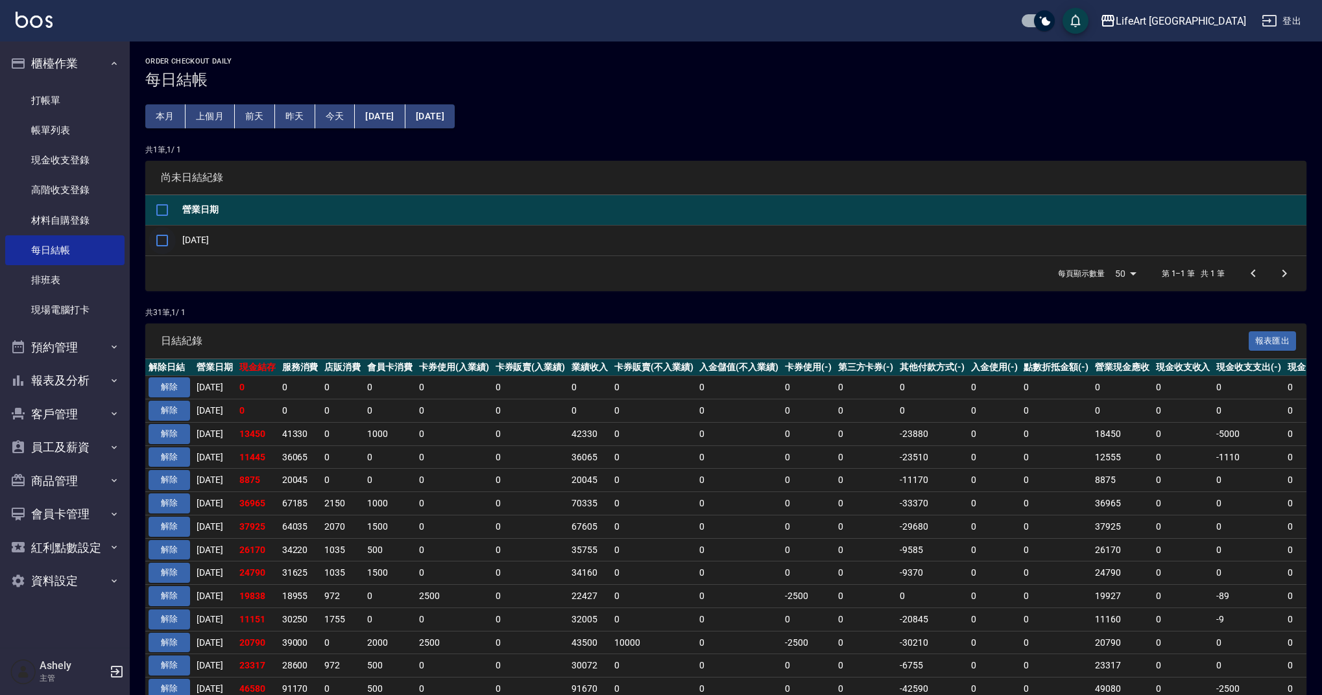
click at [171, 243] on input "checkbox" at bounding box center [162, 240] width 27 height 27
checkbox input "true"
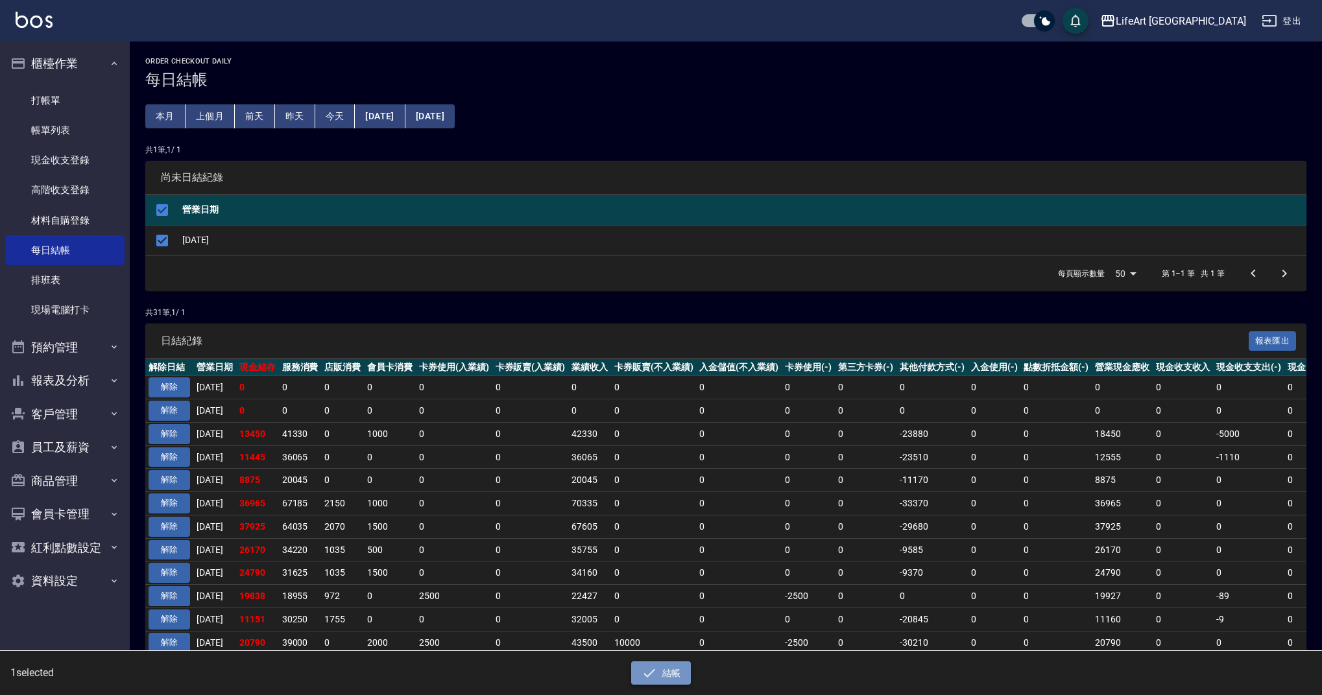
click at [663, 623] on button "結帳" at bounding box center [661, 674] width 60 height 24
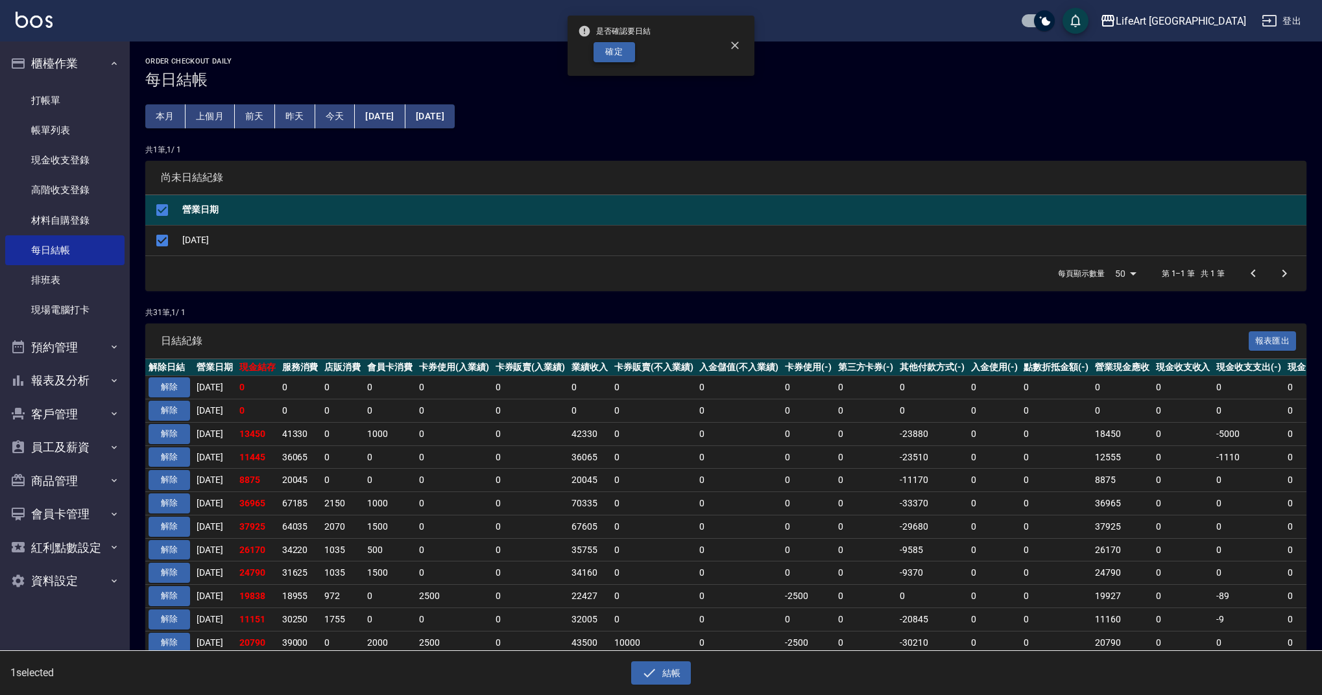
click at [599, 46] on button "確定" at bounding box center [614, 52] width 42 height 20
checkbox input "false"
